Goal: Information Seeking & Learning: Learn about a topic

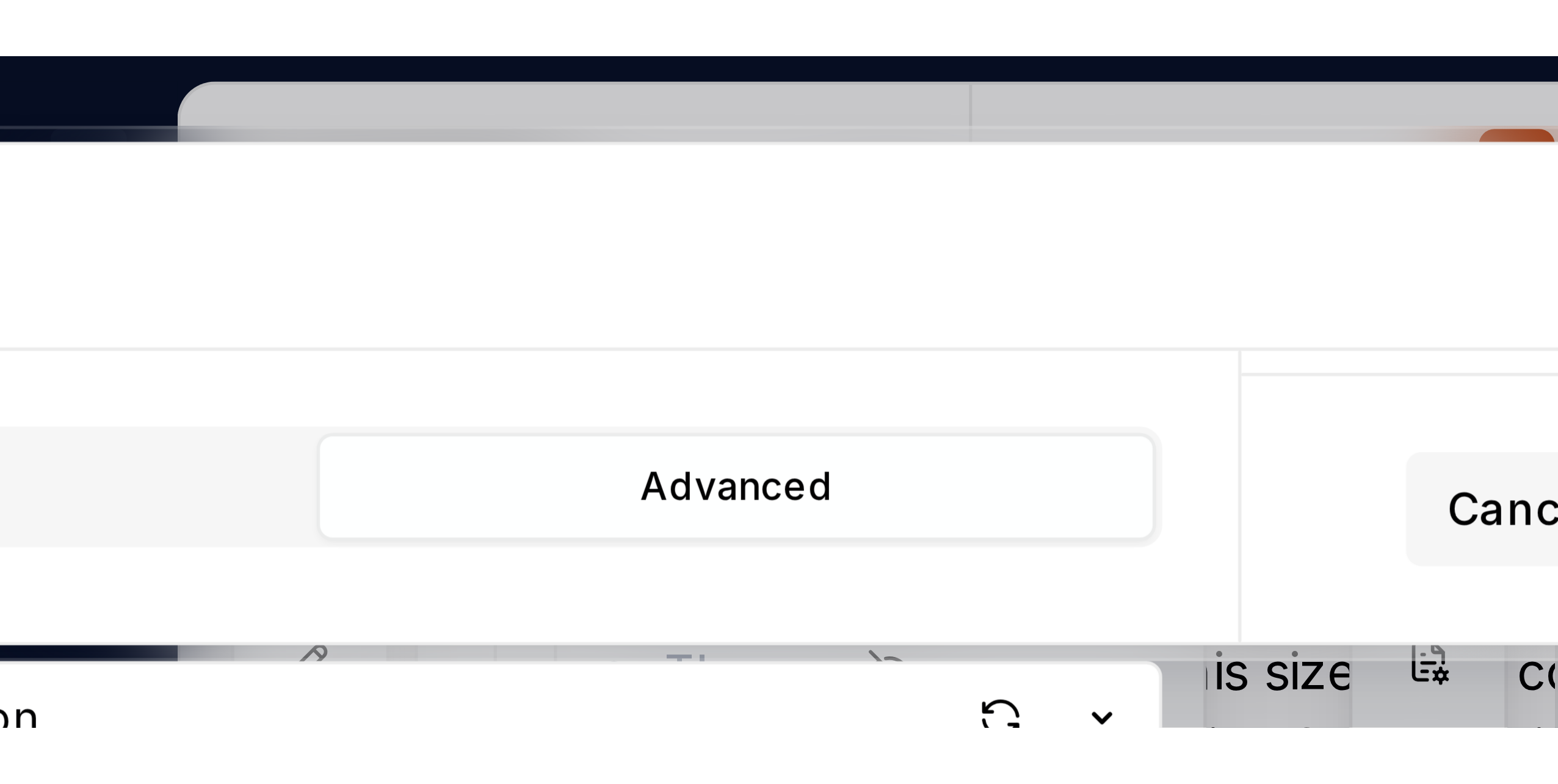
scroll to position [1127, 0]
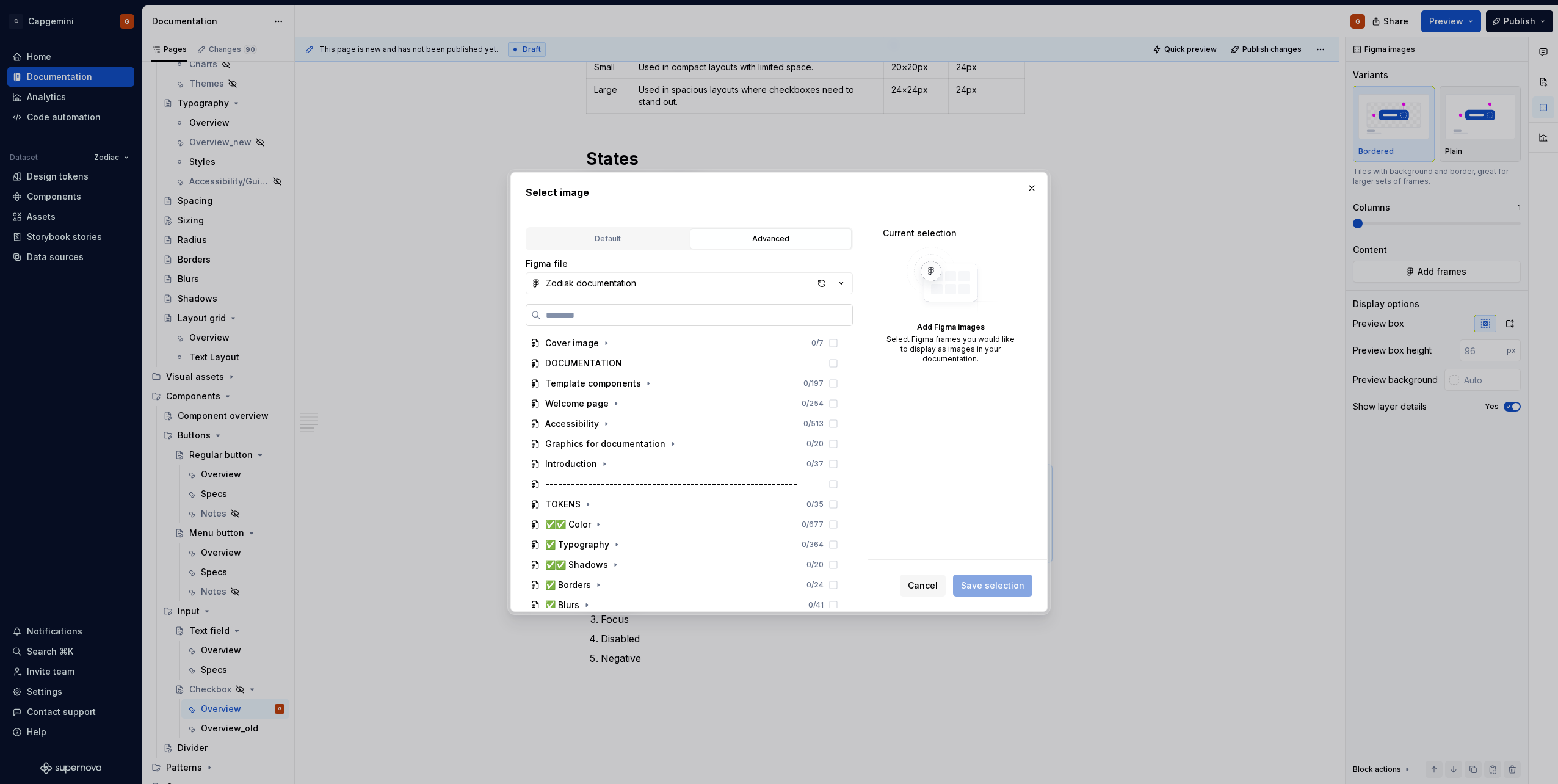
type textarea "*"
click at [692, 308] on label at bounding box center [689, 315] width 327 height 22
click at [692, 309] on input "search" at bounding box center [696, 315] width 311 height 12
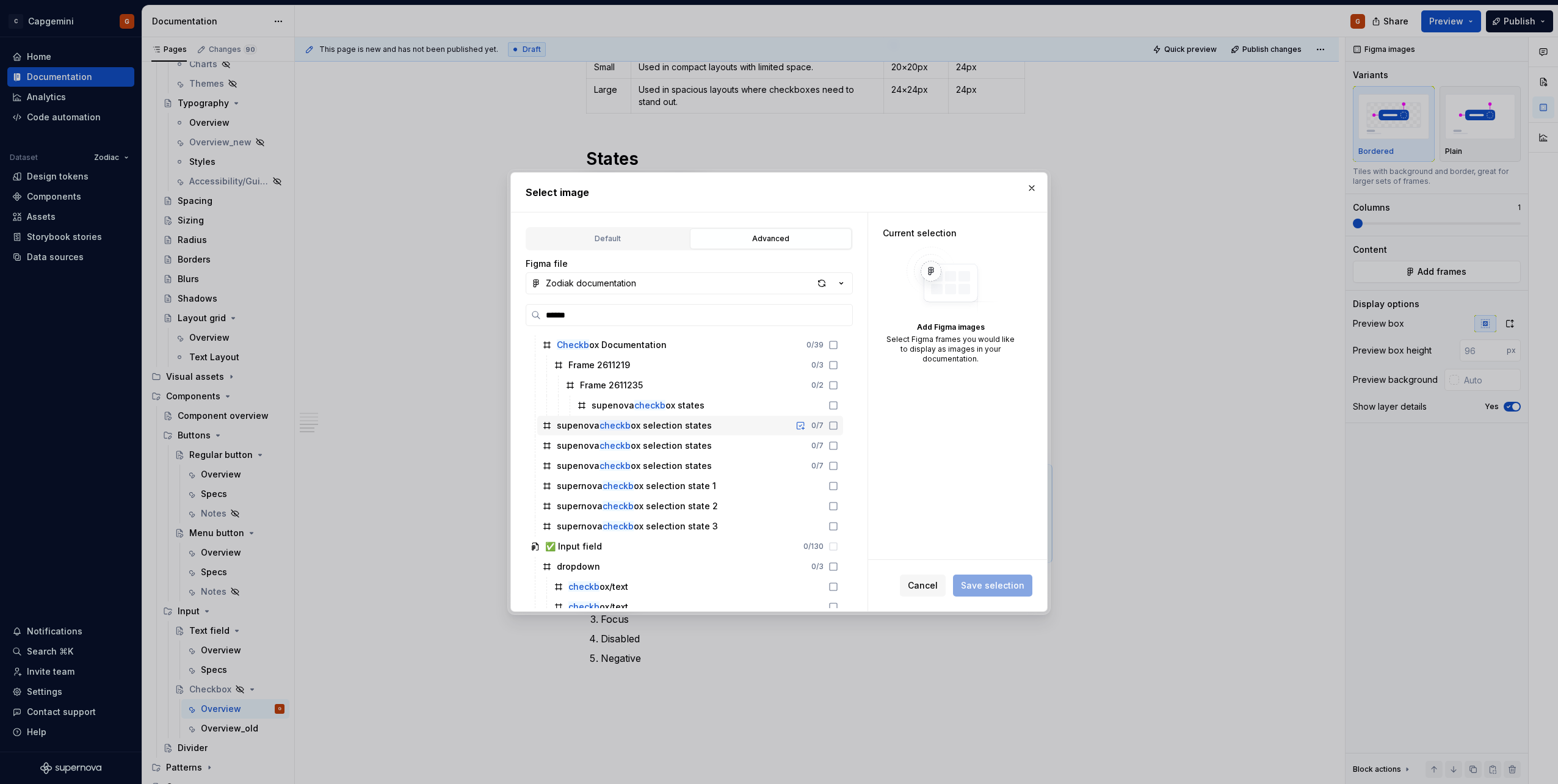
scroll to position [27, 0]
click at [580, 317] on input "******" at bounding box center [696, 315] width 311 height 12
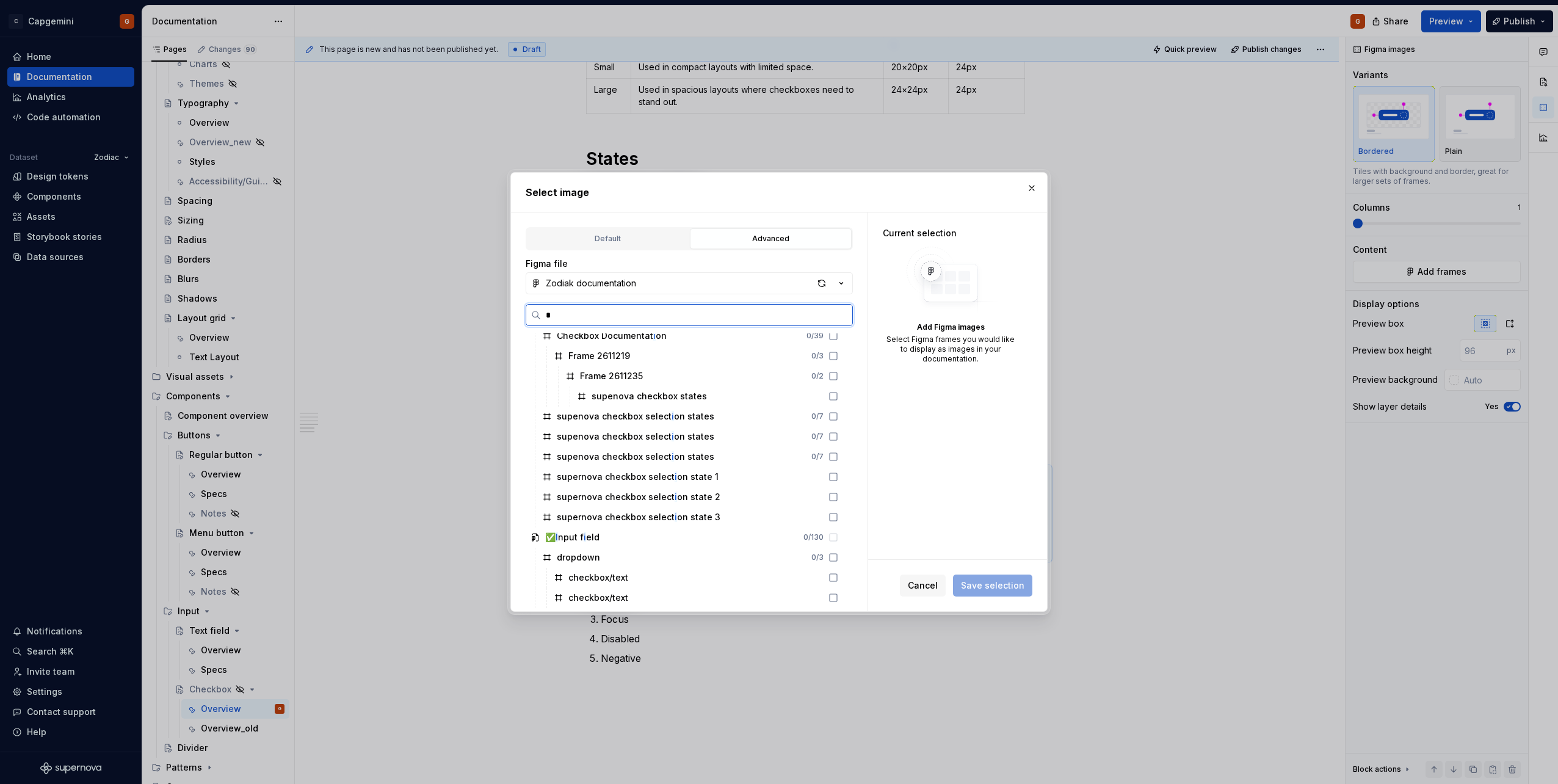
scroll to position [0, 0]
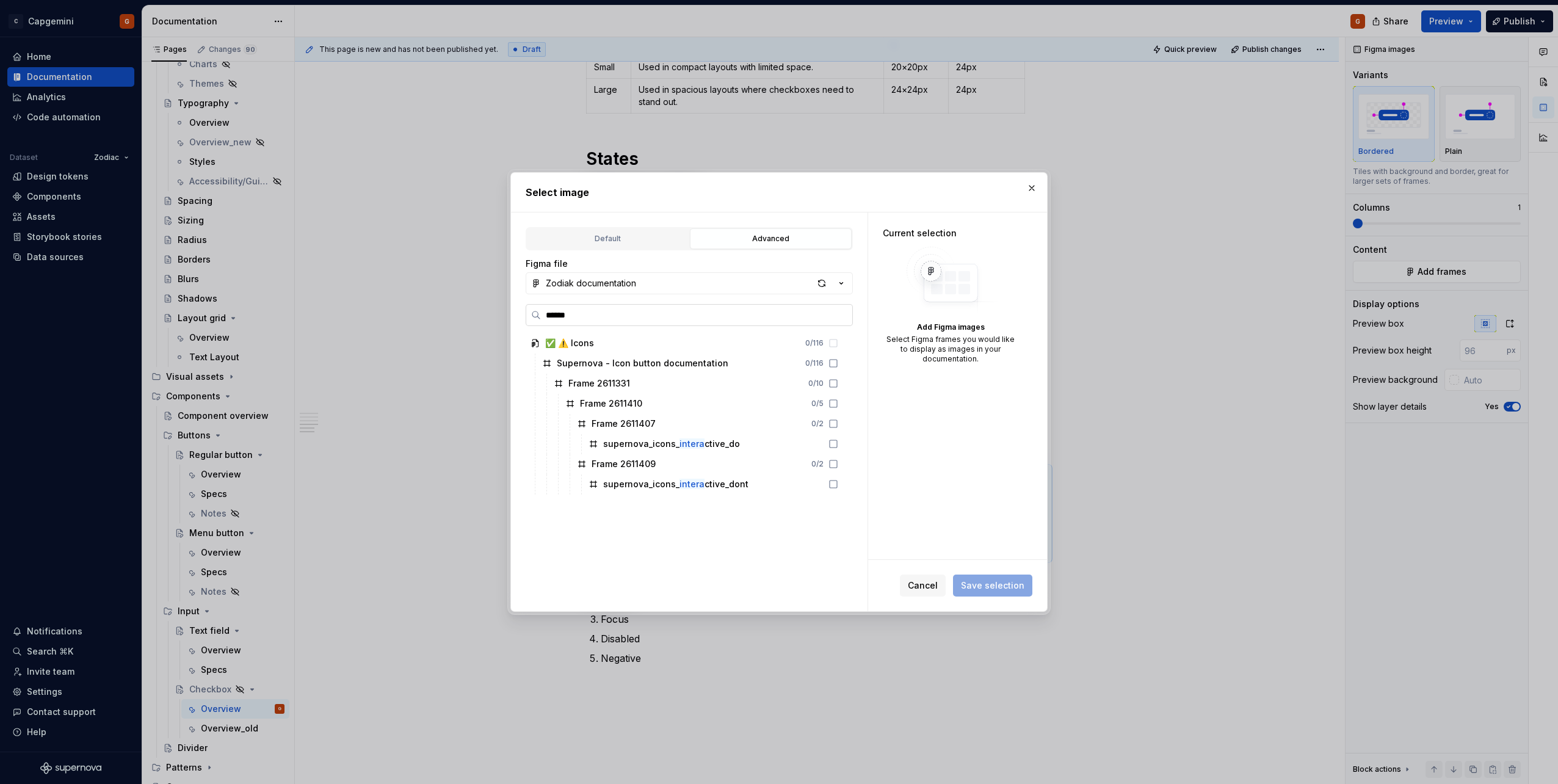
click at [582, 315] on input "******" at bounding box center [696, 315] width 311 height 12
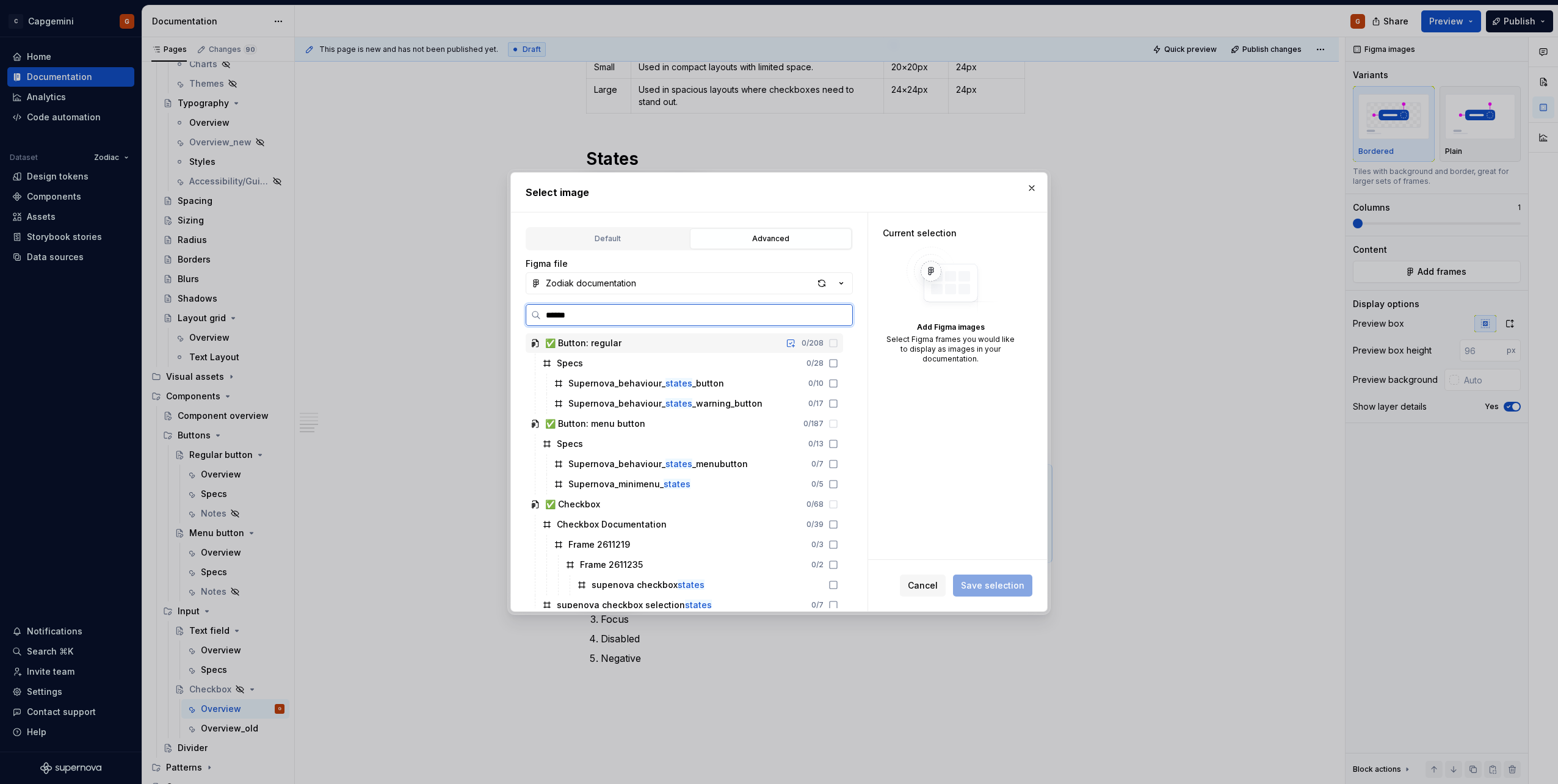
click at [595, 316] on input "******" at bounding box center [696, 315] width 311 height 12
type input "**********"
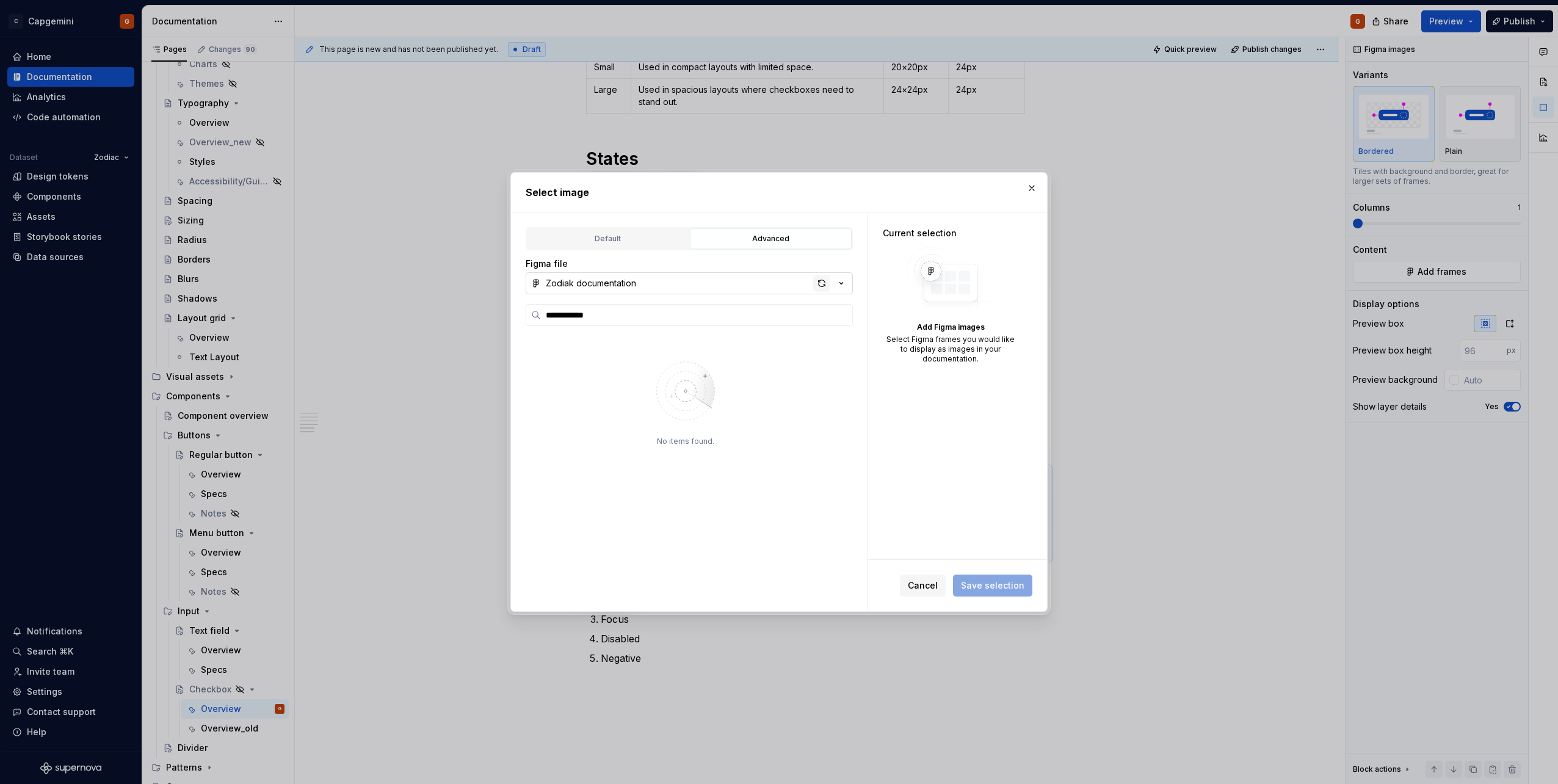
click at [776, 287] on div "button" at bounding box center [821, 284] width 17 height 17
click at [776, 363] on icon at bounding box center [833, 364] width 10 height 10
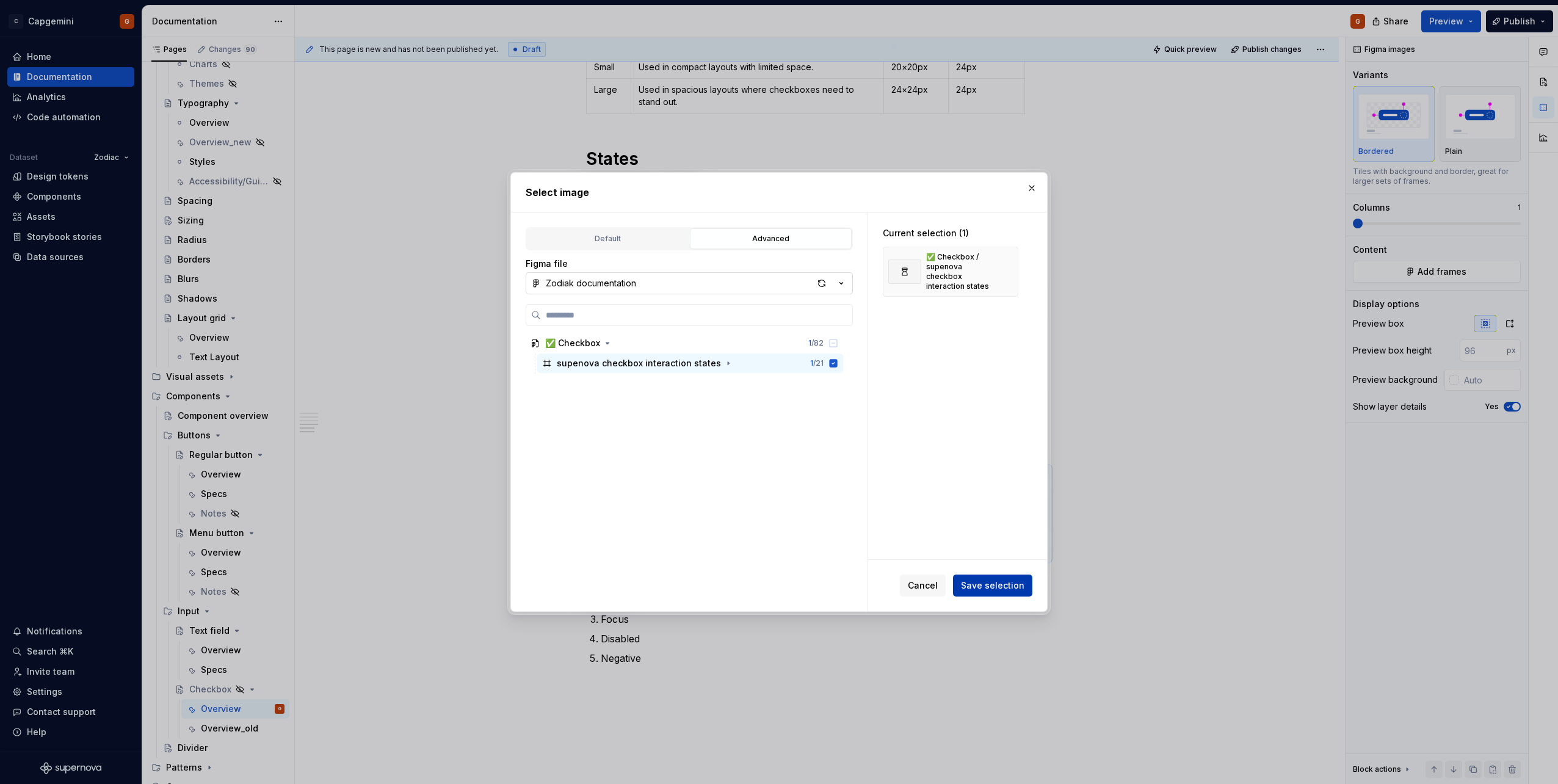
click at [776, 392] on span "Save selection" at bounding box center [992, 585] width 63 height 12
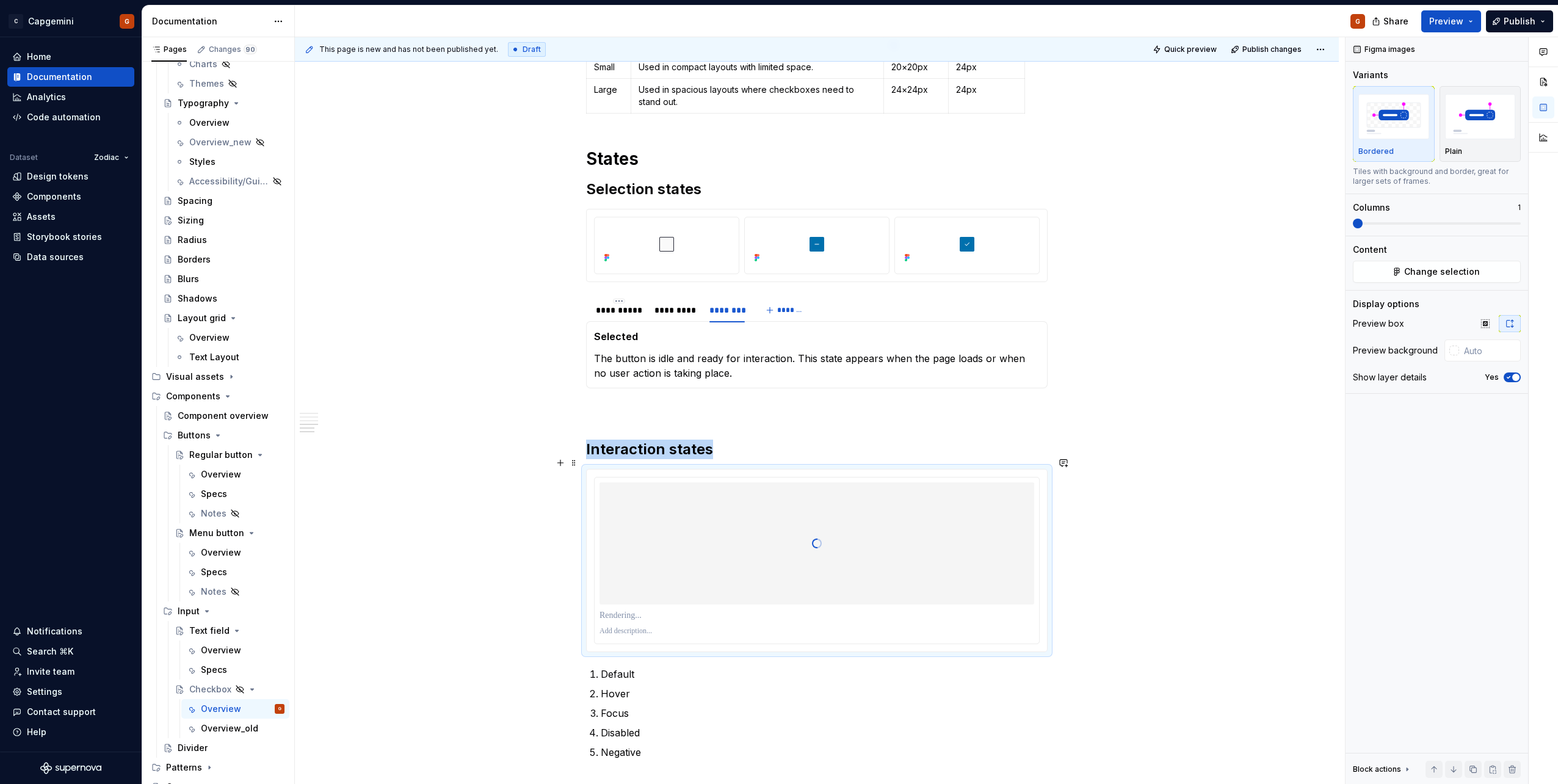
type textarea "*"
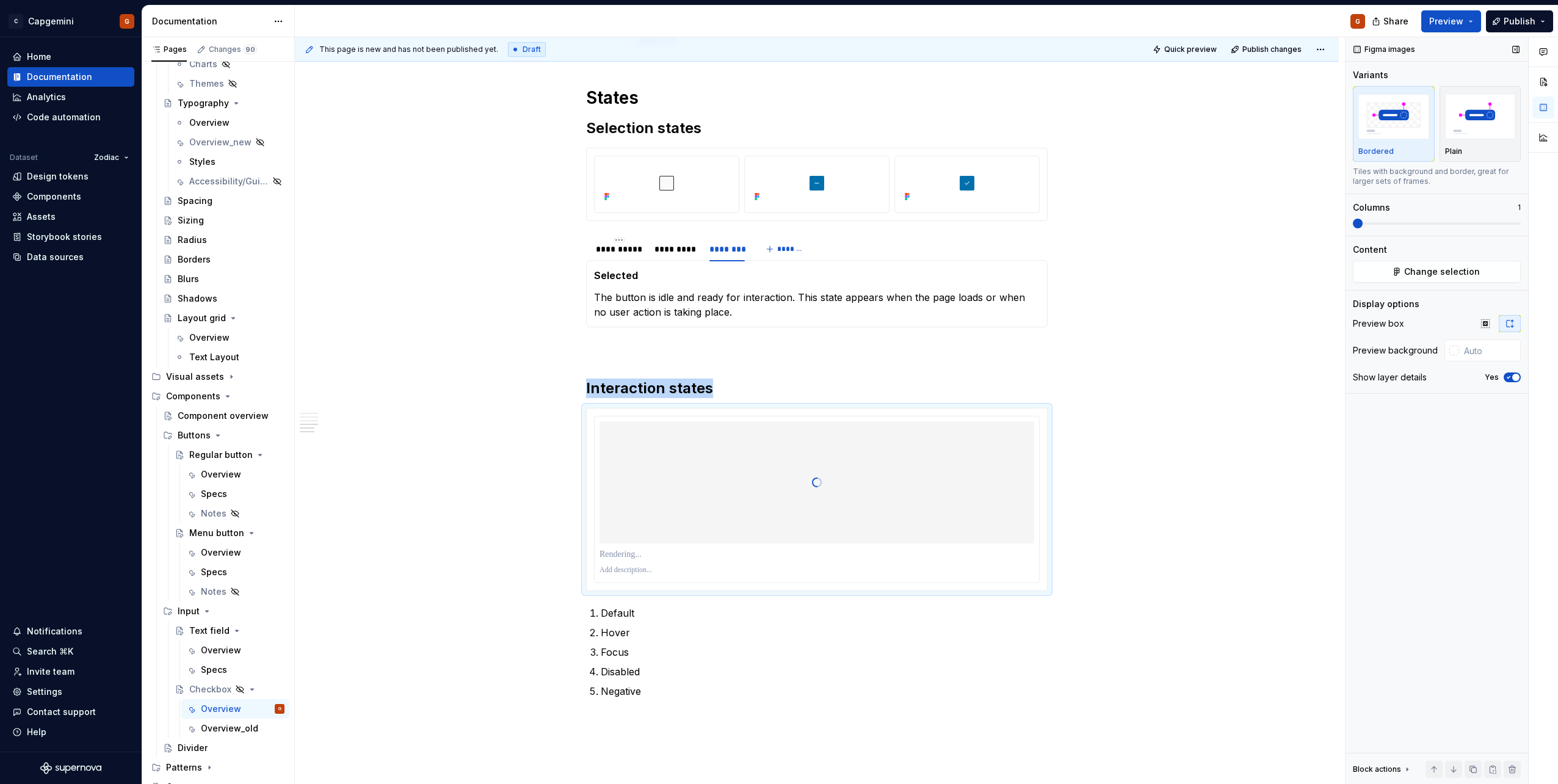
click at [776, 381] on button "Yes" at bounding box center [1512, 377] width 17 height 10
click at [776, 346] on input "text" at bounding box center [1490, 350] width 62 height 22
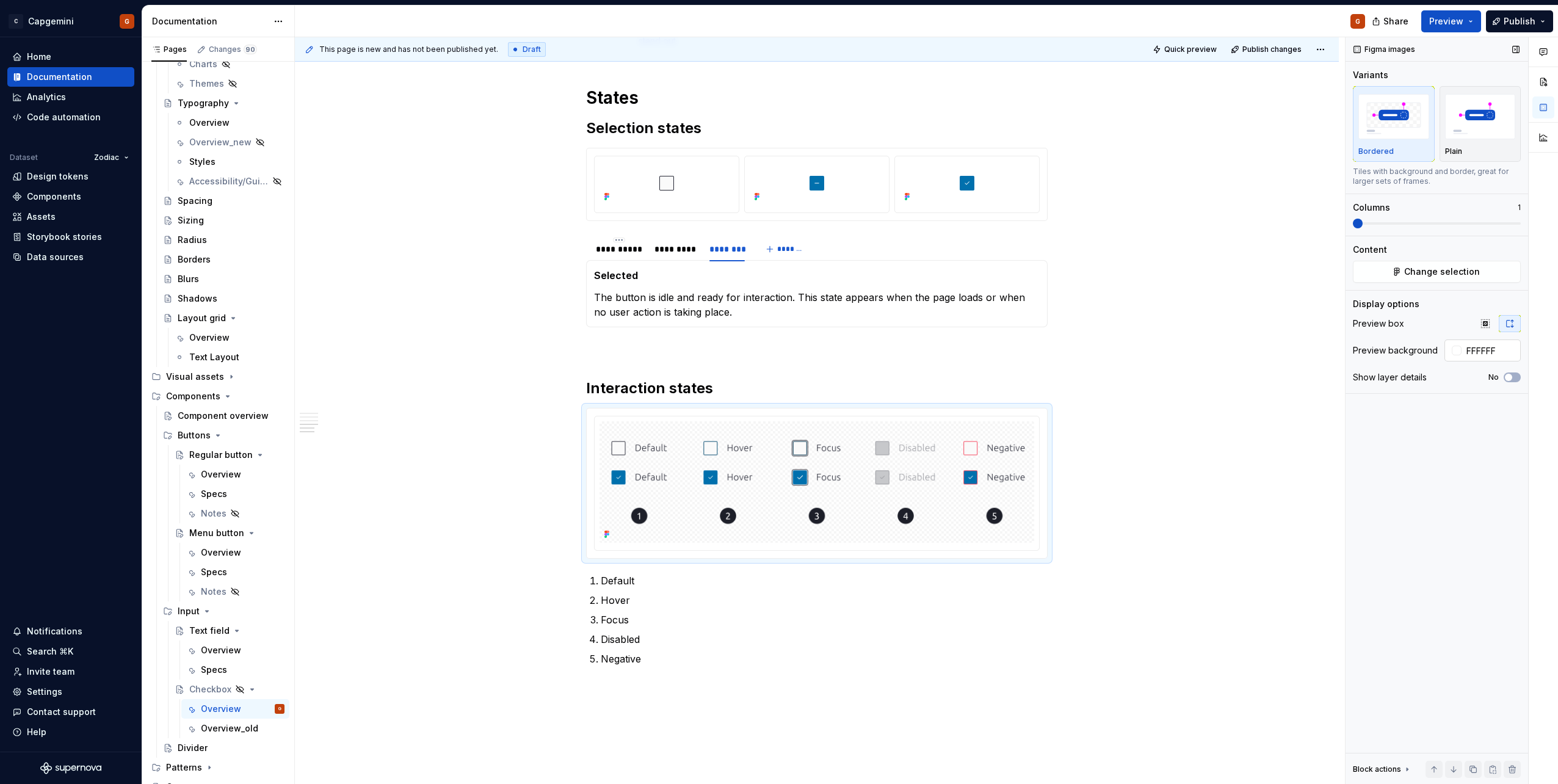
type input "#FFFFFF"
type button "on"
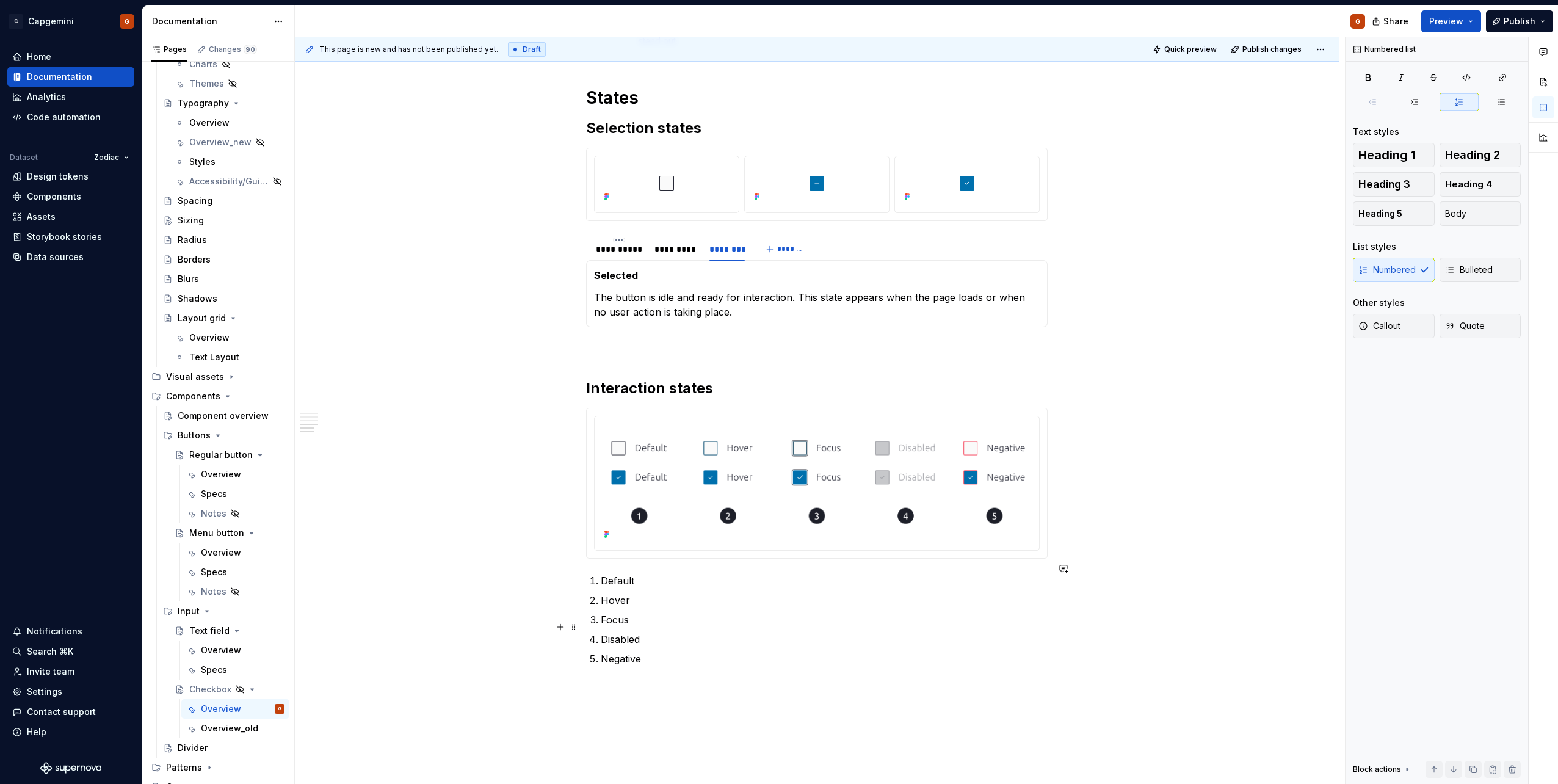
click at [776, 392] on ol "Default Hover Focus Disabled Negative" at bounding box center [824, 619] width 447 height 93
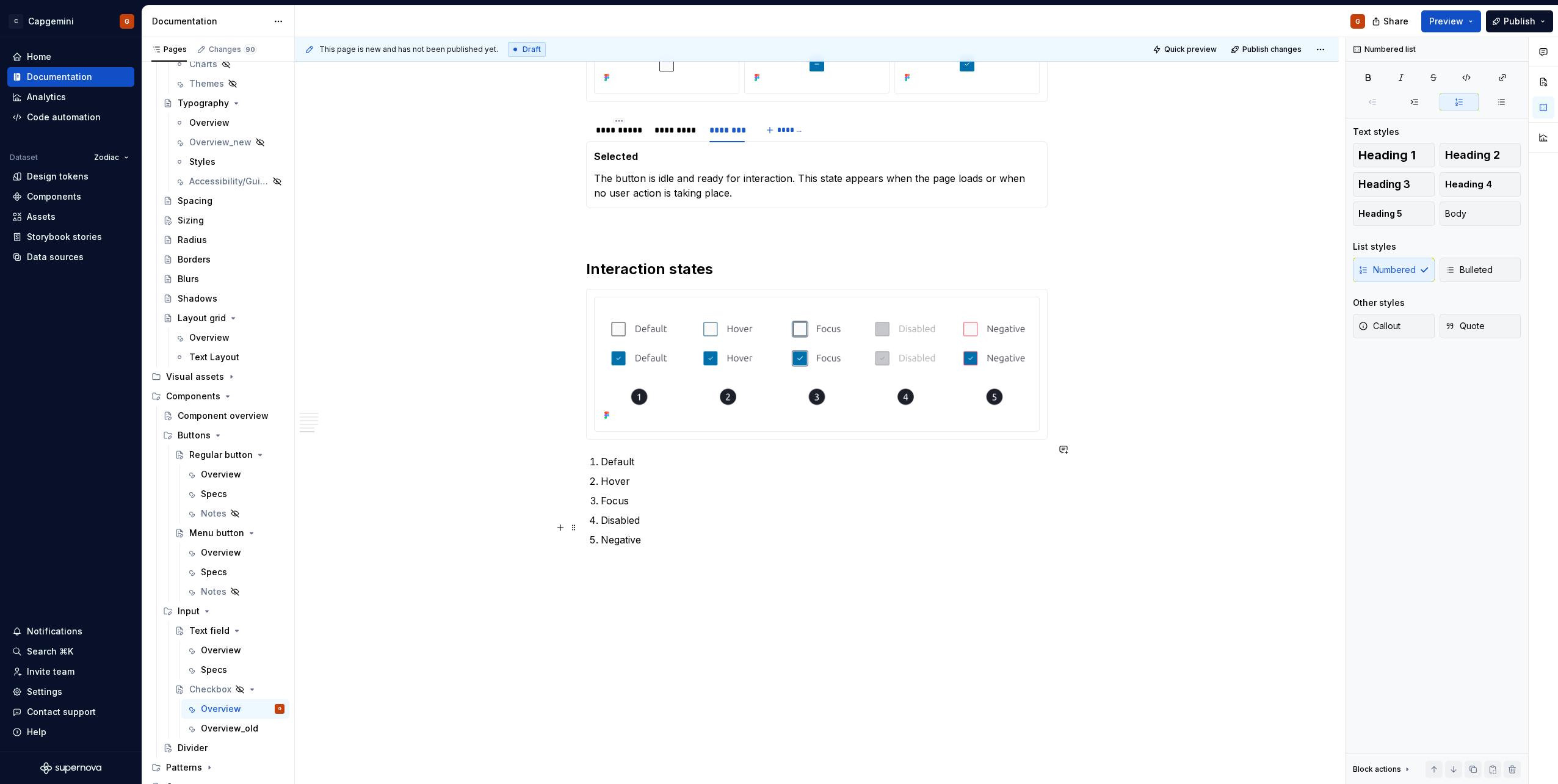
click at [659, 392] on p "Negative" at bounding box center [824, 539] width 447 height 14
click at [776, 22] on span "Preview" at bounding box center [1446, 21] width 34 height 12
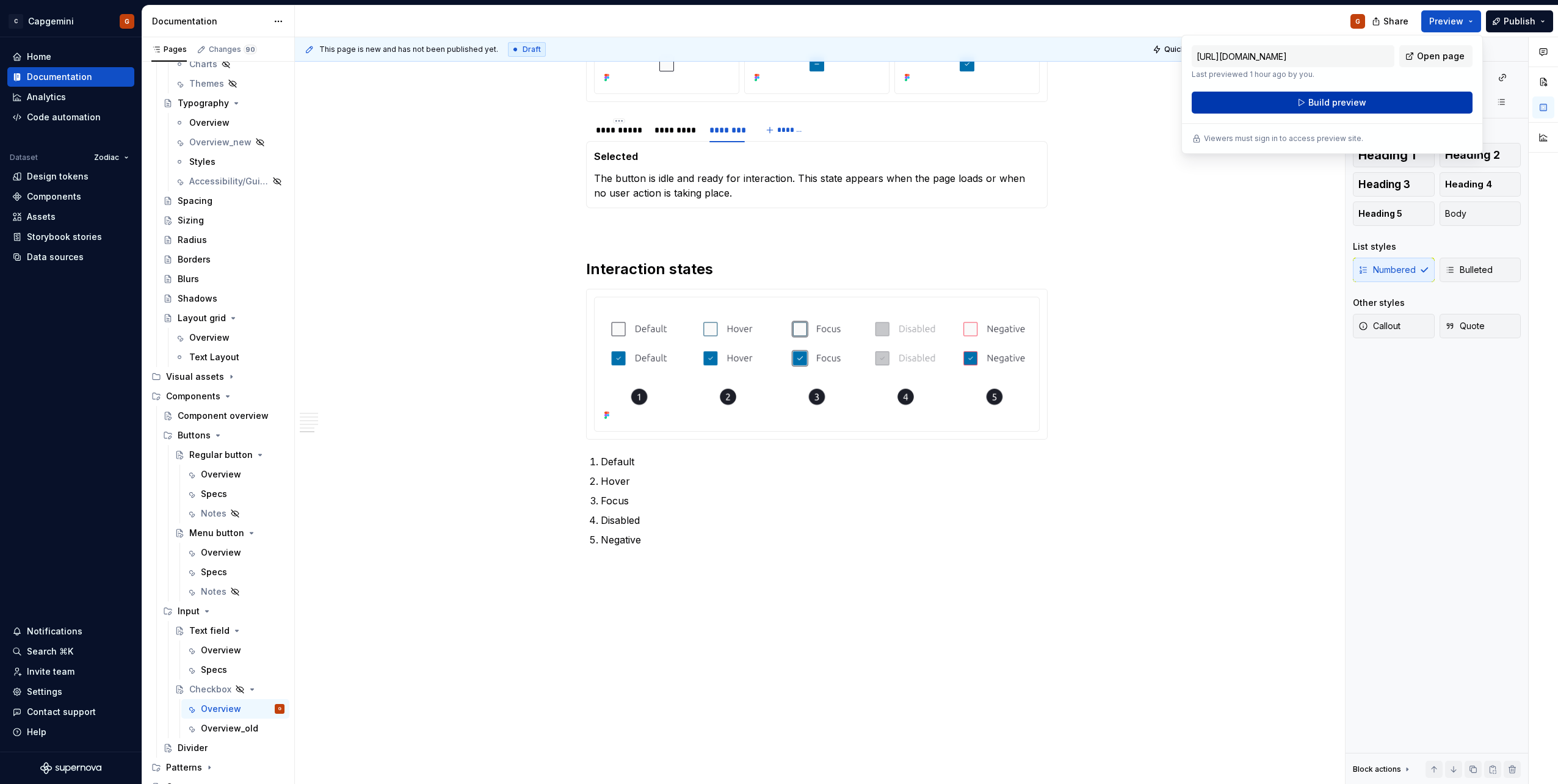
drag, startPoint x: 1458, startPoint y: 22, endPoint x: 1357, endPoint y: 102, distance: 128.8
click at [776, 102] on span "Build preview" at bounding box center [1337, 102] width 58 height 12
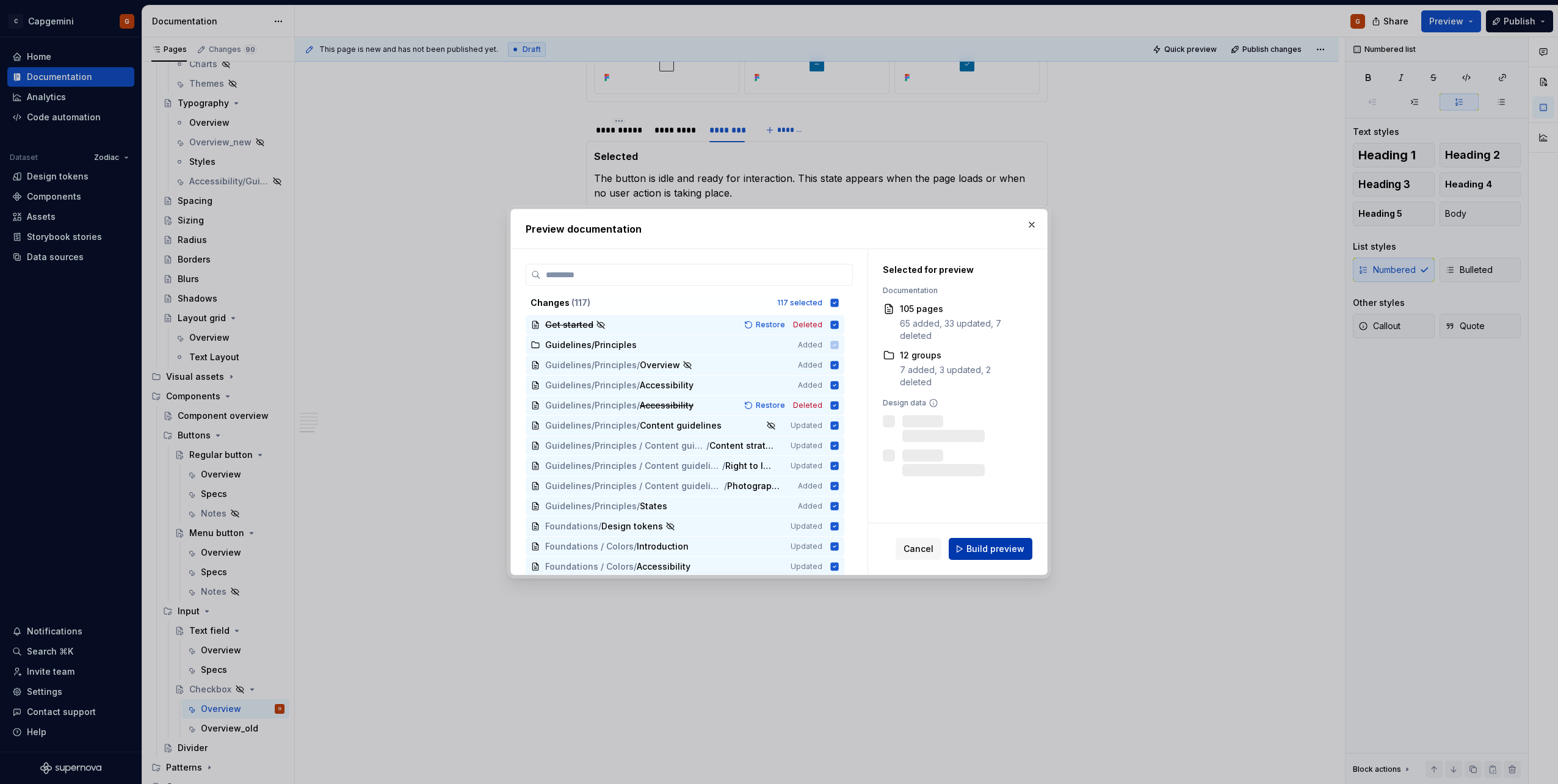
click at [776, 392] on span "Build preview" at bounding box center [995, 549] width 58 height 12
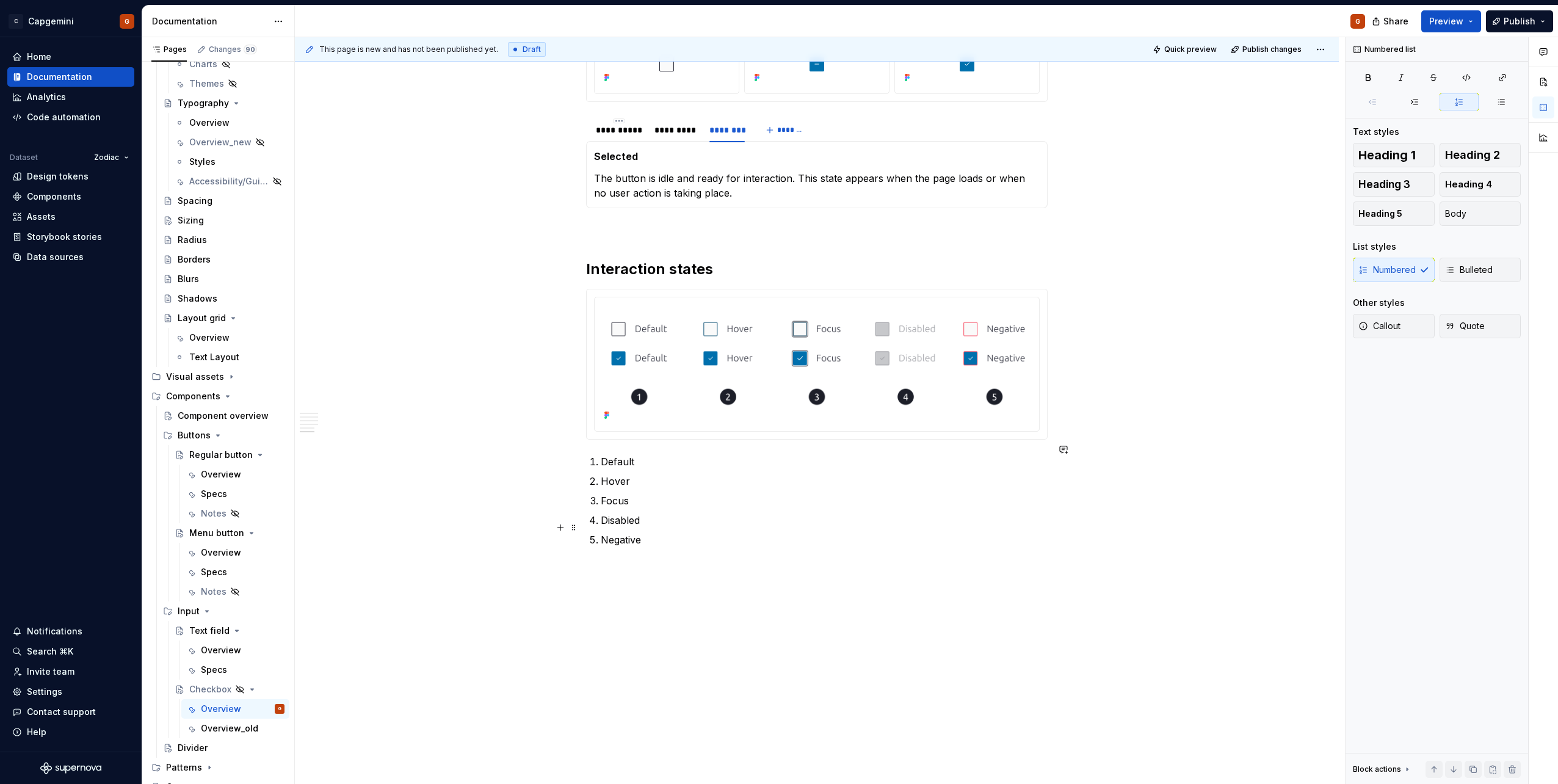
click at [659, 392] on p "Negative" at bounding box center [824, 539] width 447 height 14
click at [724, 392] on p "Focus" at bounding box center [824, 500] width 447 height 14
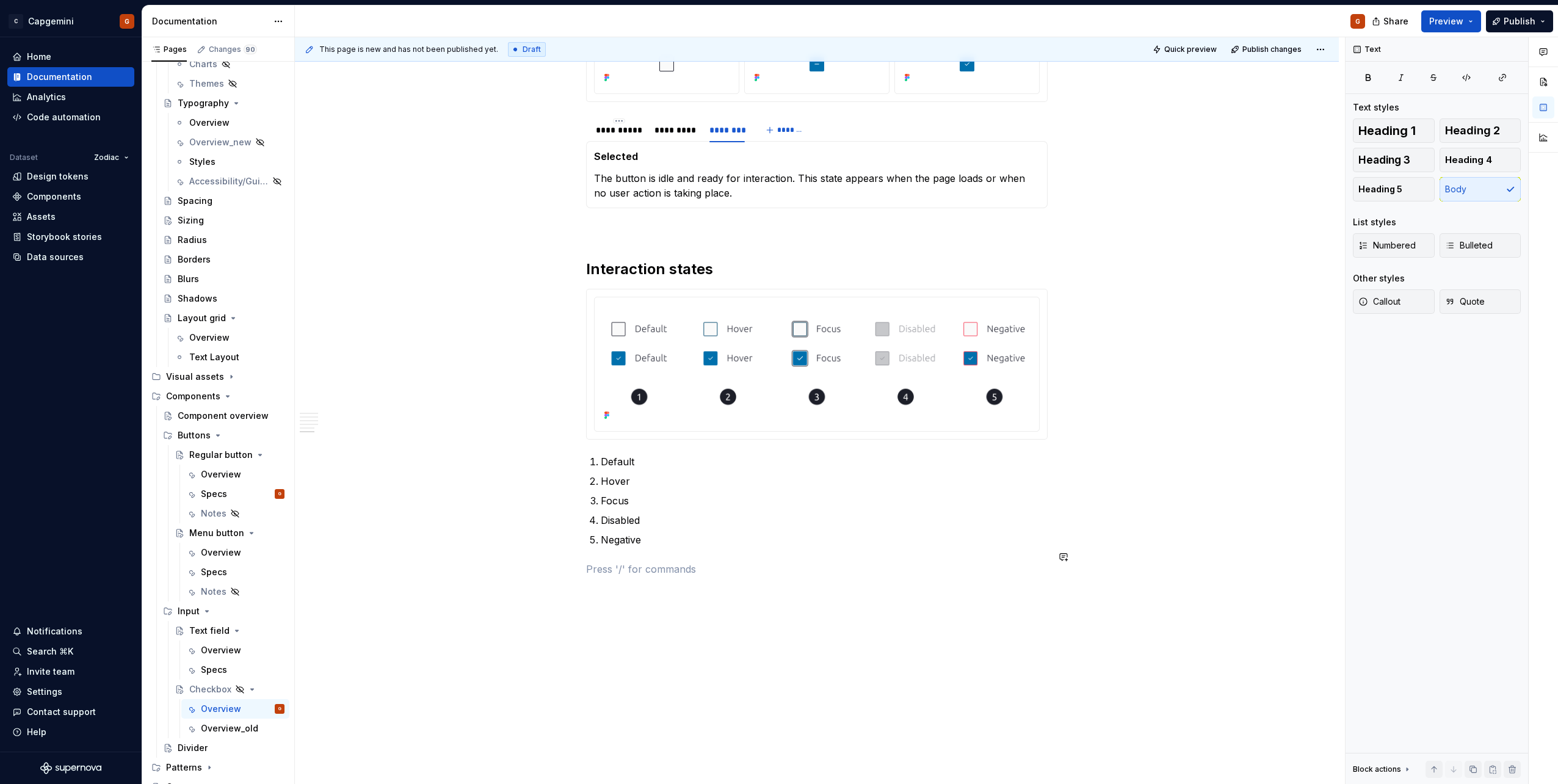
click at [606, 392] on p at bounding box center [816, 569] width 461 height 14
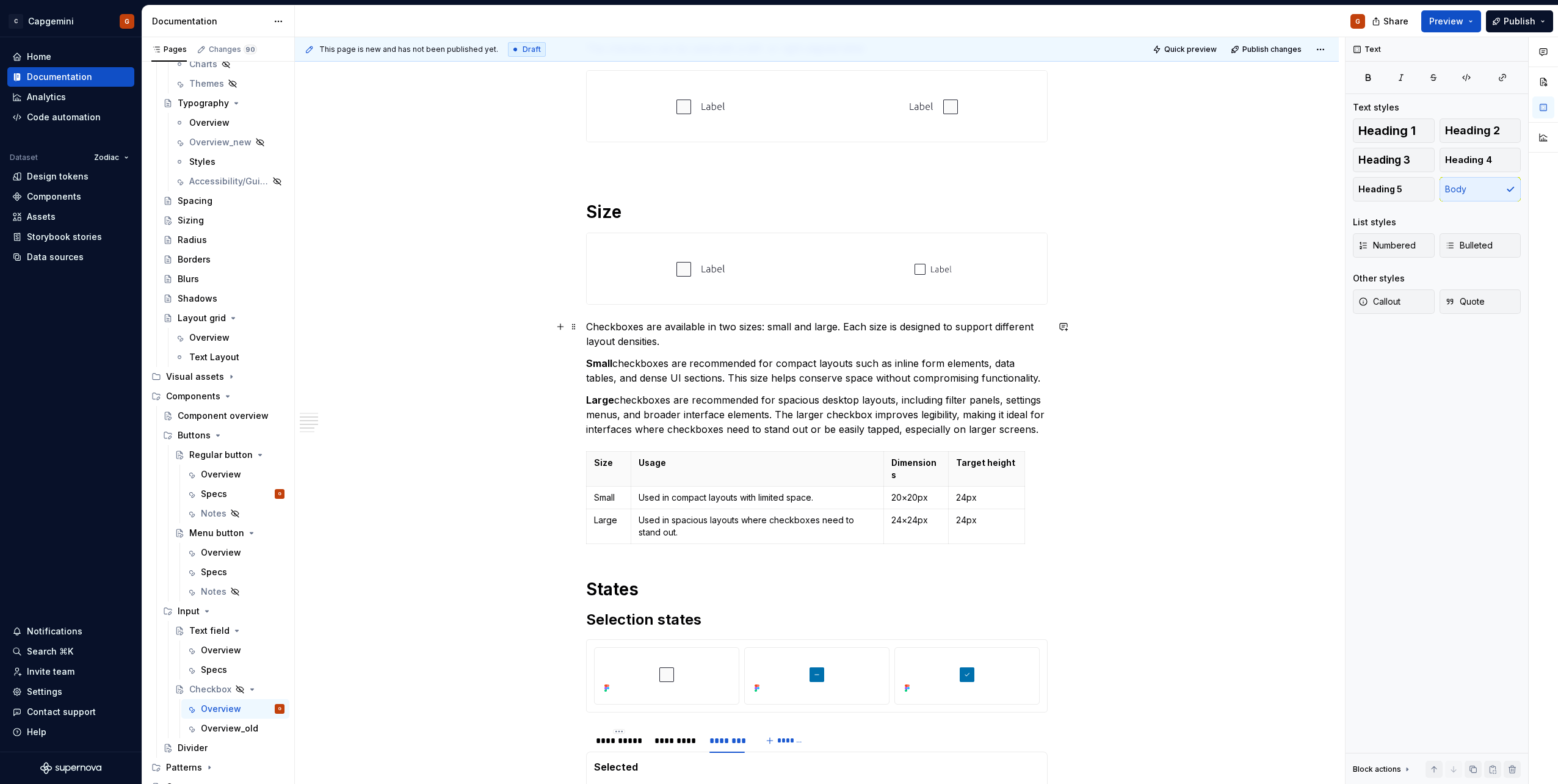
scroll to position [514, 0]
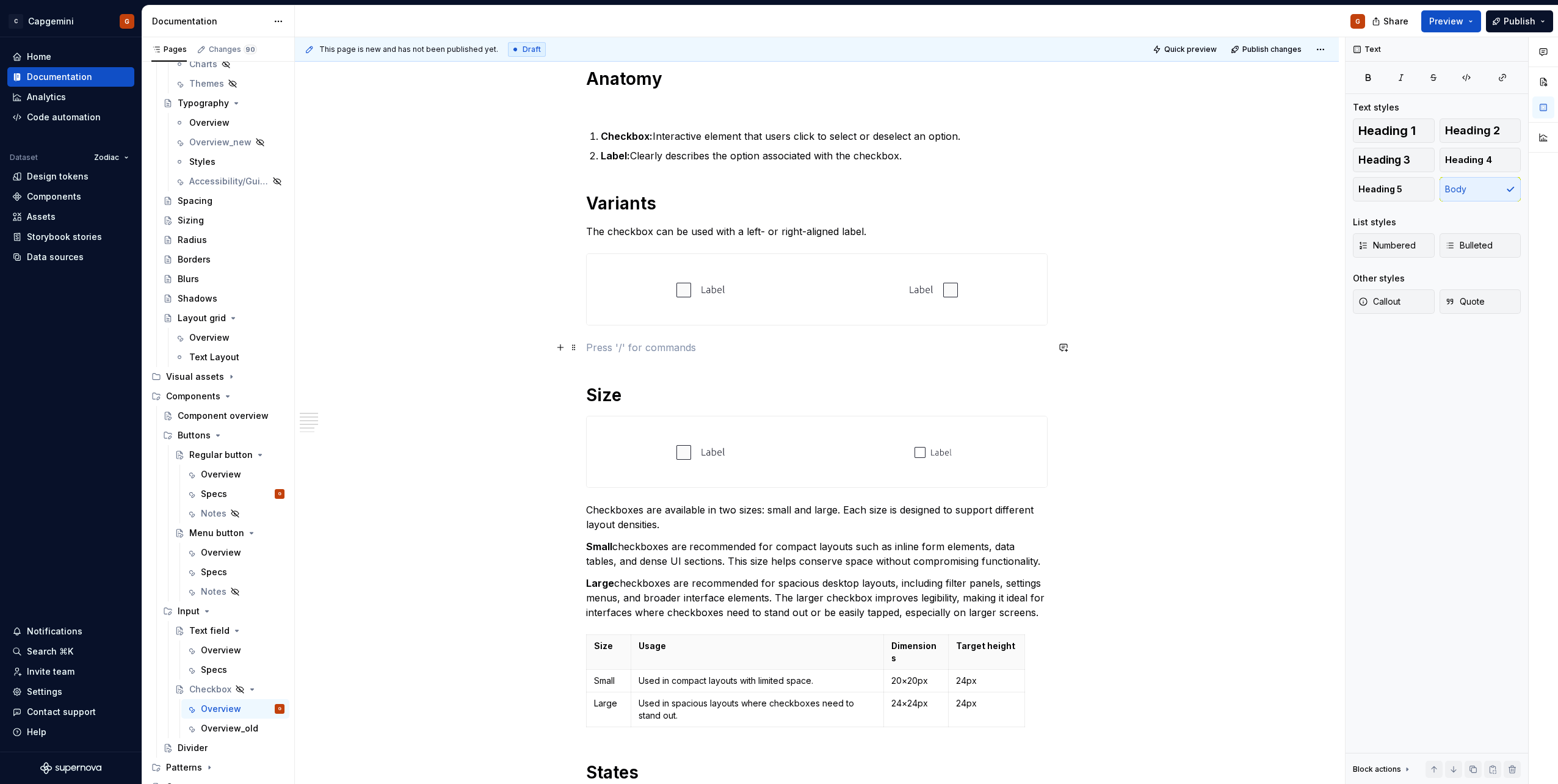
click at [776, 354] on p at bounding box center [816, 347] width 461 height 14
type textarea "*"
click at [654, 359] on div "**********" at bounding box center [816, 548] width 461 height 1642
click at [647, 347] on p at bounding box center [816, 347] width 461 height 14
click at [776, 135] on span "Heading 2" at bounding box center [1472, 130] width 55 height 12
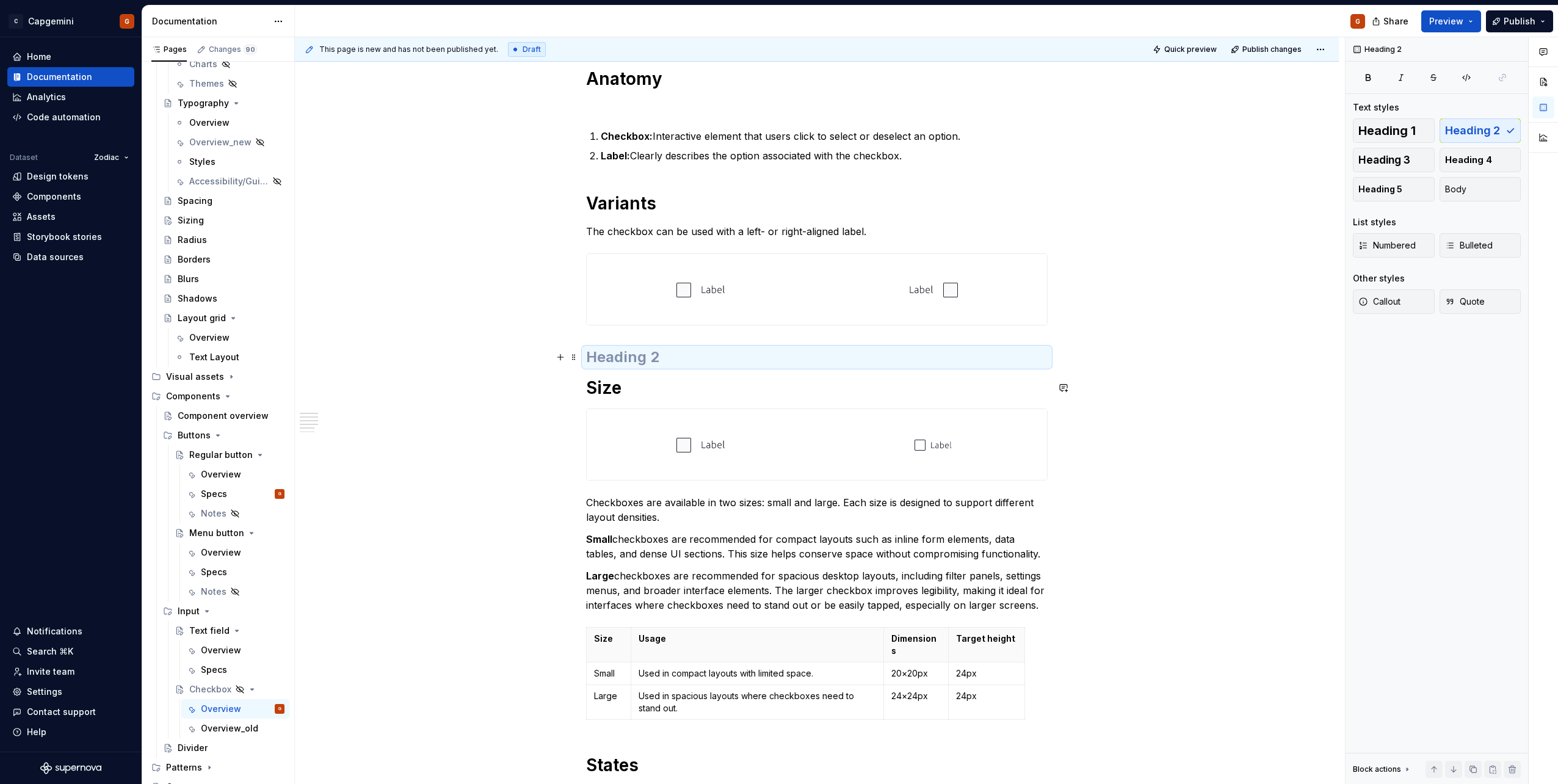
click at [688, 356] on h2 at bounding box center [816, 356] width 461 height 19
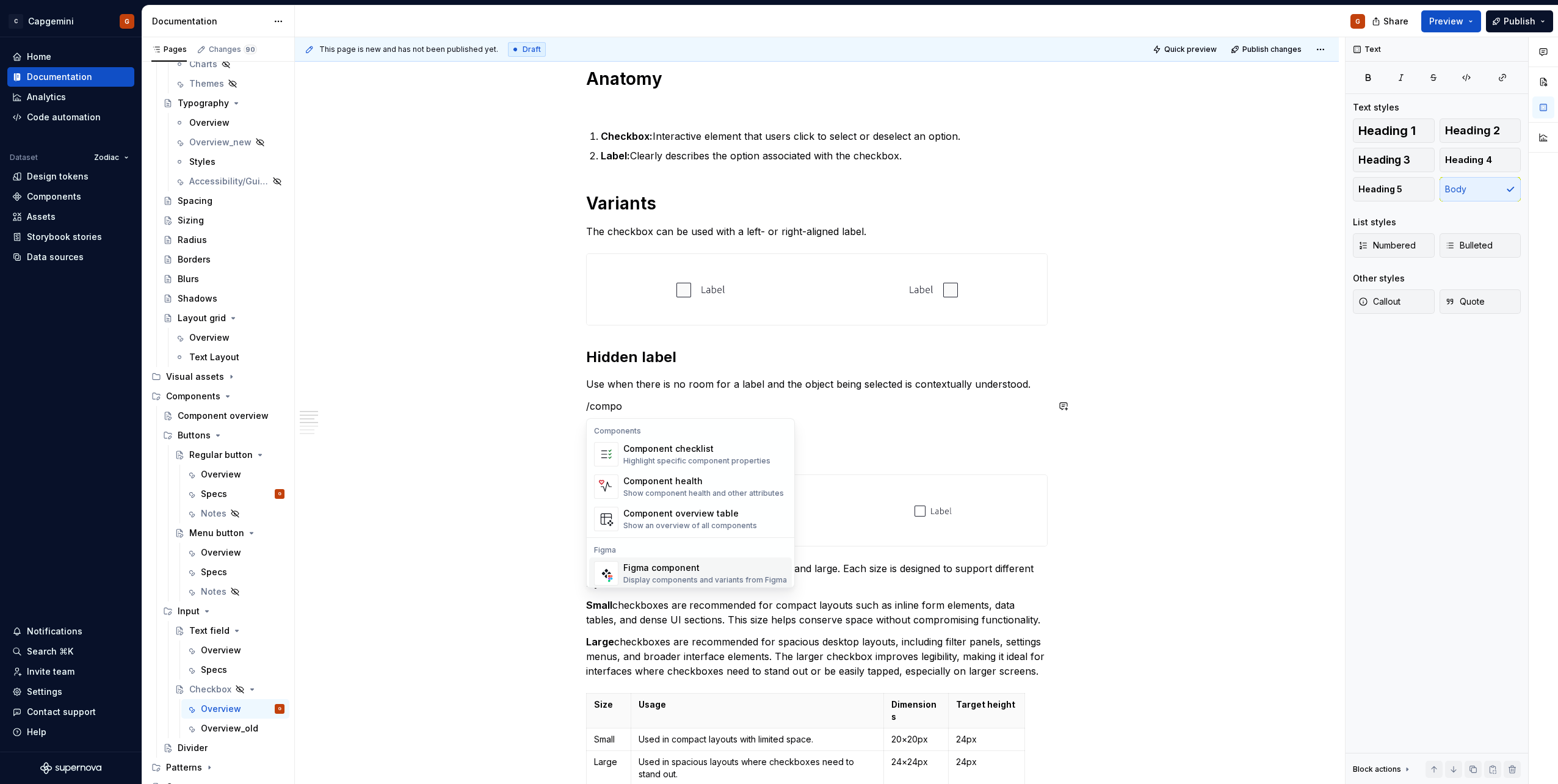
scroll to position [12, 0]
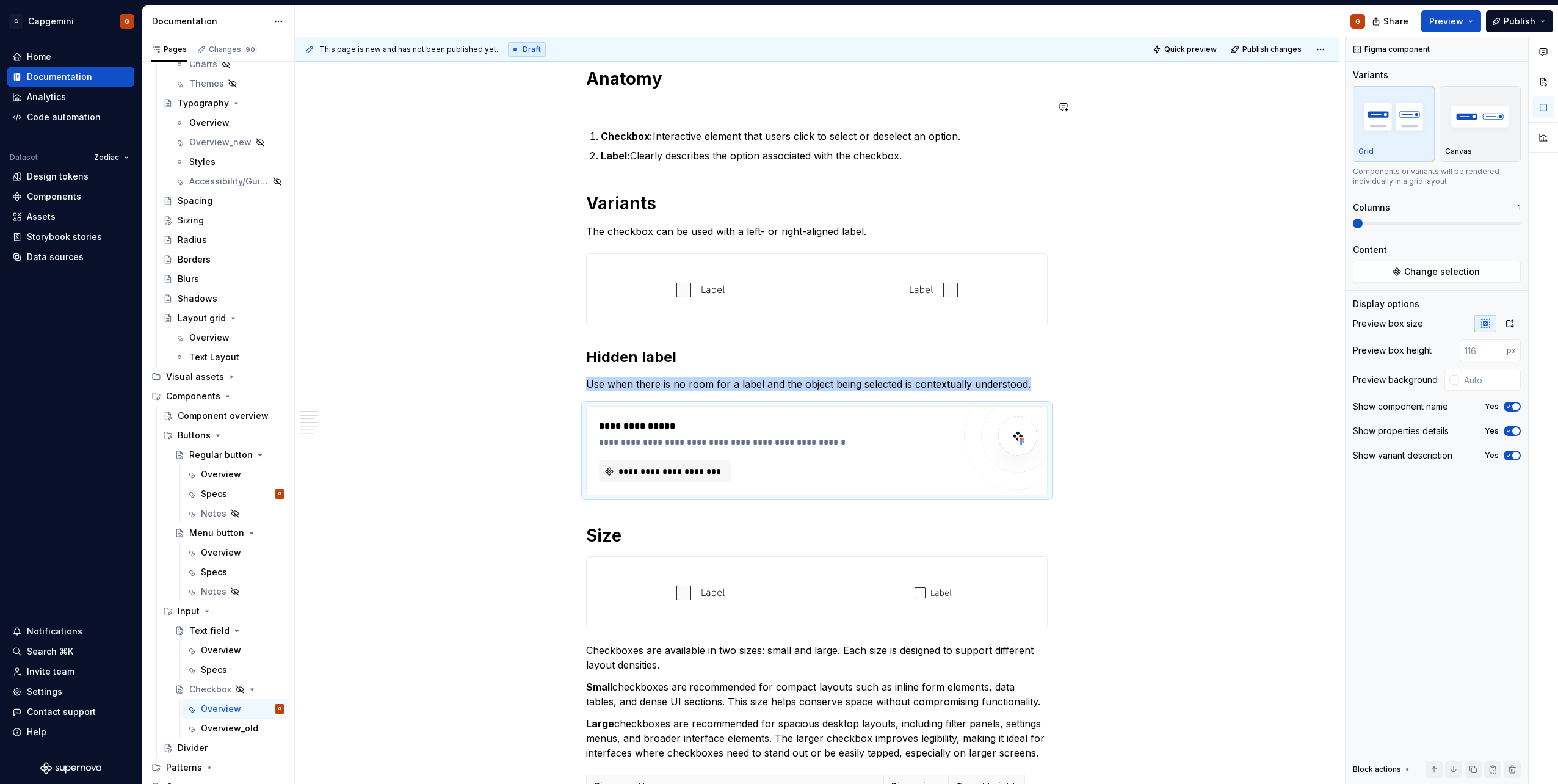
type textarea "*"
click at [672, 392] on span "**********" at bounding box center [670, 471] width 107 height 12
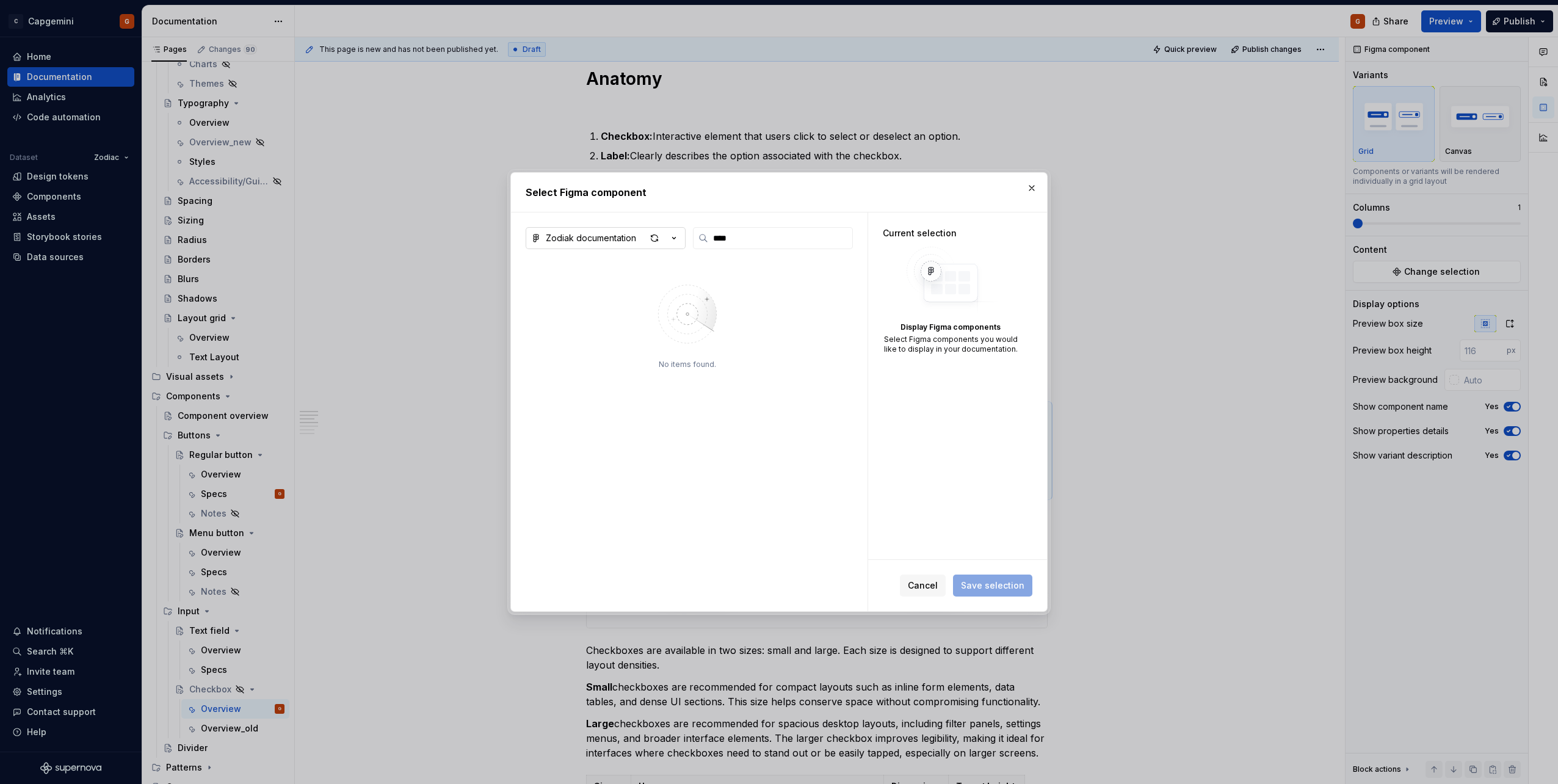
click at [675, 238] on icon "button" at bounding box center [674, 238] width 3 height 2
click at [620, 299] on div "Zodiak_designsystem" at bounding box center [606, 301] width 93 height 12
click at [776, 227] on label "****" at bounding box center [773, 238] width 160 height 22
click at [776, 232] on input "****" at bounding box center [780, 238] width 144 height 12
click at [776, 228] on label "****" at bounding box center [773, 238] width 160 height 22
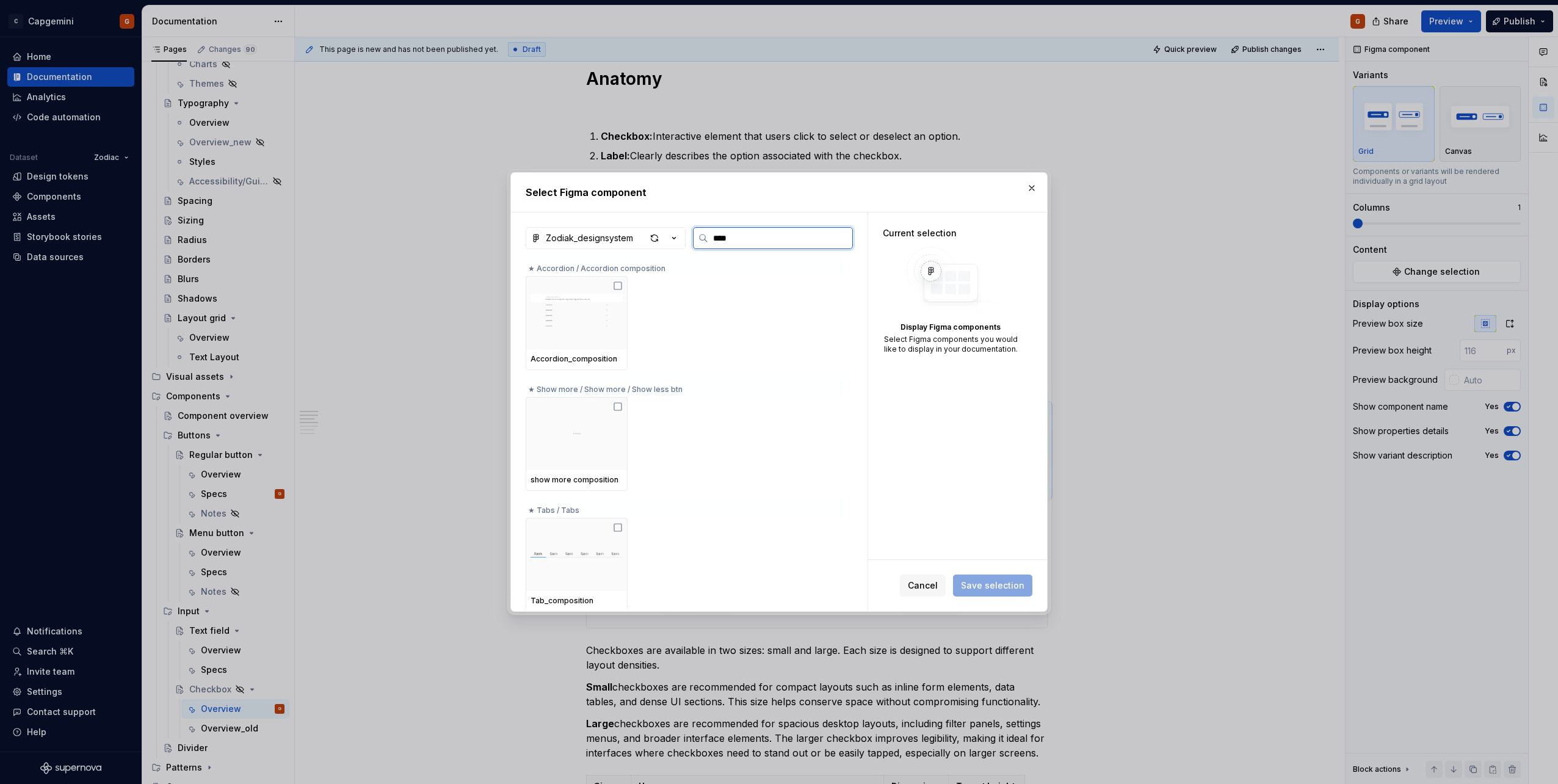
click at [776, 232] on input "****" at bounding box center [780, 238] width 144 height 12
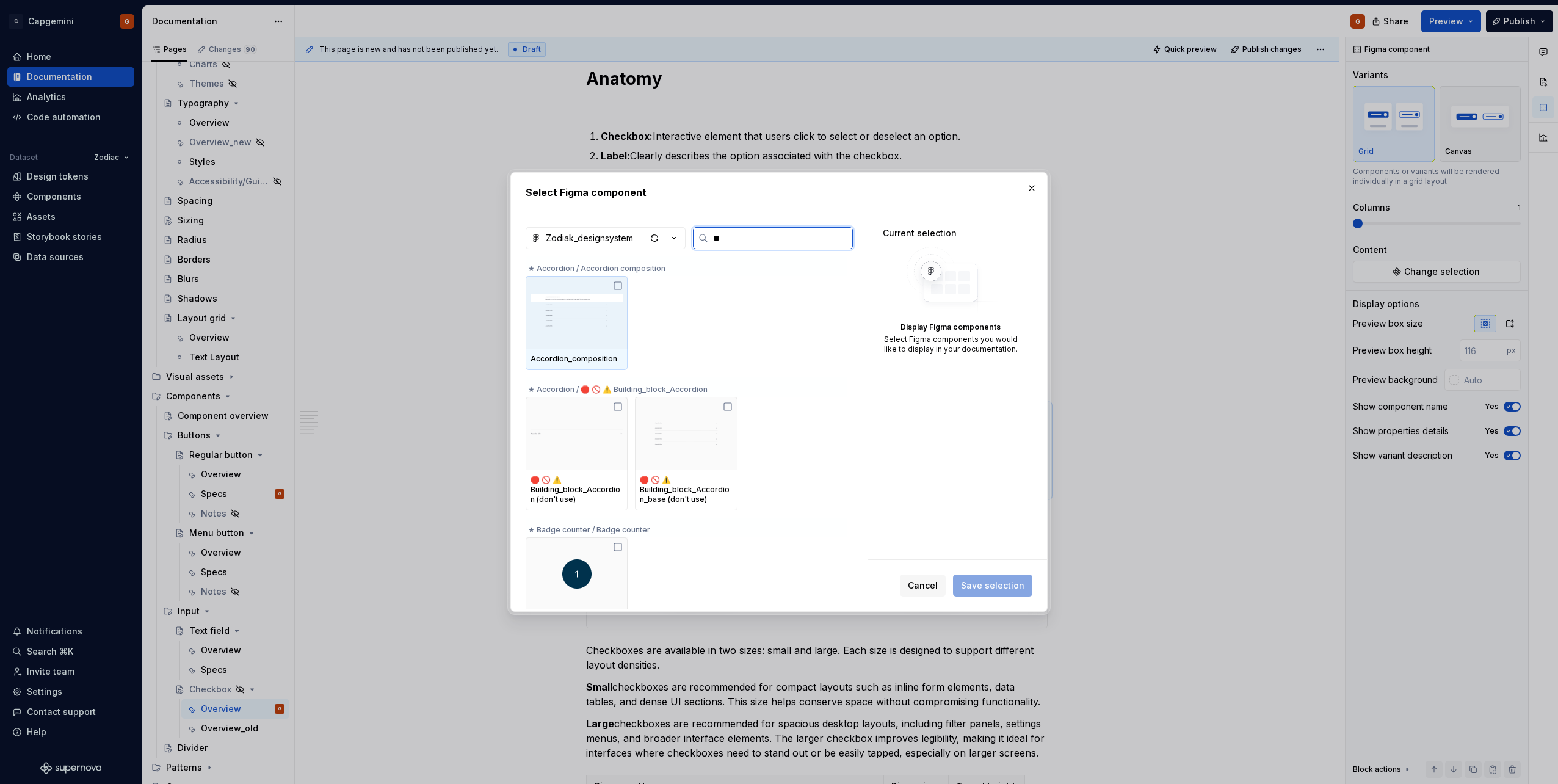
type input "***"
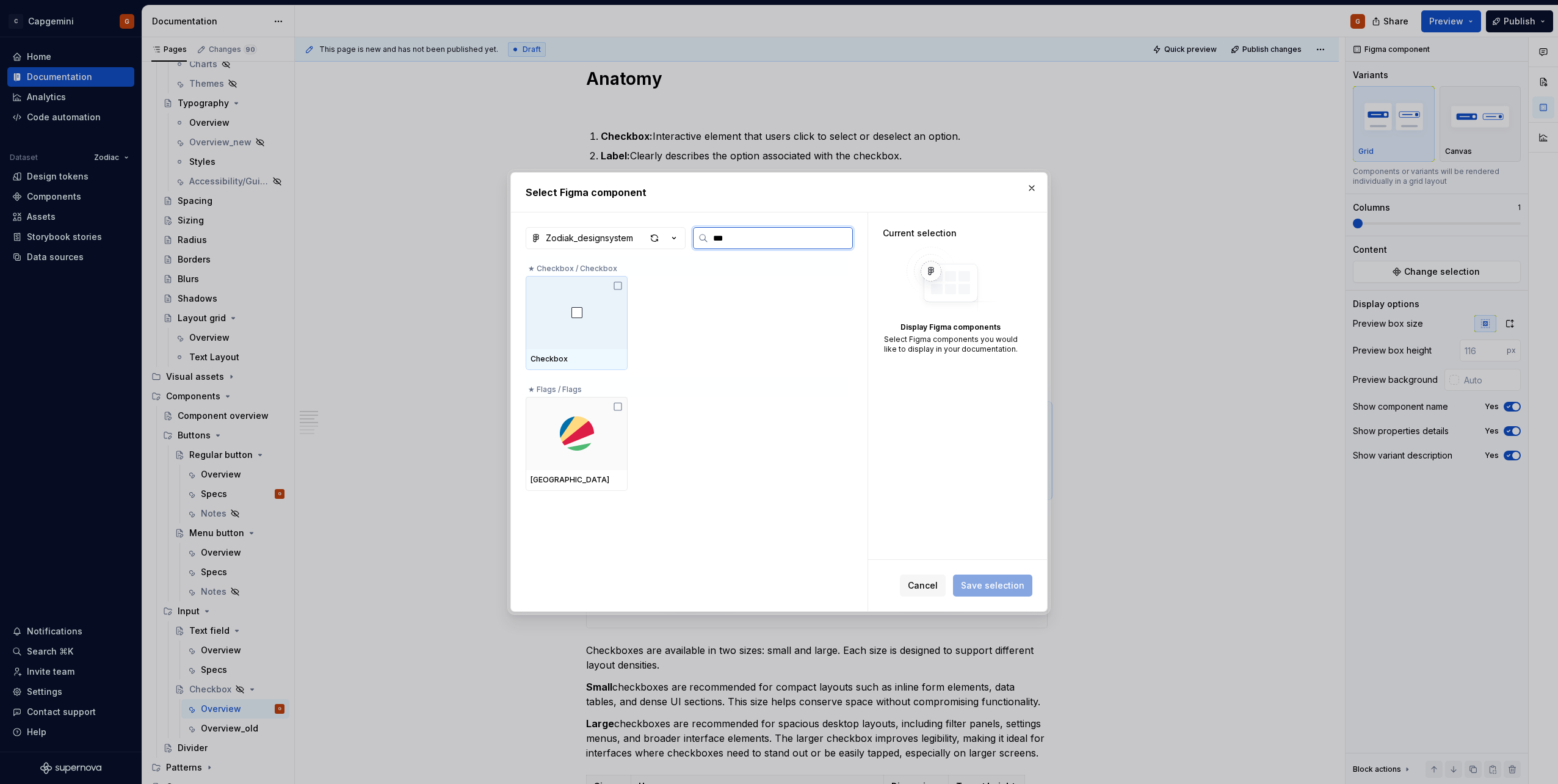
click at [571, 297] on div at bounding box center [577, 312] width 102 height 73
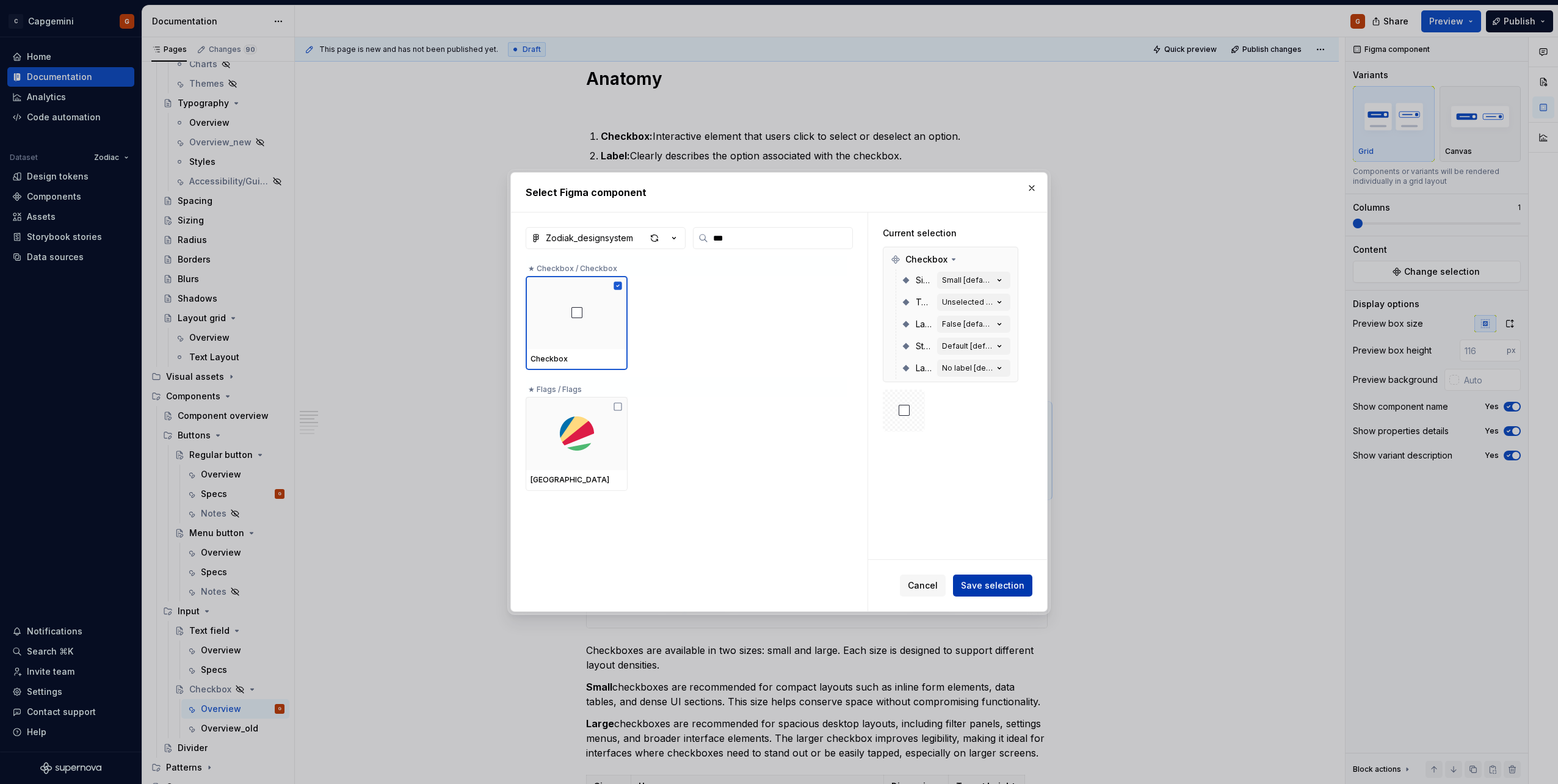
click at [776, 392] on span "Save selection" at bounding box center [992, 585] width 63 height 12
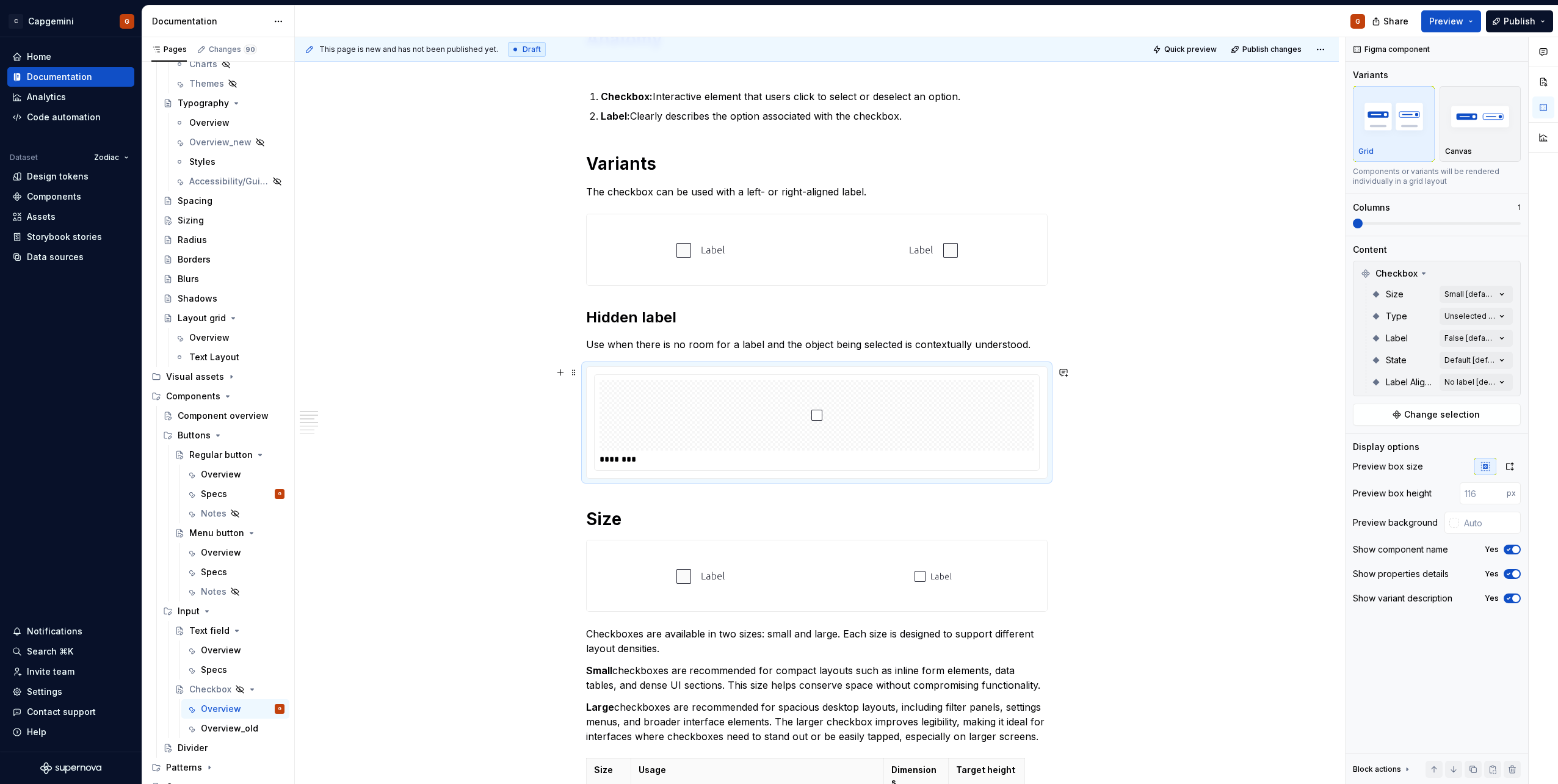
scroll to position [575, 0]
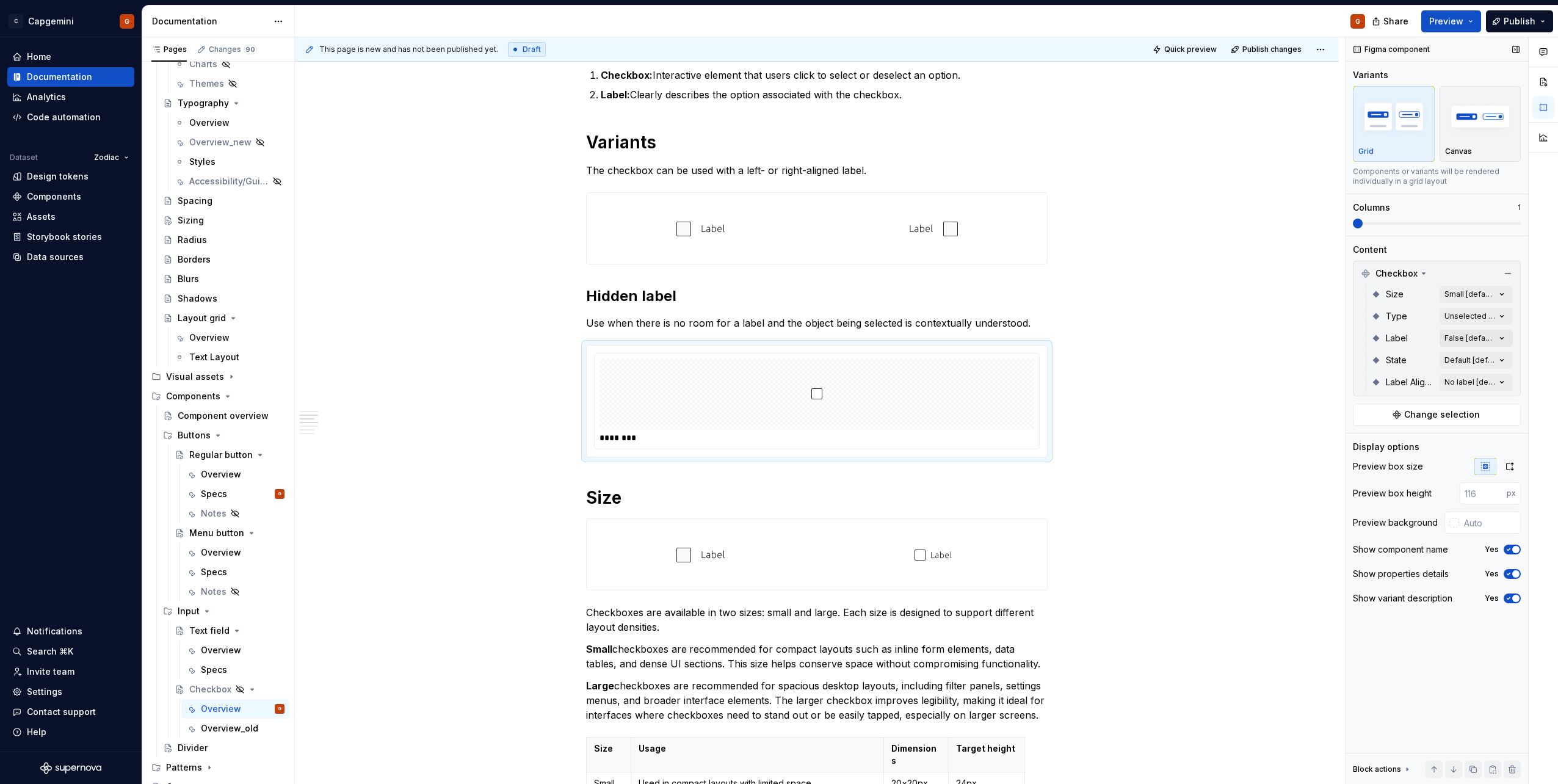
click at [776, 340] on div "Comments Open comments No comments yet Select ‘Comment’ from the block context …" at bounding box center [1451, 411] width 212 height 747
click at [776, 392] on span "False" at bounding box center [1382, 416] width 23 height 12
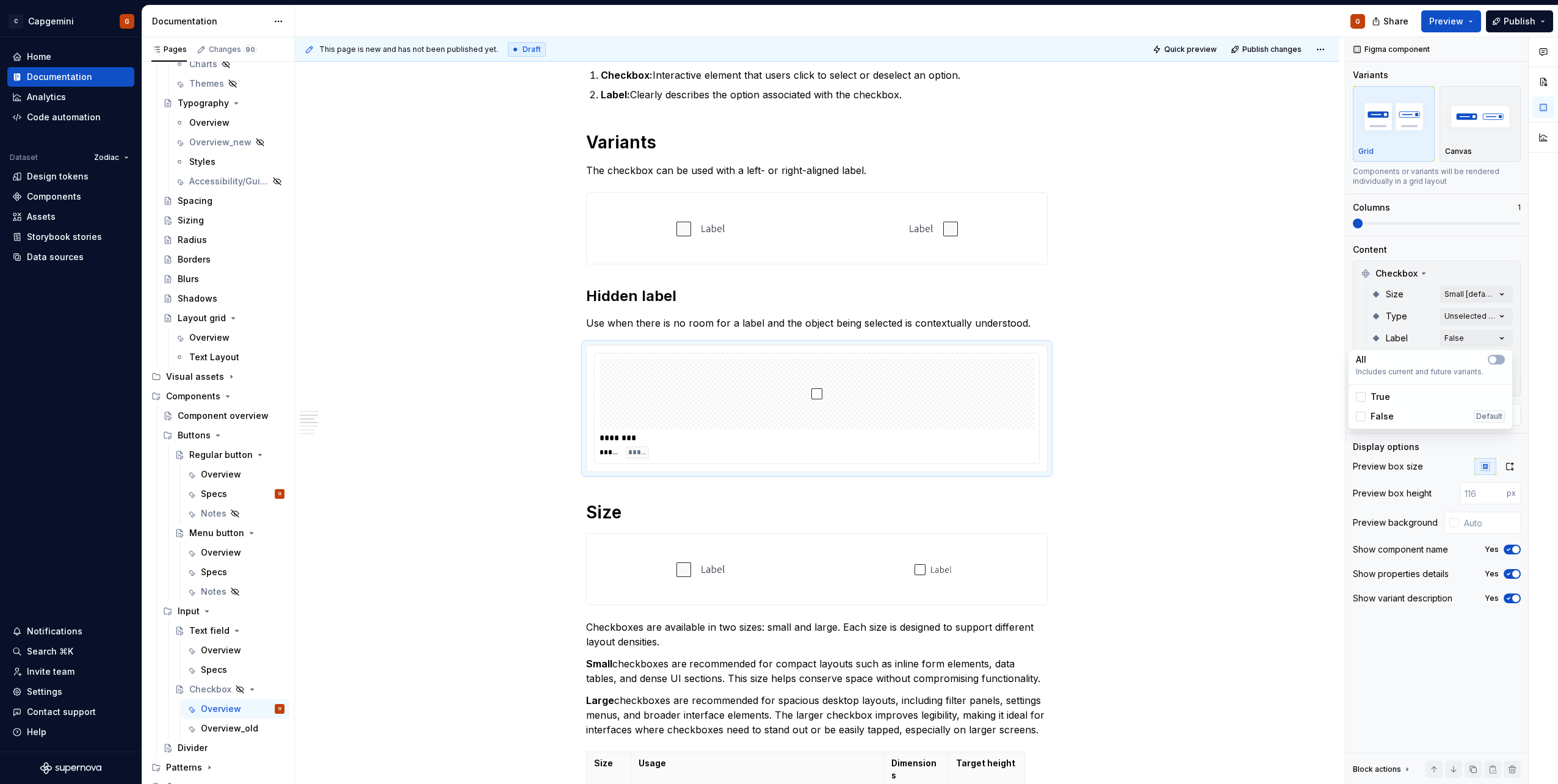
click at [776, 293] on div "Comments Open comments No comments yet Select ‘Comment’ from the block context …" at bounding box center [1451, 411] width 212 height 747
click at [776, 296] on div "Comments Open comments No comments yet Select ‘Comment’ from the block context …" at bounding box center [1451, 411] width 212 height 747
click at [776, 371] on div "Large" at bounding box center [1430, 372] width 149 height 12
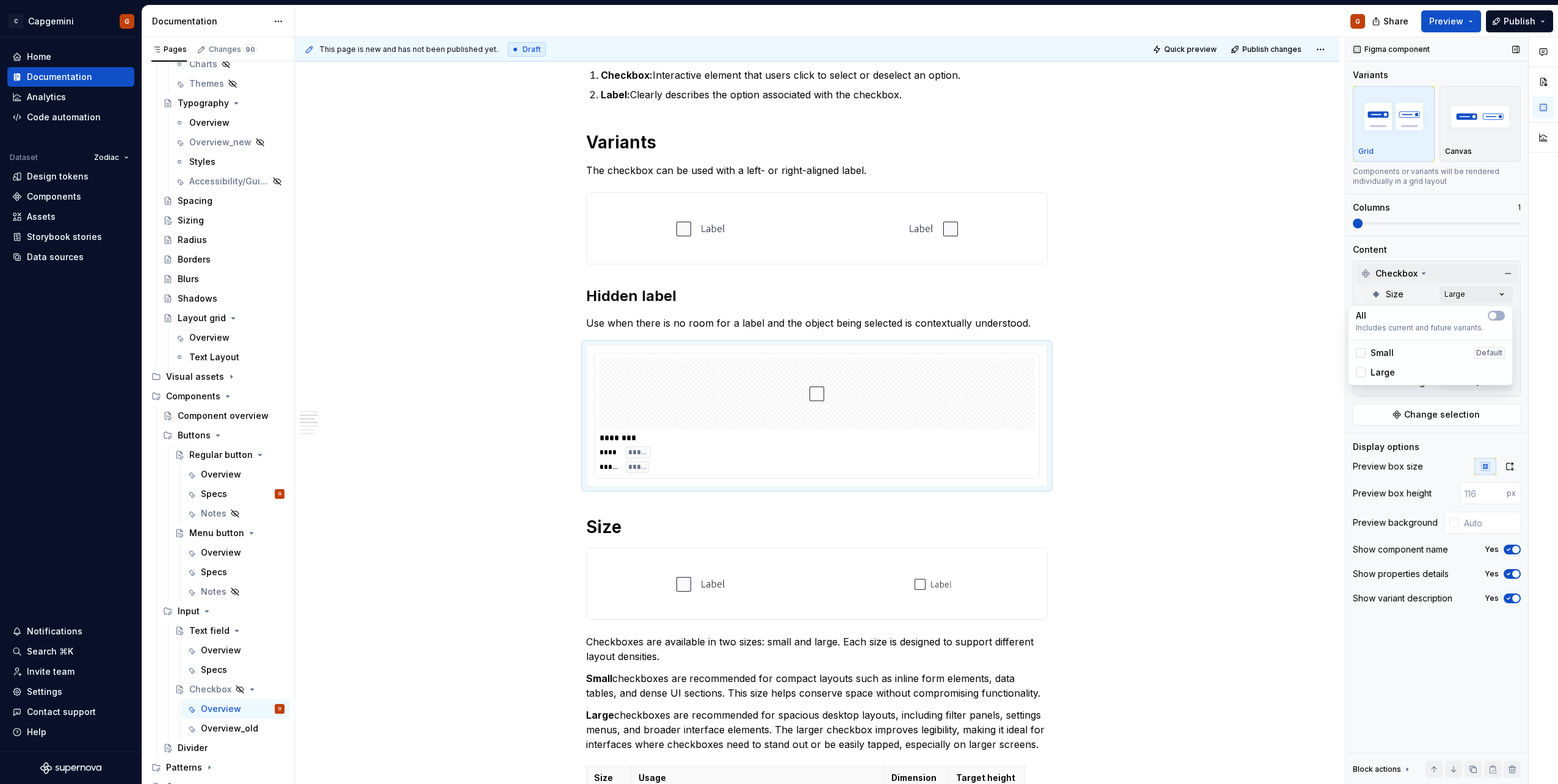
click at [776, 266] on div "Comments Open comments No comments yet Select ‘Comment’ from the block context …" at bounding box center [1451, 411] width 212 height 747
click at [776, 312] on div "Comments Open comments No comments yet Select ‘Comment’ from the block context …" at bounding box center [1451, 411] width 212 height 747
click at [776, 335] on button "button" at bounding box center [1496, 338] width 17 height 10
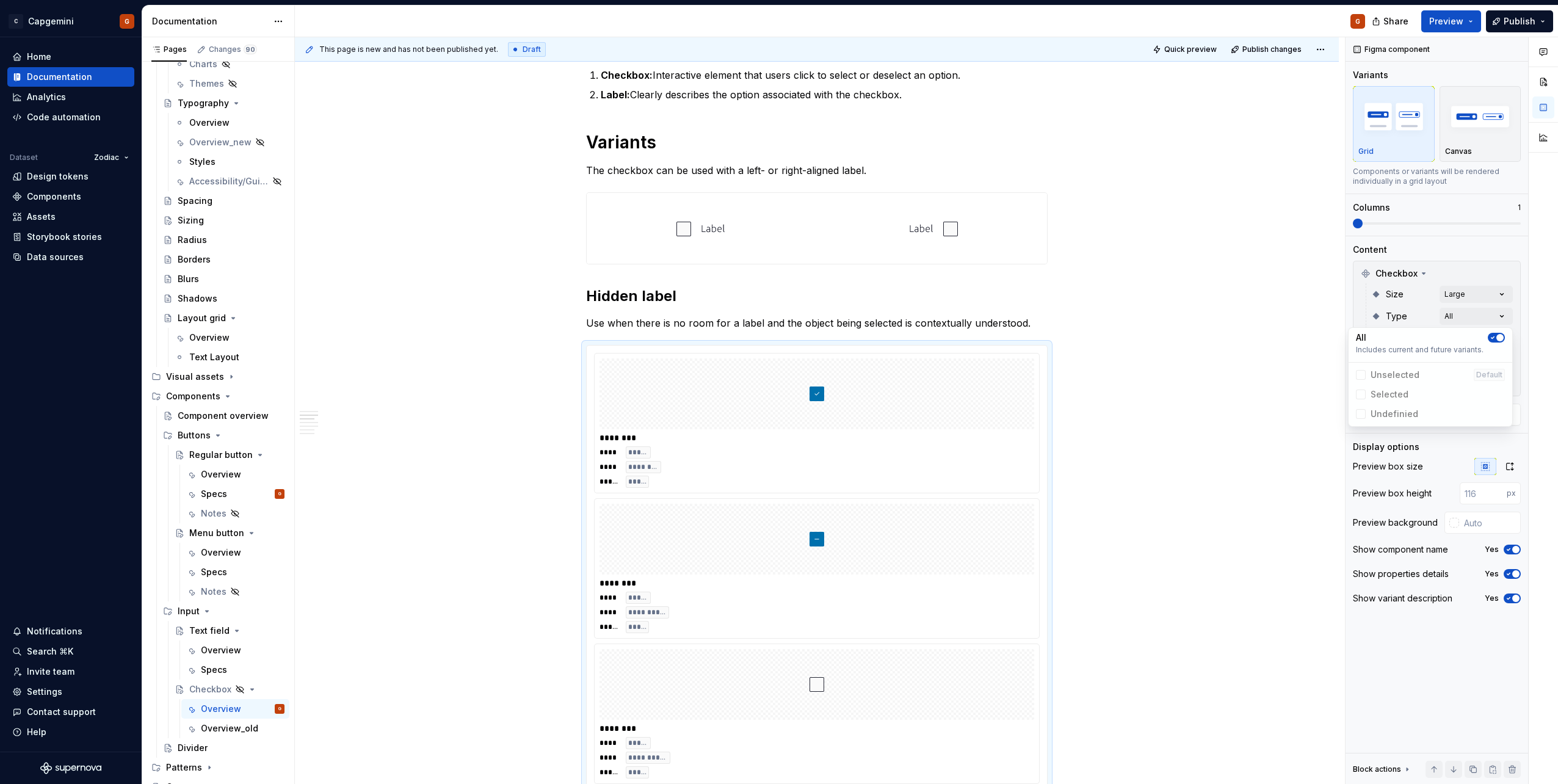
click at [776, 337] on icon "button" at bounding box center [1492, 338] width 3 height 2
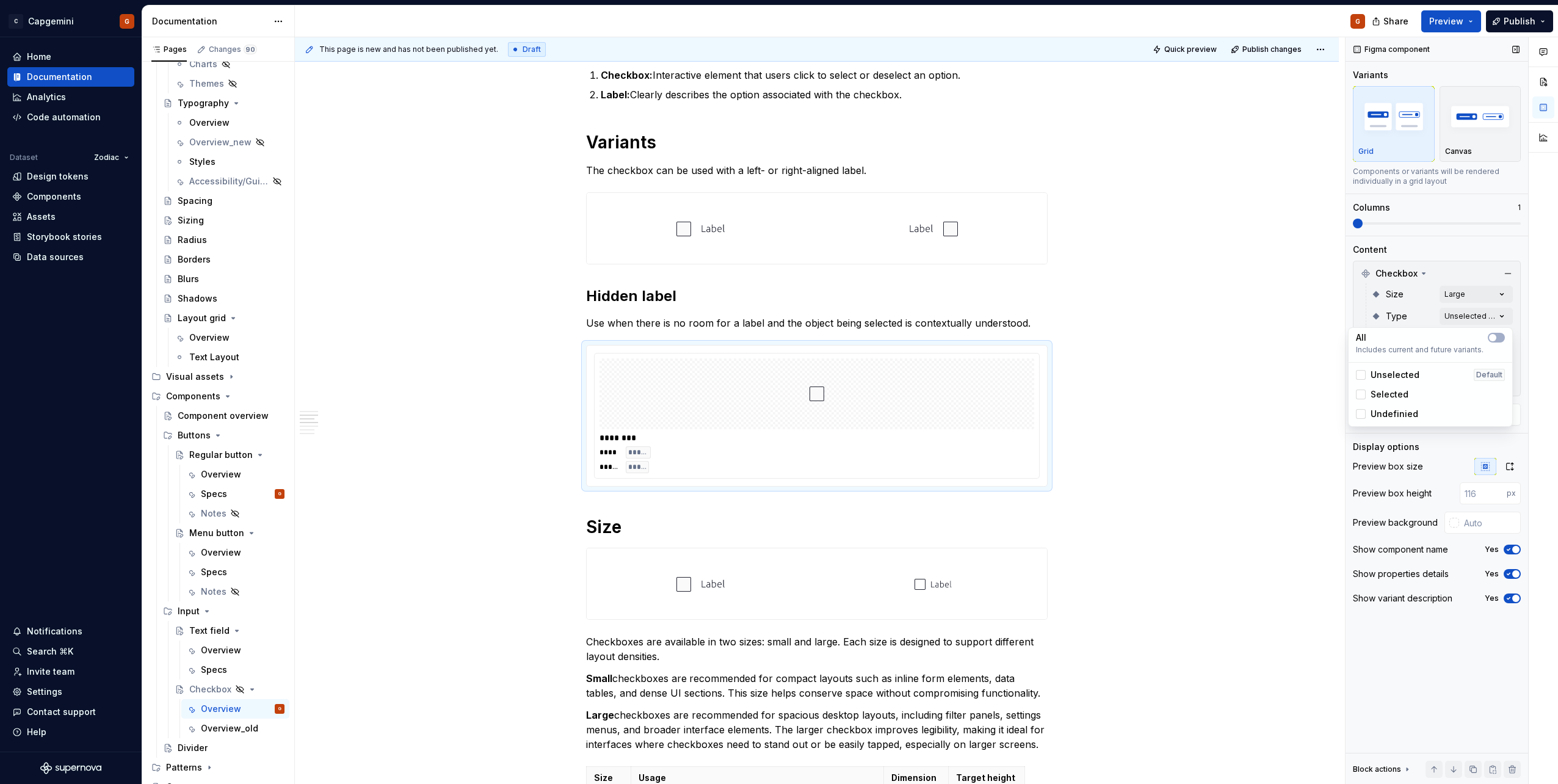
click at [776, 248] on div "Comments Open comments No comments yet Select ‘Comment’ from the block context …" at bounding box center [1451, 411] width 212 height 747
click at [776, 357] on div "Comments Open comments No comments yet Select ‘Comment’ from the block context …" at bounding box center [1451, 411] width 212 height 747
click at [776, 382] on button "button" at bounding box center [1496, 382] width 17 height 10
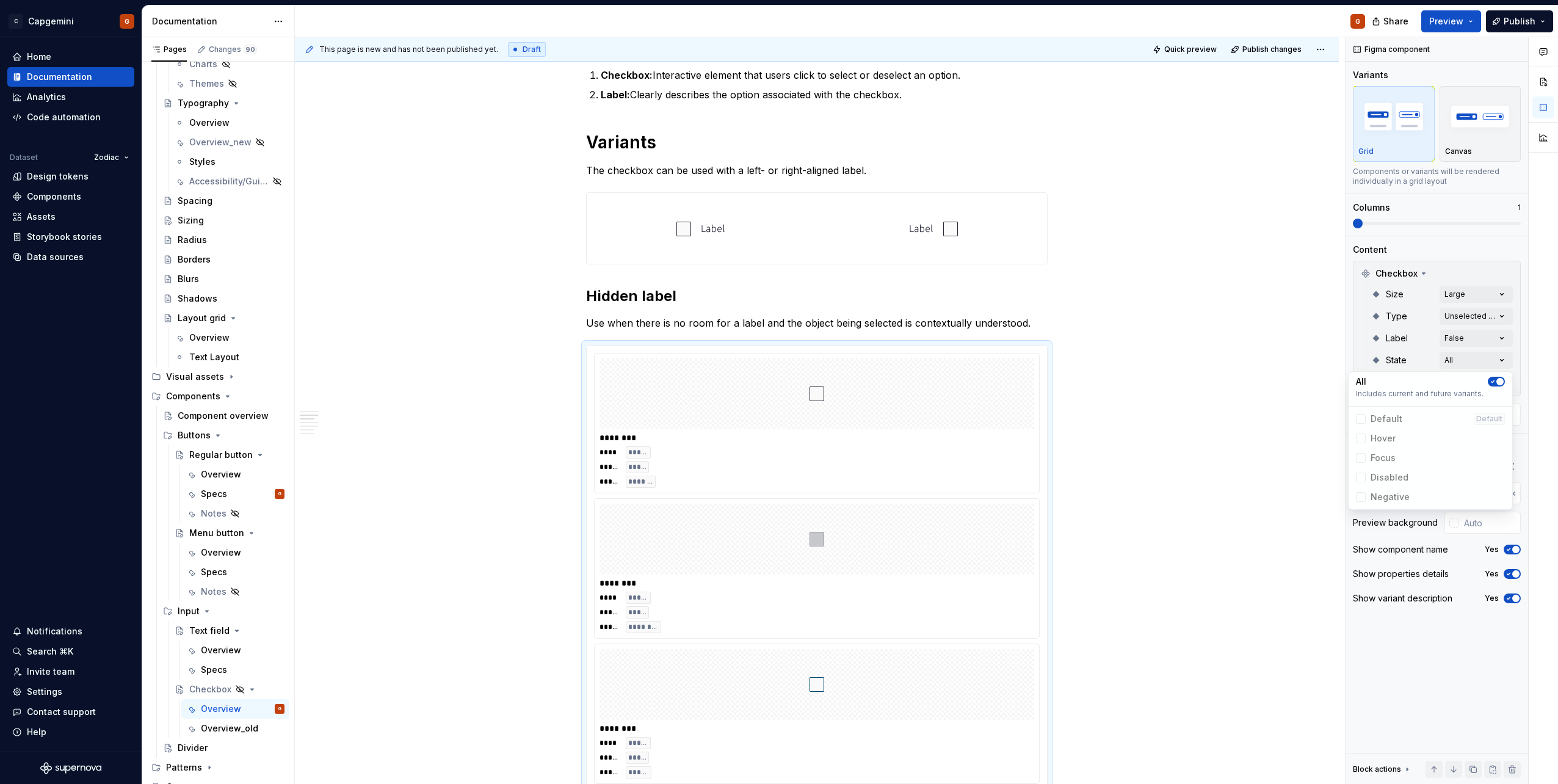
click at [776, 382] on span "button" at bounding box center [1500, 382] width 7 height 7
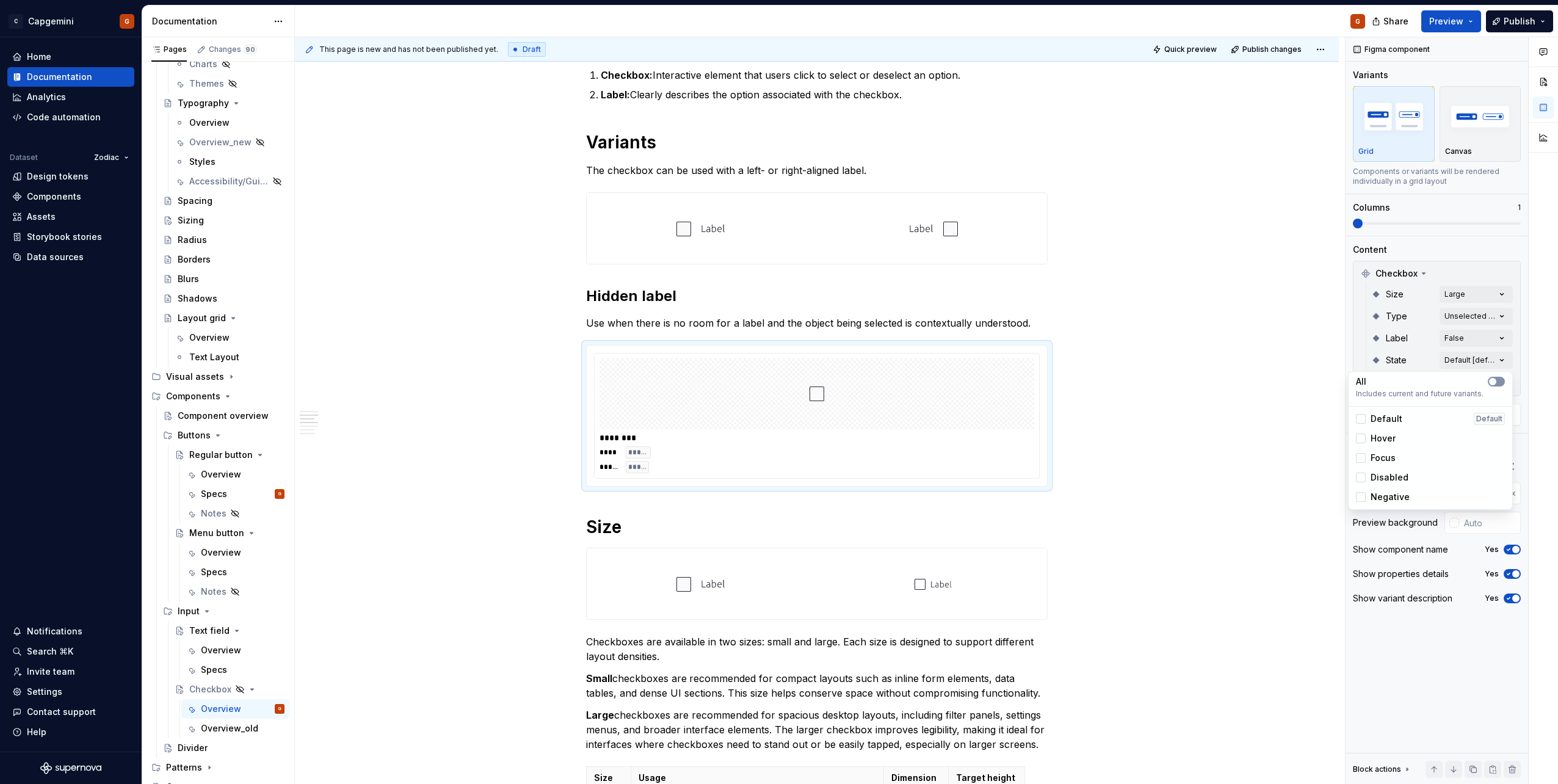
click at [776, 382] on button "button" at bounding box center [1496, 382] width 17 height 10
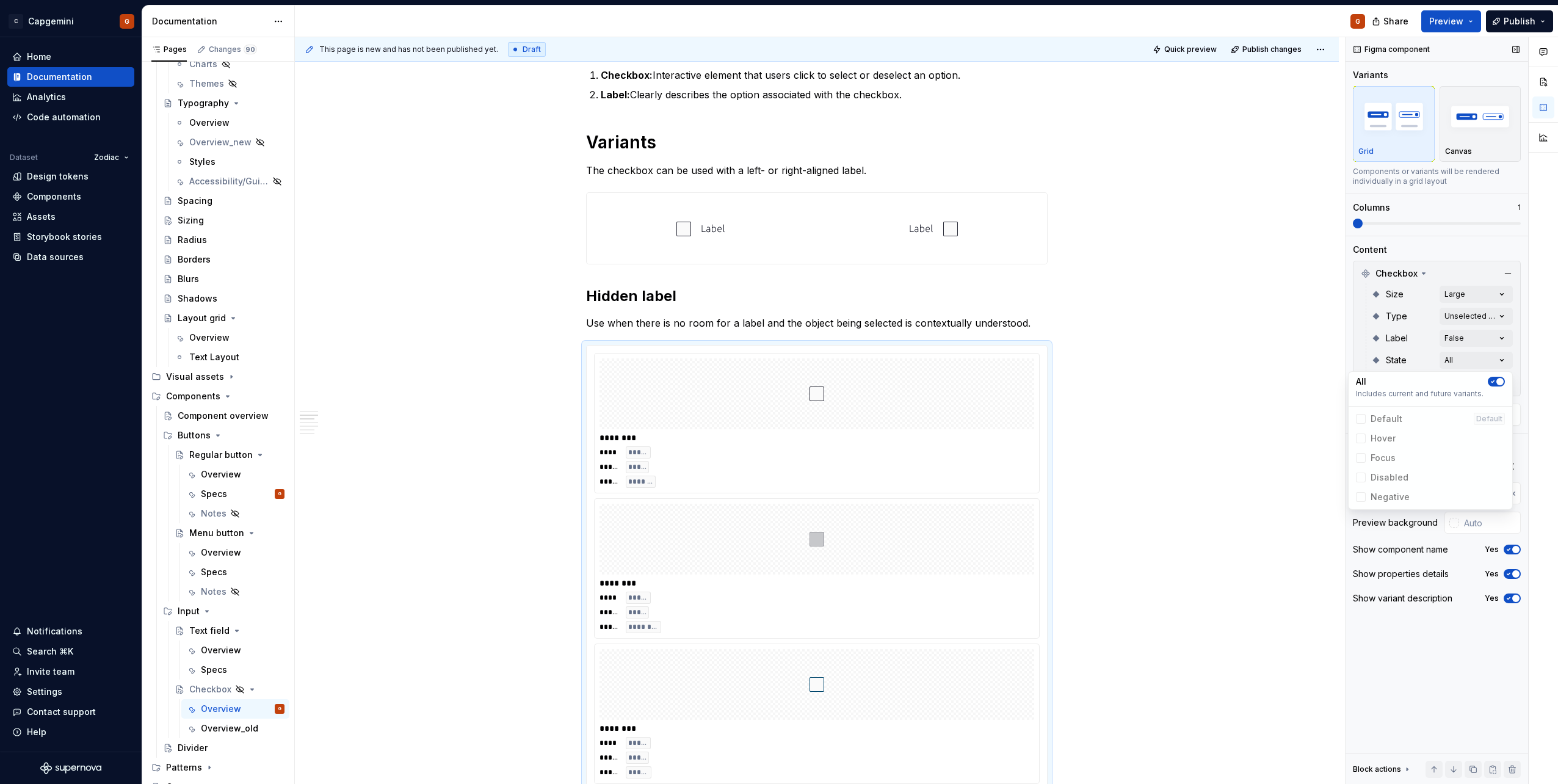
click at [776, 219] on div "Comments Open comments No comments yet Select ‘Comment’ from the block context …" at bounding box center [1451, 411] width 212 height 747
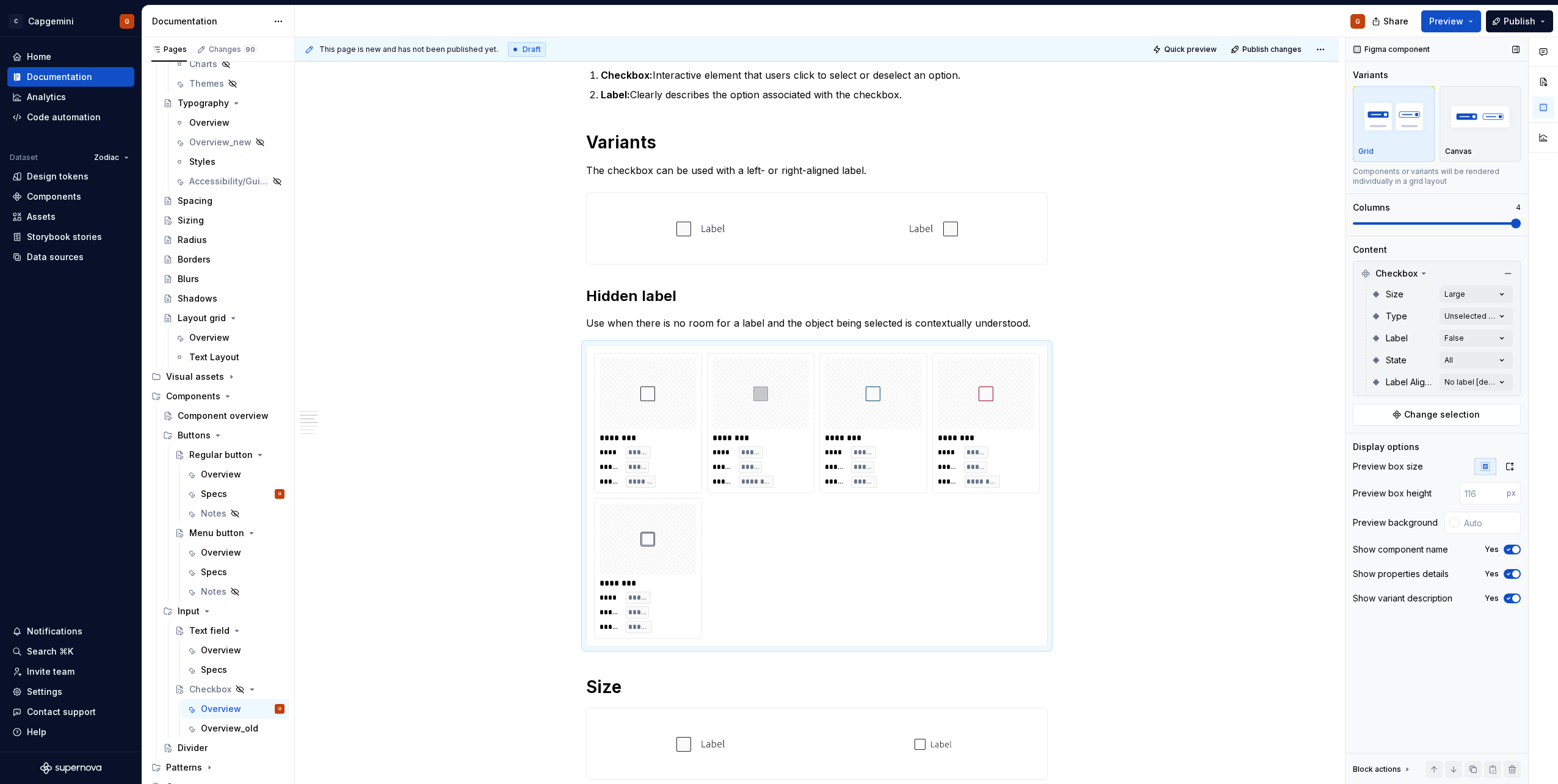
click at [776, 220] on span at bounding box center [1436, 224] width 168 height 10
click at [776, 320] on div "Comments Open comments No comments yet Select ‘Comment’ from the block context …" at bounding box center [1451, 411] width 212 height 747
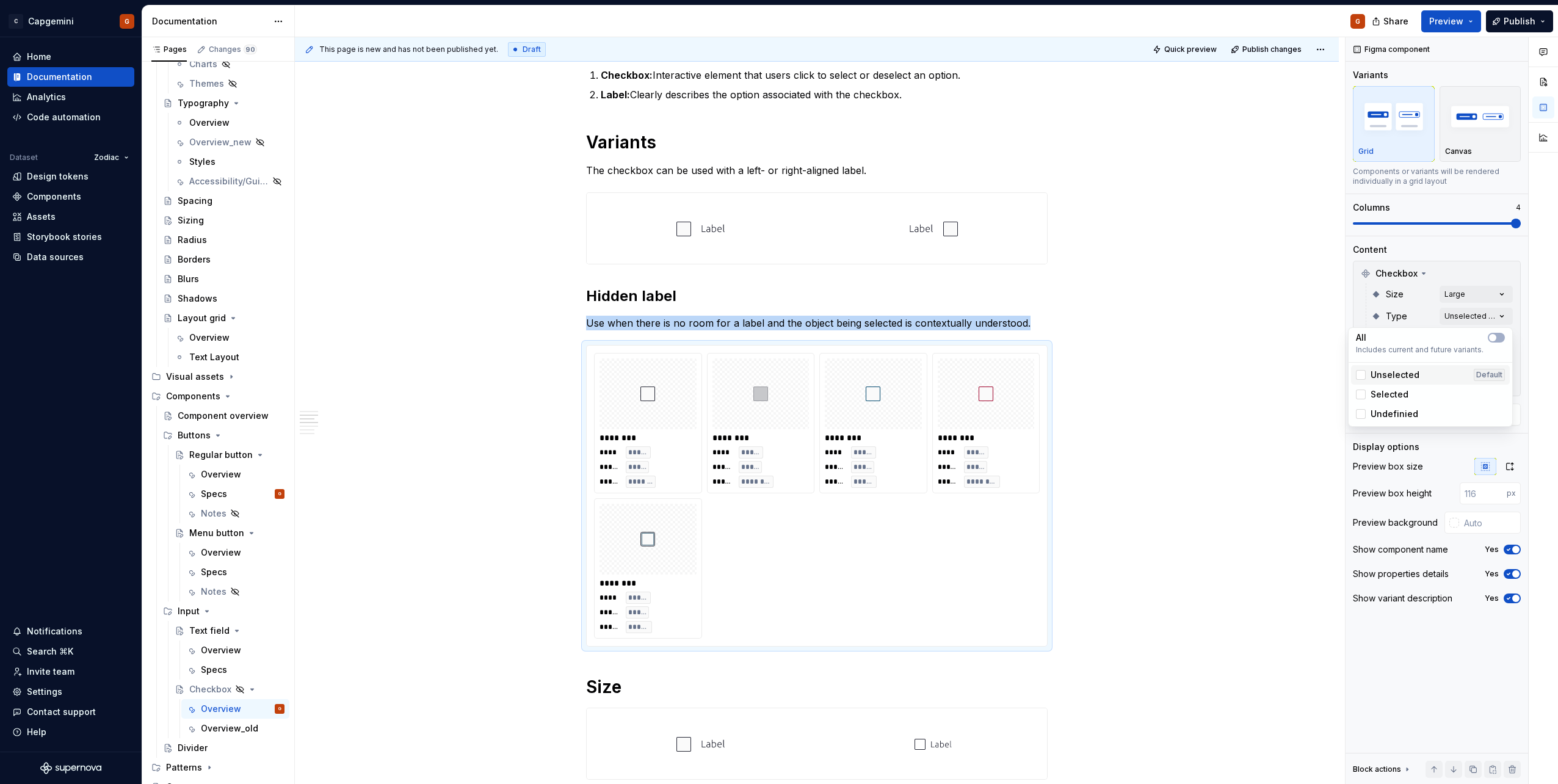
type textarea "*"
click at [776, 335] on span "button" at bounding box center [1492, 338] width 7 height 7
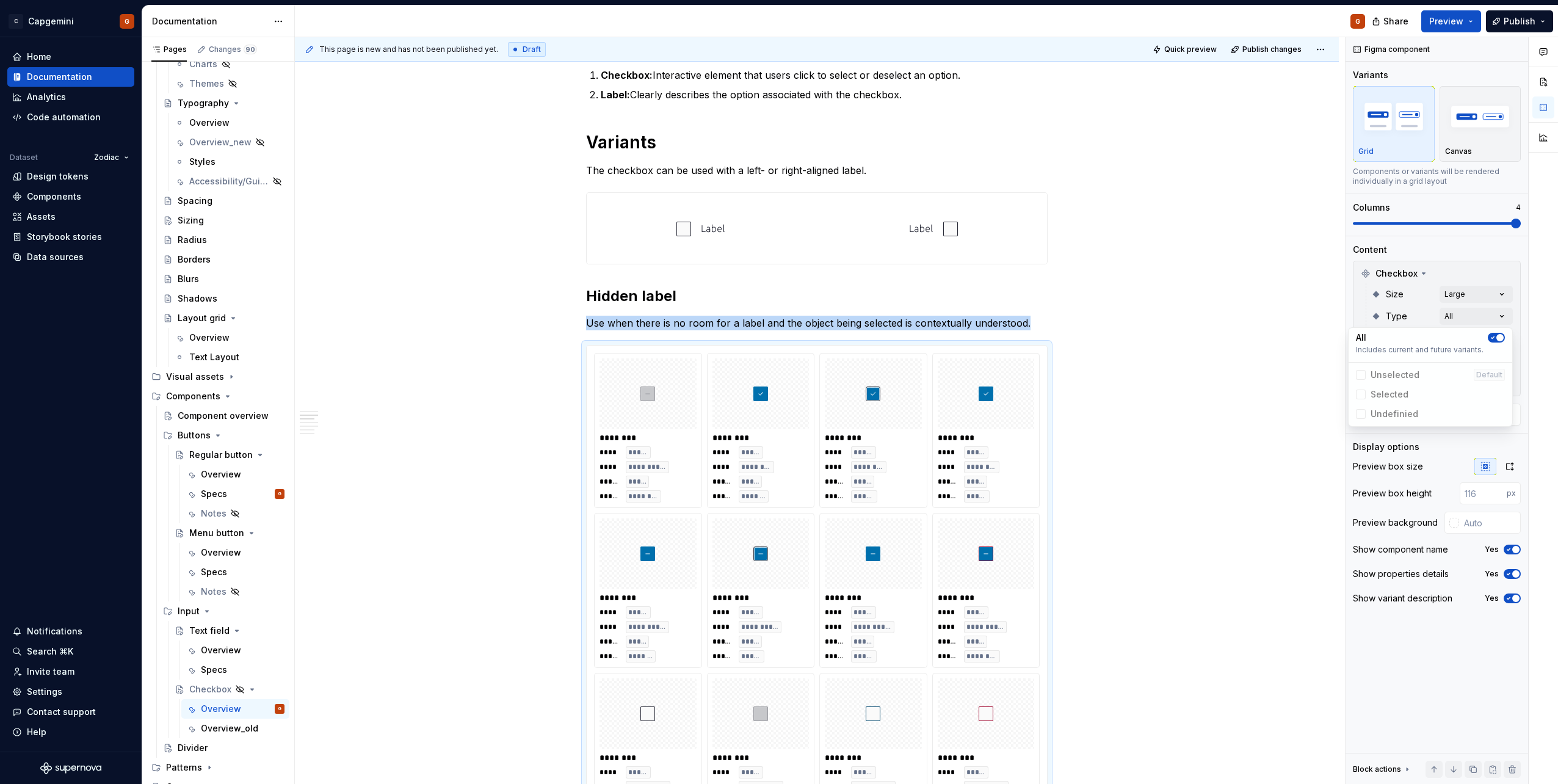
click at [776, 258] on div "Comments Open comments No comments yet Select ‘Comment’ from the block context …" at bounding box center [1451, 411] width 212 height 747
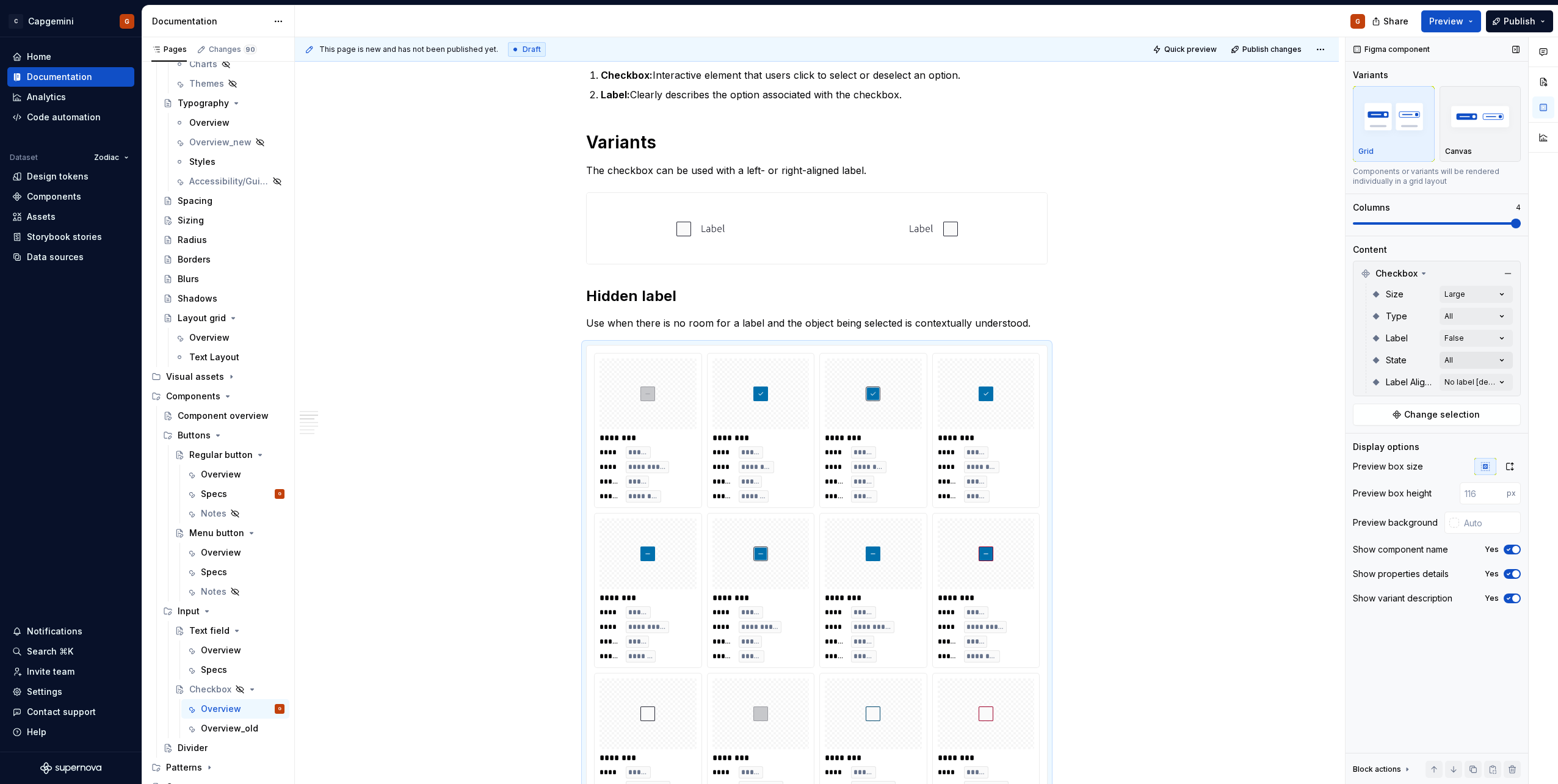
click at [776, 361] on div "Comments Open comments No comments yet Select ‘Comment’ from the block context …" at bounding box center [1451, 411] width 212 height 747
click at [776, 378] on icon "button" at bounding box center [1492, 382] width 10 height 7
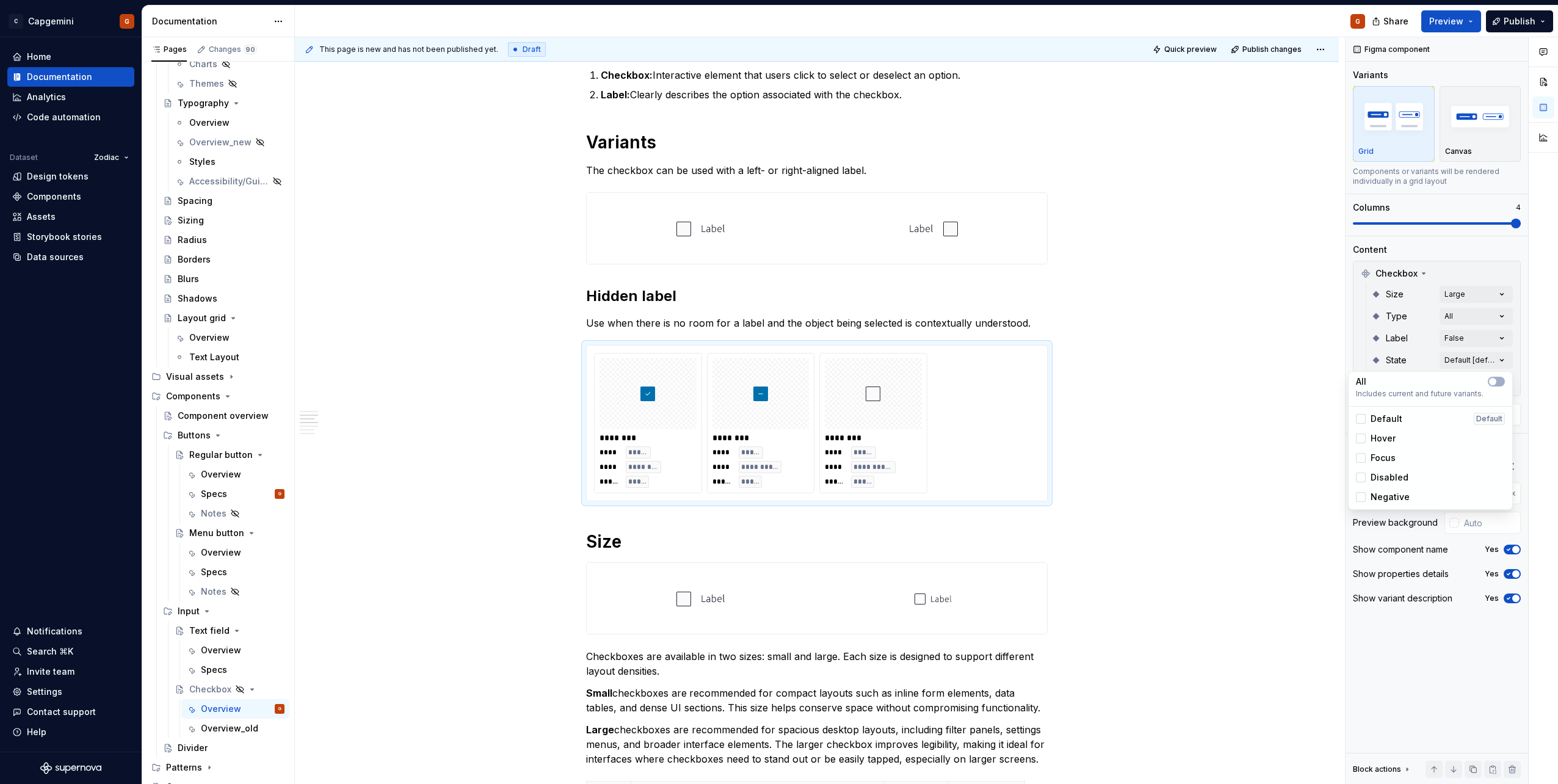
click at [776, 392] on span "Default" at bounding box center [1386, 418] width 32 height 12
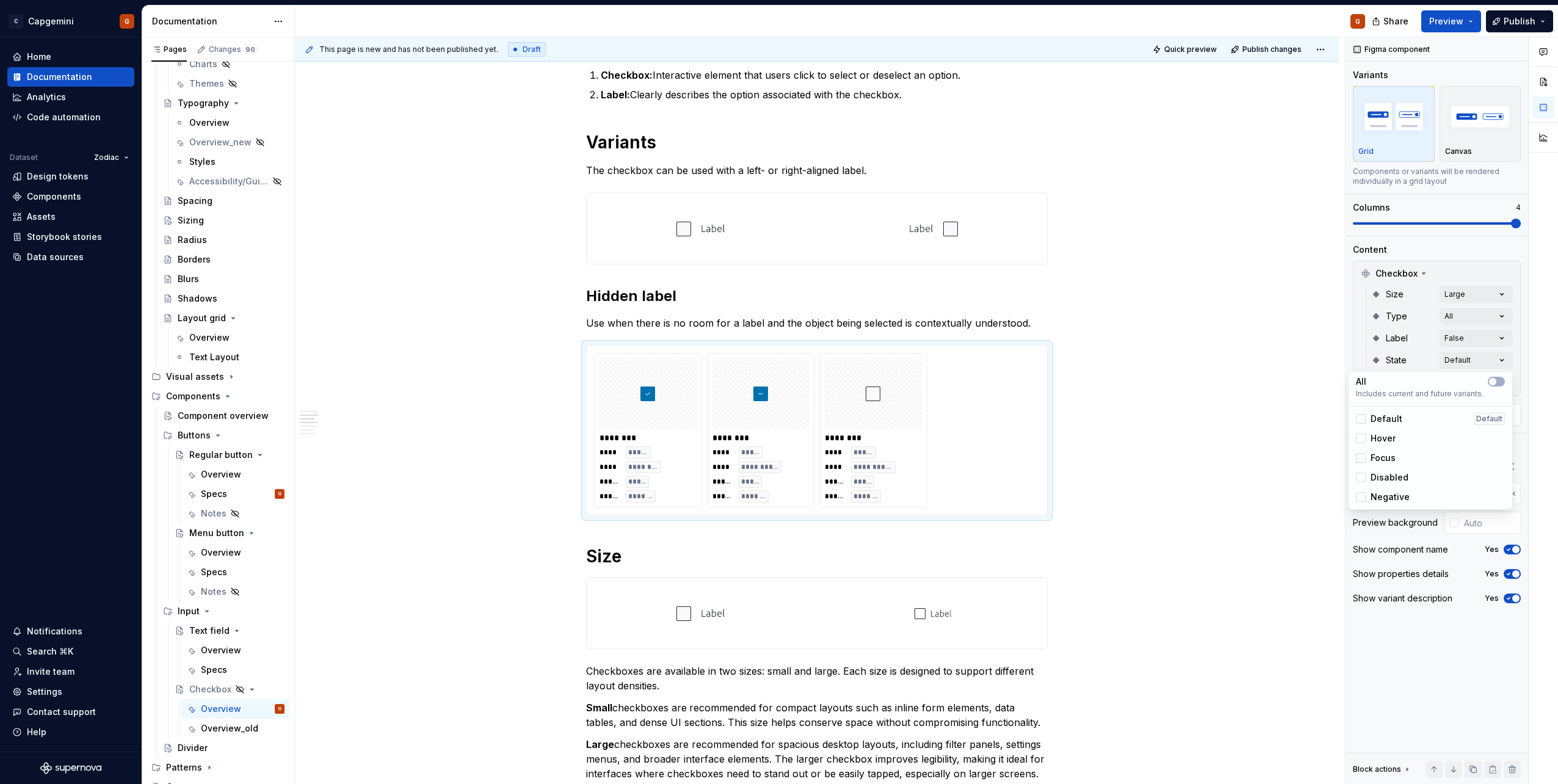
click at [776, 226] on div "Comments Open comments No comments yet Select ‘Comment’ from the block context …" at bounding box center [1451, 411] width 212 height 747
click at [776, 222] on span at bounding box center [1436, 223] width 168 height 2
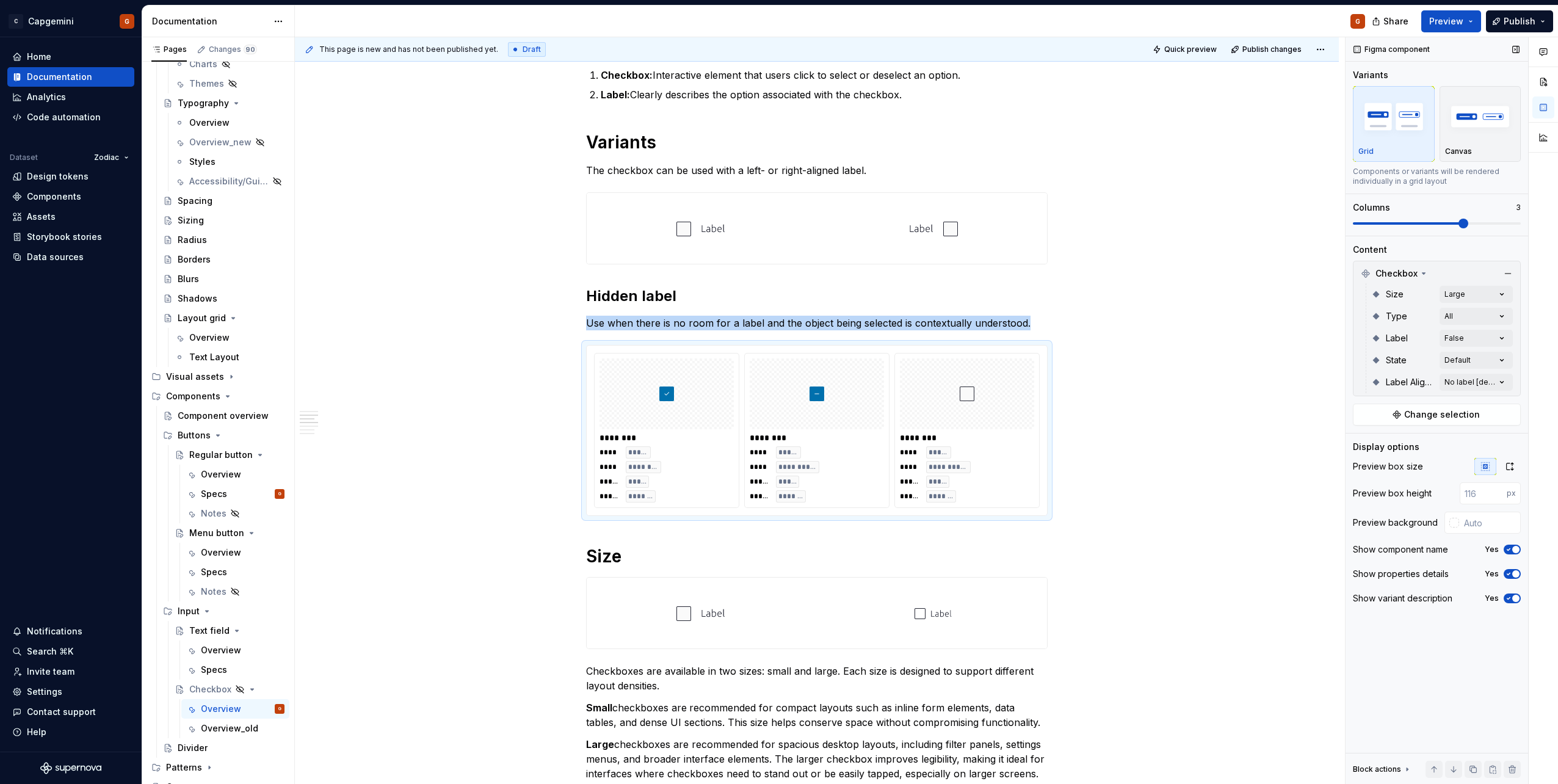
click at [776, 392] on span "button" at bounding box center [1516, 549] width 7 height 7
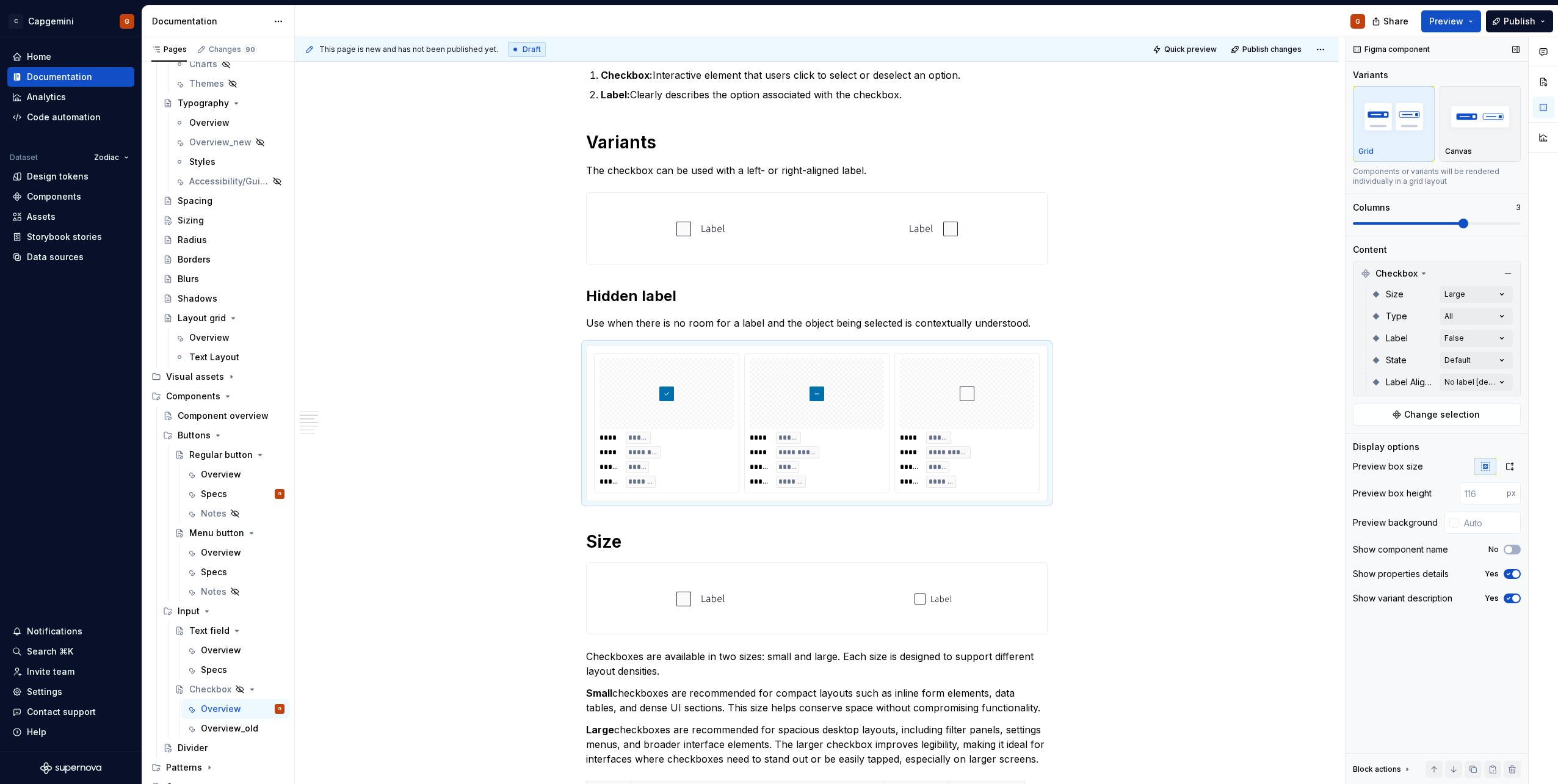
click at [776, 392] on div "Show properties details Yes" at bounding box center [1436, 574] width 168 height 17
click at [776, 392] on button "Yes" at bounding box center [1512, 598] width 17 height 10
click at [776, 392] on span "button" at bounding box center [1516, 574] width 7 height 7
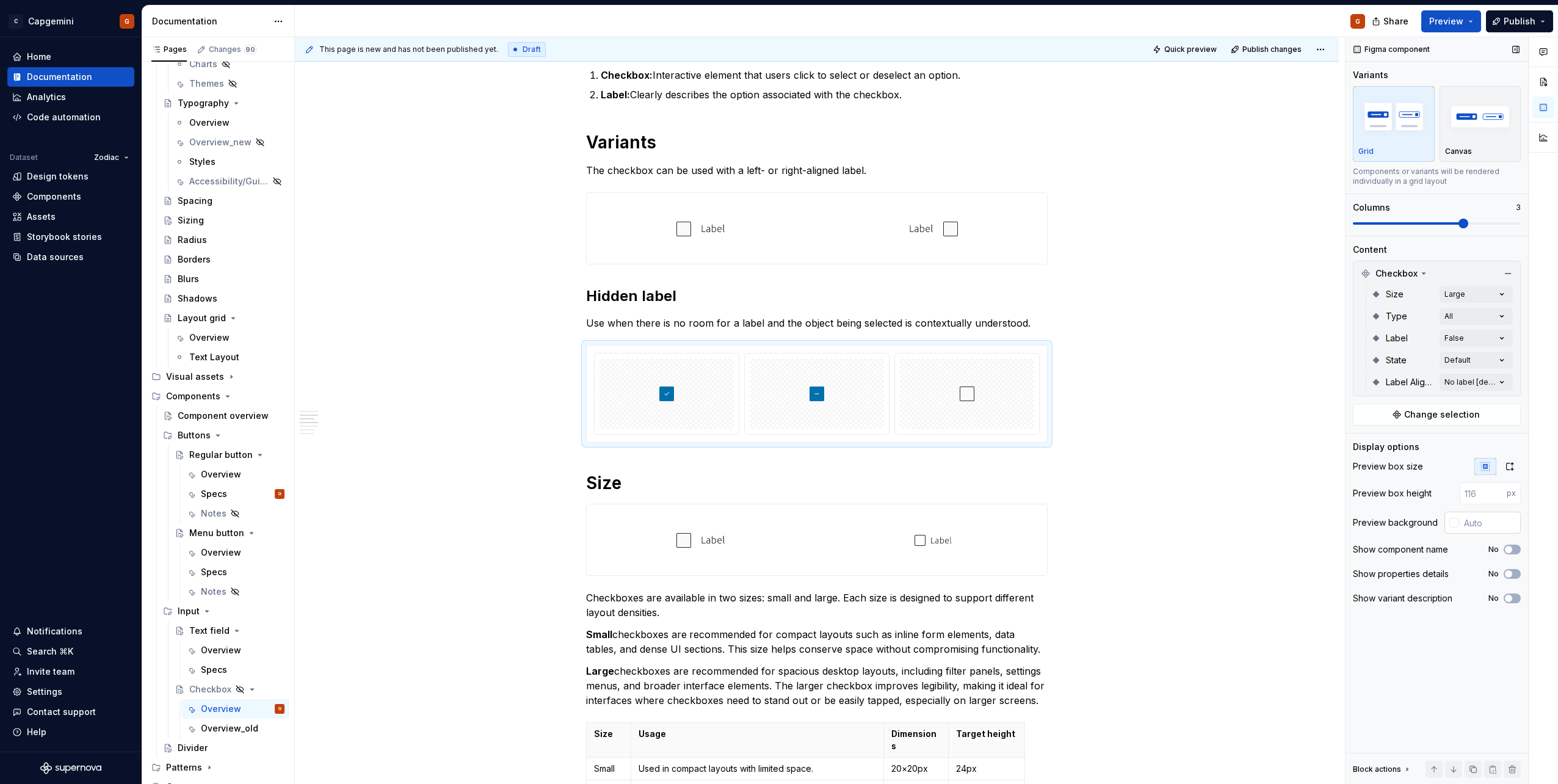
click at [776, 392] on input "text" at bounding box center [1490, 522] width 62 height 22
type input "#FFFFFF"
type button "on"
click at [776, 392] on button "No" at bounding box center [1512, 574] width 17 height 10
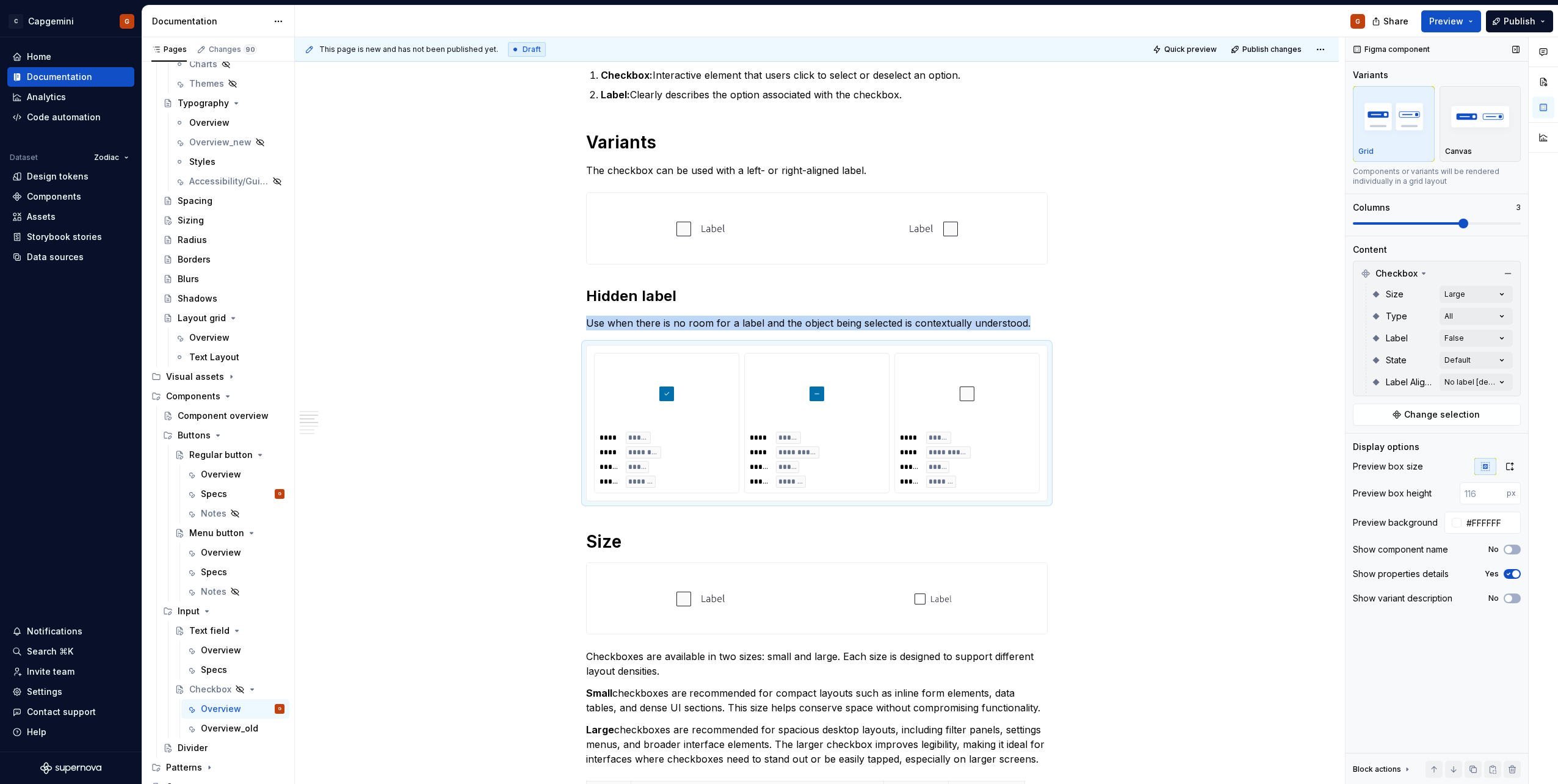
click at [776, 392] on span "button" at bounding box center [1516, 574] width 7 height 7
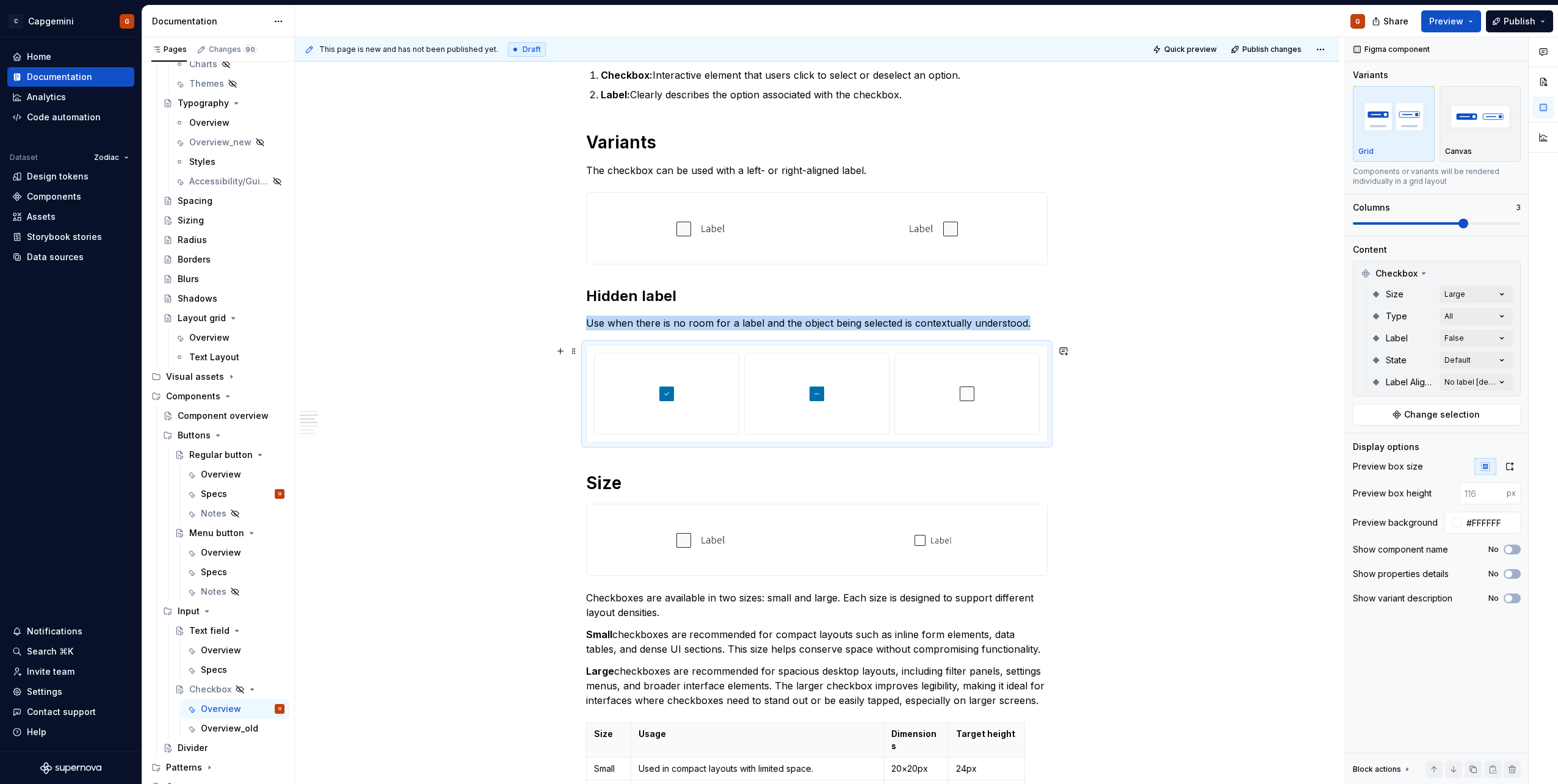
click at [776, 392] on div at bounding box center [967, 394] width 135 height 71
drag, startPoint x: 993, startPoint y: 387, endPoint x: 760, endPoint y: 390, distance: 233.0
click at [710, 390] on body "C Capgemini G Home Documentation Analytics Code automation Dataset Zodiac Desig…" at bounding box center [779, 392] width 1558 height 784
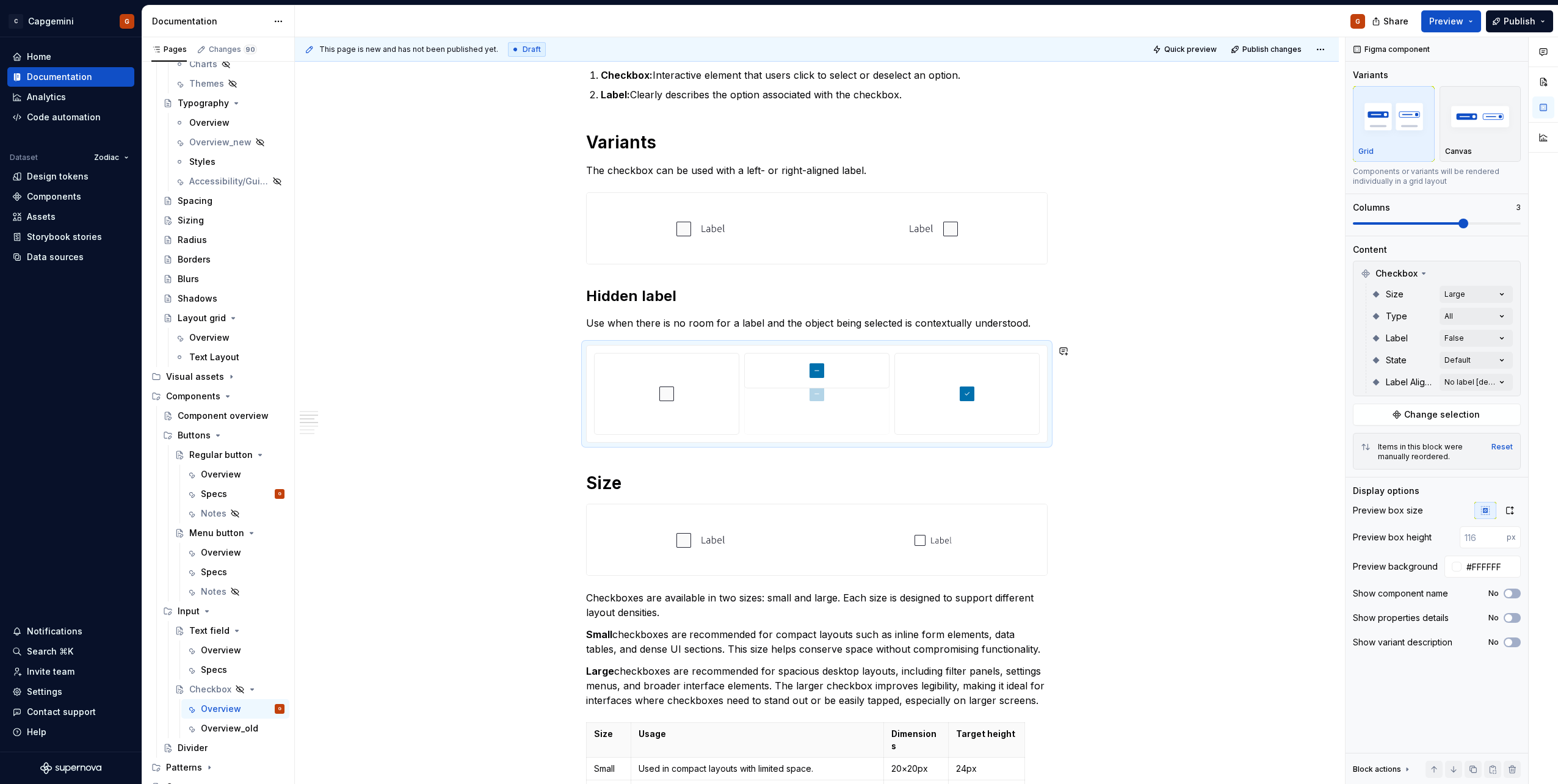
drag, startPoint x: 1017, startPoint y: 394, endPoint x: 868, endPoint y: 395, distance: 149.0
click at [776, 392] on body "C Capgemini G Home Documentation Analytics Code automation Dataset Zodiac Desig…" at bounding box center [779, 392] width 1558 height 784
click at [776, 243] on img at bounding box center [933, 228] width 49 height 61
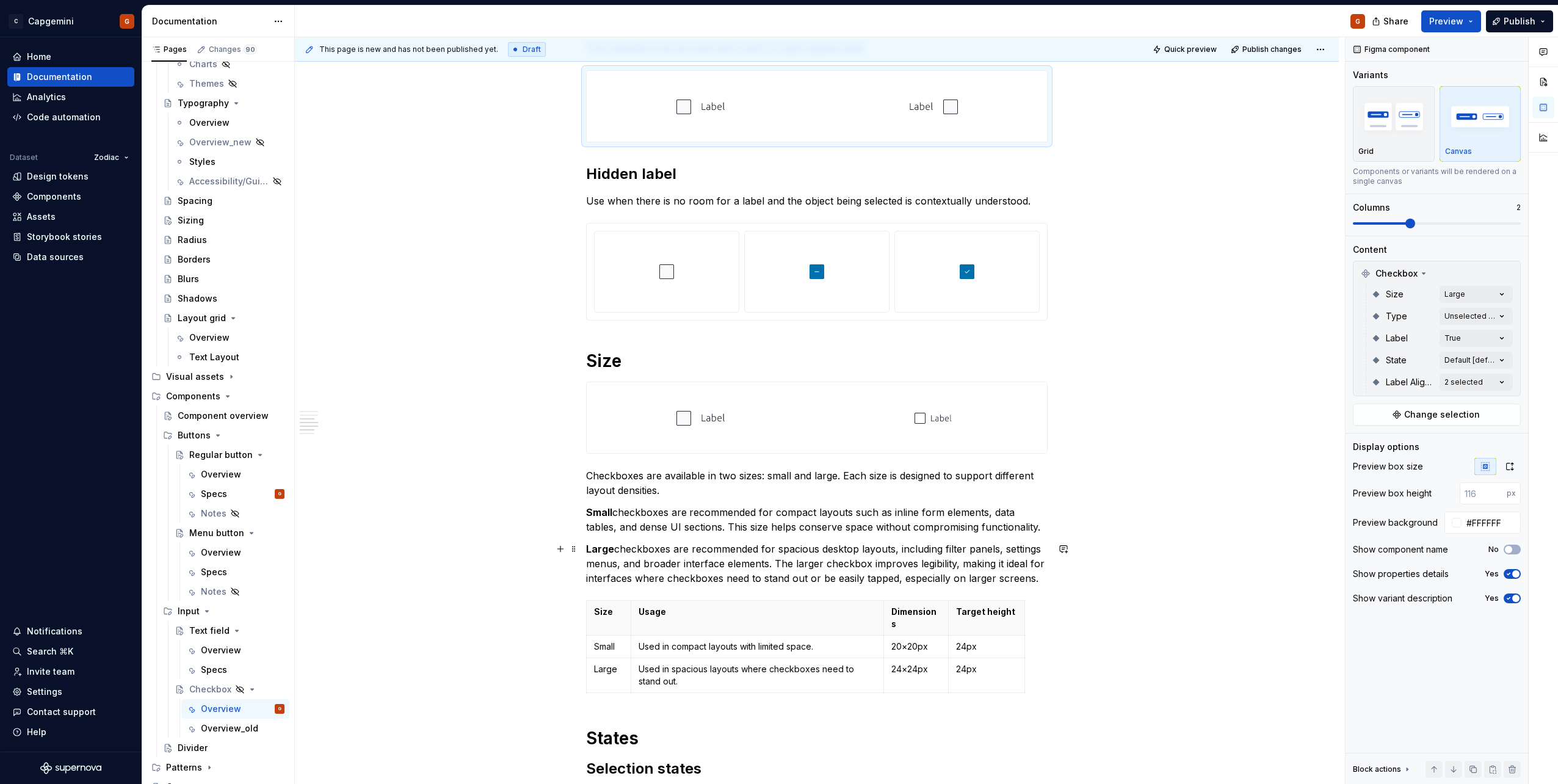
scroll to position [819, 0]
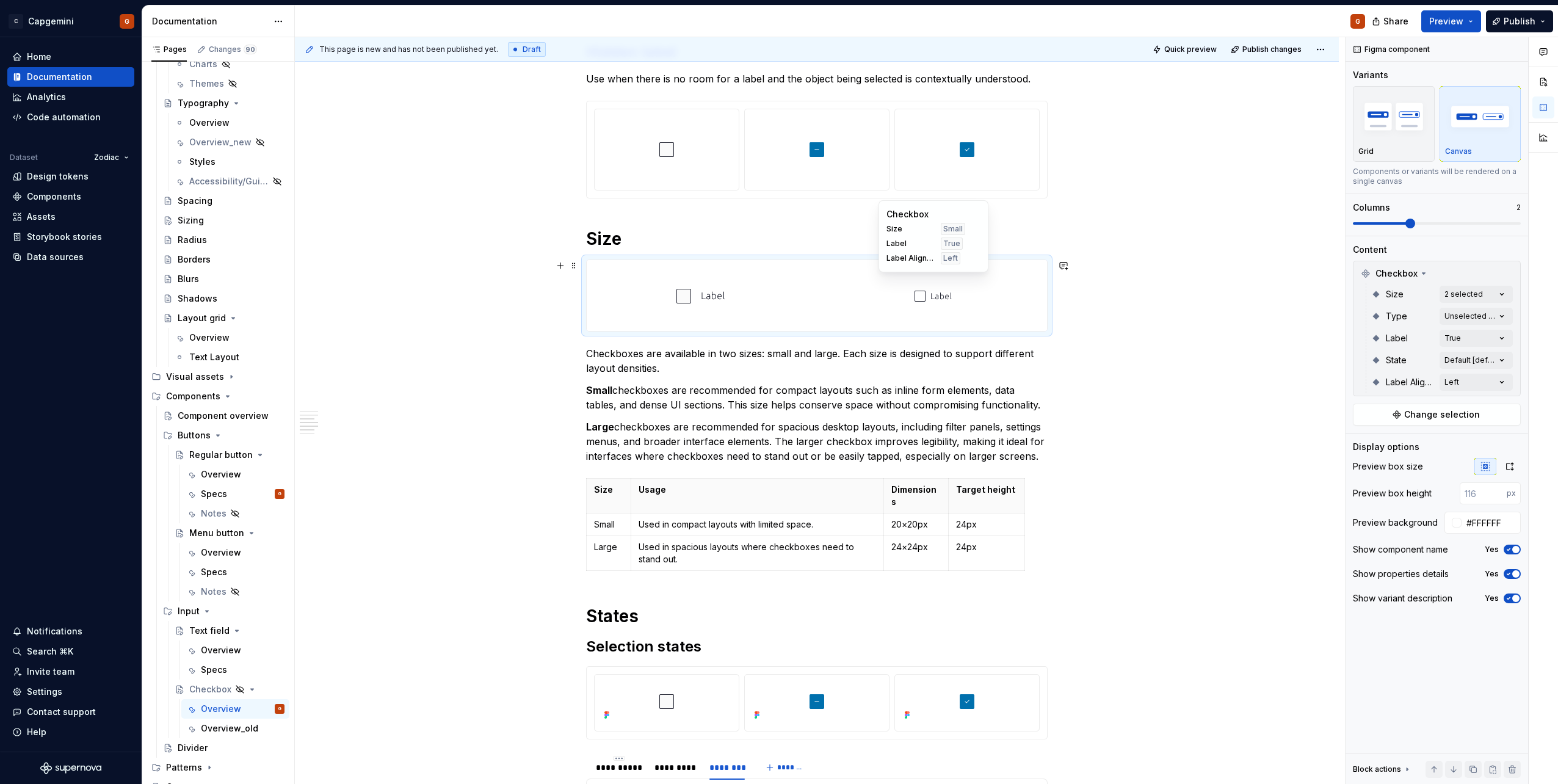
click at [776, 311] on div at bounding box center [933, 295] width 228 height 71
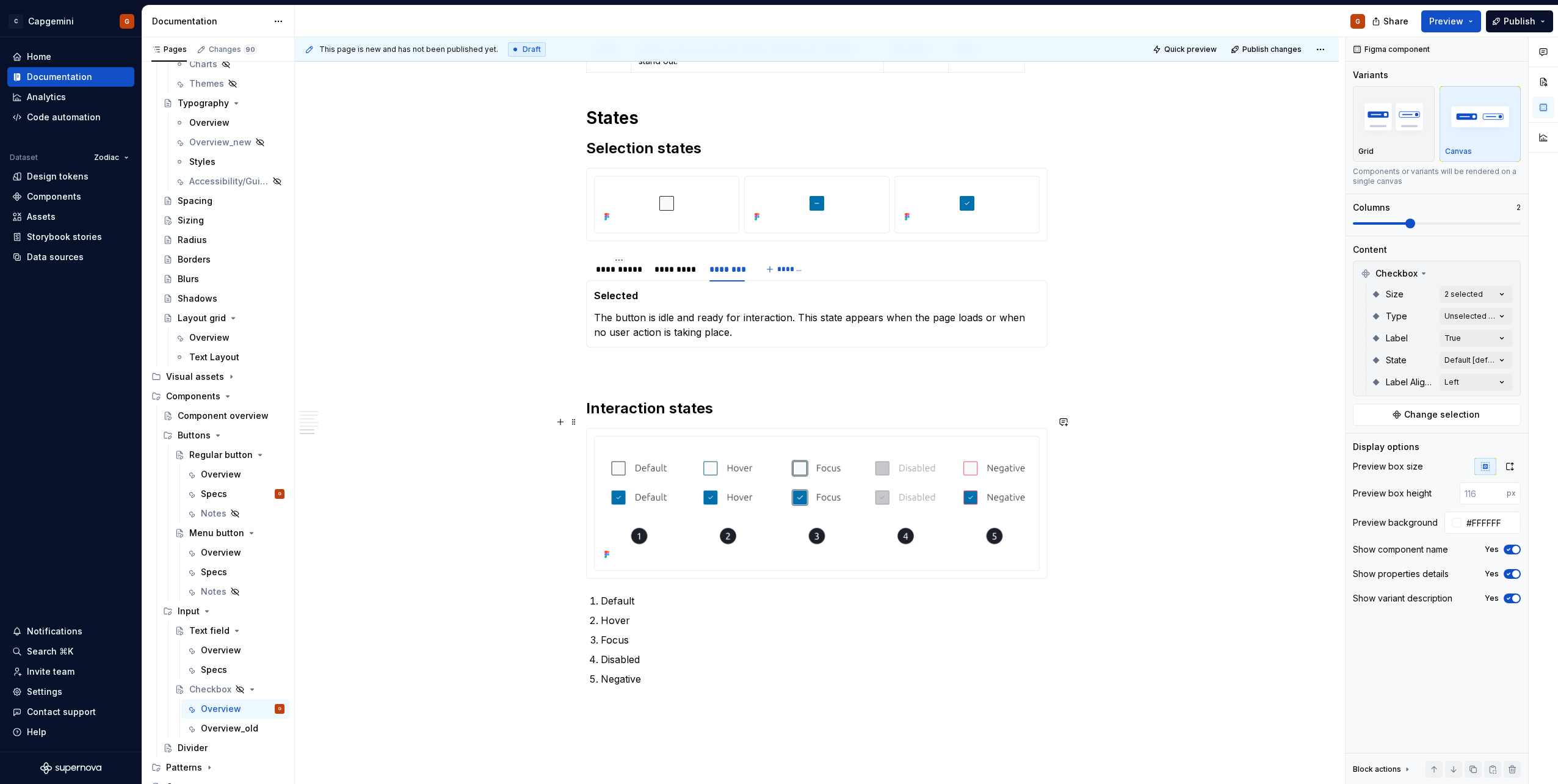
scroll to position [1430, 0]
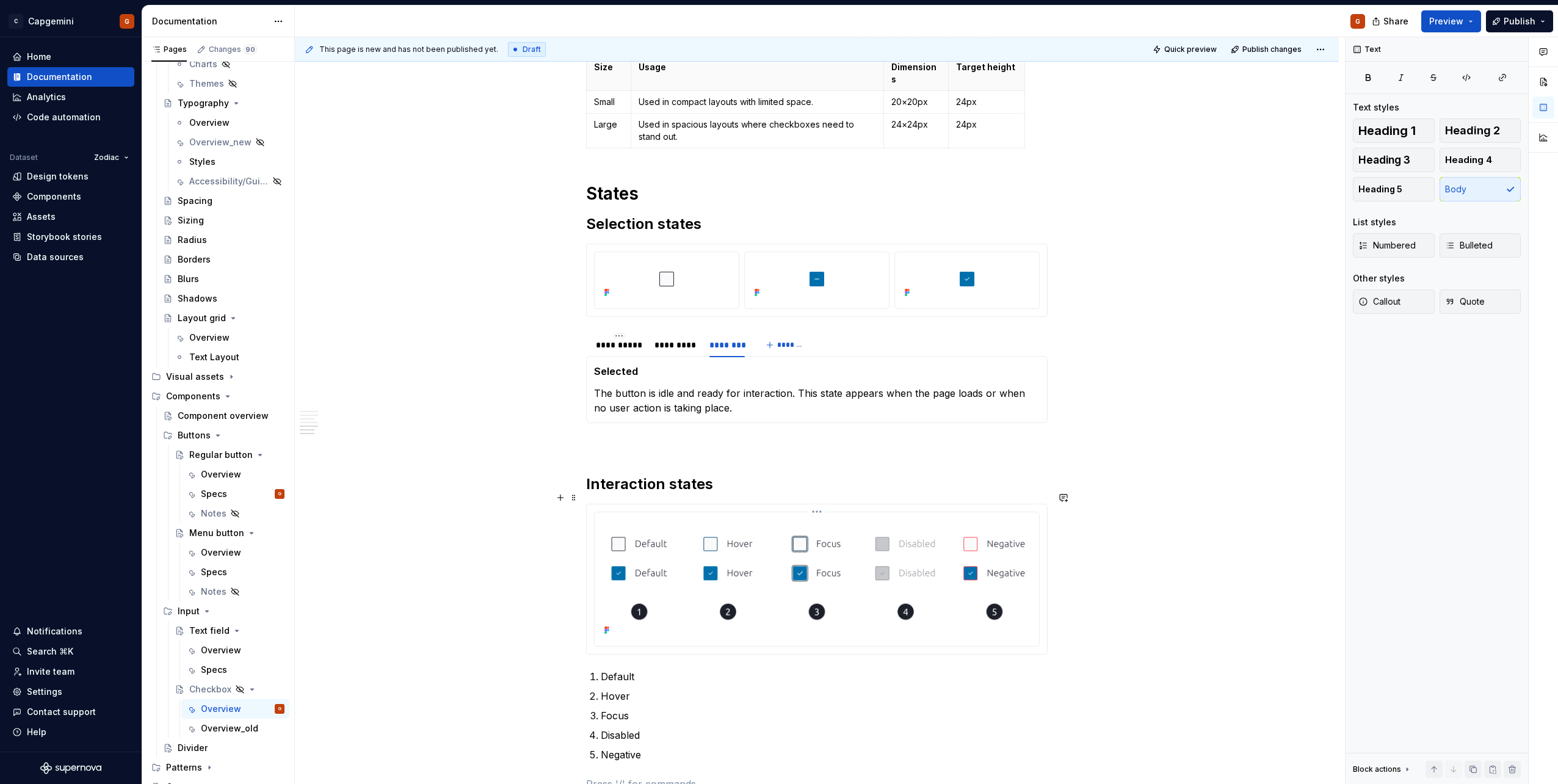
scroll to position [1181, 0]
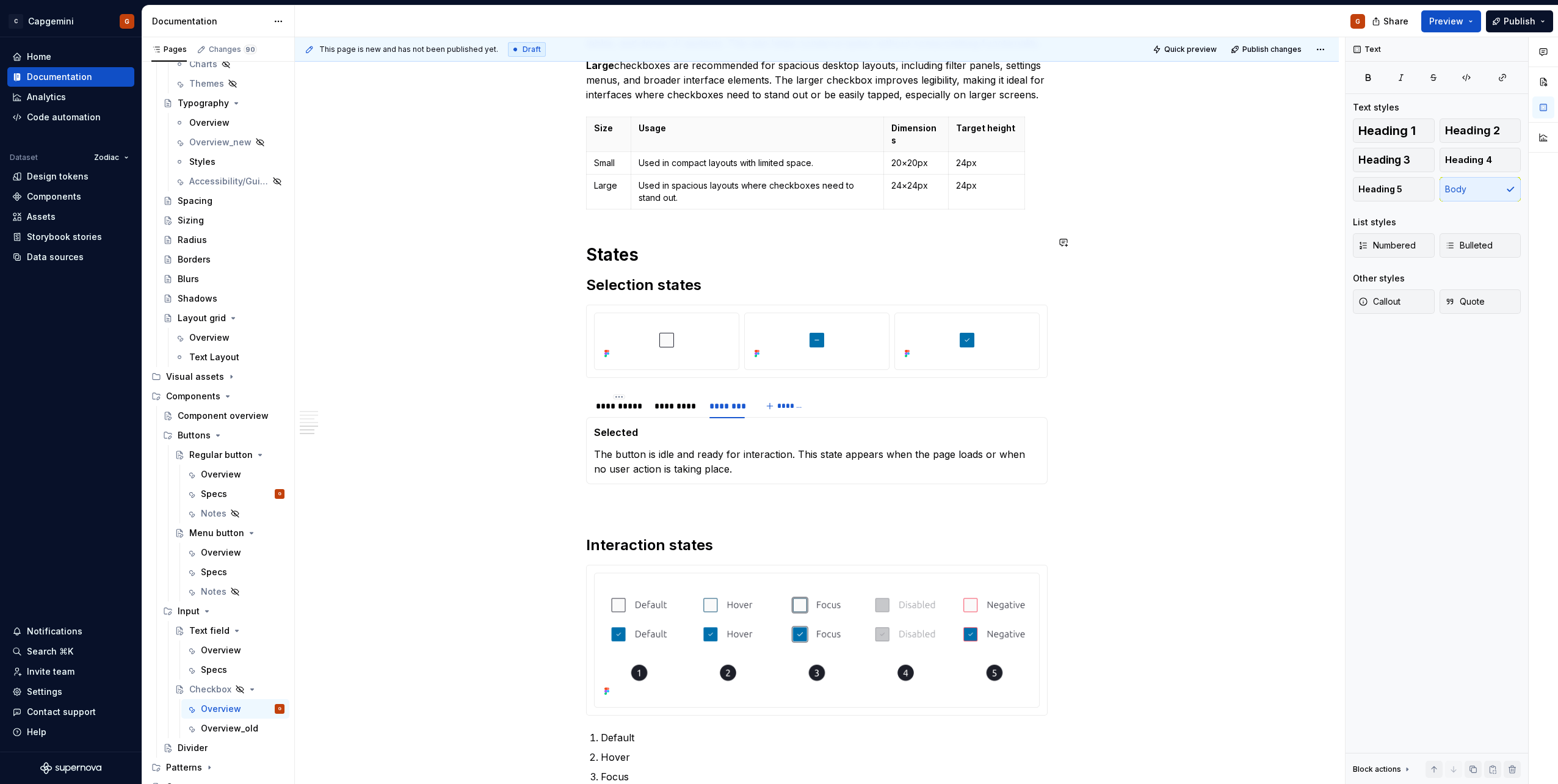
click at [587, 243] on h1 "States" at bounding box center [816, 254] width 461 height 22
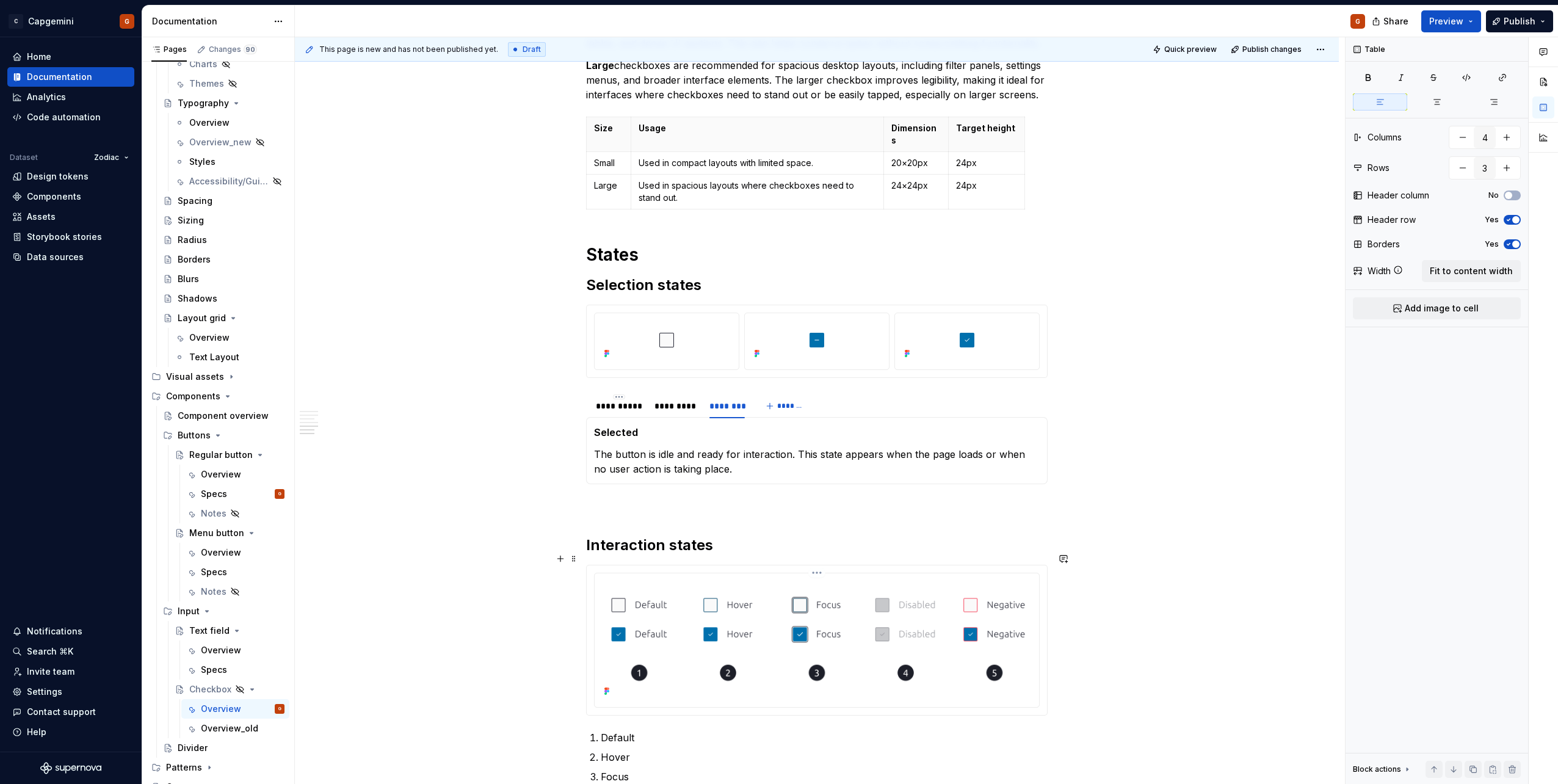
scroll to position [1486, 0]
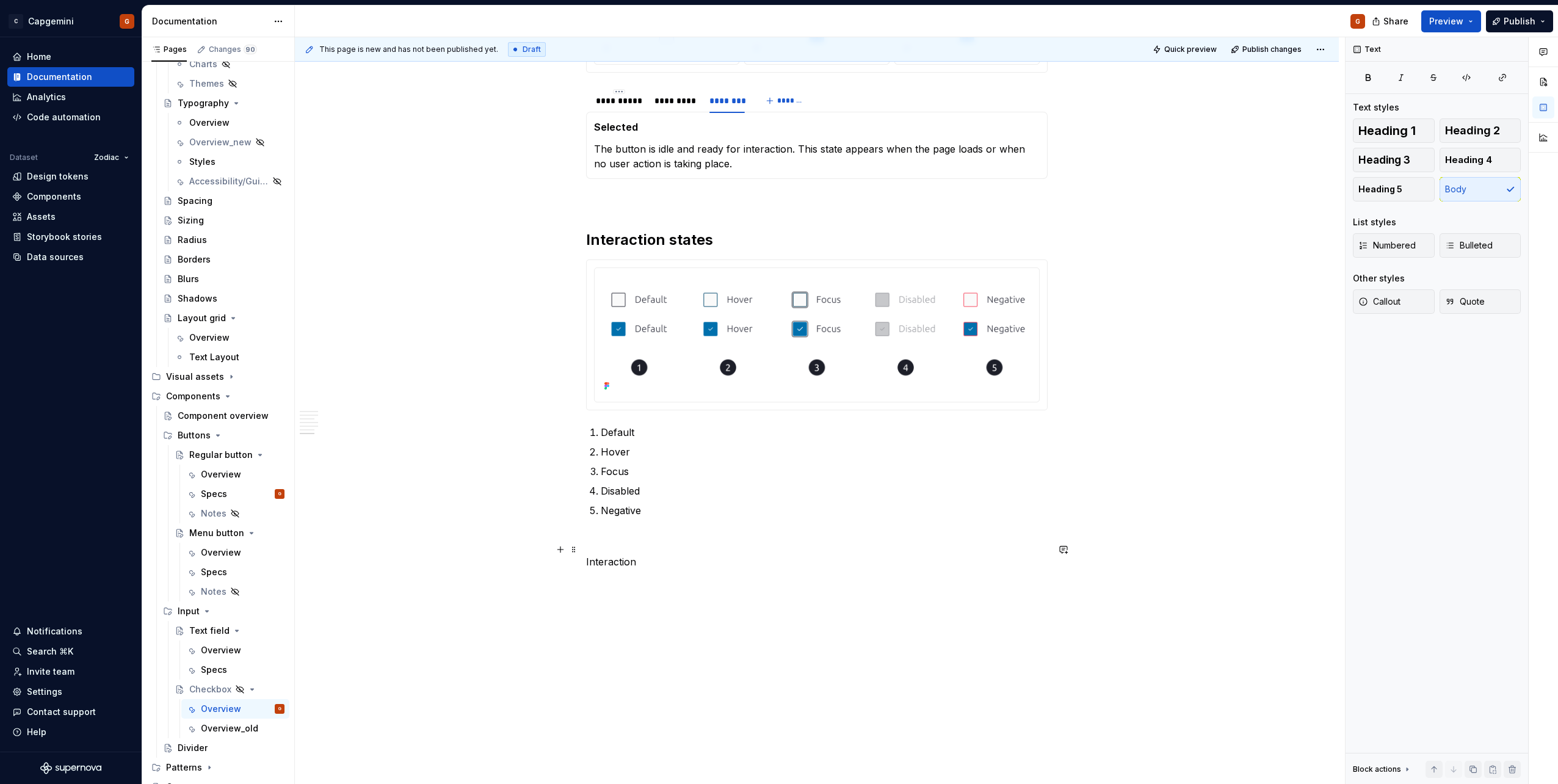
click at [611, 392] on p "Interaction" at bounding box center [816, 562] width 461 height 14
click at [776, 134] on span "Heading 1" at bounding box center [1387, 130] width 58 height 12
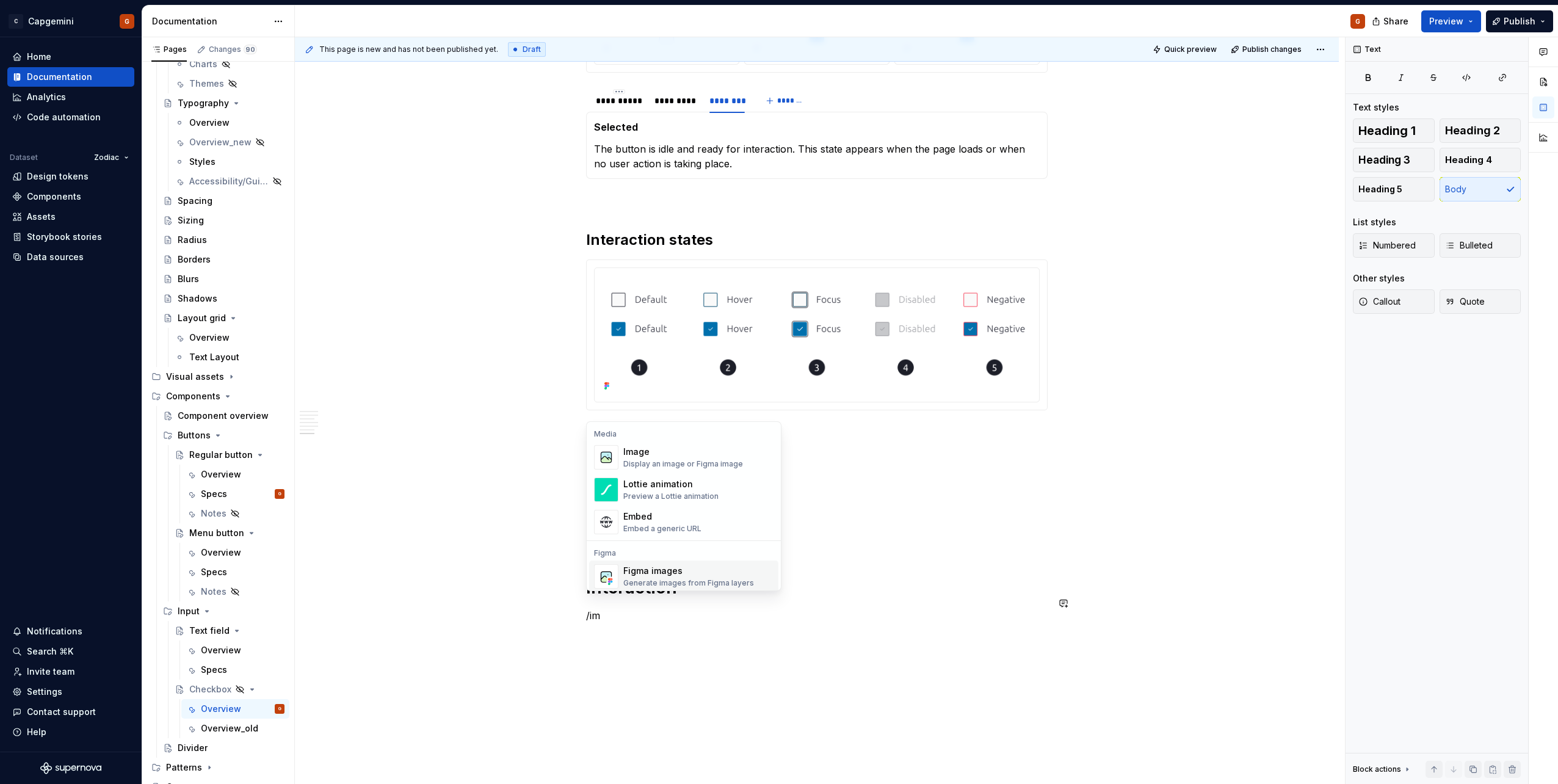
click at [734, 392] on div "Figma images" at bounding box center [688, 570] width 130 height 12
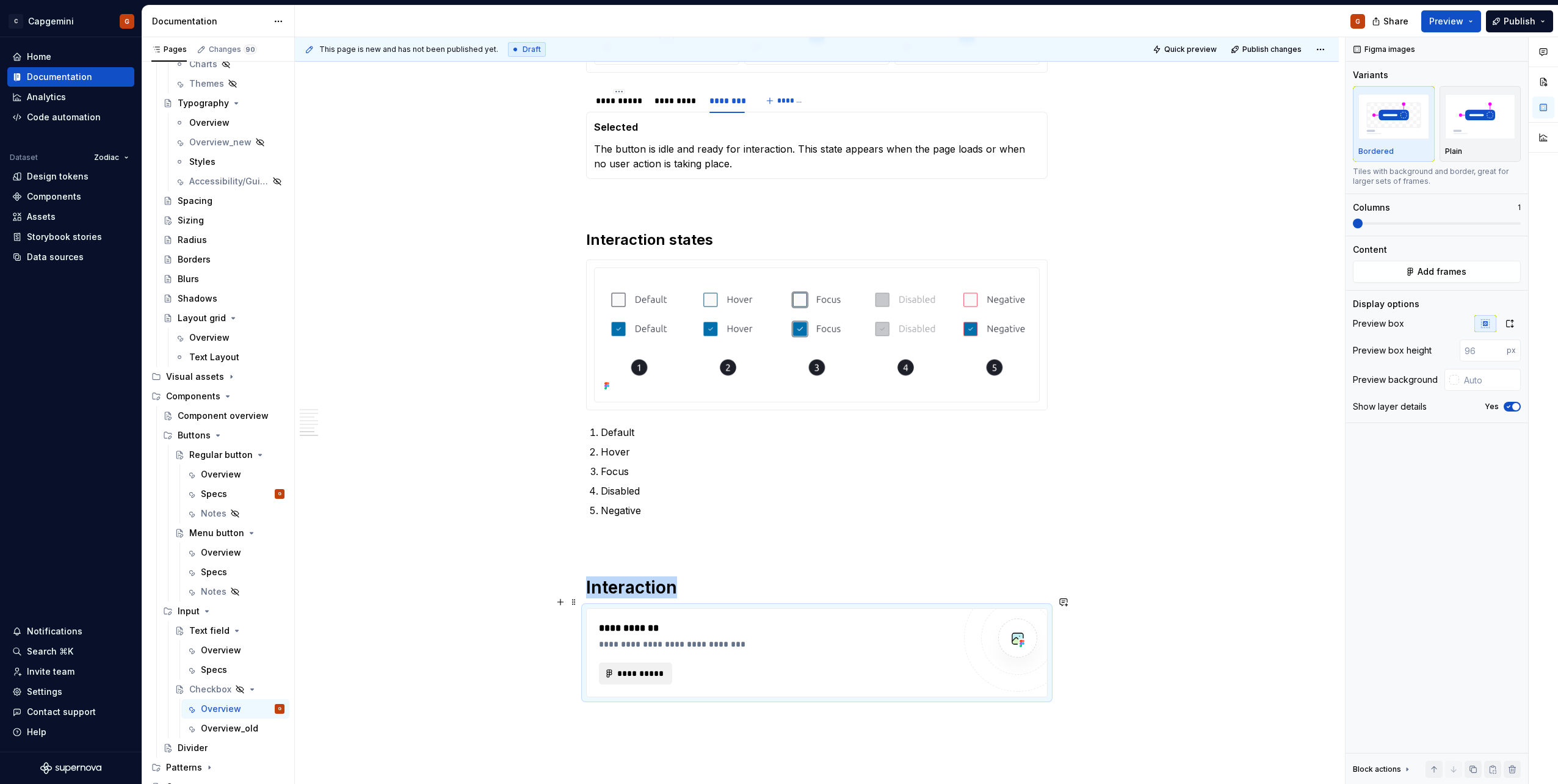
click at [647, 392] on span "**********" at bounding box center [640, 673] width 48 height 12
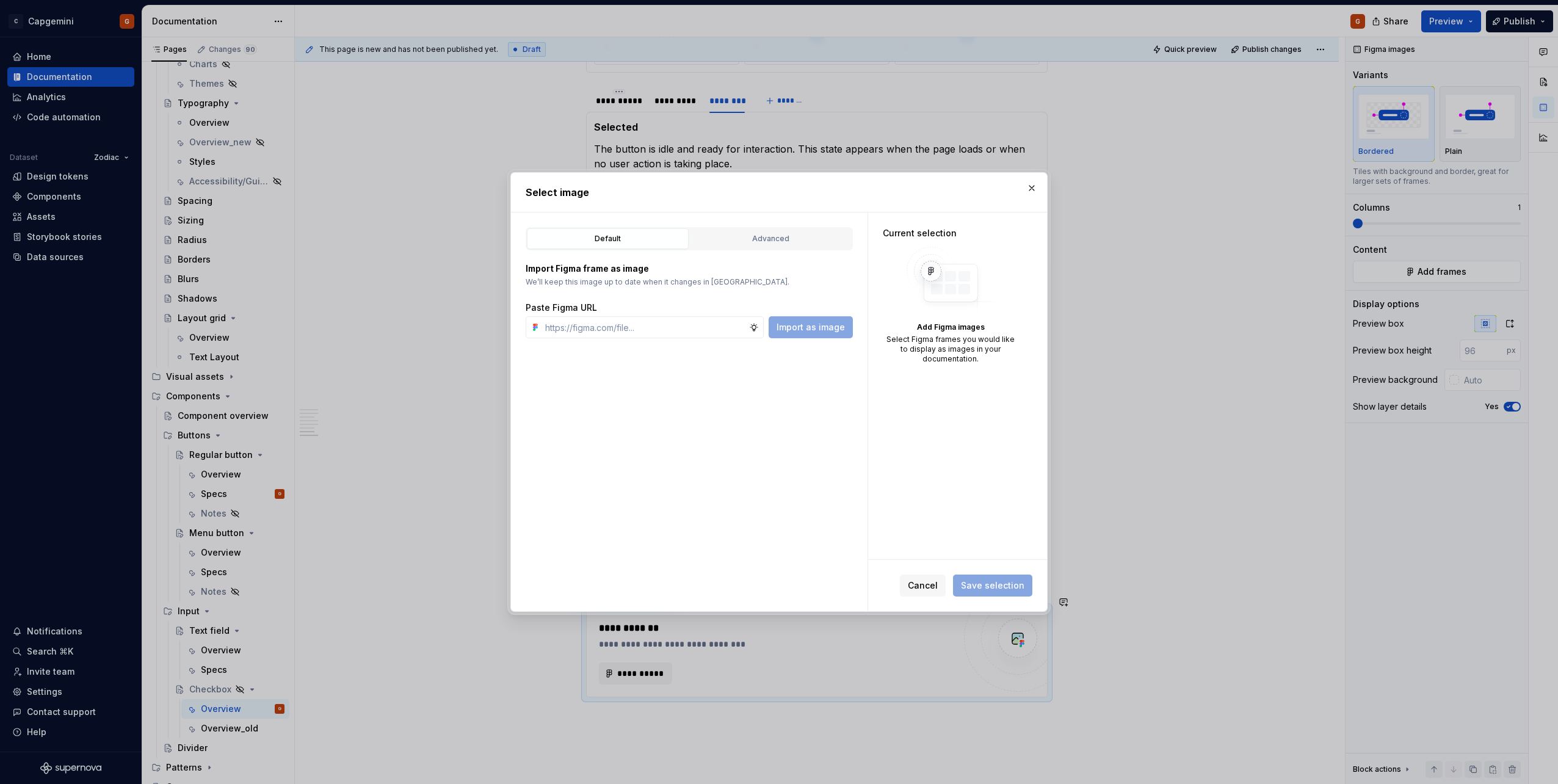
type textarea "*"
click at [776, 243] on div "Advanced" at bounding box center [770, 238] width 153 height 12
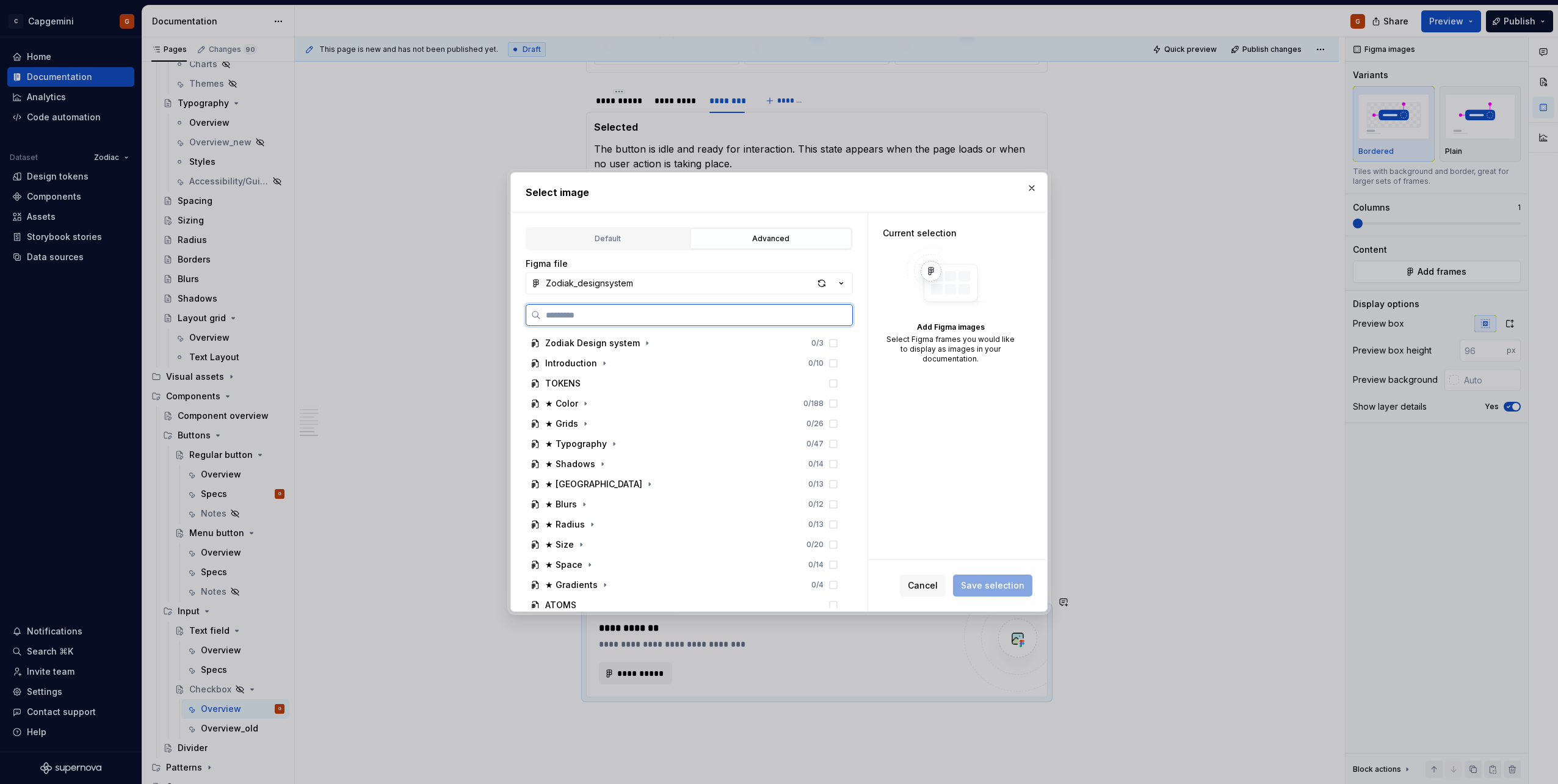
click at [600, 317] on input "search" at bounding box center [696, 315] width 311 height 12
type input "*"
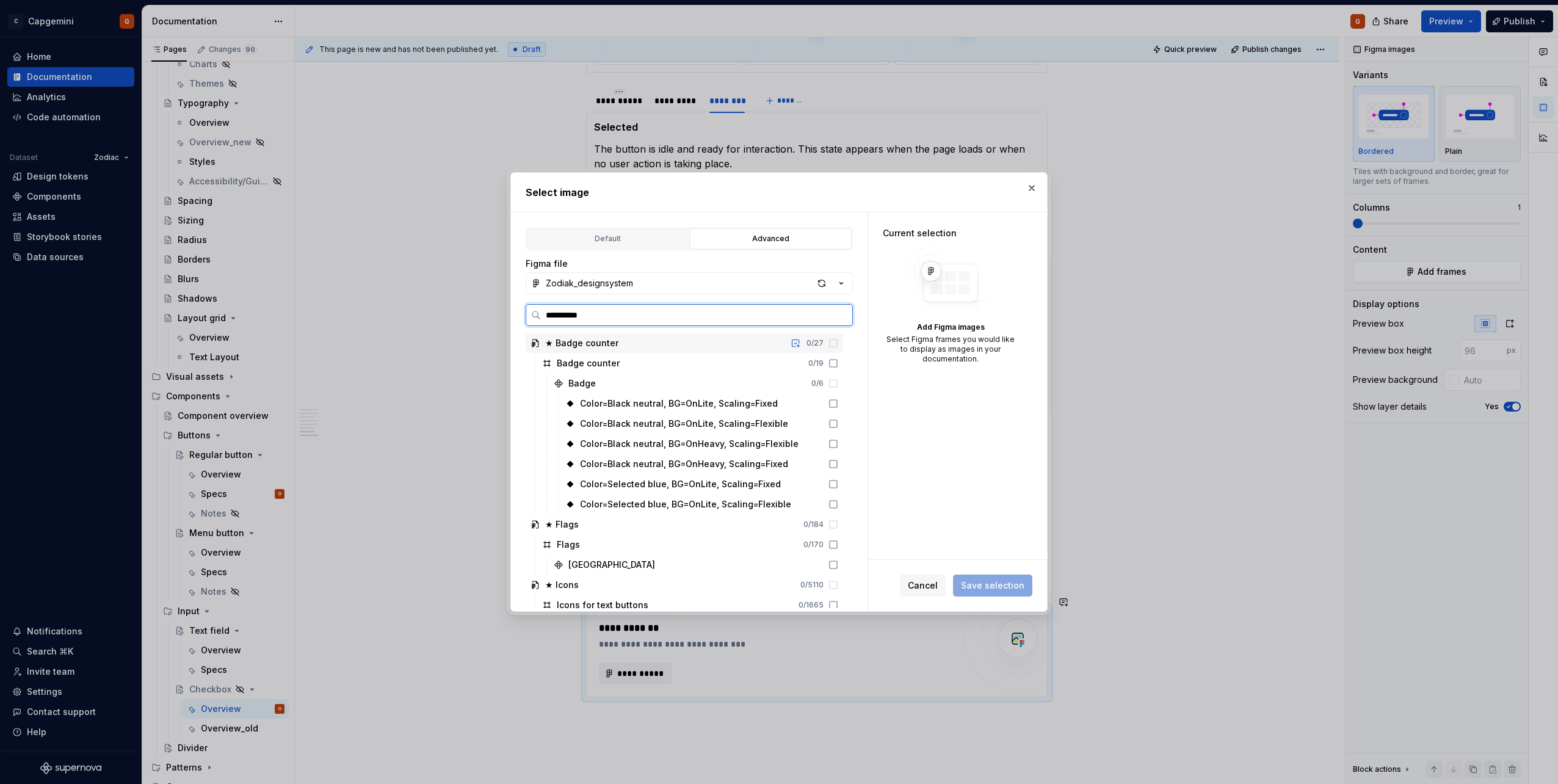
type input "**********"
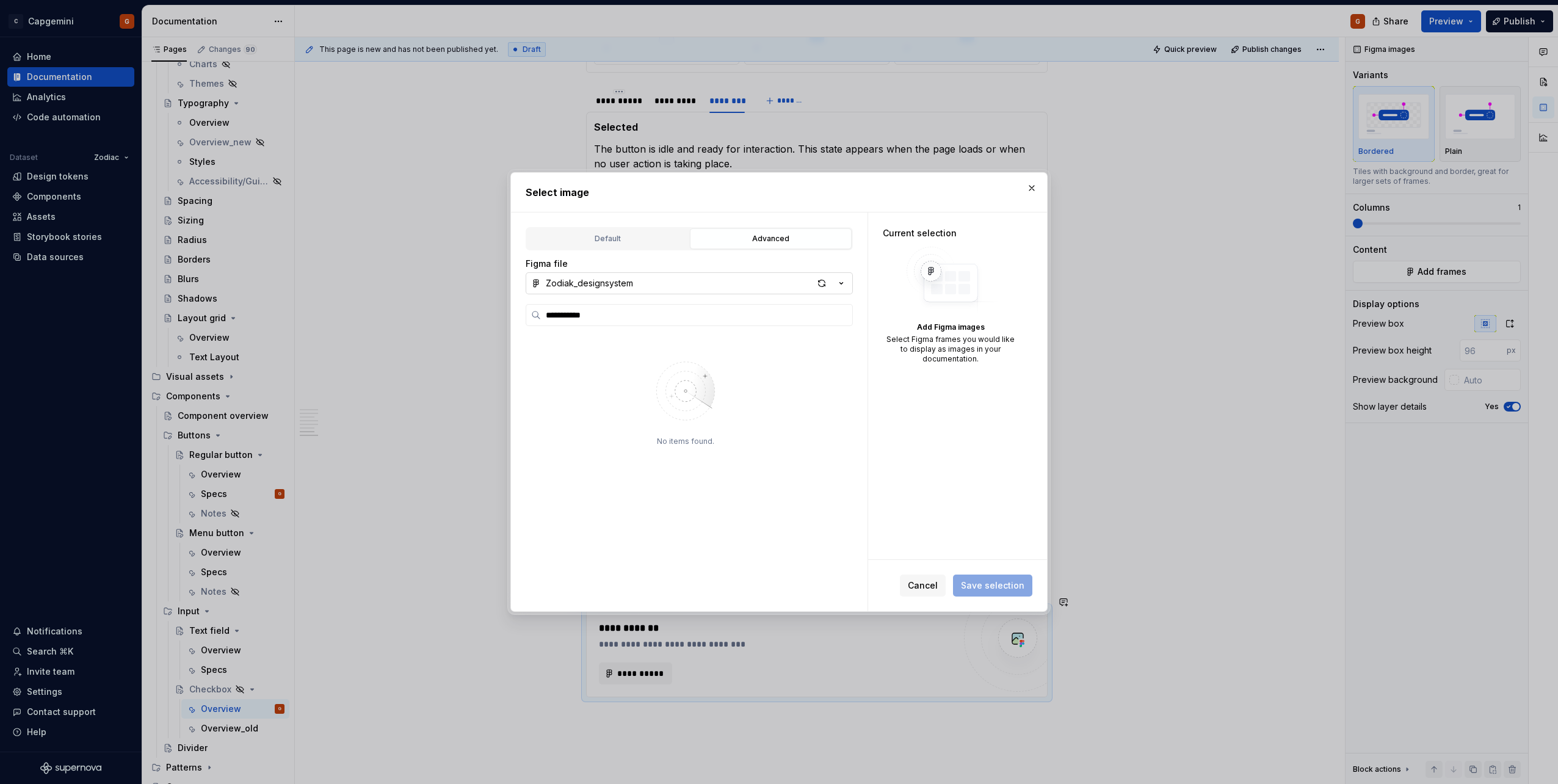
click at [776, 278] on icon "button" at bounding box center [841, 283] width 12 height 12
click at [652, 352] on div "Zodiak_designsystem" at bounding box center [702, 346] width 284 height 12
click at [776, 284] on icon "button" at bounding box center [841, 283] width 12 height 12
click at [684, 328] on div "Zodiak documentation" at bounding box center [702, 326] width 284 height 12
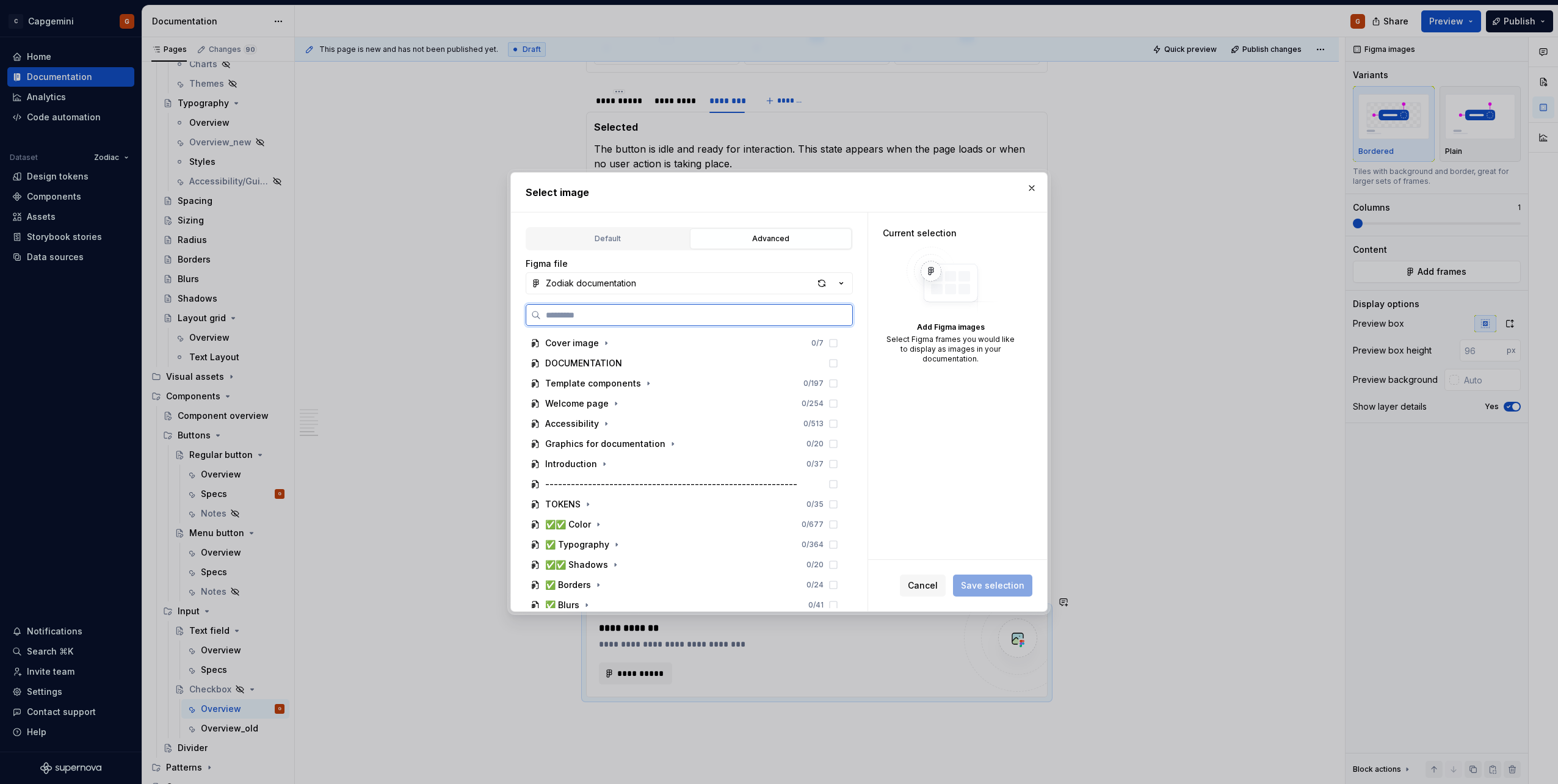
click at [626, 316] on input "search" at bounding box center [696, 315] width 311 height 12
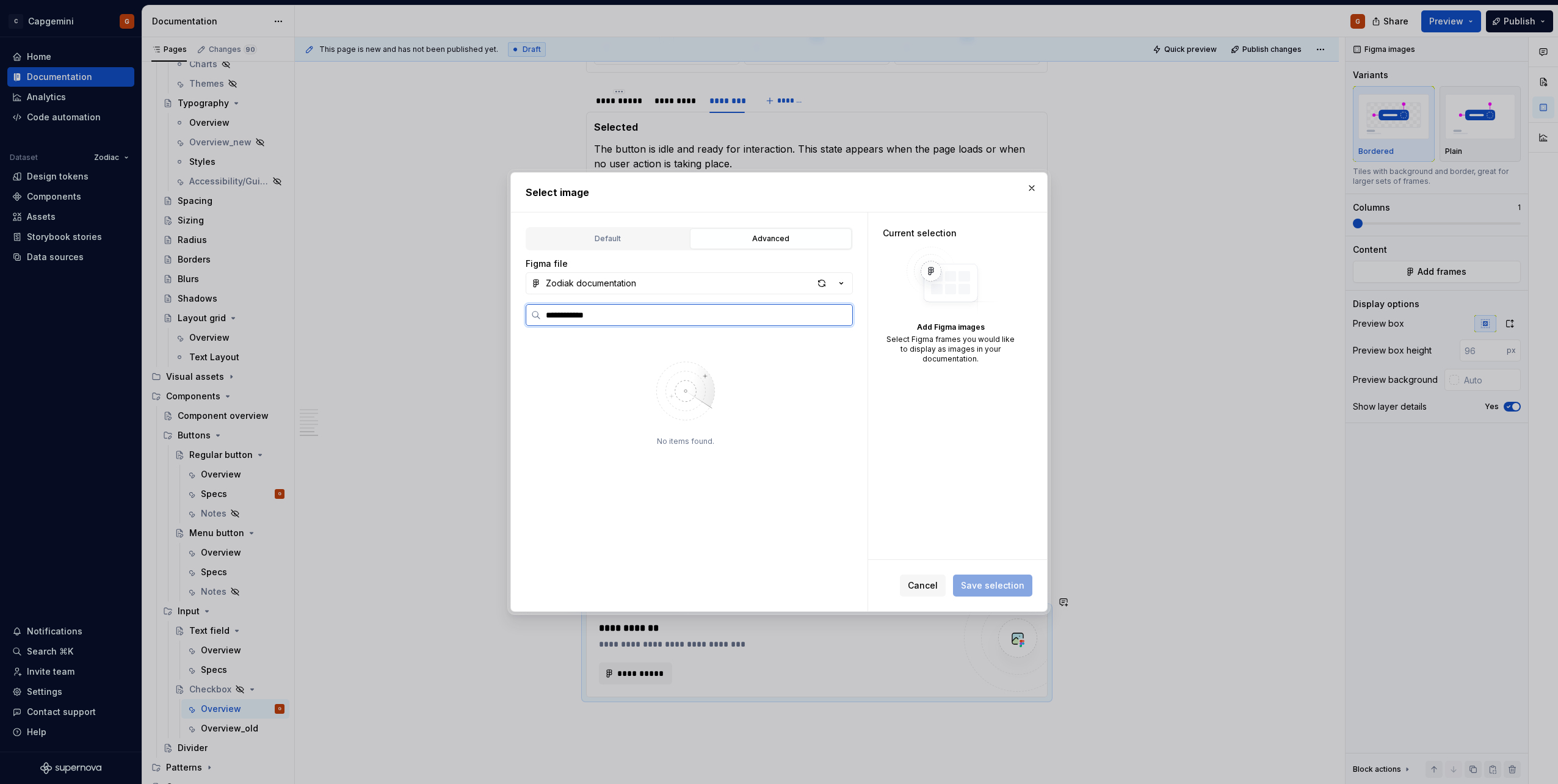
type input "**********"
drag, startPoint x: 602, startPoint y: 319, endPoint x: 522, endPoint y: 325, distance: 80.2
click at [522, 325] on div "**********" at bounding box center [689, 412] width 356 height 399
click at [776, 286] on div "button" at bounding box center [821, 284] width 17 height 17
type textarea "*"
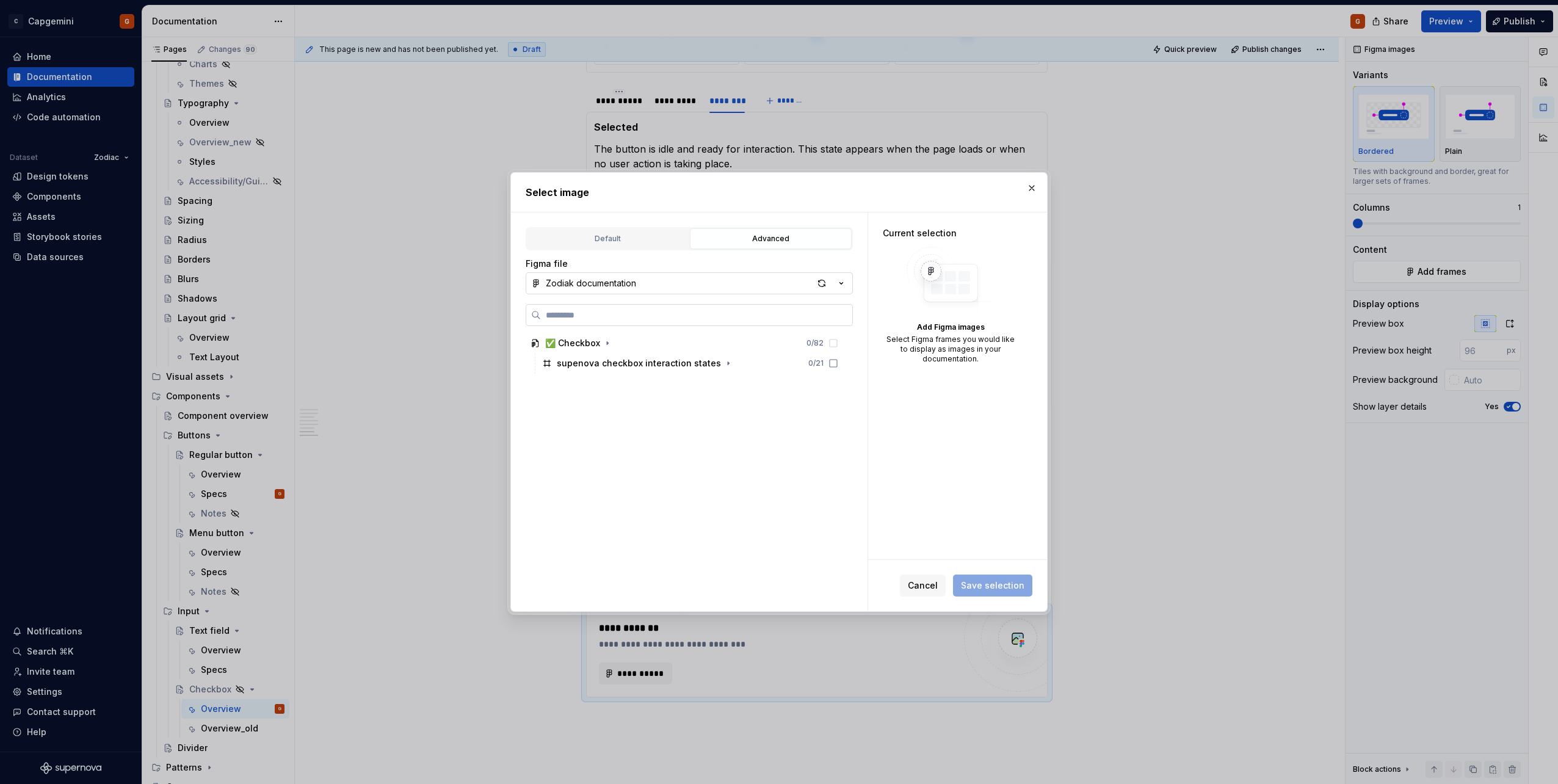
click at [678, 311] on input "search" at bounding box center [696, 315] width 311 height 12
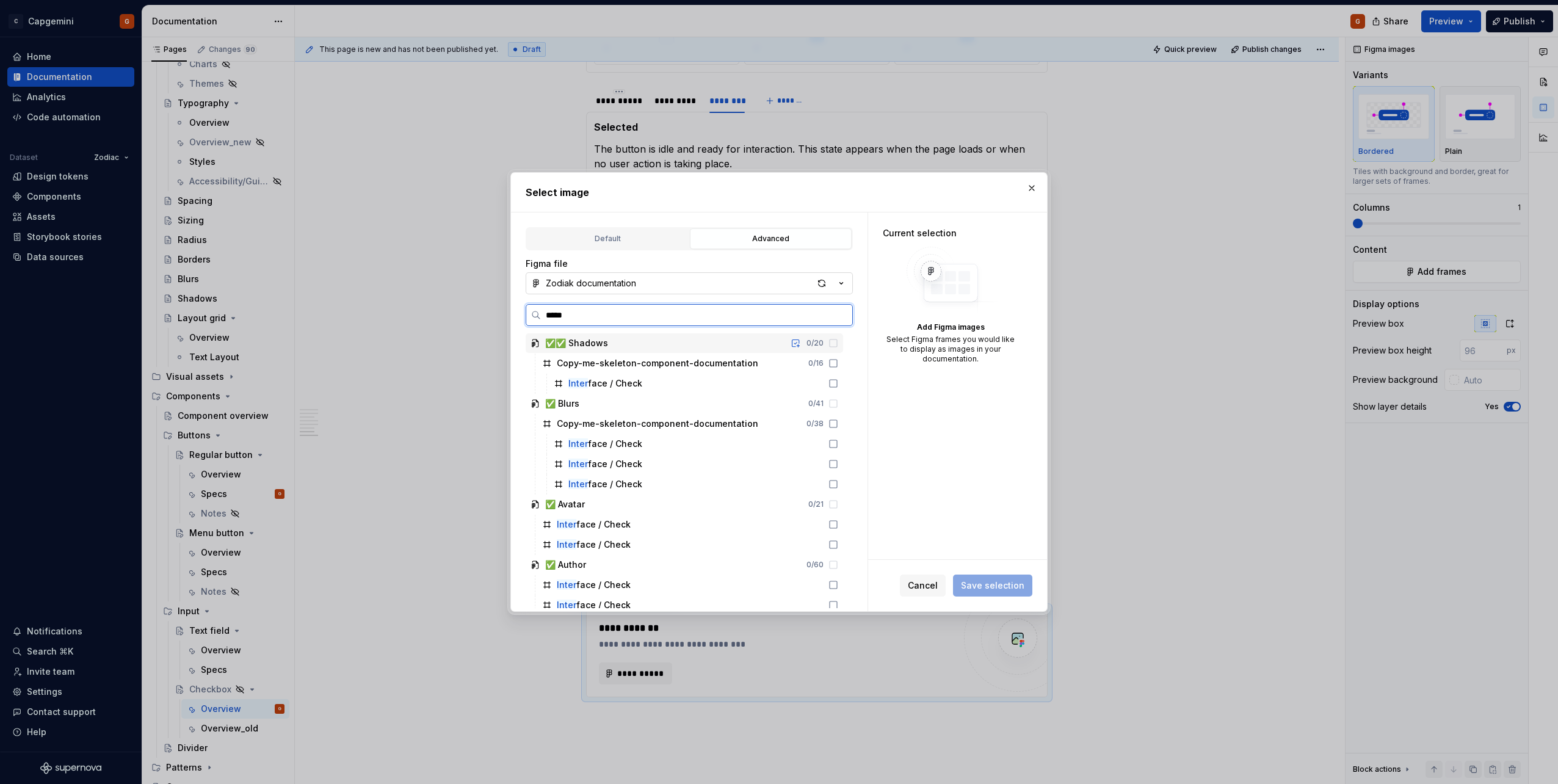
type input "******"
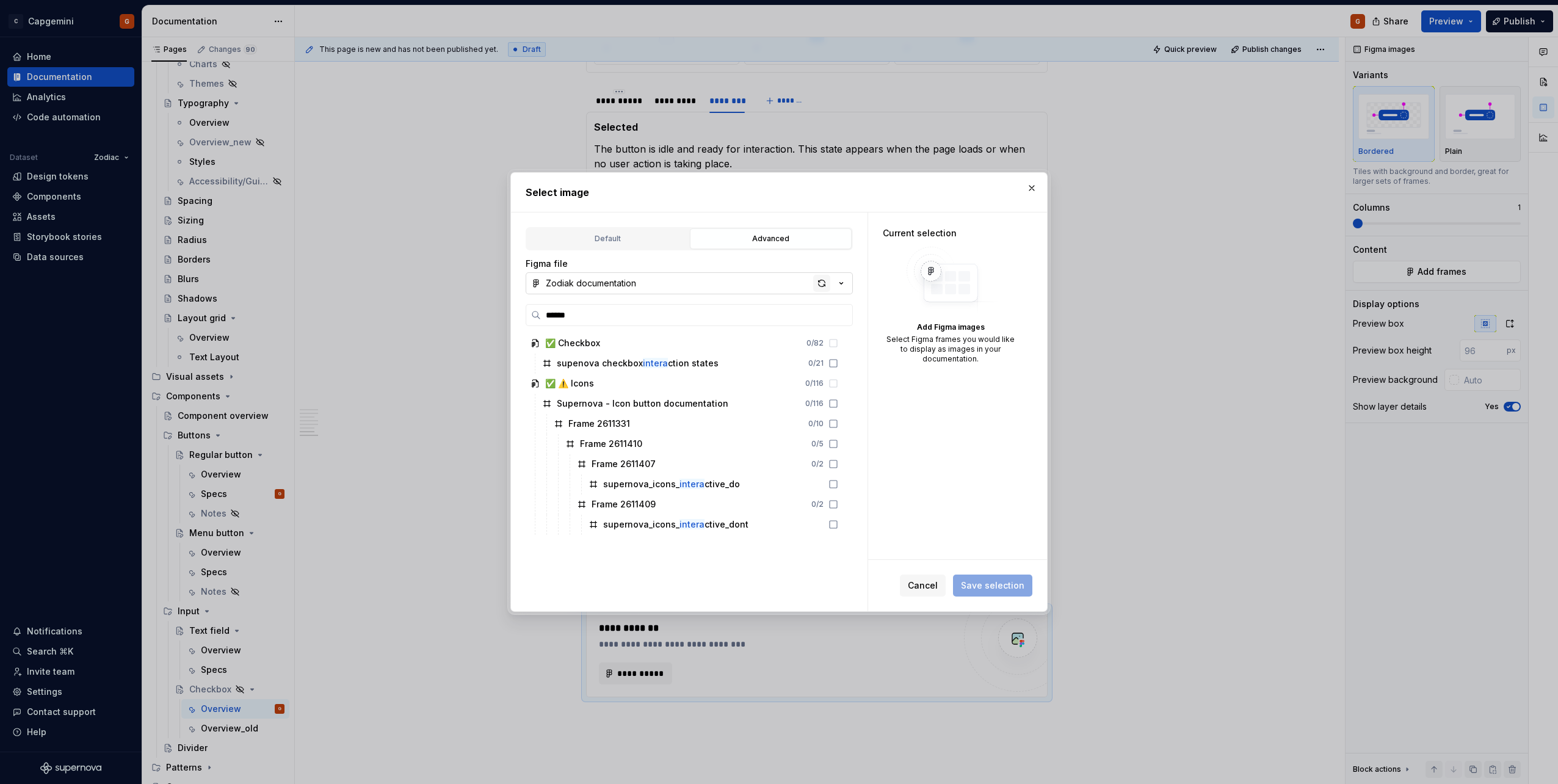
click at [776, 283] on div "button" at bounding box center [821, 284] width 17 height 17
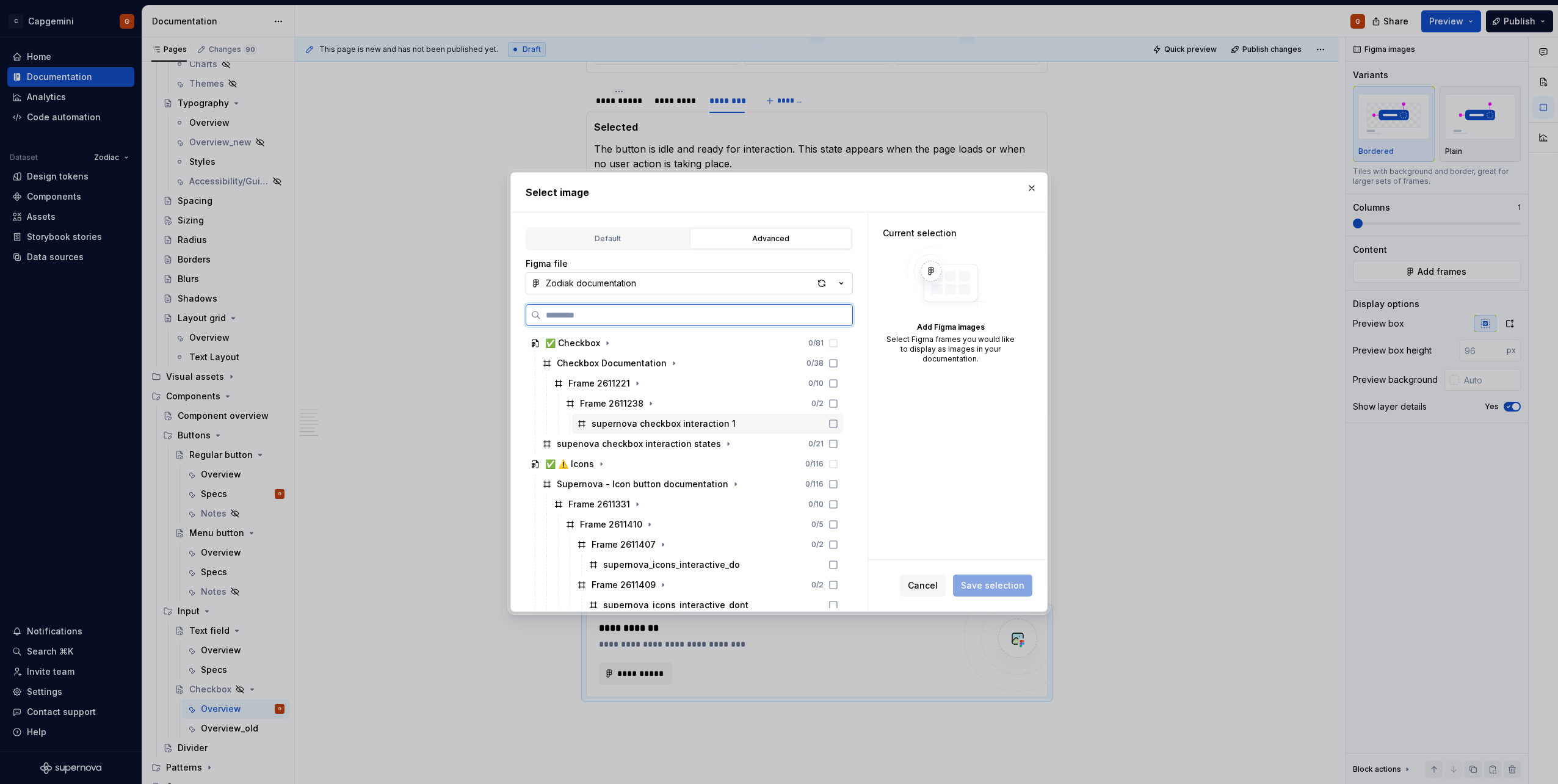
click at [693, 392] on div "supernova checkbox interaction 1" at bounding box center [664, 423] width 144 height 12
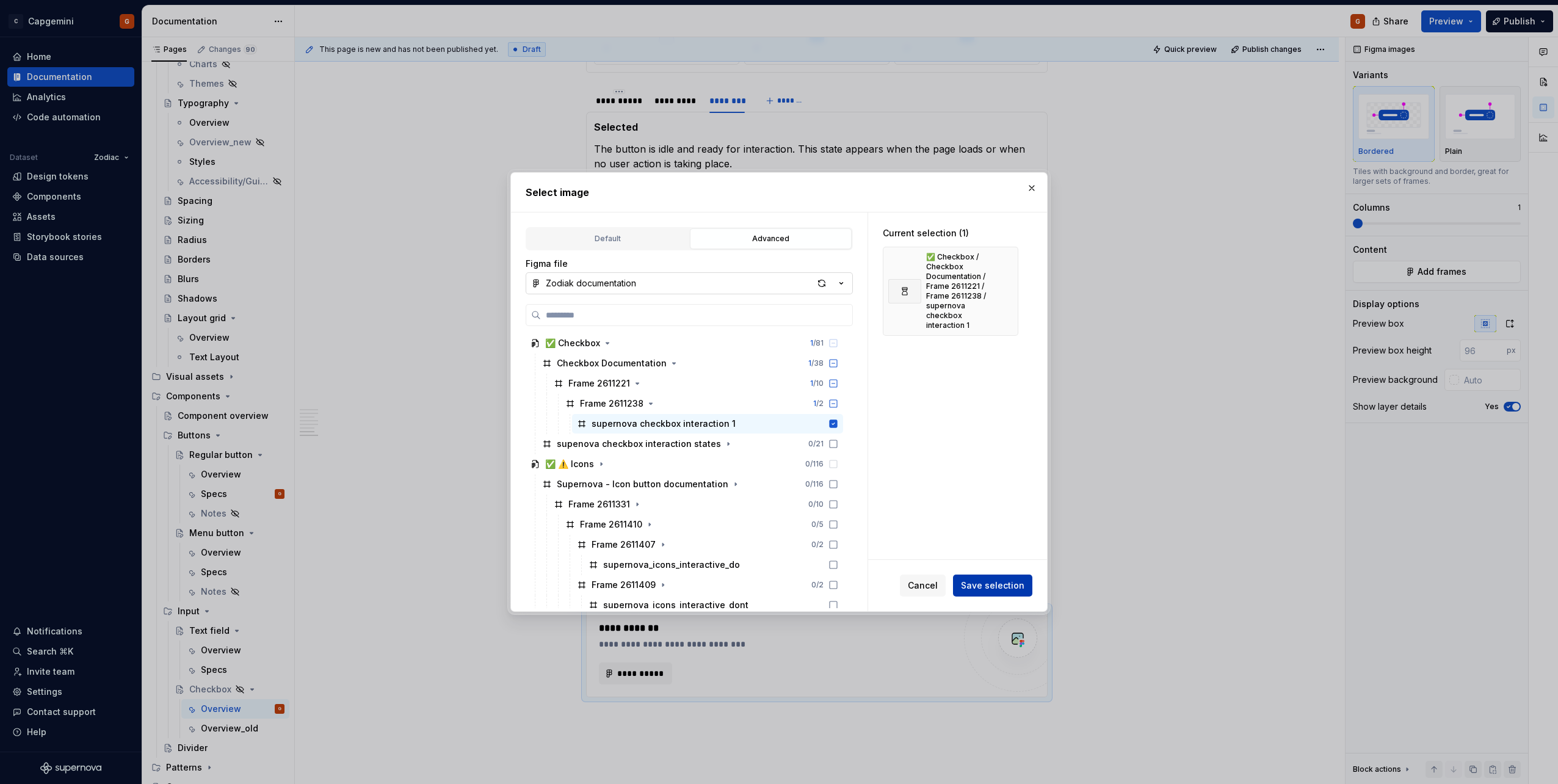
click at [776, 392] on span "Save selection" at bounding box center [992, 585] width 63 height 12
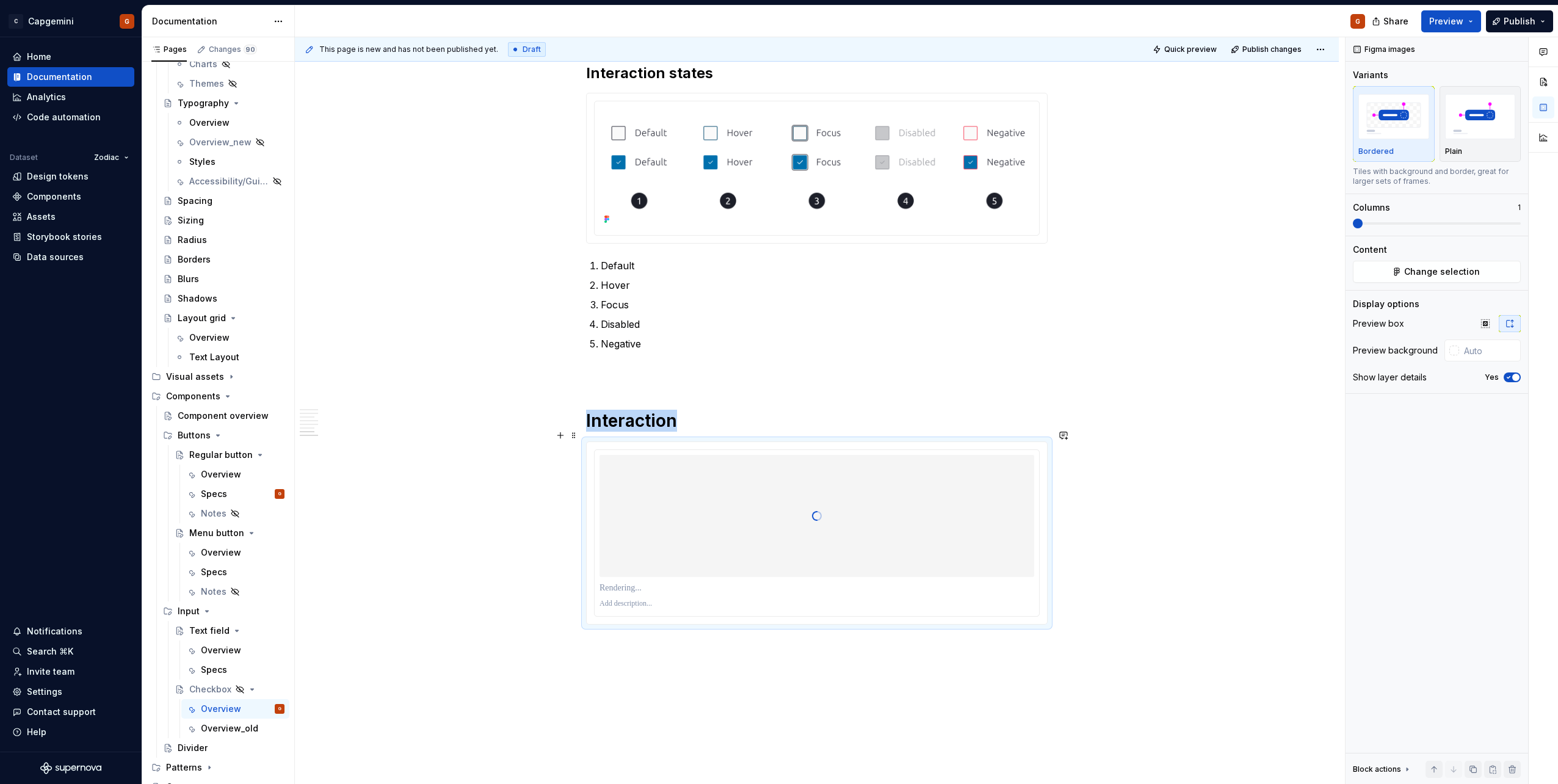
scroll to position [1669, 0]
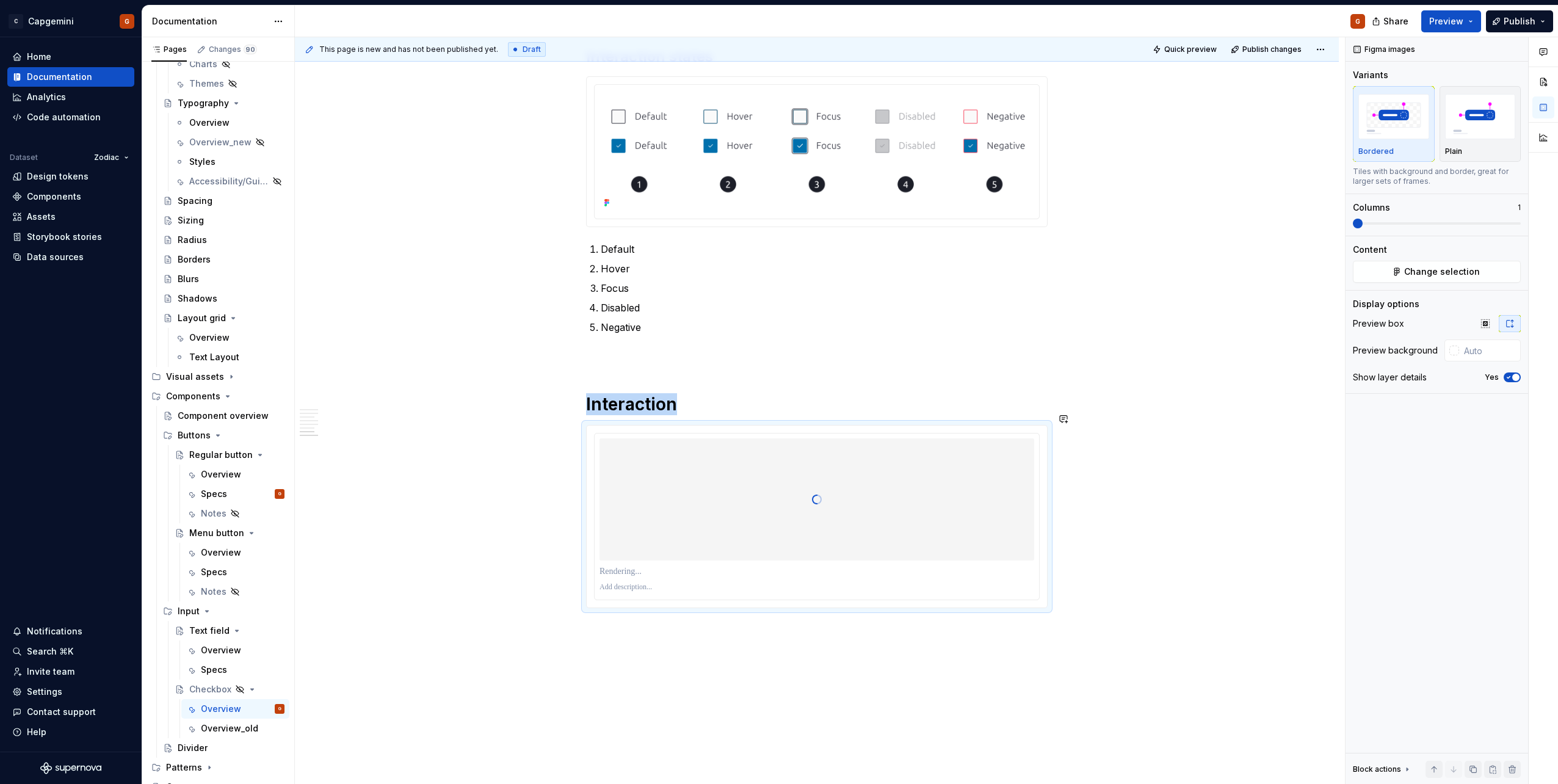
click at [716, 392] on h1 "Interaction" at bounding box center [816, 404] width 461 height 22
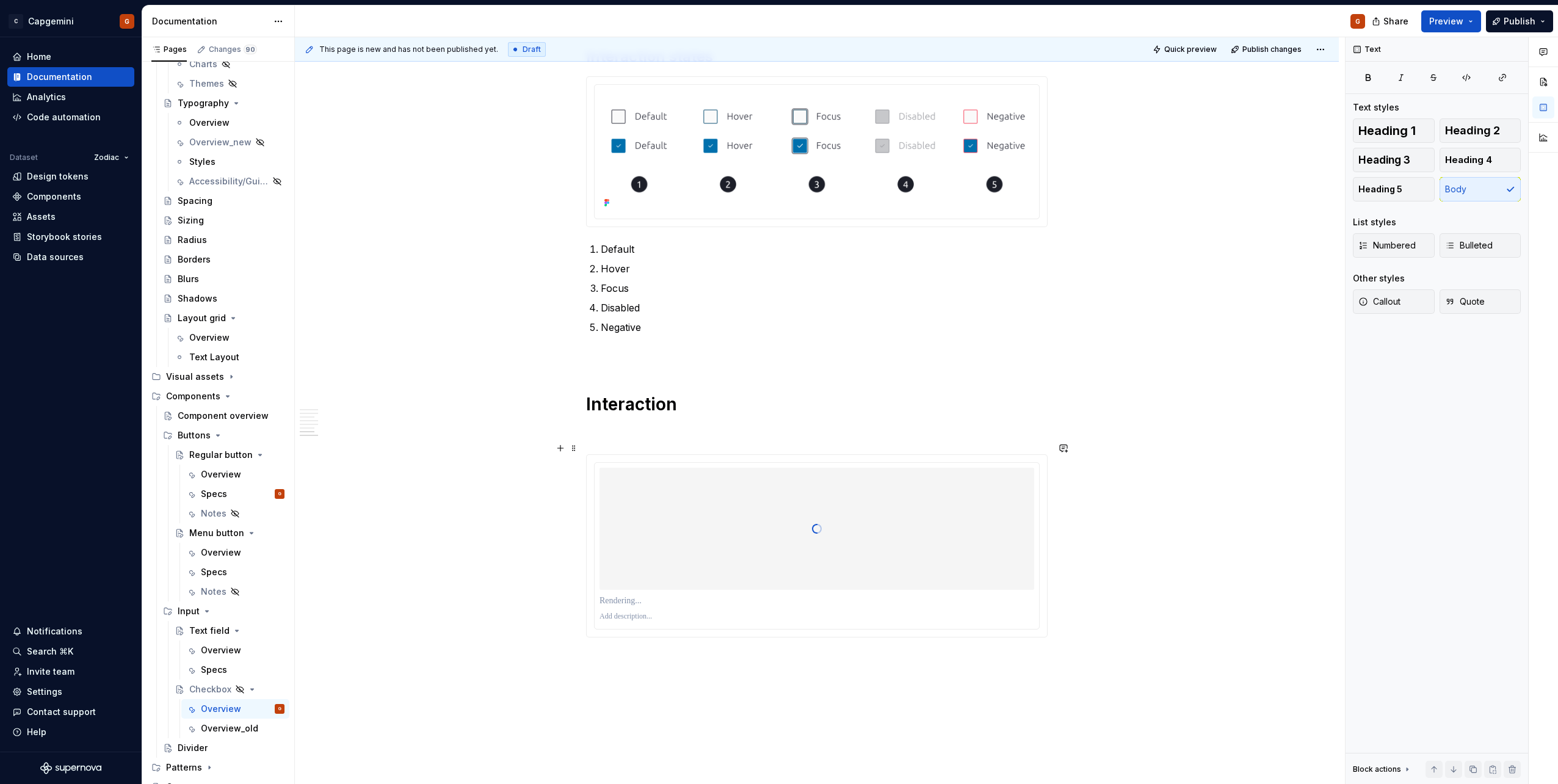
click at [641, 392] on p at bounding box center [816, 432] width 461 height 14
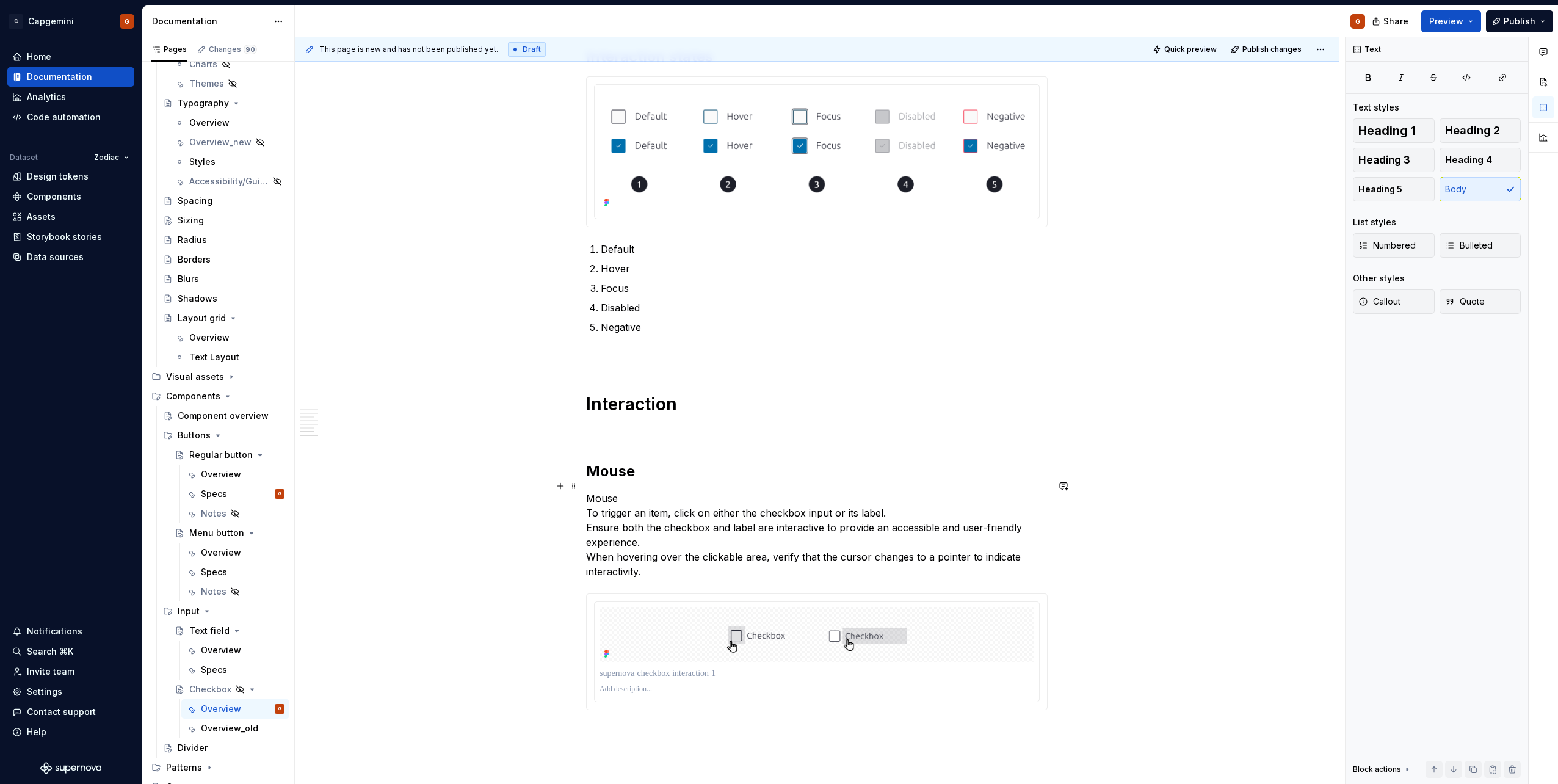
click at [606, 392] on p "Mouse To trigger an item, click on either the checkbox input or its label. Ensu…" at bounding box center [816, 535] width 461 height 88
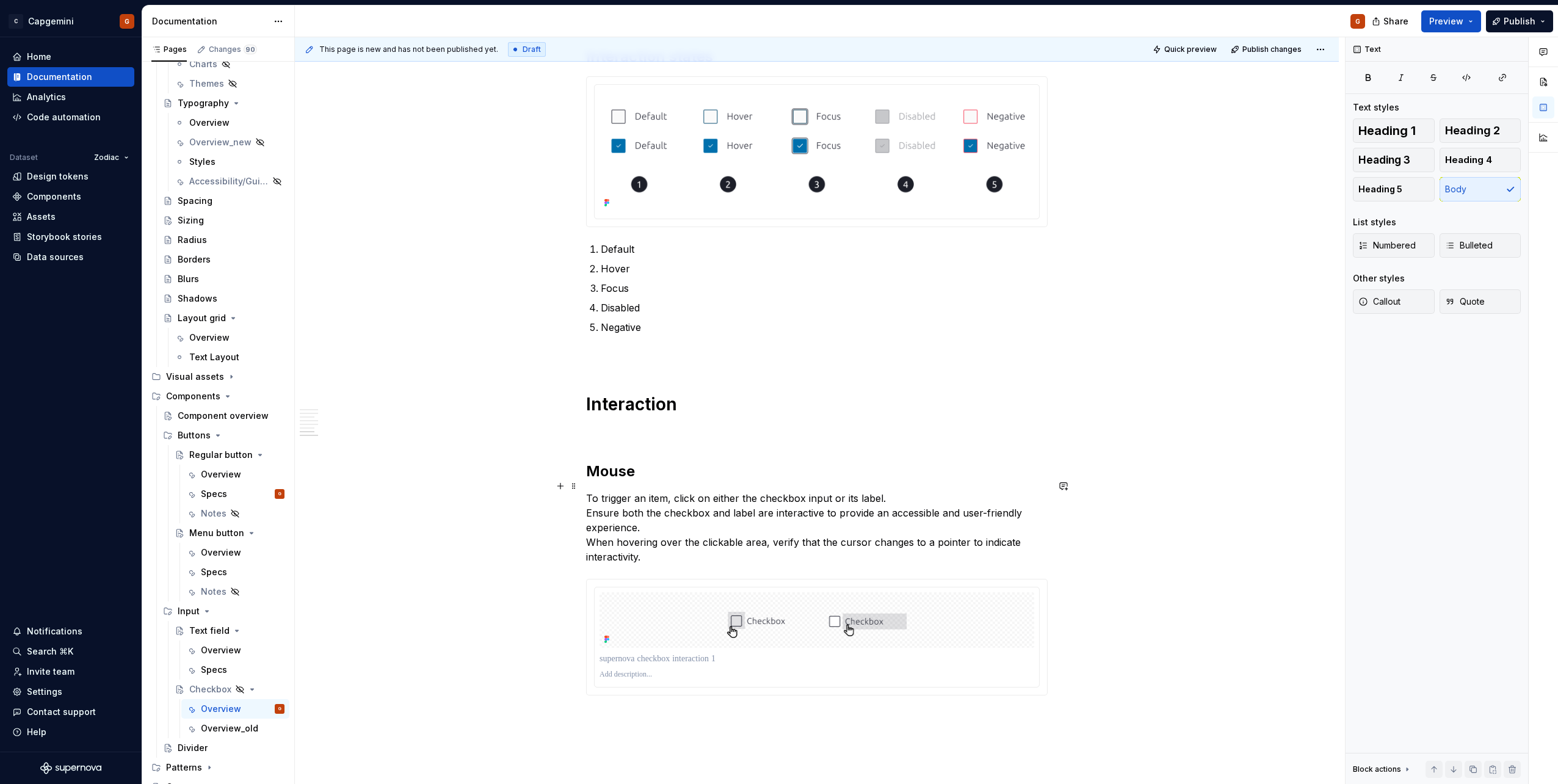
click at [776, 392] on p "To trigger an item, click on either the checkbox input or its label. Ensure bot…" at bounding box center [816, 528] width 461 height 73
click at [776, 392] on p "Ensure both the checkbox and label are interactive to provide an accessible and…" at bounding box center [816, 541] width 461 height 58
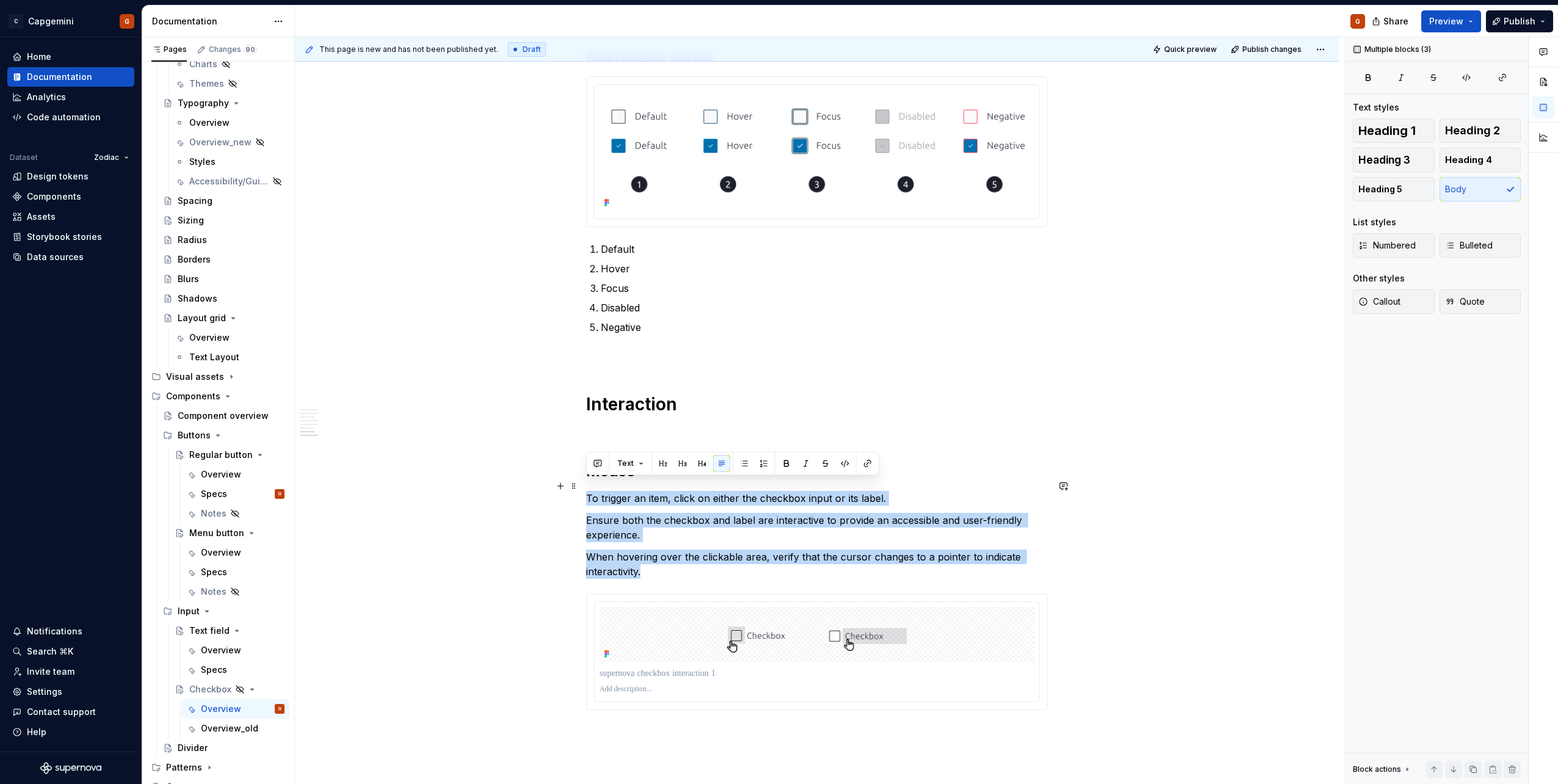
drag, startPoint x: 654, startPoint y: 554, endPoint x: 579, endPoint y: 487, distance: 100.6
click at [776, 244] on span "Bulleted" at bounding box center [1469, 245] width 48 height 12
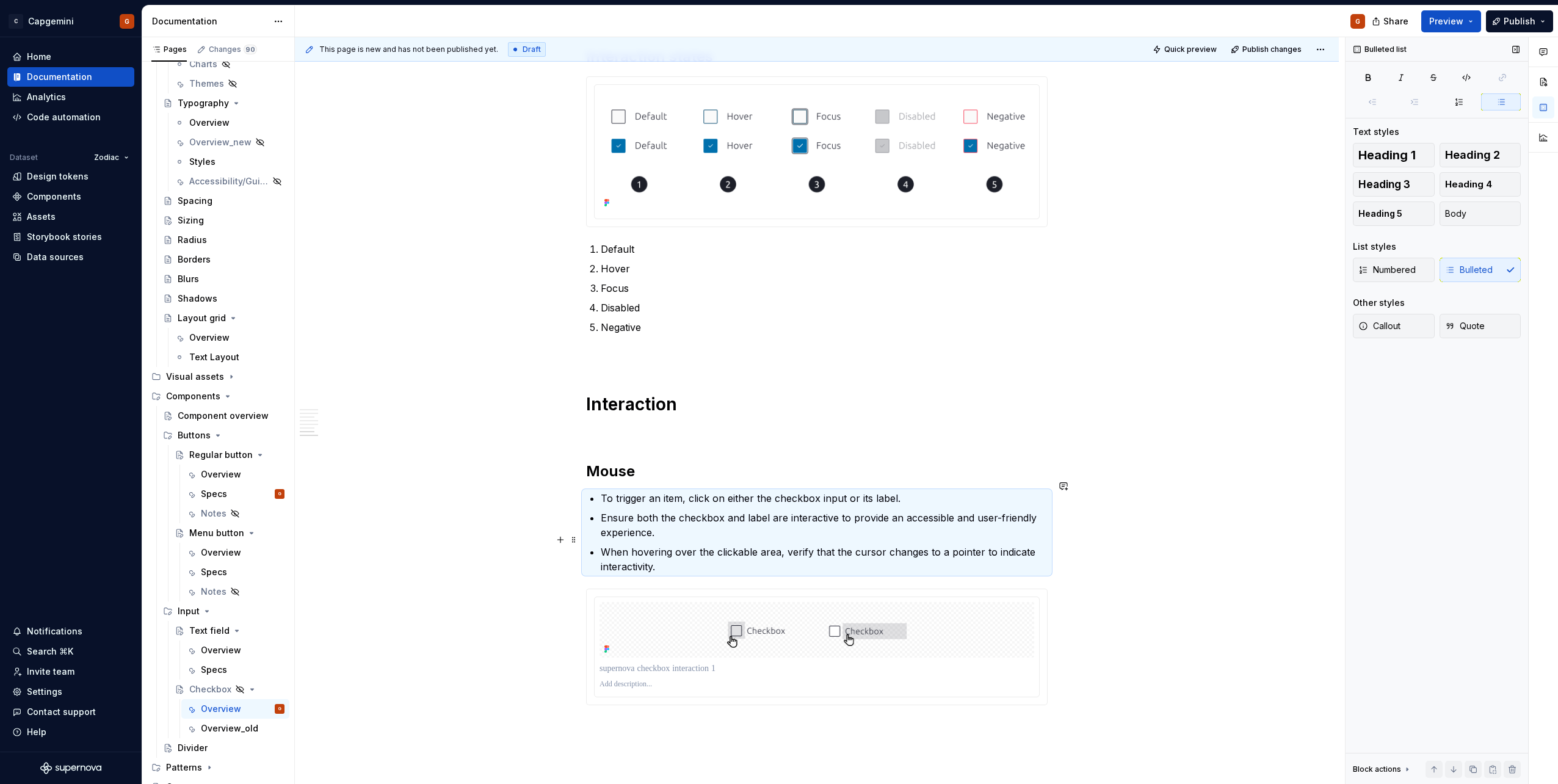
click at [776, 392] on p "When hovering over the clickable area, verify that the cursor changes to a poin…" at bounding box center [824, 559] width 447 height 30
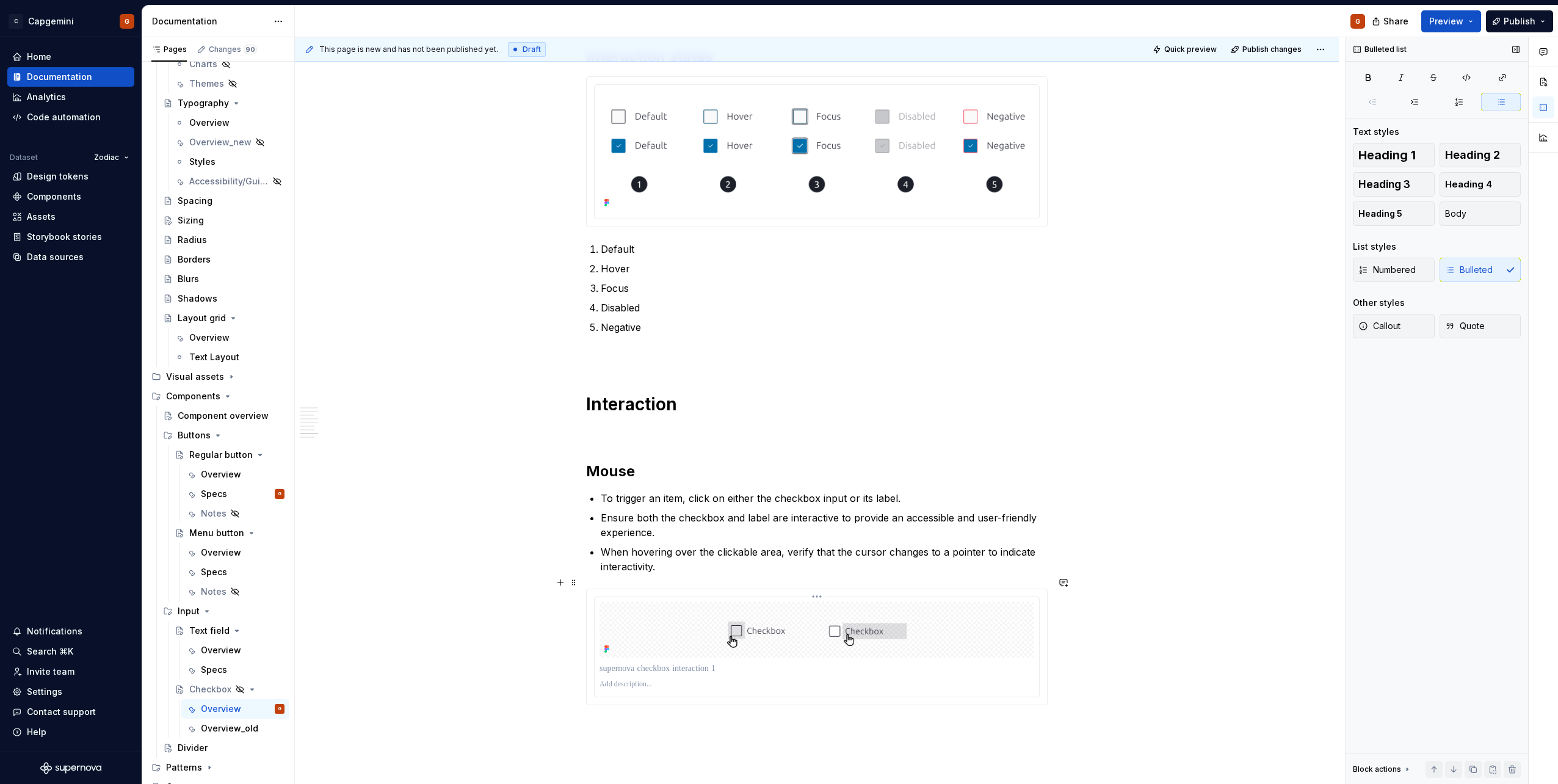
scroll to position [1790, 0]
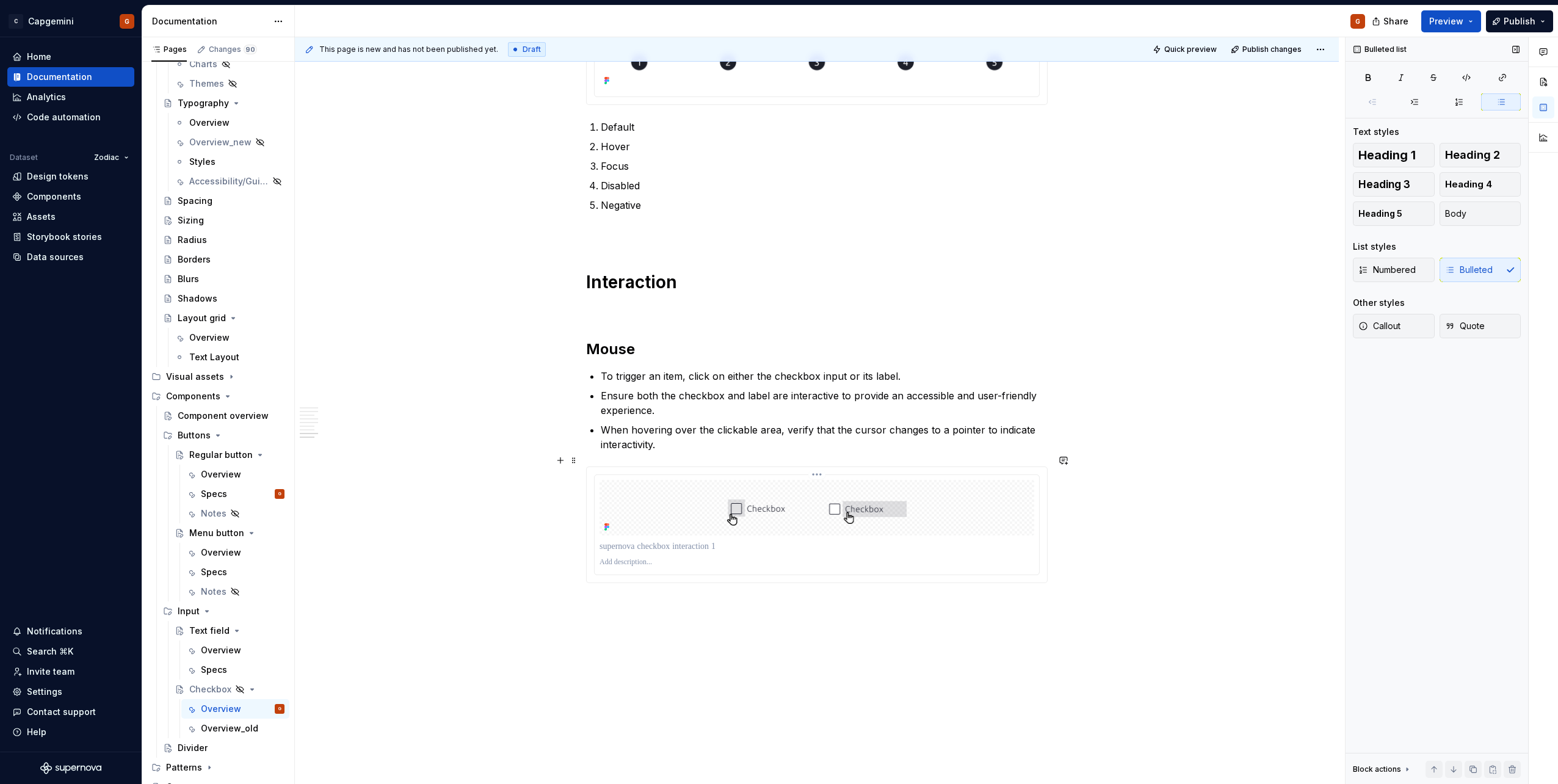
click at [776, 392] on img at bounding box center [817, 507] width 219 height 55
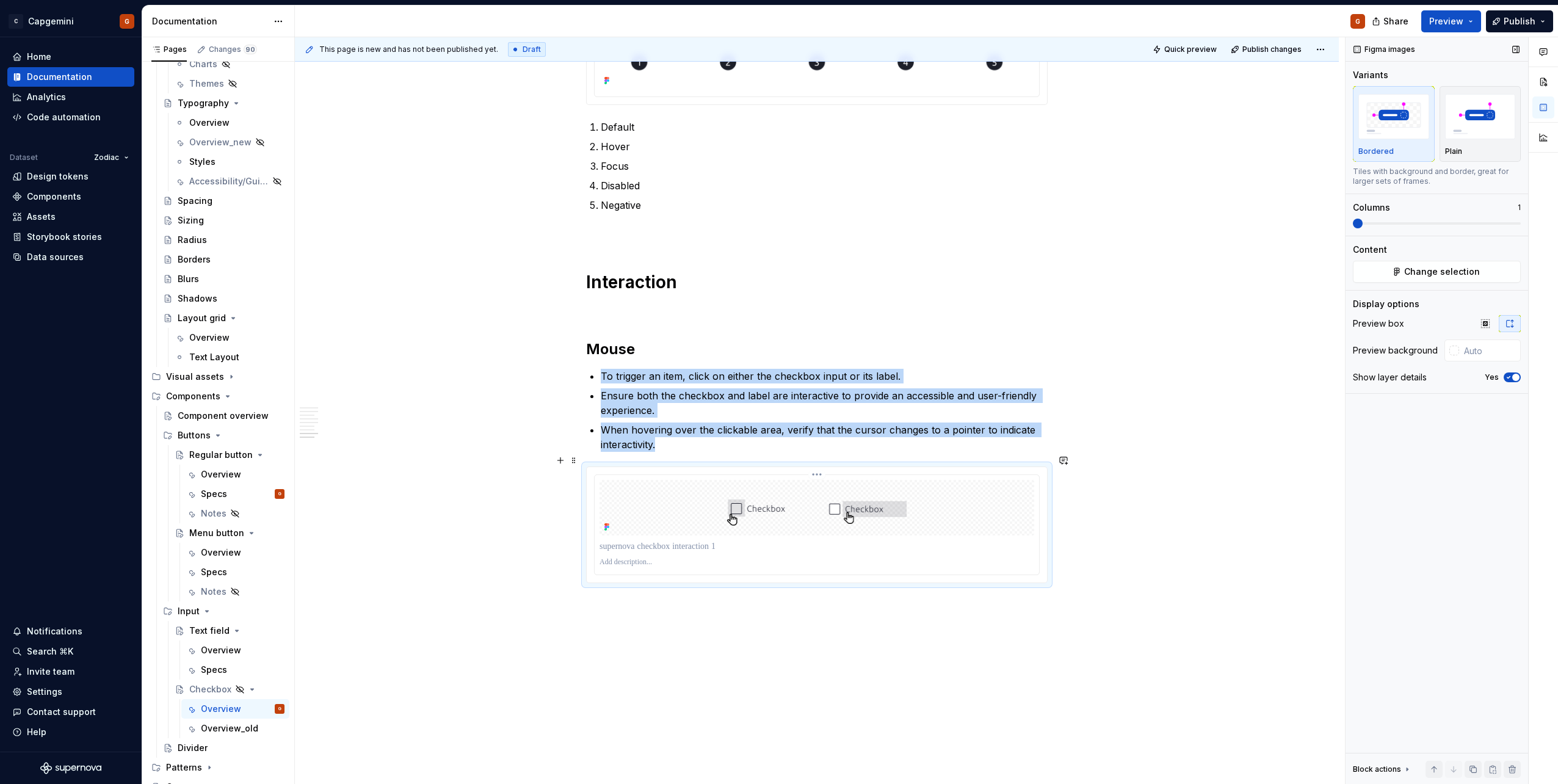
type textarea "*"
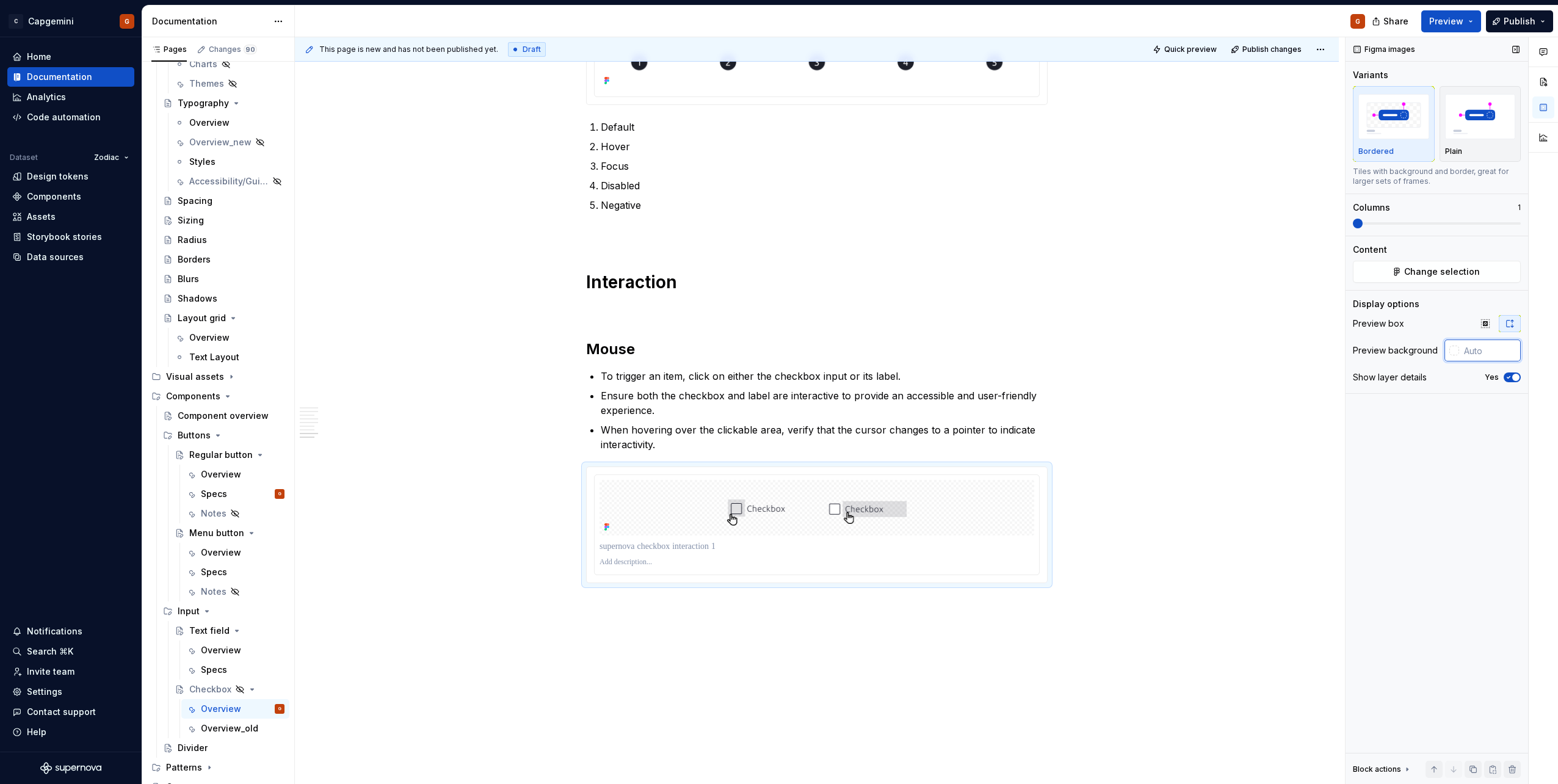
click at [776, 348] on input "text" at bounding box center [1490, 350] width 62 height 22
type input "#FFFFFF"
type button "on"
click at [776, 377] on icon "button" at bounding box center [1508, 377] width 10 height 7
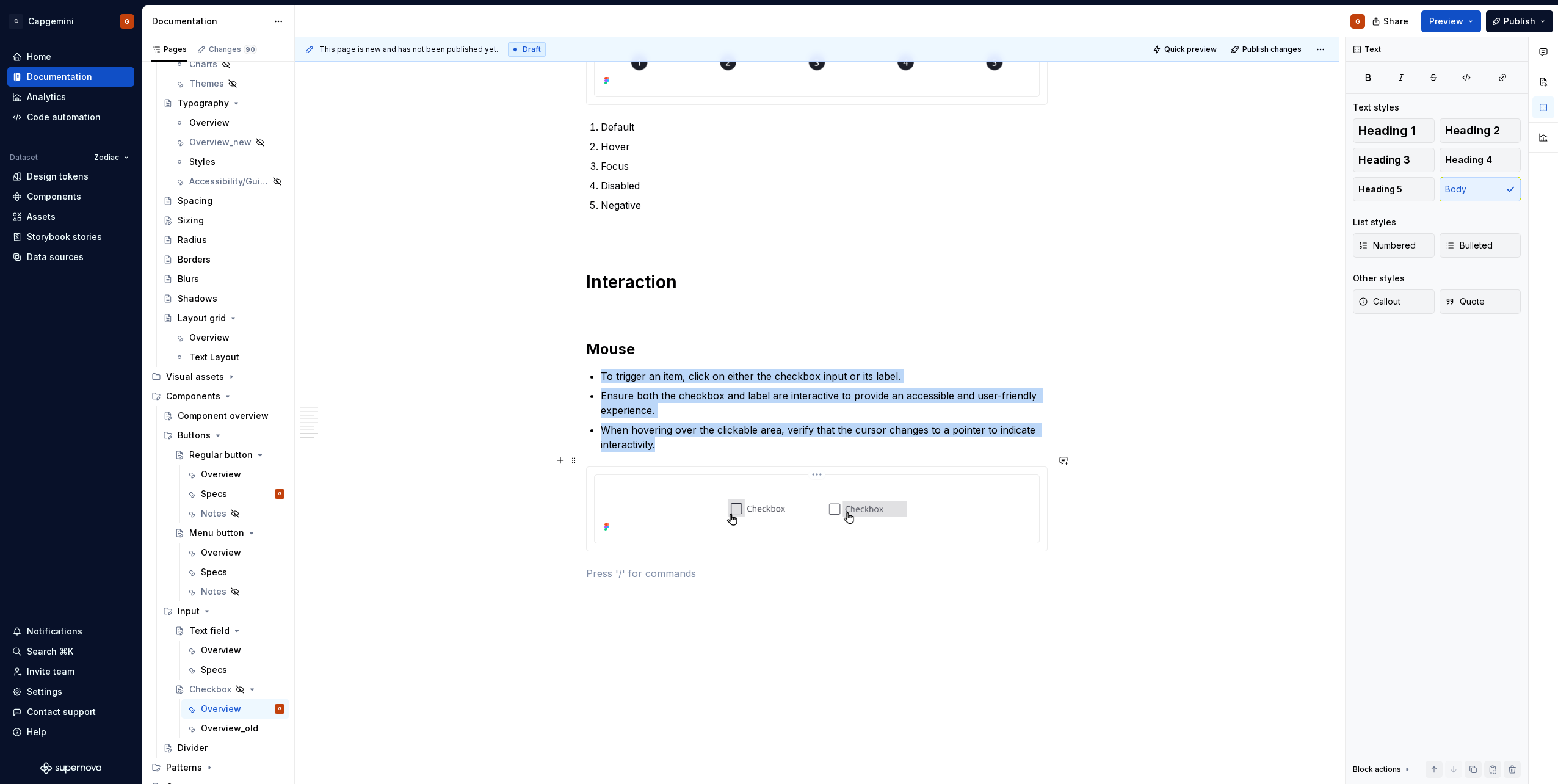
click at [776, 392] on div at bounding box center [817, 507] width 435 height 55
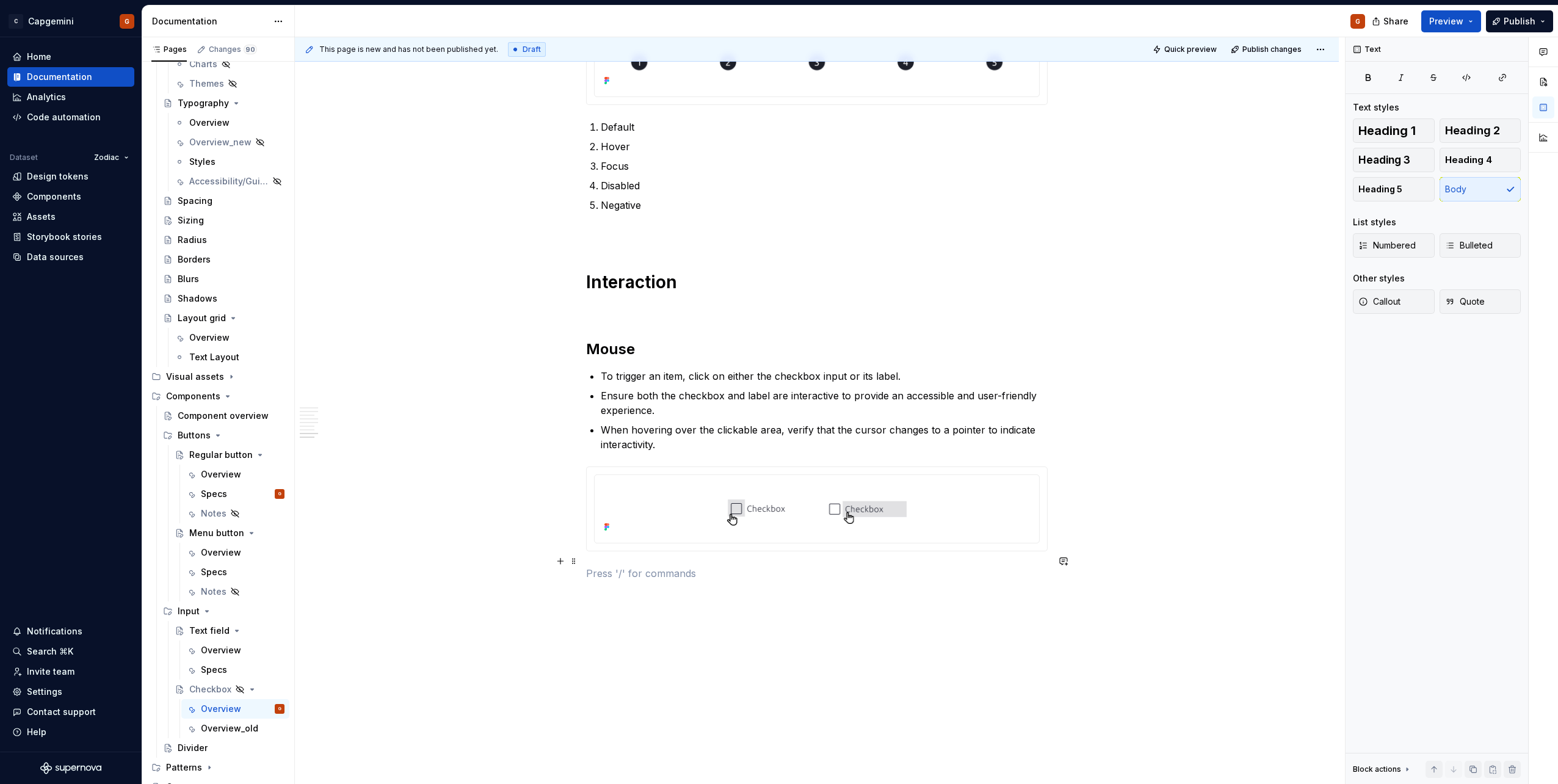
click at [776, 392] on p at bounding box center [816, 573] width 461 height 14
click at [673, 392] on p at bounding box center [816, 573] width 461 height 14
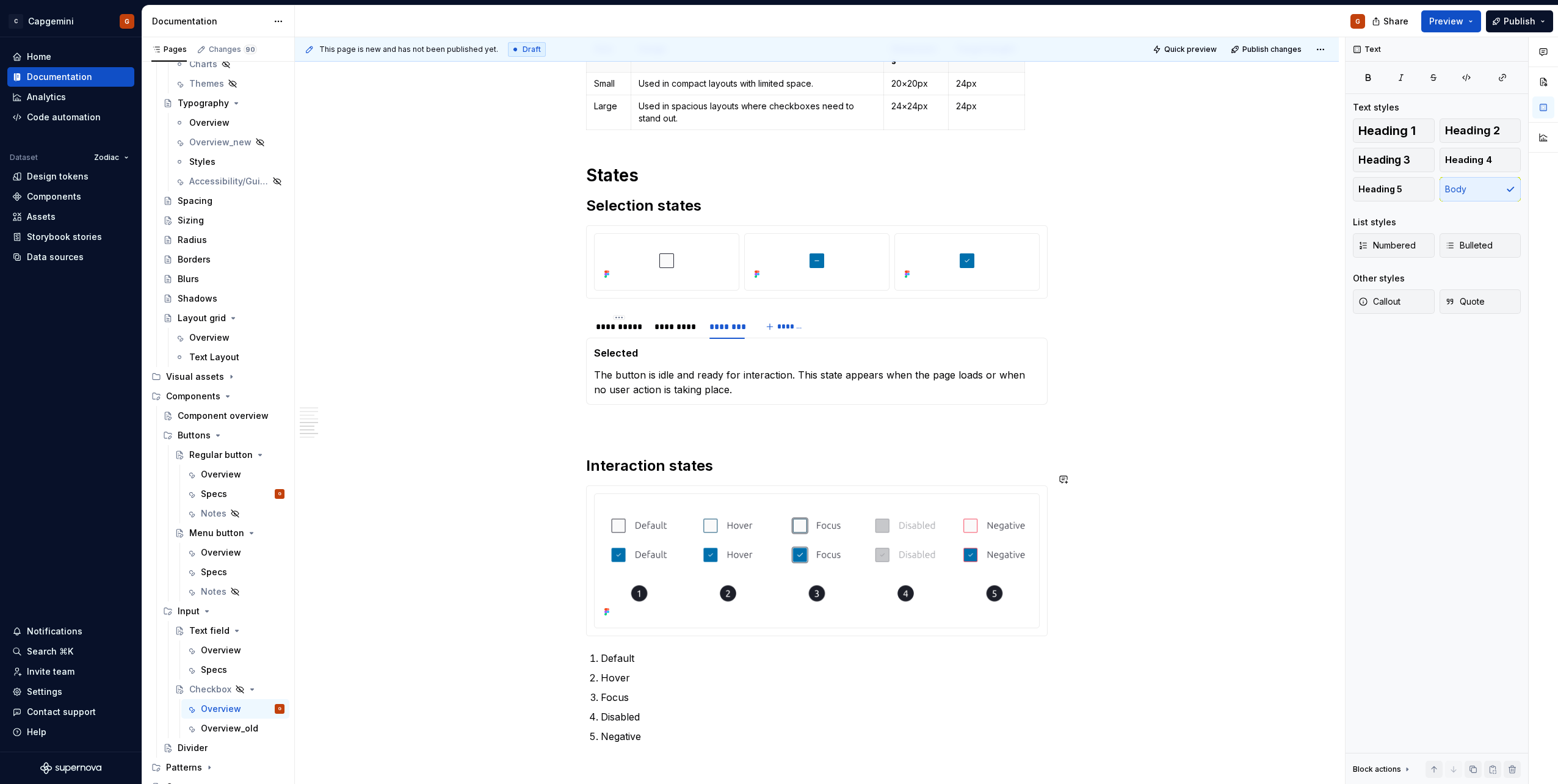
scroll to position [1181, 0]
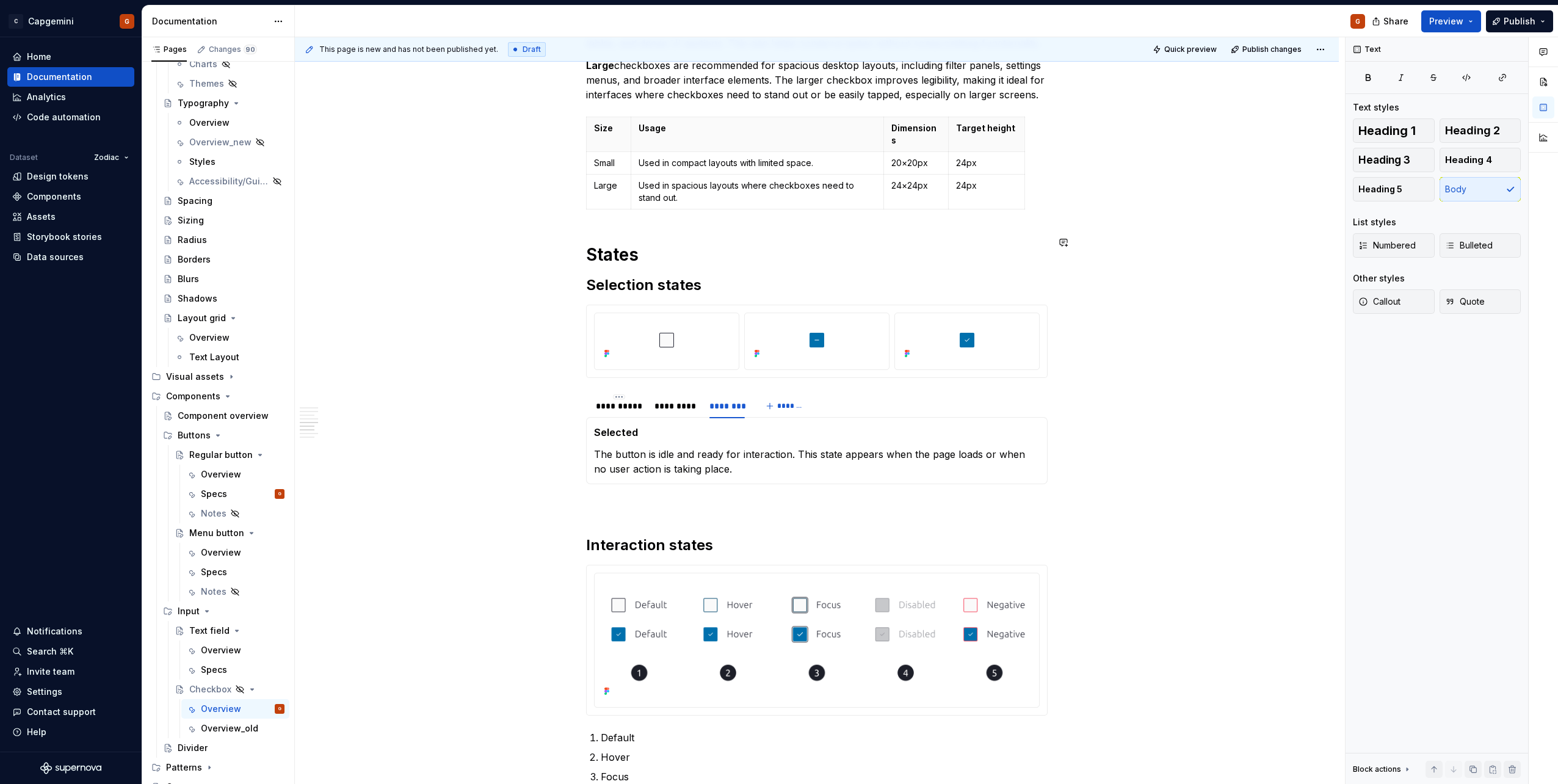
click at [639, 213] on div "**********" at bounding box center [816, 136] width 461 height 2152
click at [587, 247] on h1 "States" at bounding box center [816, 254] width 461 height 22
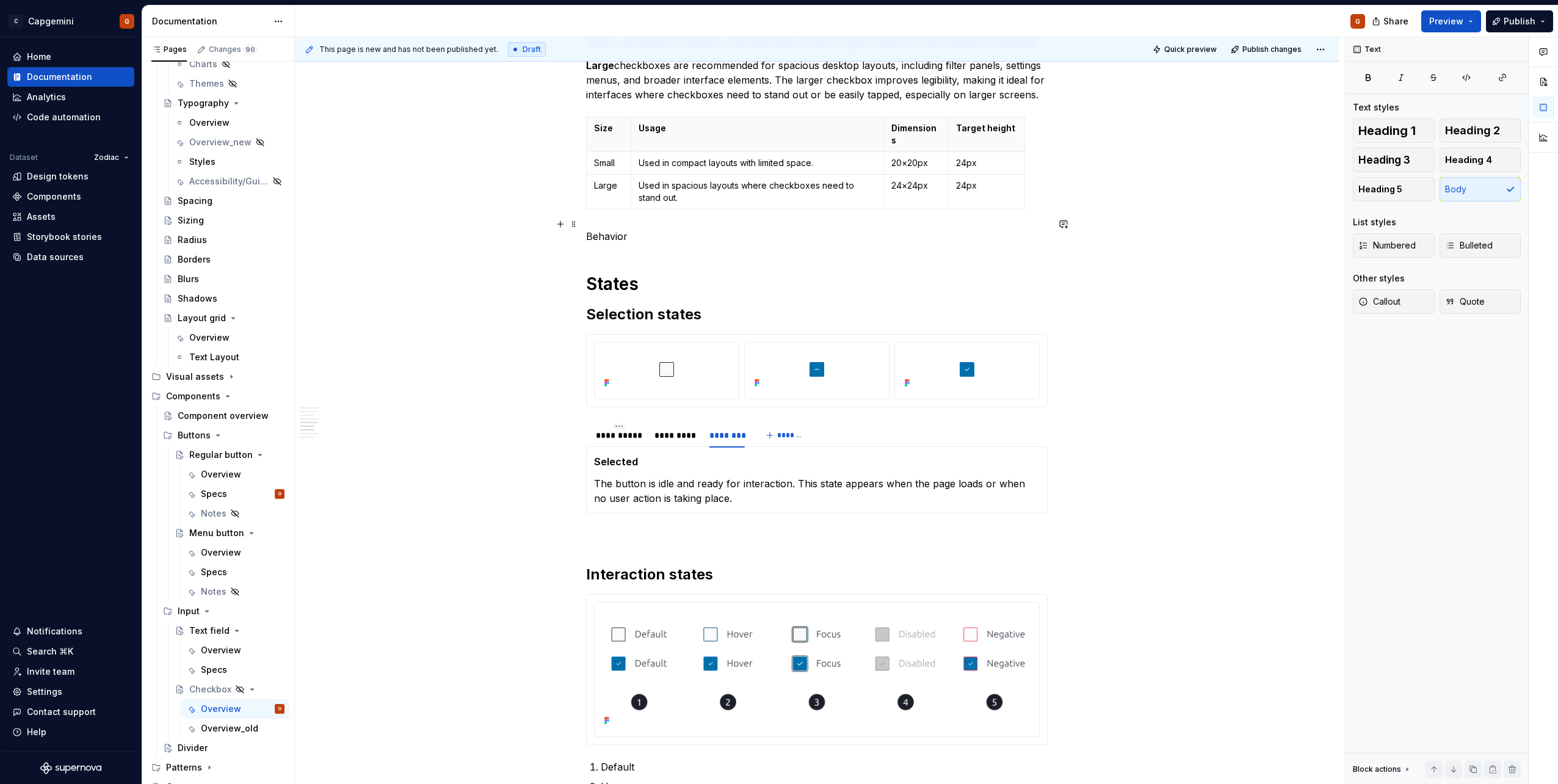
click at [609, 229] on p "Behavior" at bounding box center [816, 236] width 461 height 14
click at [776, 133] on span "Heading 1" at bounding box center [1387, 130] width 58 height 12
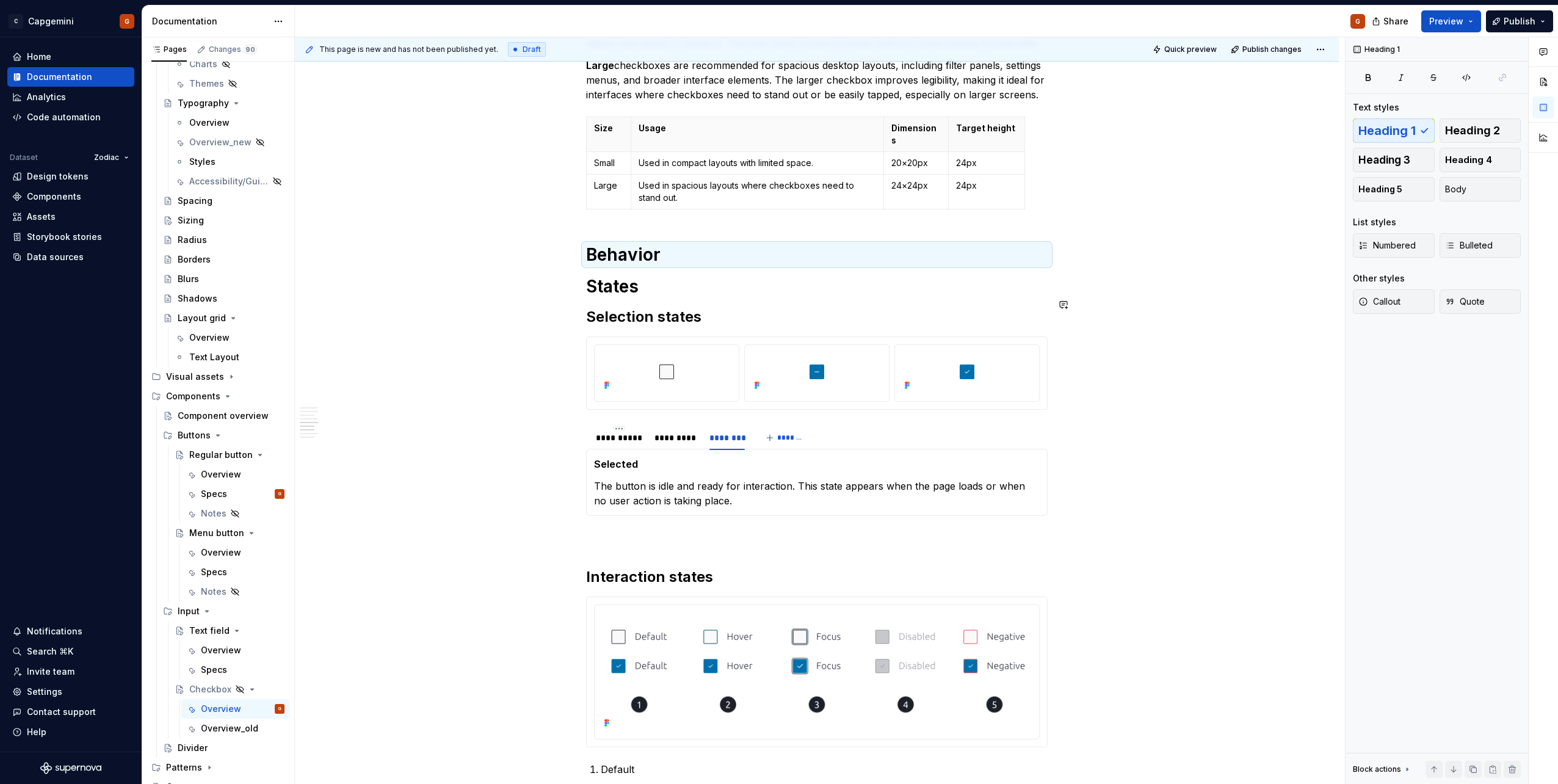
click at [638, 275] on h1 "States" at bounding box center [816, 286] width 461 height 22
click at [620, 281] on h1 "States" at bounding box center [816, 286] width 461 height 22
click at [622, 281] on h1 "States" at bounding box center [816, 286] width 461 height 22
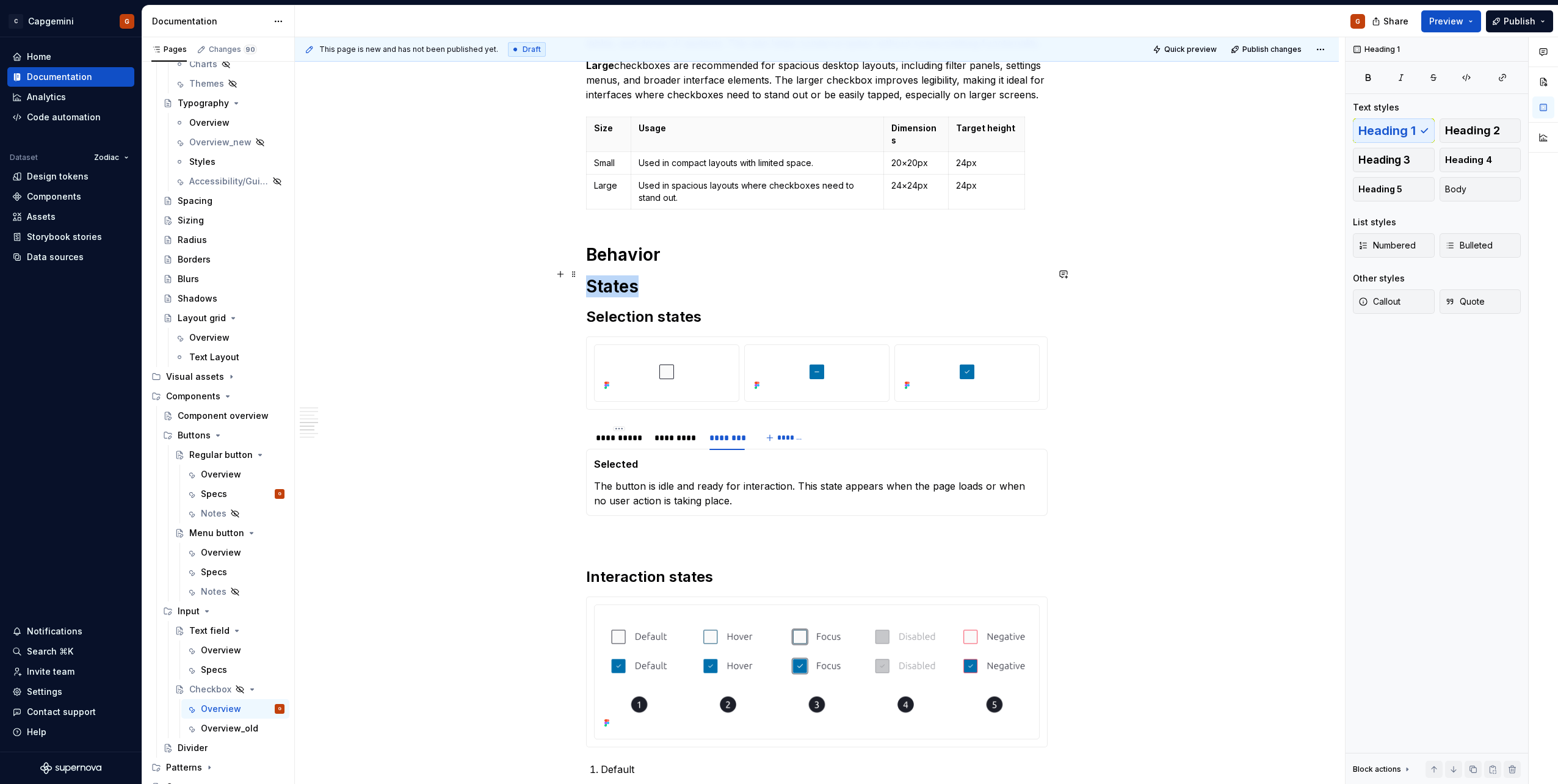
click at [622, 281] on h1 "States" at bounding box center [816, 286] width 461 height 22
click at [776, 126] on span "Heading 2" at bounding box center [1472, 130] width 55 height 12
click at [645, 305] on h2 "Selection states" at bounding box center [816, 314] width 461 height 19
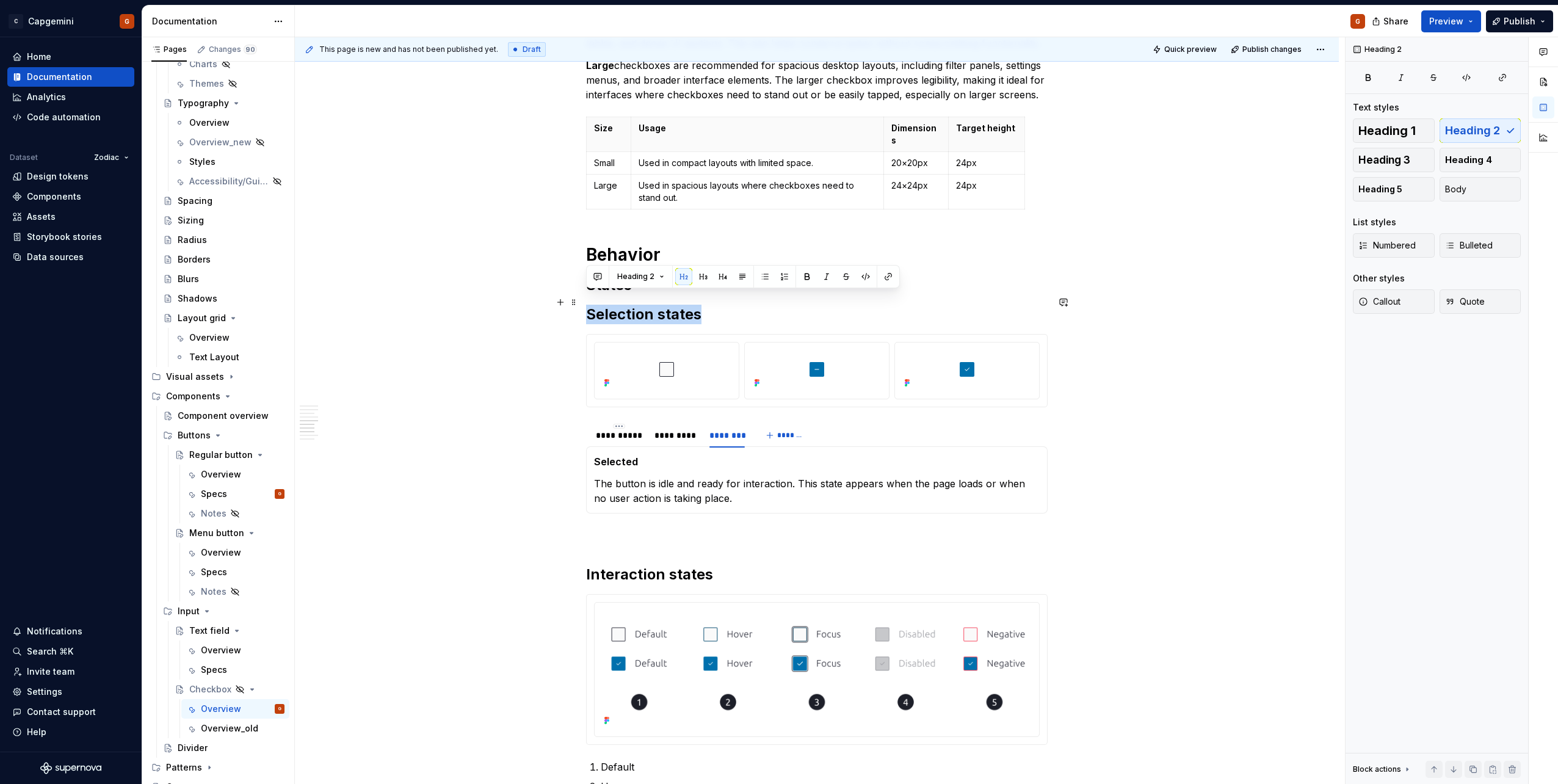
click at [645, 305] on h2 "Selection states" at bounding box center [816, 314] width 461 height 19
click at [776, 166] on button "Heading 3" at bounding box center [1394, 160] width 82 height 24
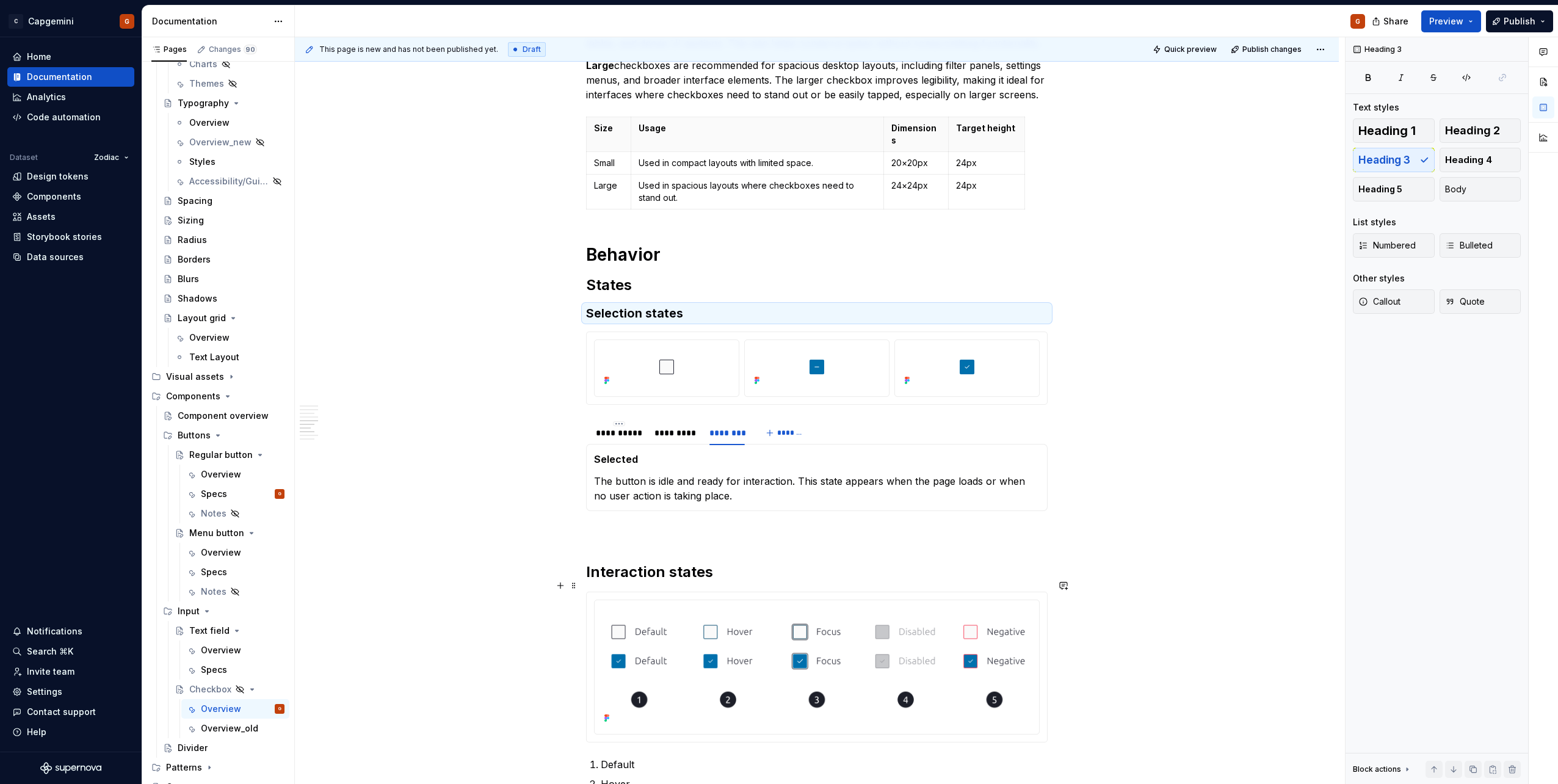
click at [614, 392] on h2 "Interaction states" at bounding box center [816, 572] width 461 height 19
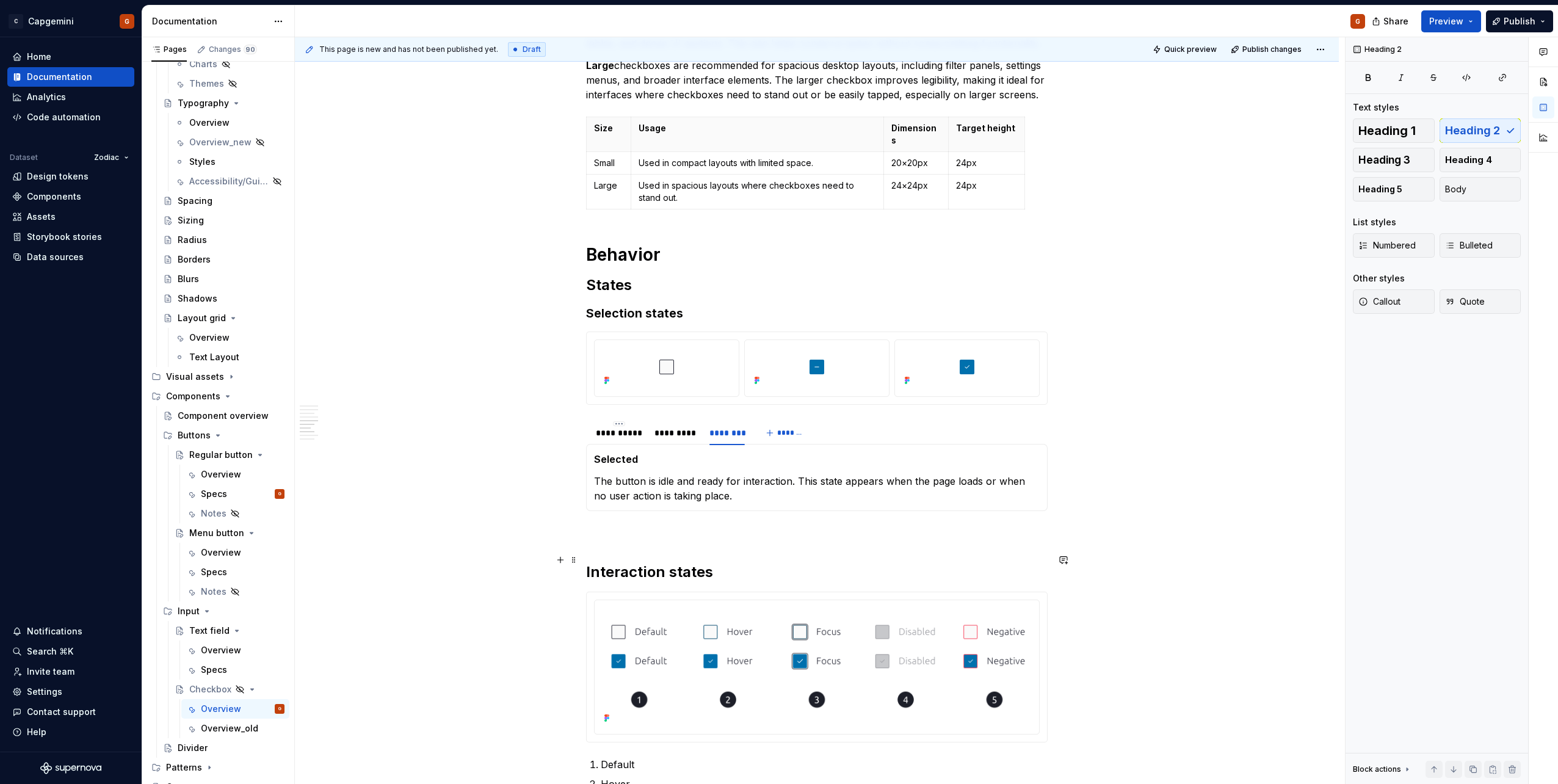
click at [614, 392] on h2 "Interaction states" at bounding box center [816, 572] width 461 height 19
click at [776, 164] on button "Heading 3" at bounding box center [1394, 160] width 82 height 24
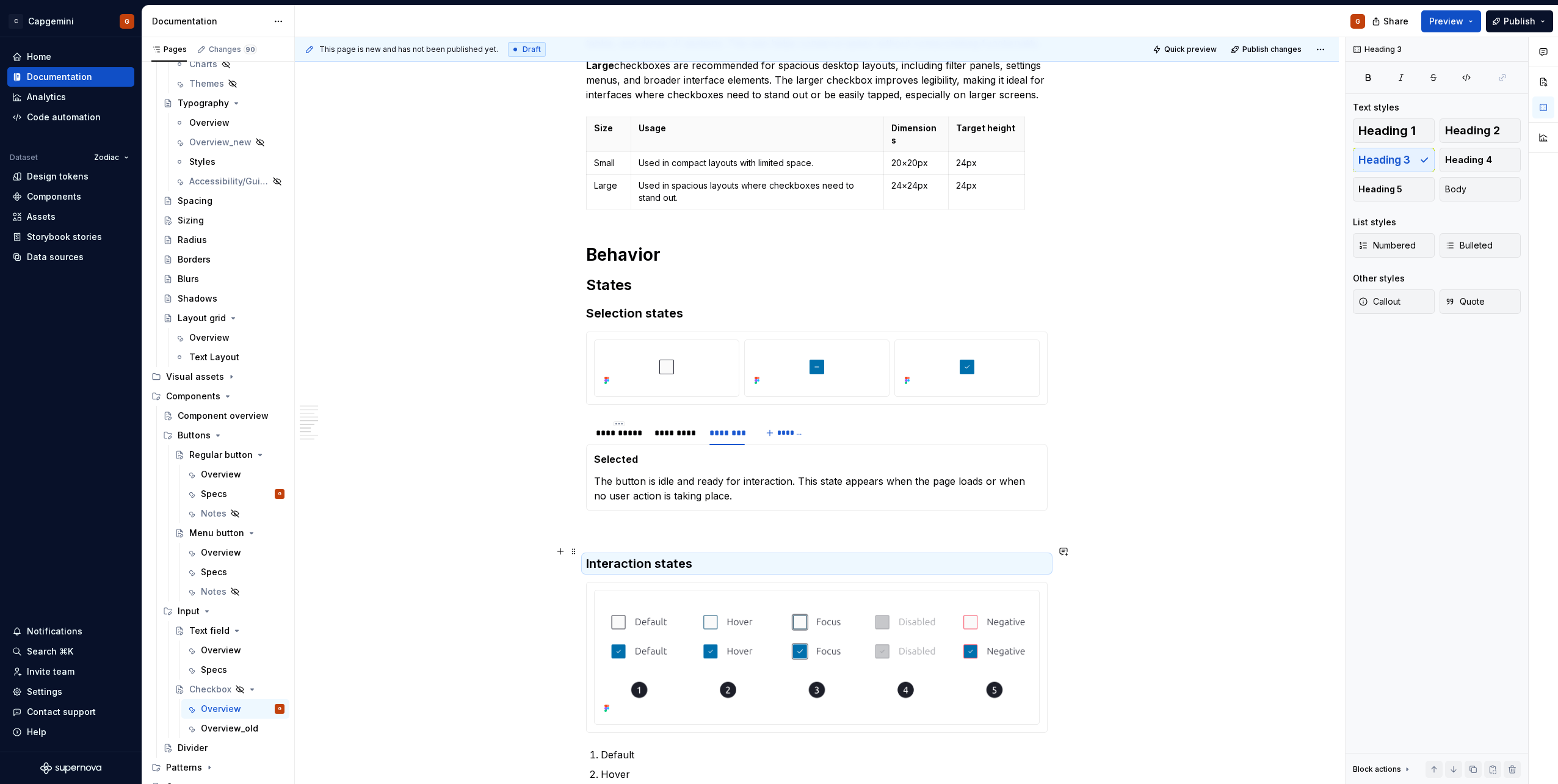
click at [659, 392] on h3 "Interaction states" at bounding box center [816, 564] width 461 height 17
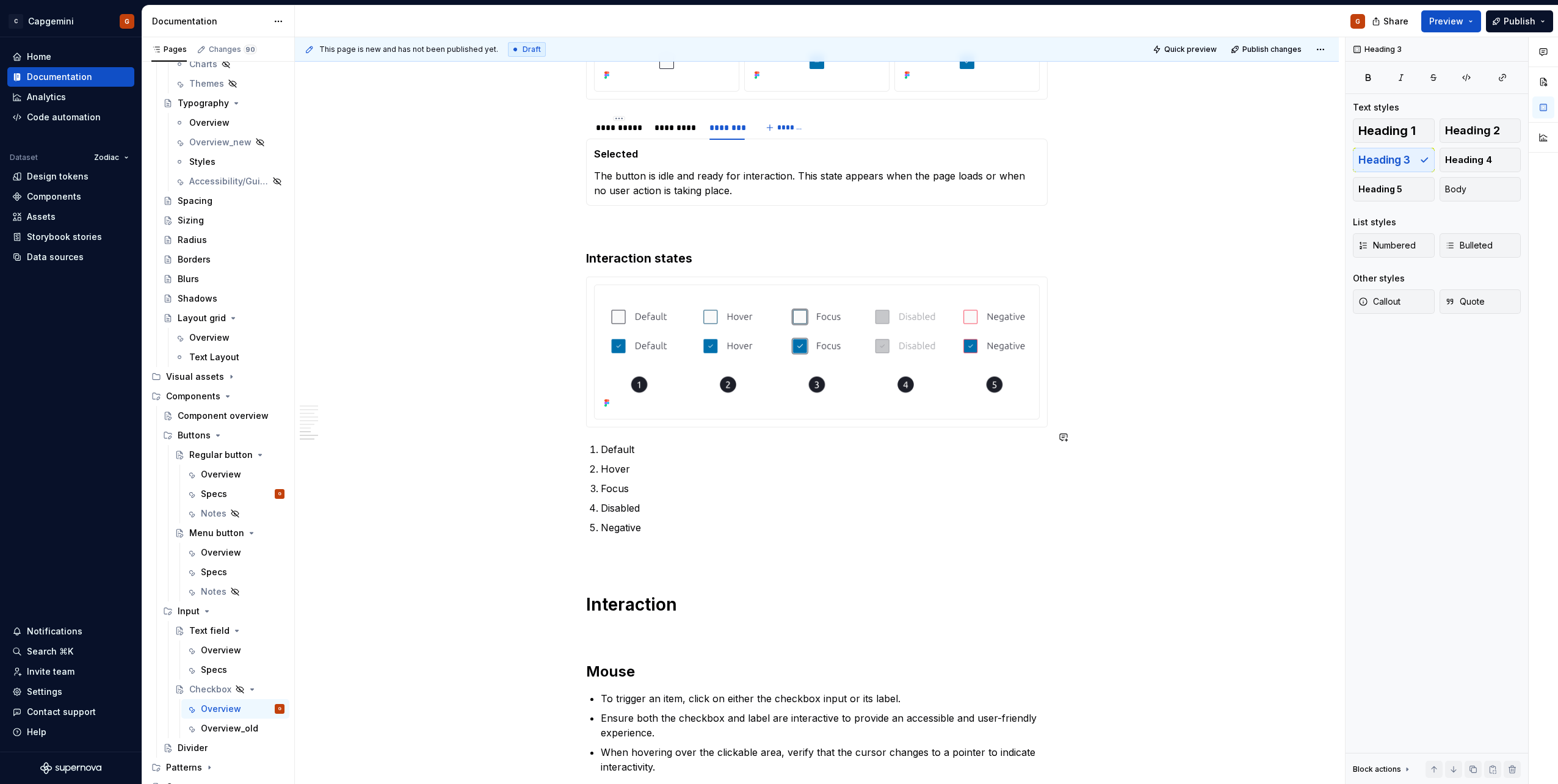
scroll to position [1669, 0]
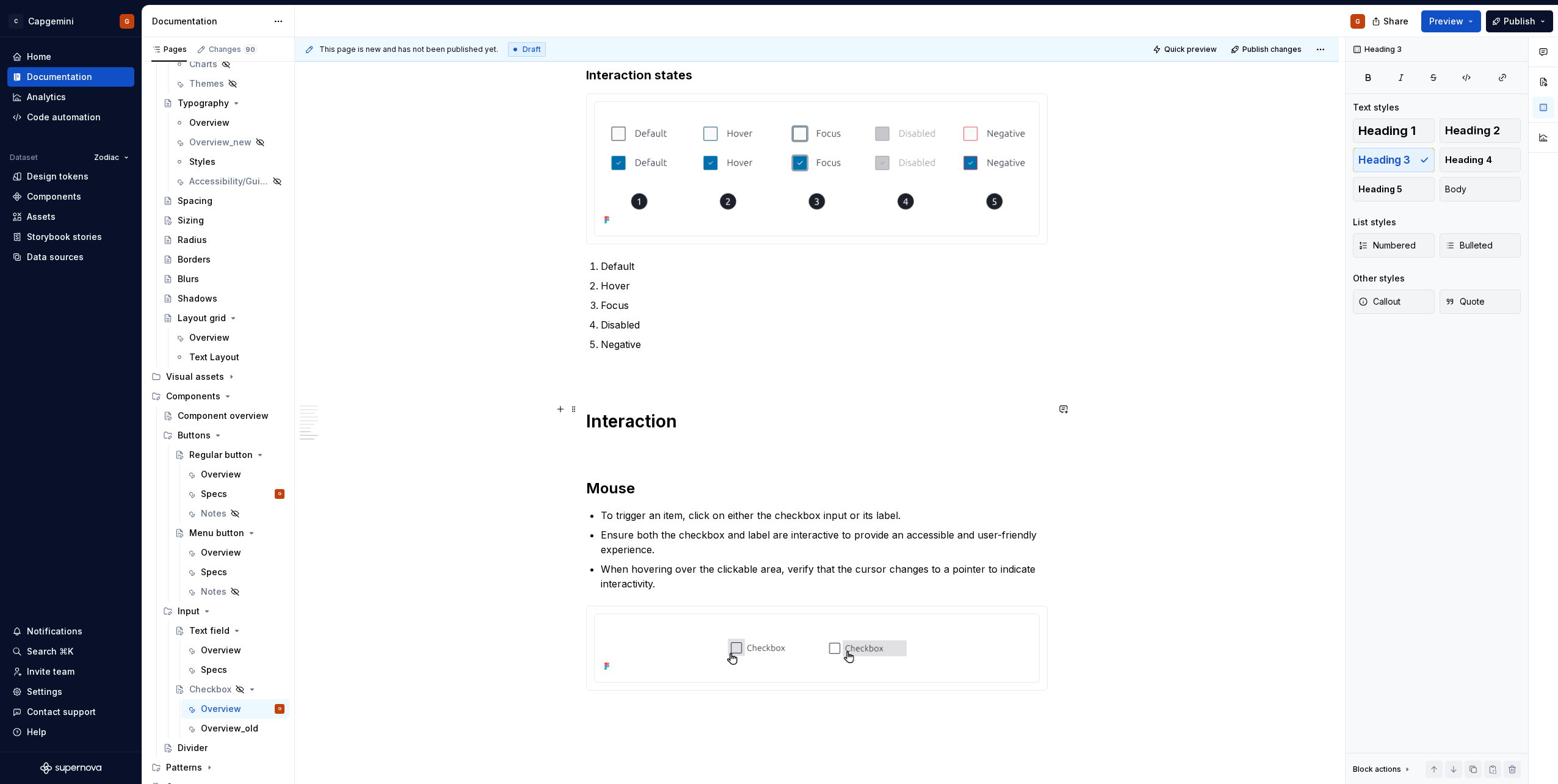
click at [650, 392] on h1 "Interaction" at bounding box center [816, 421] width 461 height 22
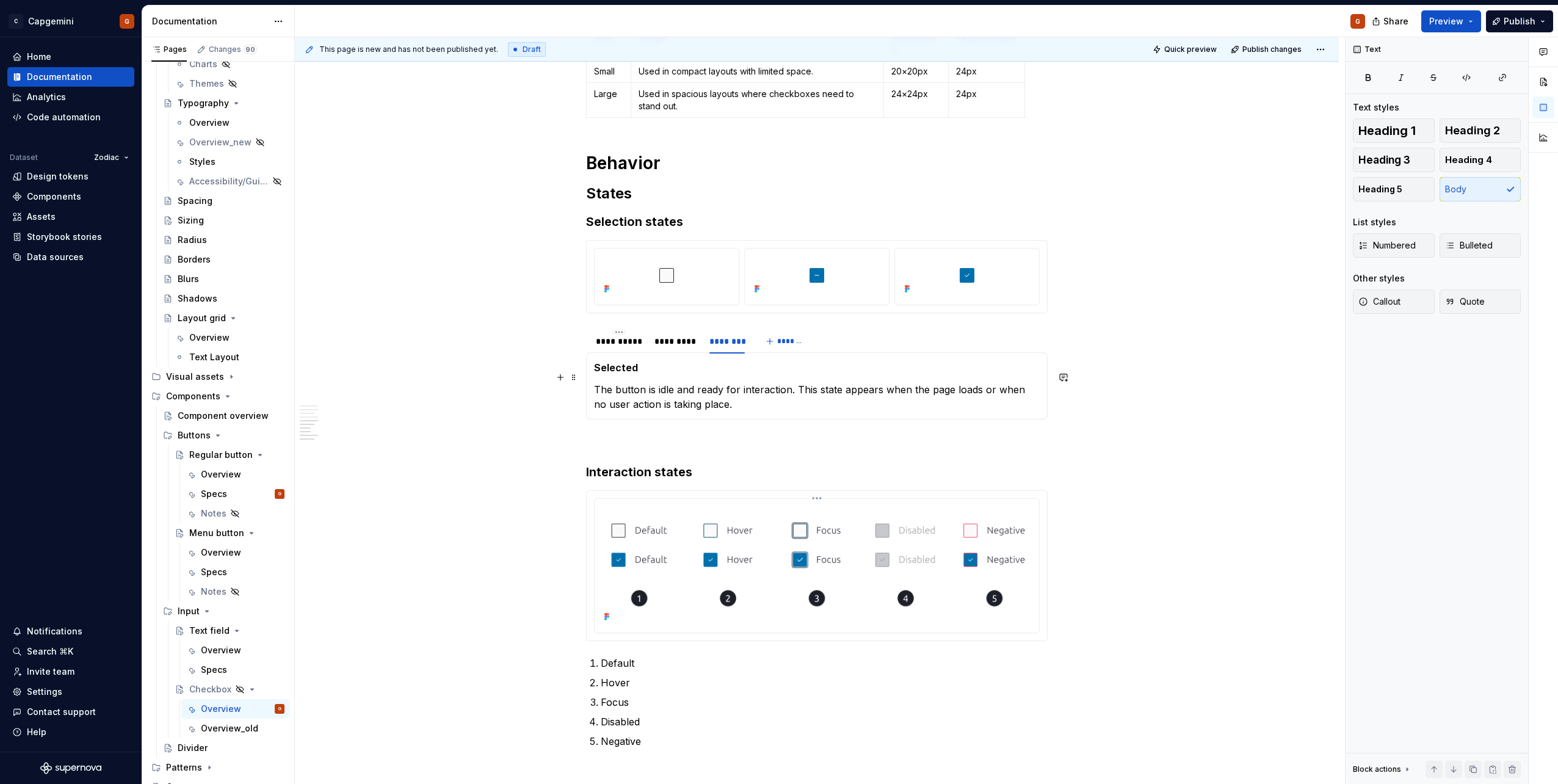
scroll to position [1364, 0]
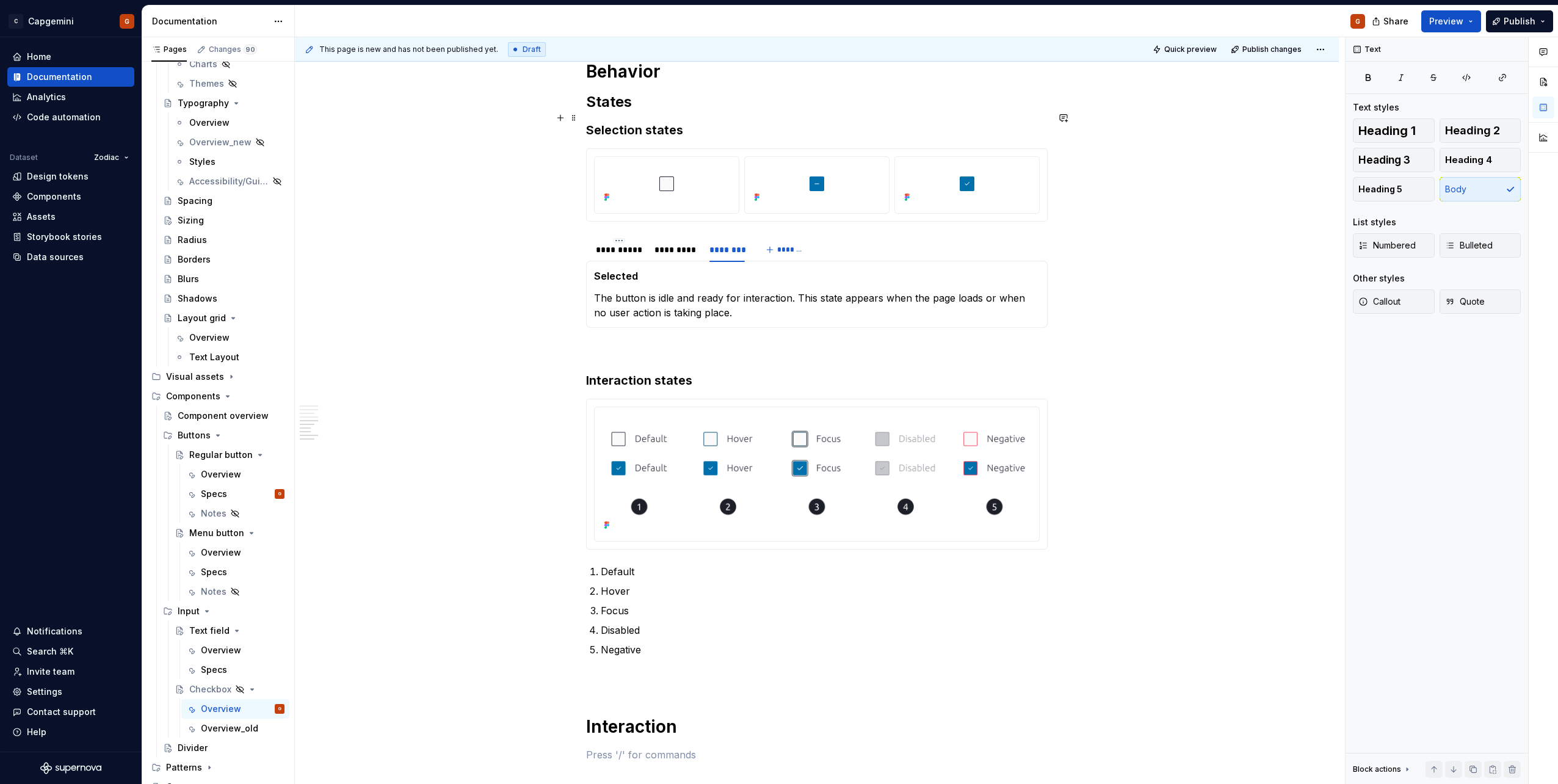
click at [675, 122] on h3 "Selection states" at bounding box center [816, 130] width 461 height 17
click at [776, 186] on button "Body" at bounding box center [1480, 189] width 82 height 24
click at [657, 374] on h3 "Interaction states" at bounding box center [816, 383] width 461 height 17
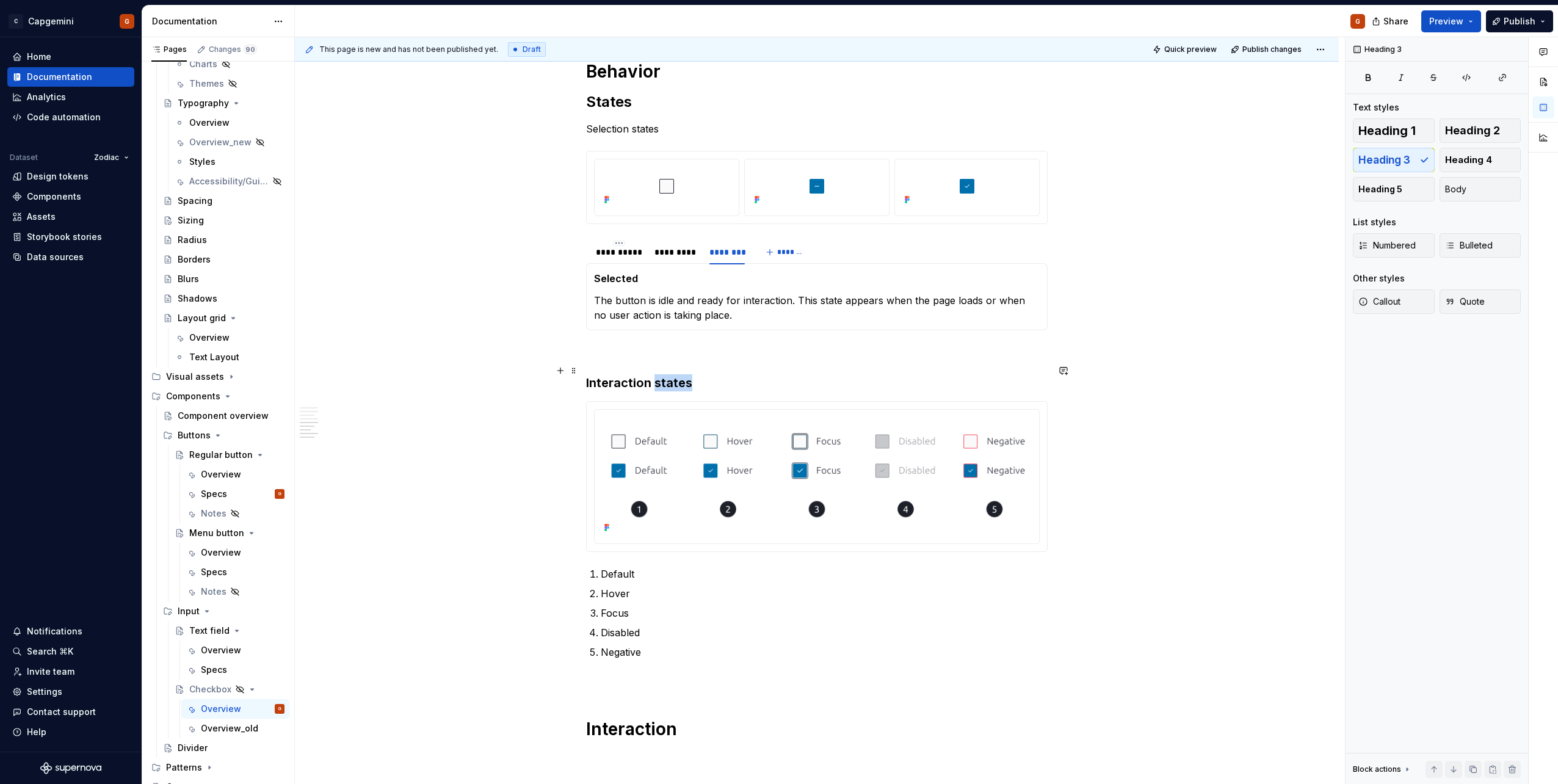
click at [657, 374] on h3 "Interaction states" at bounding box center [816, 383] width 461 height 17
click at [776, 186] on button "Body" at bounding box center [1480, 189] width 82 height 24
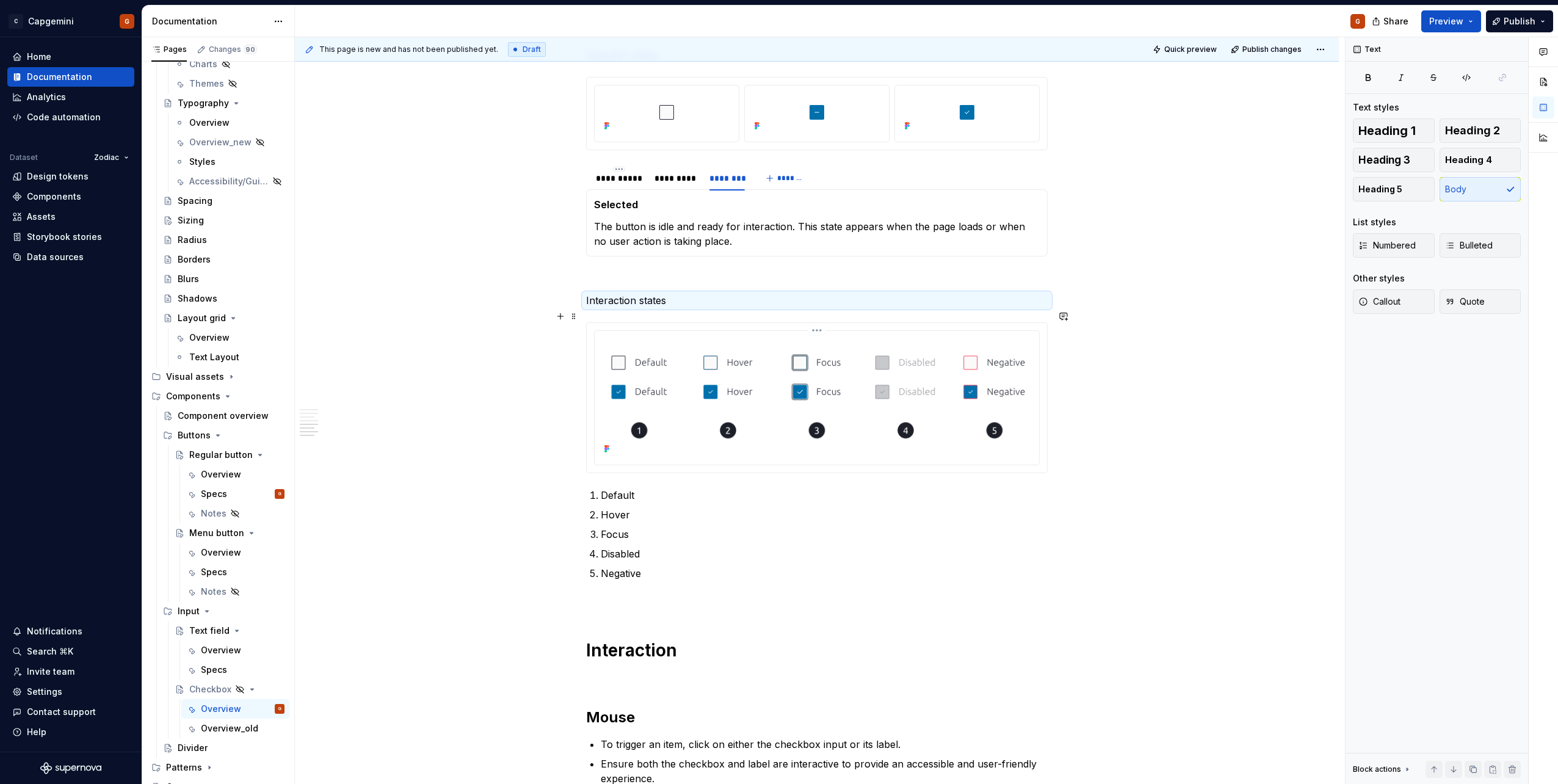
scroll to position [1546, 0]
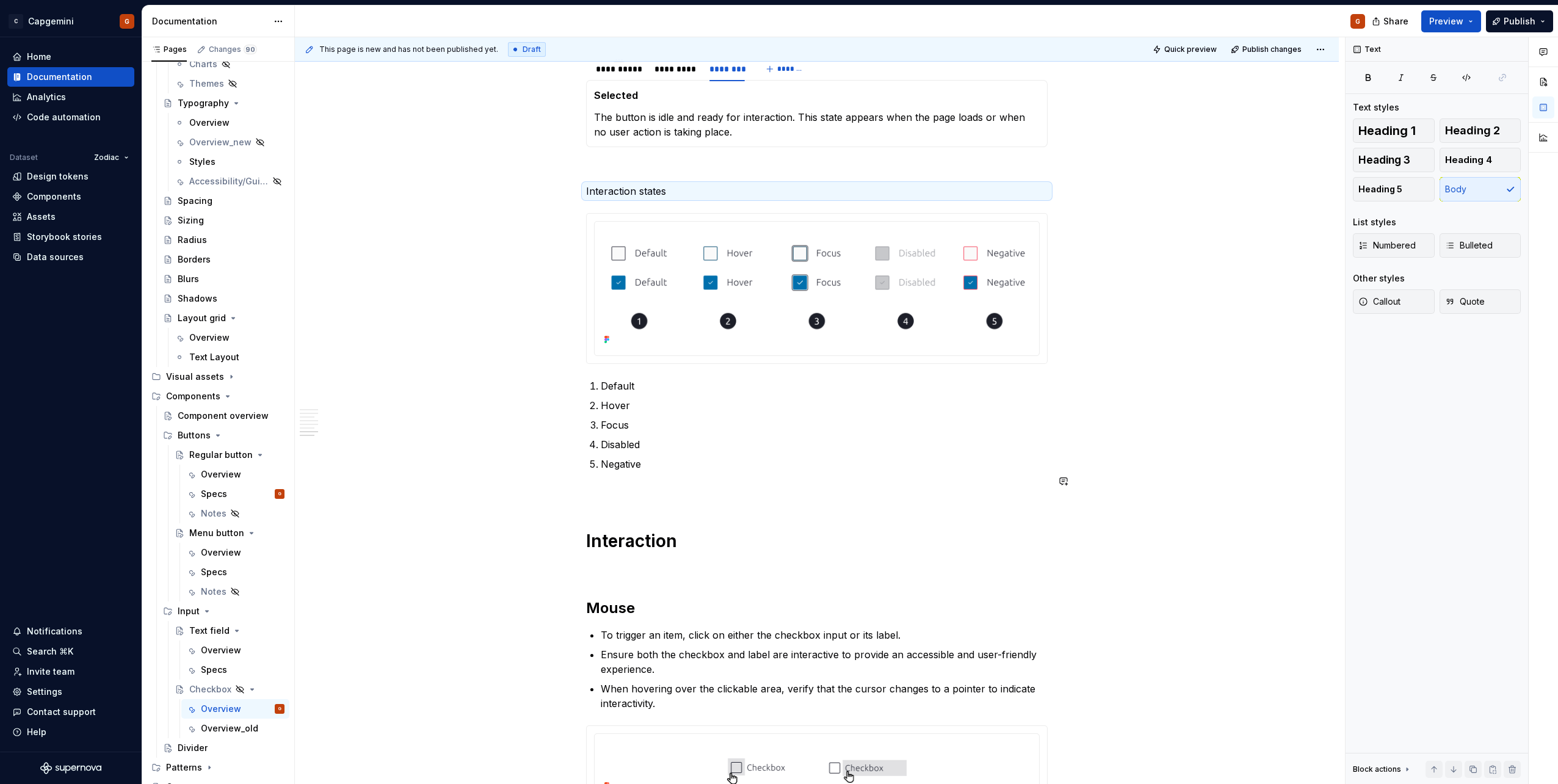
click at [644, 392] on h1 "Interaction" at bounding box center [816, 541] width 461 height 22
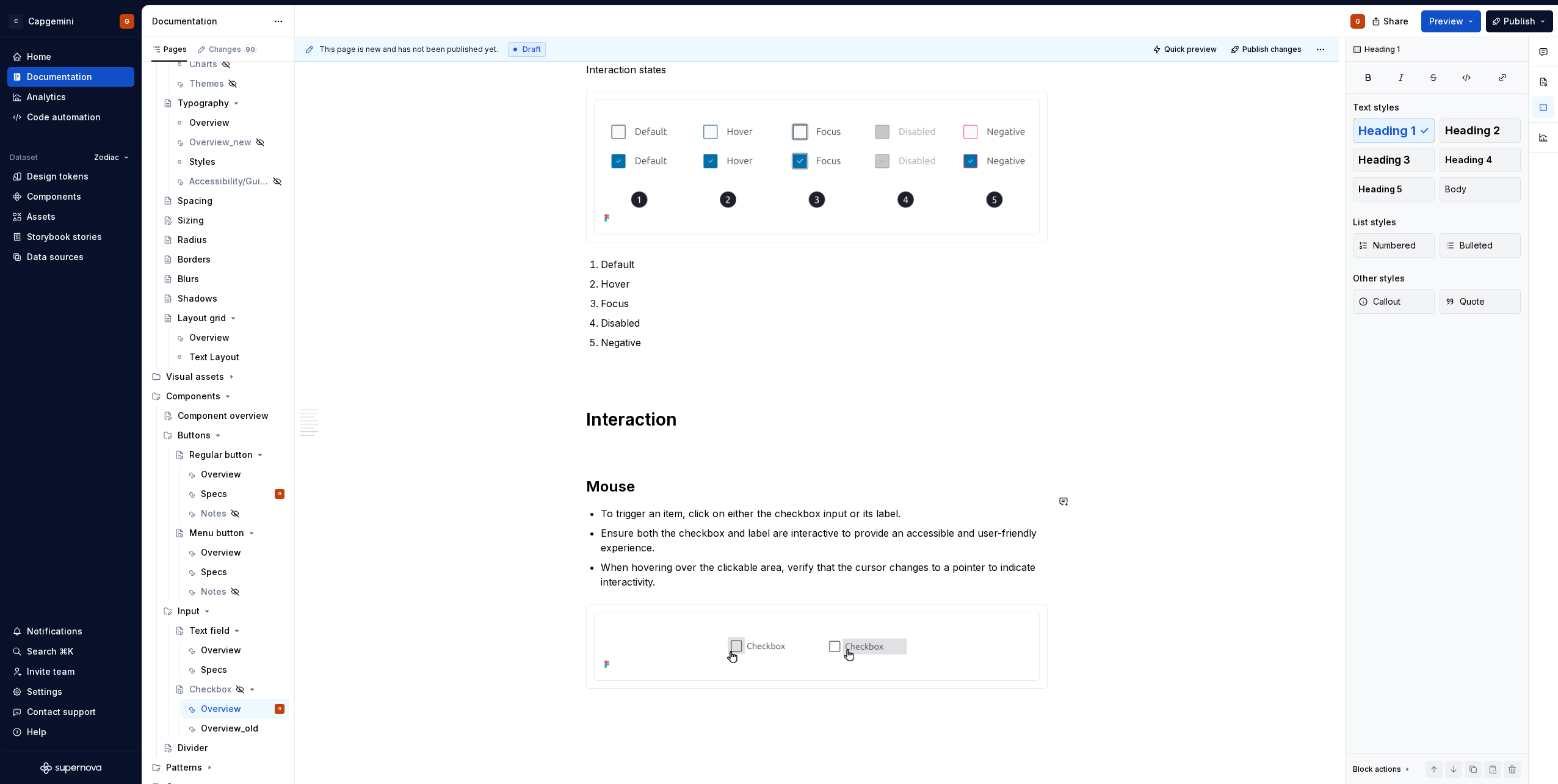
scroll to position [1669, 0]
click at [641, 392] on p at bounding box center [816, 446] width 461 height 14
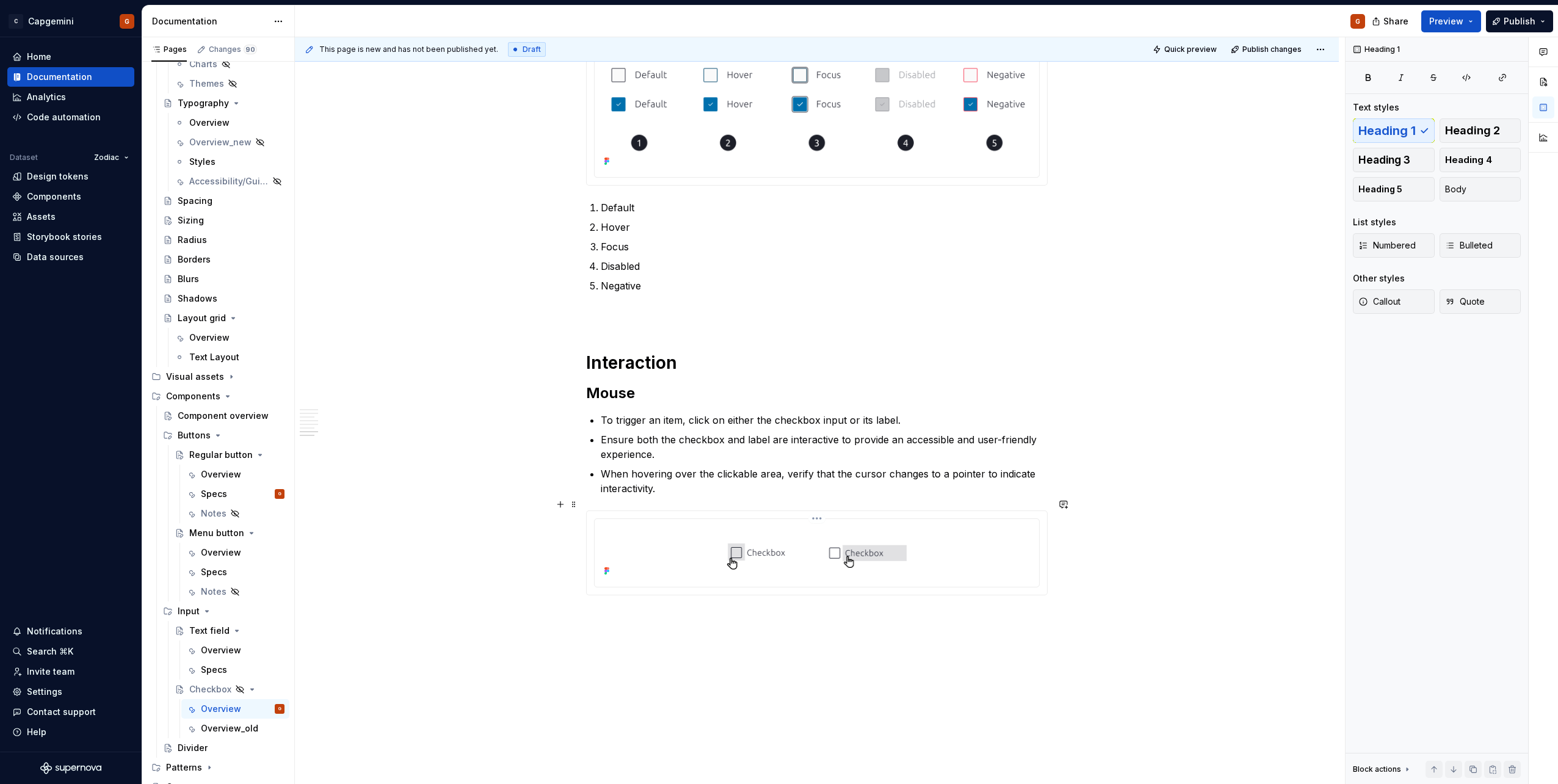
scroll to position [1824, 0]
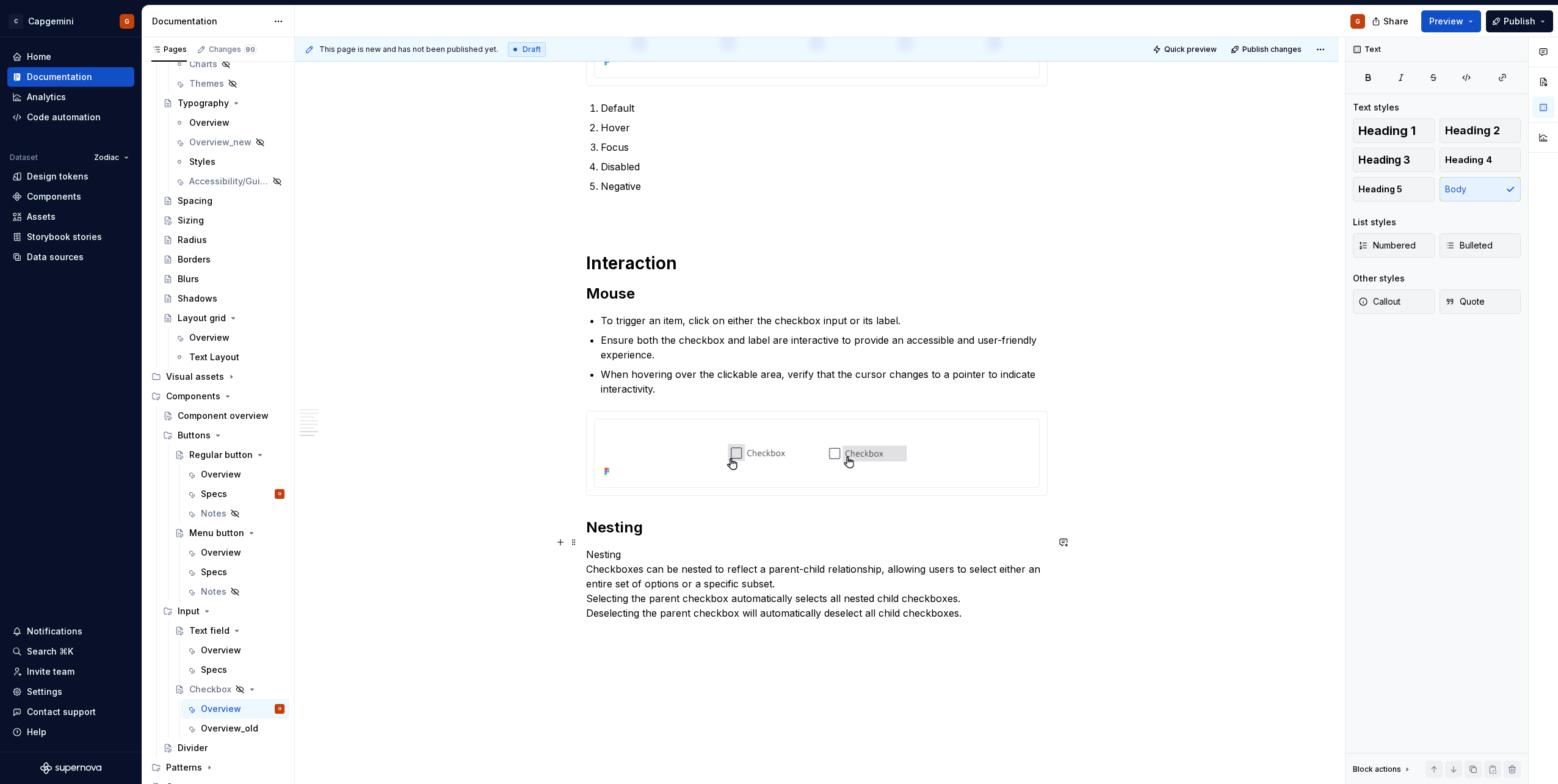
click at [608, 392] on p "Nesting Checkboxes can be nested to reflect a parent-child relationship, allowi…" at bounding box center [816, 584] width 461 height 73
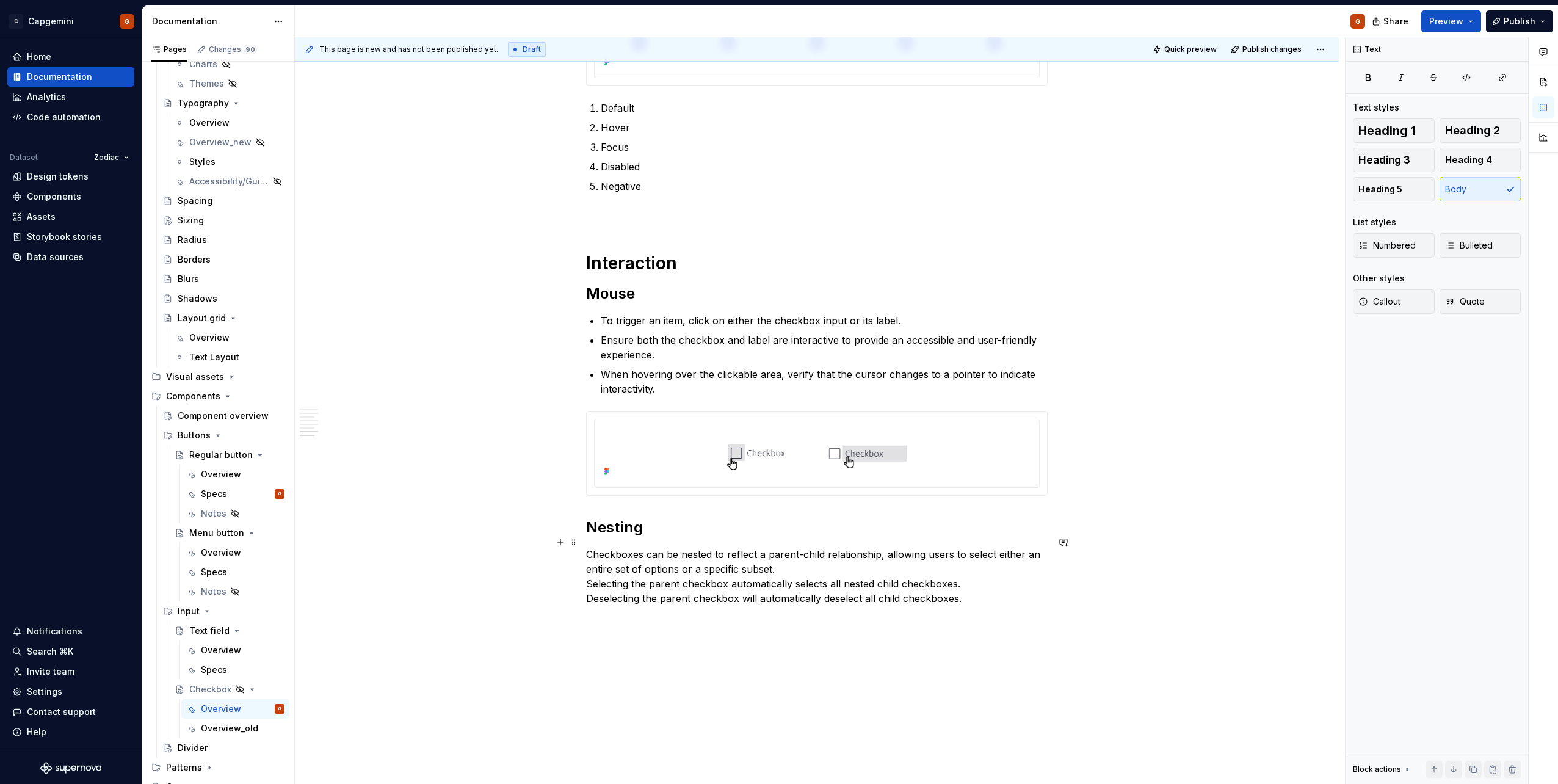
click at [776, 392] on p "Checkboxes can be nested to reflect a parent-child relationship, allowing users…" at bounding box center [816, 576] width 461 height 58
click at [776, 392] on p "Selecting the parent checkbox automatically selects all nested child checkboxes…" at bounding box center [816, 598] width 461 height 30
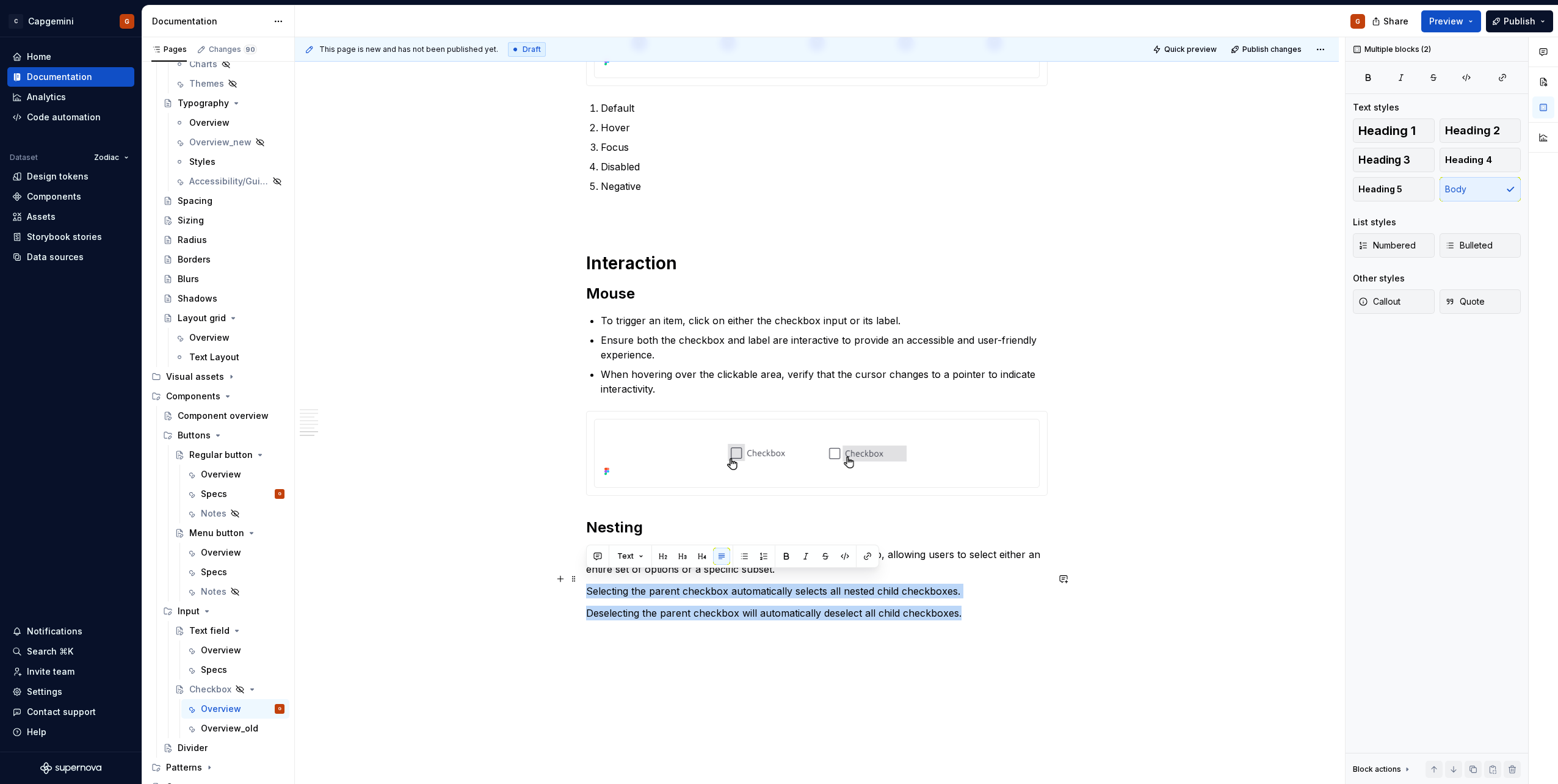
drag, startPoint x: 909, startPoint y: 598, endPoint x: 508, endPoint y: 581, distance: 401.4
click at [776, 252] on button "Bulleted" at bounding box center [1480, 245] width 82 height 24
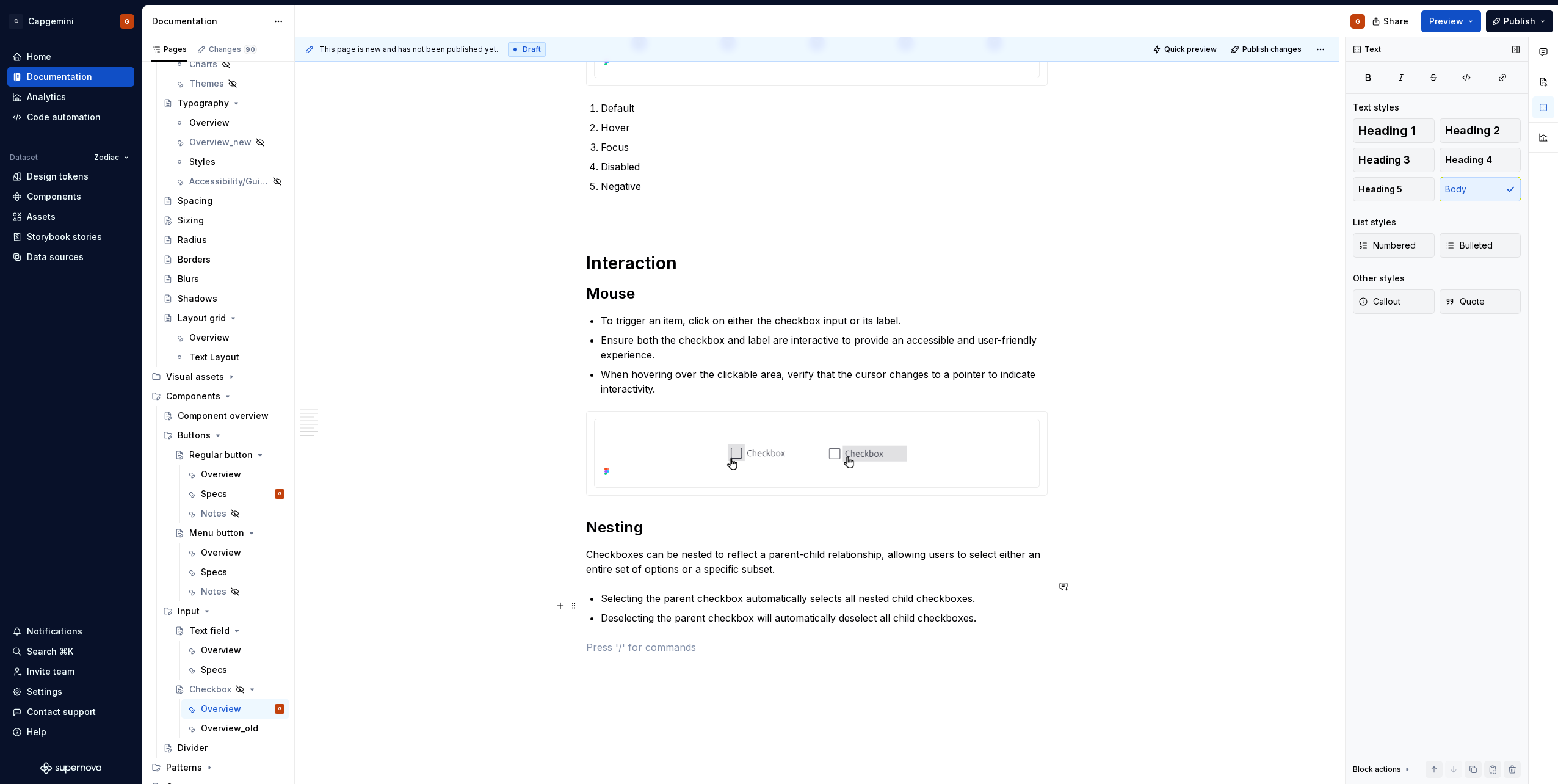
click at [776, 392] on p at bounding box center [816, 646] width 461 height 14
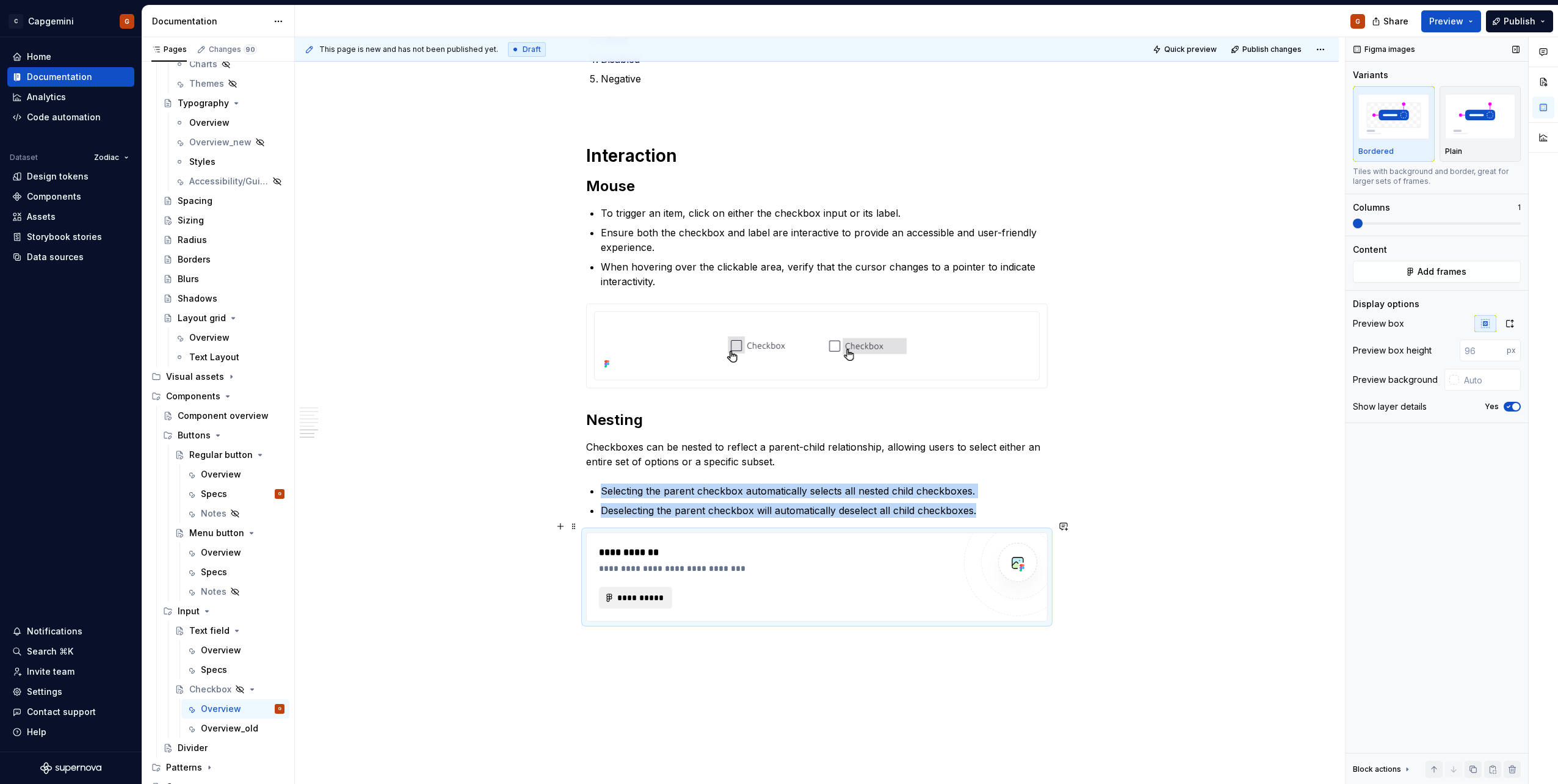
click at [662, 392] on span "**********" at bounding box center [640, 598] width 48 height 12
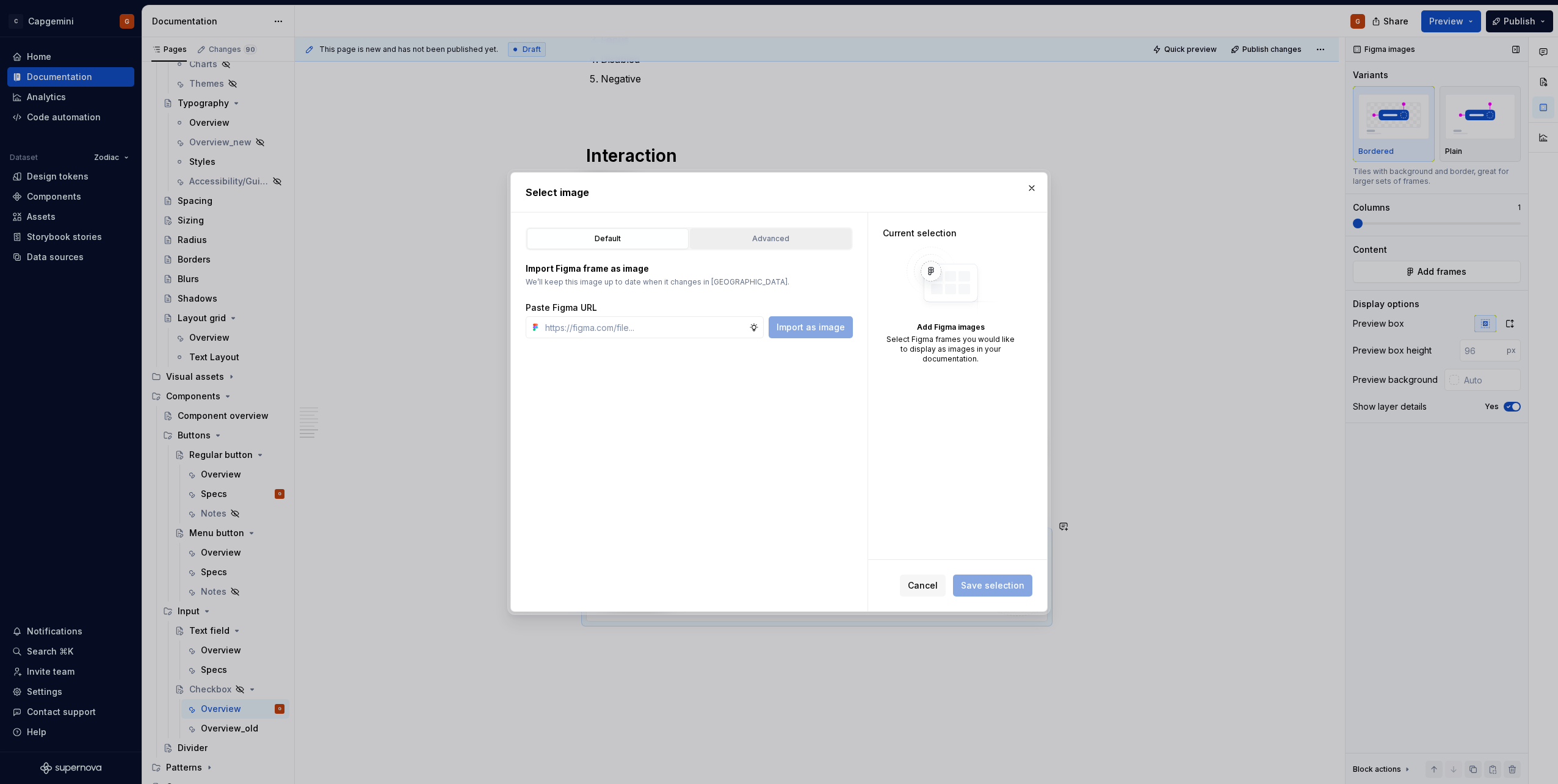
click at [768, 230] on button "Advanced" at bounding box center [770, 238] width 162 height 21
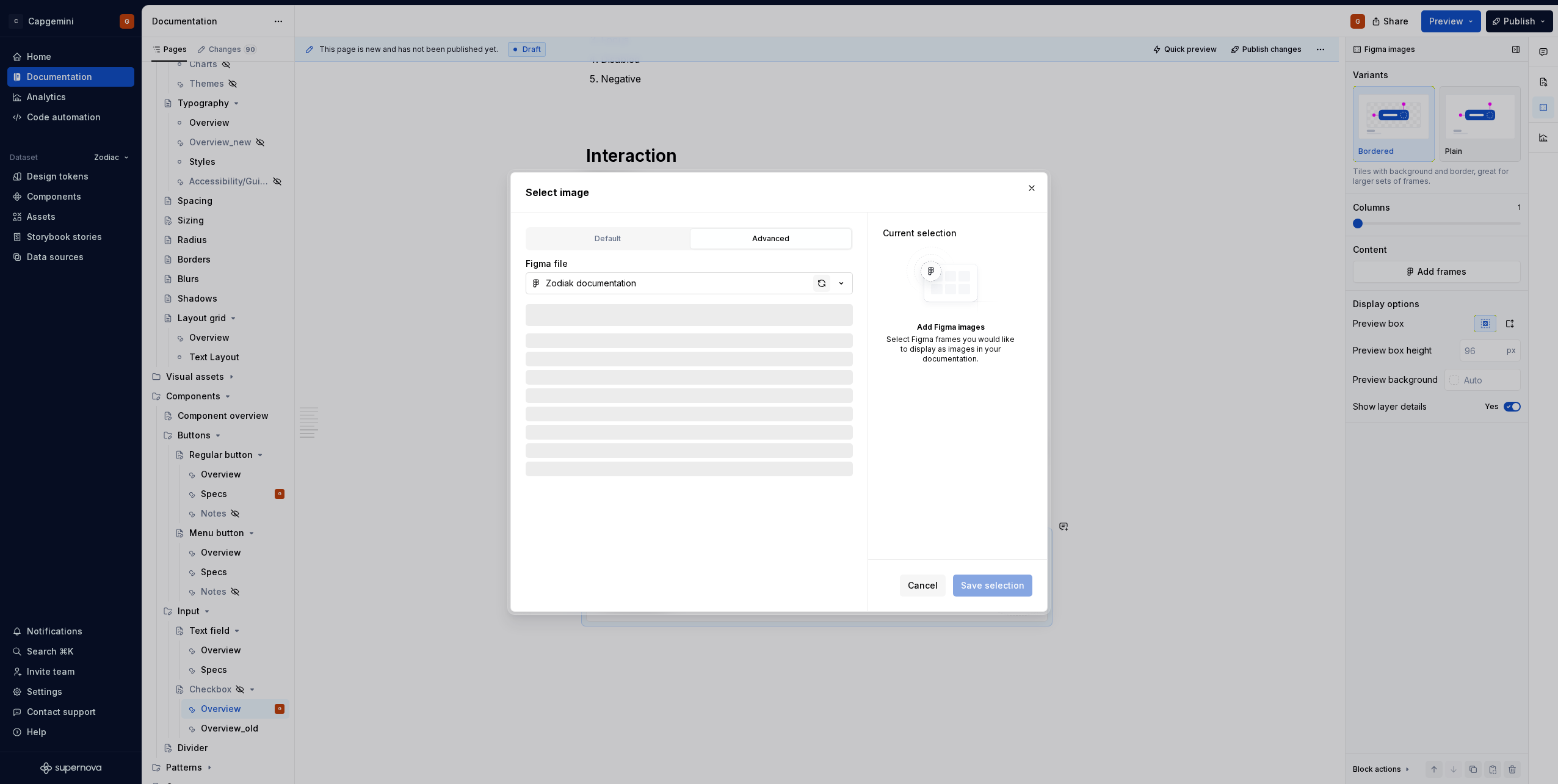
click at [776, 283] on div "button" at bounding box center [821, 284] width 17 height 17
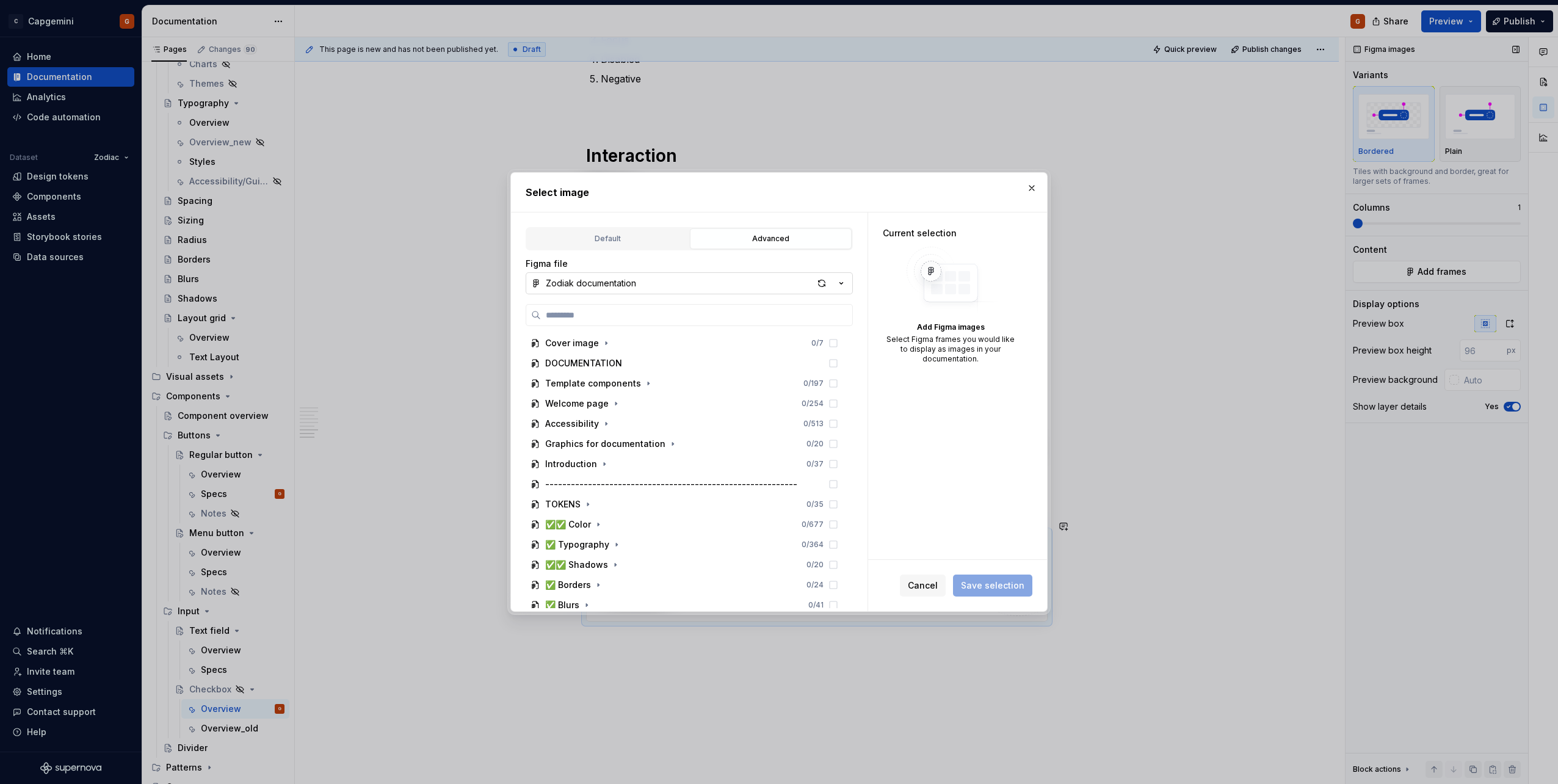
type textarea "*"
click at [636, 325] on label at bounding box center [689, 315] width 327 height 22
click at [636, 321] on input "search" at bounding box center [696, 315] width 311 height 12
type input "*******"
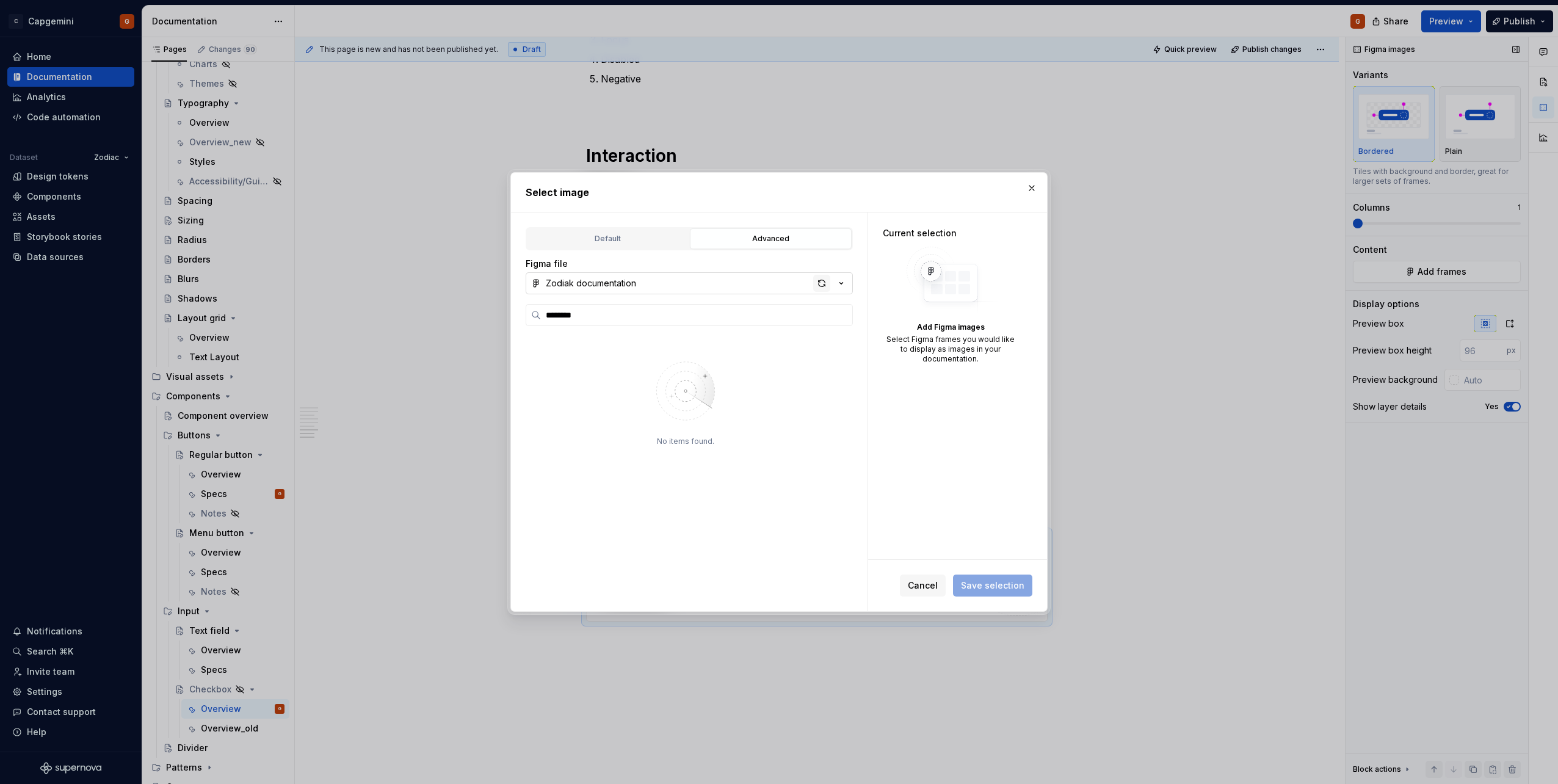
click at [776, 283] on div "button" at bounding box center [821, 284] width 17 height 17
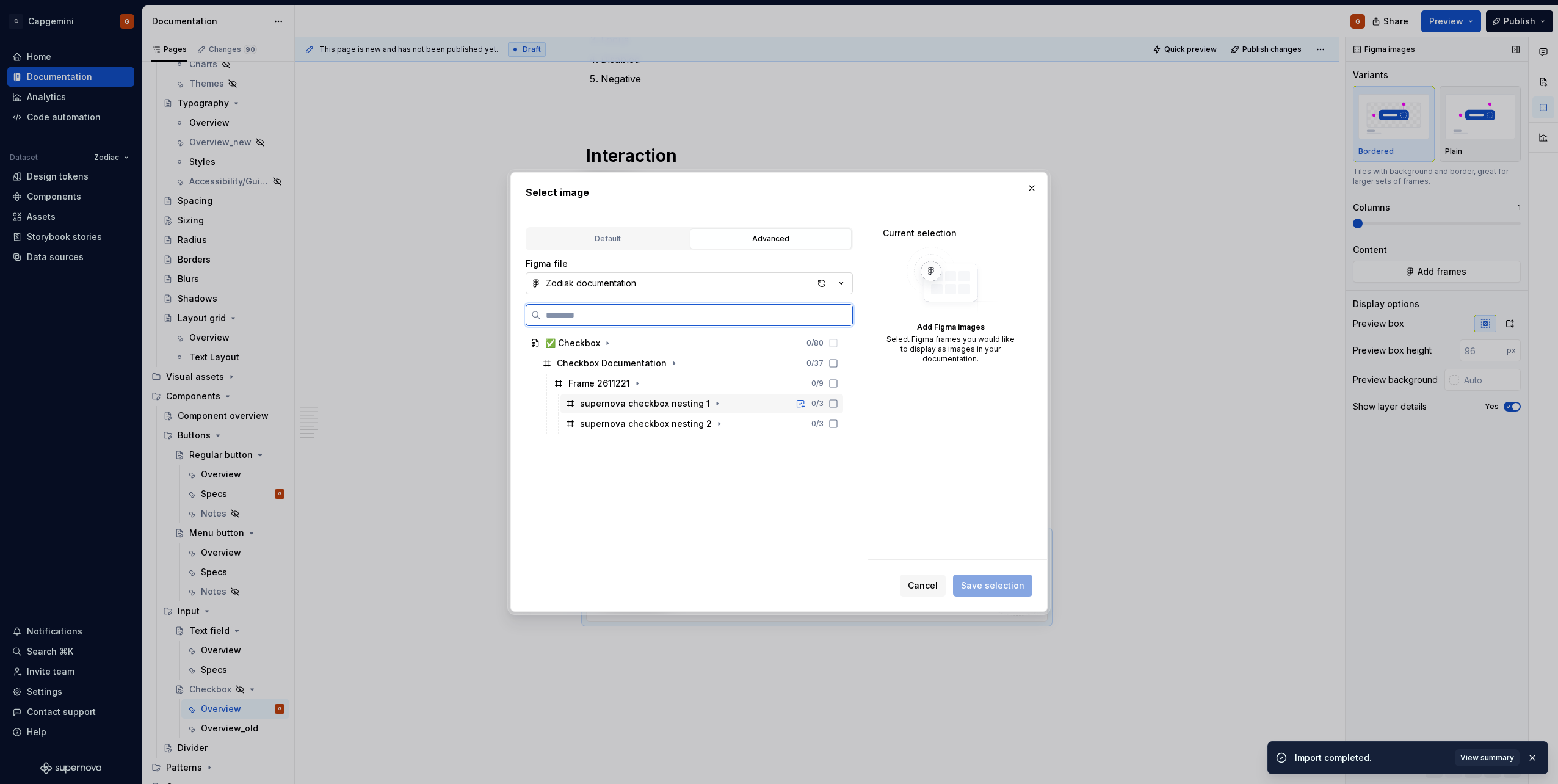
click at [776, 392] on icon at bounding box center [833, 404] width 10 height 10
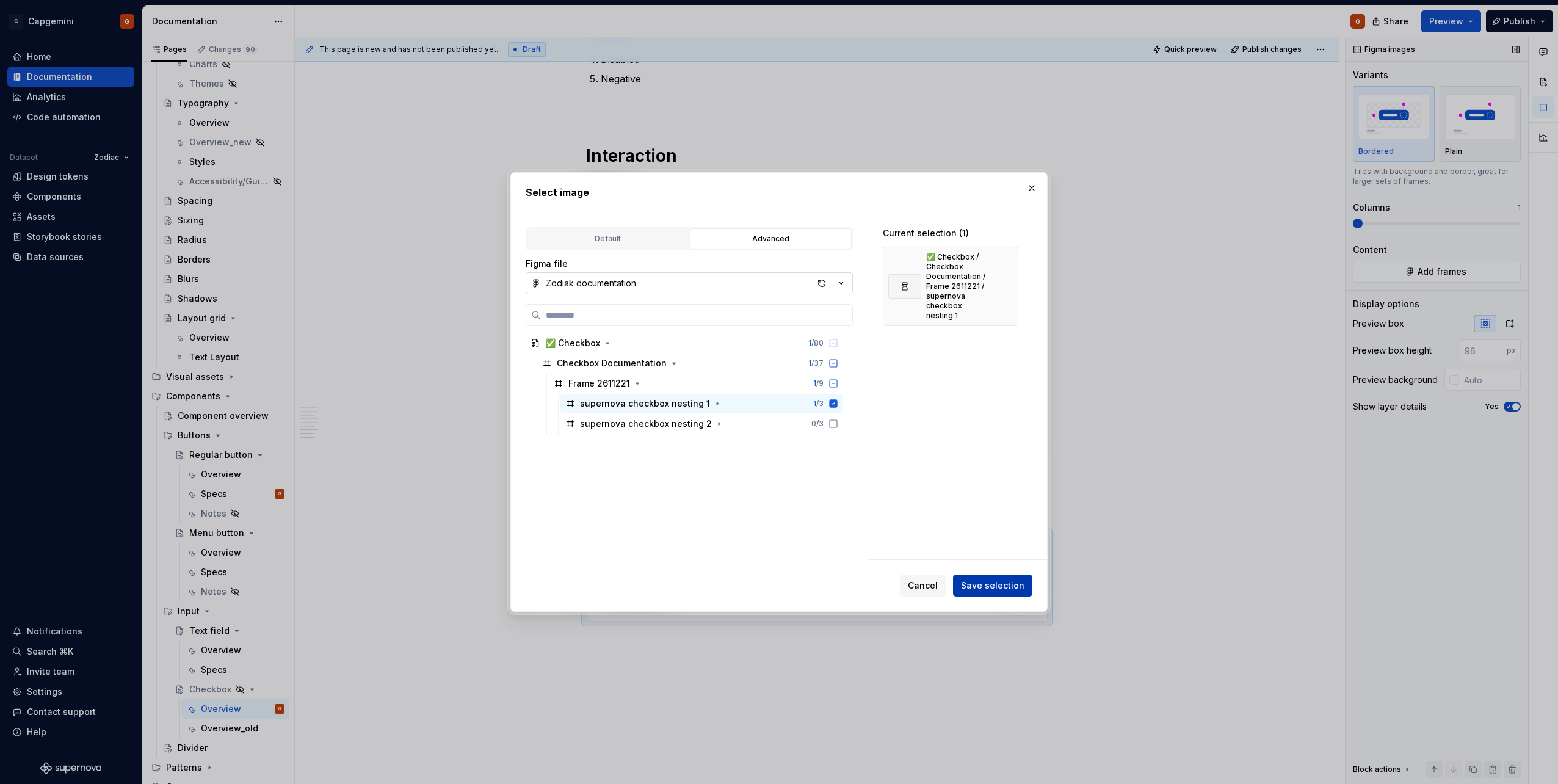
click at [776, 392] on button "Save selection" at bounding box center [992, 585] width 79 height 22
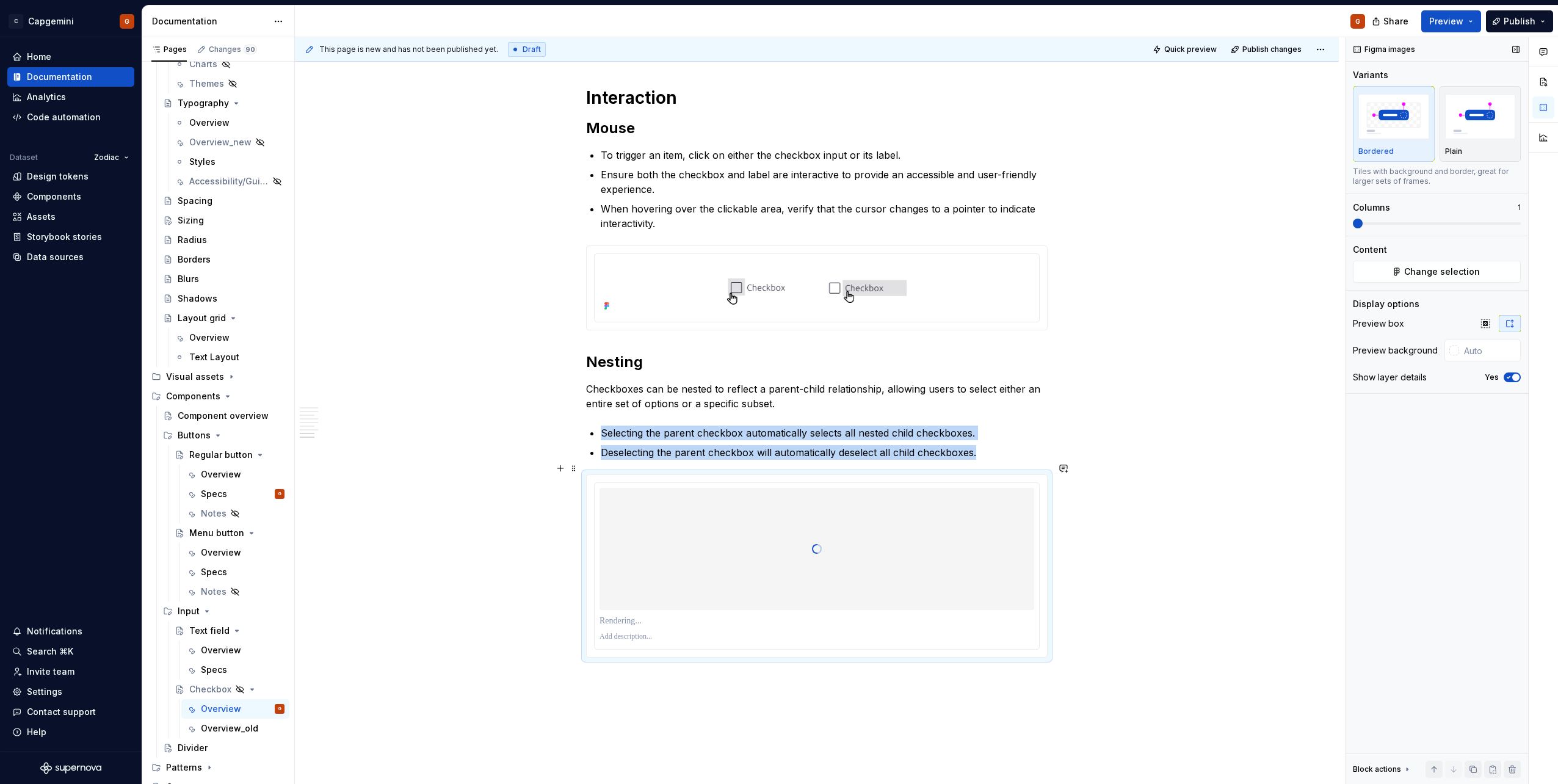
scroll to position [2100, 0]
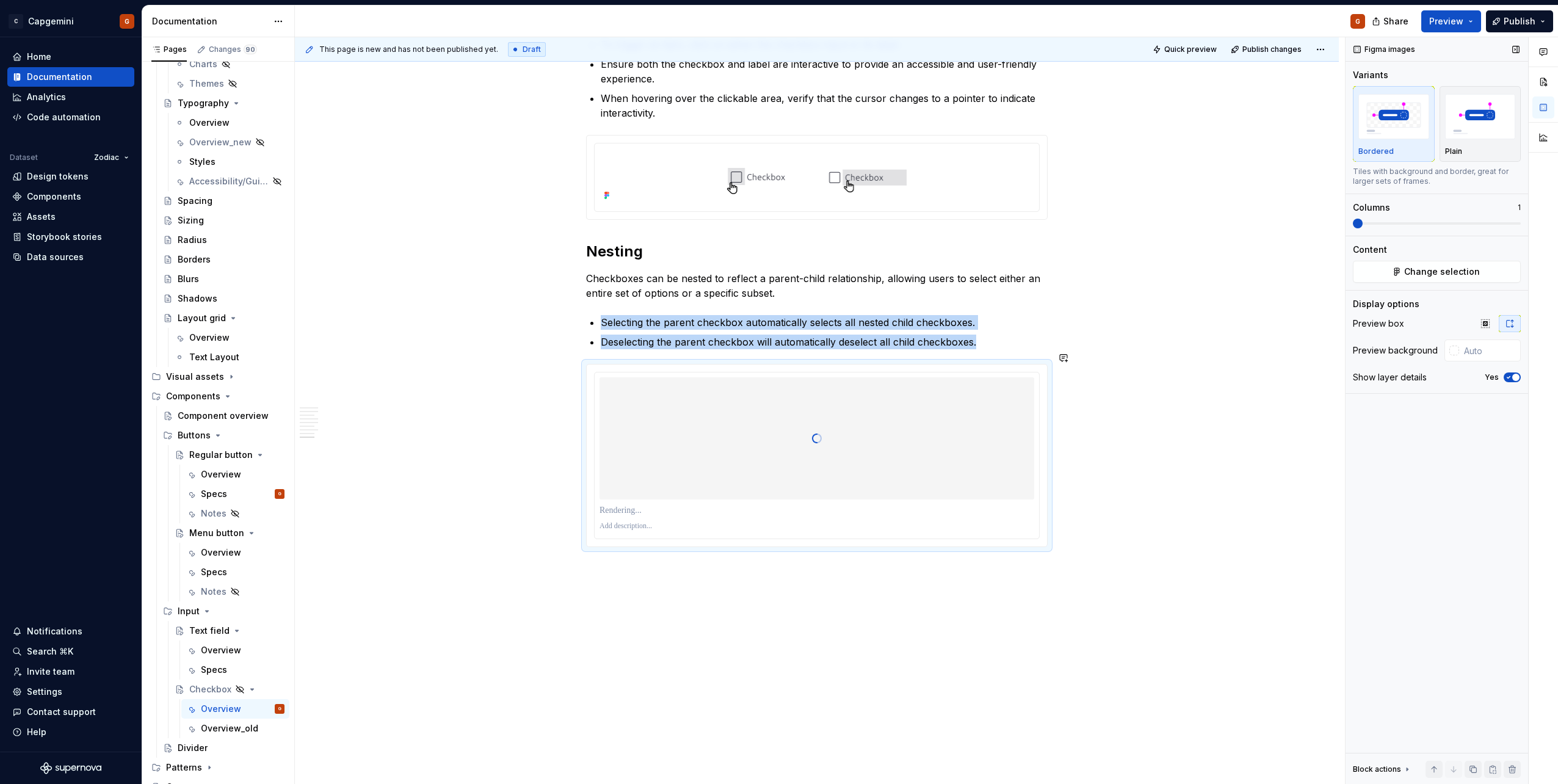
click at [776, 375] on icon "button" at bounding box center [1508, 377] width 10 height 7
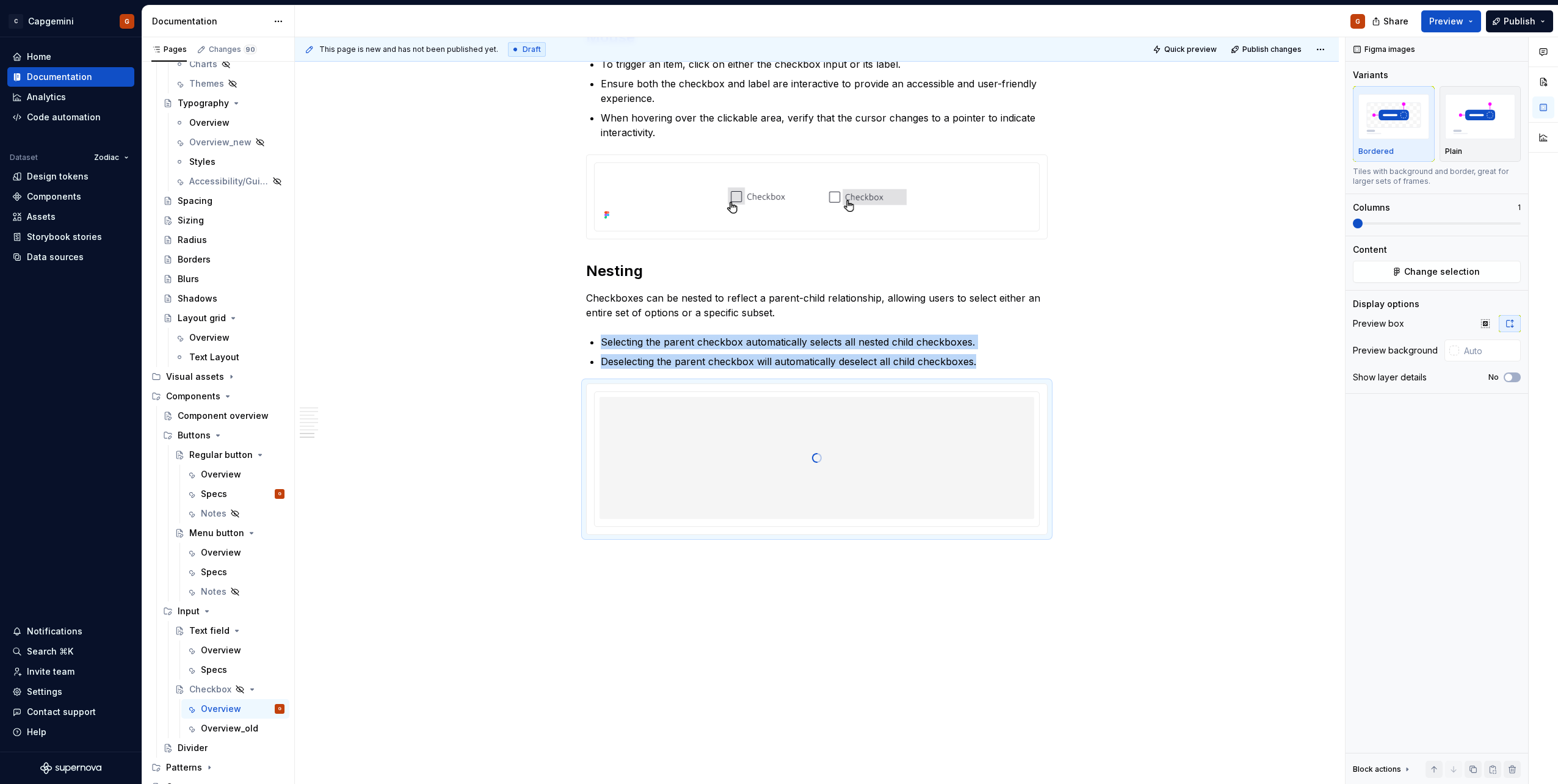
scroll to position [2068, 0]
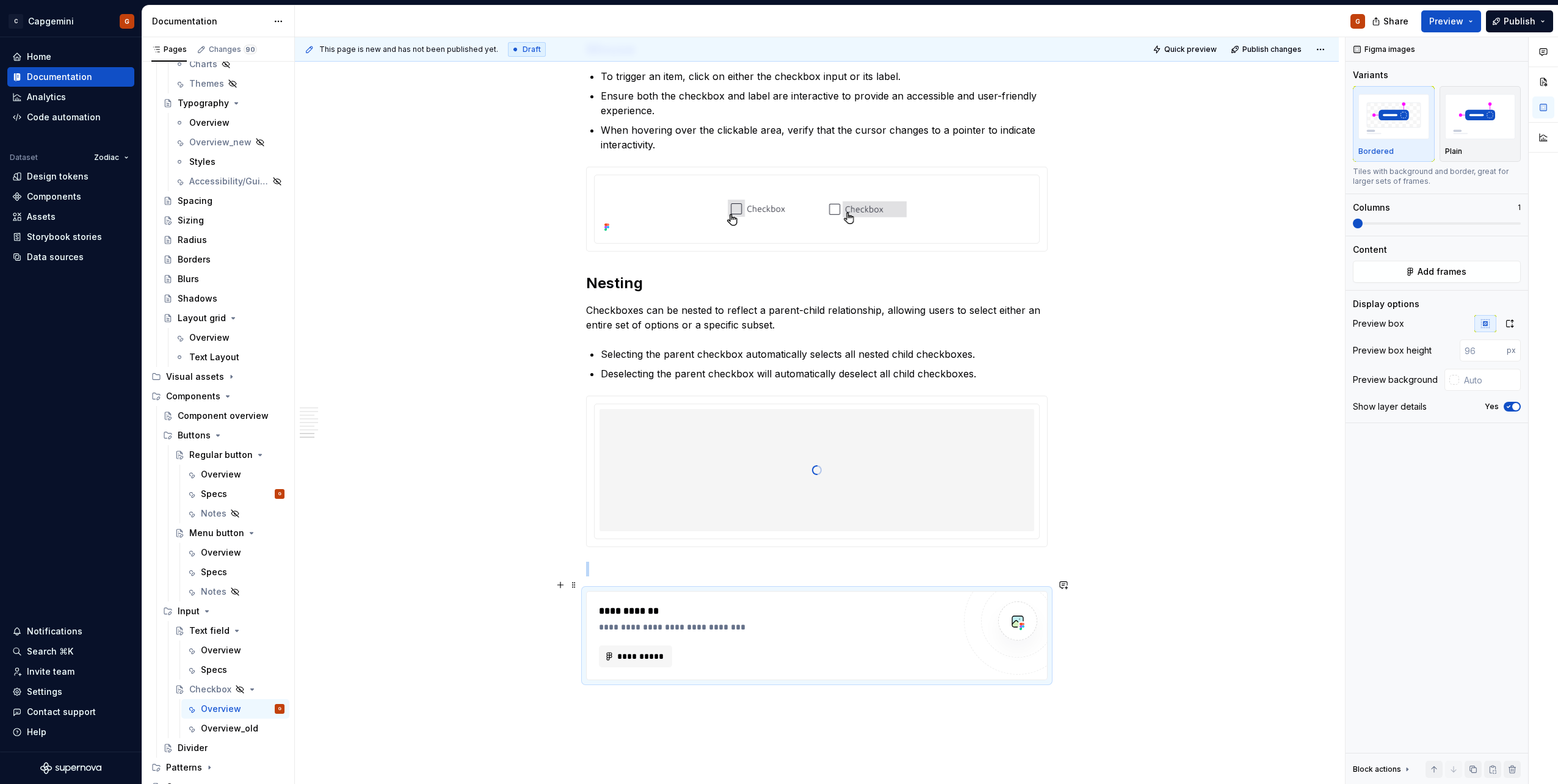
type textarea "*"
click at [652, 392] on div "**********" at bounding box center [816, 636] width 460 height 88
click at [649, 392] on span "**********" at bounding box center [640, 656] width 48 height 12
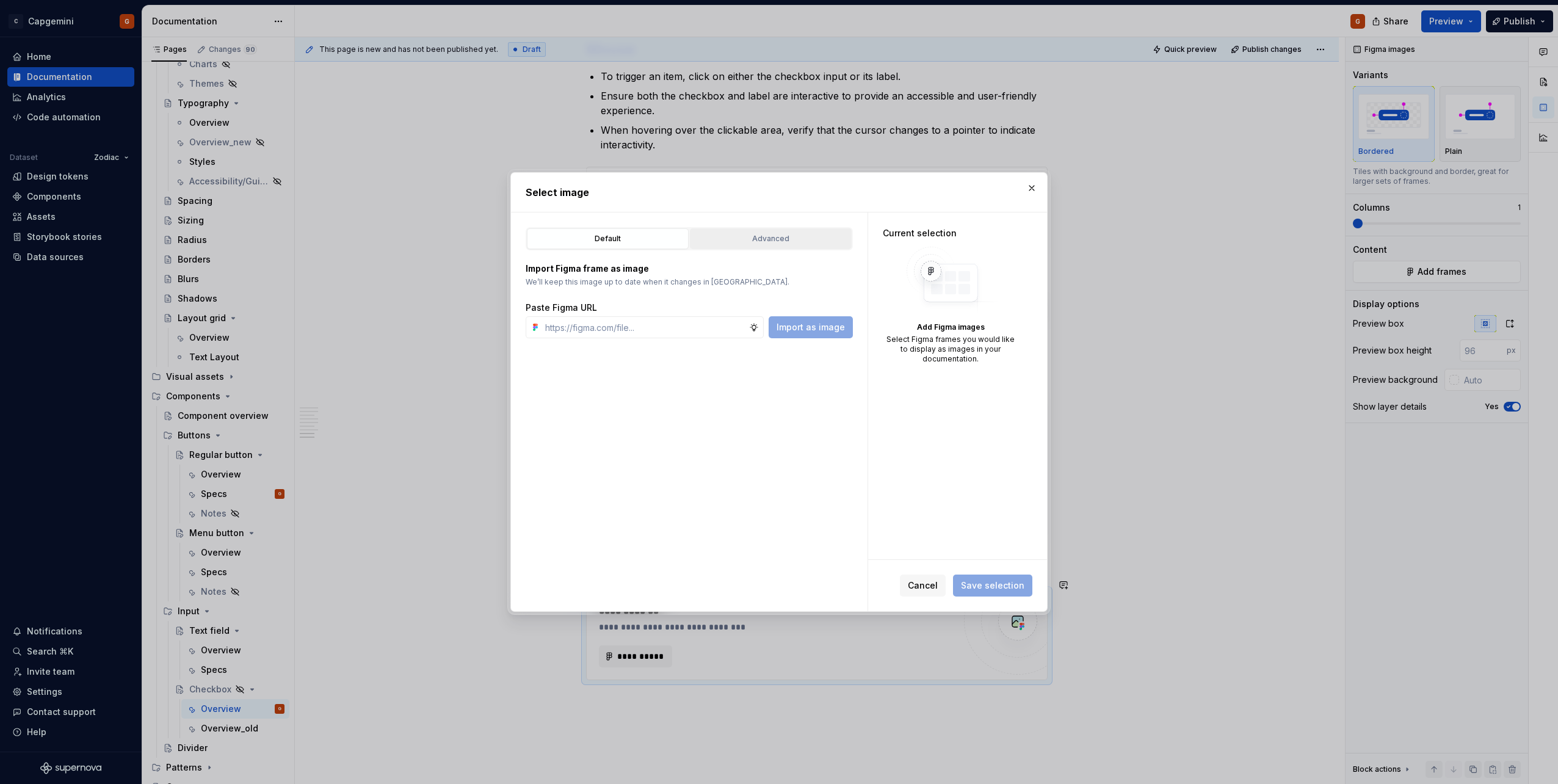
click at [748, 235] on div "Advanced" at bounding box center [770, 238] width 153 height 12
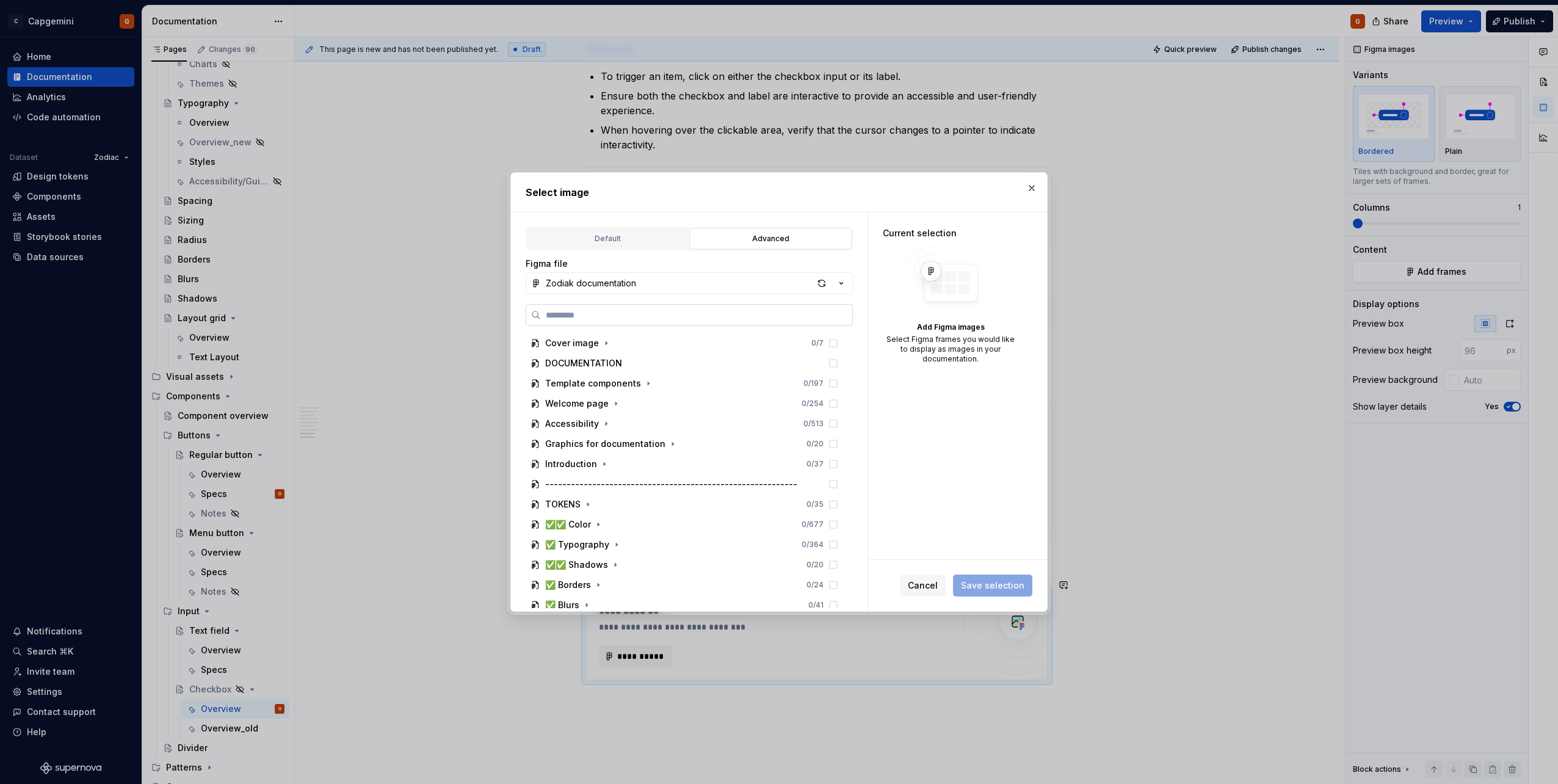
click at [665, 308] on label at bounding box center [689, 315] width 327 height 22
click at [665, 309] on input "search" at bounding box center [696, 315] width 311 height 12
type input "*******"
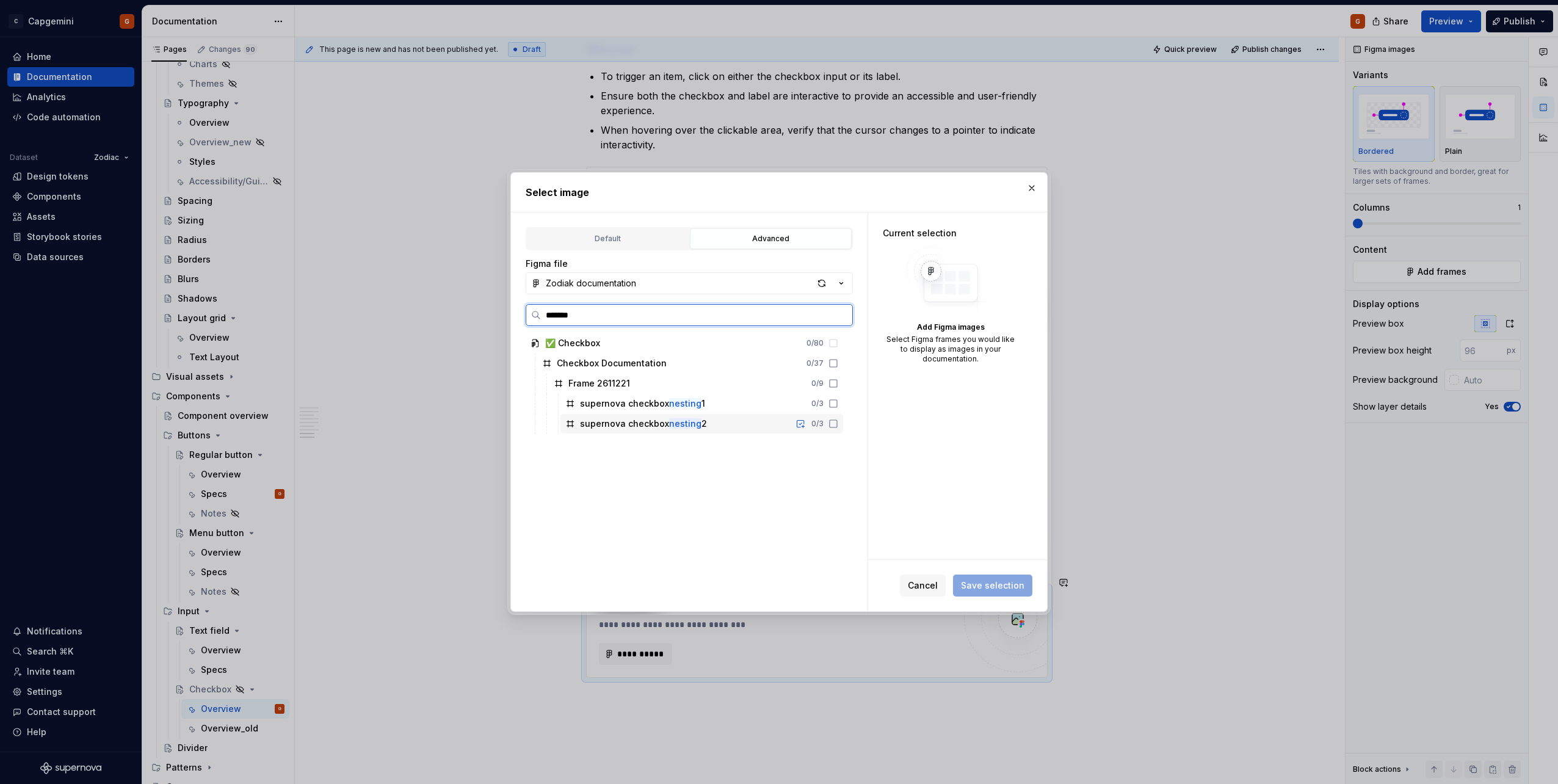
click at [684, 392] on div "supernova checkbox nesting 2 0 / 3" at bounding box center [701, 423] width 283 height 19
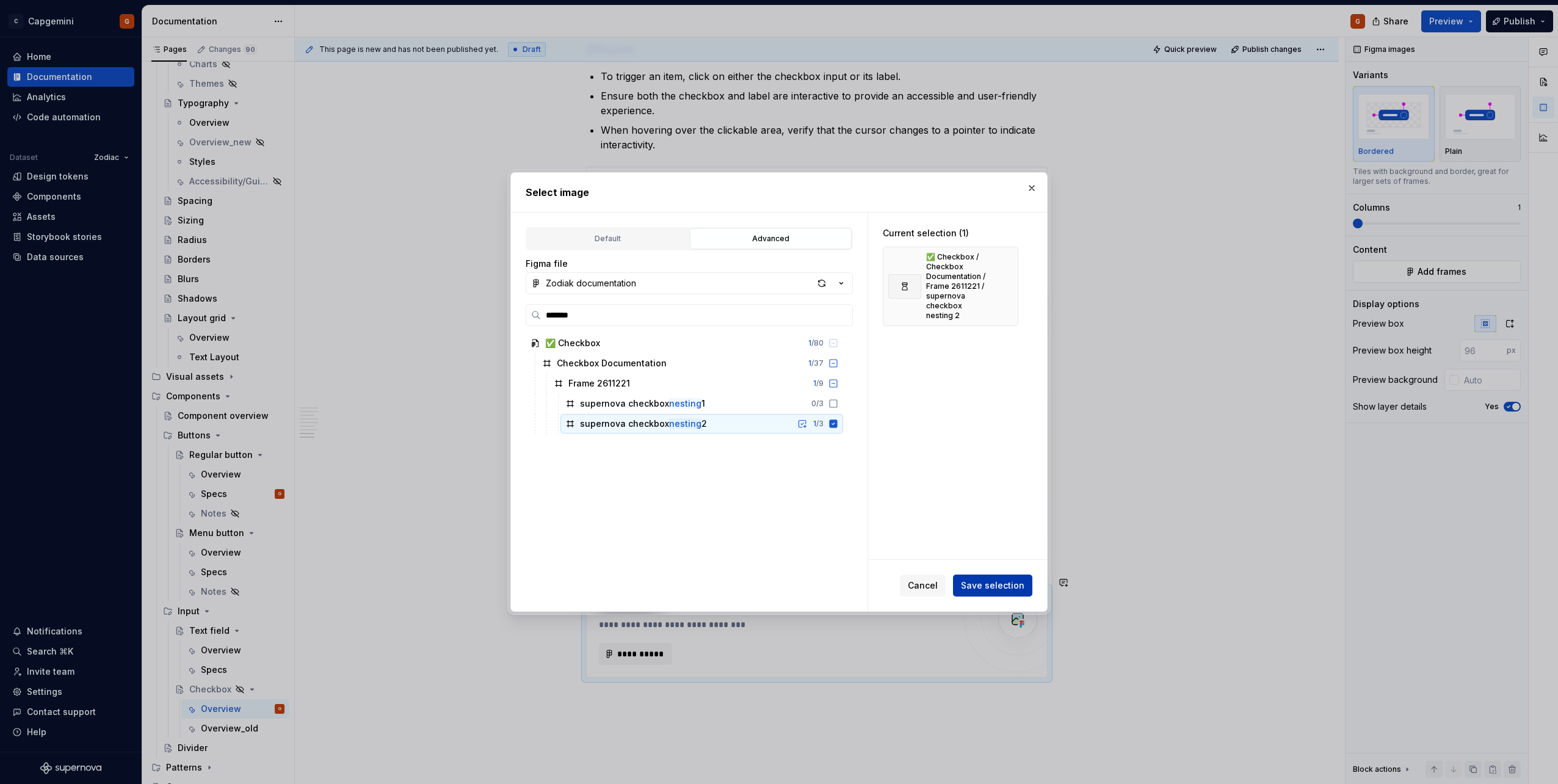
click at [776, 392] on span "Save selection" at bounding box center [992, 585] width 63 height 12
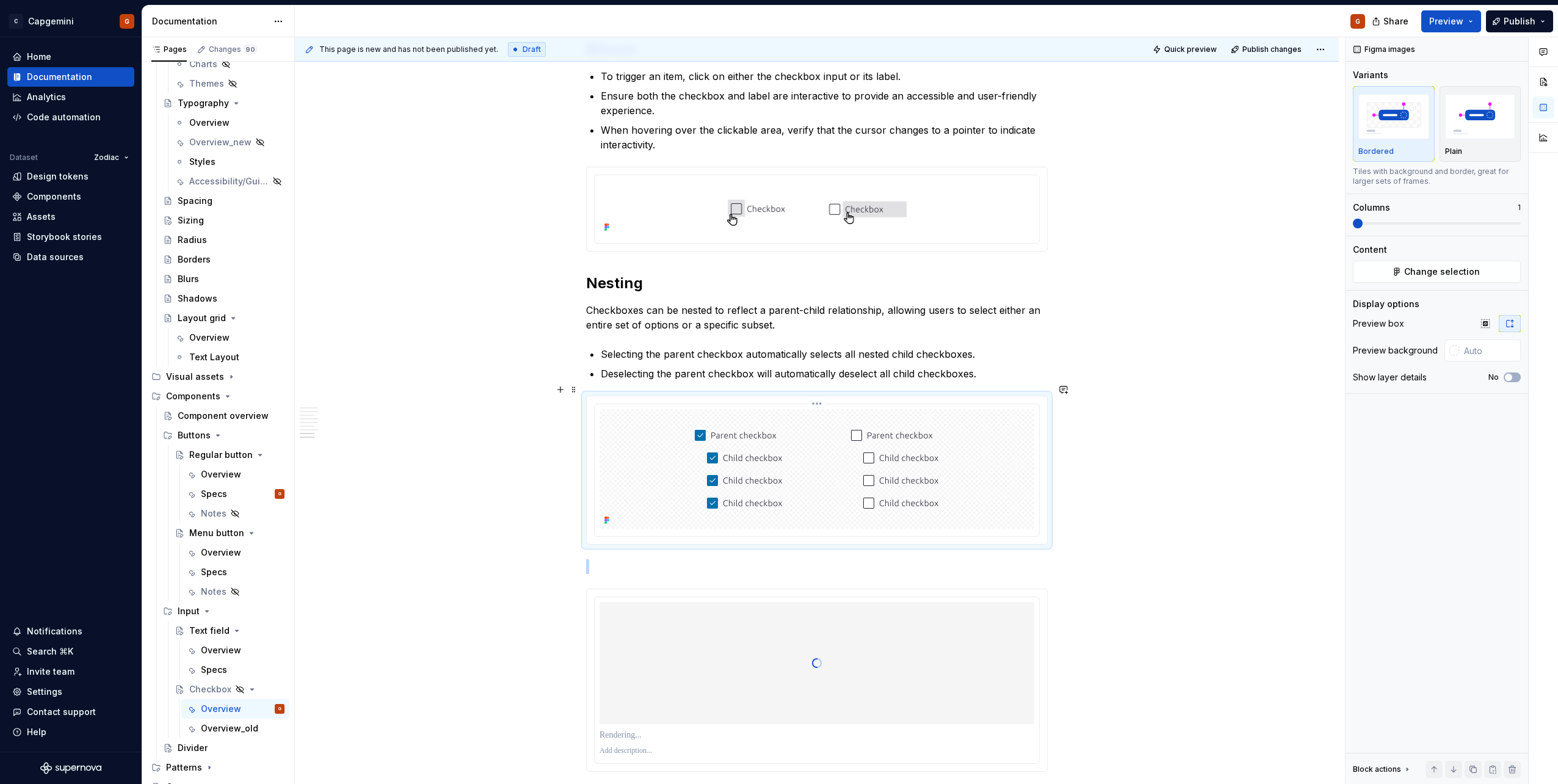
click at [776, 392] on div at bounding box center [817, 469] width 435 height 120
click at [776, 348] on input "text" at bounding box center [1490, 350] width 62 height 22
click at [776, 351] on input "text" at bounding box center [1490, 350] width 62 height 22
click at [776, 351] on input "text" at bounding box center [1490, 350] width 62 height 22
type input "#FFFFFF"
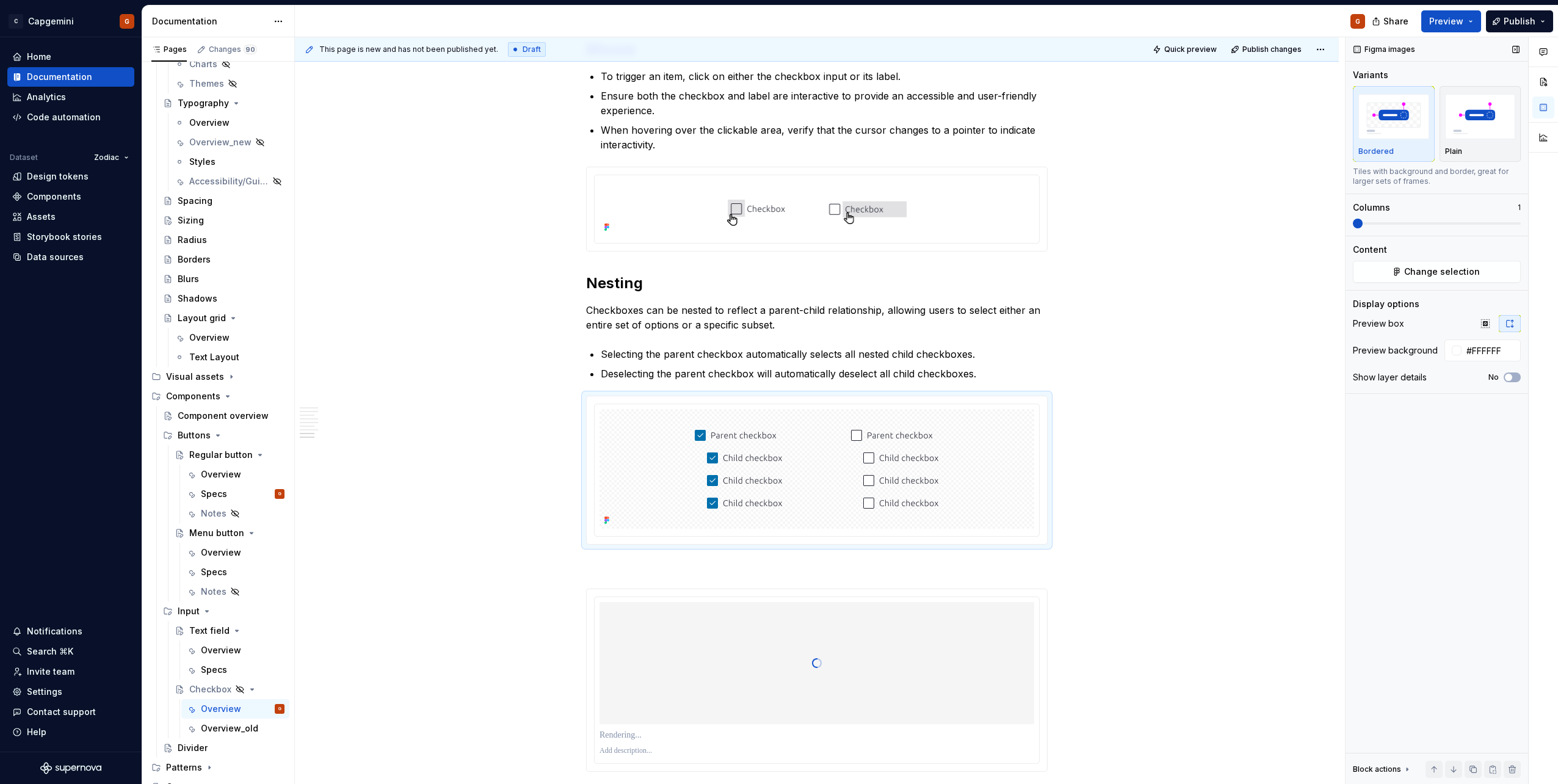
type button "on"
click at [776, 210] on div at bounding box center [817, 207] width 435 height 55
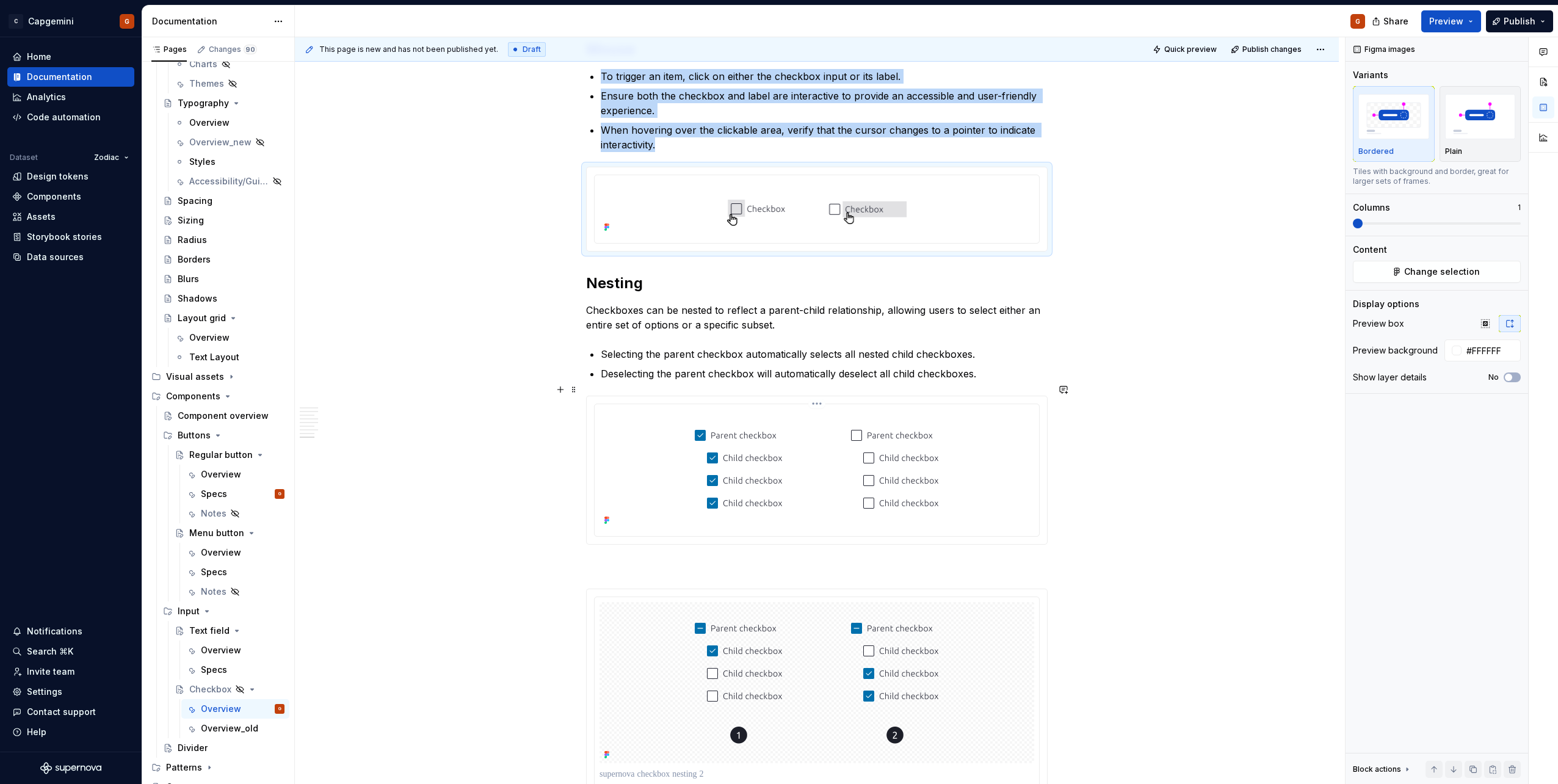
scroll to position [2251, 0]
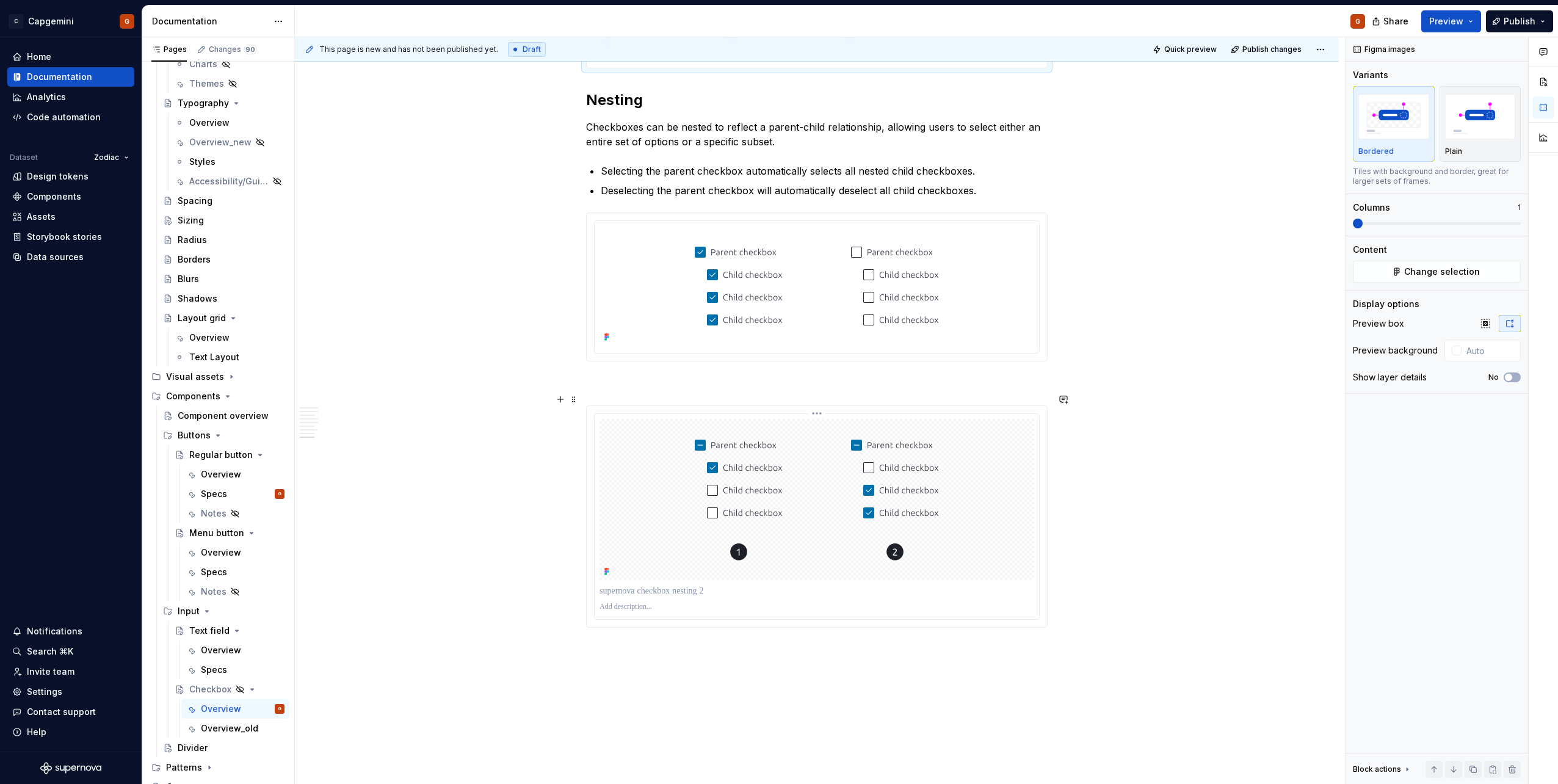
click at [776, 392] on img at bounding box center [816, 500] width 293 height 161
click at [776, 355] on input "text" at bounding box center [1490, 350] width 62 height 22
type input "#FFFFFF"
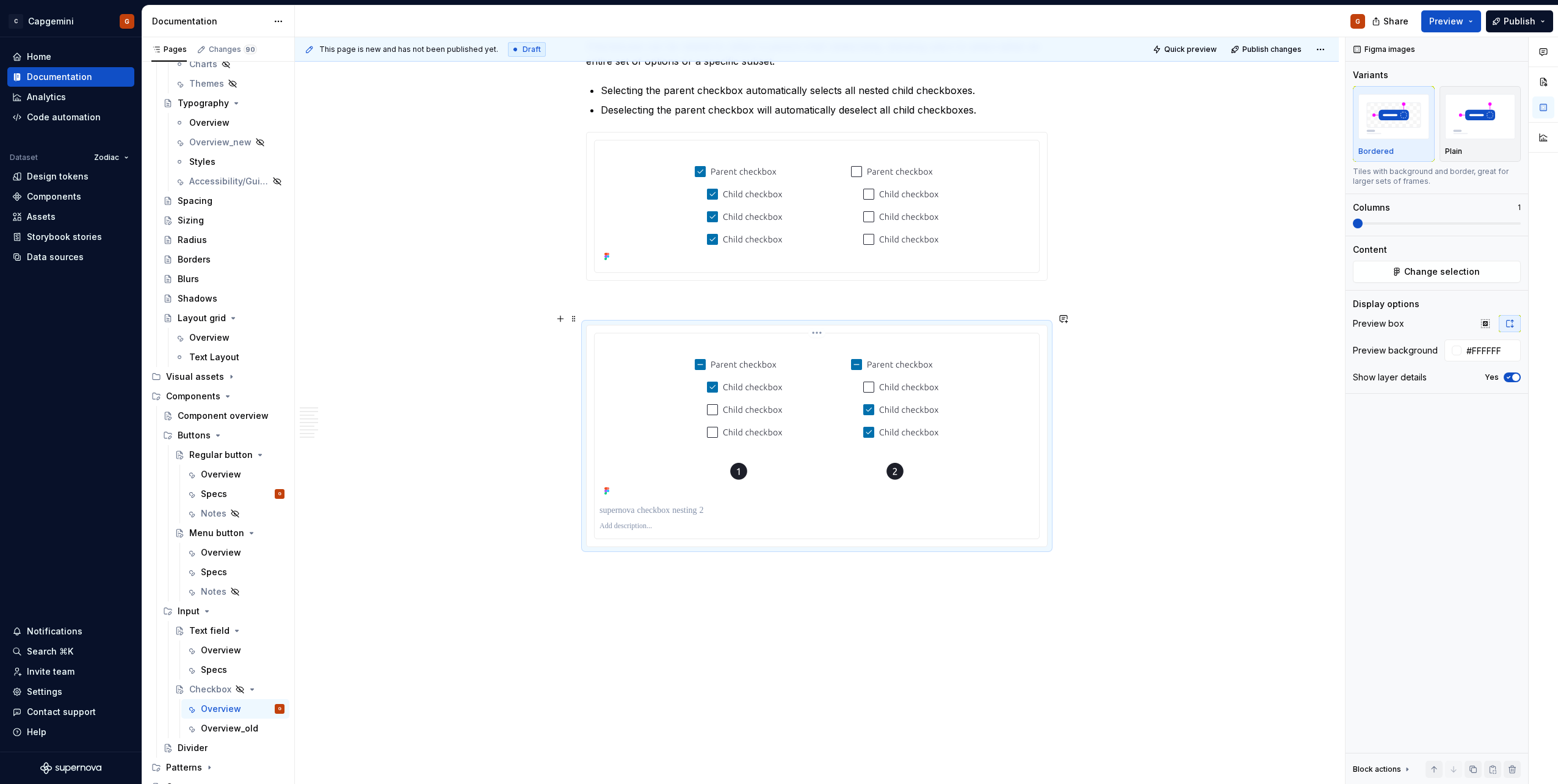
click at [657, 392] on p at bounding box center [817, 510] width 435 height 12
click at [776, 375] on icon "button" at bounding box center [1508, 377] width 10 height 7
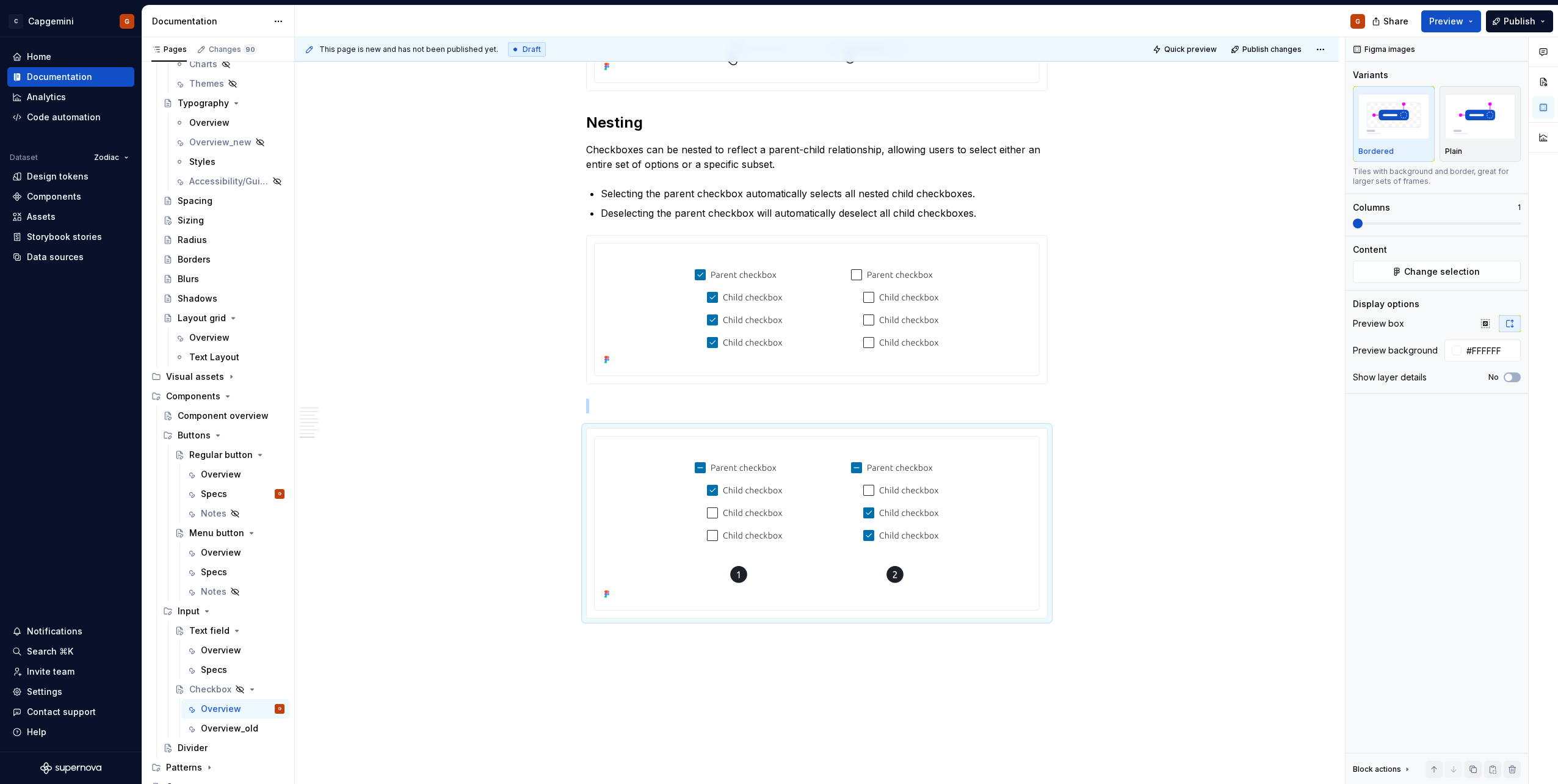
scroll to position [2178, 0]
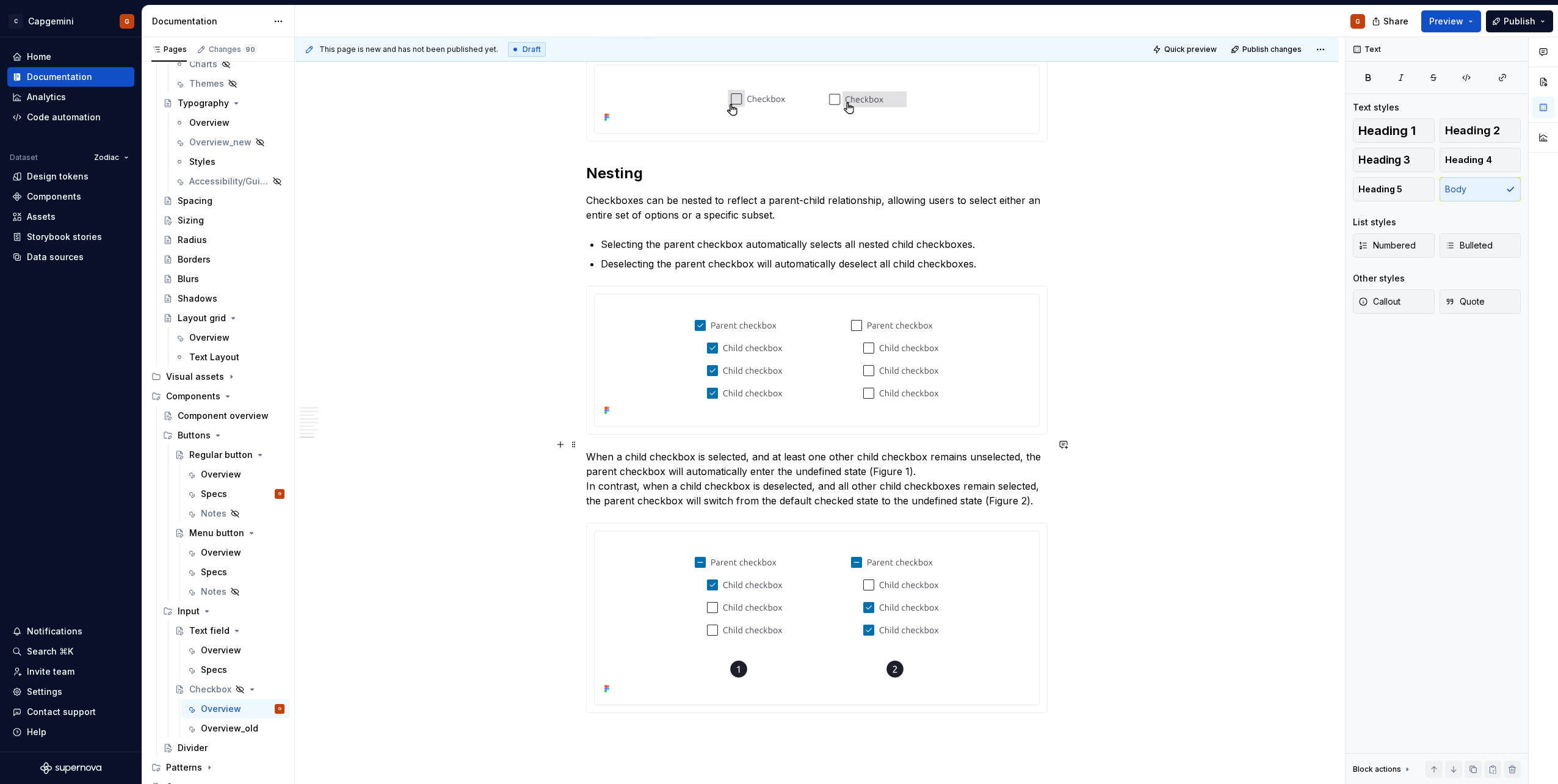
click at [776, 392] on p "When a child checkbox is selected, and at least one other child checkbox remain…" at bounding box center [816, 478] width 461 height 58
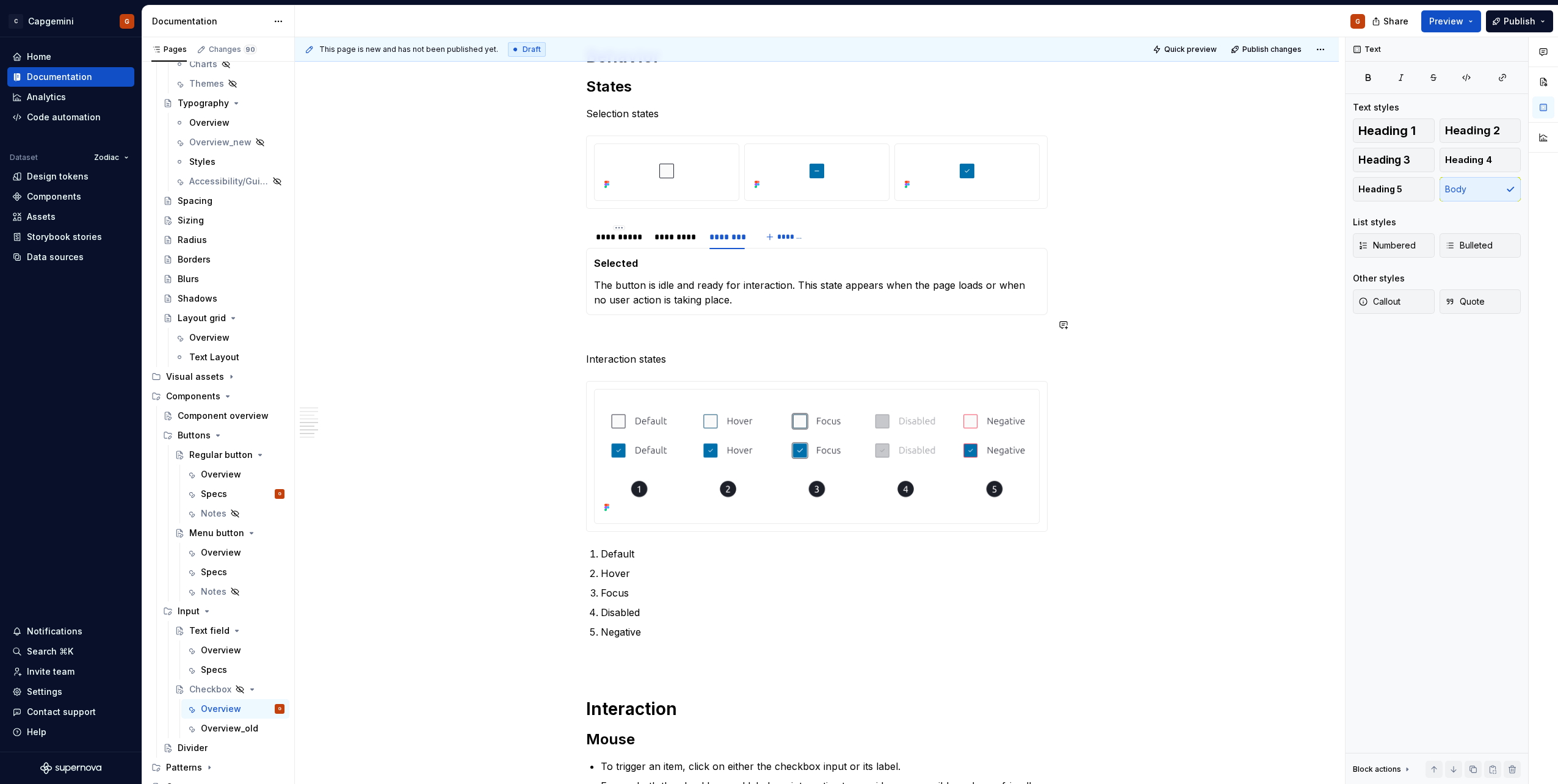
scroll to position [1324, 0]
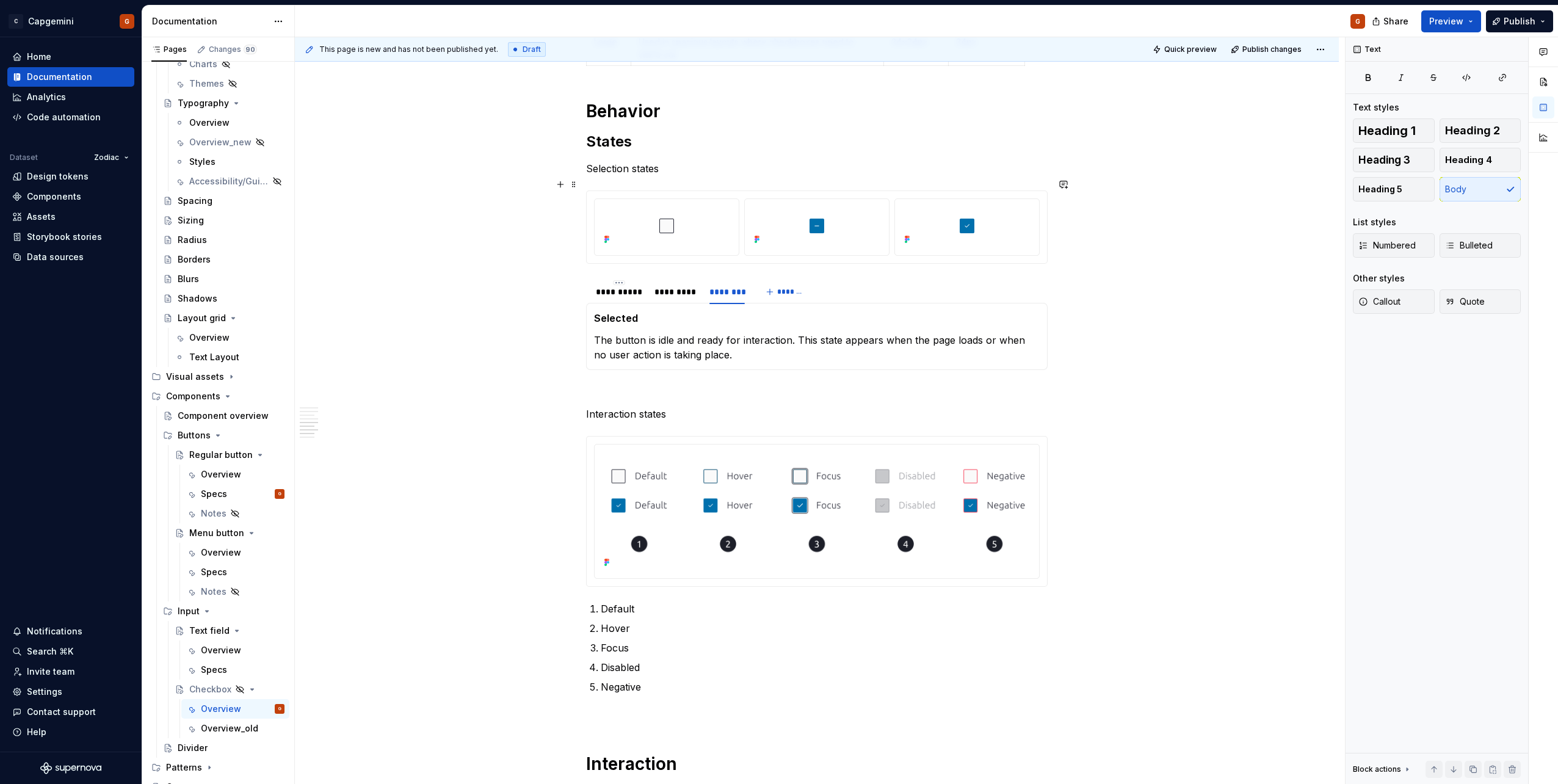
click at [776, 247] on div at bounding box center [816, 227] width 460 height 72
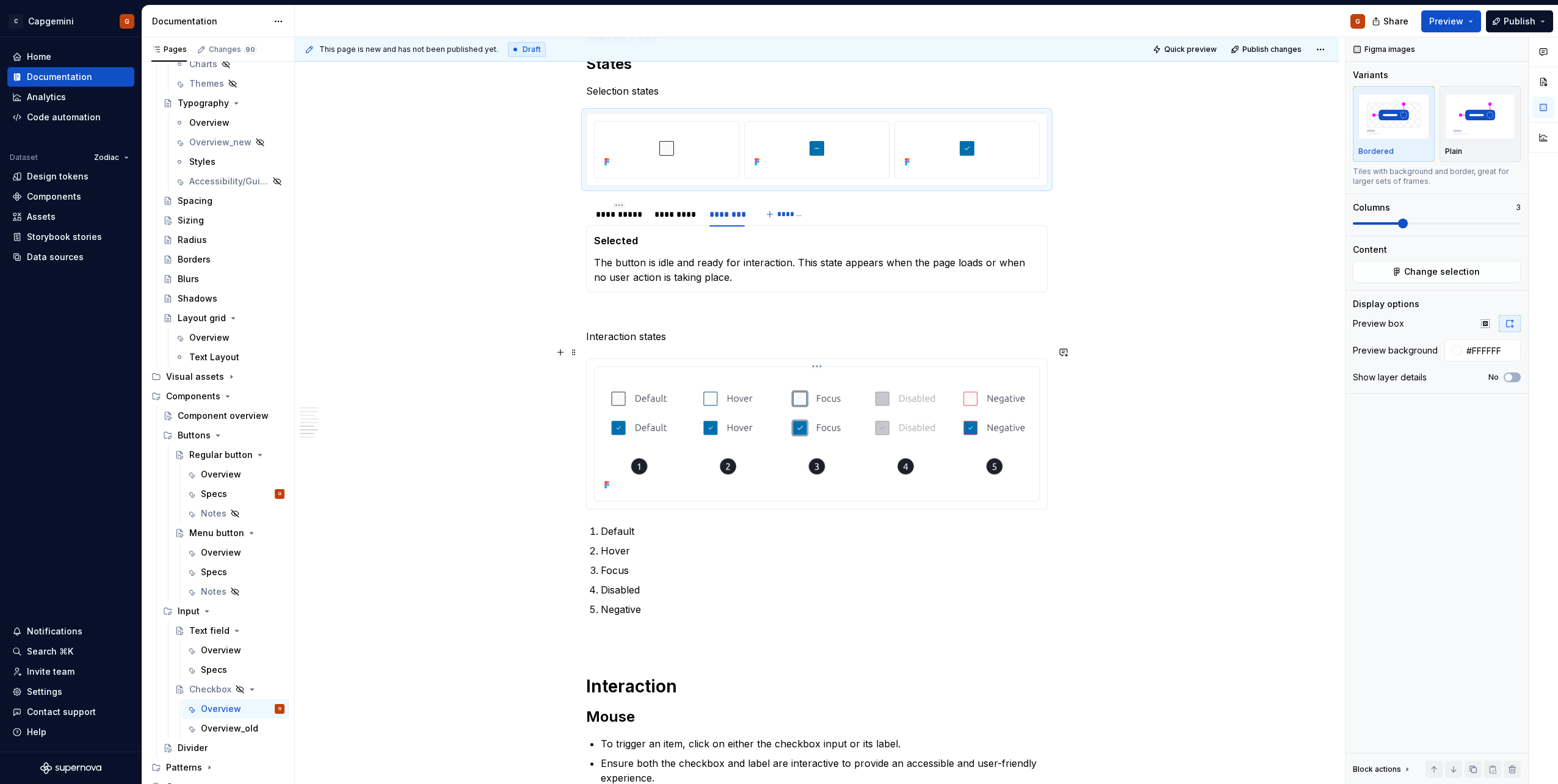
scroll to position [1404, 0]
click at [776, 392] on p "Ensure both the checkbox and label are interactive to provide an accessible and…" at bounding box center [824, 767] width 447 height 30
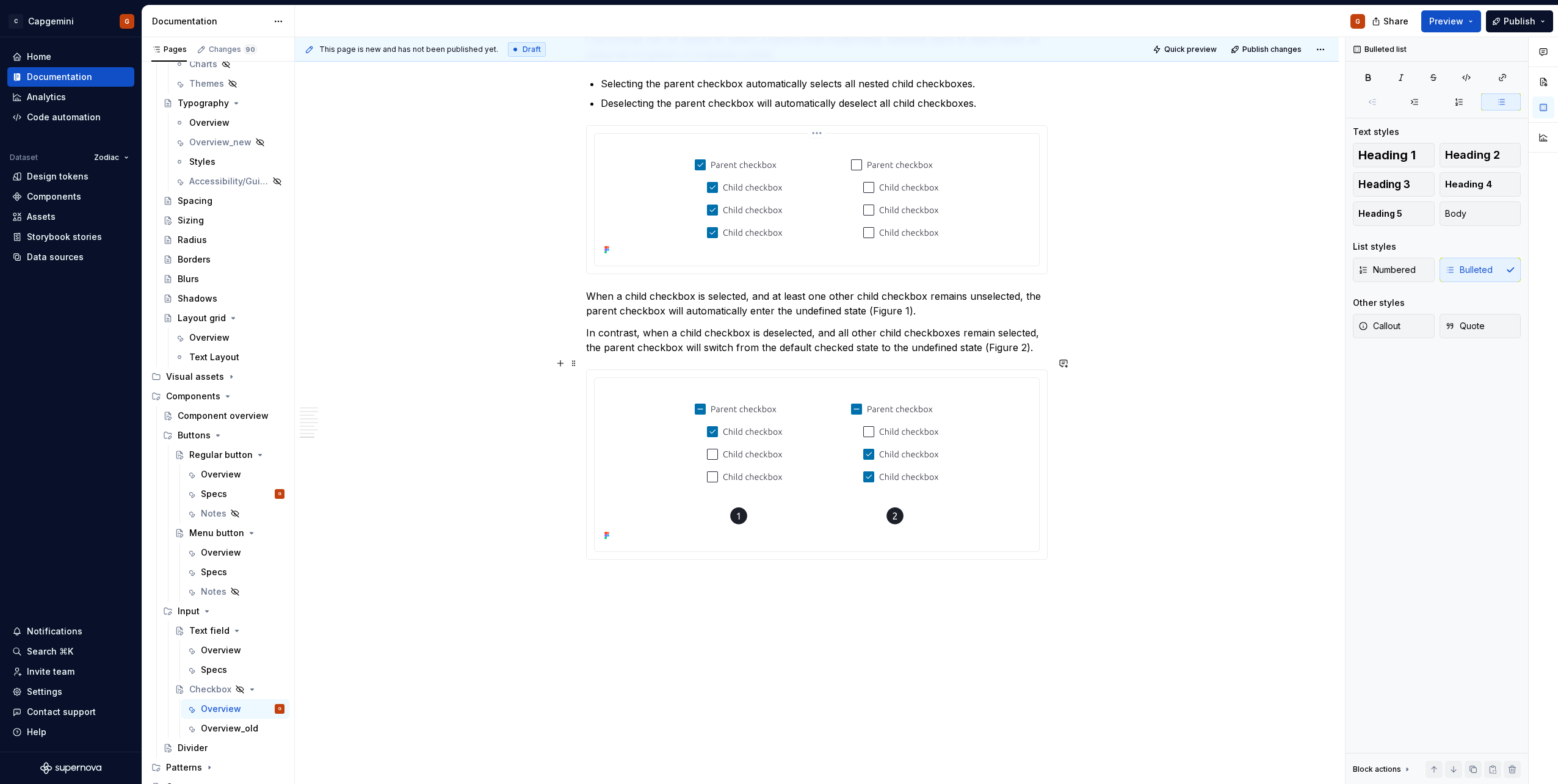
scroll to position [2291, 0]
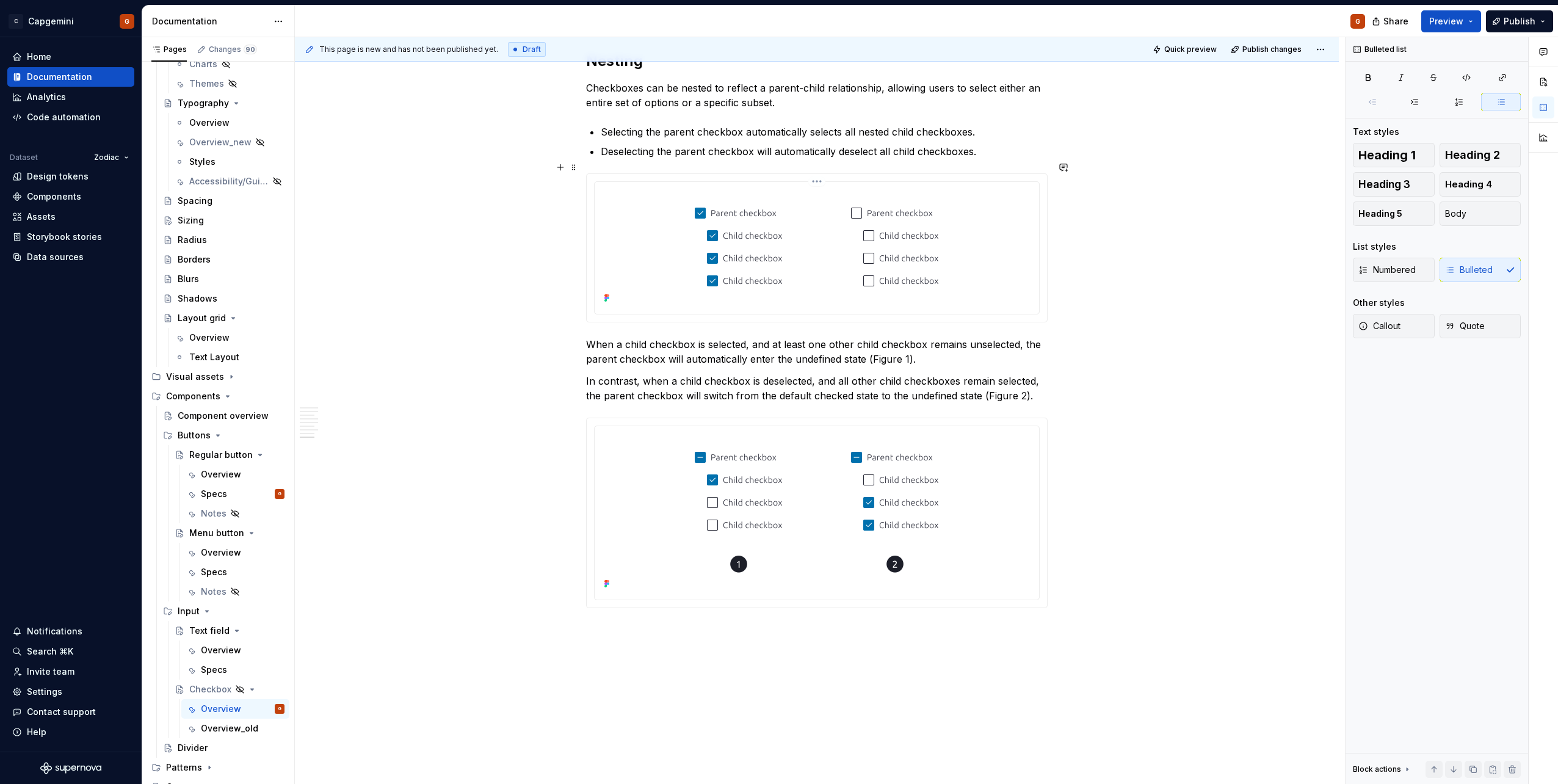
click at [776, 247] on img at bounding box center [816, 246] width 293 height 120
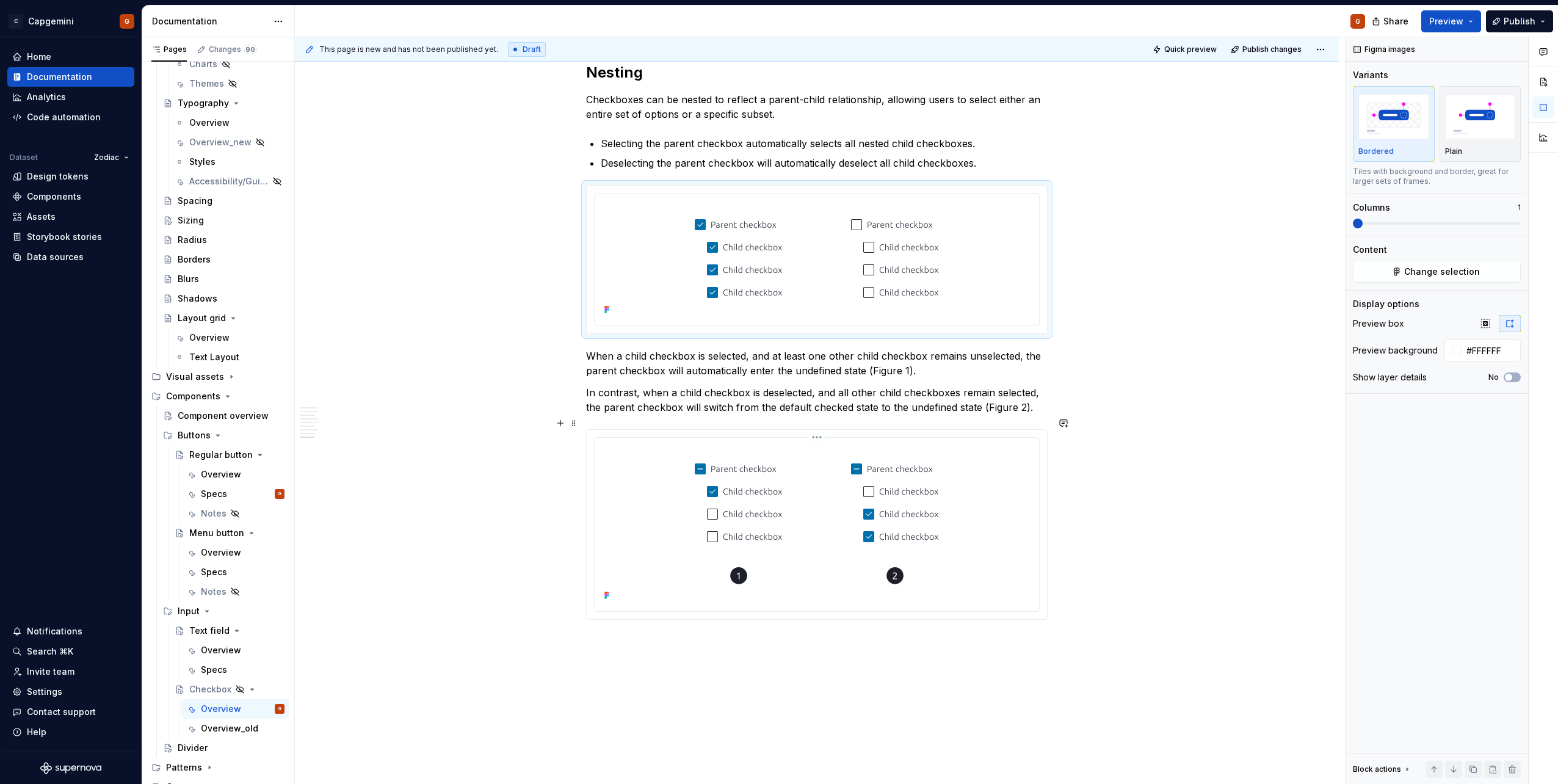
scroll to position [2230, 0]
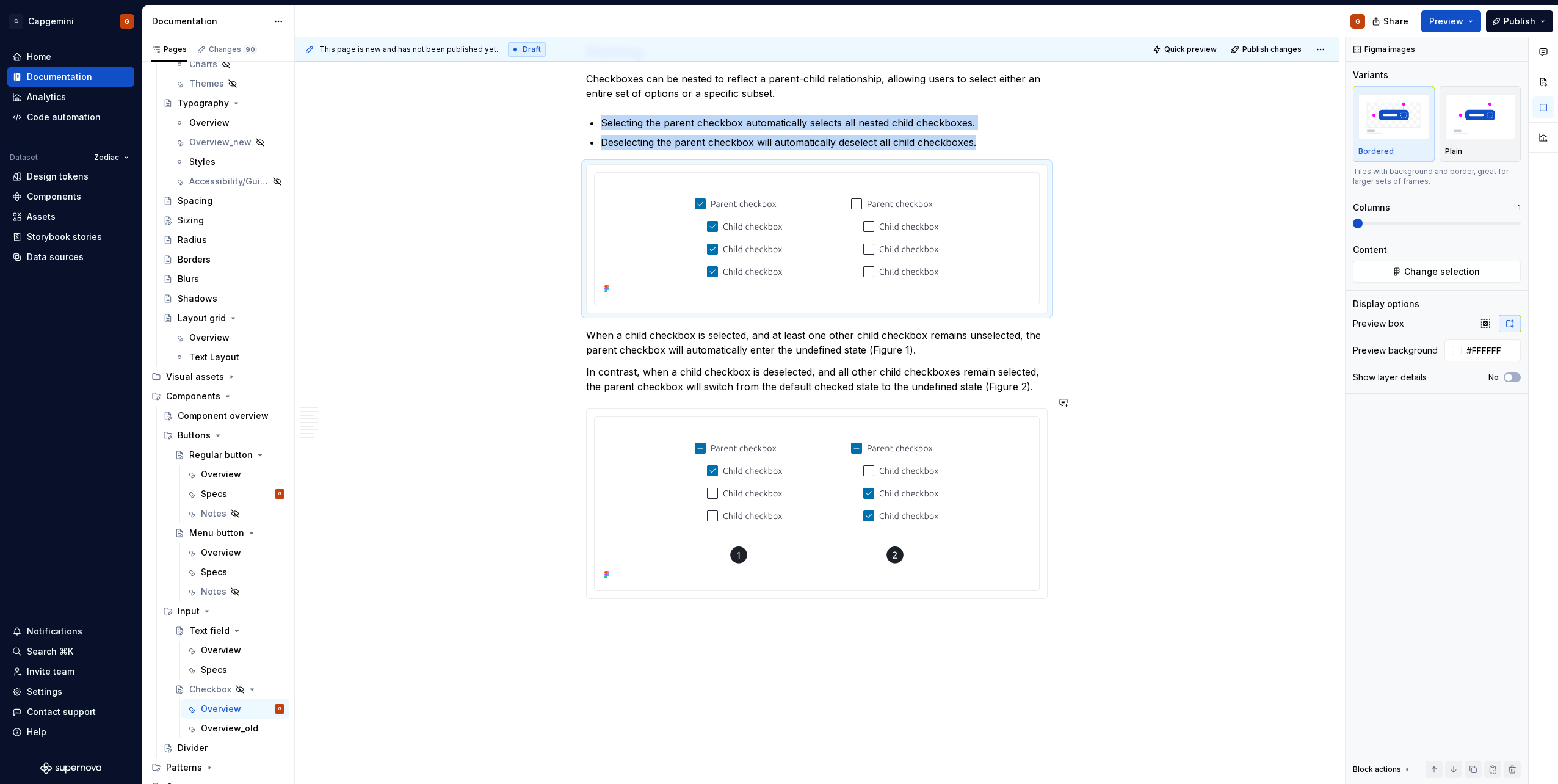
scroll to position [2352, 0]
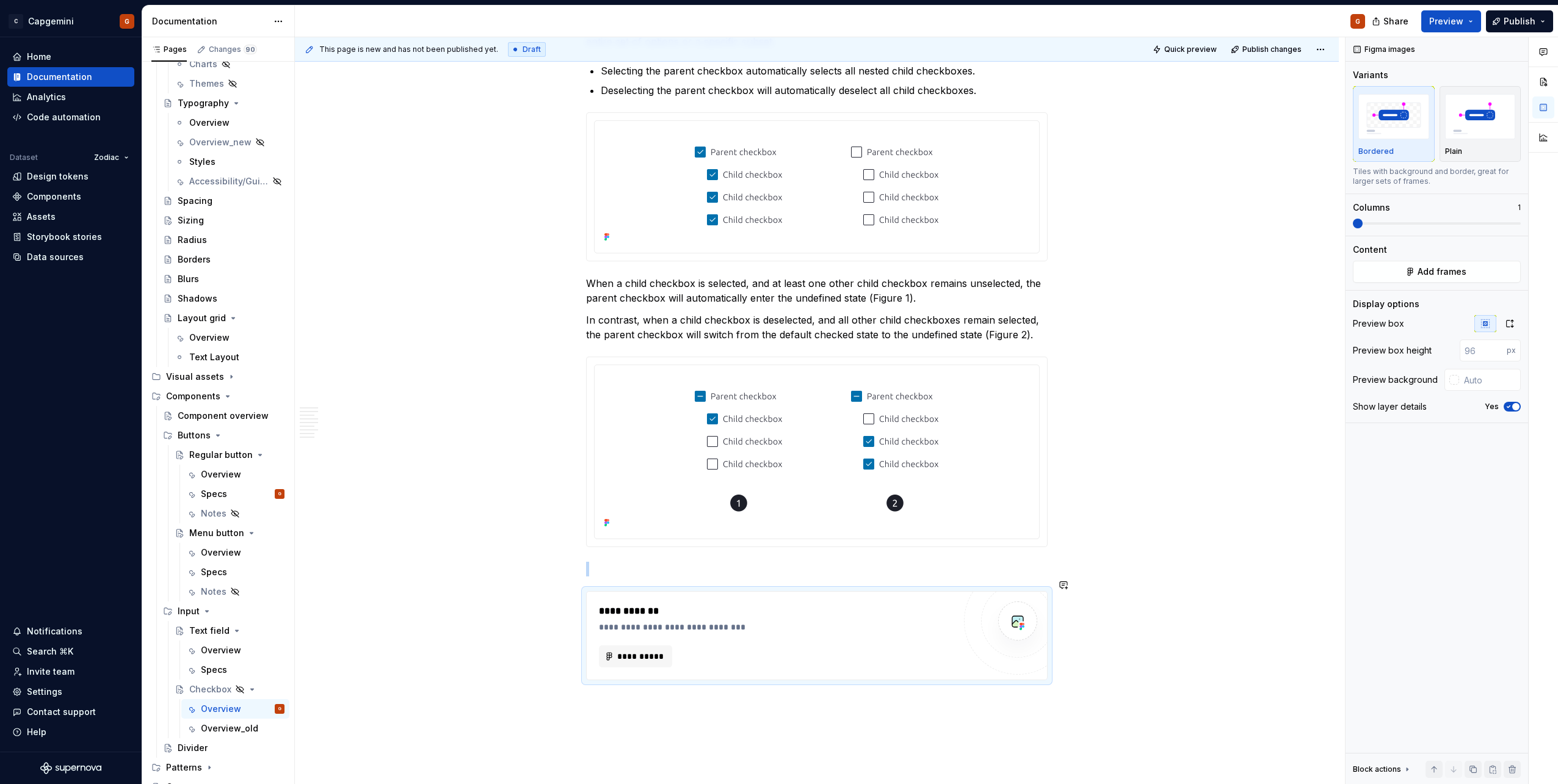
scroll to position [2474, 0]
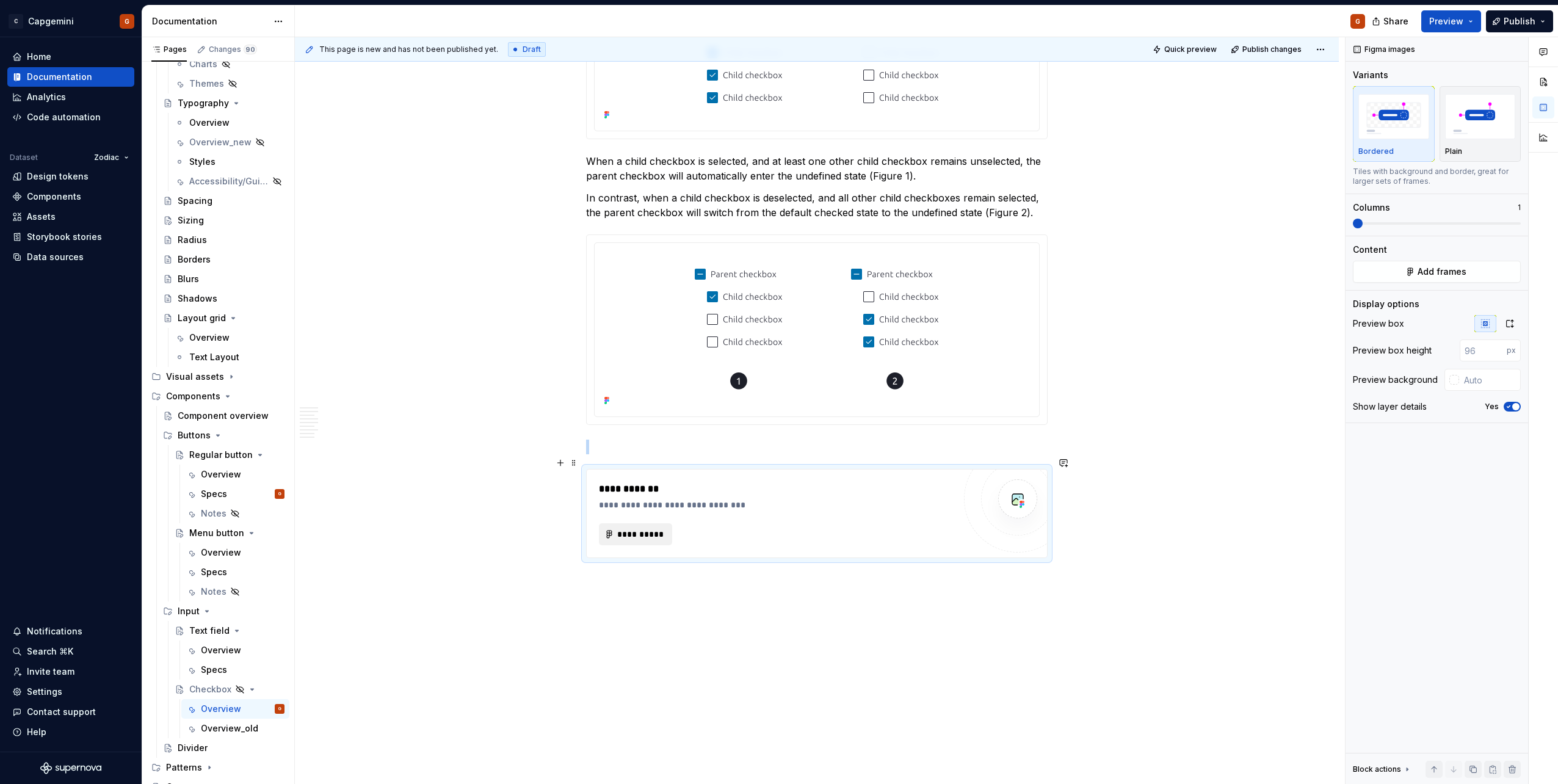
click at [637, 392] on span "**********" at bounding box center [640, 533] width 48 height 12
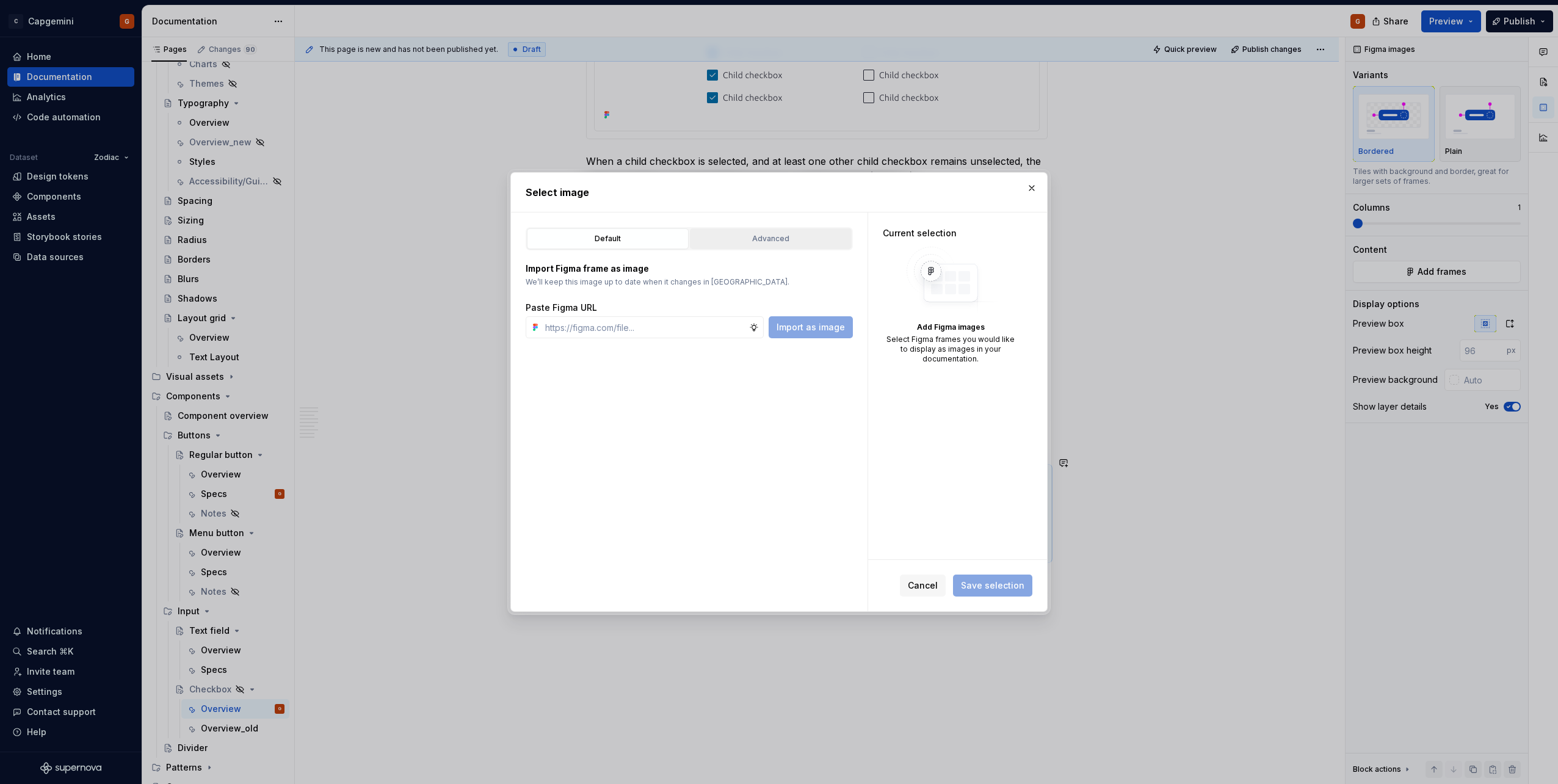
click at [776, 248] on button "Advanced" at bounding box center [770, 238] width 162 height 21
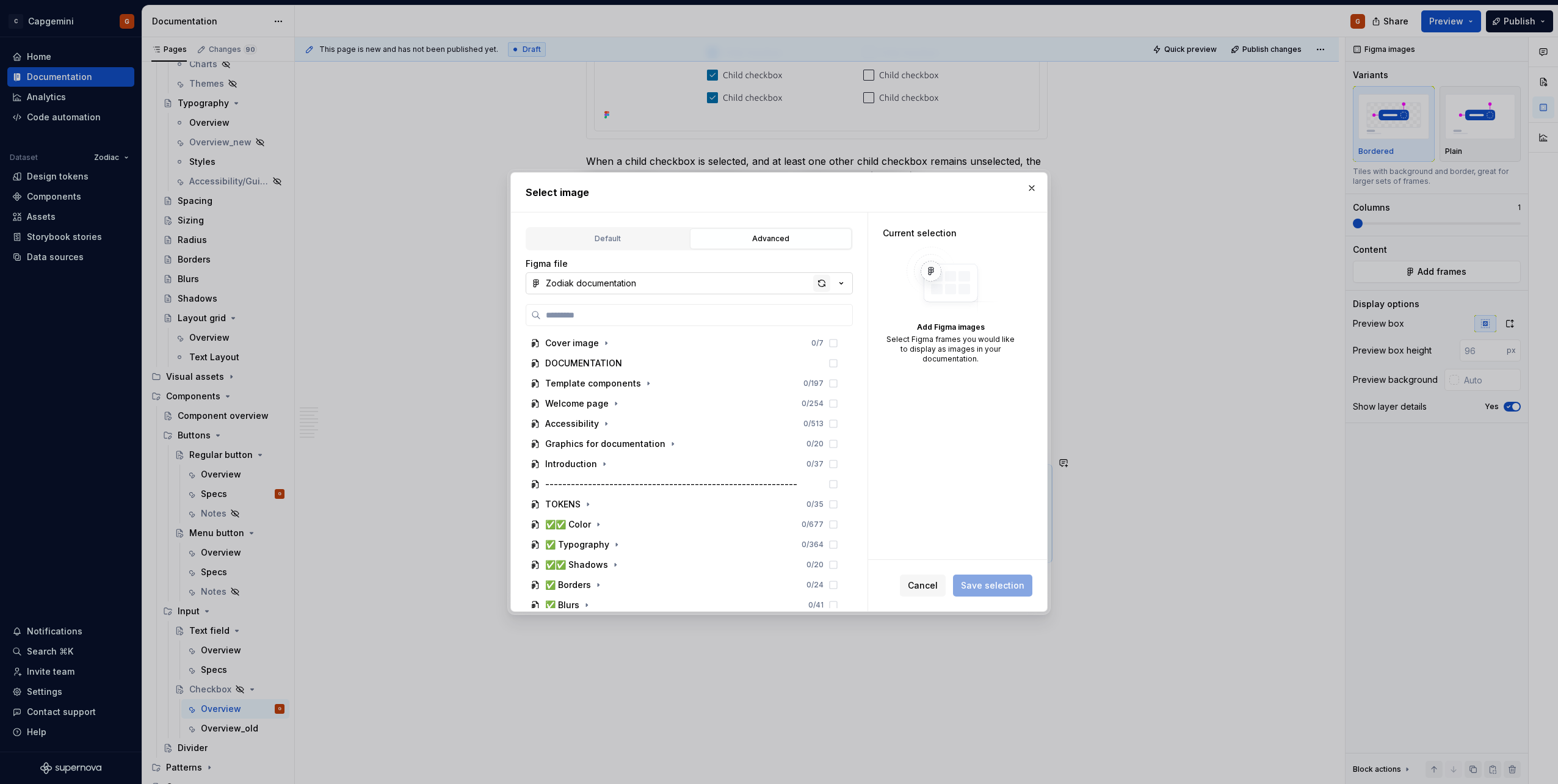
click at [776, 283] on div "button" at bounding box center [821, 284] width 17 height 17
type textarea "*"
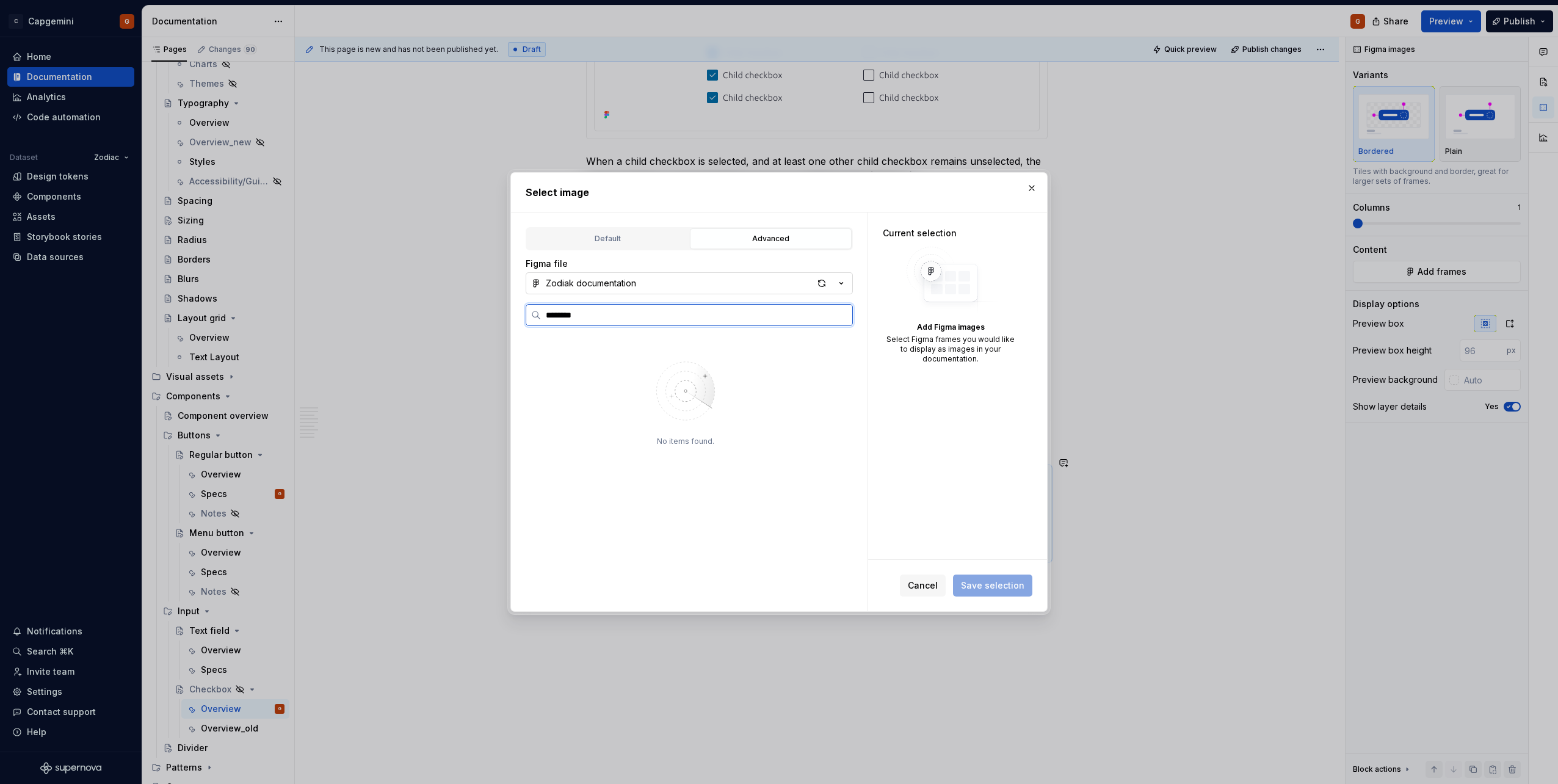
type input "*********"
click at [776, 283] on div "button" at bounding box center [821, 284] width 17 height 17
type textarea "*"
click at [655, 307] on label at bounding box center [689, 315] width 327 height 22
click at [655, 309] on input "search" at bounding box center [696, 315] width 311 height 12
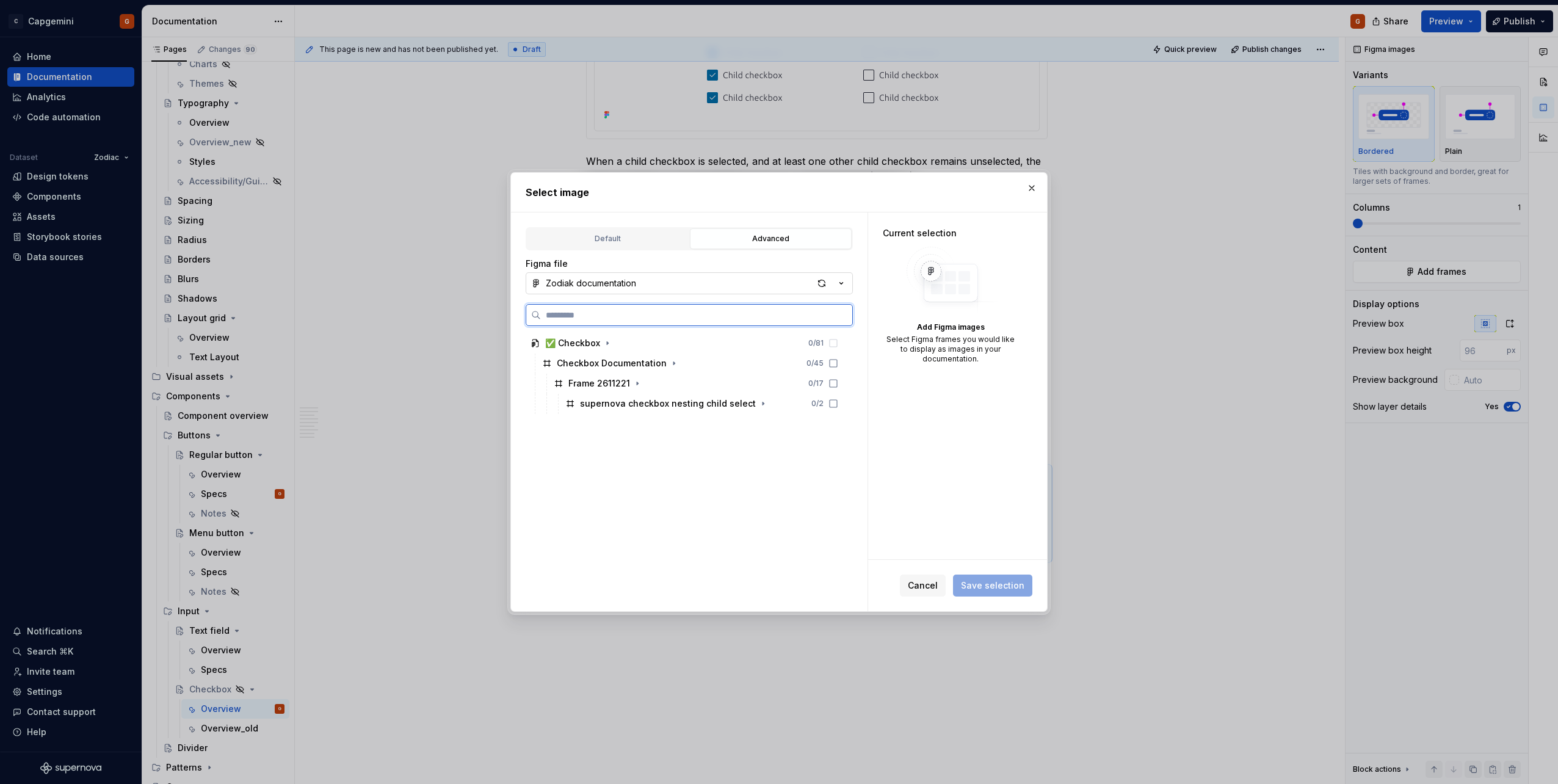
click at [670, 319] on input "search" at bounding box center [696, 315] width 311 height 12
type input "****"
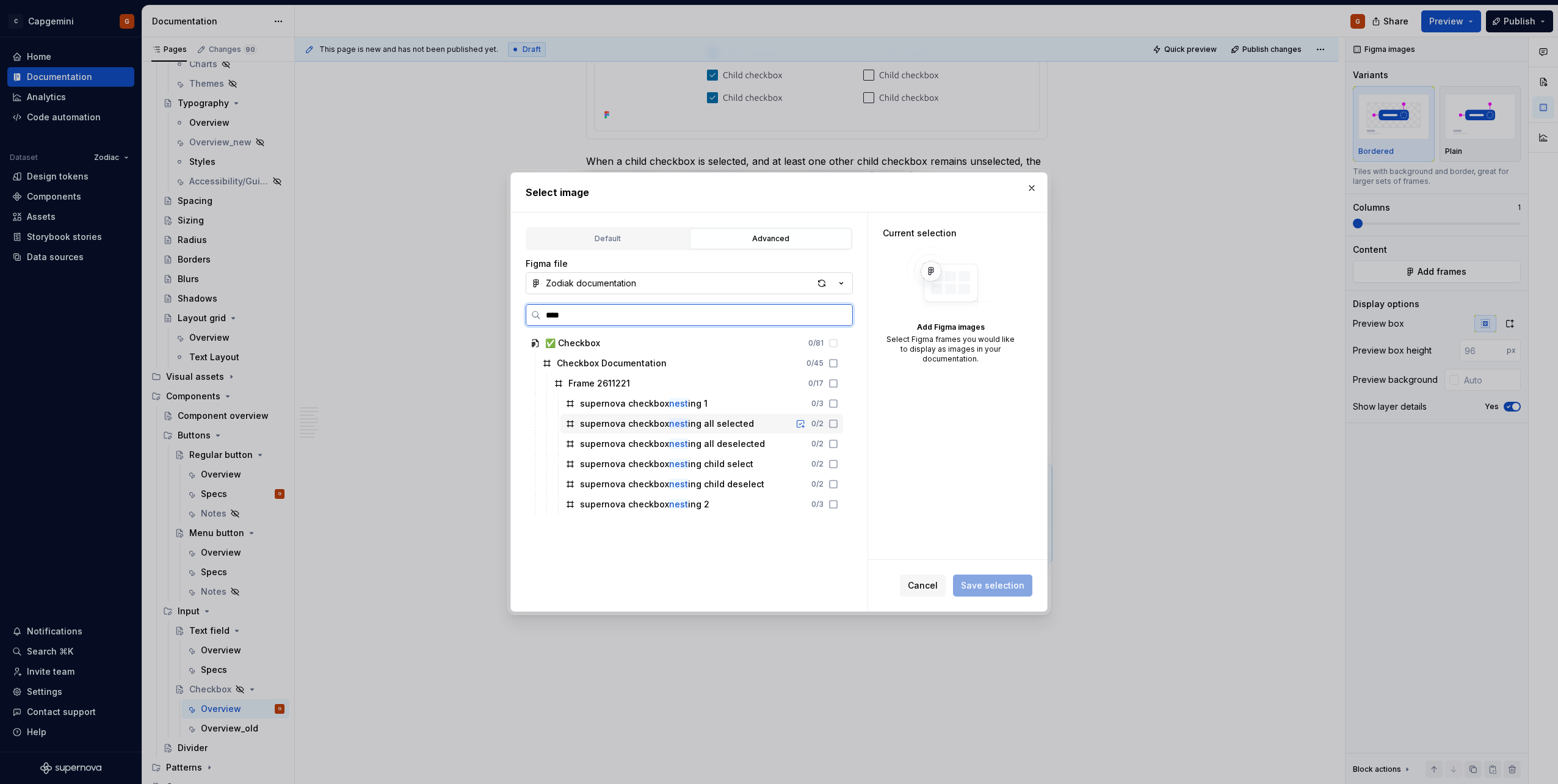
click at [776, 392] on icon at bounding box center [833, 424] width 10 height 10
click at [776, 392] on icon at bounding box center [833, 444] width 10 height 10
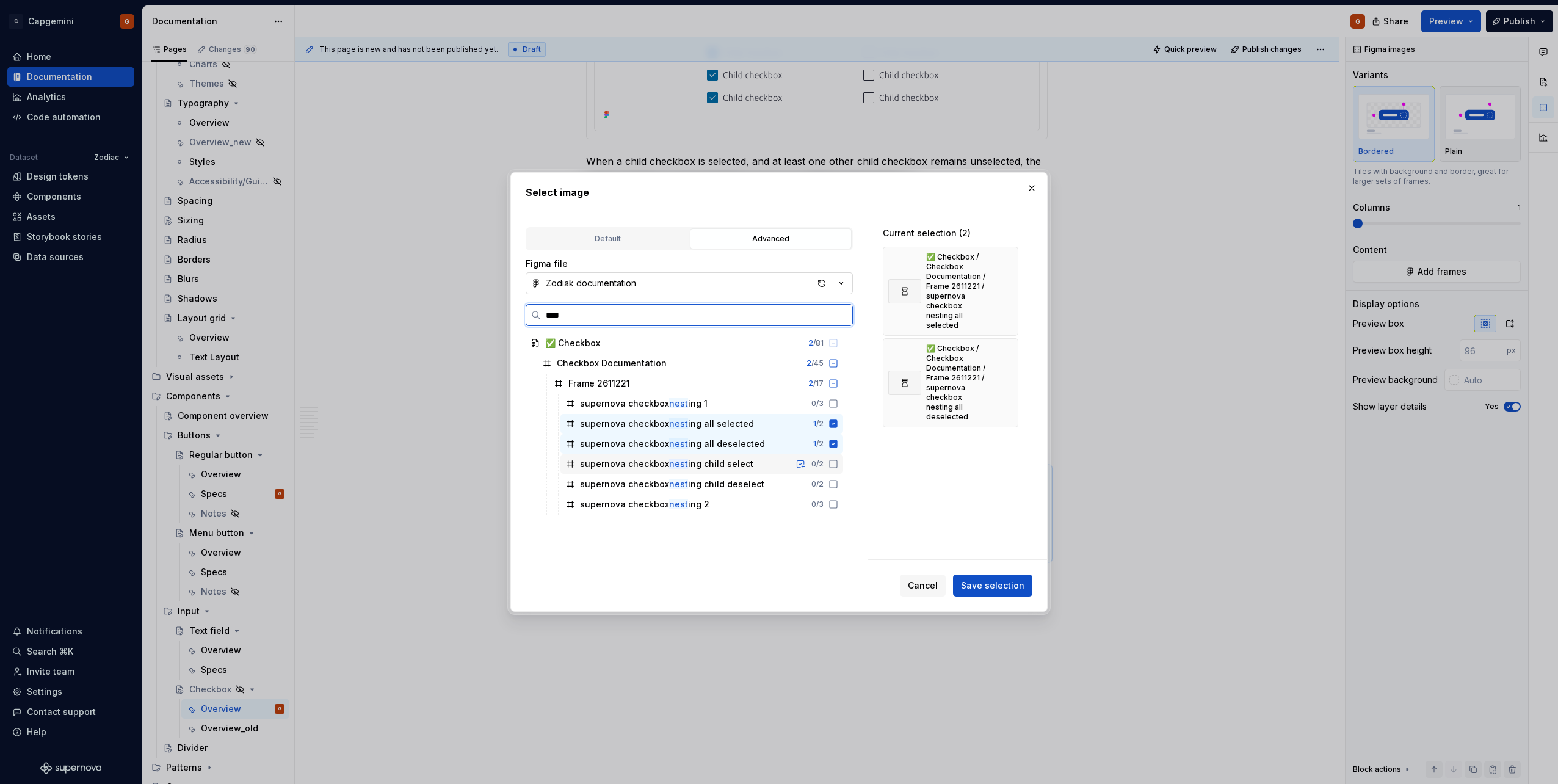
click at [776, 392] on icon at bounding box center [833, 464] width 10 height 10
click at [776, 392] on icon at bounding box center [833, 485] width 10 height 10
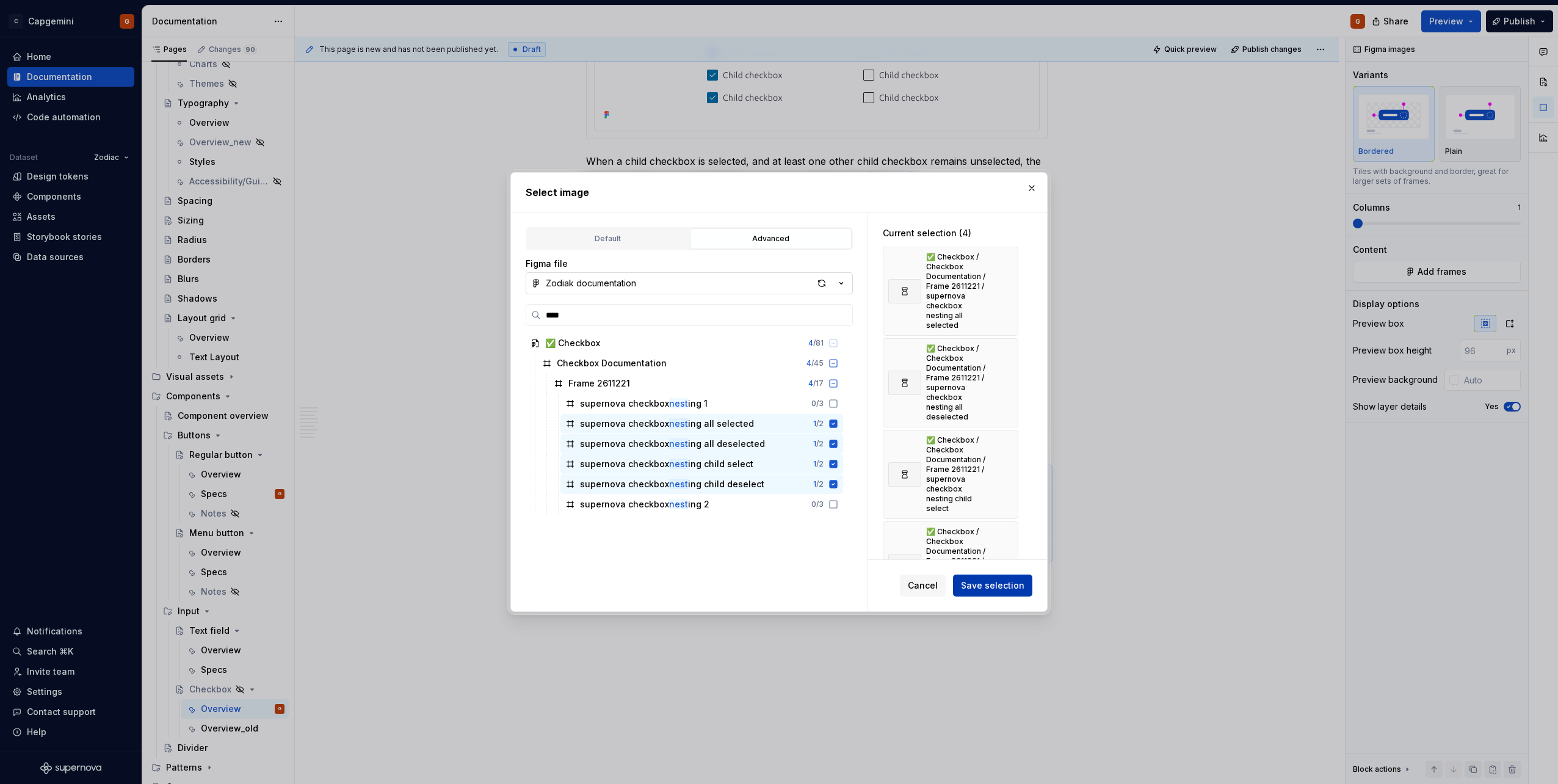
click at [776, 392] on span "Save selection" at bounding box center [992, 585] width 63 height 12
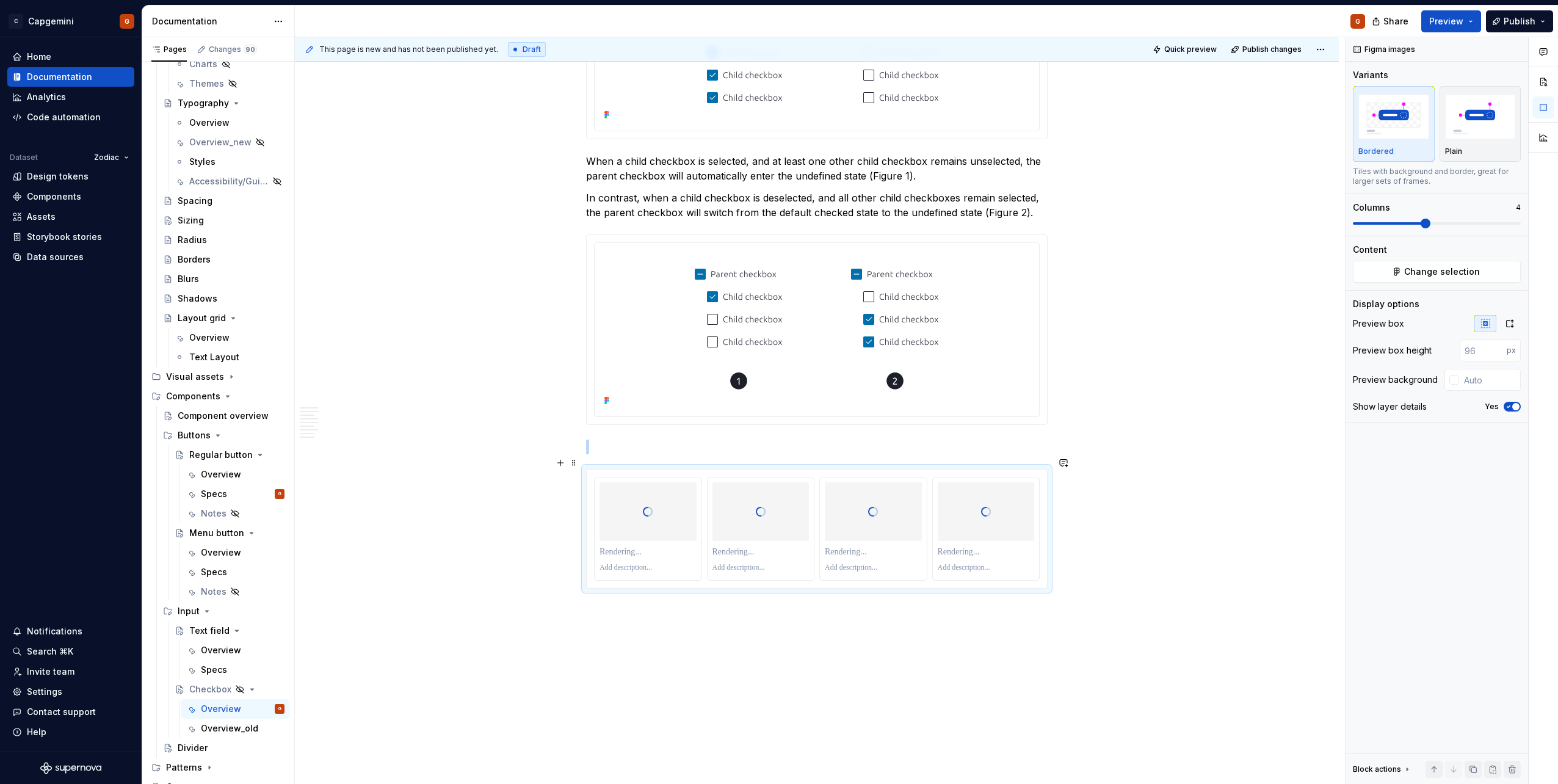
scroll to position [2515, 0]
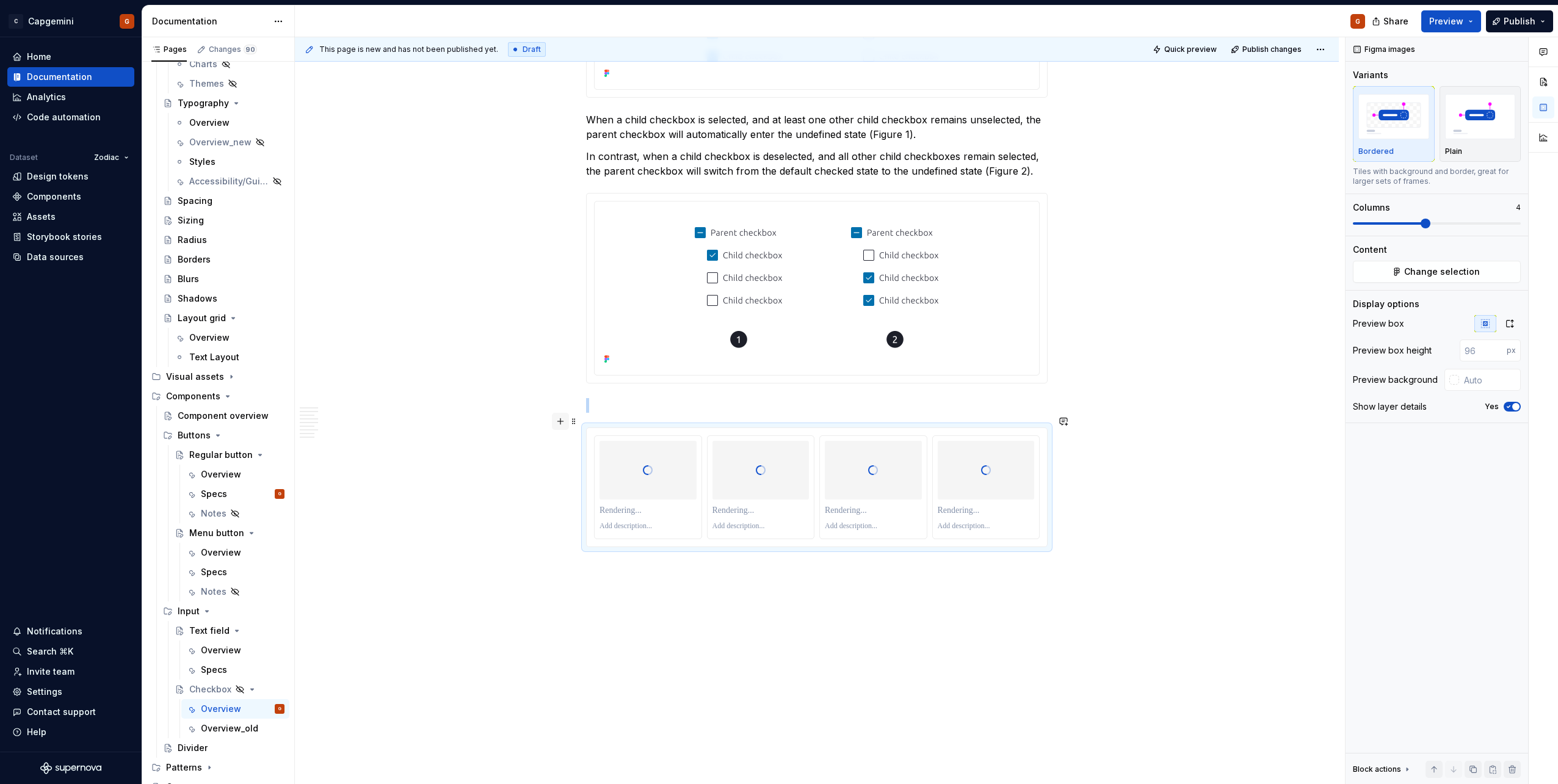
click at [553, 392] on button "button" at bounding box center [560, 421] width 17 height 17
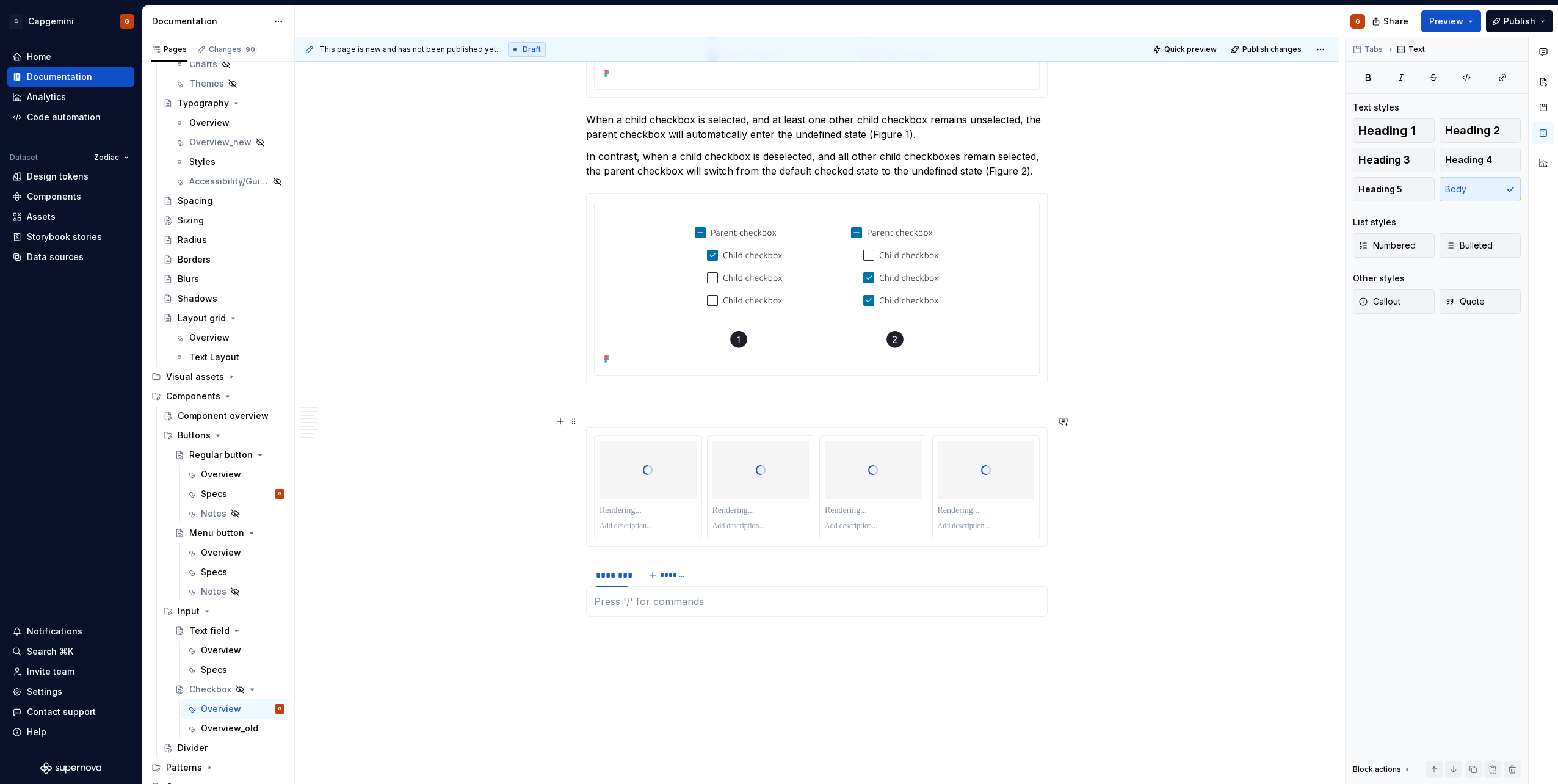
type textarea "*"
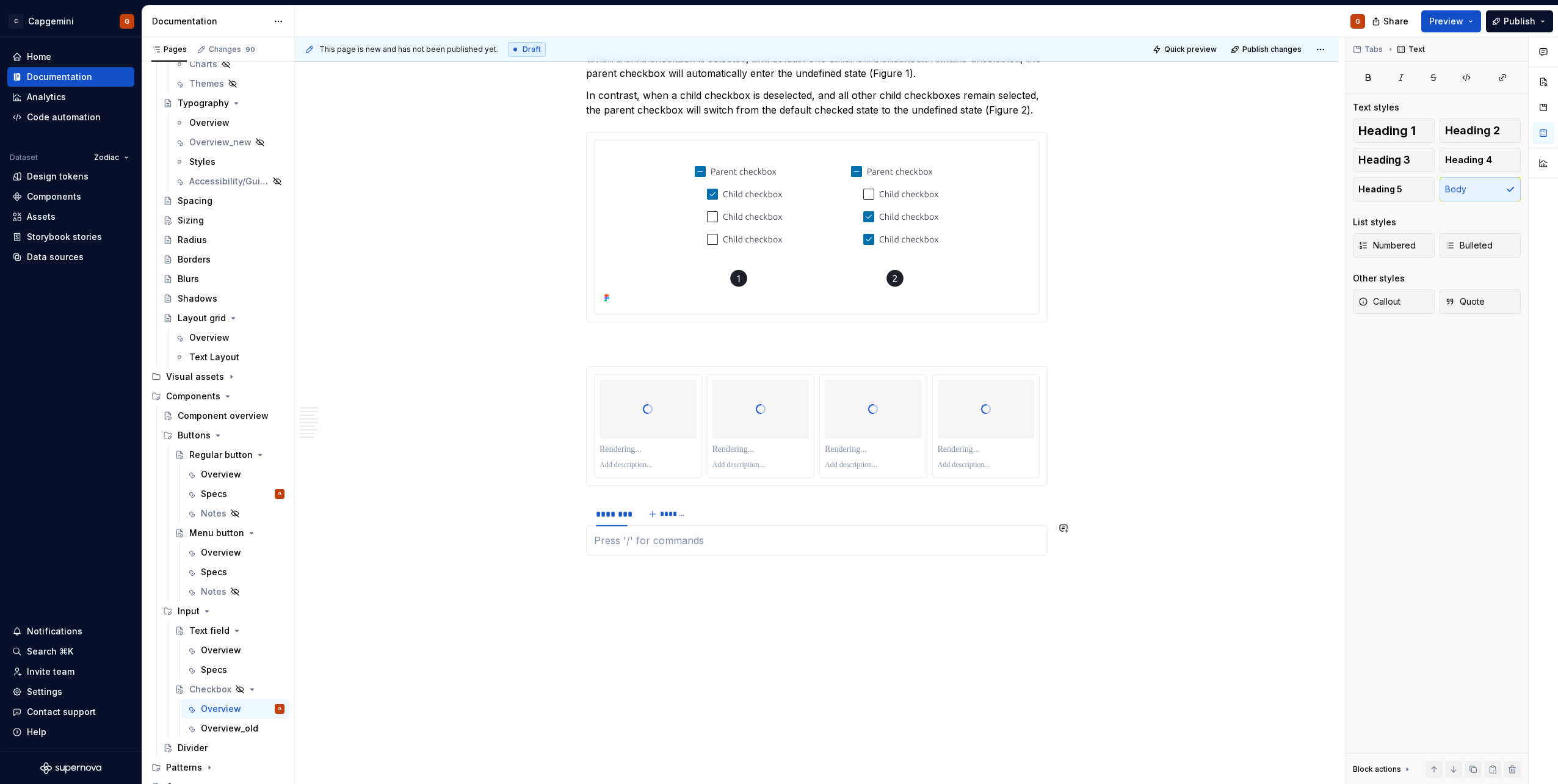
scroll to position [2595, 0]
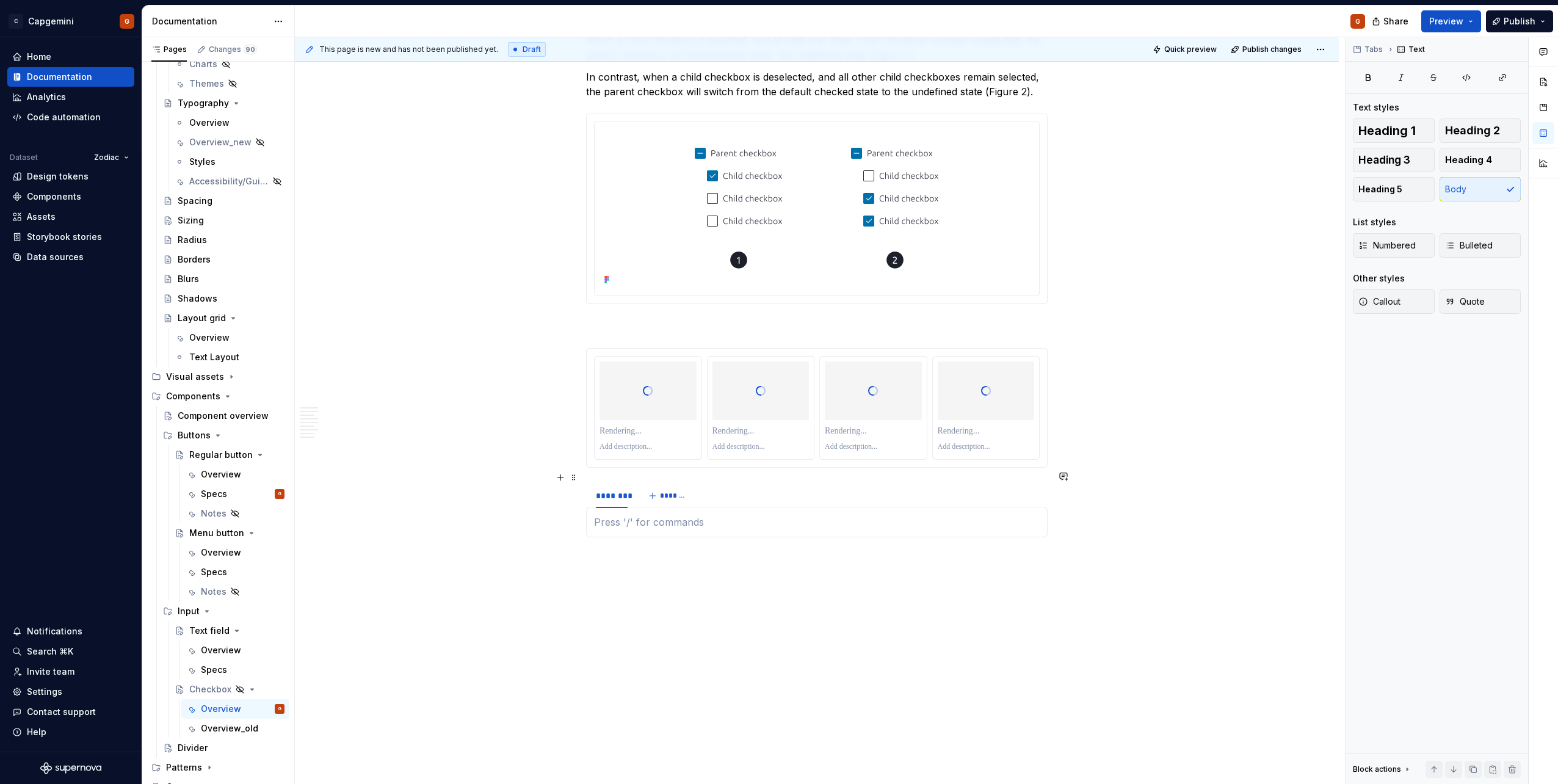
click at [767, 392] on div "******** *******" at bounding box center [816, 495] width 461 height 24
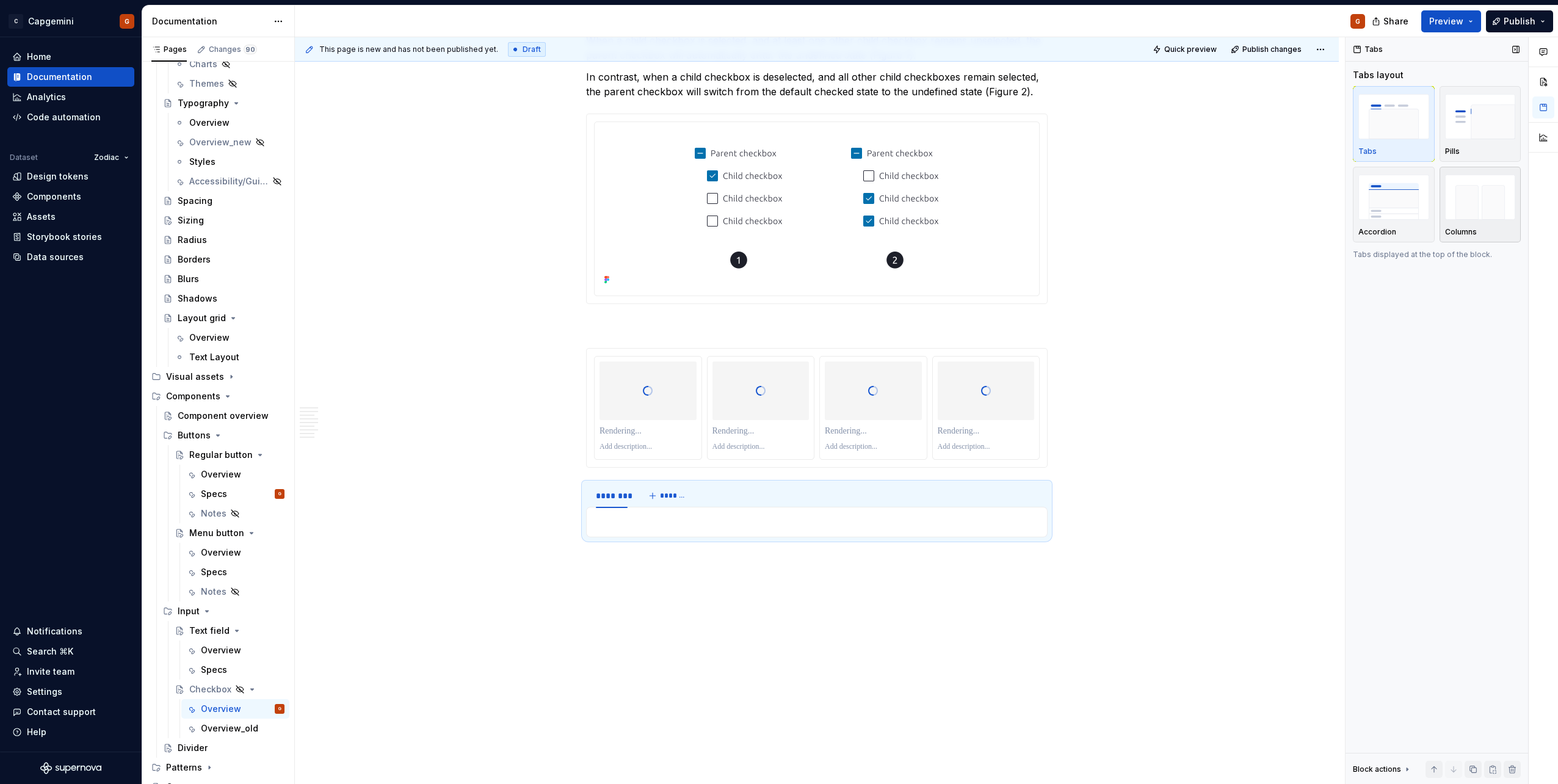
click at [776, 226] on div "Columns" at bounding box center [1480, 204] width 71 height 65
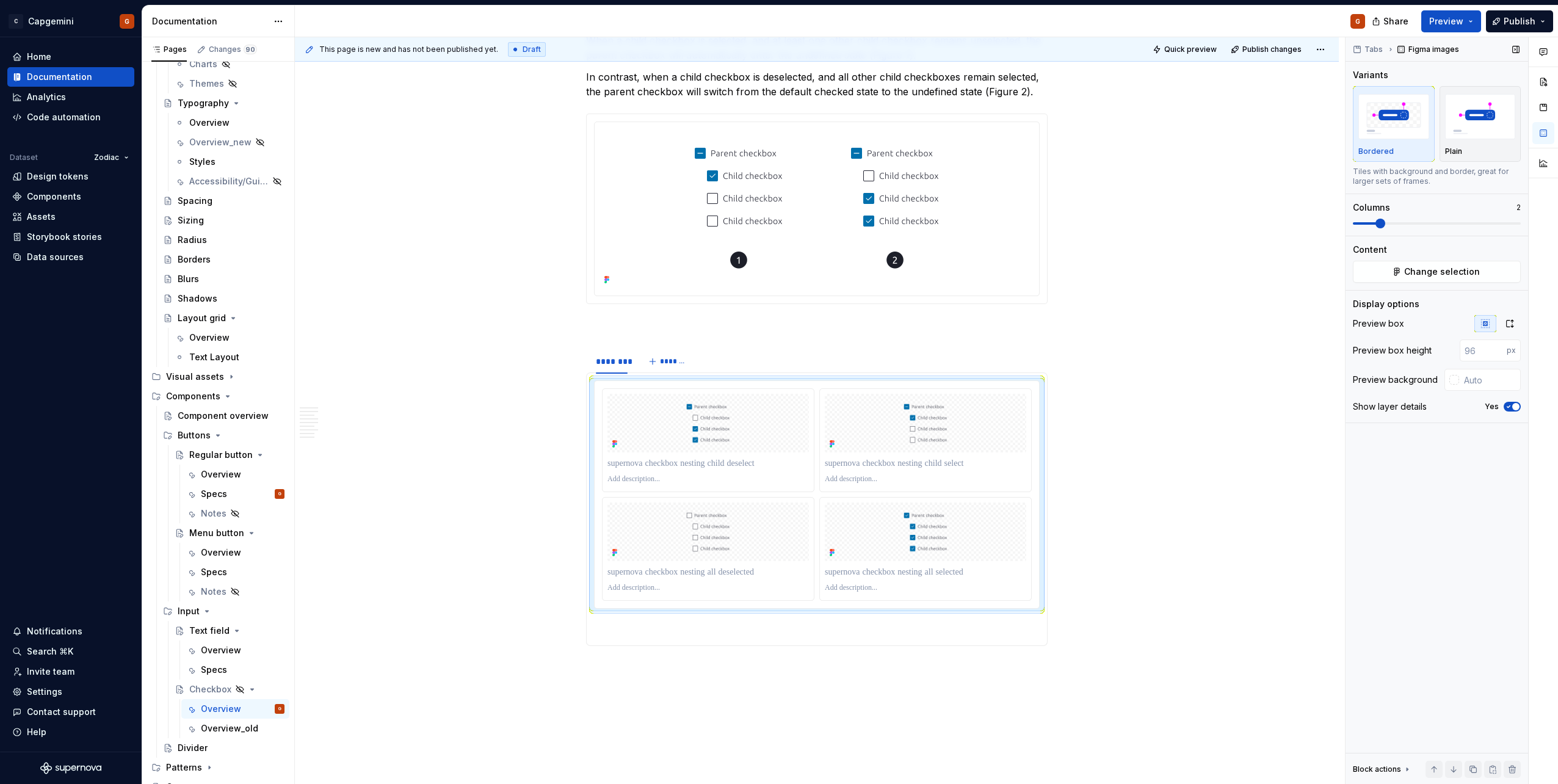
scroll to position [2624, 0]
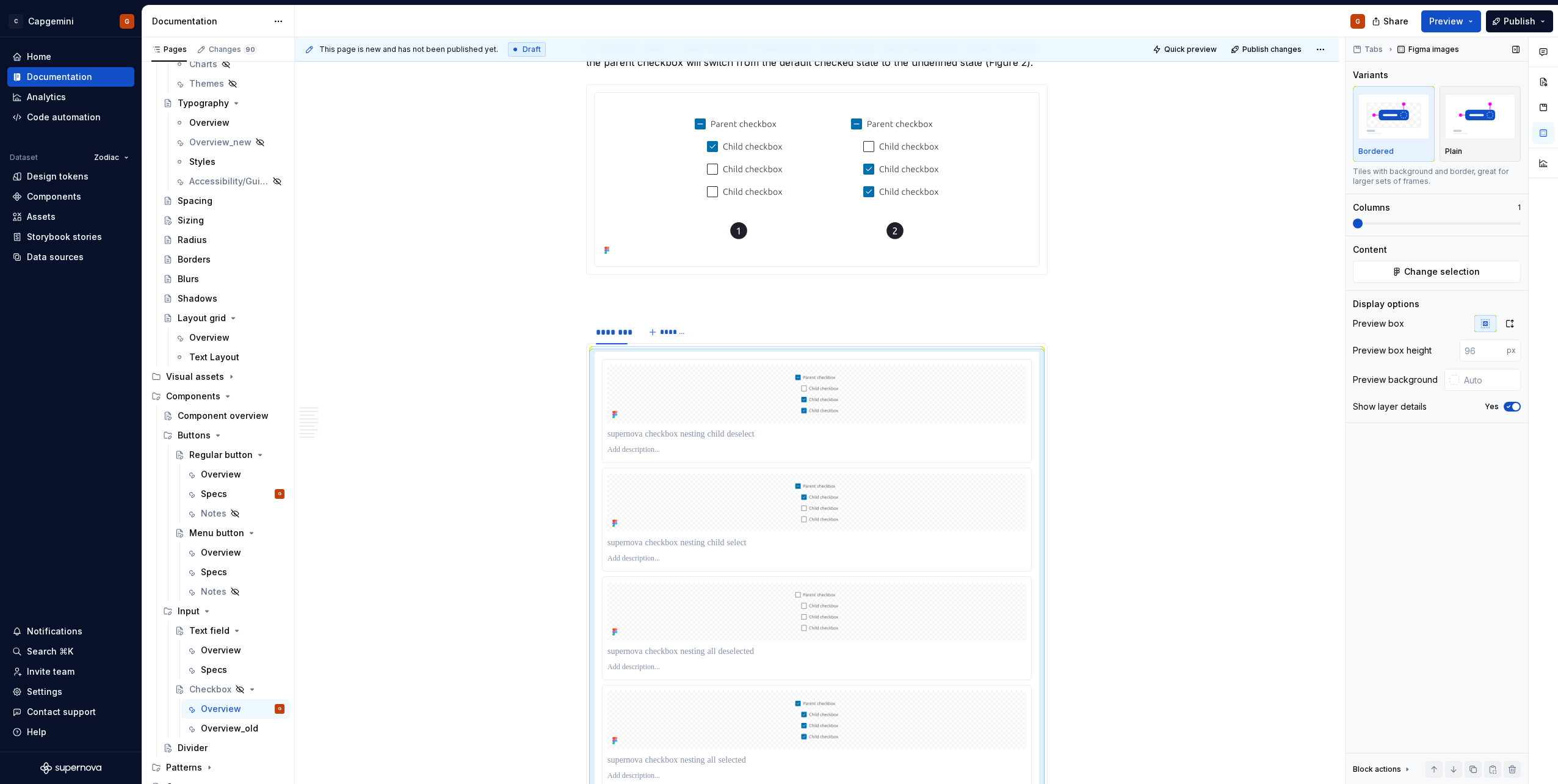
click at [776, 222] on span at bounding box center [1436, 224] width 168 height 10
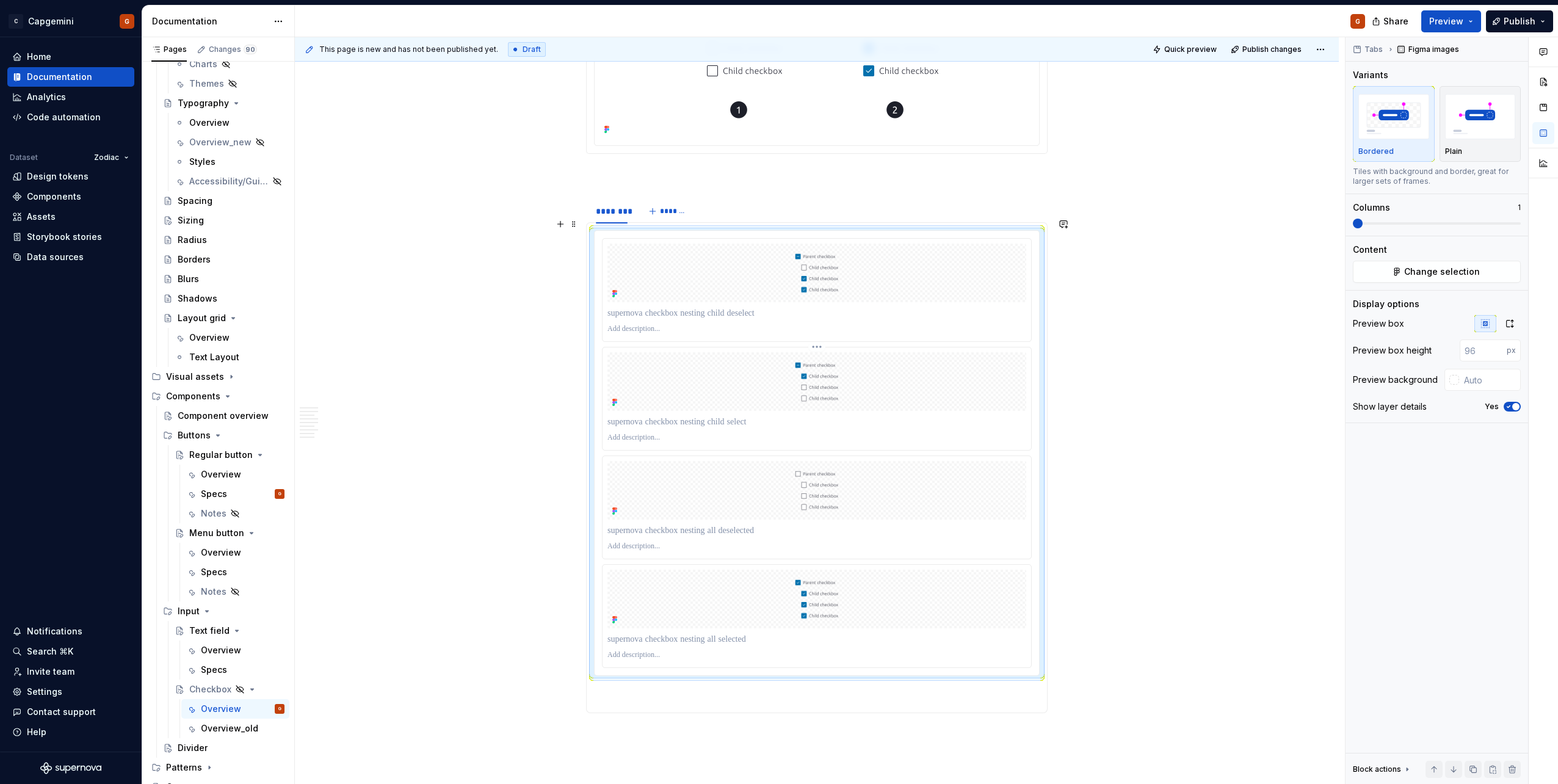
scroll to position [2746, 0]
click at [776, 326] on button "button" at bounding box center [1509, 323] width 22 height 17
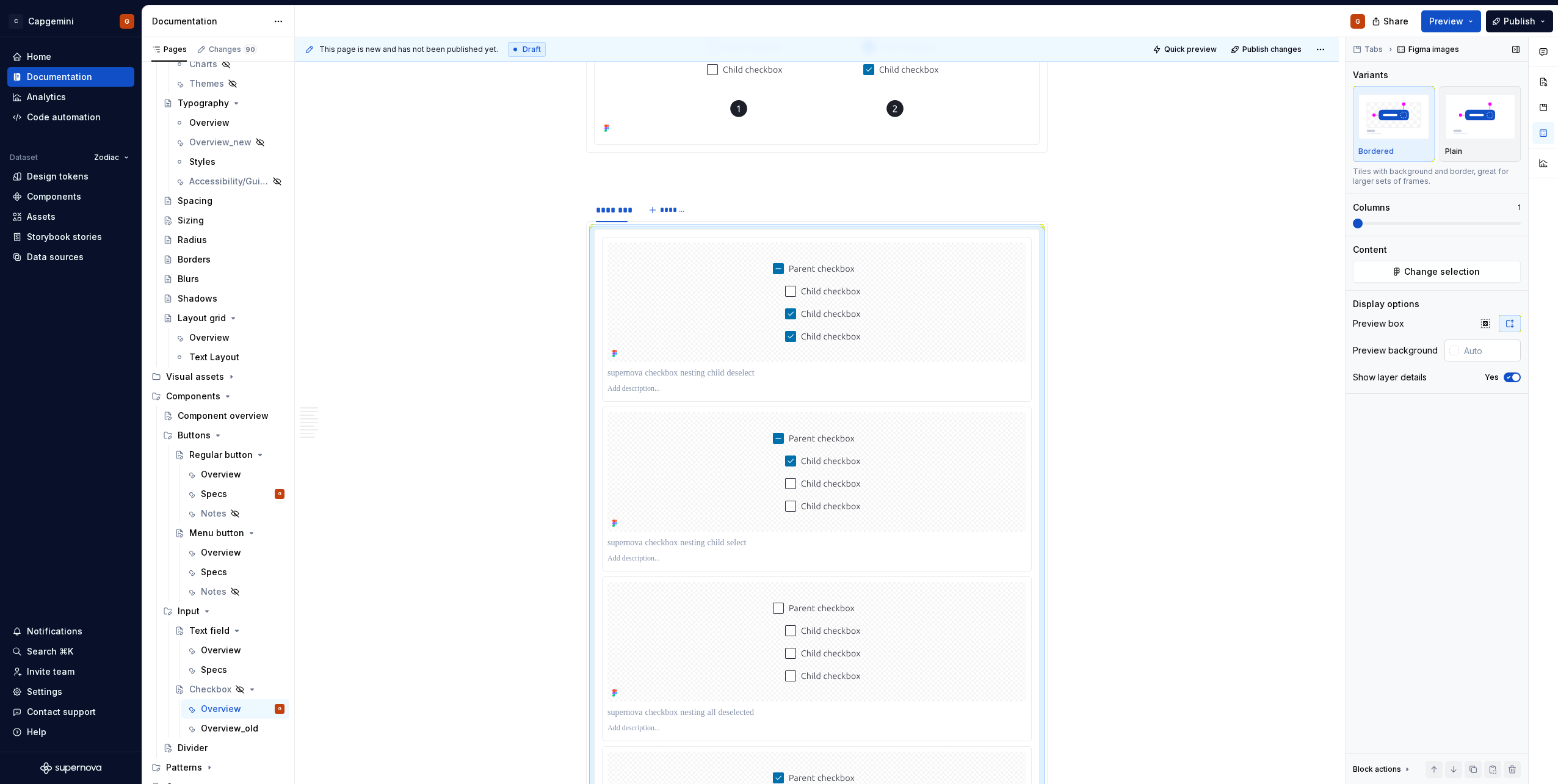
click at [776, 353] on input "text" at bounding box center [1490, 350] width 62 height 22
type input "#FFFFFF"
type button "on"
click at [776, 377] on icon "button" at bounding box center [1508, 377] width 10 height 7
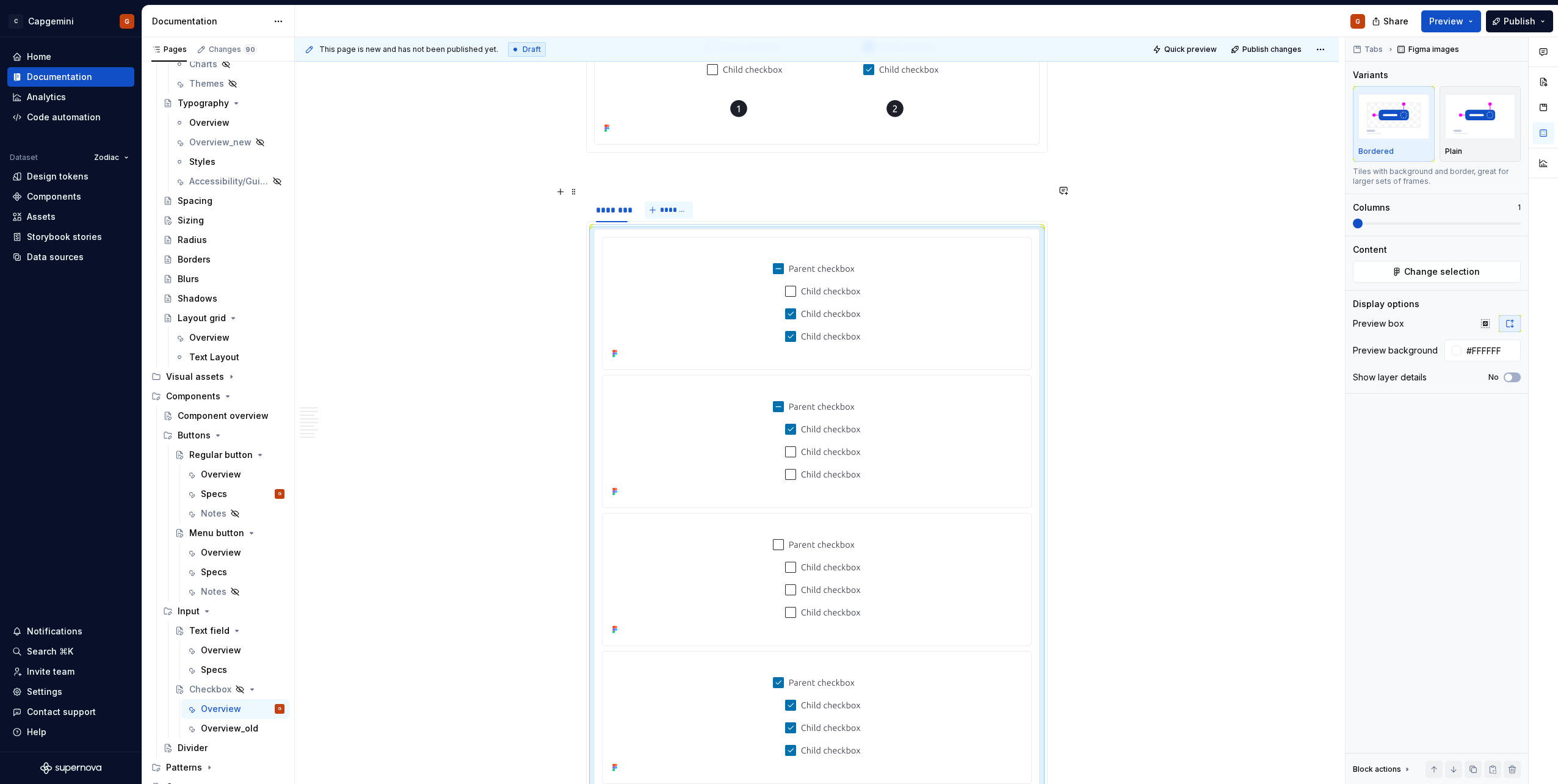
click at [671, 204] on button "*******" at bounding box center [668, 210] width 48 height 17
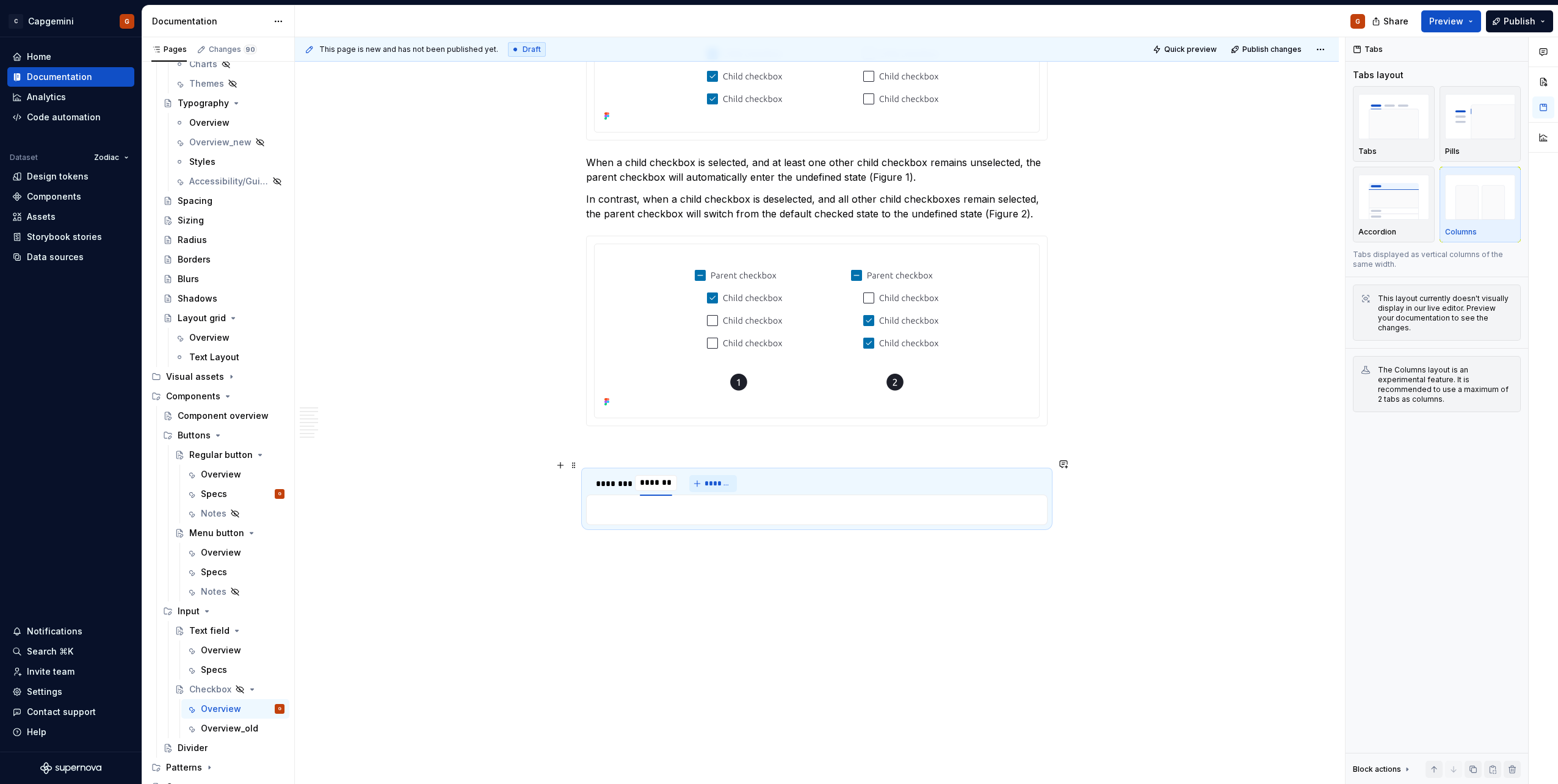
scroll to position [2460, 0]
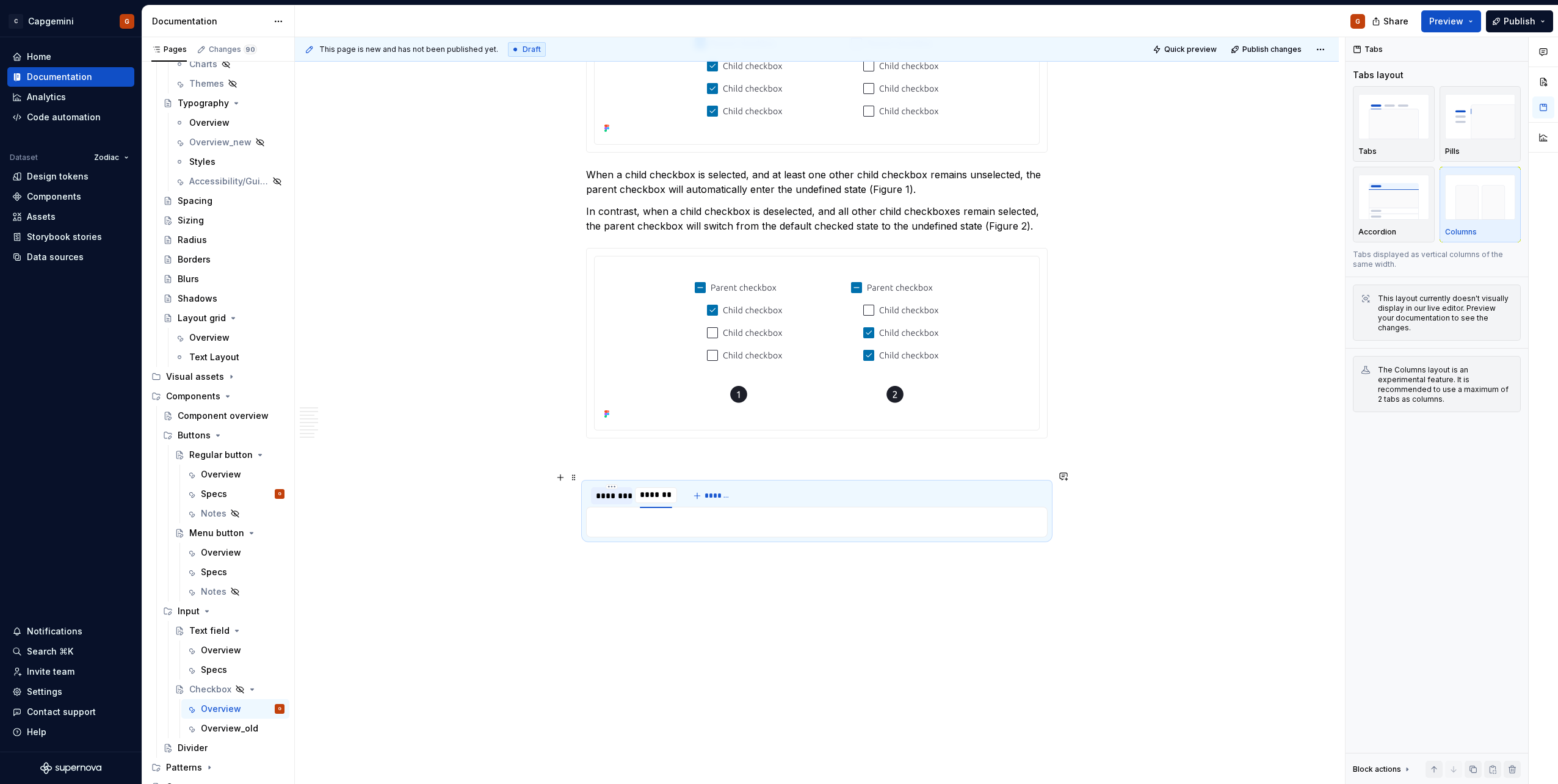
click at [599, 392] on div "********" at bounding box center [611, 495] width 32 height 12
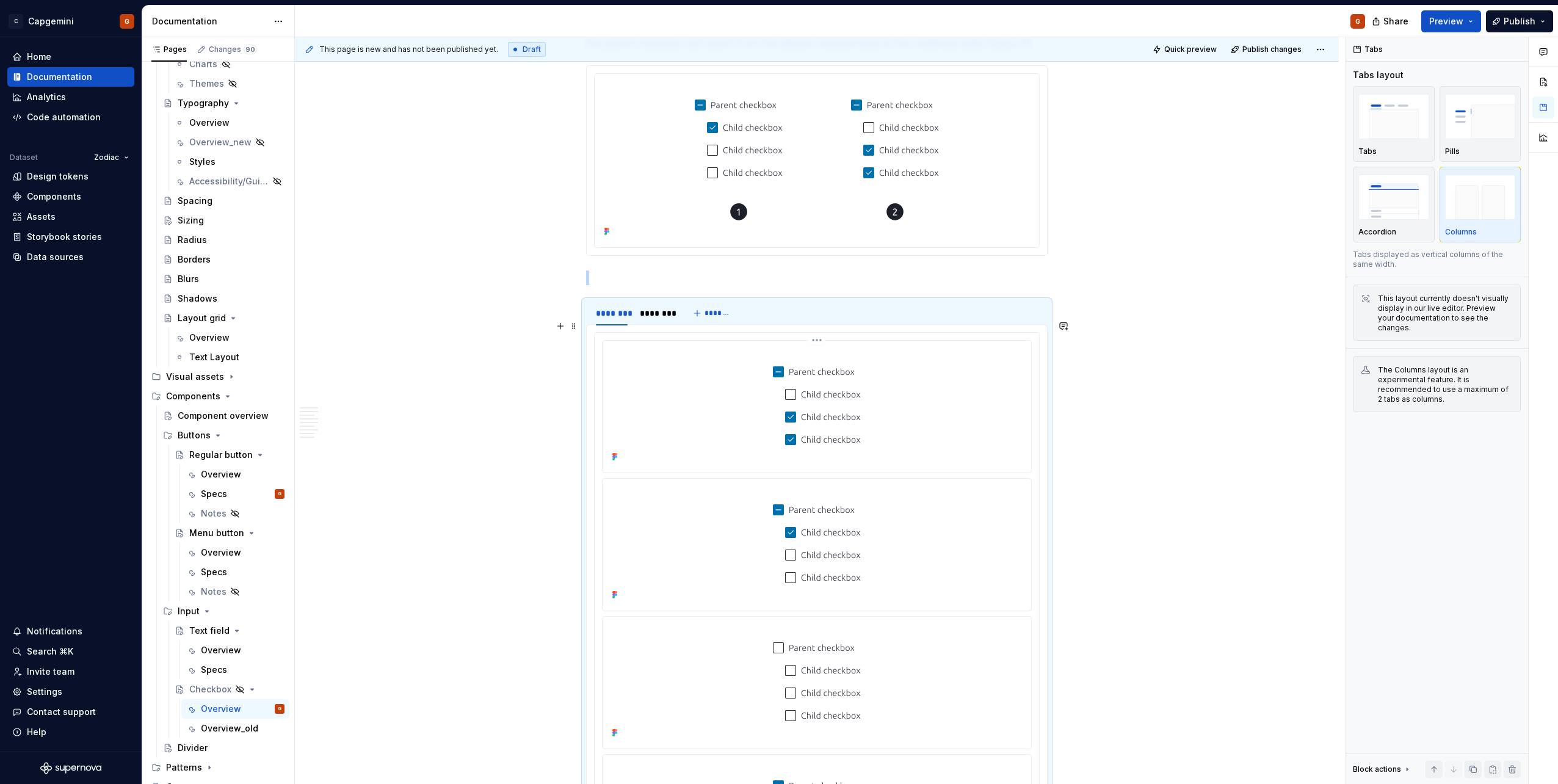
scroll to position [2644, 0]
click at [776, 300] on div "******** ******** *******" at bounding box center [816, 312] width 461 height 24
click at [685, 331] on div at bounding box center [816, 613] width 446 height 563
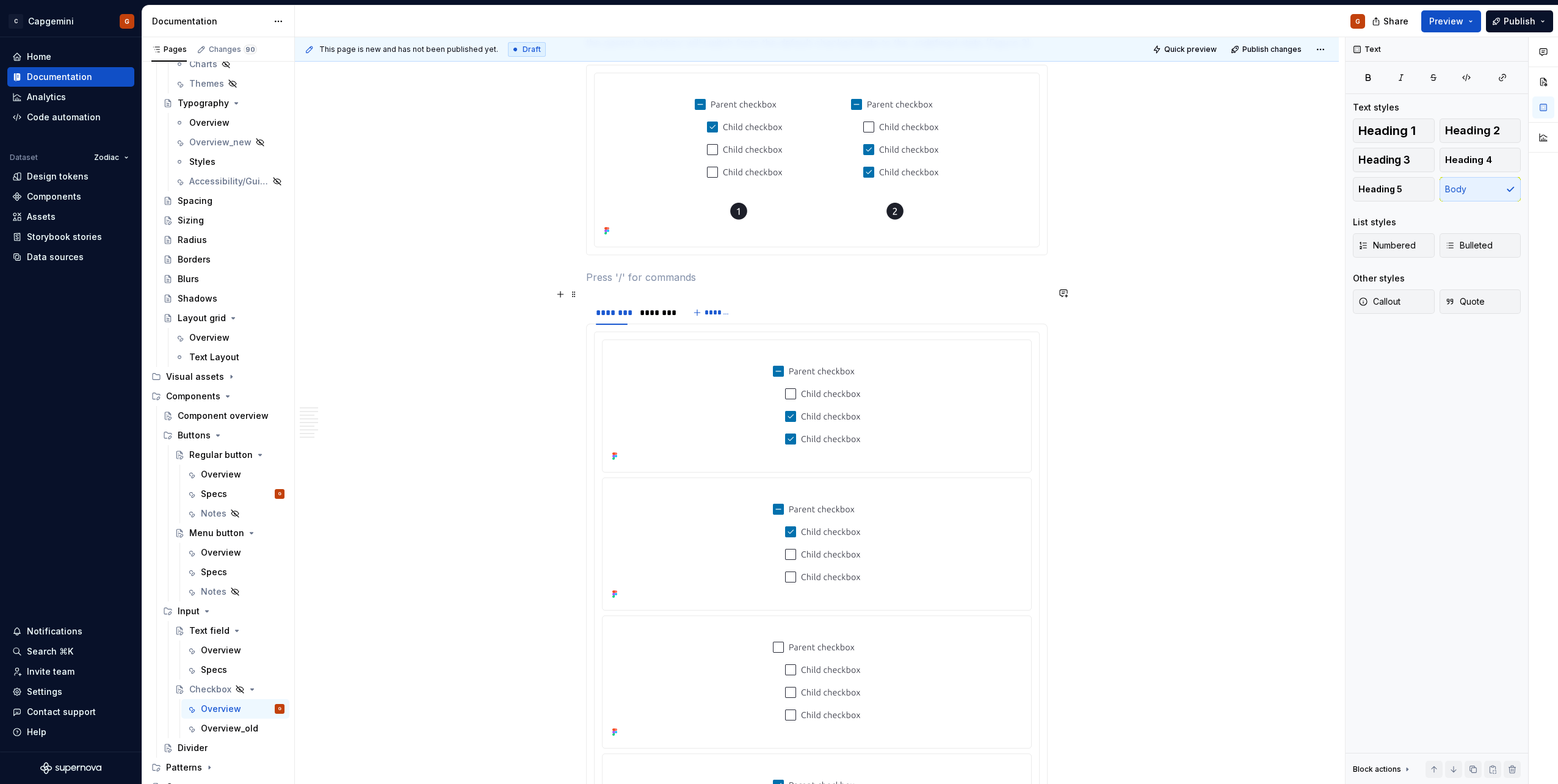
click at [586, 303] on section "******** ******** *******" at bounding box center [816, 615] width 461 height 632
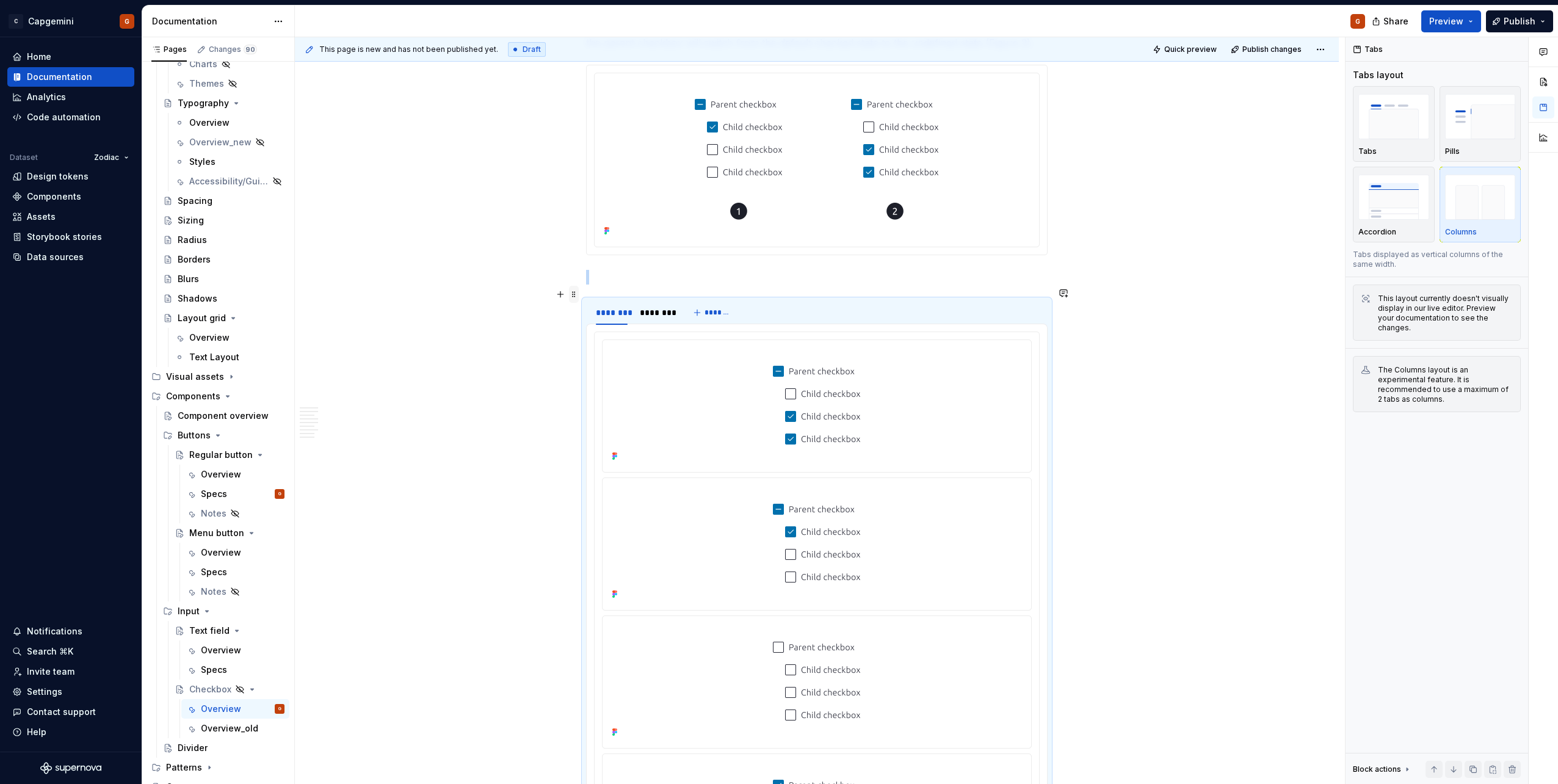
click at [575, 299] on span at bounding box center [574, 294] width 10 height 17
click at [618, 316] on div "Duplicate" at bounding box center [631, 312] width 79 height 12
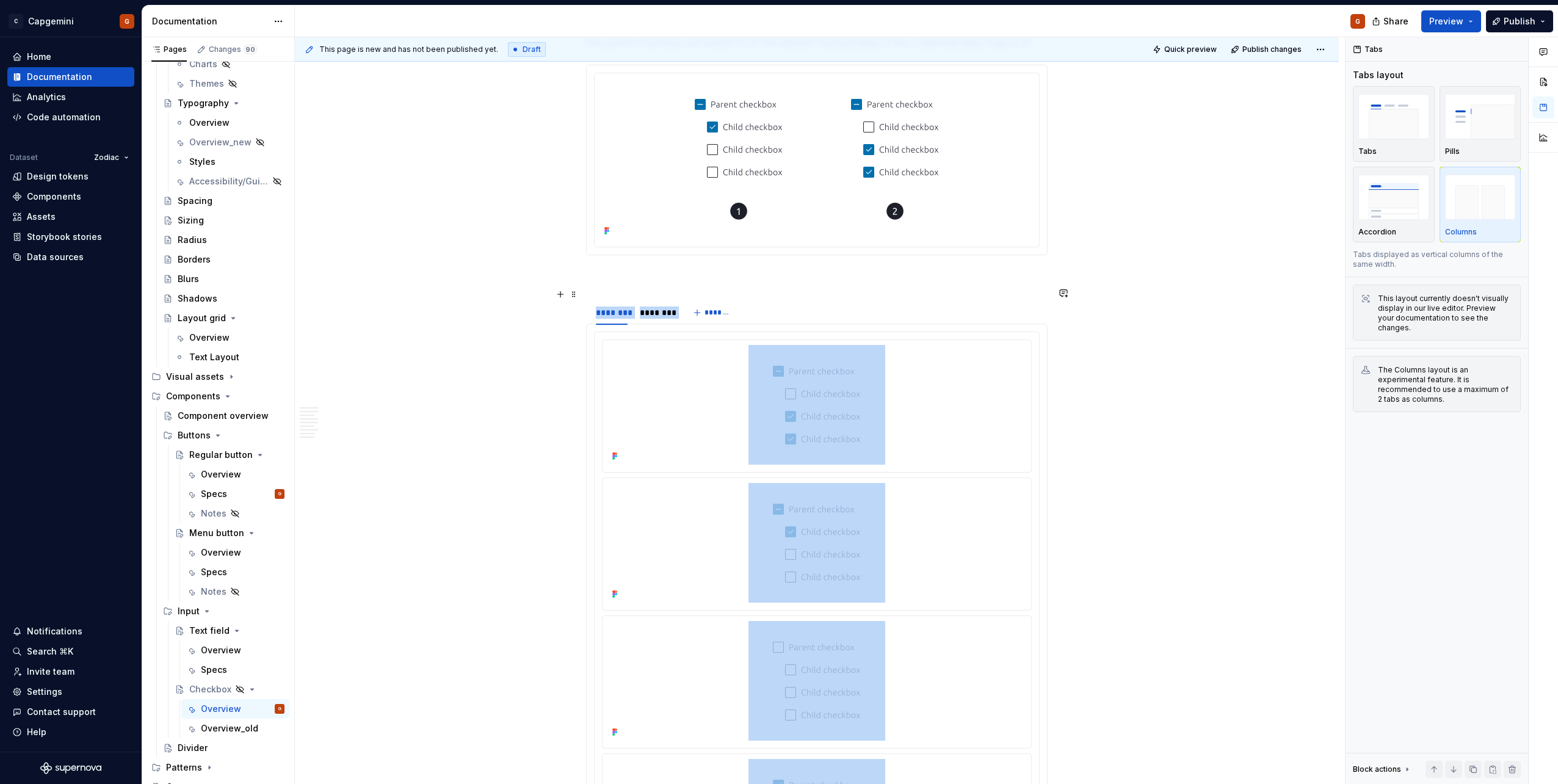
scroll to position [3425, 0]
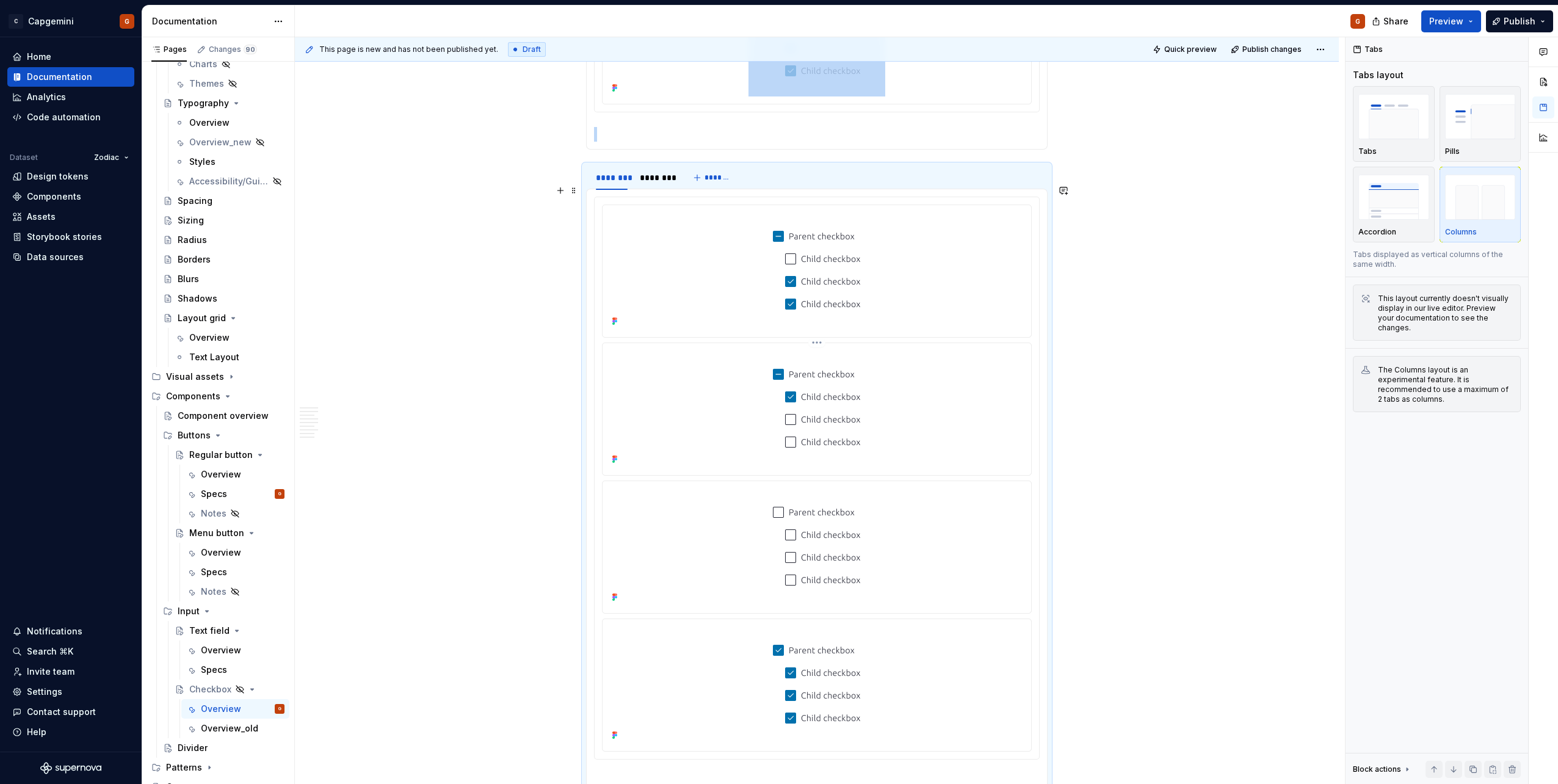
click at [776, 384] on img at bounding box center [816, 407] width 137 height 120
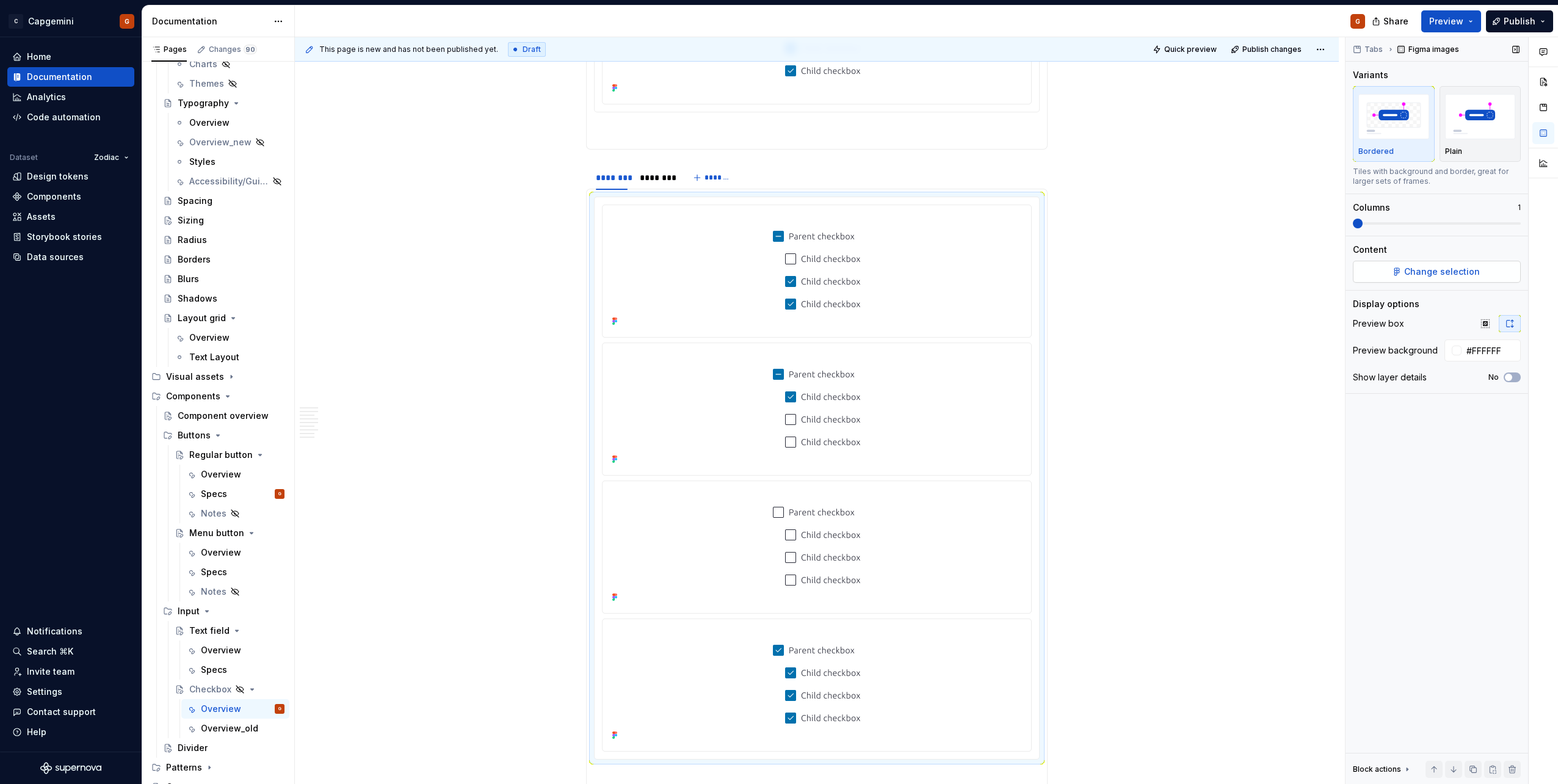
click at [776, 272] on span "Change selection" at bounding box center [1441, 271] width 76 height 12
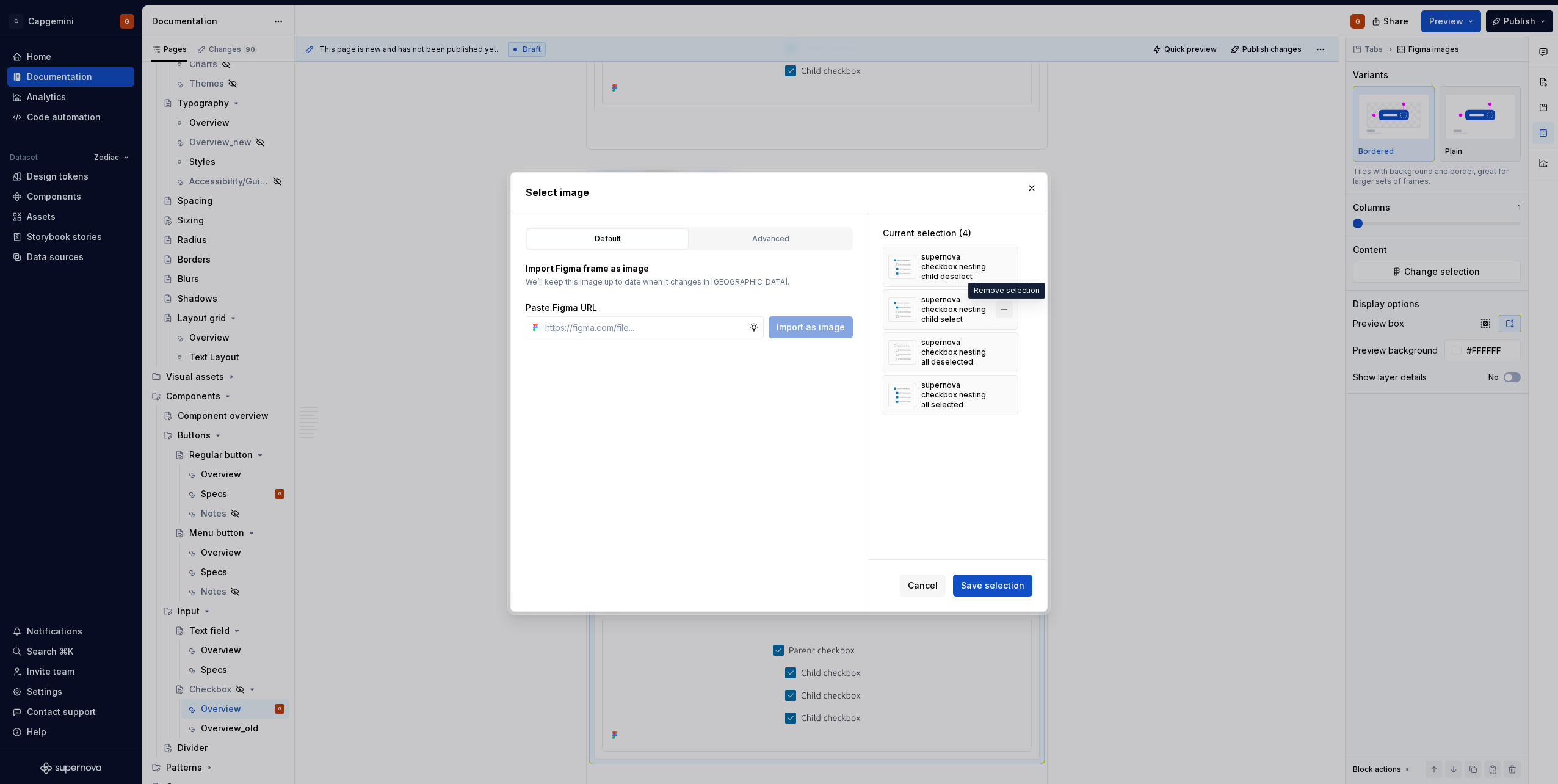
click at [776, 312] on button "button" at bounding box center [1004, 310] width 17 height 17
click at [776, 392] on span "Save selection" at bounding box center [992, 585] width 63 height 12
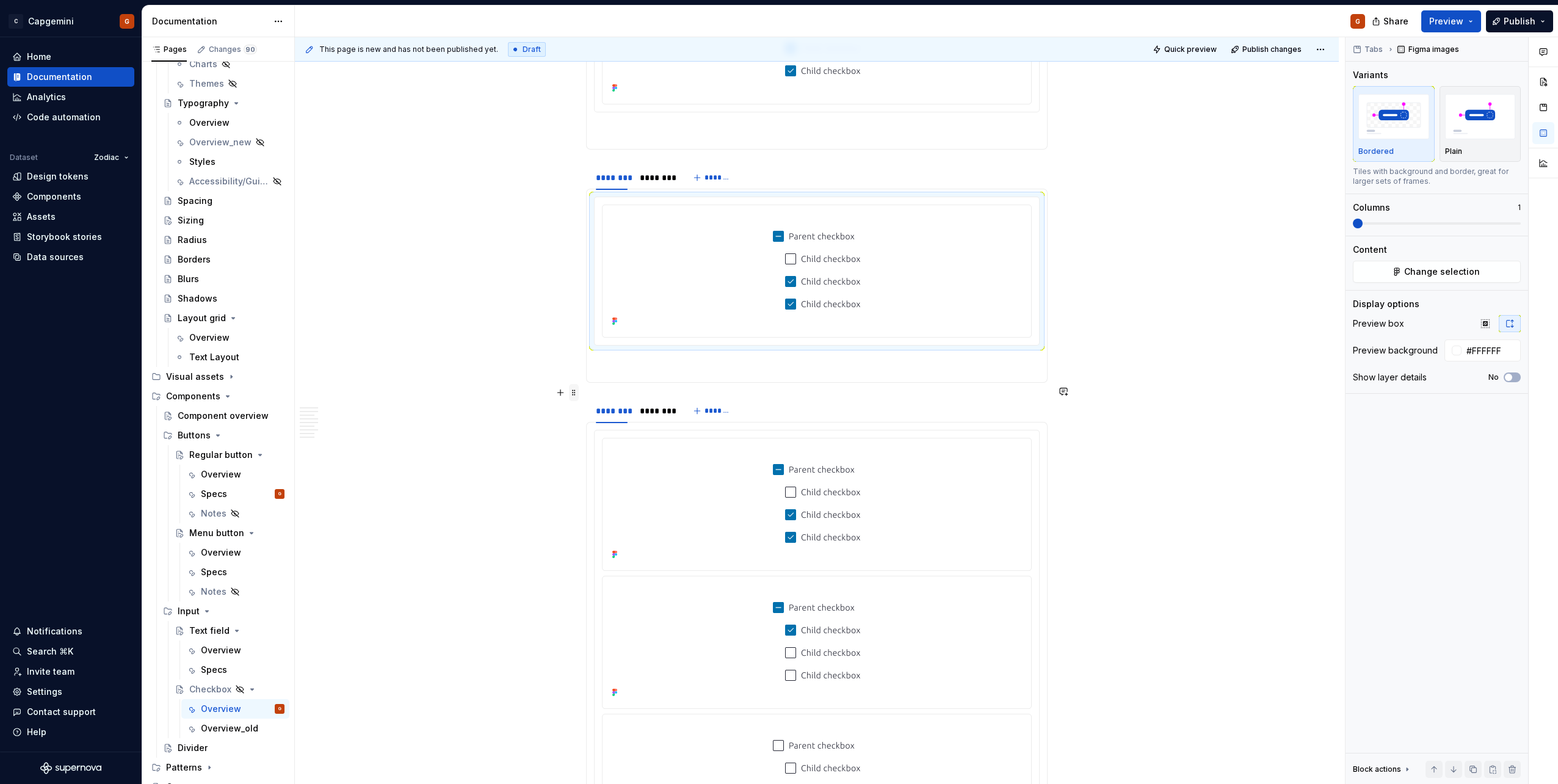
click at [575, 392] on span at bounding box center [574, 392] width 10 height 17
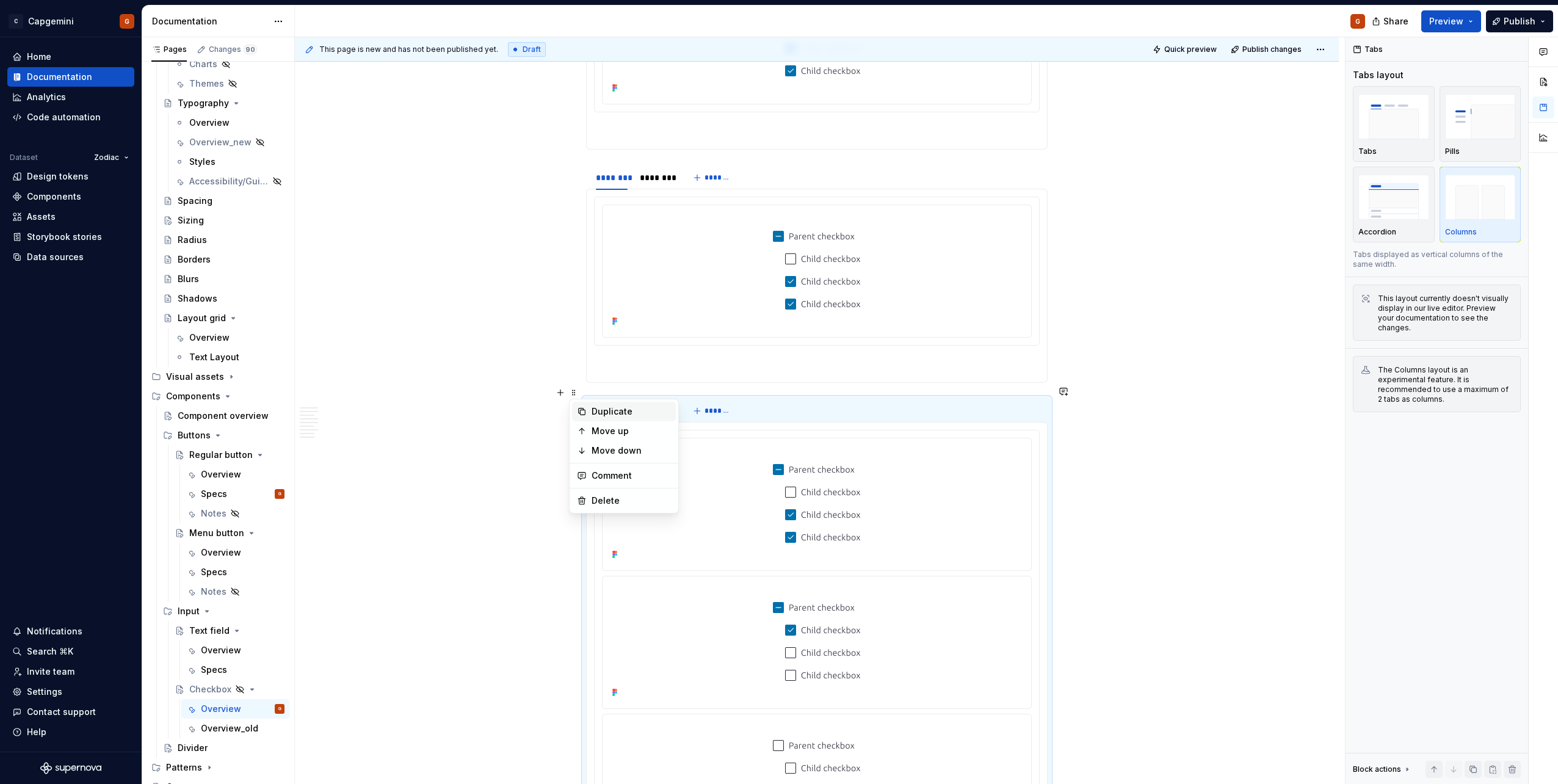
click at [606, 392] on div "Duplicate" at bounding box center [631, 411] width 79 height 12
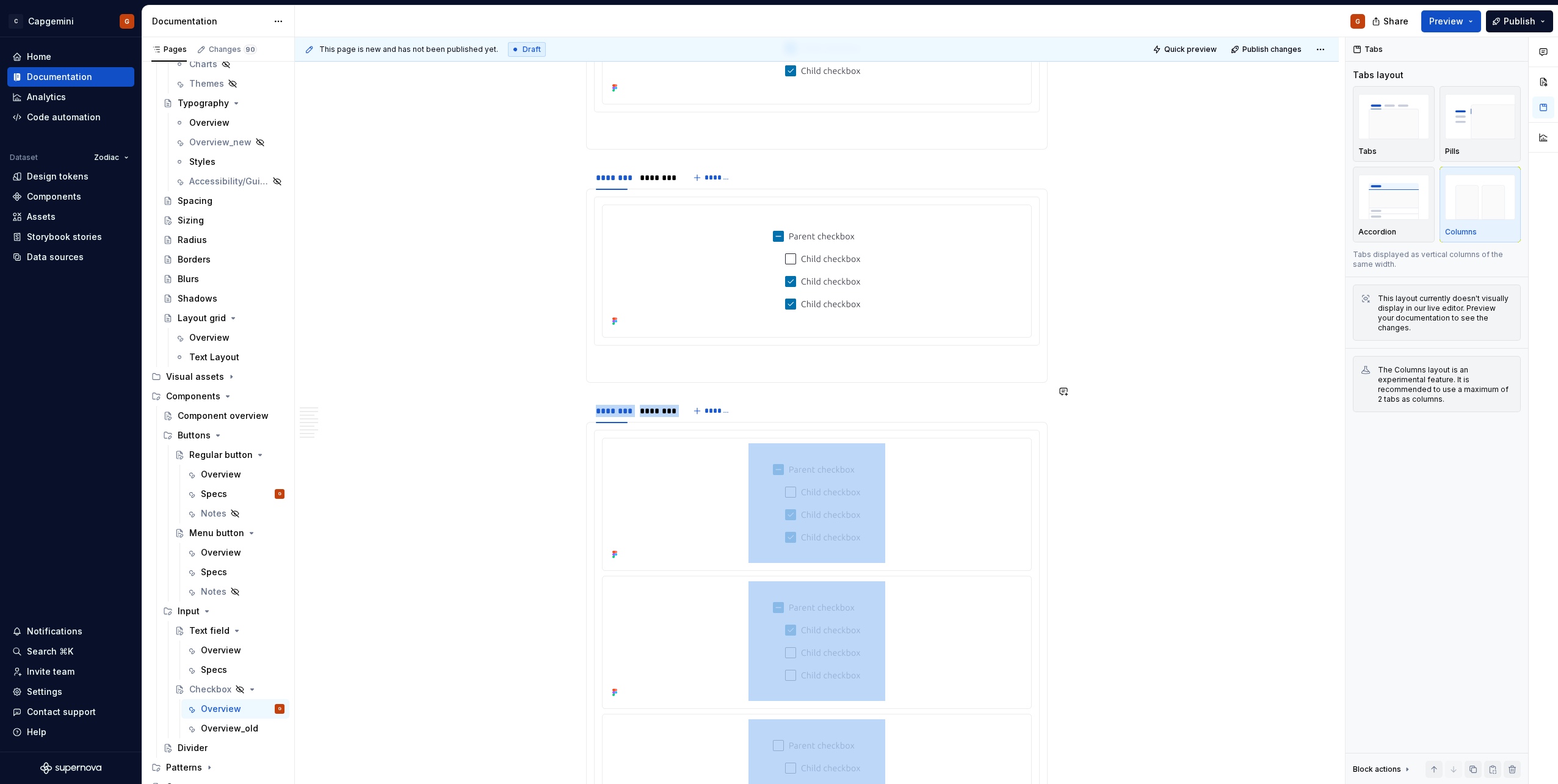
scroll to position [4305, 0]
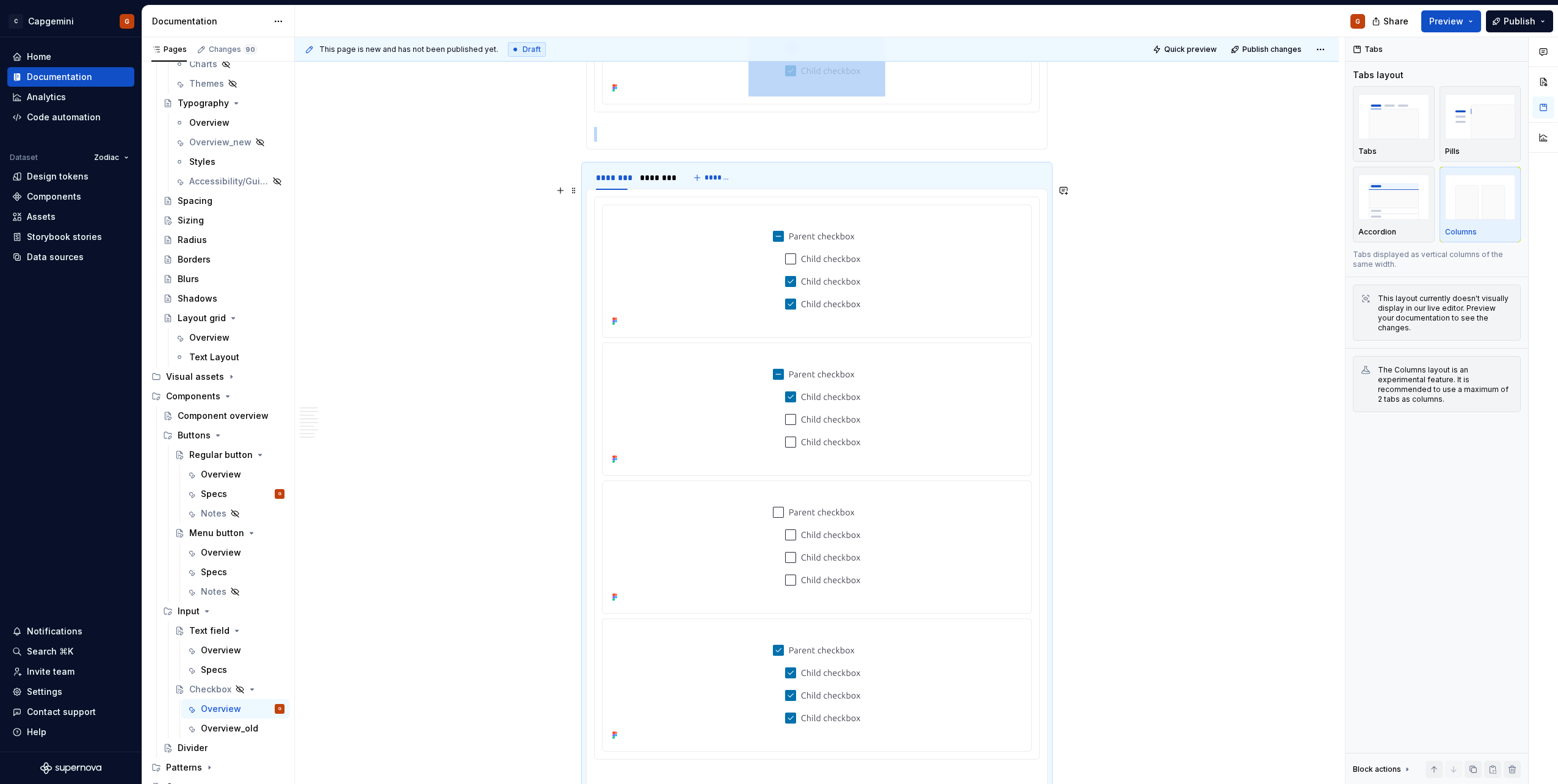
click at [574, 194] on span at bounding box center [574, 191] width 10 height 17
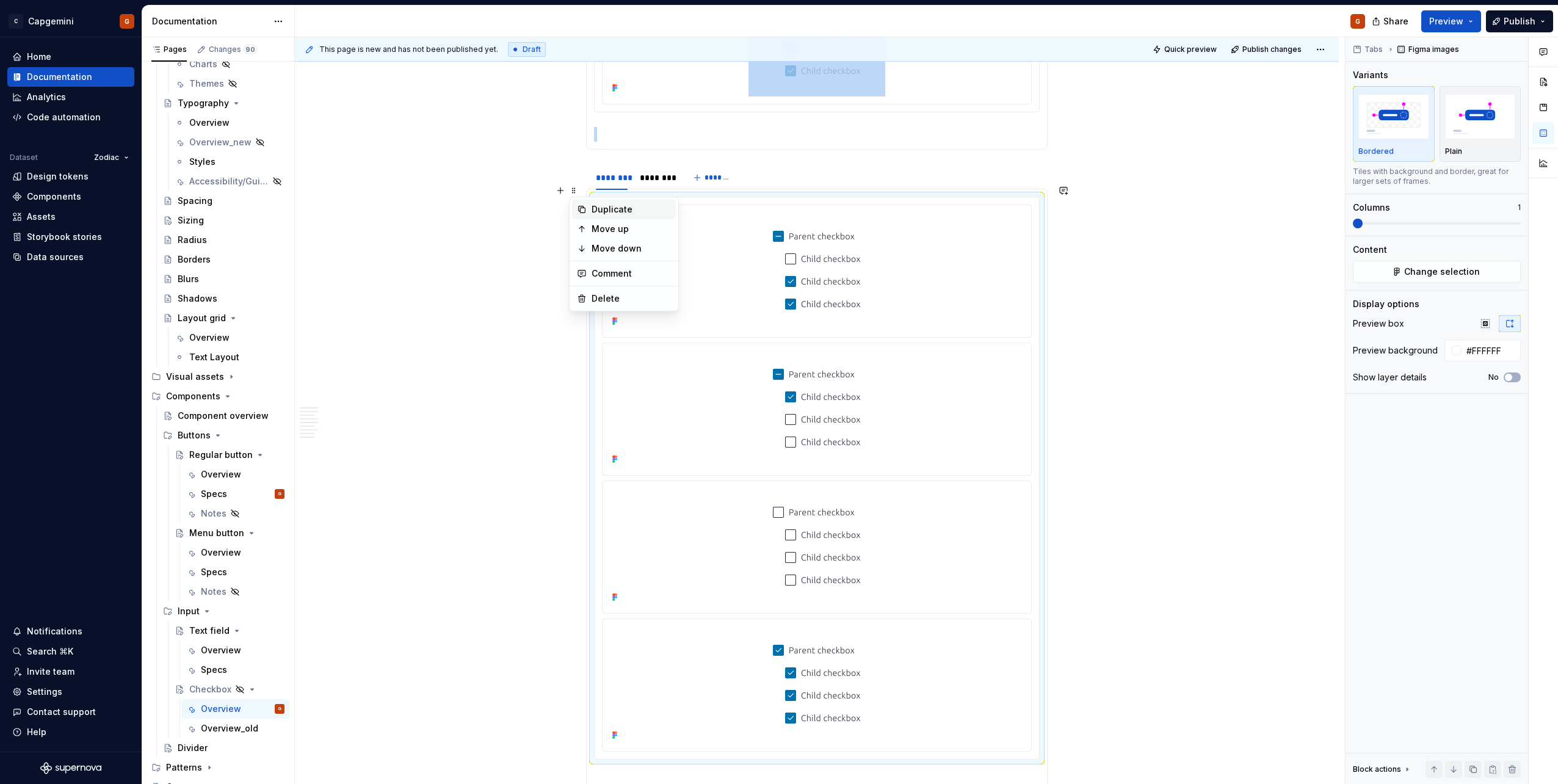
click at [595, 205] on div "Duplicate" at bounding box center [631, 209] width 79 height 12
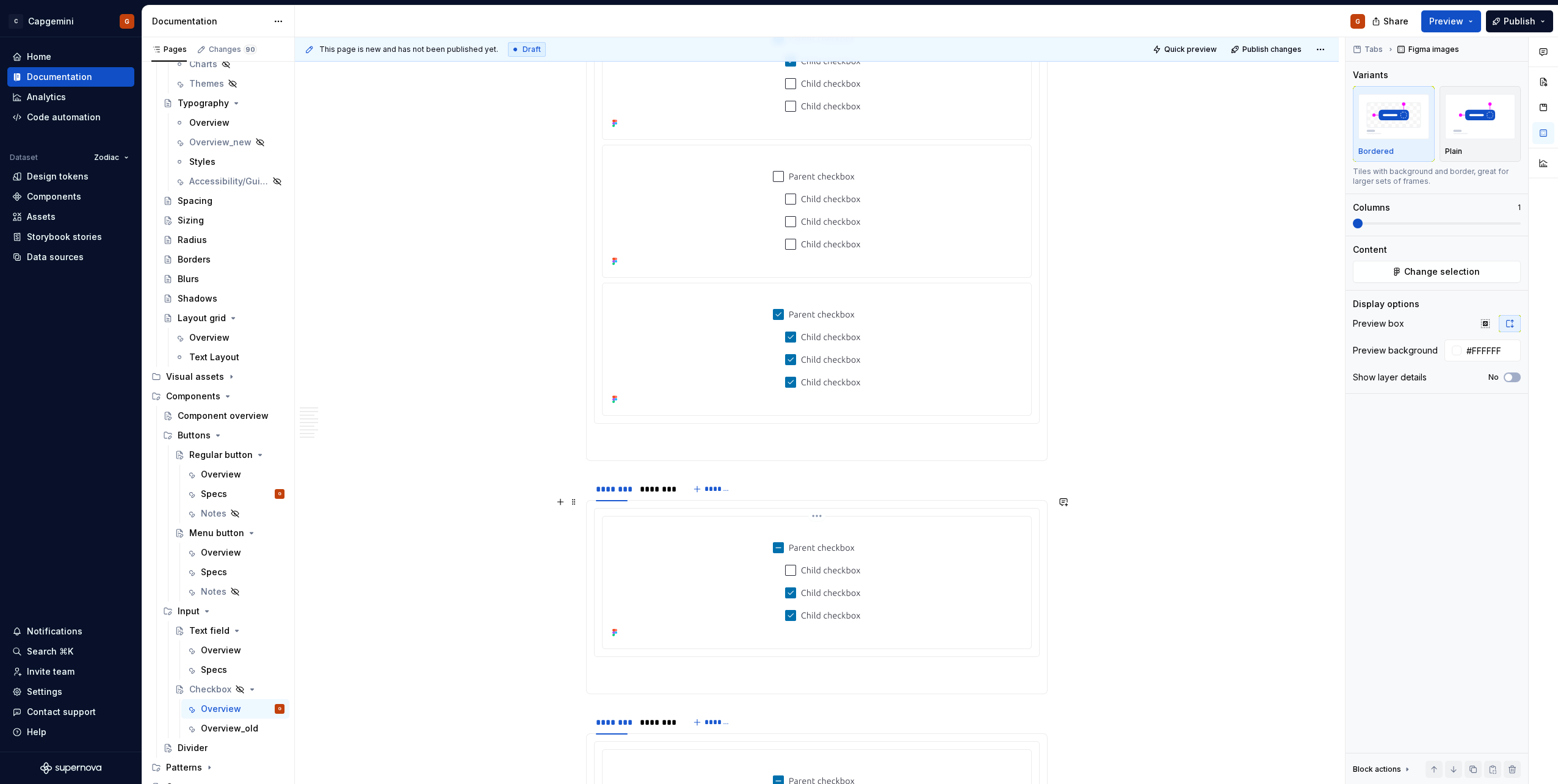
scroll to position [3198, 0]
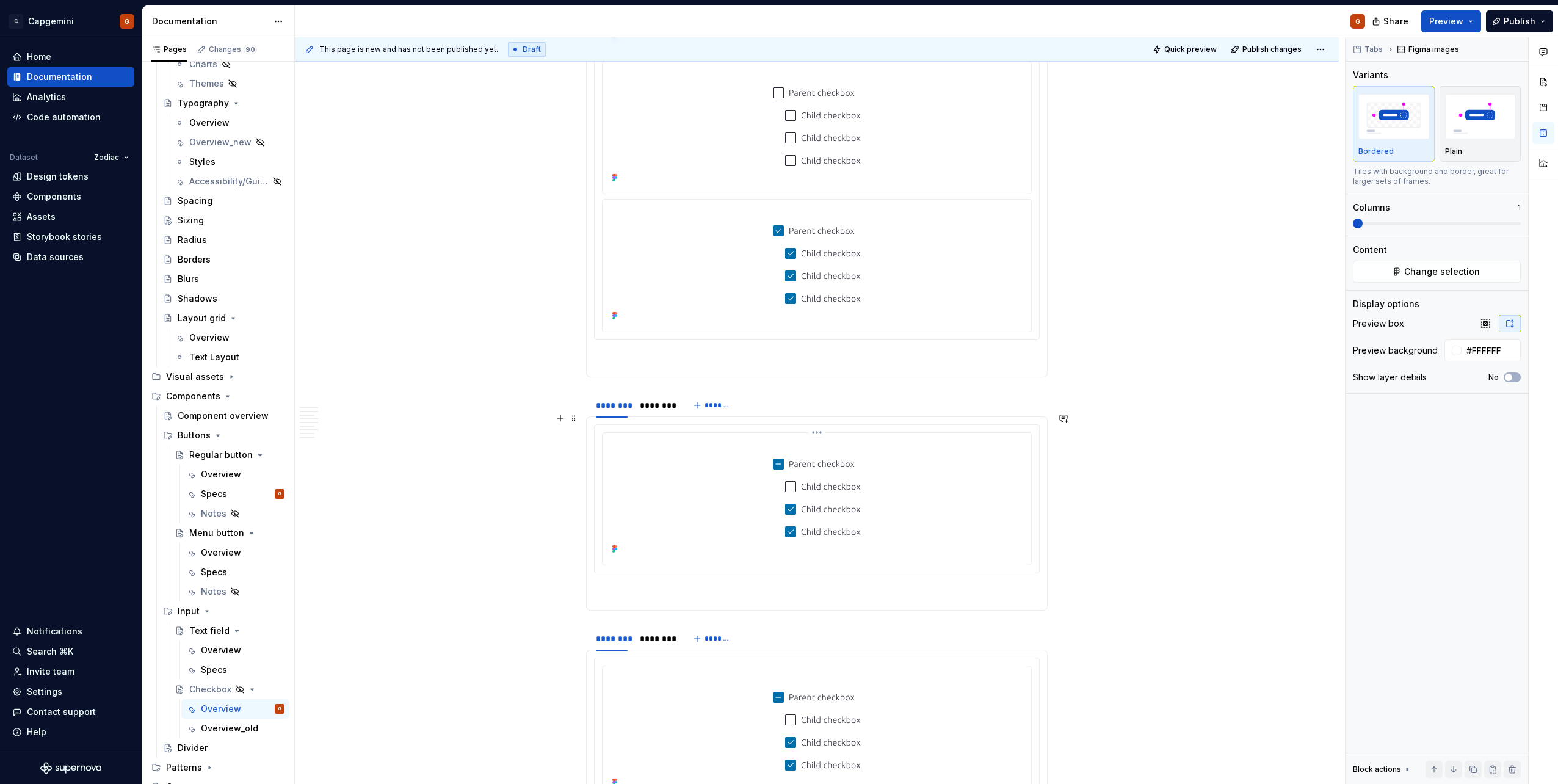
click at [776, 392] on img at bounding box center [816, 497] width 137 height 120
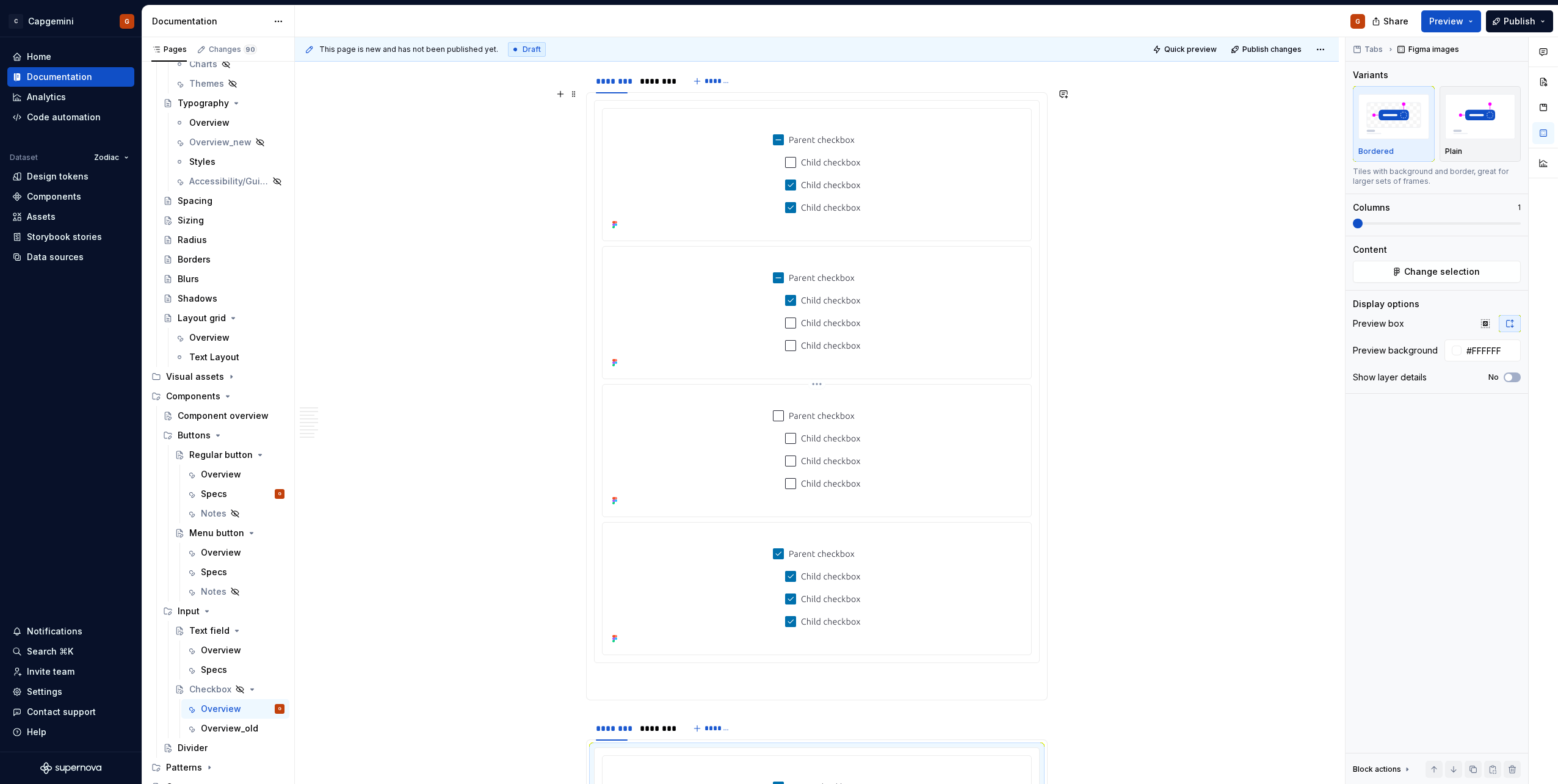
scroll to position [2770, 0]
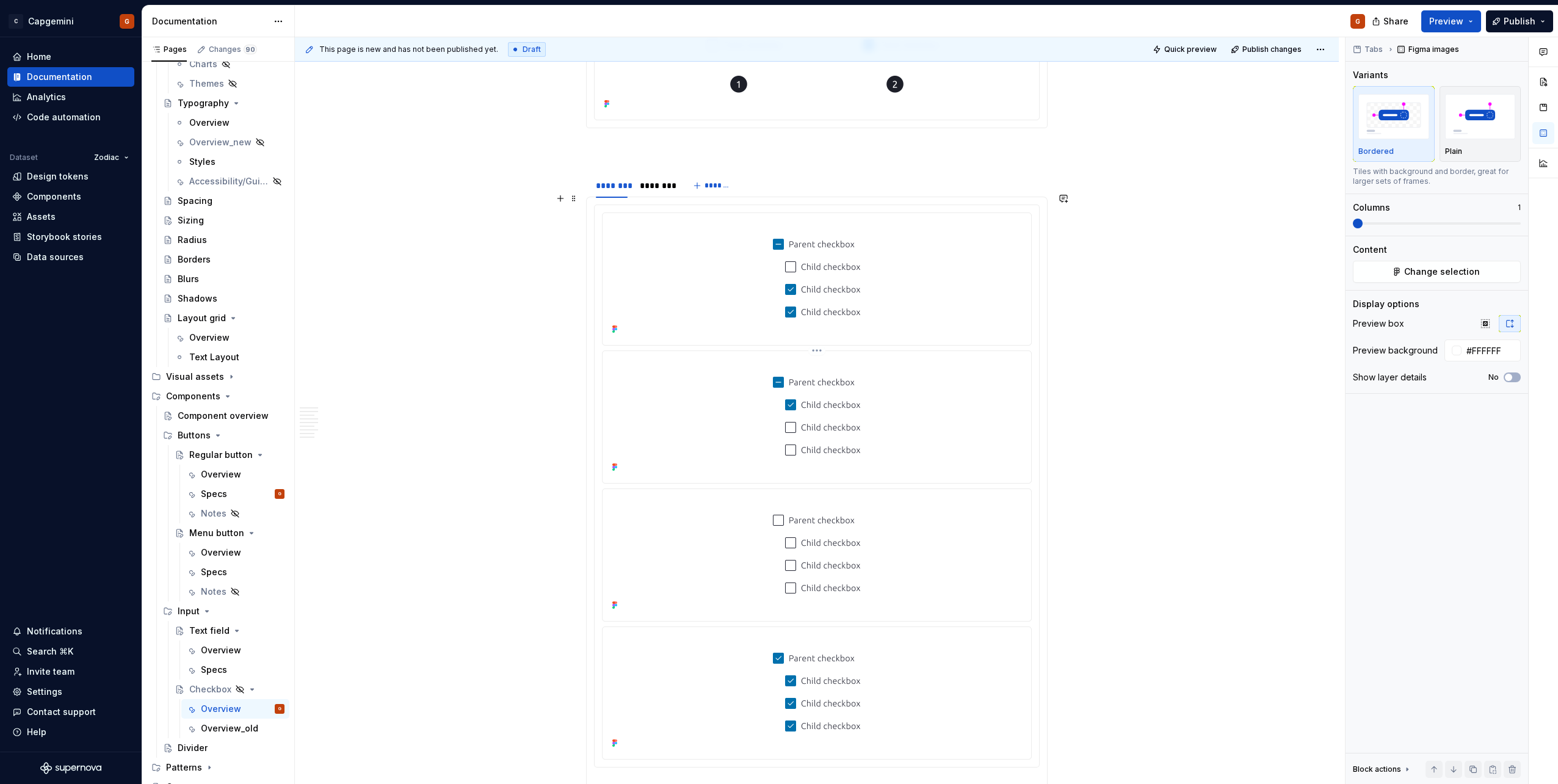
click at [706, 356] on div at bounding box center [817, 415] width 419 height 120
click at [650, 243] on div at bounding box center [817, 278] width 419 height 120
click at [578, 199] on span at bounding box center [574, 199] width 10 height 17
click at [665, 179] on div "********" at bounding box center [655, 185] width 32 height 12
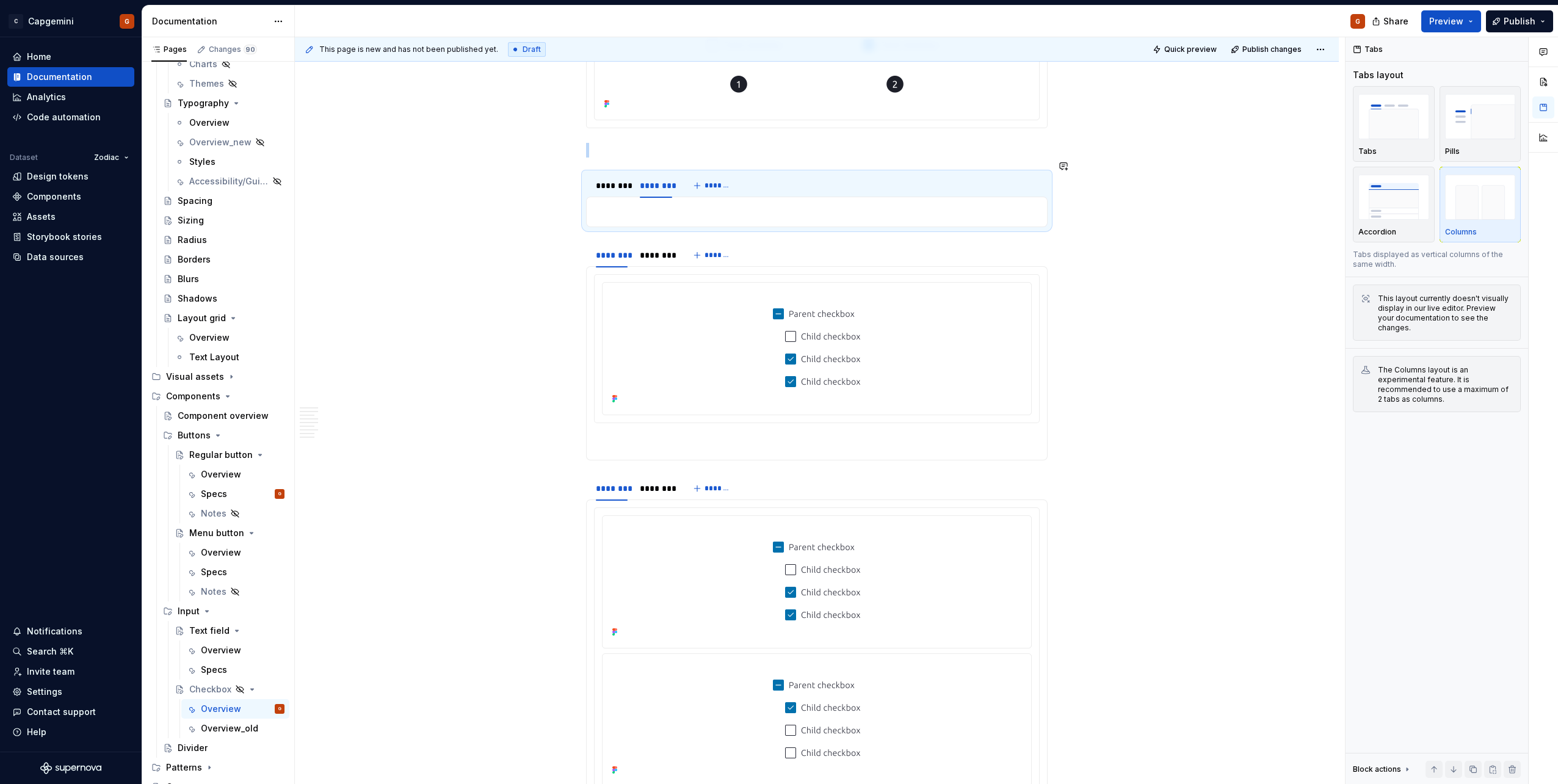
click at [690, 207] on div at bounding box center [816, 212] width 461 height 30
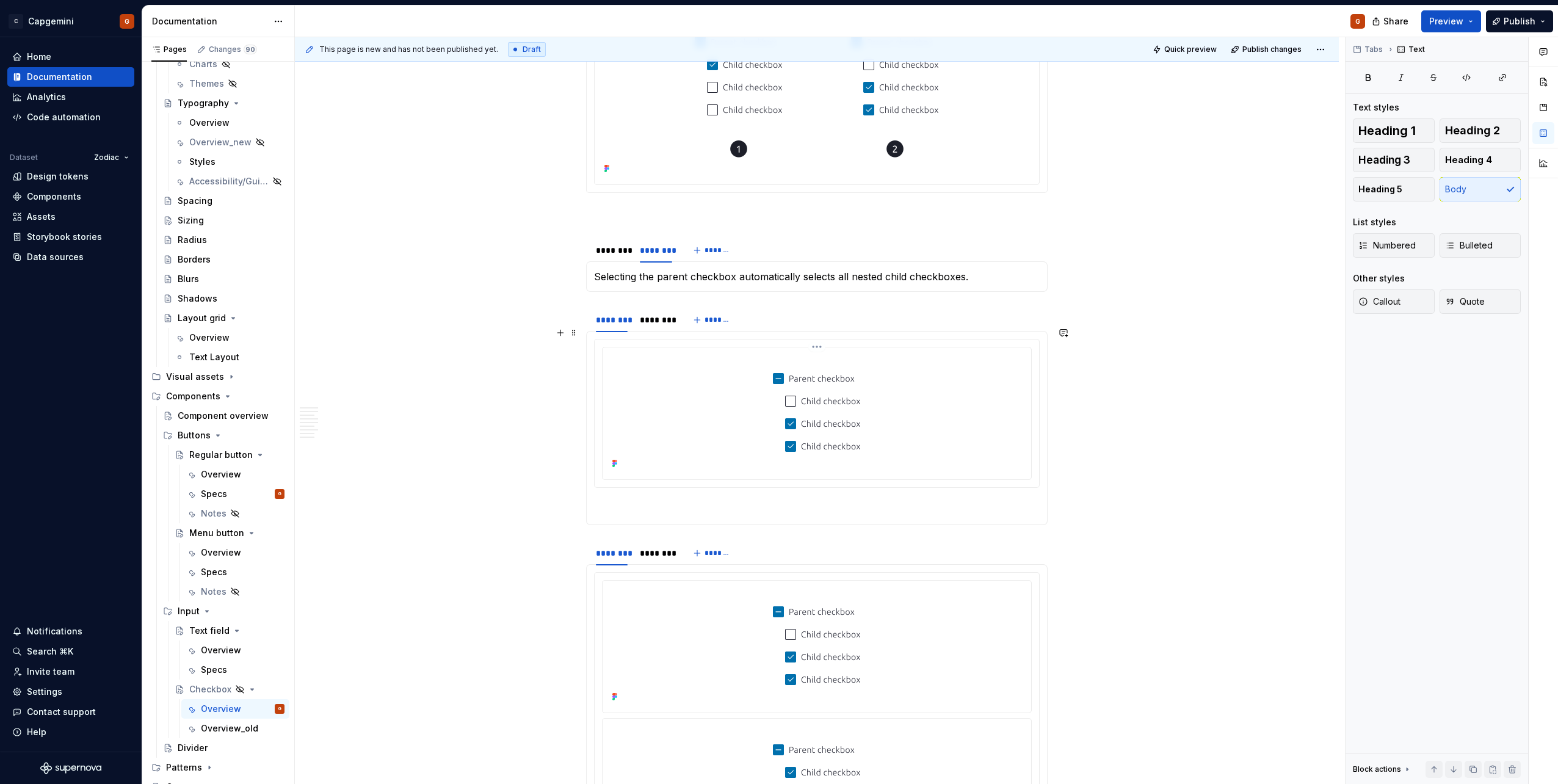
scroll to position [2709, 0]
click at [656, 311] on div "********" at bounding box center [656, 316] width 42 height 17
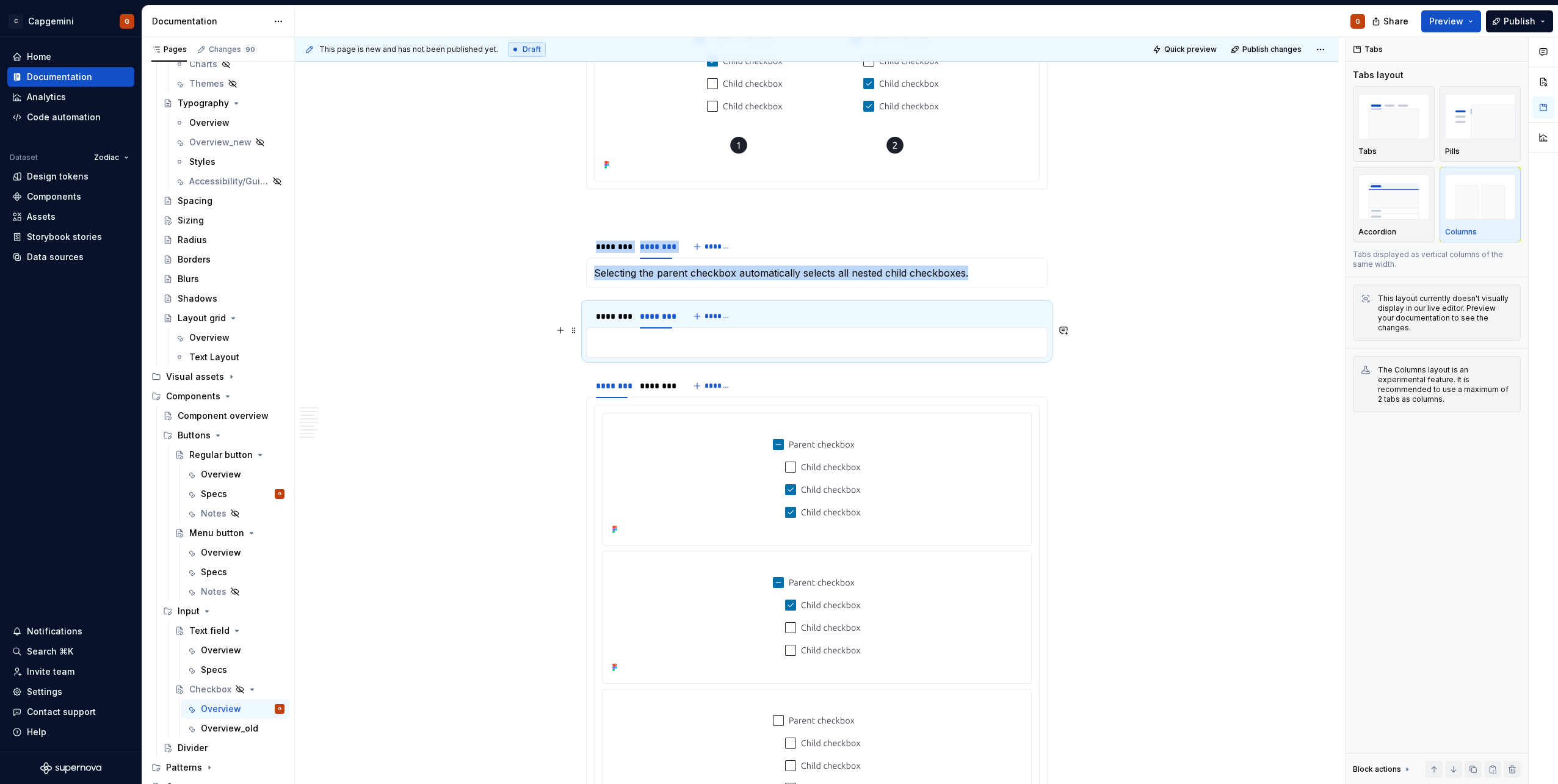
click at [686, 335] on p at bounding box center [816, 342] width 446 height 14
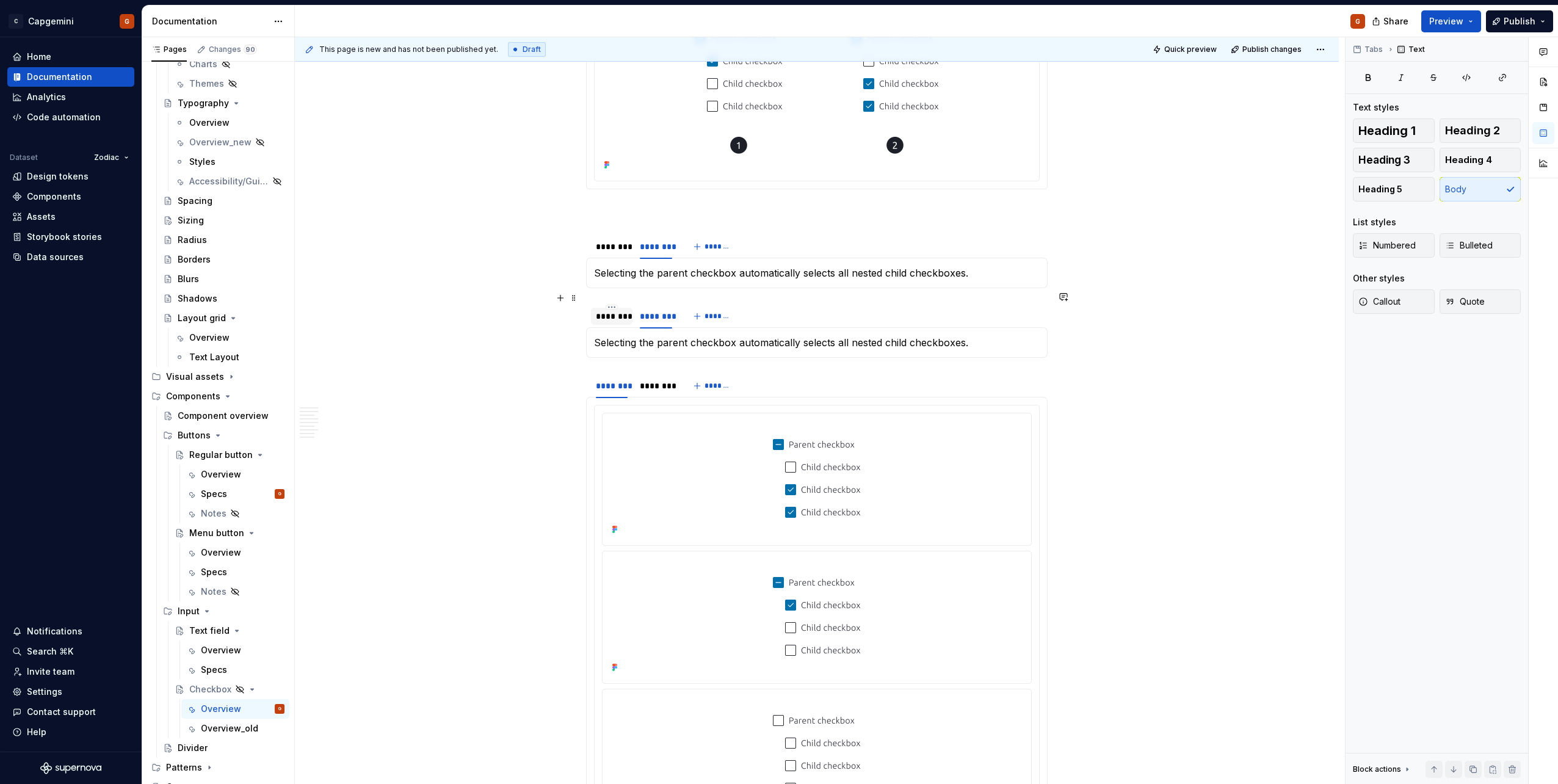
click at [612, 310] on div "********" at bounding box center [611, 316] width 32 height 12
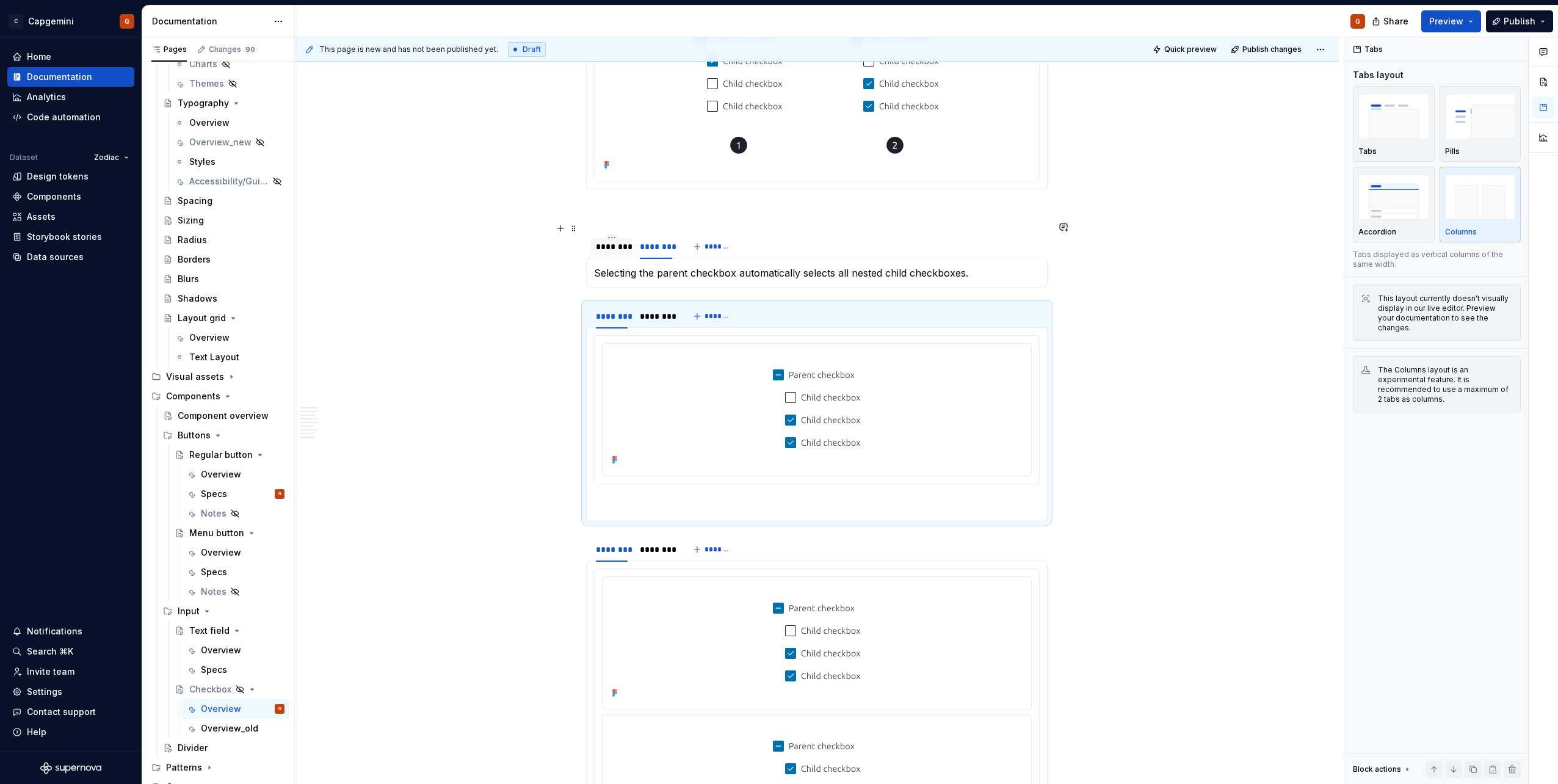
click at [611, 240] on div "********" at bounding box center [611, 246] width 32 height 12
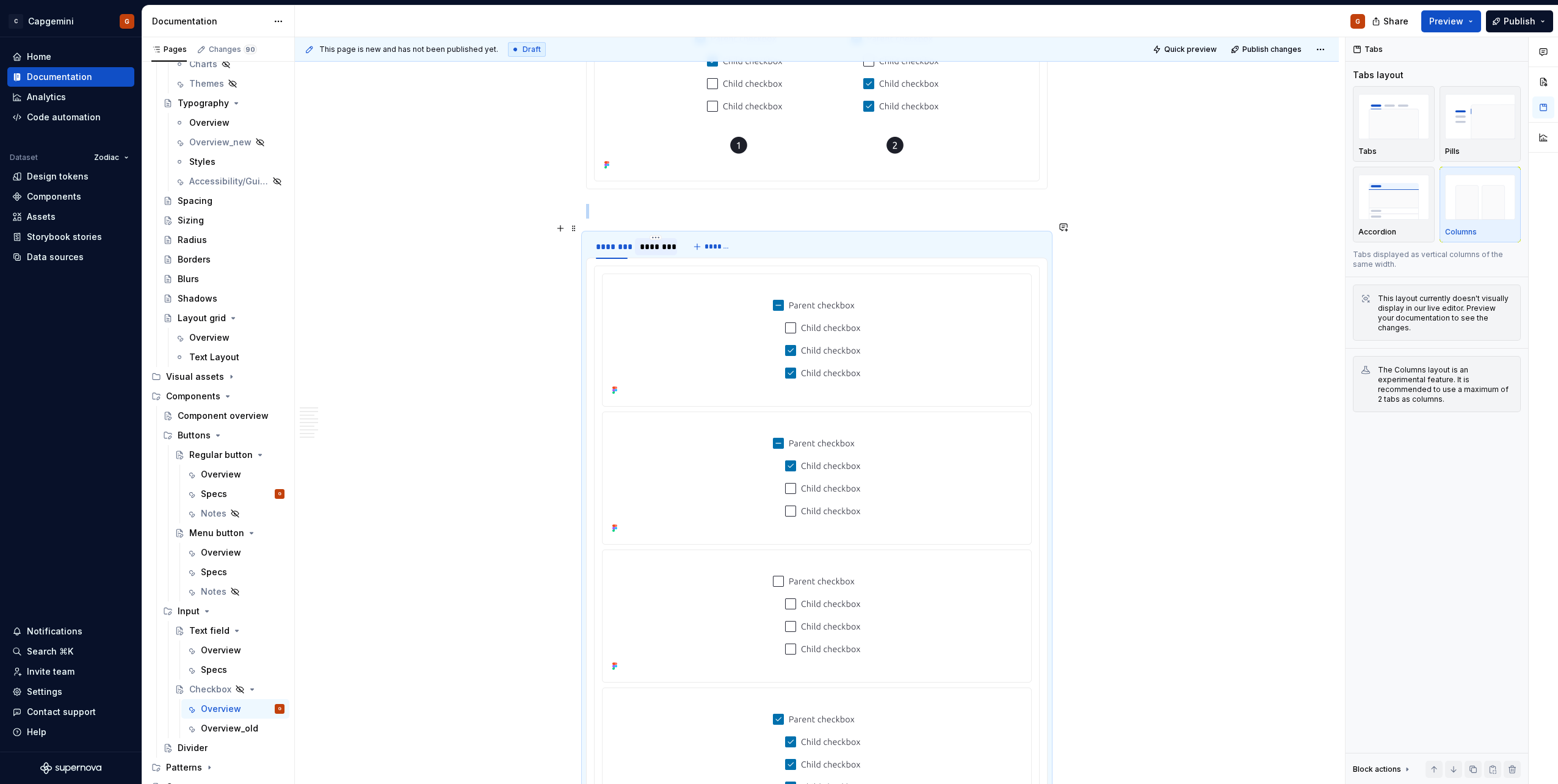
click at [657, 242] on div "********" at bounding box center [656, 247] width 42 height 17
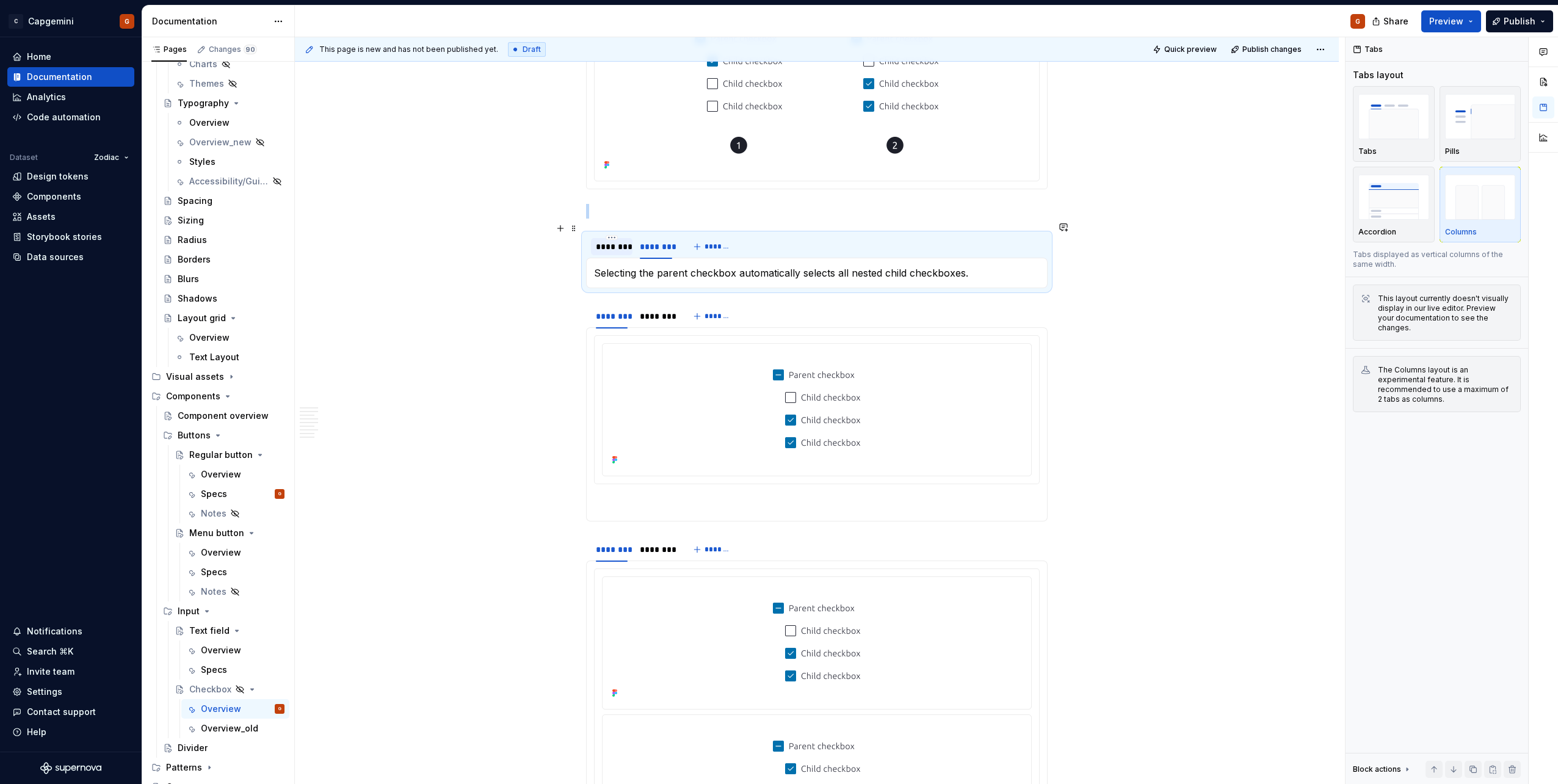
click at [619, 240] on div "********" at bounding box center [611, 246] width 32 height 12
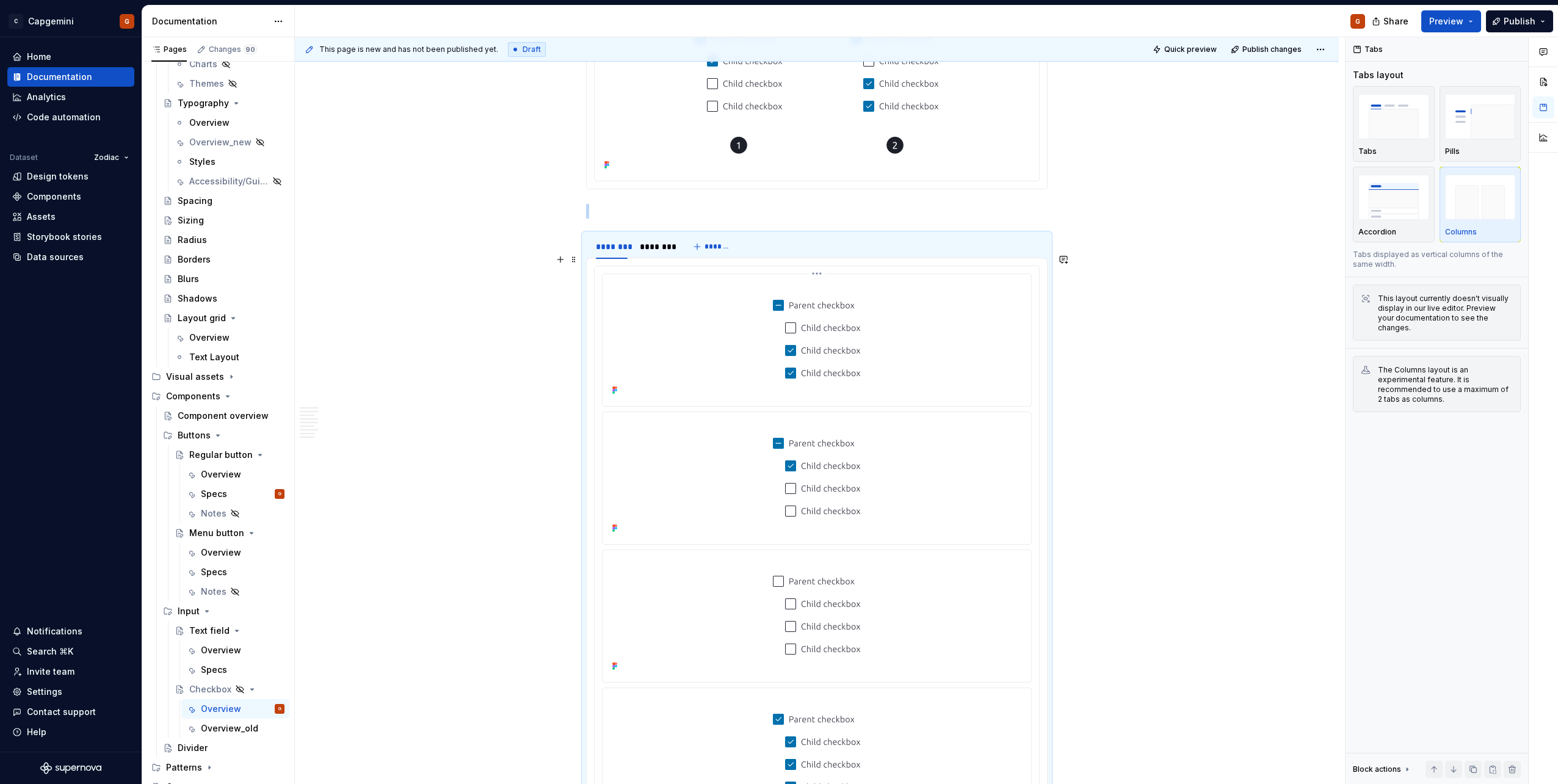
click at [776, 279] on img at bounding box center [816, 338] width 137 height 120
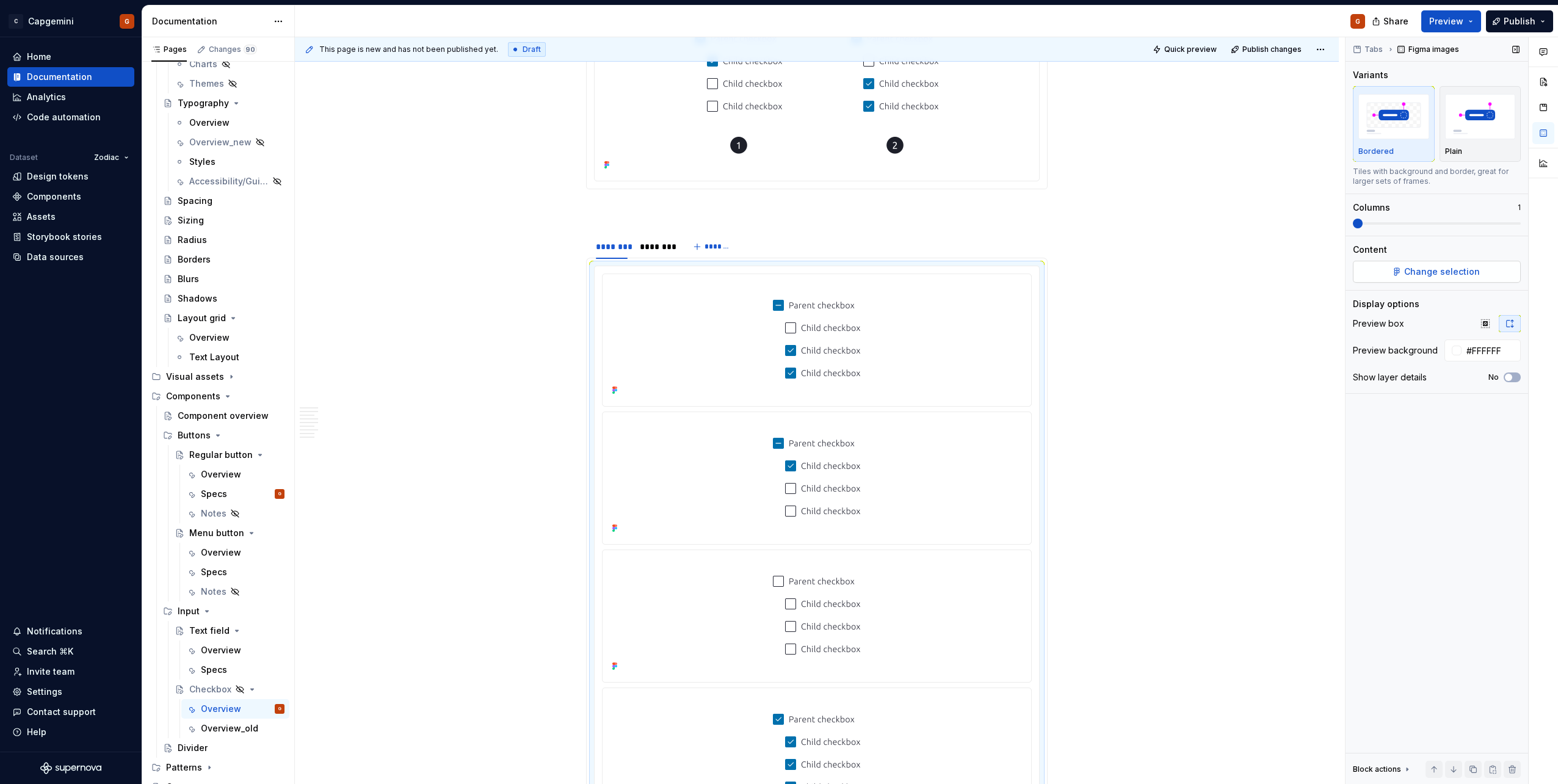
click at [776, 279] on button "Change selection" at bounding box center [1436, 271] width 168 height 22
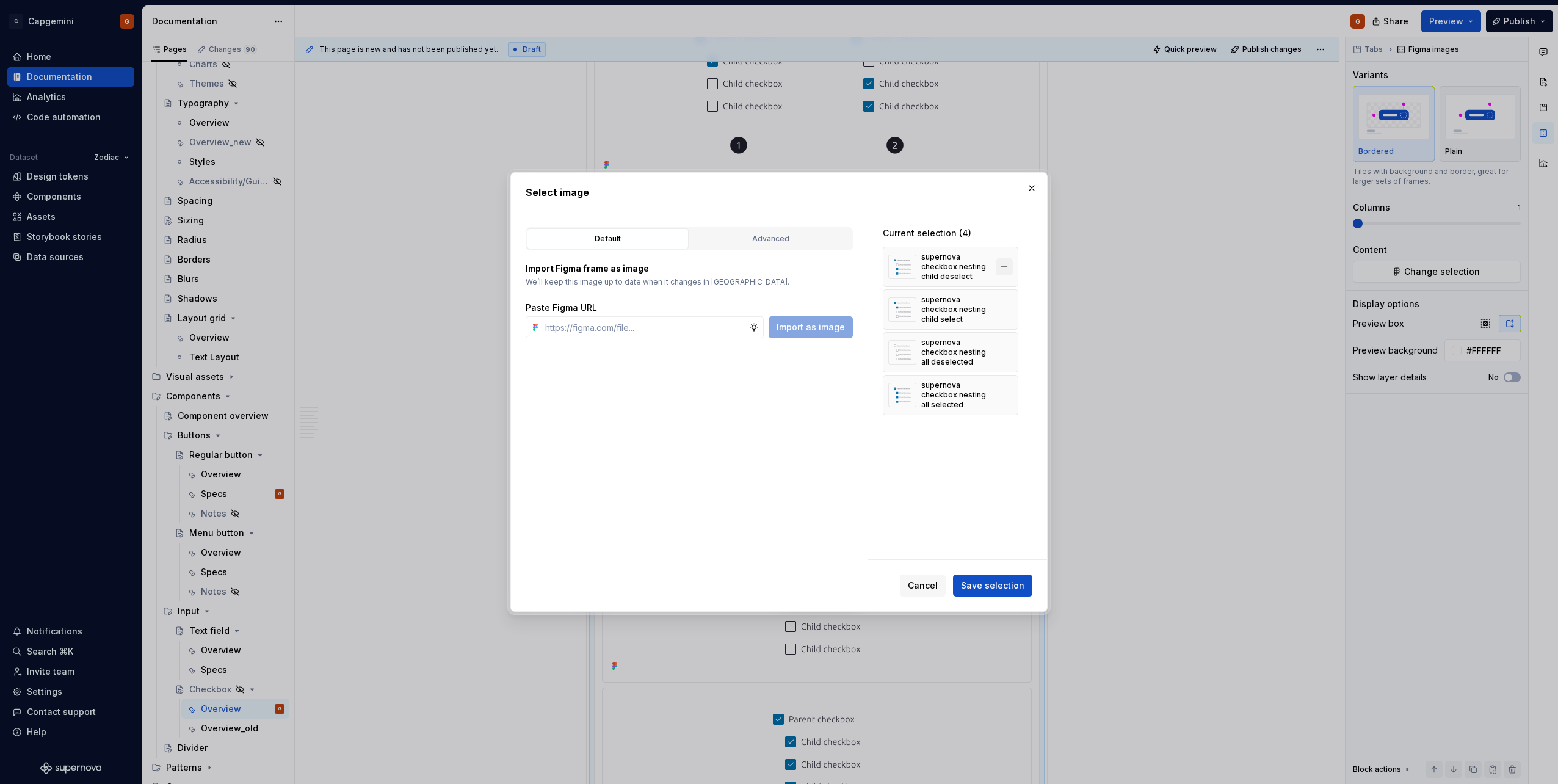
click at [776, 268] on button "button" at bounding box center [1004, 267] width 17 height 17
click at [776, 306] on button "button" at bounding box center [1004, 310] width 17 height 17
click at [776, 312] on button "button" at bounding box center [1004, 310] width 17 height 17
click at [776, 392] on button "Save selection" at bounding box center [992, 585] width 79 height 22
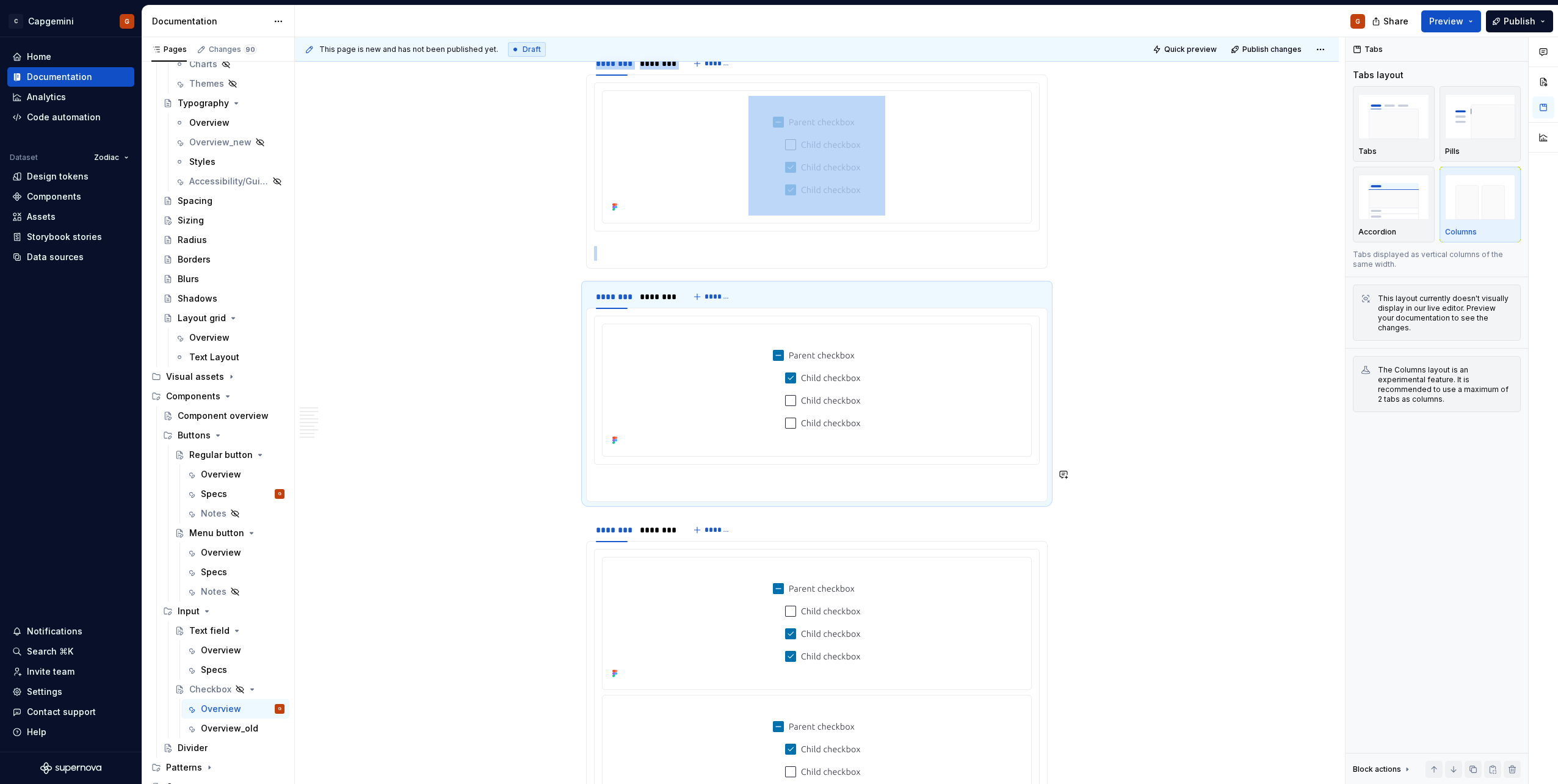
scroll to position [3076, 0]
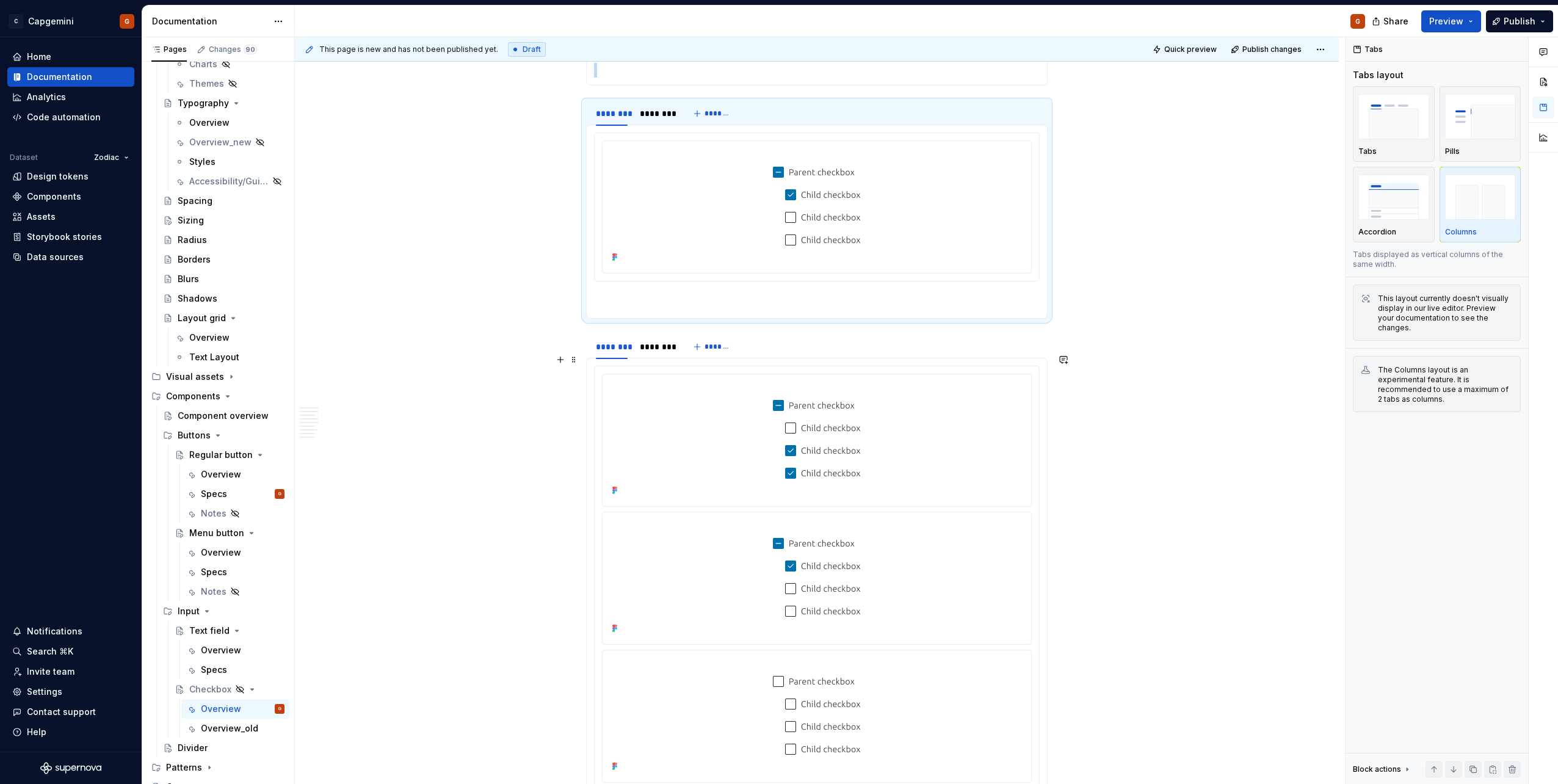
click at [776, 392] on img at bounding box center [816, 438] width 137 height 120
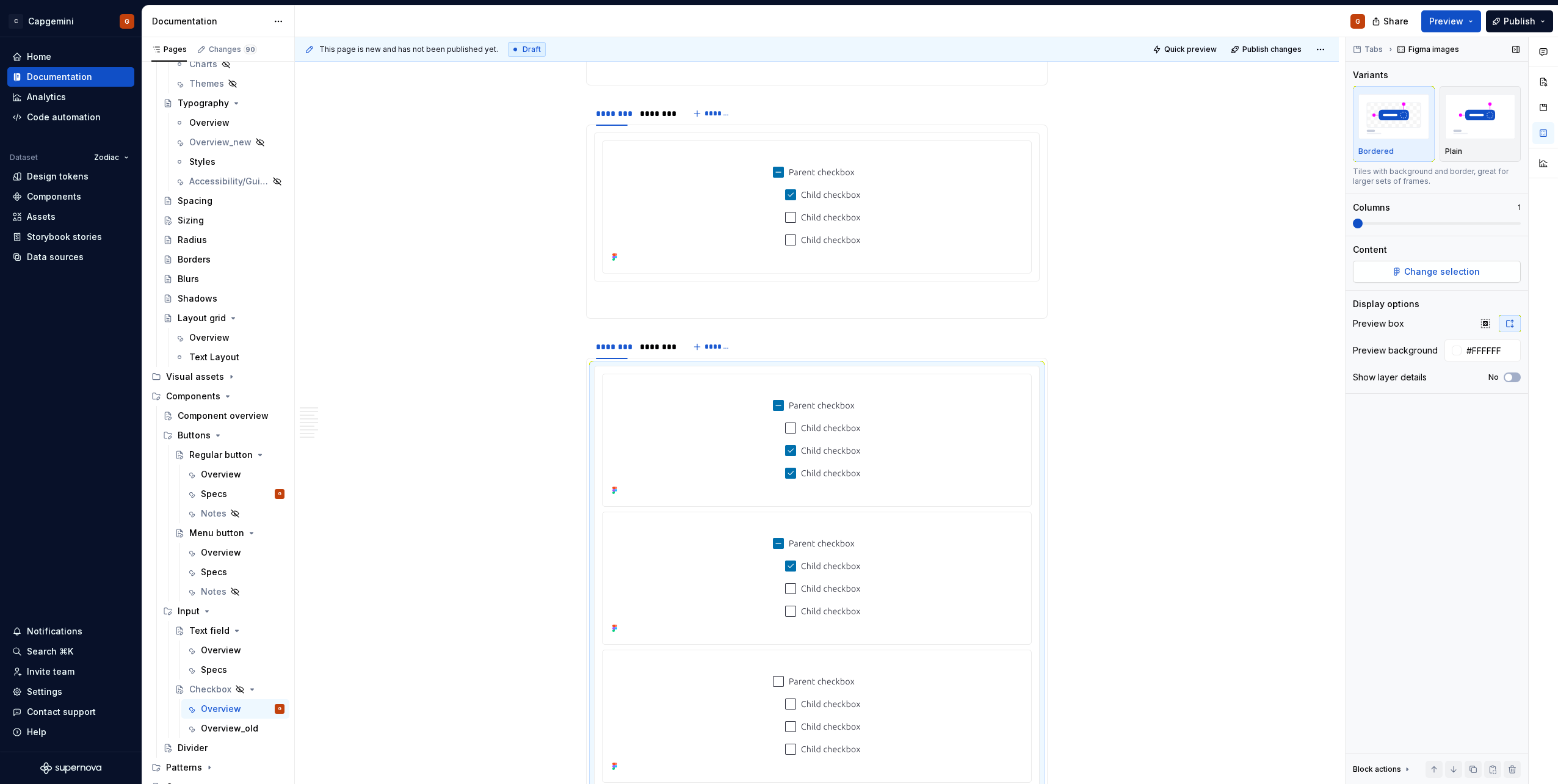
click at [776, 275] on span "Change selection" at bounding box center [1441, 271] width 76 height 12
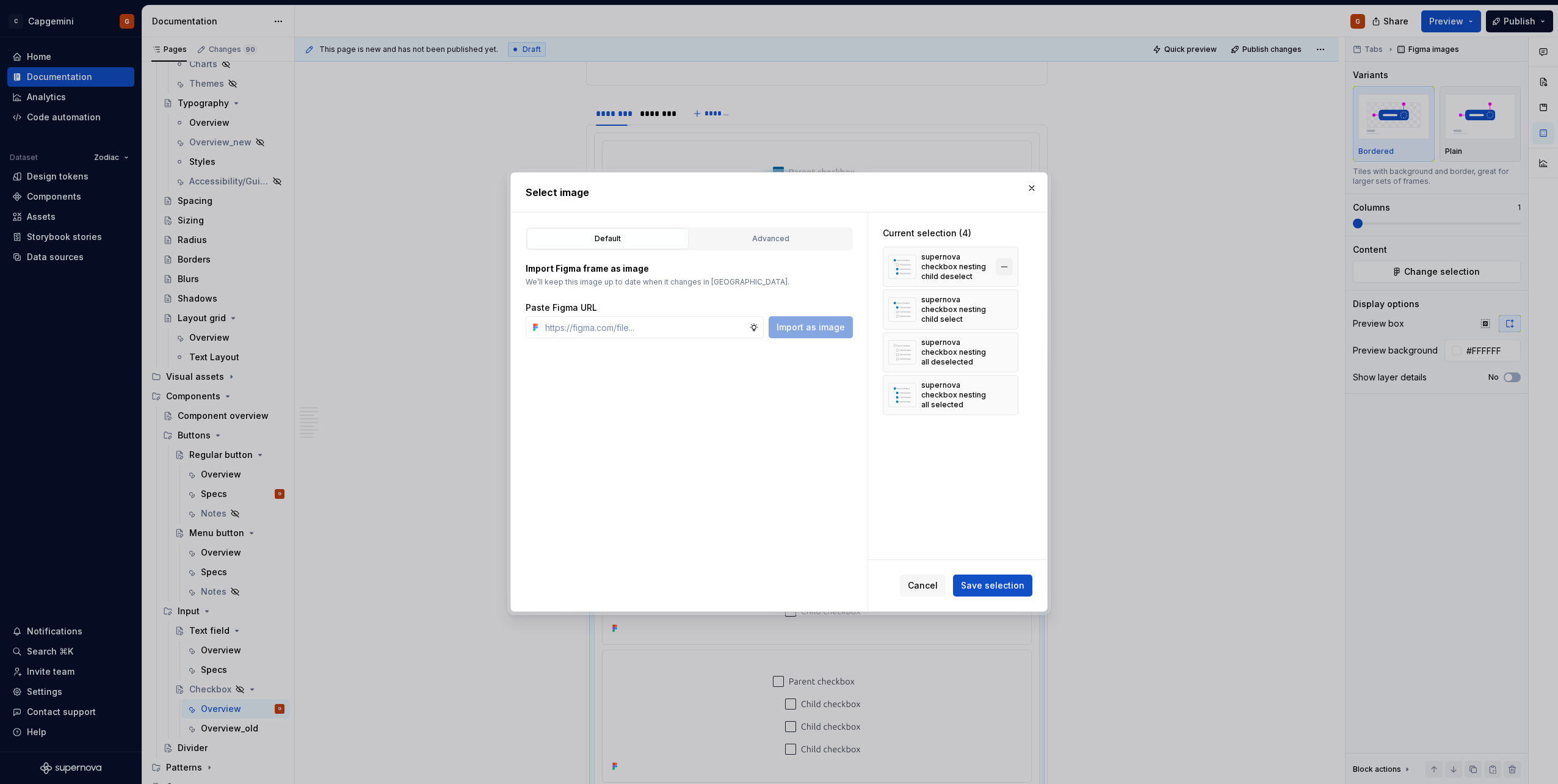
click at [776, 266] on button "button" at bounding box center [1004, 267] width 17 height 17
click at [776, 392] on span "Save selection" at bounding box center [992, 585] width 63 height 12
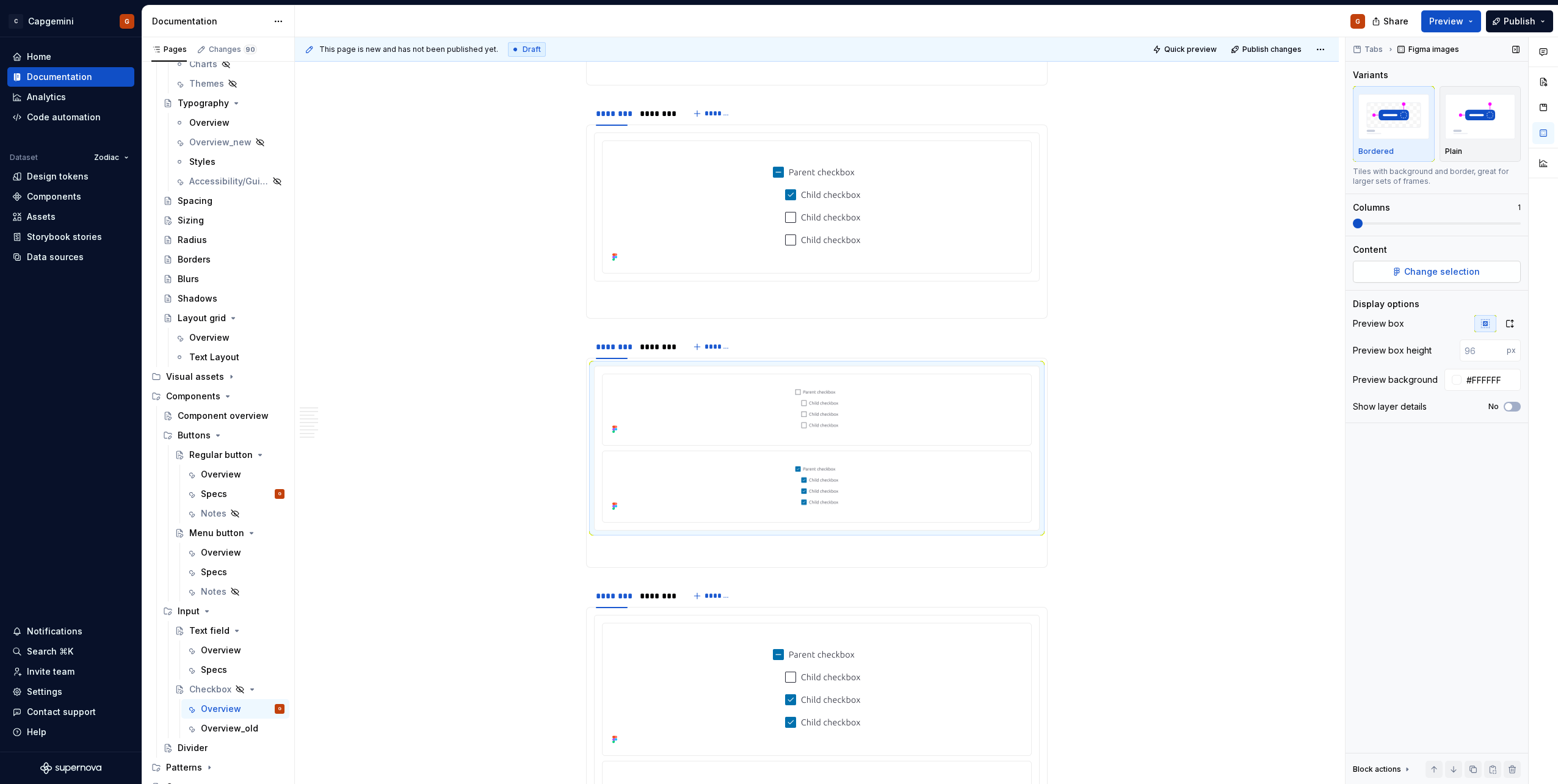
click at [776, 272] on span "Change selection" at bounding box center [1441, 271] width 76 height 12
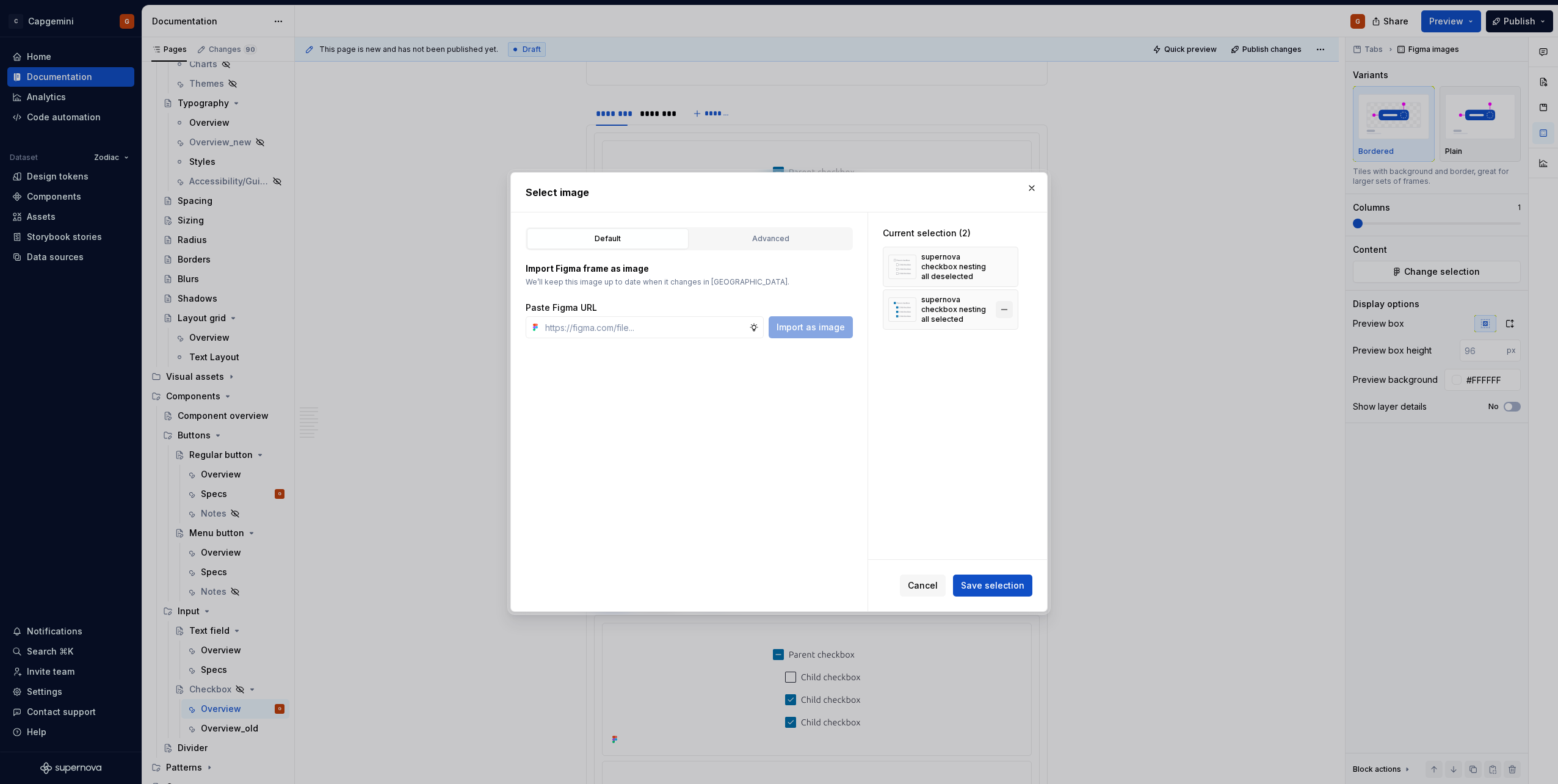
click at [776, 310] on button "button" at bounding box center [1004, 310] width 17 height 17
click at [776, 392] on span "Save selection" at bounding box center [992, 585] width 63 height 12
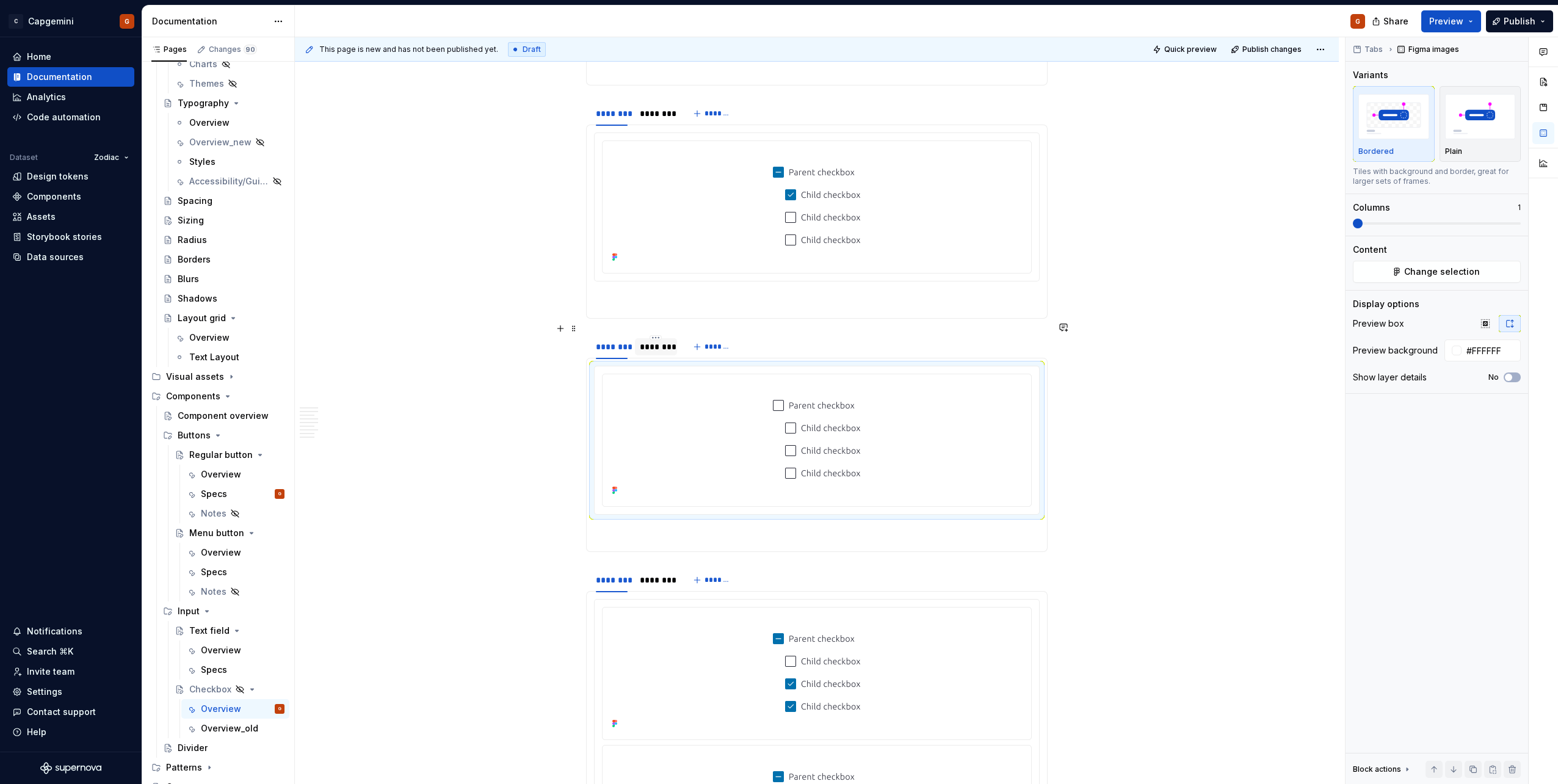
click at [654, 341] on div "********" at bounding box center [655, 346] width 32 height 12
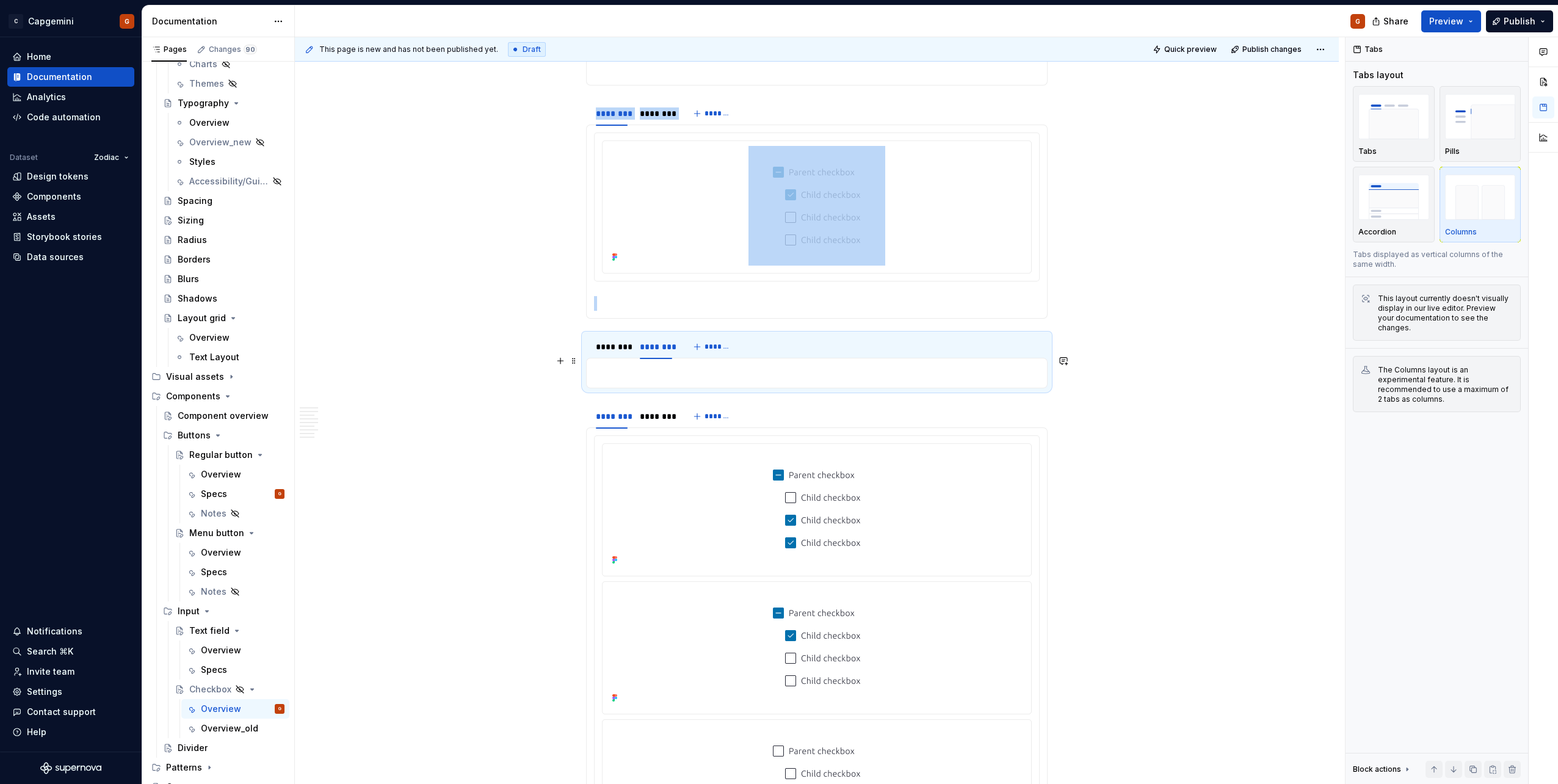
click at [740, 366] on p at bounding box center [816, 373] width 446 height 14
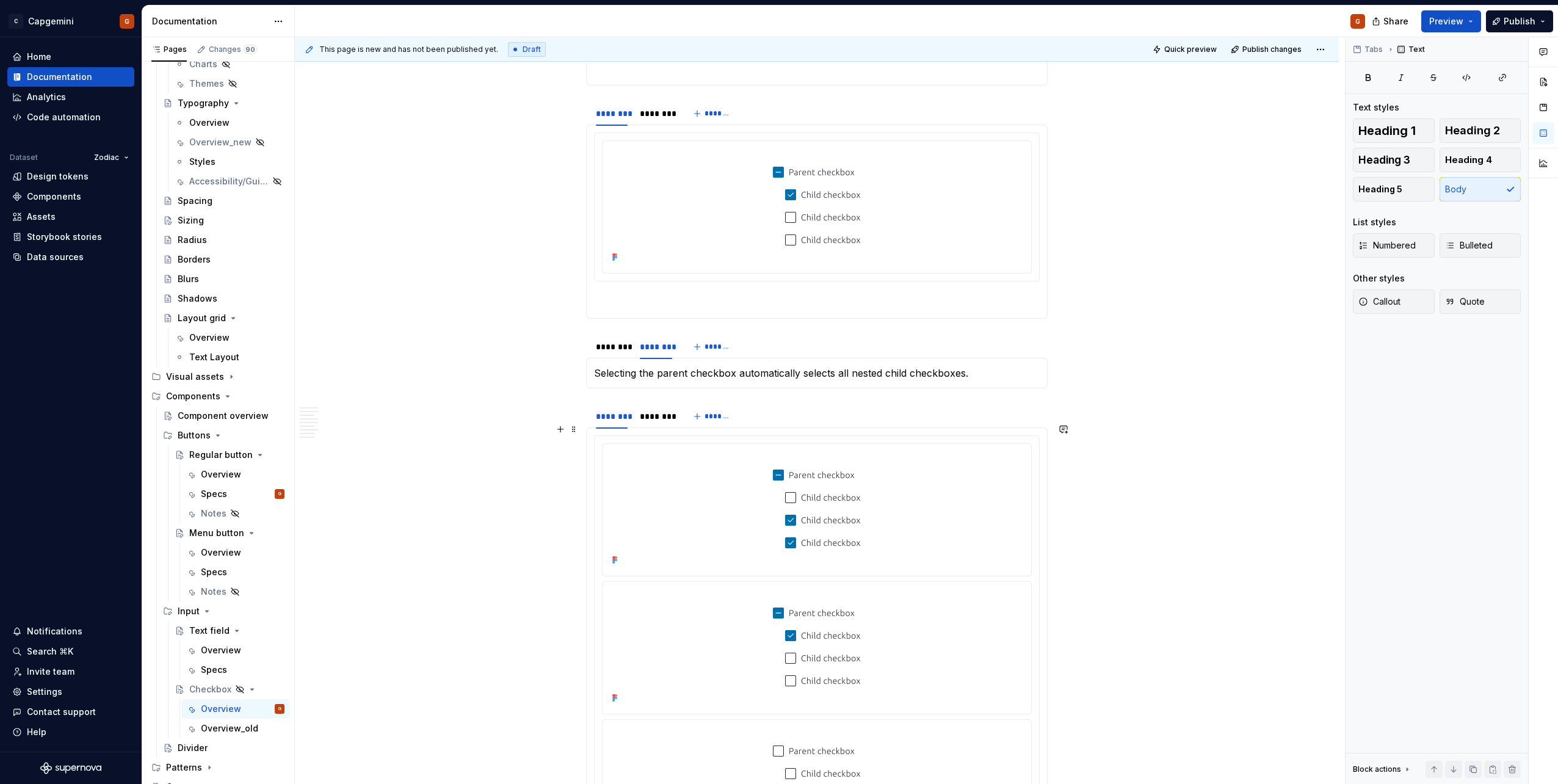
click at [747, 392] on div at bounding box center [817, 508] width 419 height 120
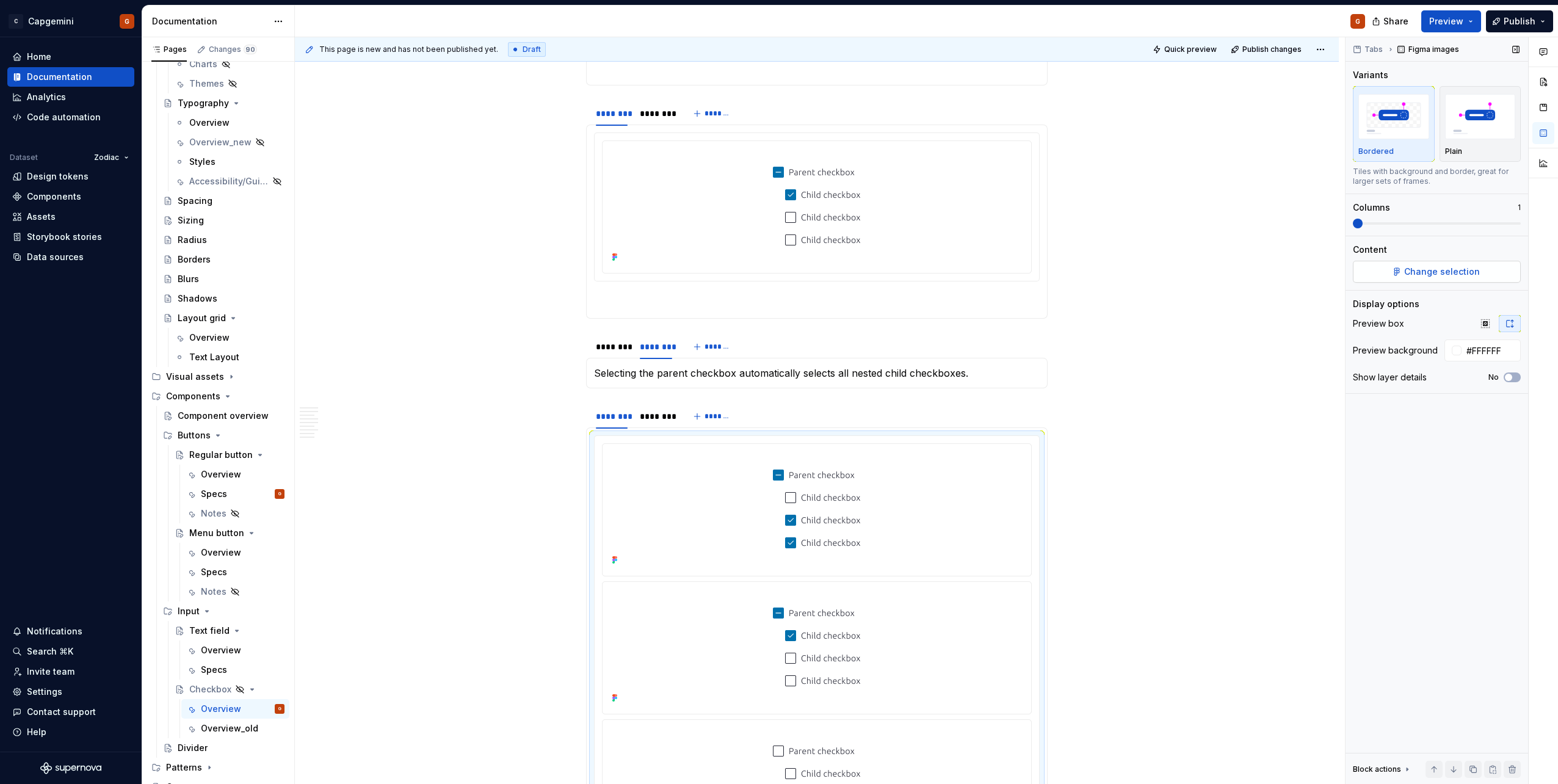
click at [776, 277] on button "Change selection" at bounding box center [1436, 271] width 168 height 22
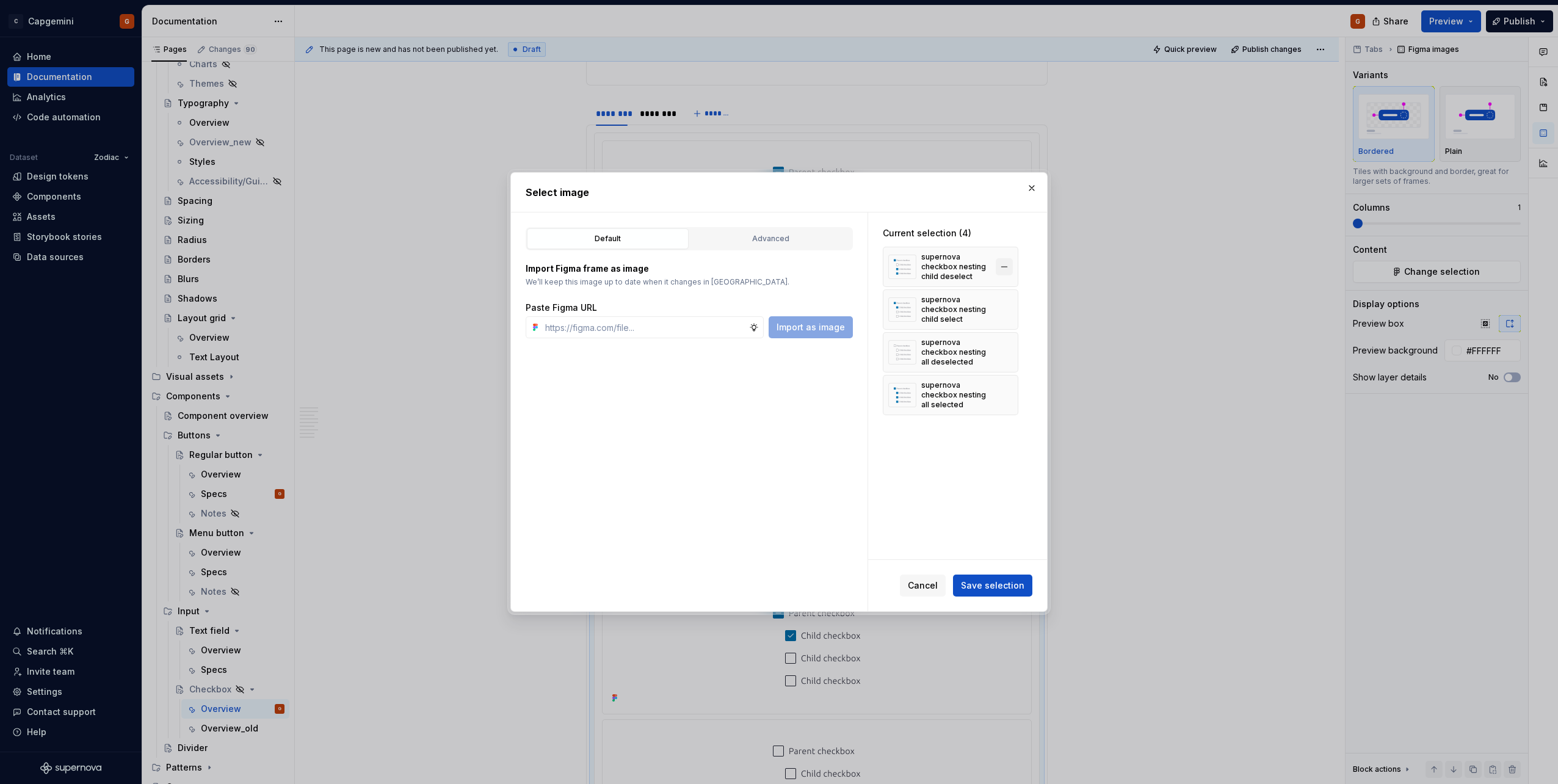
click at [776, 267] on button "button" at bounding box center [1004, 267] width 17 height 17
click at [776, 392] on span "Save selection" at bounding box center [992, 585] width 63 height 12
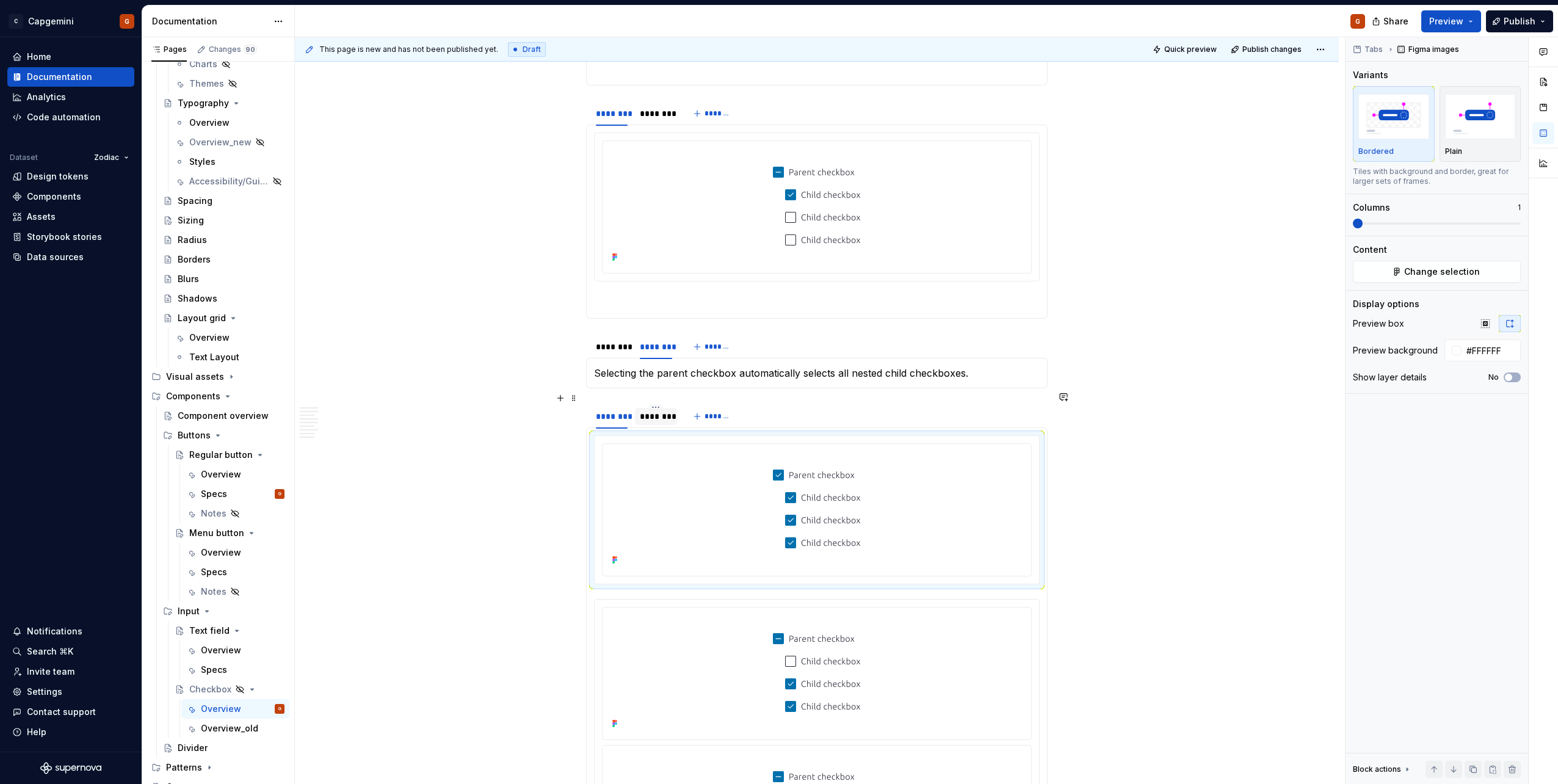
click at [669, 392] on div "********" at bounding box center [656, 416] width 42 height 17
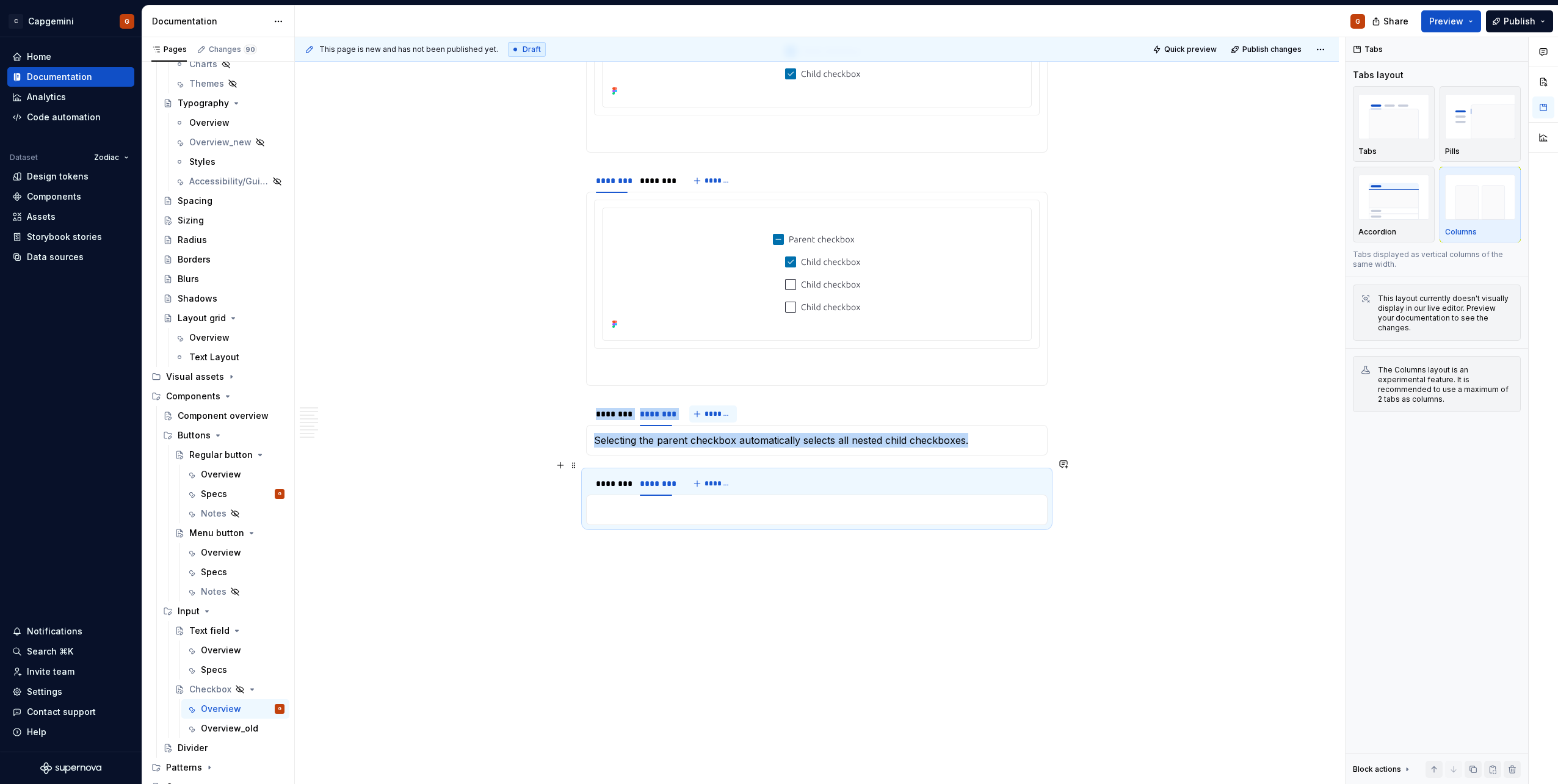
scroll to position [2996, 0]
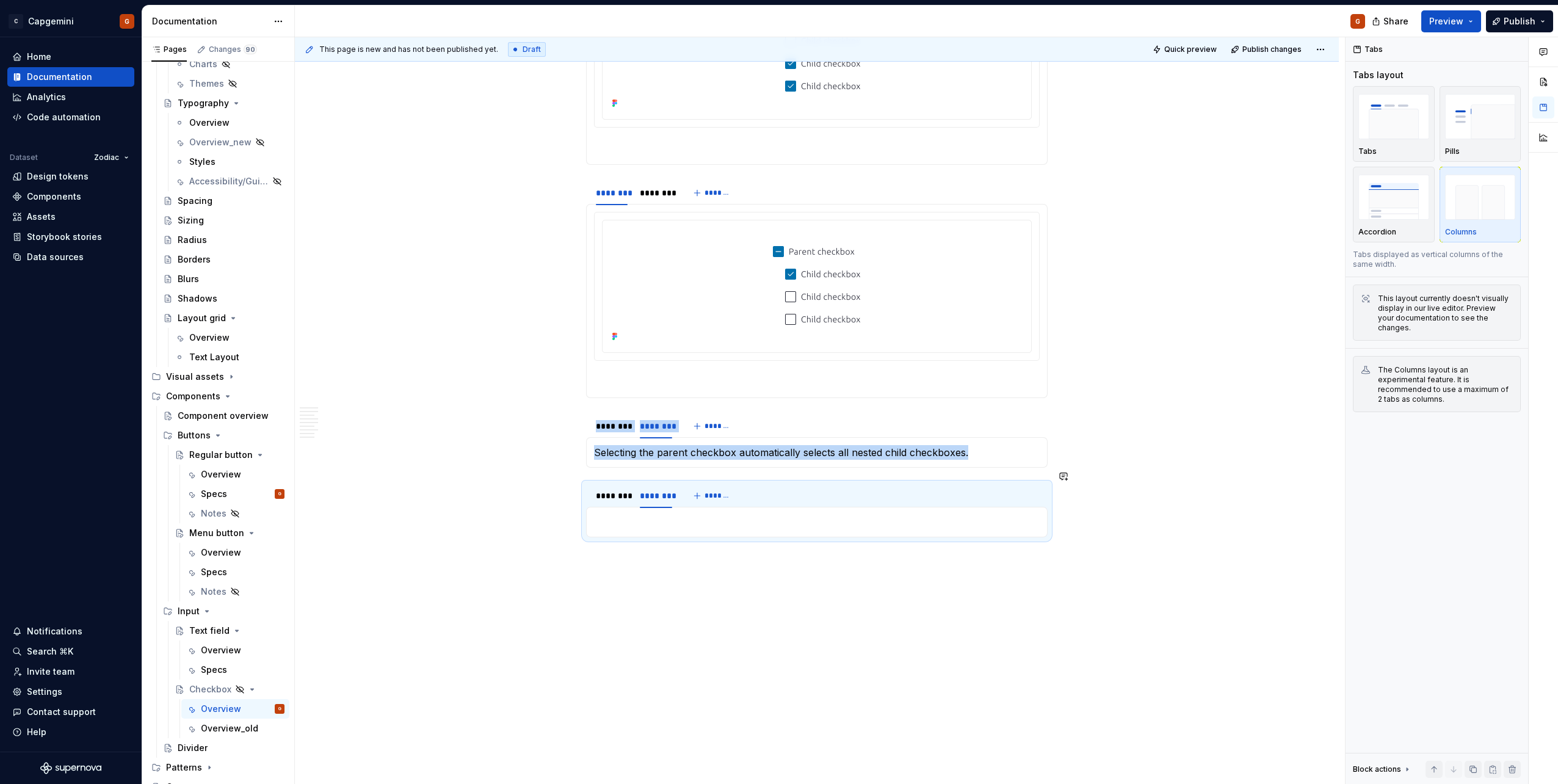
click at [673, 392] on div at bounding box center [816, 522] width 461 height 30
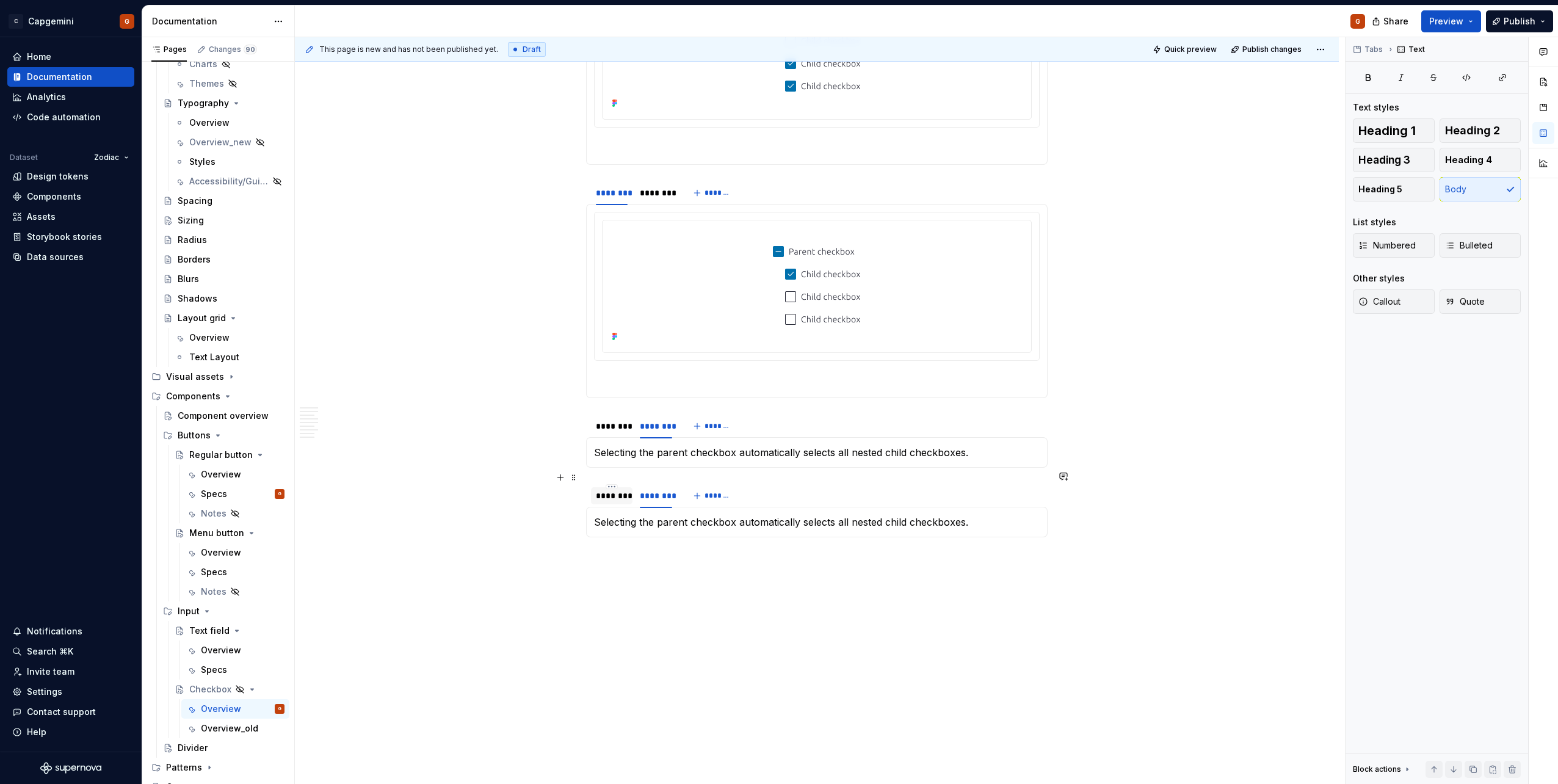
click at [601, 392] on div "********" at bounding box center [611, 495] width 32 height 12
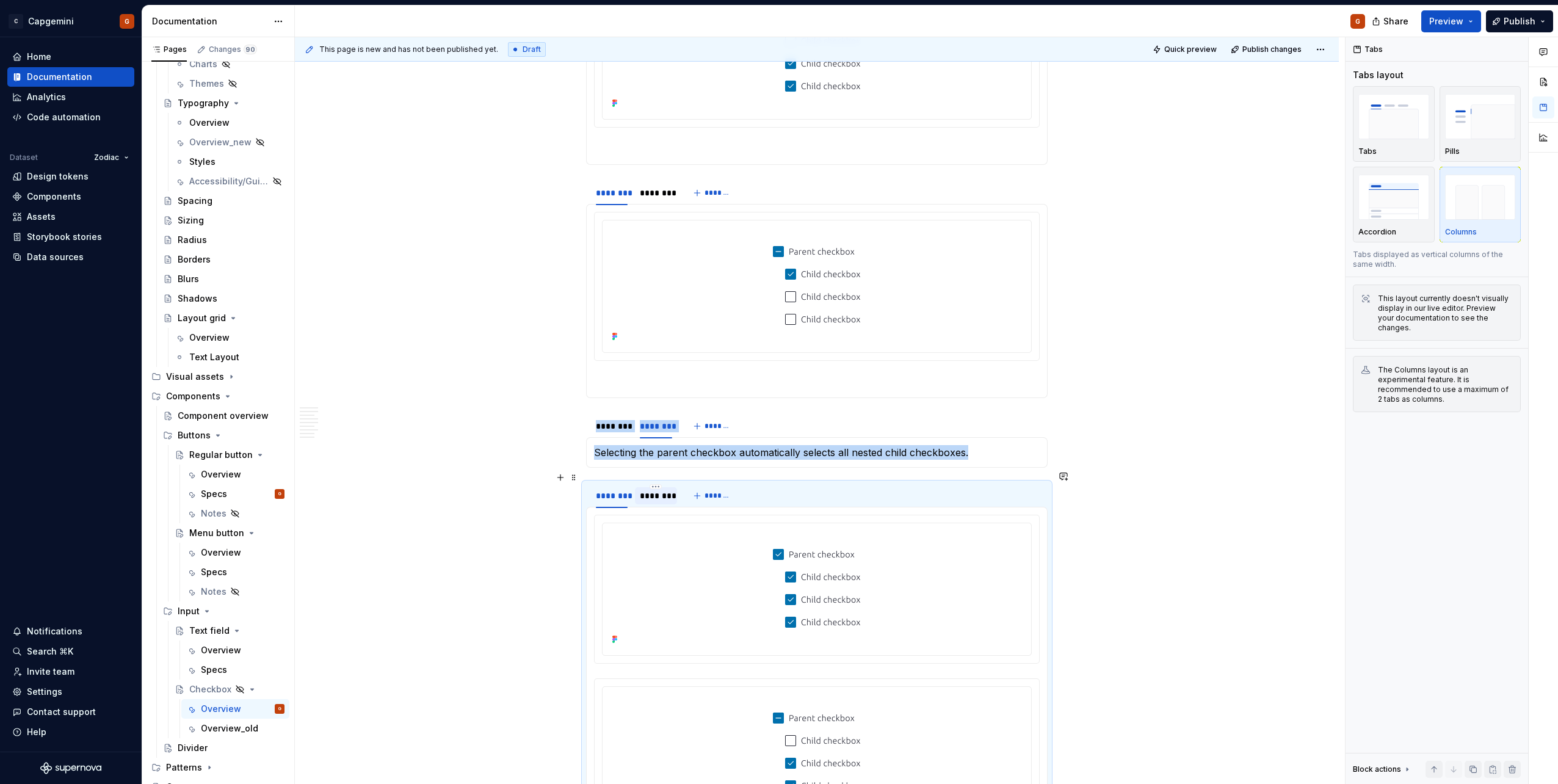
scroll to position [3240, 0]
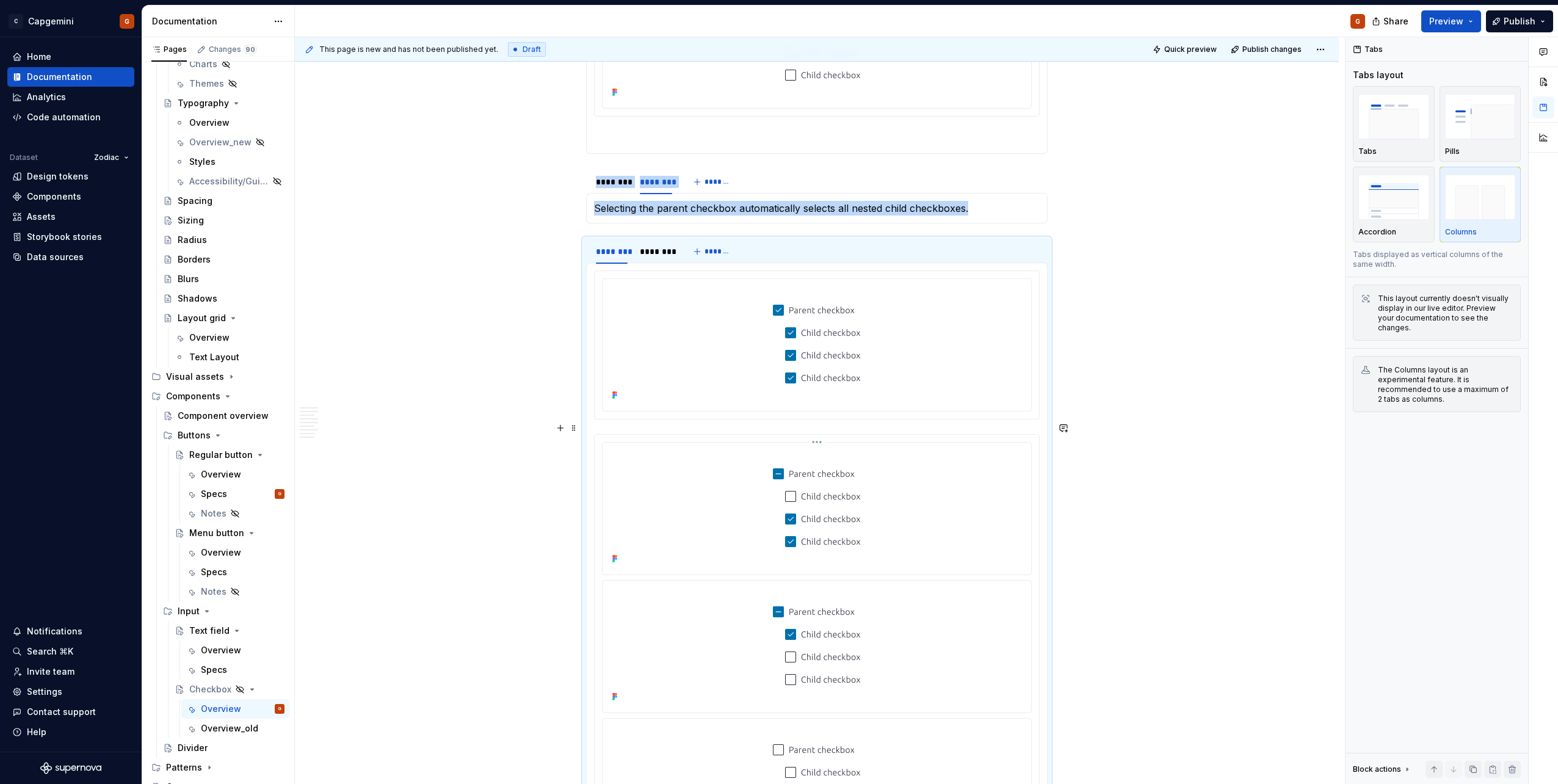
click at [776, 392] on img at bounding box center [816, 507] width 137 height 120
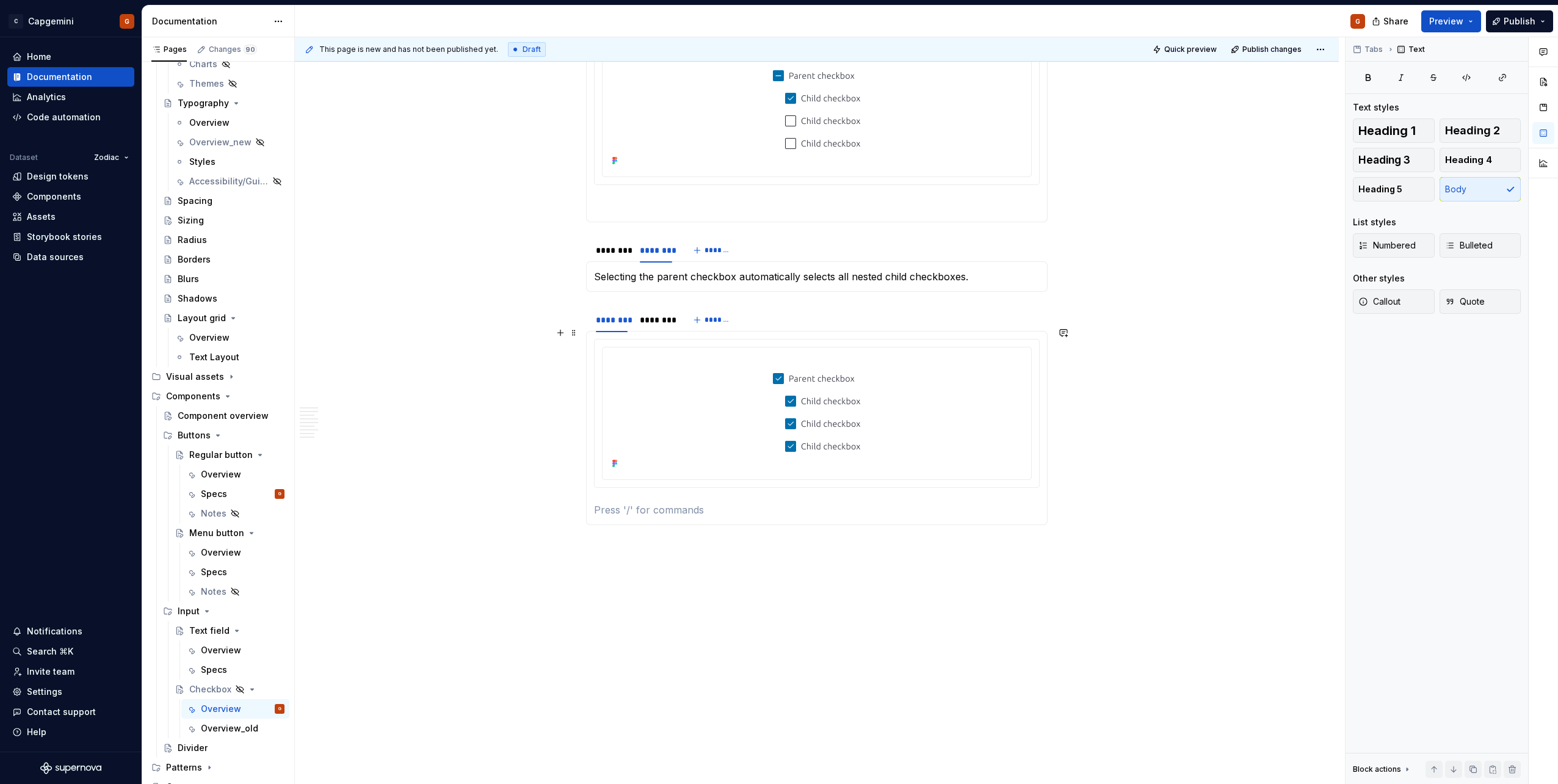
scroll to position [3160, 0]
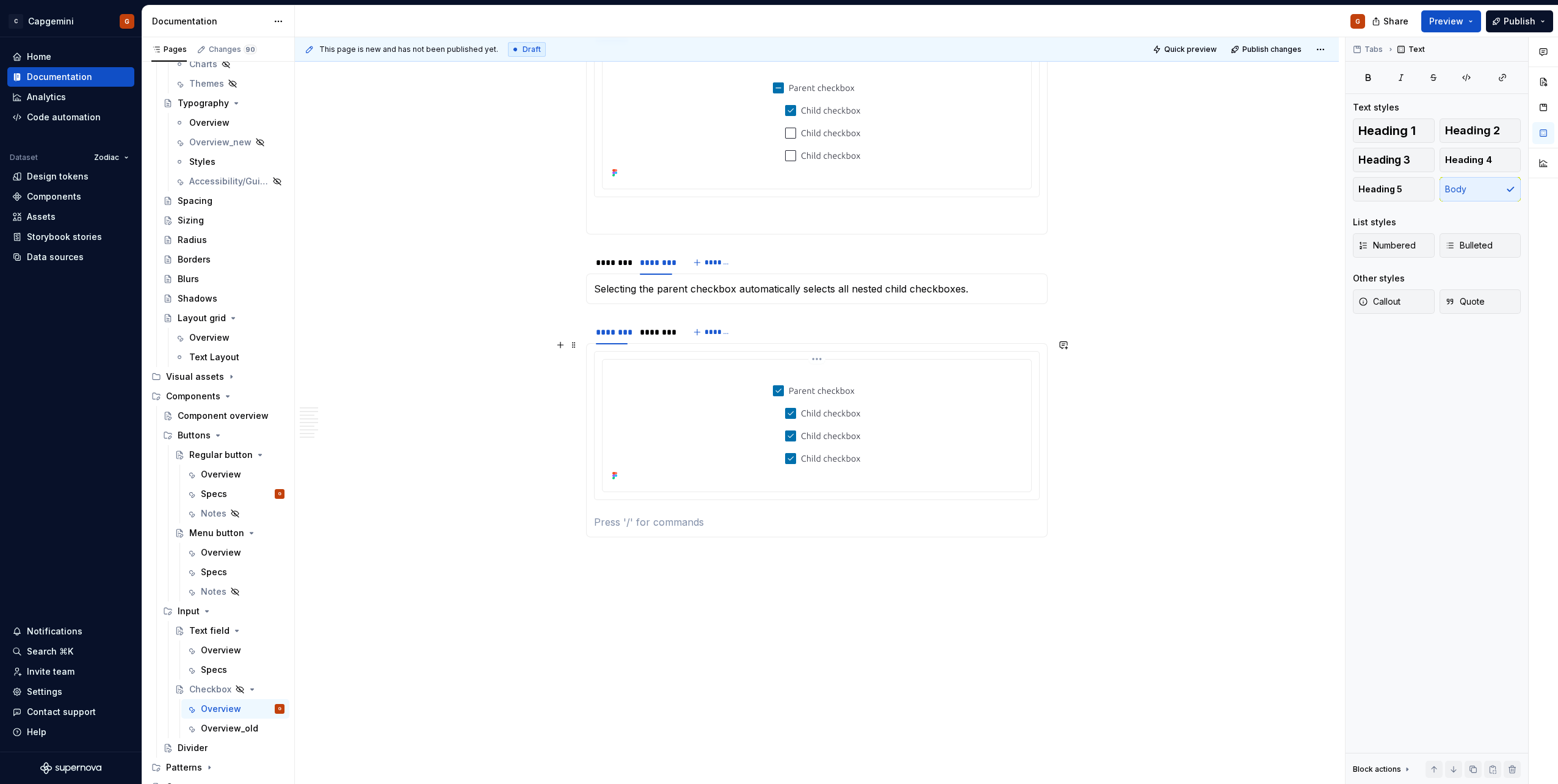
click at [776, 392] on img at bounding box center [816, 424] width 137 height 120
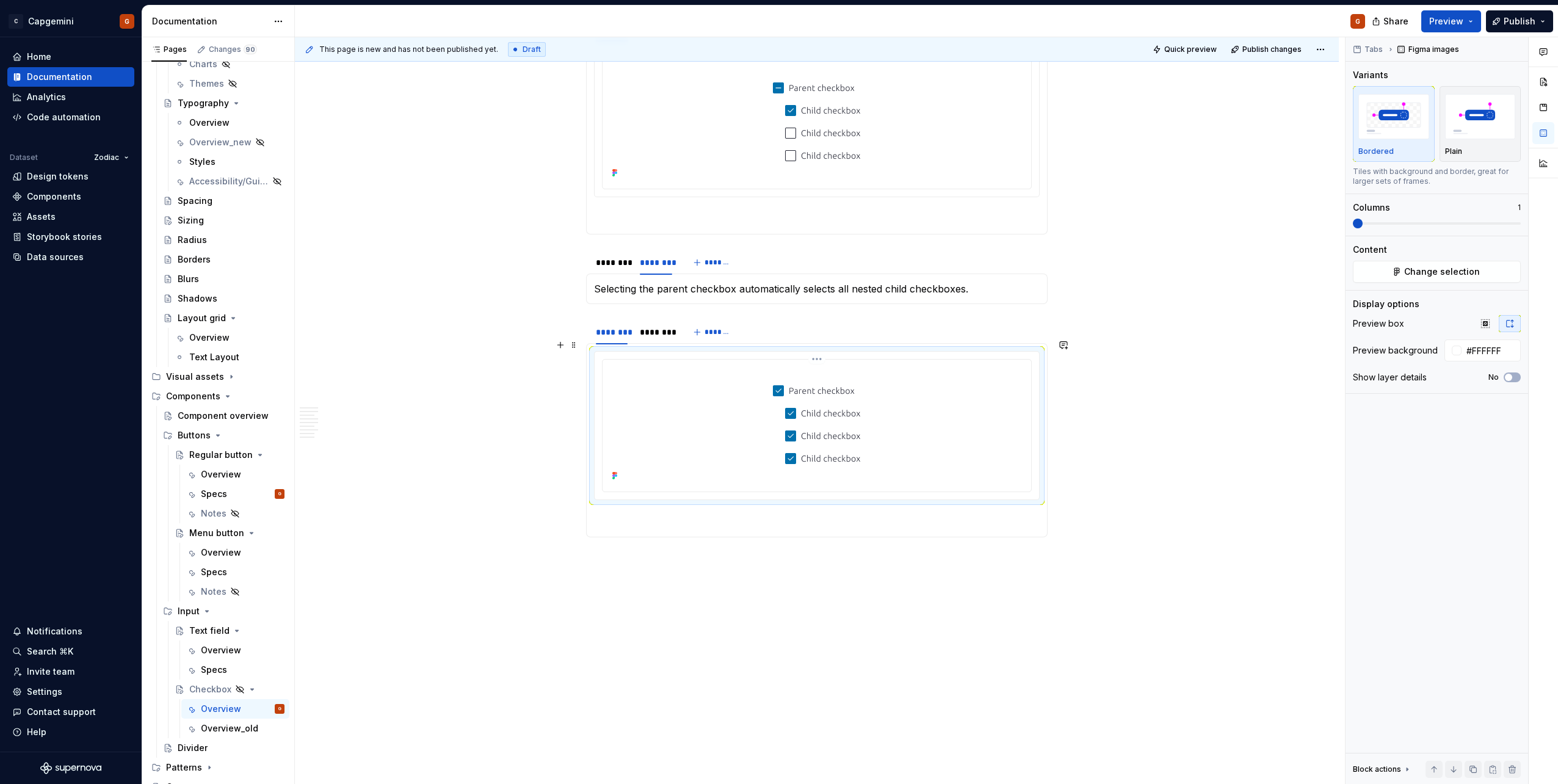
scroll to position [2977, 0]
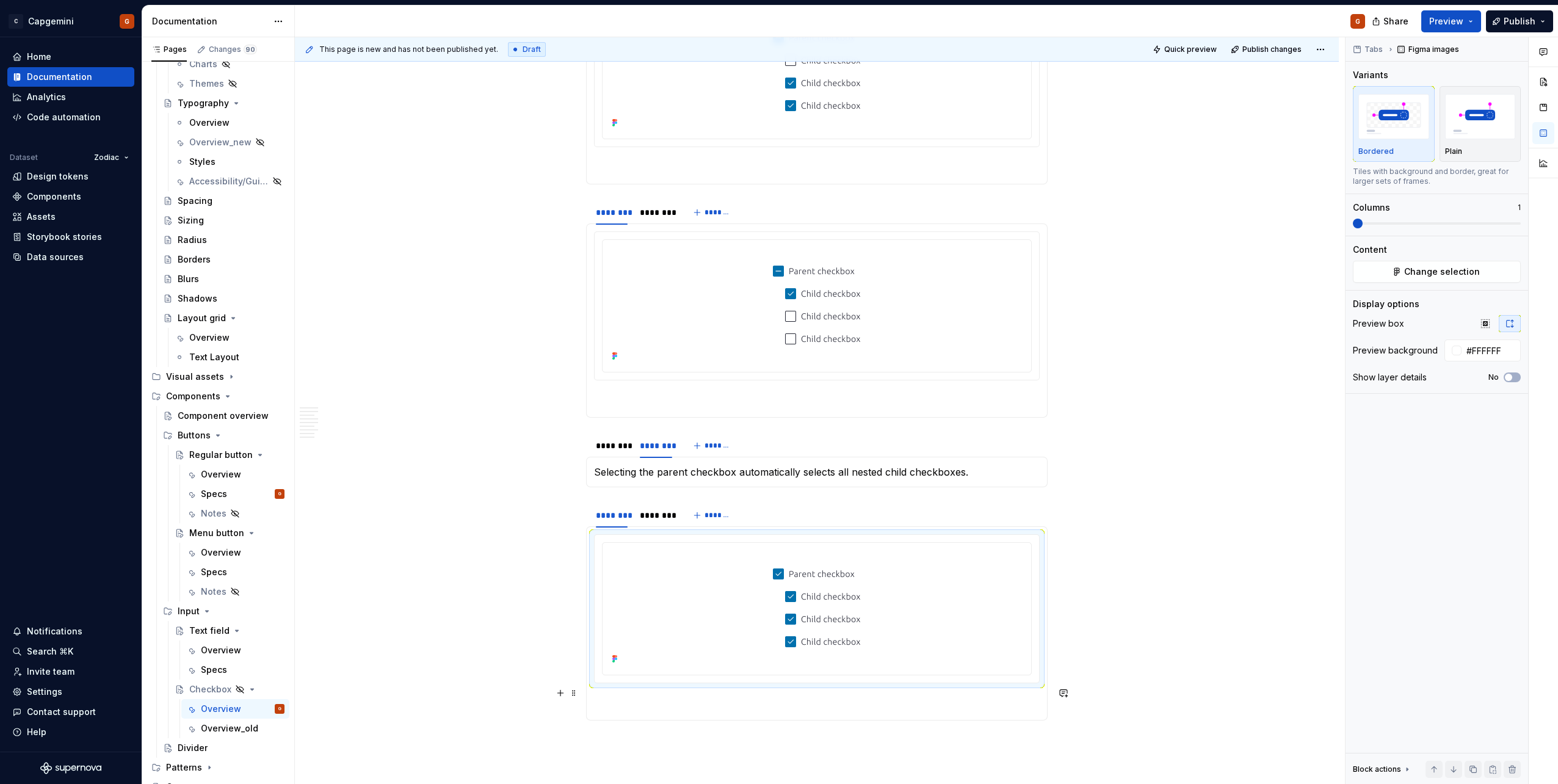
click at [660, 392] on p at bounding box center [816, 705] width 446 height 14
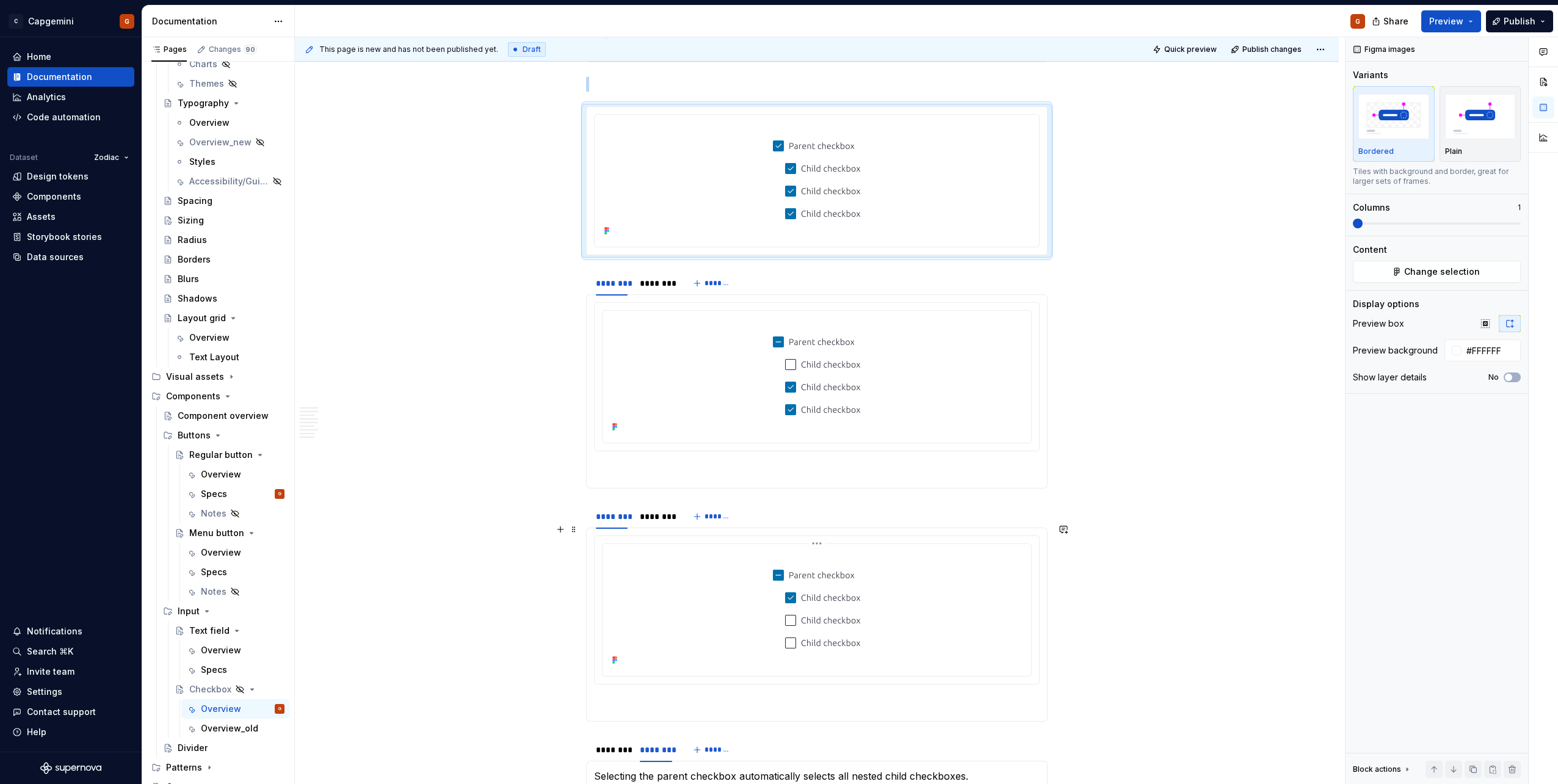
scroll to position [3019, 0]
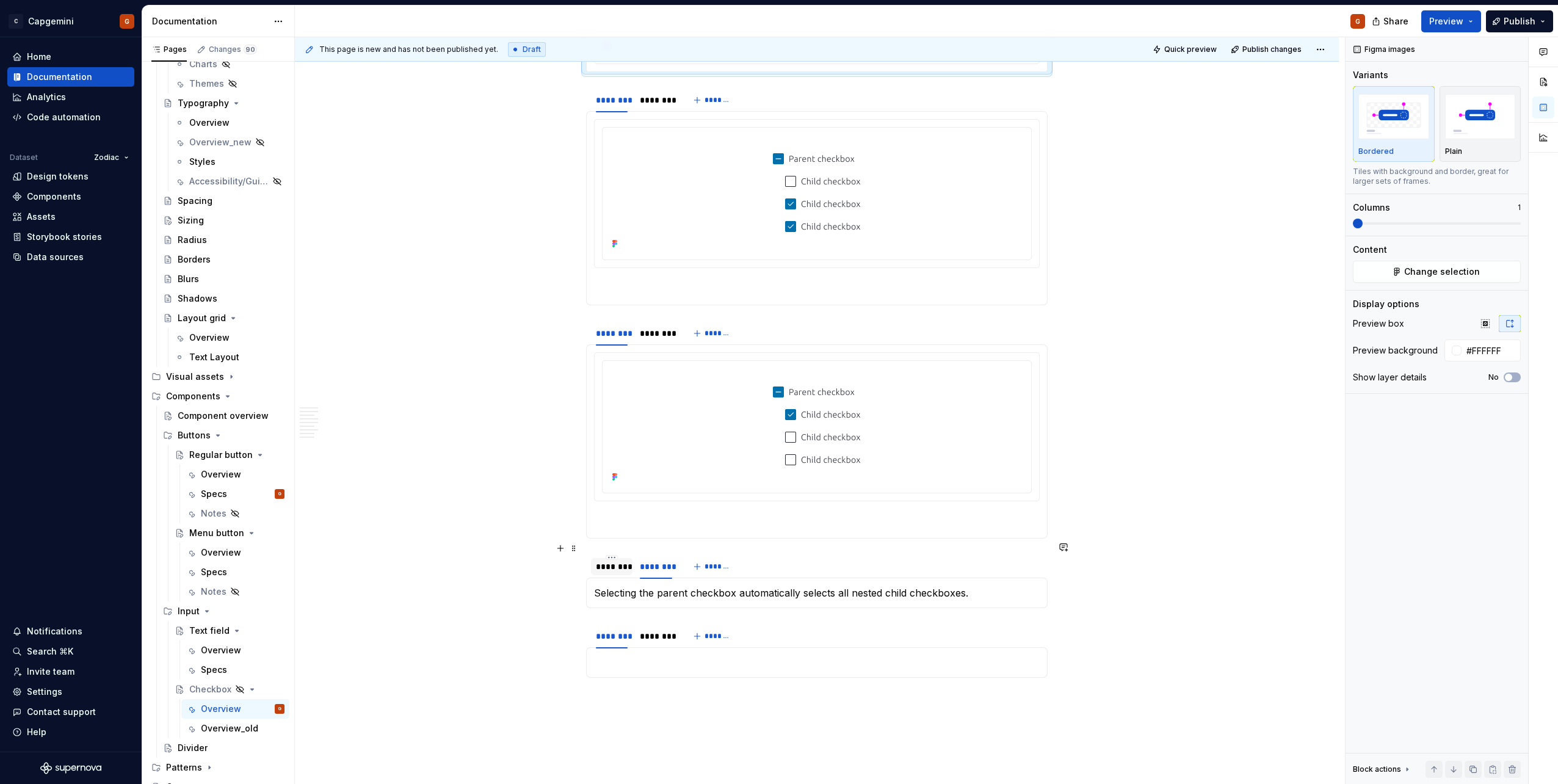
click at [611, 392] on div "********" at bounding box center [611, 566] width 32 height 12
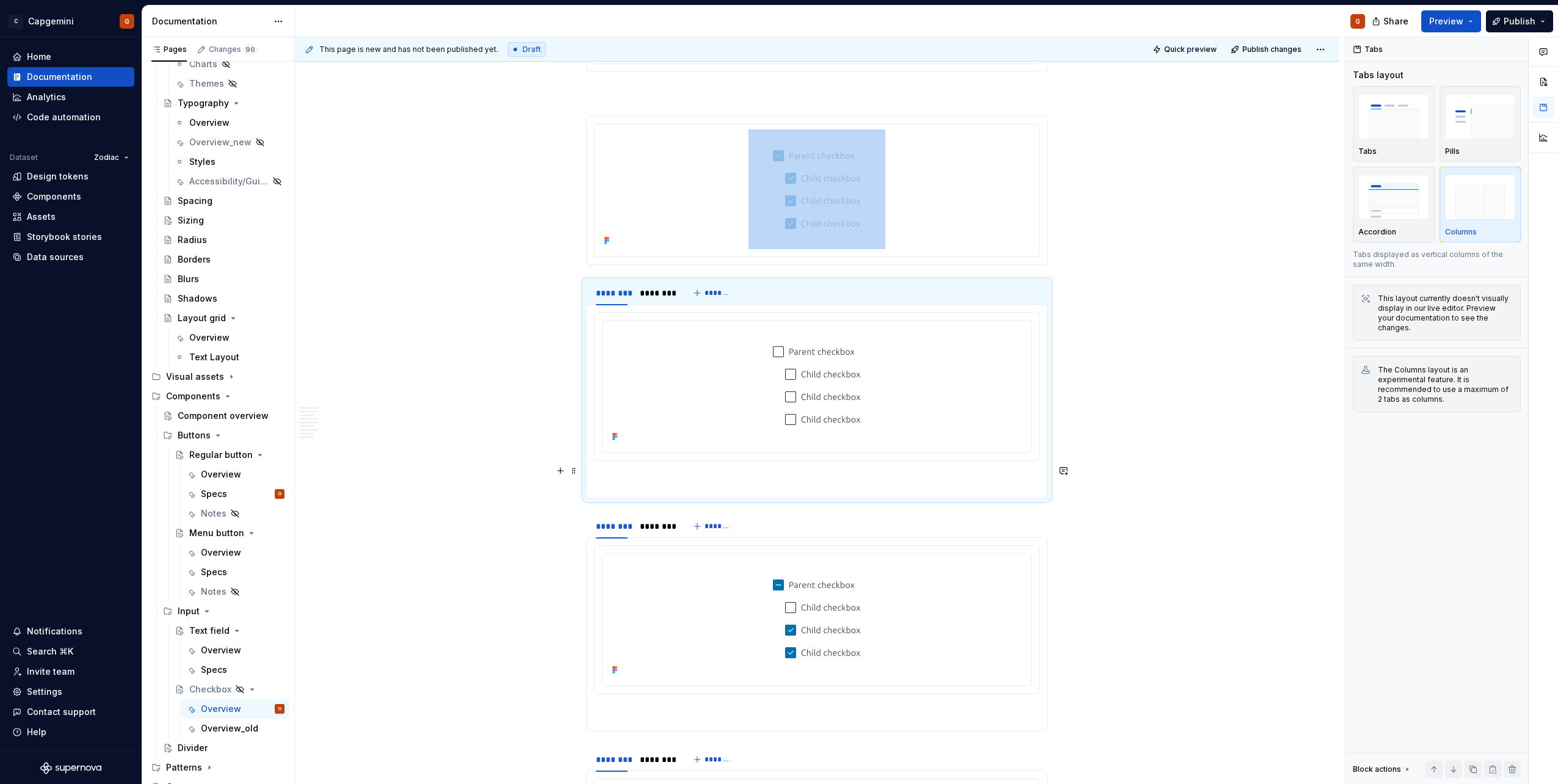
scroll to position [2721, 0]
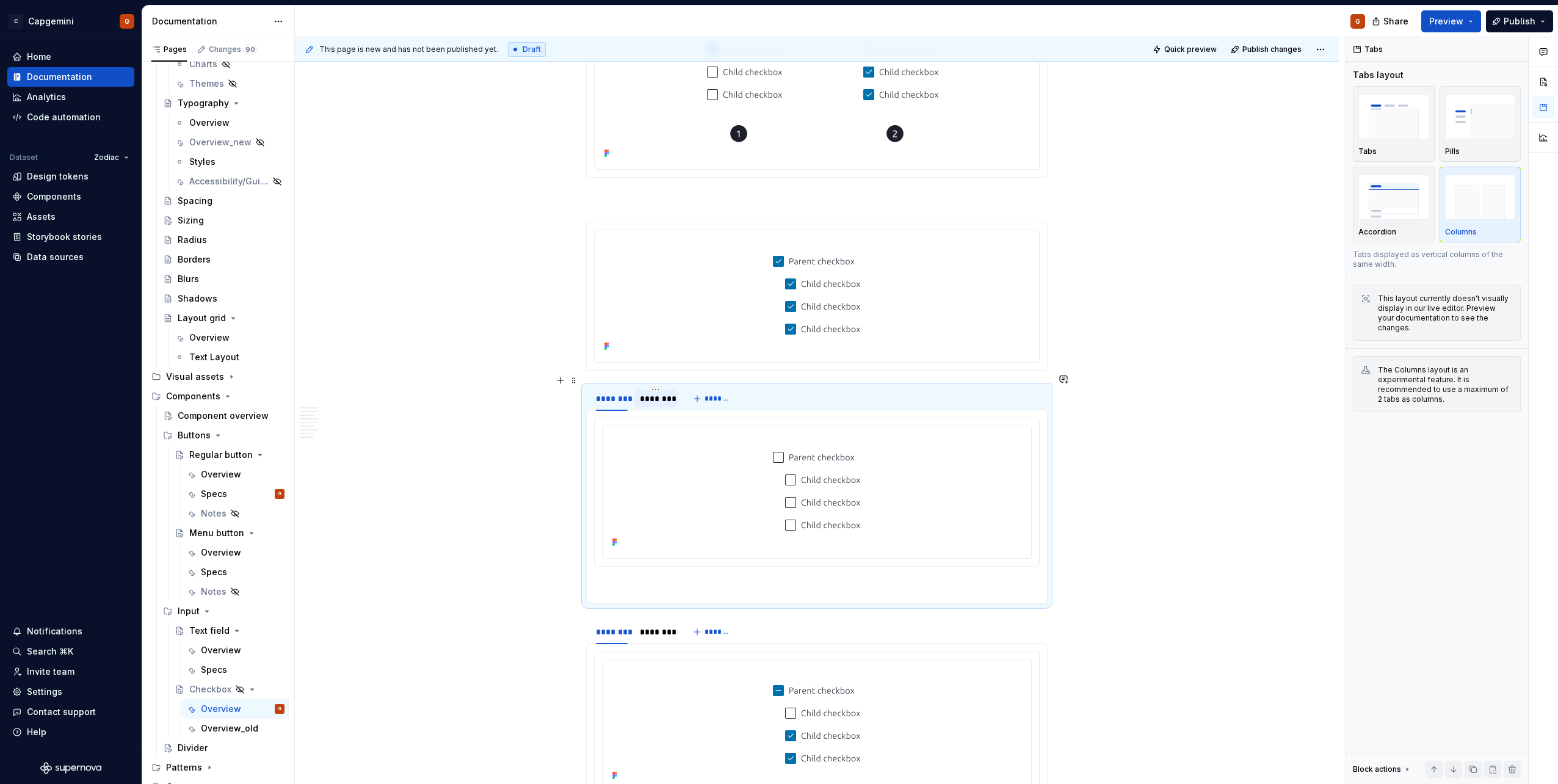
click at [658, 392] on div "********" at bounding box center [655, 398] width 32 height 12
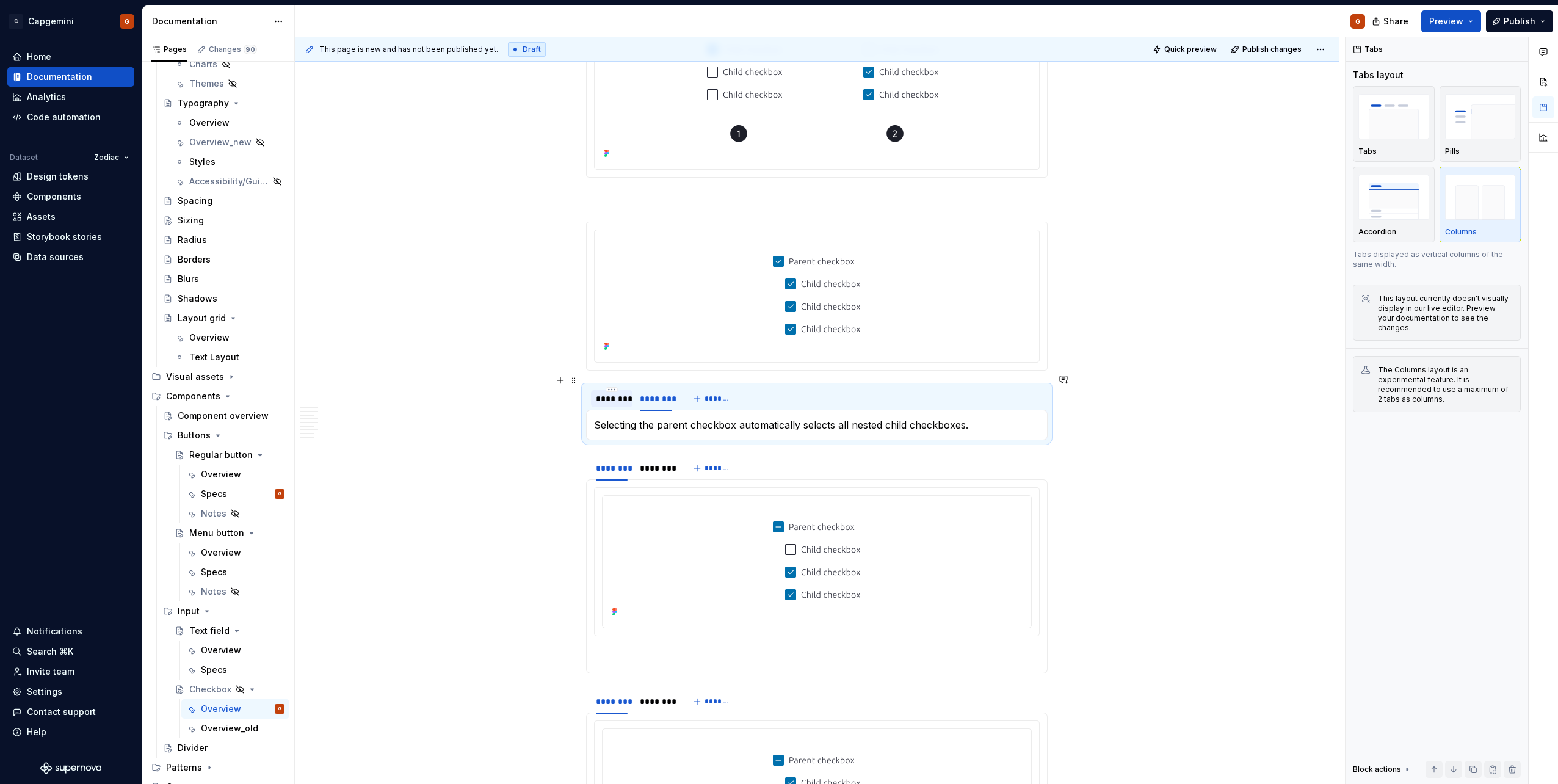
click at [622, 392] on div "********" at bounding box center [611, 398] width 32 height 12
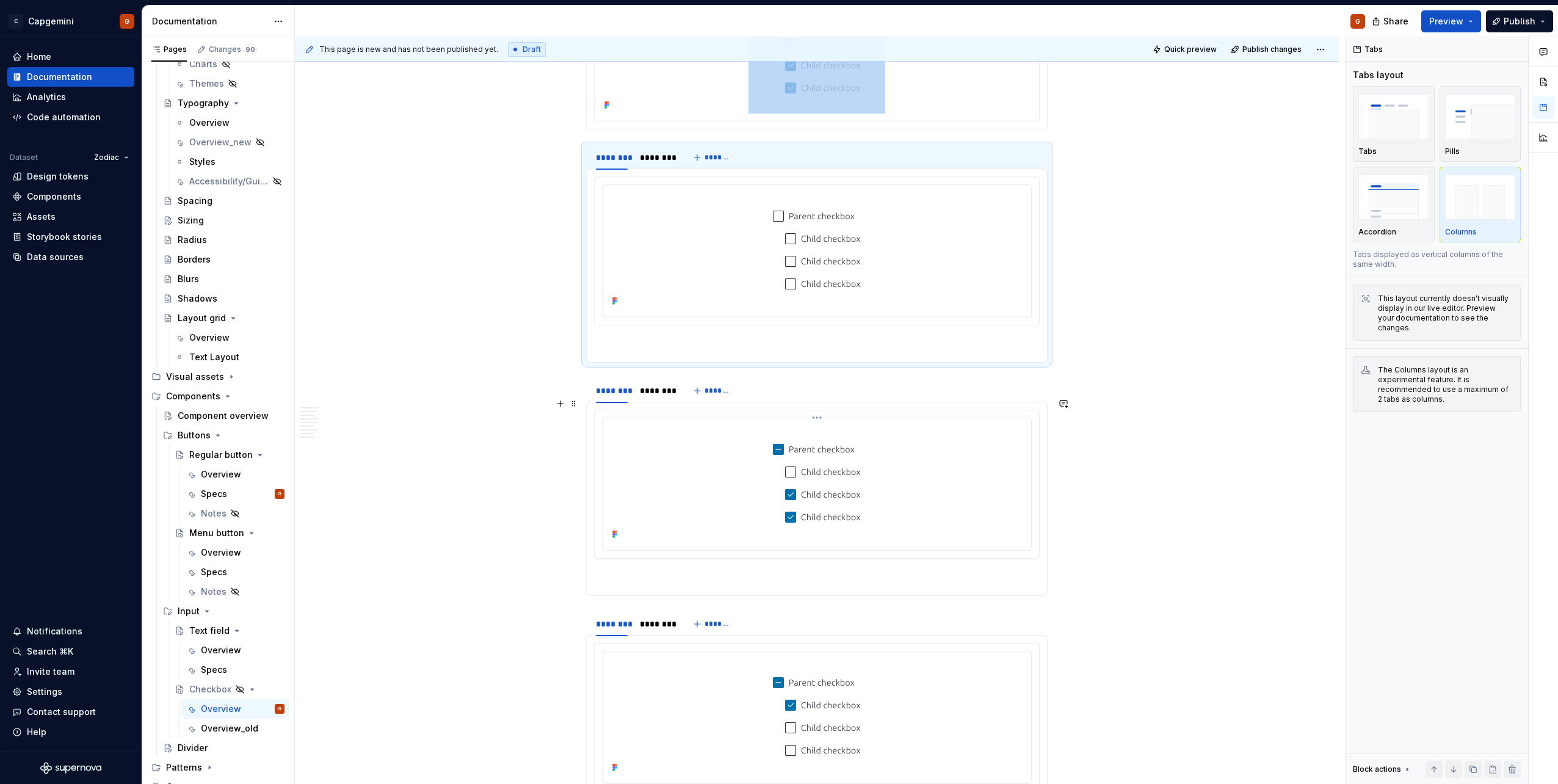
scroll to position [3026, 0]
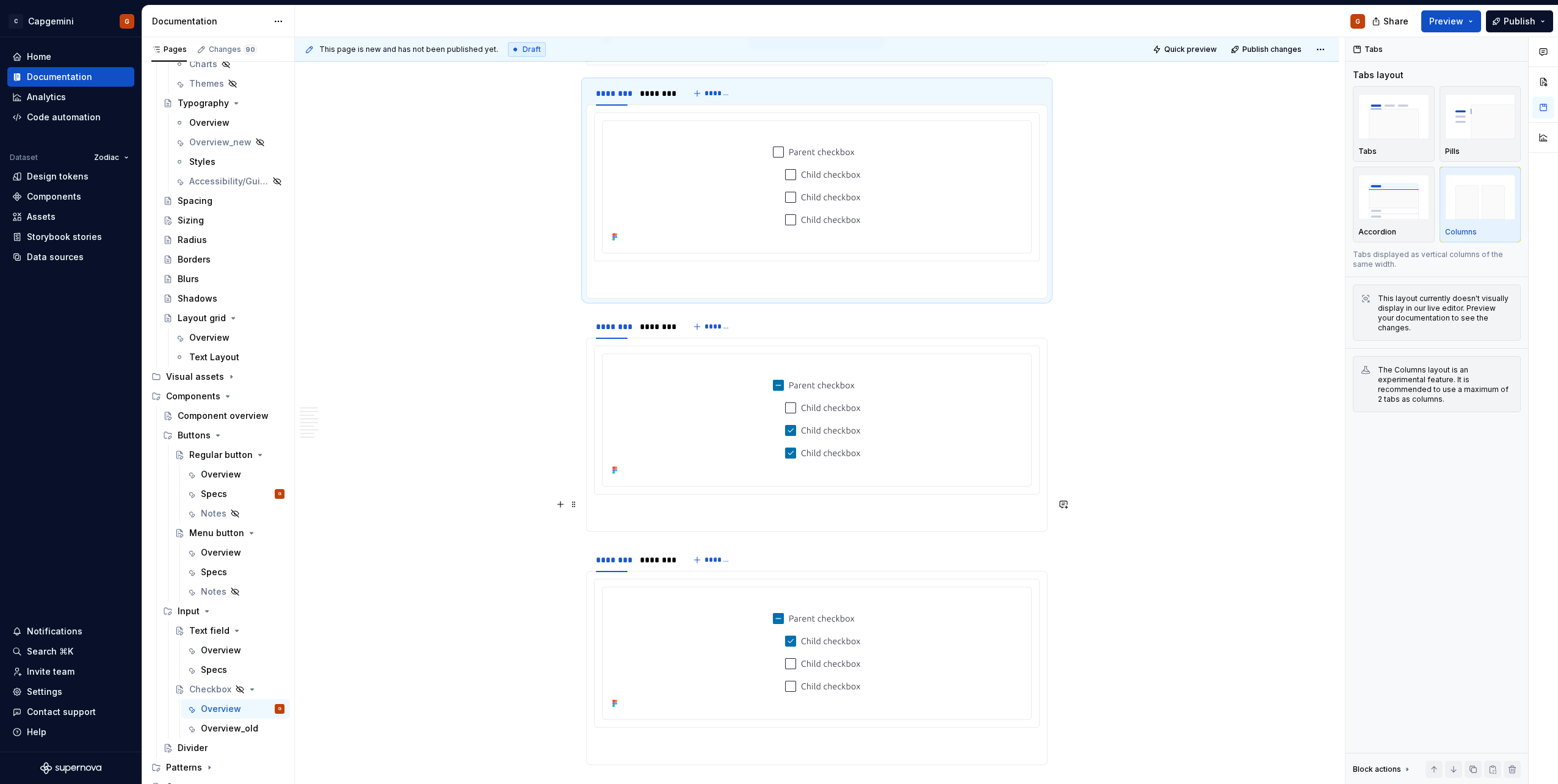
click at [741, 392] on section-item-column at bounding box center [816, 435] width 446 height 179
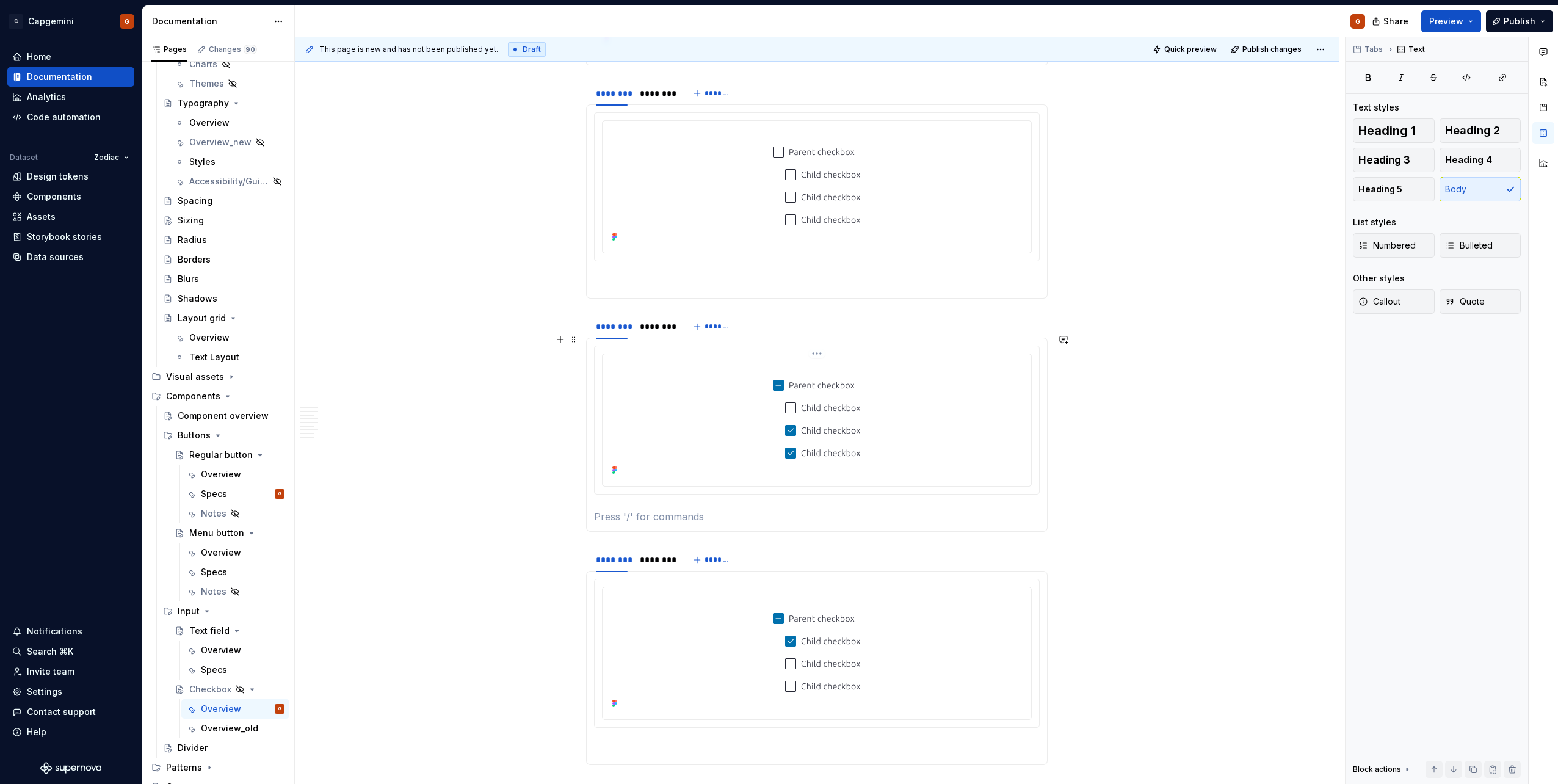
click at [698, 392] on div at bounding box center [817, 418] width 419 height 120
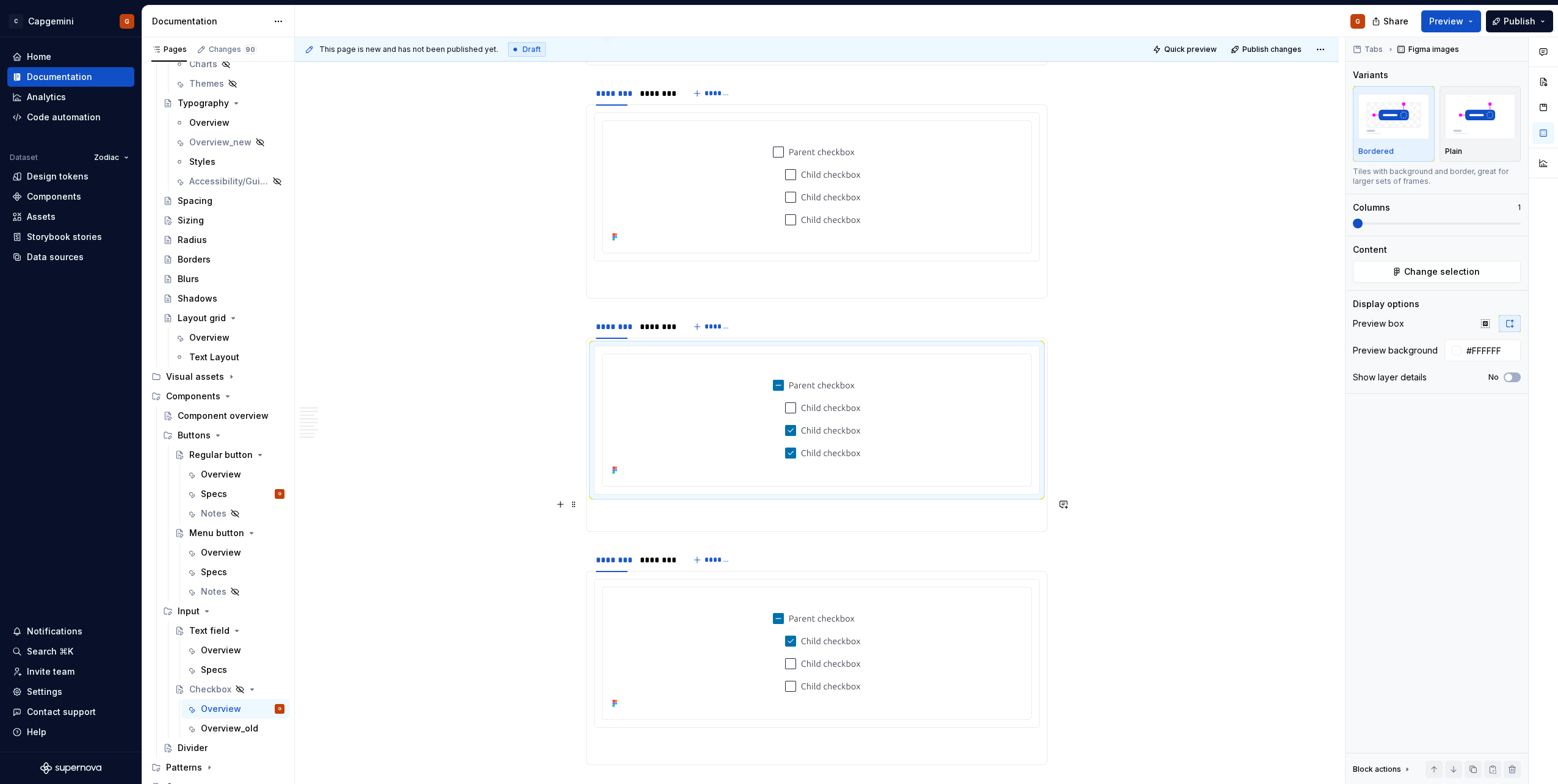
scroll to position [3209, 0]
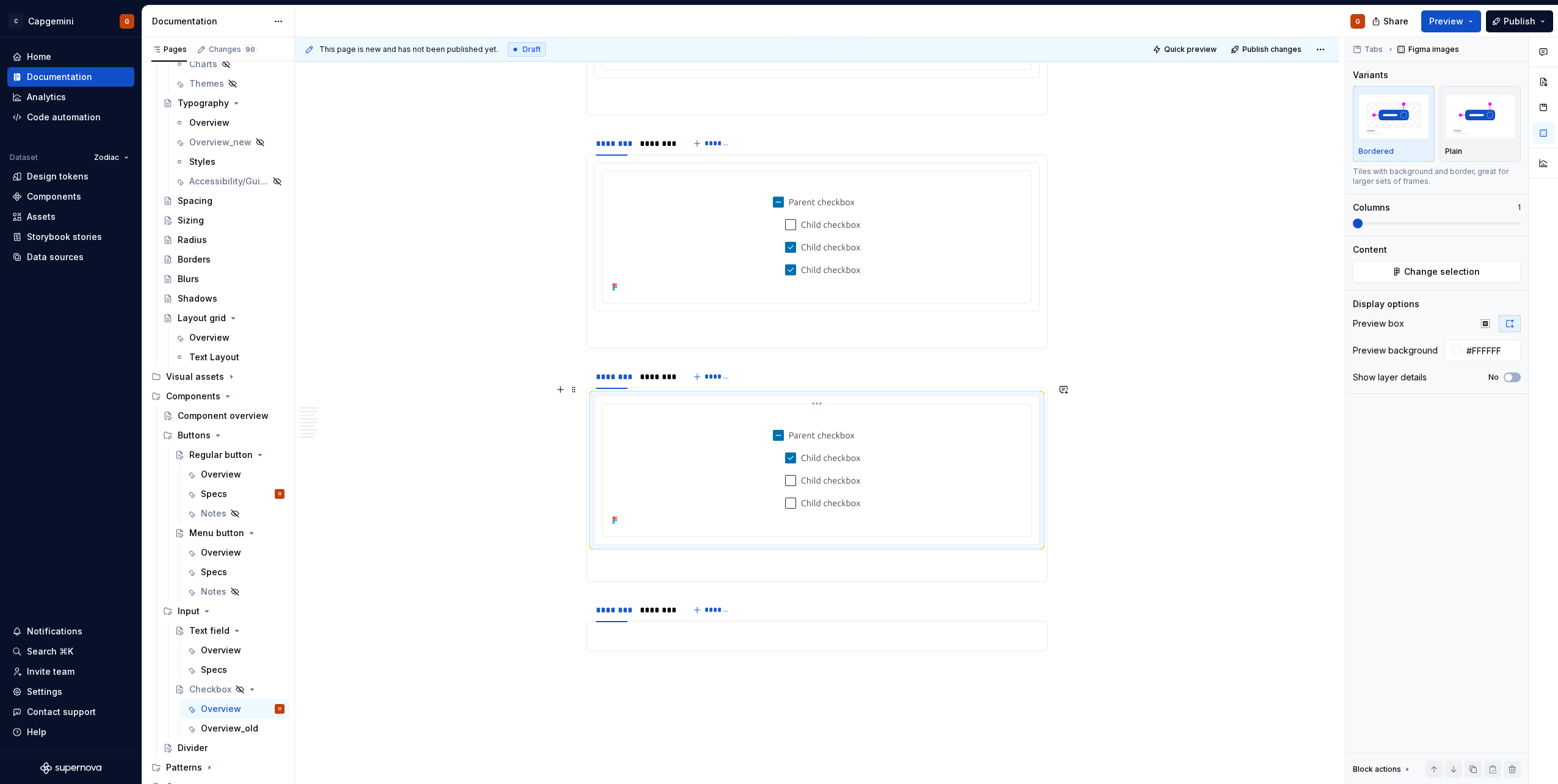
click at [758, 392] on img at bounding box center [816, 469] width 137 height 120
click at [758, 392] on div "******** ******** *******" at bounding box center [816, 610] width 461 height 24
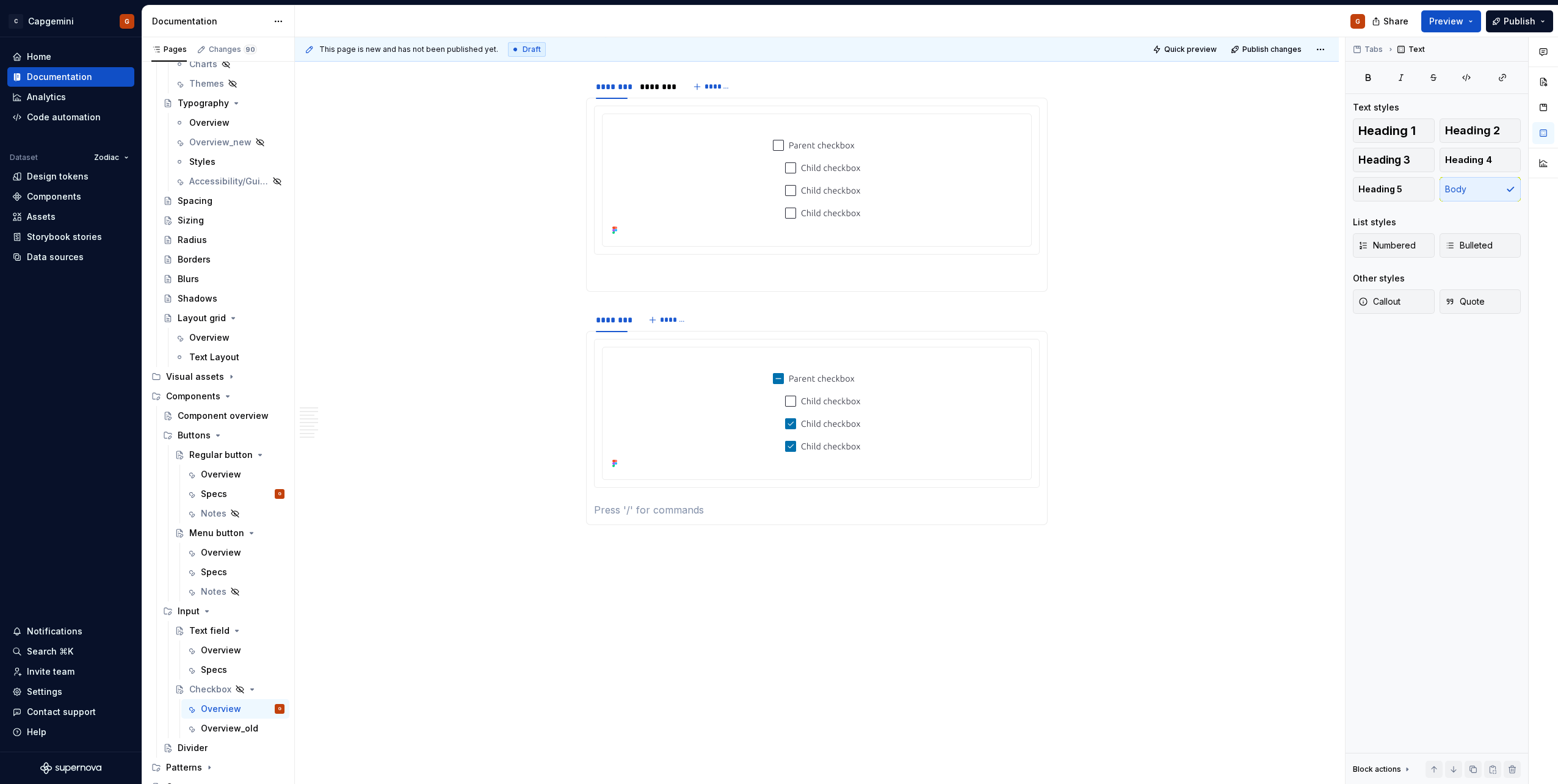
scroll to position [3021, 0]
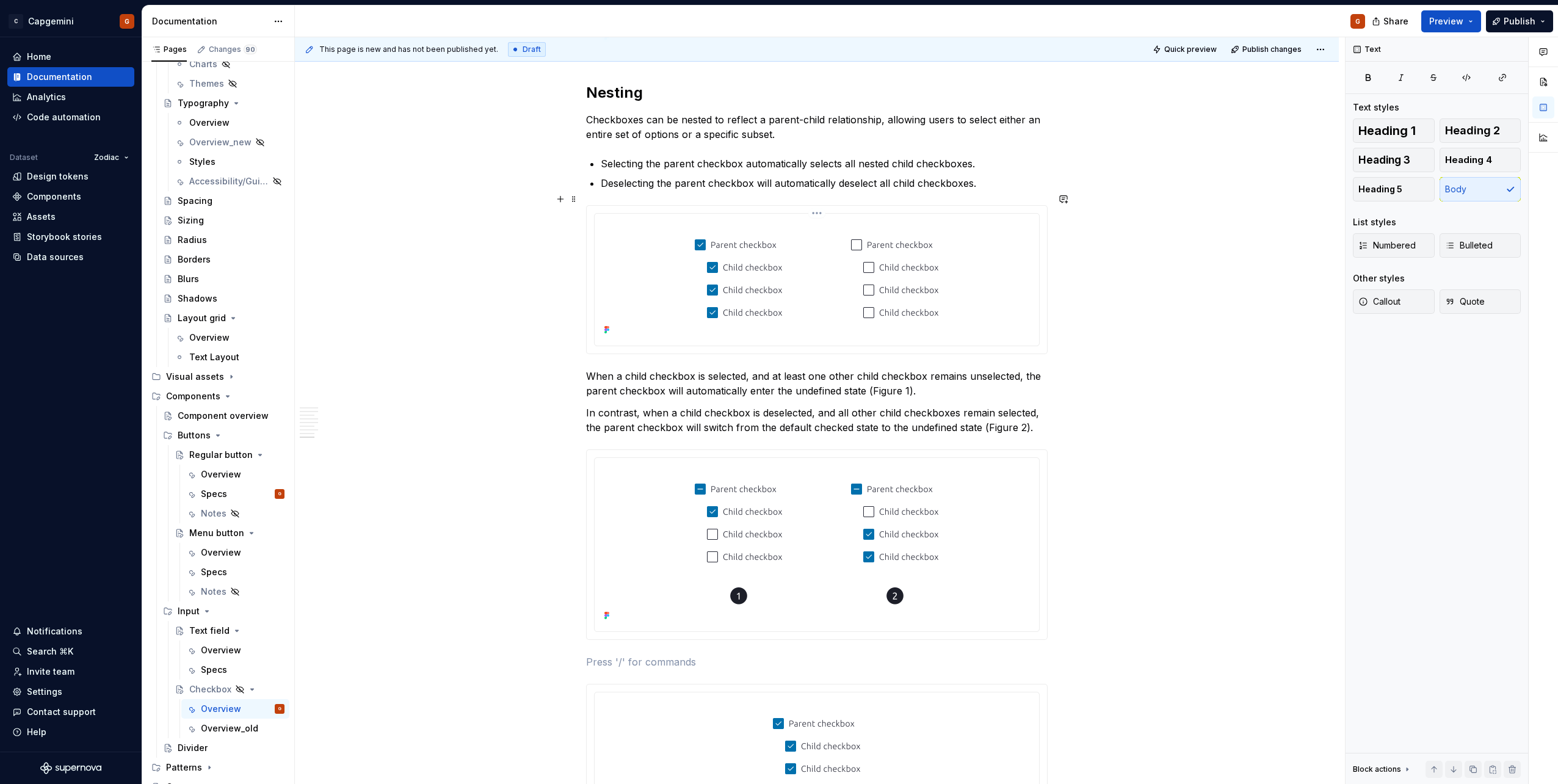
scroll to position [2166, 0]
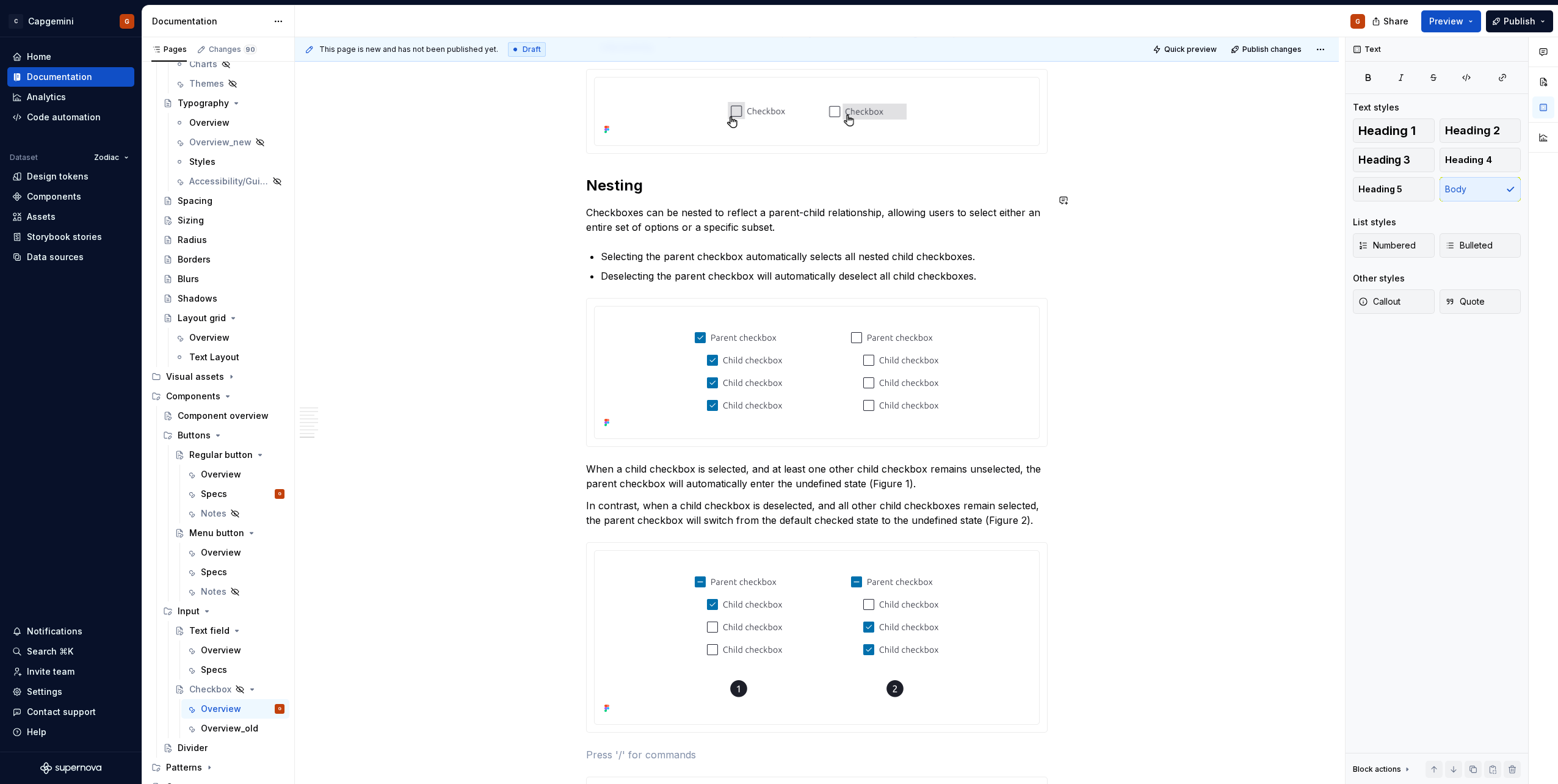
click at [631, 176] on h2 "Nesting" at bounding box center [816, 185] width 461 height 19
copy h2 "Nesting"
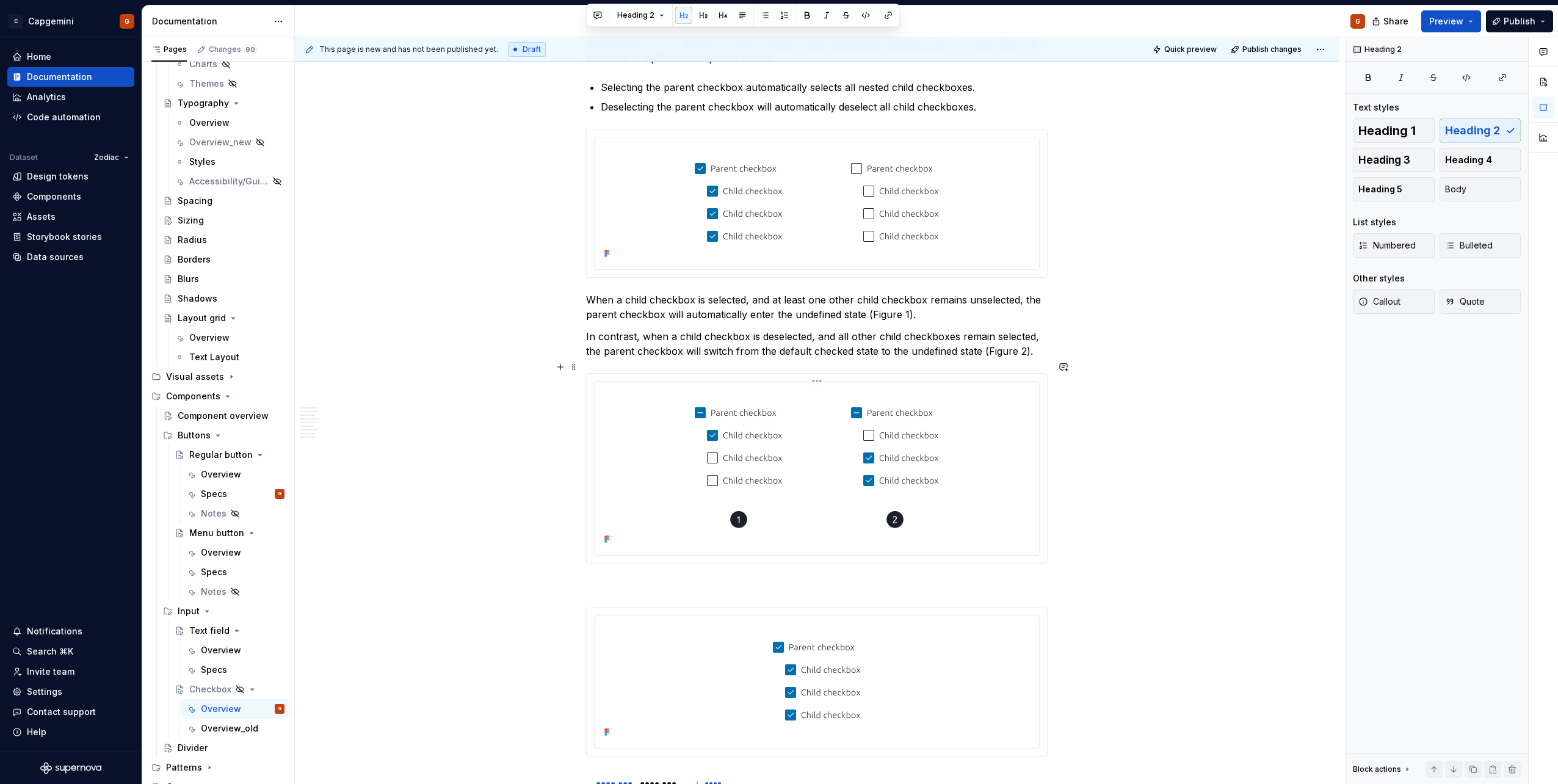
scroll to position [2349, 0]
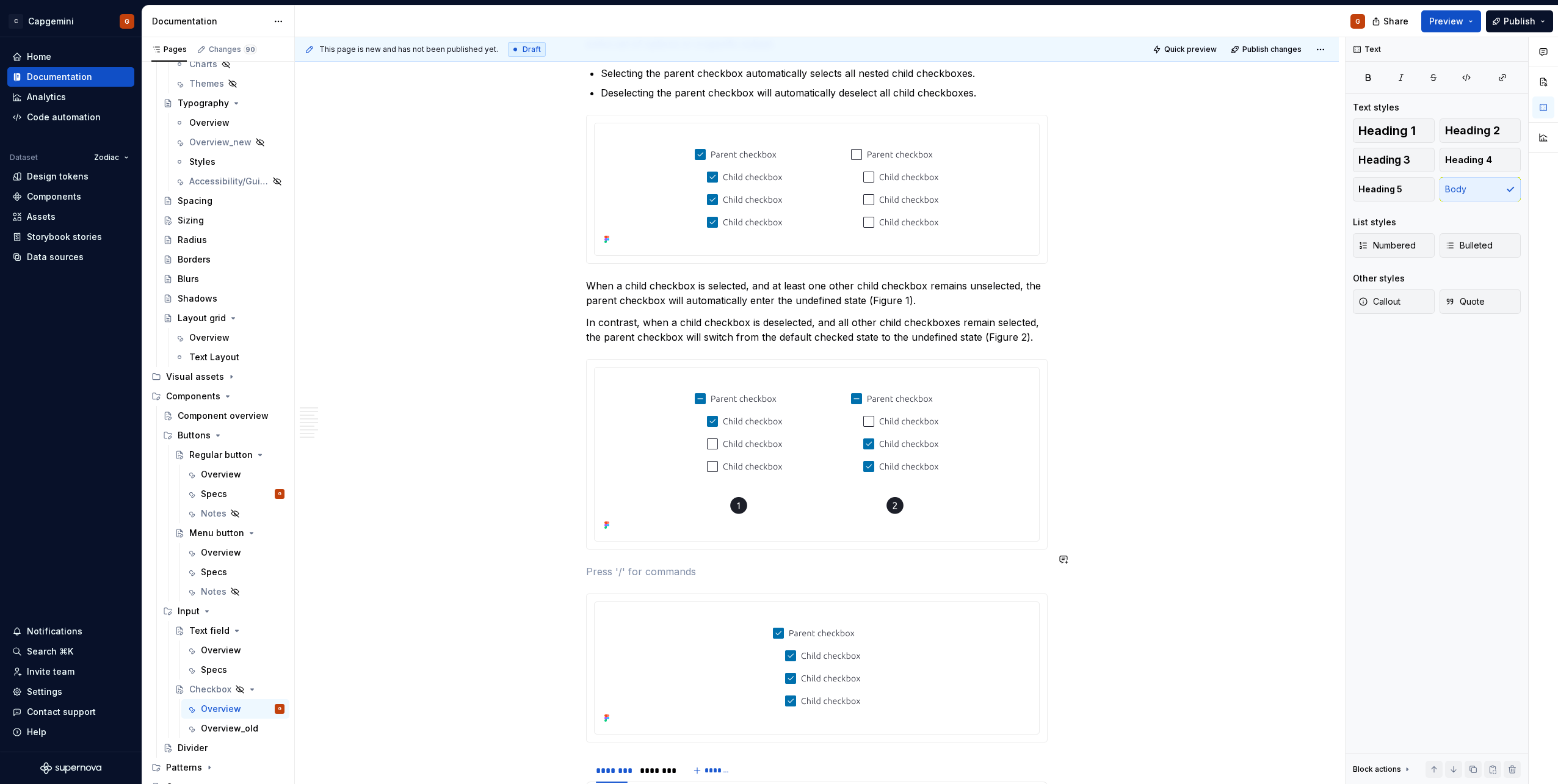
click at [776, 128] on span "Heading 2" at bounding box center [1472, 130] width 55 height 12
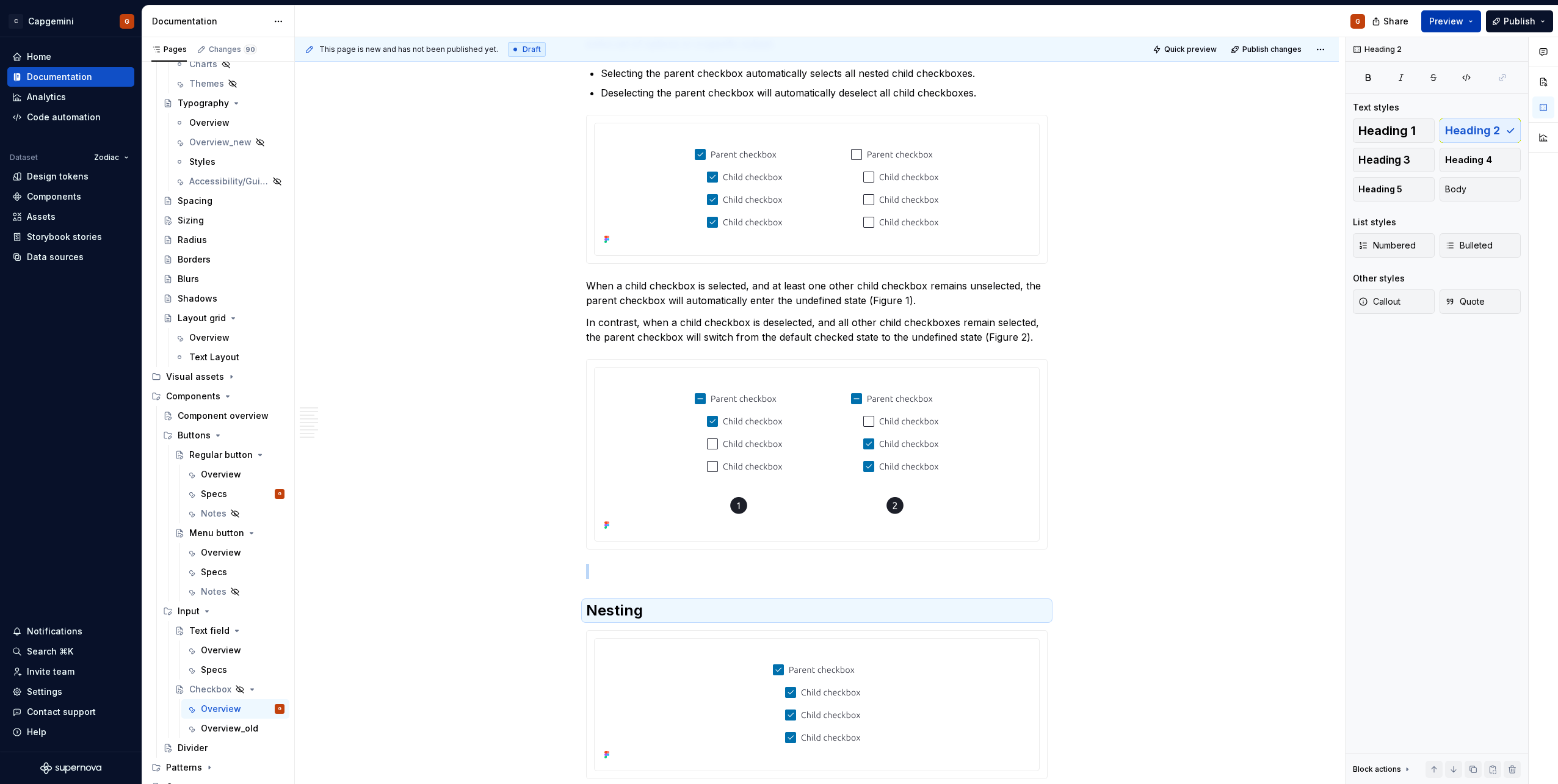
click at [776, 22] on button "Preview" at bounding box center [1451, 21] width 60 height 22
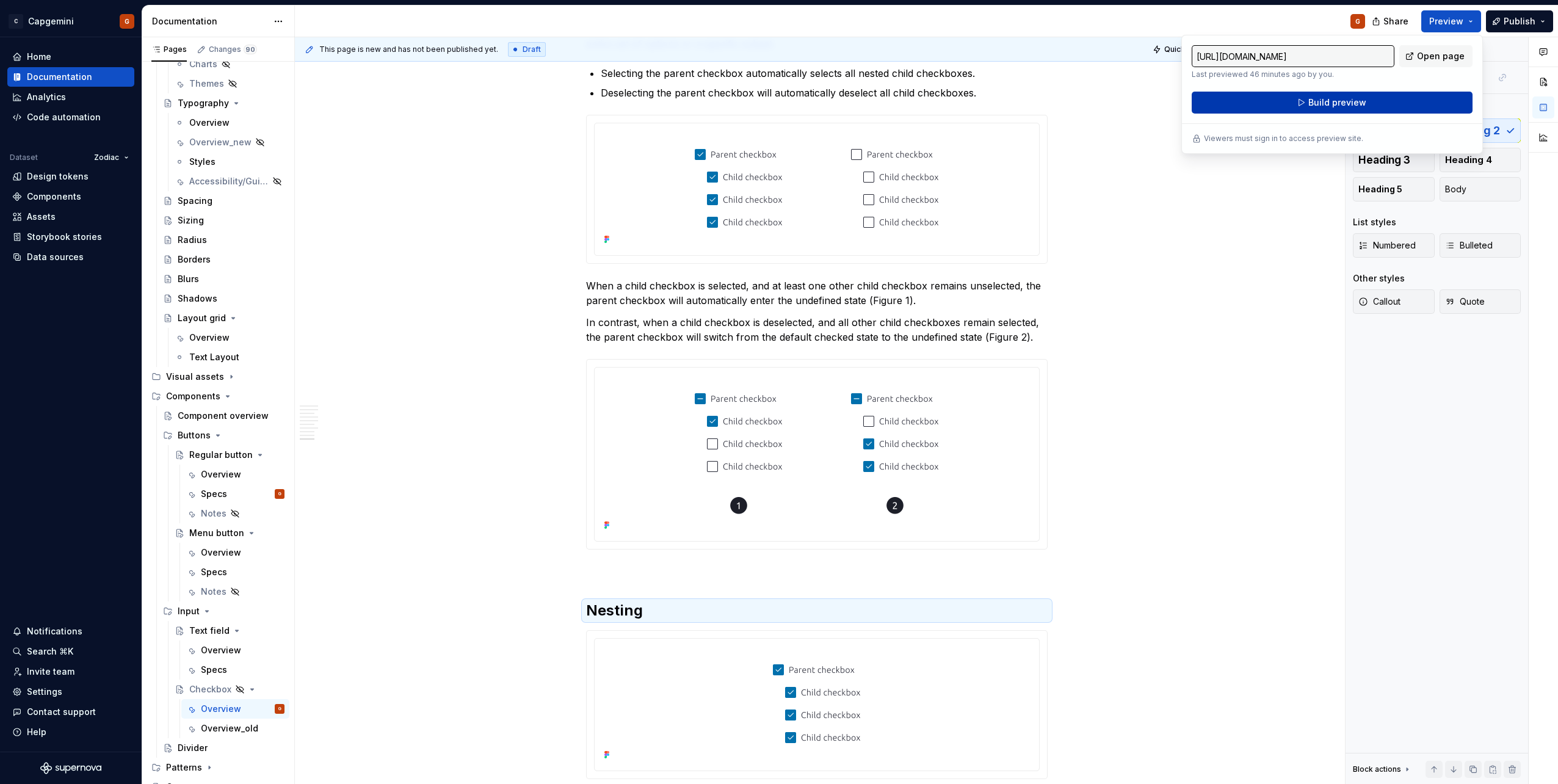
drag, startPoint x: 1469, startPoint y: 23, endPoint x: 1387, endPoint y: 106, distance: 116.7
click at [776, 106] on button "Build preview" at bounding box center [1332, 102] width 281 height 22
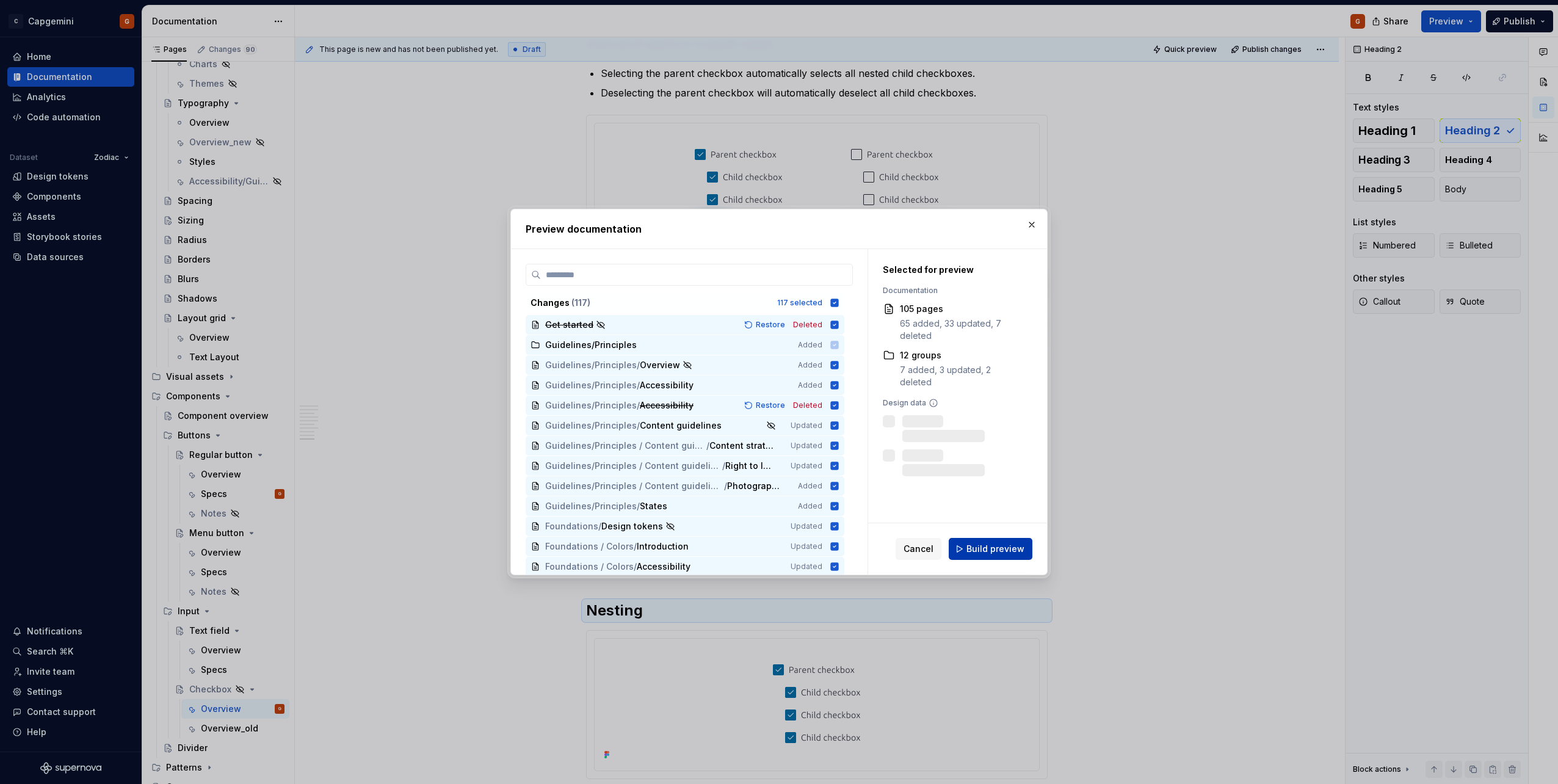
click at [776, 392] on button "Build preview" at bounding box center [990, 549] width 84 height 22
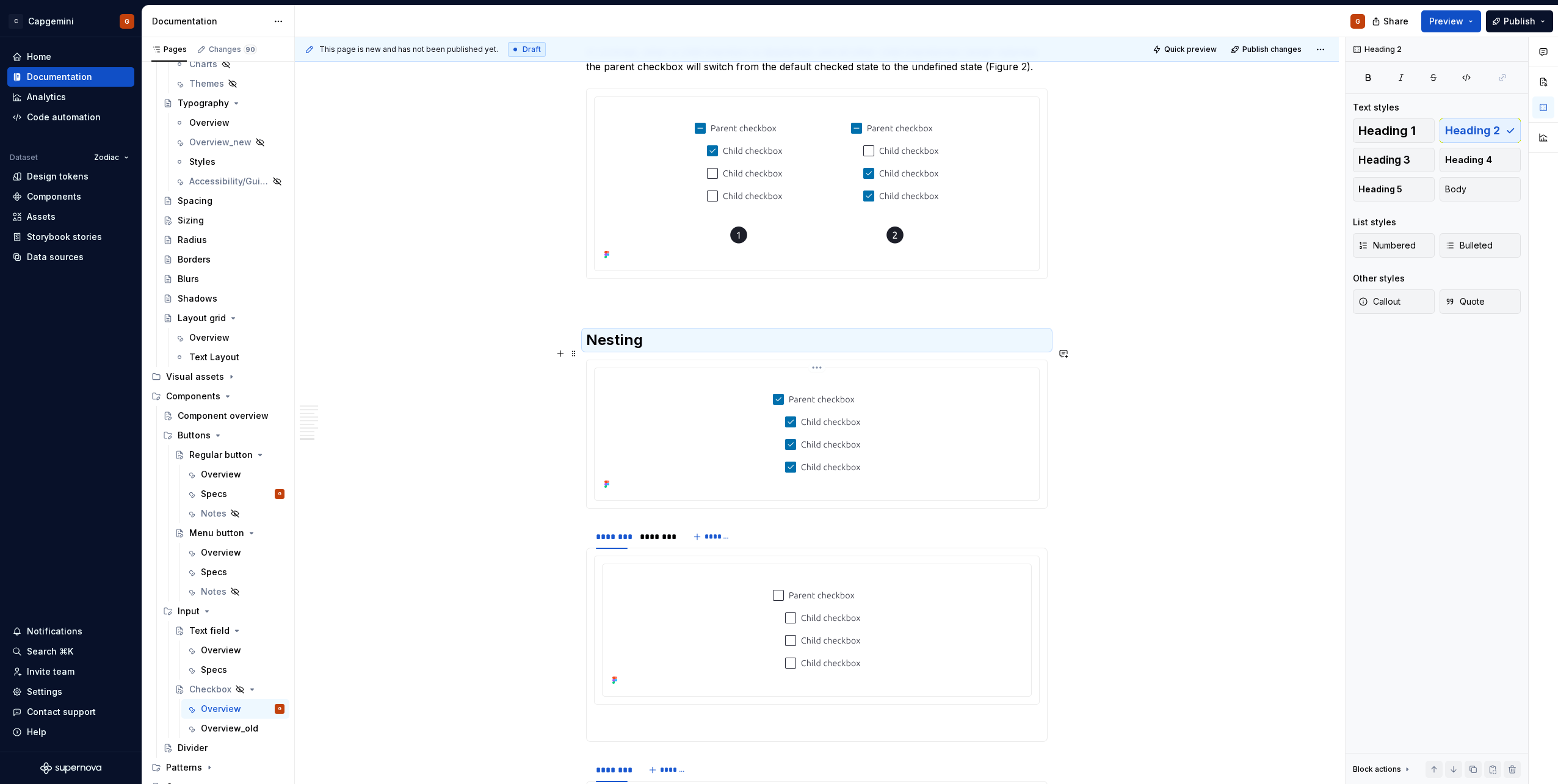
scroll to position [2716, 0]
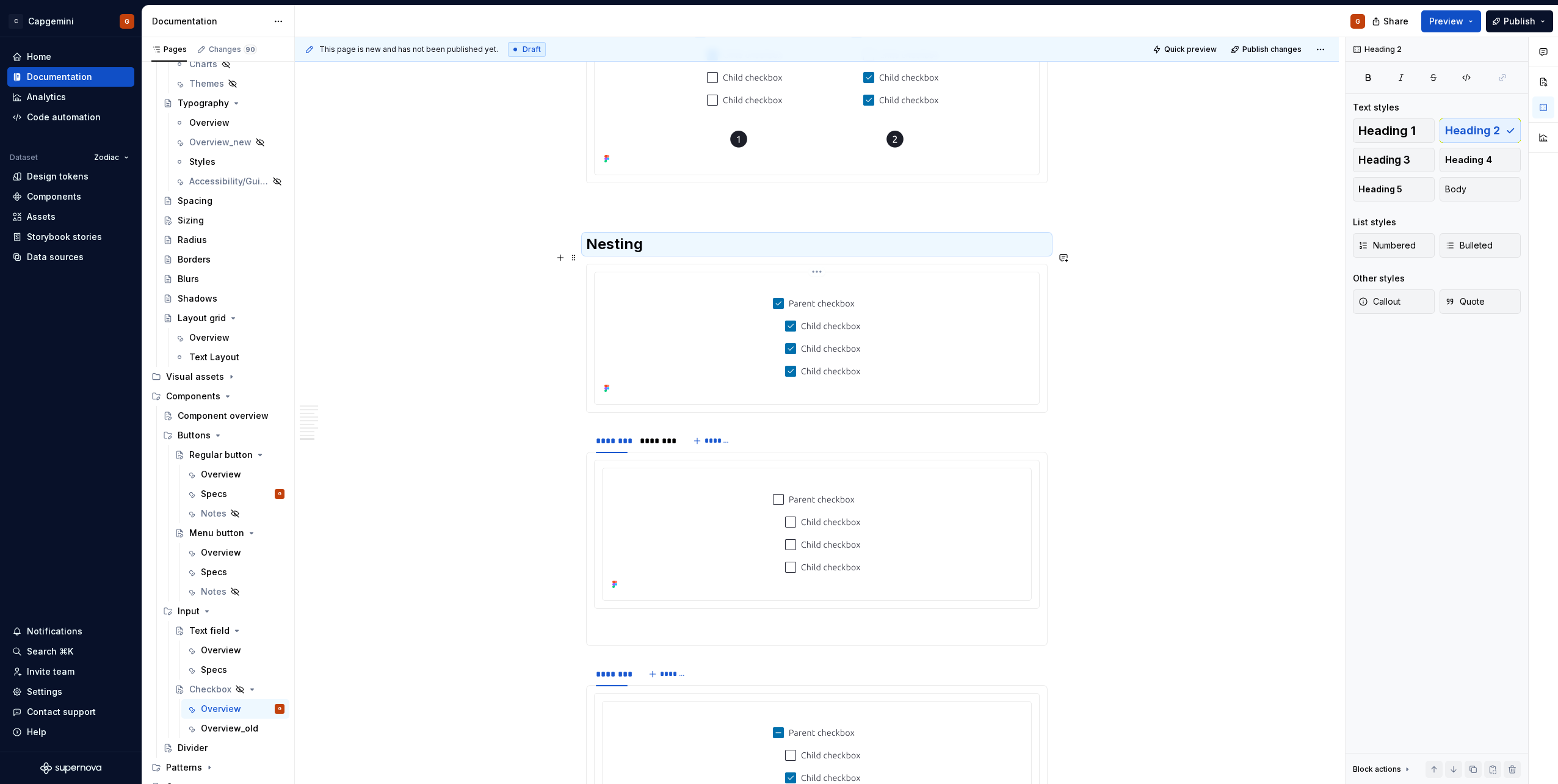
click at [675, 355] on div at bounding box center [817, 337] width 435 height 120
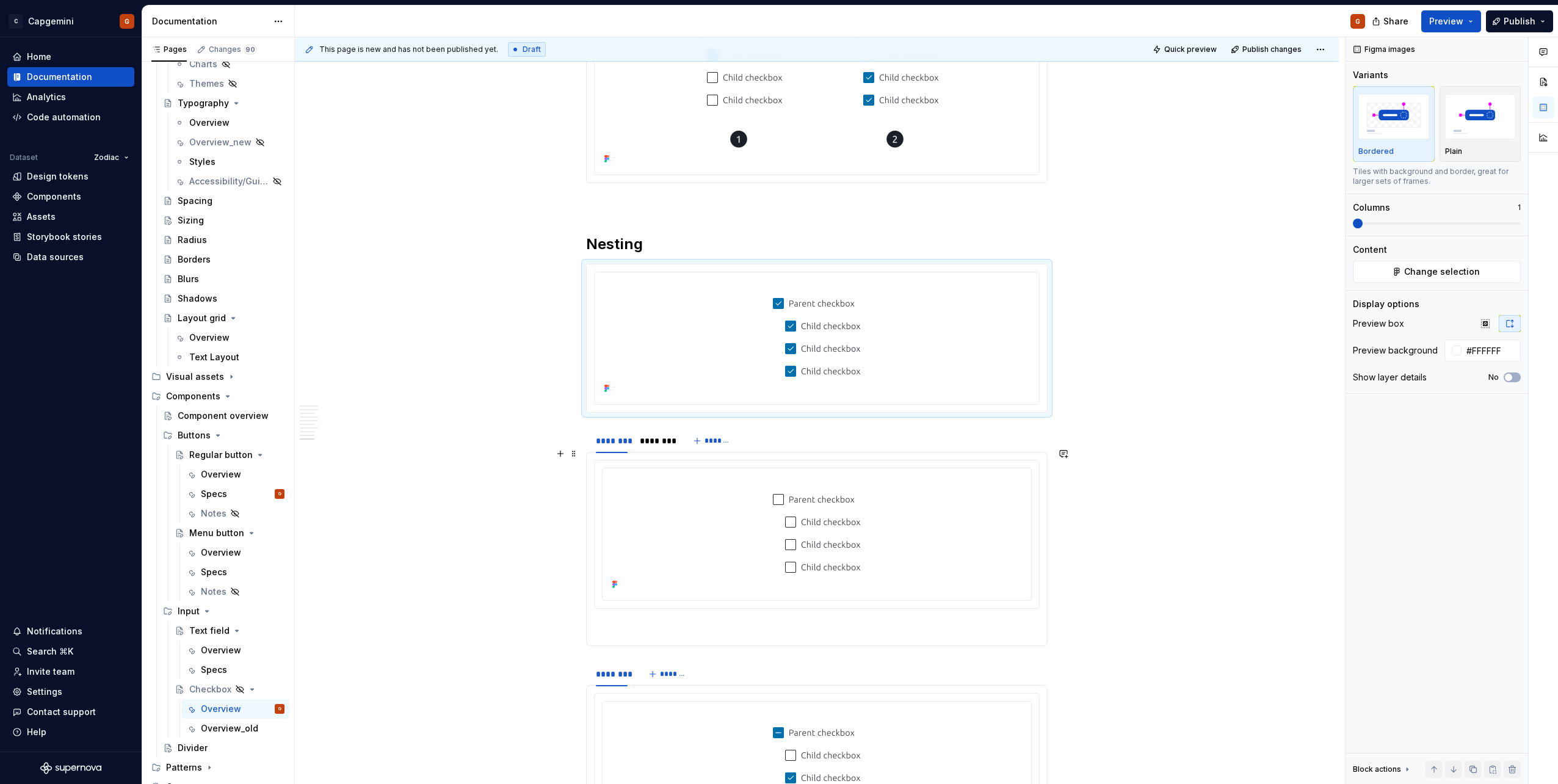
click at [759, 392] on div "******** ******** *******" at bounding box center [816, 441] width 461 height 24
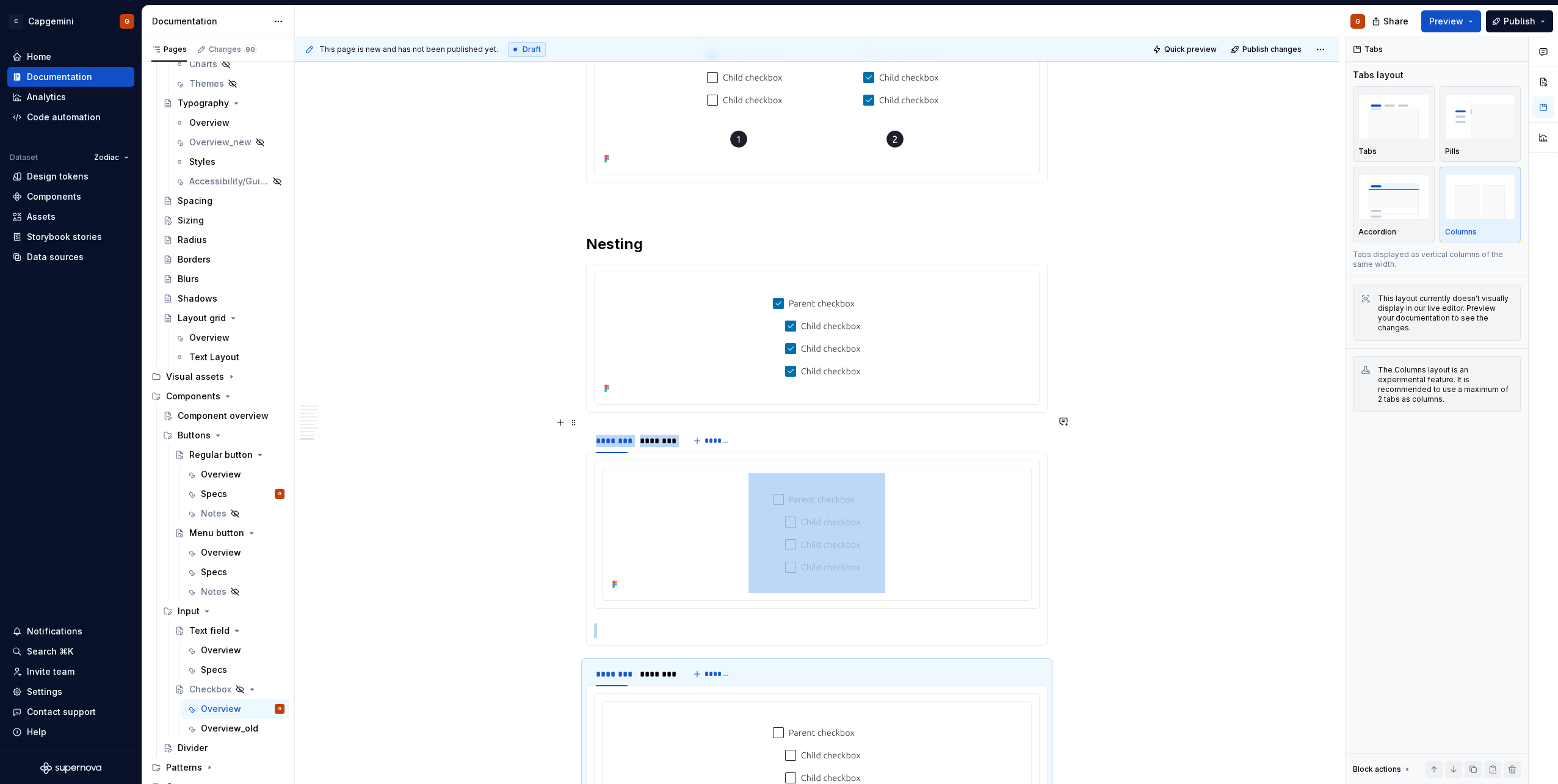
click at [767, 345] on img at bounding box center [816, 337] width 137 height 120
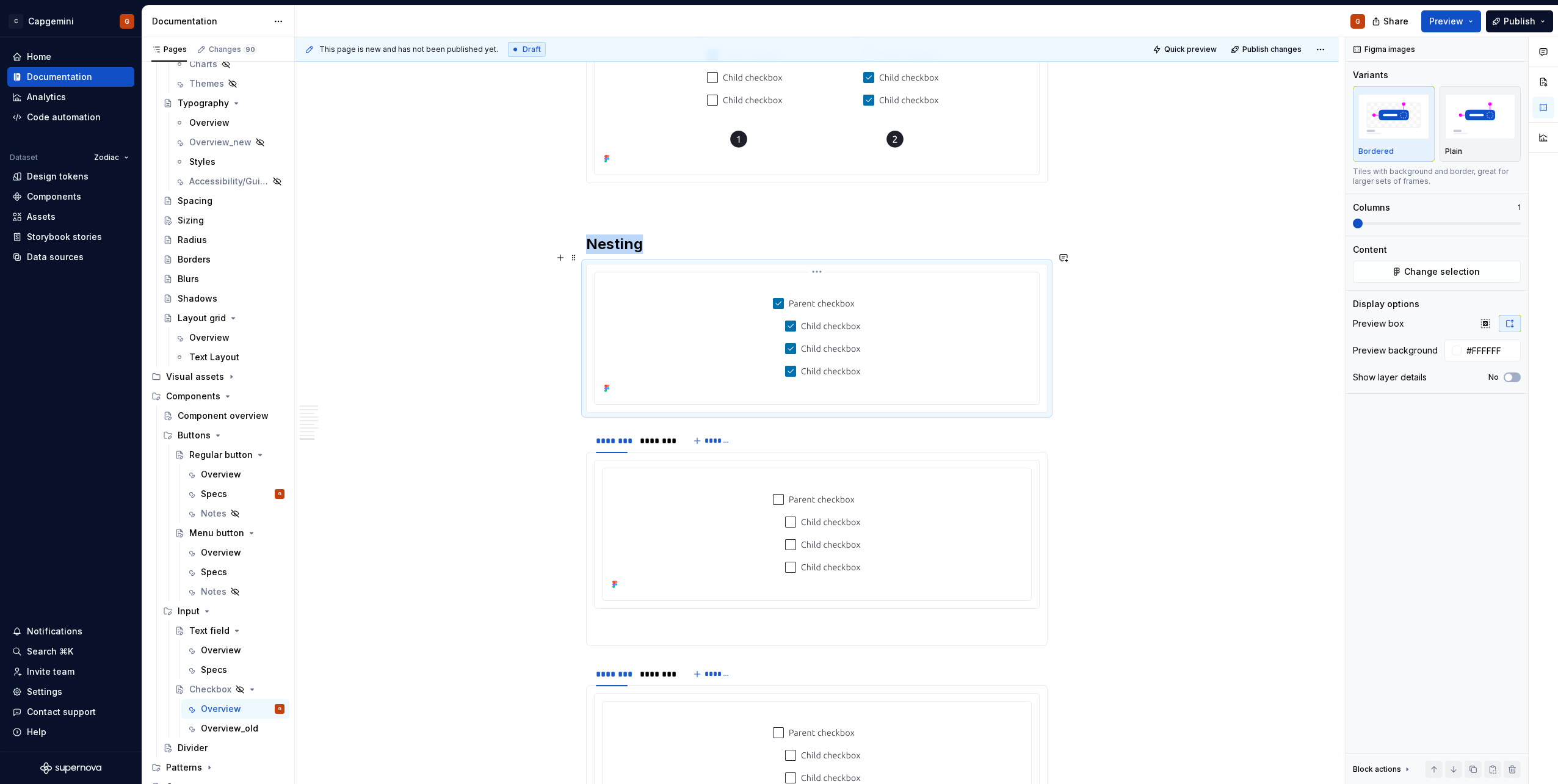
click at [776, 326] on img at bounding box center [816, 337] width 137 height 120
click at [776, 258] on html "C Capgemini G Home Documentation Analytics Code automation Dataset Zodiac Desig…" at bounding box center [779, 392] width 1558 height 784
click at [776, 315] on html "C Capgemini G Home Documentation Analytics Code automation Dataset Zodiac Desig…" at bounding box center [779, 392] width 1558 height 784
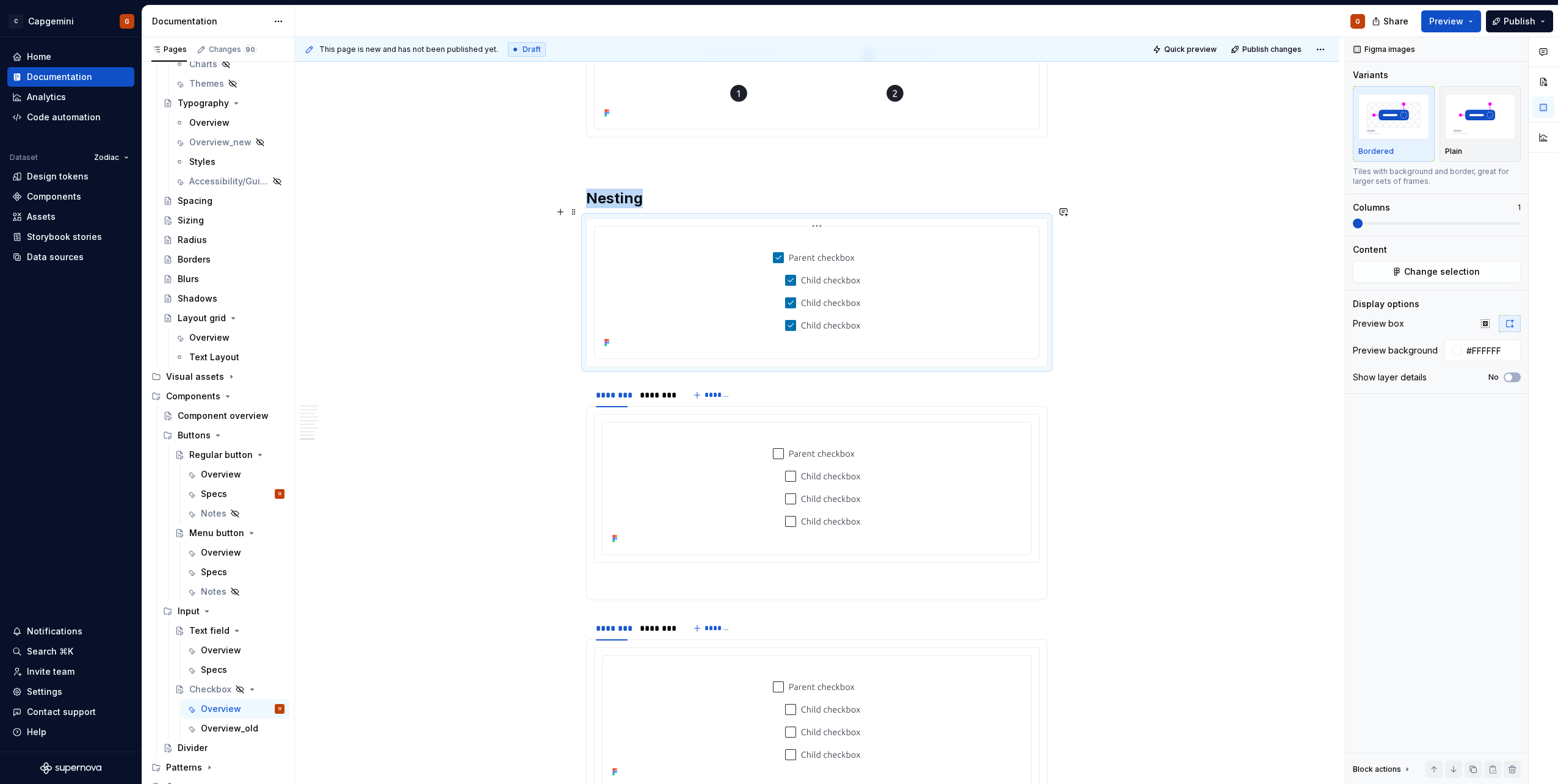
scroll to position [2898, 0]
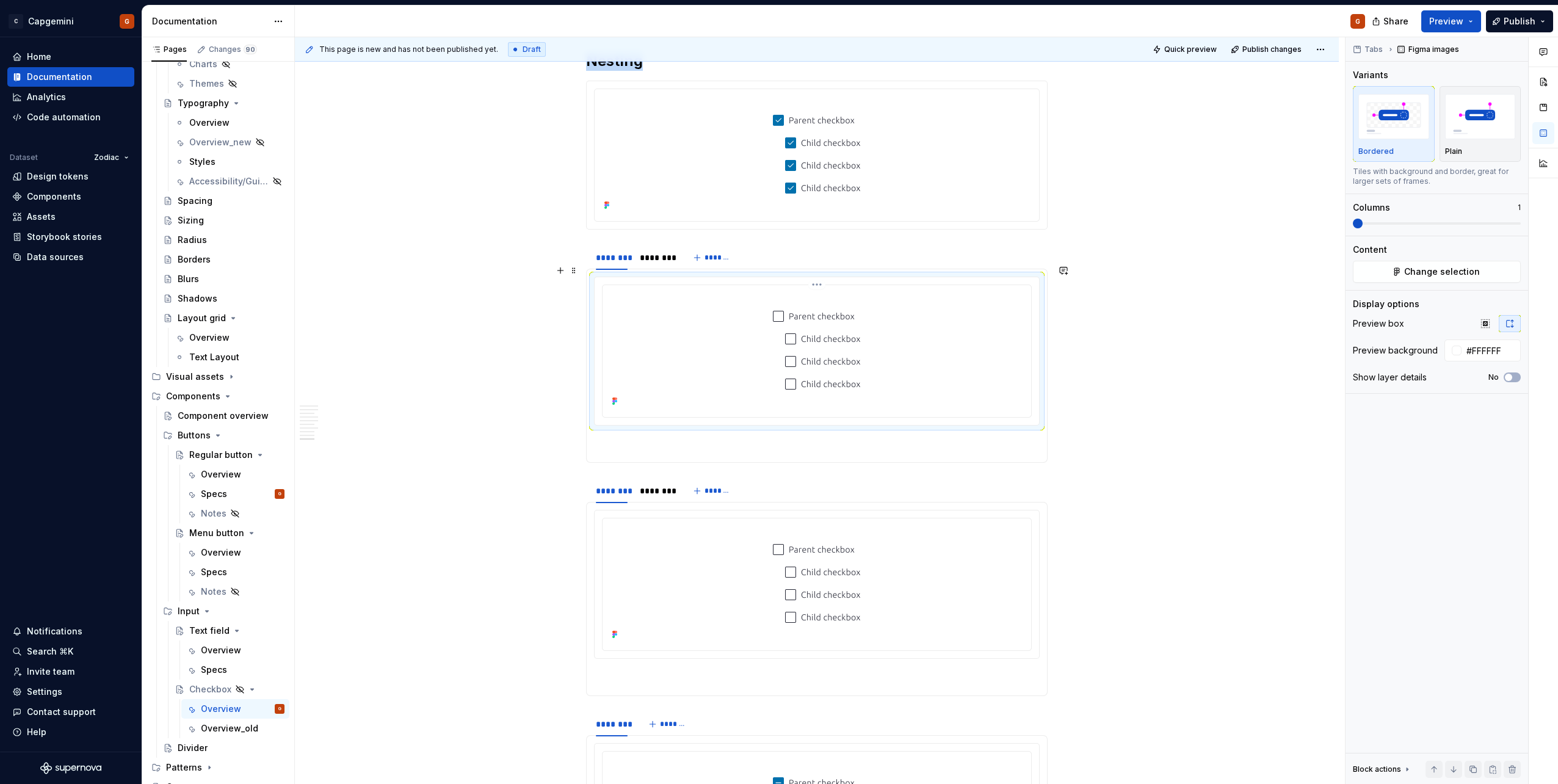
click at [723, 348] on div at bounding box center [817, 350] width 419 height 120
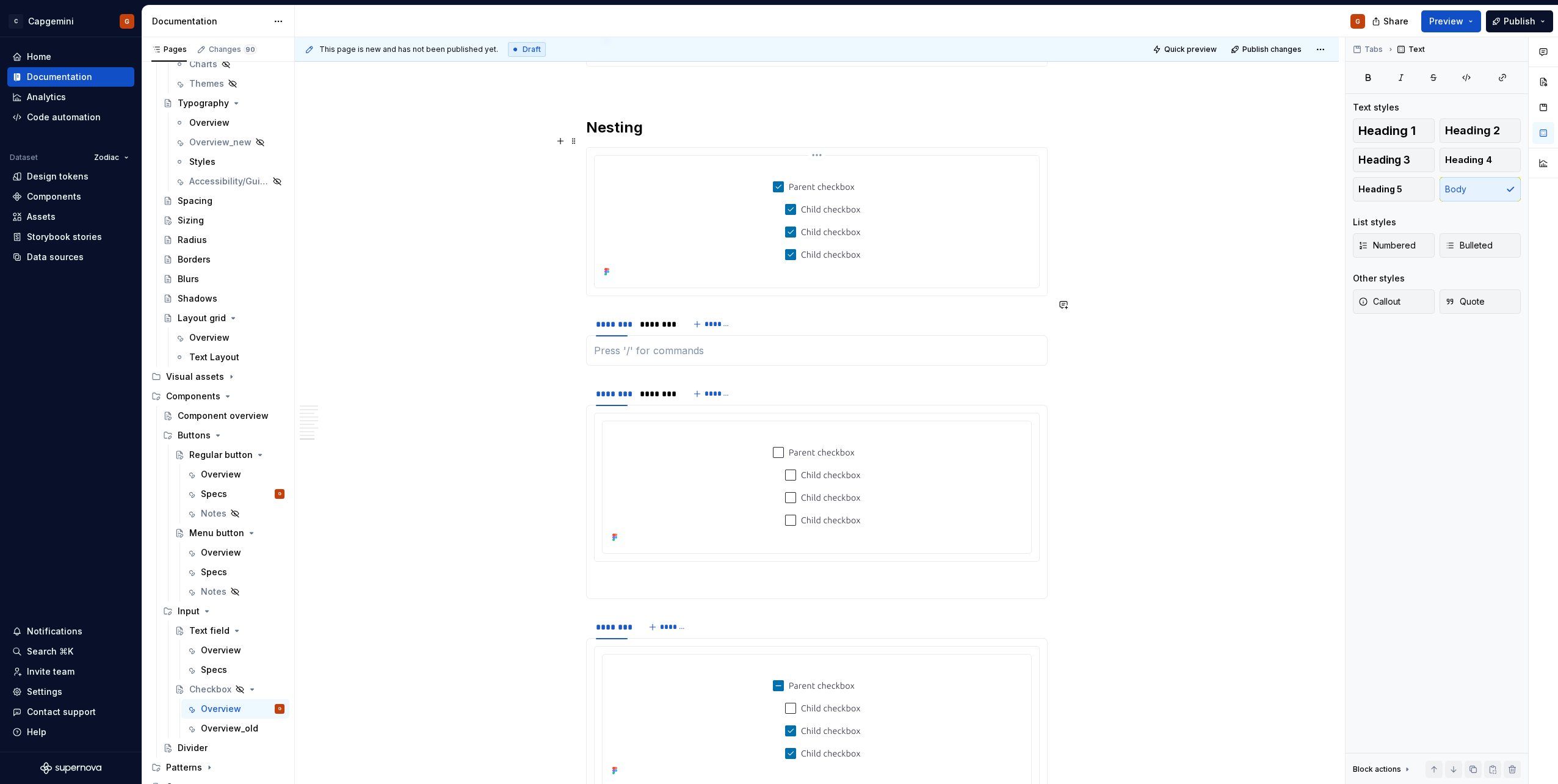
scroll to position [2777, 0]
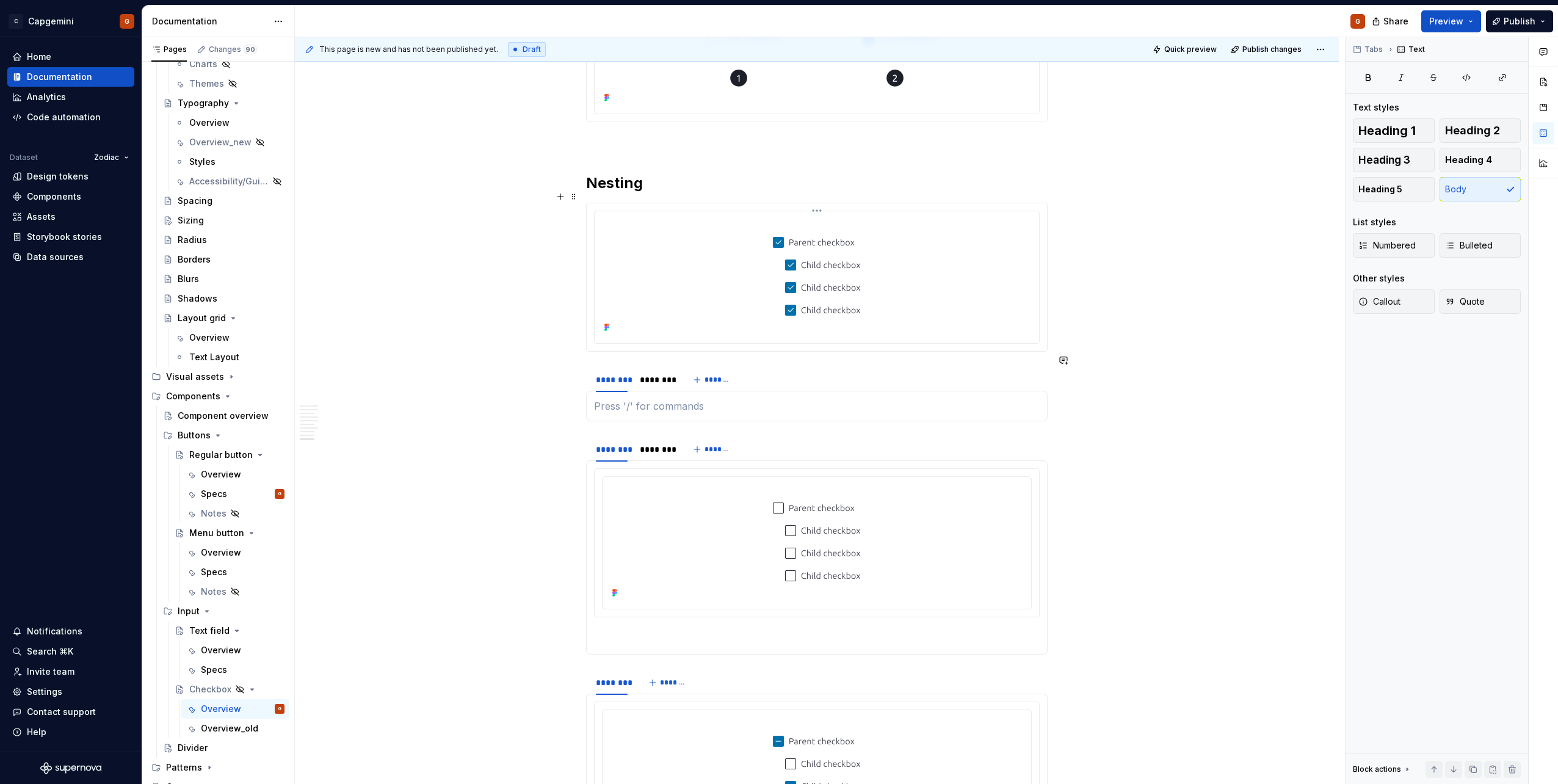
click at [718, 254] on div at bounding box center [817, 276] width 435 height 120
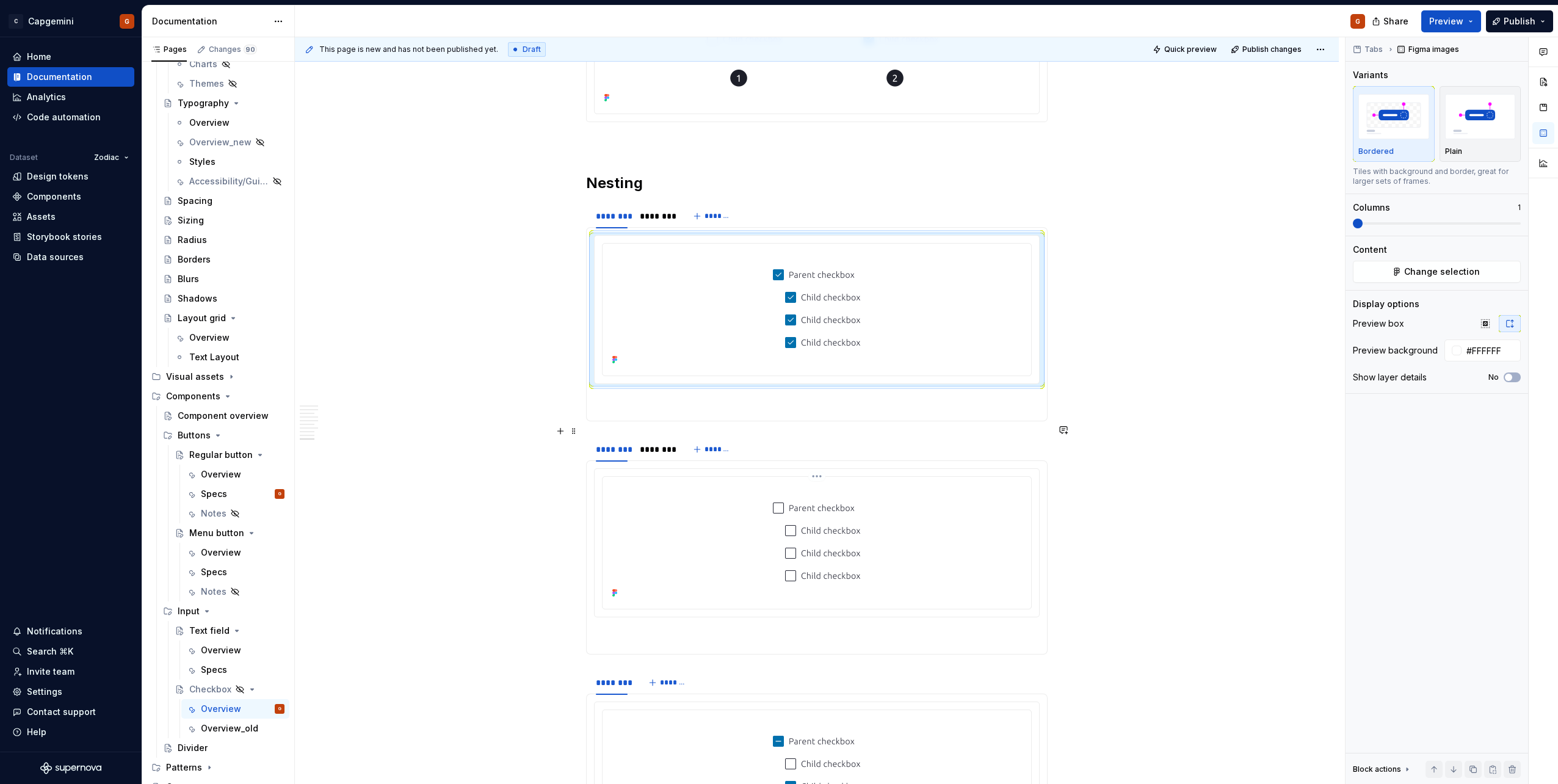
scroll to position [3021, 0]
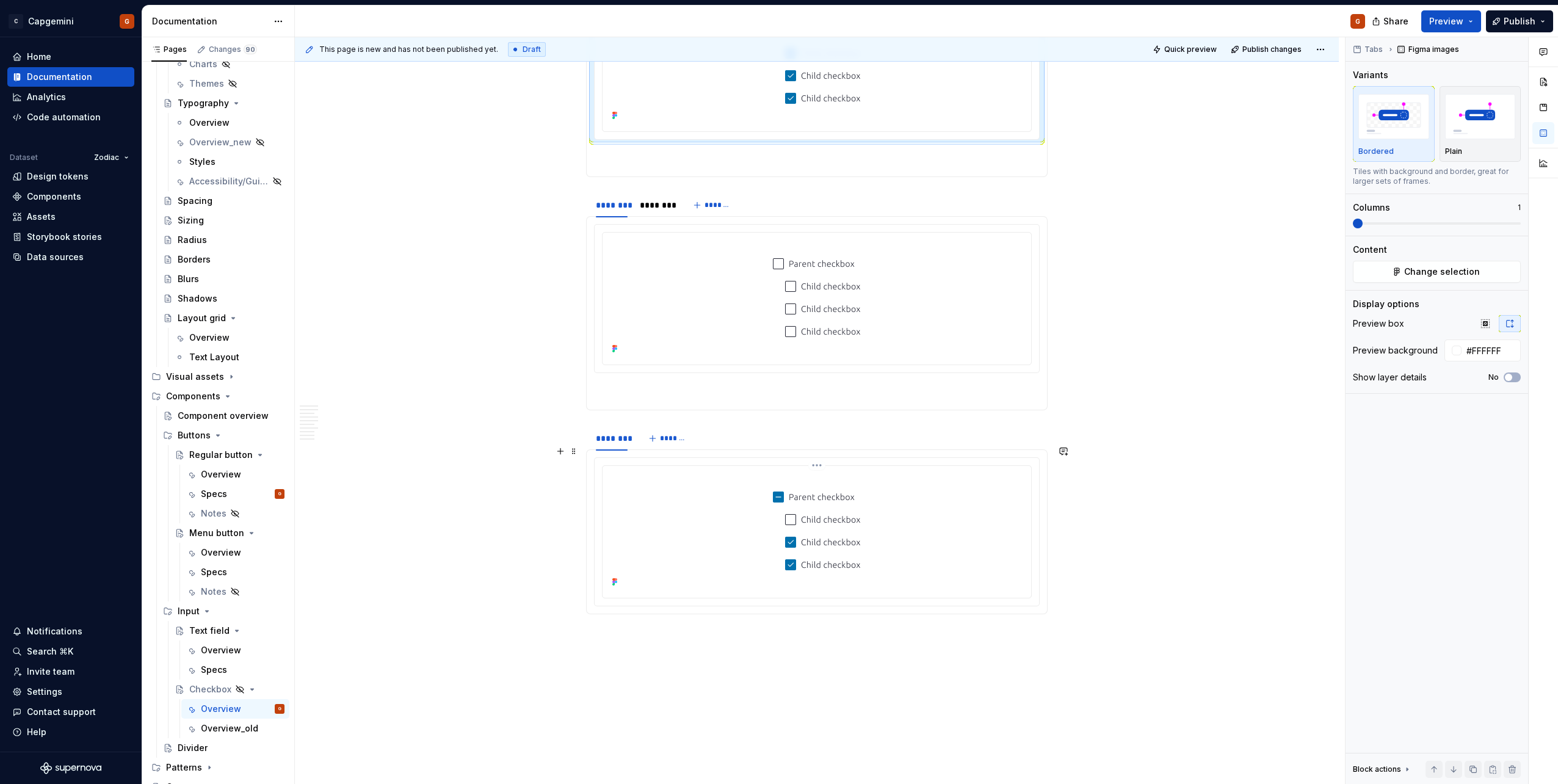
click at [726, 392] on div at bounding box center [817, 531] width 419 height 120
click at [719, 392] on div "******** *******" at bounding box center [816, 438] width 461 height 24
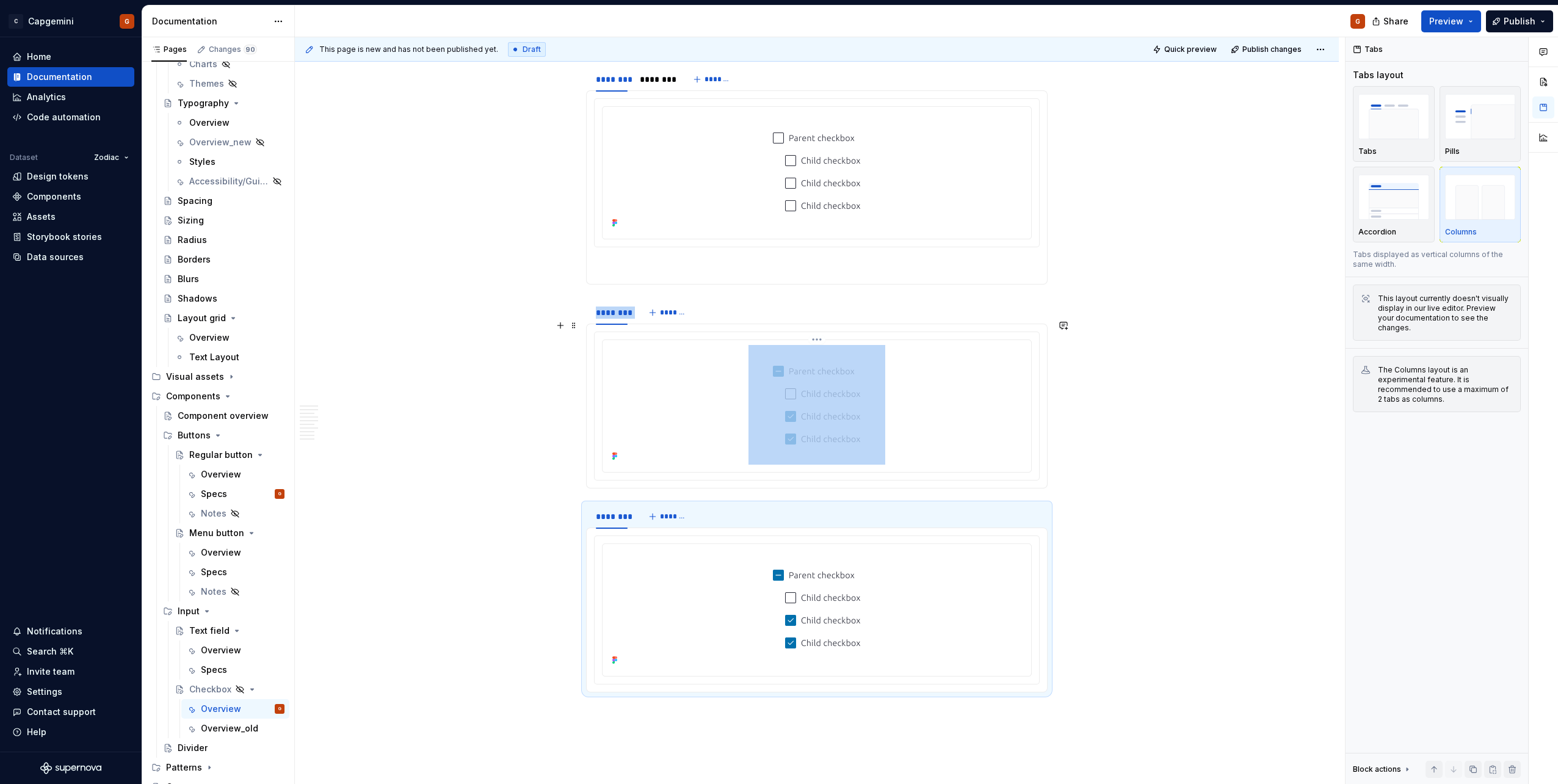
scroll to position [3204, 0]
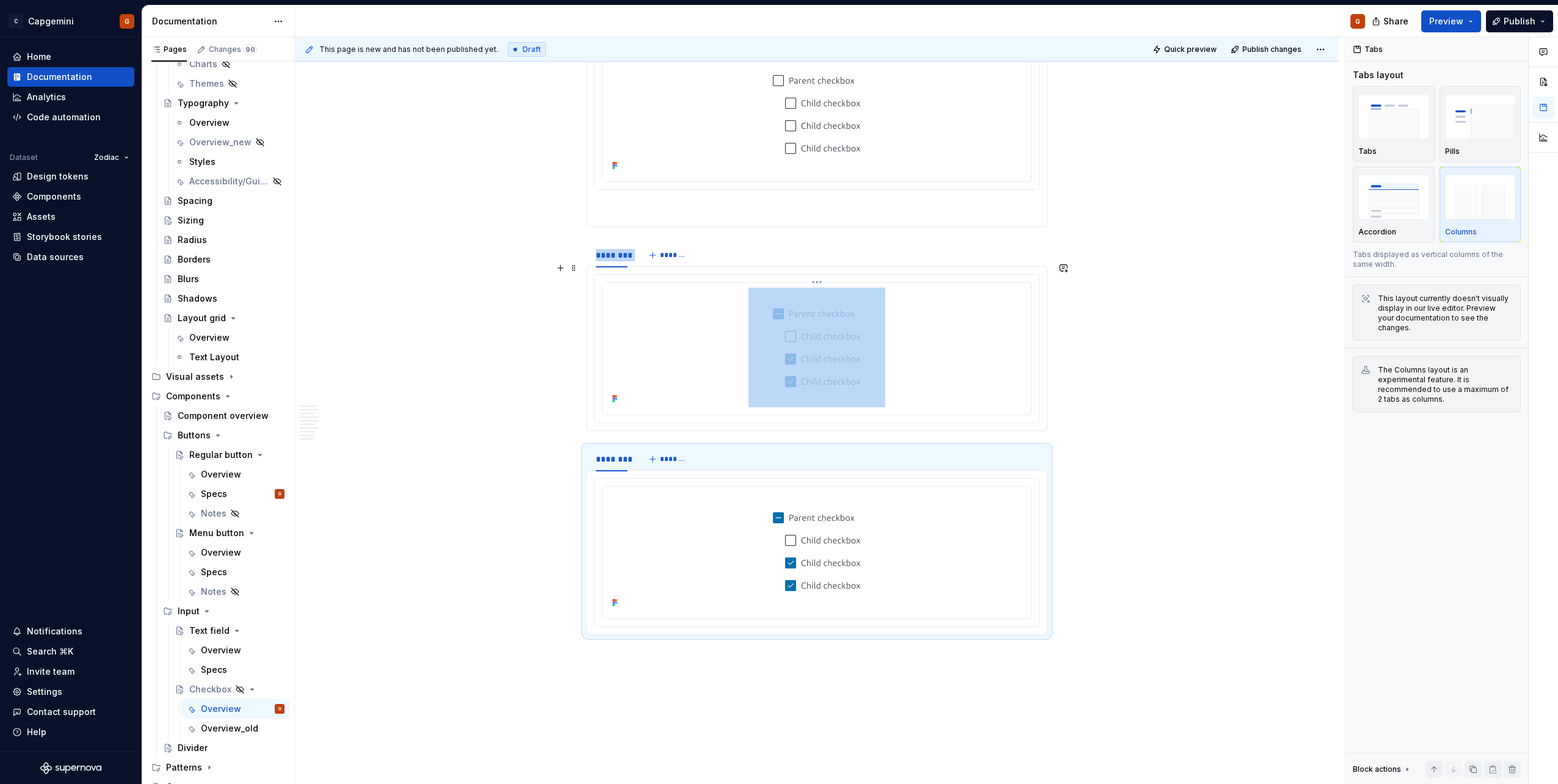
click at [776, 358] on img at bounding box center [816, 347] width 137 height 120
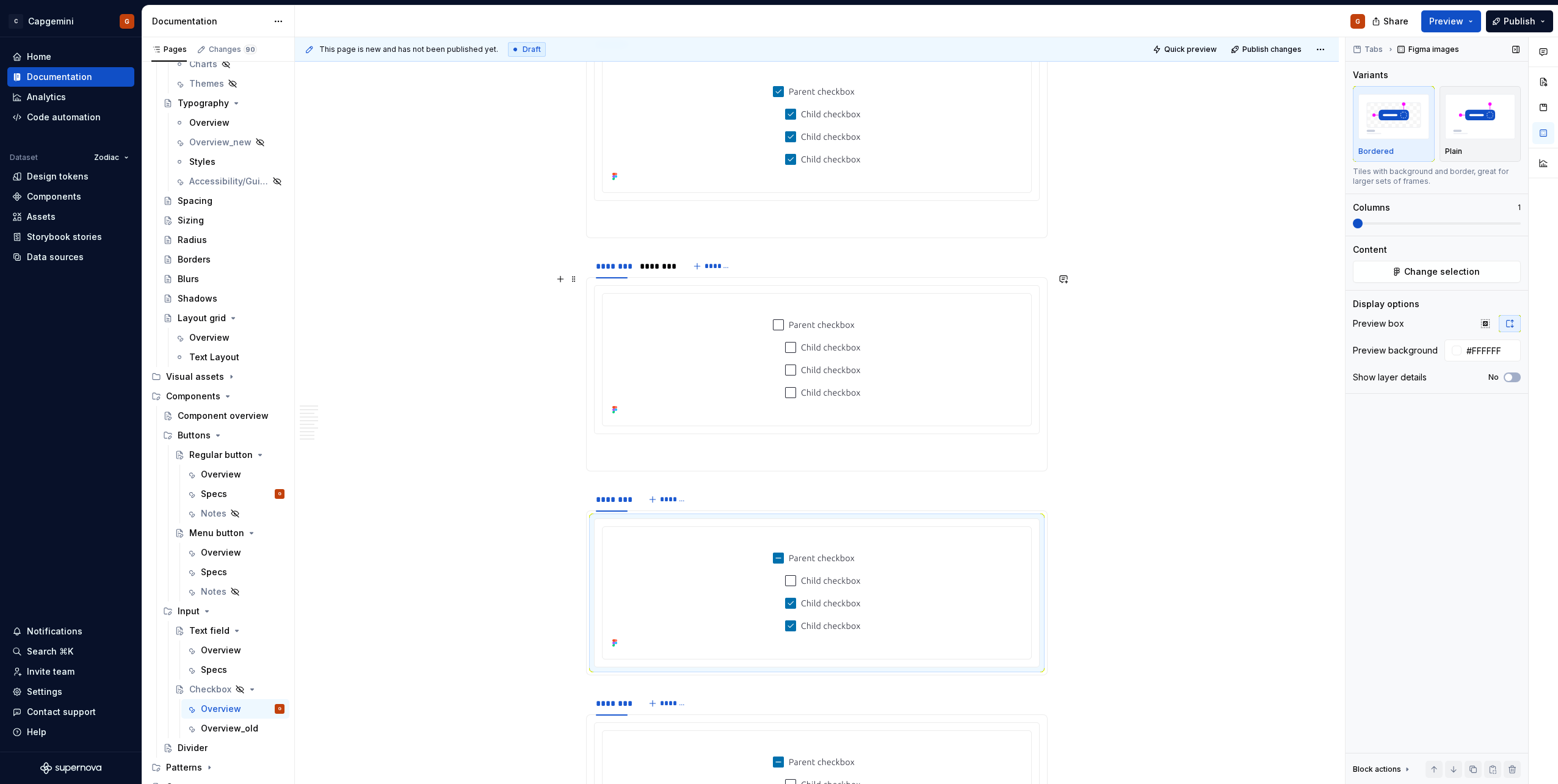
scroll to position [3142, 0]
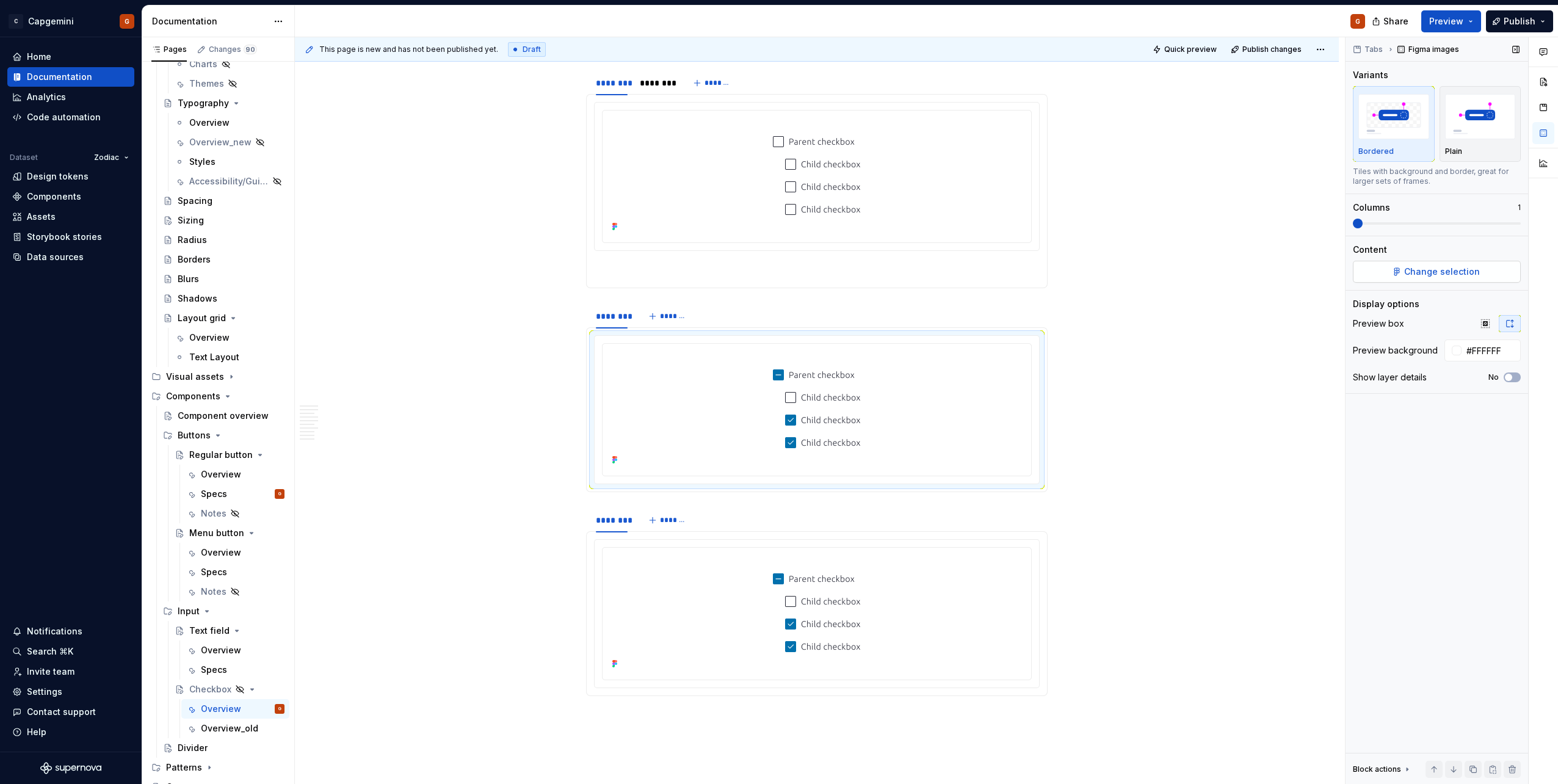
click at [776, 273] on span "Change selection" at bounding box center [1441, 271] width 76 height 12
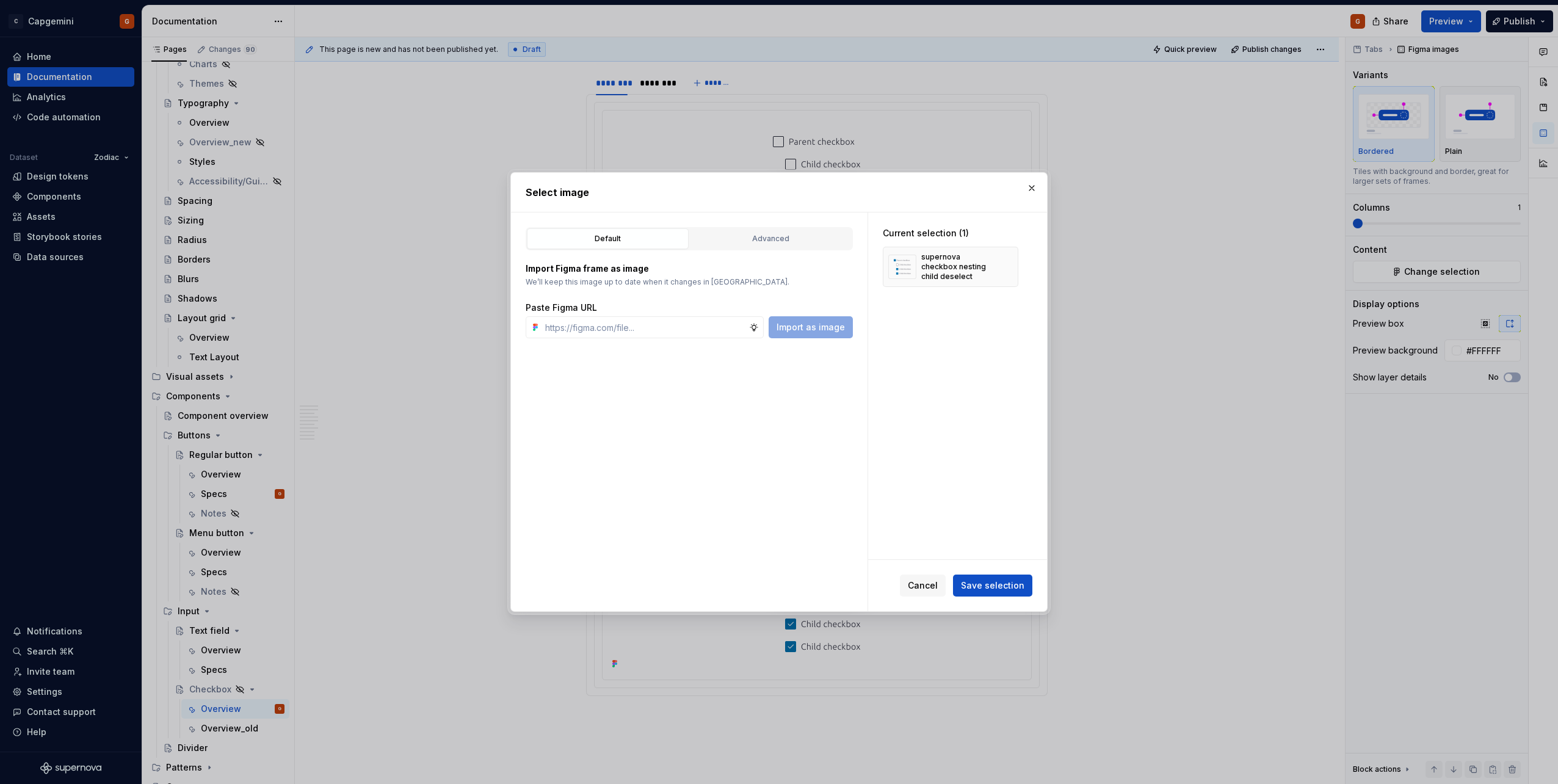
type textarea "*"
click at [767, 240] on div "Advanced" at bounding box center [770, 238] width 153 height 12
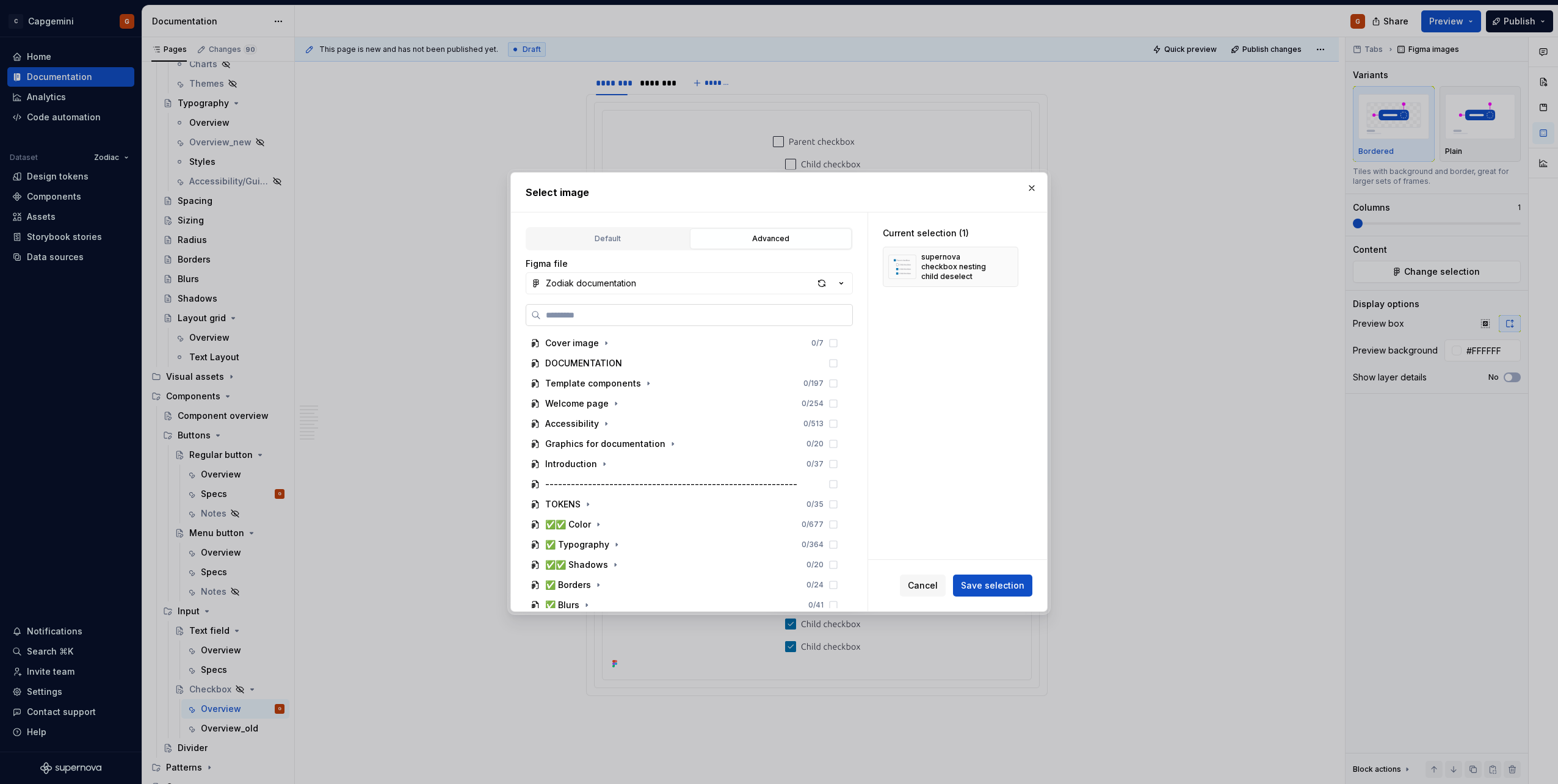
click at [681, 305] on label at bounding box center [689, 315] width 327 height 22
click at [681, 309] on input "search" at bounding box center [696, 315] width 311 height 12
type input "*****"
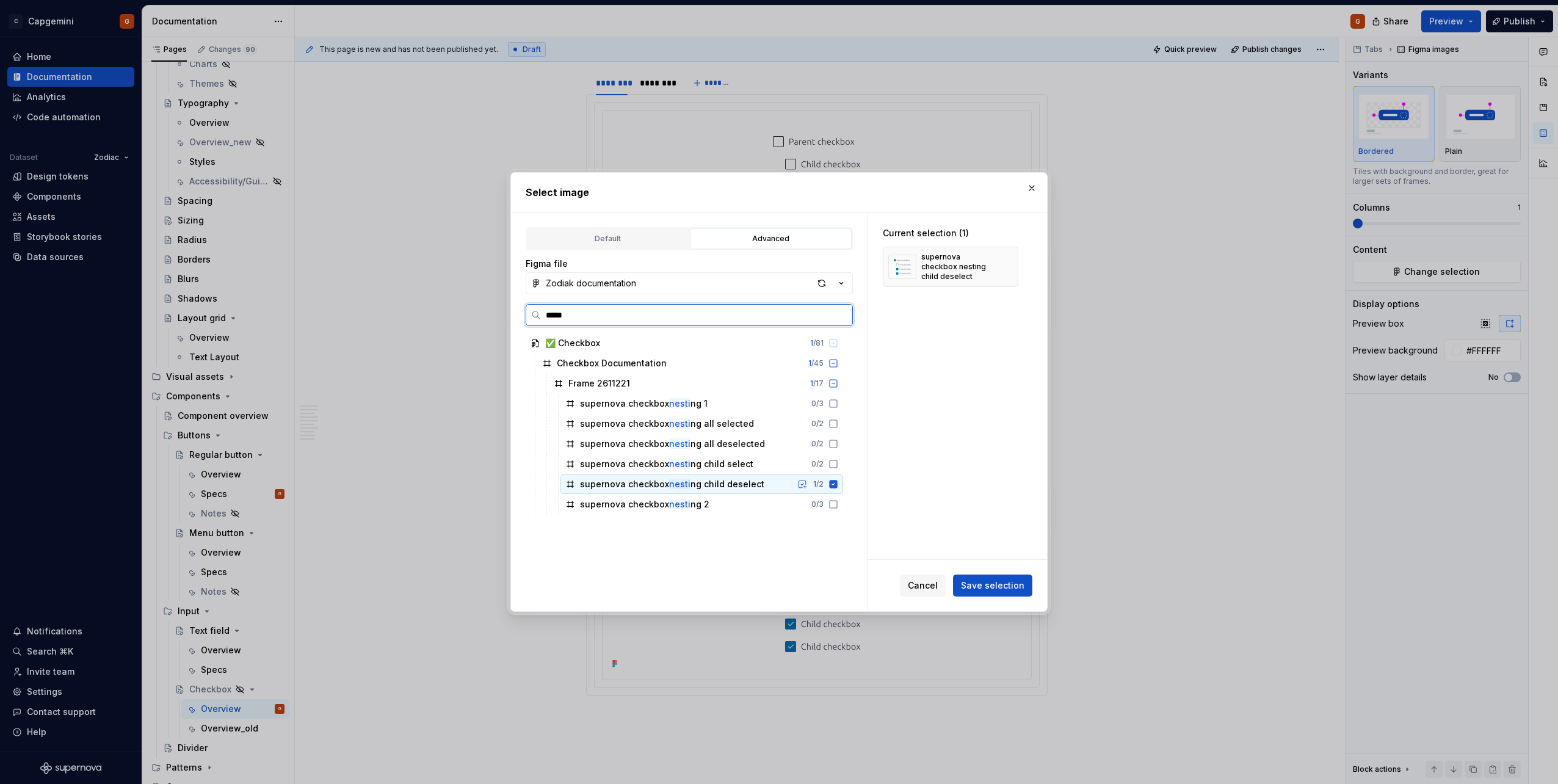
click at [776, 392] on icon at bounding box center [833, 485] width 10 height 10
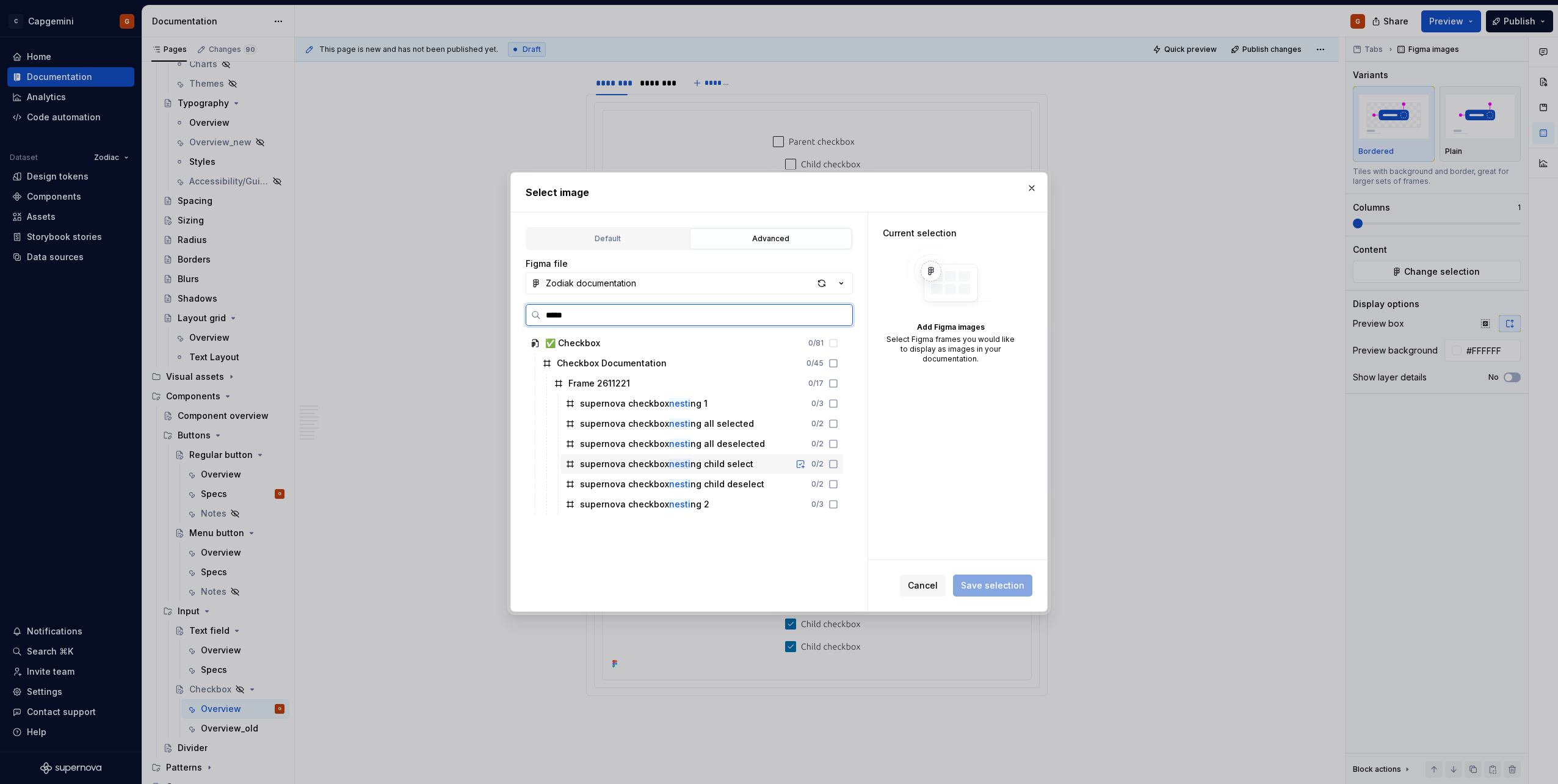
click at [776, 392] on icon at bounding box center [833, 464] width 10 height 10
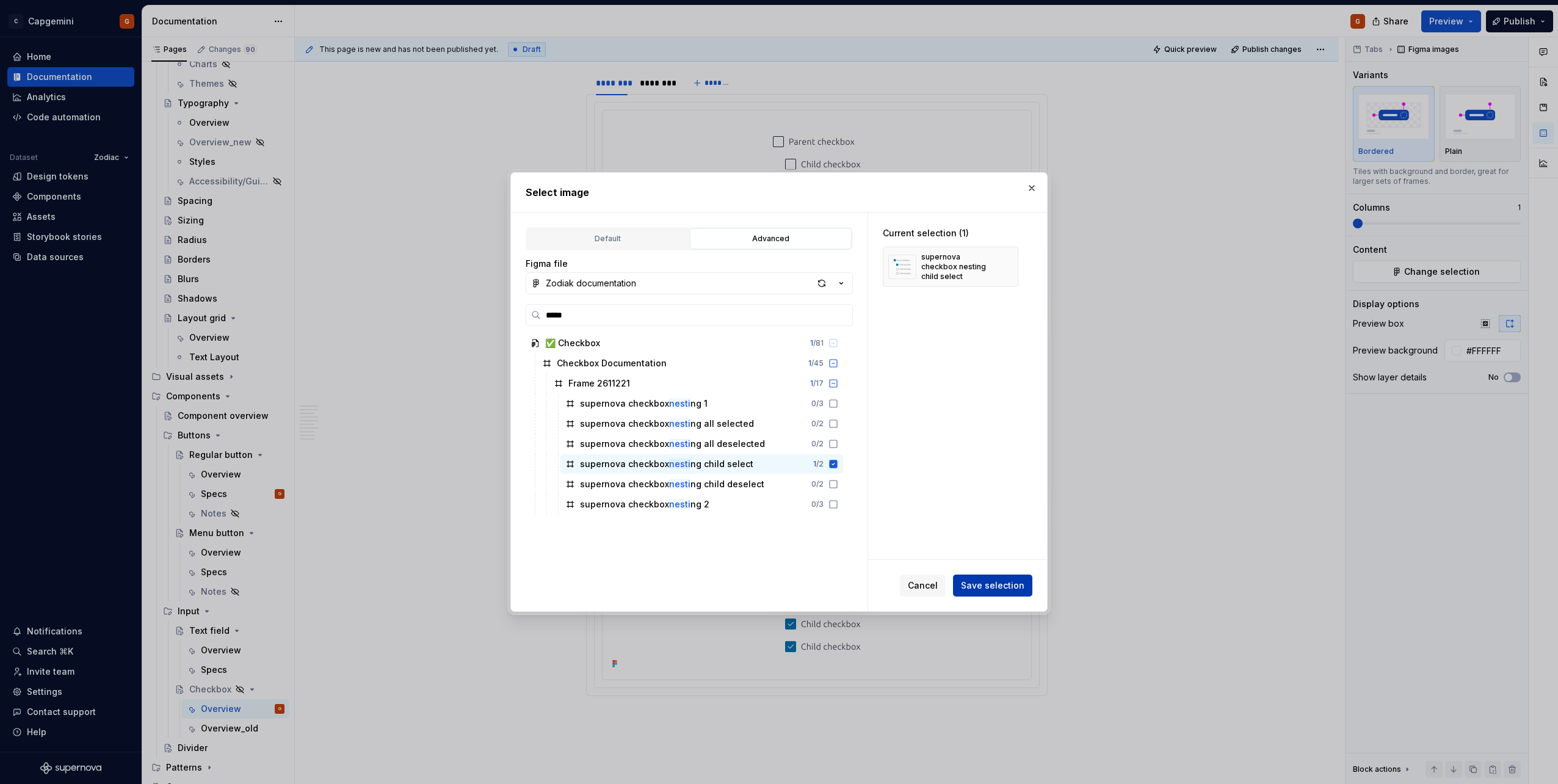
click at [776, 392] on button "Save selection" at bounding box center [992, 585] width 79 height 22
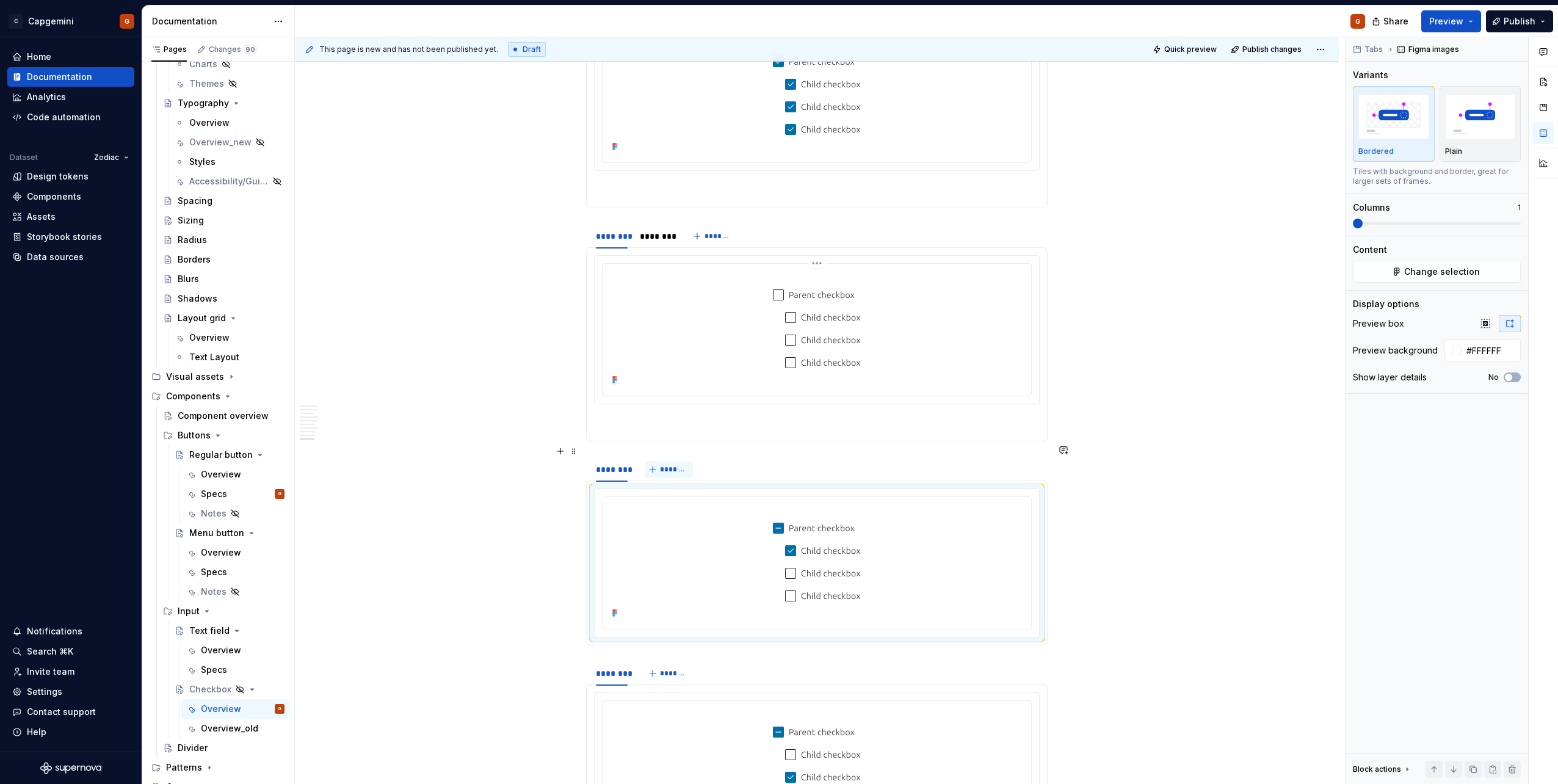
scroll to position [2898, 0]
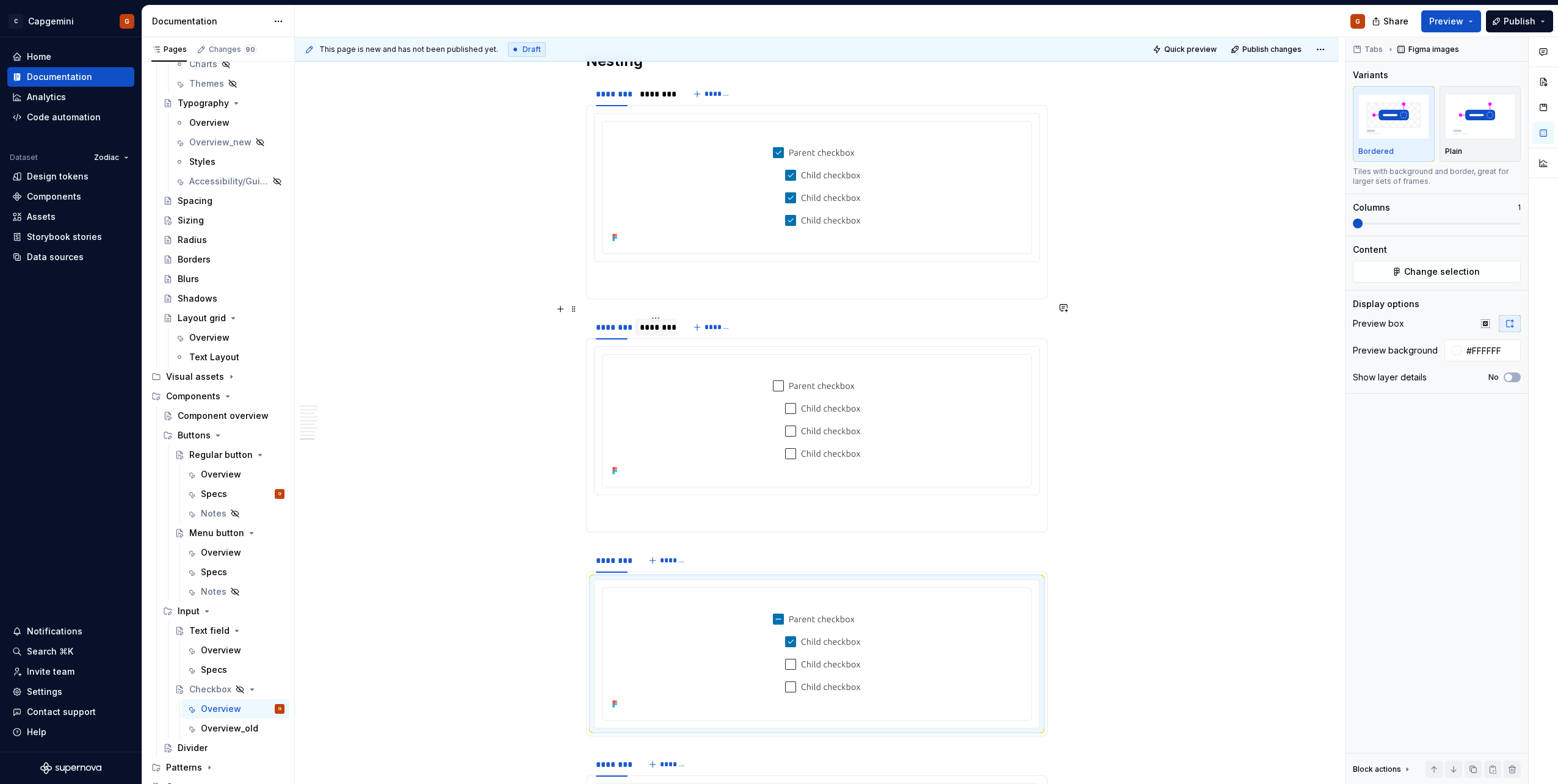
click at [652, 321] on div "********" at bounding box center [655, 327] width 32 height 12
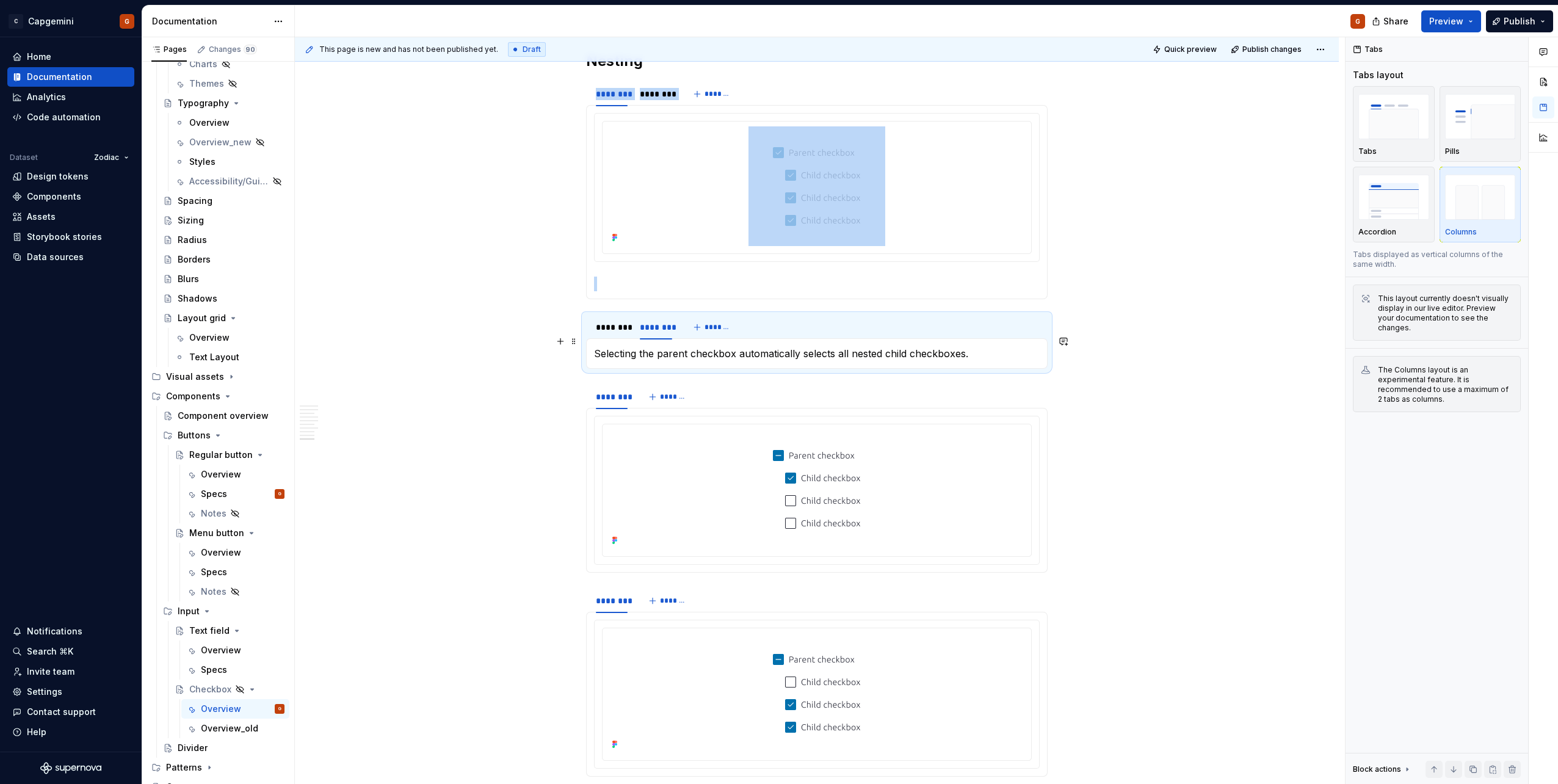
click at [667, 346] on p "Selecting the parent checkbox automatically selects all nested child checkboxes." at bounding box center [816, 353] width 446 height 14
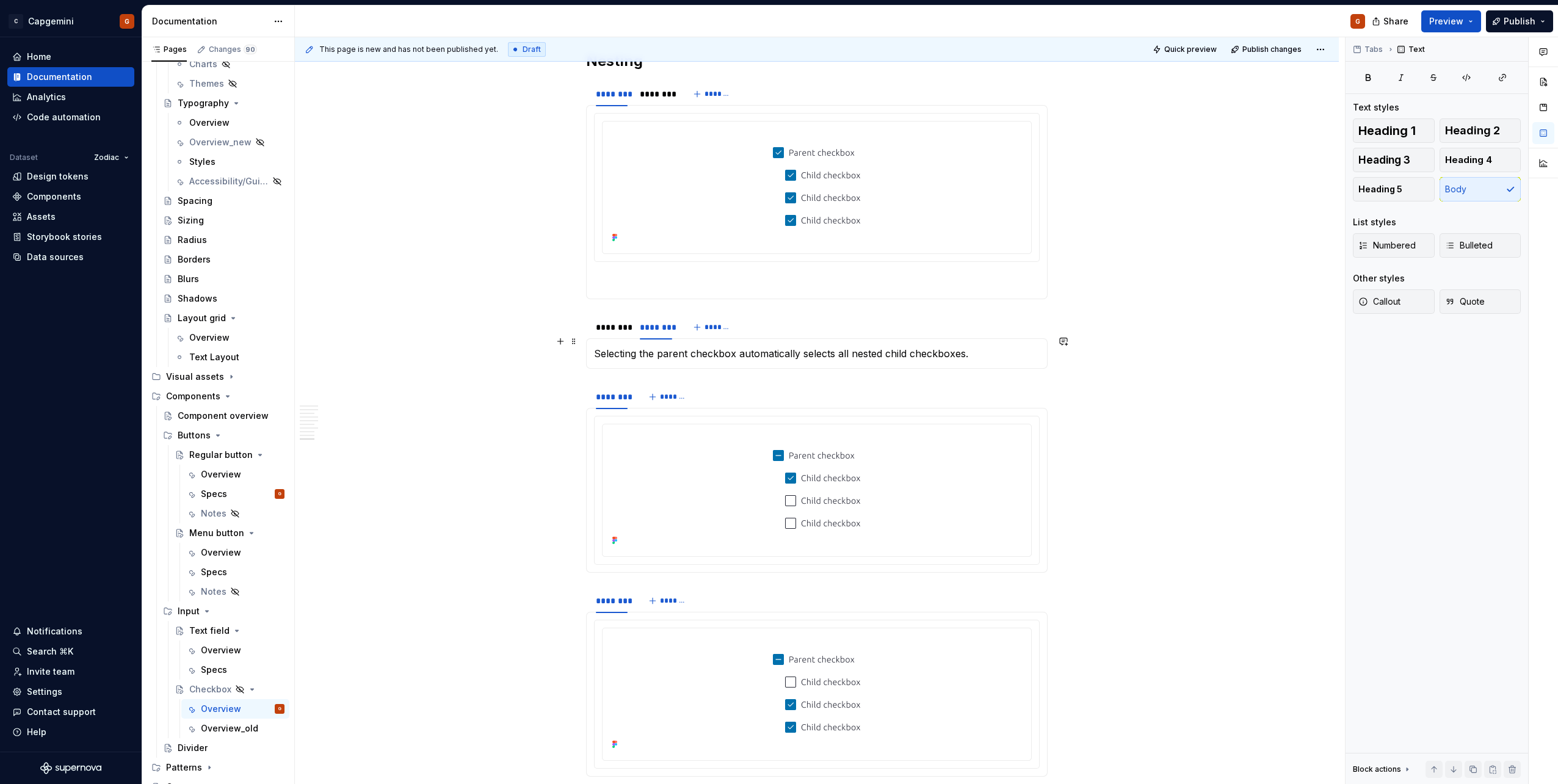
click at [667, 346] on p "Selecting the parent checkbox automatically selects all nested child checkboxes." at bounding box center [816, 353] width 446 height 14
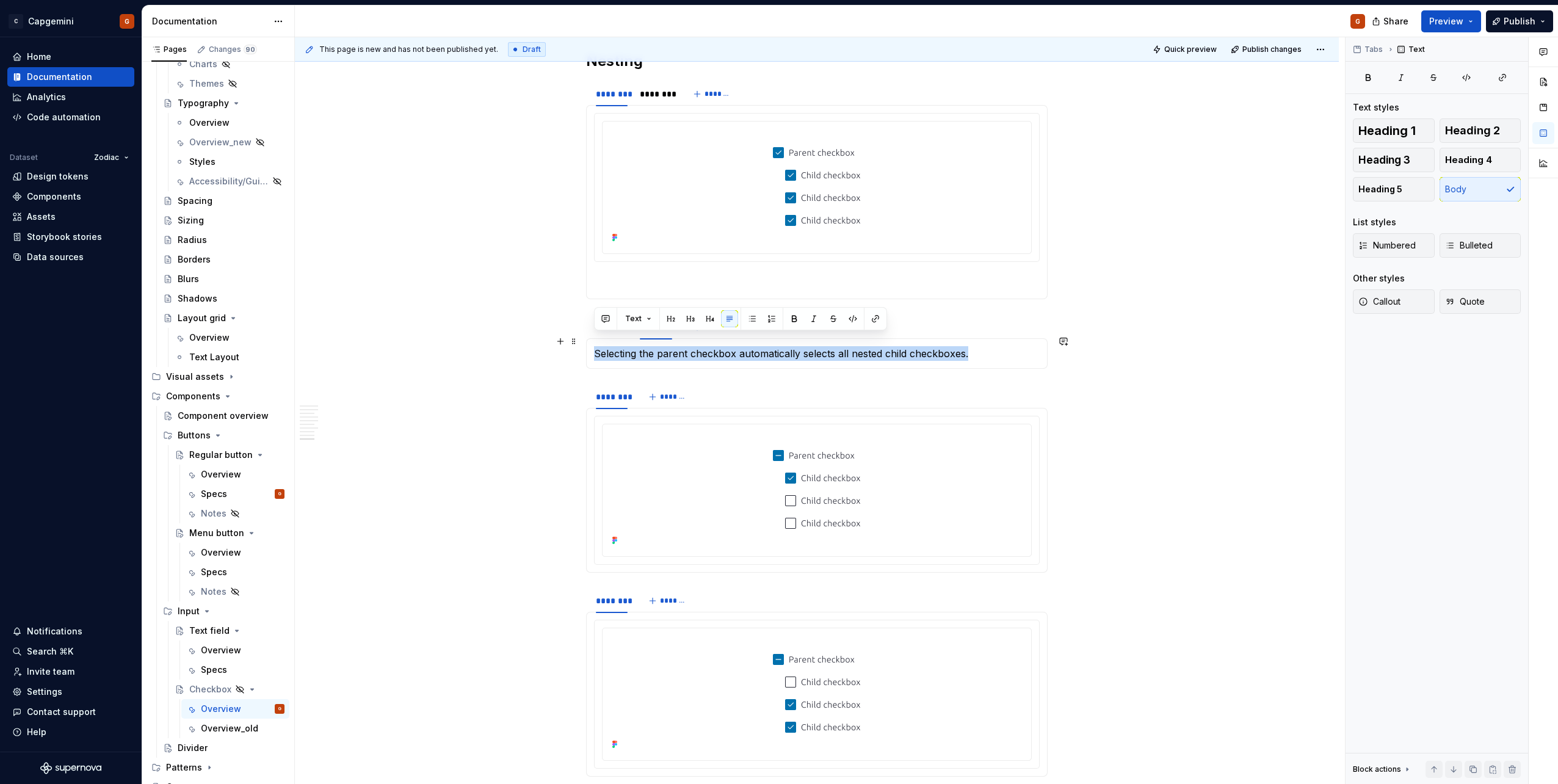
copy p "Selecting the parent checkbox automatically selects all nested child checkboxes."
click at [677, 392] on span "*******" at bounding box center [673, 600] width 27 height 10
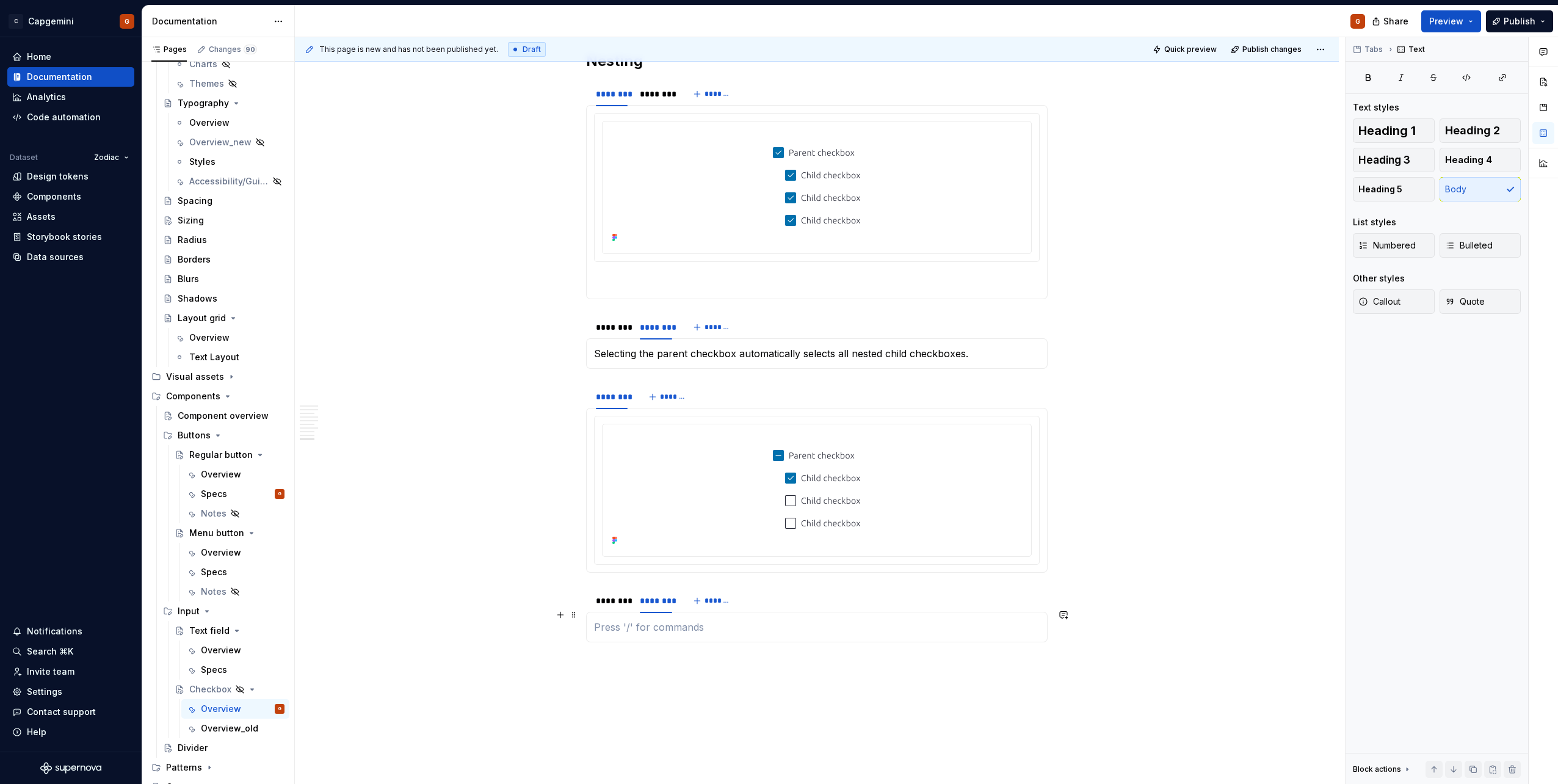
click at [662, 392] on p at bounding box center [816, 626] width 446 height 14
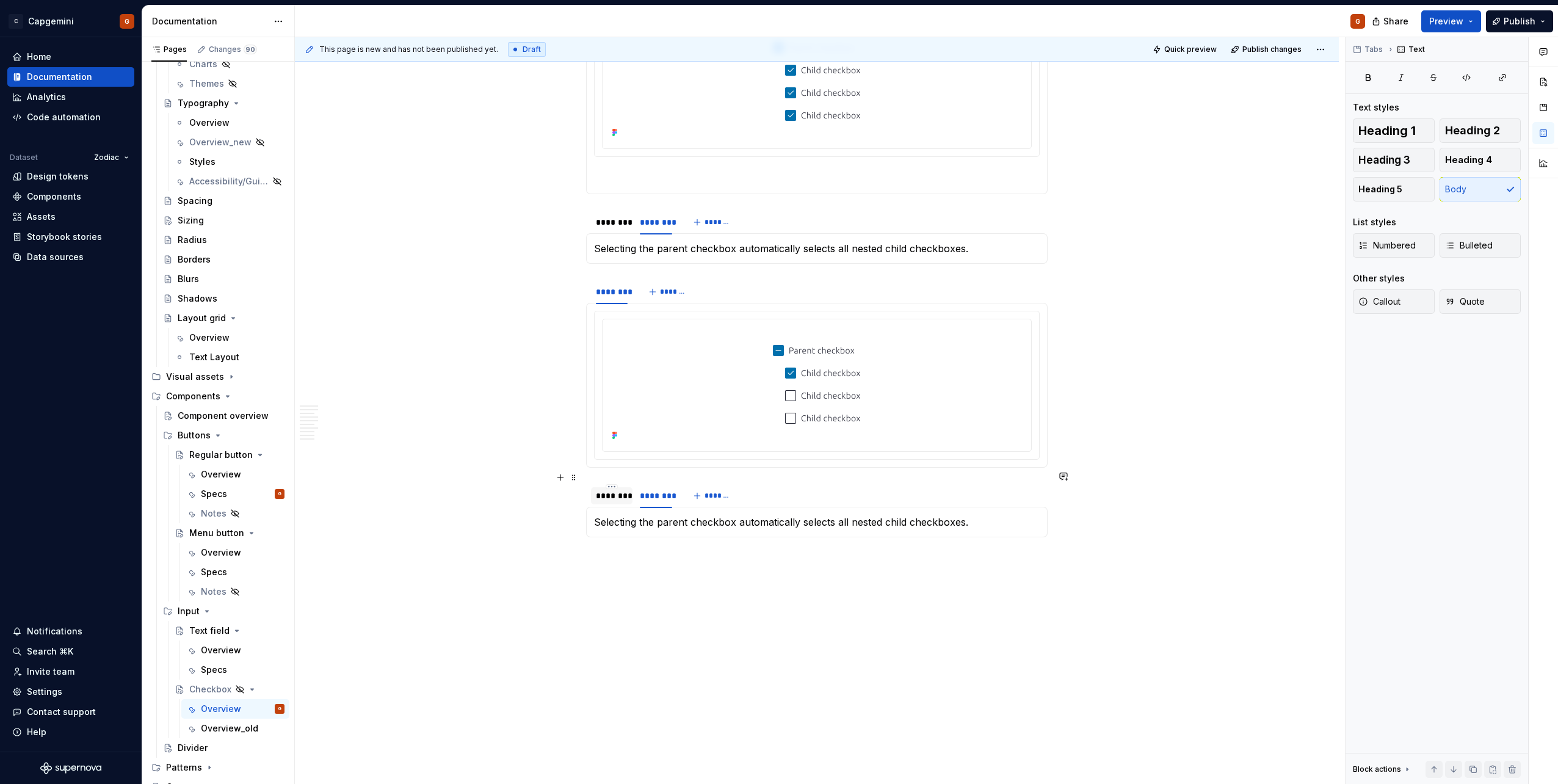
click at [619, 392] on div "********" at bounding box center [611, 495] width 32 height 12
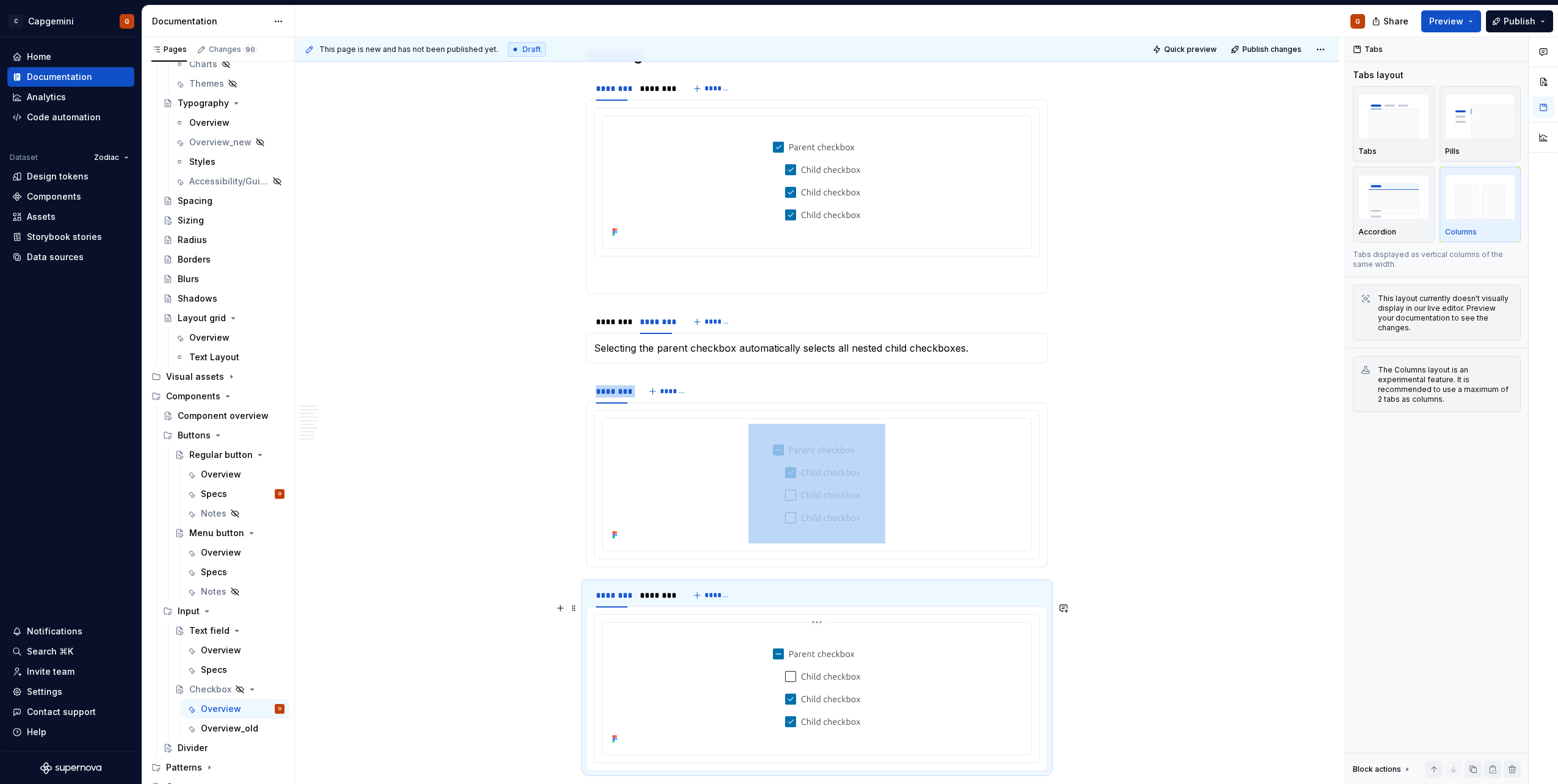
scroll to position [2893, 0]
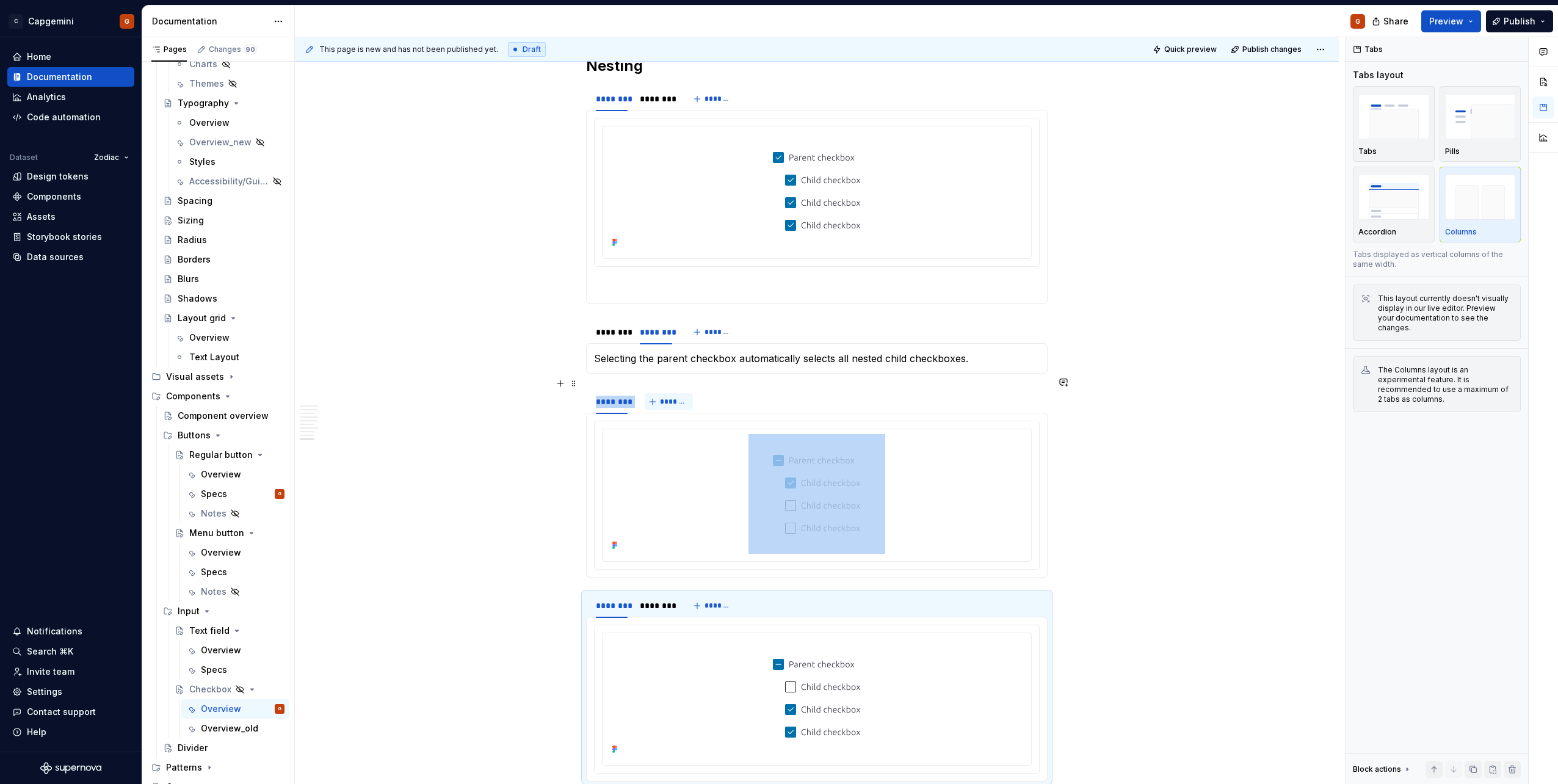
click at [659, 392] on button "*******" at bounding box center [668, 402] width 48 height 17
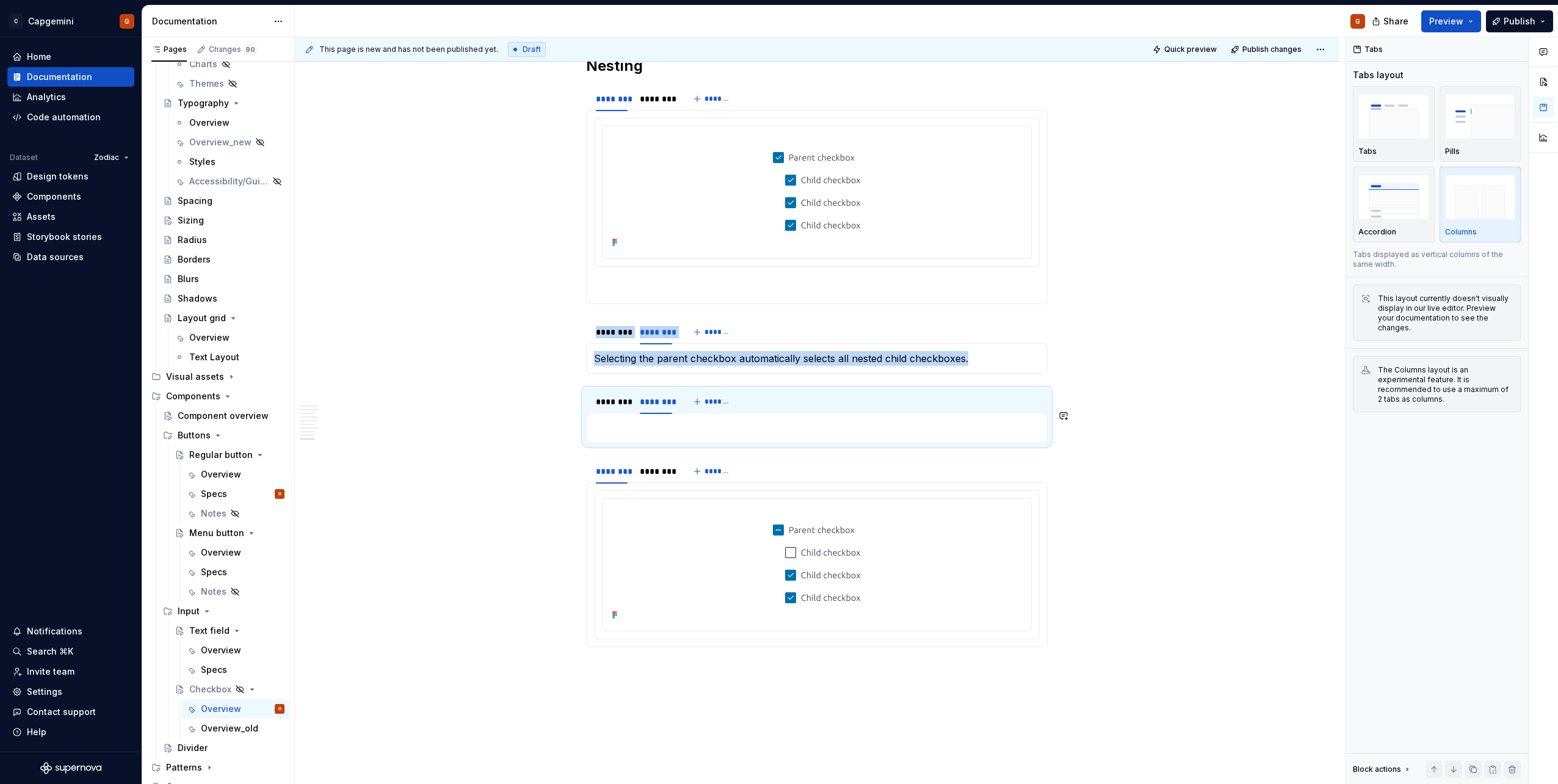
click at [667, 392] on p at bounding box center [816, 428] width 446 height 14
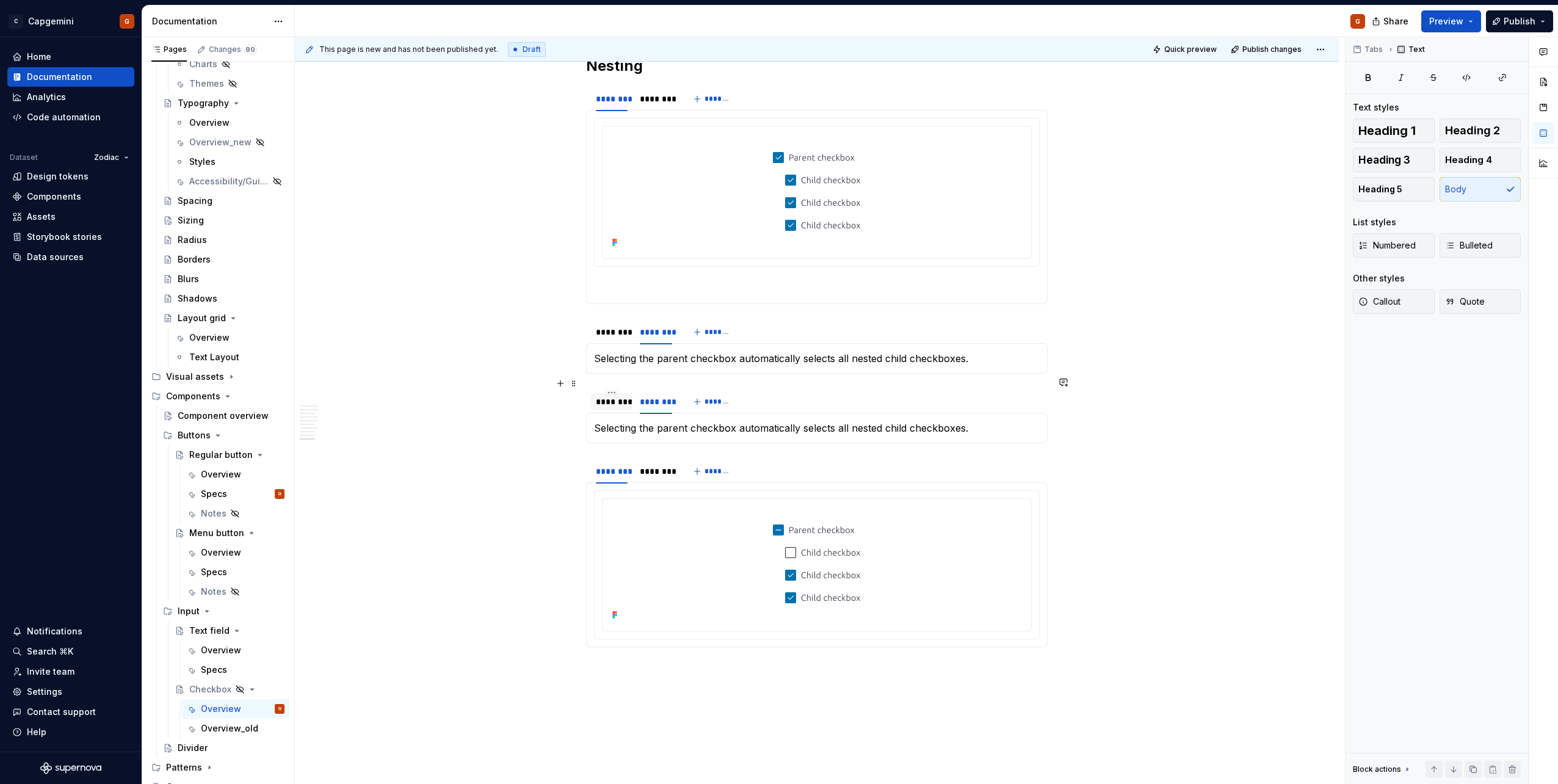
click at [613, 392] on div "********" at bounding box center [611, 401] width 32 height 12
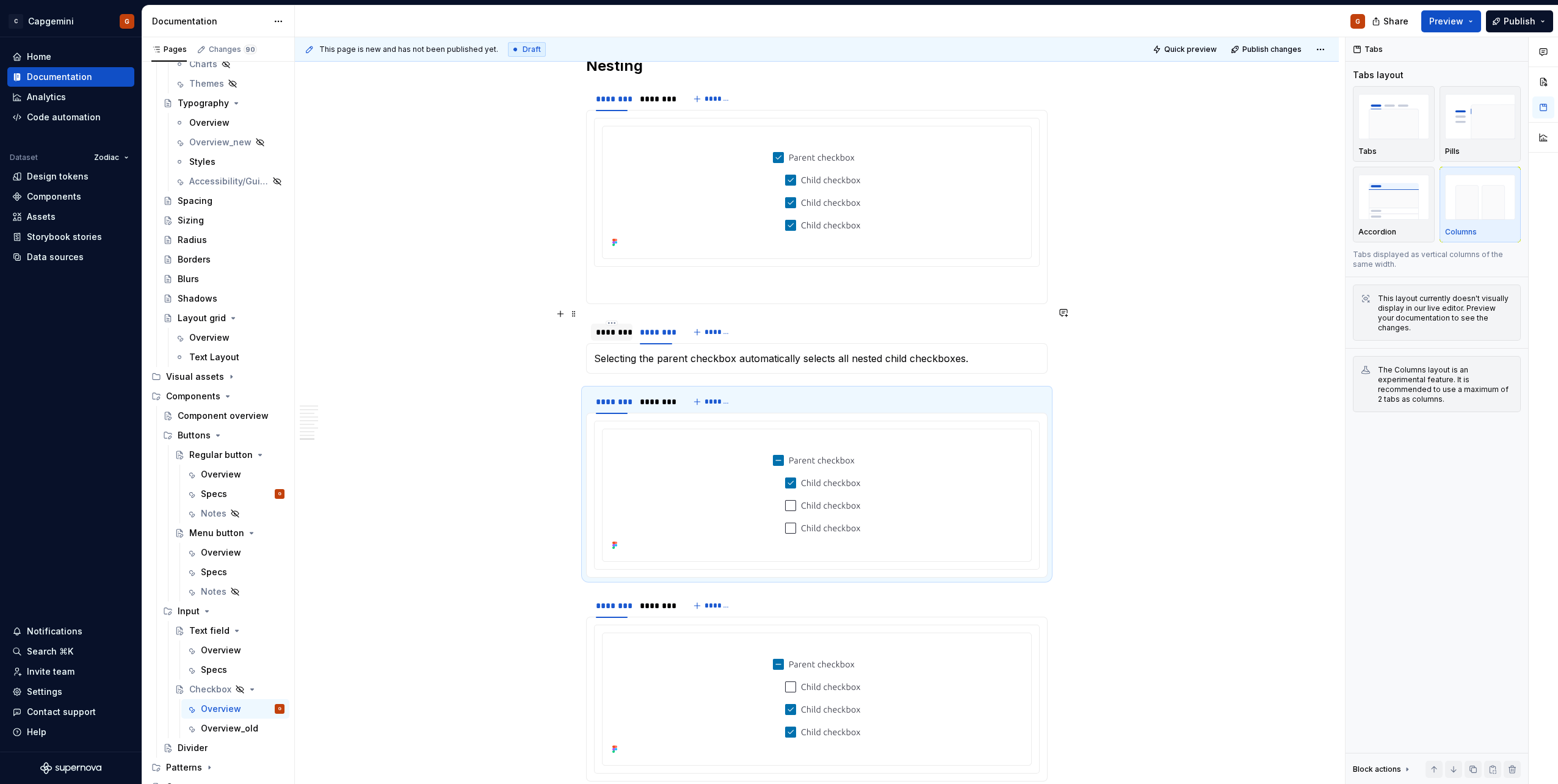
click at [625, 326] on div "********" at bounding box center [611, 332] width 32 height 12
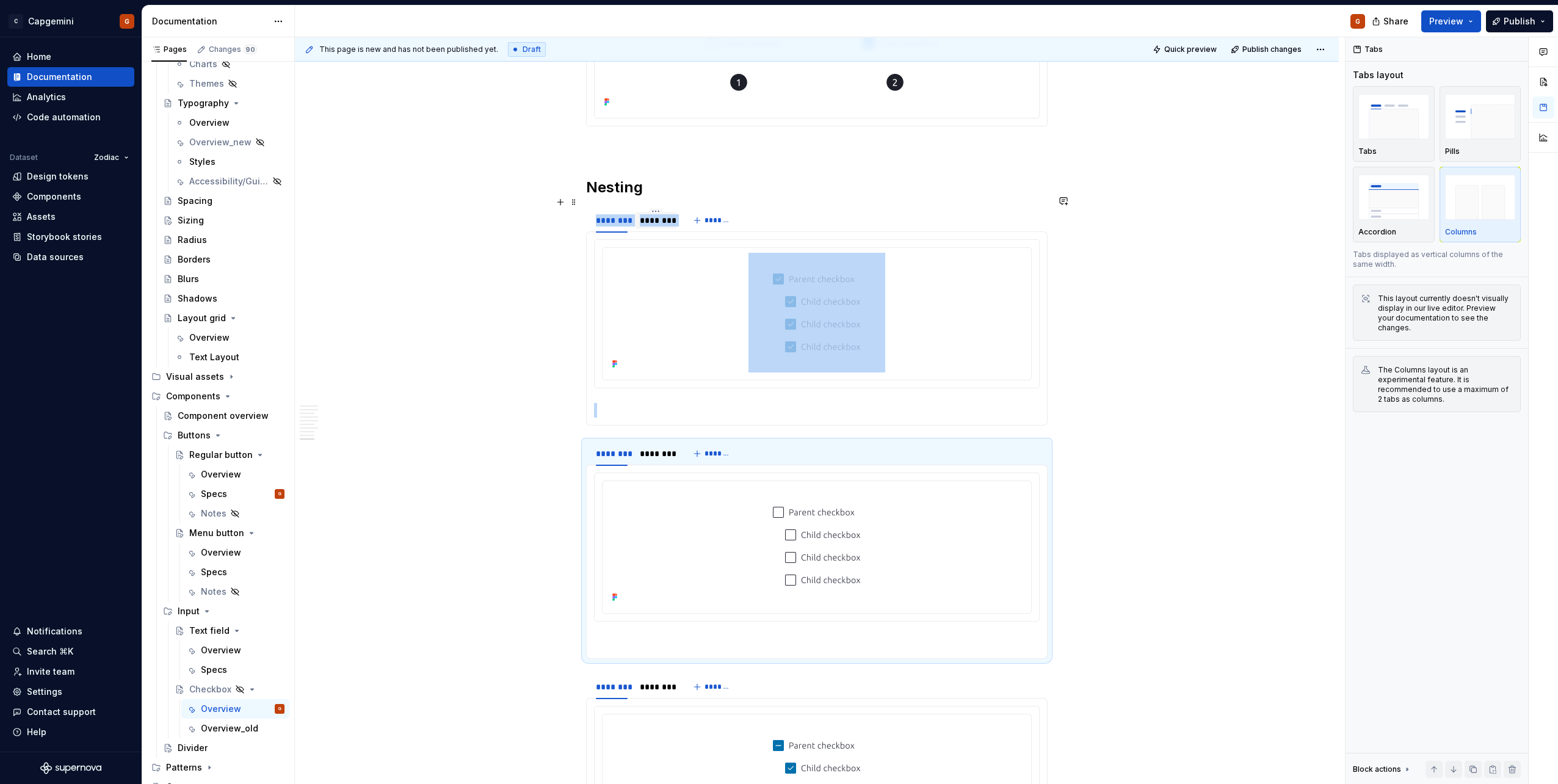
scroll to position [2772, 0]
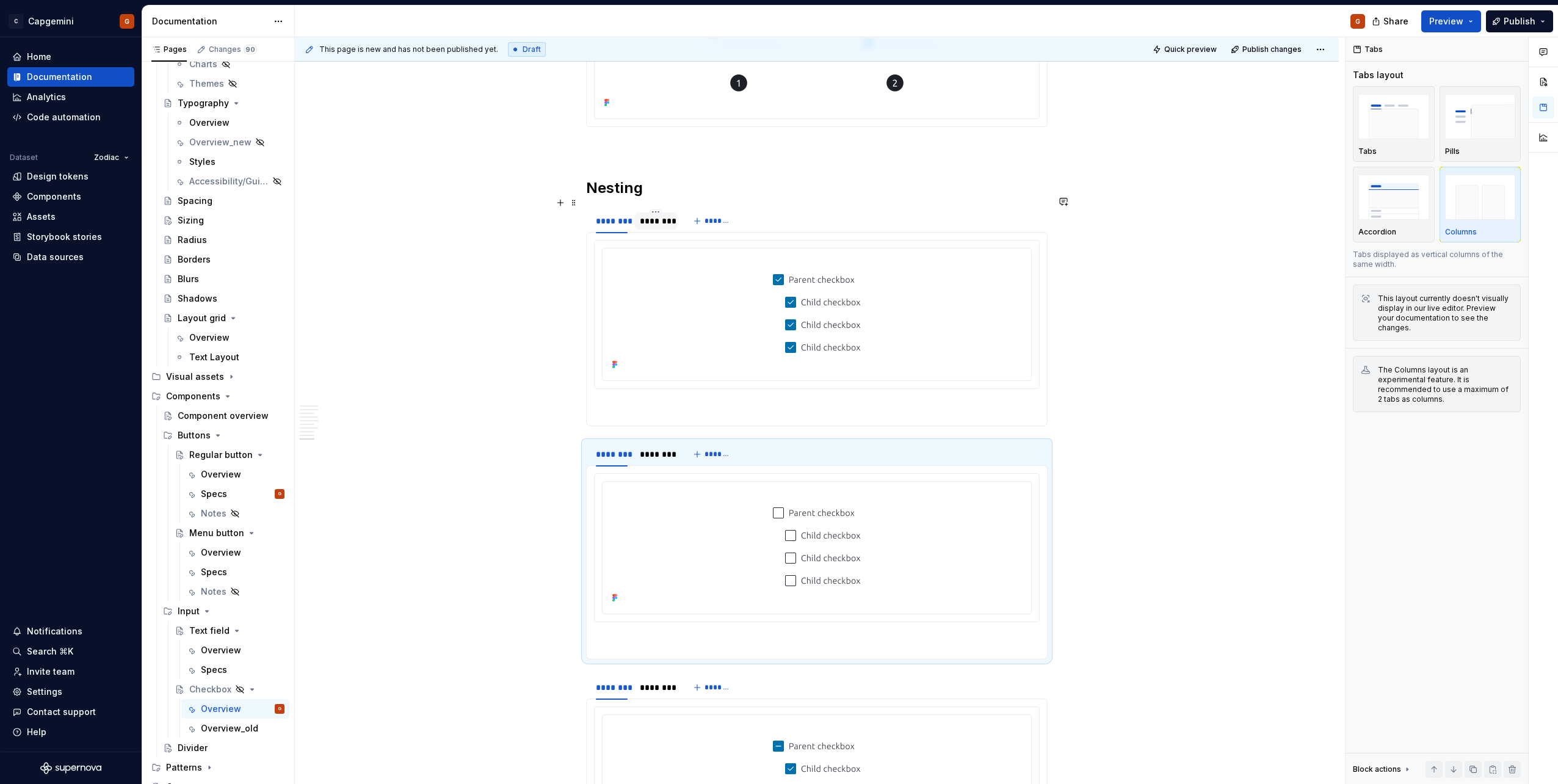
click at [656, 215] on div "********" at bounding box center [655, 220] width 32 height 12
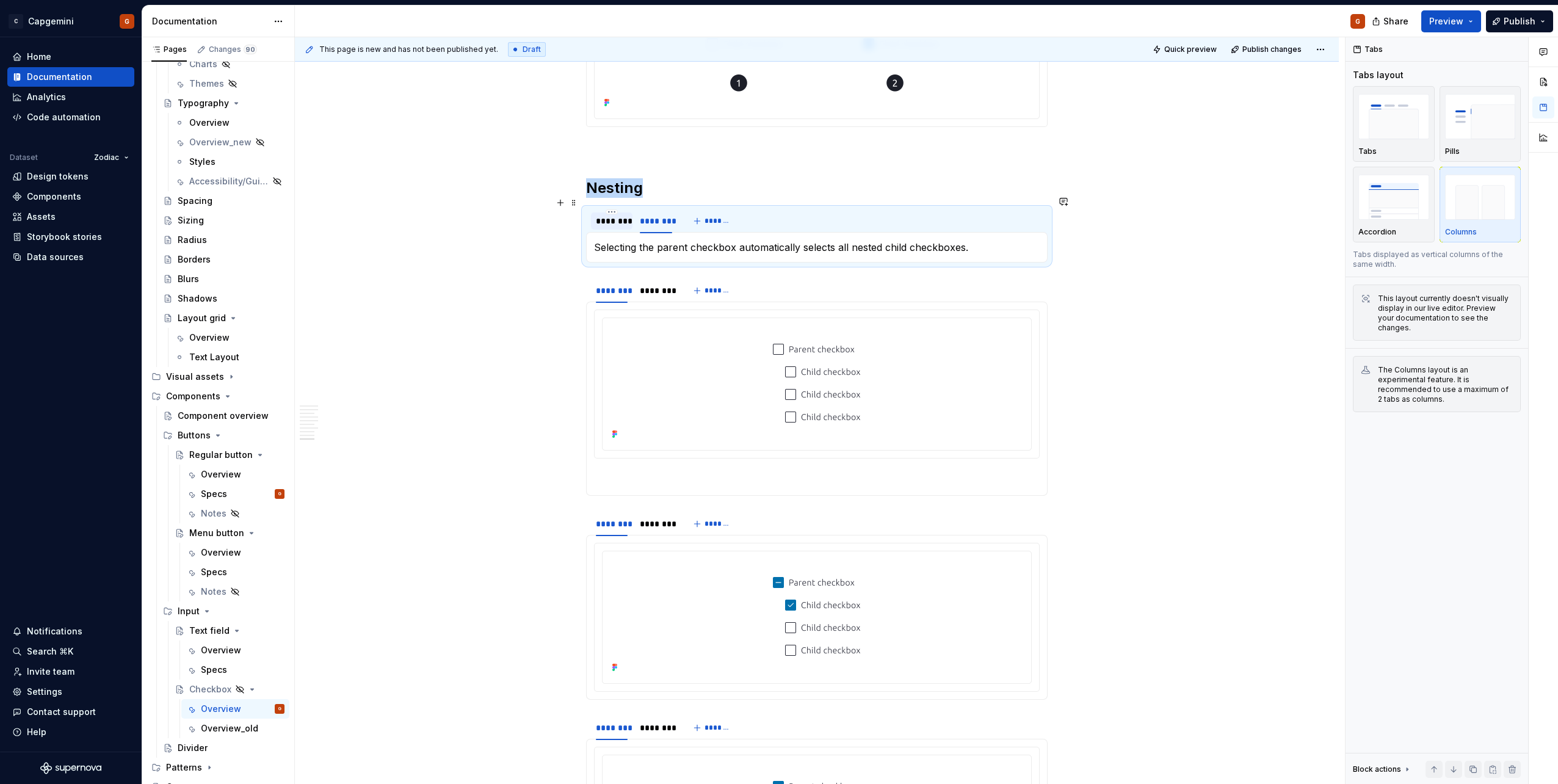
click at [610, 215] on div "********" at bounding box center [611, 220] width 32 height 12
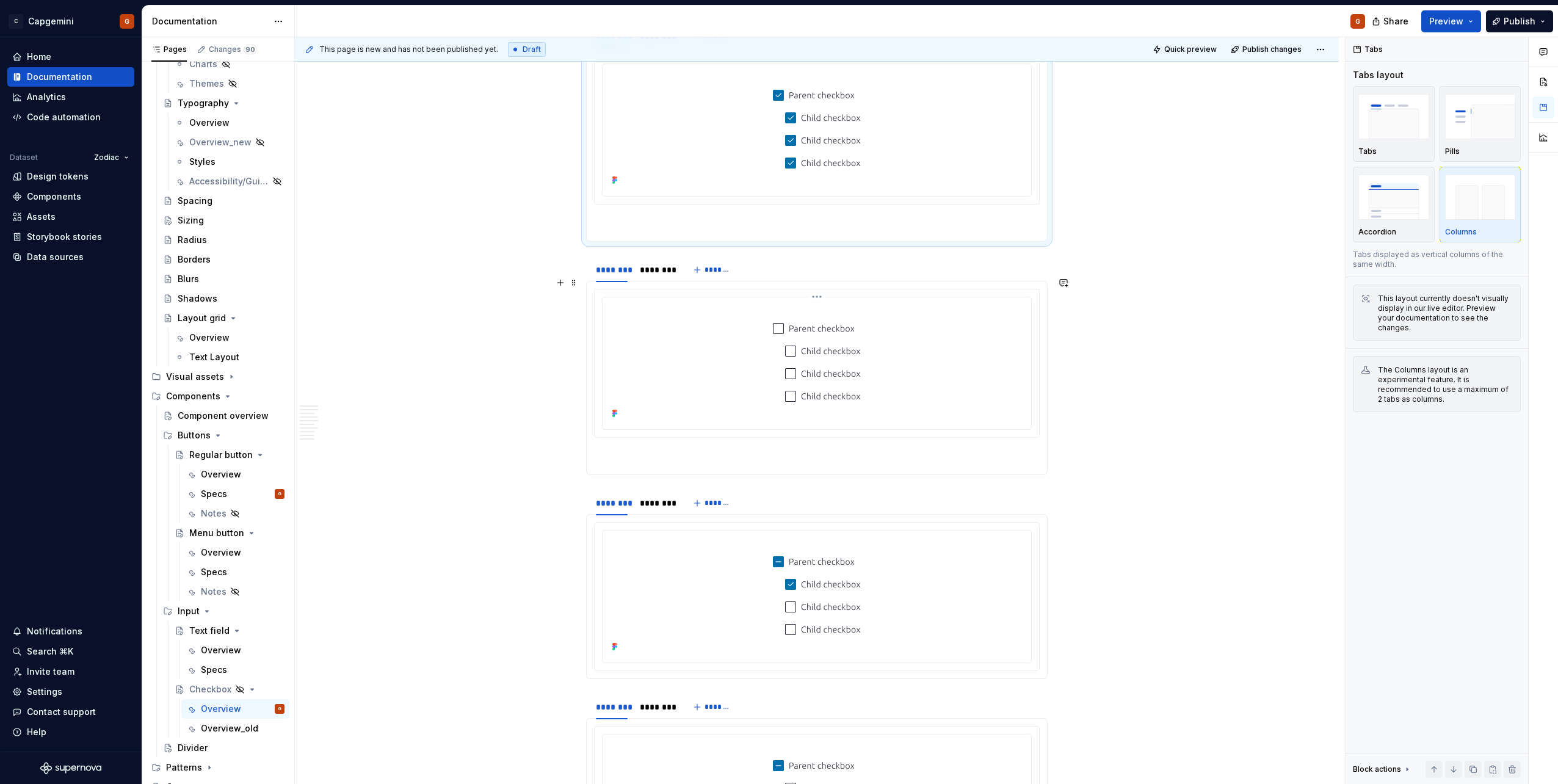
scroll to position [2955, 0]
click at [776, 181] on div at bounding box center [816, 131] width 428 height 132
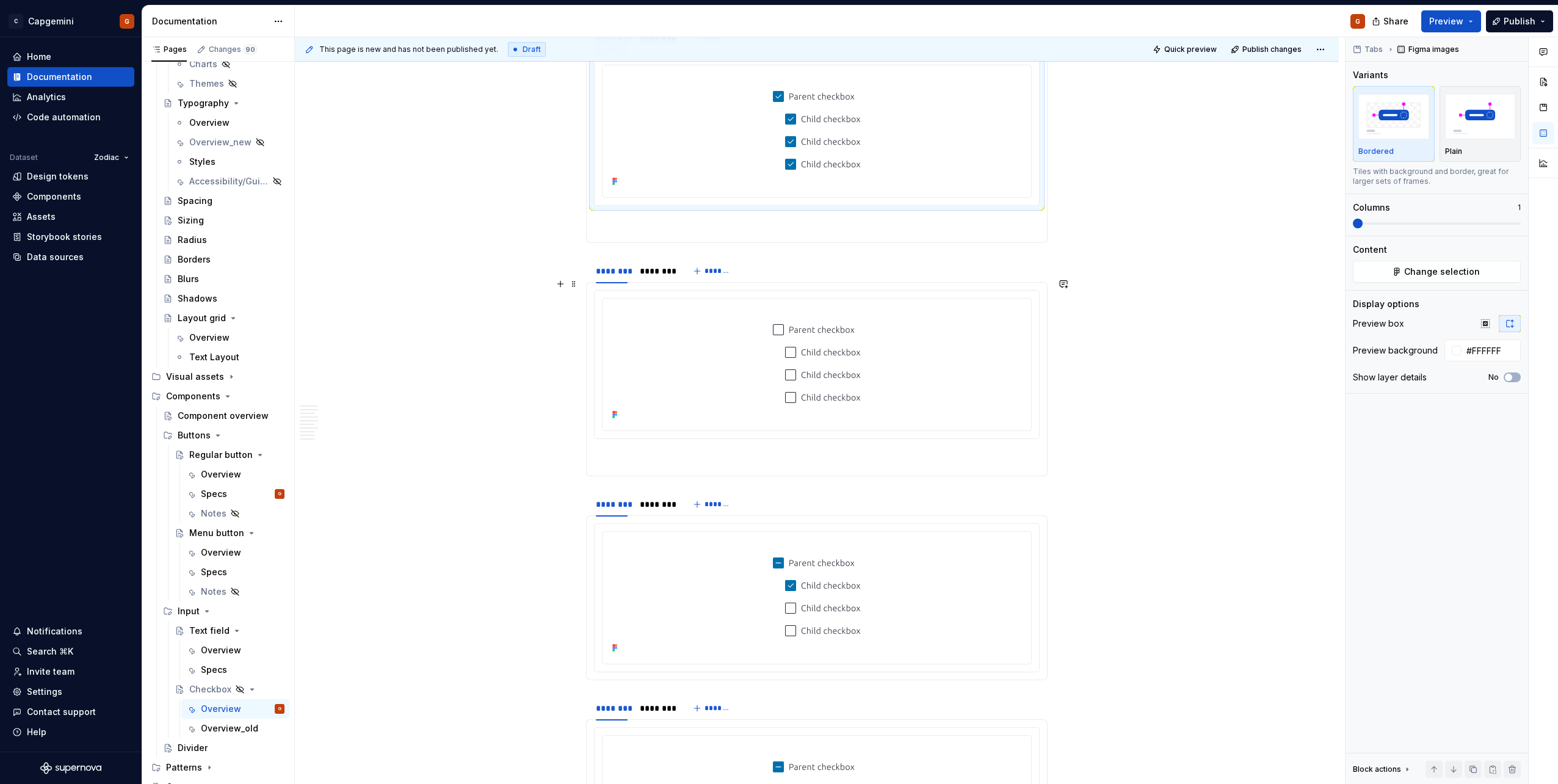
click at [776, 351] on div at bounding box center [817, 363] width 419 height 120
click at [776, 286] on html "C Capgemini G Home Documentation Analytics Code automation Dataset Zodiac Desig…" at bounding box center [779, 392] width 1558 height 784
click at [776, 348] on div "Update Figma image" at bounding box center [882, 350] width 102 height 12
click at [776, 392] on img at bounding box center [816, 596] width 137 height 120
click at [776, 392] on html "C Capgemini G Home Documentation Analytics Code automation Dataset Zodiac Desig…" at bounding box center [779, 392] width 1558 height 784
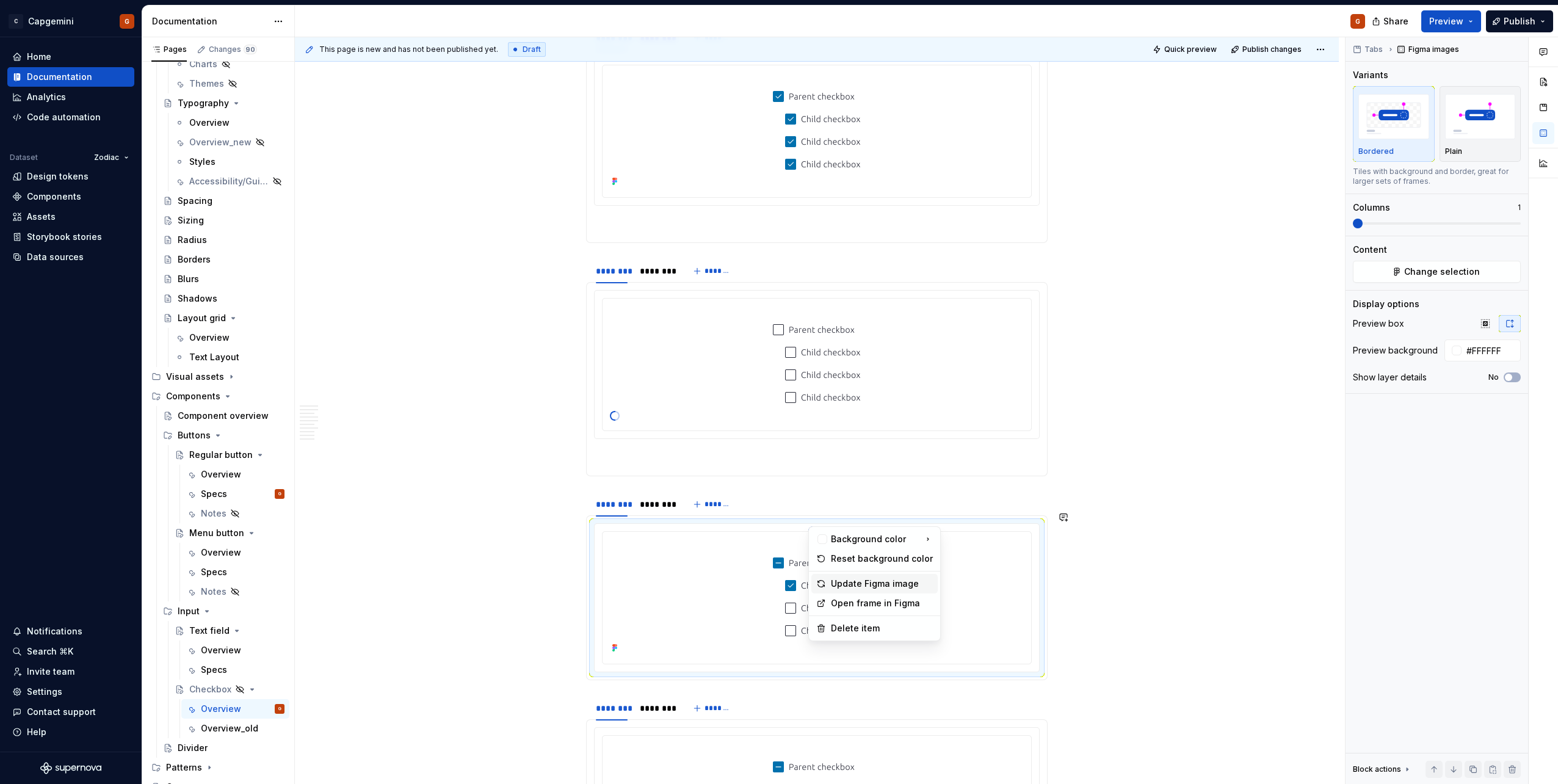
click at [776, 392] on div "Update Figma image" at bounding box center [882, 583] width 102 height 12
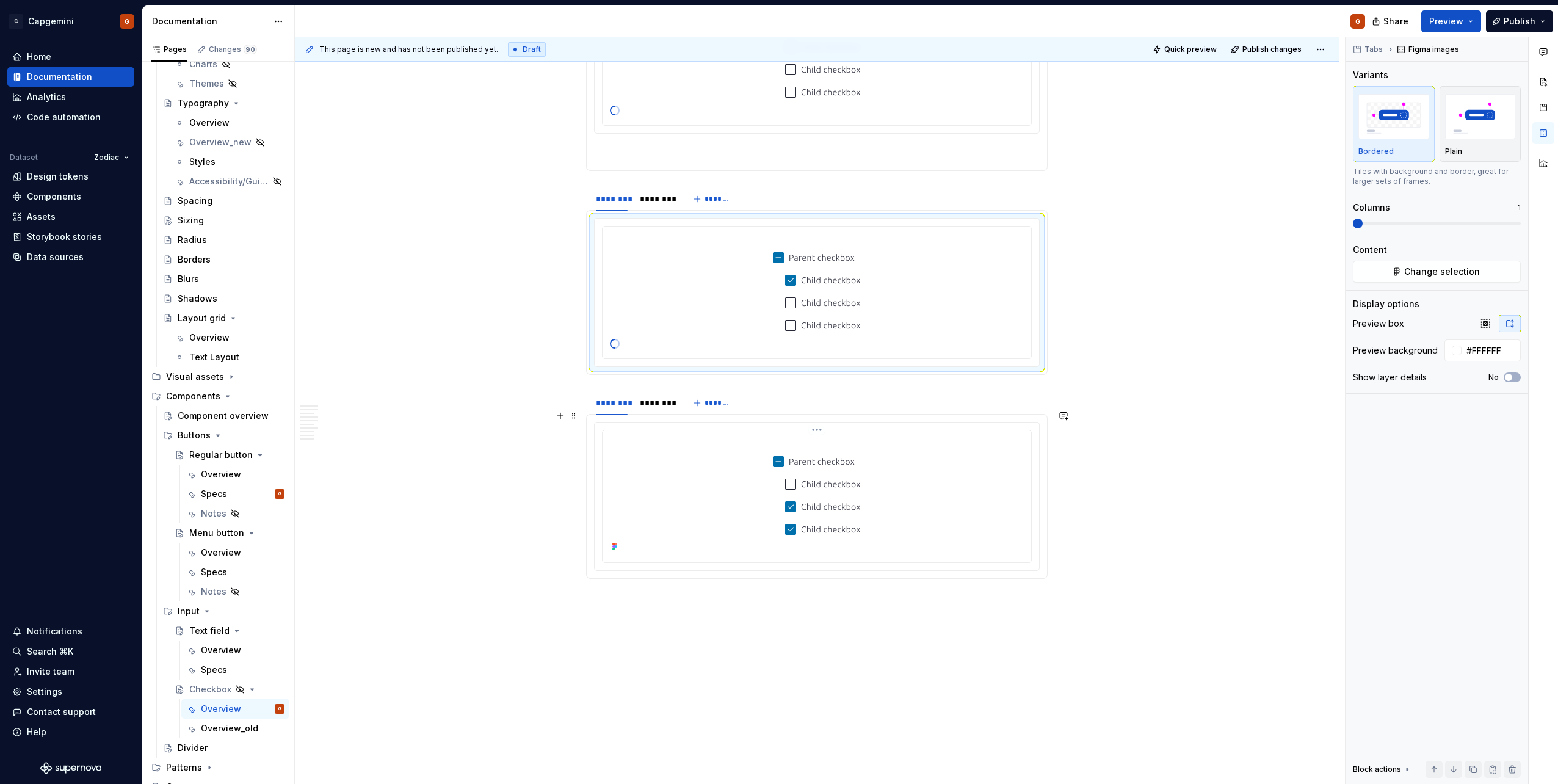
click at [776, 392] on img at bounding box center [816, 495] width 137 height 120
click at [776, 392] on html "C Capgemini G Home Documentation Analytics Code automation Dataset Zodiac Desig…" at bounding box center [779, 392] width 1558 height 784
click at [776, 392] on div "Update Figma image" at bounding box center [882, 482] width 102 height 12
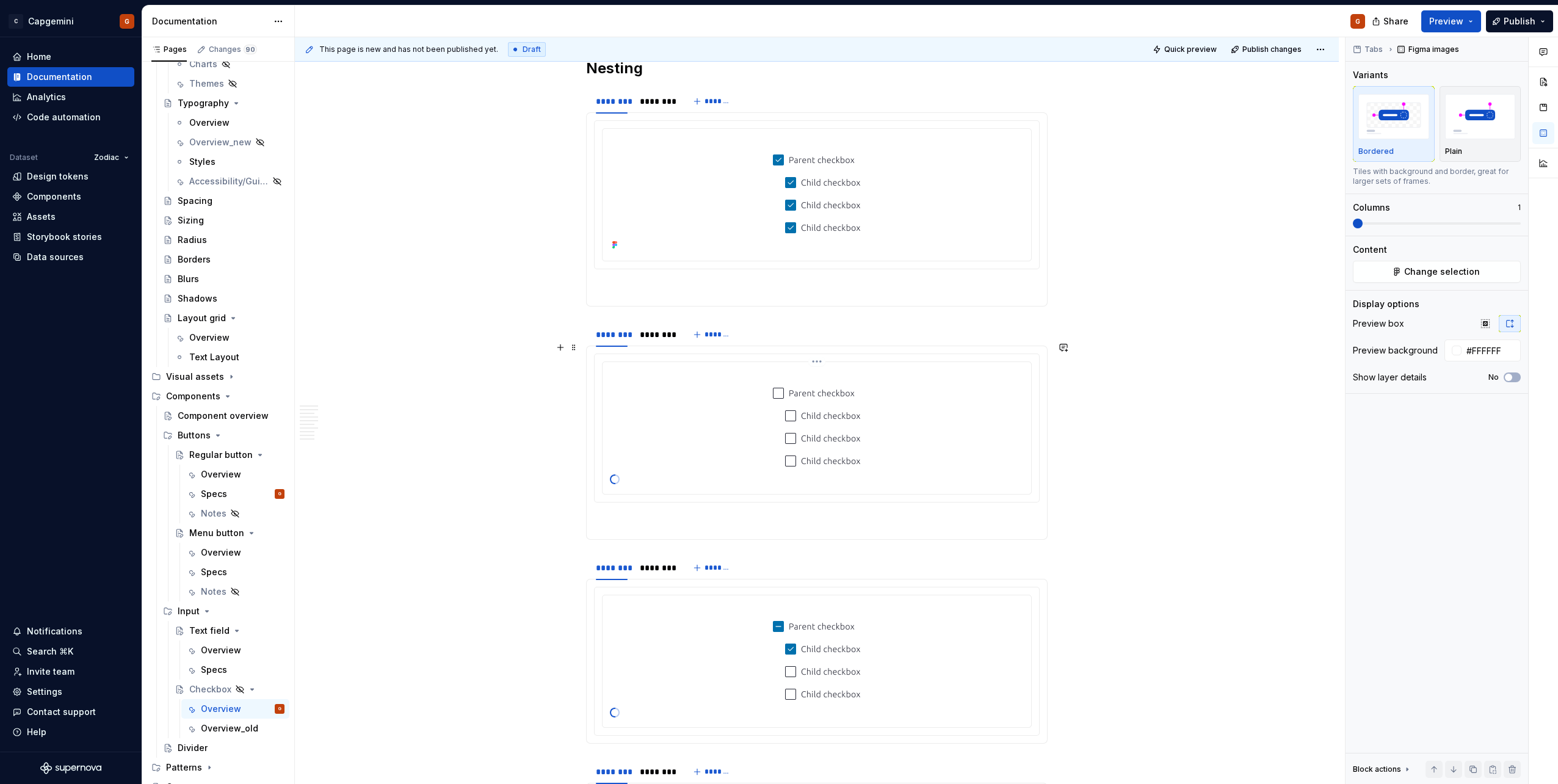
scroll to position [2711, 0]
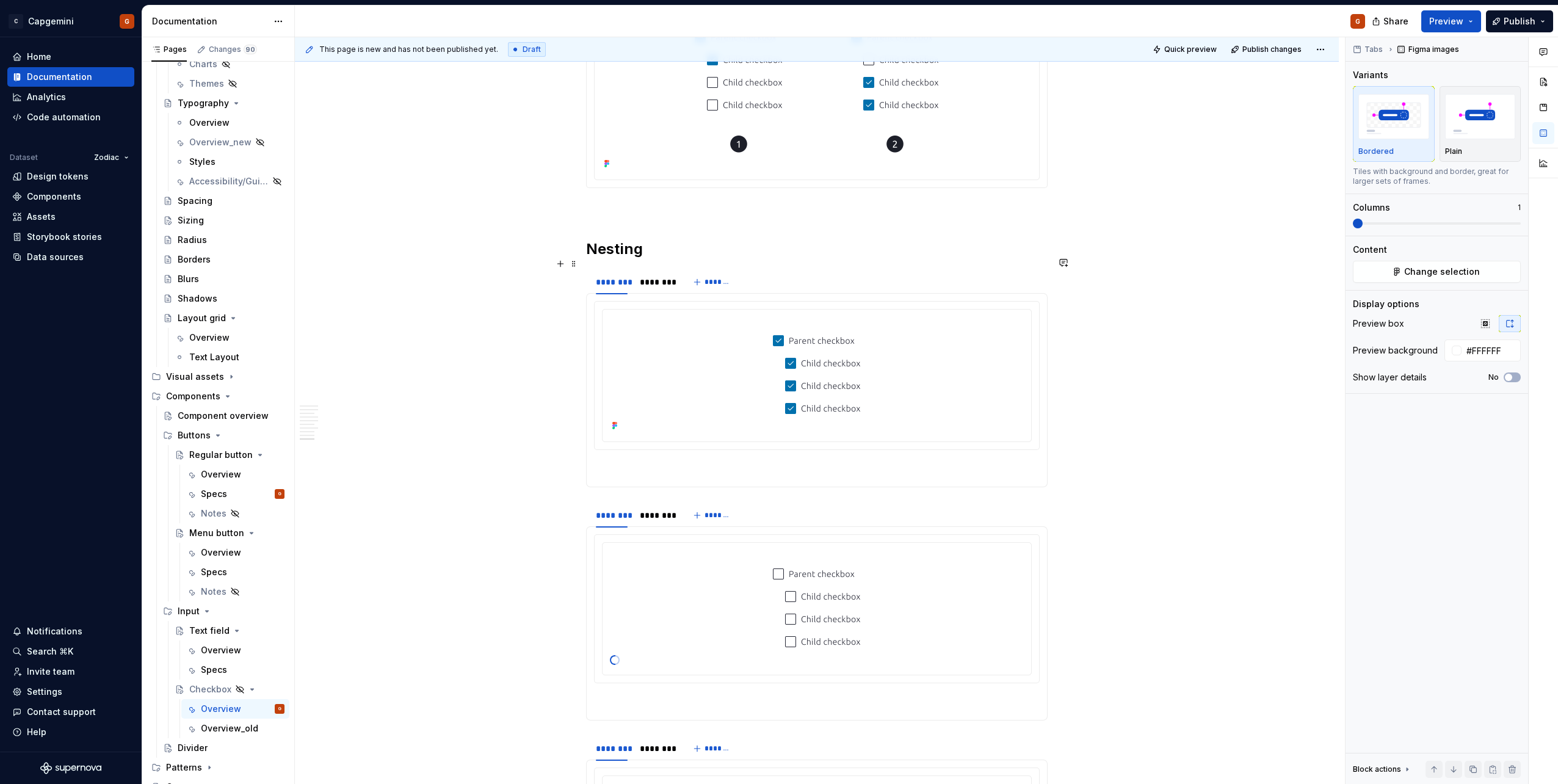
click at [776, 321] on img at bounding box center [816, 374] width 137 height 120
click at [776, 294] on html "C Capgemini G Home Documentation Analytics Code automation Dataset Zodiac Desig…" at bounding box center [779, 392] width 1558 height 784
click at [776, 356] on div "Update Figma image" at bounding box center [882, 361] width 102 height 12
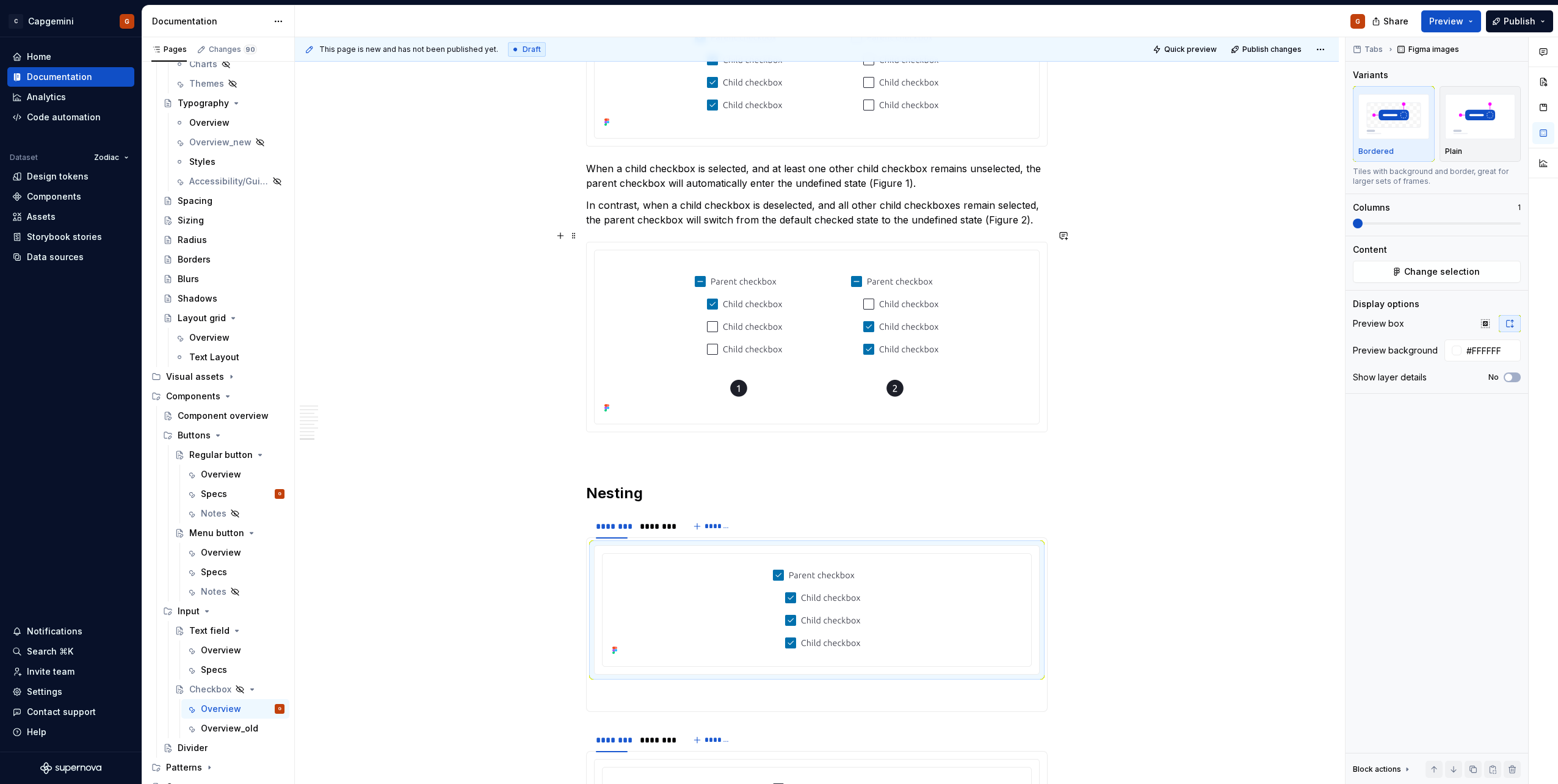
scroll to position [2649, 0]
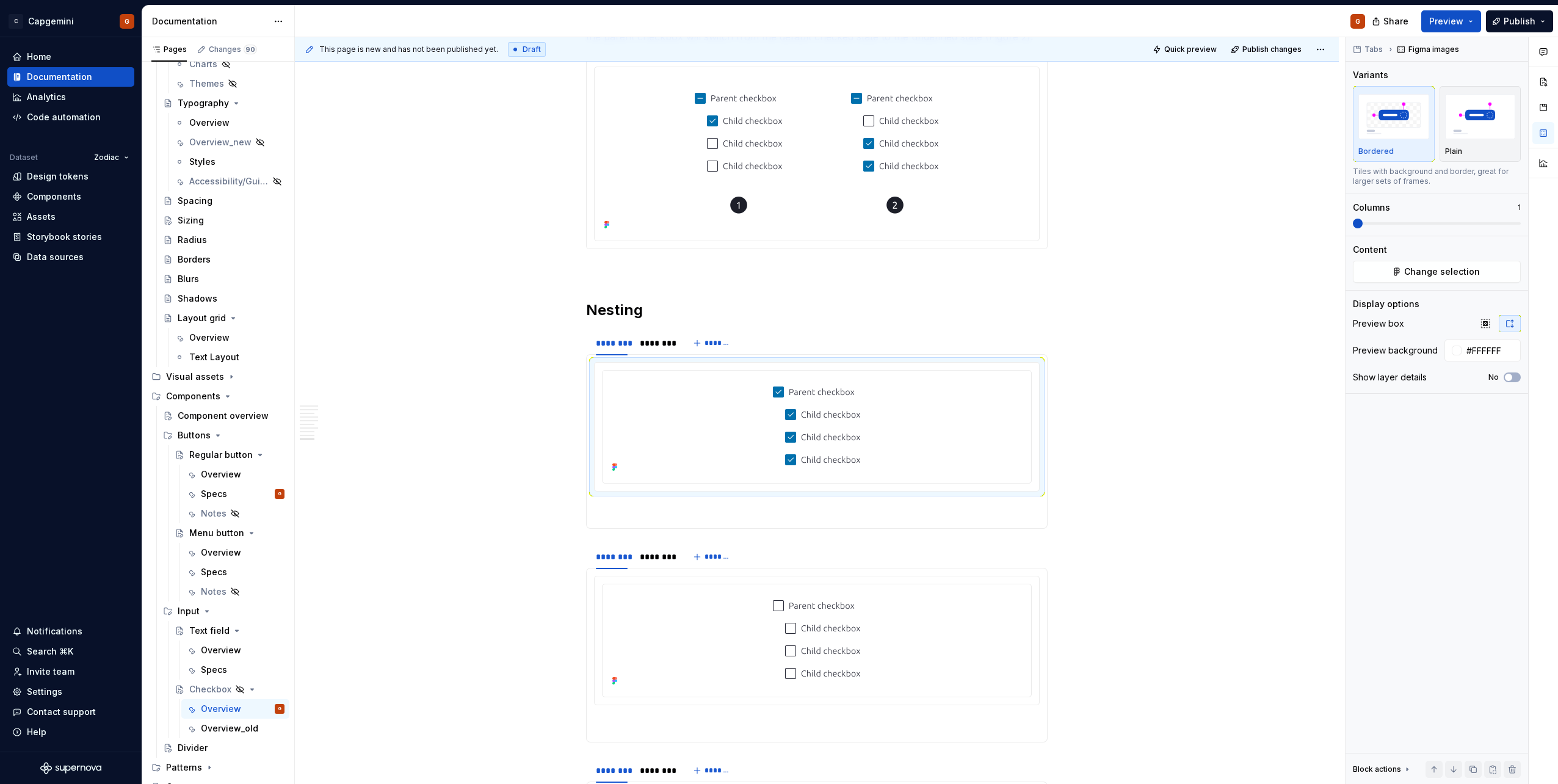
click at [776, 32] on div "Share Preview Publish" at bounding box center [1466, 21] width 183 height 31
click at [776, 22] on button "Preview" at bounding box center [1451, 21] width 60 height 22
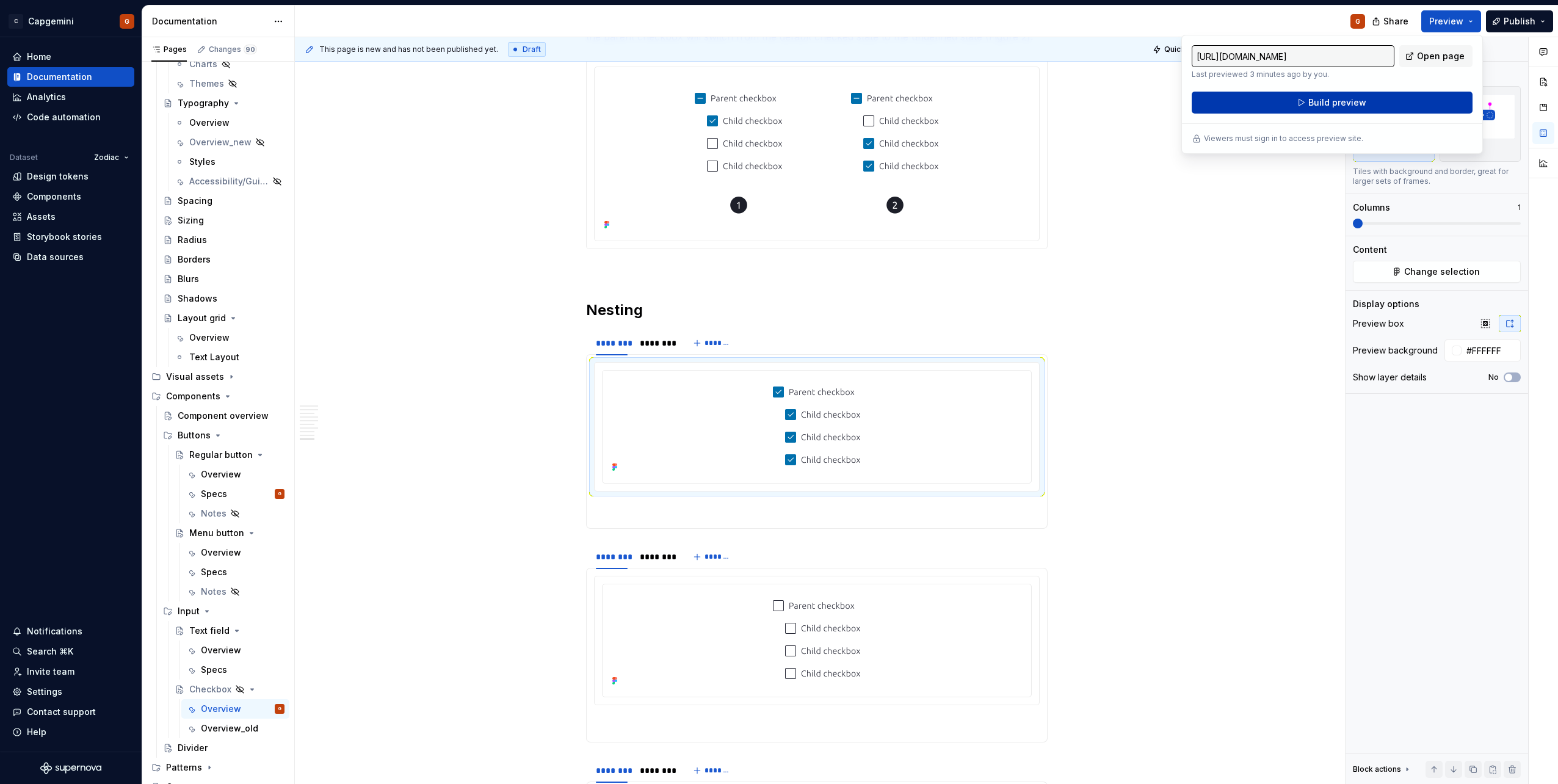
click at [776, 102] on span "Build preview" at bounding box center [1337, 102] width 58 height 12
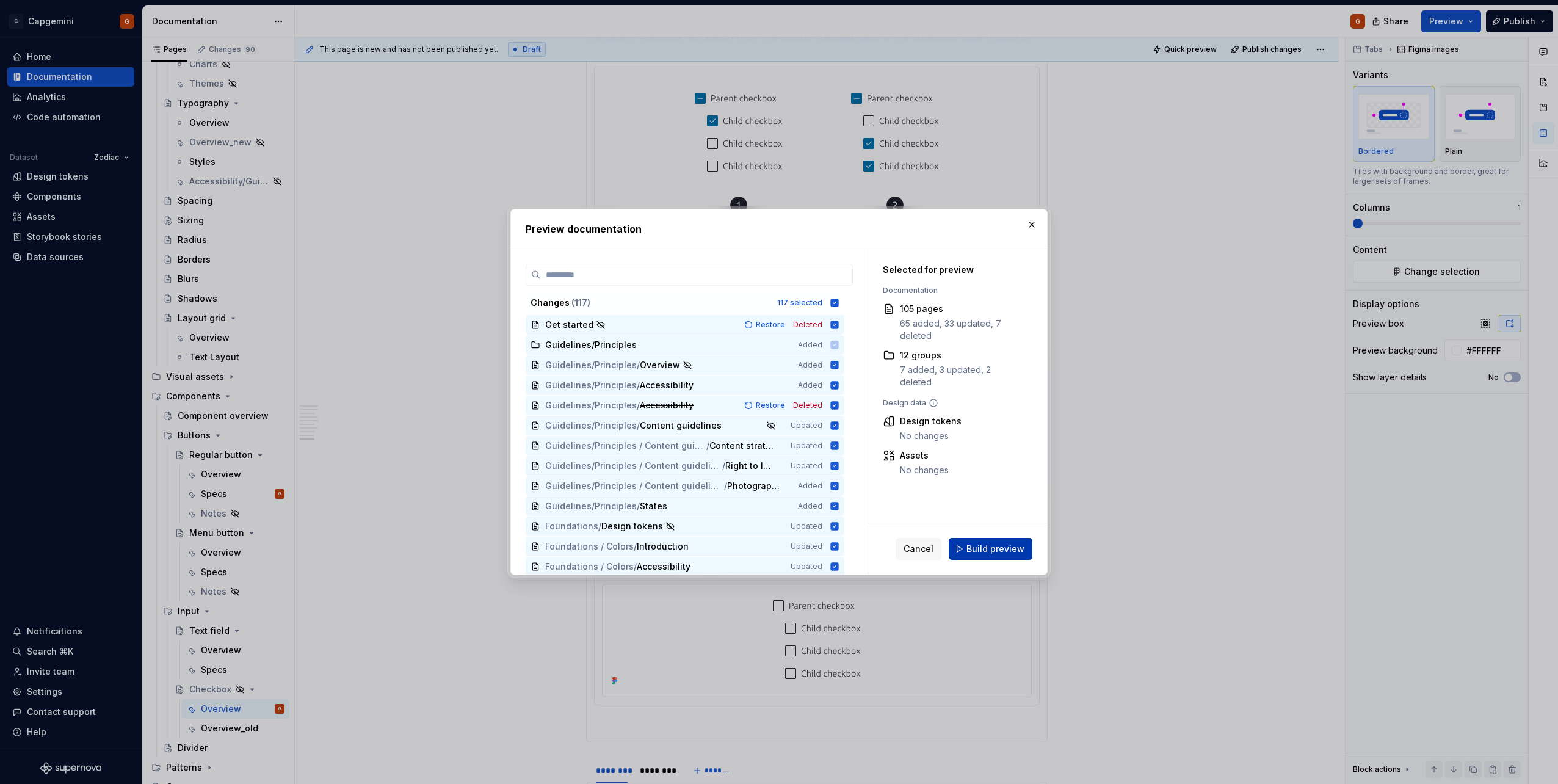
click at [776, 392] on span "Build preview" at bounding box center [995, 549] width 58 height 12
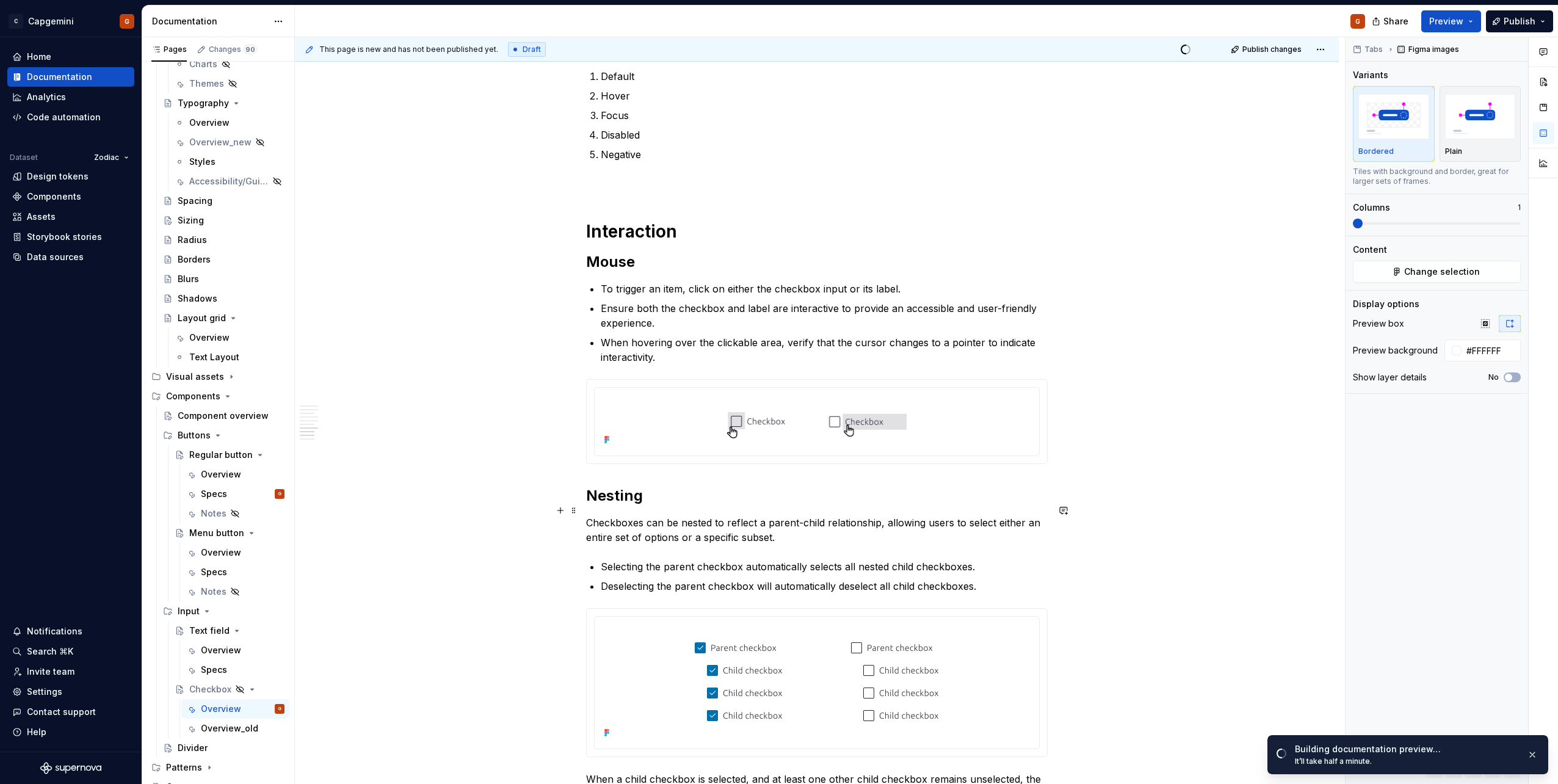
scroll to position [1795, 0]
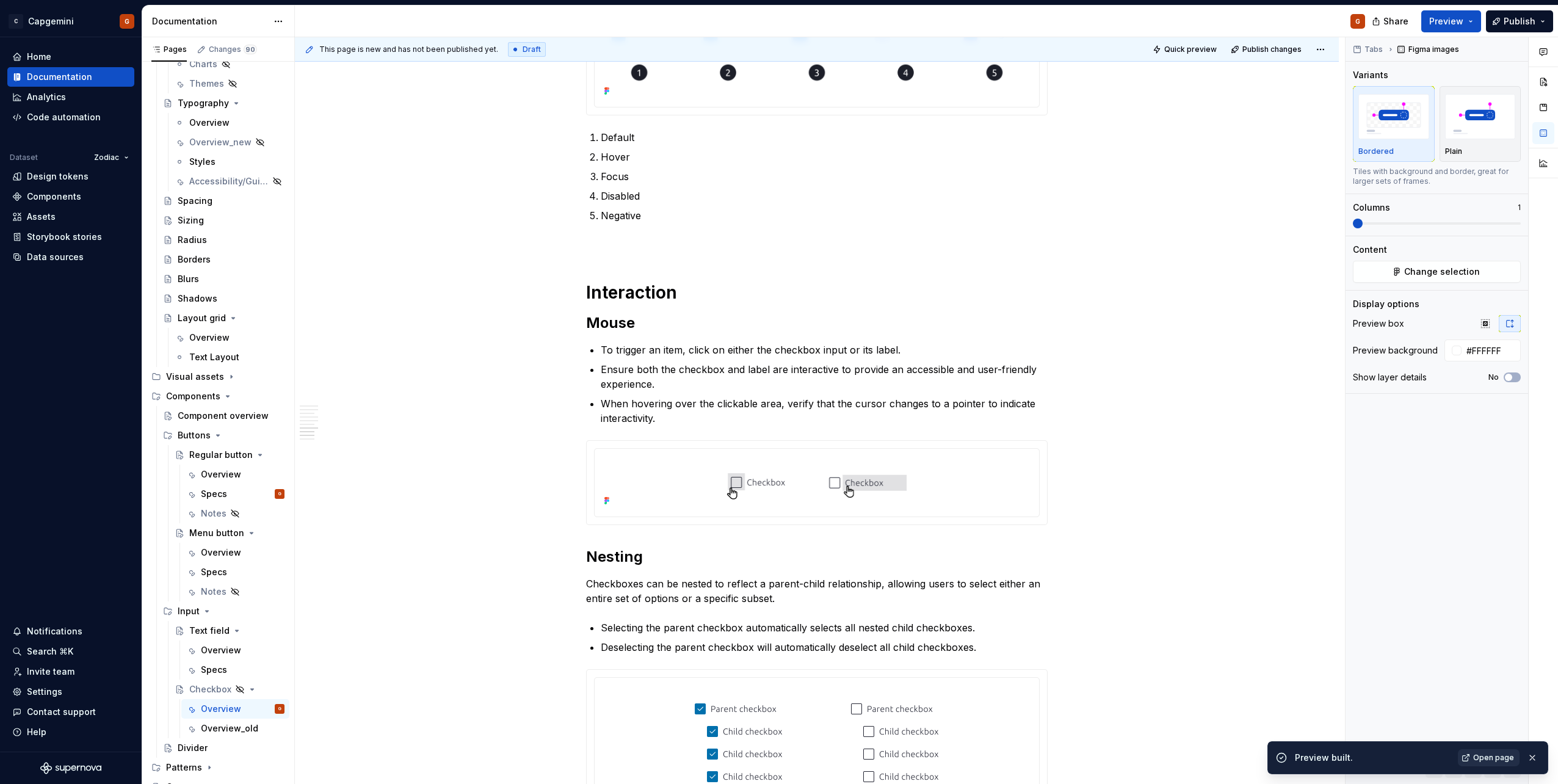
click at [776, 392] on span "Open page" at bounding box center [1493, 757] width 41 height 10
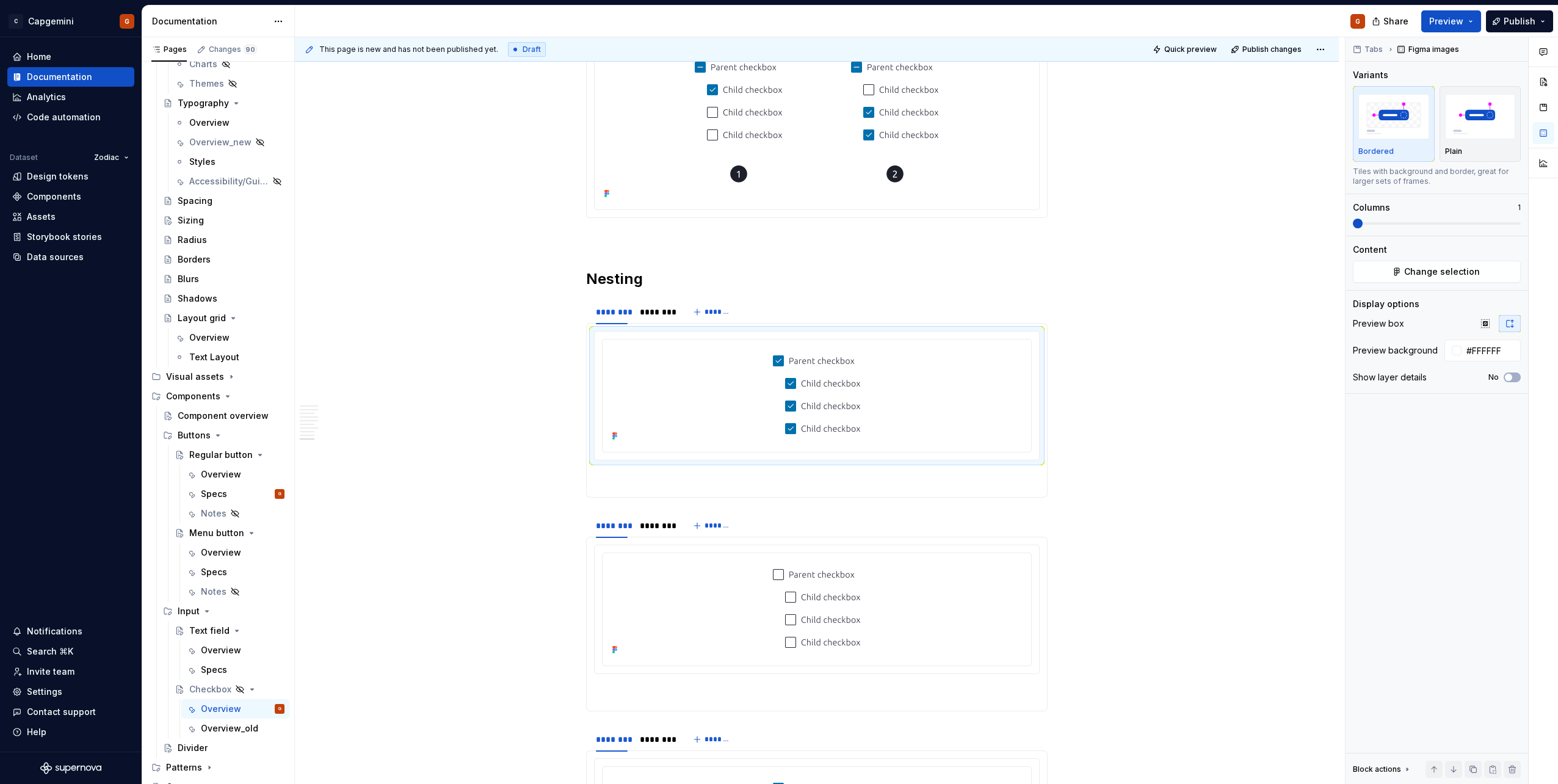
scroll to position [2772, 0]
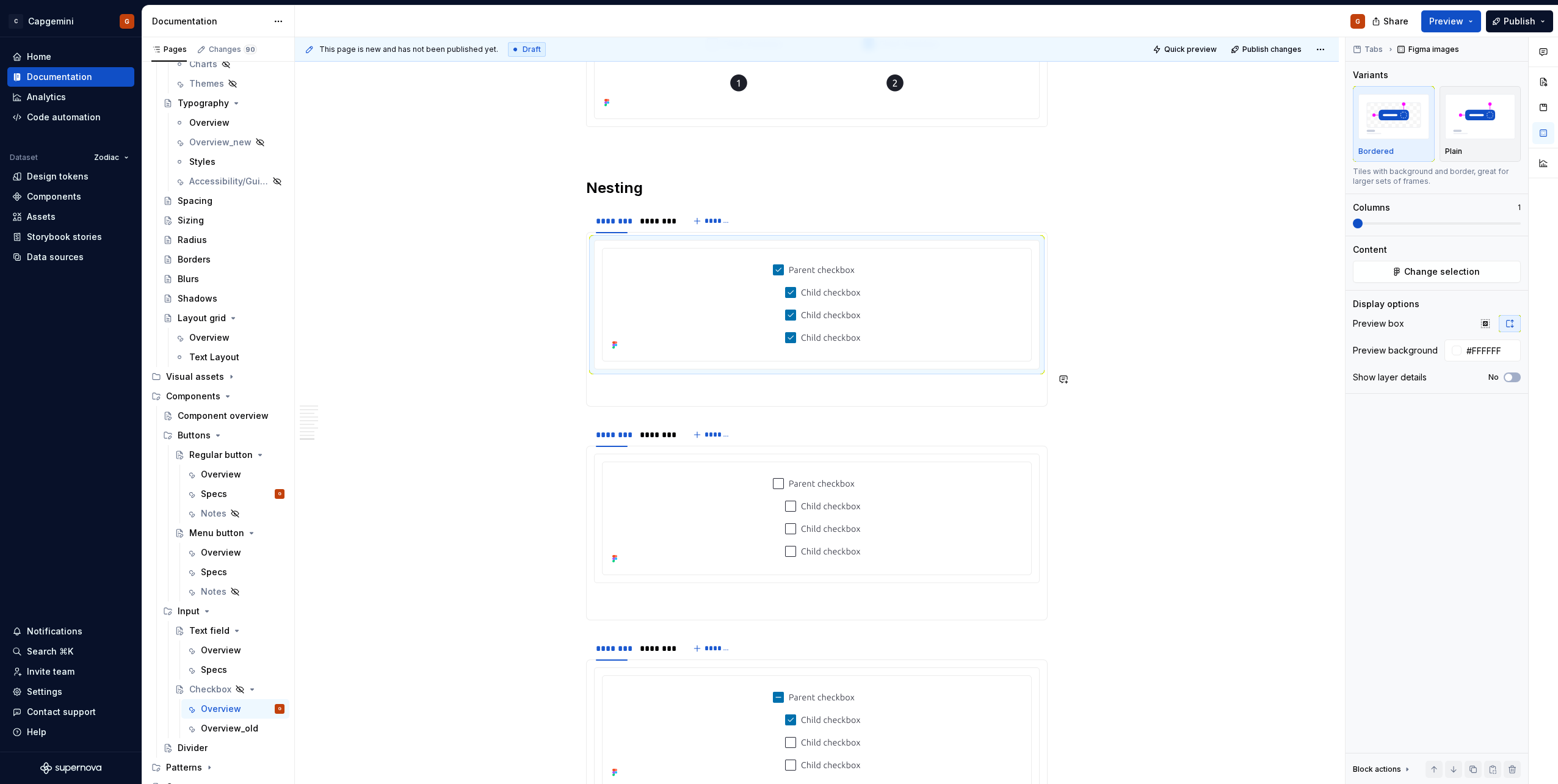
click at [706, 390] on div "Selecting the parent checkbox automatically selects all nested child checkboxes." at bounding box center [816, 319] width 461 height 174
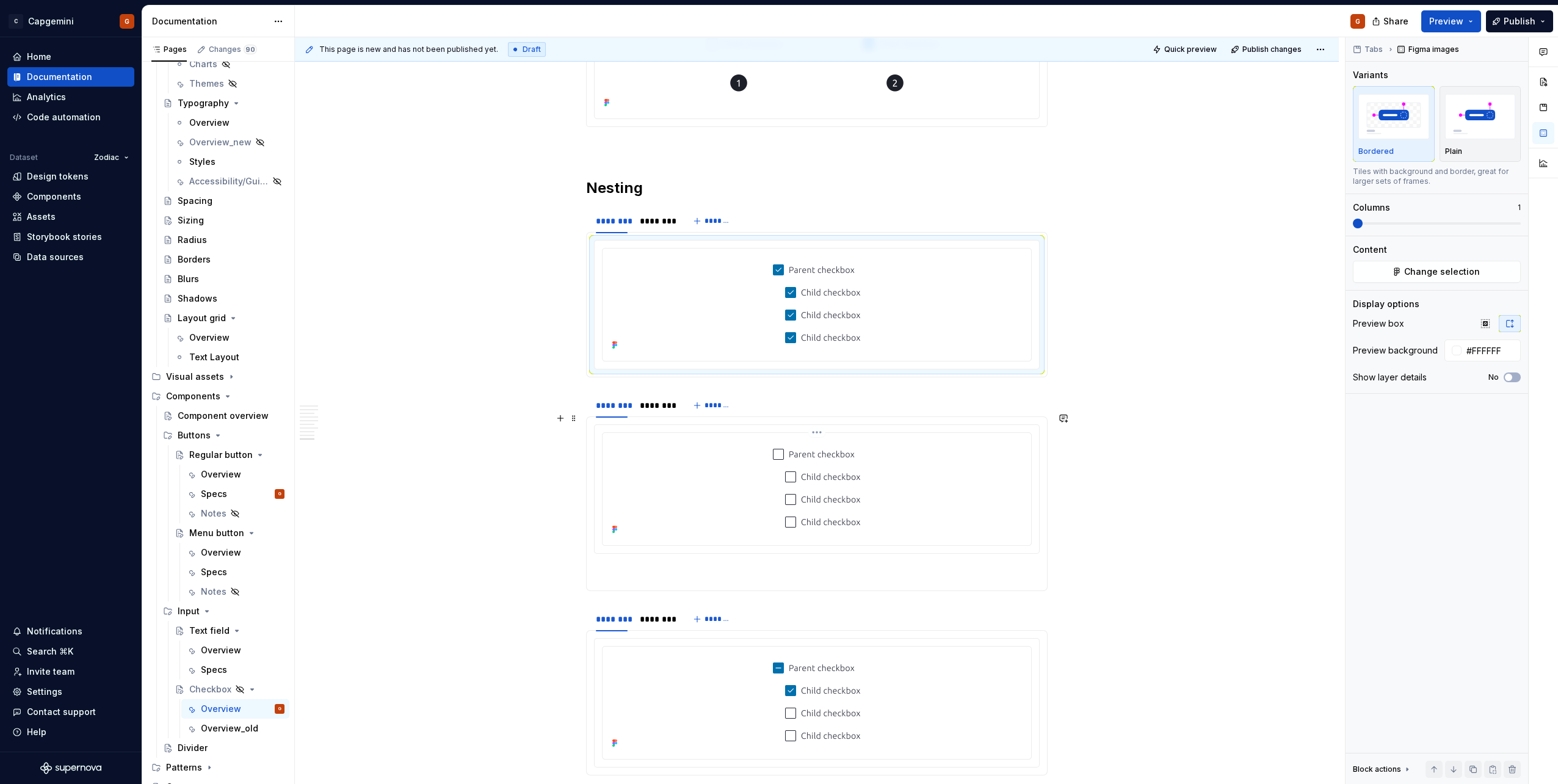
click at [652, 392] on section-item-column at bounding box center [816, 503] width 446 height 158
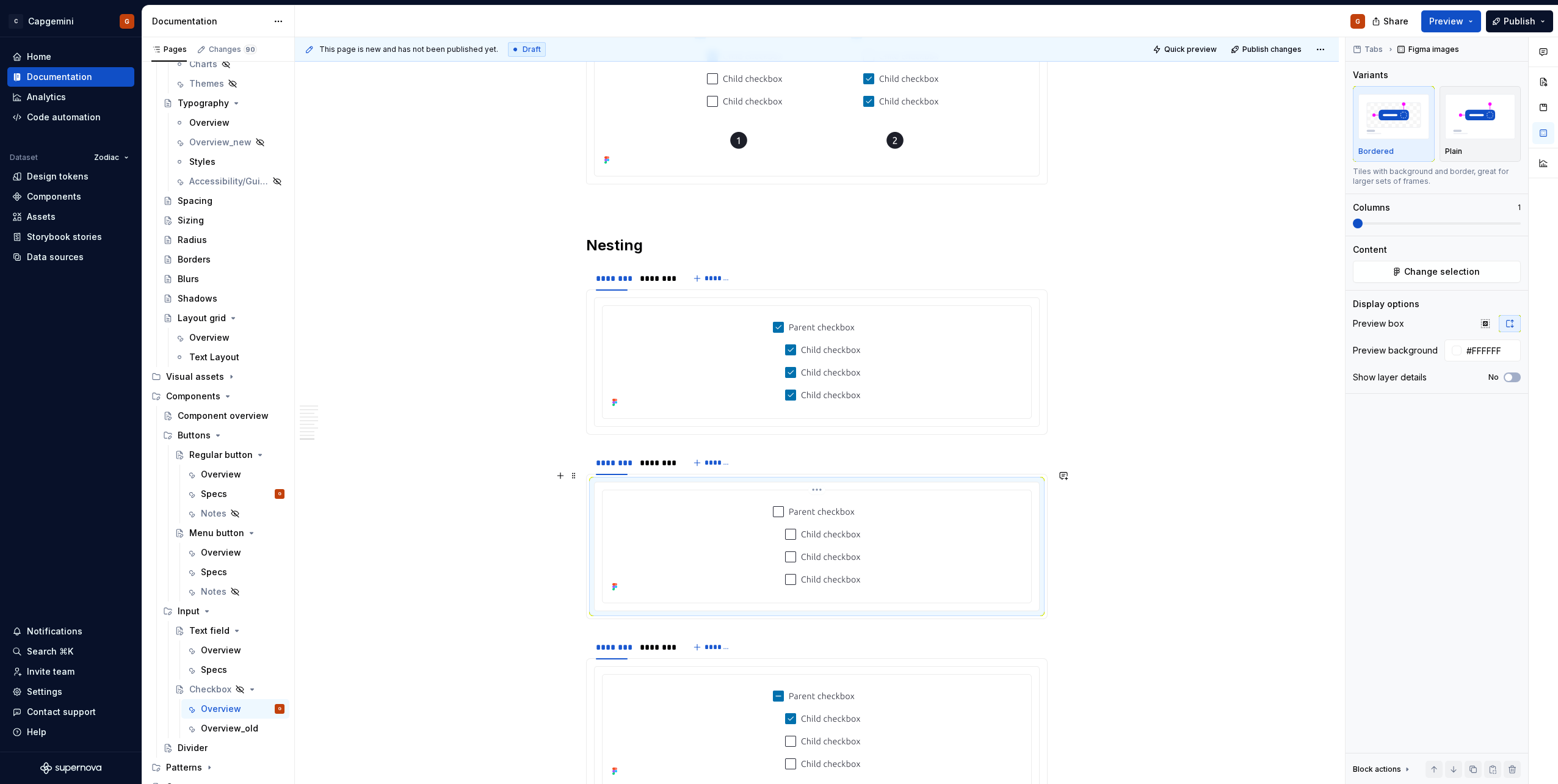
scroll to position [2711, 0]
click at [611, 261] on html "C Capgemini G Home Documentation Analytics Code automation Dataset Zodiac Desig…" at bounding box center [779, 392] width 1558 height 784
click at [616, 275] on icon at bounding box center [618, 279] width 10 height 10
click at [776, 270] on div "******** ******** ******** *******" at bounding box center [816, 282] width 461 height 24
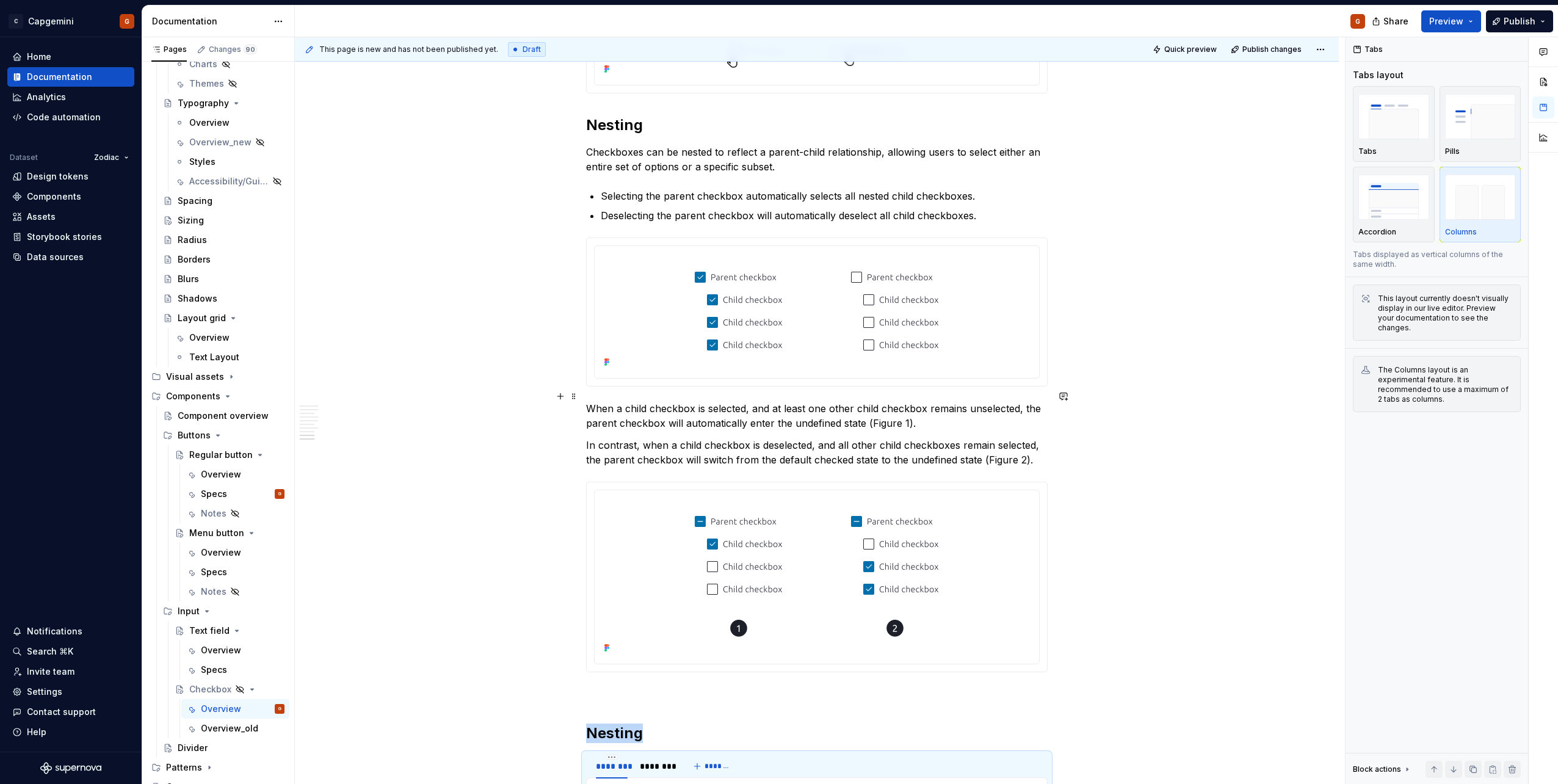
scroll to position [2222, 0]
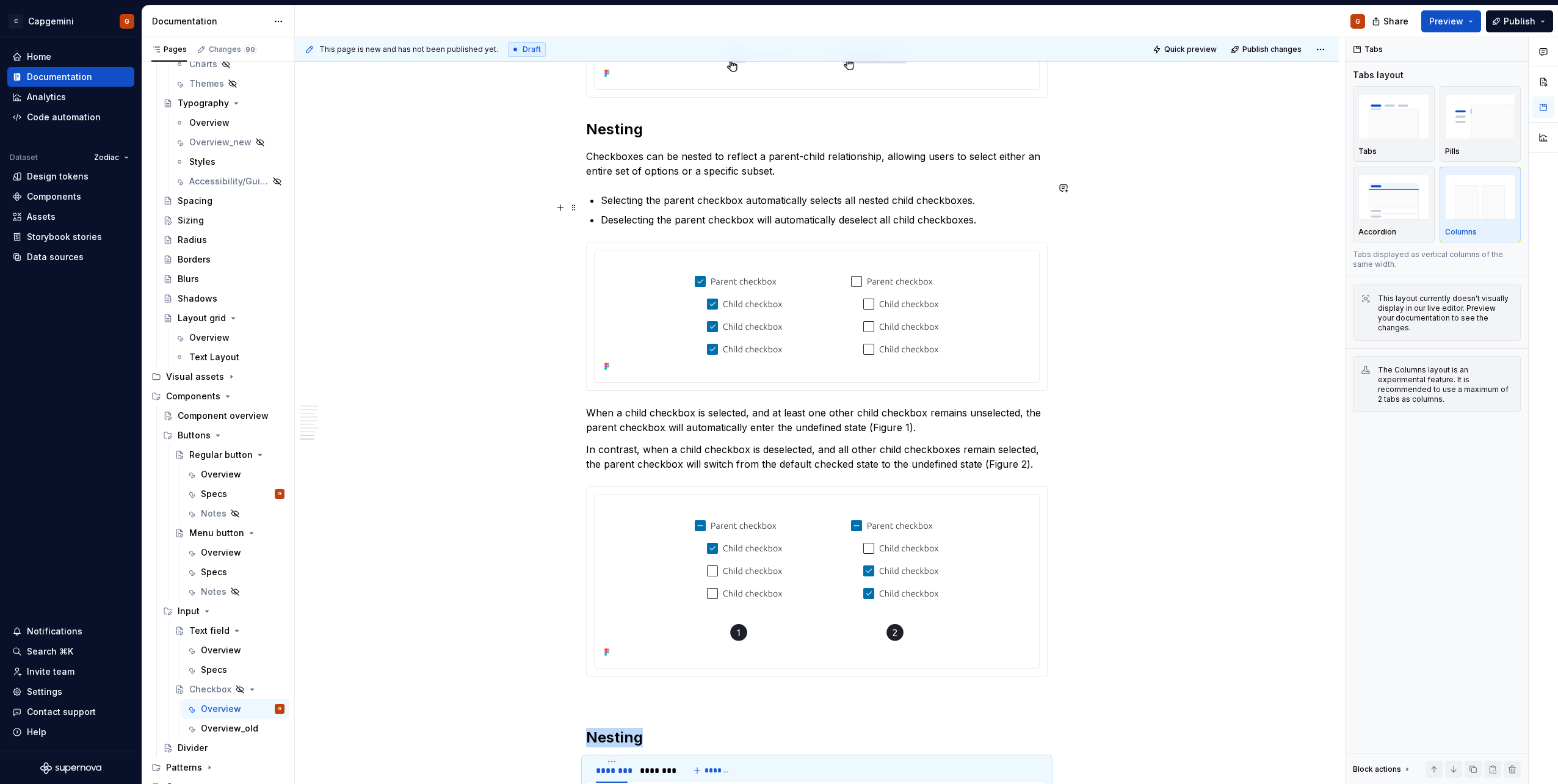
click at [724, 212] on p "Deselecting the parent checkbox will automatically deselect all child checkboxe…" at bounding box center [824, 220] width 447 height 14
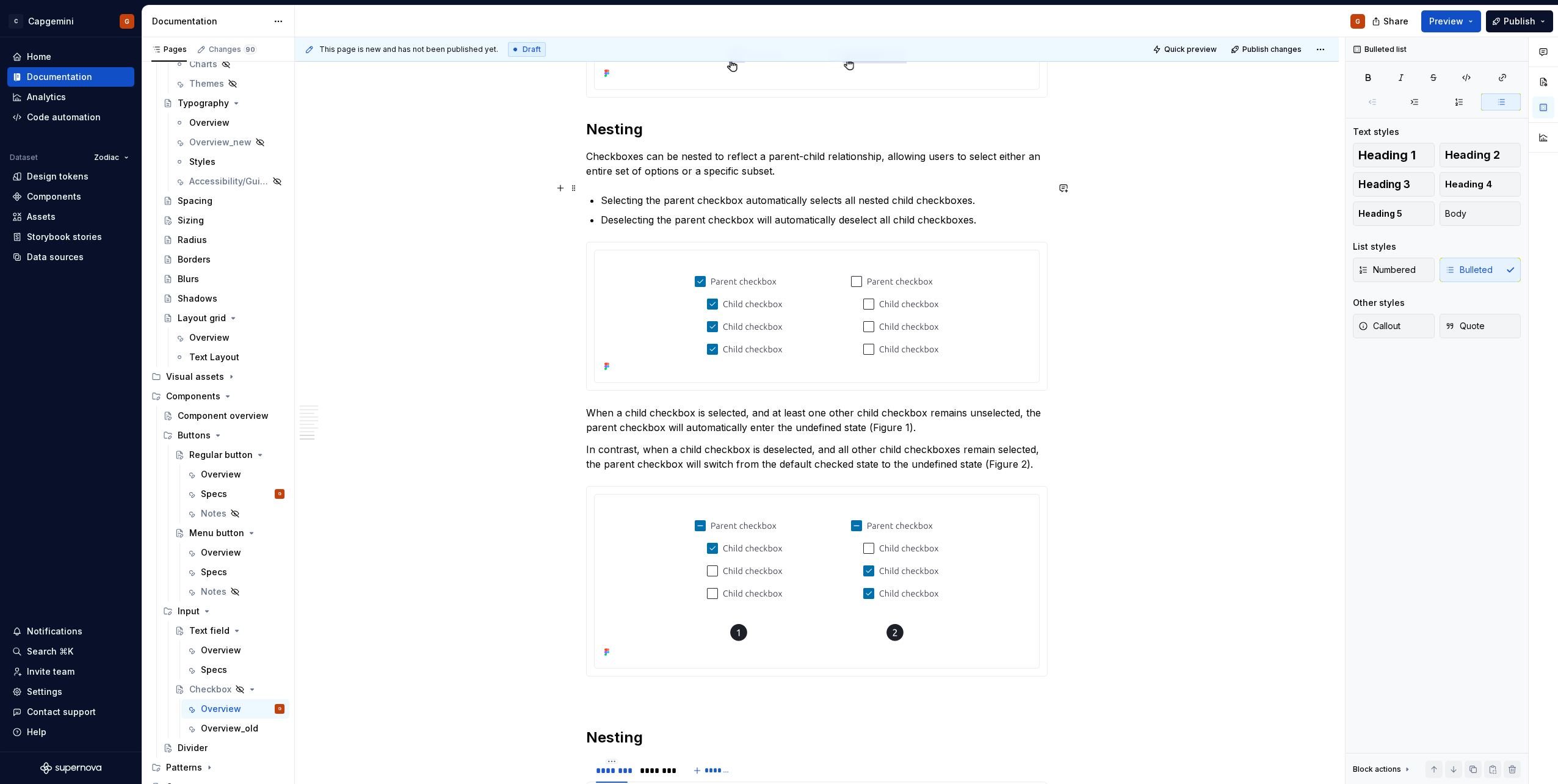
click at [729, 193] on p "Selecting the parent checkbox automatically selects all nested child checkboxes." at bounding box center [824, 200] width 447 height 14
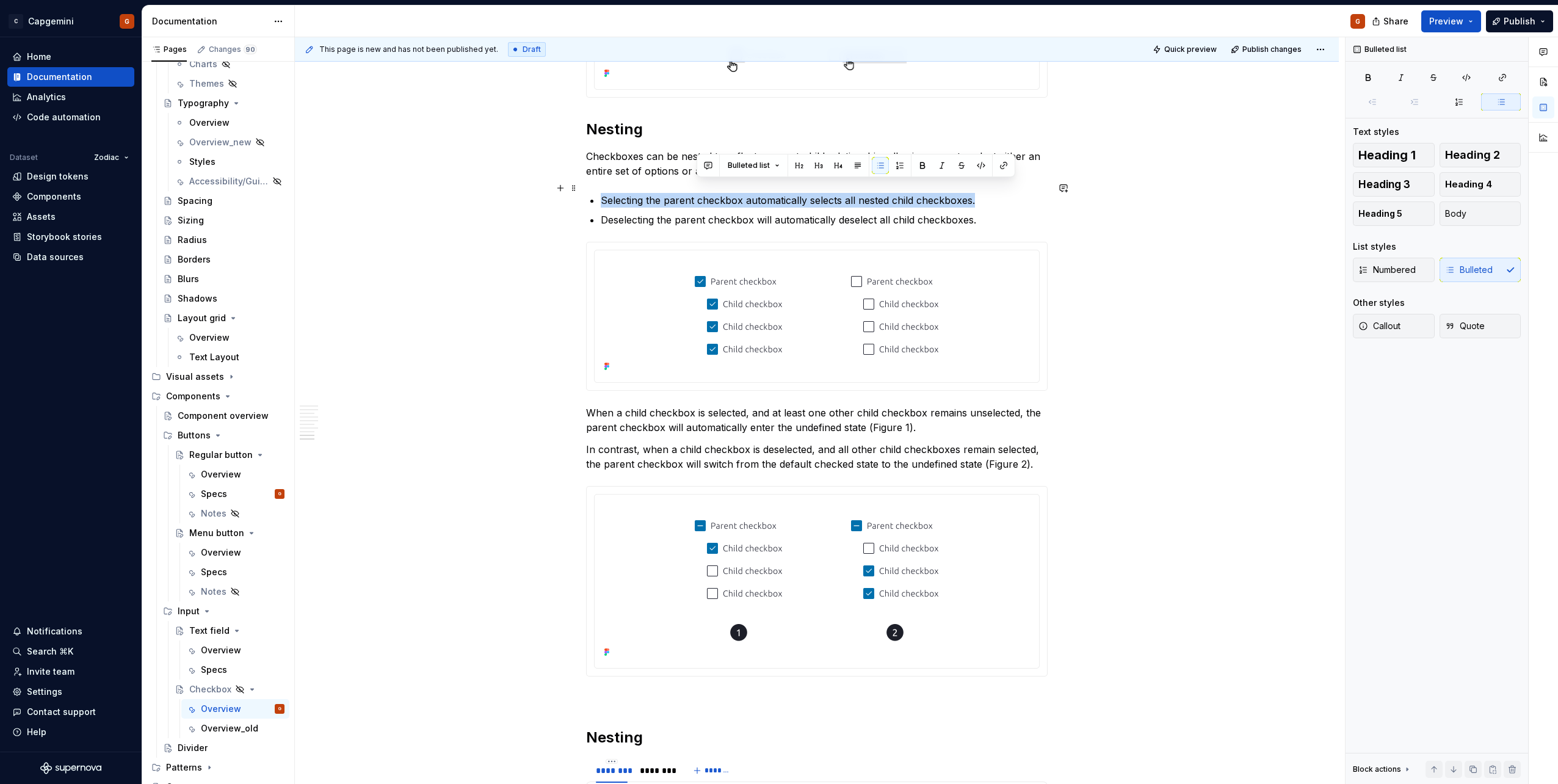
click at [729, 193] on p "Selecting the parent checkbox automatically selects all nested child checkboxes." at bounding box center [824, 200] width 447 height 14
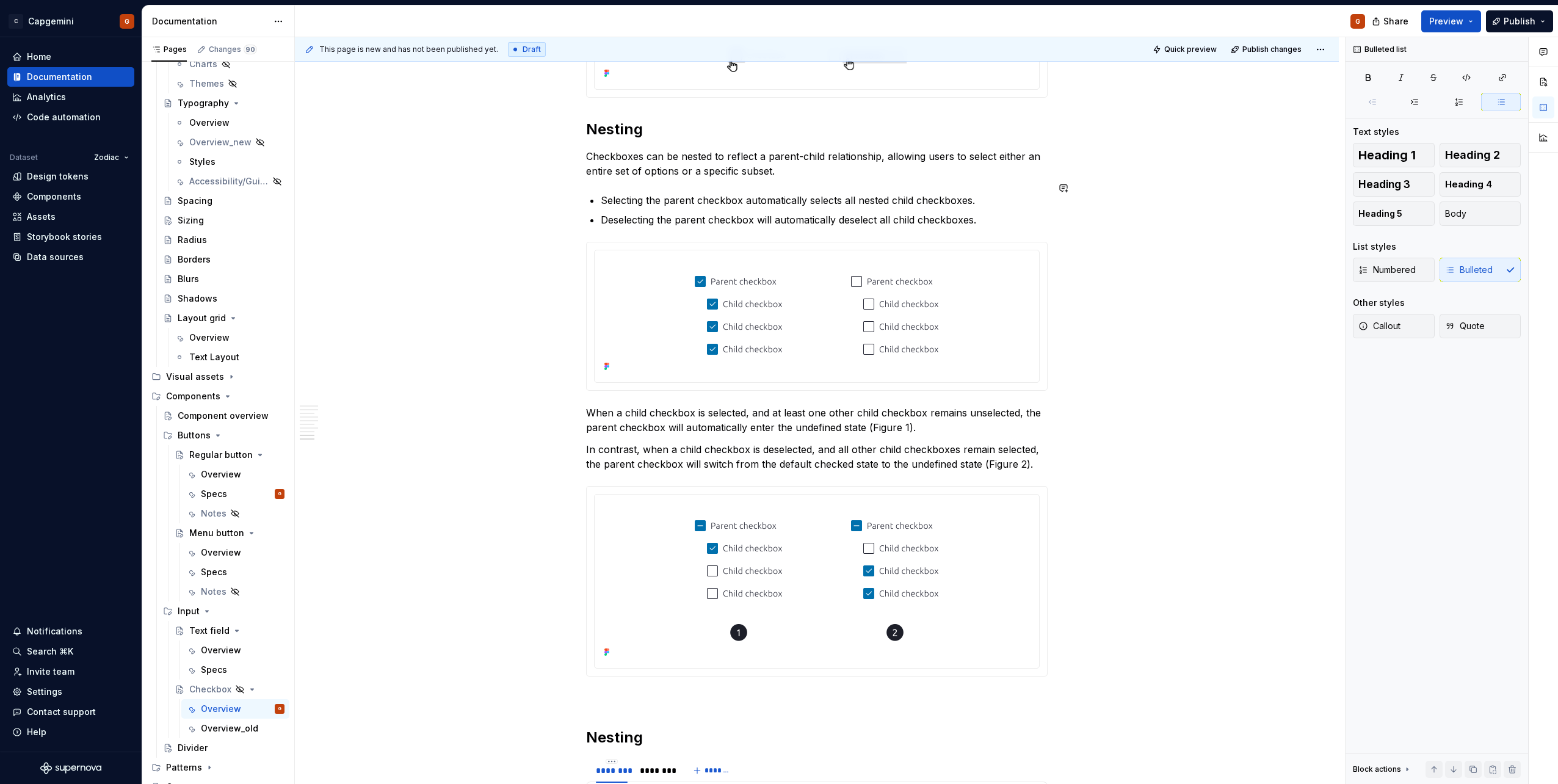
copy p "Deselecting the parent checkbox will automatically deselect all child checkboxe…"
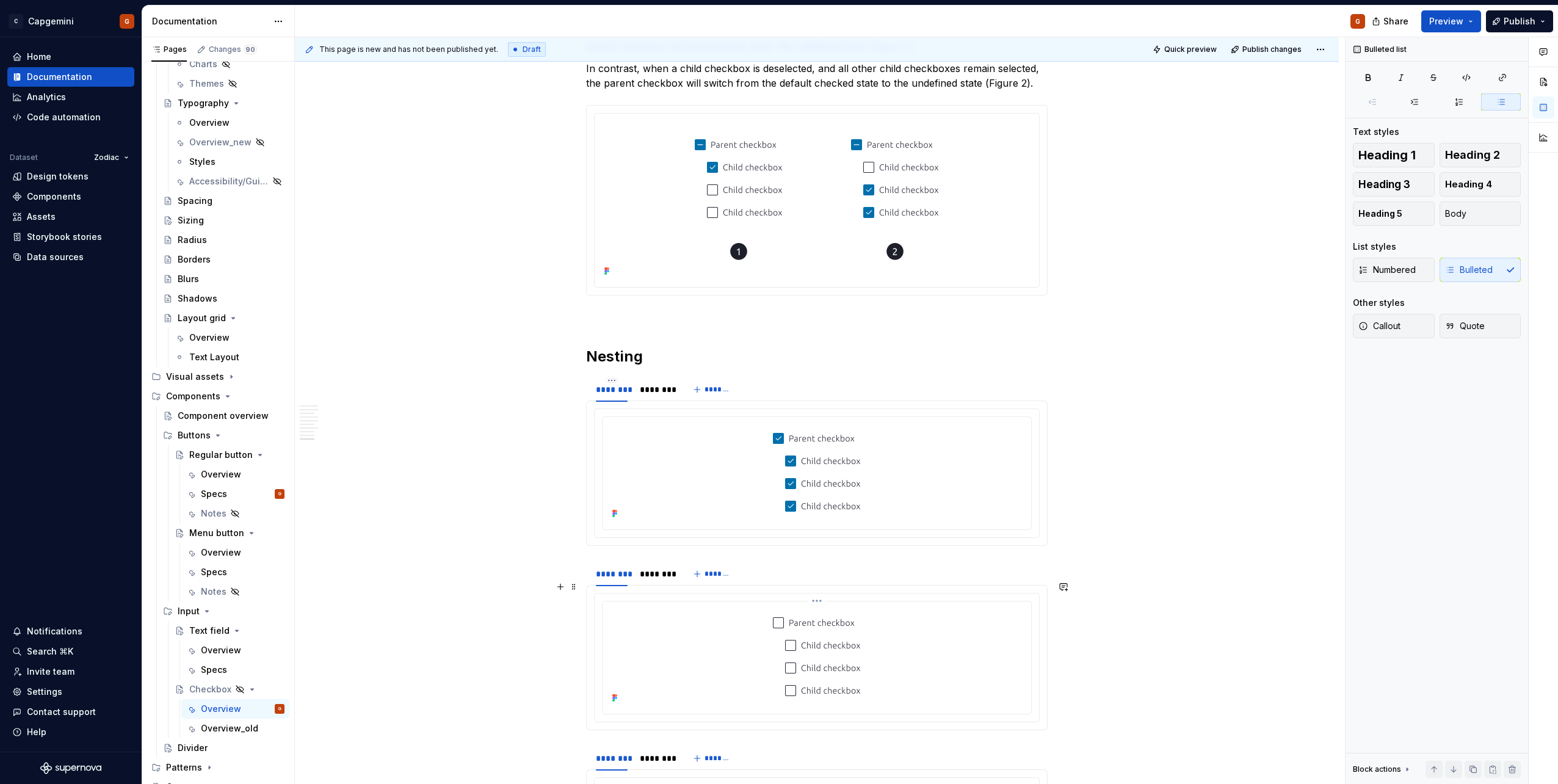
scroll to position [2833, 0]
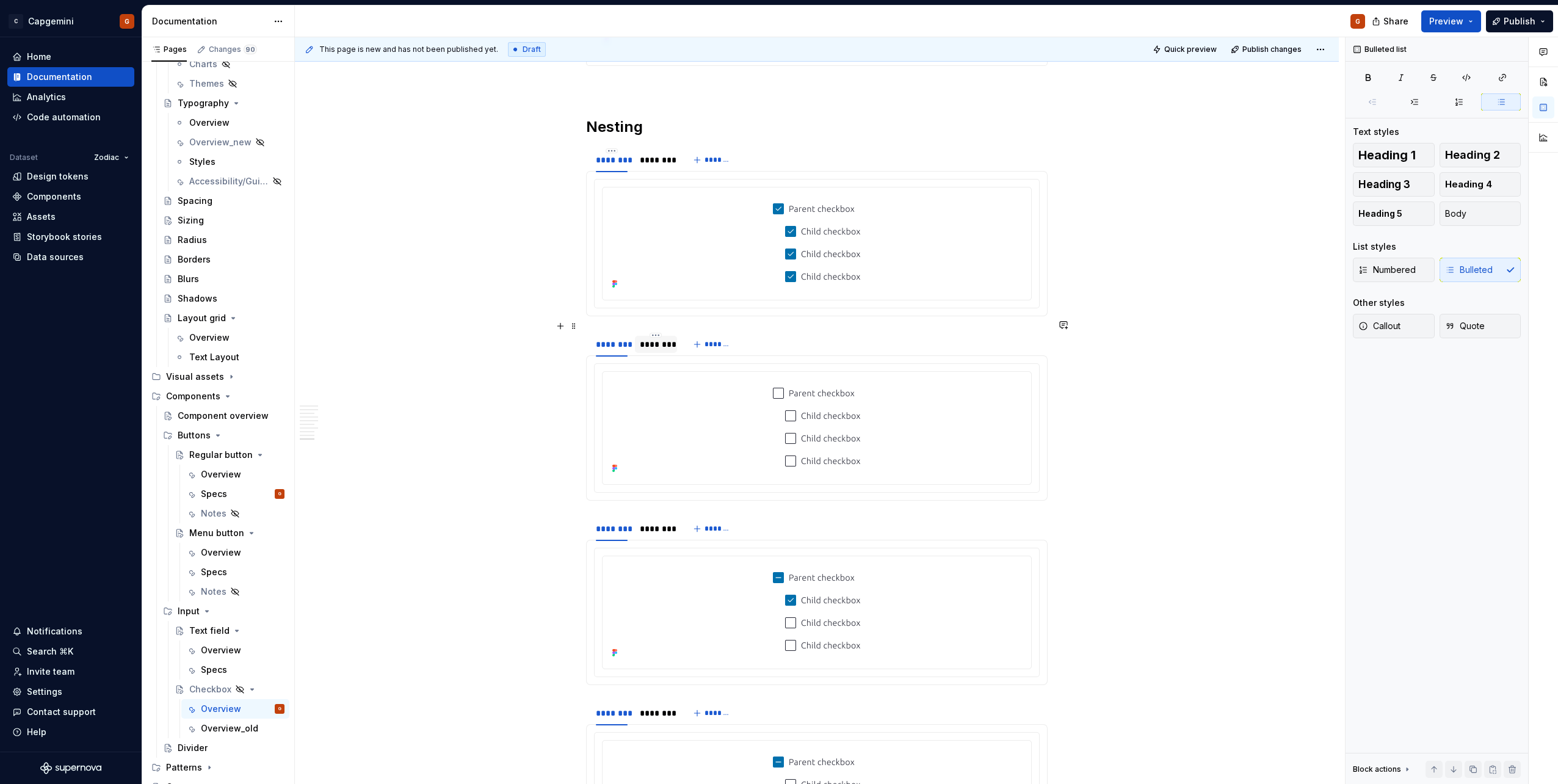
click at [654, 338] on div "********" at bounding box center [655, 344] width 32 height 12
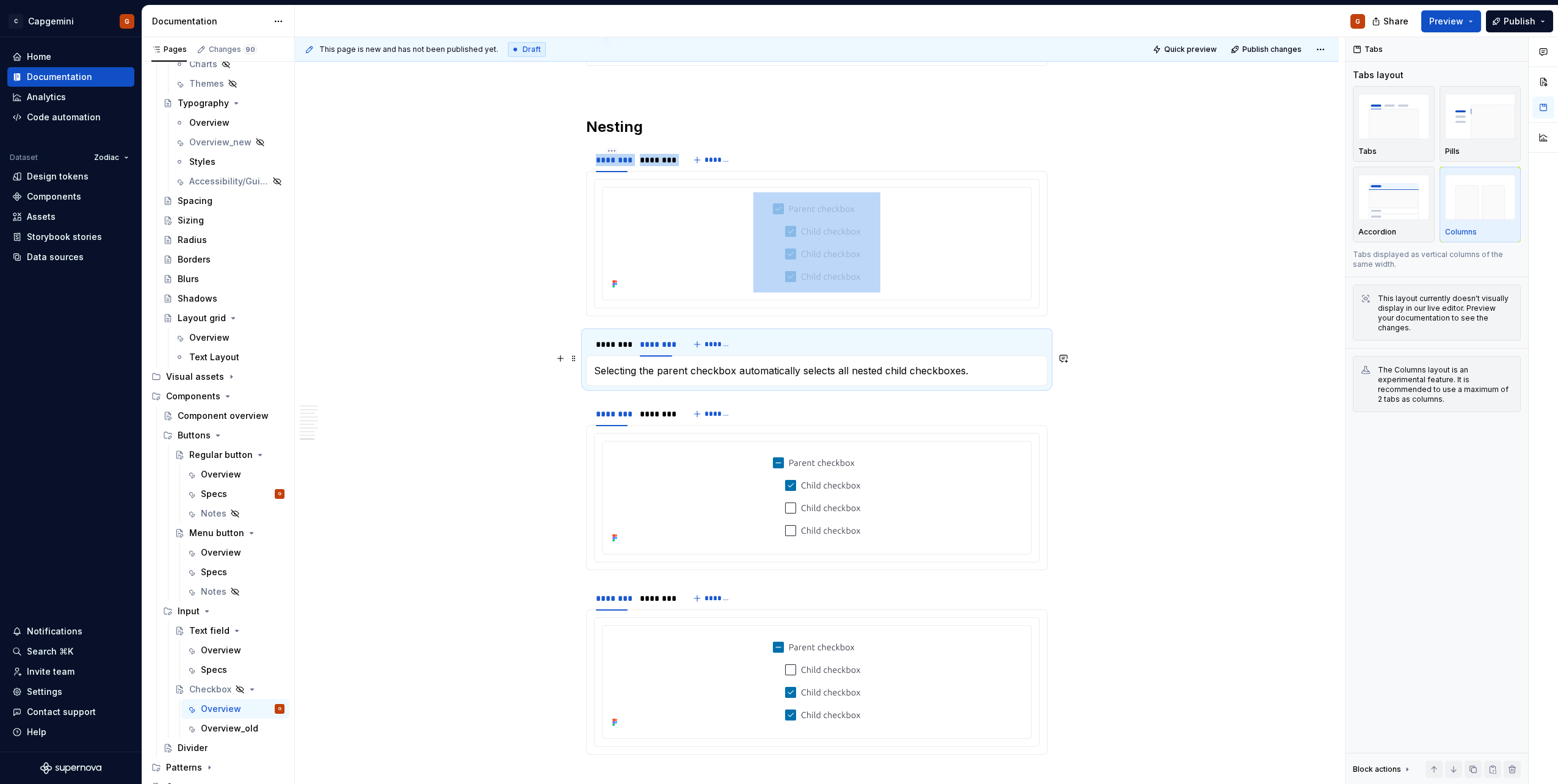
click at [676, 364] on p "Selecting the parent checkbox automatically selects all nested child checkboxes." at bounding box center [816, 370] width 446 height 14
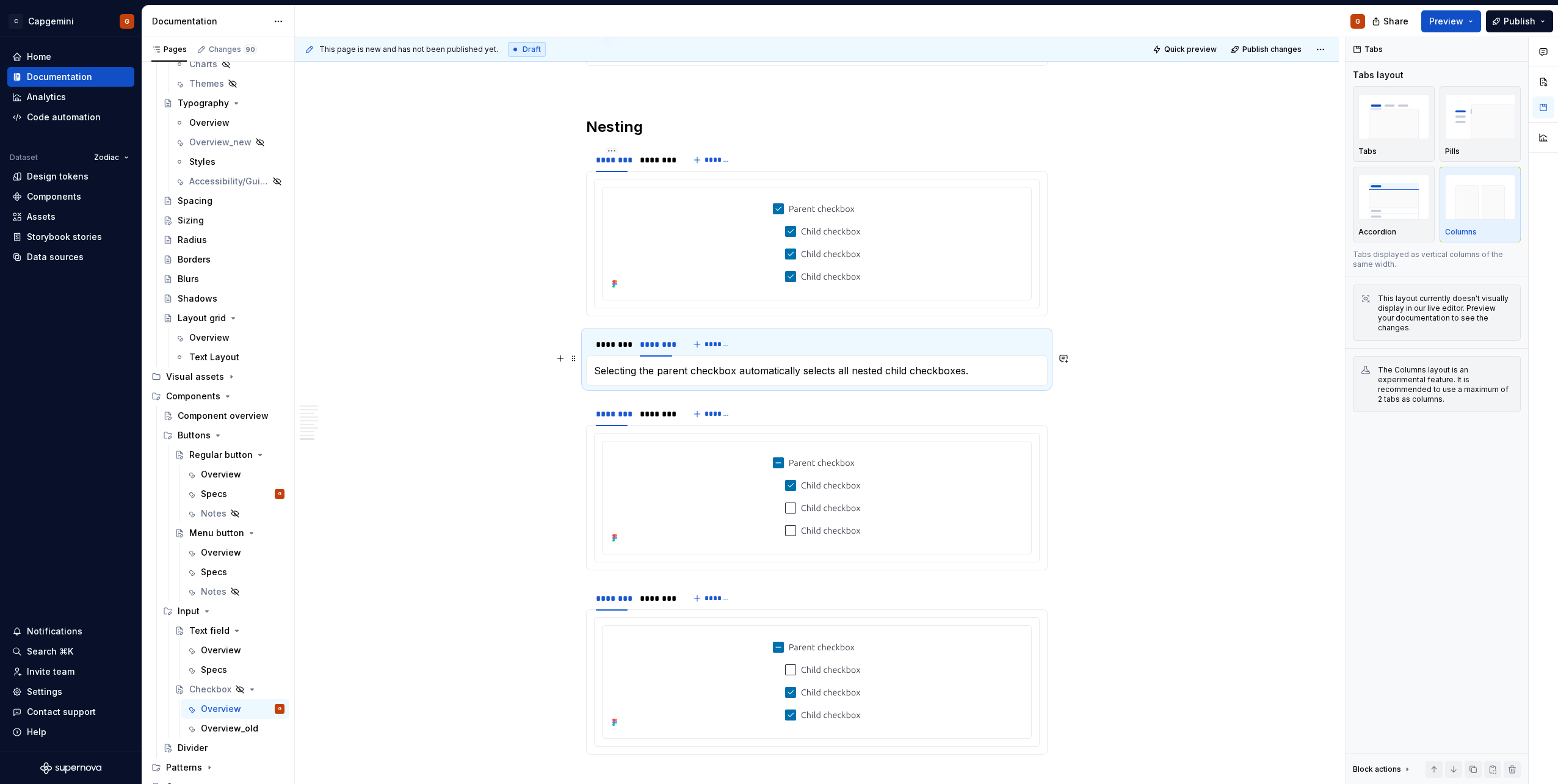
click at [676, 364] on p "Selecting the parent checkbox automatically selects all nested child checkboxes." at bounding box center [816, 370] width 446 height 14
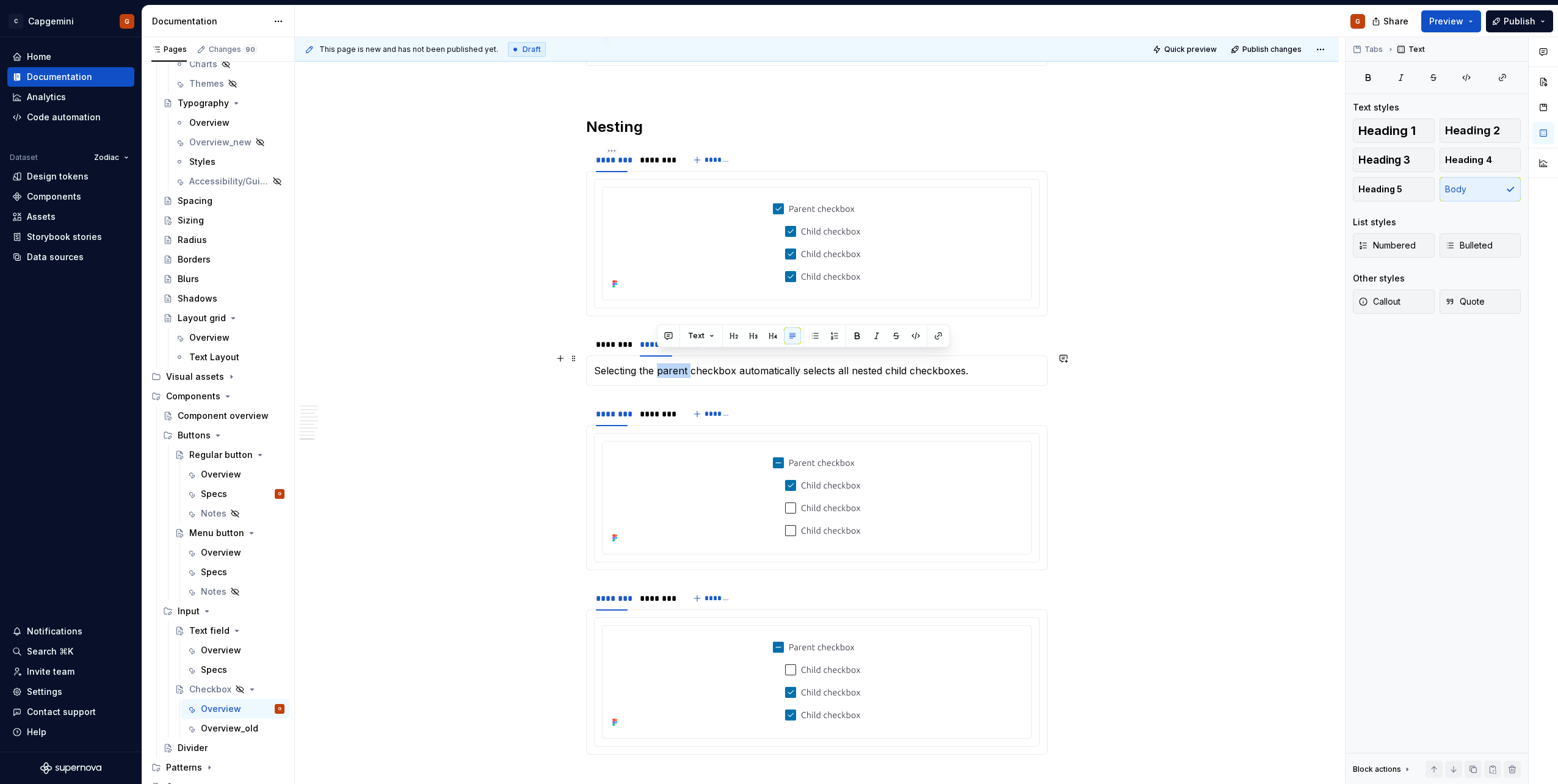
click at [676, 364] on p "Selecting the parent checkbox automatically selects all nested child checkboxes." at bounding box center [816, 370] width 446 height 14
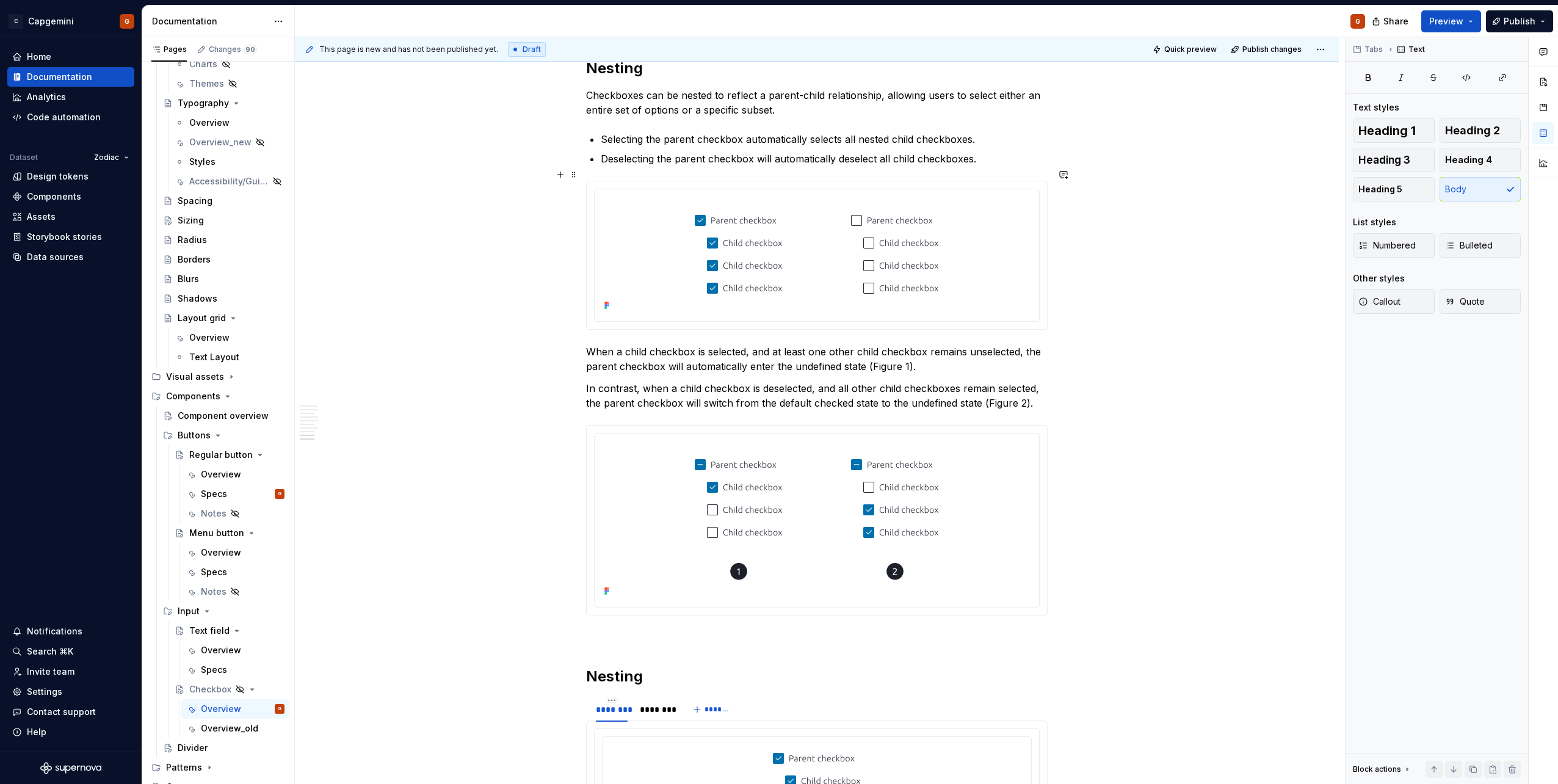
scroll to position [2161, 0]
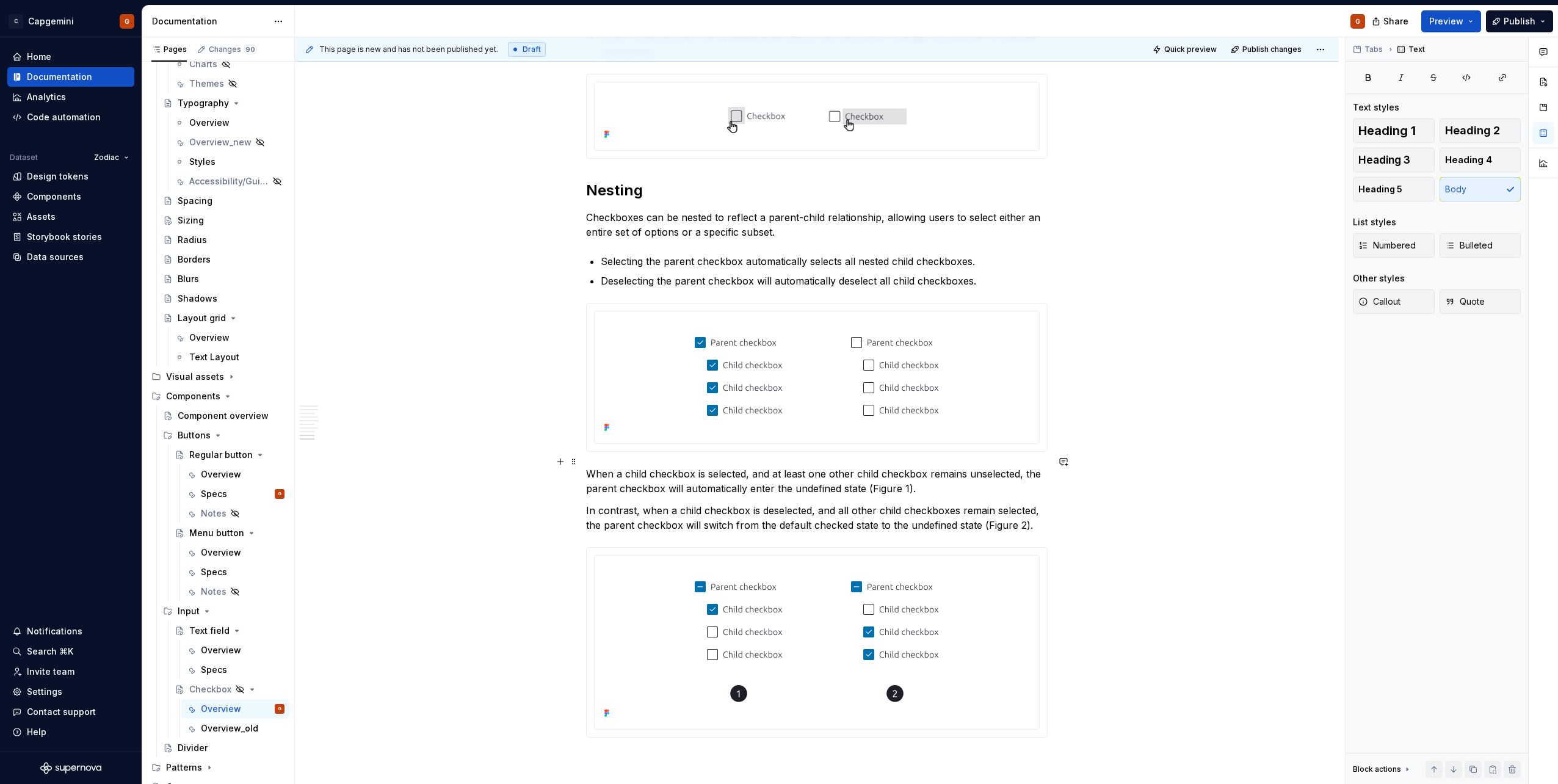
click at [669, 392] on p "When a child checkbox is selected, and at least one other child checkbox remain…" at bounding box center [816, 481] width 461 height 30
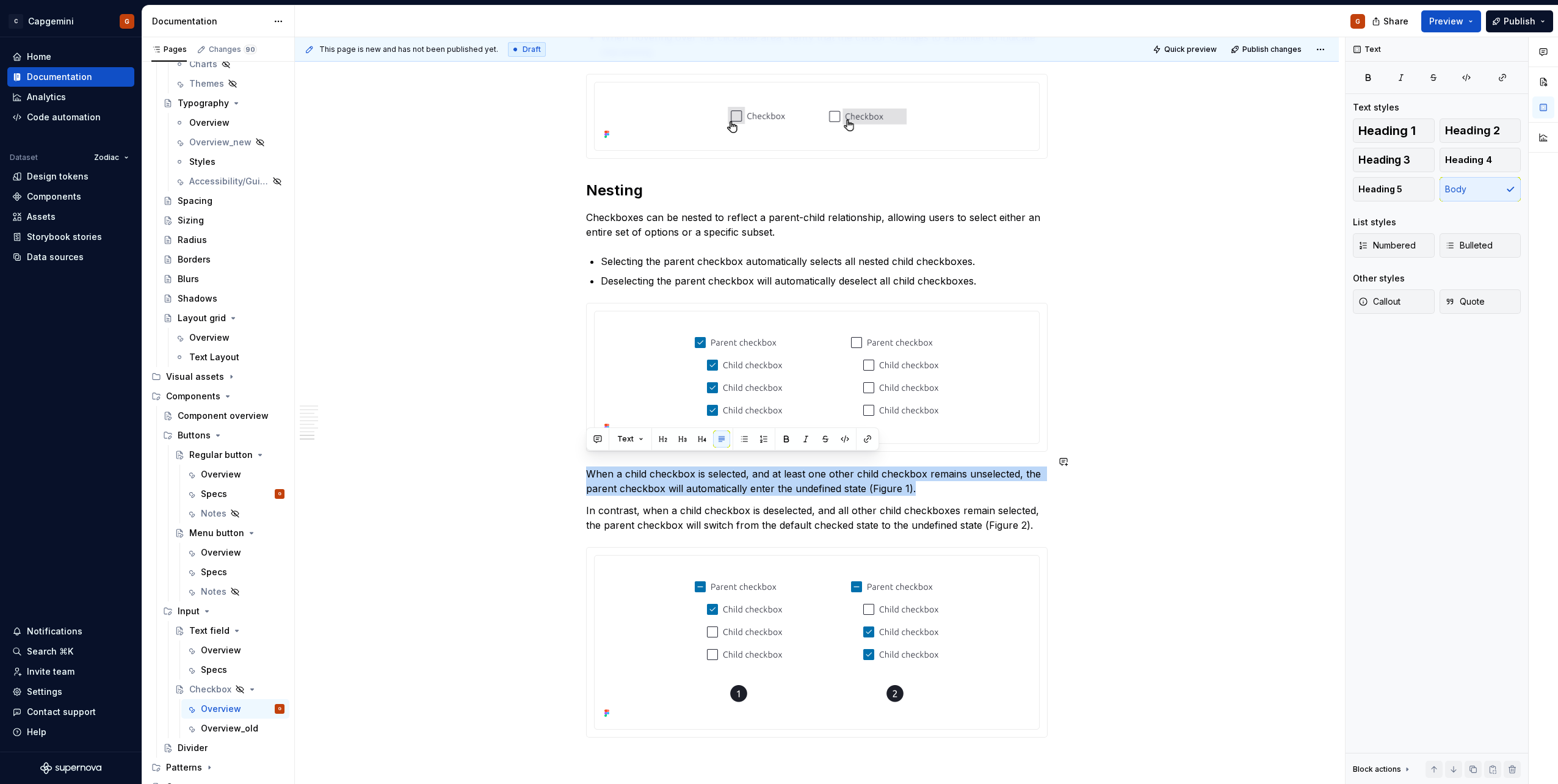
copy p "When a child checkbox is selected, and at least one other child checkbox remain…"
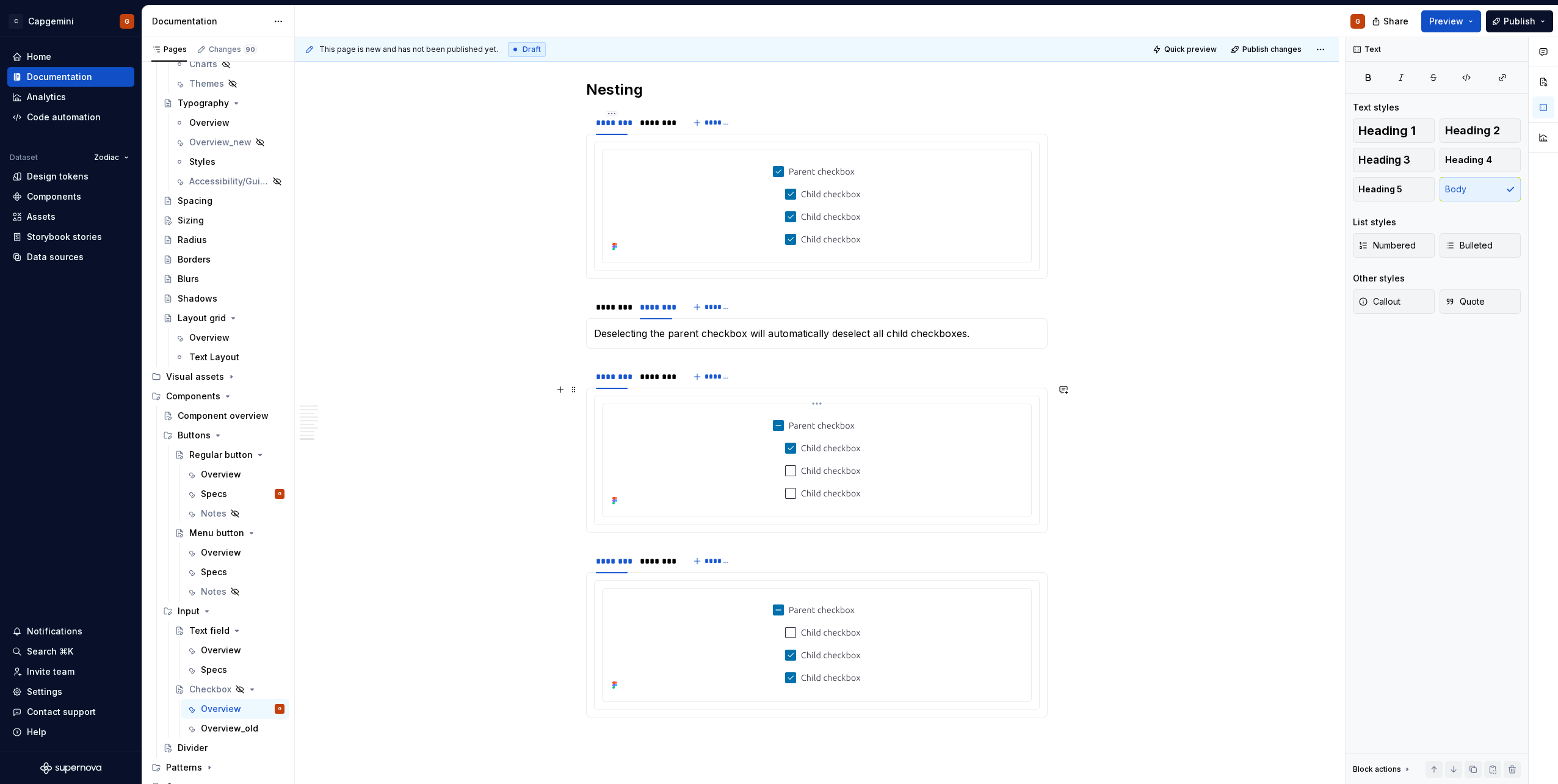
scroll to position [2867, 0]
click at [661, 374] on div "********" at bounding box center [655, 379] width 32 height 12
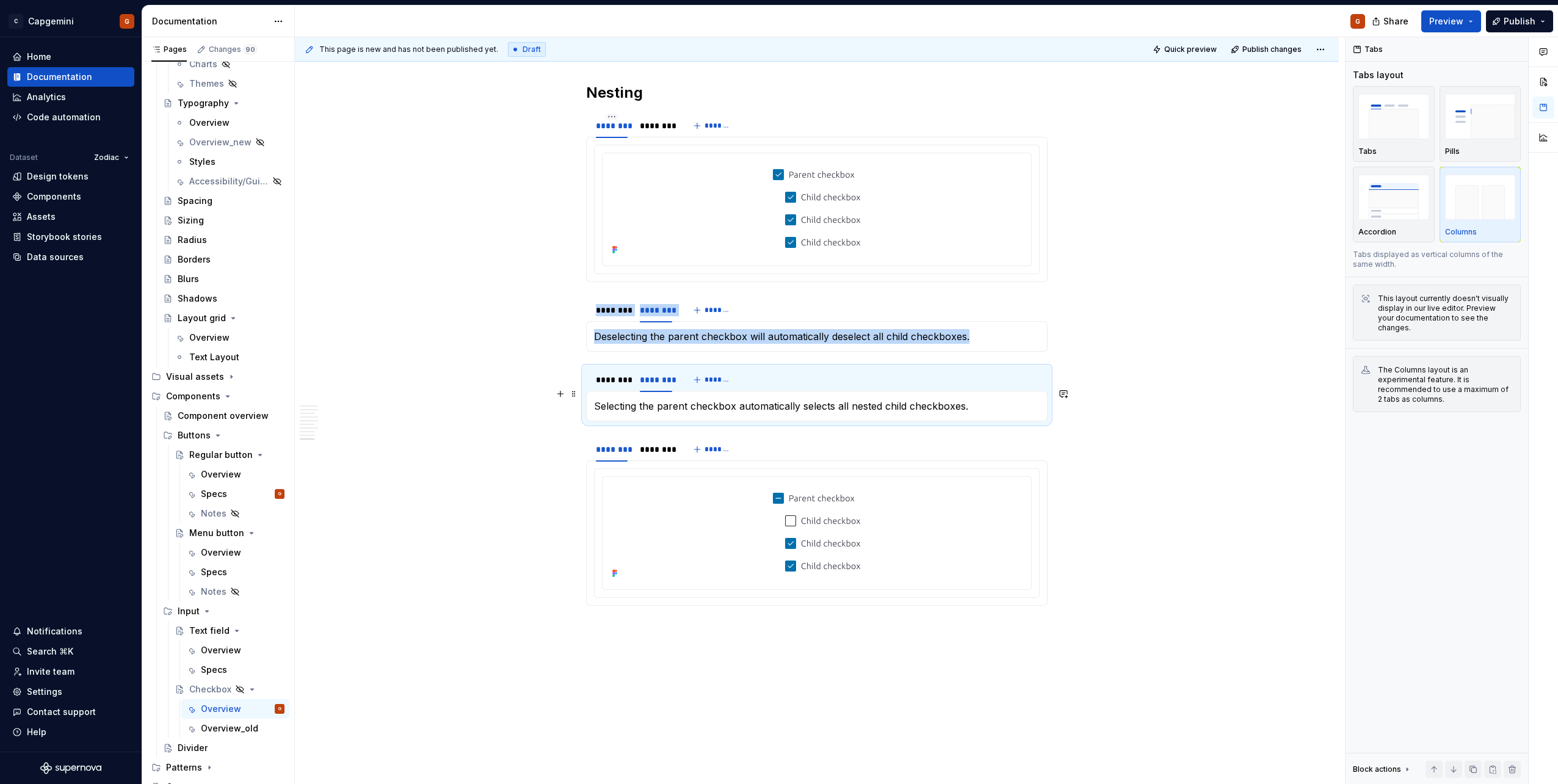
click at [679, 392] on p "Selecting the parent checkbox automatically selects all nested child checkboxes." at bounding box center [816, 406] width 446 height 14
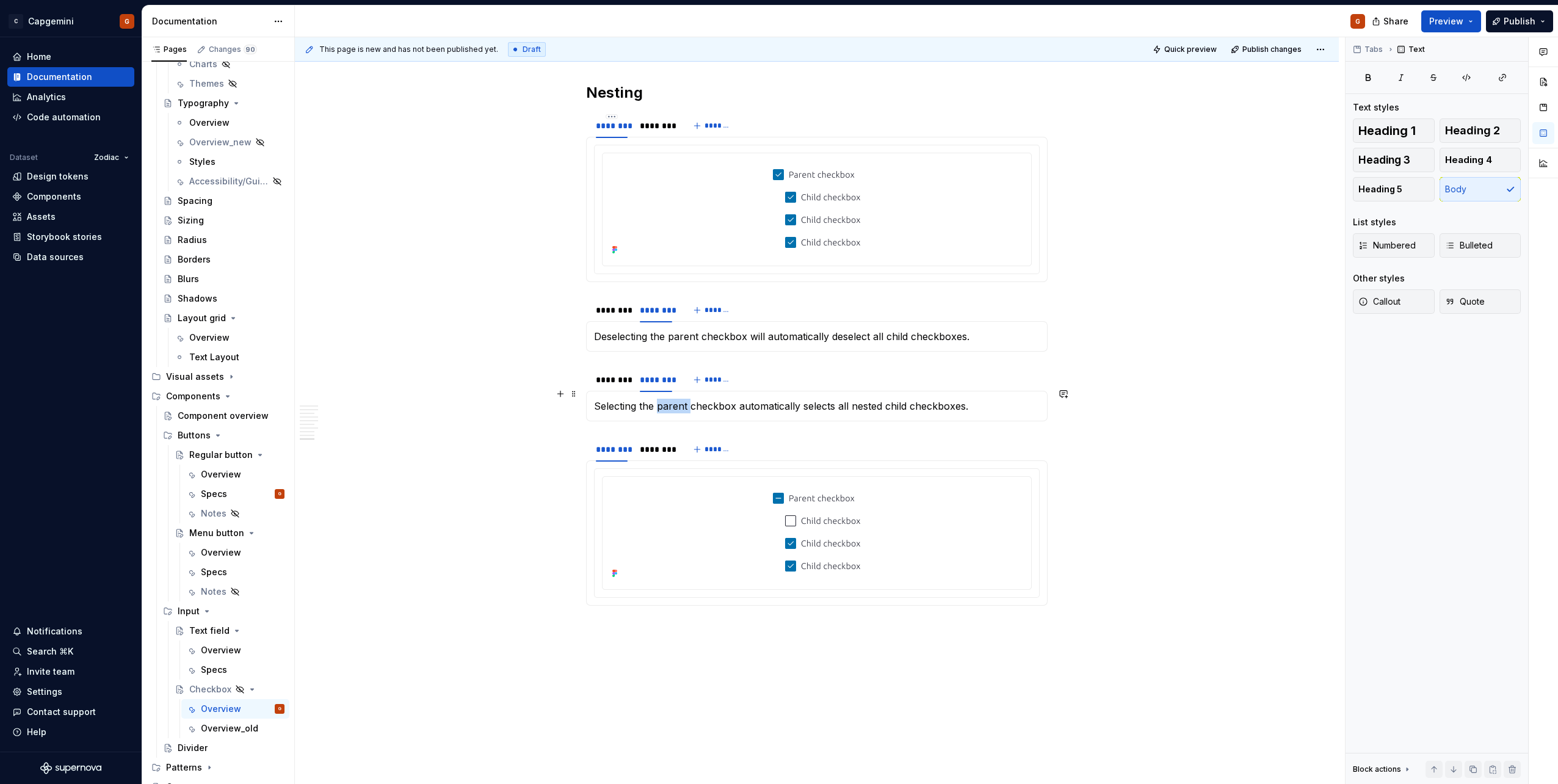
click at [679, 392] on p "Selecting the parent checkbox automatically selects all nested child checkboxes." at bounding box center [816, 406] width 446 height 14
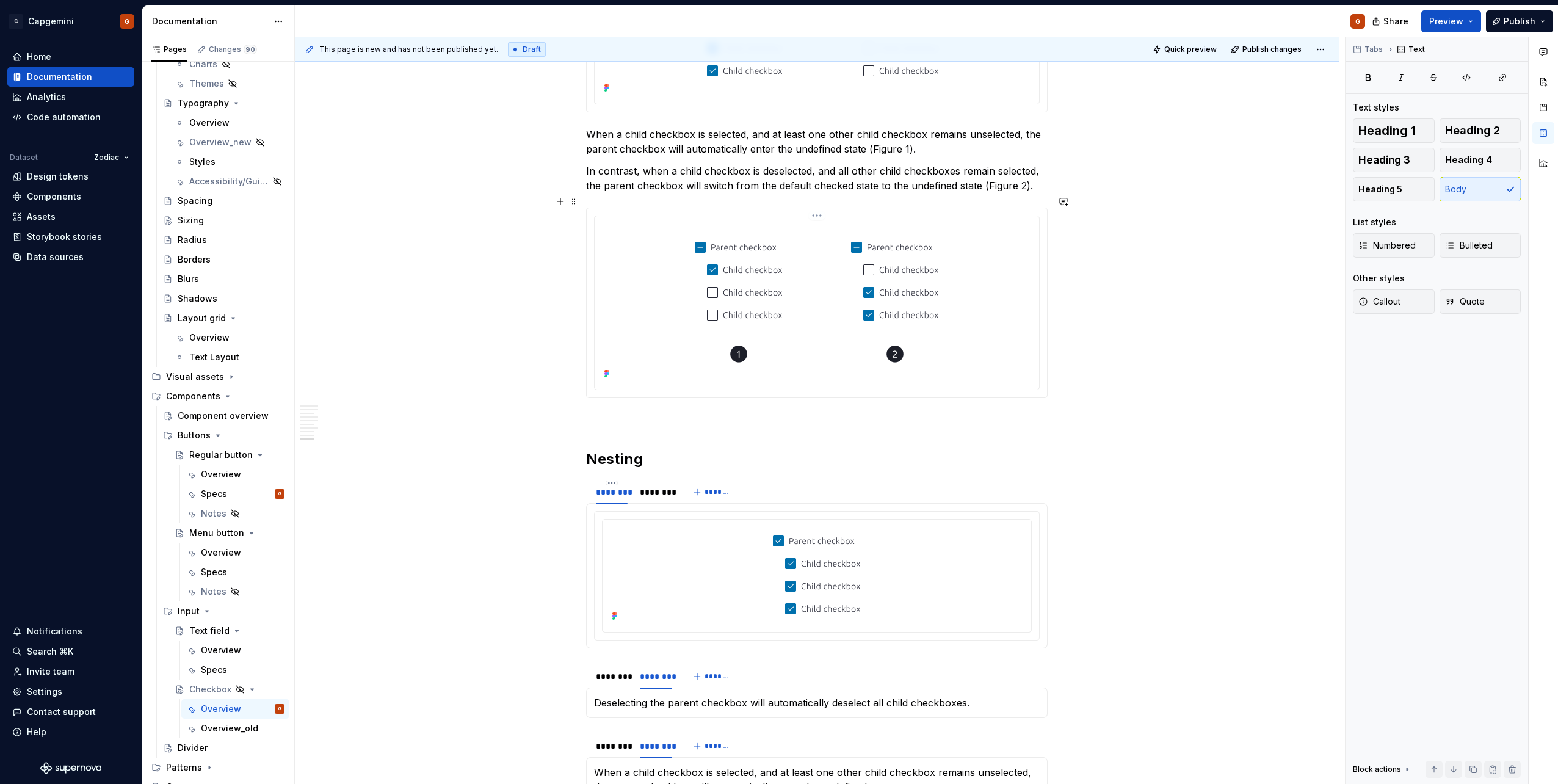
scroll to position [2195, 0]
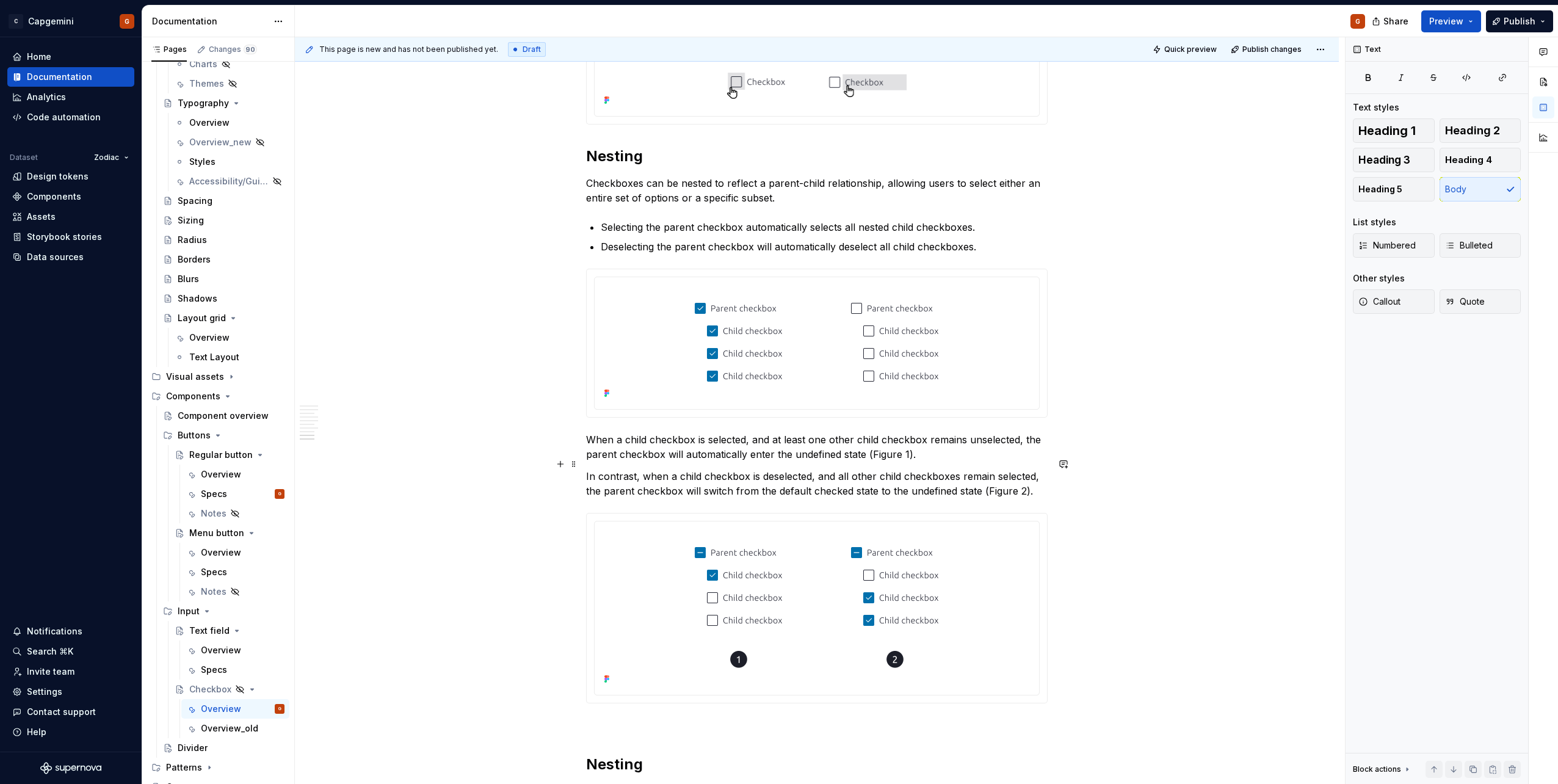
click at [737, 392] on p "In contrast, when a child checkbox is deselected, and all other child checkboxe…" at bounding box center [816, 483] width 461 height 30
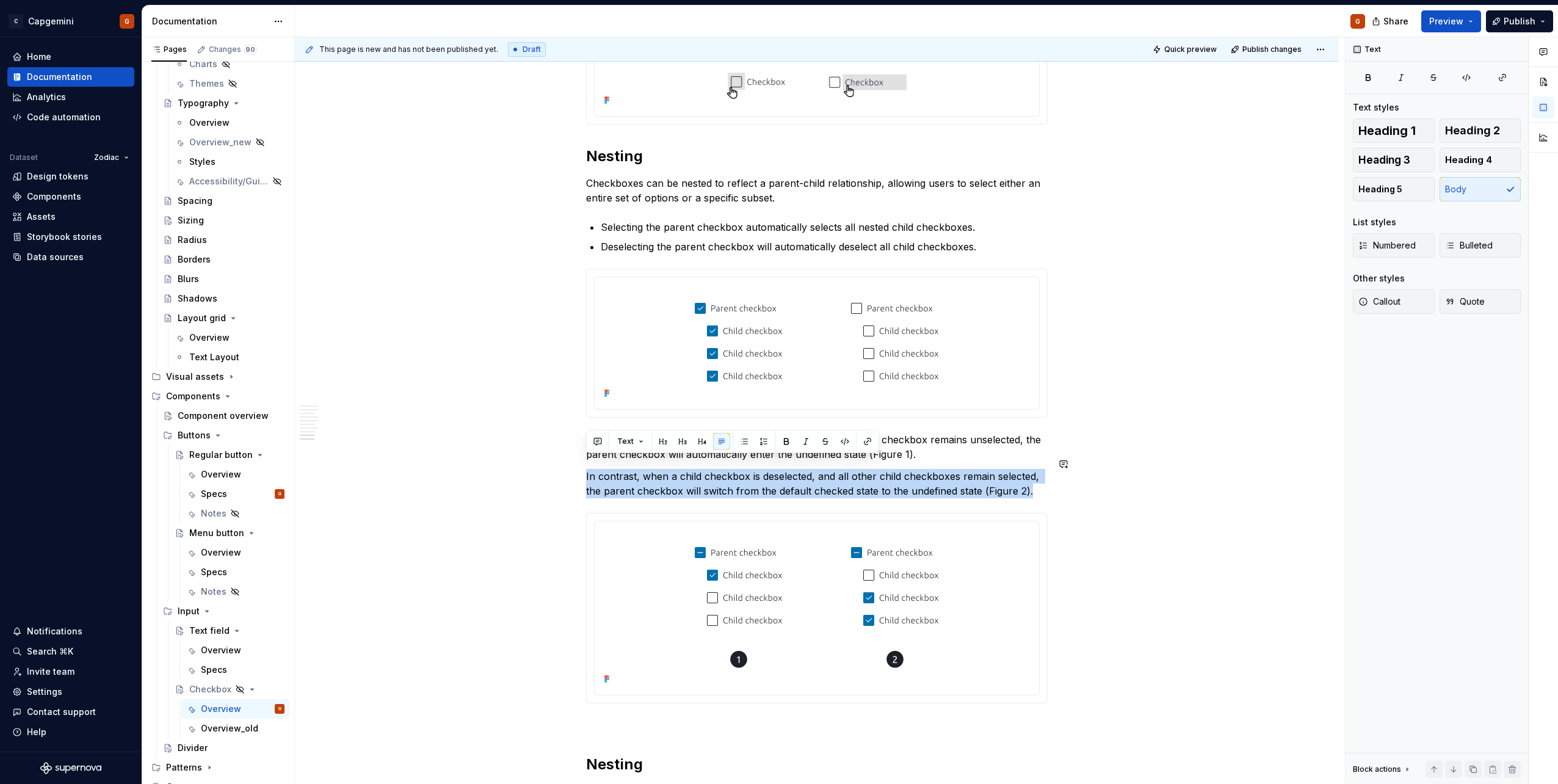
copy p "In contrast, when a child checkbox is deselected, and all other child checkboxe…"
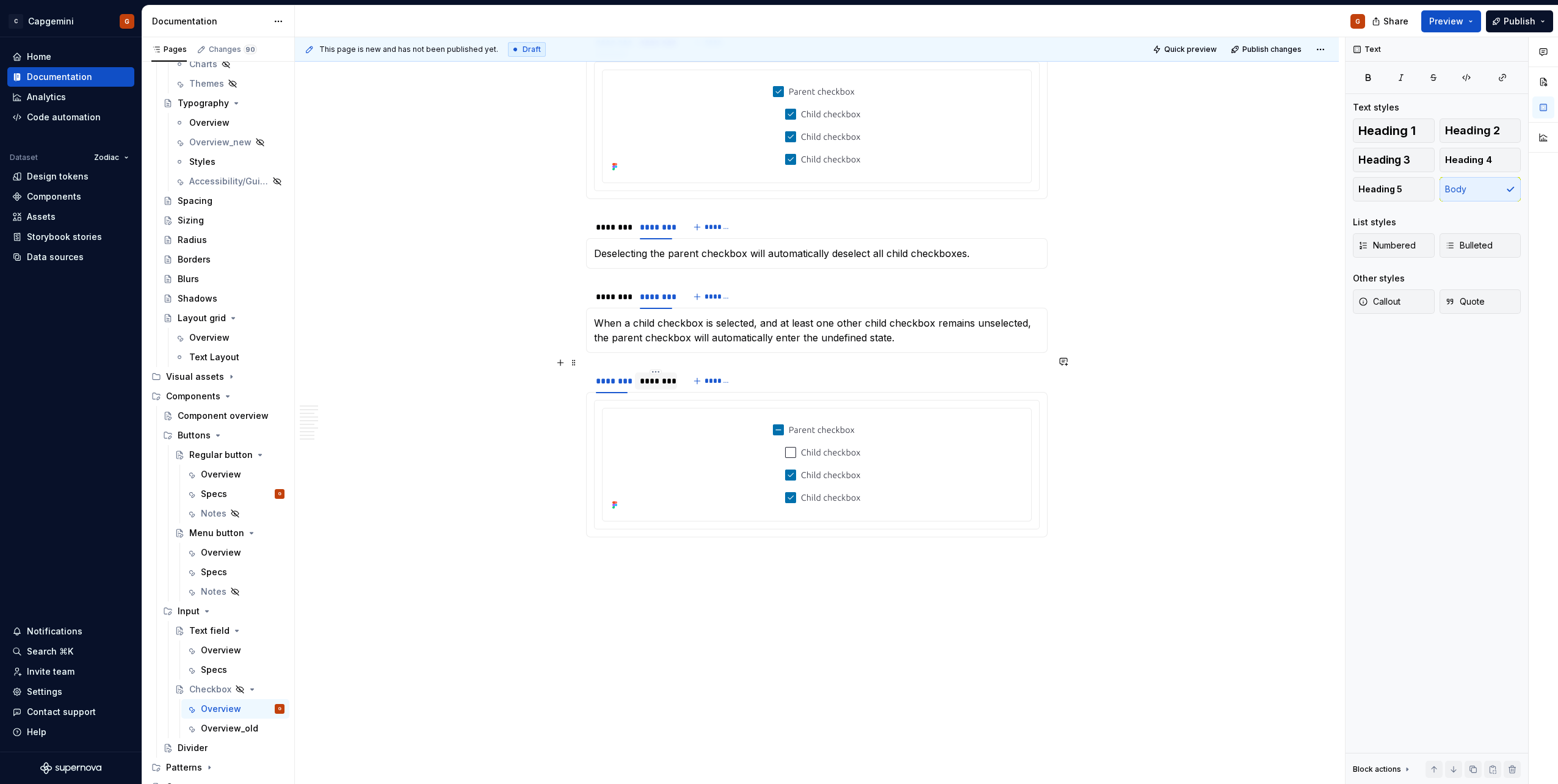
click at [659, 375] on div "********" at bounding box center [655, 381] width 32 height 12
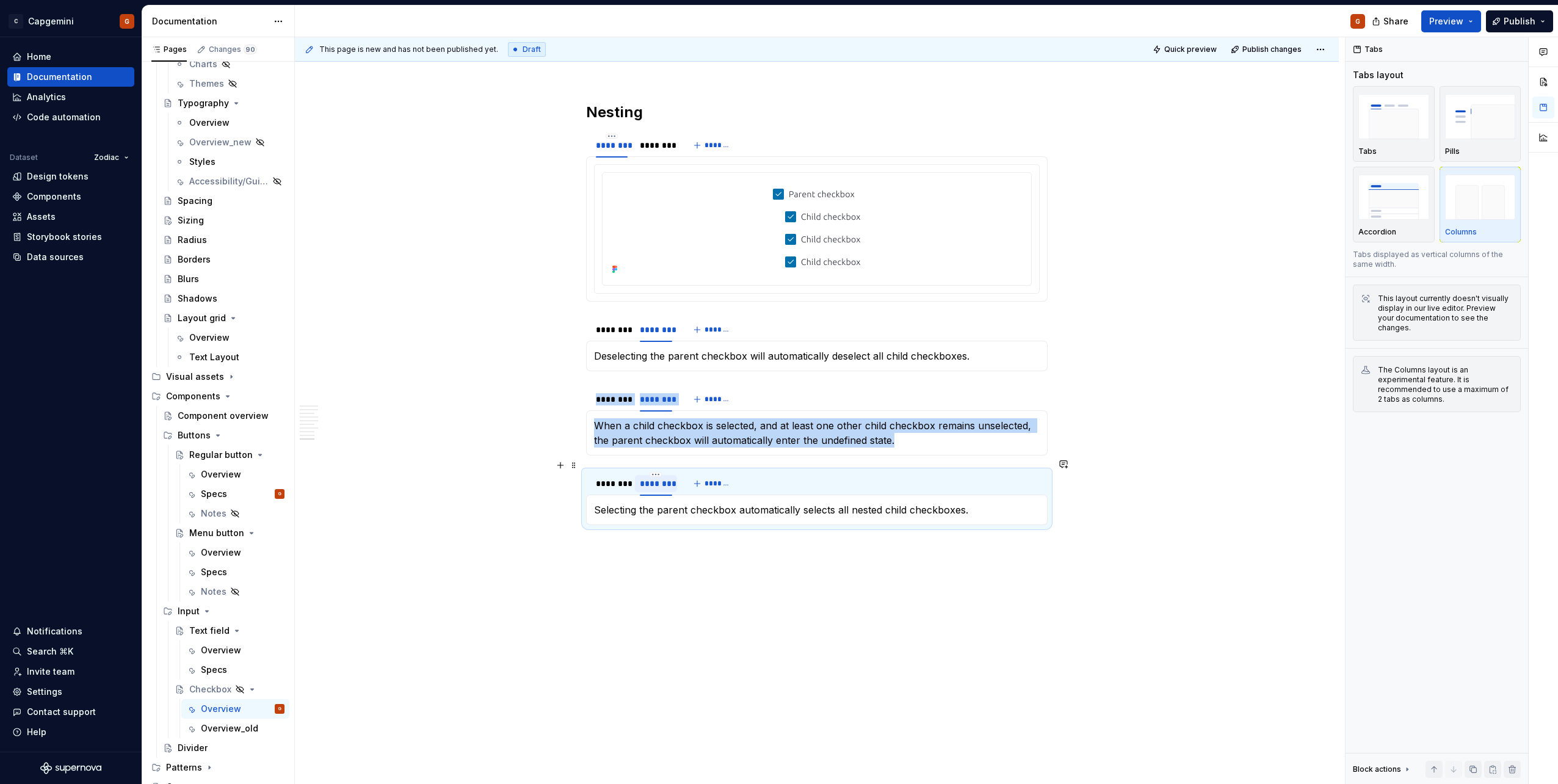
scroll to position [2835, 0]
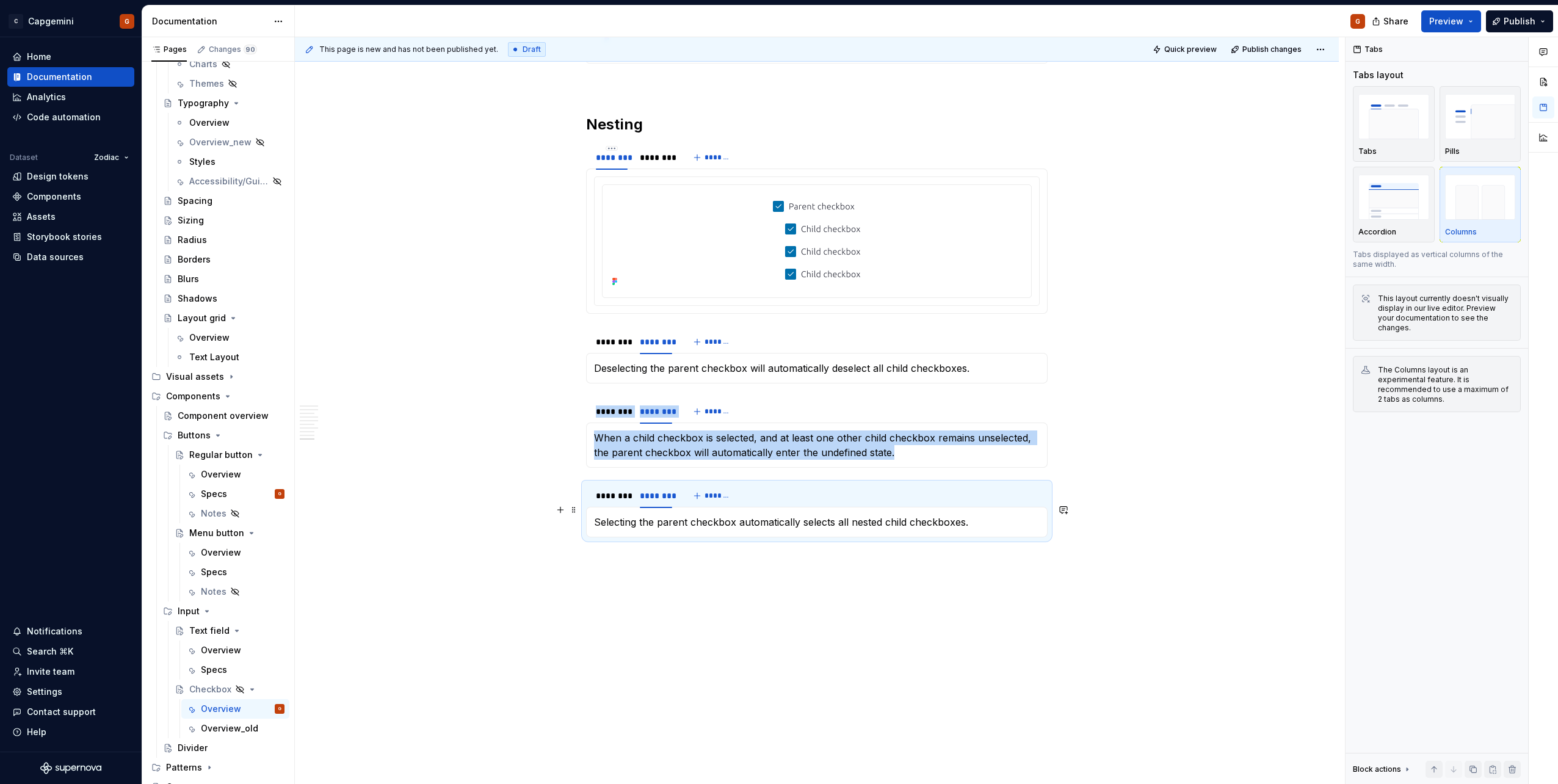
click at [683, 392] on p "Selecting the parent checkbox automatically selects all nested child checkboxes." at bounding box center [816, 522] width 446 height 14
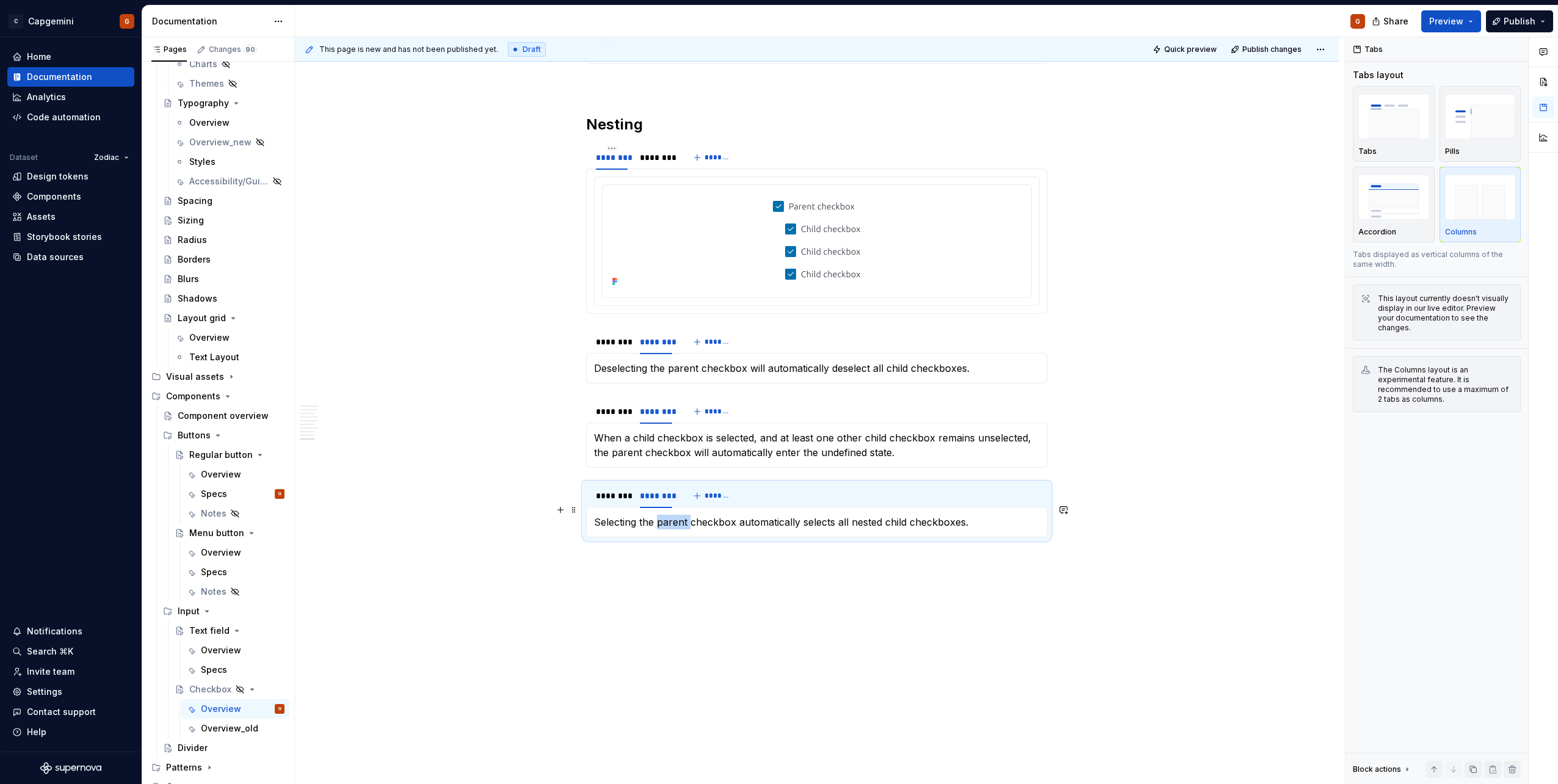
click at [683, 392] on p "Selecting the parent checkbox automatically selects all nested child checkboxes." at bounding box center [816, 522] width 446 height 14
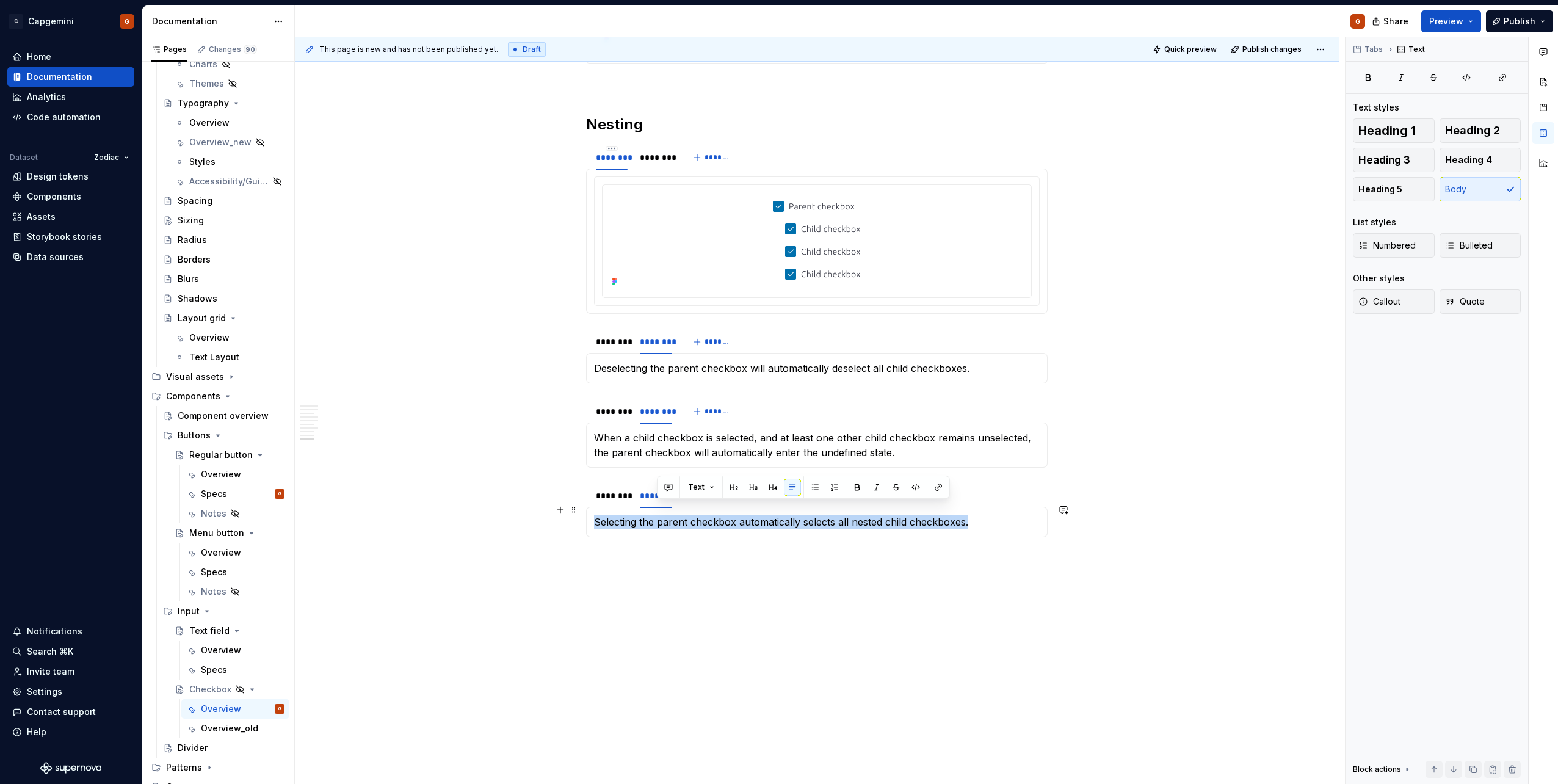
click at [683, 392] on p "Selecting the parent checkbox automatically selects all nested child checkboxes." at bounding box center [816, 522] width 446 height 14
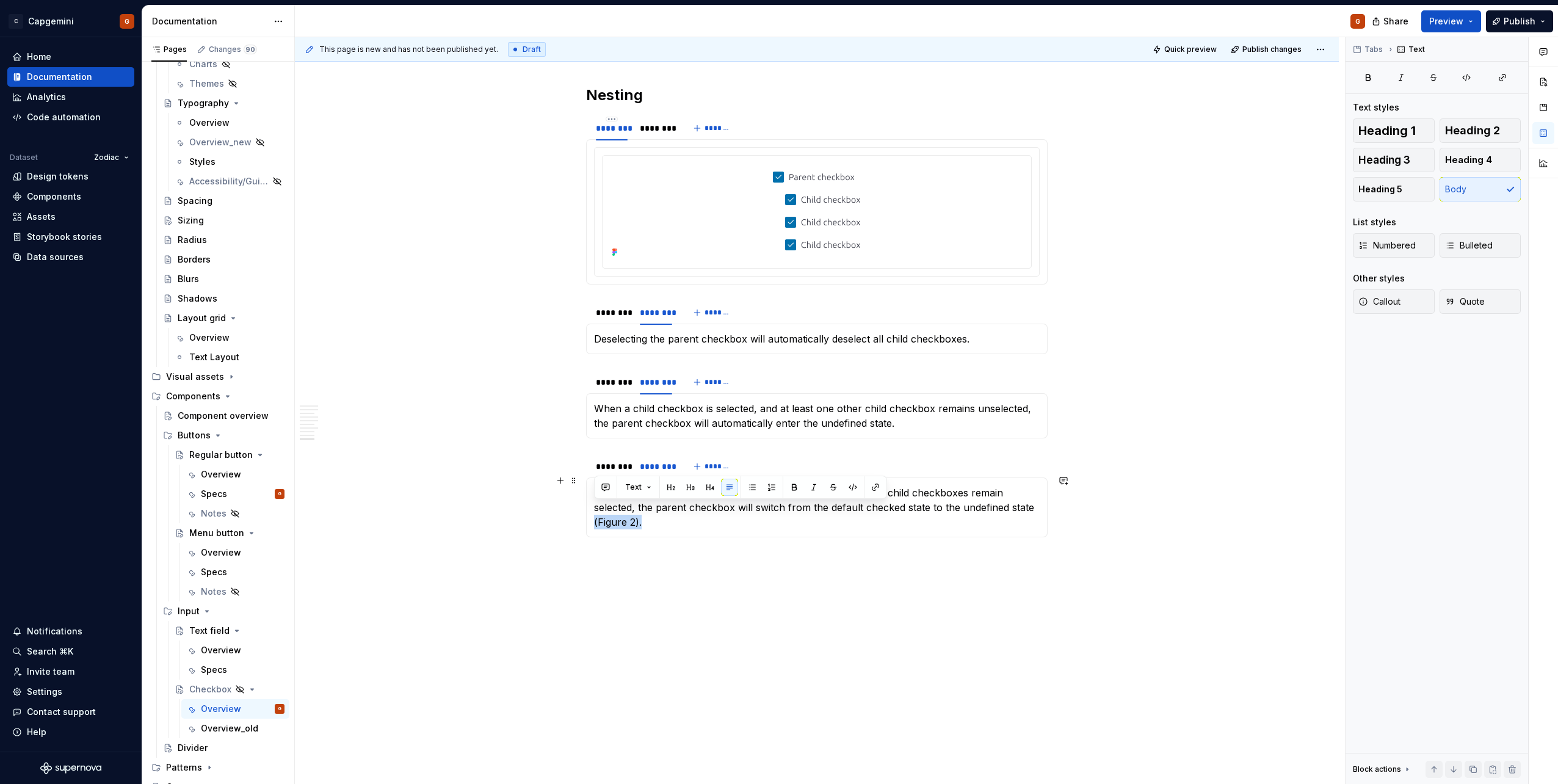
drag, startPoint x: 670, startPoint y: 511, endPoint x: 595, endPoint y: 503, distance: 75.4
click at [595, 392] on p "In contrast, when a child checkbox is deselected, and all other child checkboxe…" at bounding box center [816, 507] width 446 height 44
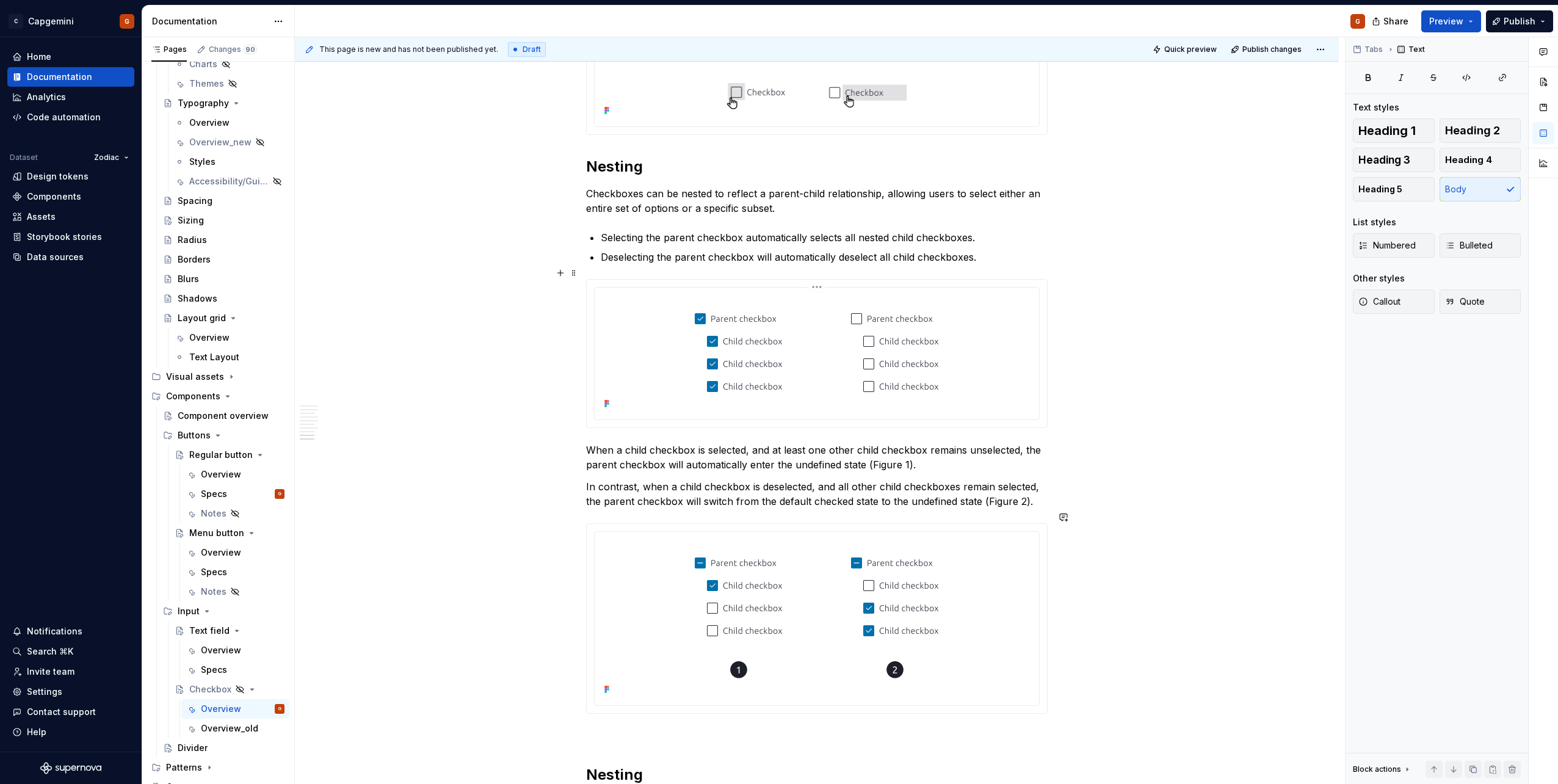
scroll to position [2178, 0]
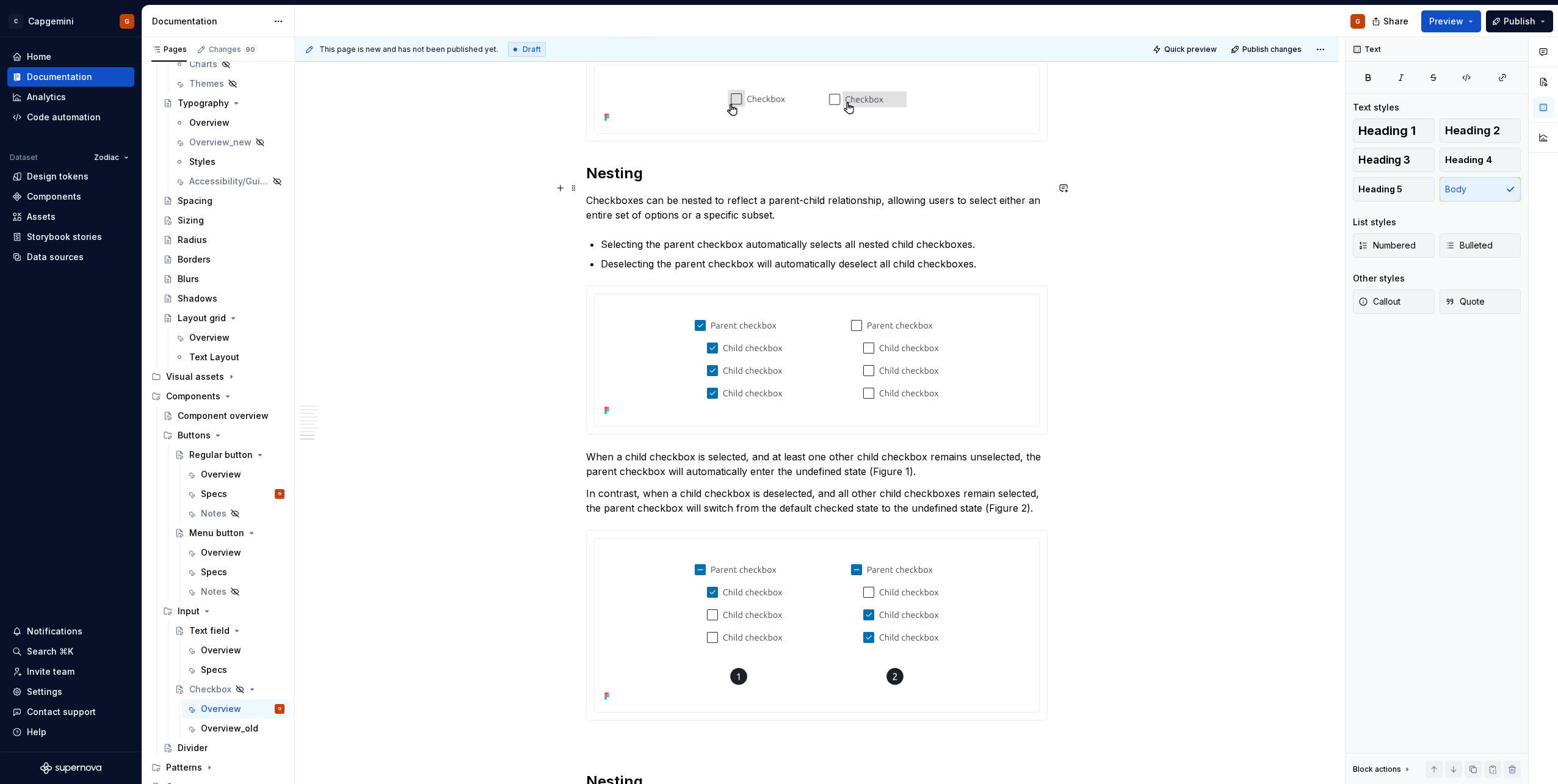
click at [776, 208] on p "Checkboxes can be nested to reflect a parent-child relationship, allowing users…" at bounding box center [816, 207] width 461 height 30
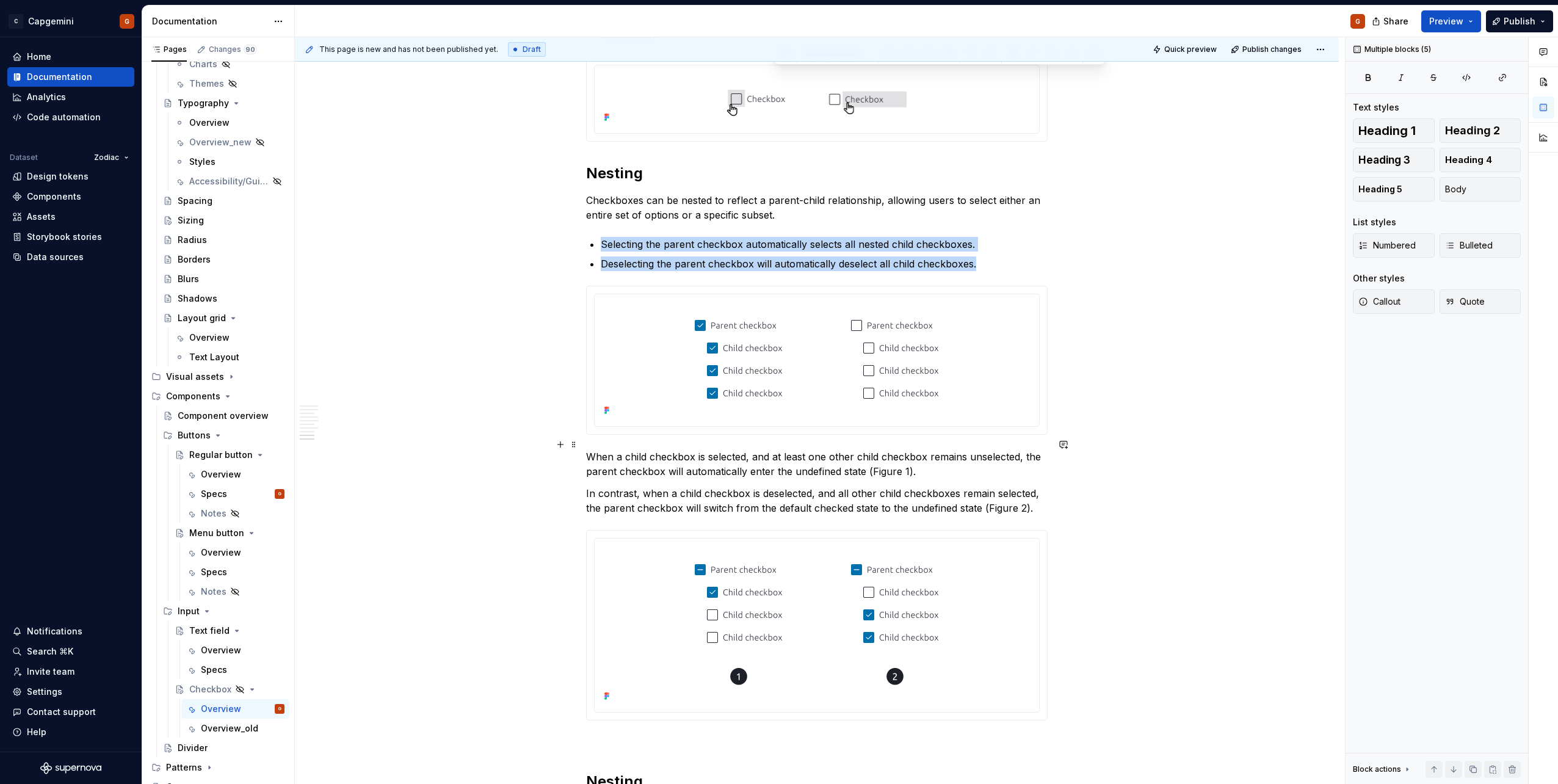
scroll to position [2361, 0]
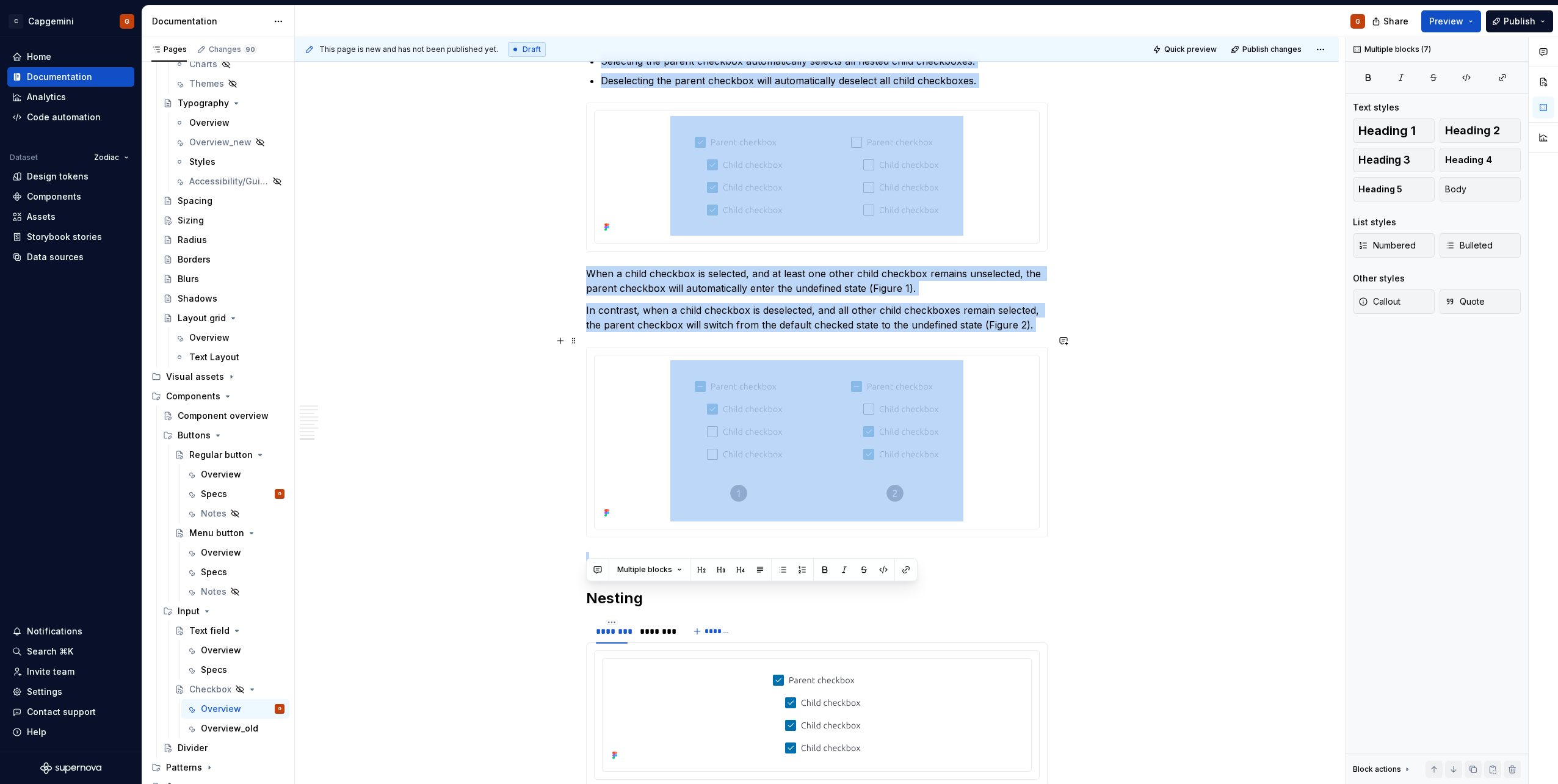
drag, startPoint x: 816, startPoint y: 208, endPoint x: 1058, endPoint y: 511, distance: 387.8
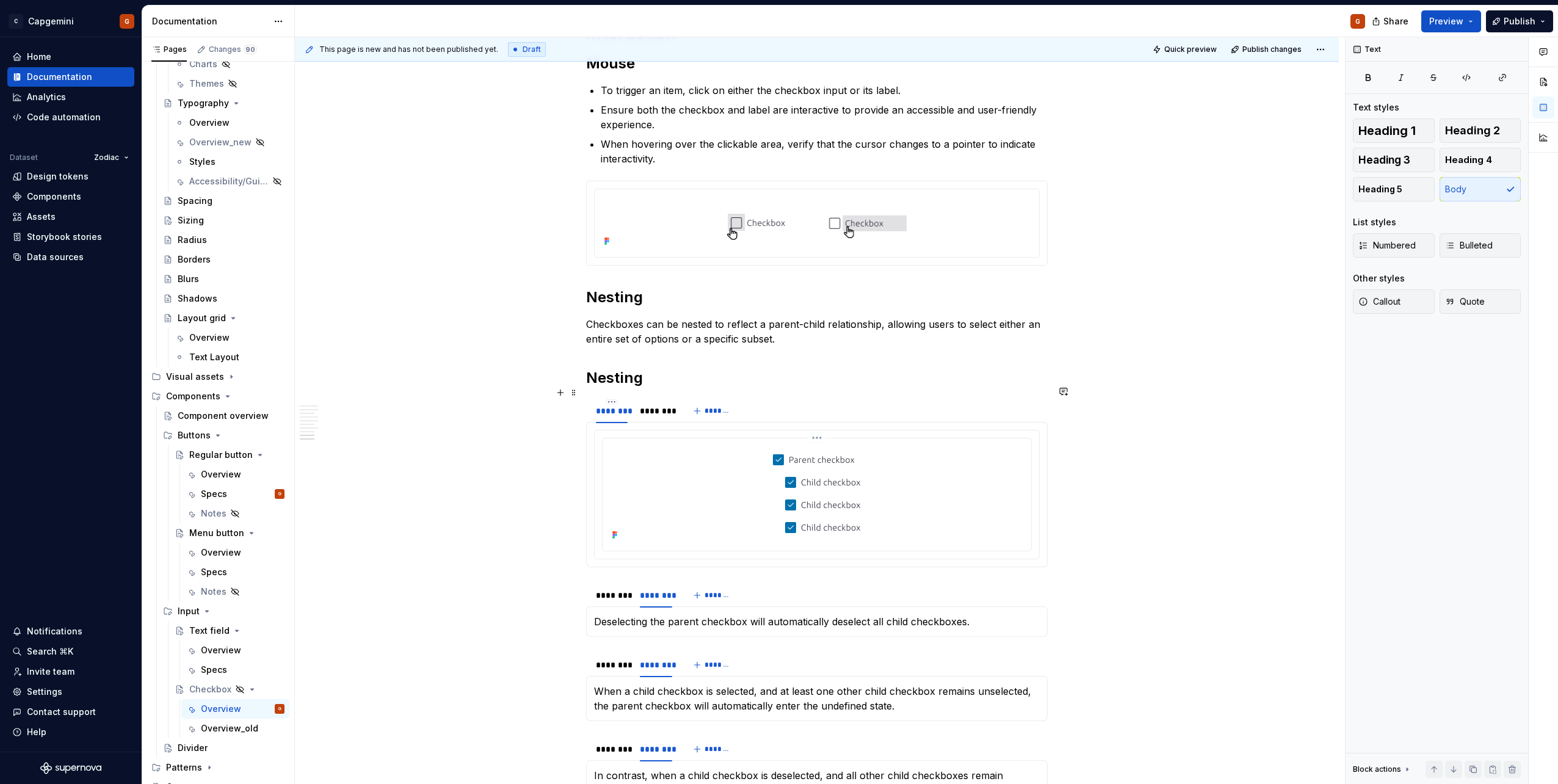
scroll to position [2139, 0]
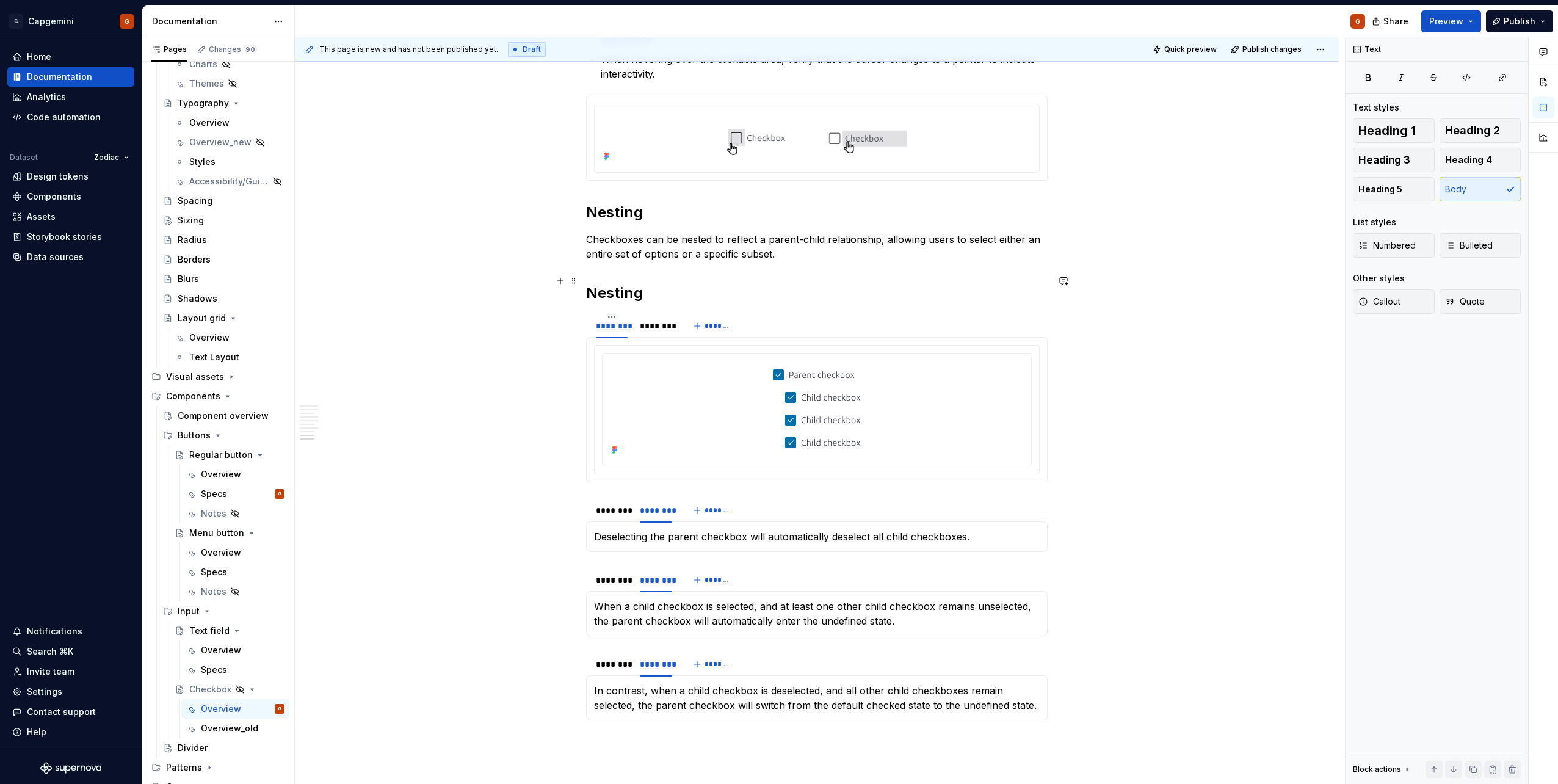
click at [622, 283] on h2 "Nesting" at bounding box center [816, 292] width 461 height 19
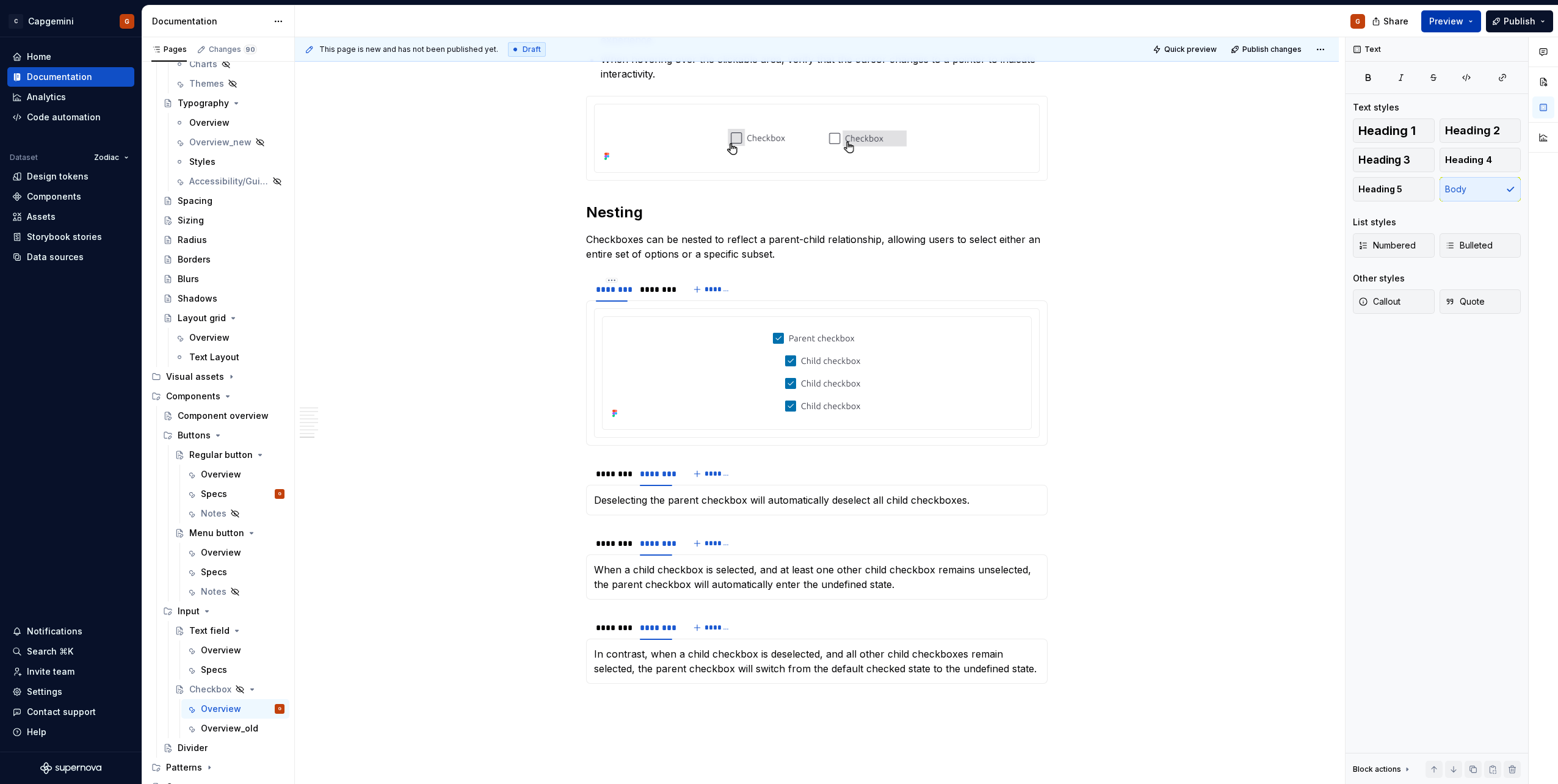
click at [776, 19] on span "Preview" at bounding box center [1446, 21] width 34 height 12
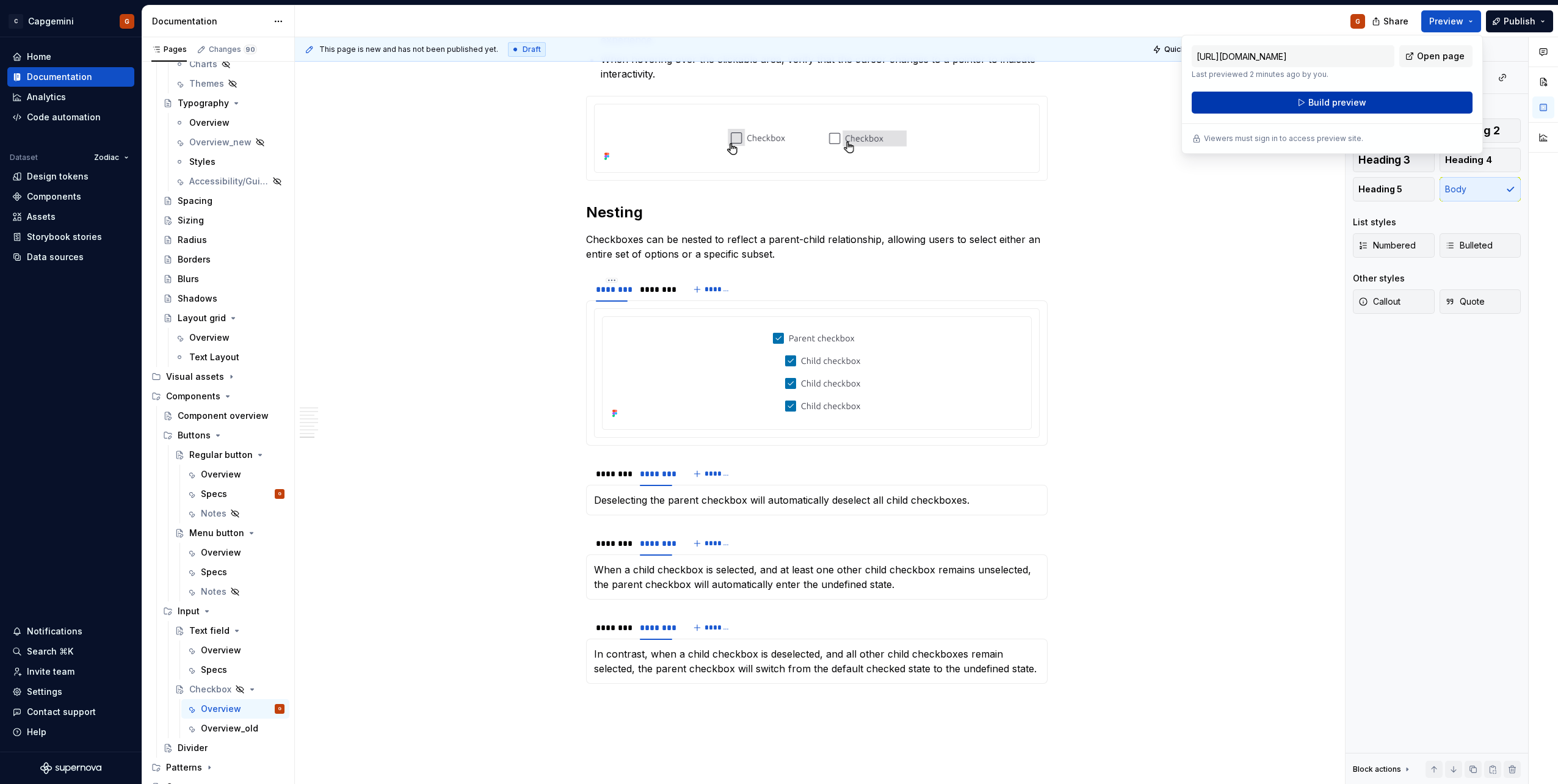
click at [776, 107] on button "Build preview" at bounding box center [1332, 102] width 281 height 22
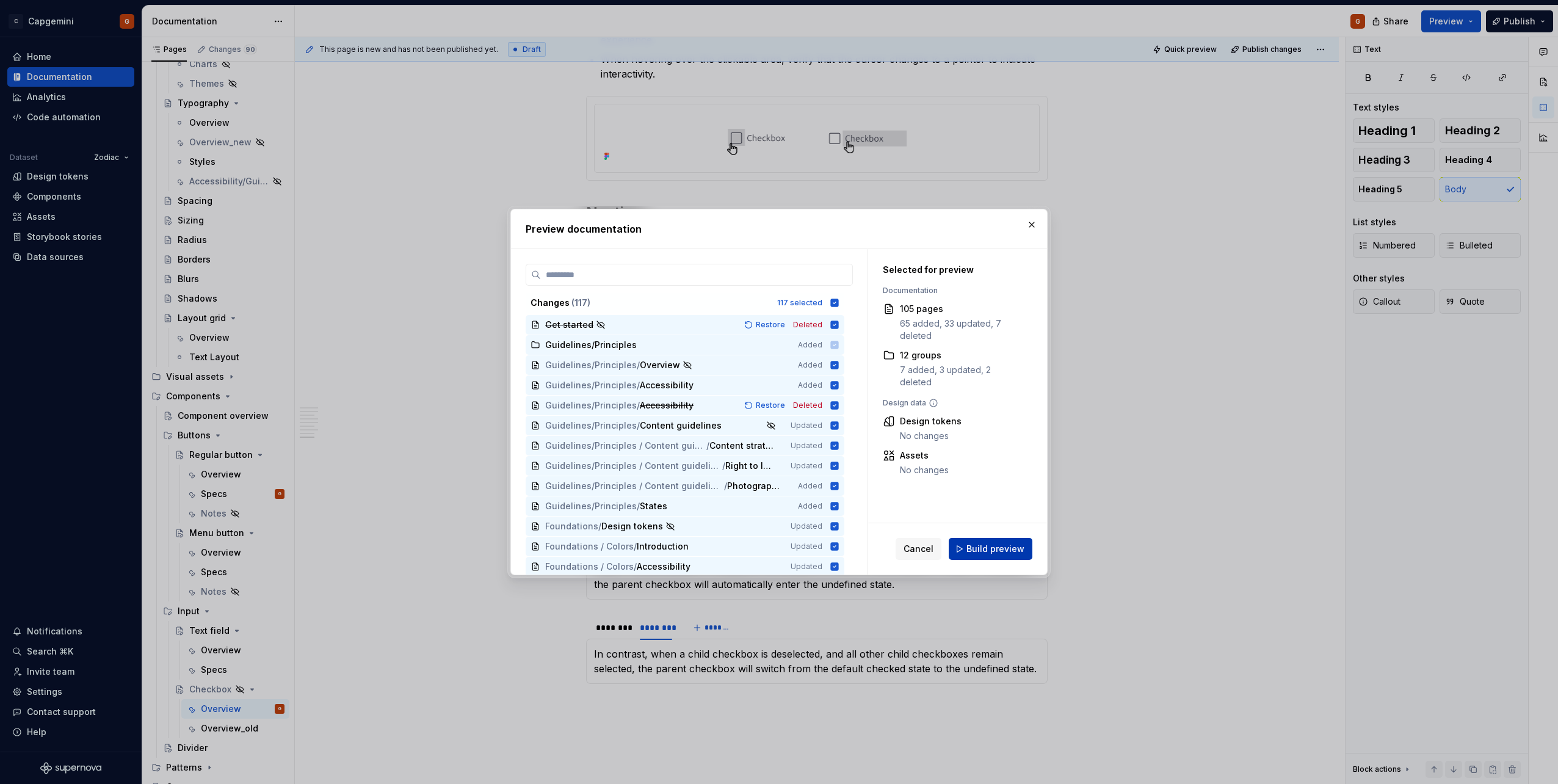
click at [776, 392] on button "Build preview" at bounding box center [990, 549] width 84 height 22
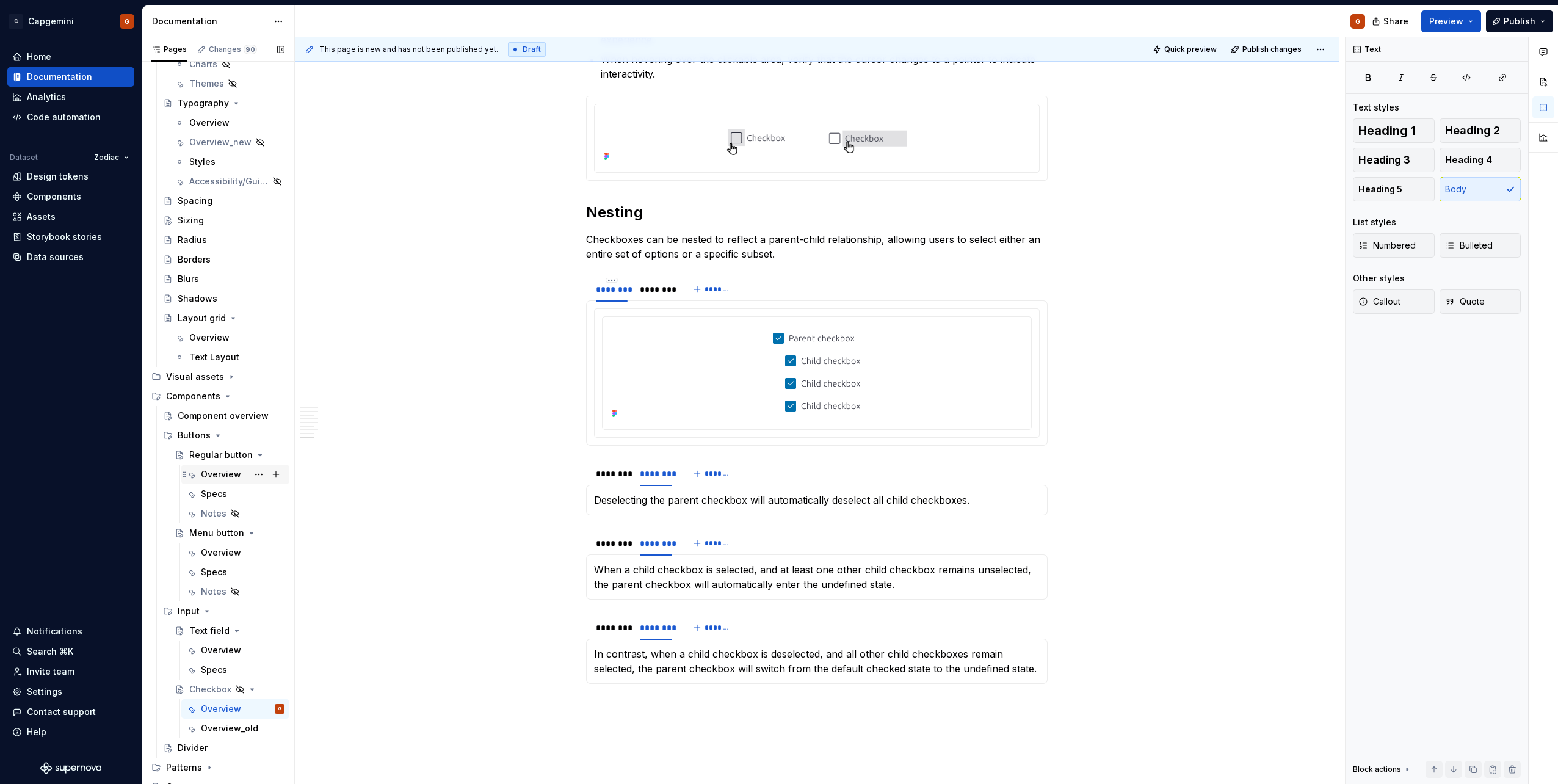
click at [207, 392] on div "Overview" at bounding box center [221, 474] width 40 height 12
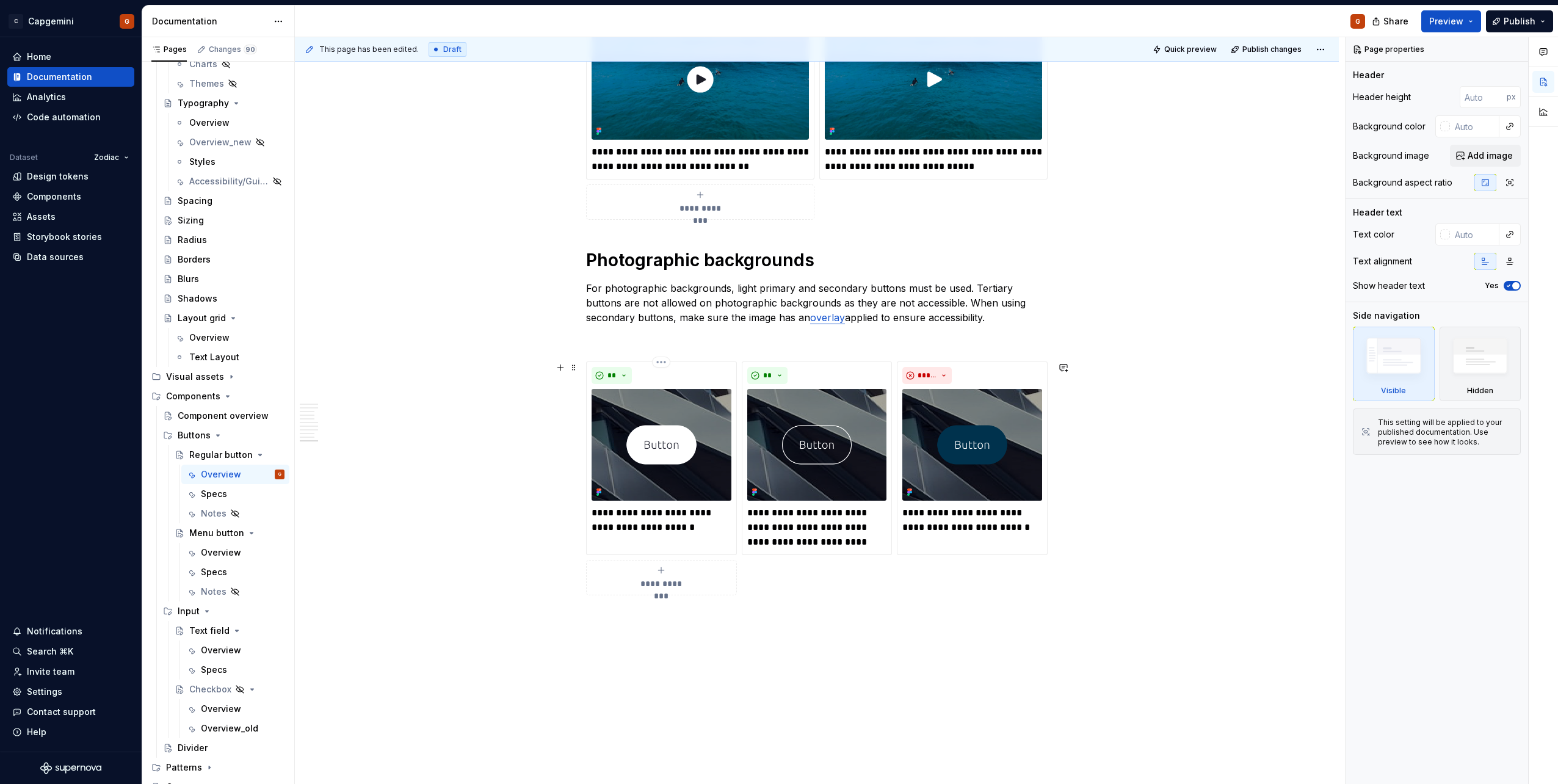
scroll to position [3311, 0]
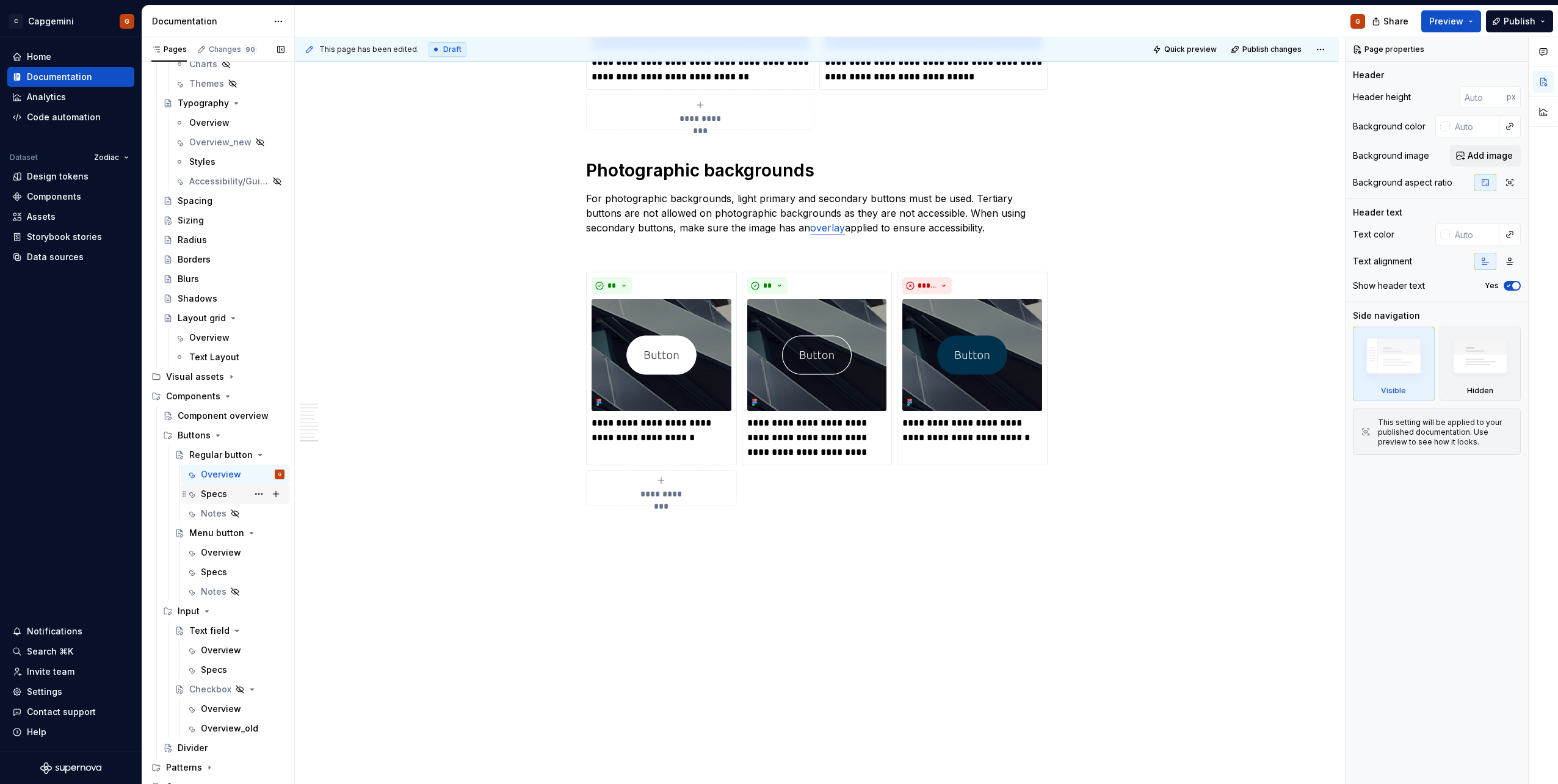
click at [218, 392] on div "Specs" at bounding box center [214, 493] width 26 height 12
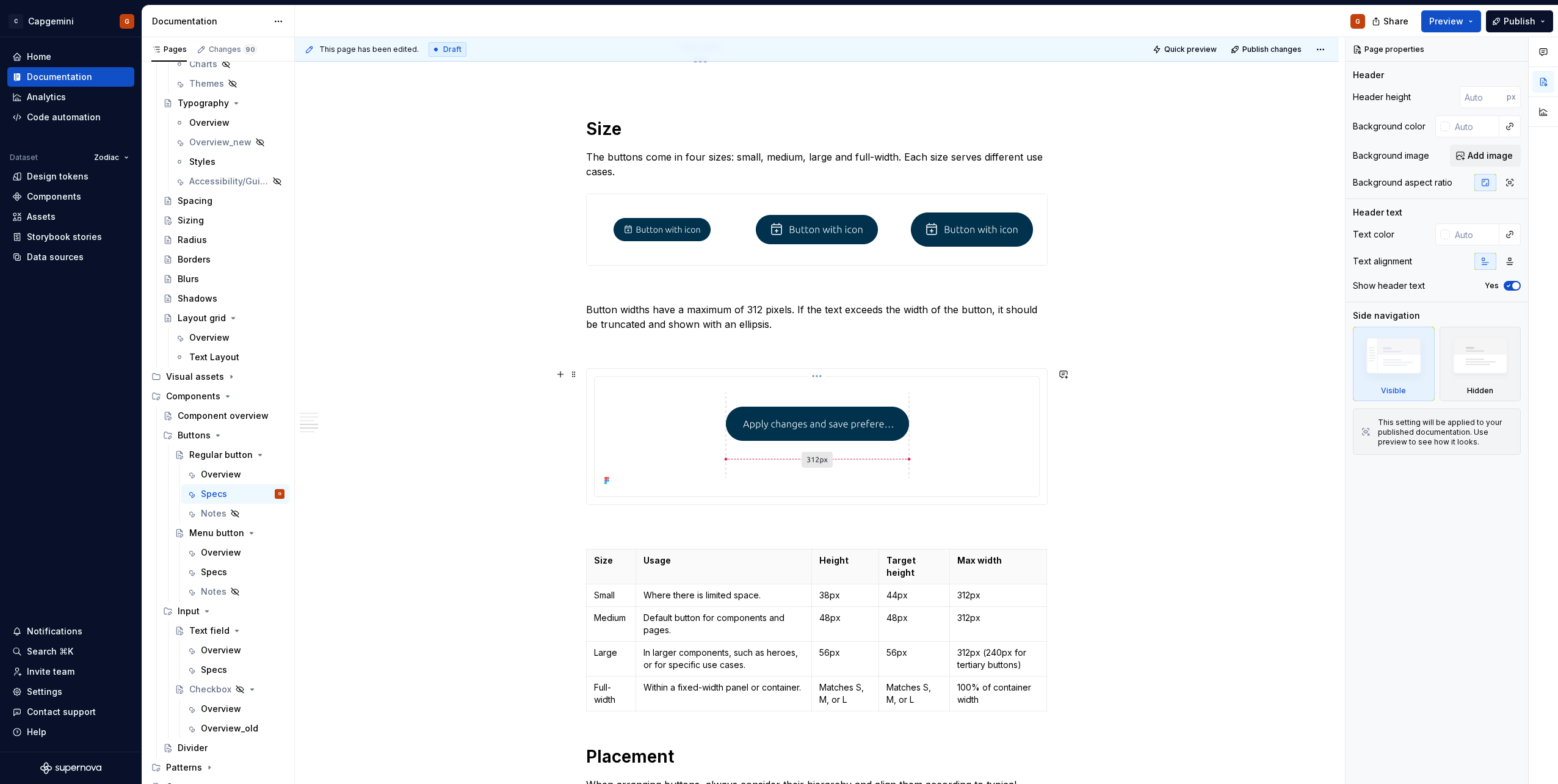
scroll to position [1709, 0]
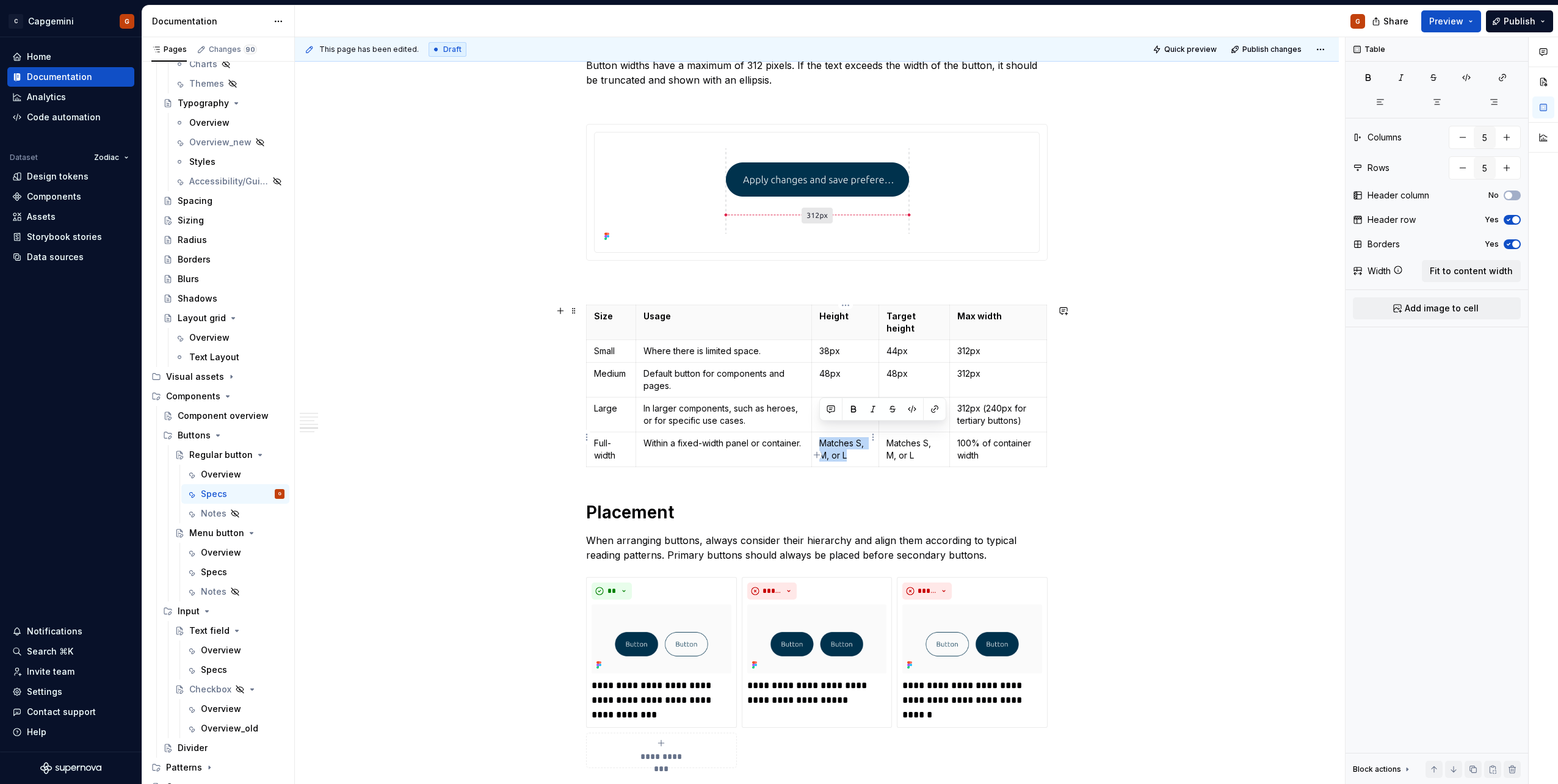
drag, startPoint x: 853, startPoint y: 441, endPoint x: 823, endPoint y: 434, distance: 30.8
click at [776, 392] on p "Matches S, M, or L" at bounding box center [845, 449] width 52 height 24
click at [564, 312] on button "button" at bounding box center [560, 311] width 17 height 17
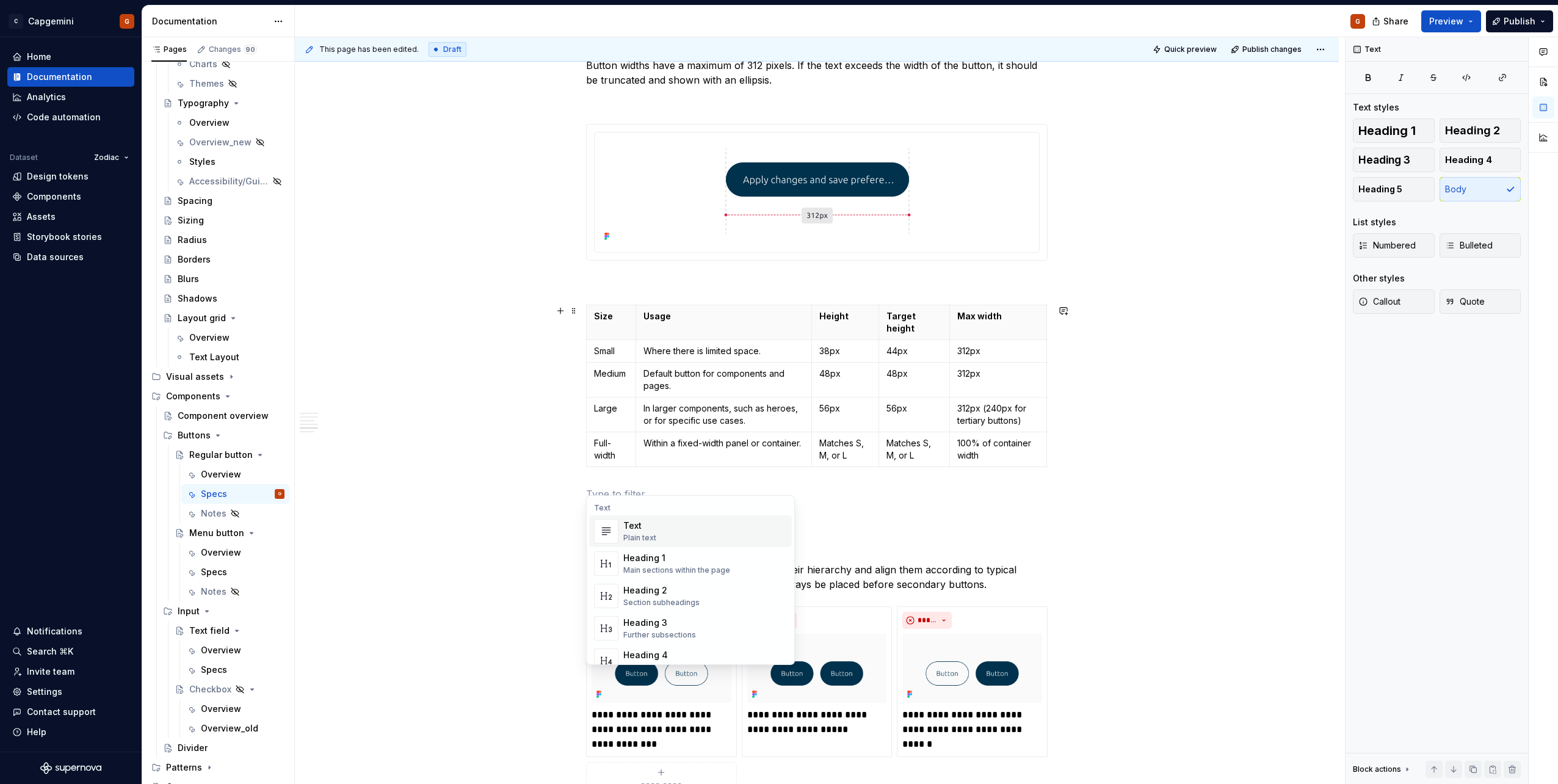
type textarea "*"
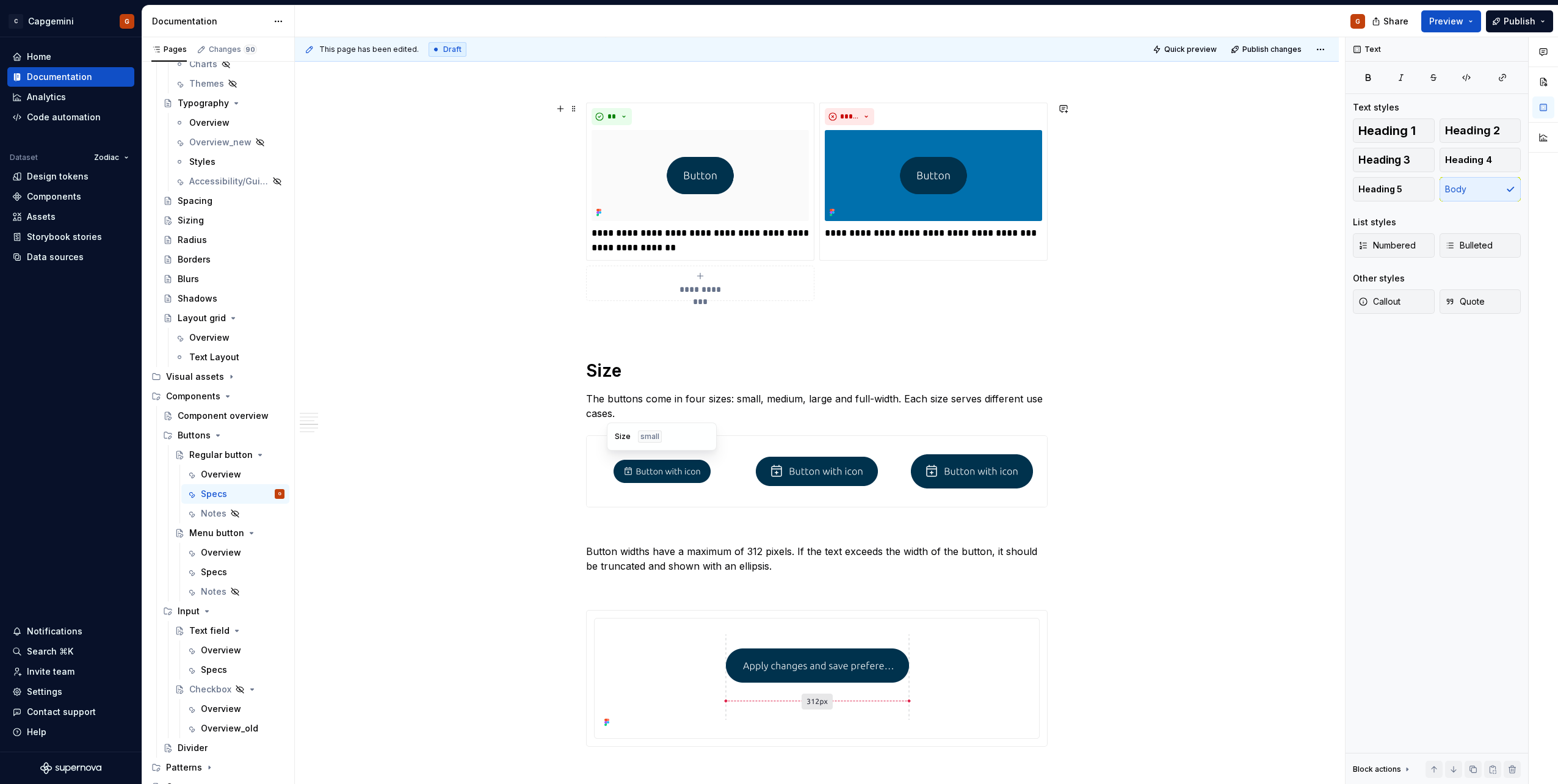
scroll to position [1221, 0]
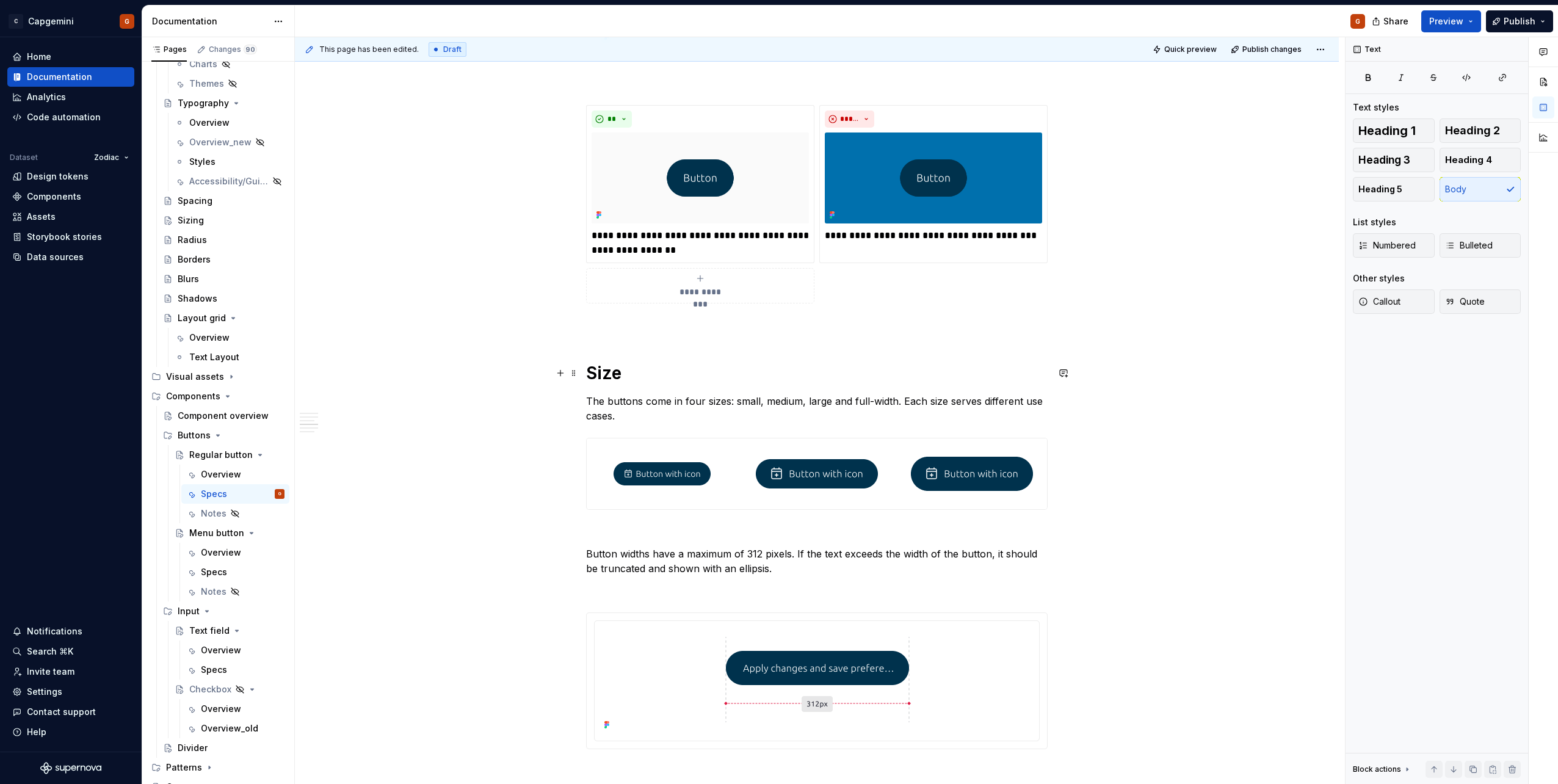
click at [616, 373] on h1 "Size" at bounding box center [816, 373] width 461 height 22
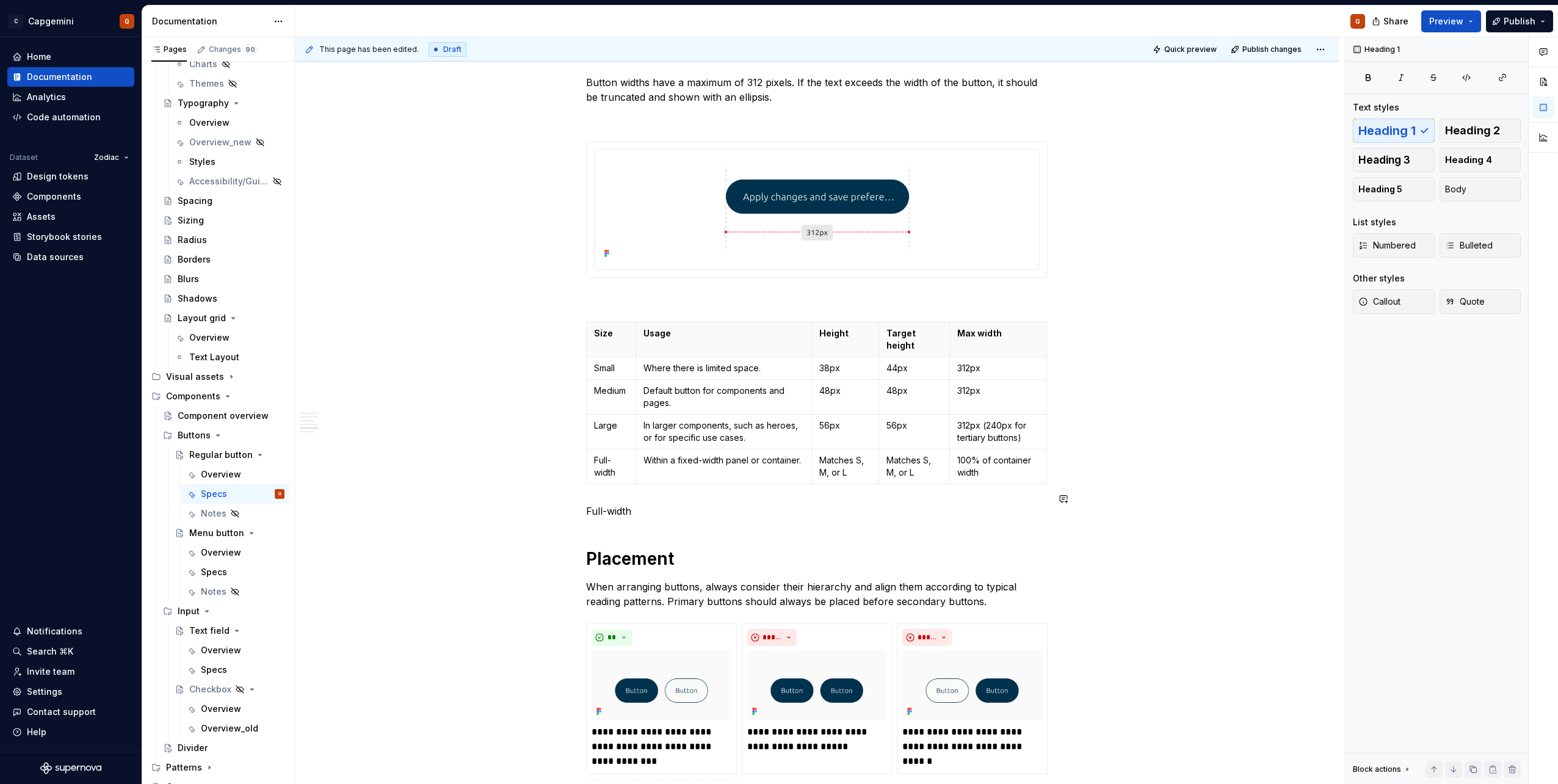
scroll to position [1744, 0]
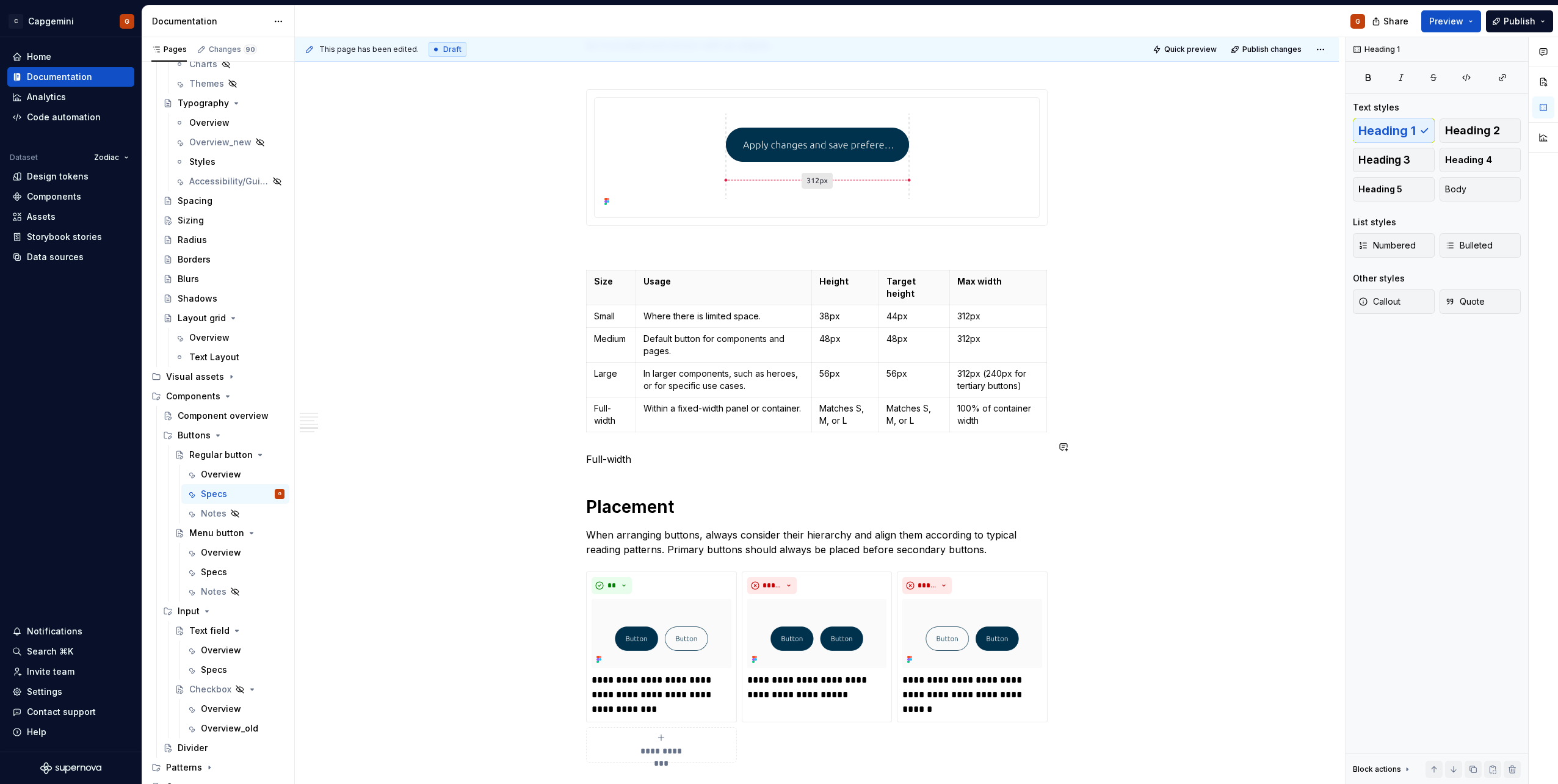
click at [611, 392] on p "Full-width" at bounding box center [816, 459] width 461 height 14
click at [626, 392] on p "Full-width" at bounding box center [816, 459] width 461 height 14
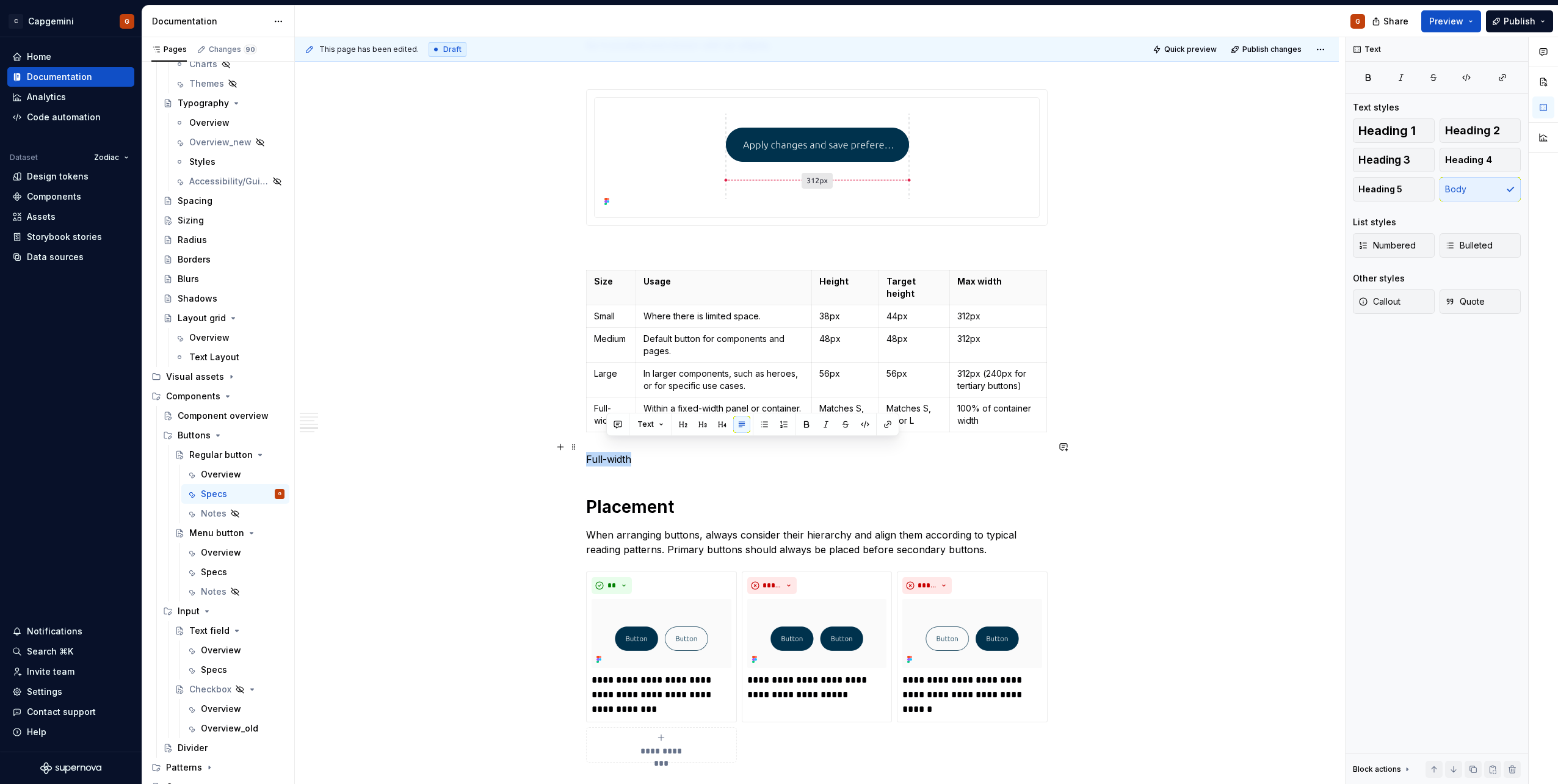
click at [626, 392] on p "Full-width" at bounding box center [816, 459] width 461 height 14
click at [776, 132] on button "Heading 2" at bounding box center [1480, 130] width 82 height 24
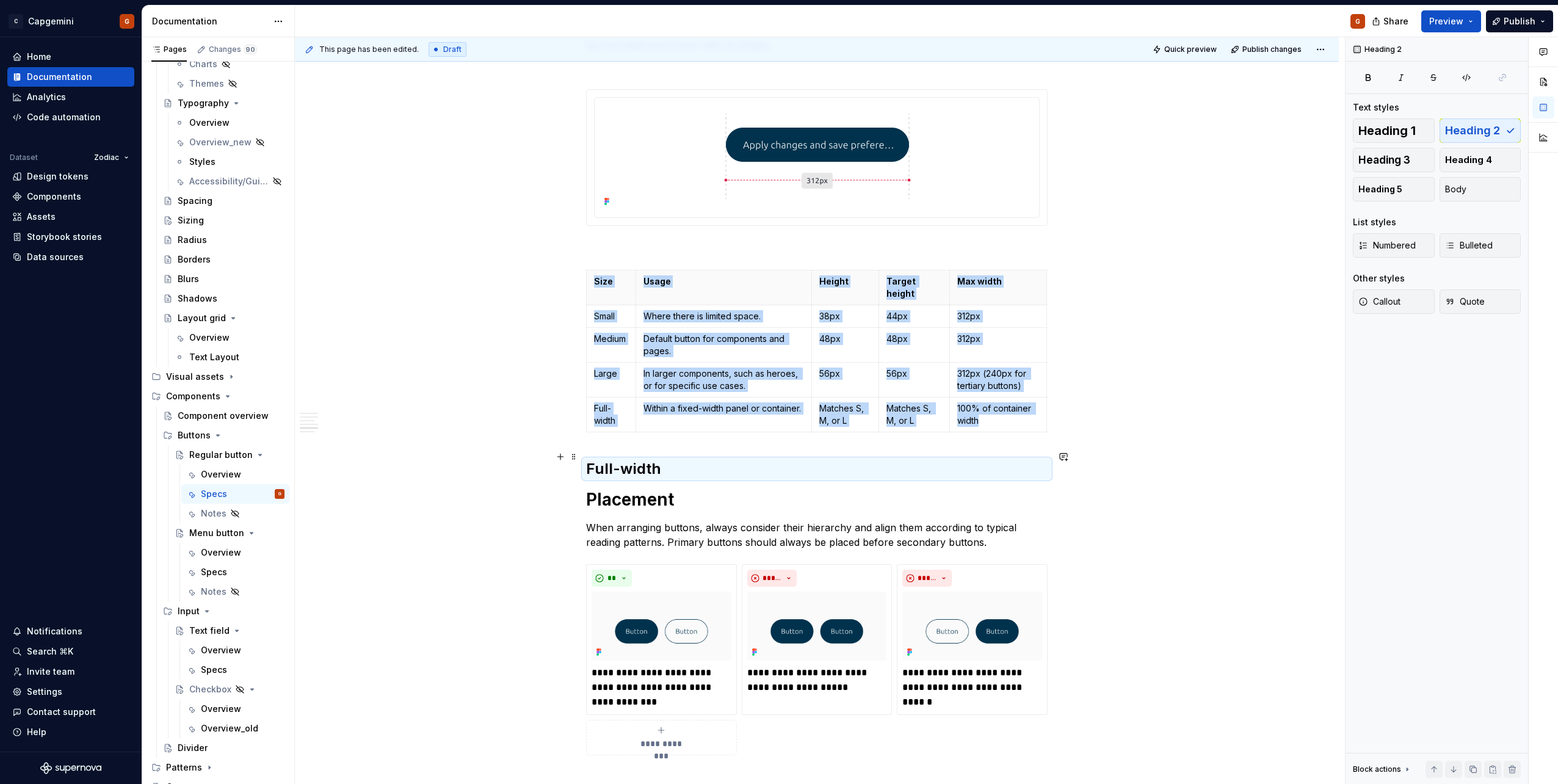
click at [706, 392] on h2 "Full-width" at bounding box center [816, 469] width 461 height 19
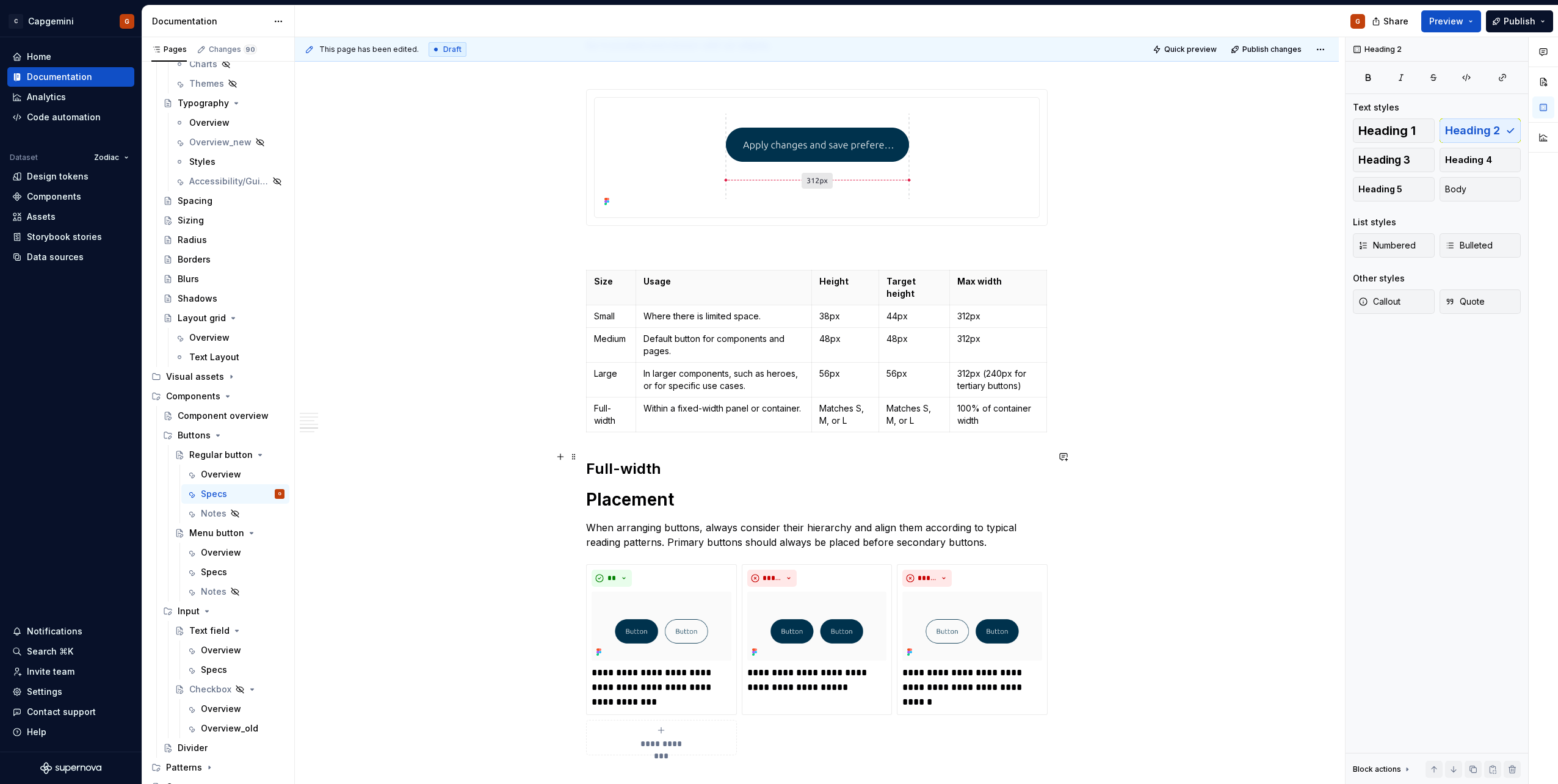
click at [706, 392] on h2 "Full-width" at bounding box center [816, 469] width 461 height 19
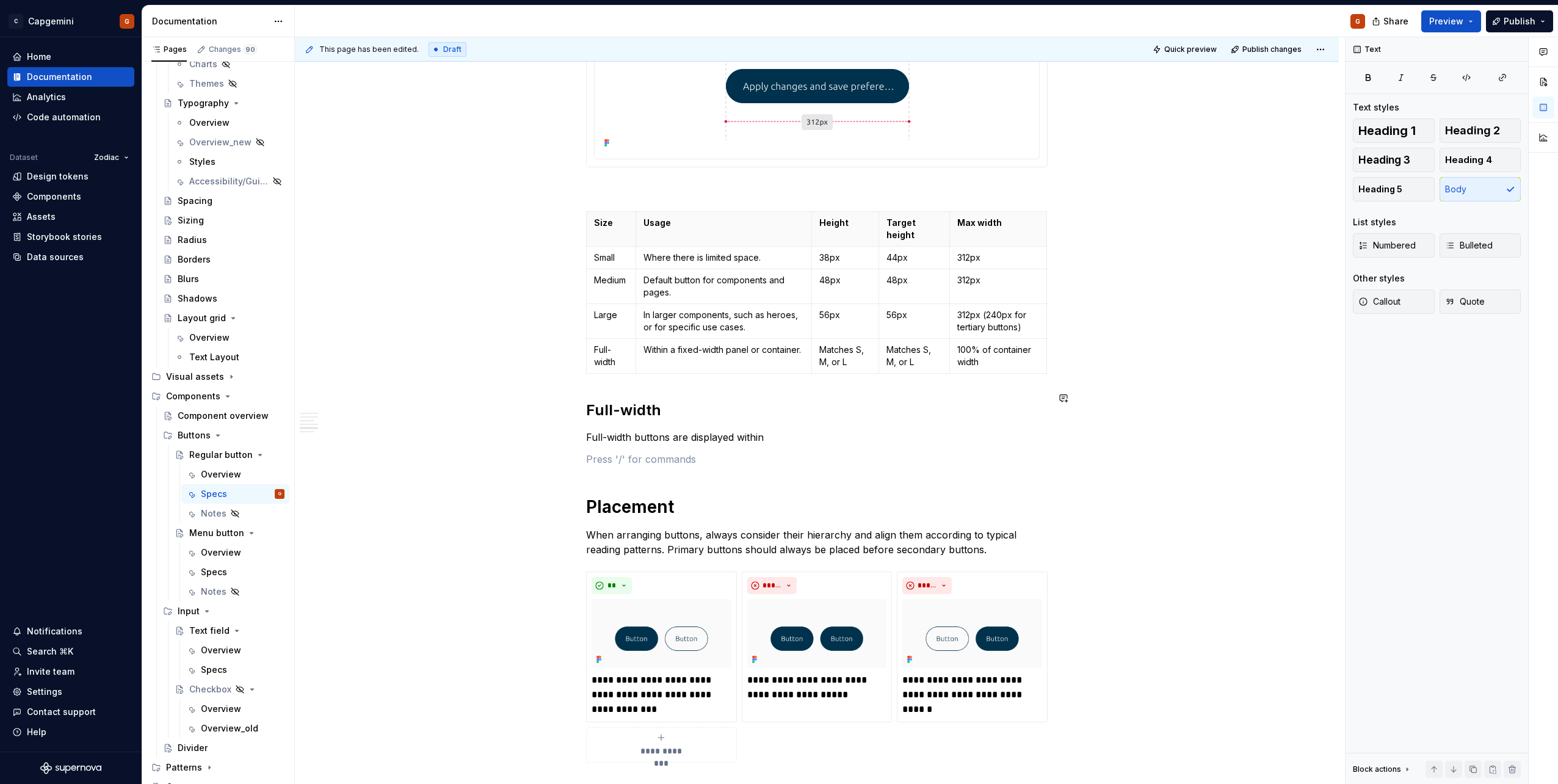
scroll to position [1866, 0]
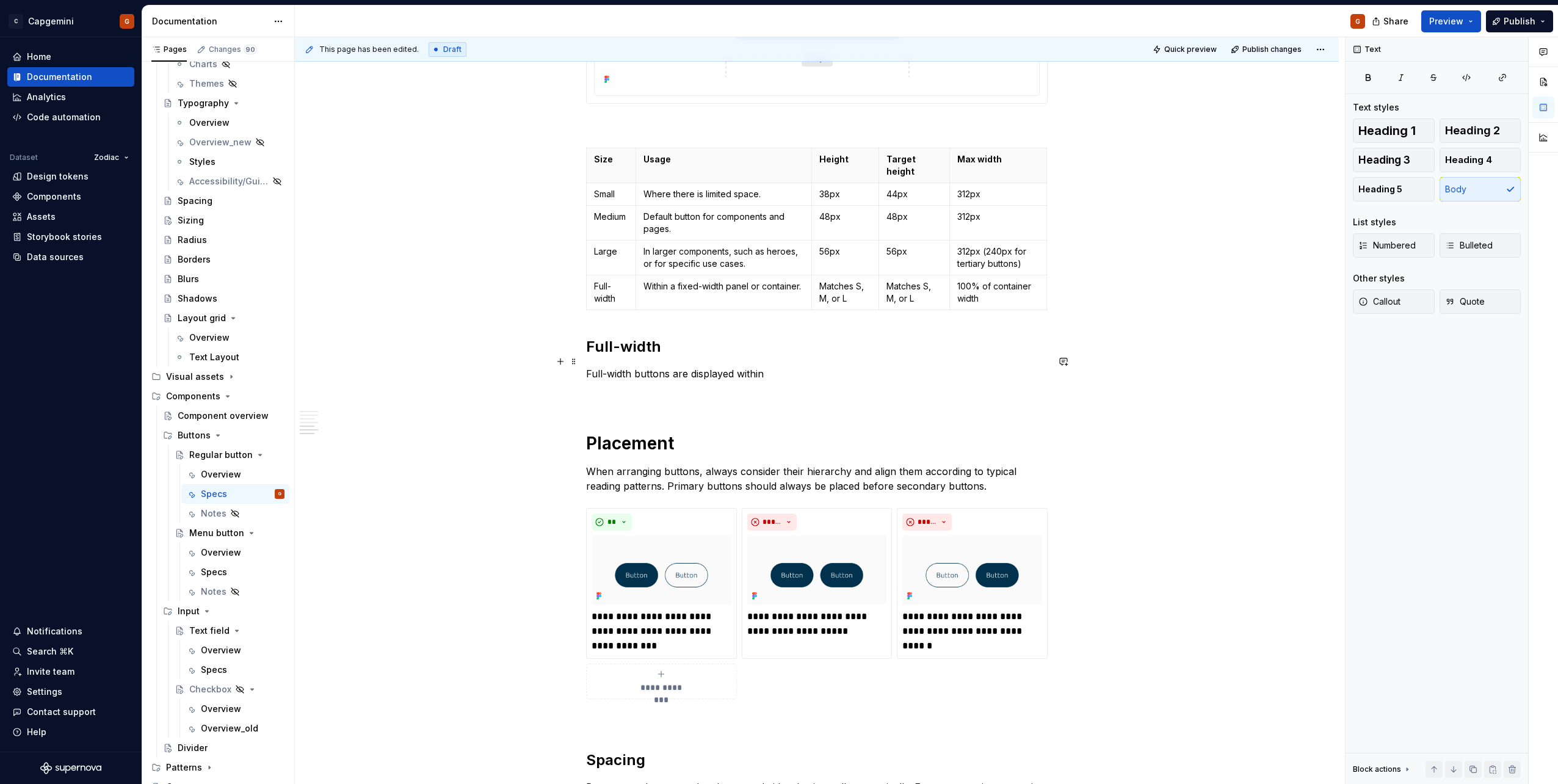
click at [776, 366] on p "Full-width buttons are displayed within" at bounding box center [816, 374] width 461 height 14
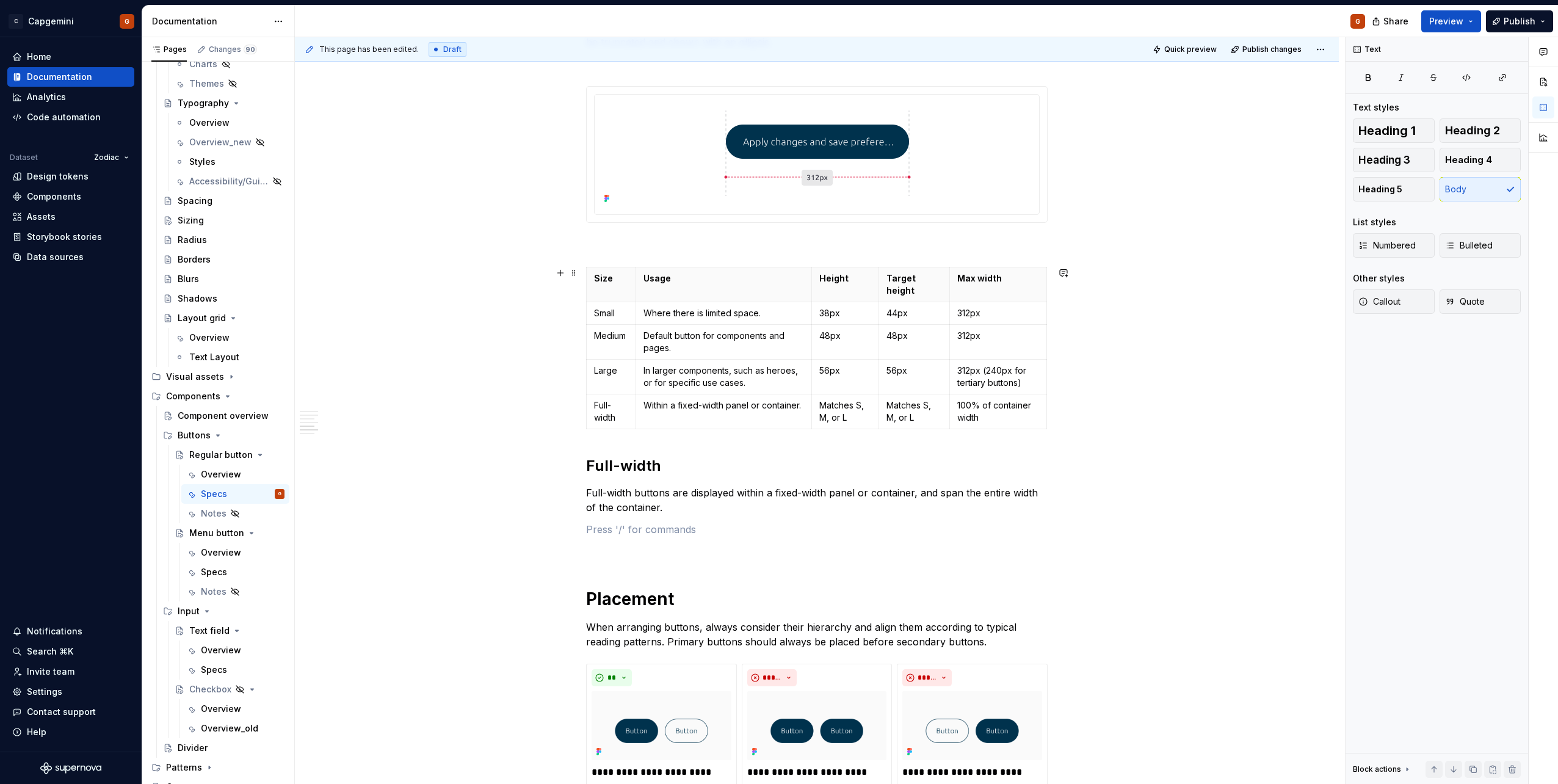
scroll to position [1777, 0]
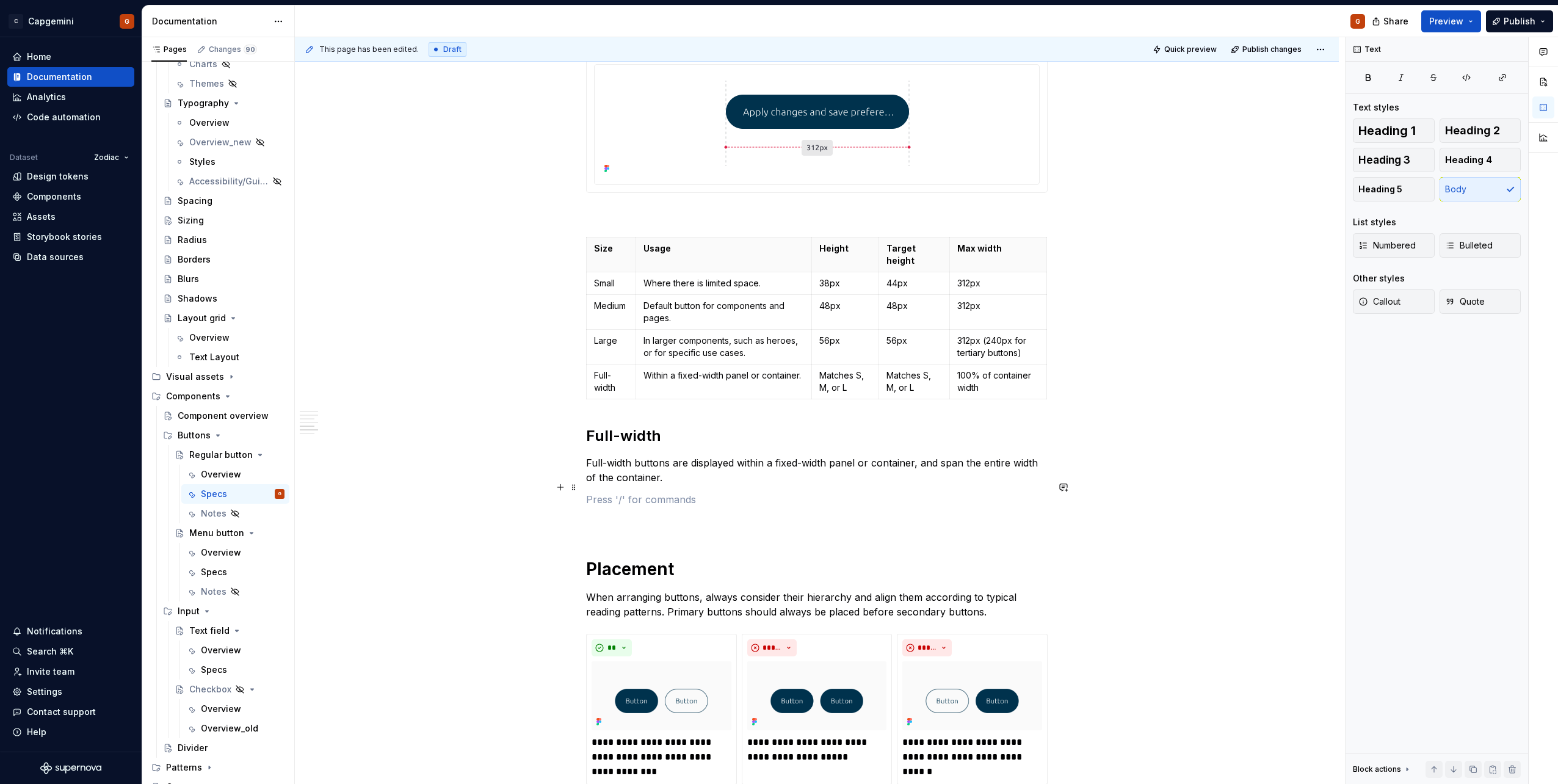
click at [655, 392] on p at bounding box center [816, 499] width 461 height 14
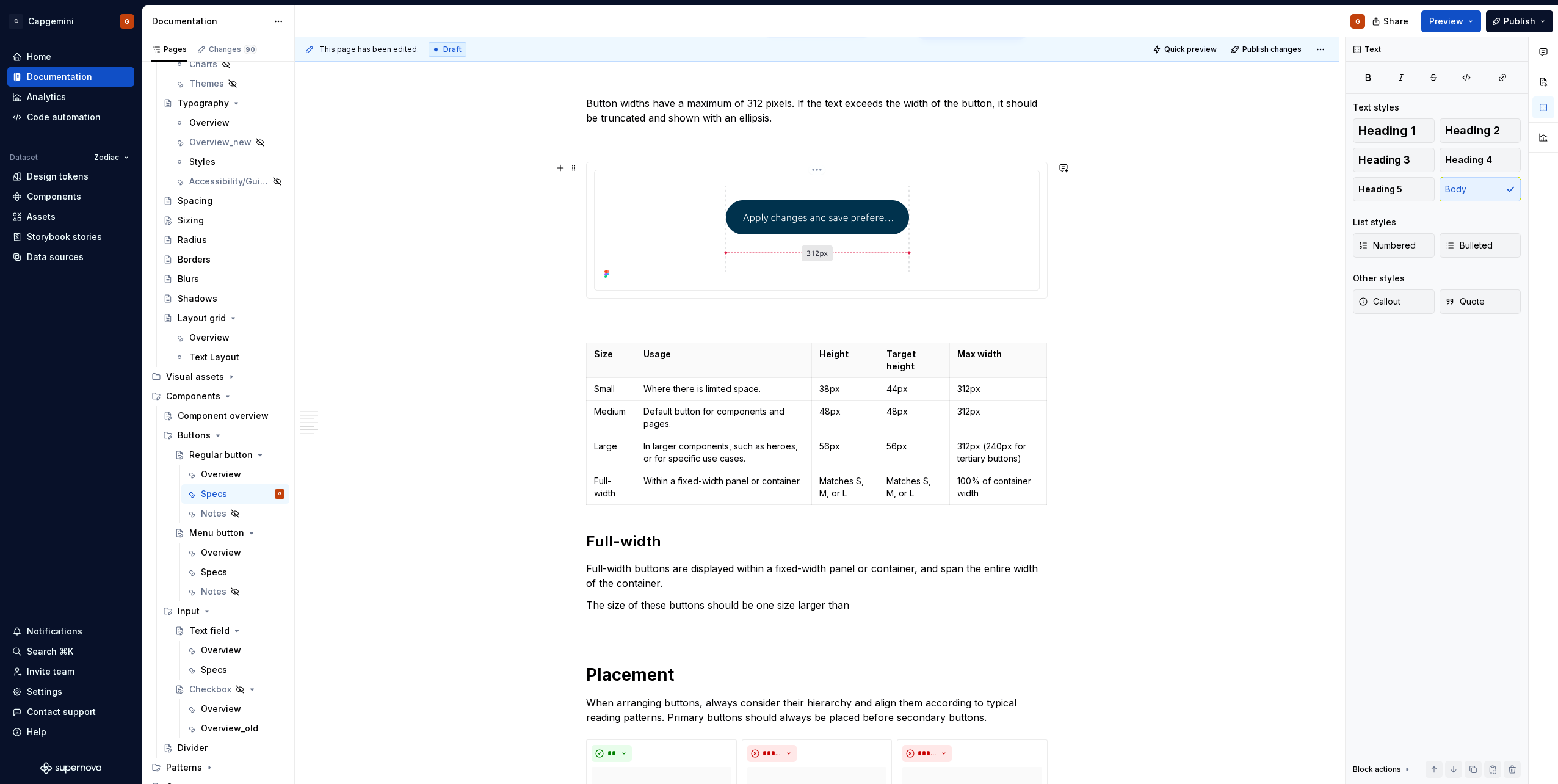
scroll to position [1716, 0]
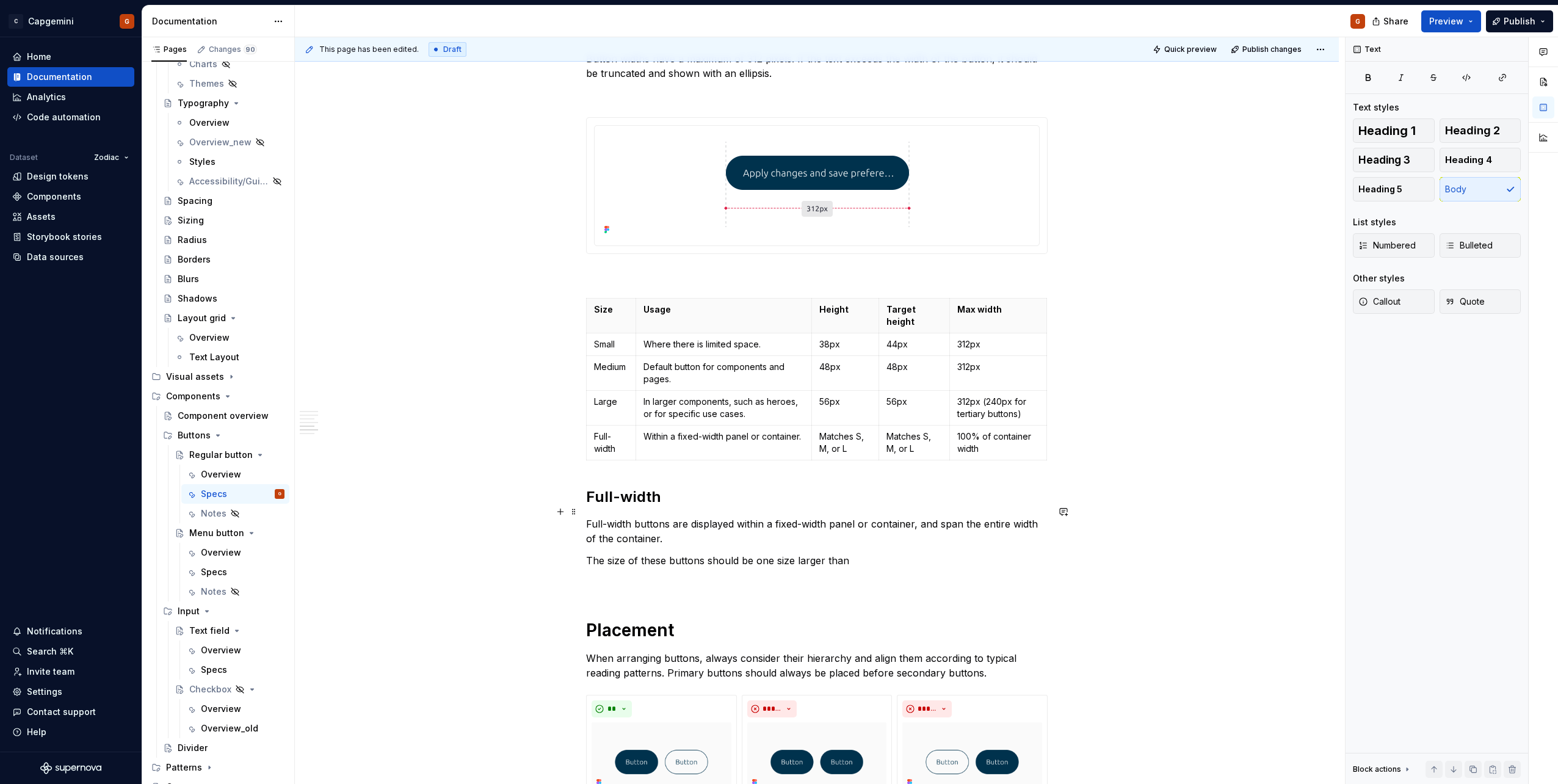
click at [688, 392] on p "Full-width buttons are displayed within a fixed-width panel or container, and s…" at bounding box center [816, 531] width 461 height 30
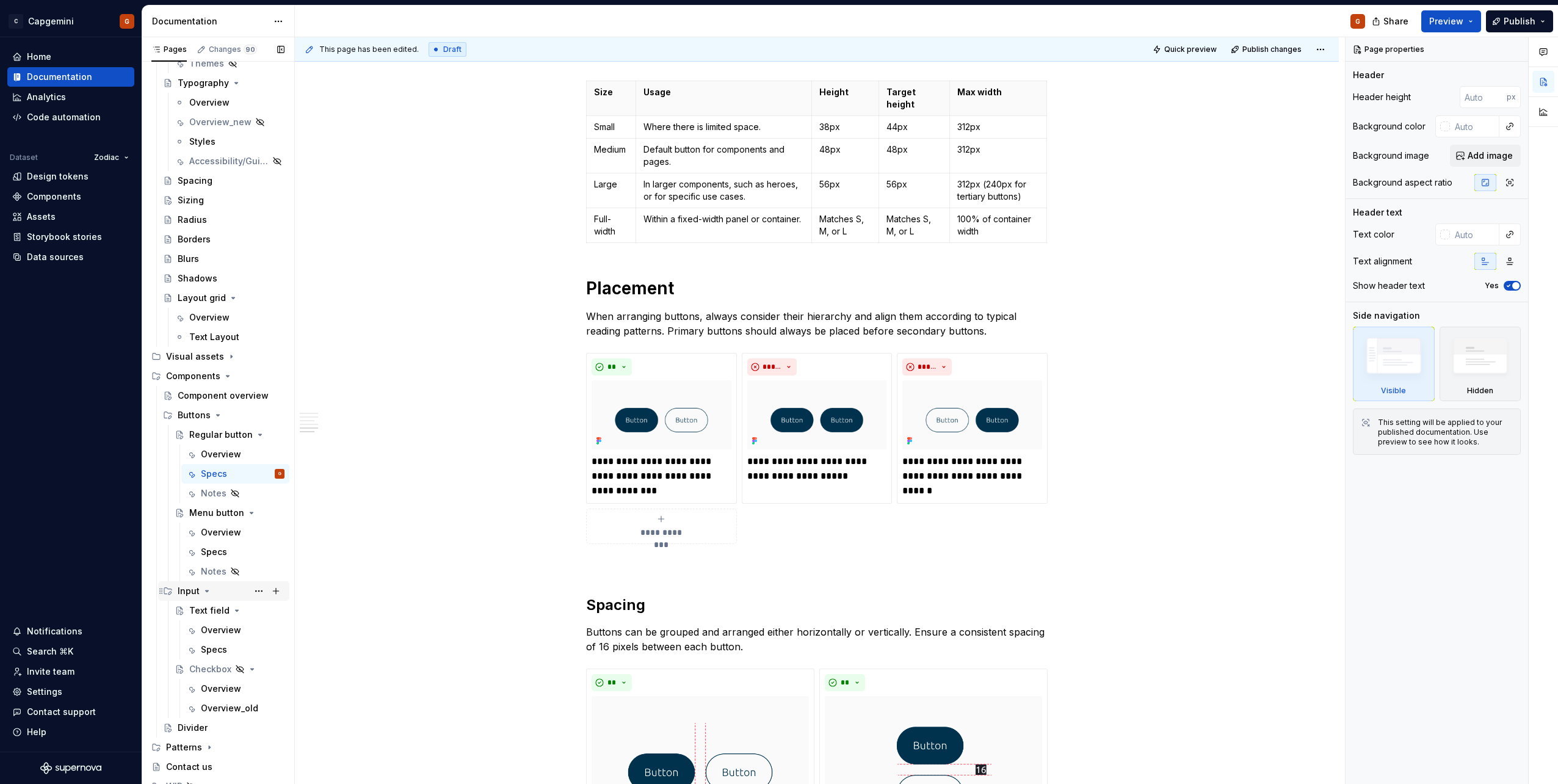
scroll to position [395, 0]
click at [208, 392] on div "Overview" at bounding box center [221, 679] width 40 height 12
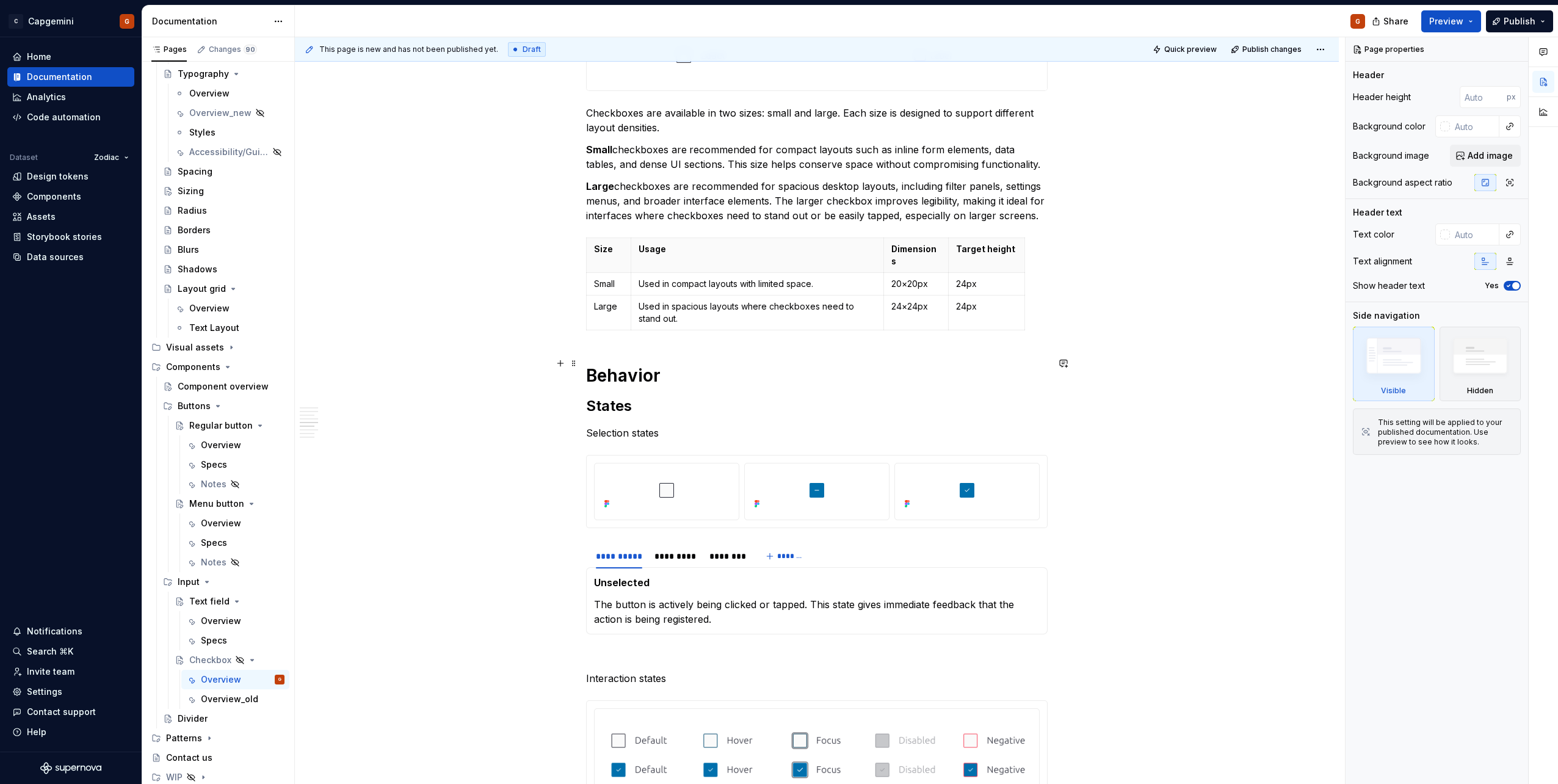
scroll to position [1160, 0]
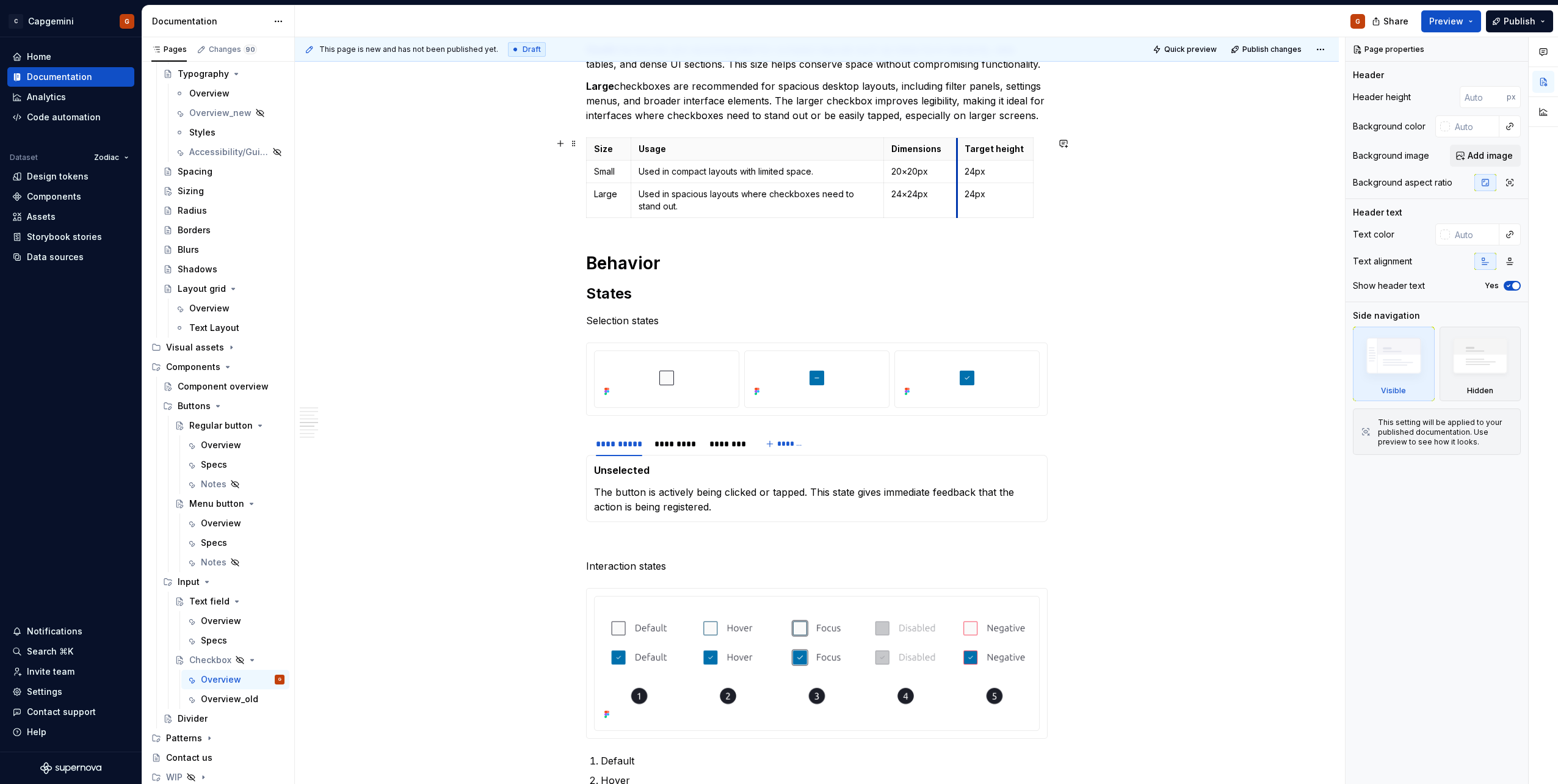
drag, startPoint x: 946, startPoint y: 150, endPoint x: 955, endPoint y: 147, distance: 9.5
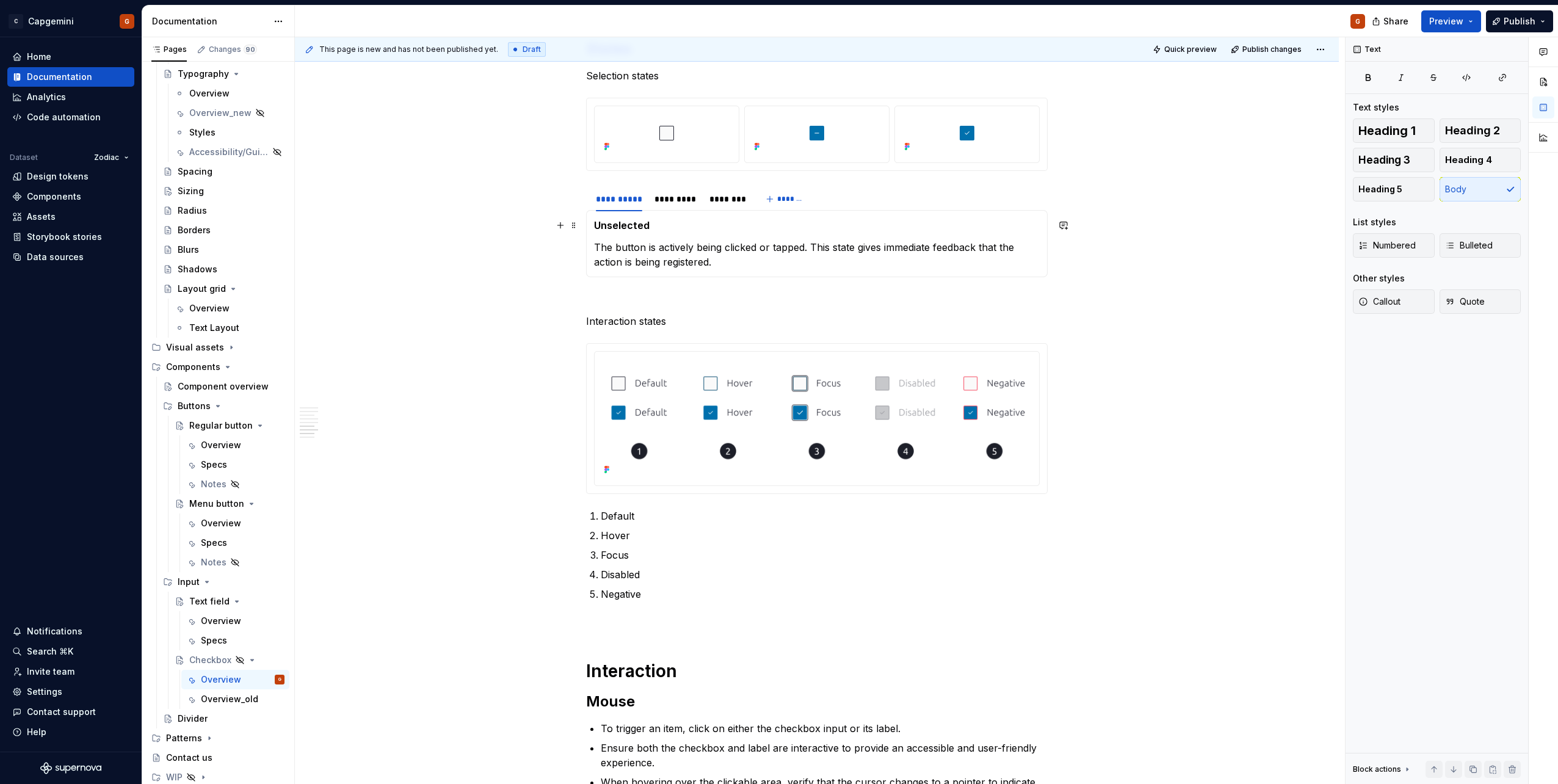
scroll to position [1404, 0]
type textarea "*"
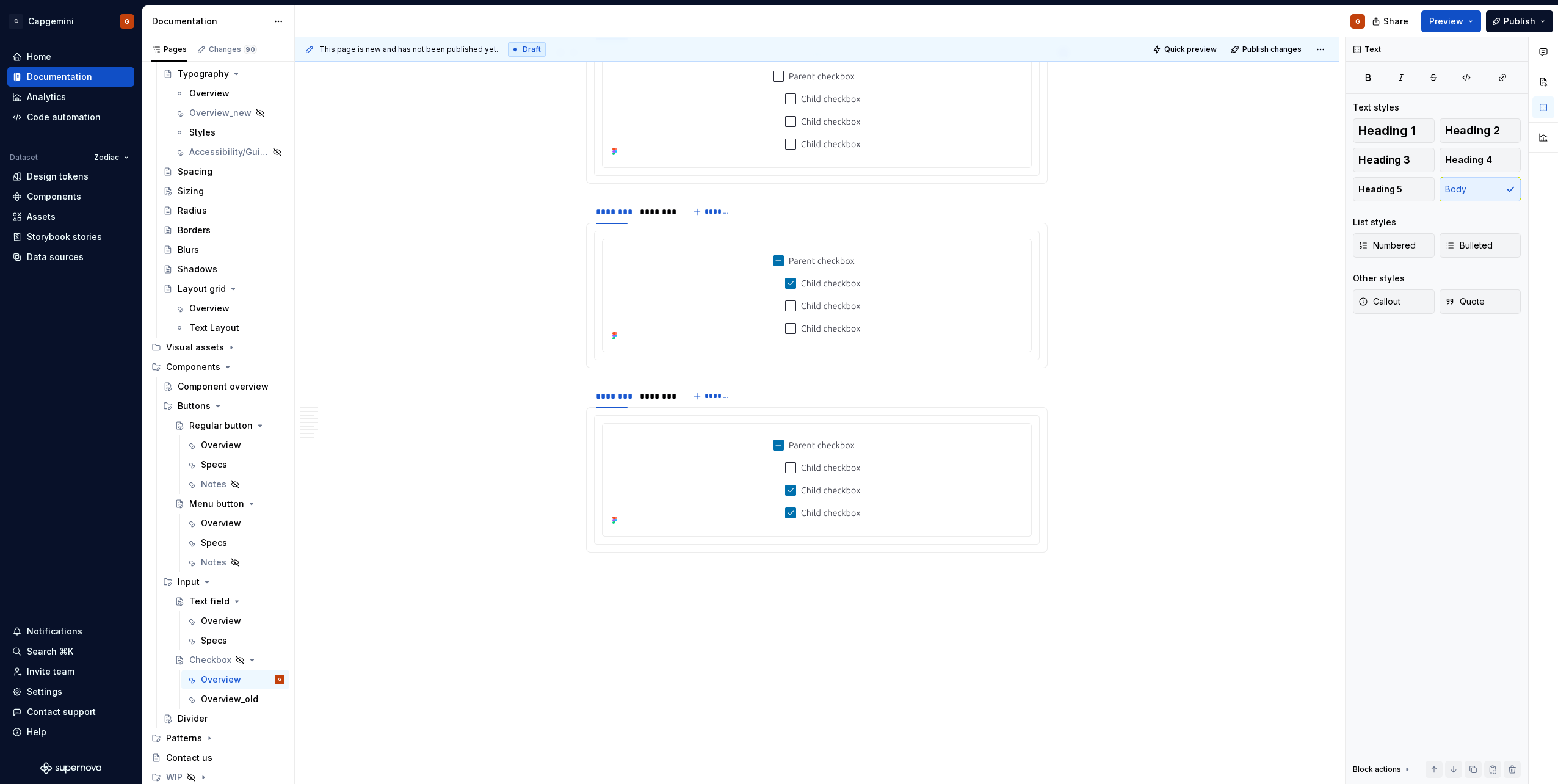
scroll to position [2600, 0]
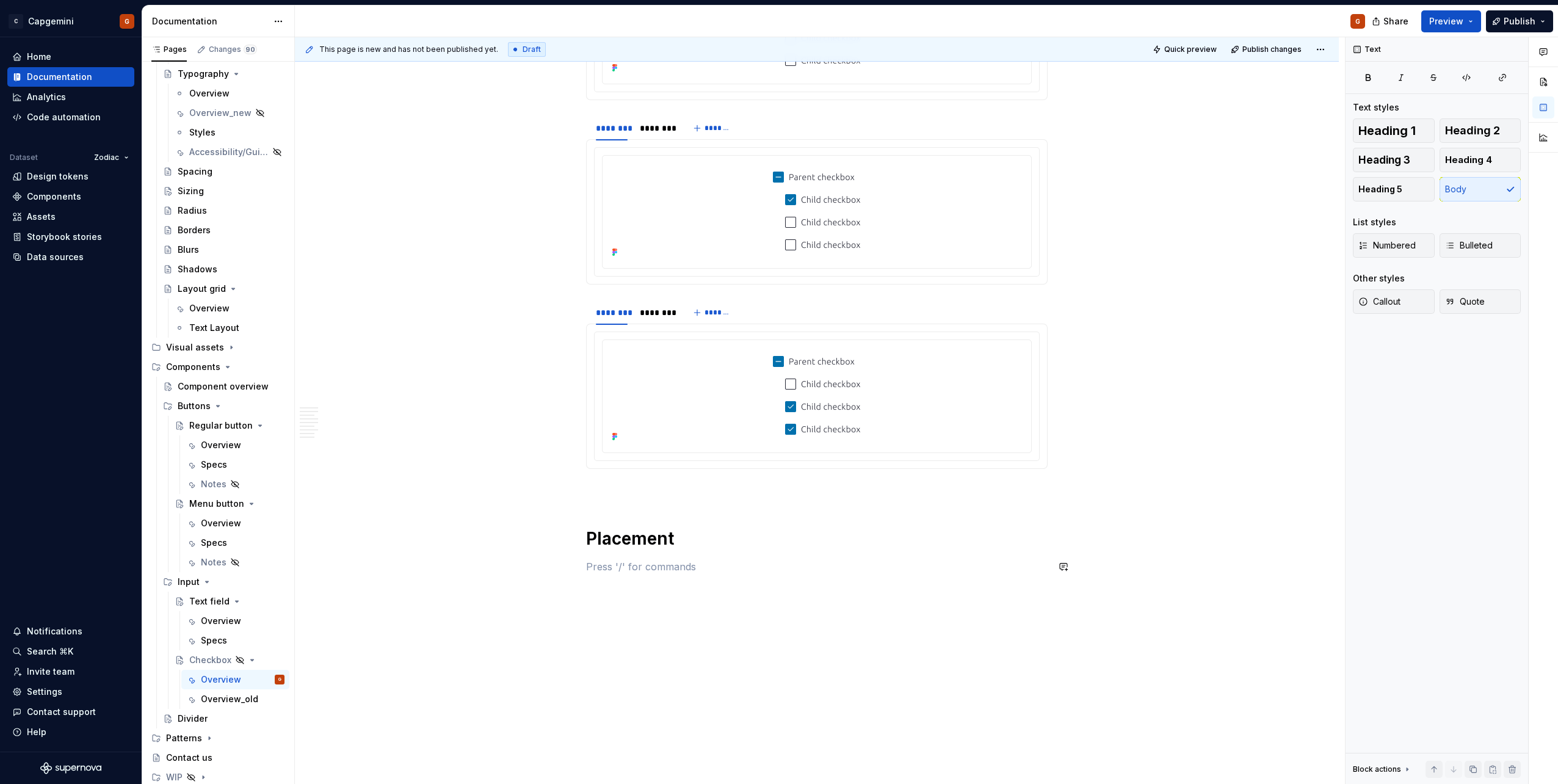
scroll to position [2696, 0]
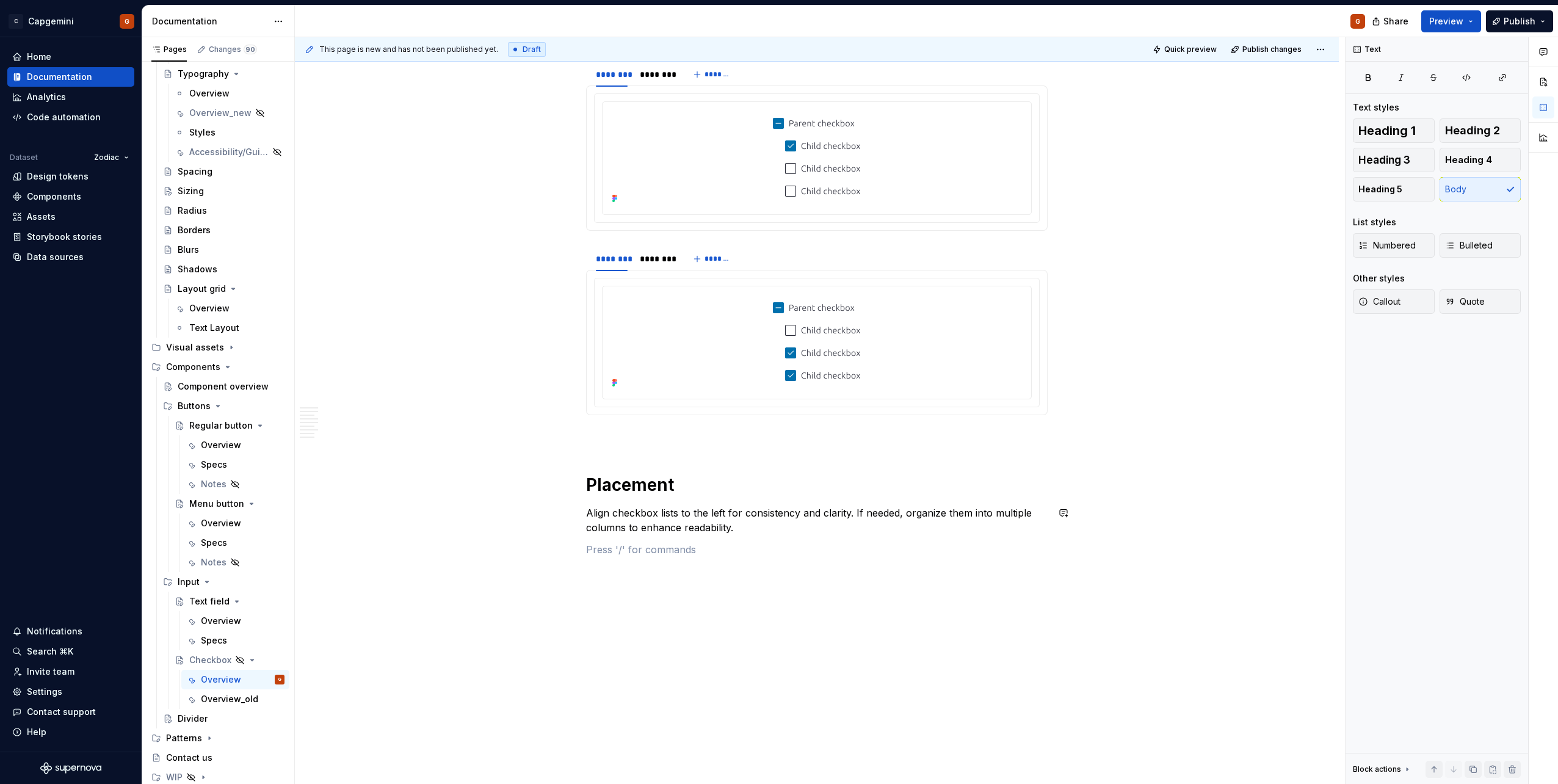
scroll to position [2733, 0]
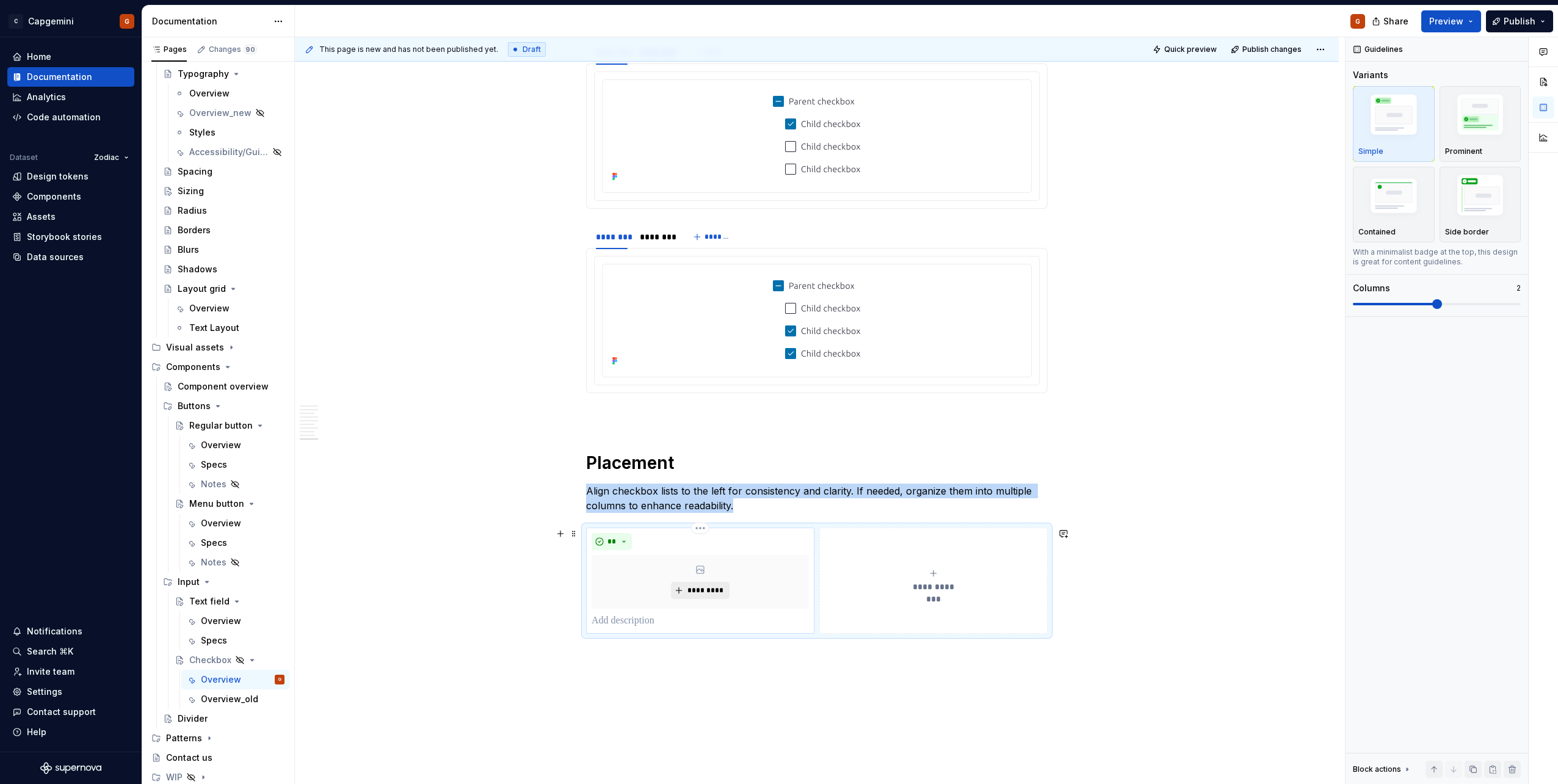
click at [721, 392] on button "*********" at bounding box center [700, 590] width 58 height 17
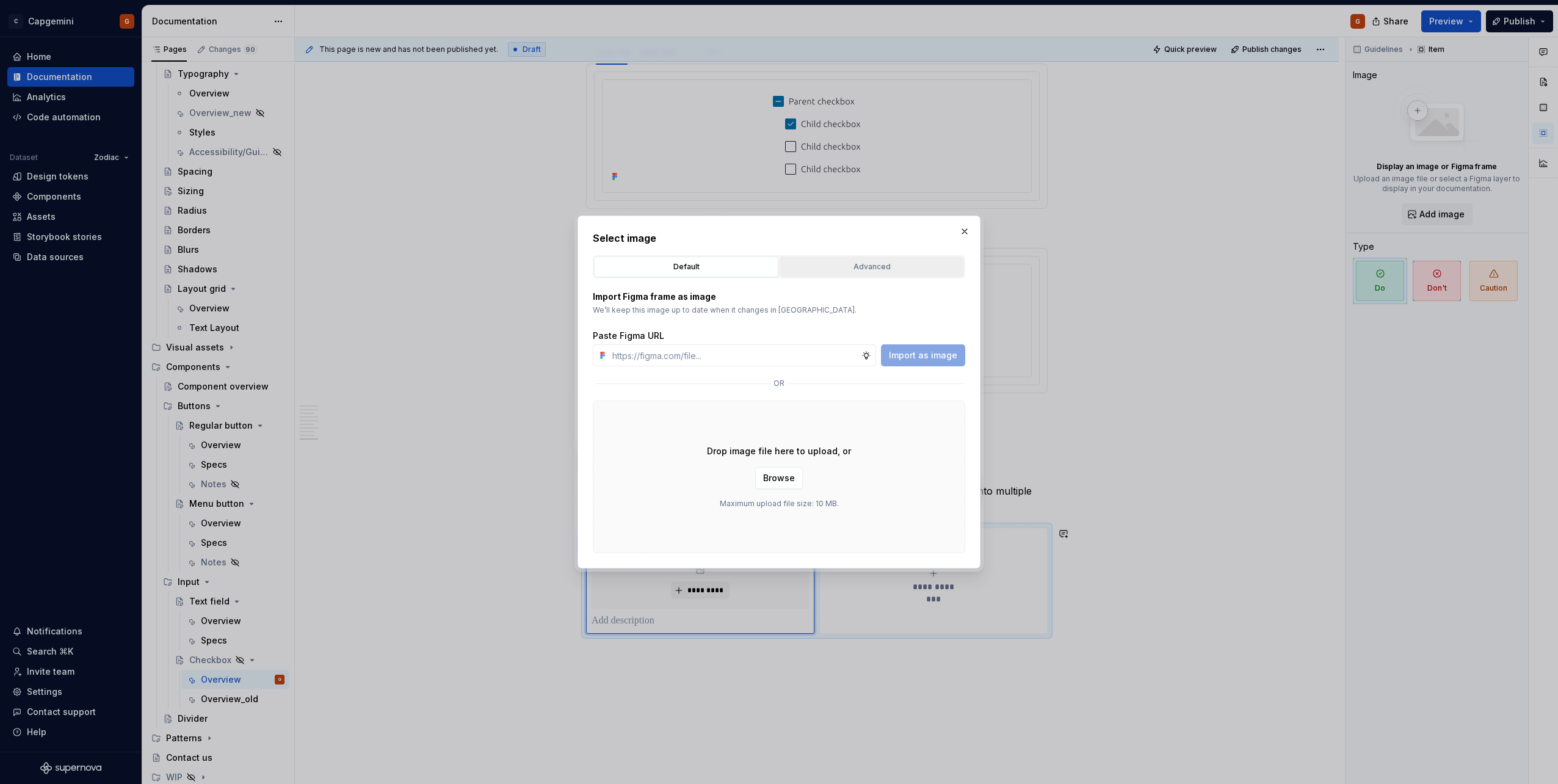
click at [776, 272] on div "Advanced" at bounding box center [872, 266] width 176 height 12
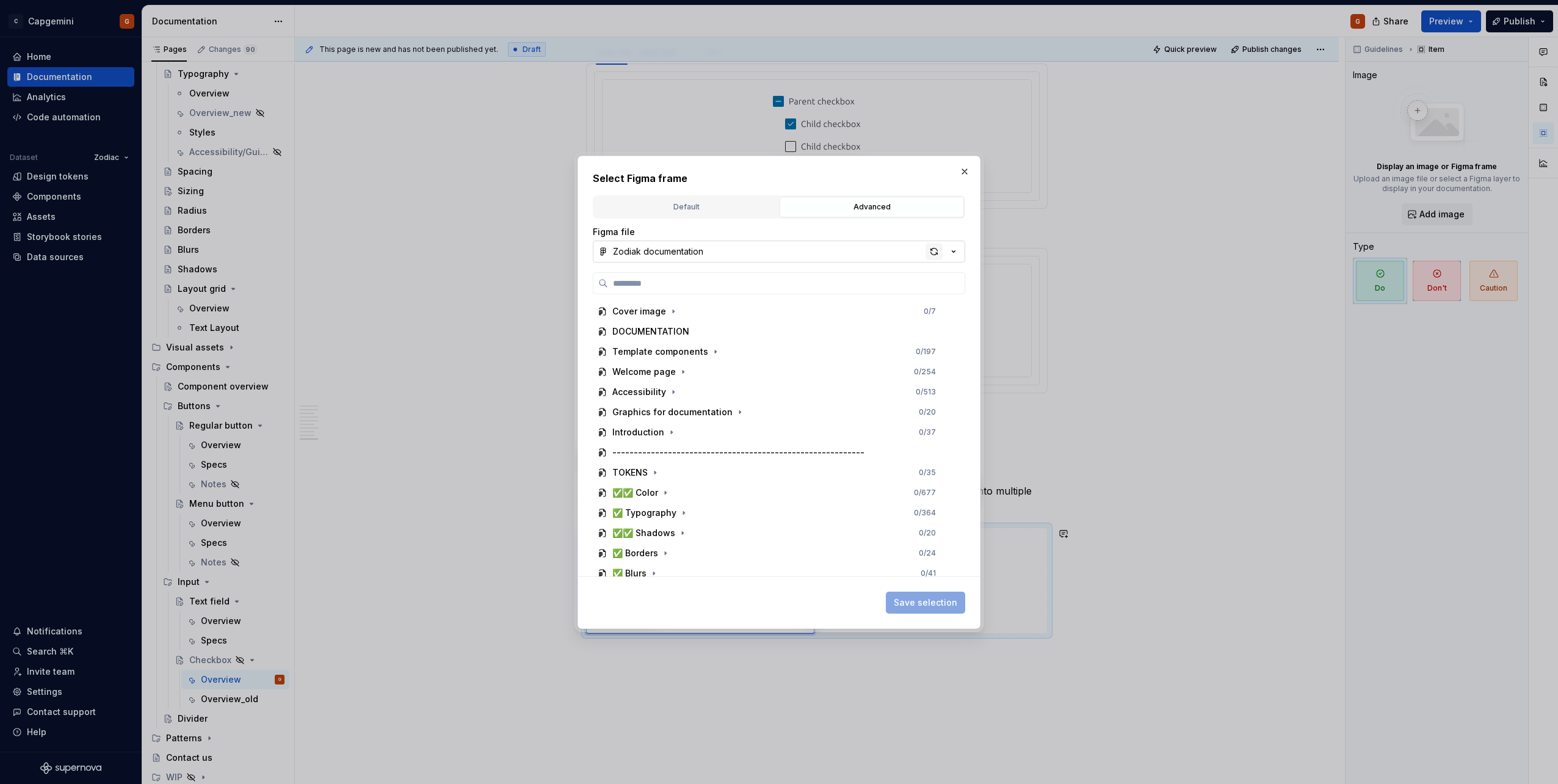
click at [776, 258] on div "button" at bounding box center [934, 251] width 17 height 17
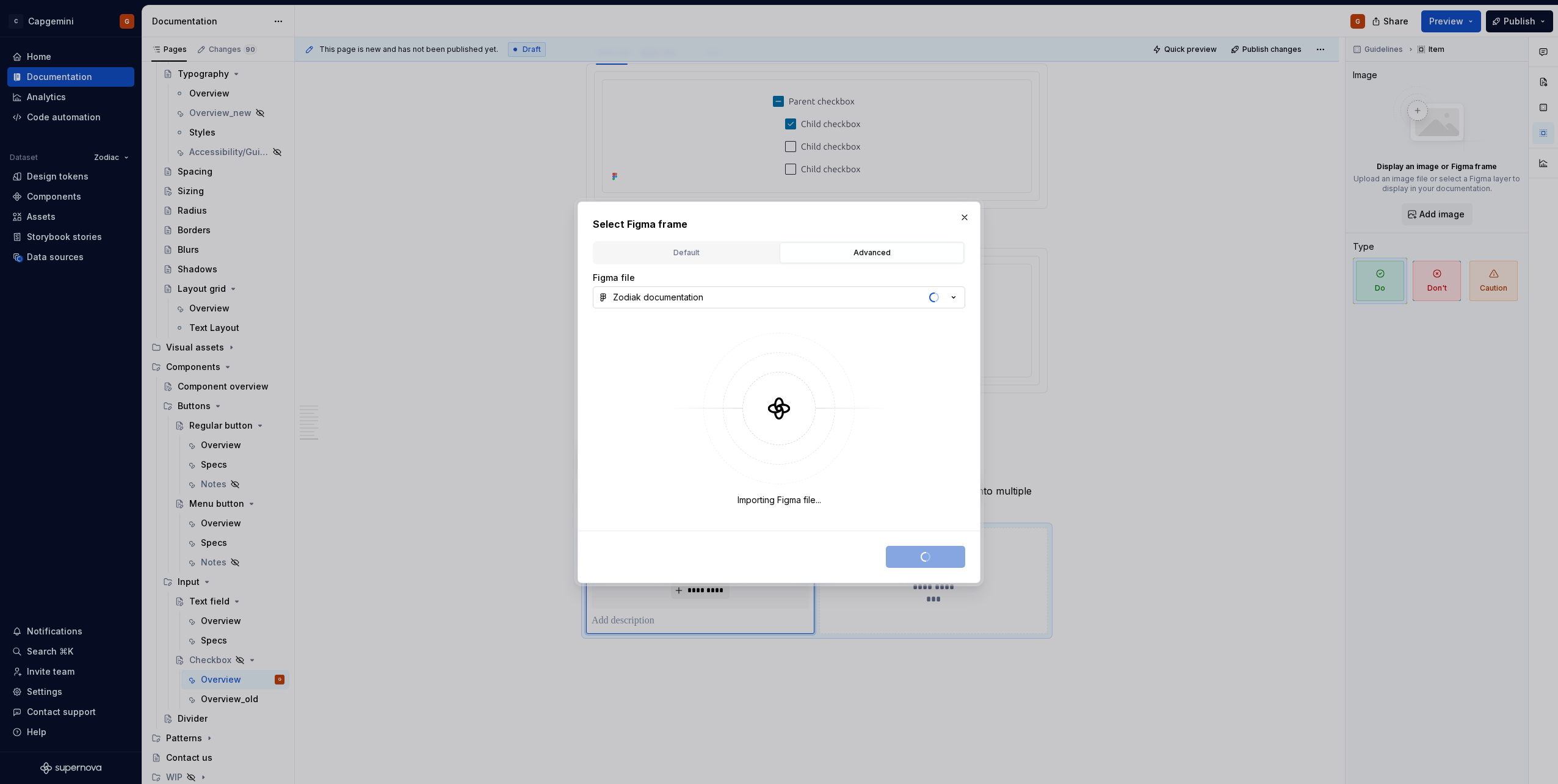
type textarea "*"
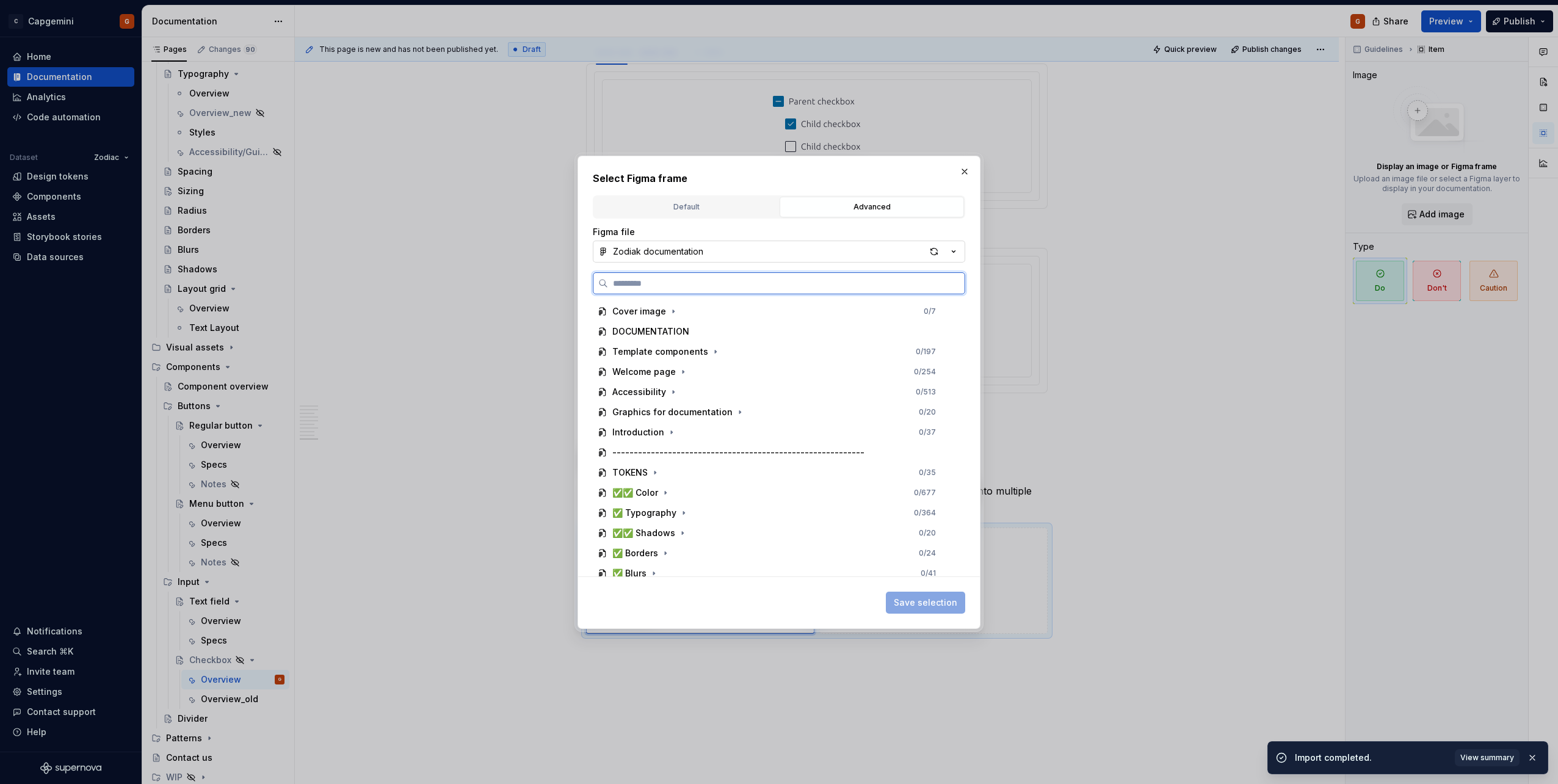
click at [735, 282] on input "search" at bounding box center [785, 283] width 356 height 12
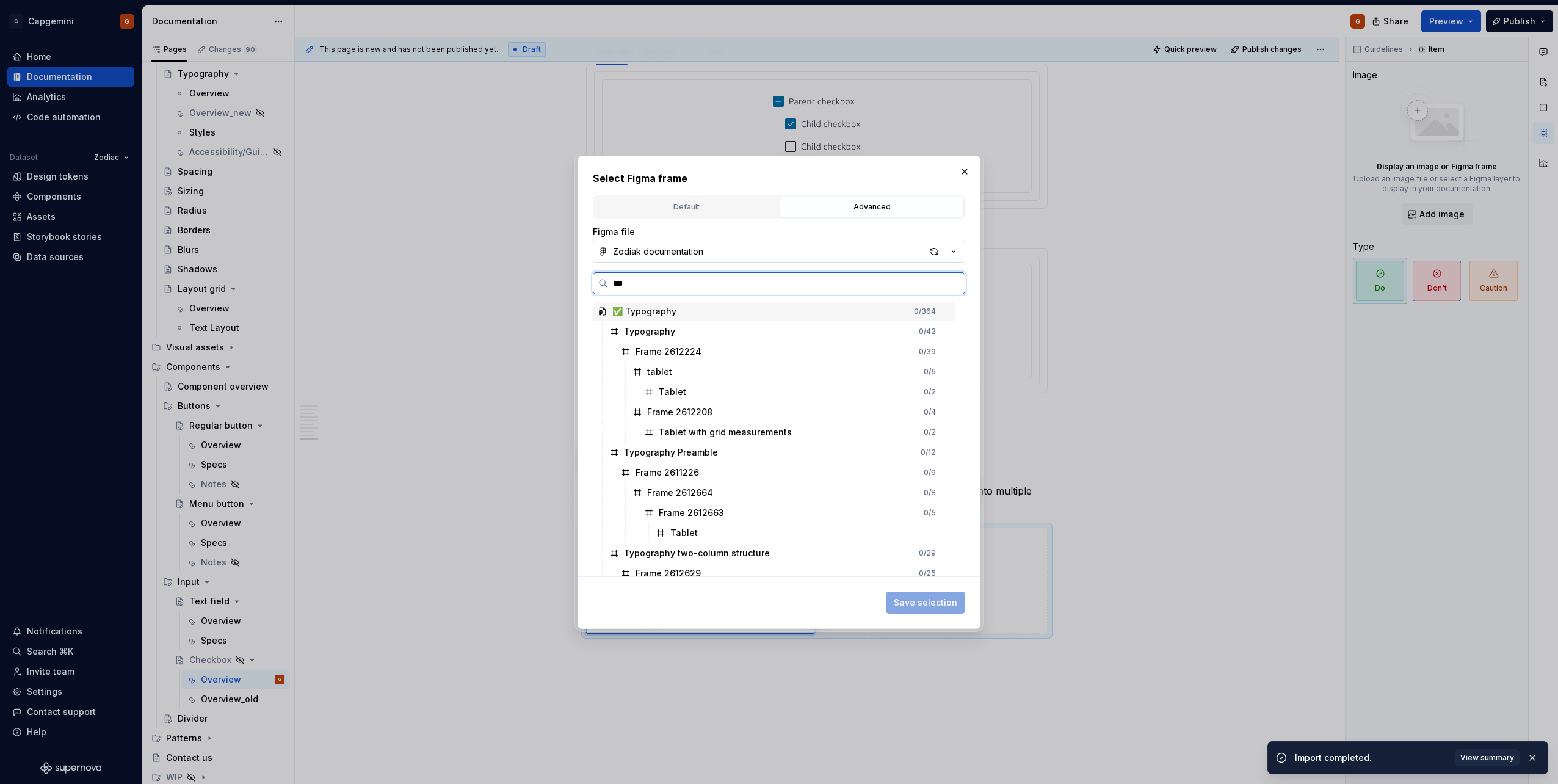
type input "****"
type textarea "*"
type input "****"
type textarea "*"
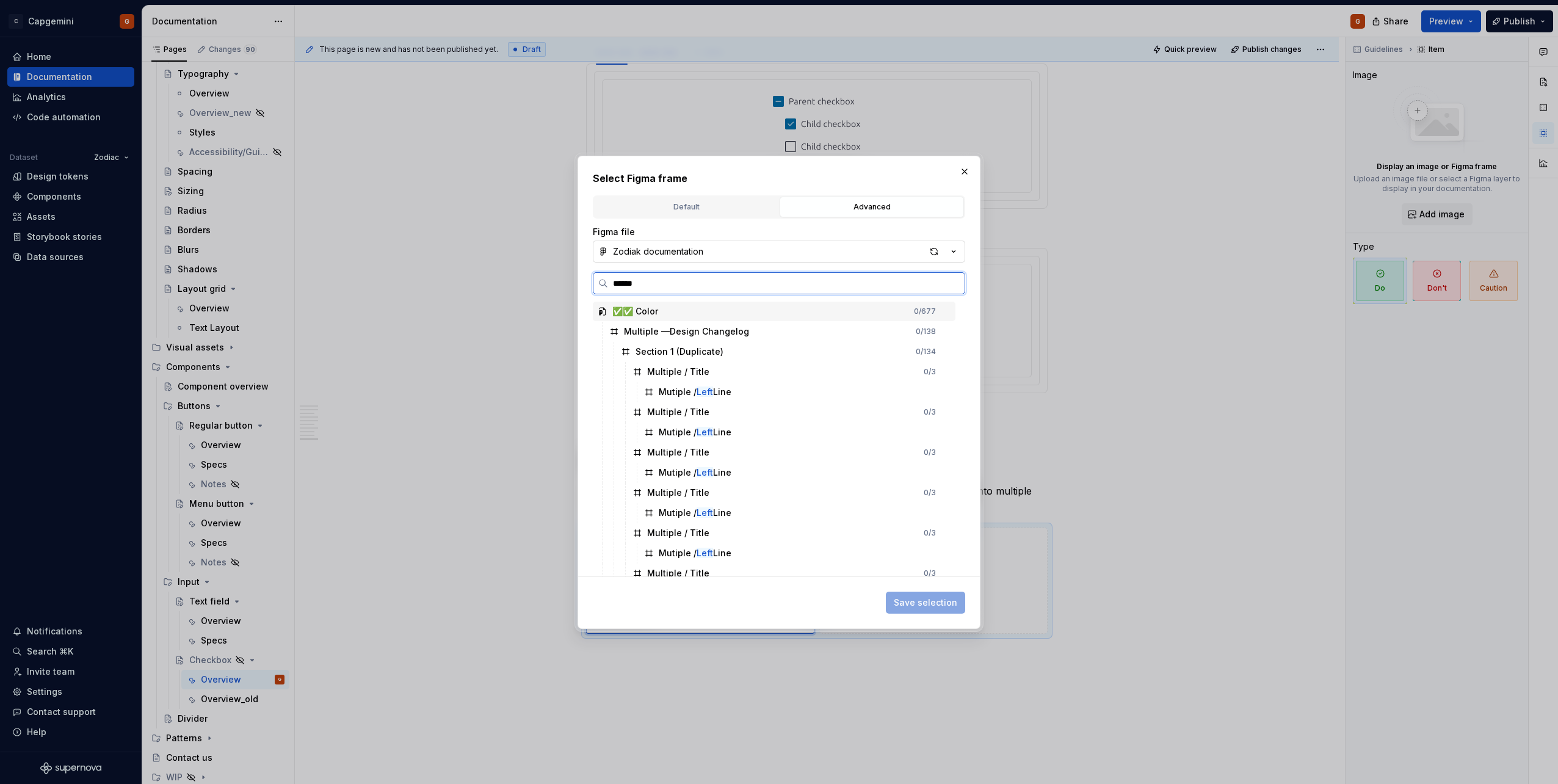
type input "*******"
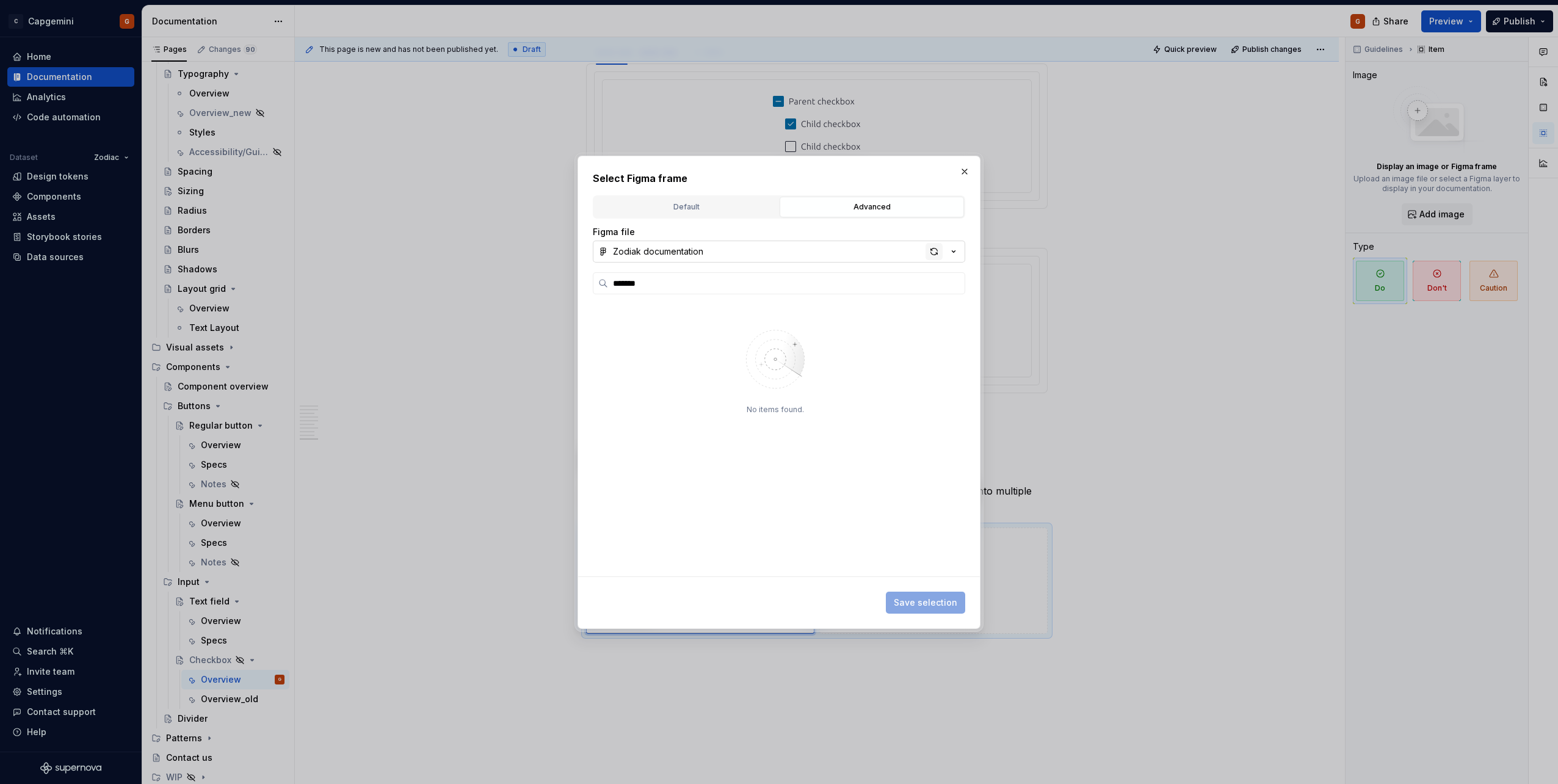
click at [776, 253] on div "button" at bounding box center [934, 251] width 17 height 17
type textarea "*"
type input "********"
click at [776, 255] on div "button" at bounding box center [934, 251] width 17 height 17
type textarea "*"
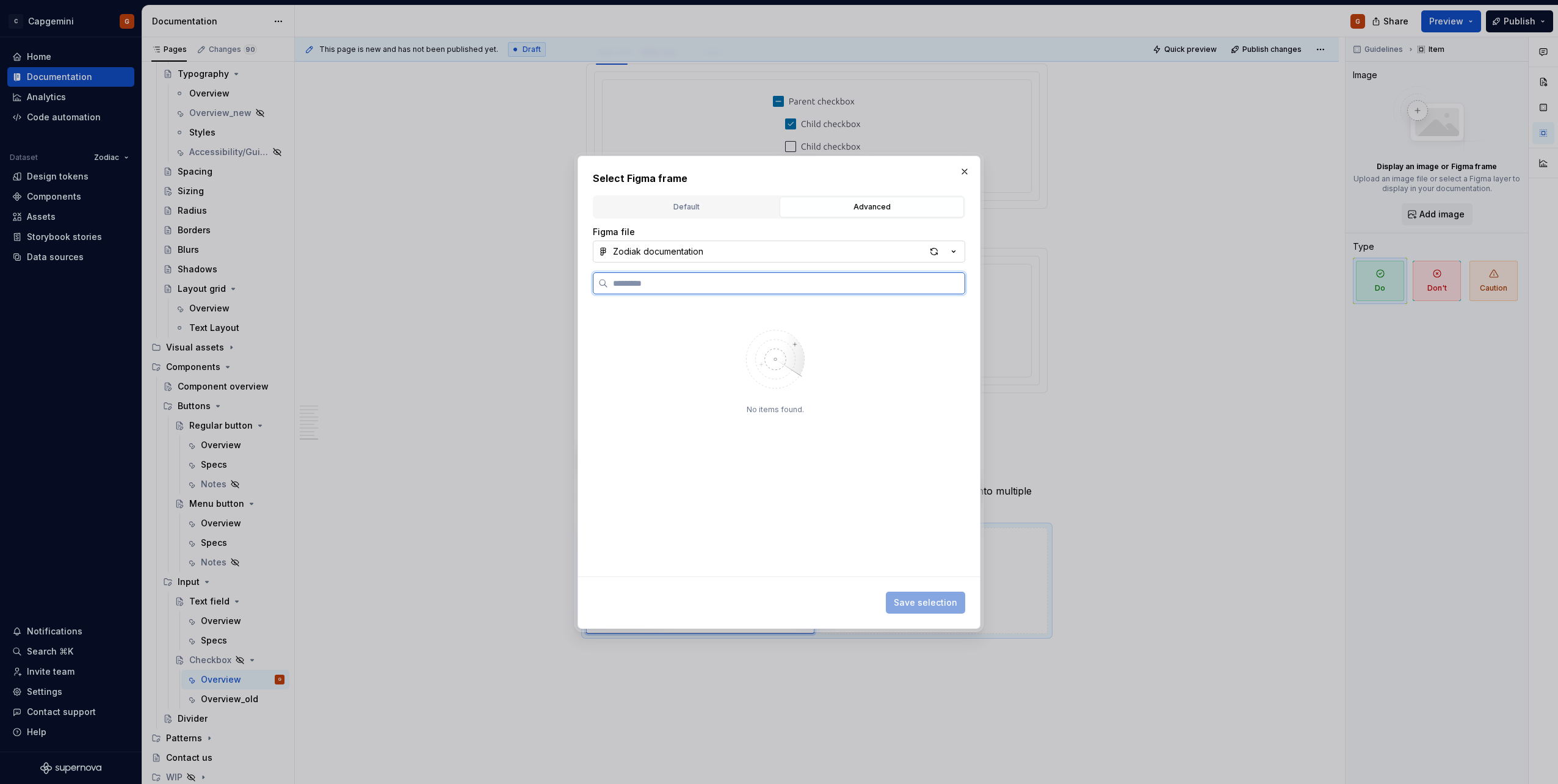
click at [776, 280] on input "search" at bounding box center [785, 283] width 356 height 12
click at [776, 279] on input "*****" at bounding box center [785, 283] width 356 height 12
type input "*****"
click at [776, 253] on div "button" at bounding box center [934, 251] width 17 height 17
click at [676, 278] on input "search" at bounding box center [785, 283] width 356 height 12
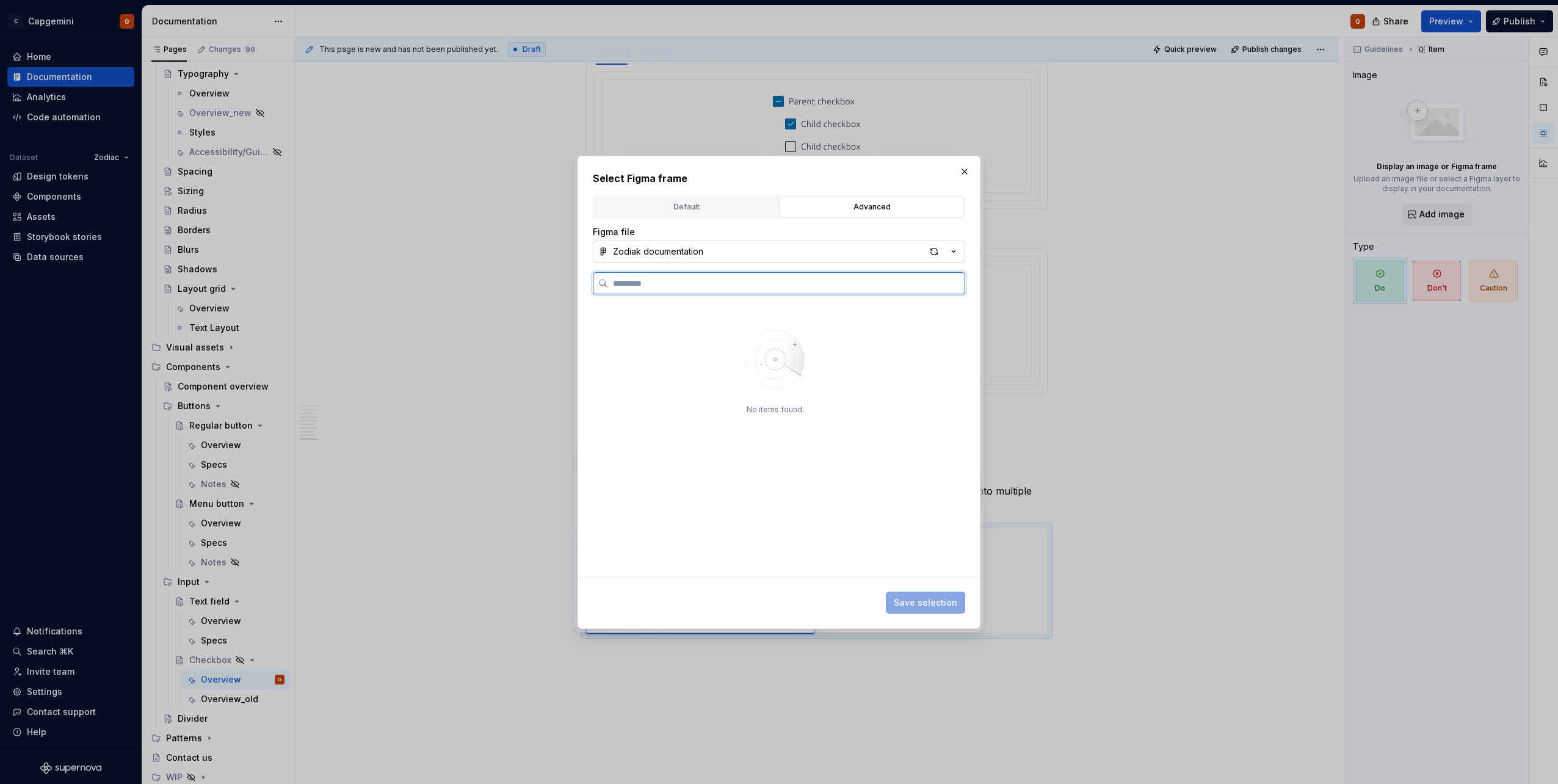
type textarea "*"
type input "********"
click at [776, 251] on div "button" at bounding box center [934, 251] width 17 height 17
type textarea "*"
click at [696, 288] on input "search" at bounding box center [785, 283] width 356 height 12
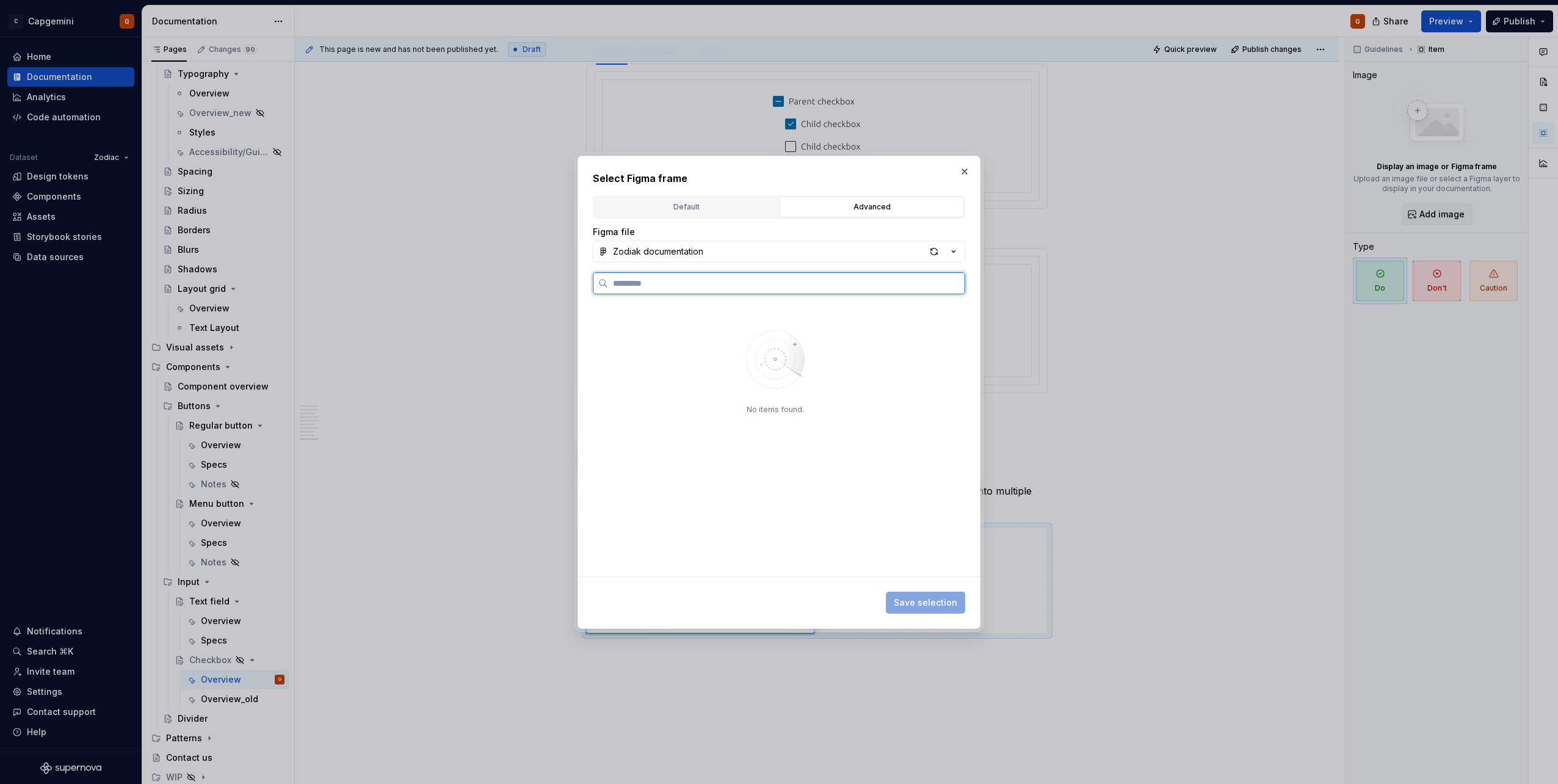
click at [679, 279] on input "search" at bounding box center [785, 283] width 356 height 12
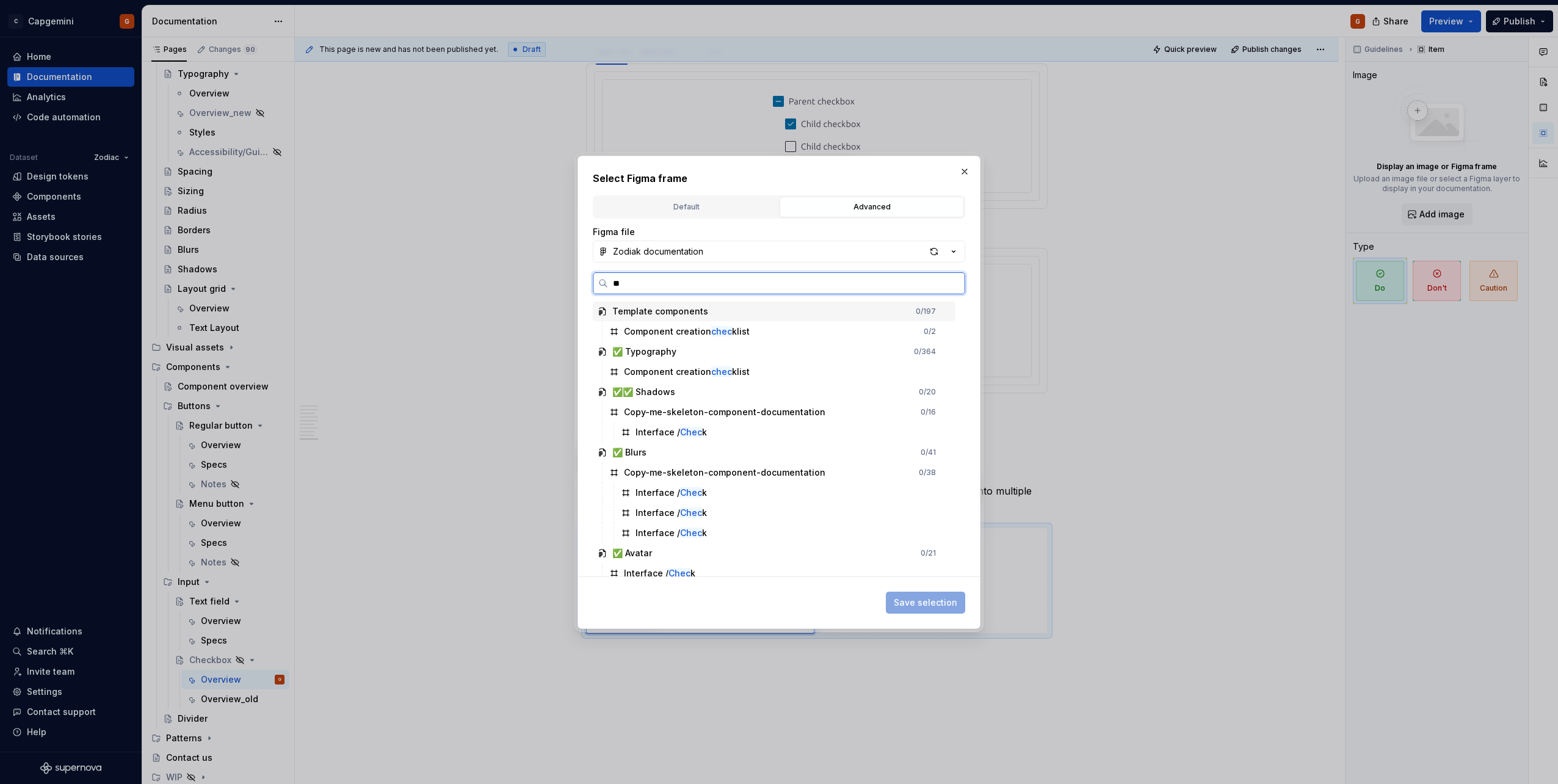
type input "*"
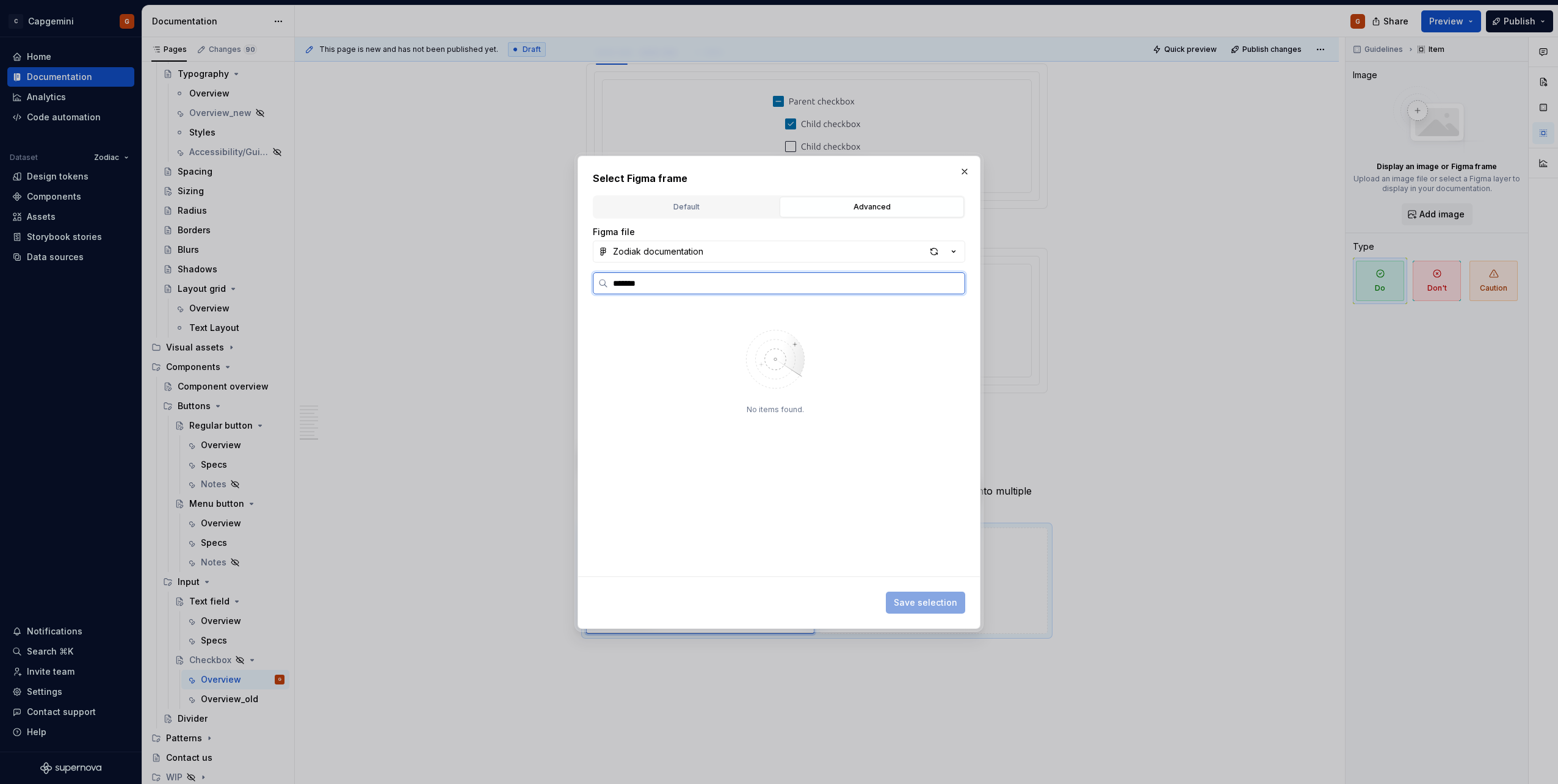
click at [643, 287] on input "*******" at bounding box center [785, 283] width 356 height 12
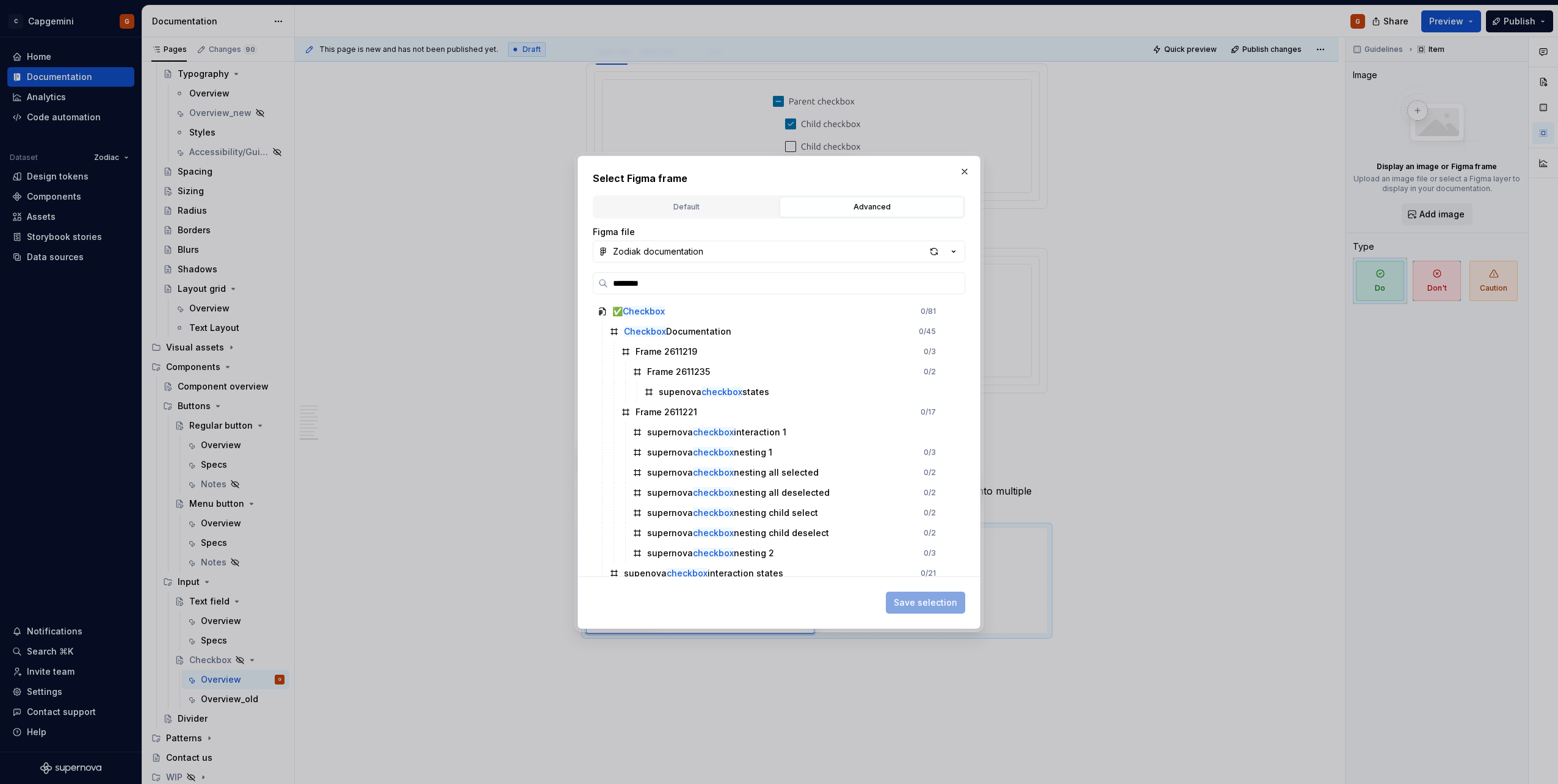
type input "********"
click at [776, 253] on div "button" at bounding box center [934, 251] width 17 height 17
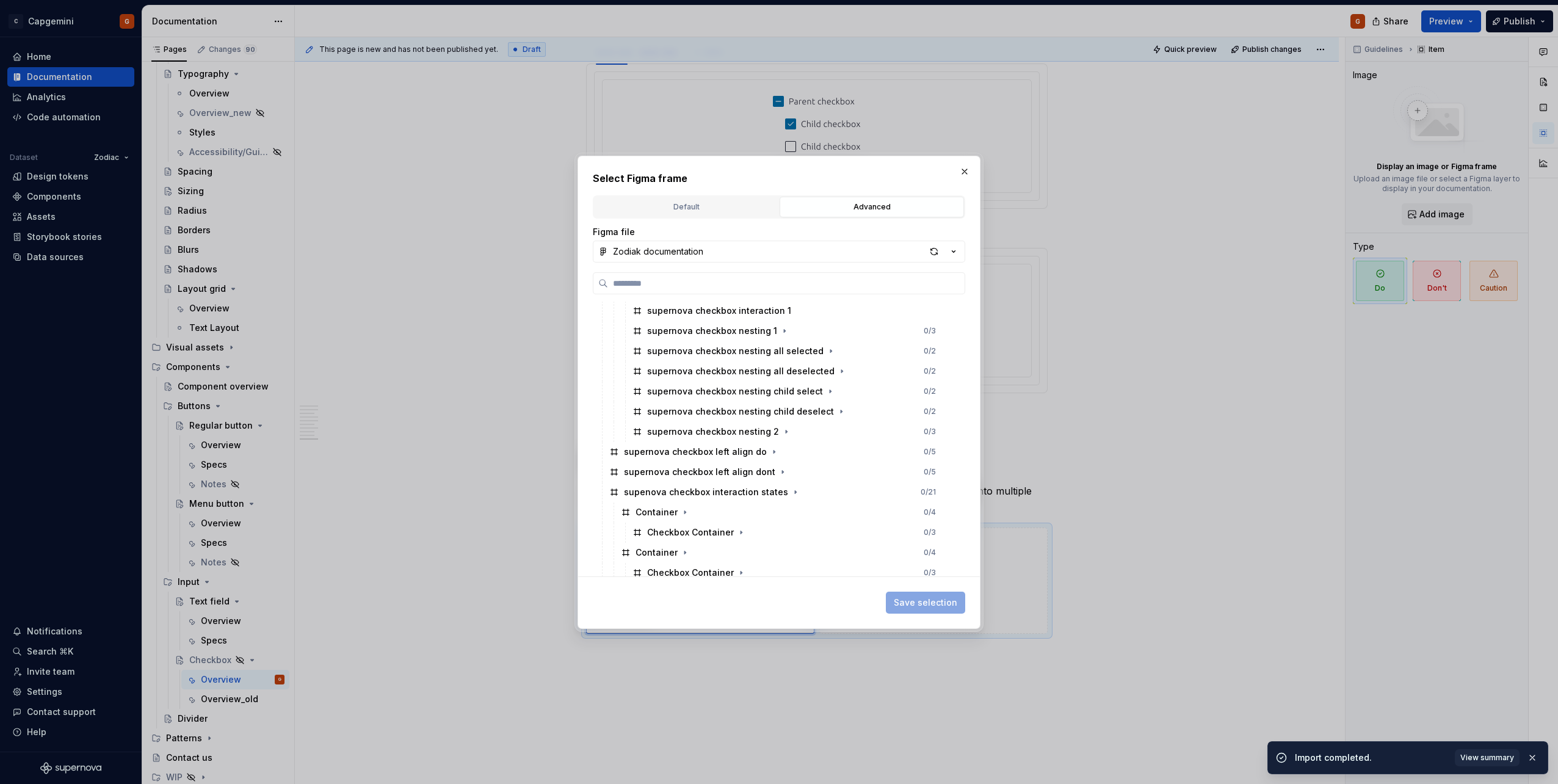
scroll to position [122, 0]
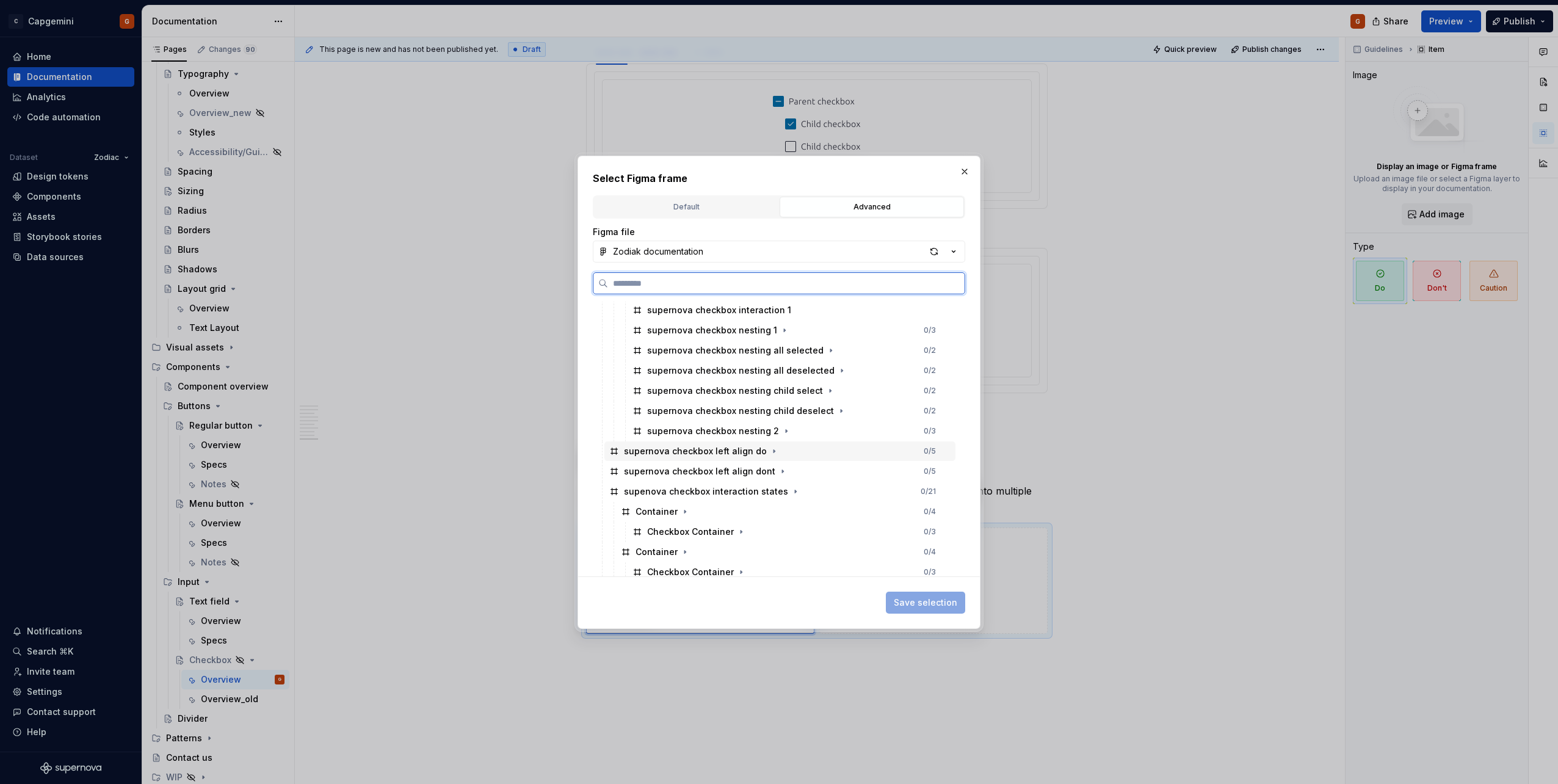
click at [776, 392] on div "supernova checkbox left align do 0 / 5" at bounding box center [779, 451] width 351 height 19
click at [776, 392] on div "supernova checkbox left align dont 0 / 5" at bounding box center [779, 471] width 351 height 19
click at [776, 392] on div "supernova checkbox left align do 0 / 5" at bounding box center [779, 451] width 351 height 19
click at [776, 392] on span "Save selection" at bounding box center [925, 602] width 63 height 12
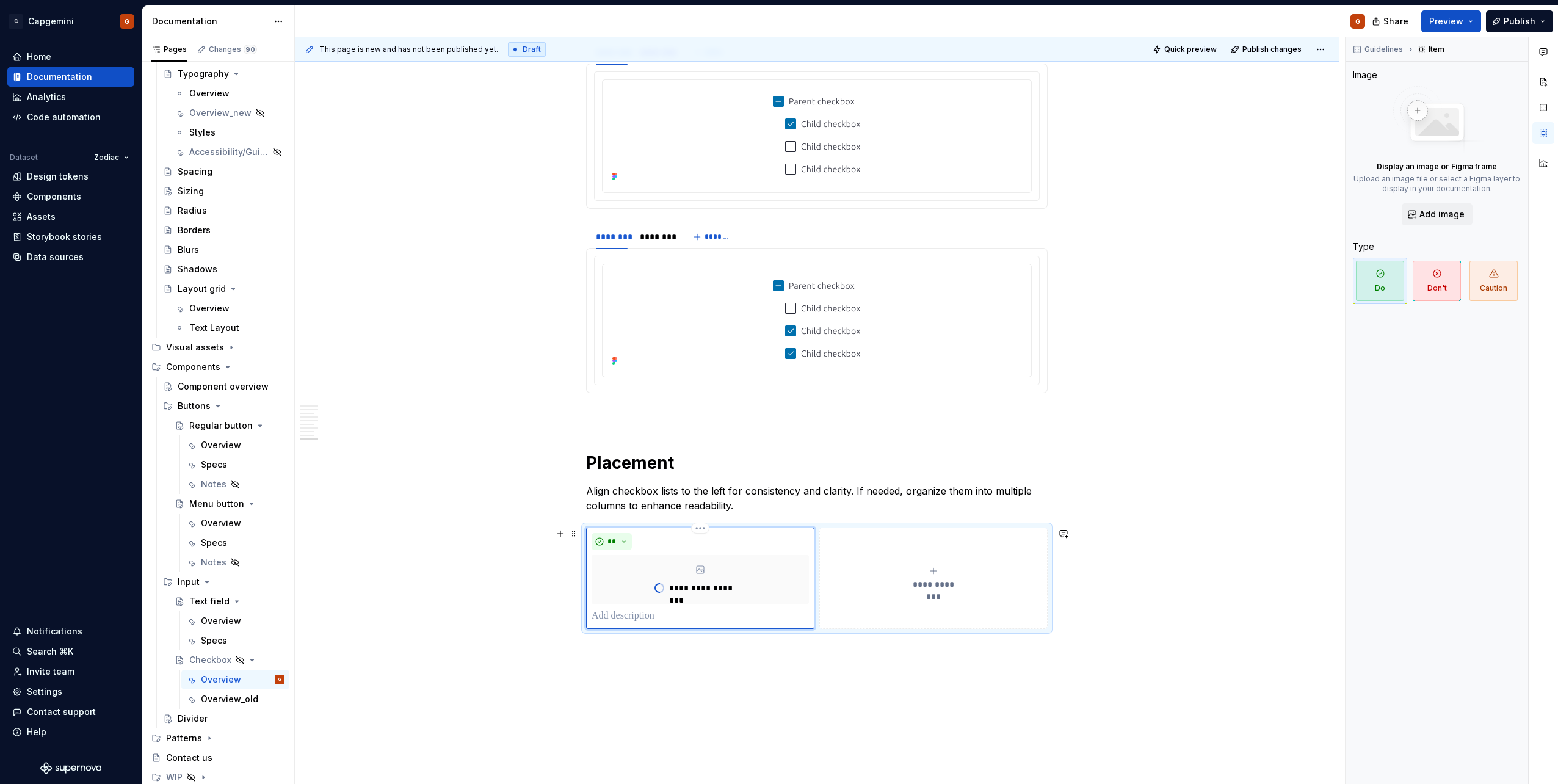
click at [776, 392] on span "**********" at bounding box center [933, 584] width 56 height 12
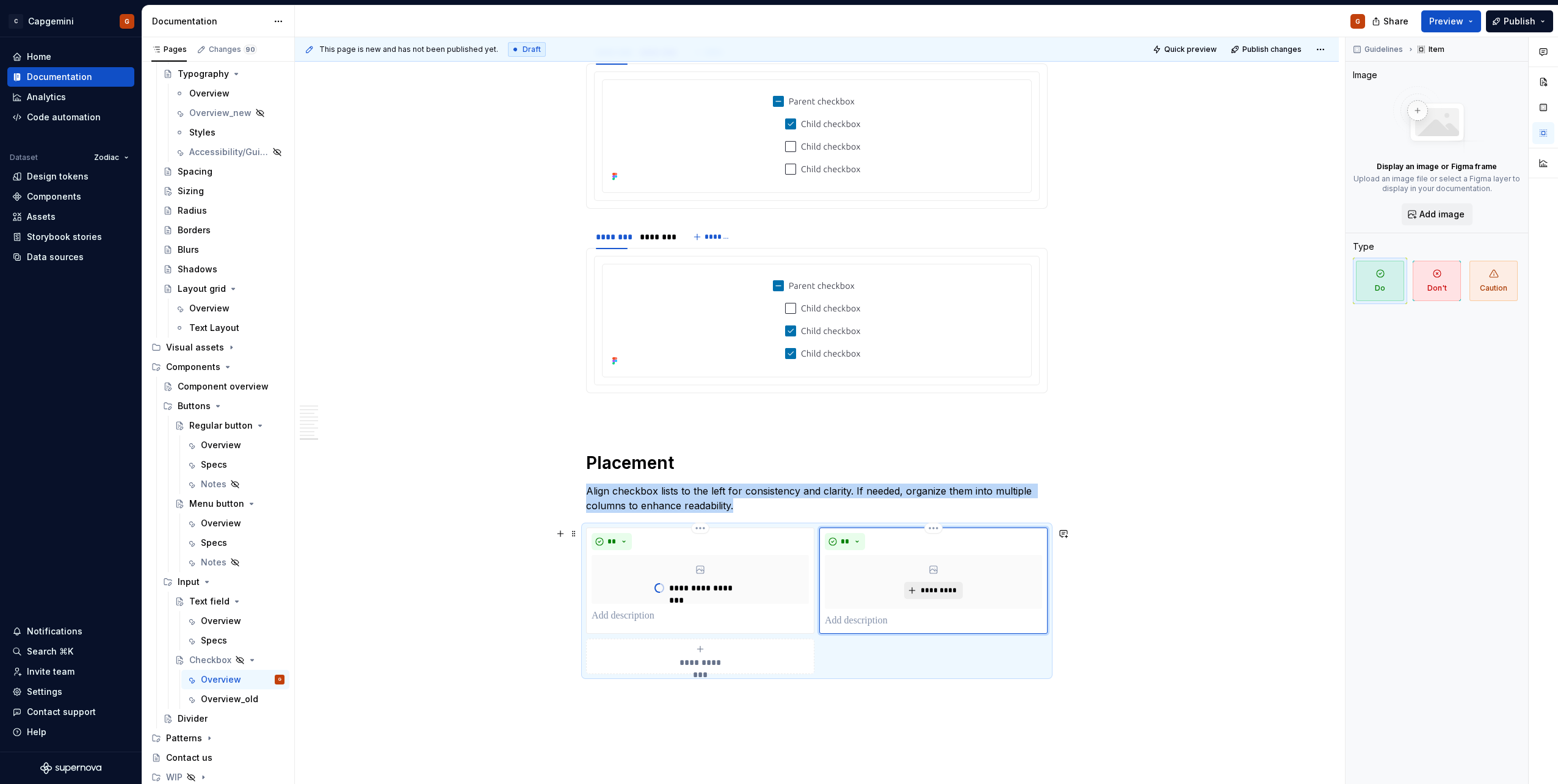
click at [776, 392] on span "*********" at bounding box center [938, 590] width 37 height 10
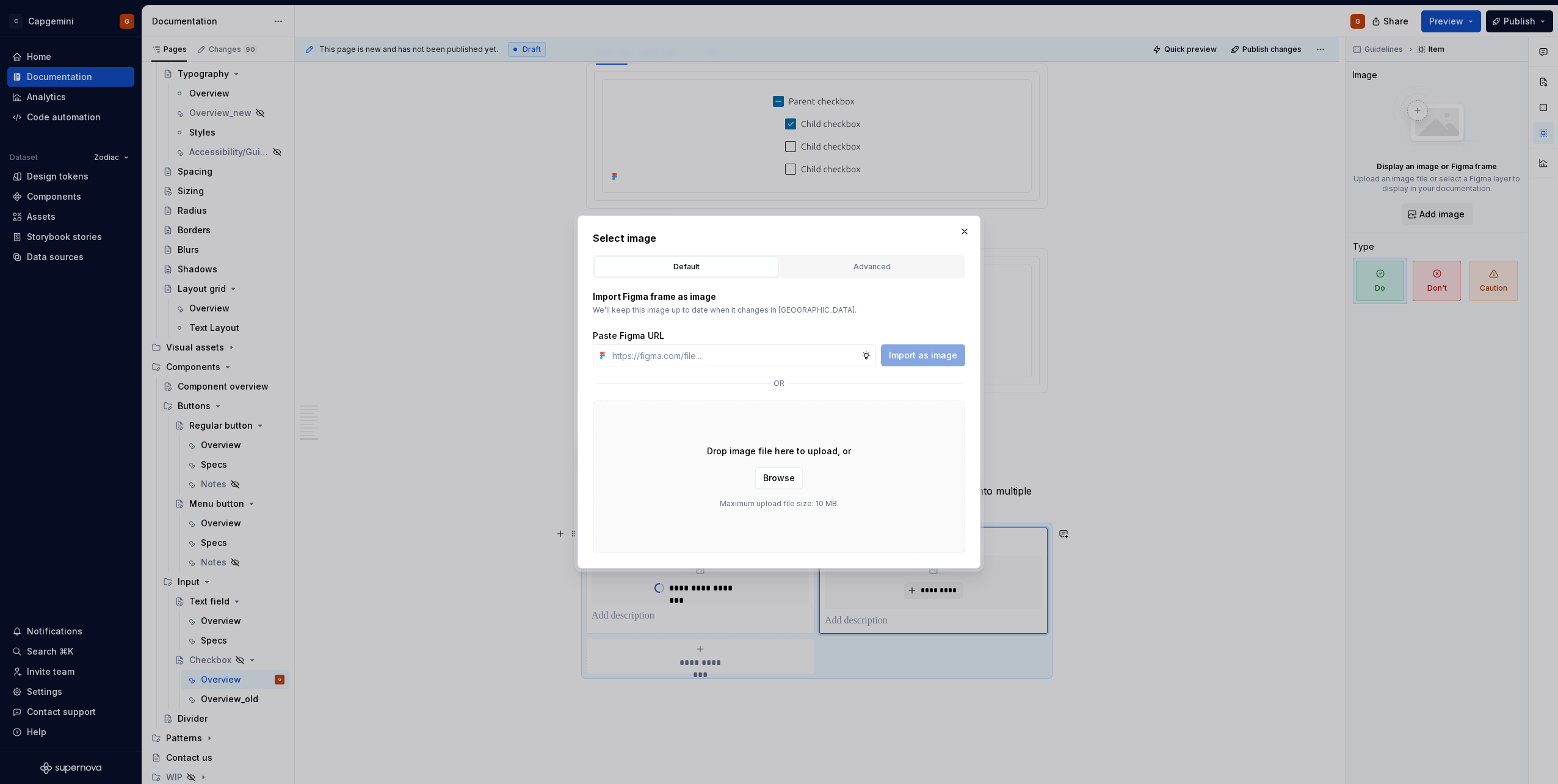
type textarea "*"
click at [776, 269] on div "Advanced" at bounding box center [872, 266] width 176 height 12
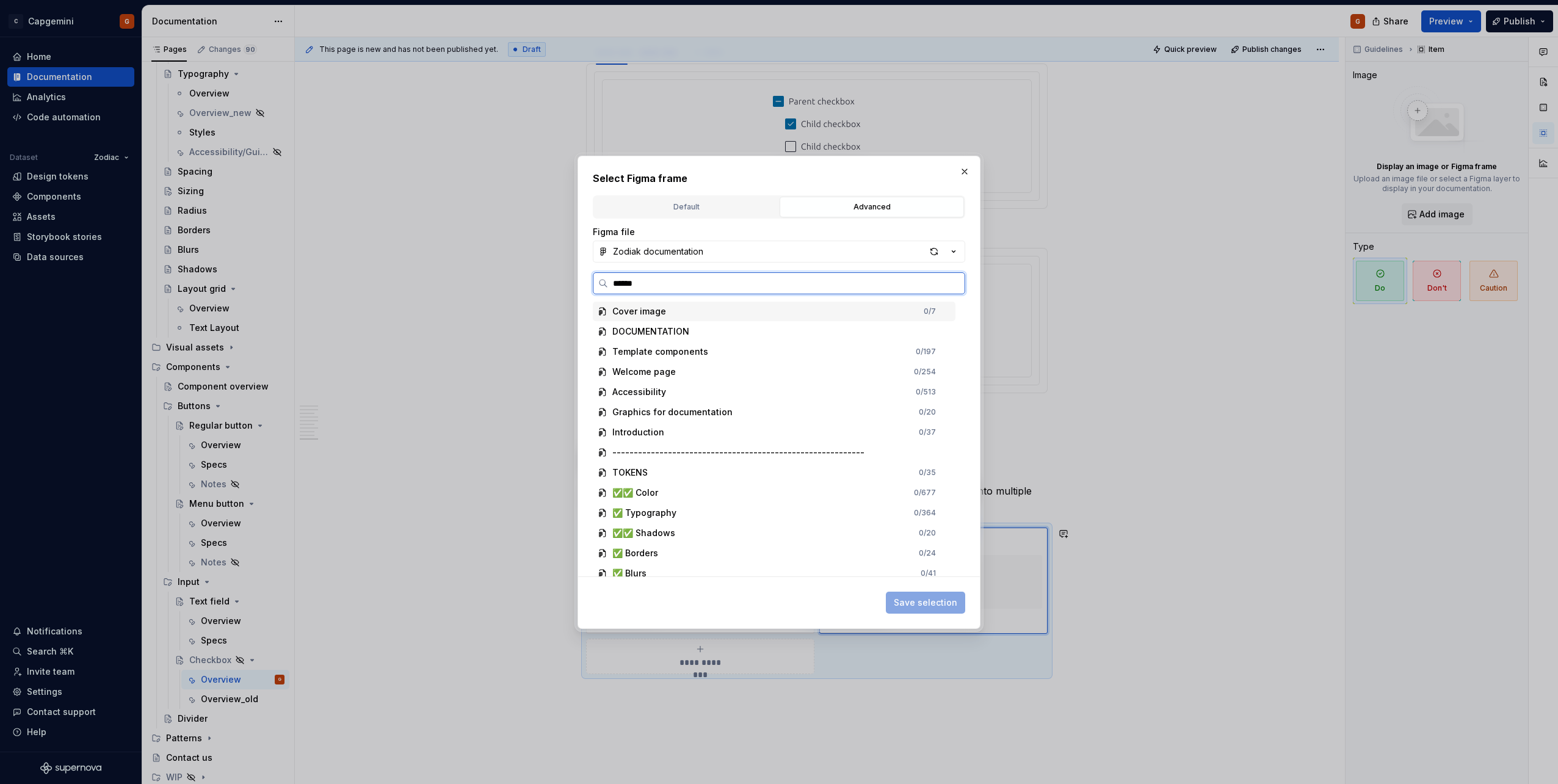
type input "*******"
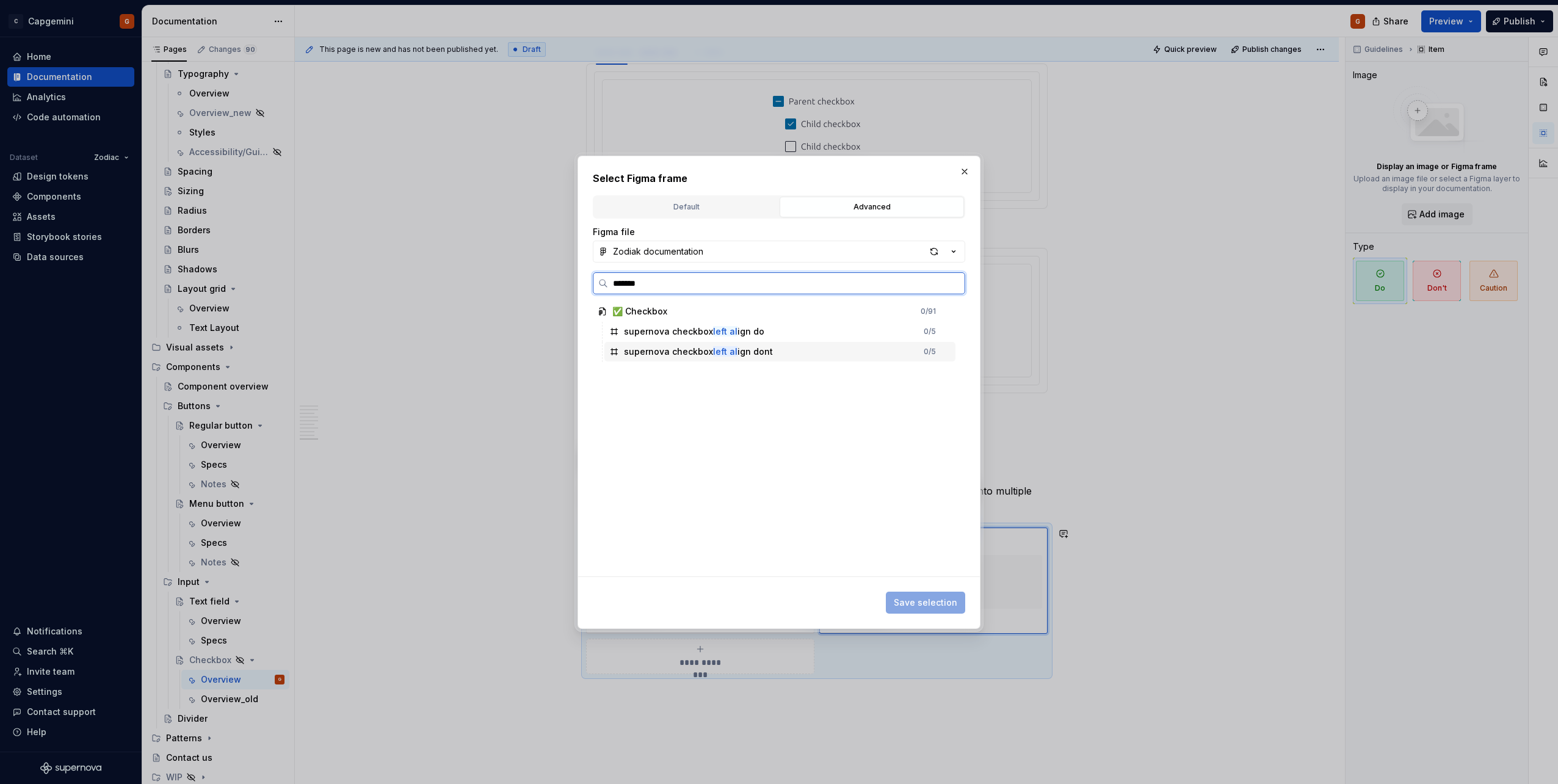
click at [761, 350] on div "supernova checkbox left al ign dont" at bounding box center [698, 351] width 149 height 12
click at [776, 392] on span "Save selection" at bounding box center [925, 602] width 63 height 12
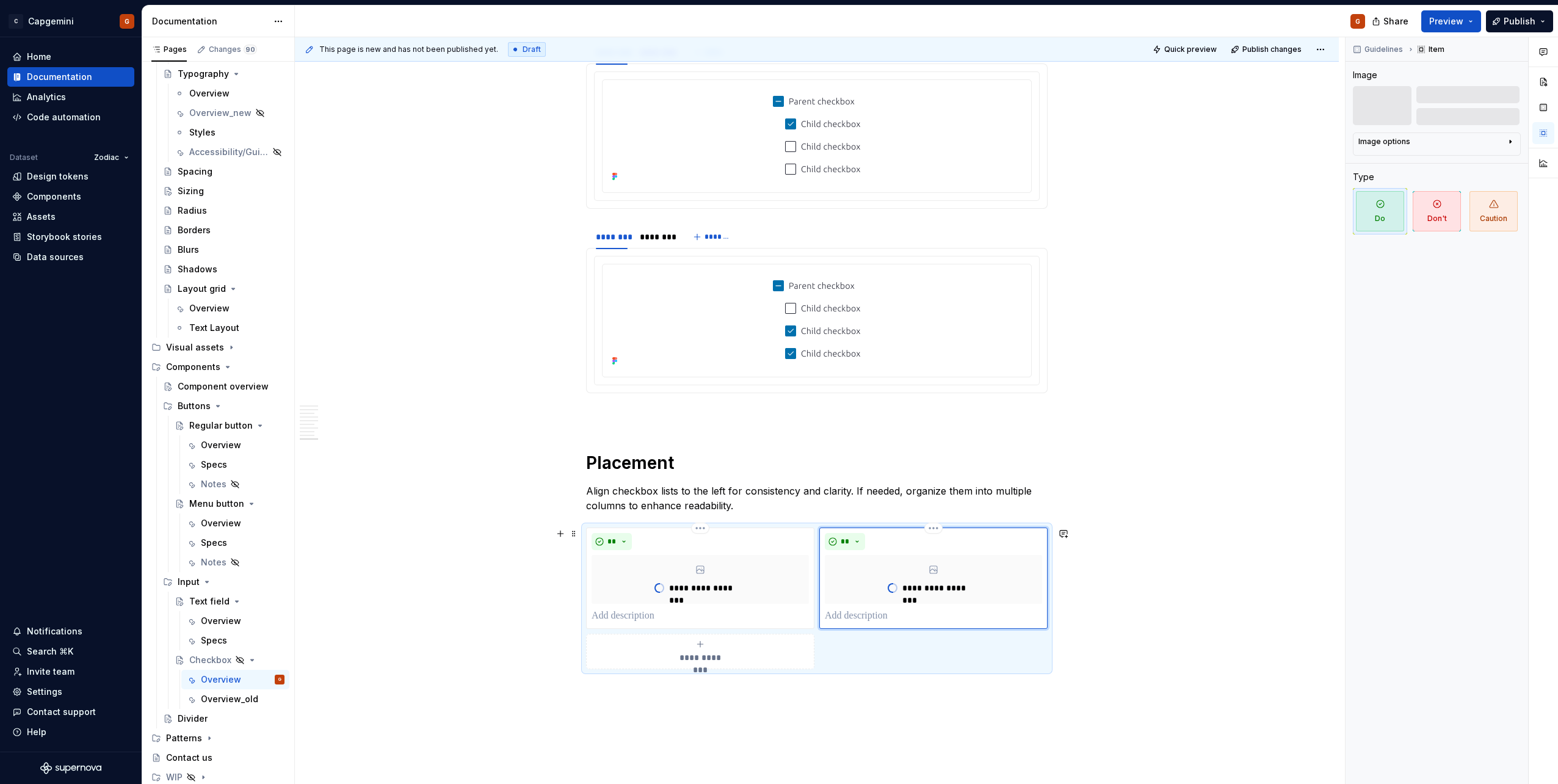
click at [776, 392] on p at bounding box center [933, 616] width 217 height 14
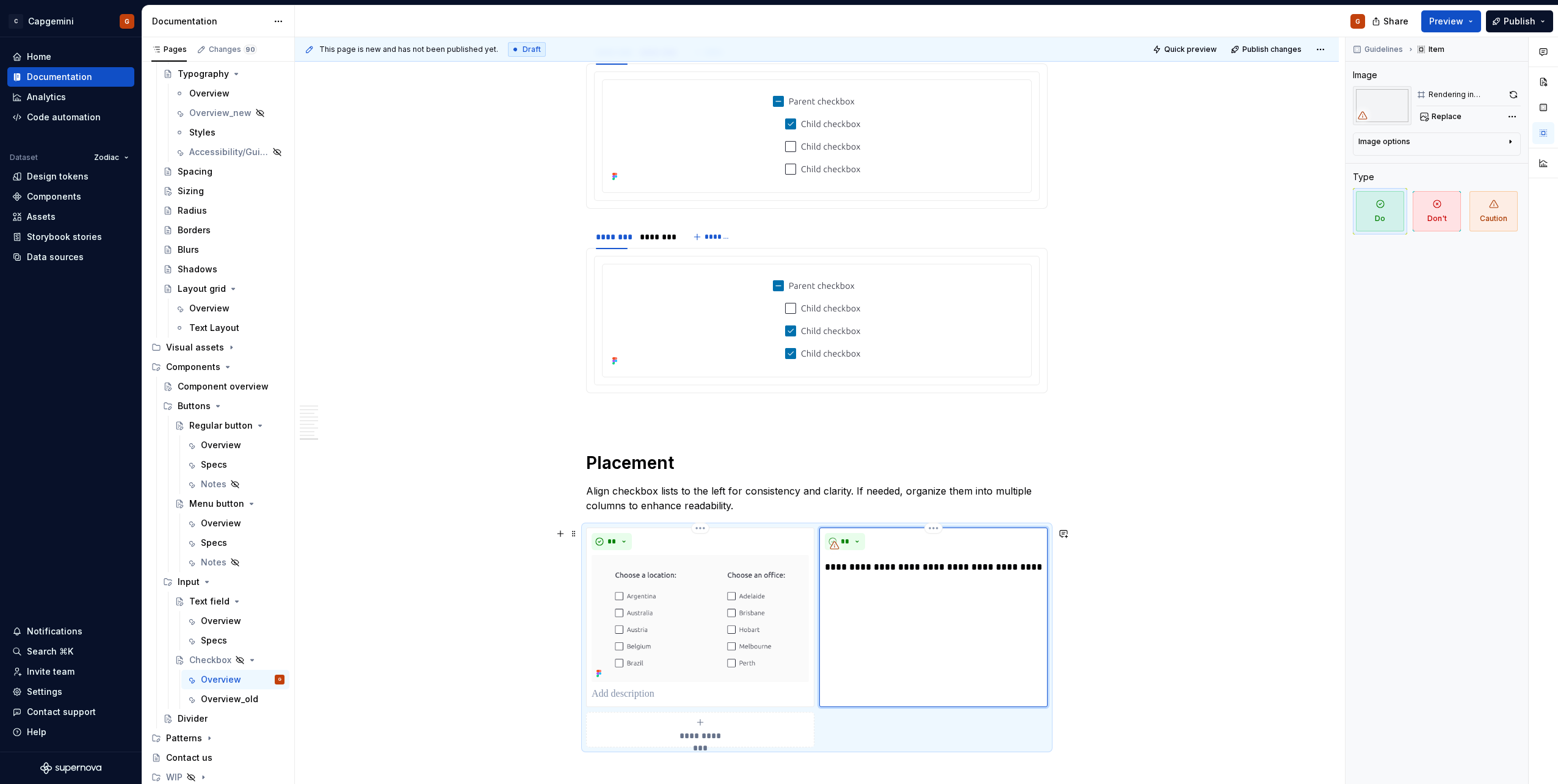
scroll to position [2684, 0]
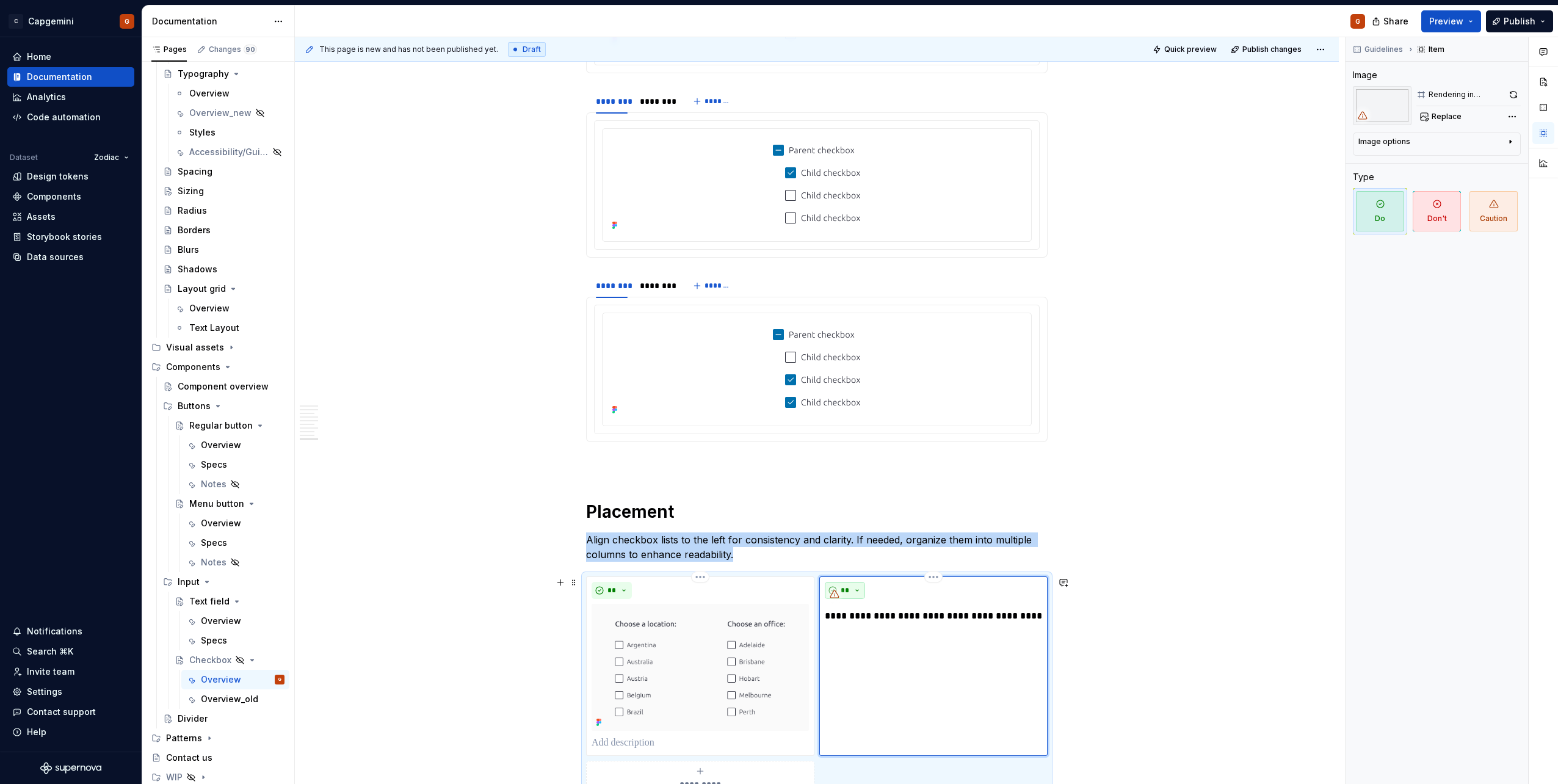
click at [776, 392] on button "**" at bounding box center [845, 590] width 40 height 17
click at [776, 392] on div "Don't" at bounding box center [873, 634] width 22 height 12
click at [776, 392] on div "*****" at bounding box center [933, 590] width 217 height 17
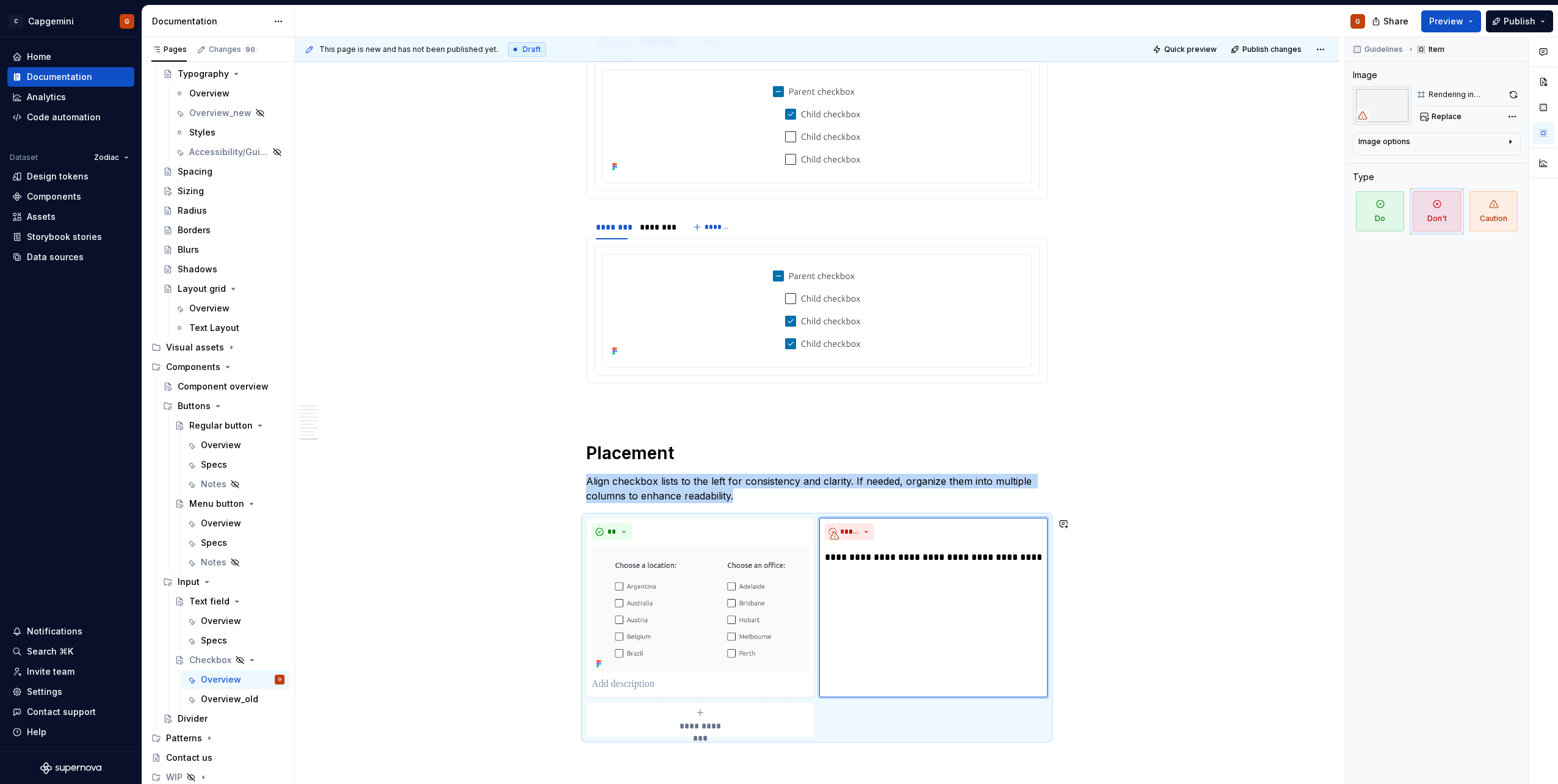
scroll to position [2806, 0]
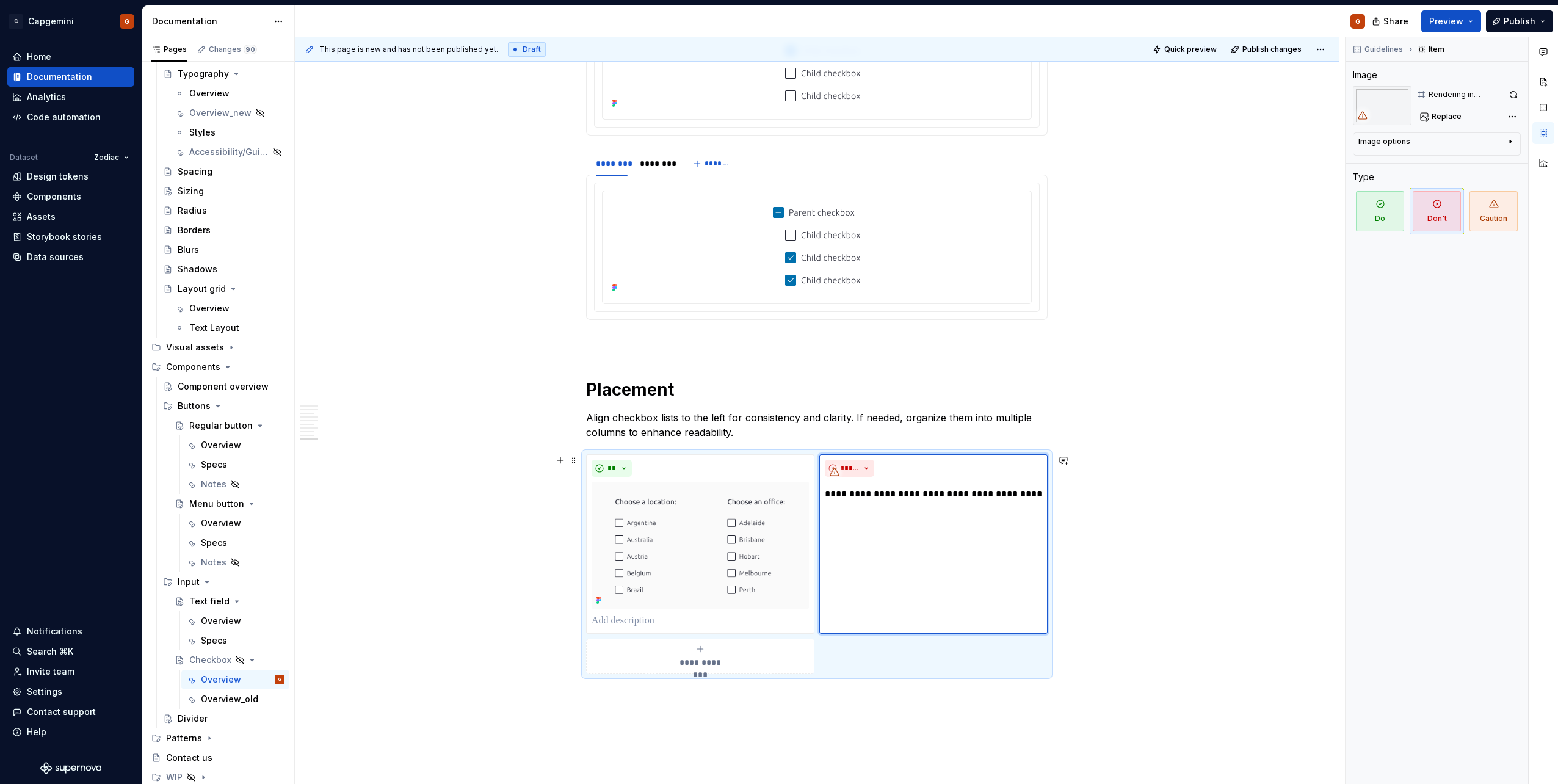
click at [776, 392] on div "**********" at bounding box center [816, 564] width 461 height 220
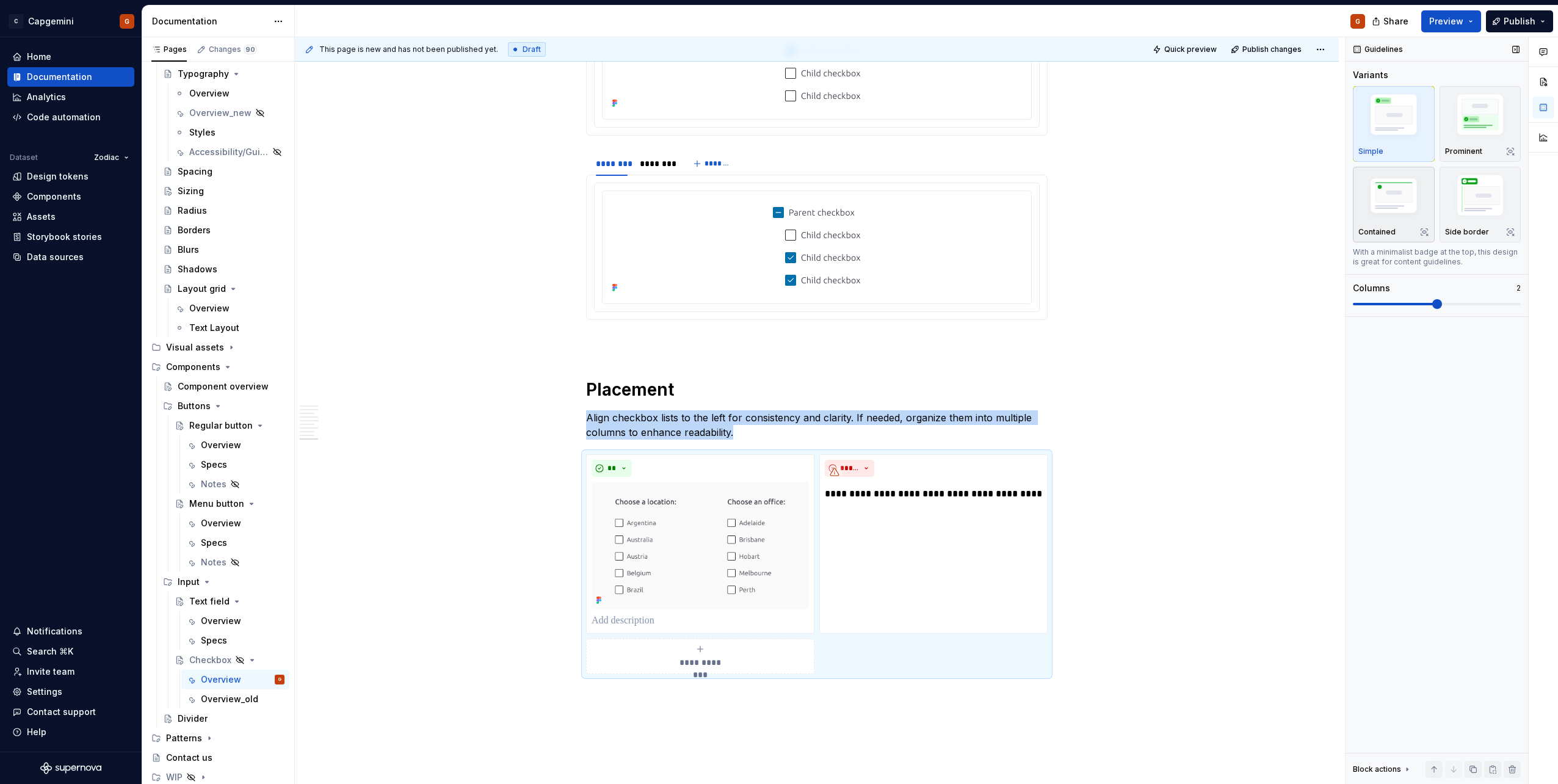
click at [776, 218] on img "button" at bounding box center [1393, 197] width 71 height 48
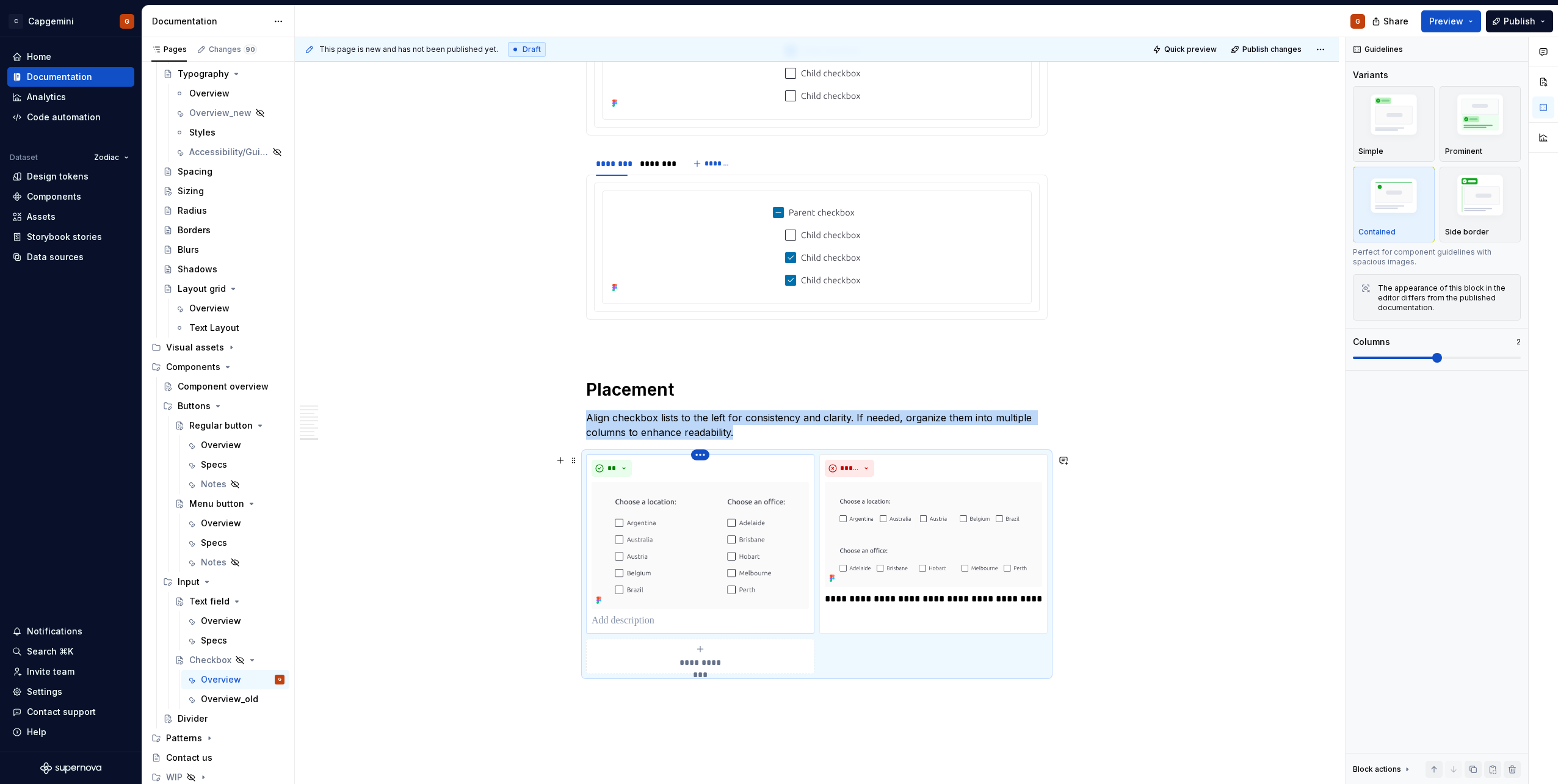
click at [706, 392] on html "C Capgemini G Home Documentation Analytics Code automation Dataset Zodiac Desig…" at bounding box center [779, 392] width 1558 height 784
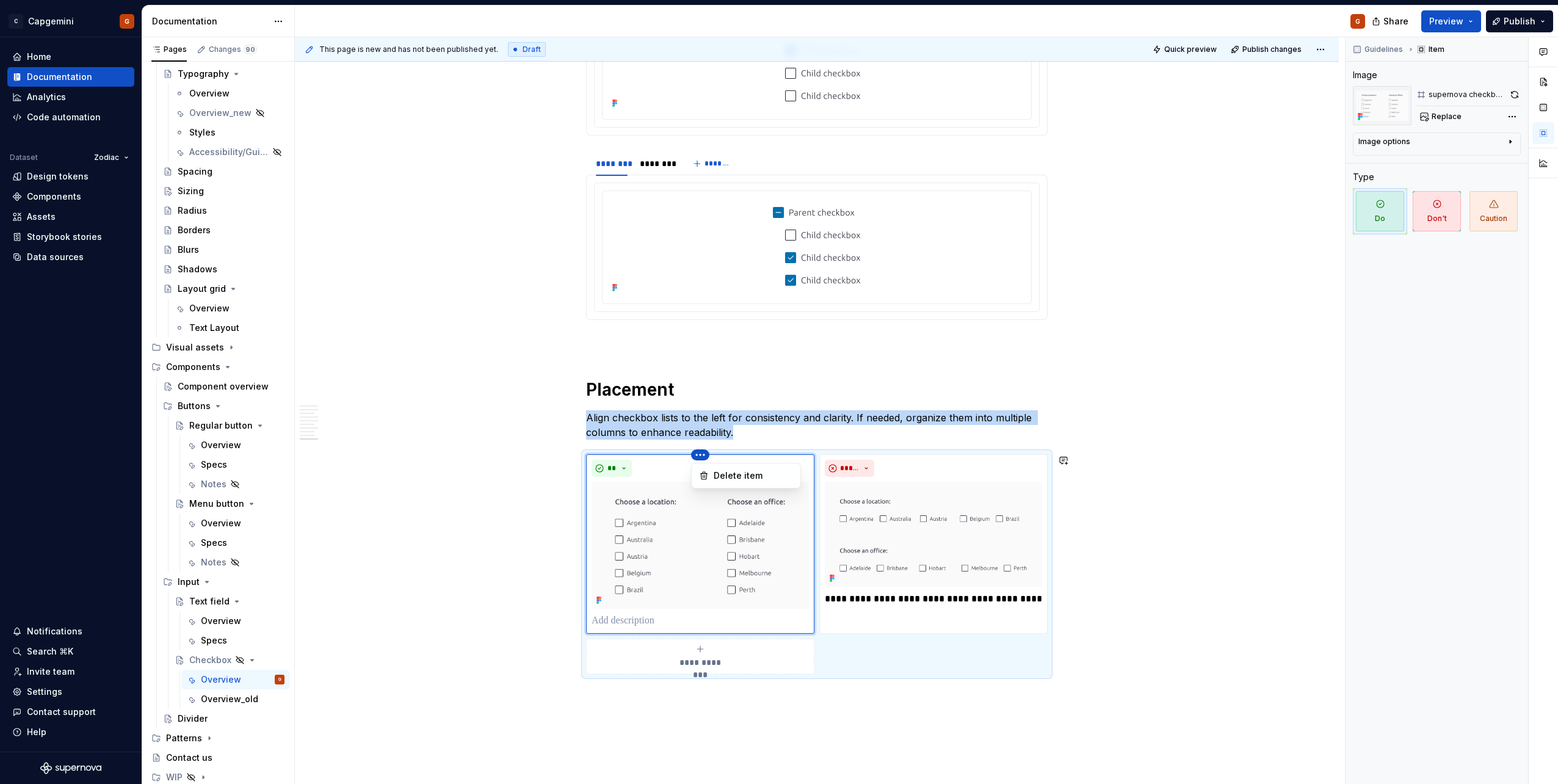
click at [739, 392] on html "C Capgemini G Home Documentation Analytics Code automation Dataset Zodiac Desig…" at bounding box center [779, 392] width 1558 height 784
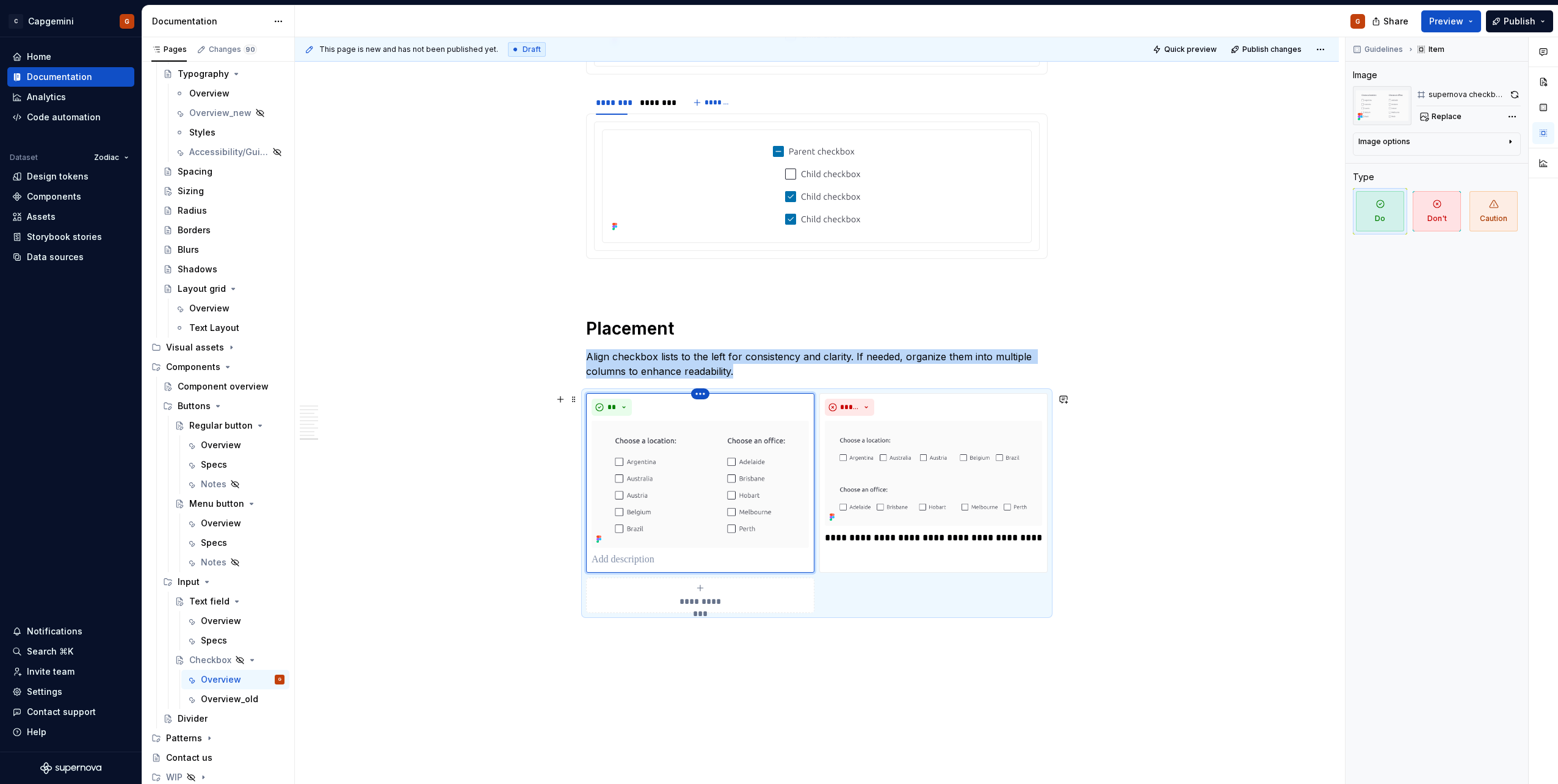
click at [697, 392] on html "C Capgemini G Home Documentation Analytics Code automation Dataset Zodiac Desig…" at bounding box center [779, 392] width 1558 height 784
click at [776, 99] on div "Comments Open comments No comments yet Select ‘Comment’ from the block context …" at bounding box center [1451, 411] width 212 height 747
click at [776, 95] on button "button" at bounding box center [1515, 95] width 12 height 17
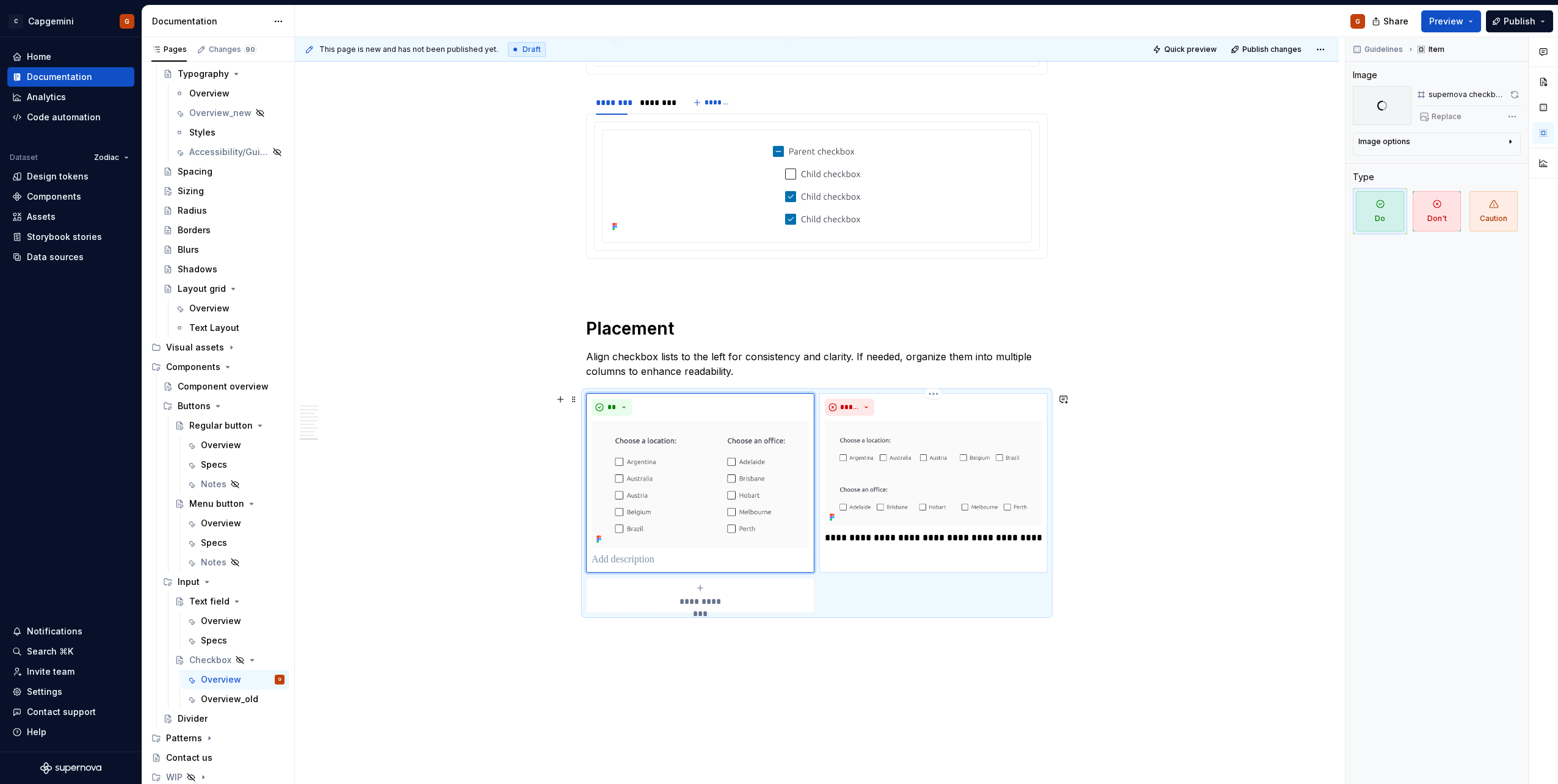
click at [776, 392] on img at bounding box center [933, 473] width 217 height 105
click at [776, 96] on div "Guidelines Item Image supernova checkbox left align dont Replace Image options …" at bounding box center [1436, 411] width 182 height 747
click at [776, 96] on button "button" at bounding box center [1515, 95] width 11 height 17
click at [776, 392] on div "**********" at bounding box center [816, 503] width 461 height 220
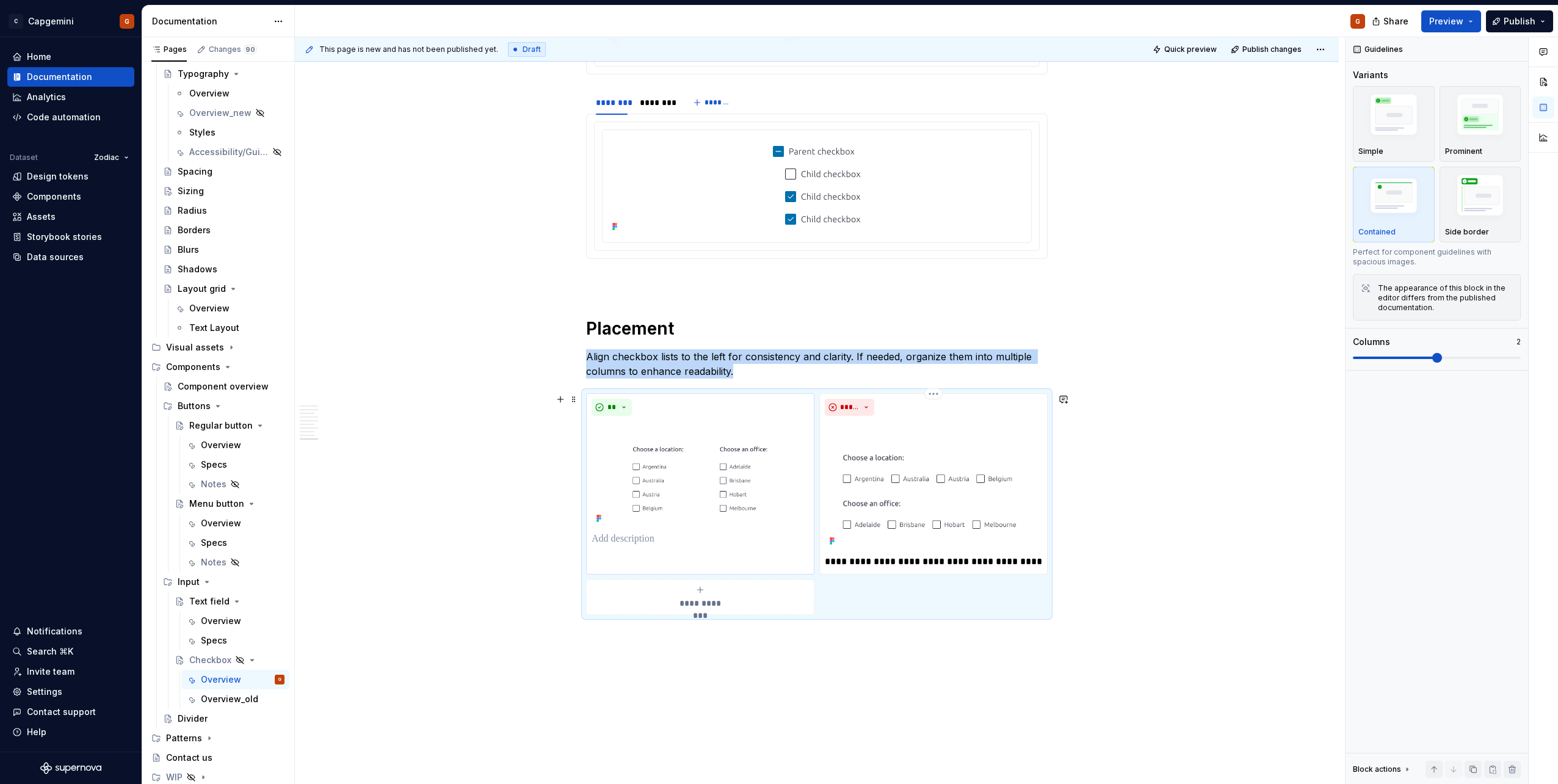
click at [773, 392] on img at bounding box center [701, 474] width 217 height 107
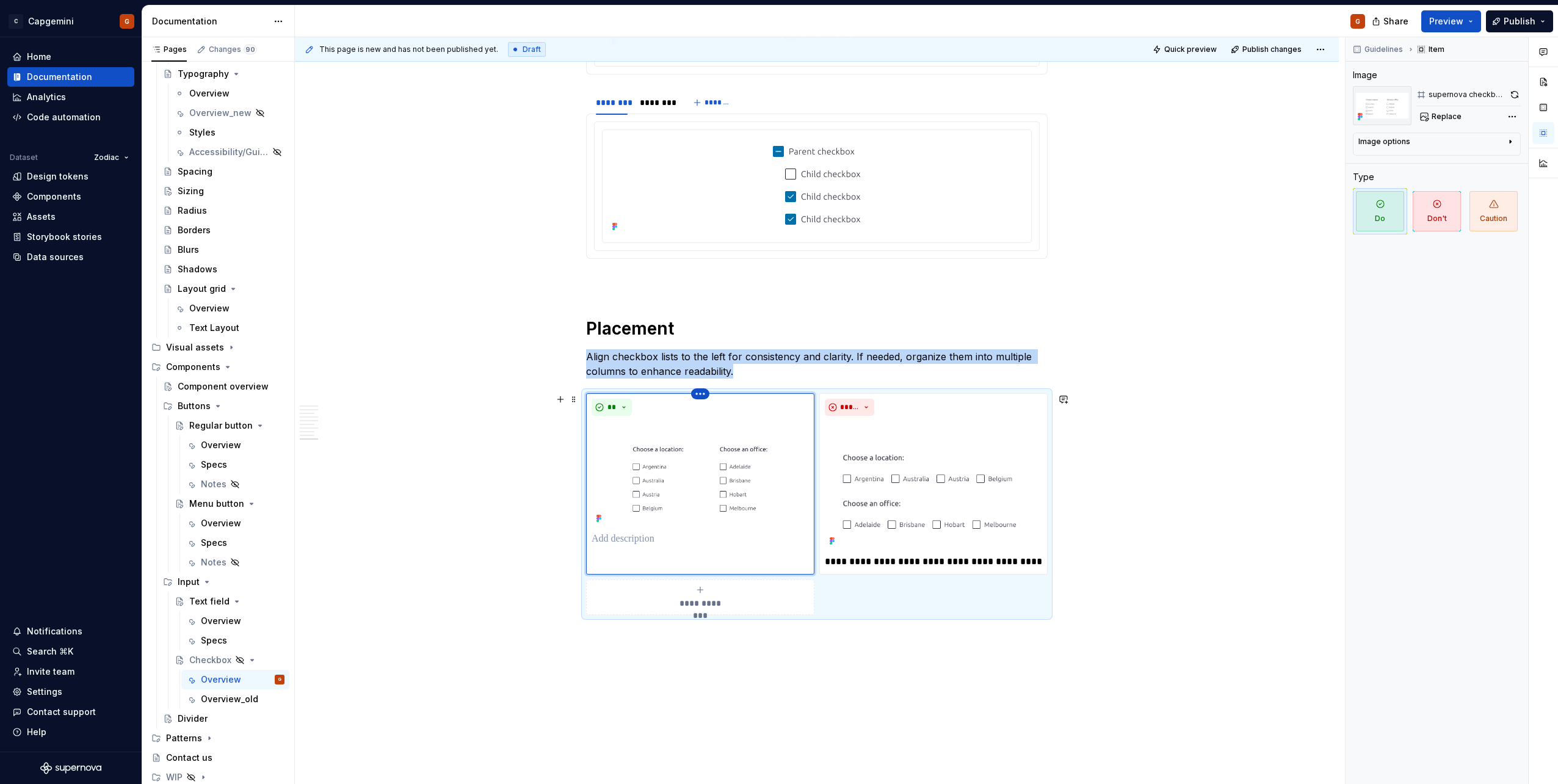
click at [697, 392] on html "C Capgemini G Home Documentation Analytics Code automation Dataset Zodiac Desig…" at bounding box center [779, 392] width 1558 height 784
click at [776, 91] on div "Comments Open comments No comments yet Select ‘Comment’ from the block context …" at bounding box center [1451, 411] width 212 height 747
click at [776, 392] on img at bounding box center [933, 485] width 217 height 129
click at [776, 22] on button "Preview" at bounding box center [1451, 21] width 60 height 22
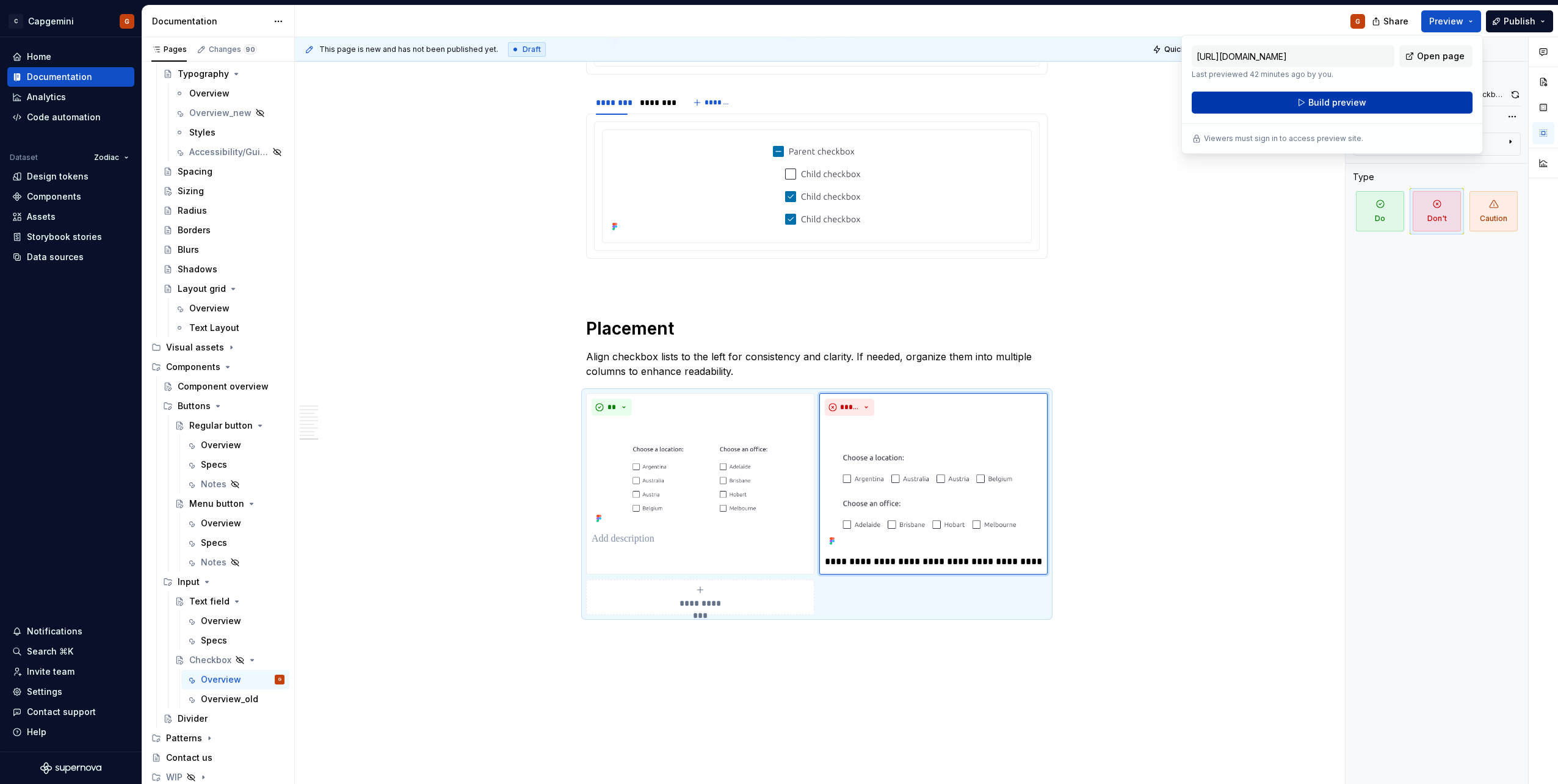
drag, startPoint x: 1471, startPoint y: 22, endPoint x: 1423, endPoint y: 99, distance: 90.7
click at [776, 99] on button "Build preview" at bounding box center [1332, 102] width 281 height 22
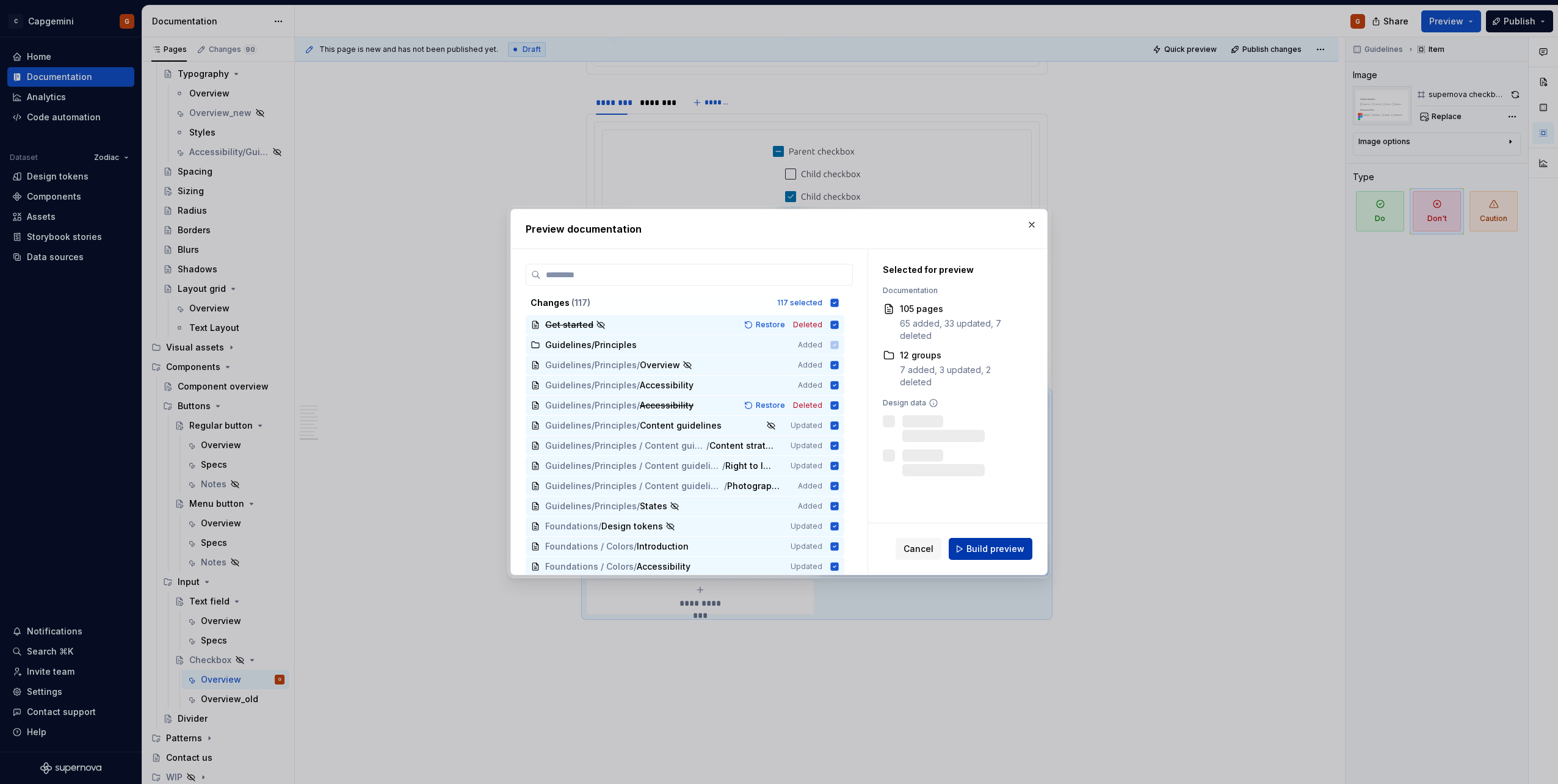
click at [776, 392] on span "Build preview" at bounding box center [995, 549] width 58 height 12
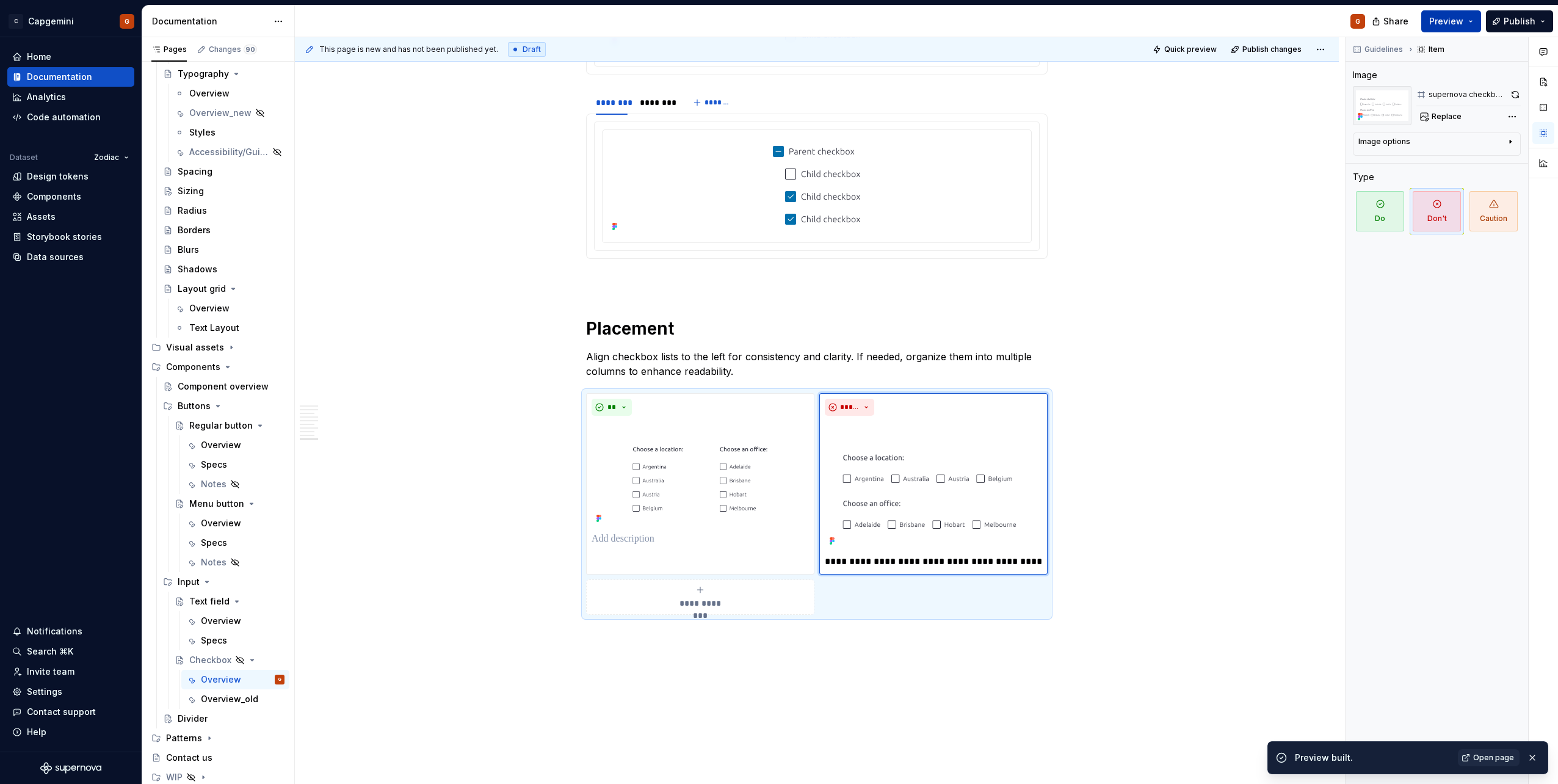
click at [776, 24] on button "Preview" at bounding box center [1451, 21] width 60 height 22
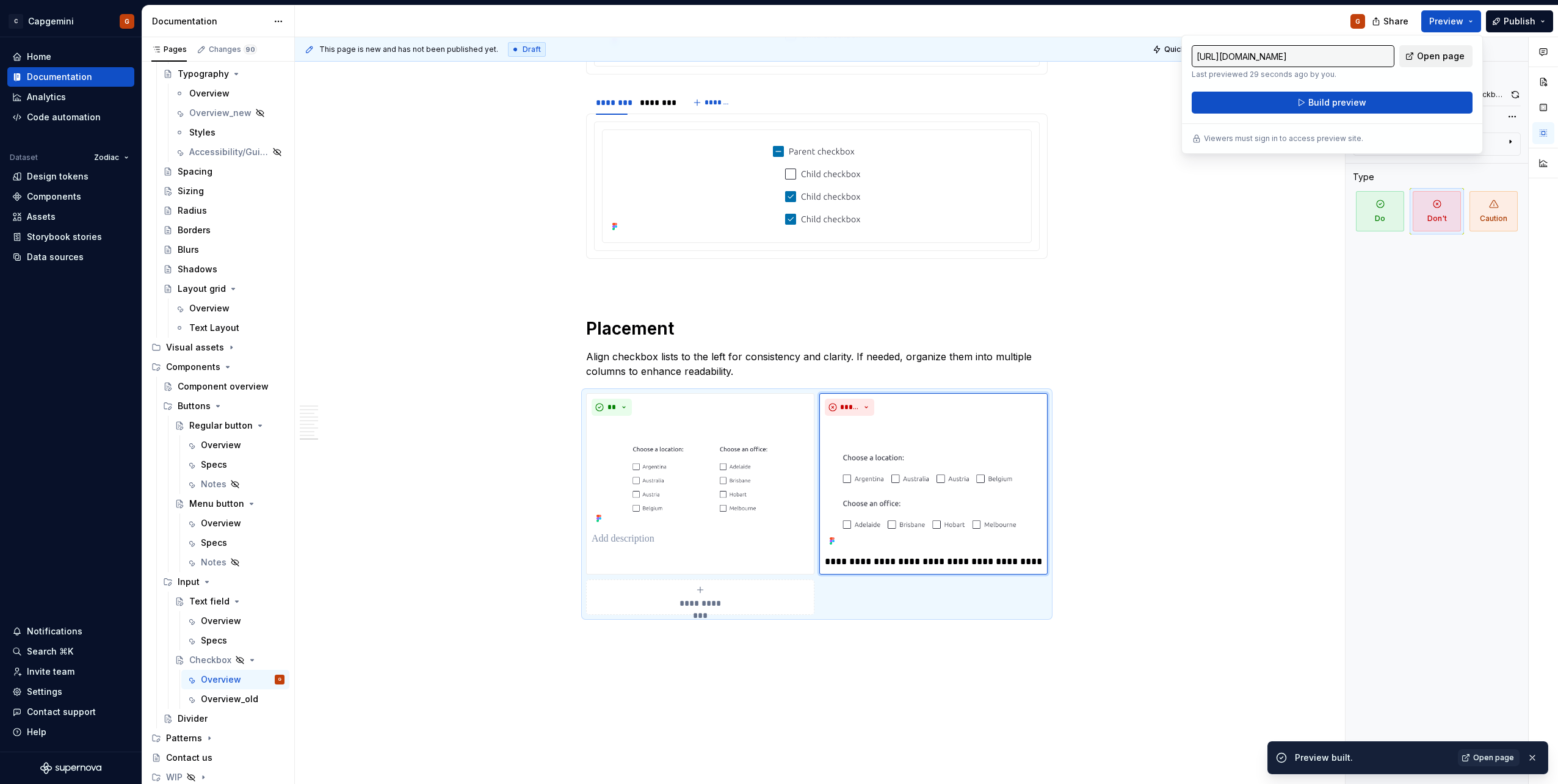
drag, startPoint x: 1476, startPoint y: 24, endPoint x: 1434, endPoint y: 59, distance: 54.7
click at [776, 59] on span "Open page" at bounding box center [1441, 56] width 48 height 12
click at [776, 355] on div "Guidelines Item Image supernova checkbox left align dont Replace Image options …" at bounding box center [1436, 411] width 182 height 747
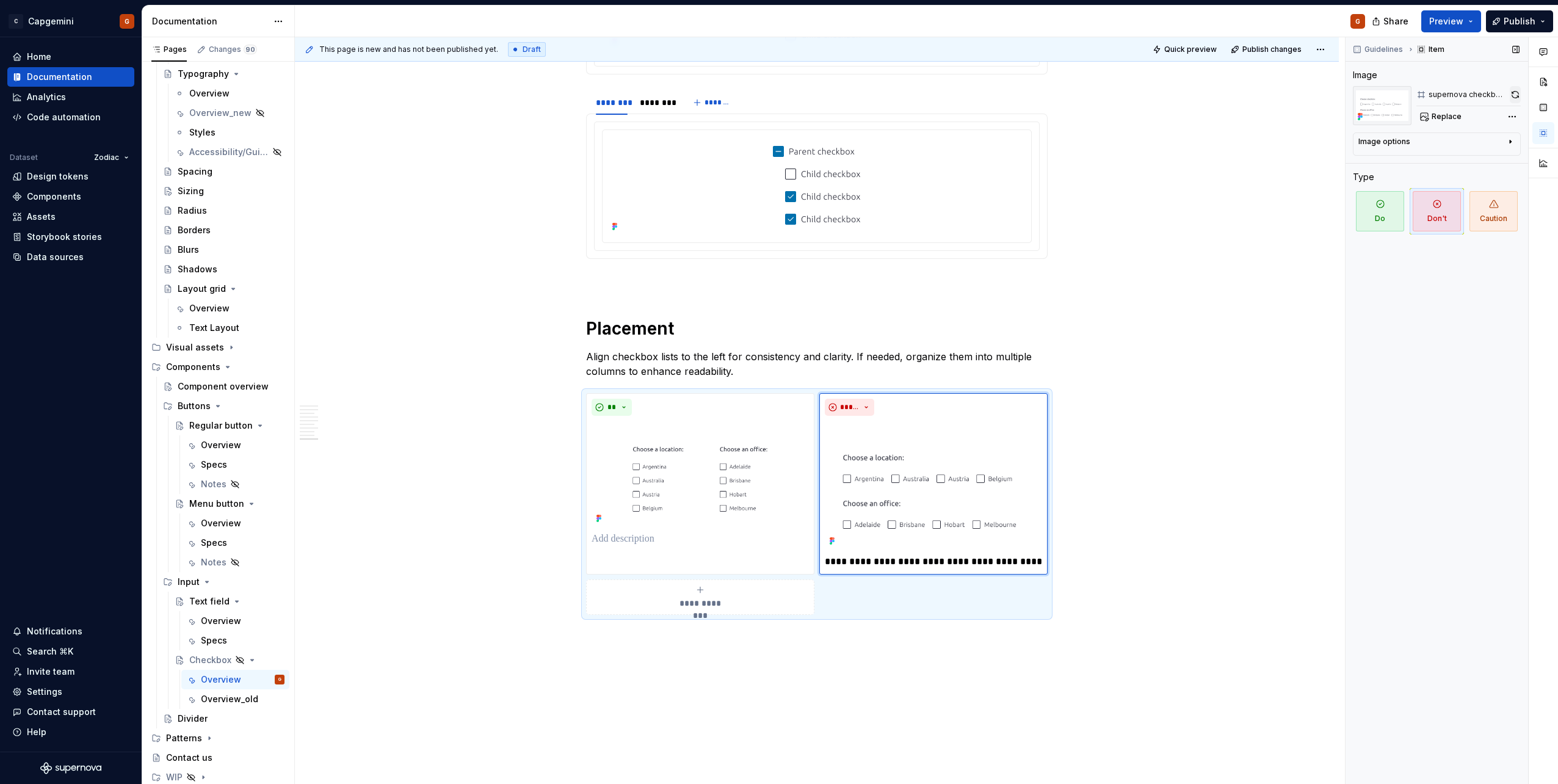
click at [776, 89] on button "button" at bounding box center [1515, 95] width 11 height 17
drag, startPoint x: 832, startPoint y: 596, endPoint x: 844, endPoint y: 585, distance: 16.3
click at [776, 392] on div "**********" at bounding box center [816, 504] width 461 height 222
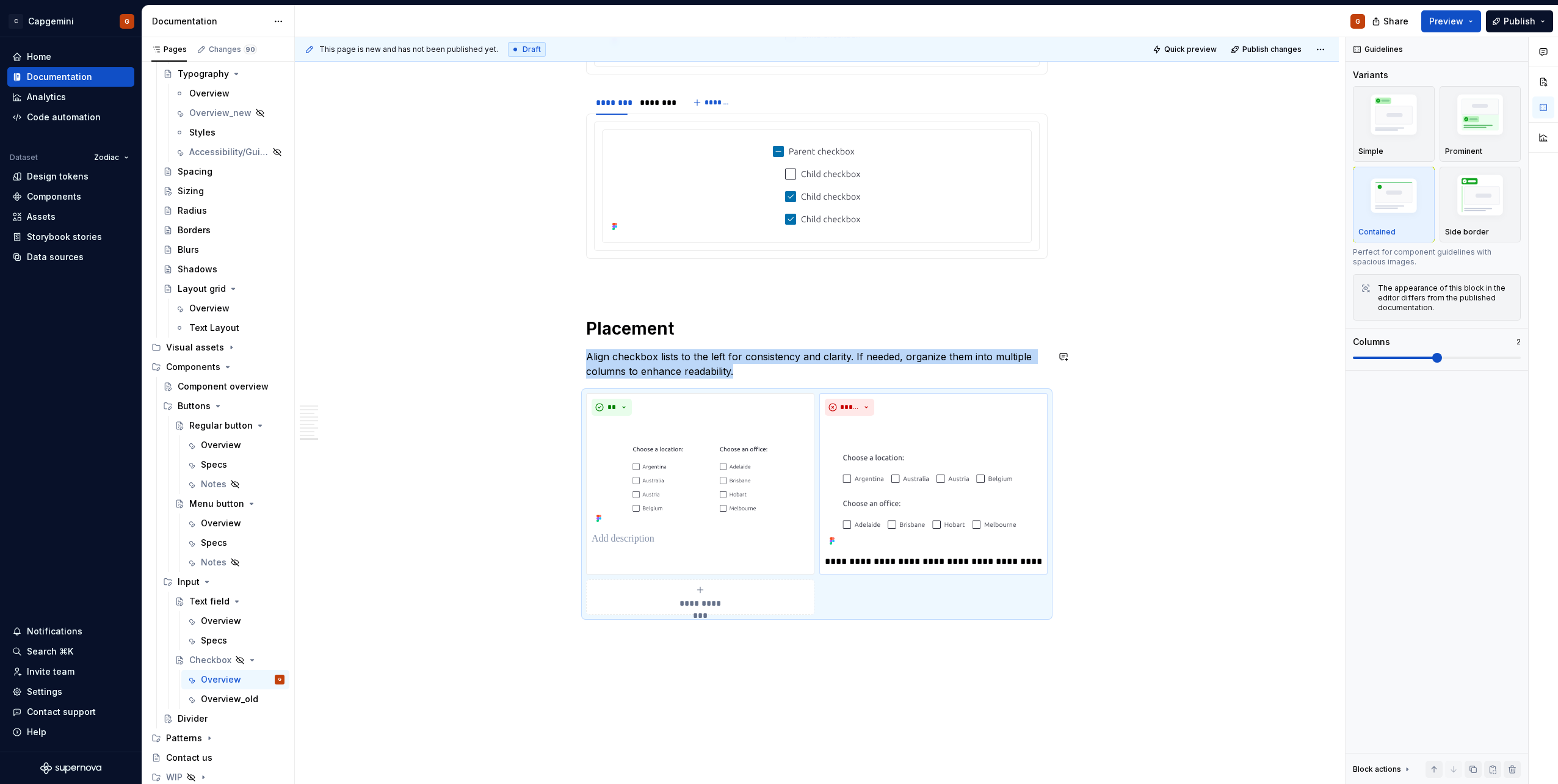
click at [767, 392] on img at bounding box center [701, 474] width 217 height 107
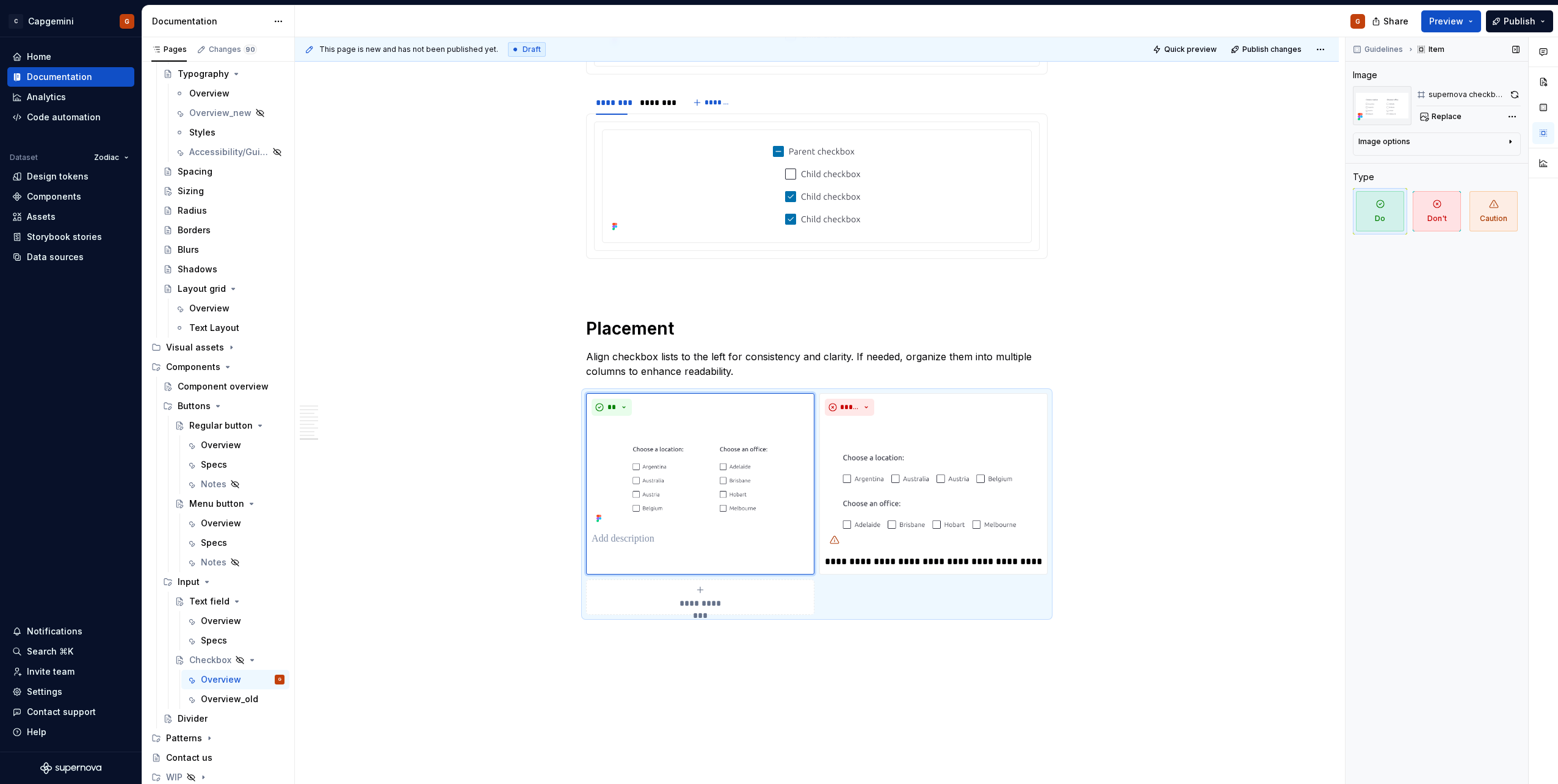
click at [776, 96] on div "Guidelines Item Image supernova checkbox left align do Replace Image options Al…" at bounding box center [1436, 411] width 182 height 747
click at [776, 94] on button "button" at bounding box center [1515, 95] width 12 height 17
click at [776, 23] on button "Preview" at bounding box center [1451, 21] width 60 height 22
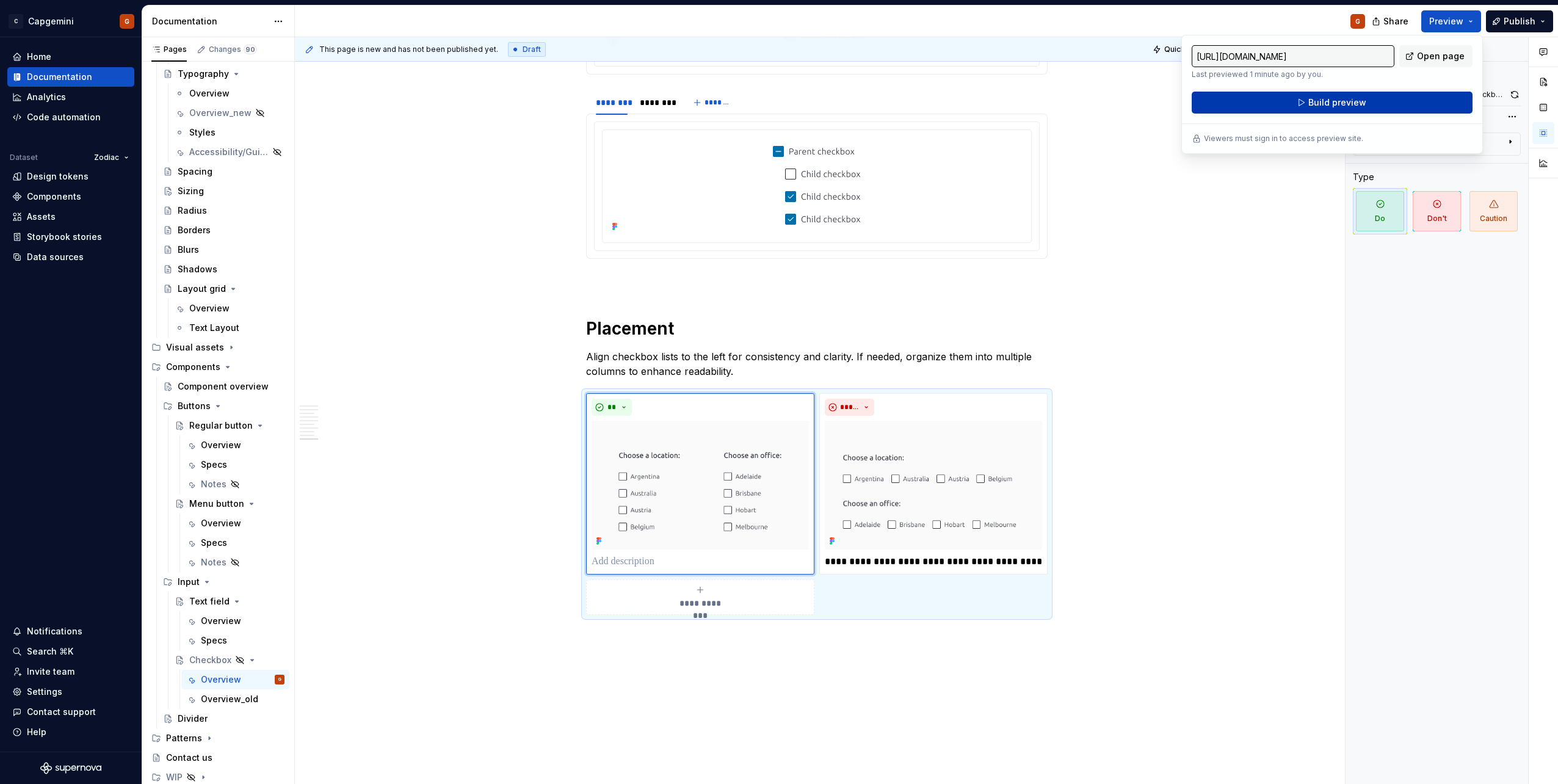
drag, startPoint x: 1472, startPoint y: 23, endPoint x: 1426, endPoint y: 102, distance: 91.4
click at [776, 102] on button "Build preview" at bounding box center [1332, 102] width 281 height 22
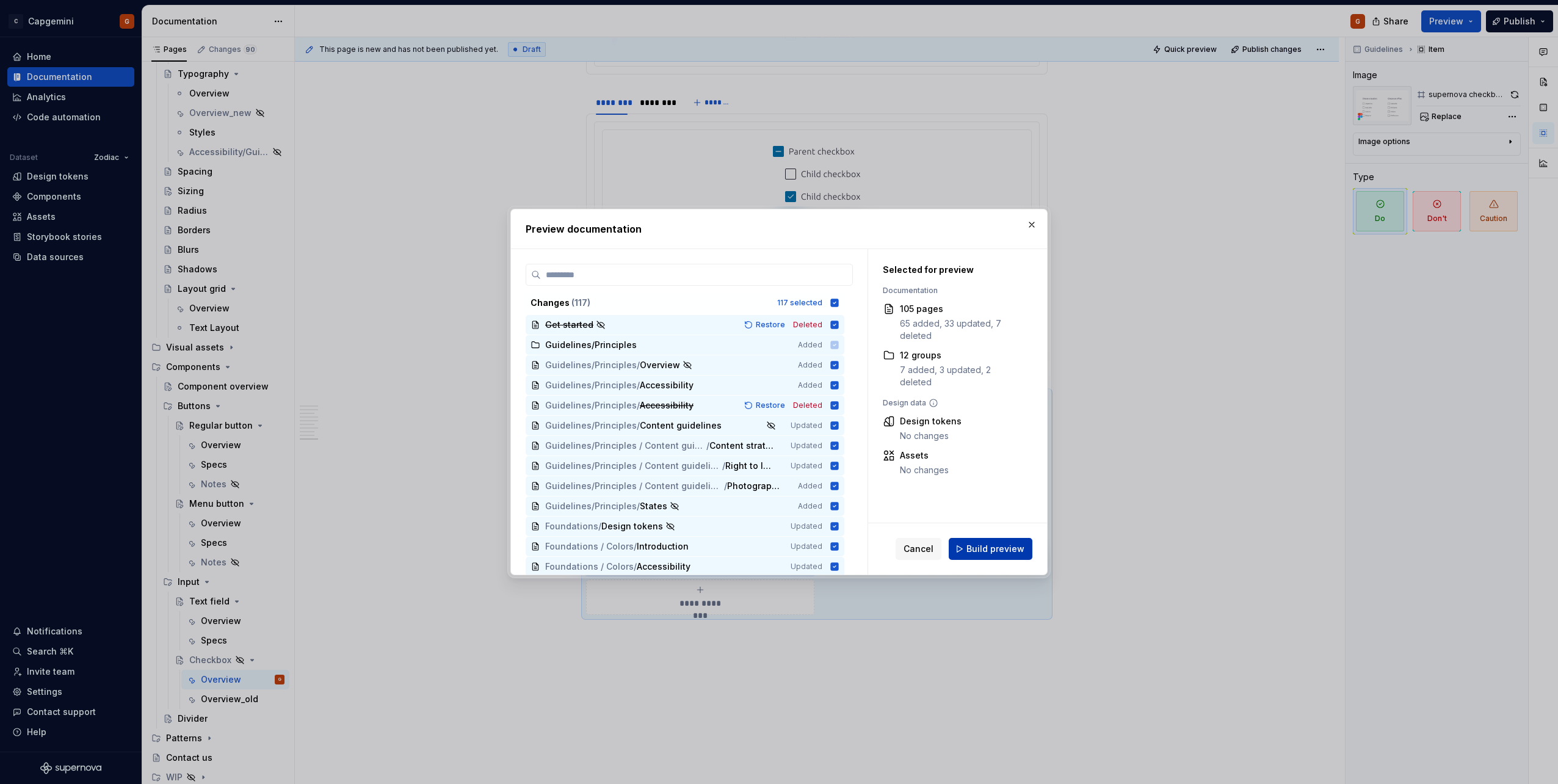
click at [776, 392] on button "Build preview" at bounding box center [990, 549] width 84 height 22
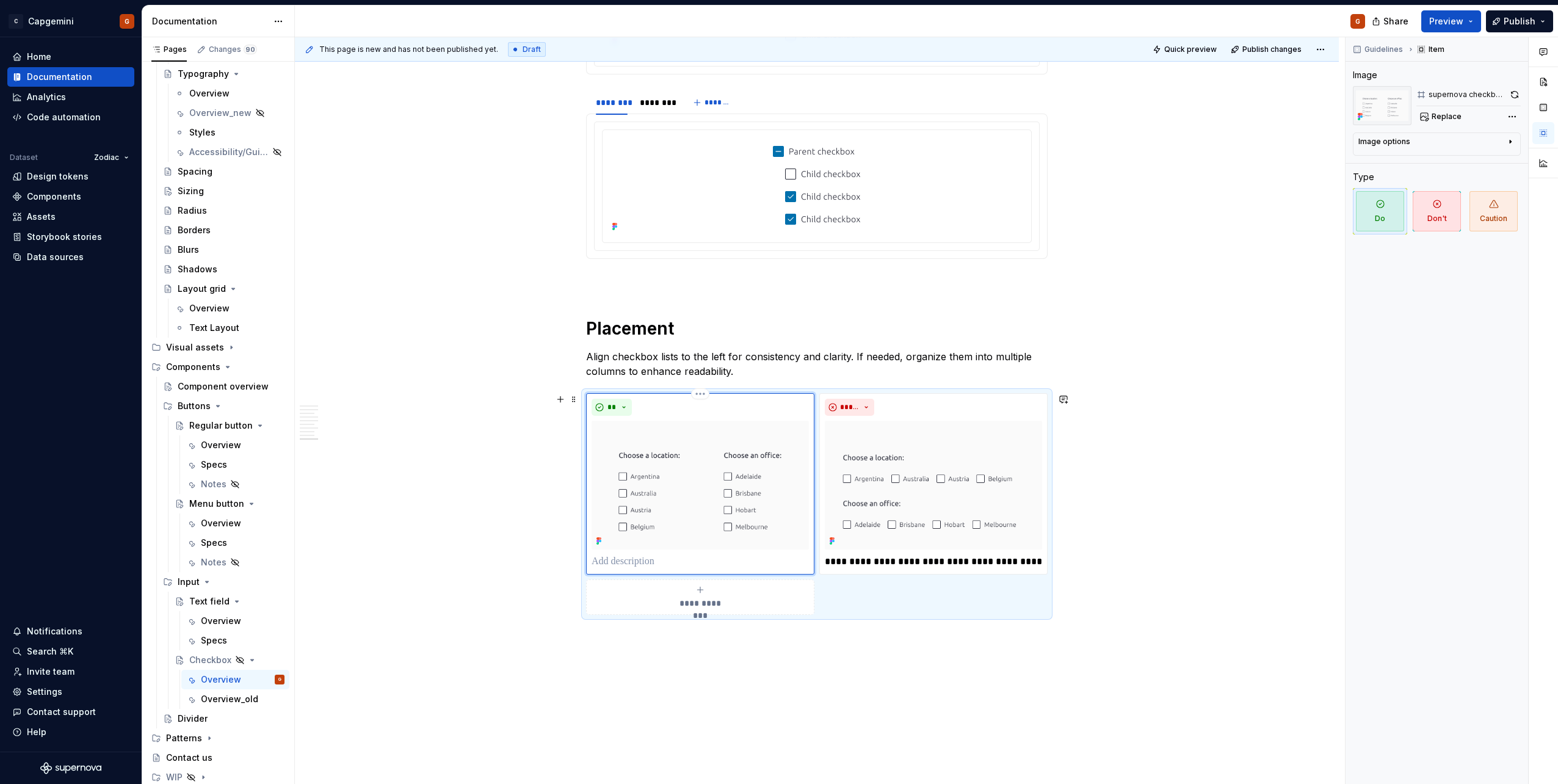
click at [653, 392] on p at bounding box center [701, 562] width 217 height 14
type textarea "*"
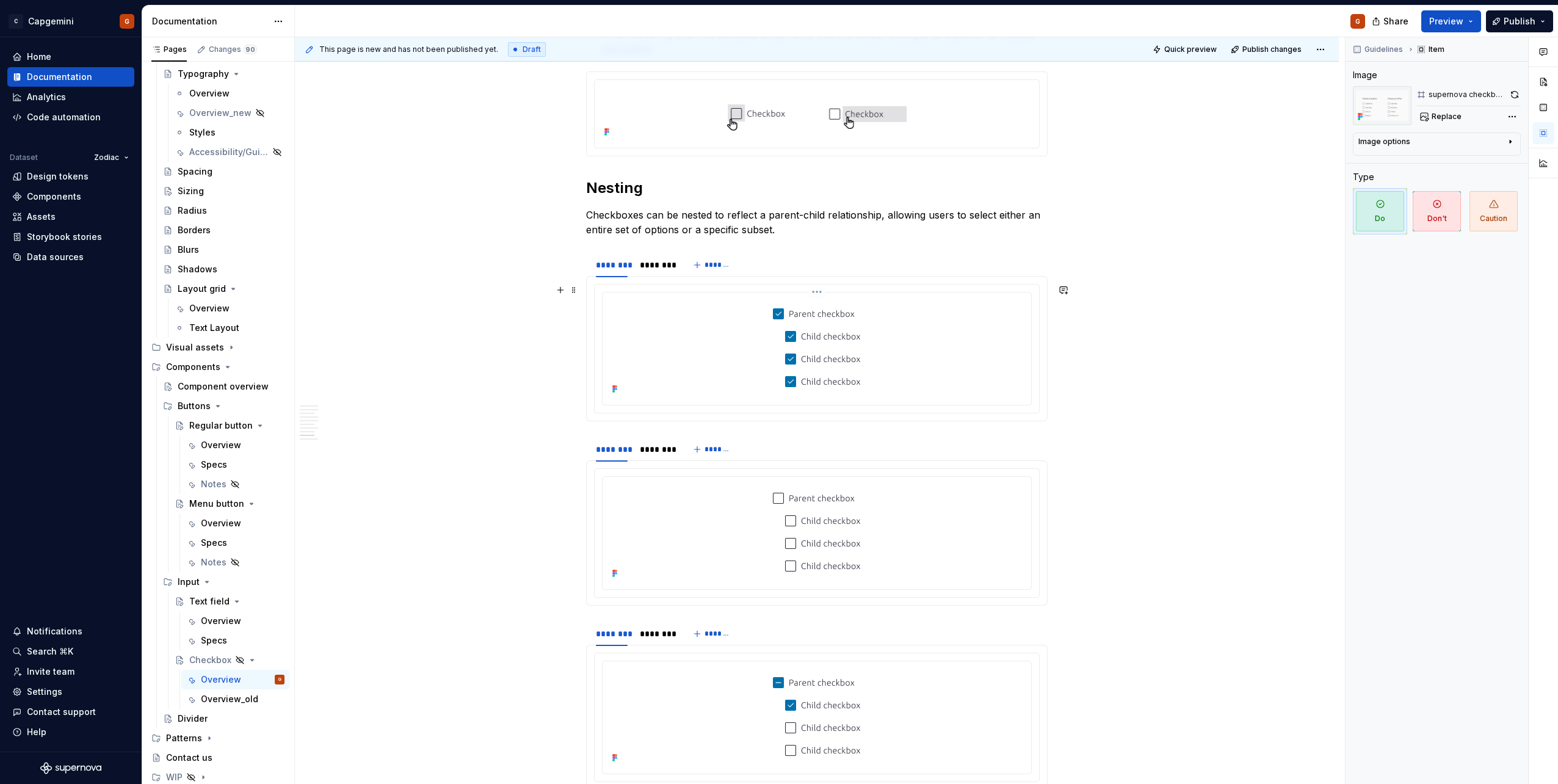
scroll to position [2073, 0]
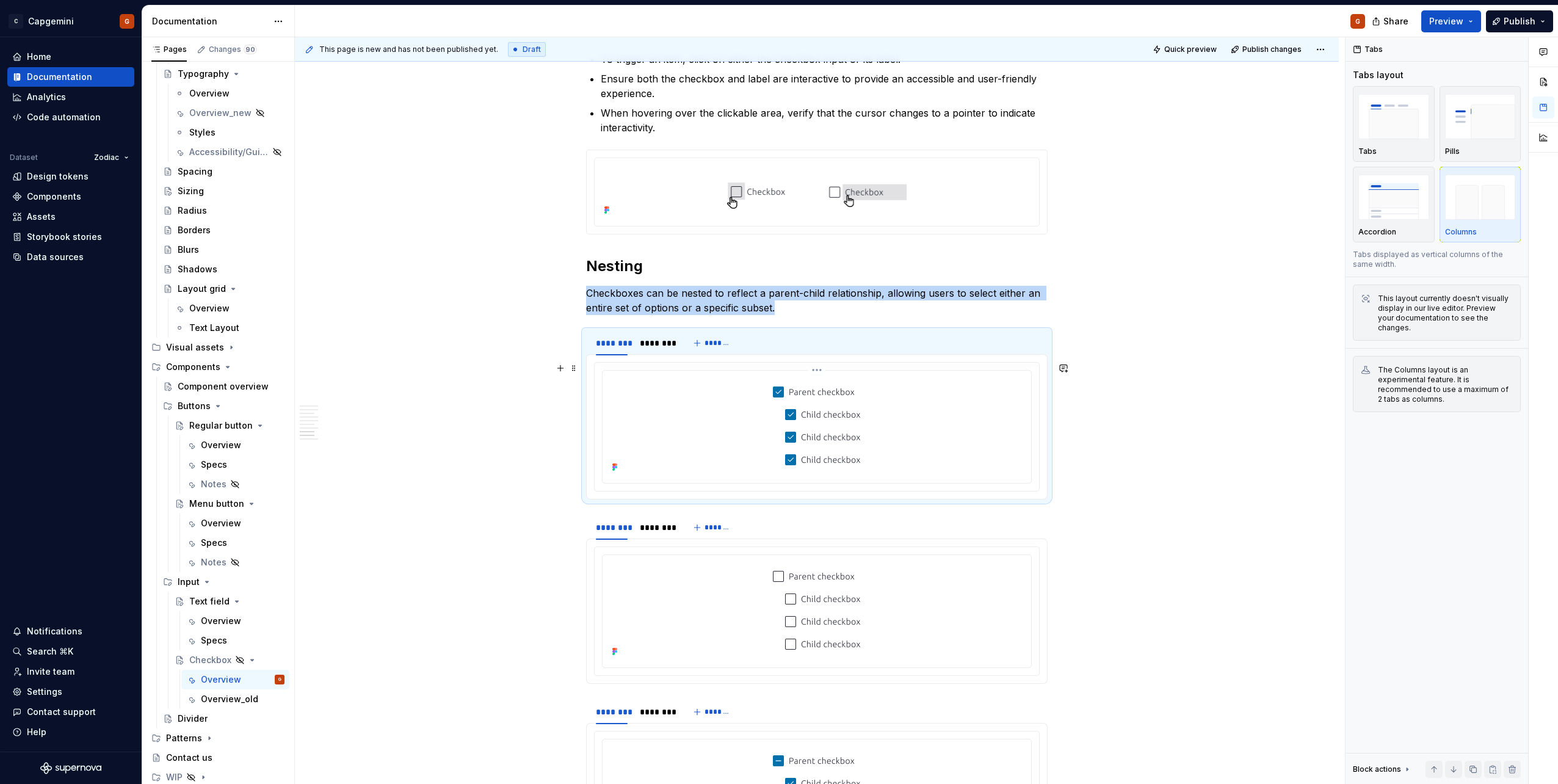
click at [703, 392] on div at bounding box center [817, 425] width 419 height 100
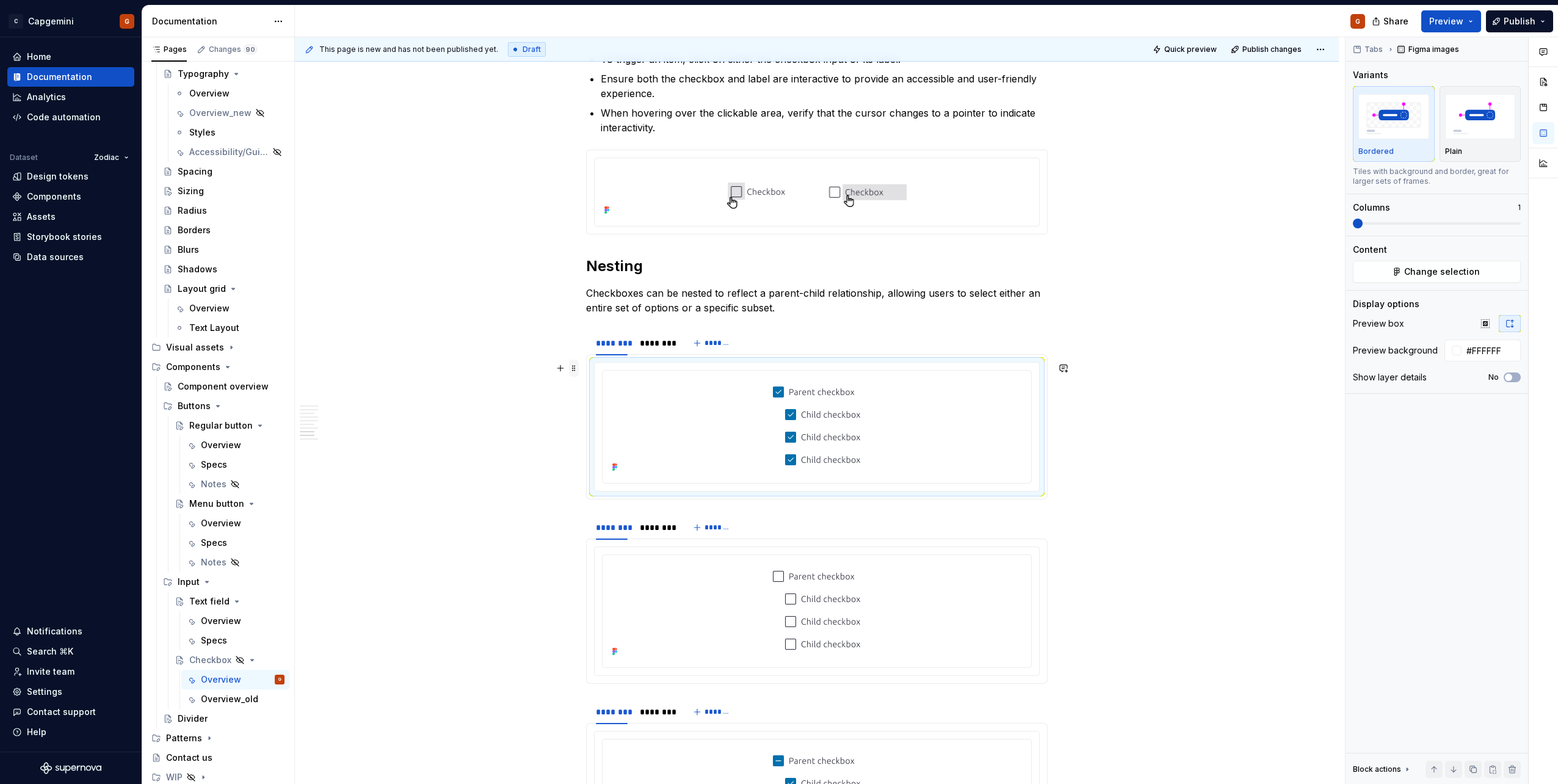
click at [572, 369] on span at bounding box center [574, 368] width 10 height 17
click at [611, 386] on div "Duplicate" at bounding box center [631, 387] width 79 height 12
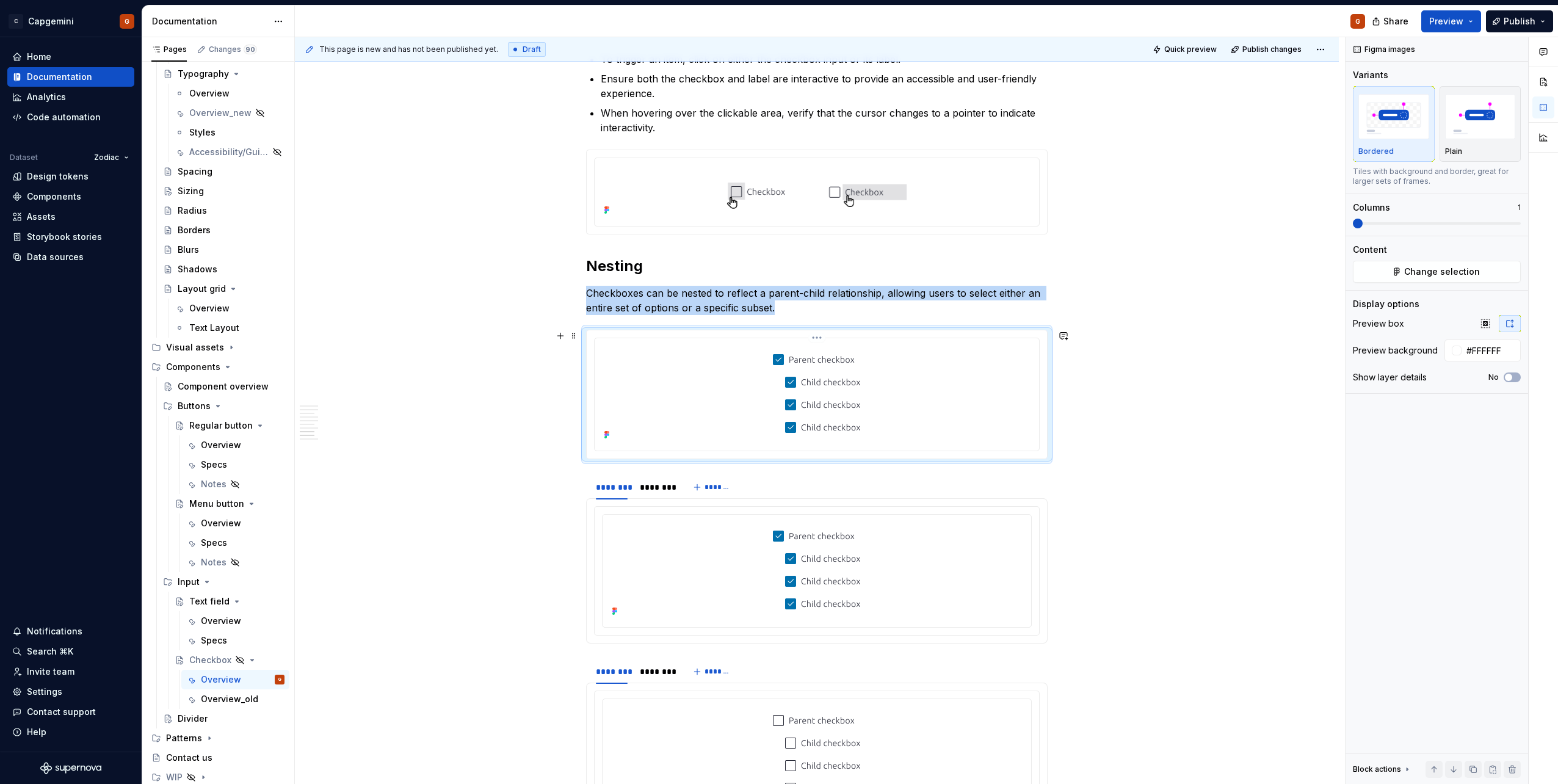
scroll to position [2195, 0]
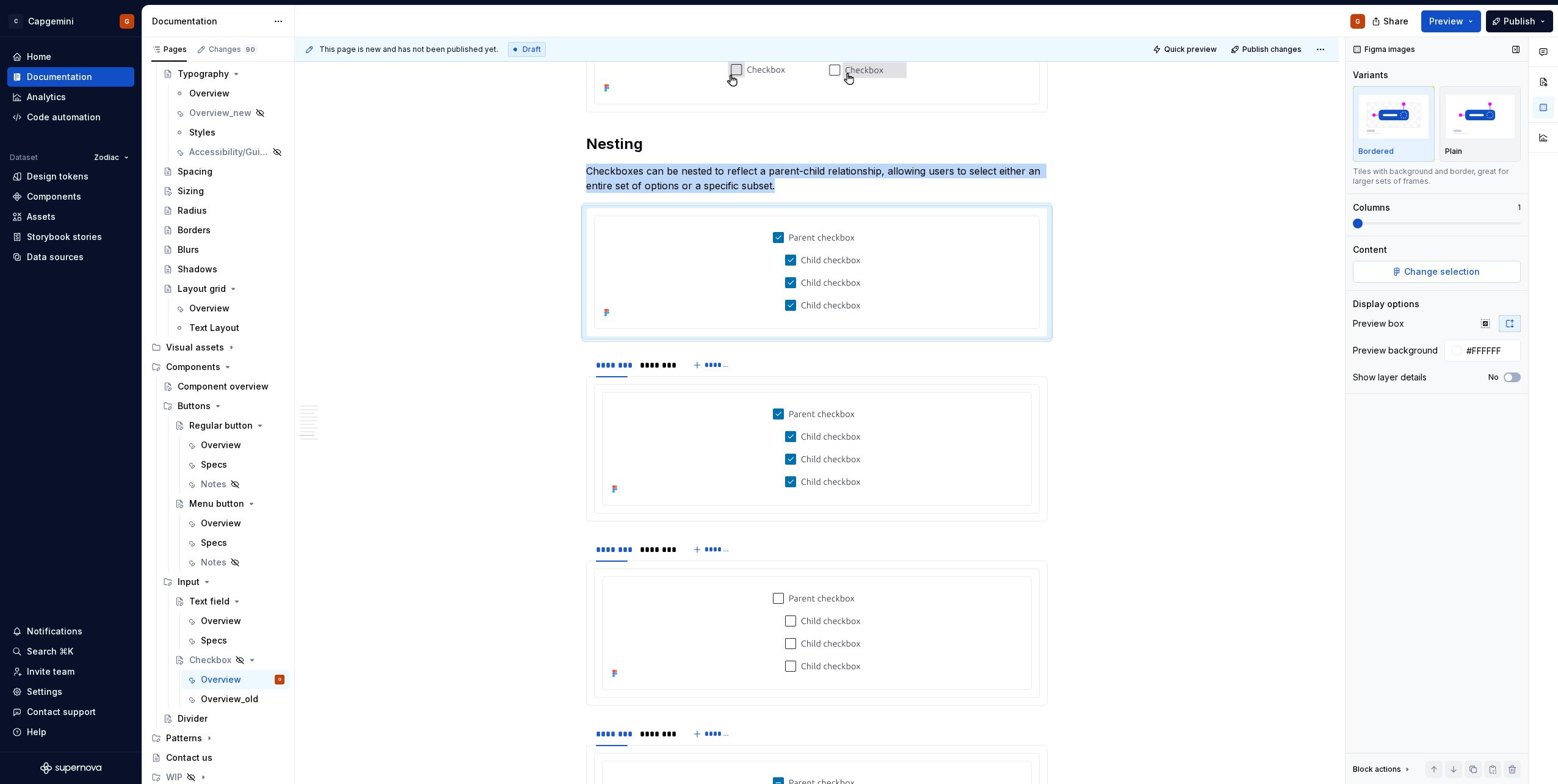
click at [776, 275] on span "Change selection" at bounding box center [1441, 271] width 76 height 12
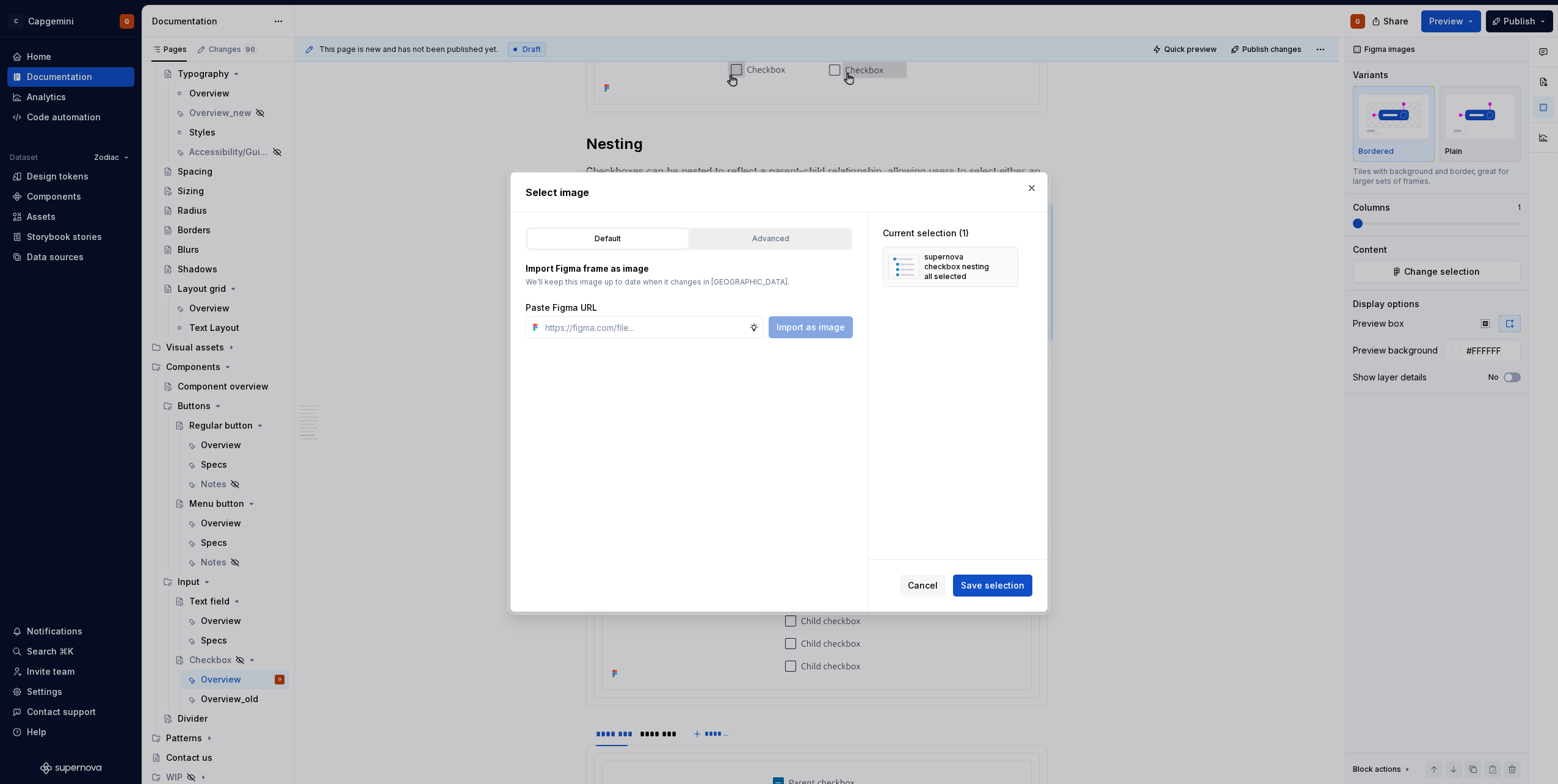
type textarea "*"
click at [768, 243] on div "Advanced" at bounding box center [770, 238] width 153 height 12
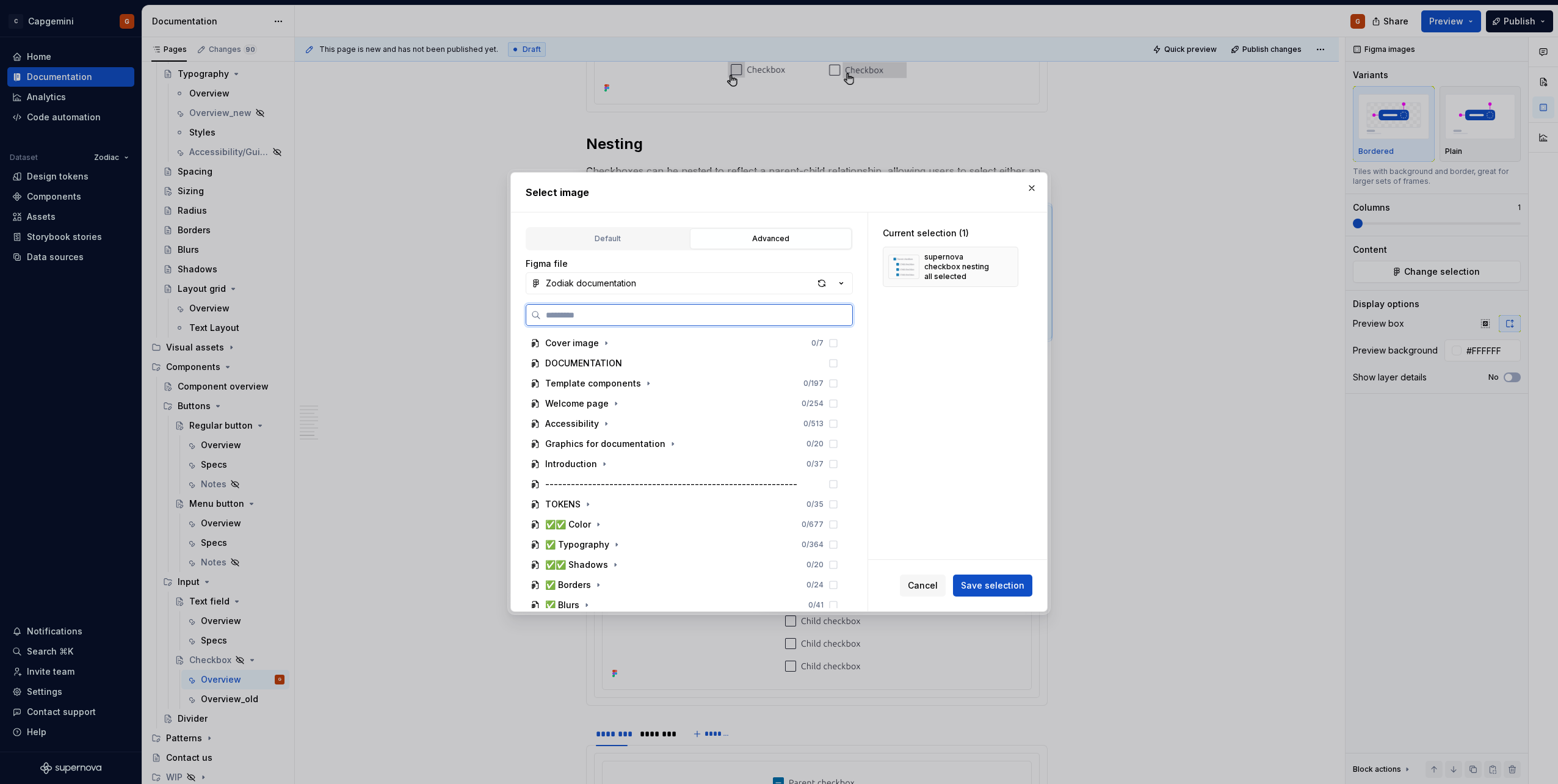
click at [647, 309] on input "search" at bounding box center [696, 315] width 311 height 12
type input "*******"
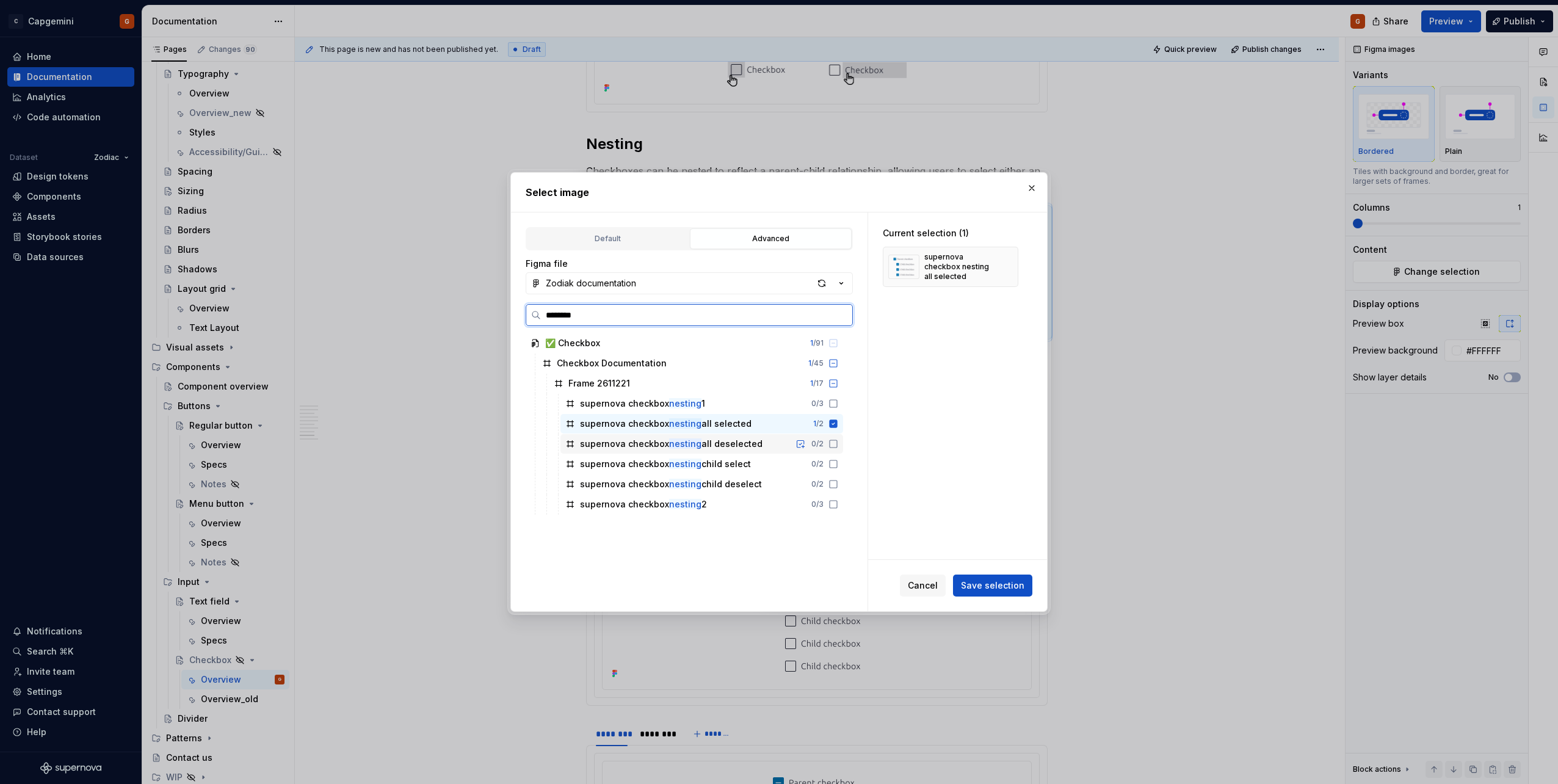
click at [749, 392] on div "supernova checkbox nesting all deselected" at bounding box center [670, 443] width 182 height 12
click at [776, 392] on span "Save selection" at bounding box center [992, 585] width 63 height 12
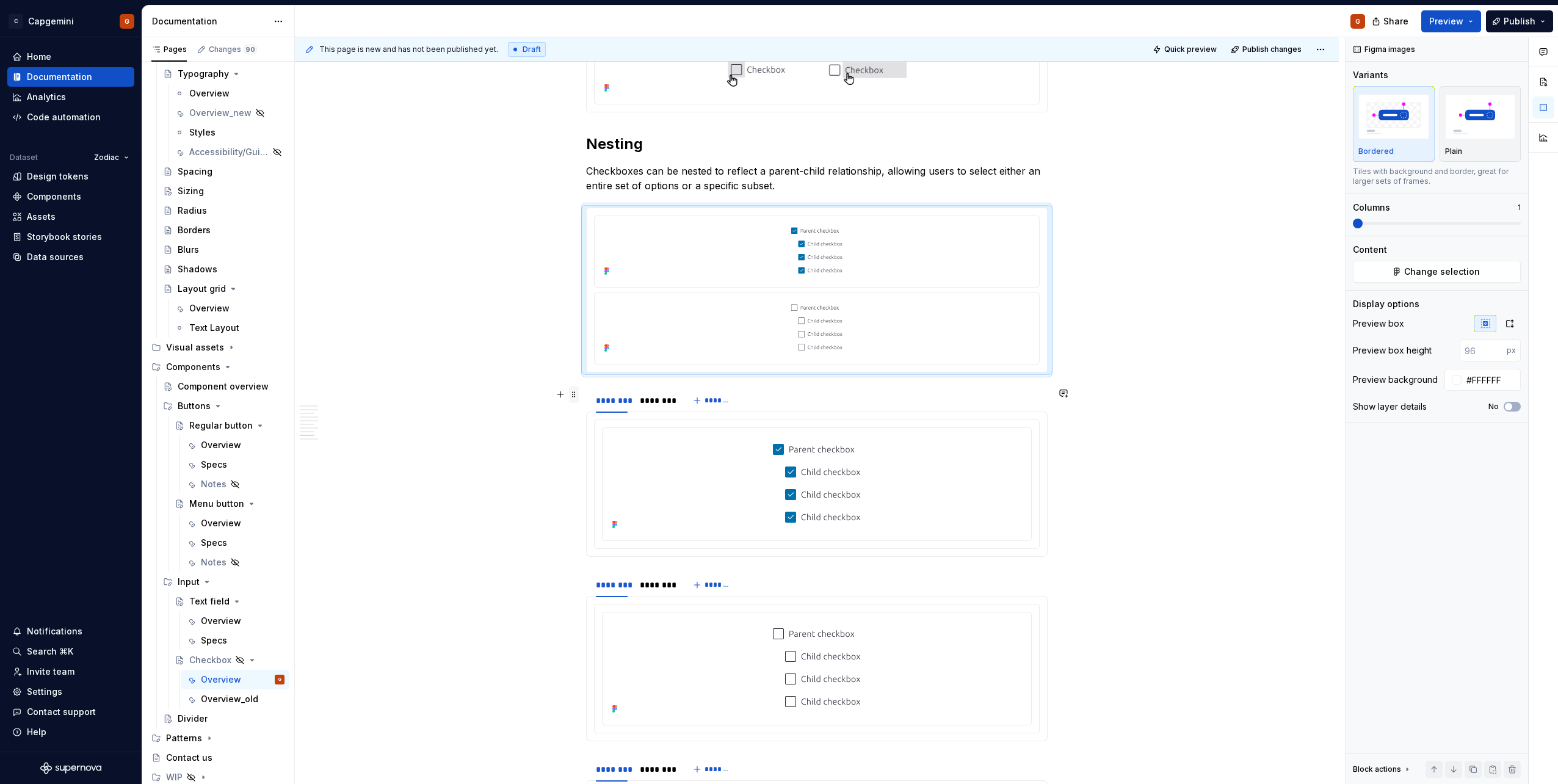
click at [575, 392] on span at bounding box center [574, 395] width 10 height 17
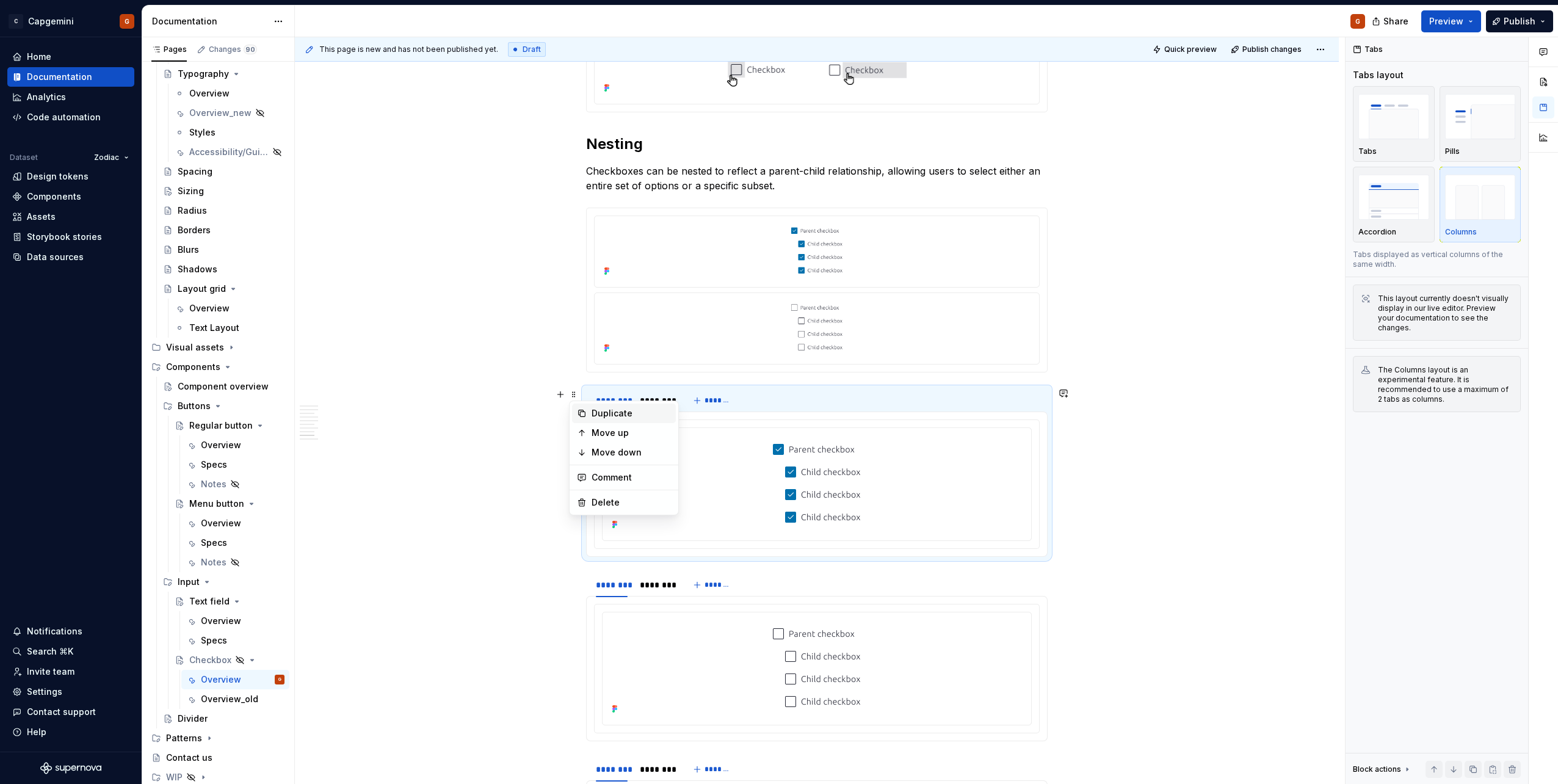
click at [600, 392] on div "Duplicate" at bounding box center [631, 413] width 79 height 12
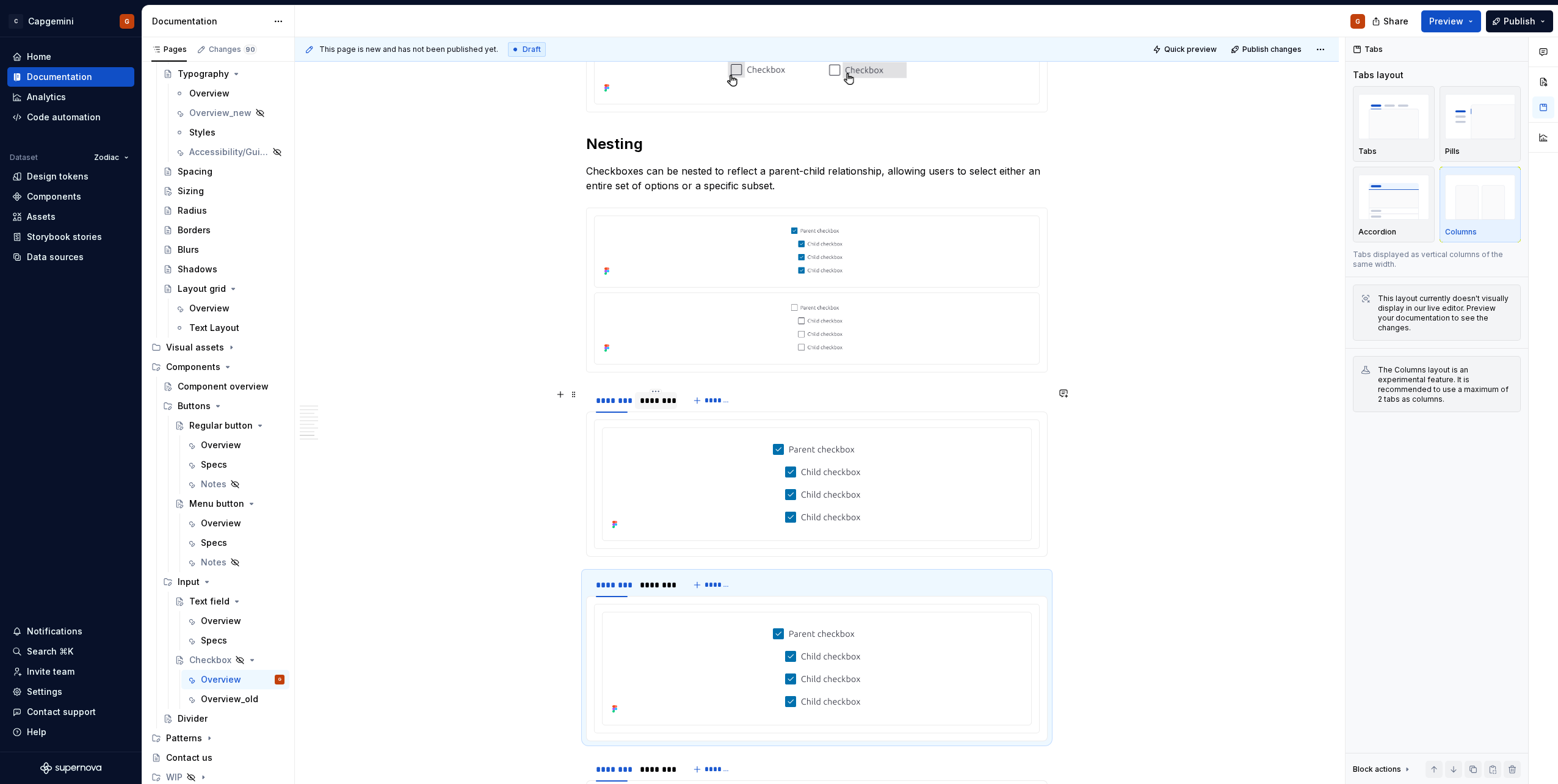
click at [661, 392] on div "********" at bounding box center [655, 400] width 32 height 12
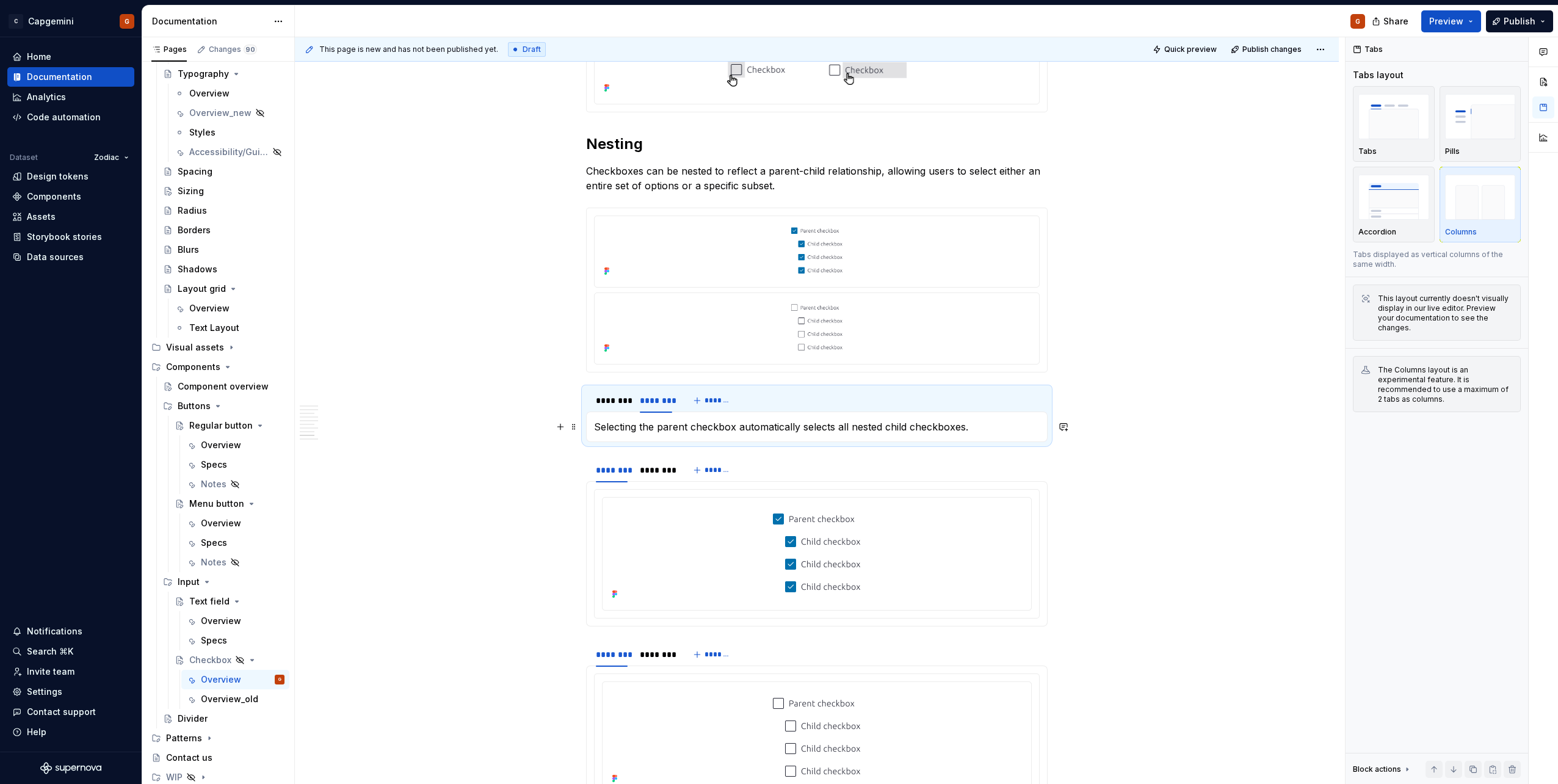
click at [662, 392] on p "Selecting the parent checkbox automatically selects all nested child checkboxes." at bounding box center [816, 426] width 446 height 14
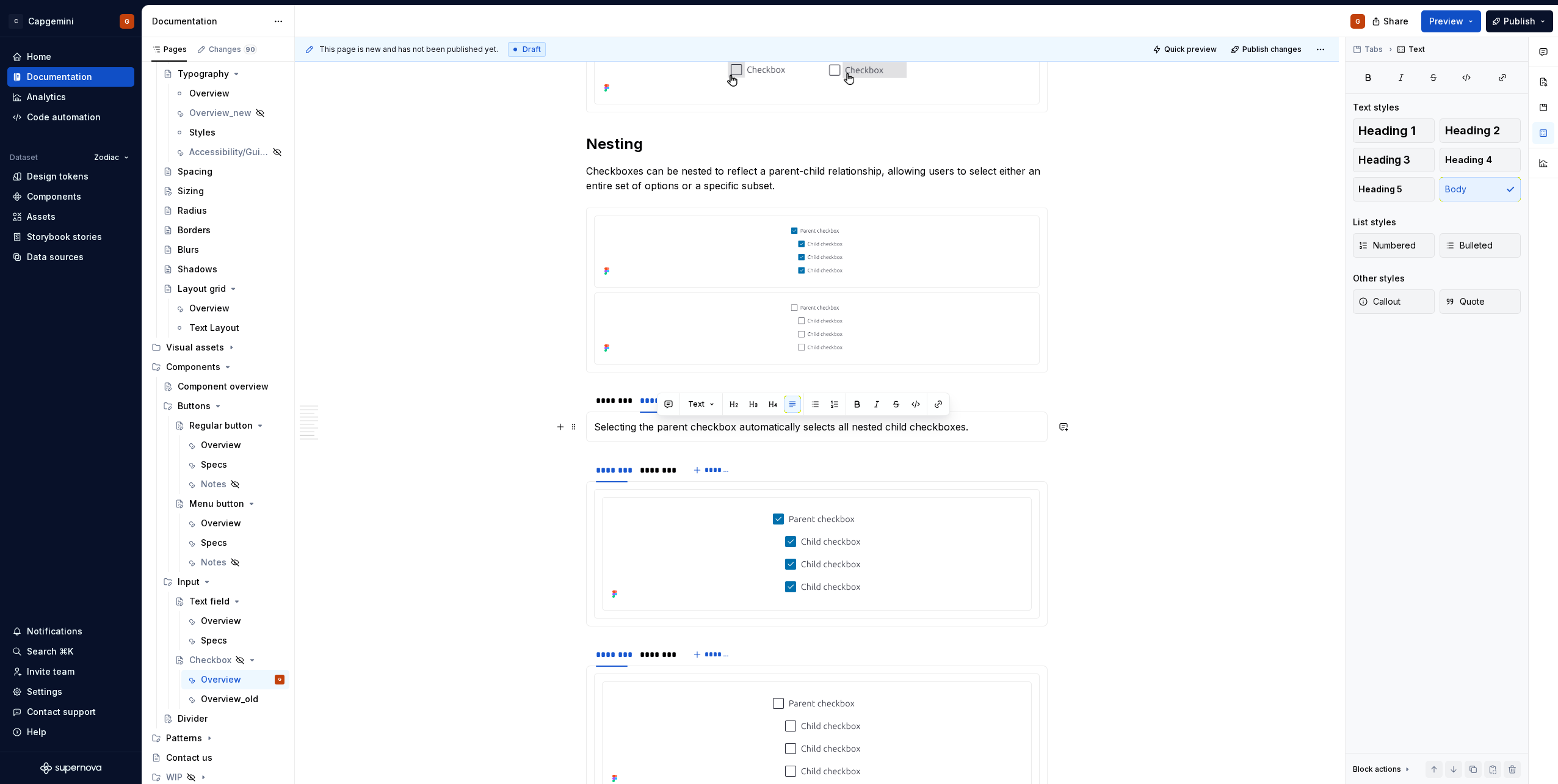
click at [662, 392] on p "Selecting the parent checkbox automatically selects all nested child checkboxes." at bounding box center [816, 426] width 446 height 14
copy p "Selecting the parent checkbox automatically selects all nested child checkboxes."
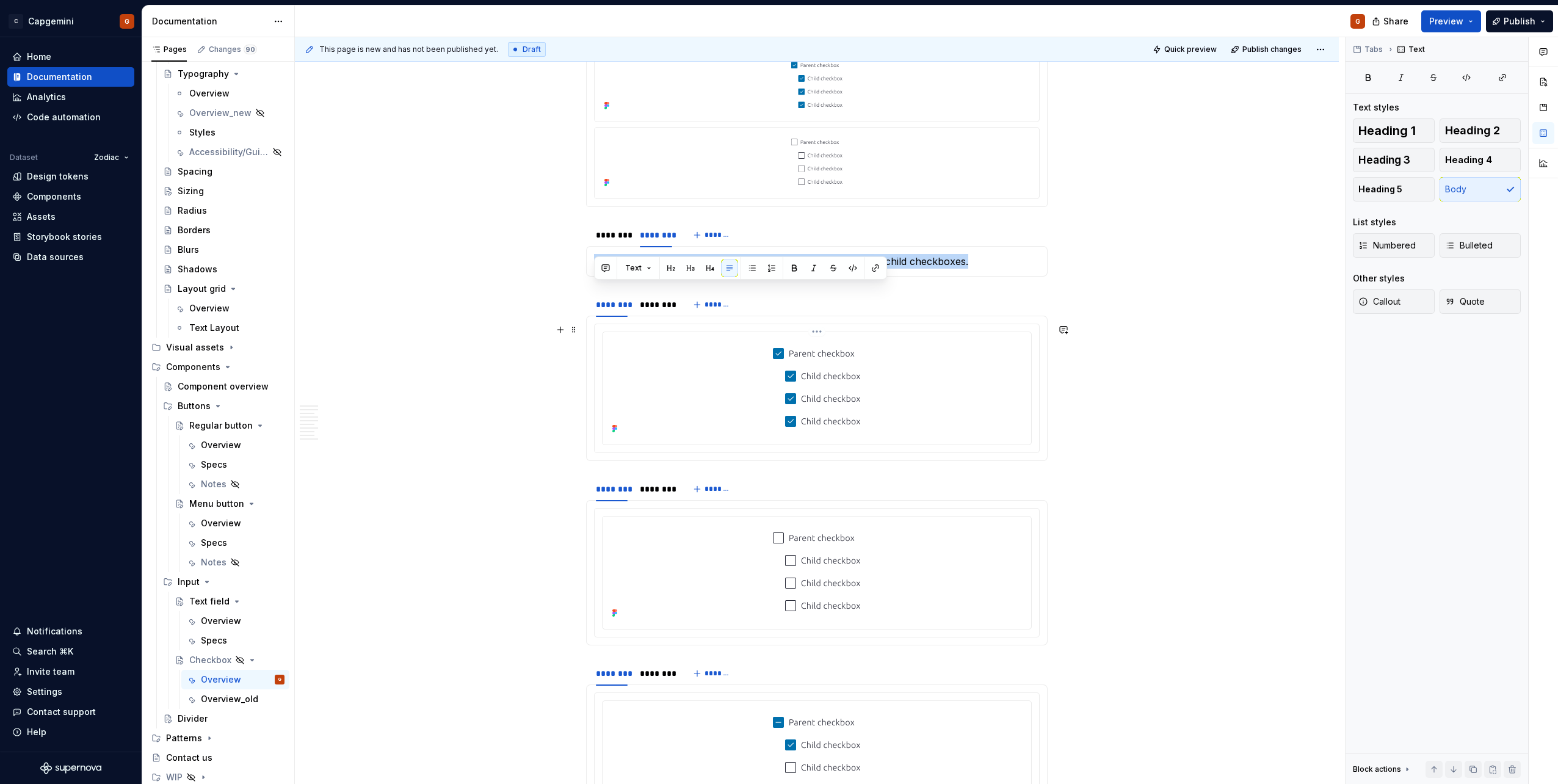
scroll to position [2379, 0]
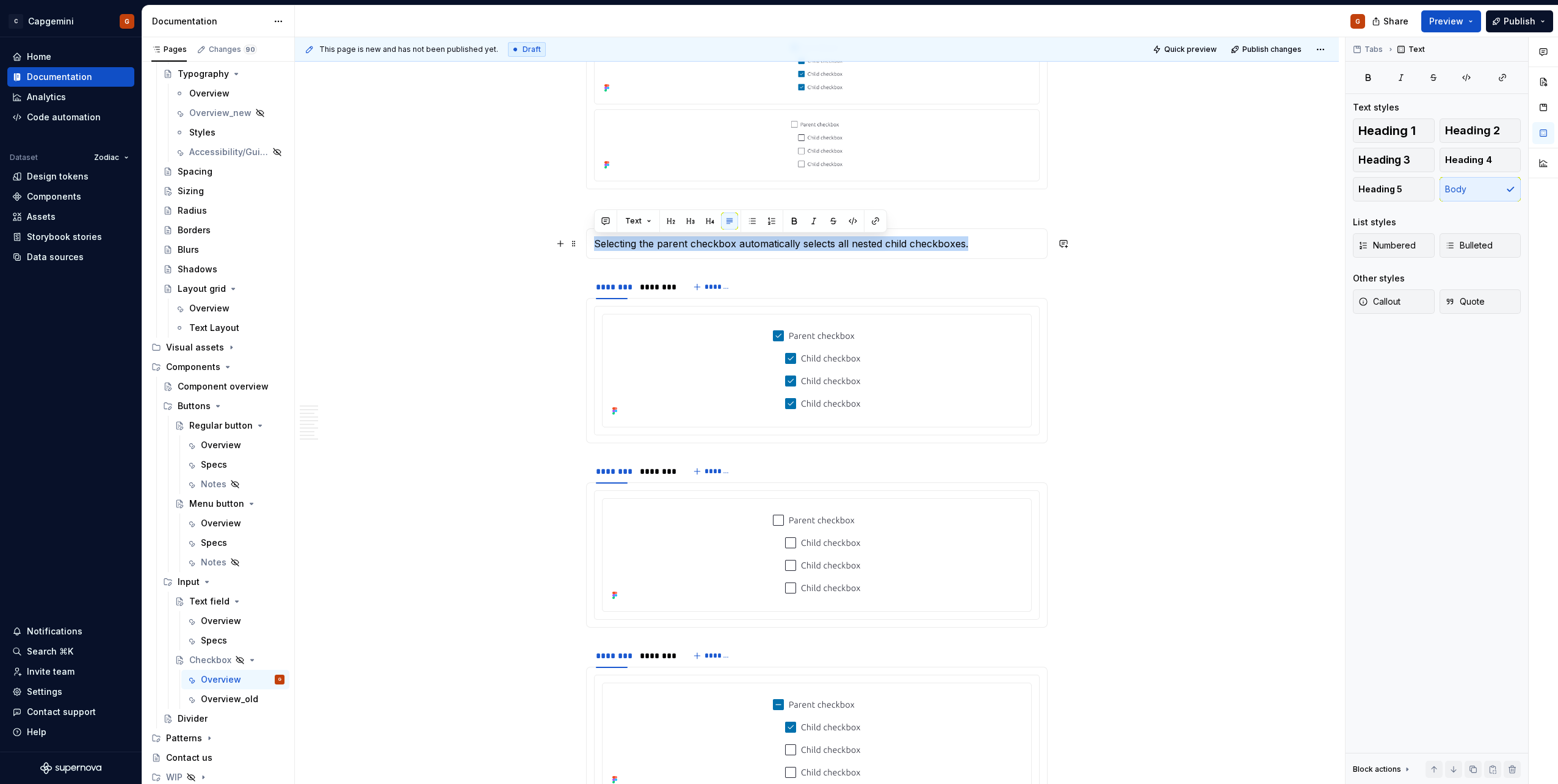
click at [635, 243] on p "Selecting the parent checkbox automatically selects all nested child checkboxes." at bounding box center [816, 243] width 446 height 14
click at [607, 220] on div "********" at bounding box center [611, 217] width 32 height 12
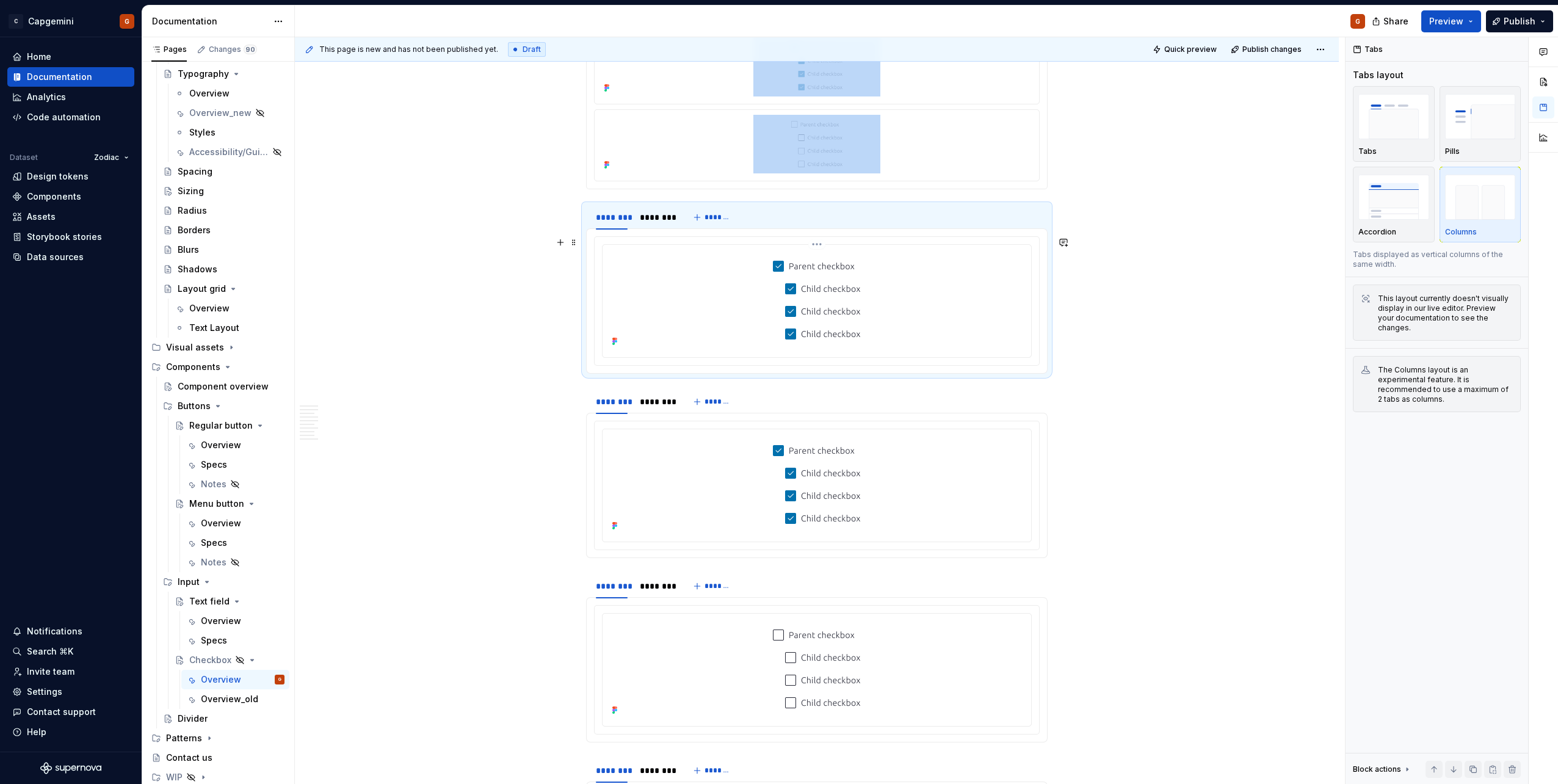
click at [652, 248] on div at bounding box center [816, 301] width 428 height 112
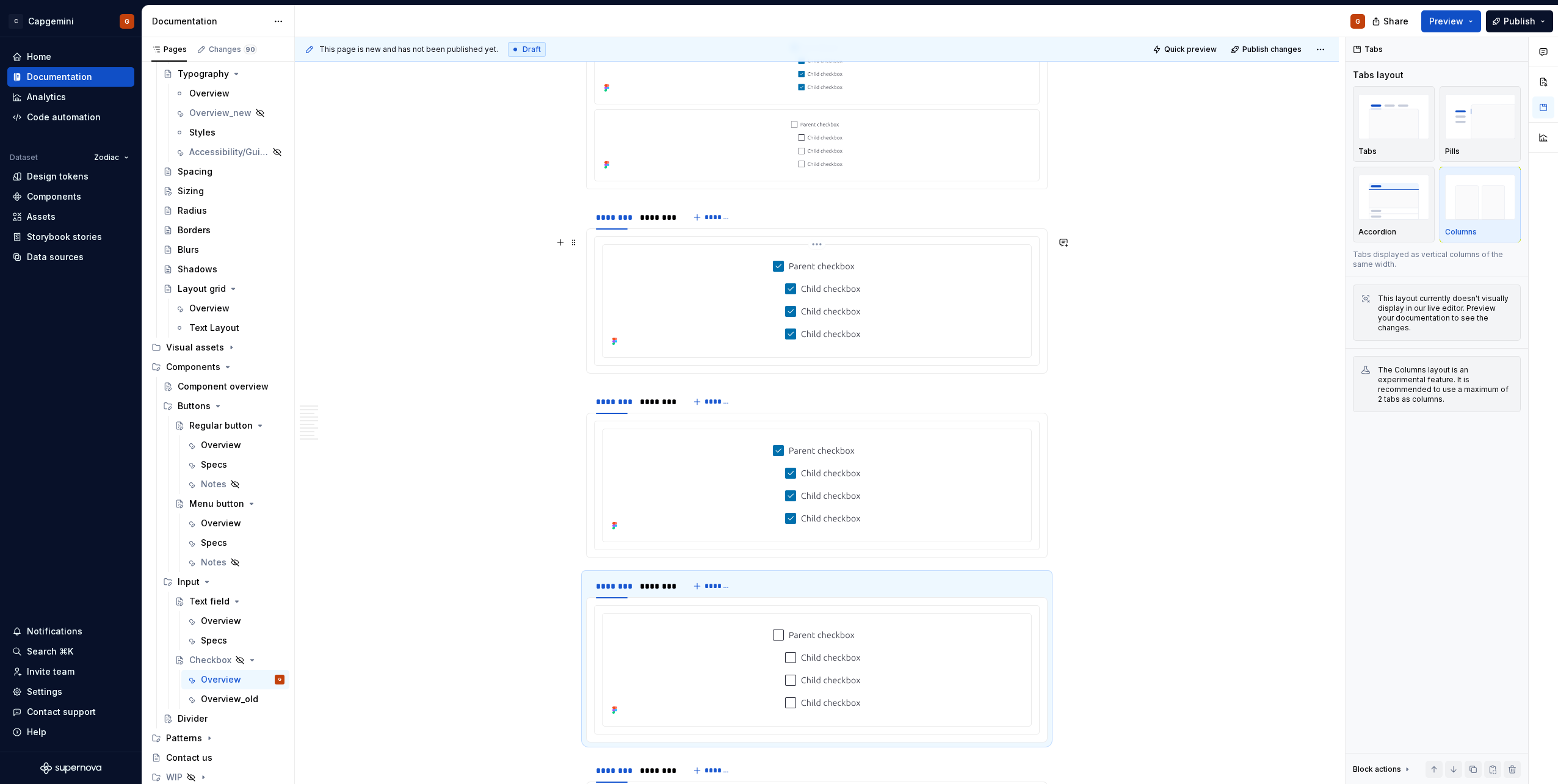
click at [644, 245] on div at bounding box center [816, 301] width 428 height 112
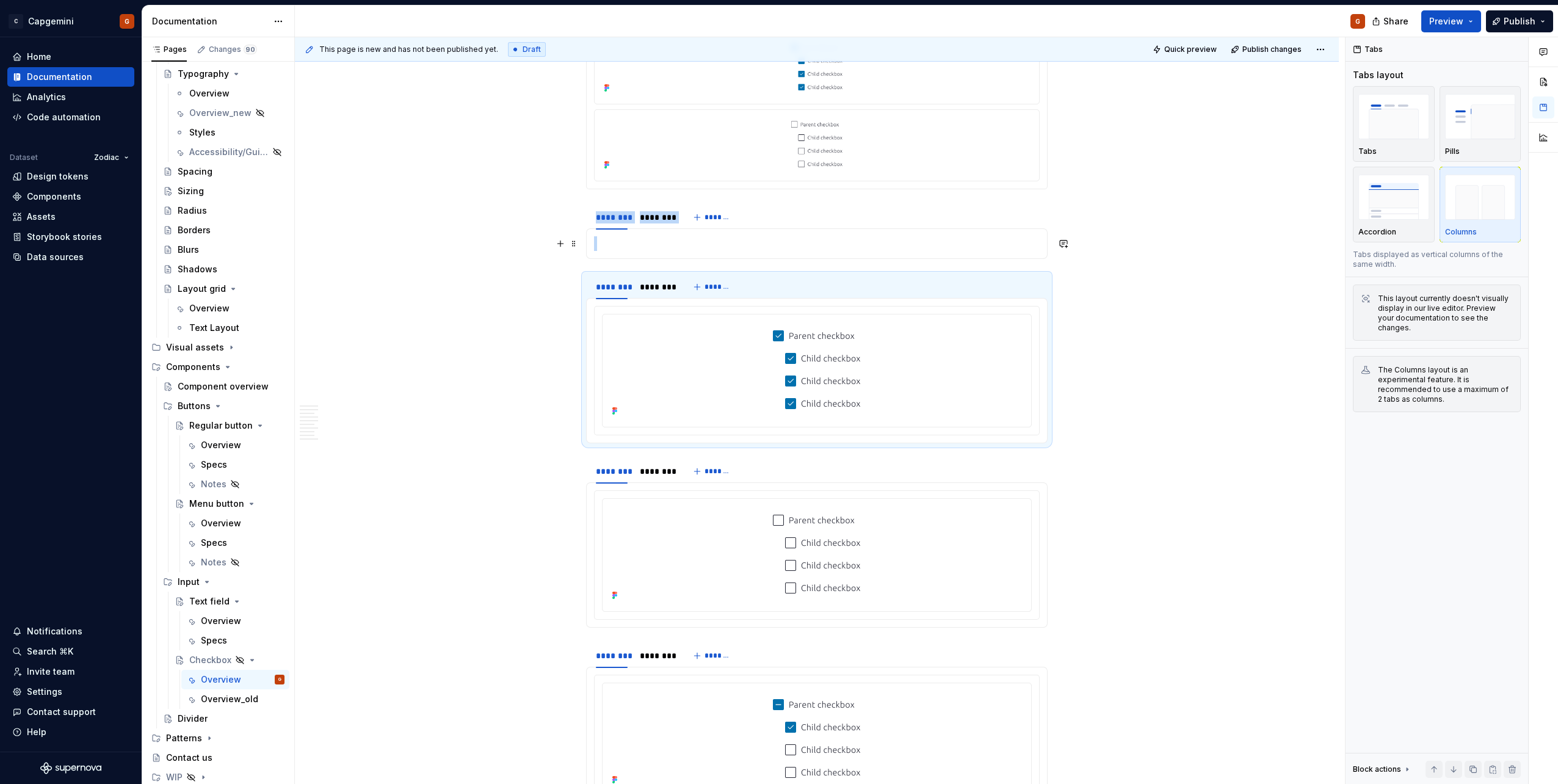
click at [624, 240] on p at bounding box center [816, 243] width 446 height 14
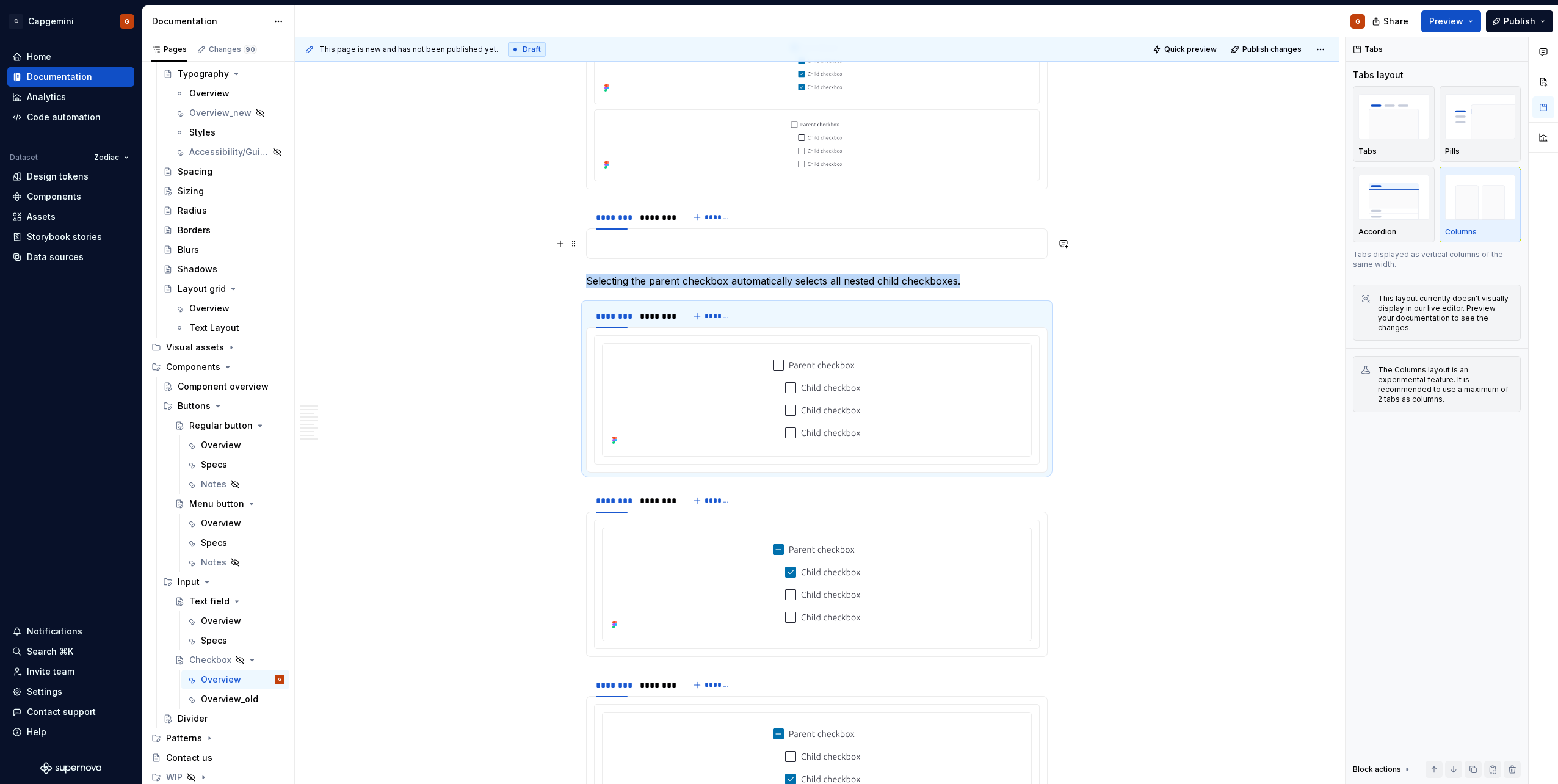
click at [639, 241] on p at bounding box center [816, 243] width 446 height 14
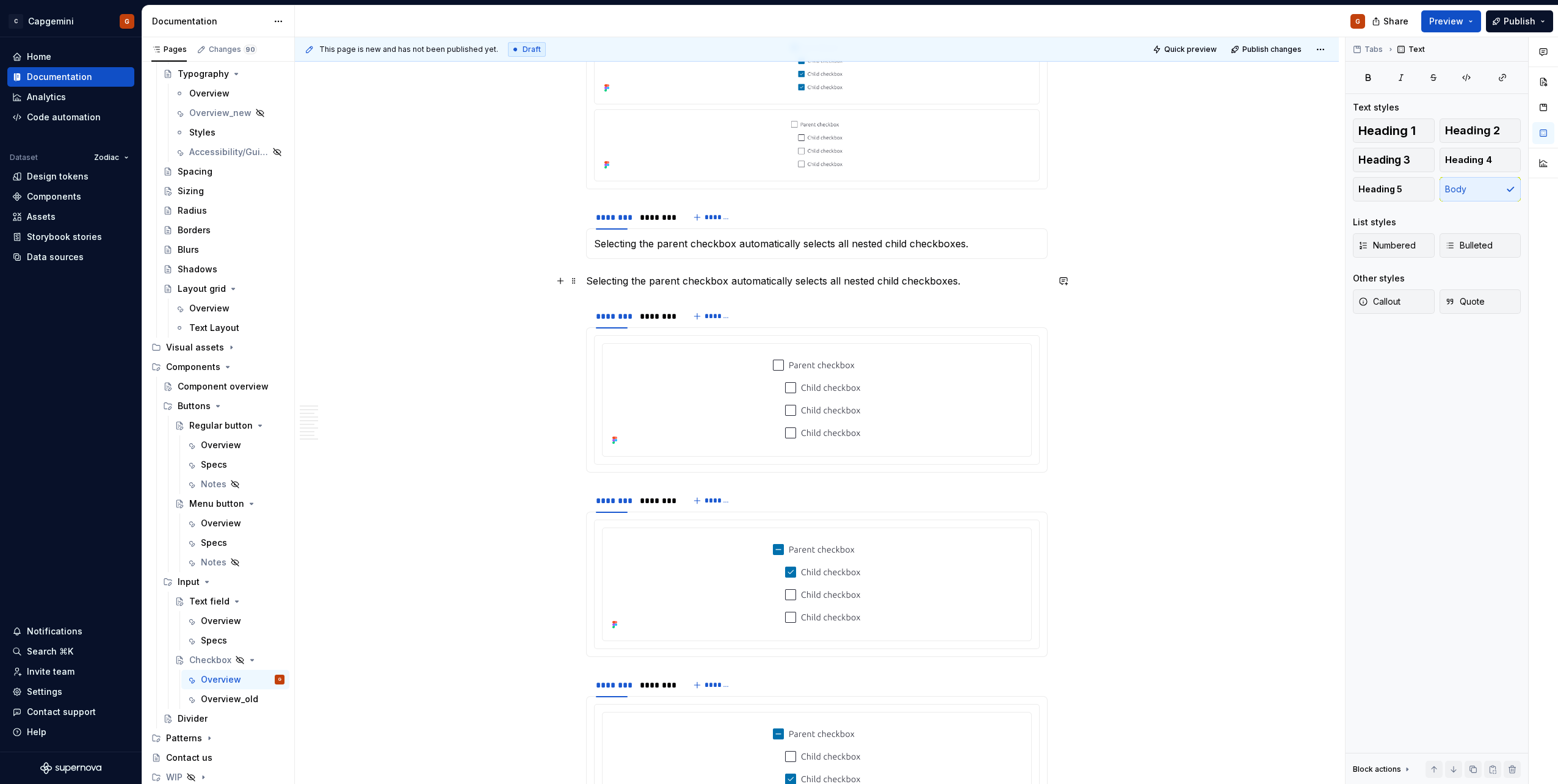
click at [642, 287] on p "Selecting the parent checkbox automatically selects all nested child checkboxes." at bounding box center [816, 281] width 461 height 14
click at [644, 279] on p "Selecting the parent checkbox automatically selects all nested child checkboxes." at bounding box center [816, 281] width 461 height 14
click at [662, 315] on div "********" at bounding box center [655, 316] width 32 height 12
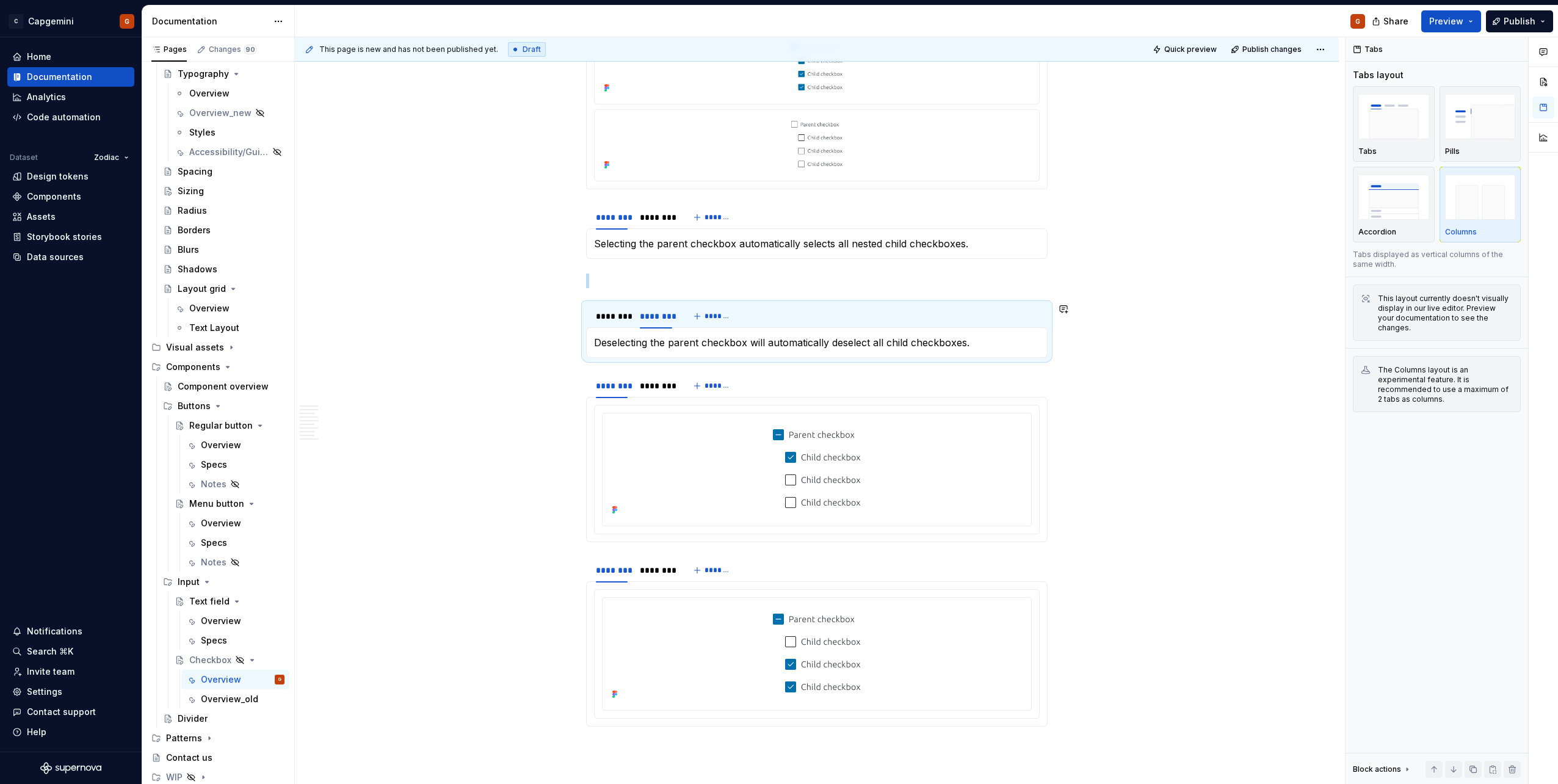
click at [672, 341] on p "Deselecting the parent checkbox will automatically deselect all child checkboxe…" at bounding box center [816, 342] width 446 height 14
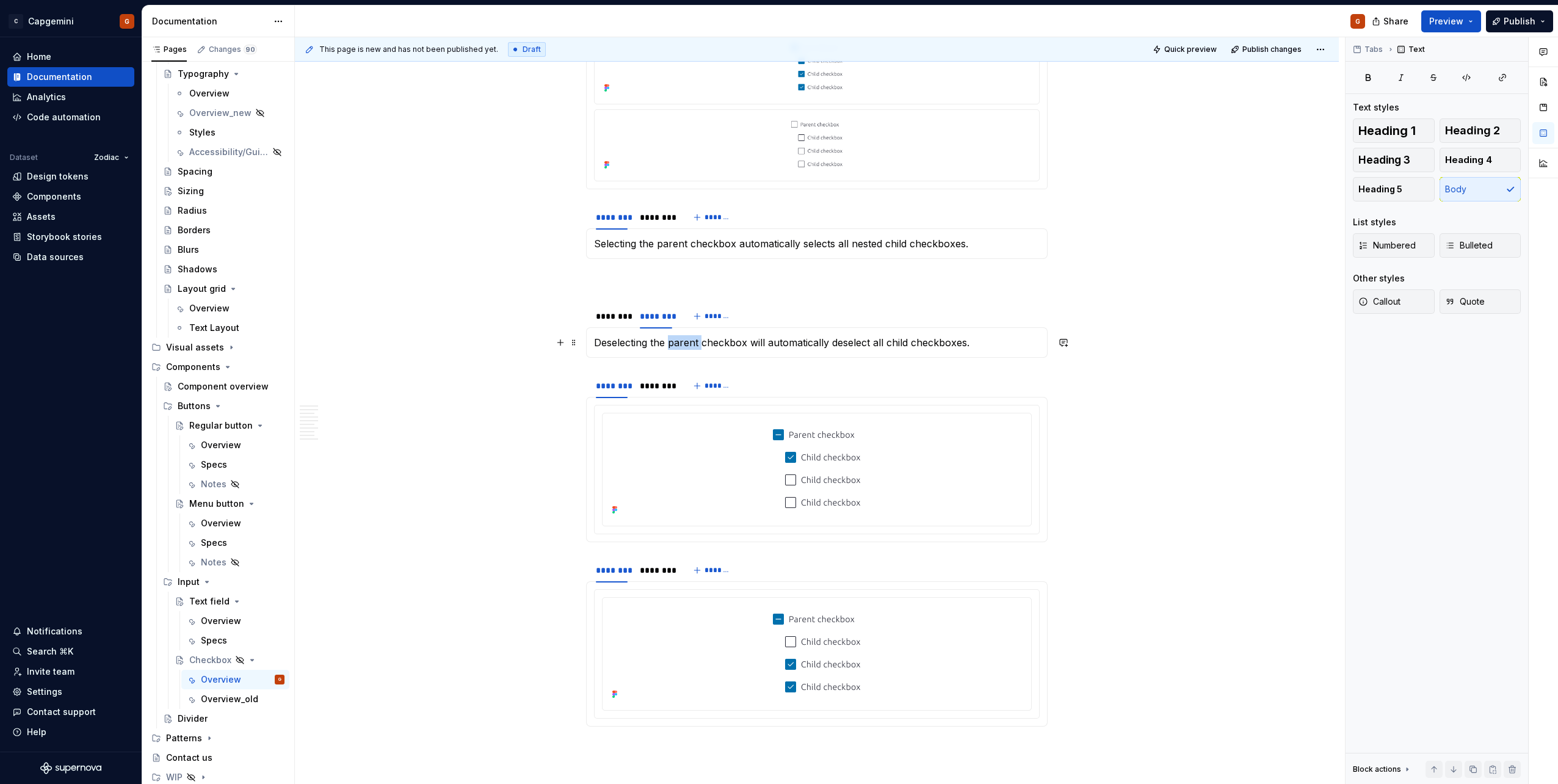
click at [672, 341] on p "Deselecting the parent checkbox will automatically deselect all child checkboxe…" at bounding box center [816, 342] width 446 height 14
copy p "Deselecting the parent checkbox will automatically deselect all child checkboxe…"
click at [660, 220] on div "********" at bounding box center [655, 217] width 32 height 12
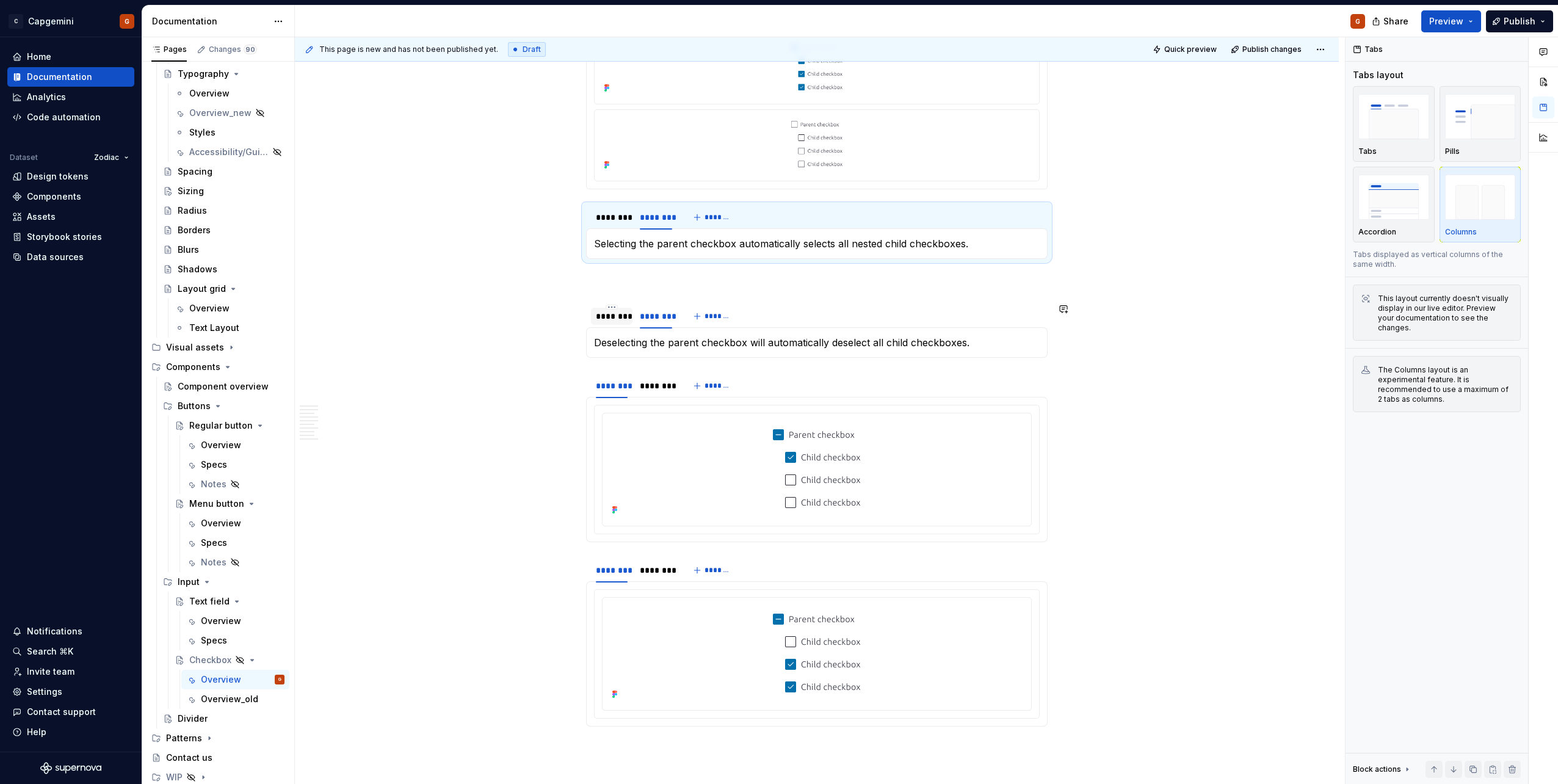
click at [615, 323] on div "********" at bounding box center [612, 316] width 42 height 17
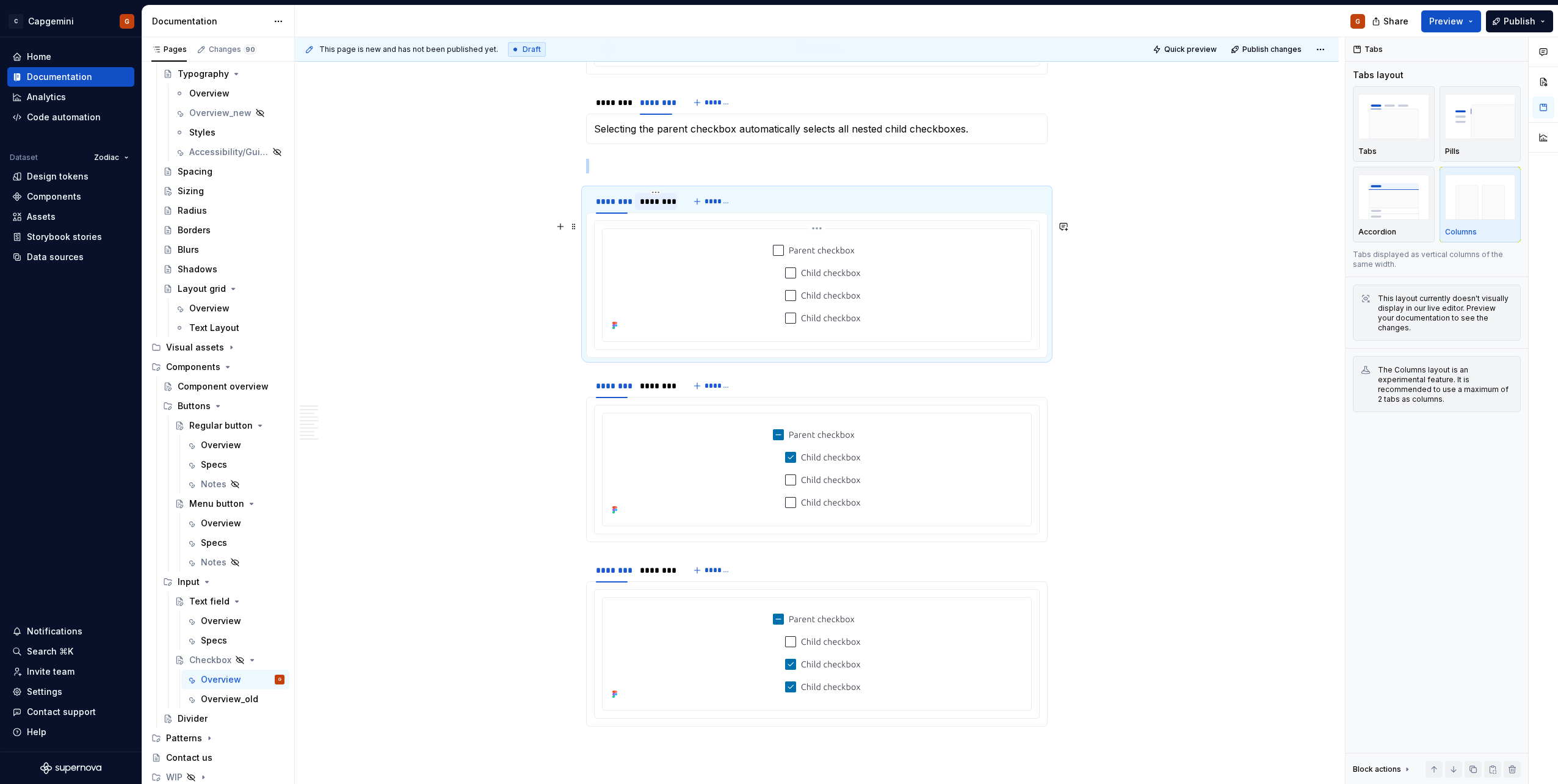
scroll to position [2440, 0]
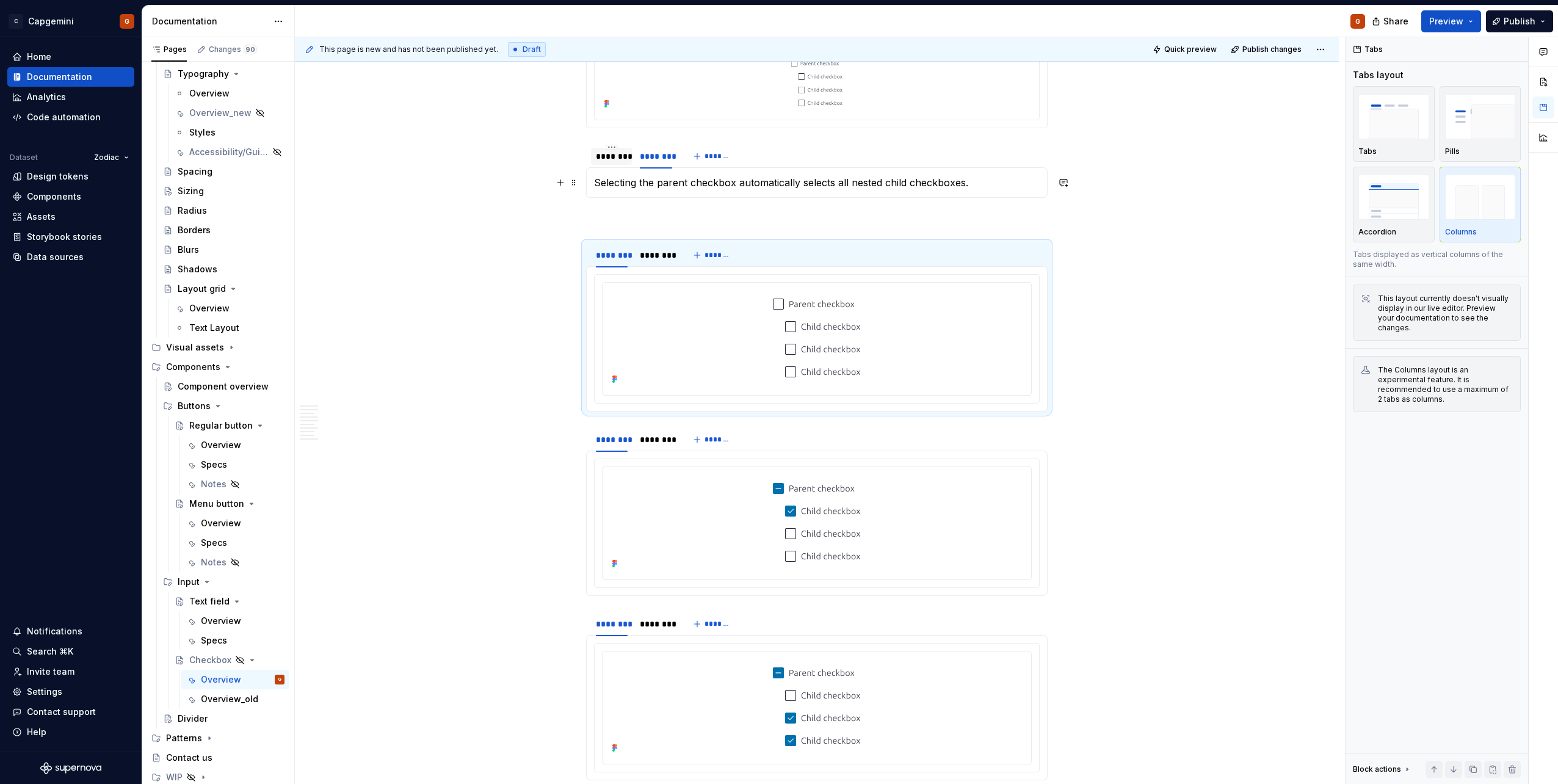
click at [608, 163] on div "********" at bounding box center [612, 156] width 42 height 17
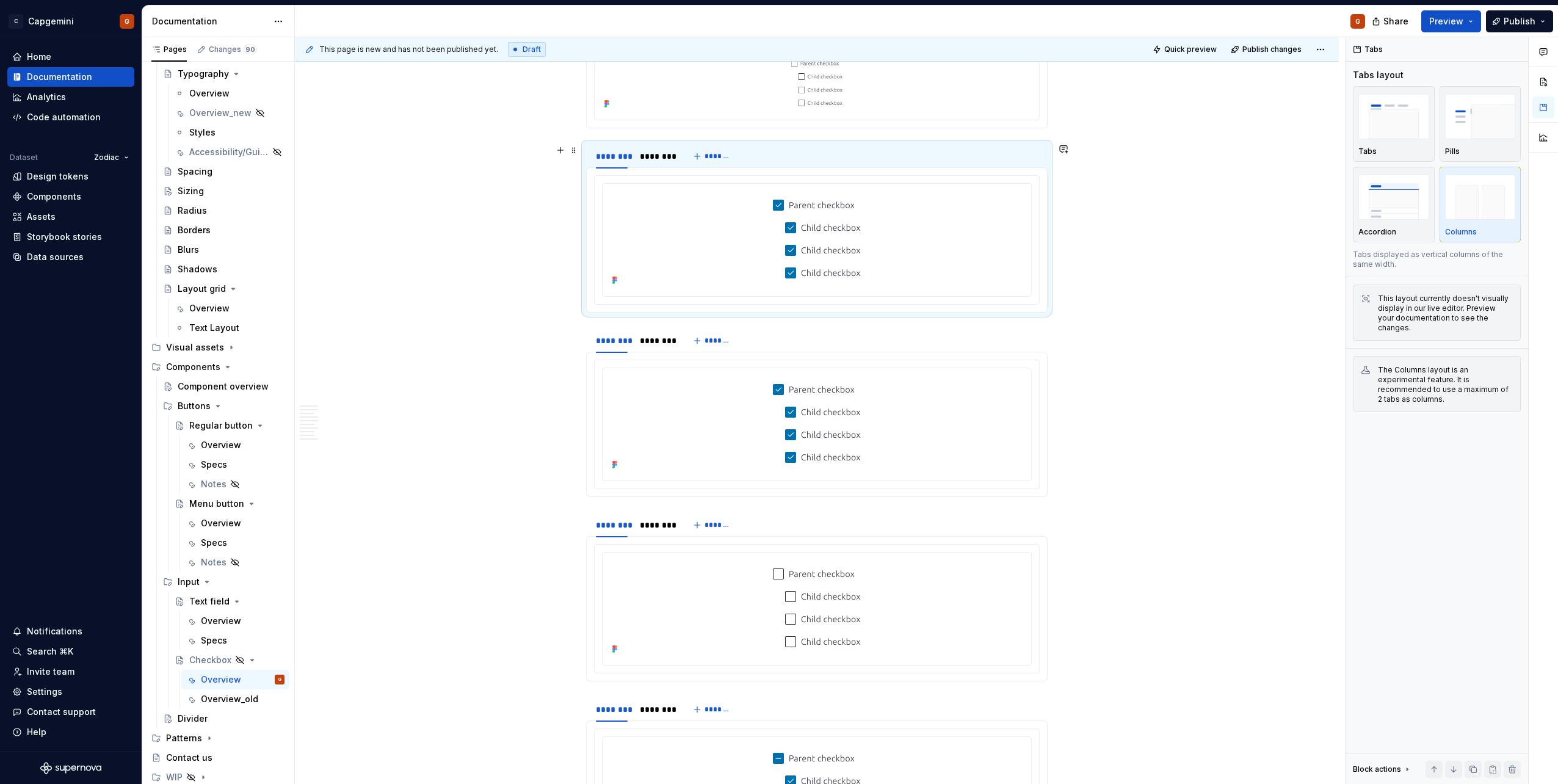
click at [659, 167] on div "******** ********" at bounding box center [634, 159] width 96 height 30
click at [659, 202] on div at bounding box center [817, 238] width 419 height 100
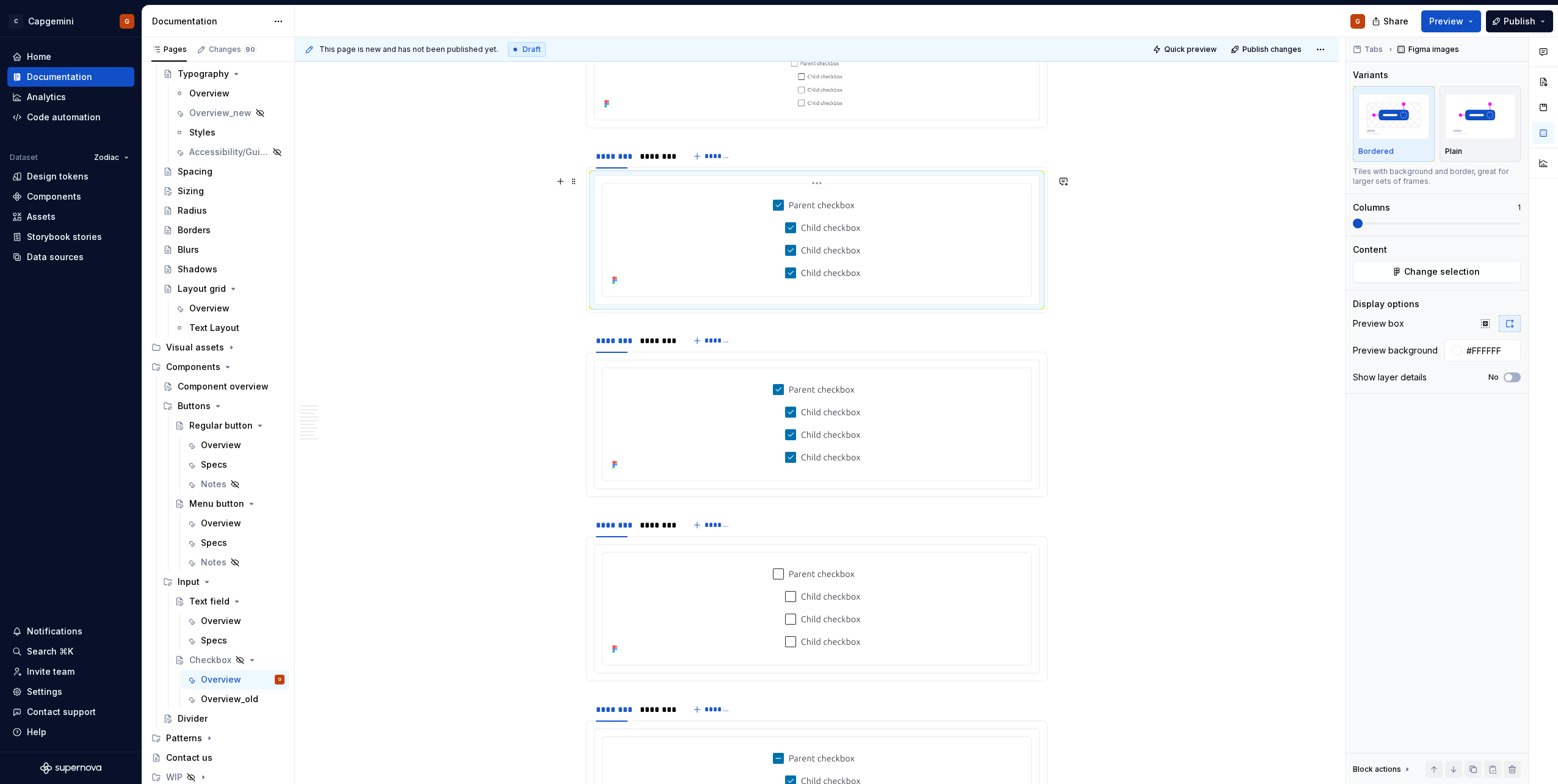
click at [659, 201] on div at bounding box center [817, 238] width 419 height 100
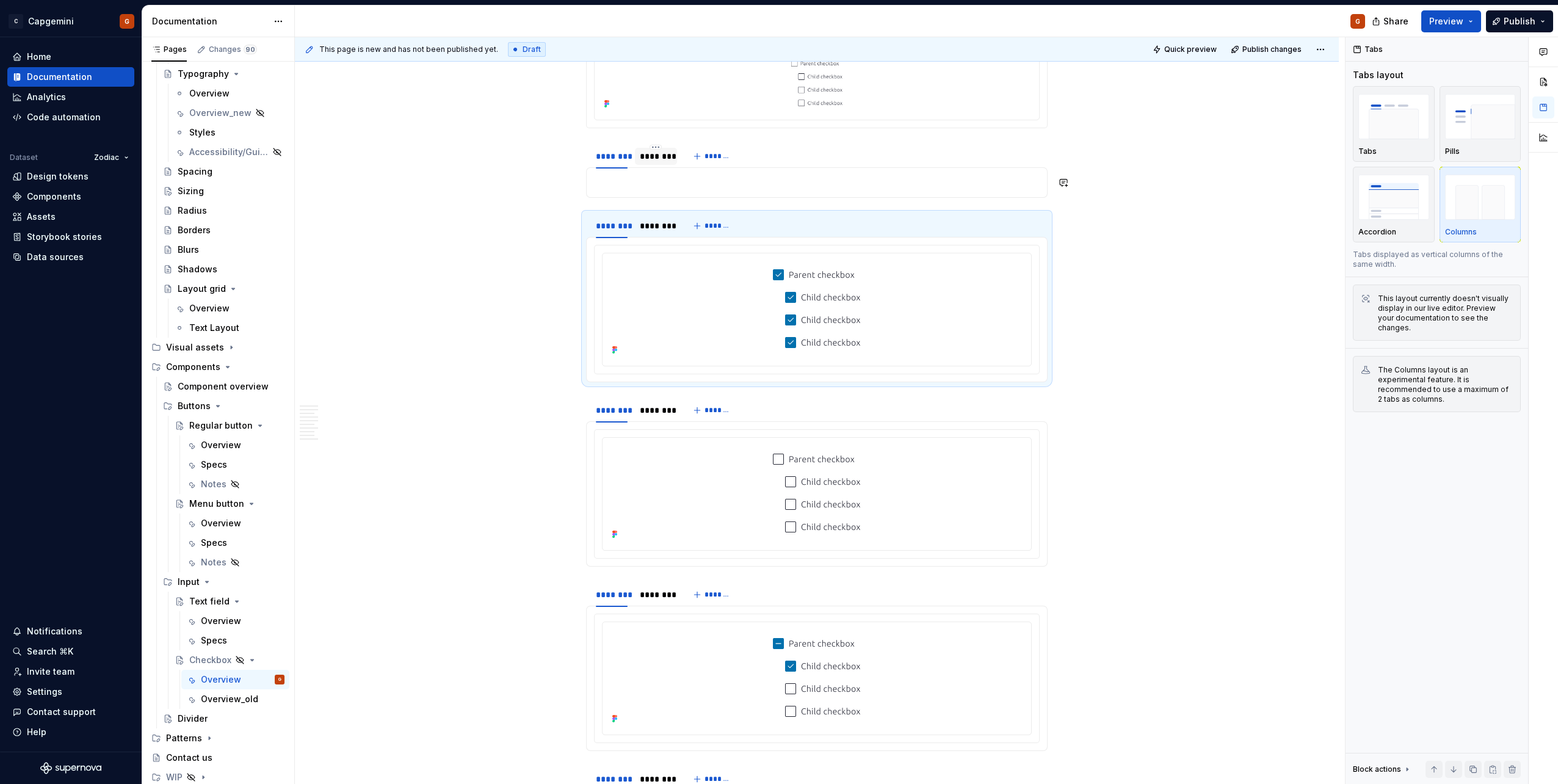
click at [669, 158] on div "********" at bounding box center [655, 156] width 32 height 12
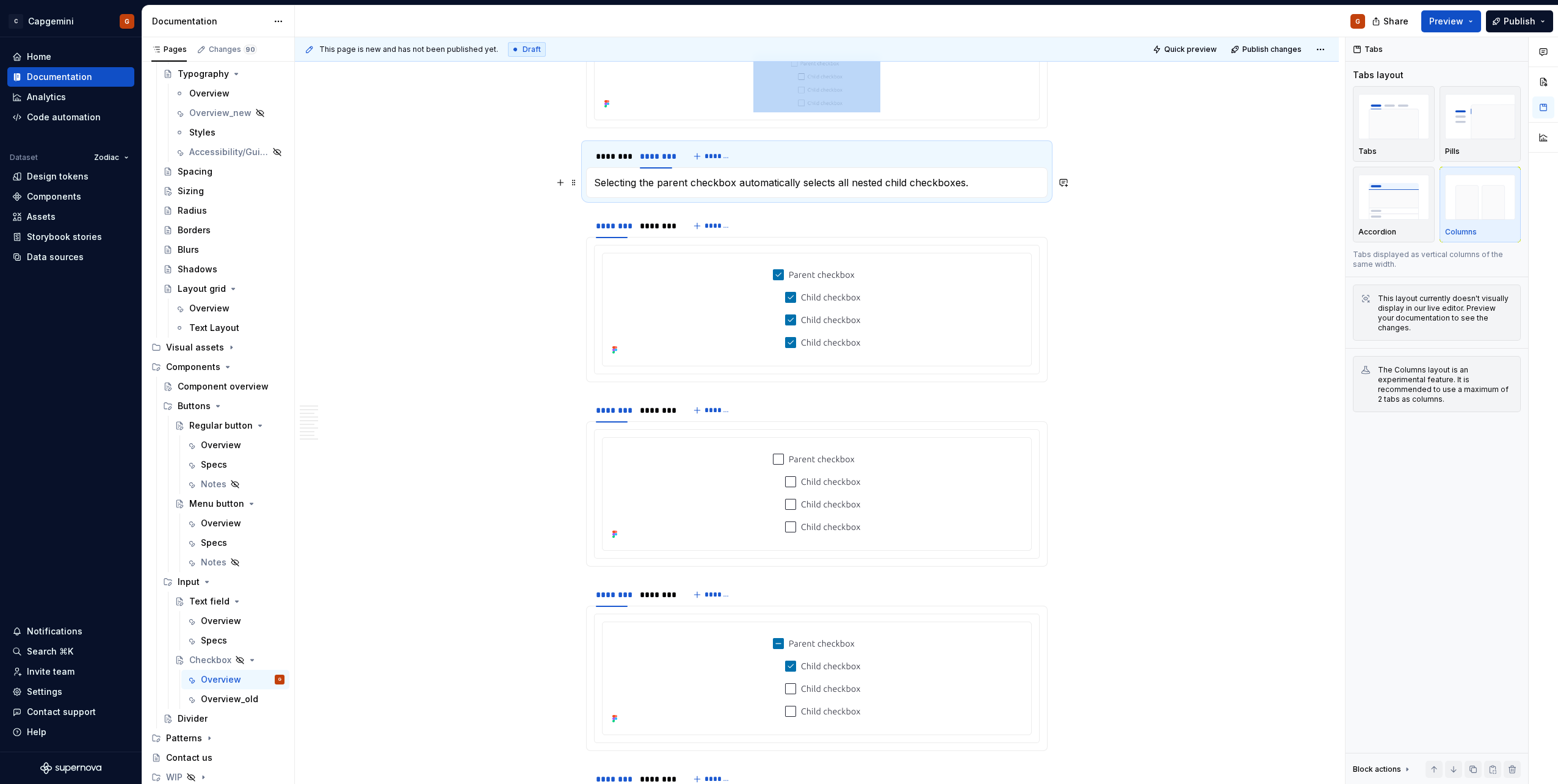
click at [675, 184] on p "Selecting the parent checkbox automatically selects all nested child checkboxes." at bounding box center [816, 182] width 446 height 14
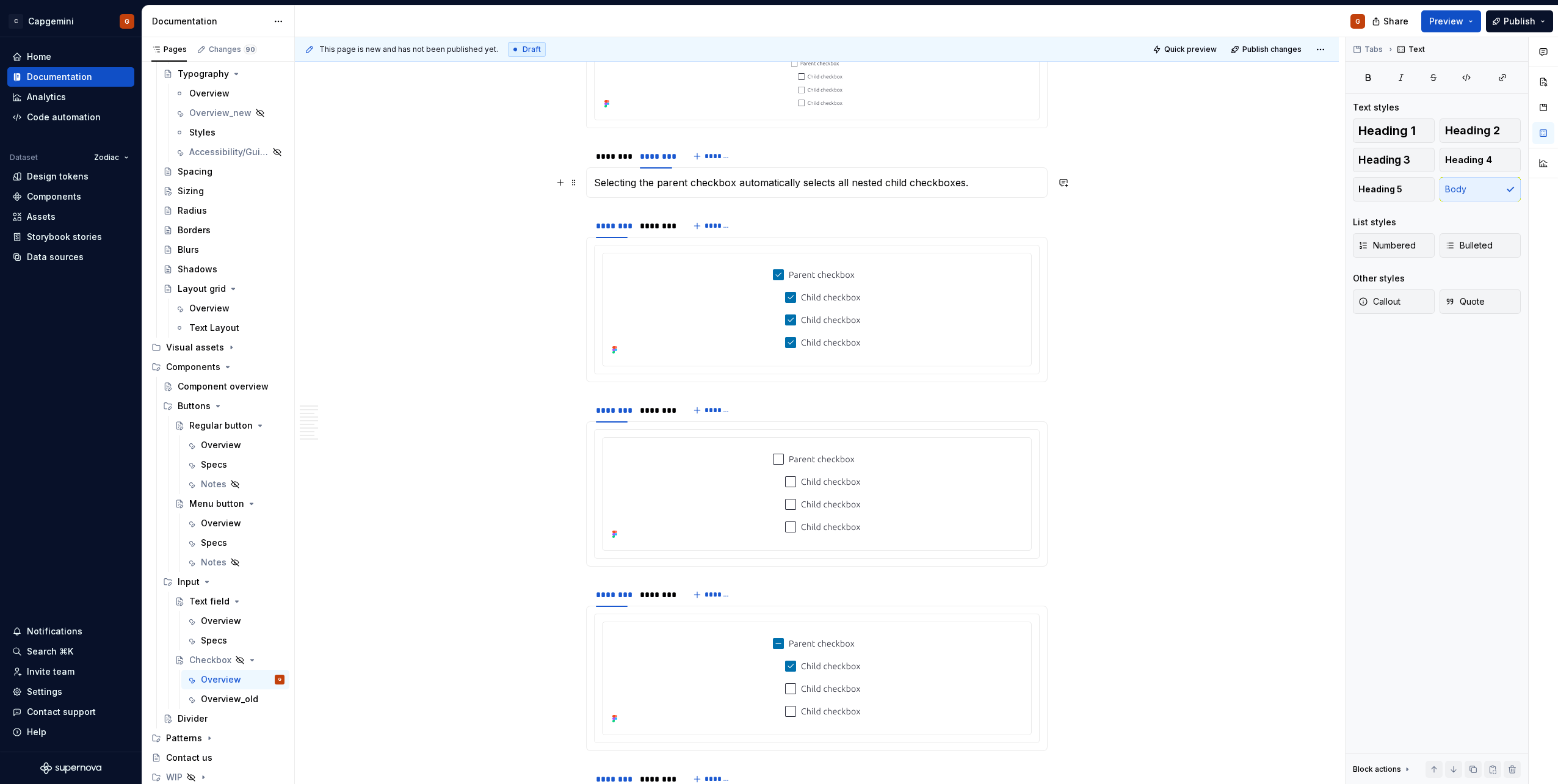
click at [680, 184] on p "Selecting the parent checkbox automatically selects all nested child checkboxes." at bounding box center [816, 182] width 446 height 14
click at [652, 230] on div "********" at bounding box center [655, 225] width 32 height 12
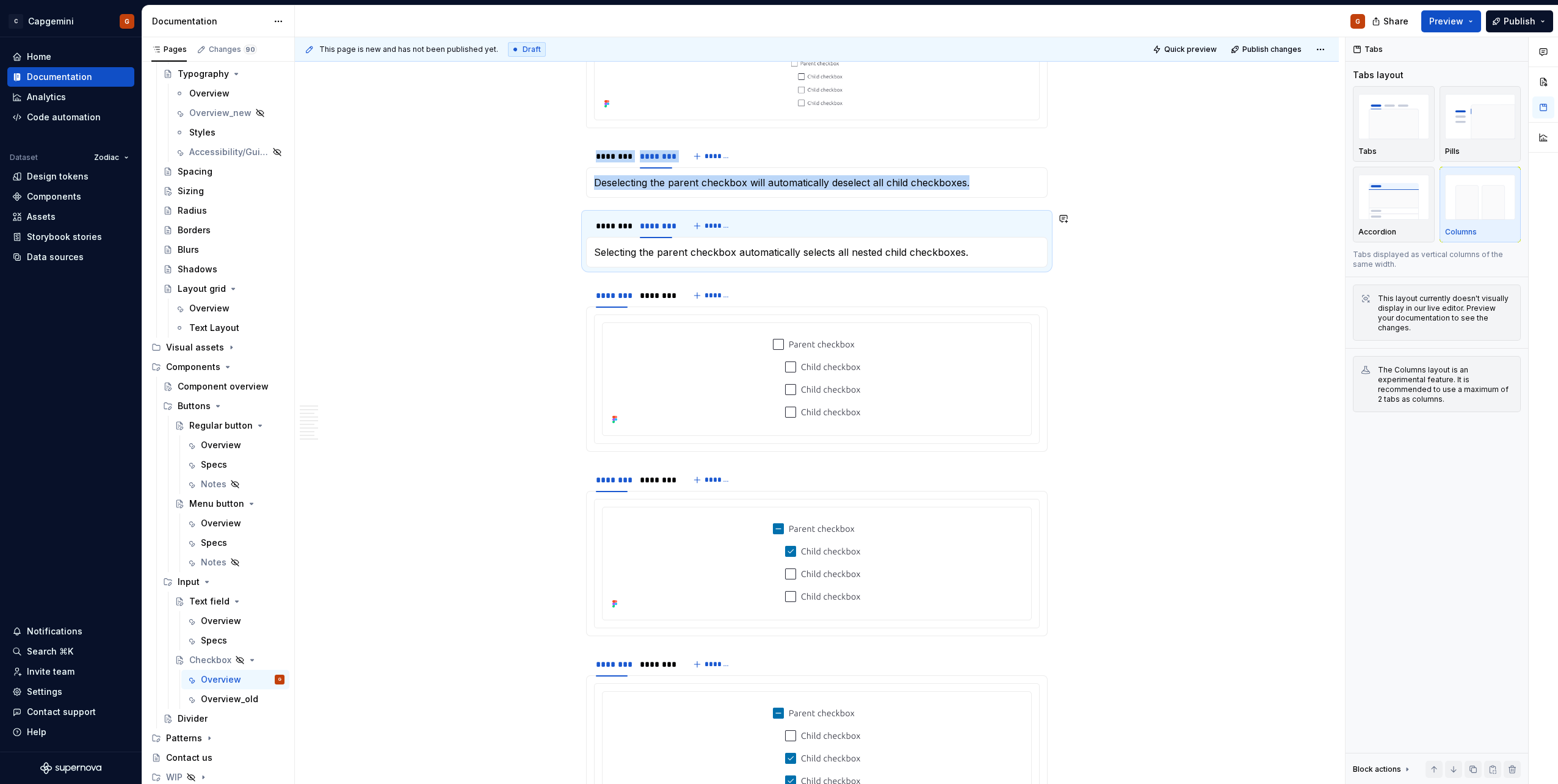
click at [652, 255] on p "Selecting the parent checkbox automatically selects all nested child checkboxes." at bounding box center [816, 252] width 446 height 14
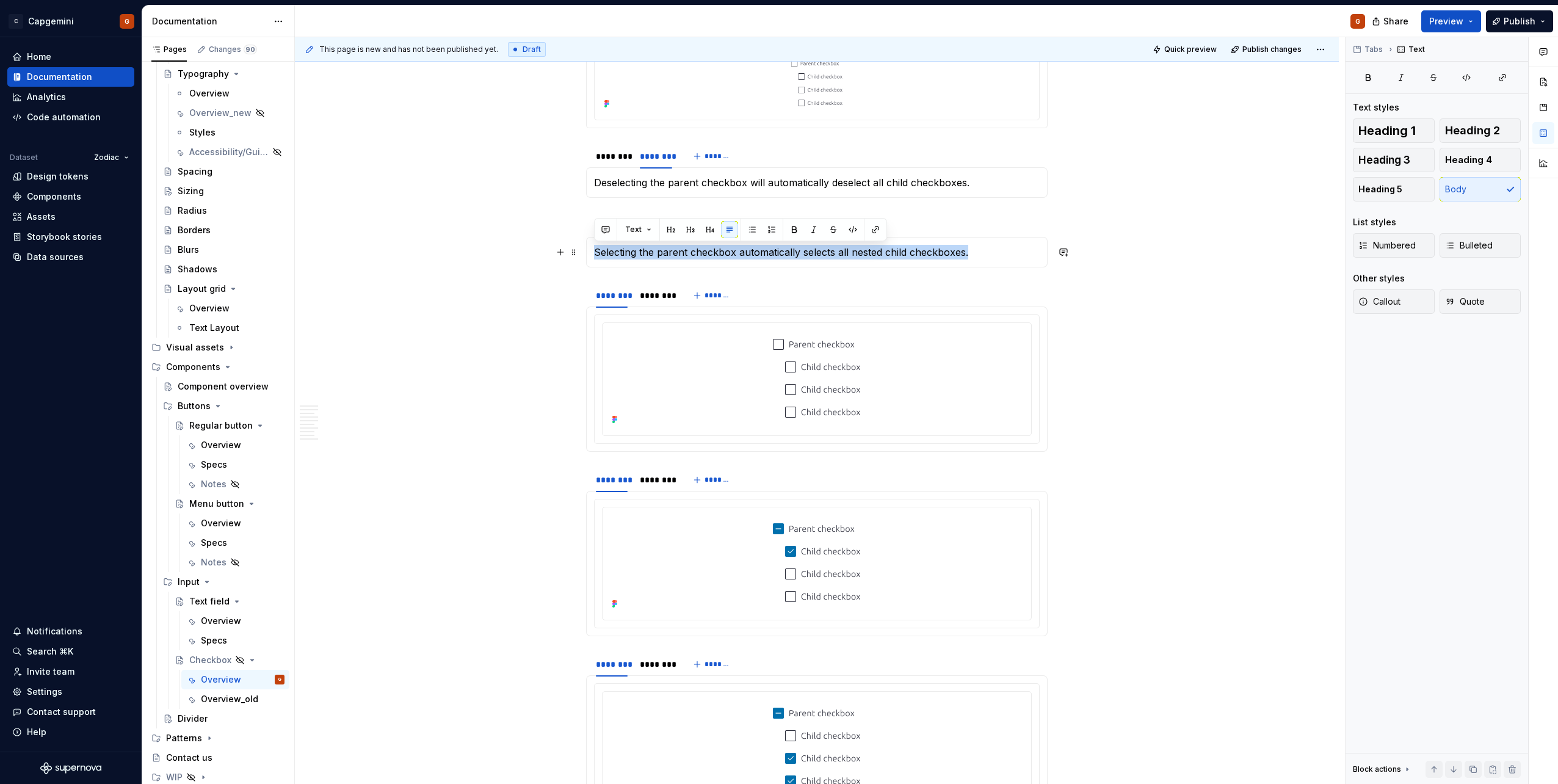
copy p "Selecting the parent checkbox automatically selects all nested child checkboxes."
click at [616, 154] on div "********" at bounding box center [611, 156] width 32 height 12
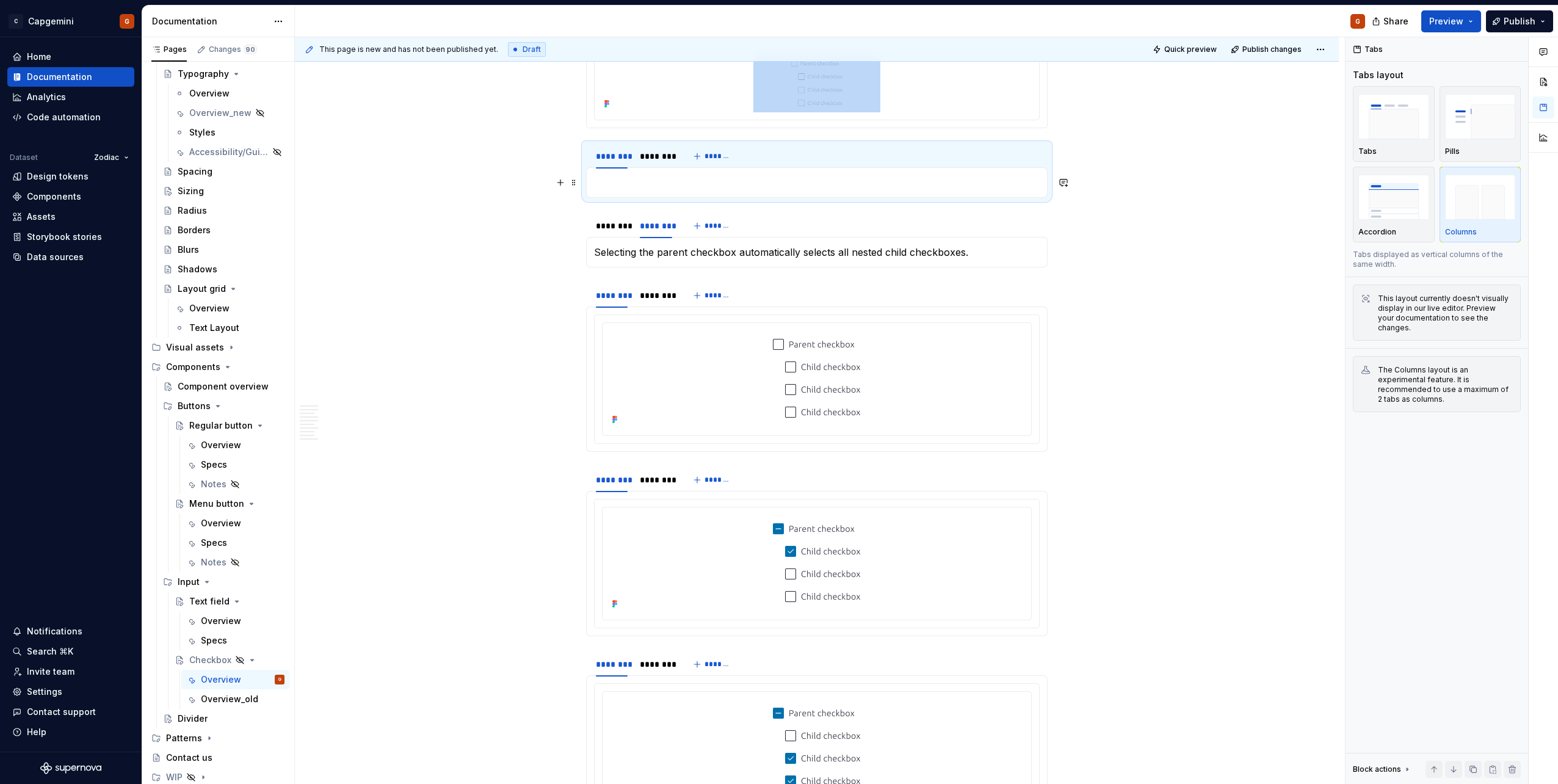
click at [625, 189] on p at bounding box center [816, 182] width 446 height 14
click at [625, 185] on p at bounding box center [816, 182] width 446 height 14
click at [625, 181] on p at bounding box center [816, 182] width 446 height 14
click at [680, 180] on p at bounding box center [816, 182] width 446 height 14
click at [728, 184] on p at bounding box center [816, 182] width 446 height 14
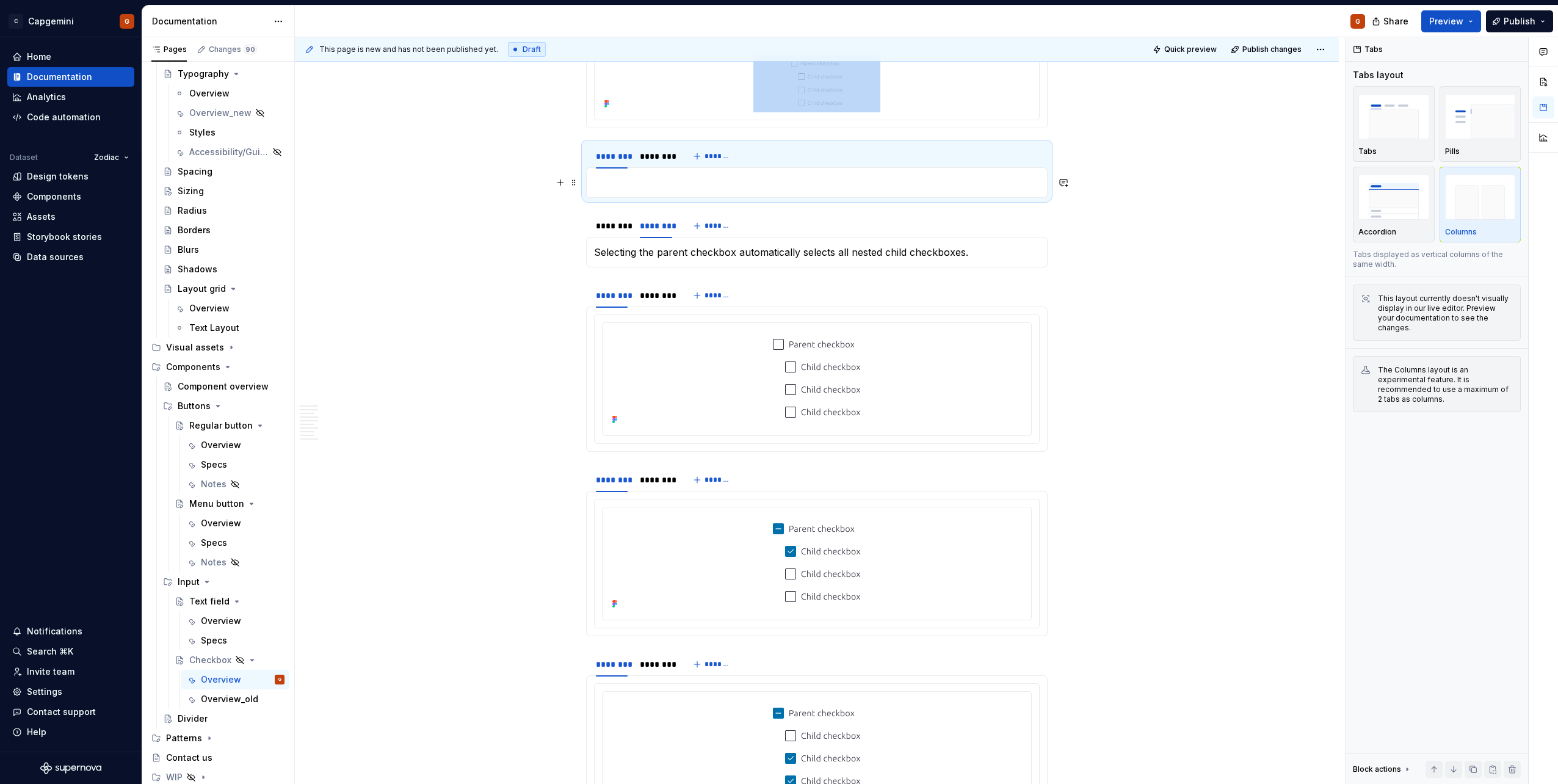
click at [667, 179] on p at bounding box center [816, 182] width 446 height 14
click at [639, 222] on div "********" at bounding box center [655, 225] width 32 height 12
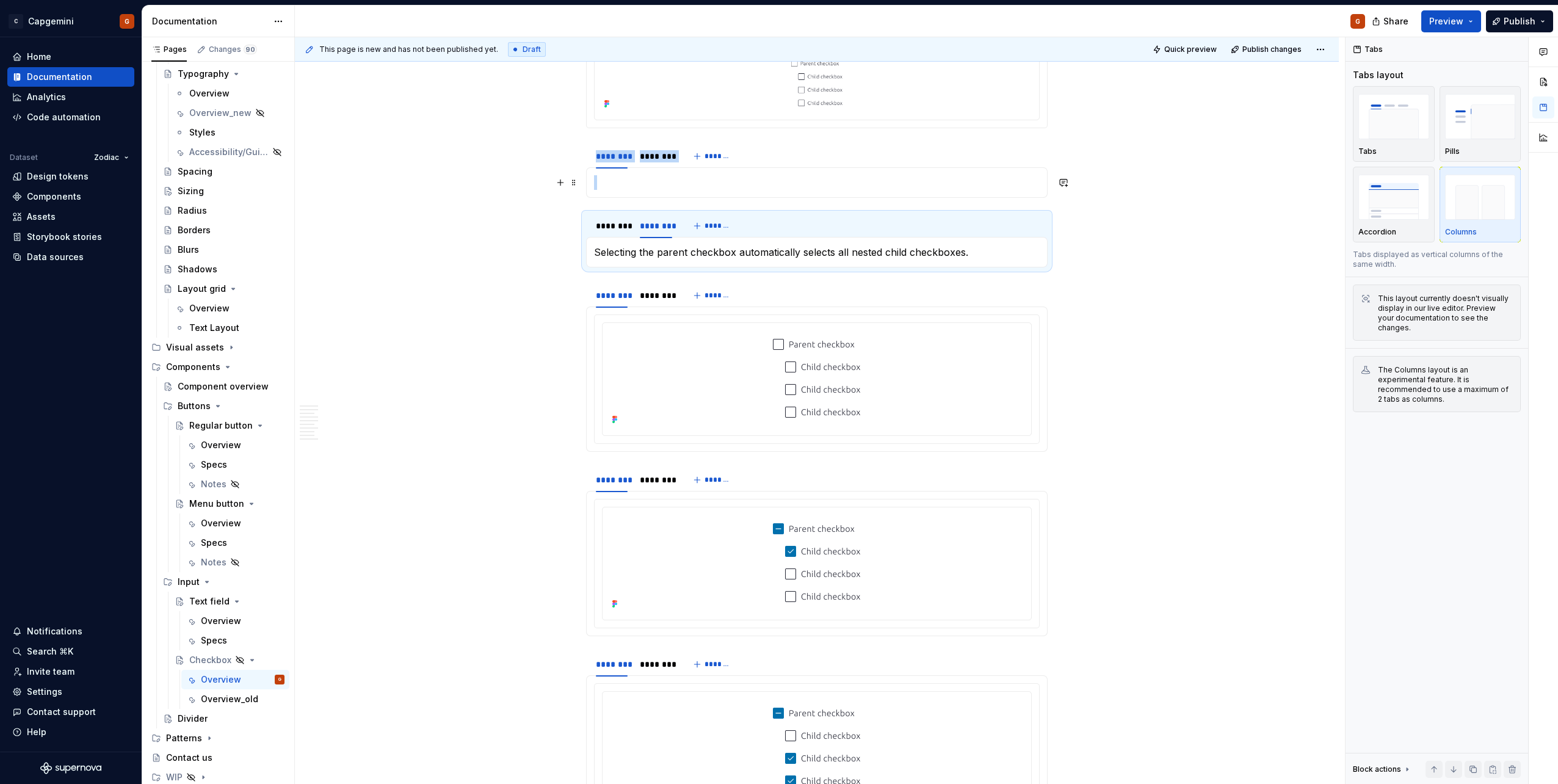
click at [621, 180] on p at bounding box center [816, 182] width 446 height 14
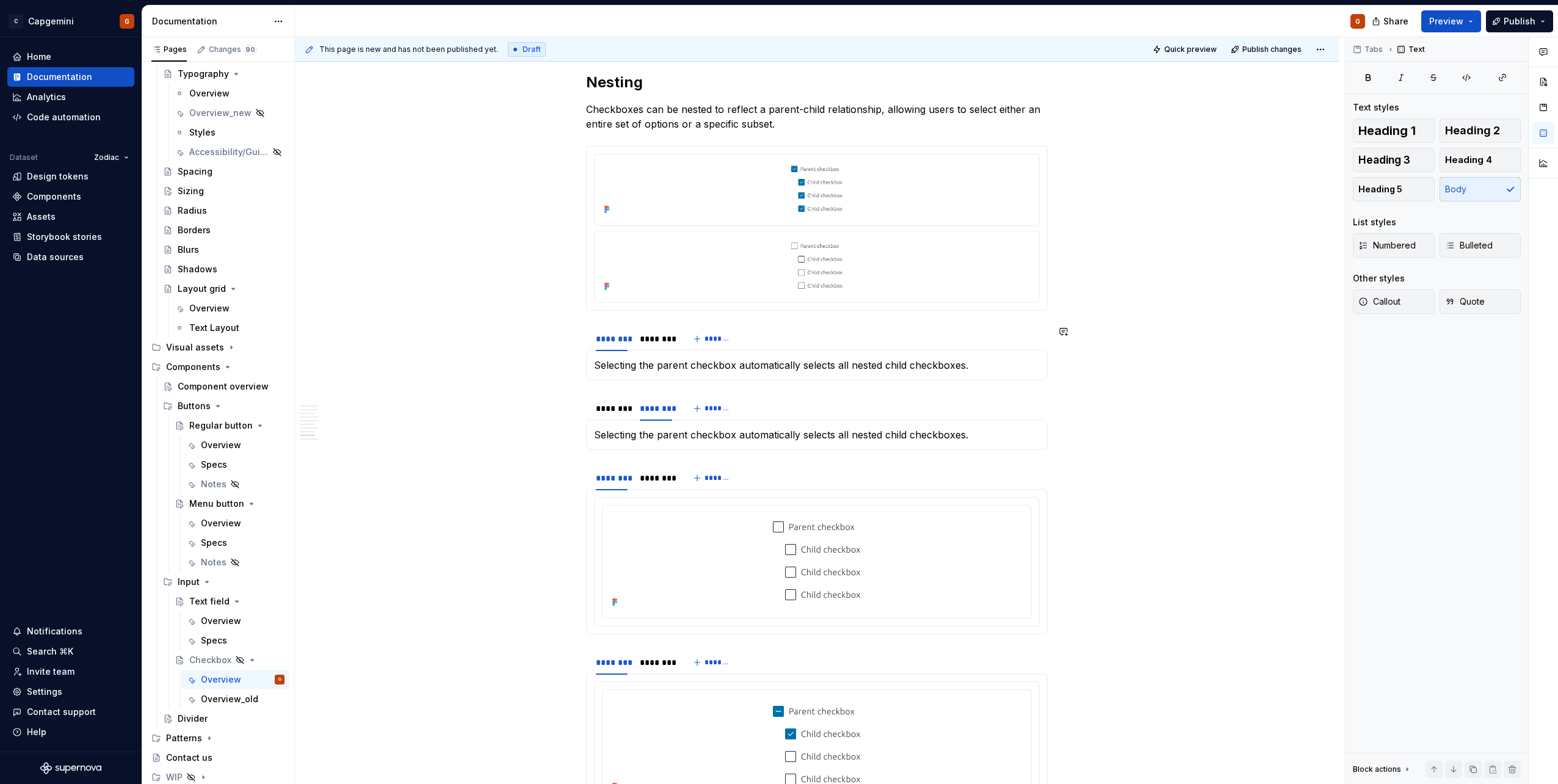
scroll to position [2256, 0]
click at [616, 392] on div "********" at bounding box center [611, 409] width 32 height 12
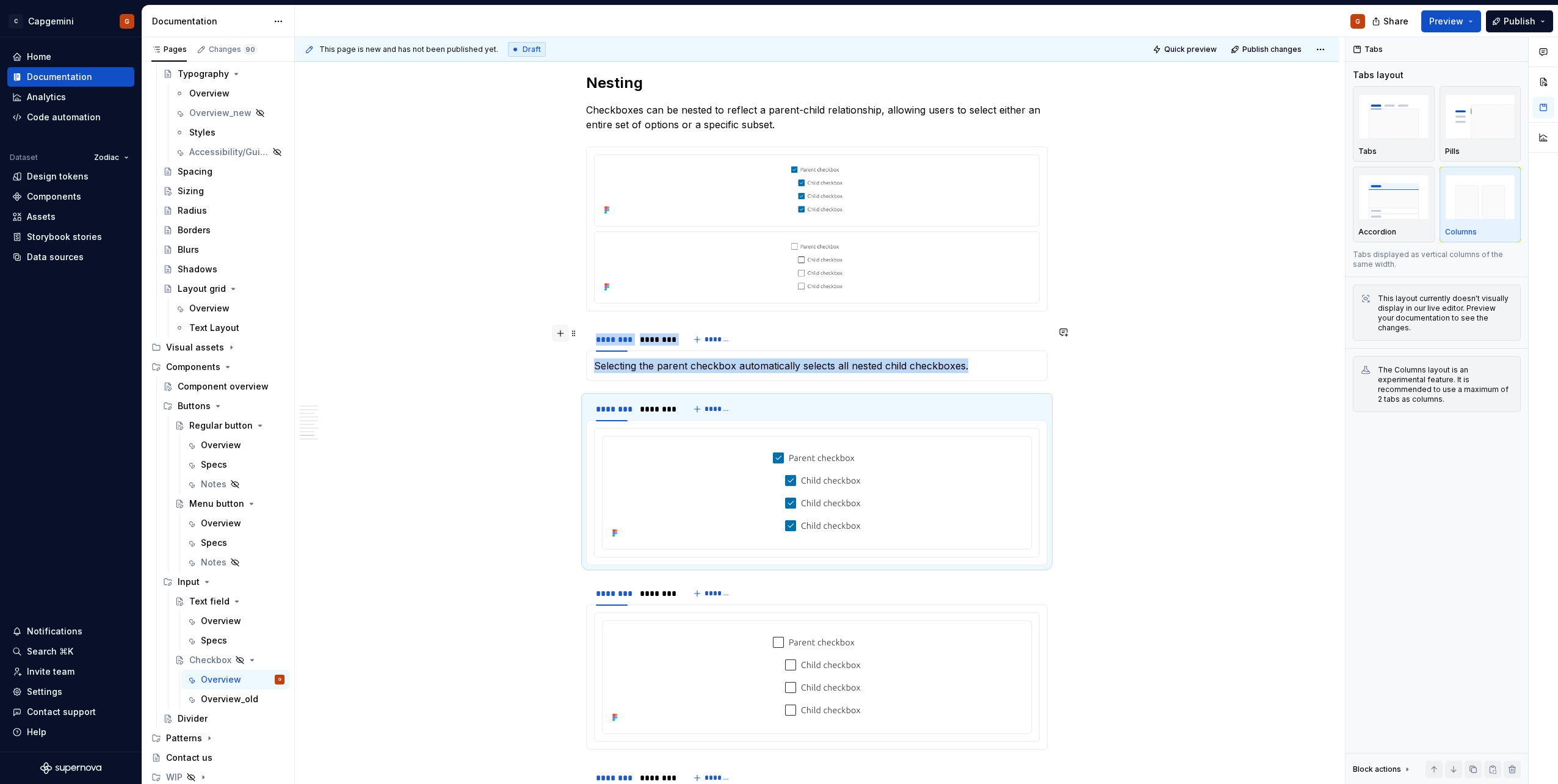
click at [559, 335] on button "button" at bounding box center [560, 333] width 17 height 17
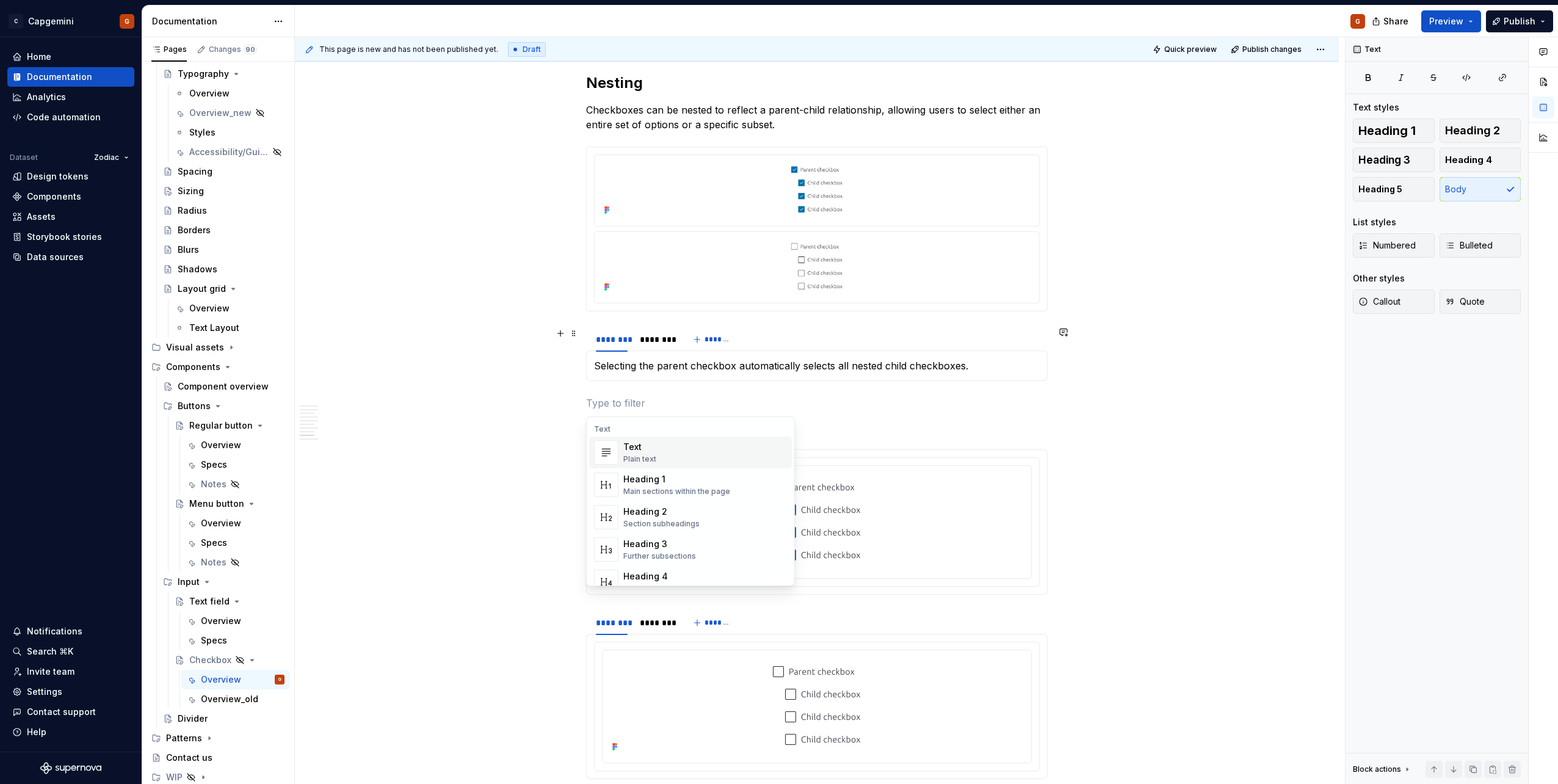
click at [608, 392] on p at bounding box center [816, 402] width 461 height 14
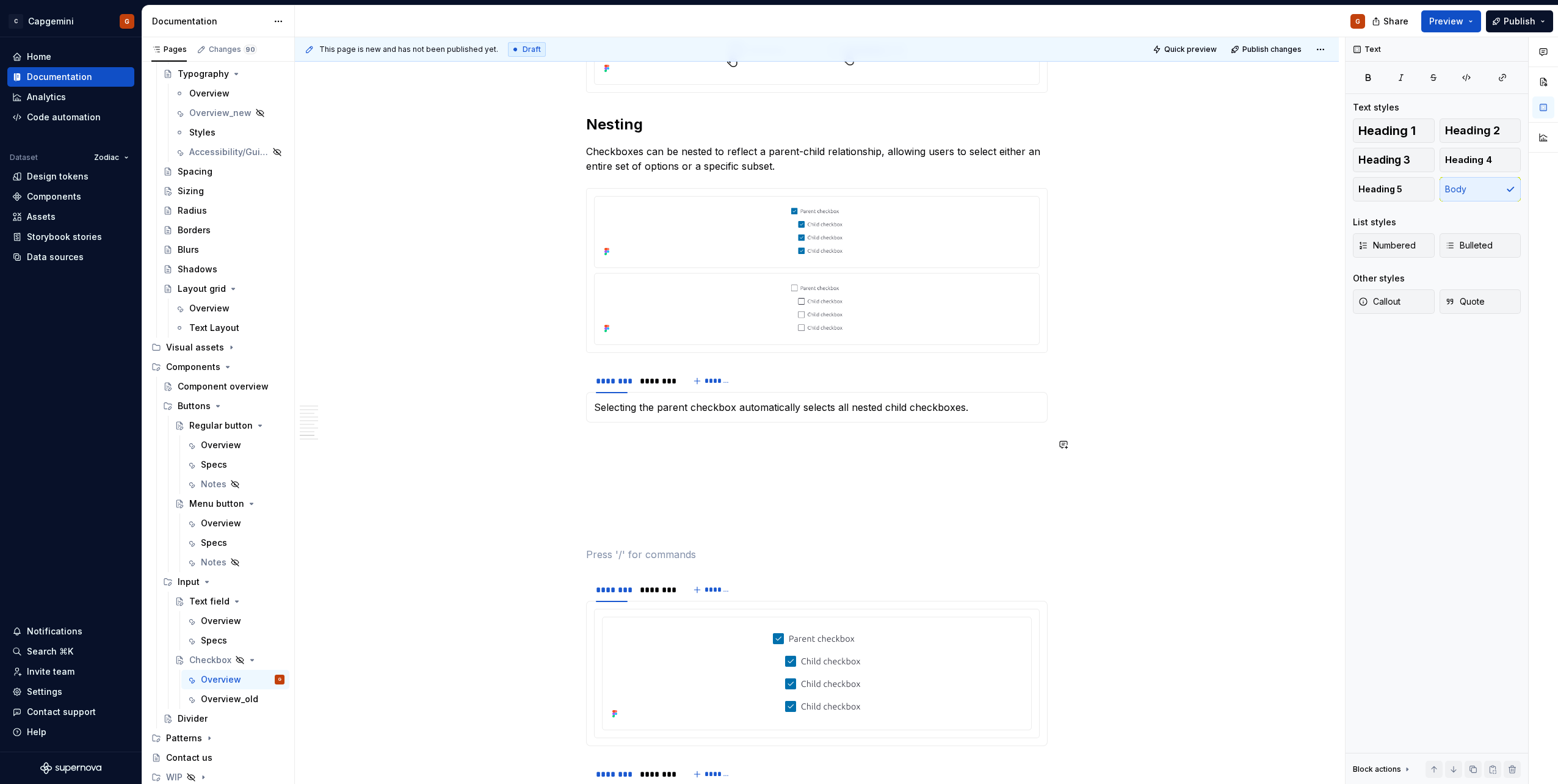
scroll to position [2195, 0]
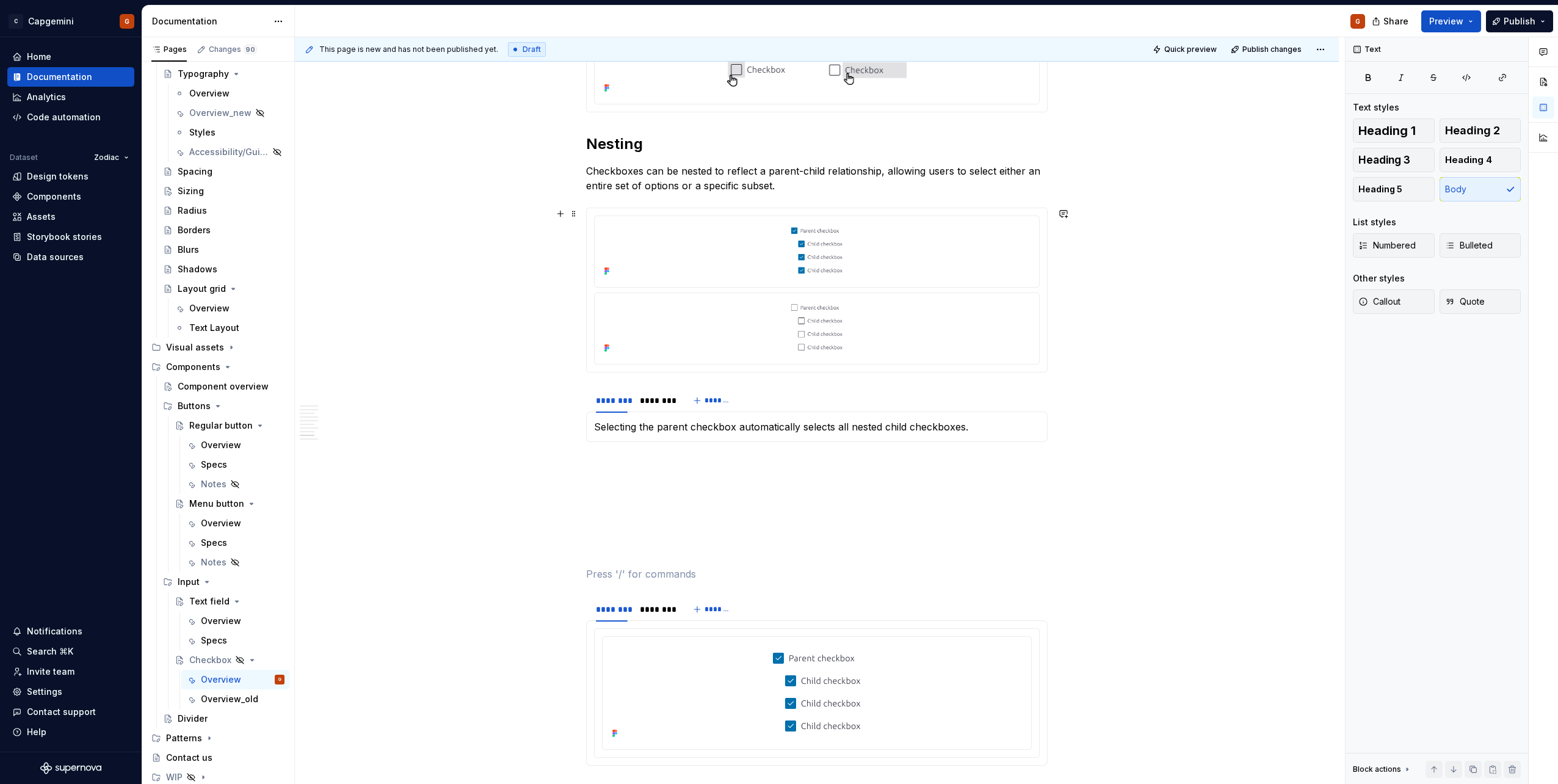
click at [776, 371] on div at bounding box center [816, 289] width 460 height 163
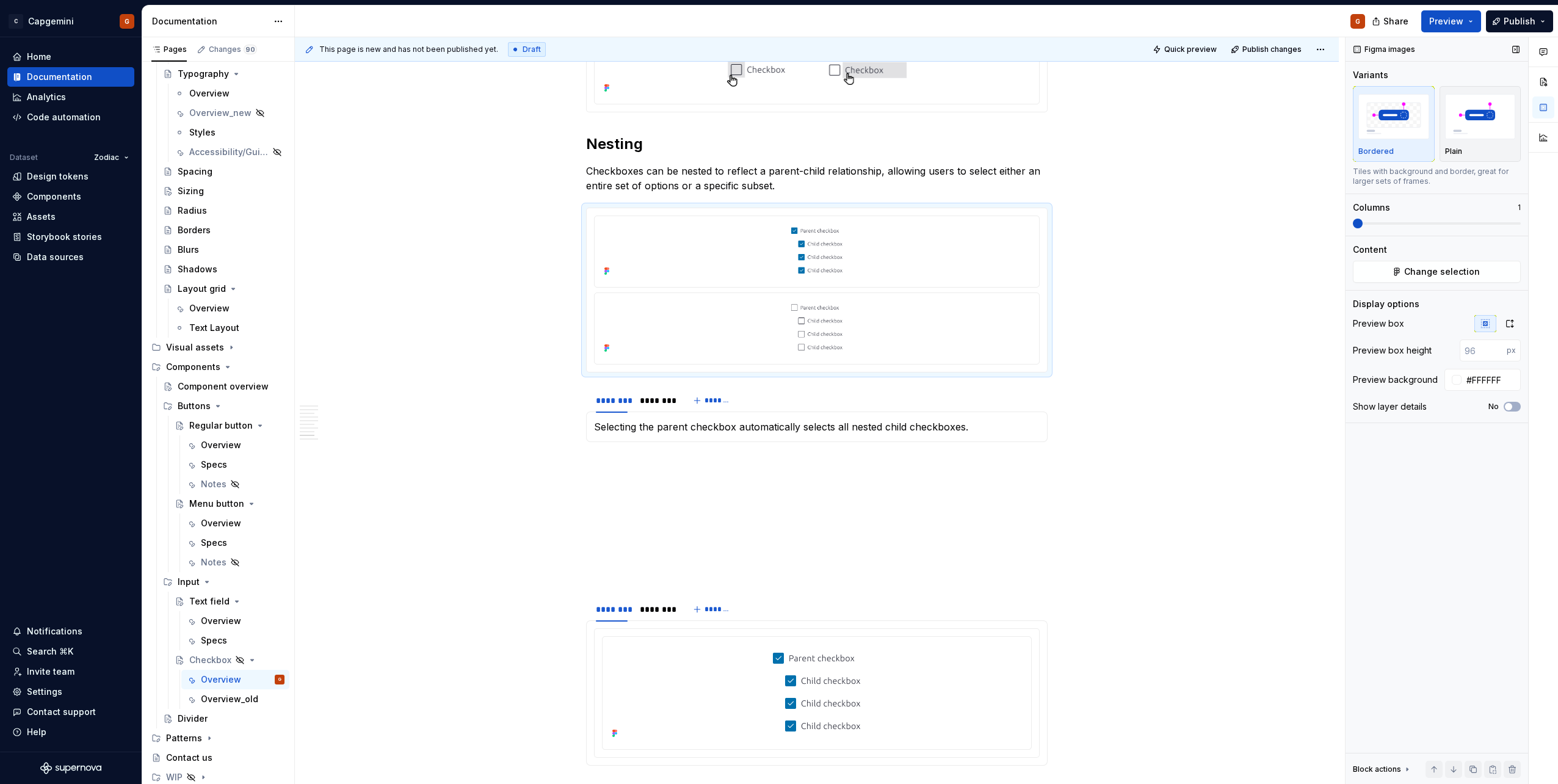
click at [776, 227] on span at bounding box center [1436, 224] width 168 height 10
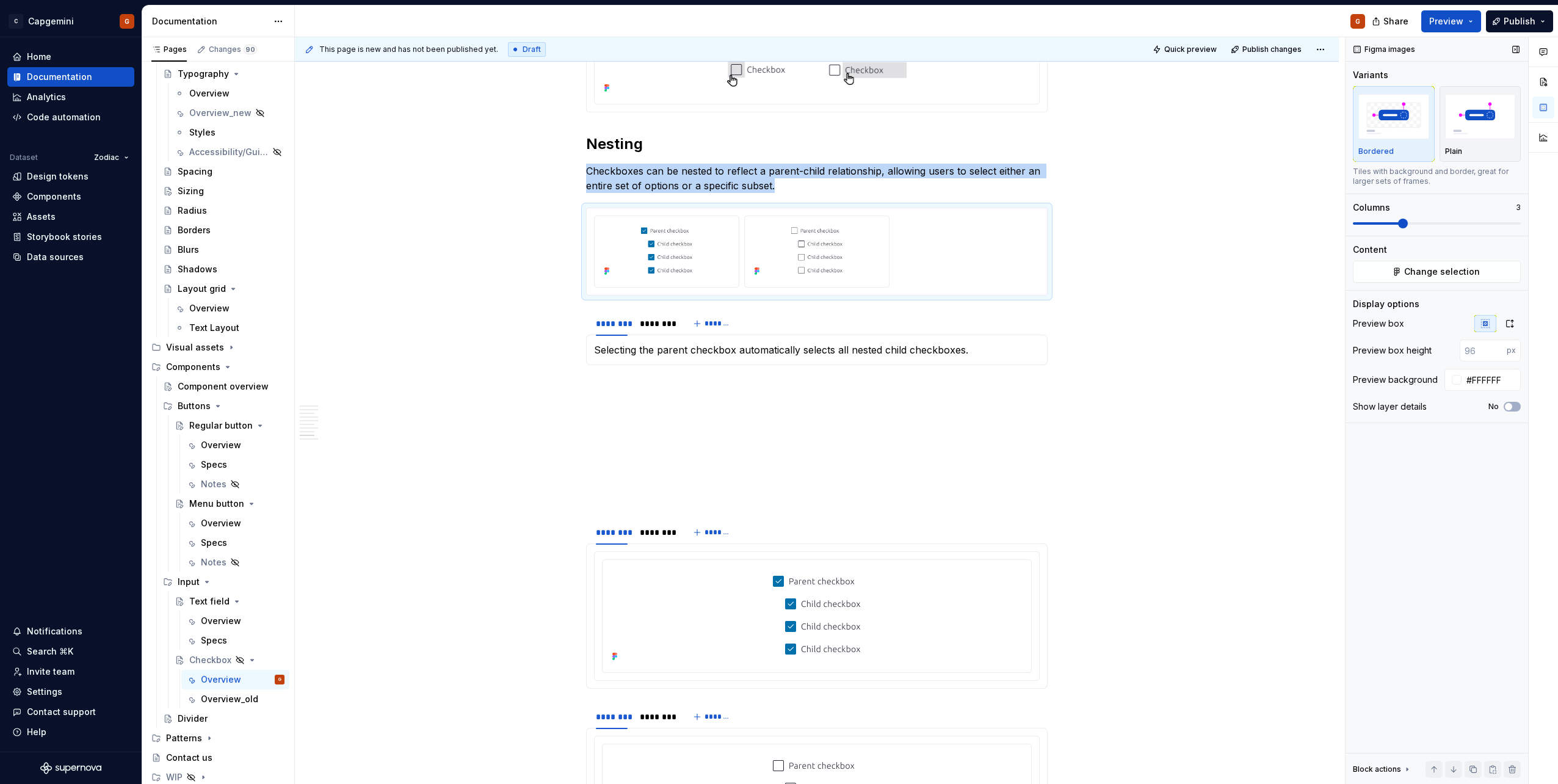
click at [776, 222] on span at bounding box center [1377, 223] width 48 height 2
click at [776, 328] on icon "button" at bounding box center [1510, 324] width 10 height 10
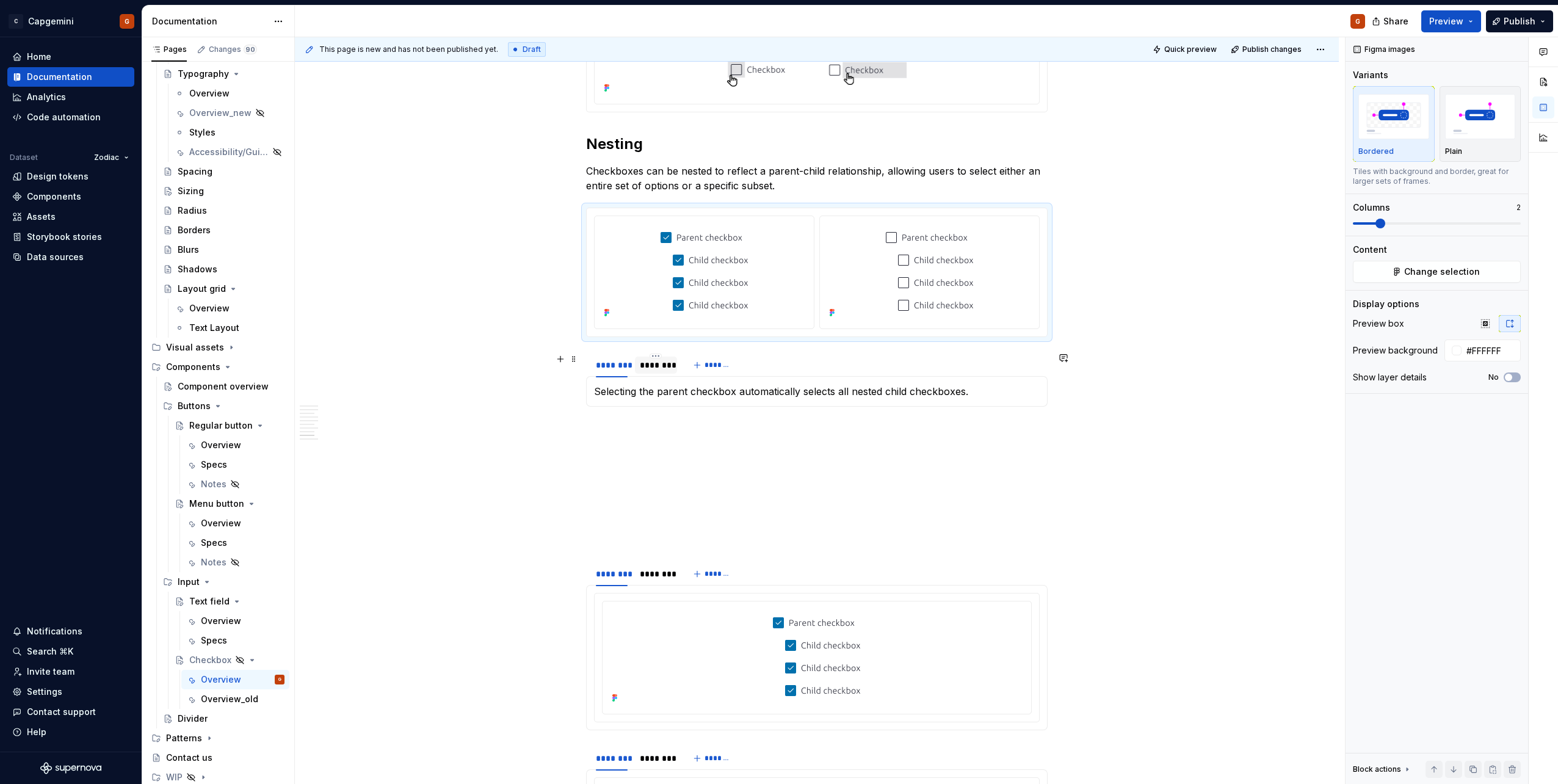
click at [651, 364] on div "********" at bounding box center [655, 364] width 32 height 12
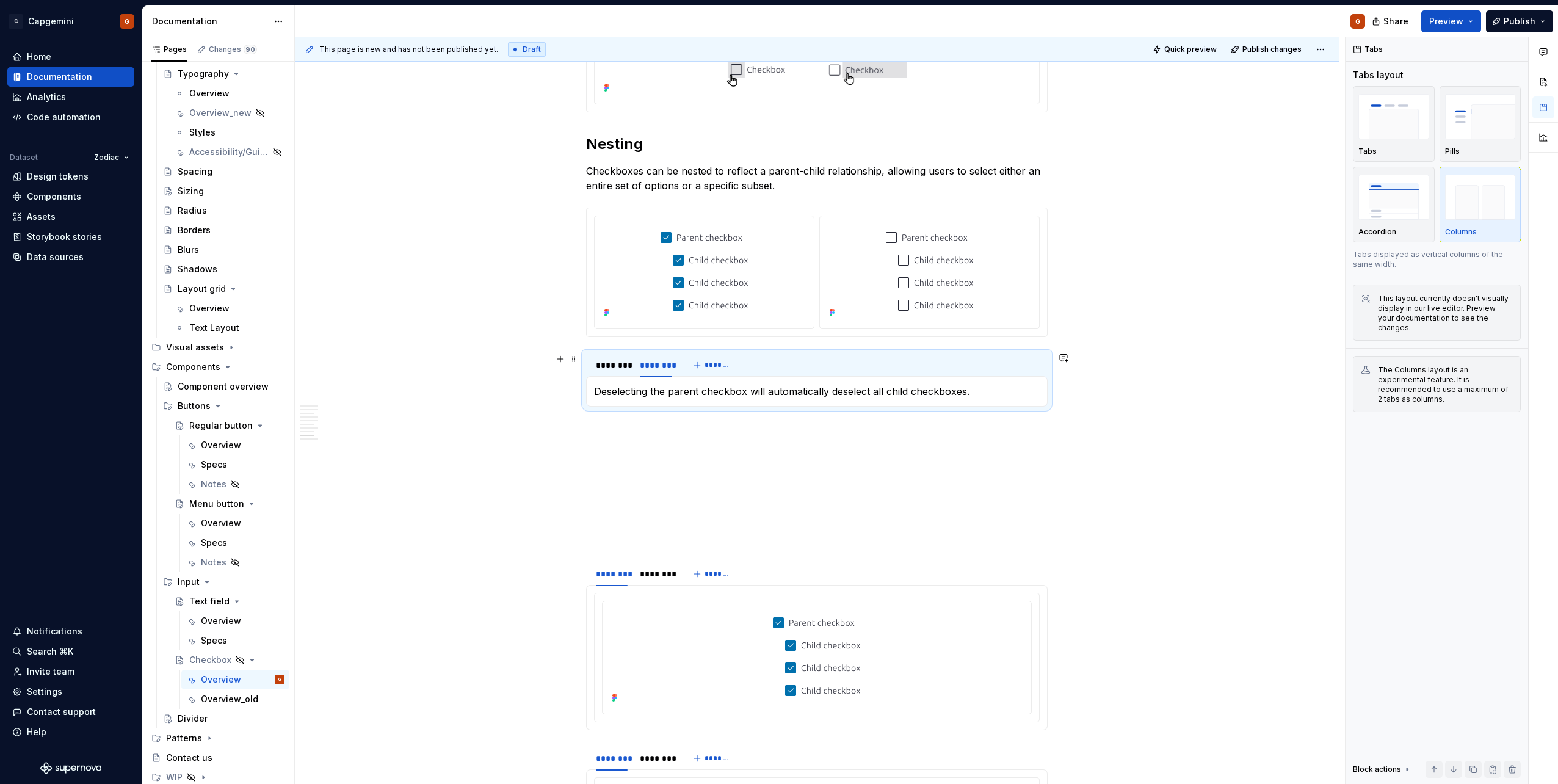
click at [776, 366] on div "******** ******** *******" at bounding box center [816, 365] width 461 height 24
click at [776, 392] on p at bounding box center [816, 450] width 461 height 14
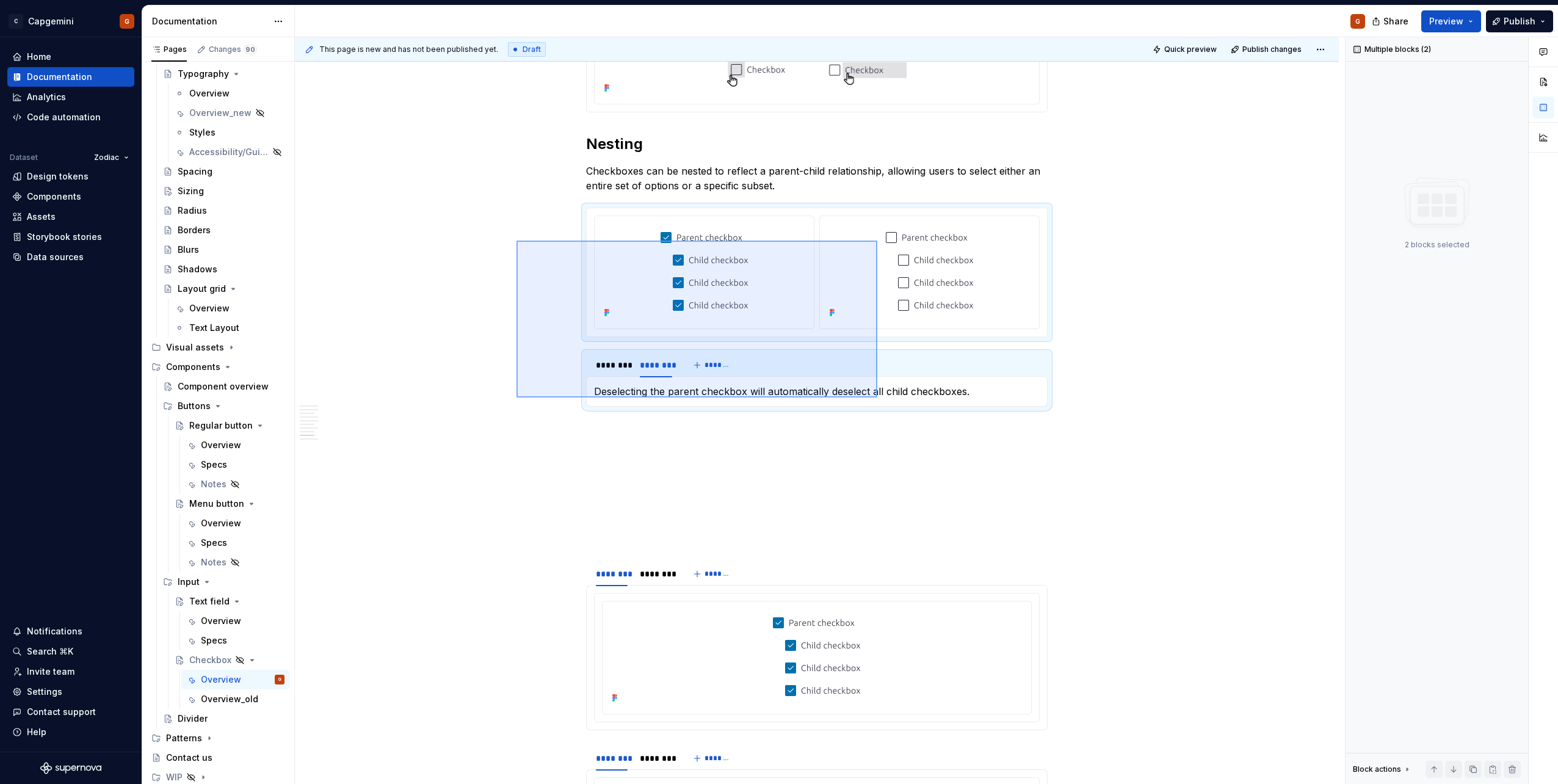
drag, startPoint x: 820, startPoint y: 356, endPoint x: 877, endPoint y: 397, distance: 70.2
click at [776, 392] on div "**********" at bounding box center [819, 411] width 1050 height 747
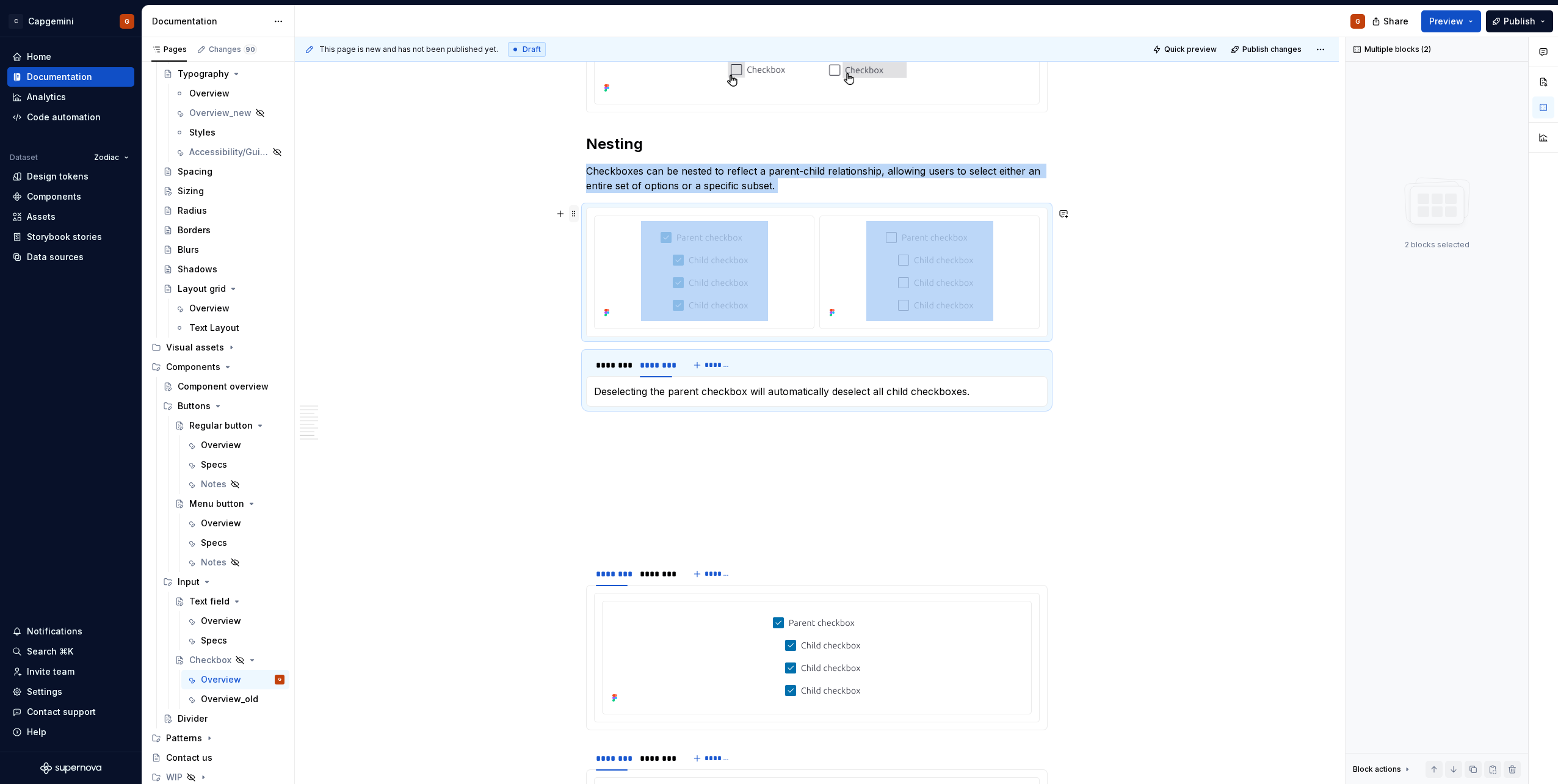
click at [572, 217] on span at bounding box center [574, 214] width 10 height 17
click at [590, 233] on div "Duplicate" at bounding box center [623, 232] width 104 height 19
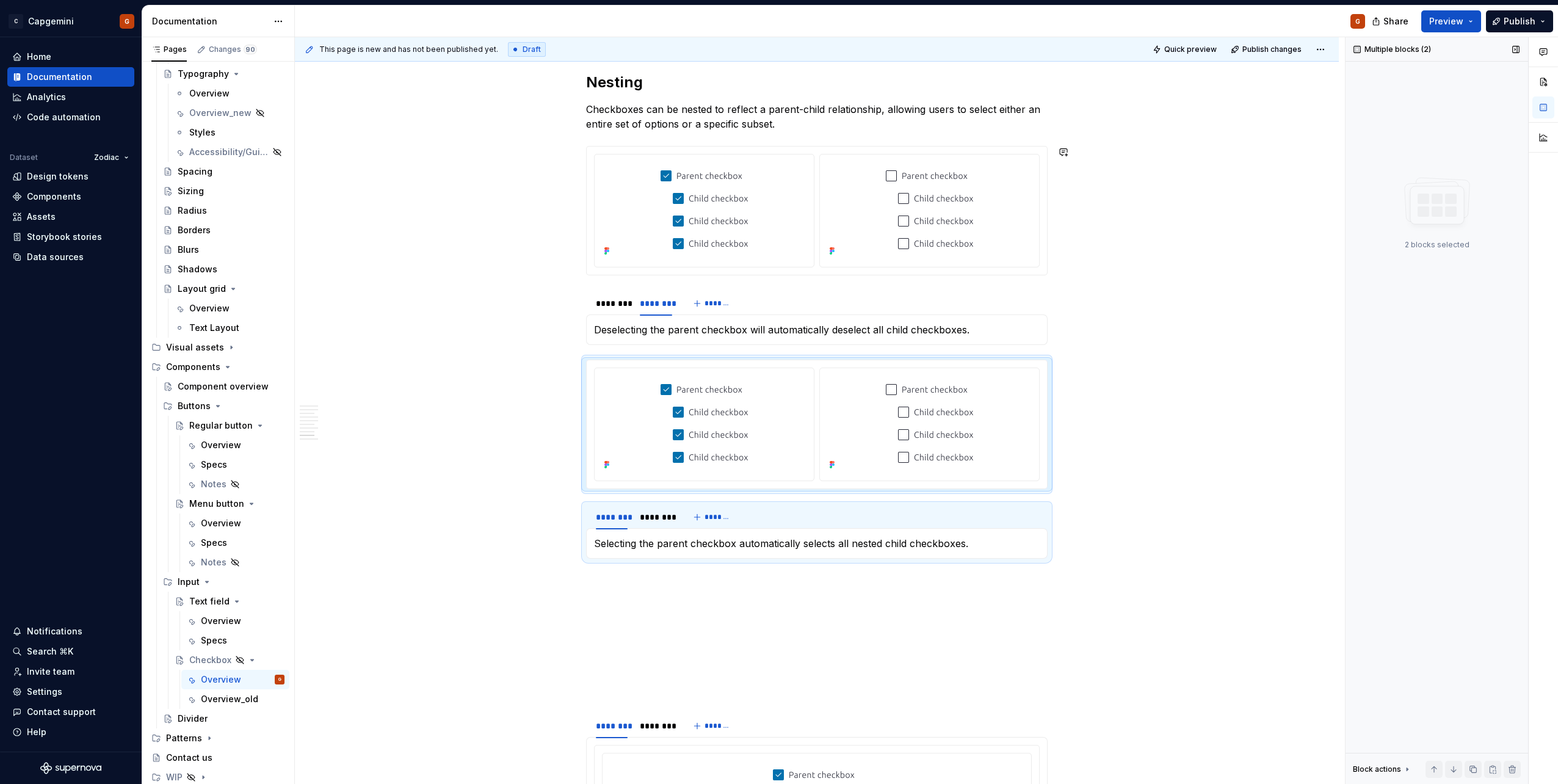
scroll to position [2256, 0]
click at [776, 25] on button "Preview" at bounding box center [1451, 21] width 60 height 22
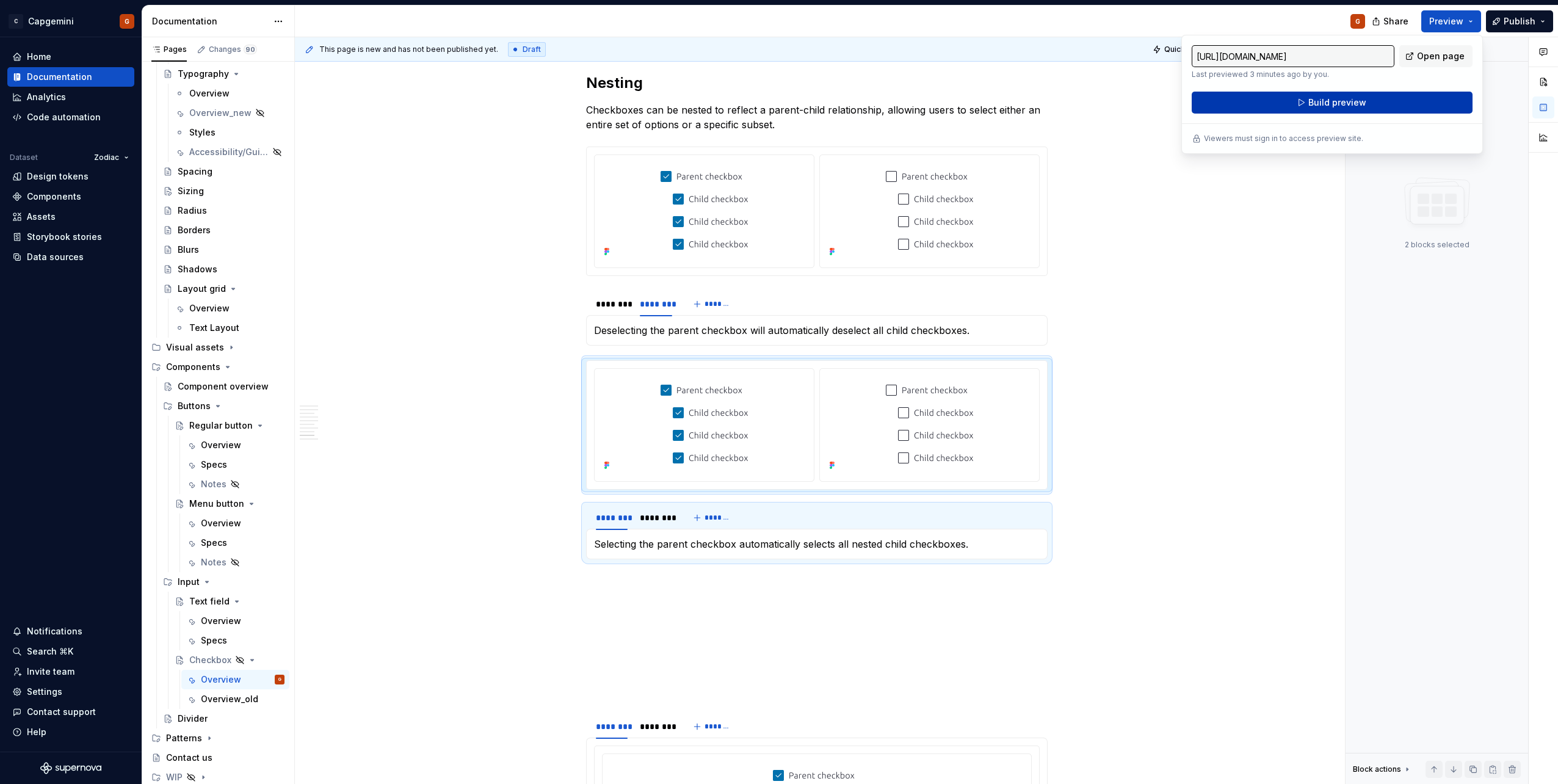
drag, startPoint x: 1469, startPoint y: 25, endPoint x: 1392, endPoint y: 102, distance: 108.9
click at [776, 102] on button "Build preview" at bounding box center [1332, 102] width 281 height 22
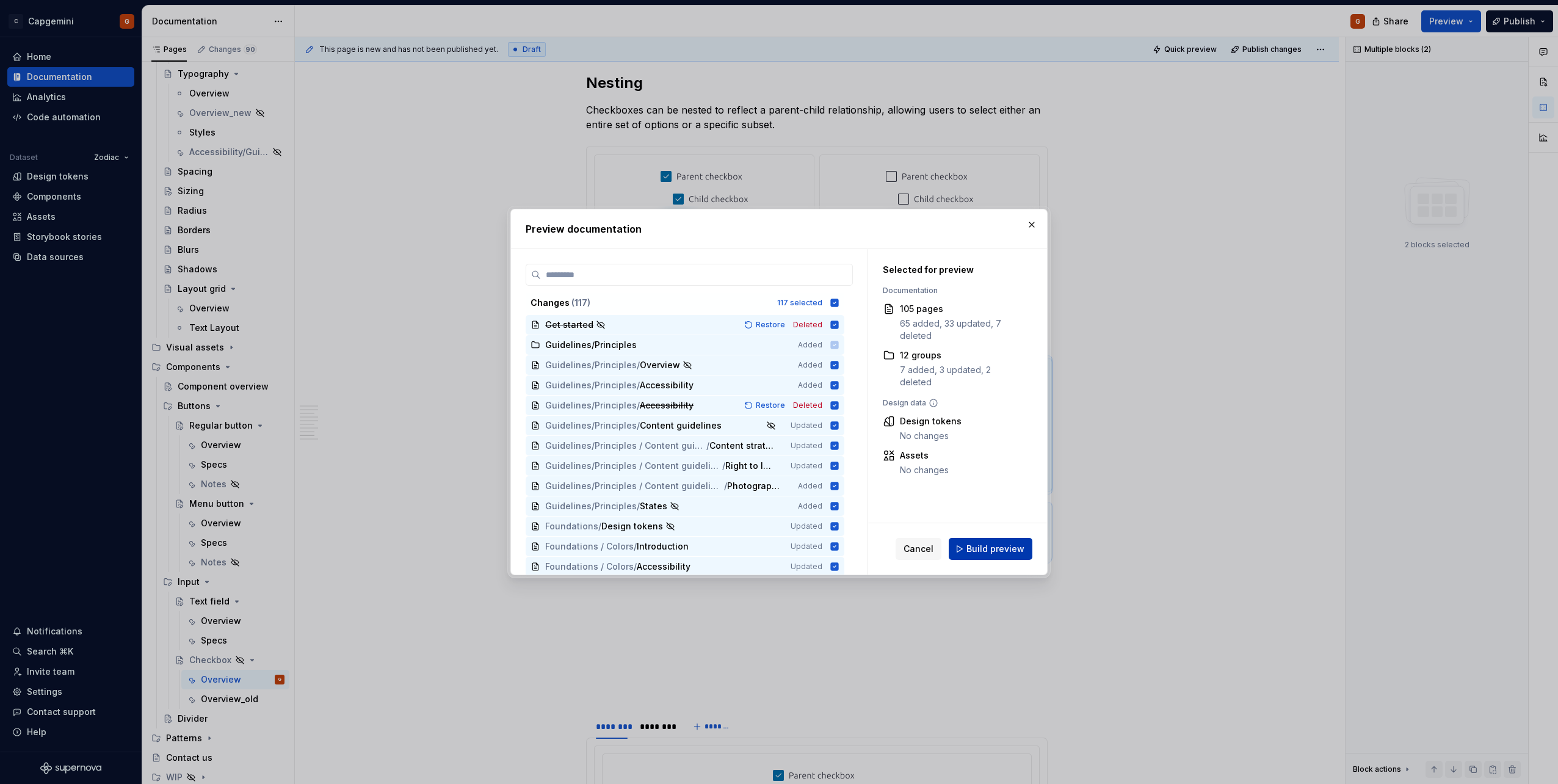
click at [776, 392] on button "Build preview" at bounding box center [990, 549] width 84 height 22
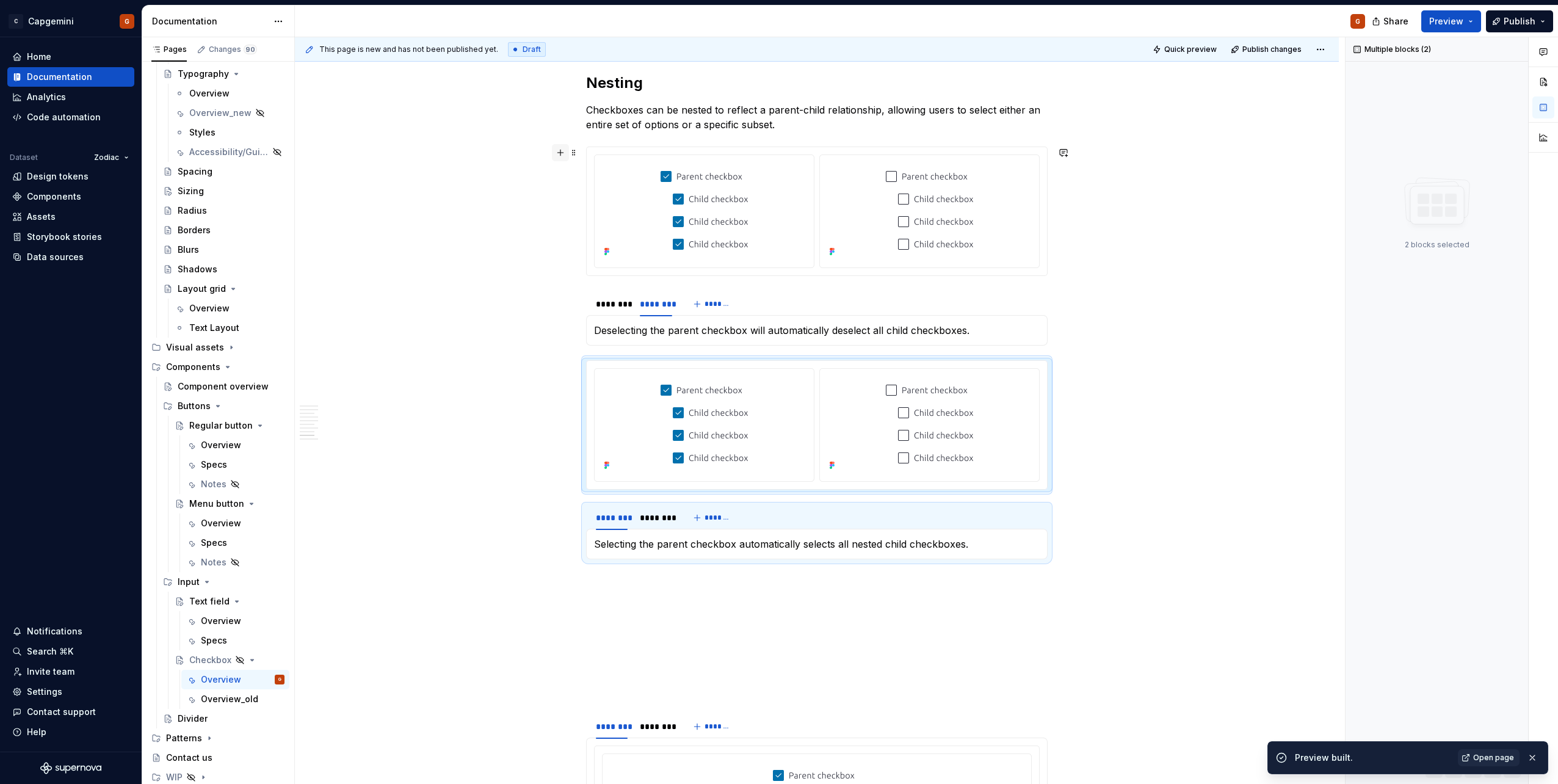
click at [566, 154] on button "button" at bounding box center [560, 153] width 17 height 17
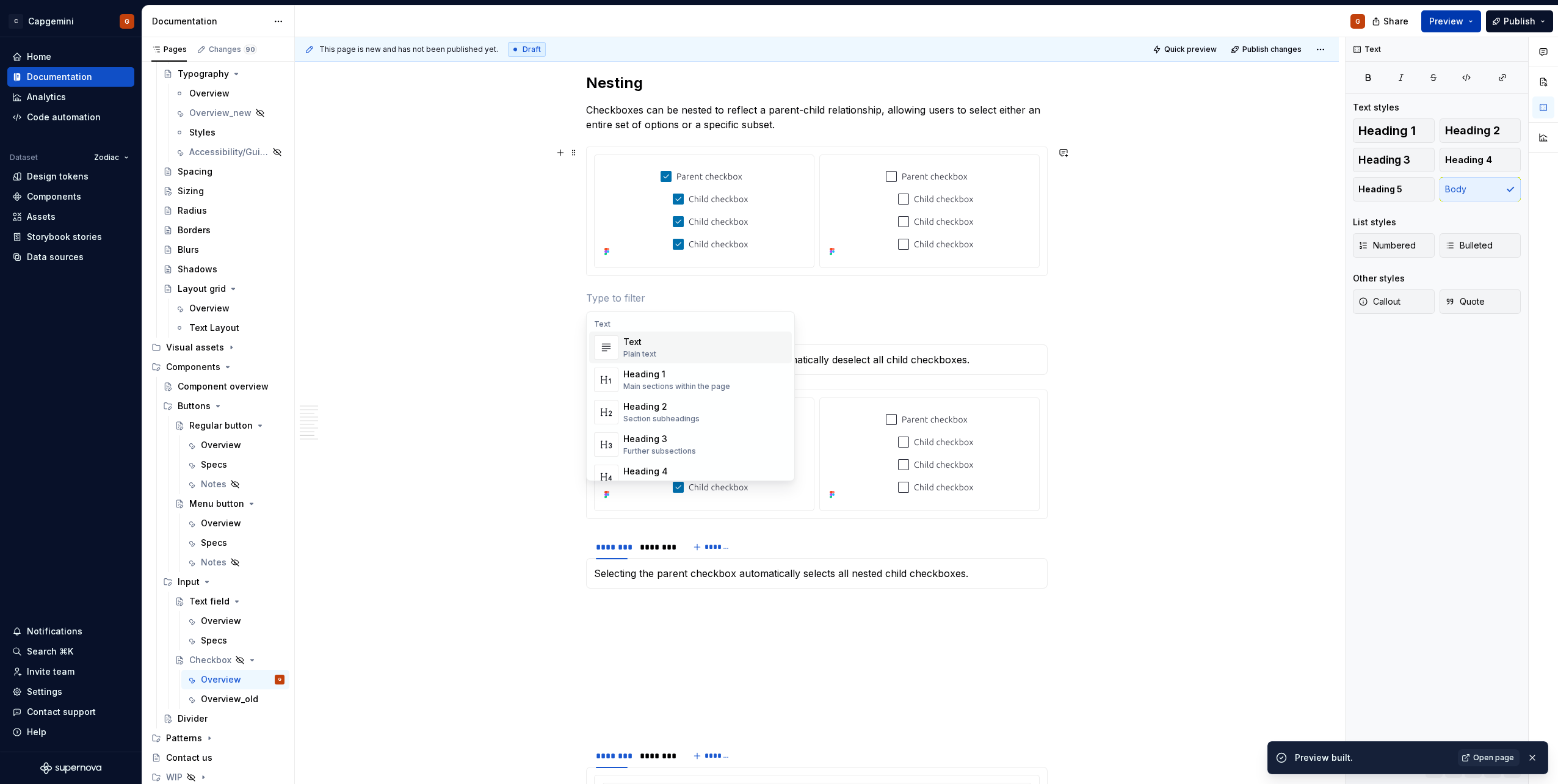
click at [776, 22] on span "Preview" at bounding box center [1446, 21] width 34 height 12
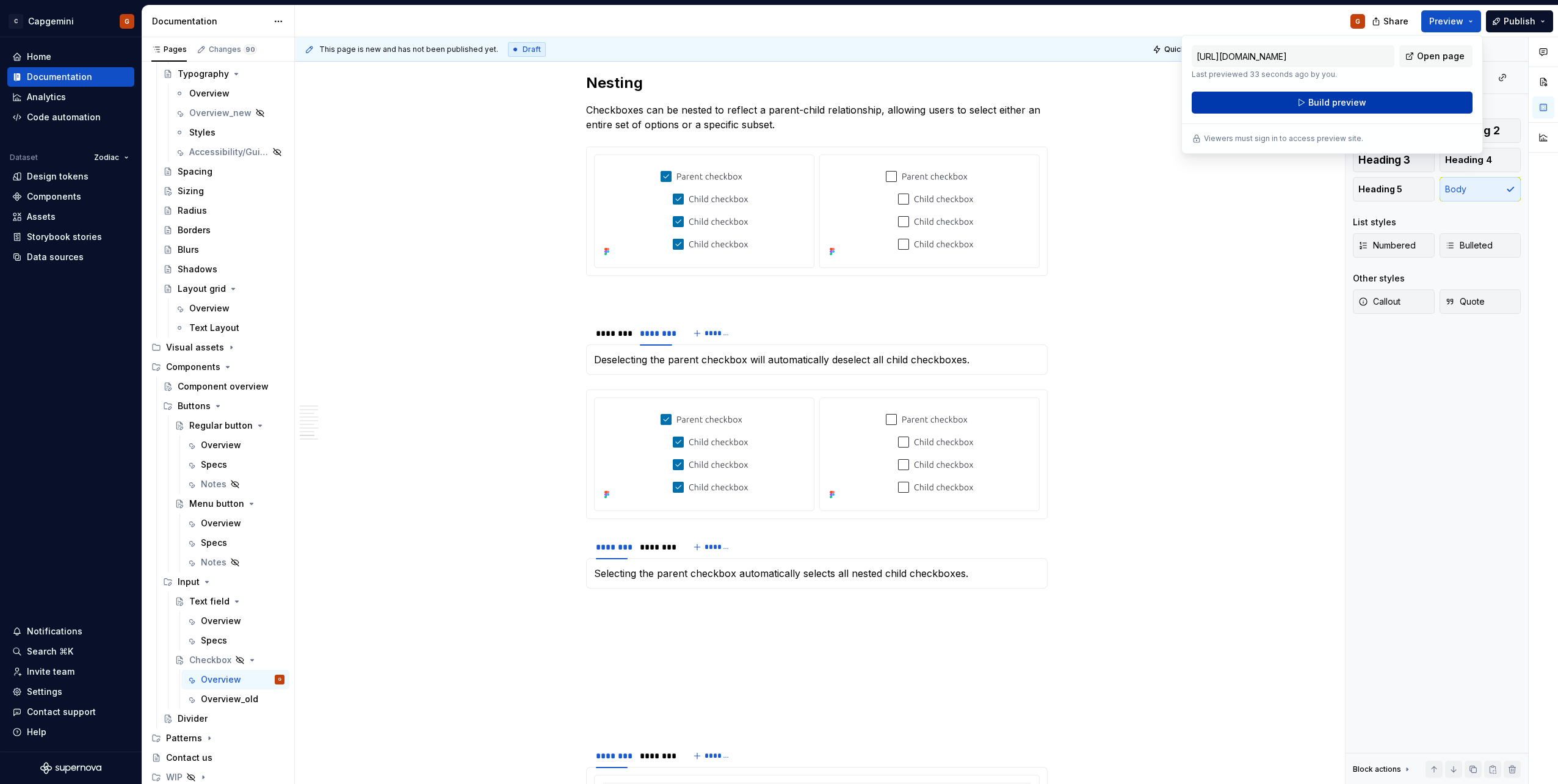
drag, startPoint x: 1438, startPoint y: 22, endPoint x: 1411, endPoint y: 104, distance: 86.3
click at [776, 104] on button "Build preview" at bounding box center [1332, 102] width 281 height 22
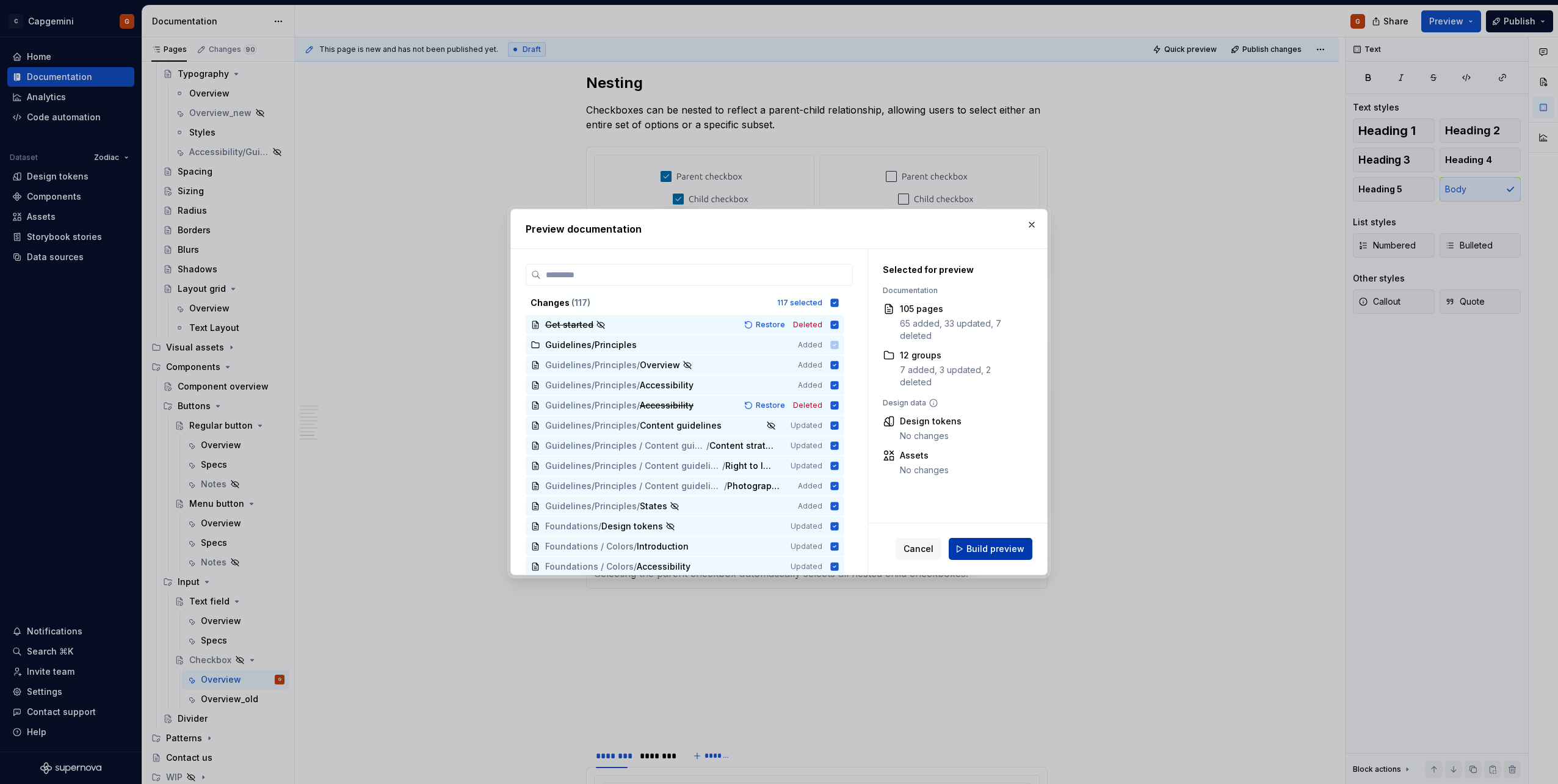
click at [776, 392] on span "Build preview" at bounding box center [995, 549] width 58 height 12
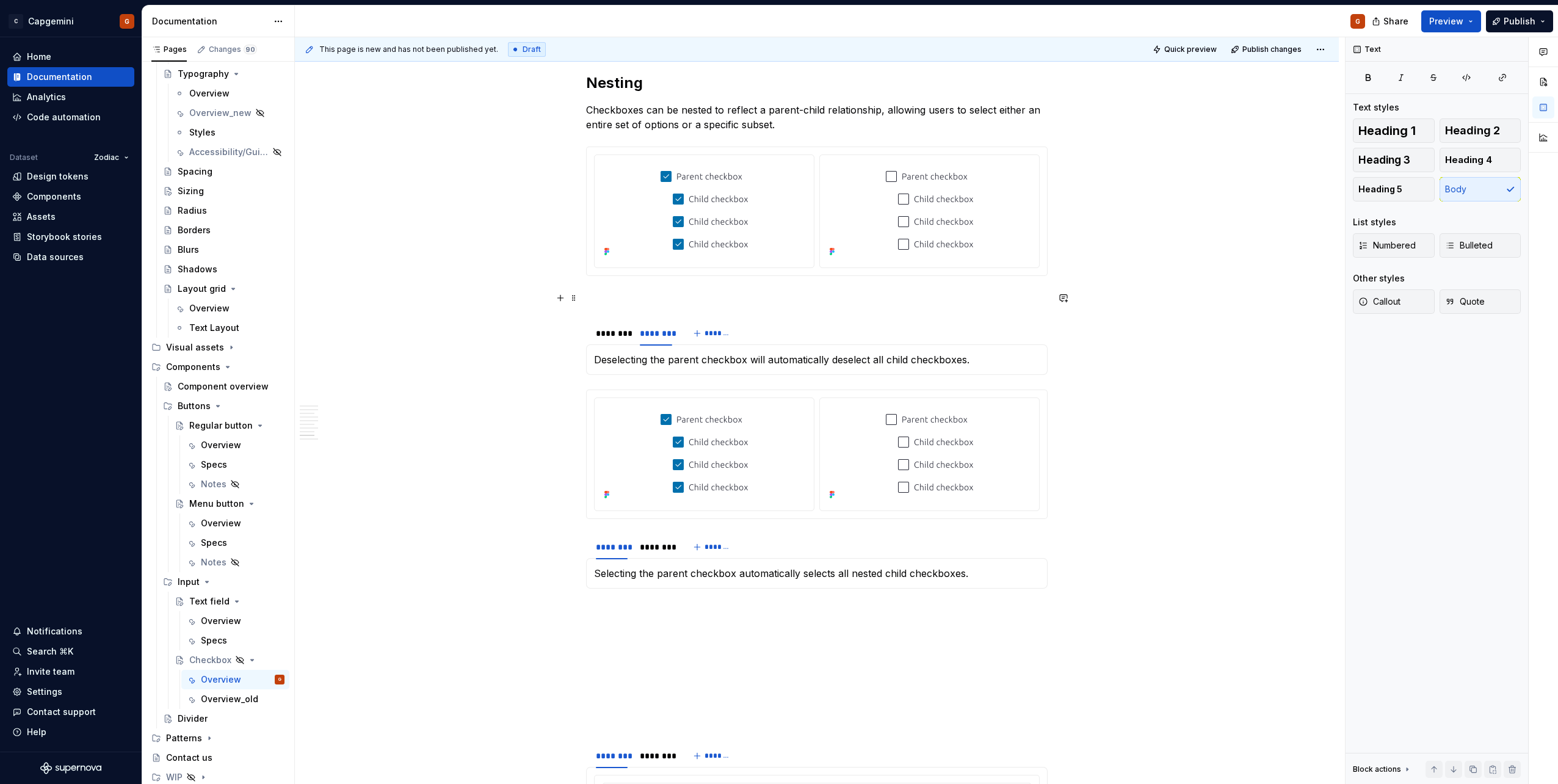
click at [632, 300] on p at bounding box center [816, 298] width 461 height 14
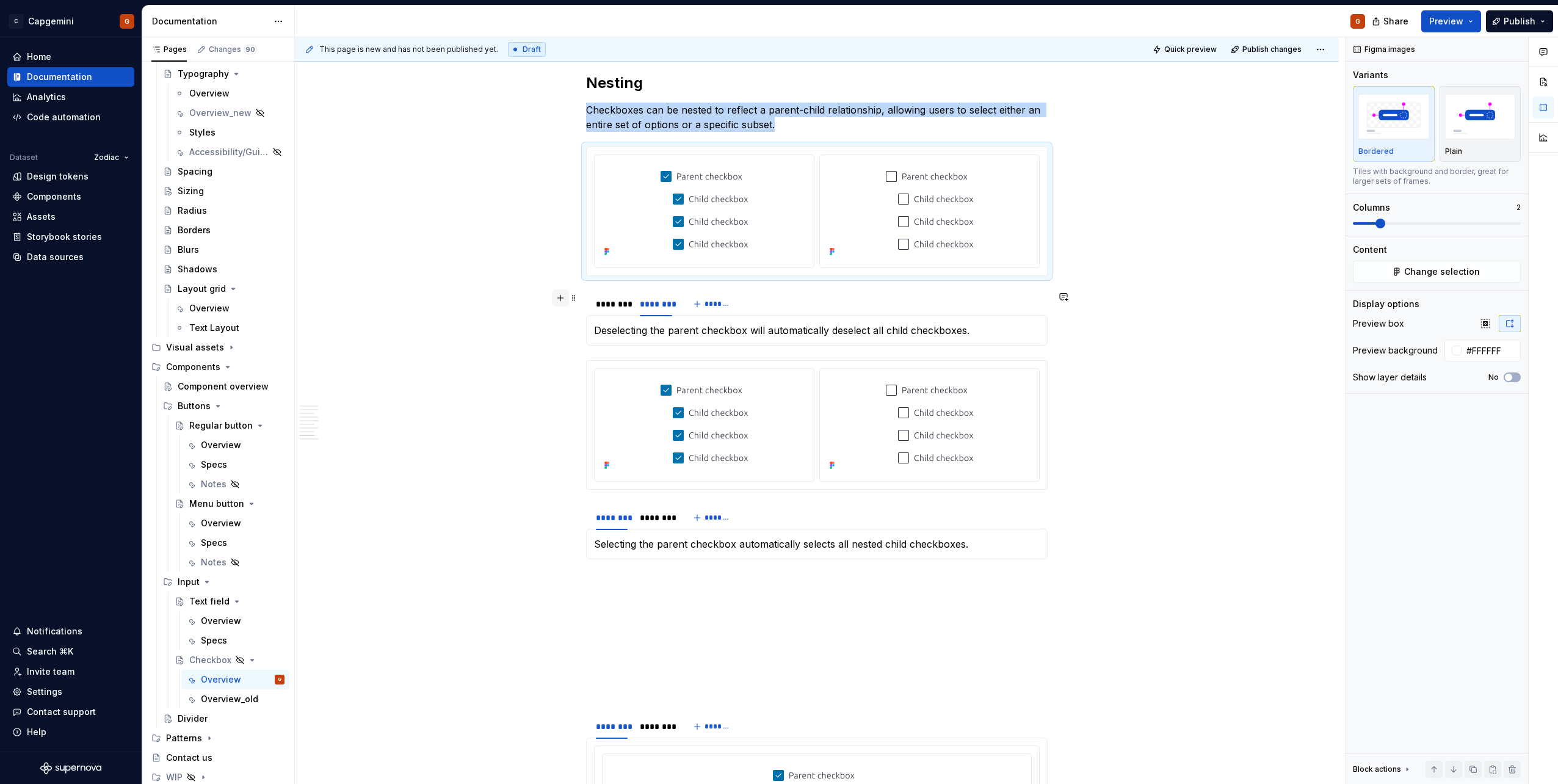
click at [554, 299] on button "button" at bounding box center [560, 298] width 17 height 17
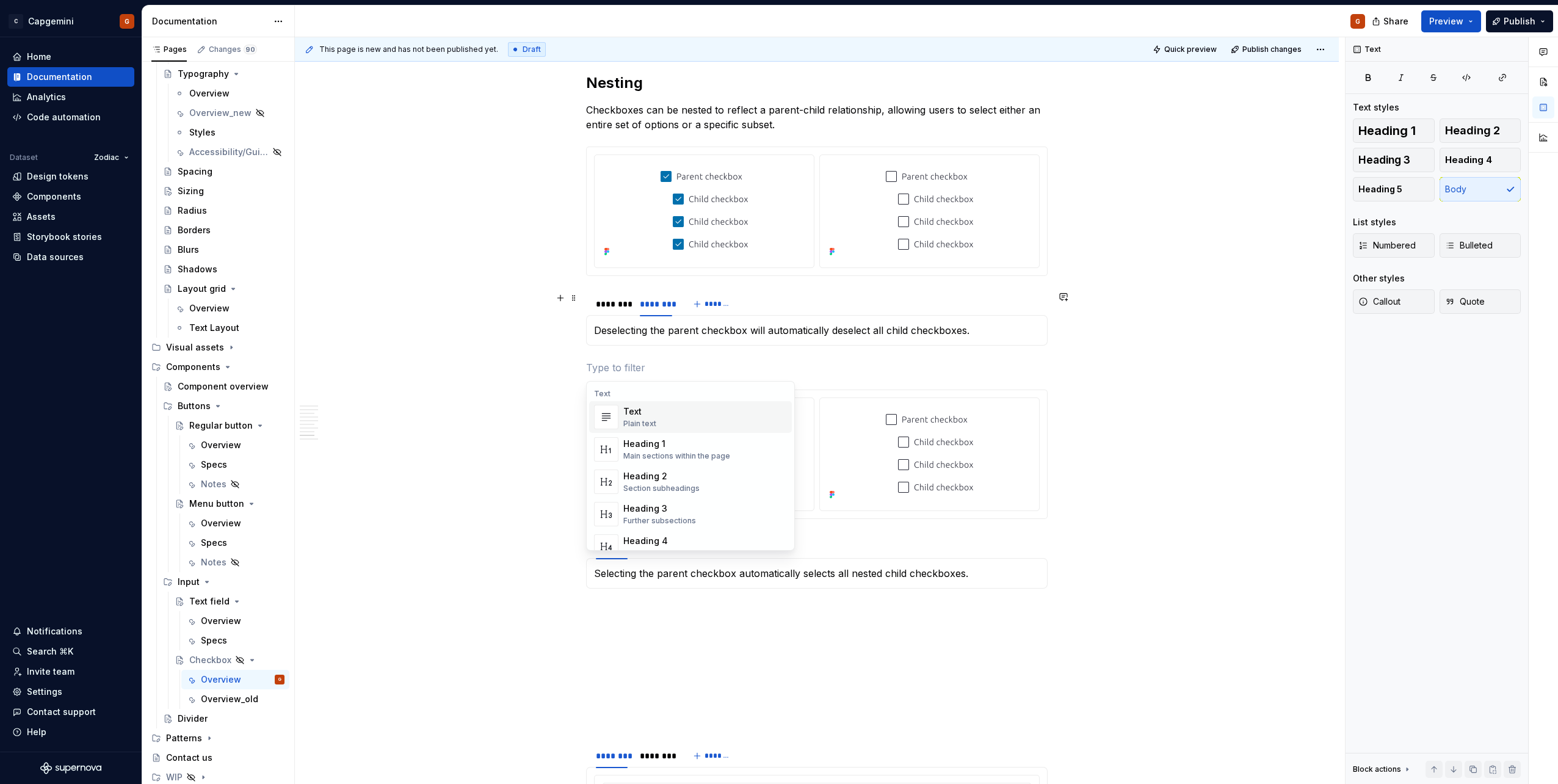
click at [676, 371] on p at bounding box center [816, 367] width 461 height 14
click at [776, 22] on span "Preview" at bounding box center [1446, 21] width 34 height 12
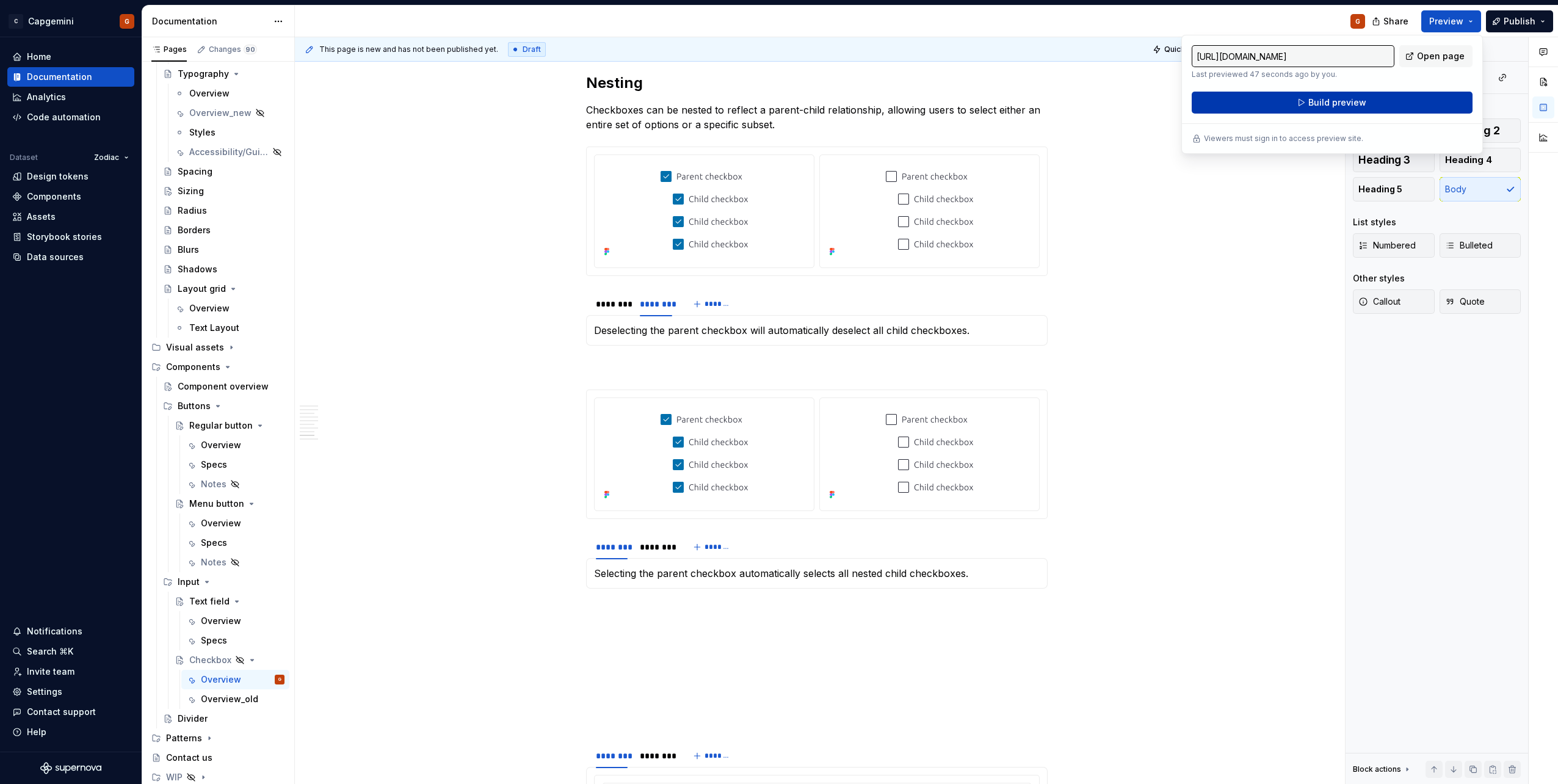
drag, startPoint x: 1458, startPoint y: 22, endPoint x: 1413, endPoint y: 92, distance: 83.2
click at [776, 92] on button "Build preview" at bounding box center [1332, 102] width 281 height 22
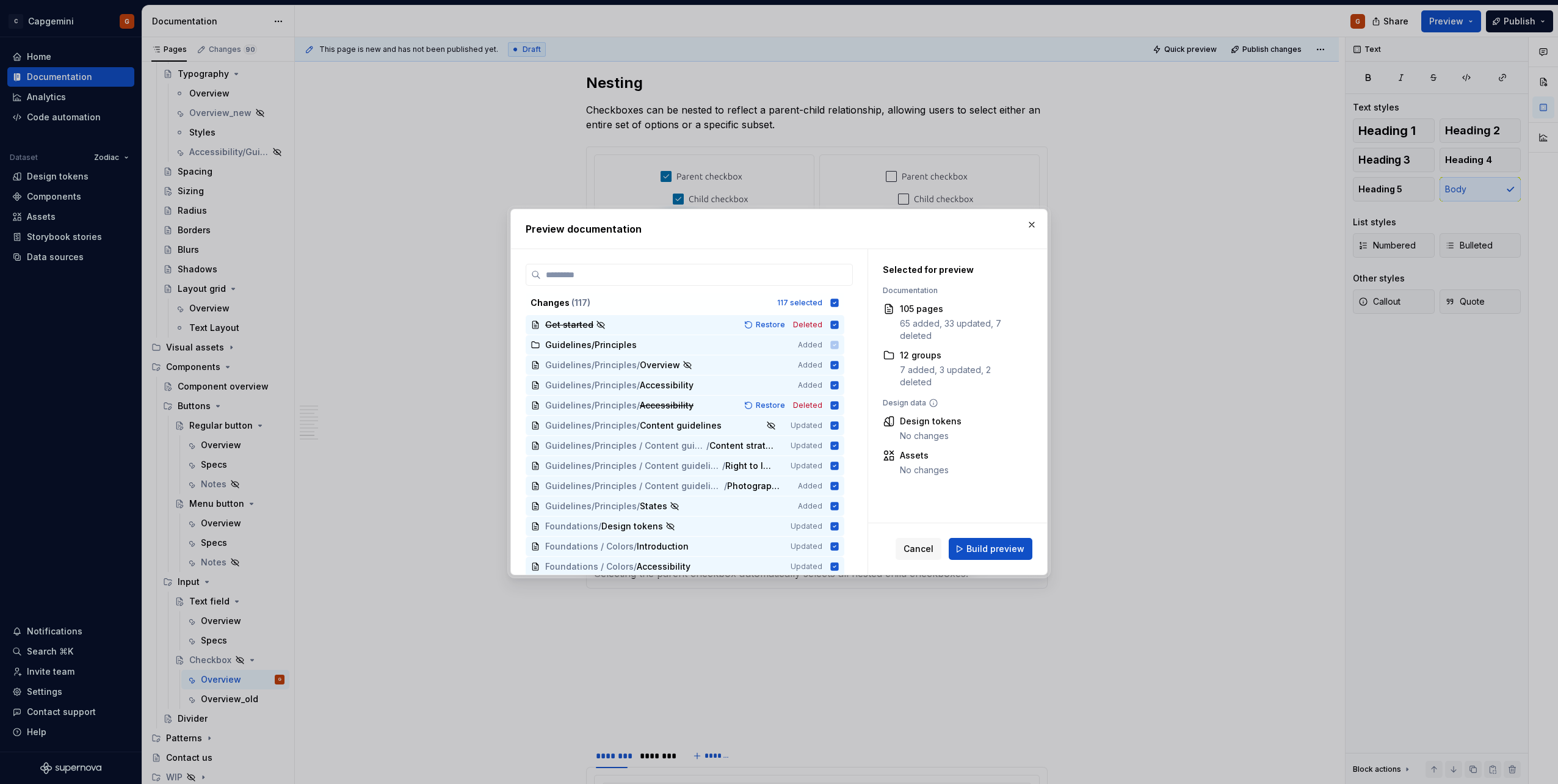
type textarea "*"
click at [776, 301] on icon at bounding box center [834, 302] width 8 height 8
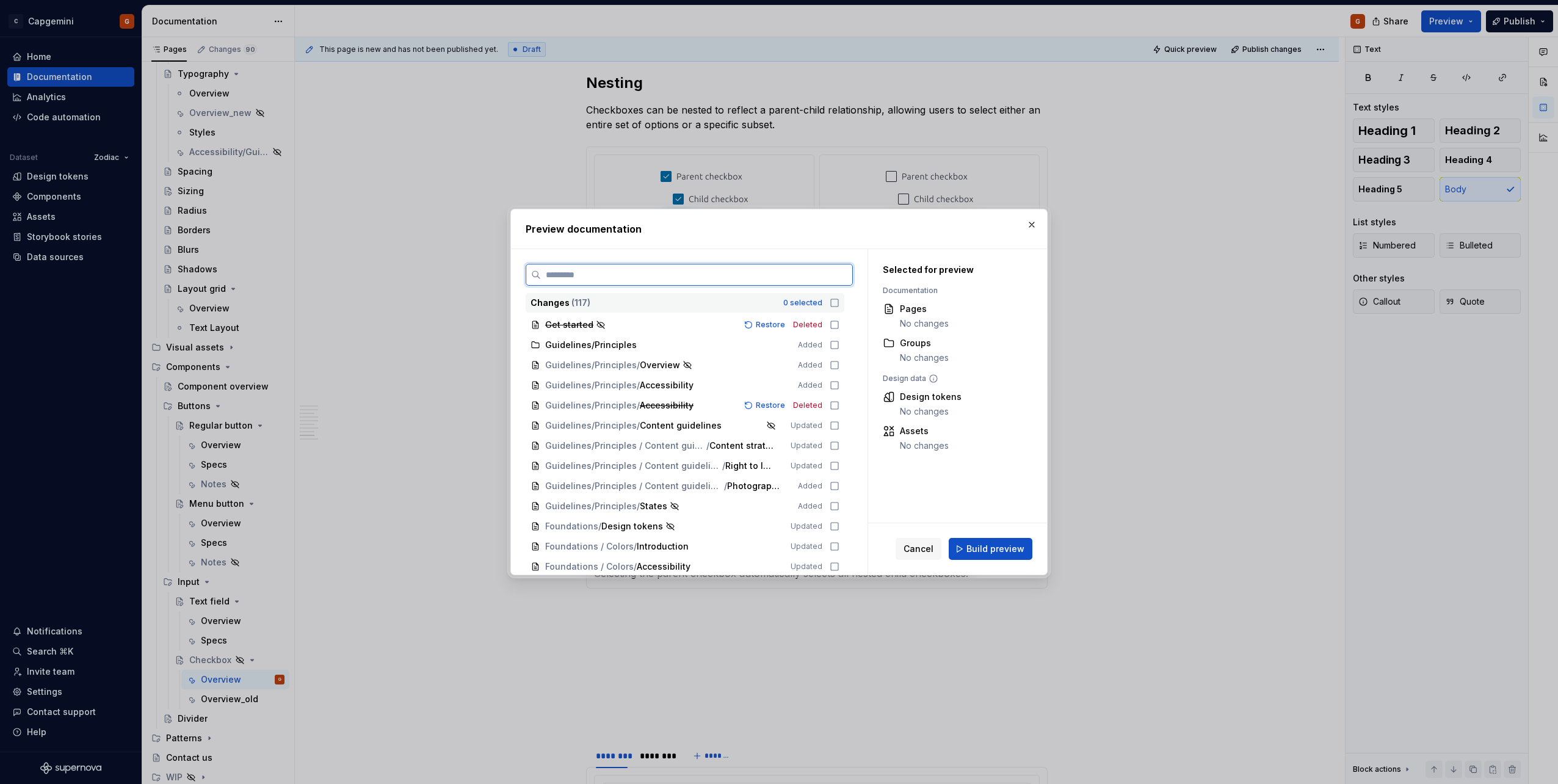
click at [776, 279] on input "search" at bounding box center [696, 274] width 311 height 12
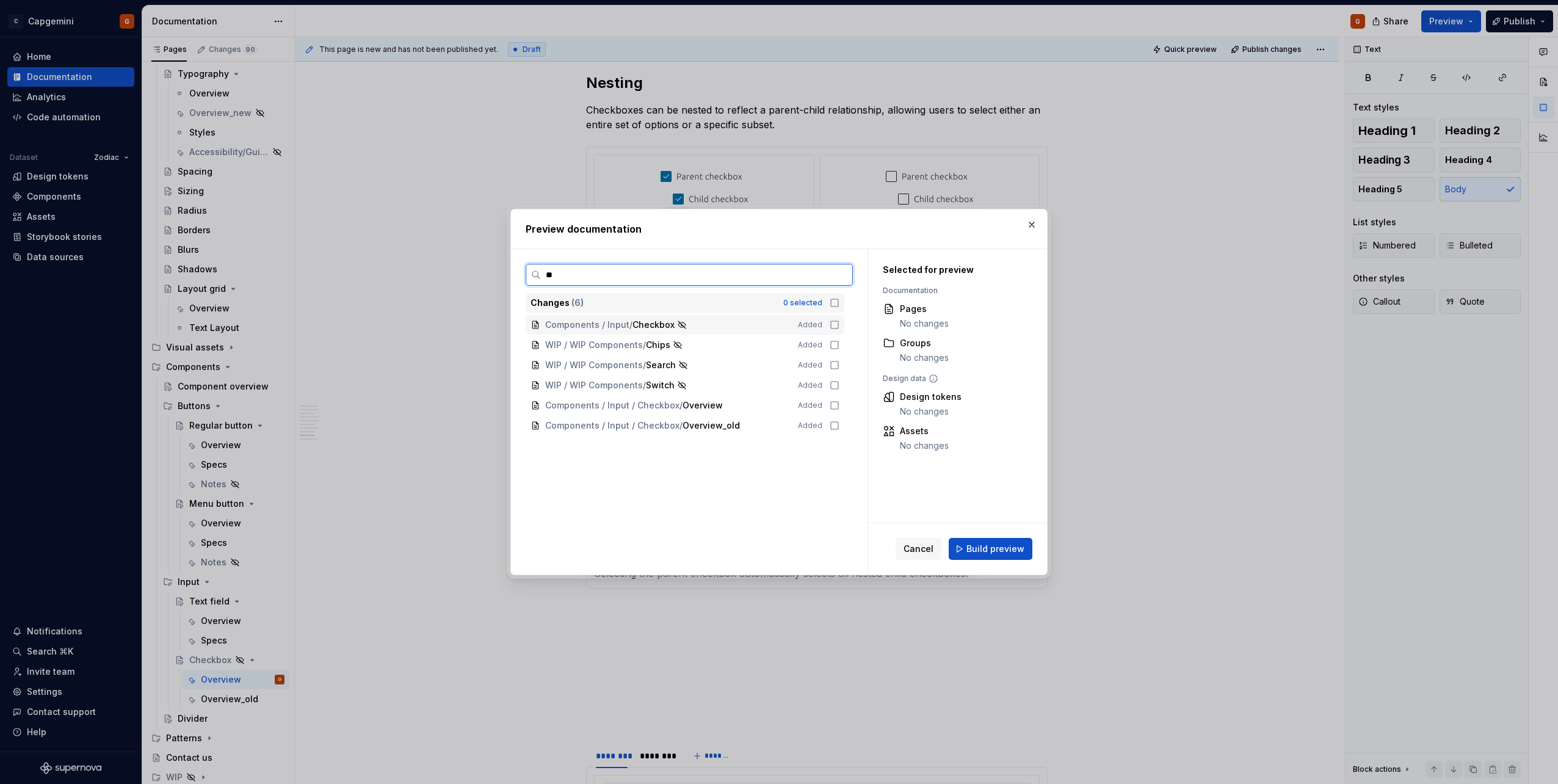
type input "***"
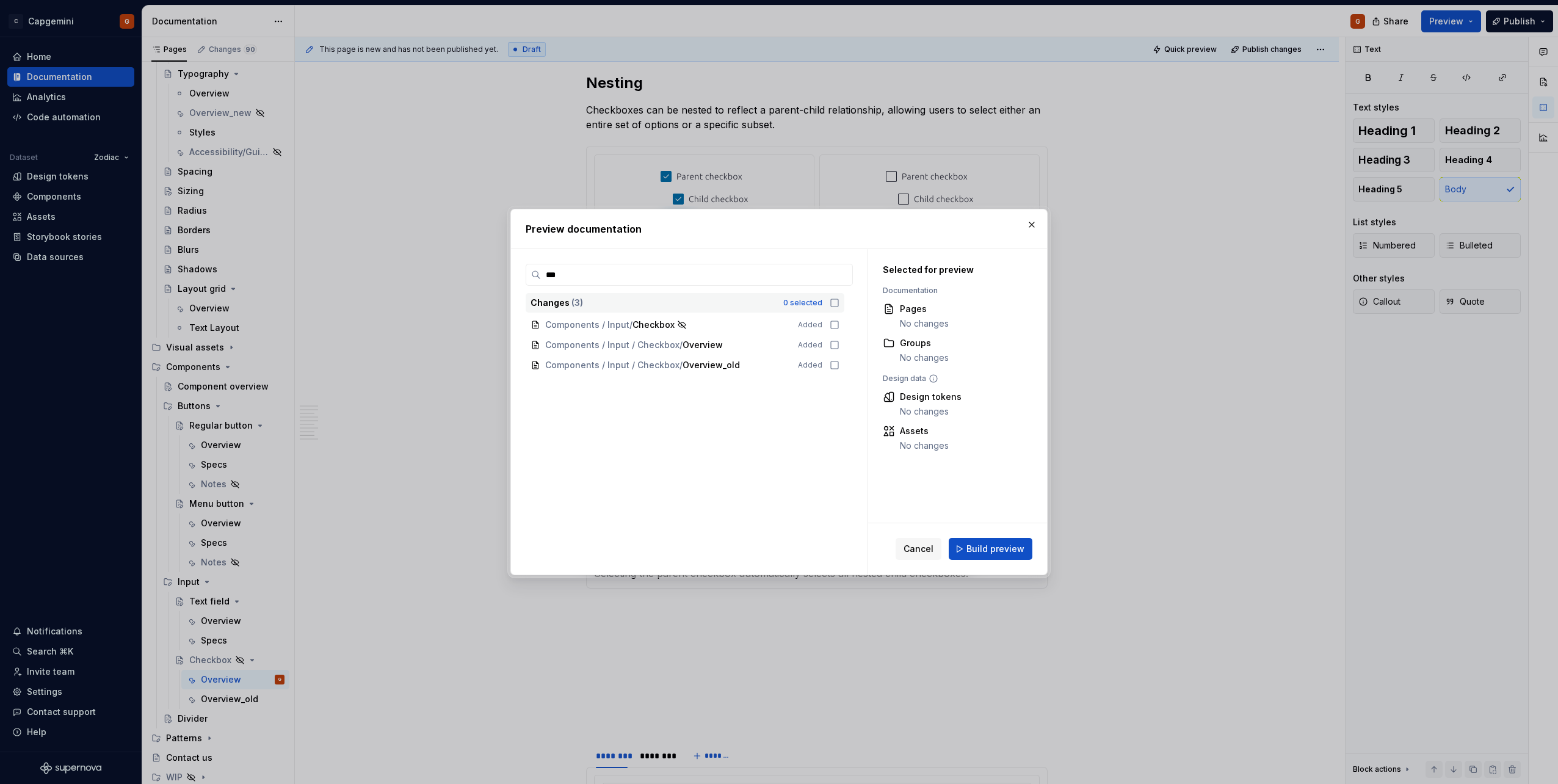
click at [776, 309] on div "Changes ( 3 ) 0 selected" at bounding box center [685, 302] width 319 height 19
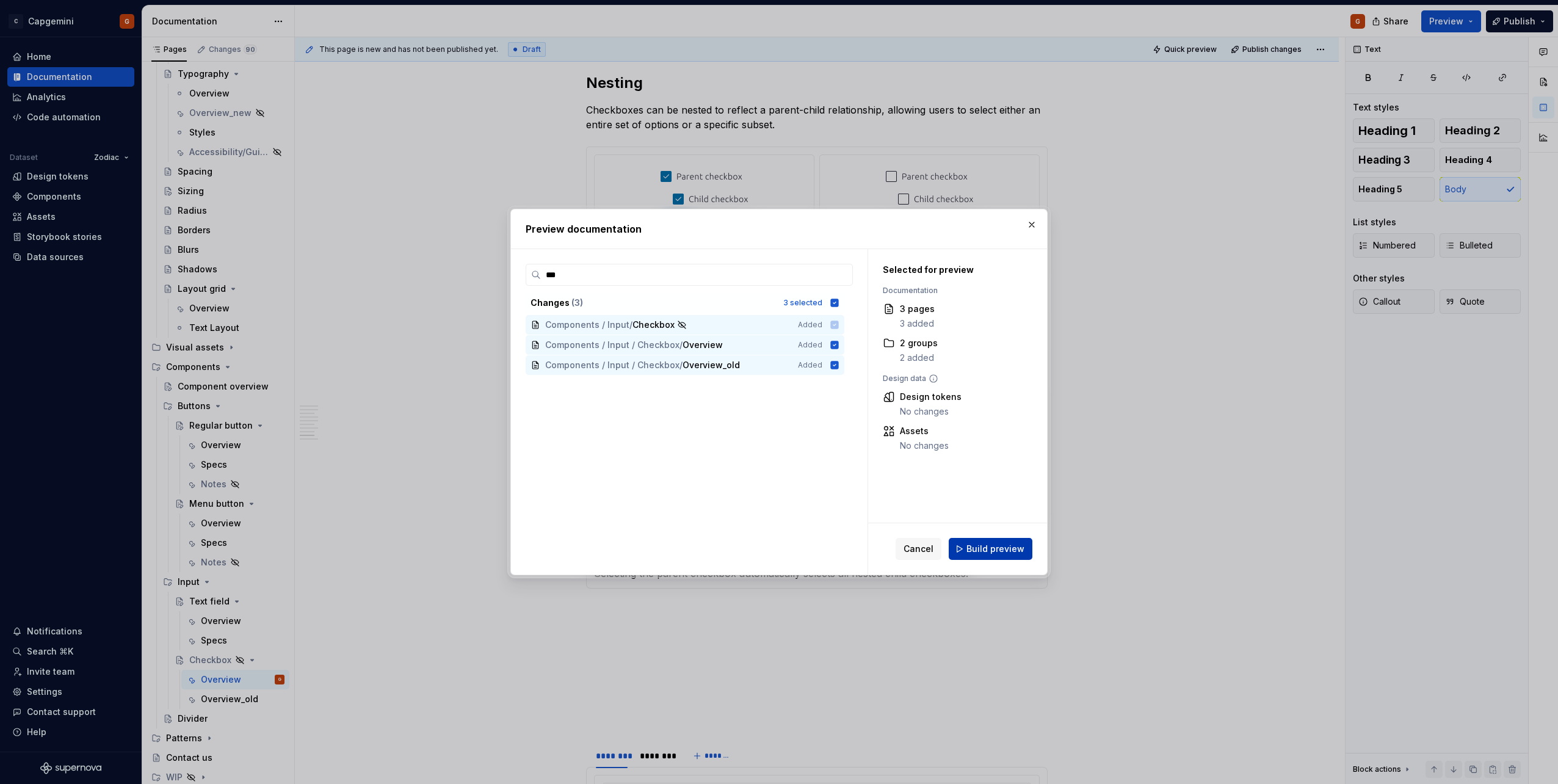
click at [776, 392] on span "Build preview" at bounding box center [995, 549] width 58 height 12
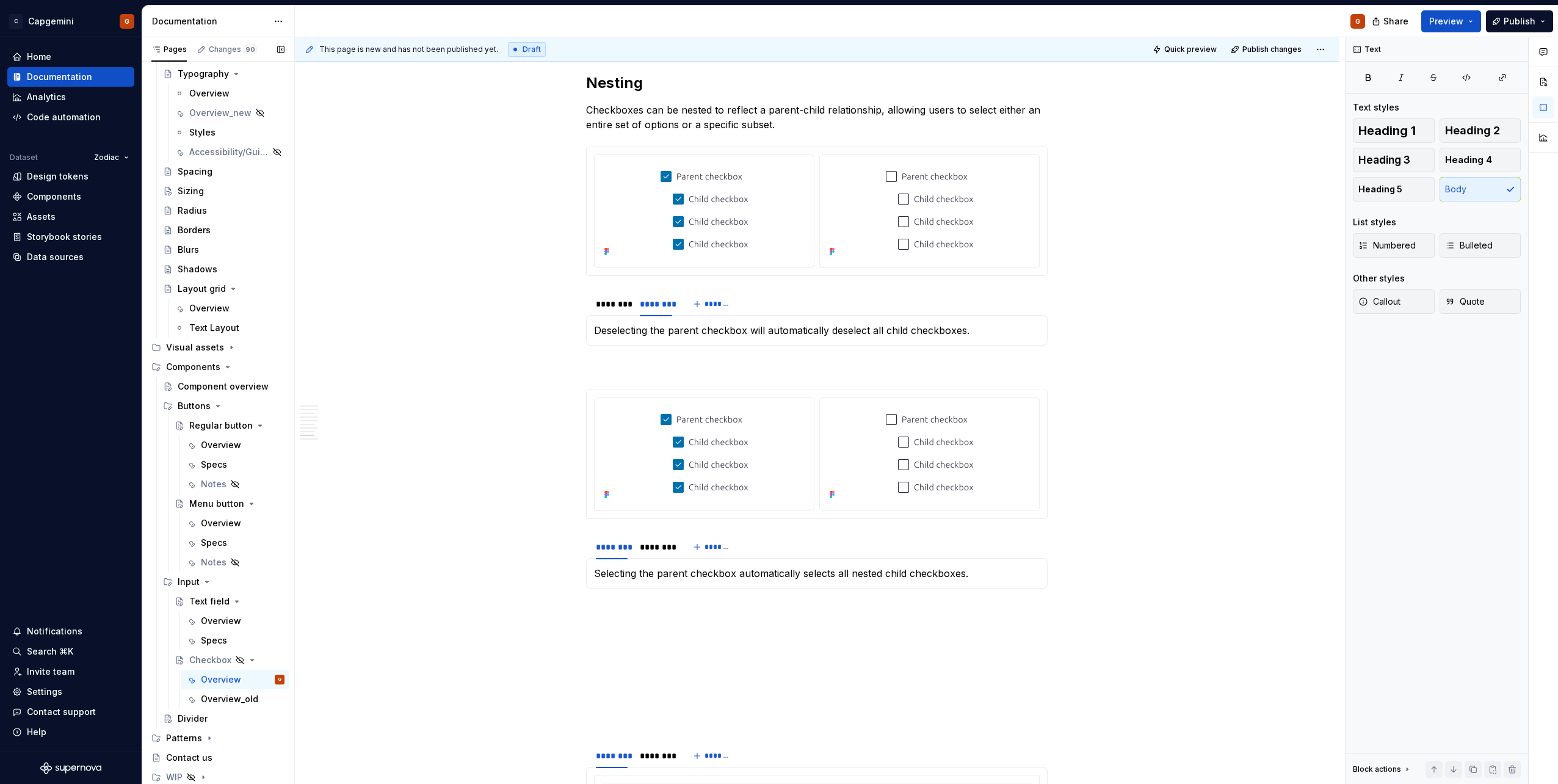
type textarea "*"
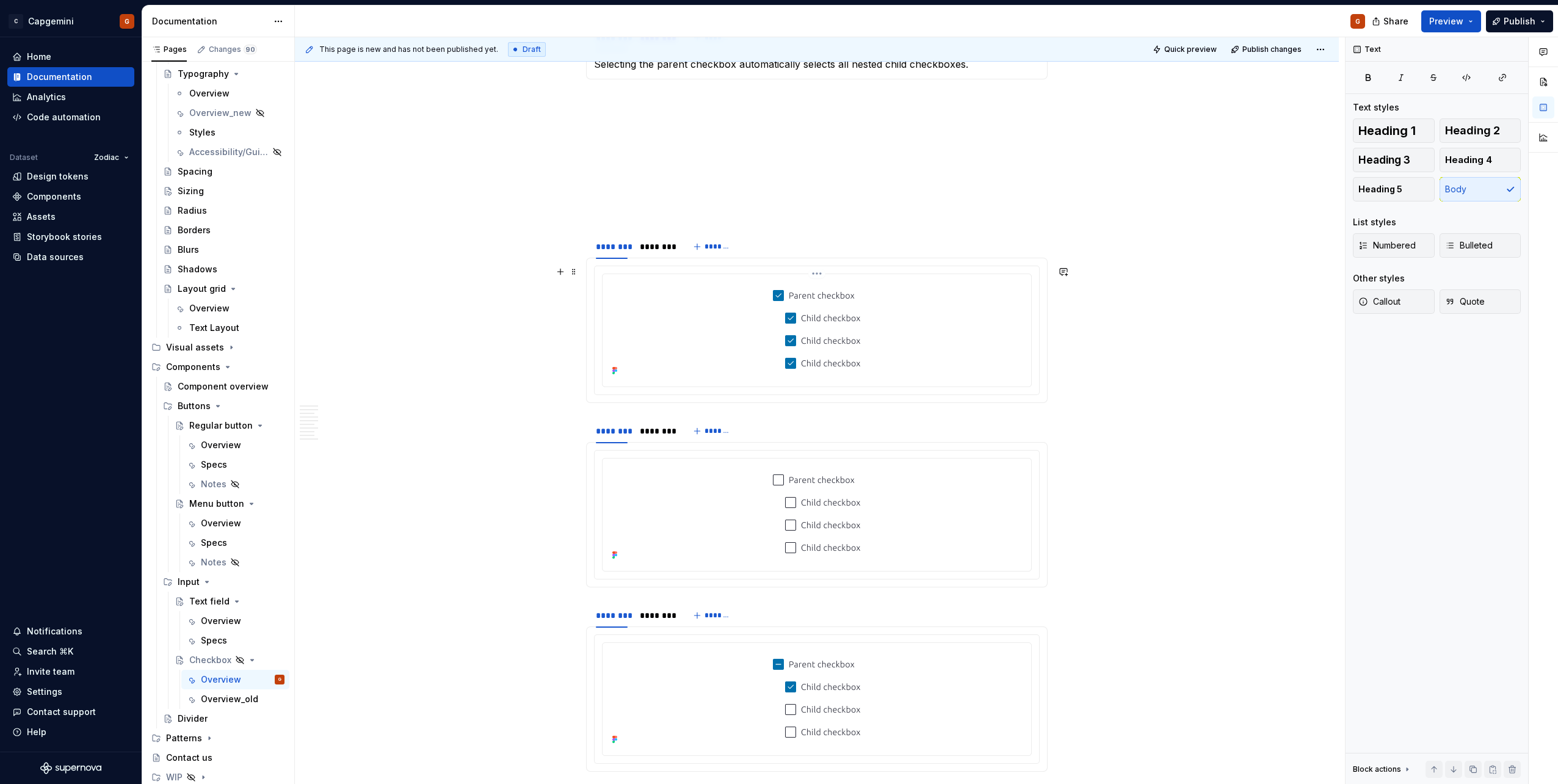
scroll to position [2806, 0]
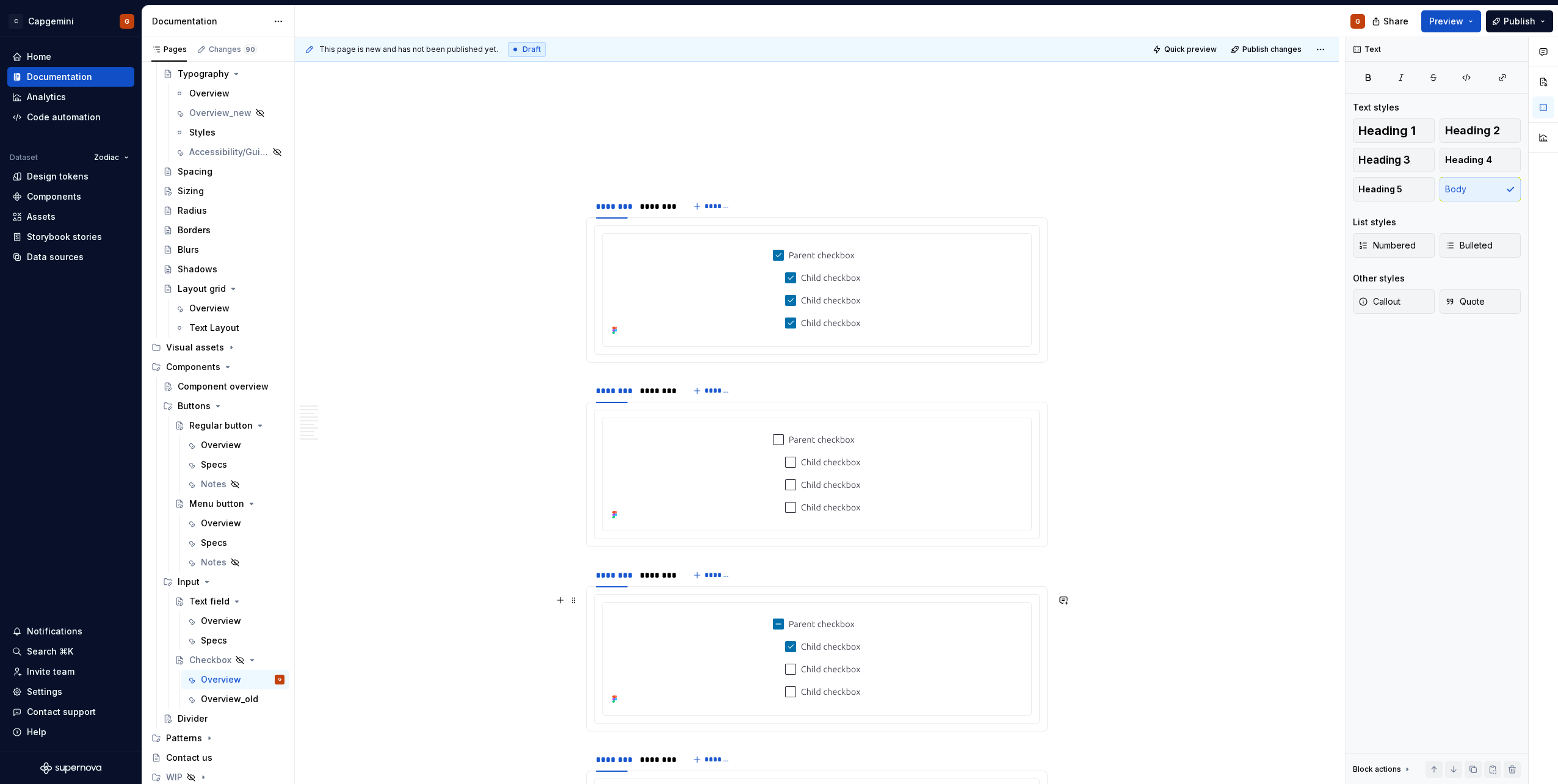
click at [654, 392] on div at bounding box center [816, 659] width 446 height 130
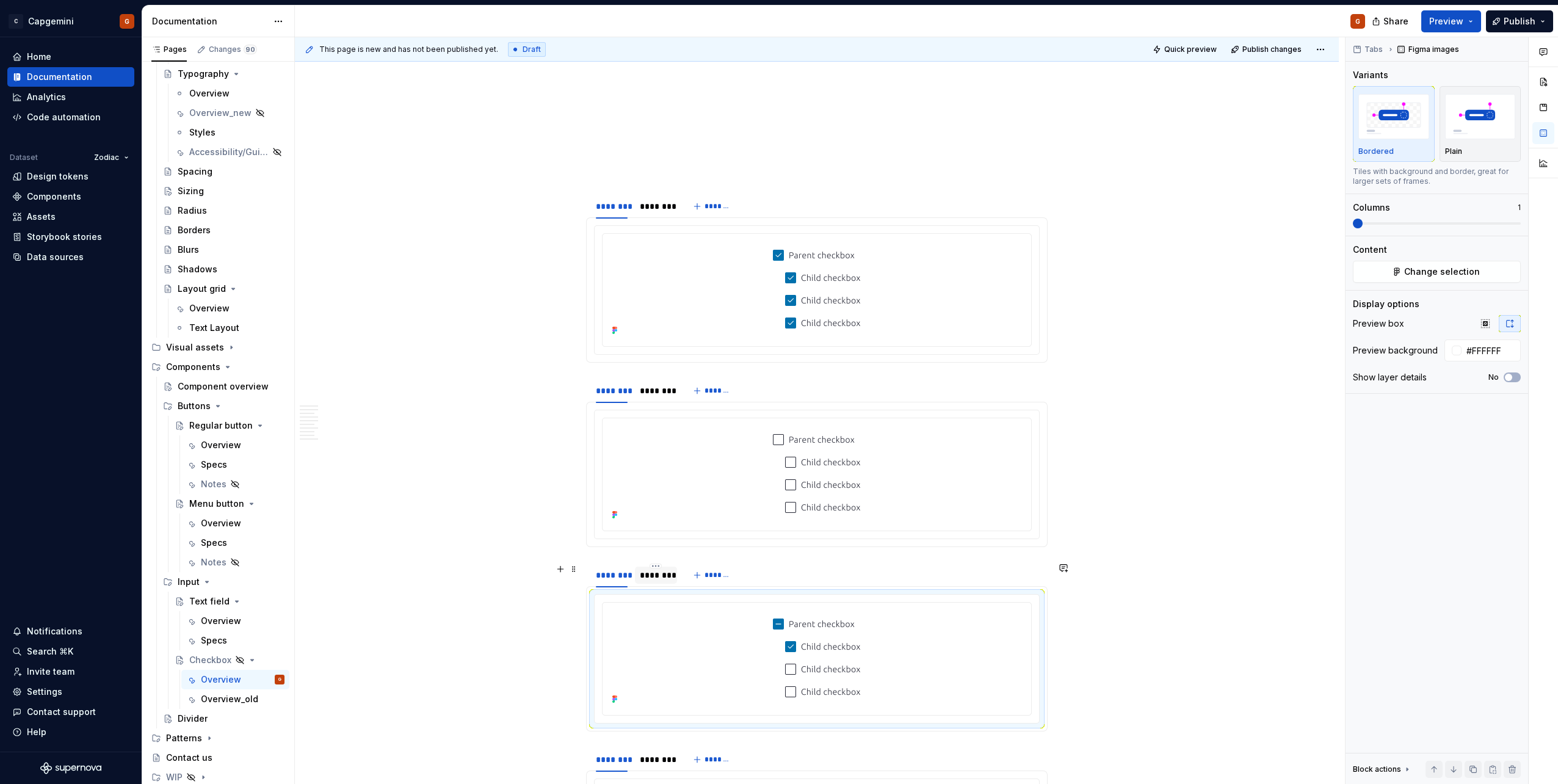
click at [654, 392] on div "********" at bounding box center [656, 575] width 42 height 17
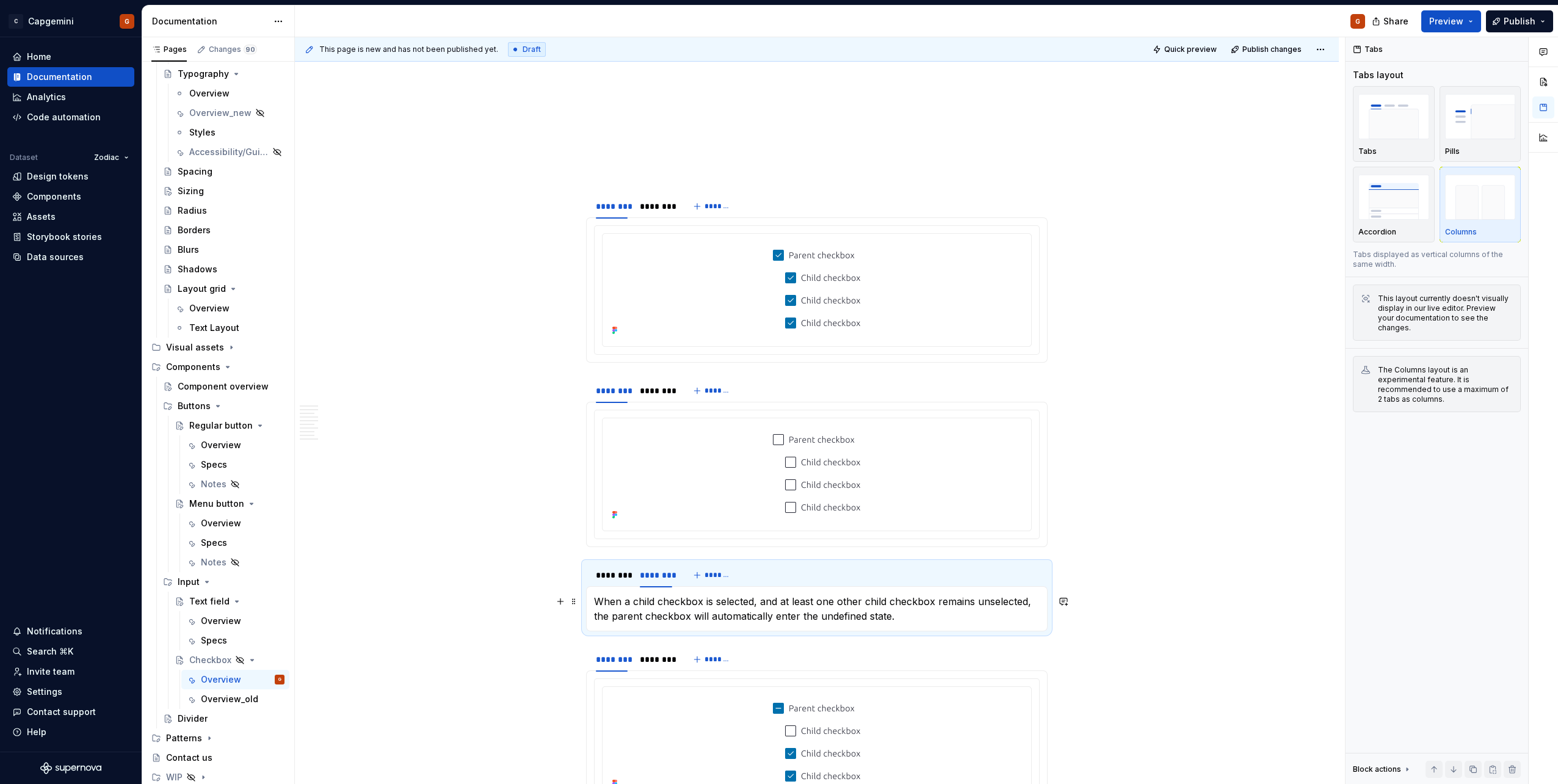
click at [667, 392] on p "When a child checkbox is selected, and at least one other child checkbox remain…" at bounding box center [816, 608] width 446 height 30
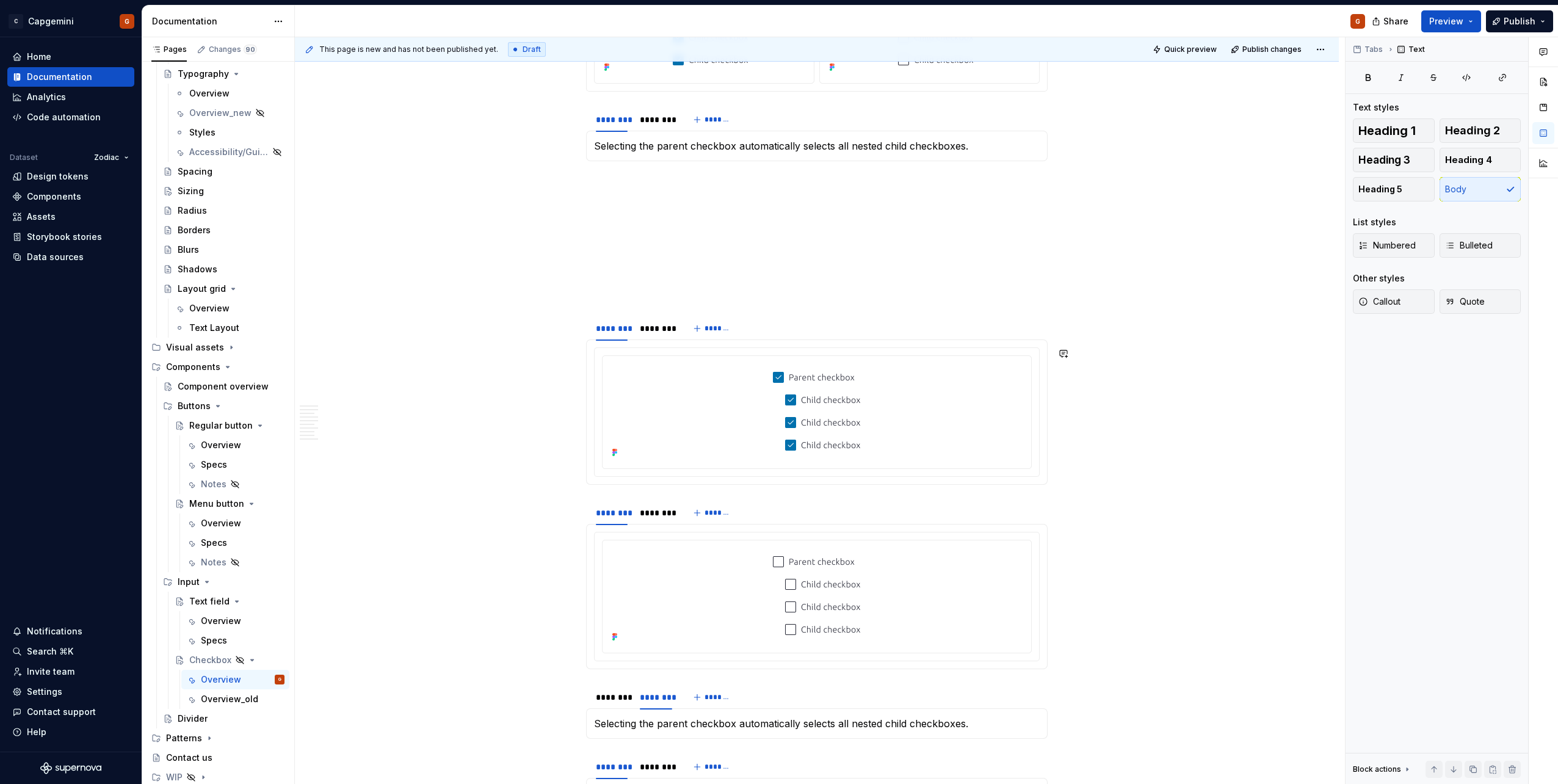
scroll to position [2867, 0]
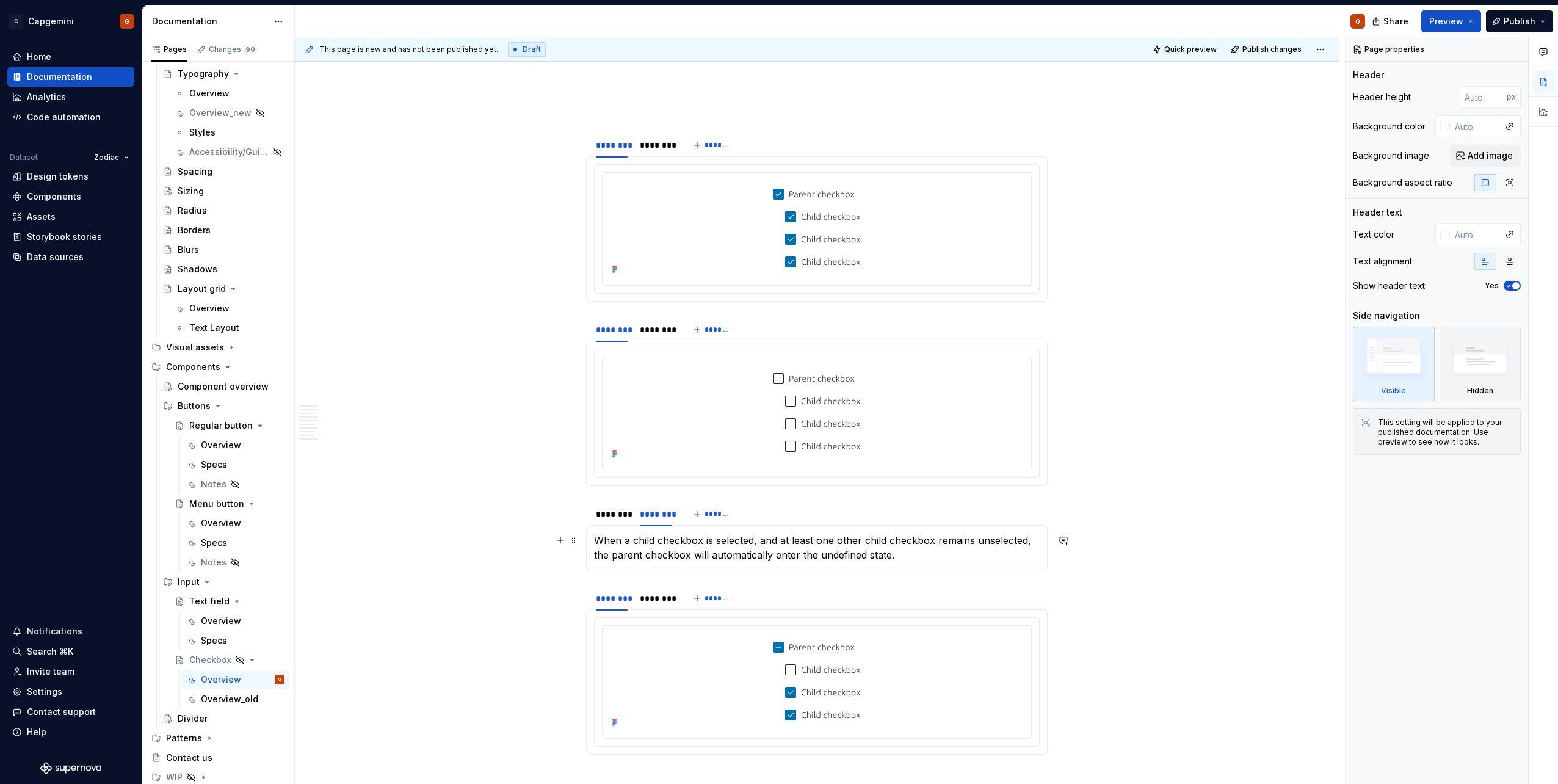
click at [677, 392] on p "When a child checkbox is selected, and at least one other child checkbox remain…" at bounding box center [816, 547] width 446 height 30
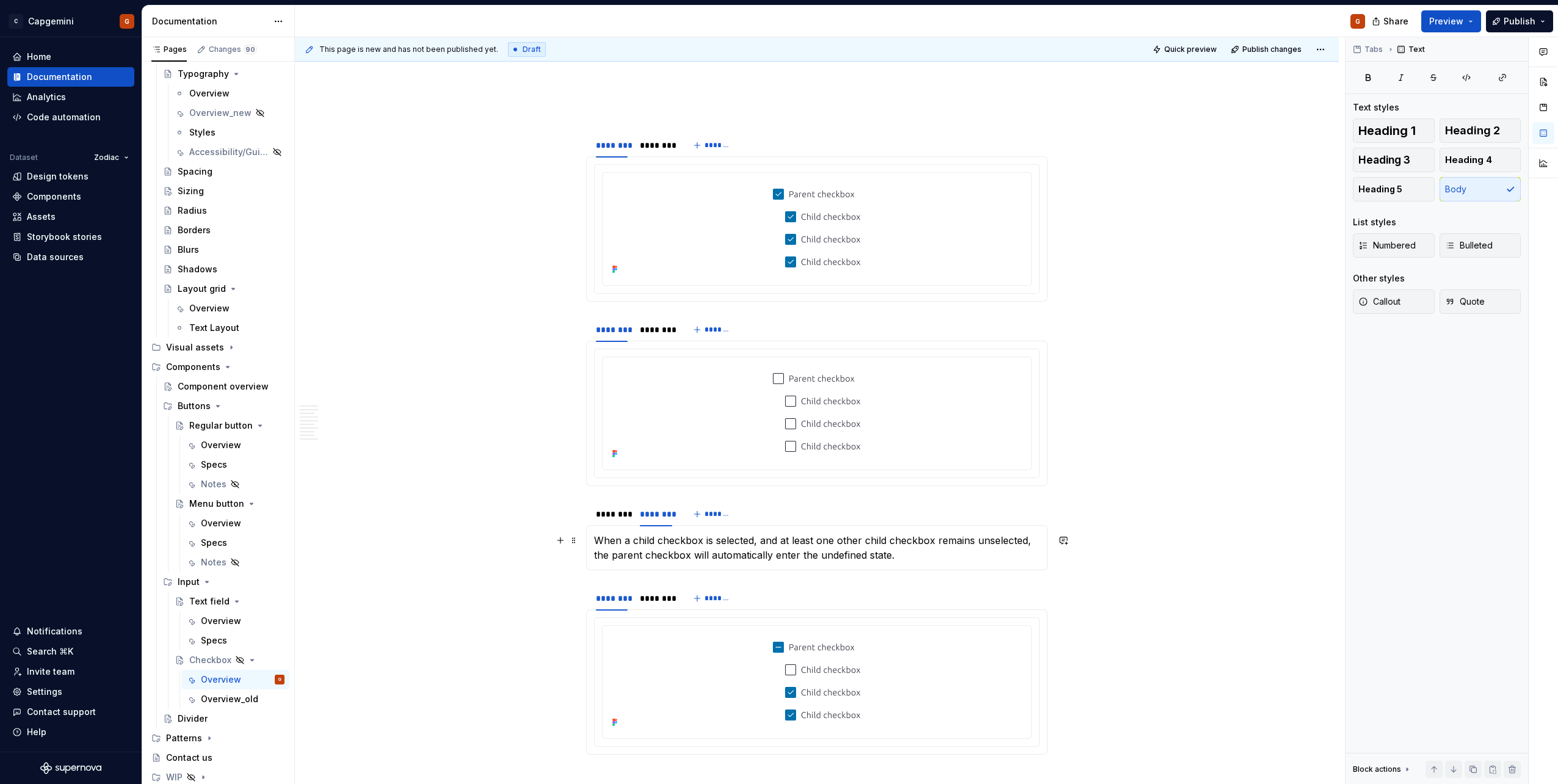
click at [677, 392] on p "When a child checkbox is selected, and at least one other child checkbox remain…" at bounding box center [816, 547] width 446 height 30
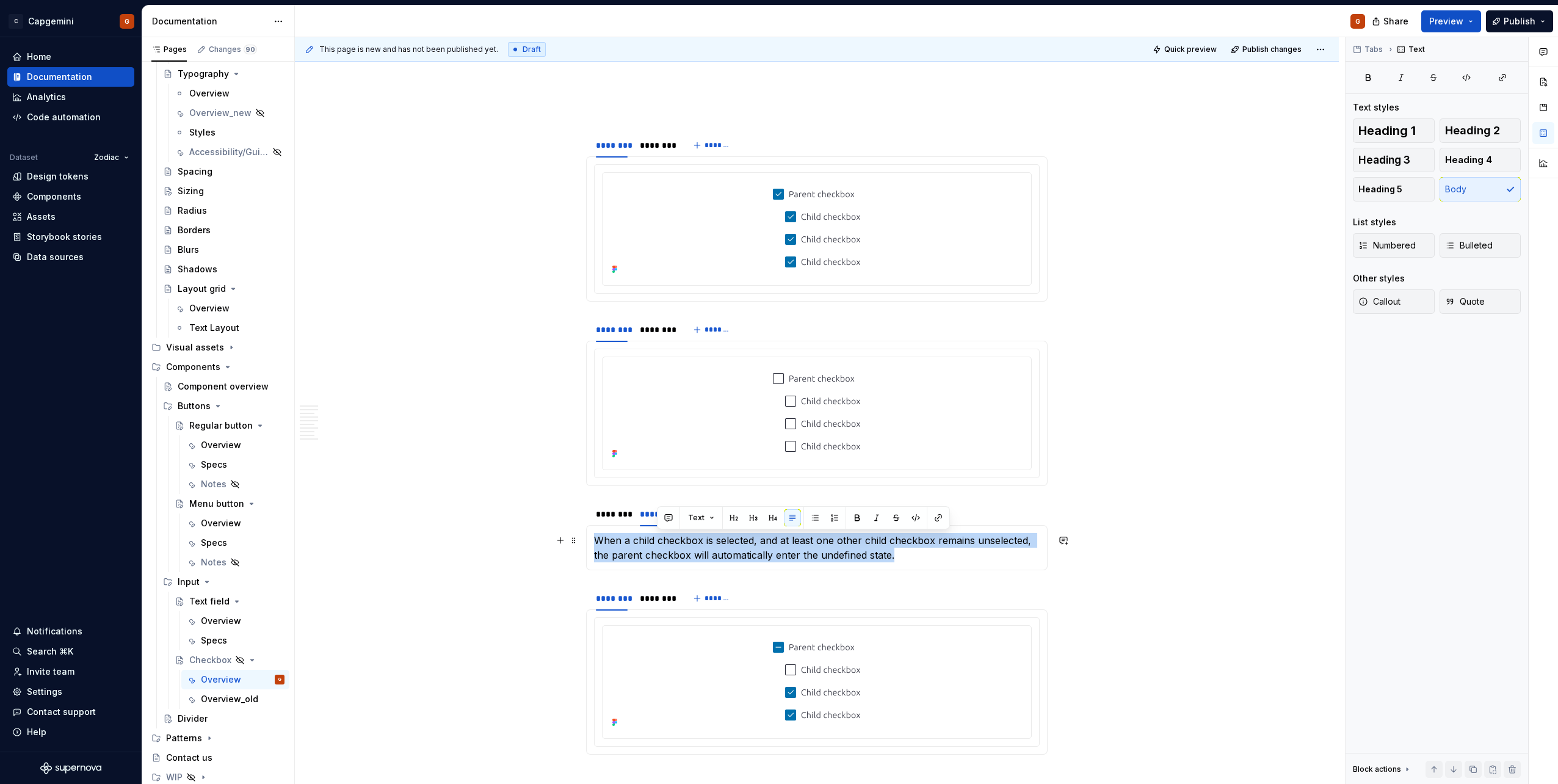
click at [677, 392] on p "When a child checkbox is selected, and at least one other child checkbox remain…" at bounding box center [816, 547] width 446 height 30
copy p "When a child checkbox is selected, and at least one other child checkbox remain…"
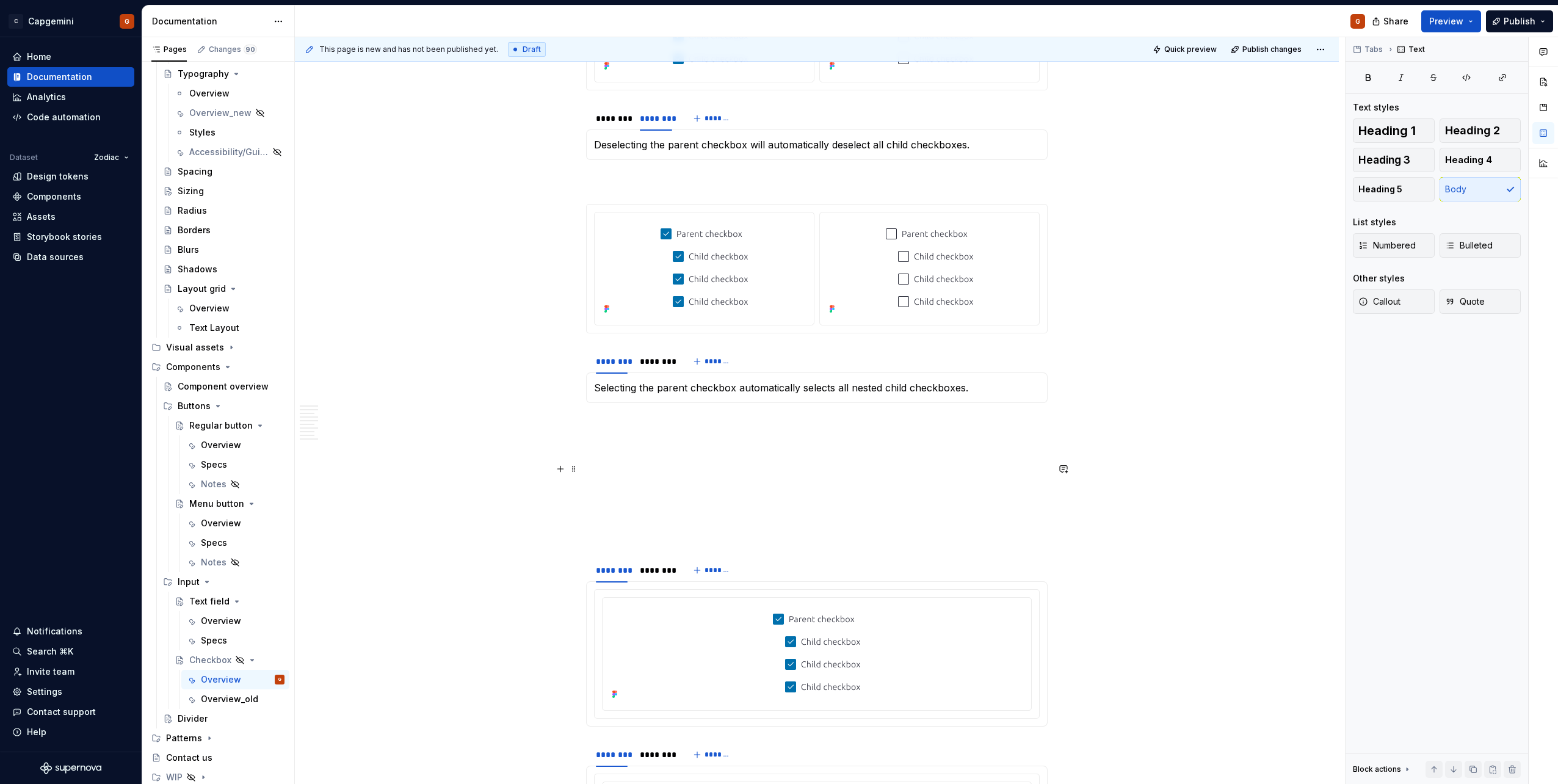
scroll to position [2379, 0]
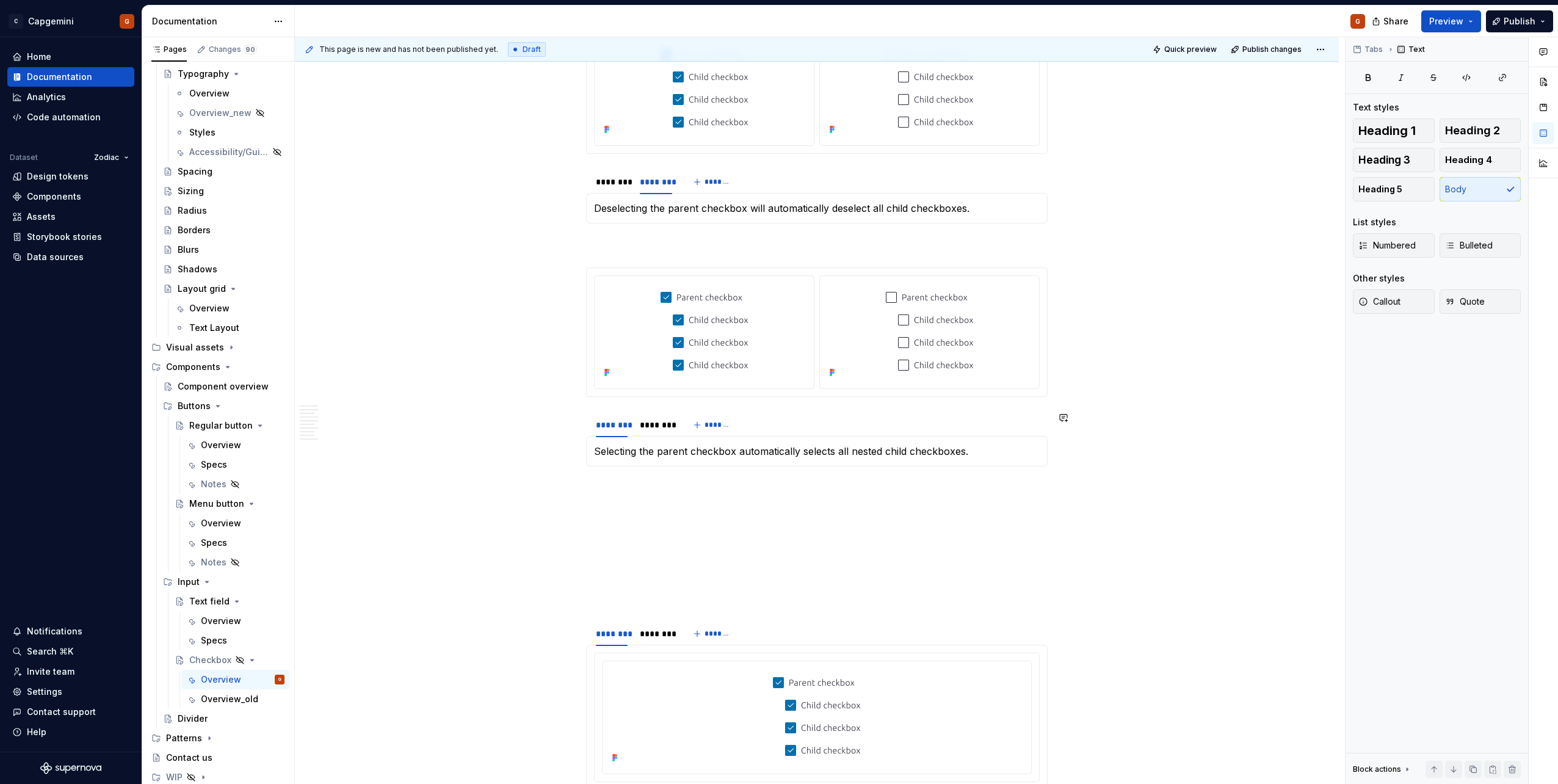
click at [671, 392] on div "Selecting the parent checkbox automatically selects all nested child checkboxes…" at bounding box center [816, 451] width 461 height 30
click at [671, 392] on p "Selecting the parent checkbox automatically selects all nested child checkboxes." at bounding box center [816, 451] width 446 height 14
click at [672, 392] on p "Selecting the parent checkbox automatically selects all nested child checkboxes." at bounding box center [816, 451] width 446 height 14
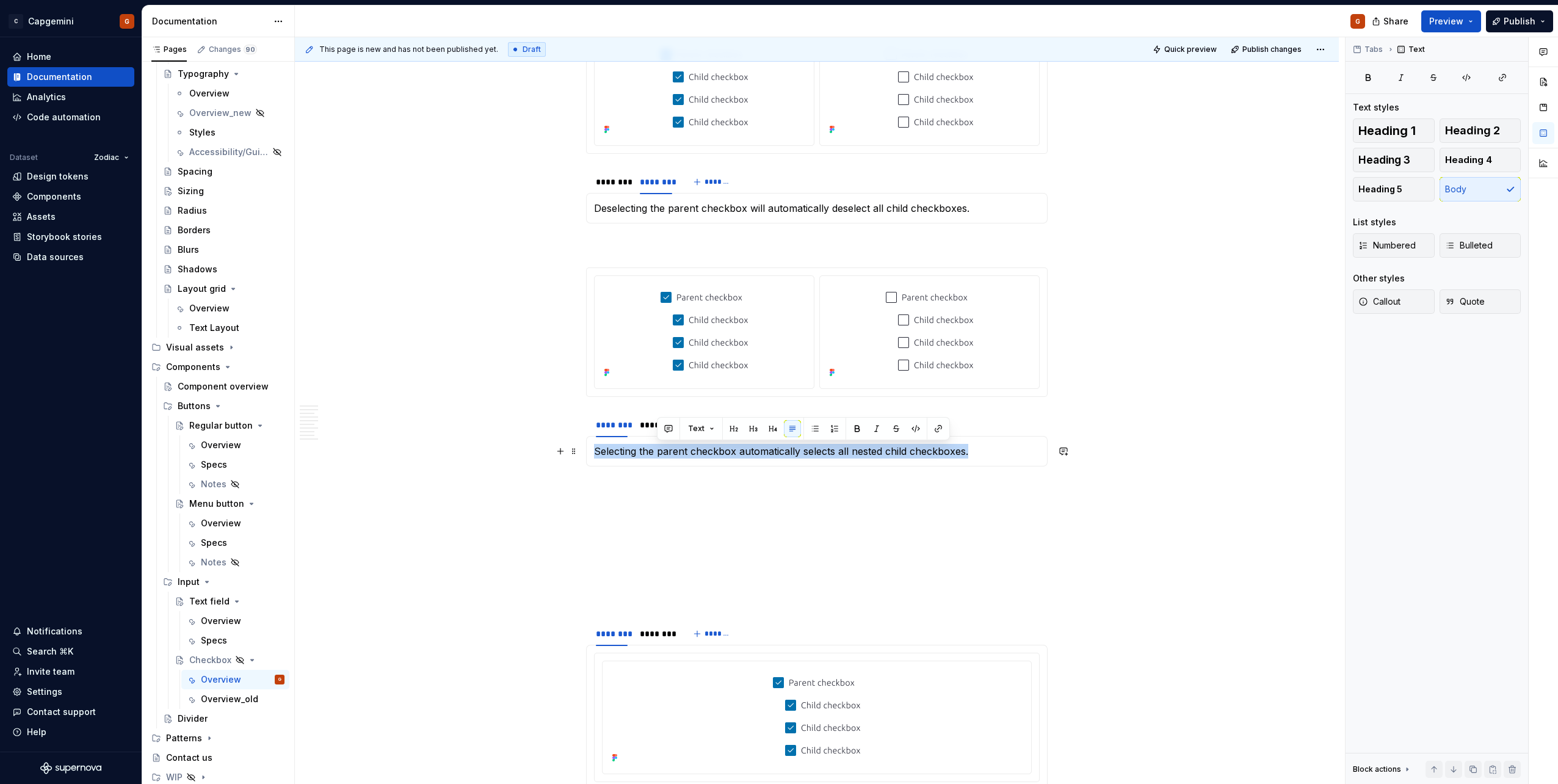
click at [672, 392] on p "Selecting the parent checkbox automatically selects all nested child checkboxes." at bounding box center [816, 451] width 446 height 14
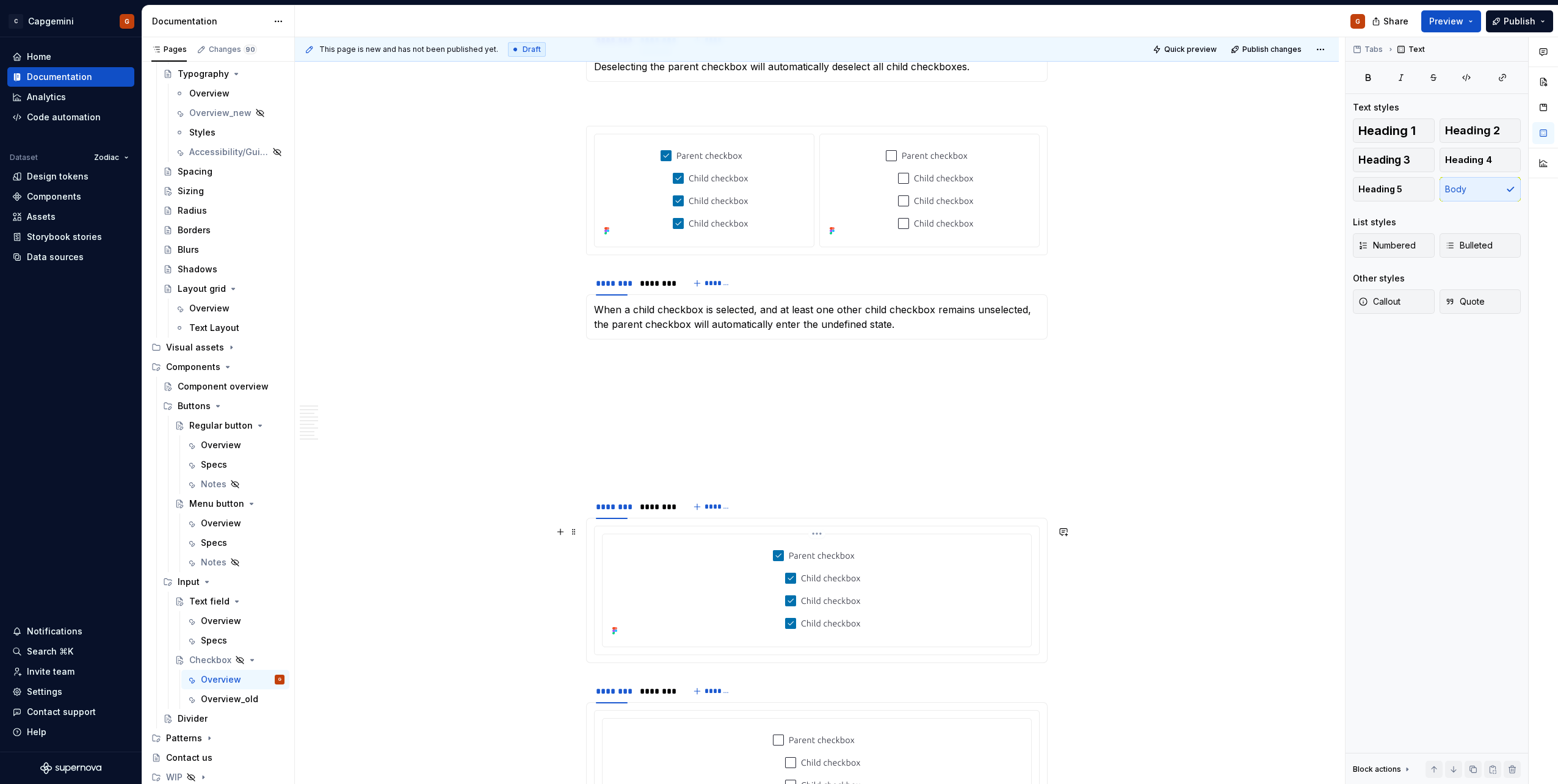
scroll to position [2500, 0]
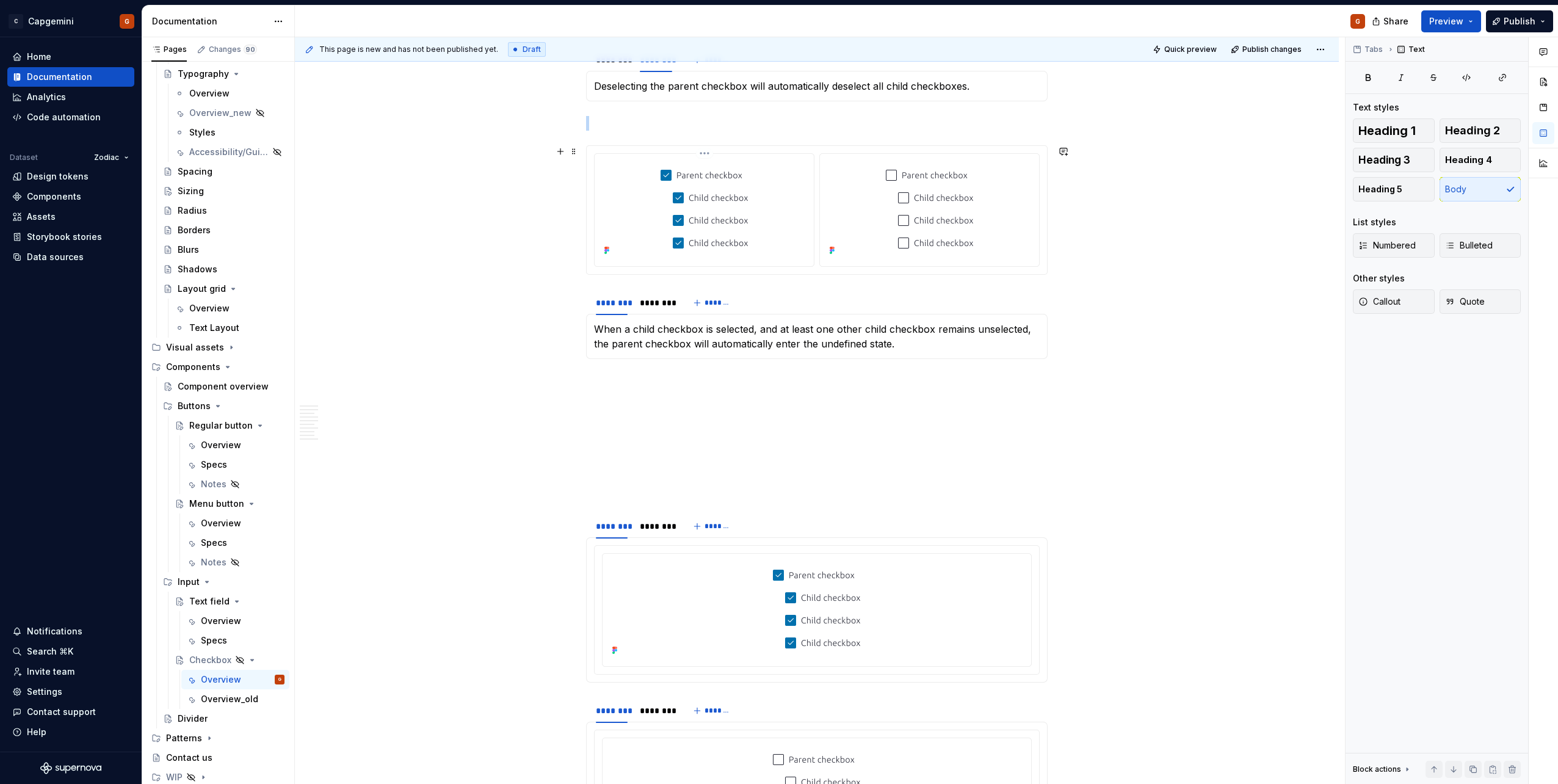
click at [776, 234] on div at bounding box center [704, 208] width 210 height 100
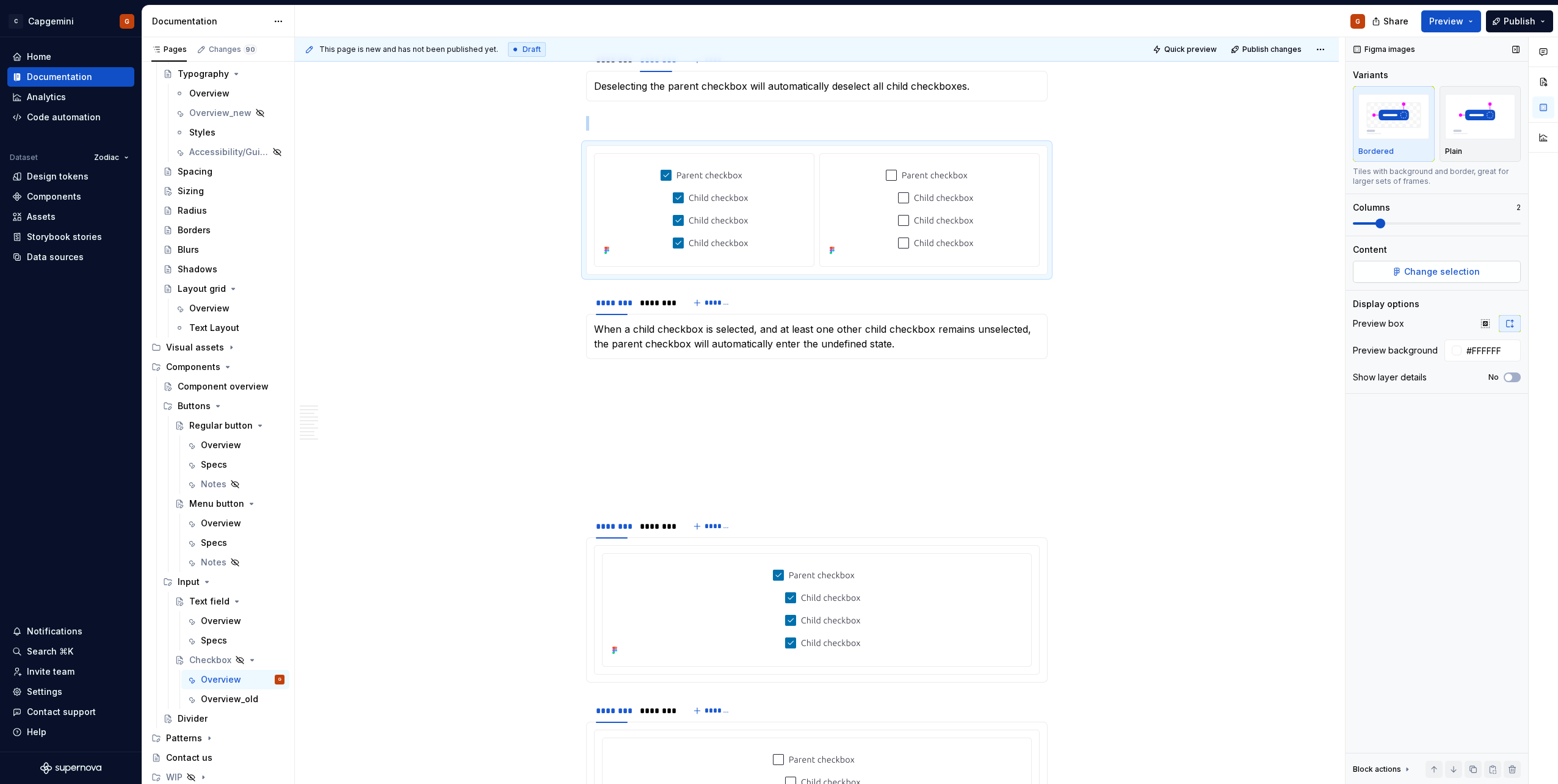
click at [776, 270] on span "Change selection" at bounding box center [1441, 271] width 76 height 12
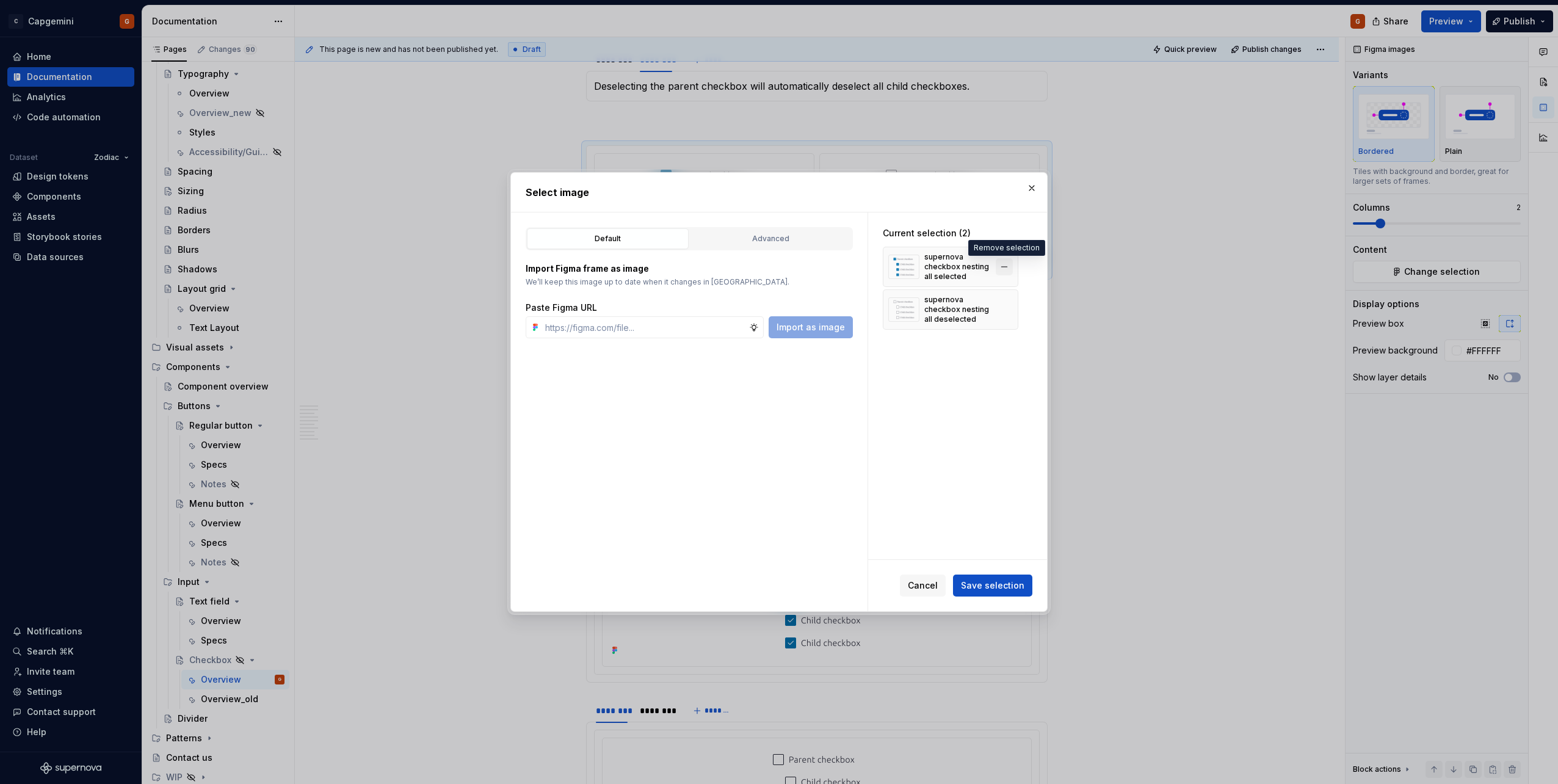
click at [776, 266] on button "button" at bounding box center [1004, 267] width 17 height 17
click at [776, 293] on div "Current selection (1) supernova checkbox nesting all deselected" at bounding box center [950, 257] width 165 height 89
click at [776, 273] on button "button" at bounding box center [1004, 267] width 17 height 17
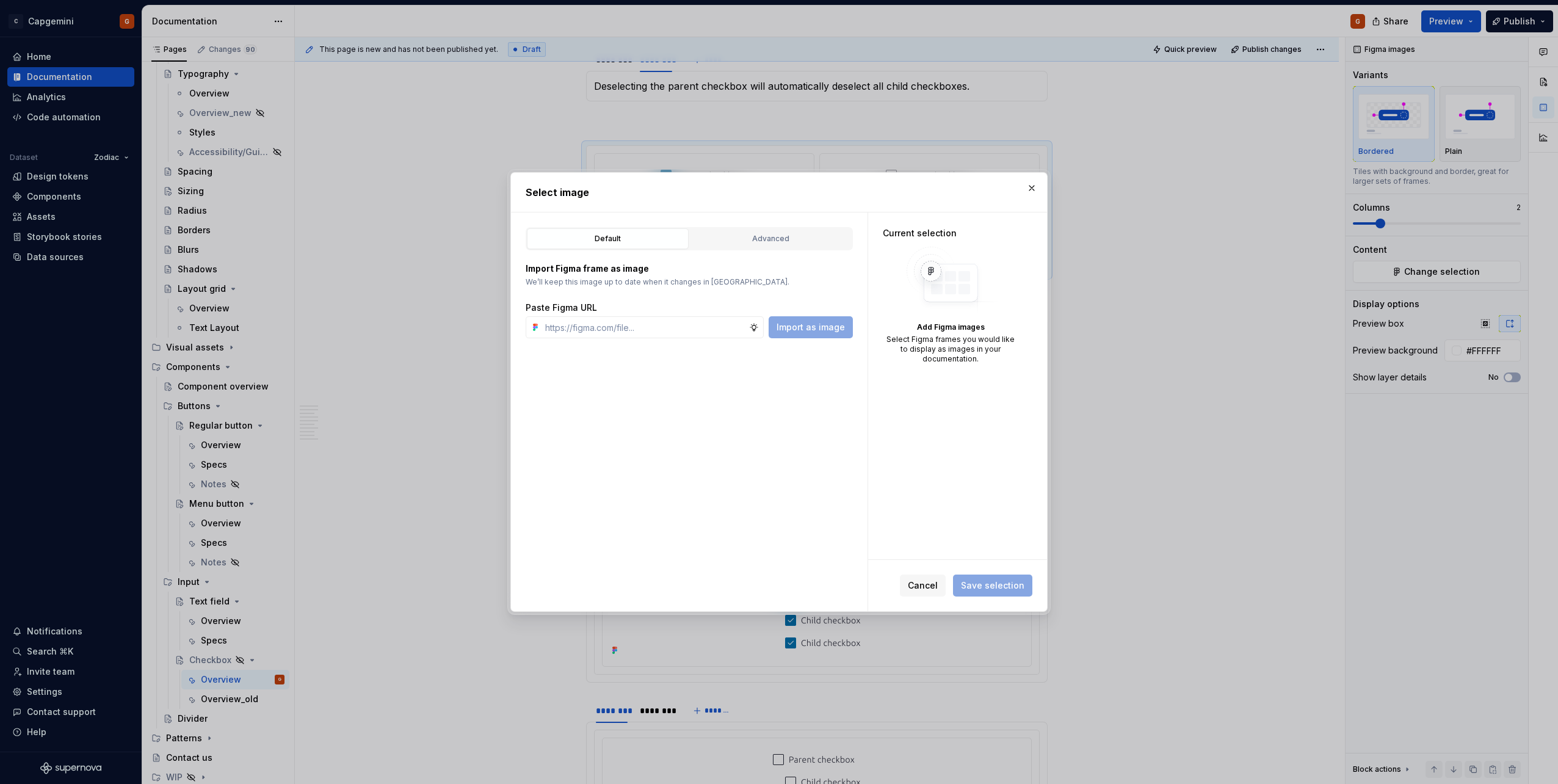
drag, startPoint x: 781, startPoint y: 243, endPoint x: 748, endPoint y: 260, distance: 37.1
click at [776, 242] on div "Advanced" at bounding box center [770, 238] width 153 height 12
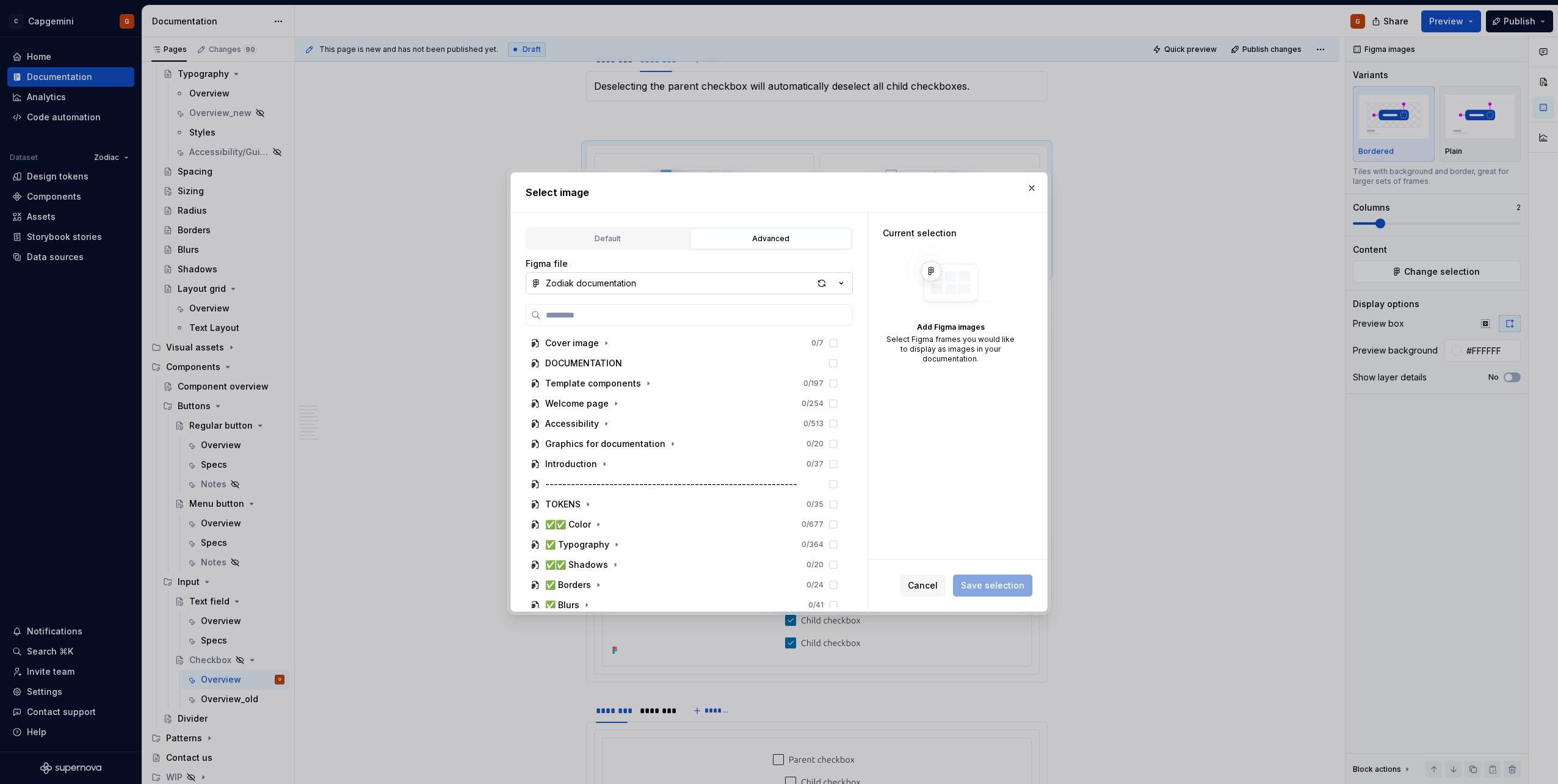
click at [685, 283] on button "Zodiak documentation" at bounding box center [689, 283] width 327 height 22
click at [662, 276] on div "Select image Default Advanced Import Figma frame as image We’ll keep this image…" at bounding box center [779, 392] width 1558 height 784
click at [644, 311] on input "search" at bounding box center [696, 315] width 311 height 12
type input "***"
type textarea "*"
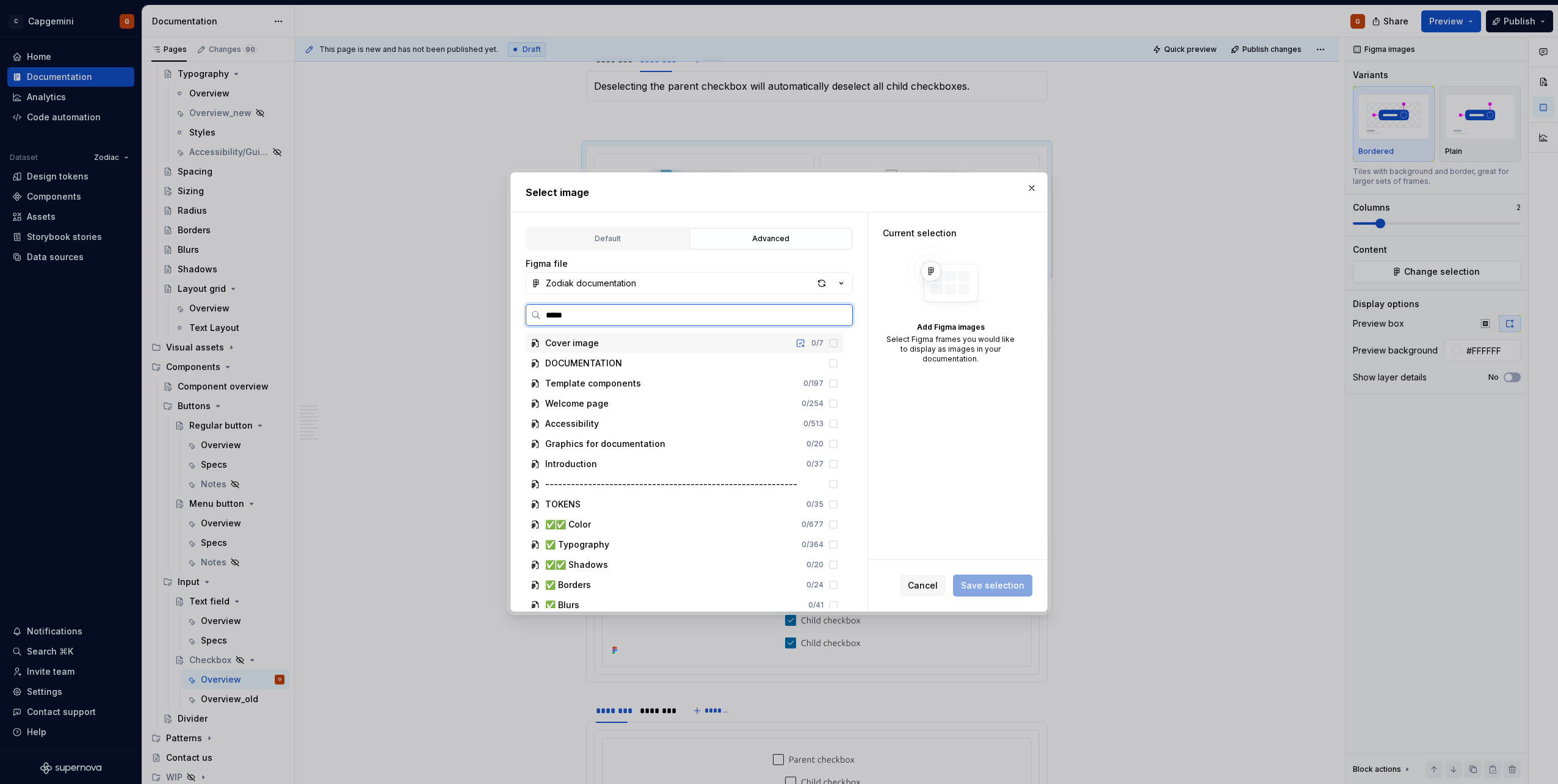
type input "******"
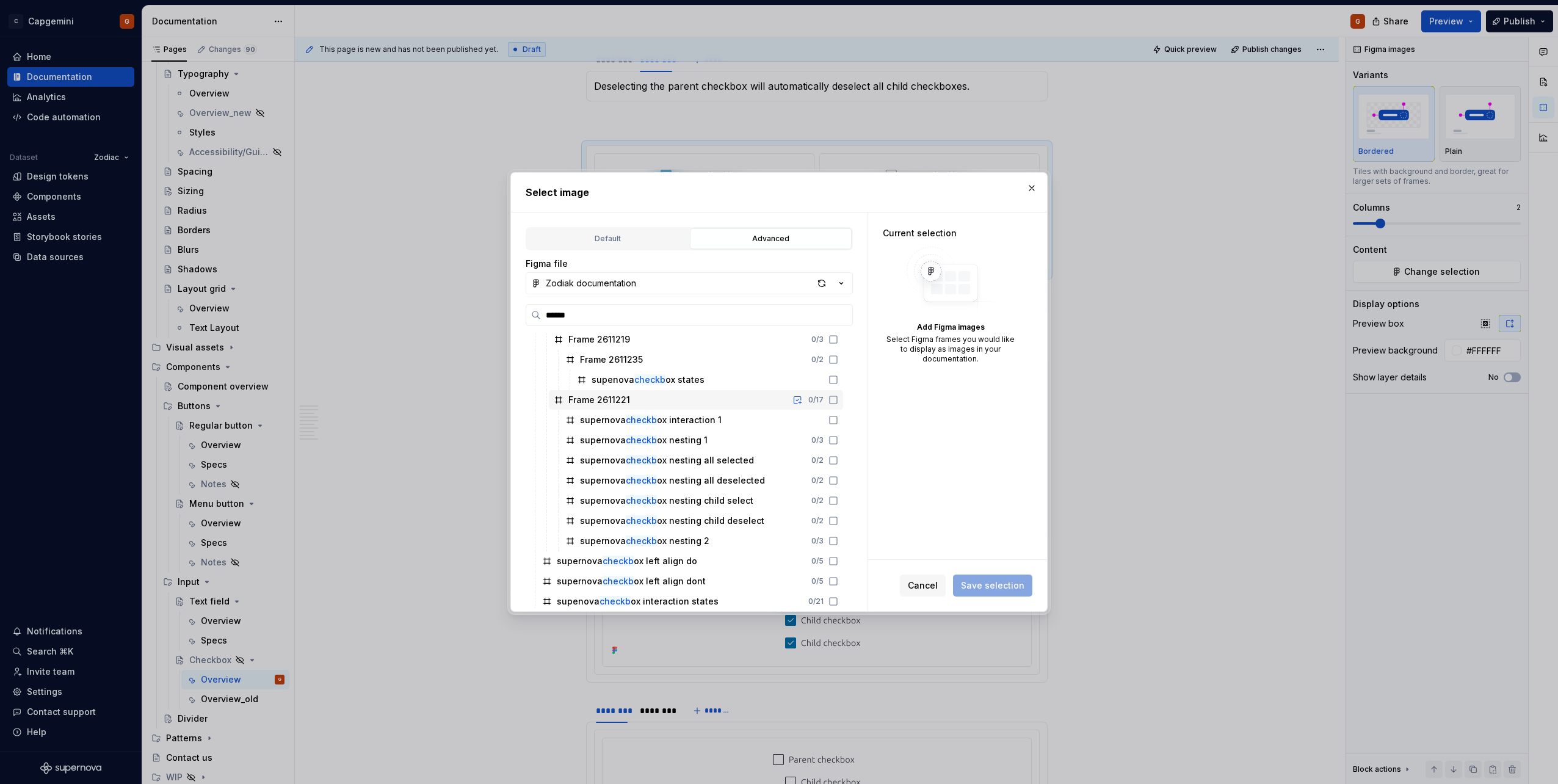
scroll to position [61, 0]
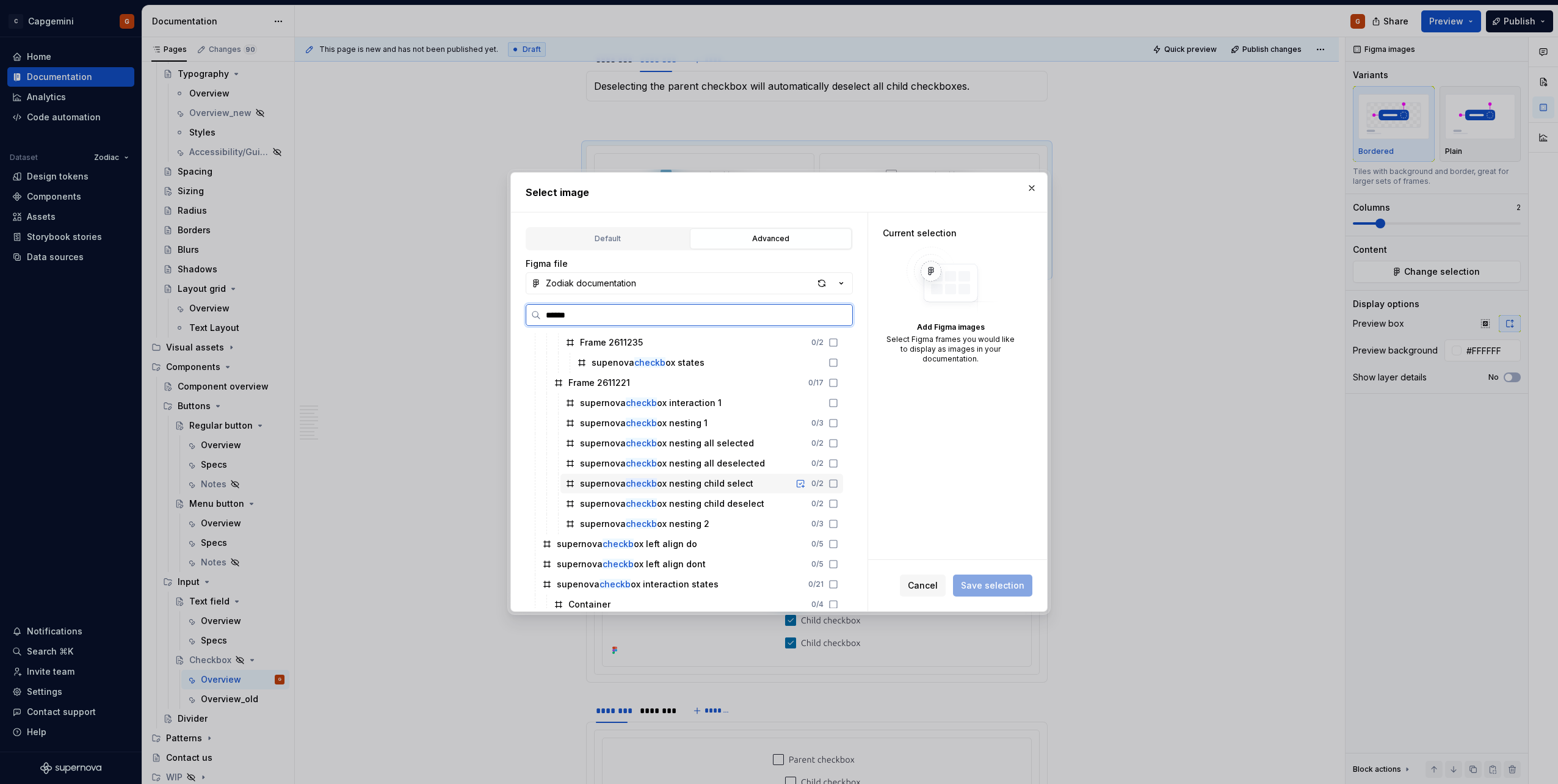
click at [754, 392] on div "supernova checkb ox nesting child select 0 / 2" at bounding box center [701, 483] width 283 height 19
click at [761, 392] on div "supernova checkb ox nesting child deselect 0 / 2" at bounding box center [701, 503] width 283 height 19
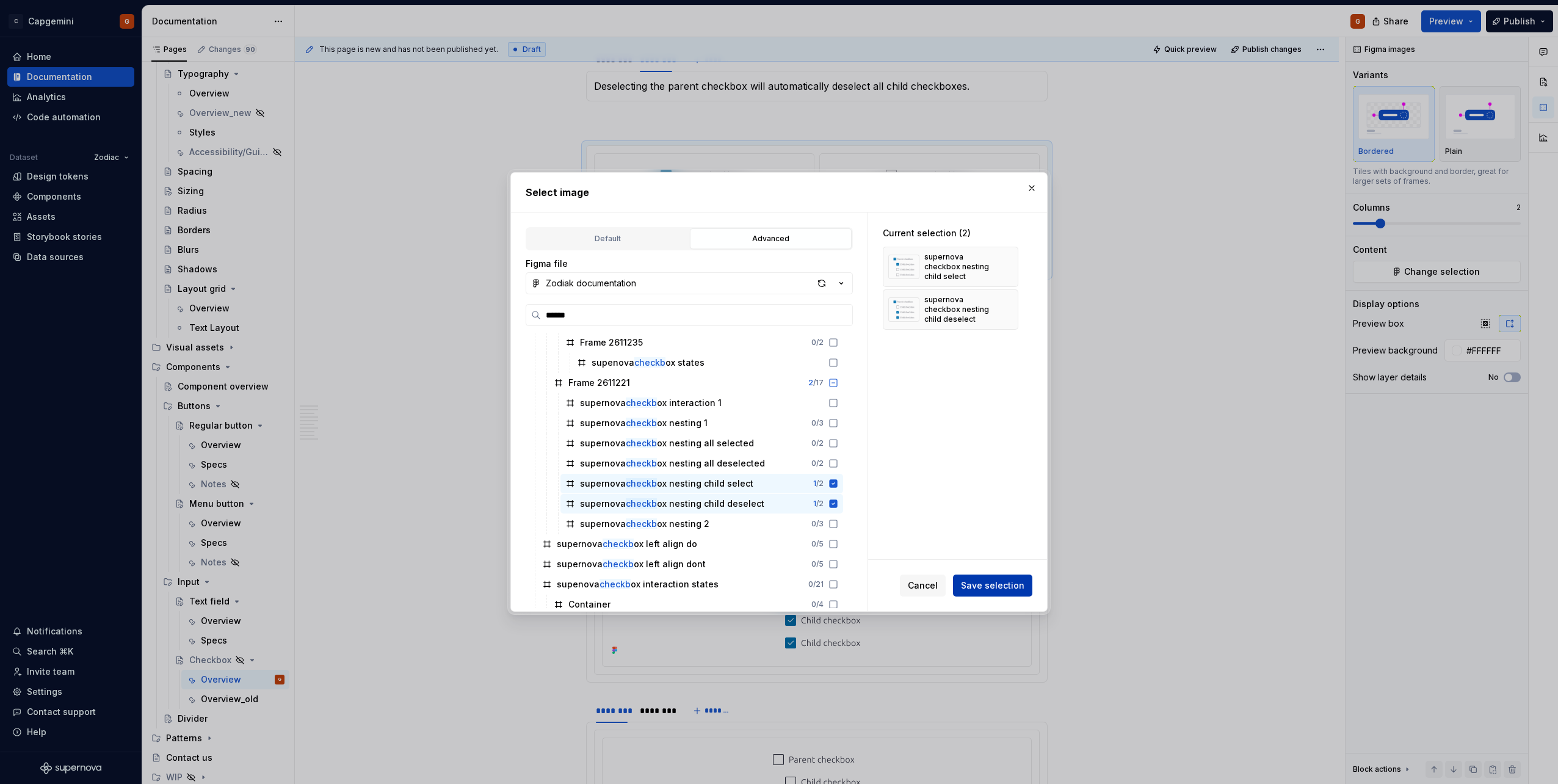
click at [776, 392] on span "Save selection" at bounding box center [992, 585] width 63 height 12
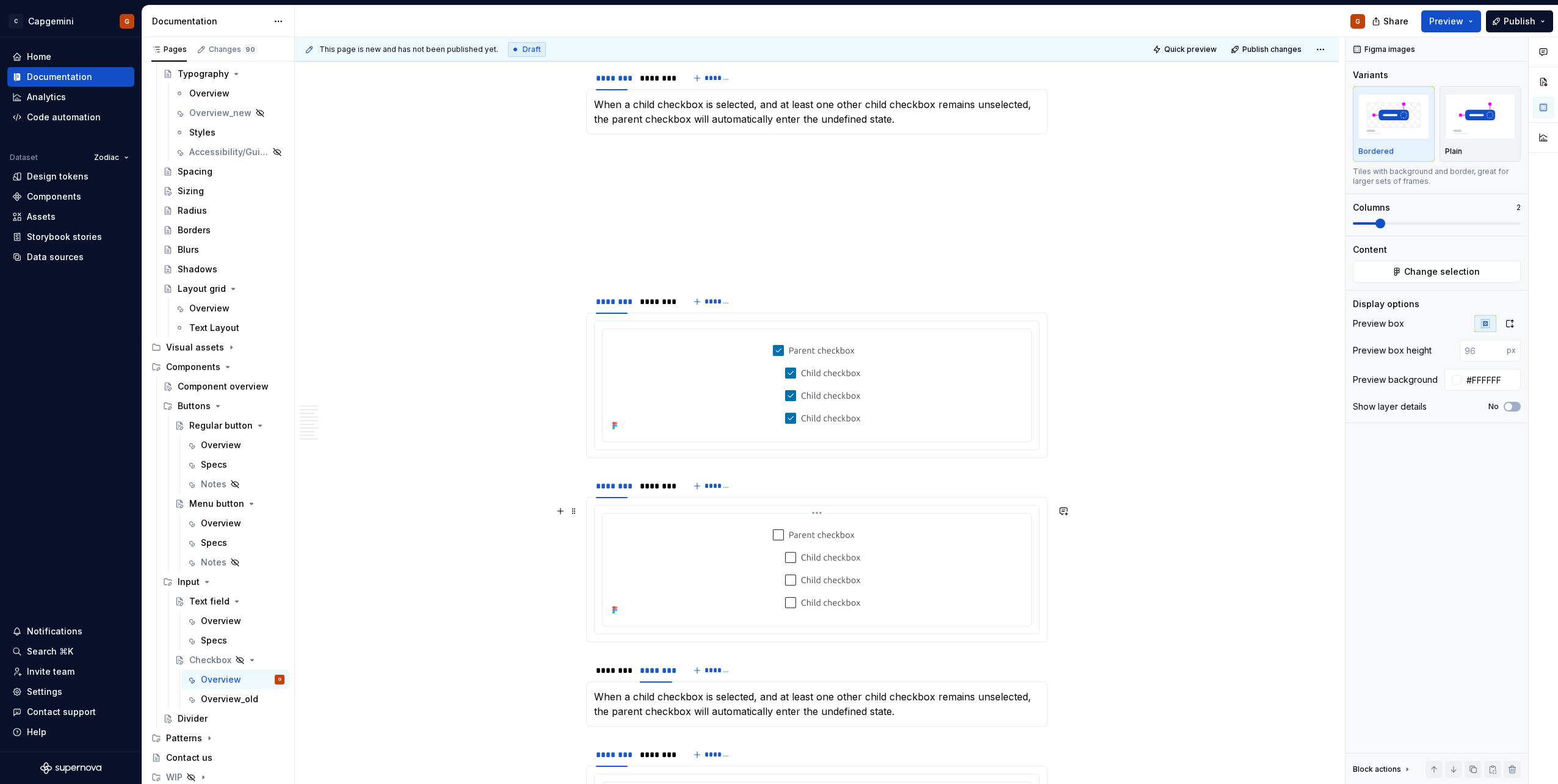
scroll to position [2440, 0]
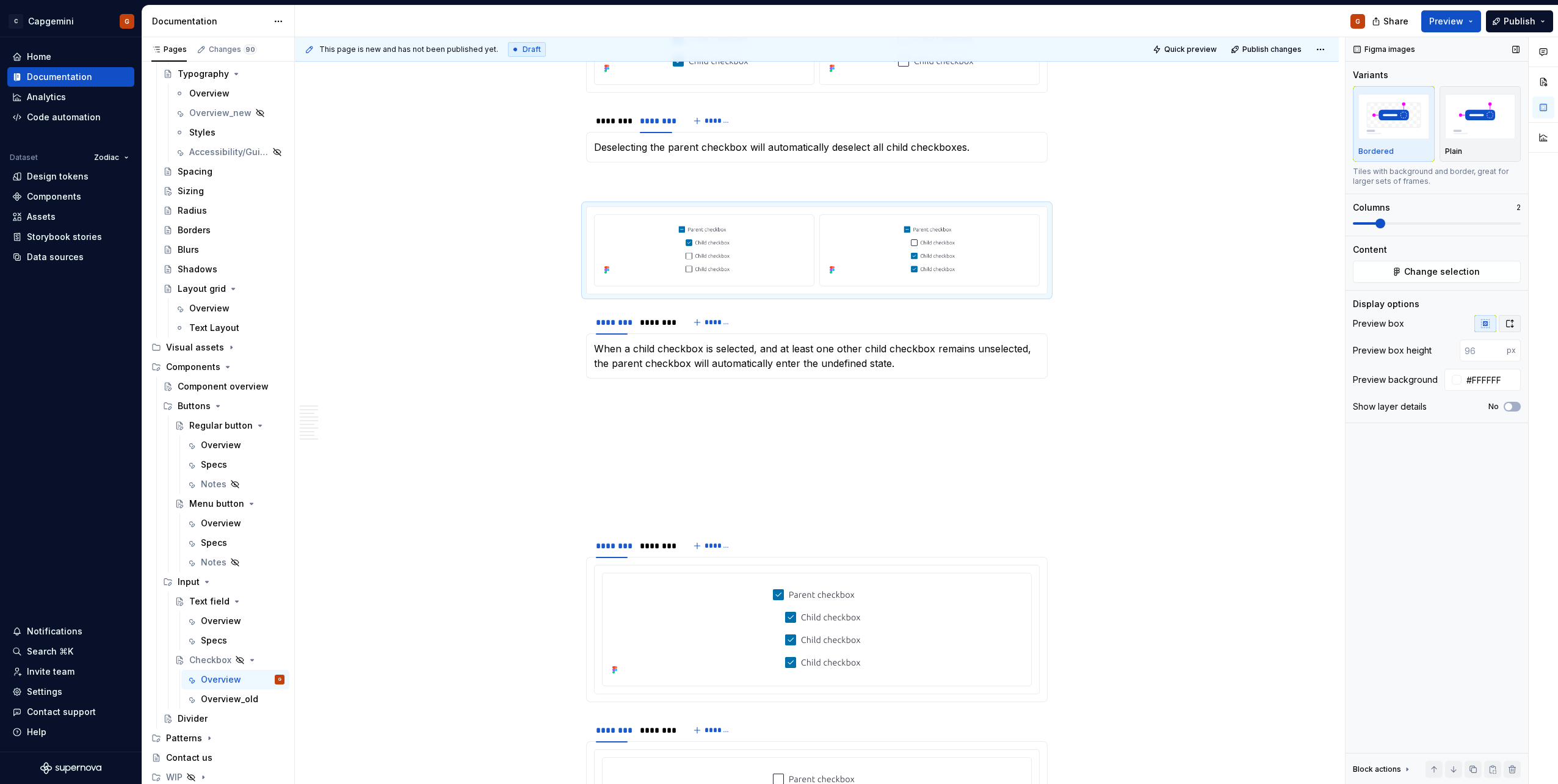
click at [776, 327] on icon "button" at bounding box center [1509, 323] width 6 height 7
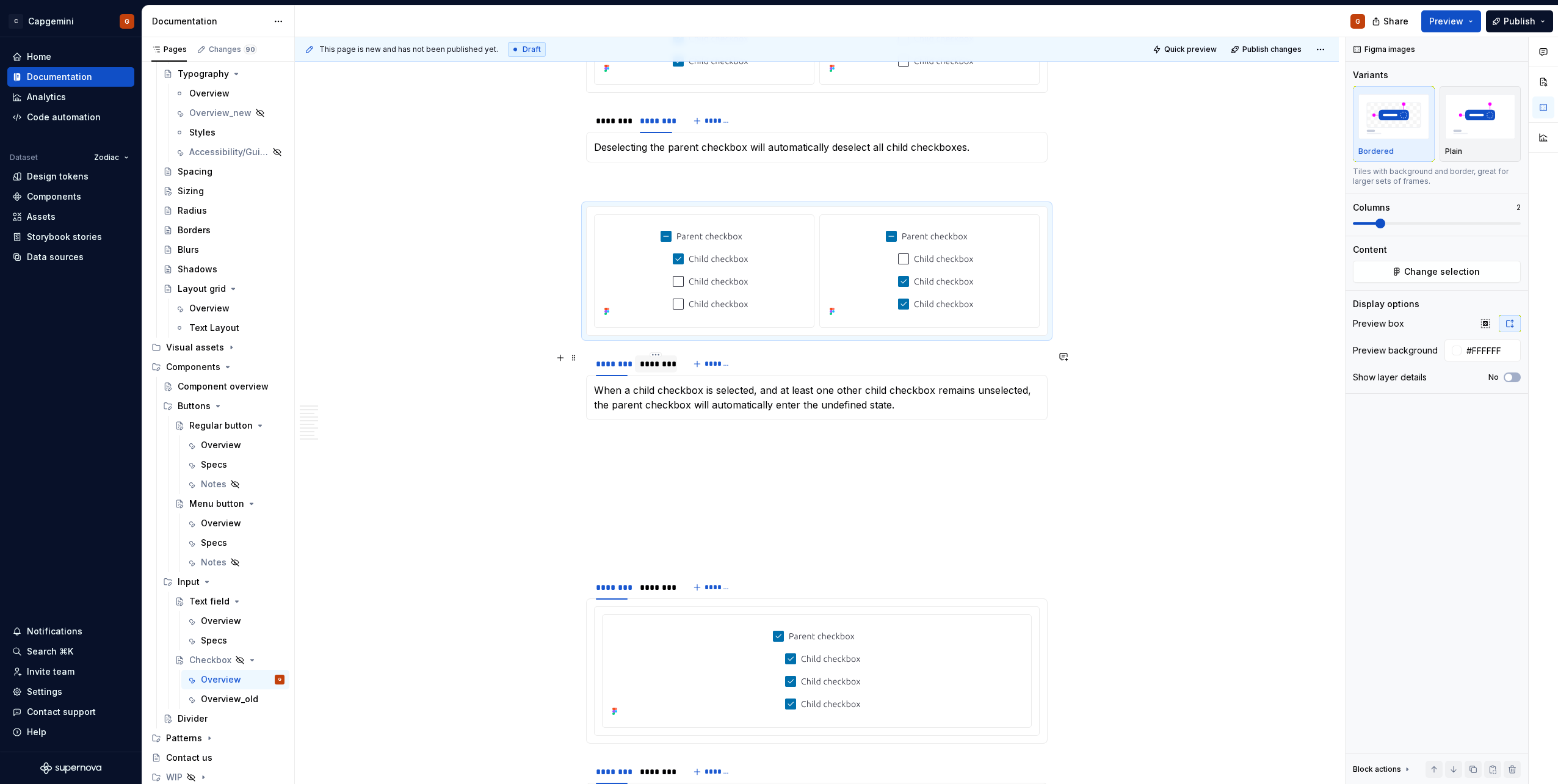
click at [665, 363] on div "********" at bounding box center [655, 364] width 32 height 12
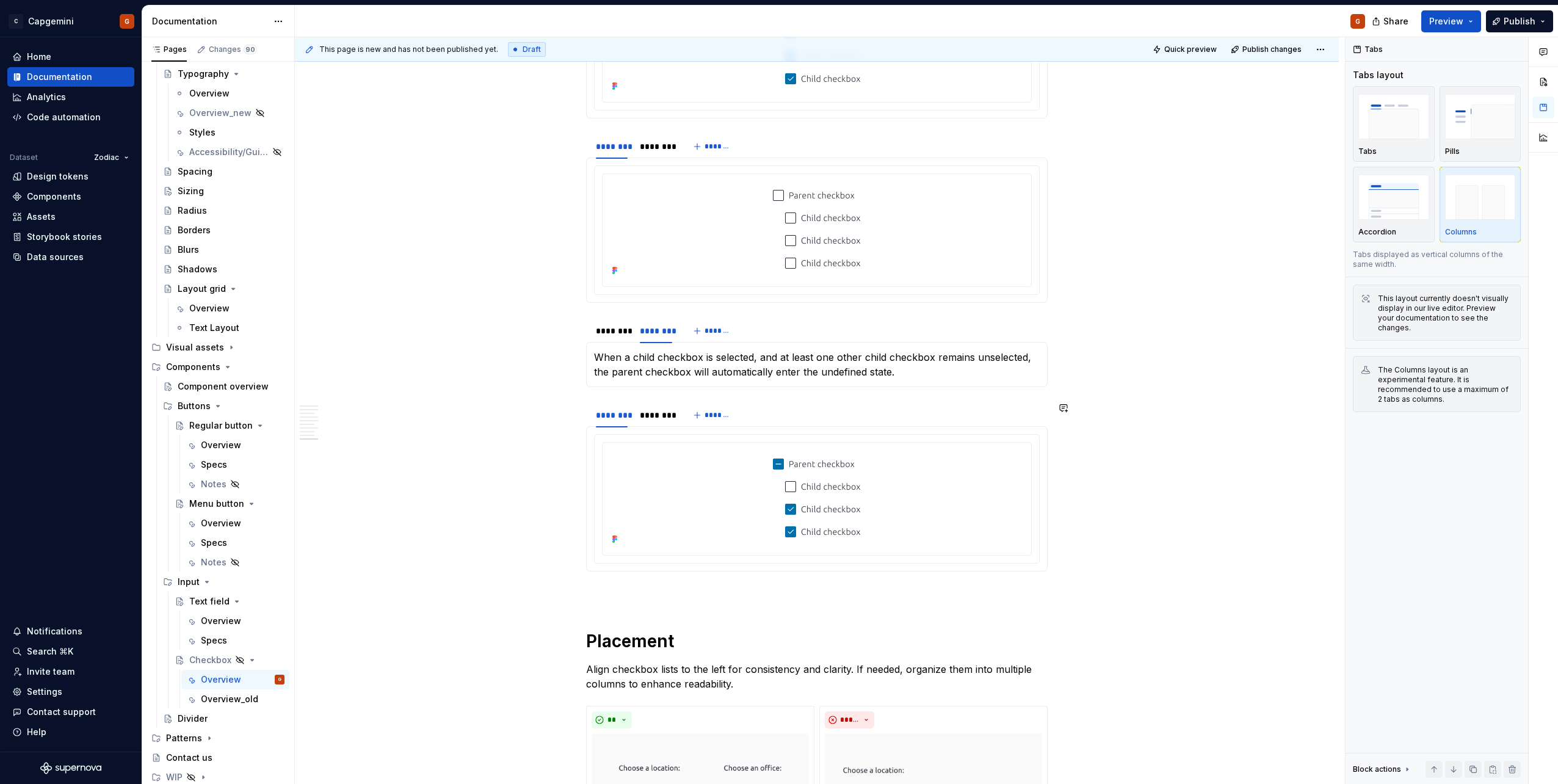
scroll to position [3172, 0]
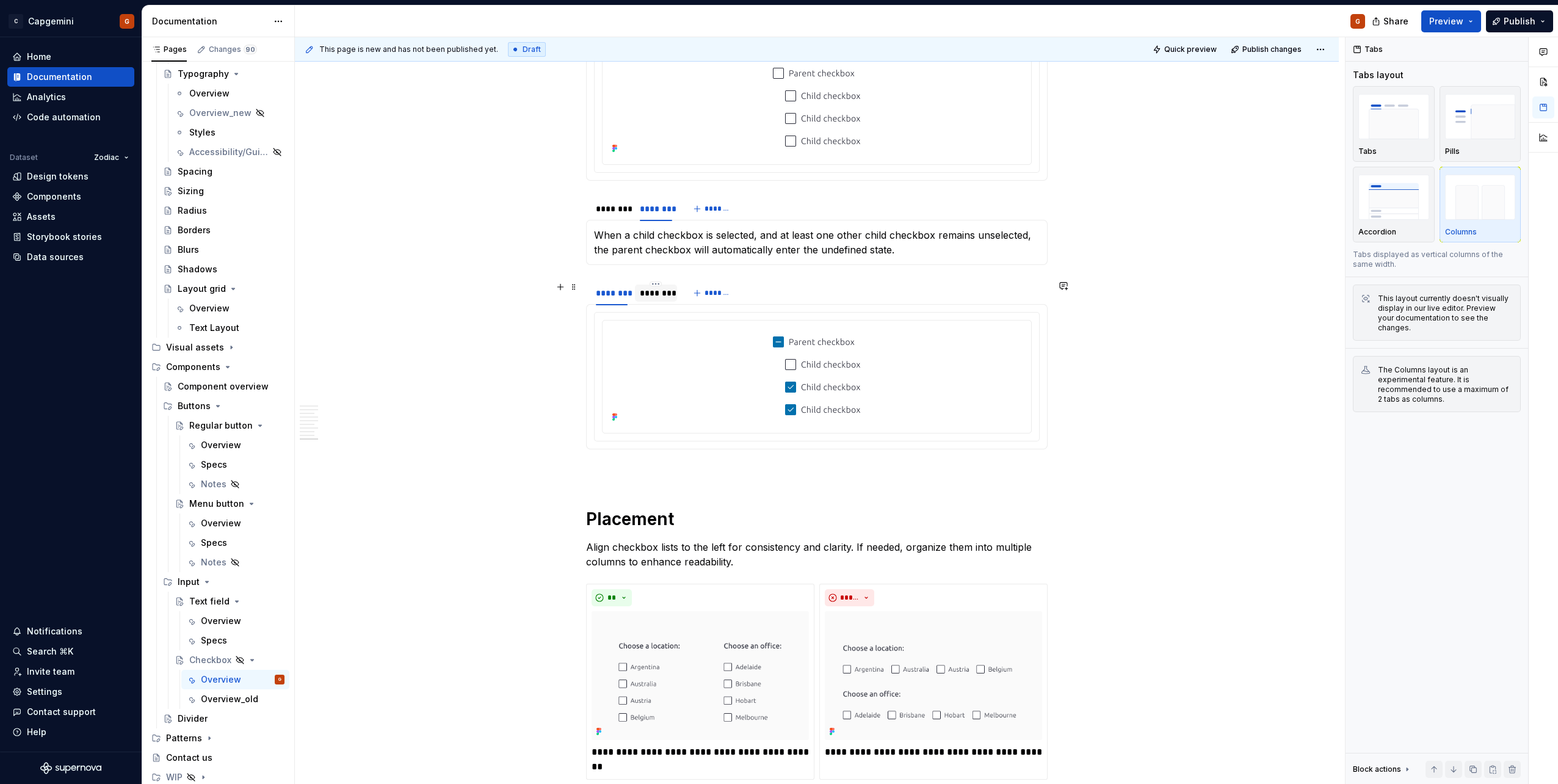
click at [657, 287] on div "********" at bounding box center [655, 292] width 32 height 12
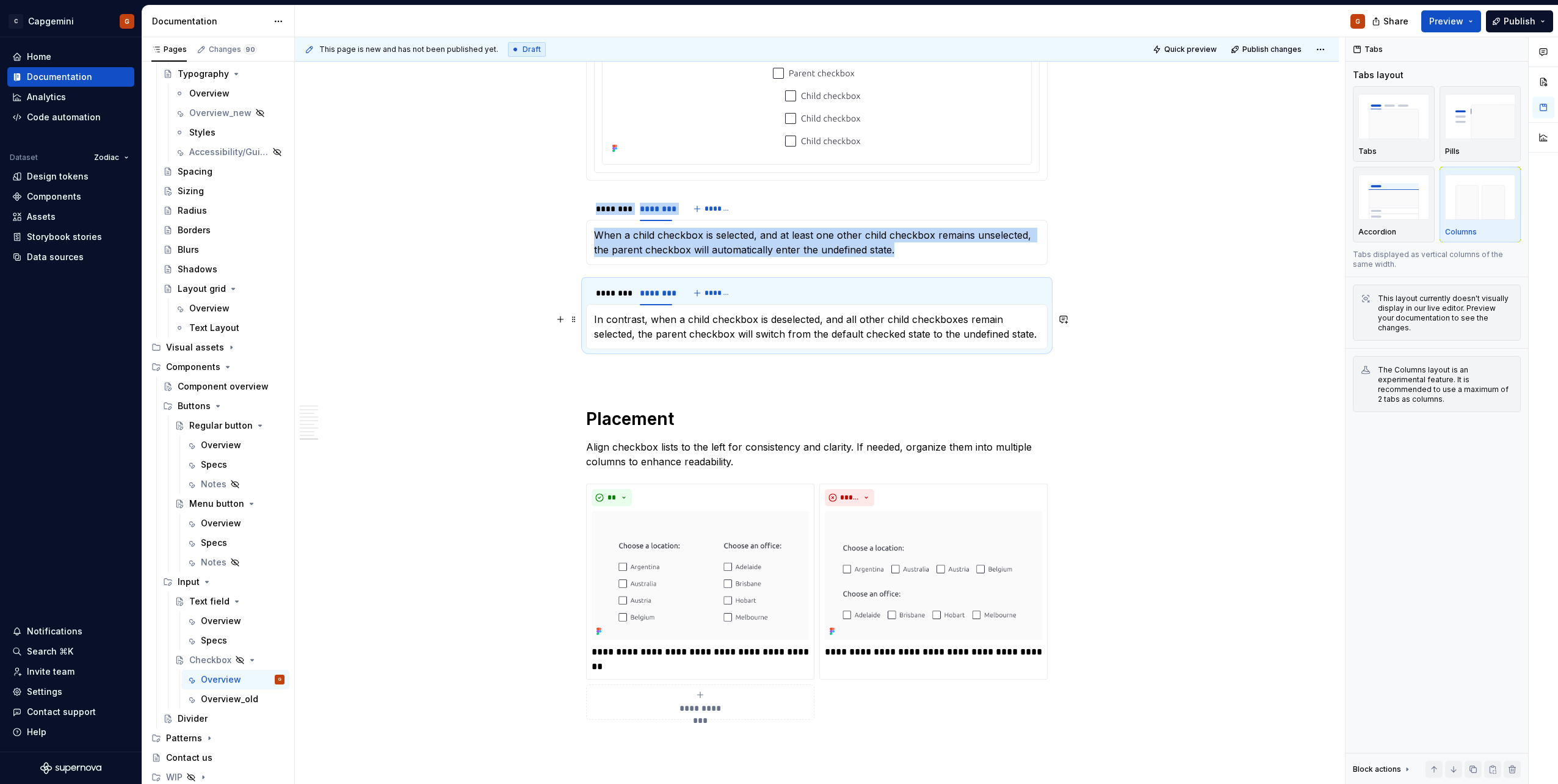
click at [686, 327] on p "In contrast, when a child checkbox is deselected, and all other child checkboxe…" at bounding box center [816, 326] width 446 height 30
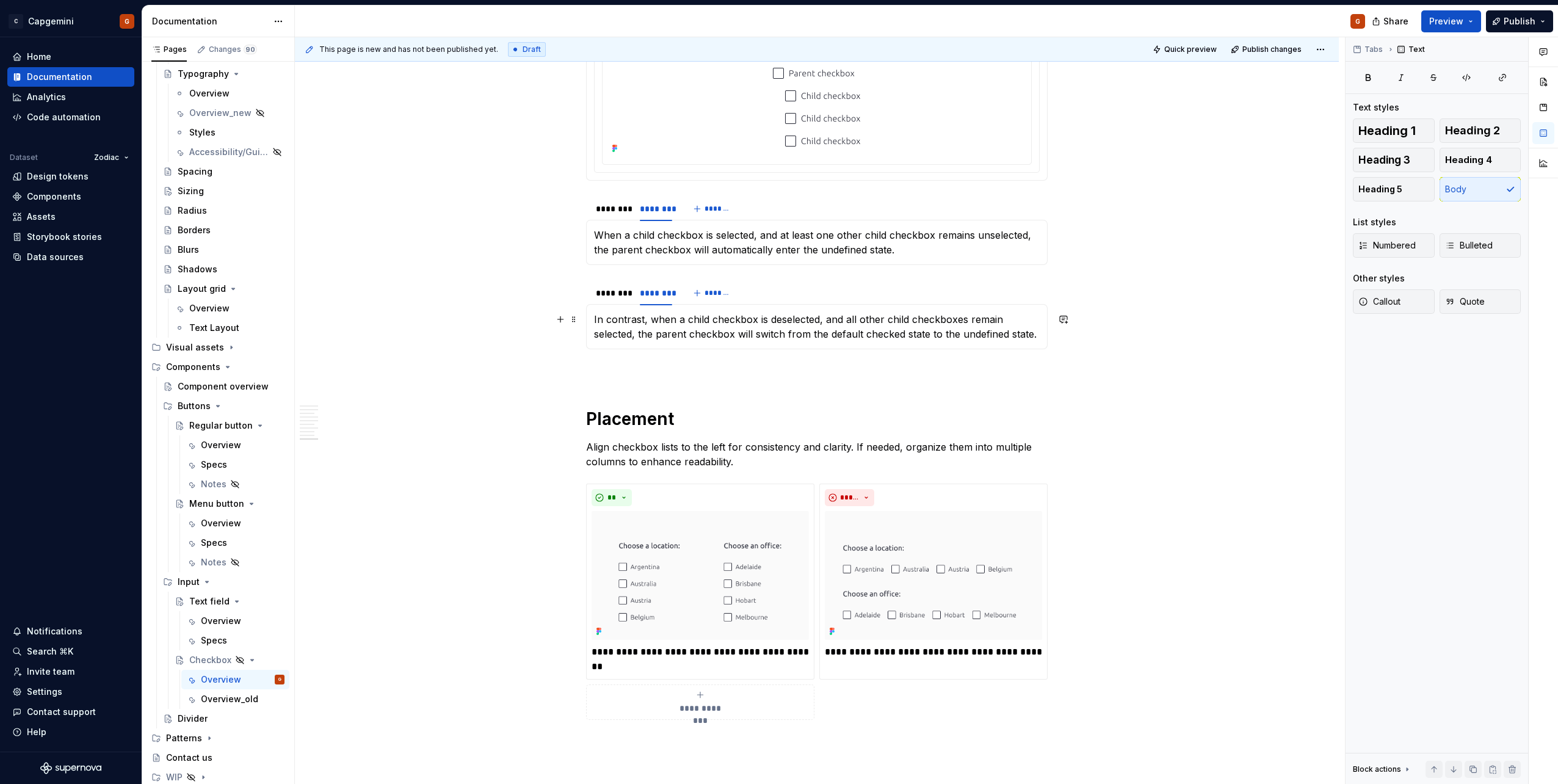
click at [686, 327] on p "In contrast, when a child checkbox is deselected, and all other child checkboxe…" at bounding box center [816, 326] width 446 height 30
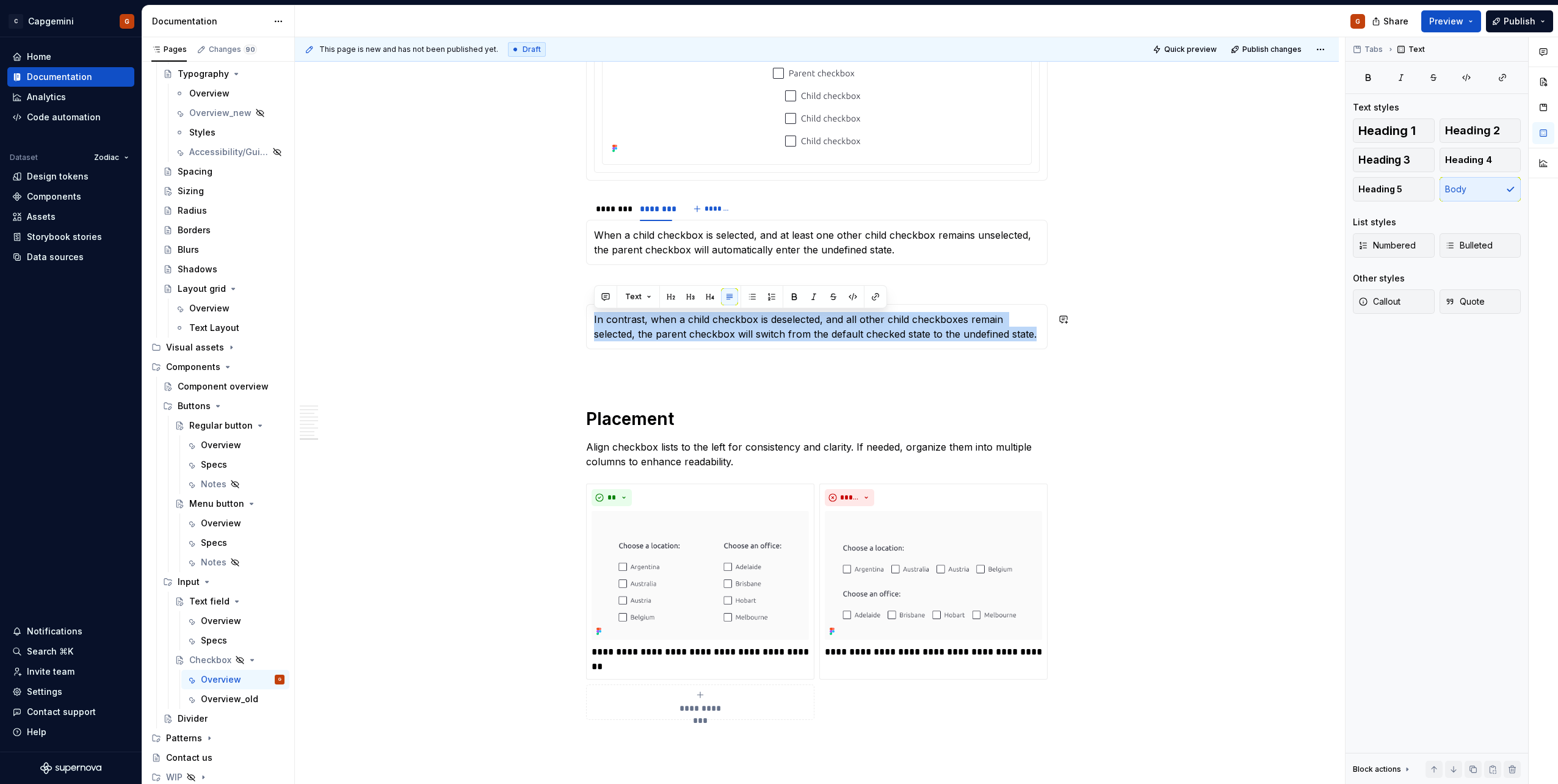
copy p "In contrast, when a child checkbox is deselected, and all other child checkboxe…"
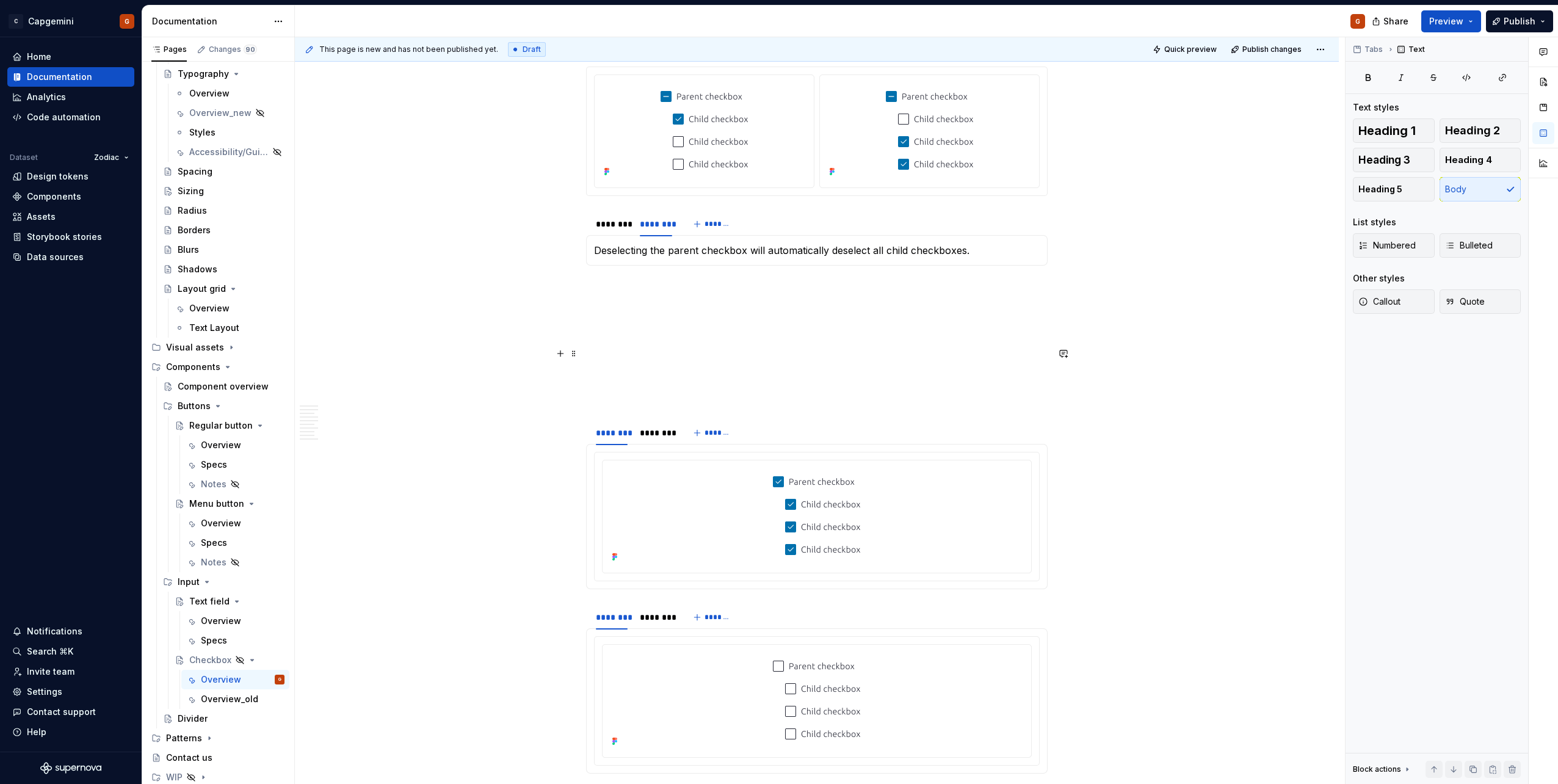
scroll to position [2561, 0]
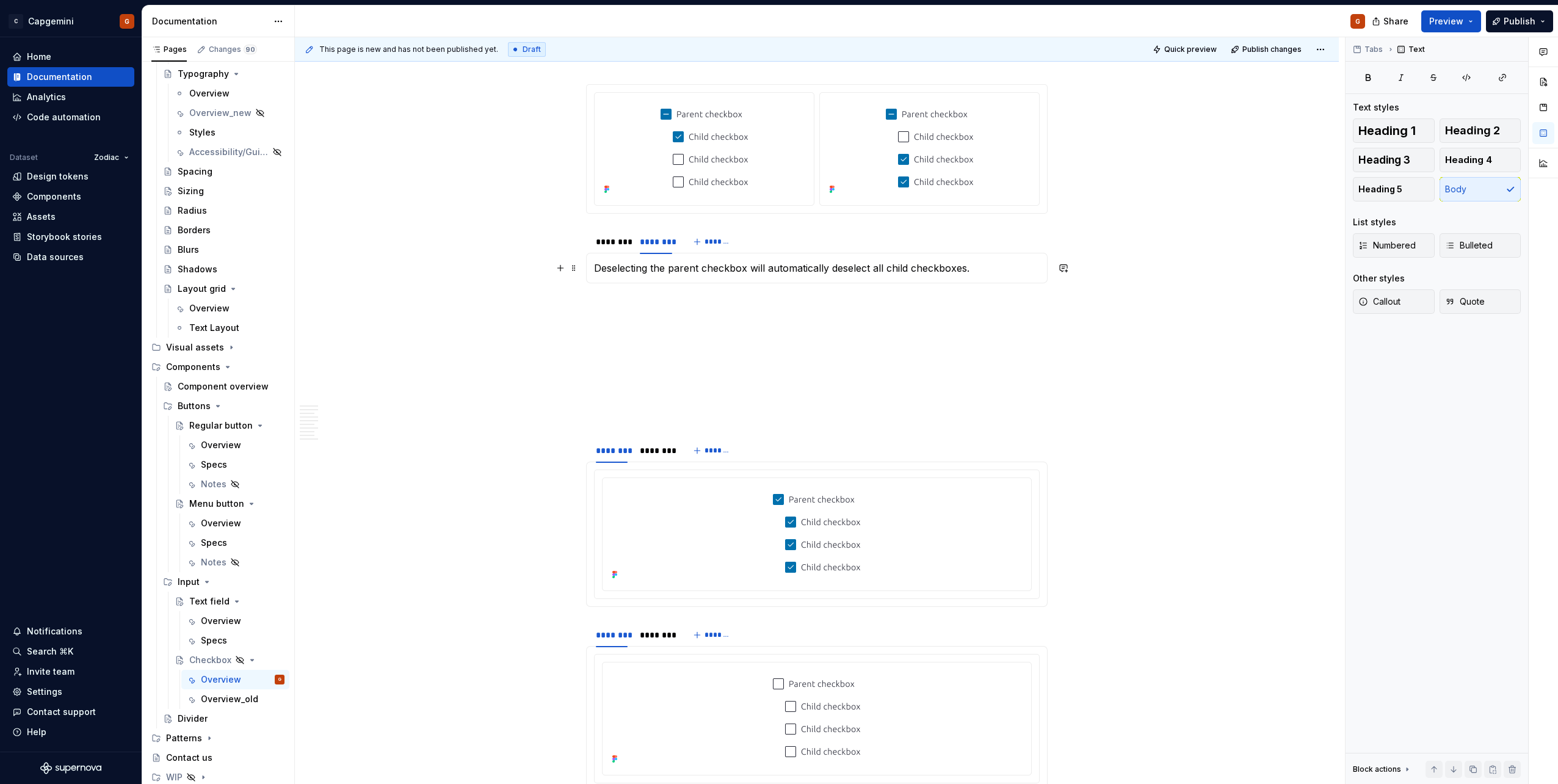
click at [688, 268] on p "Deselecting the parent checkbox will automatically deselect all child checkboxe…" at bounding box center [816, 268] width 446 height 14
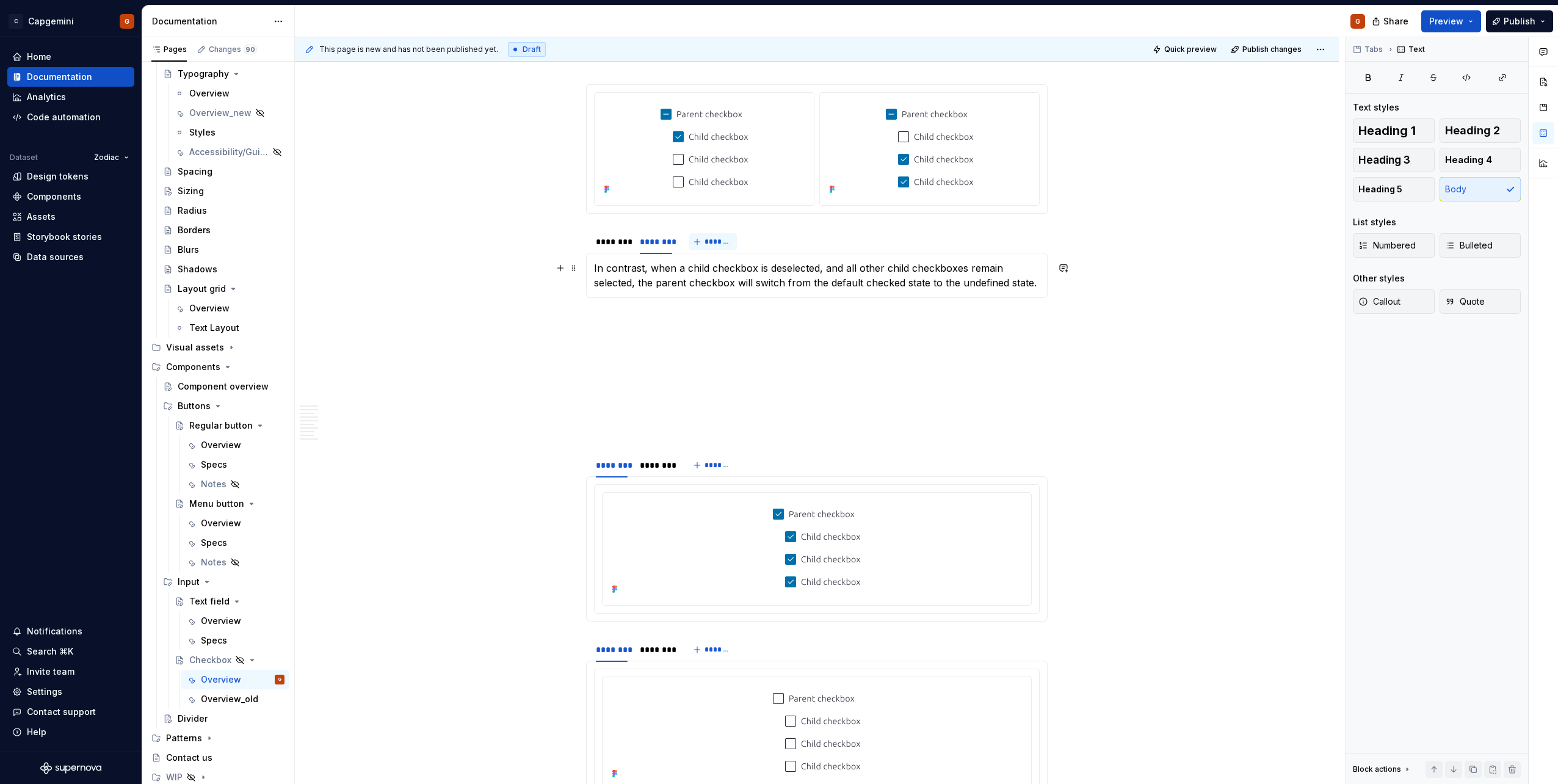
scroll to position [2256, 0]
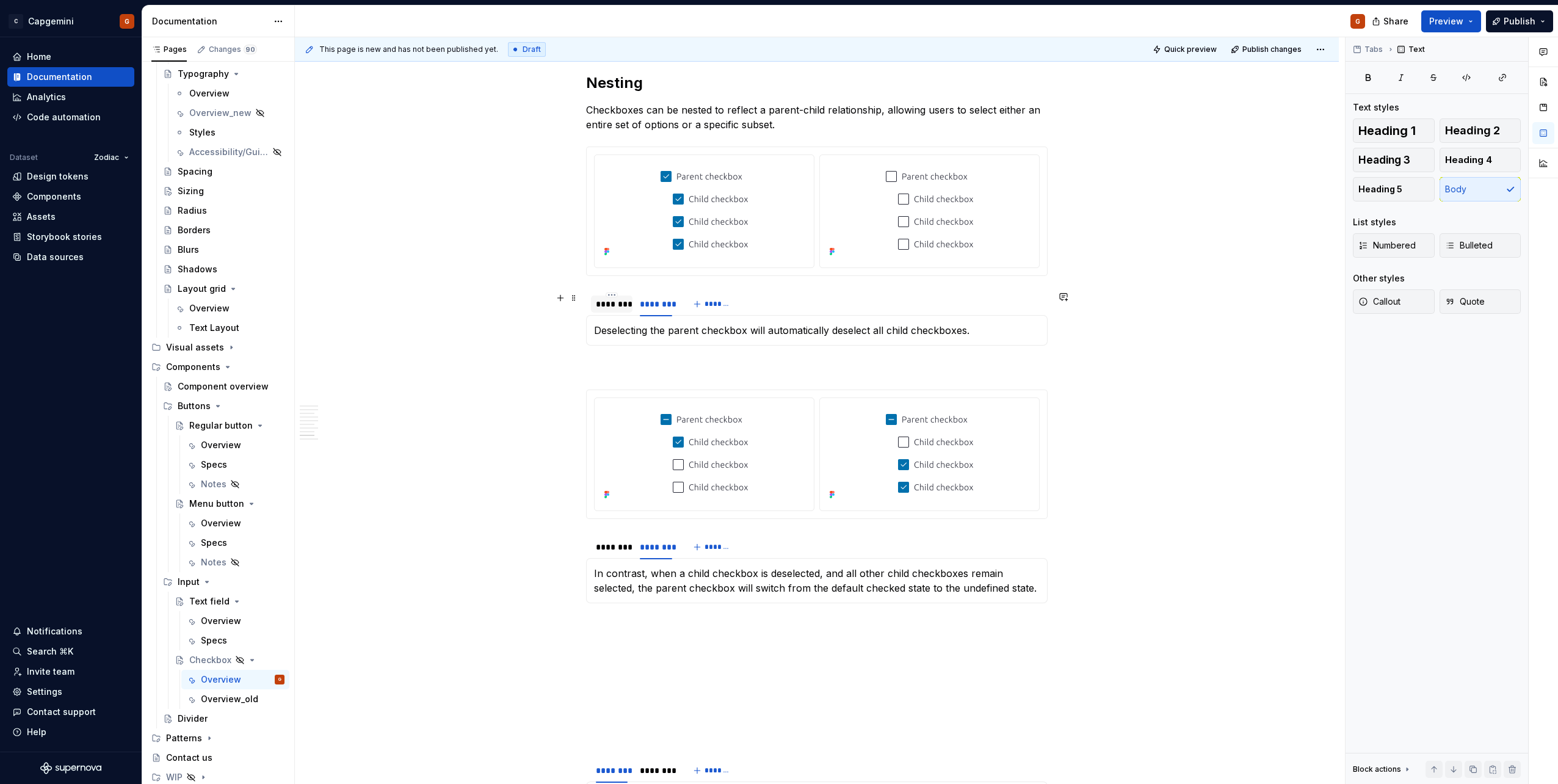
click at [618, 303] on div "********" at bounding box center [611, 304] width 32 height 12
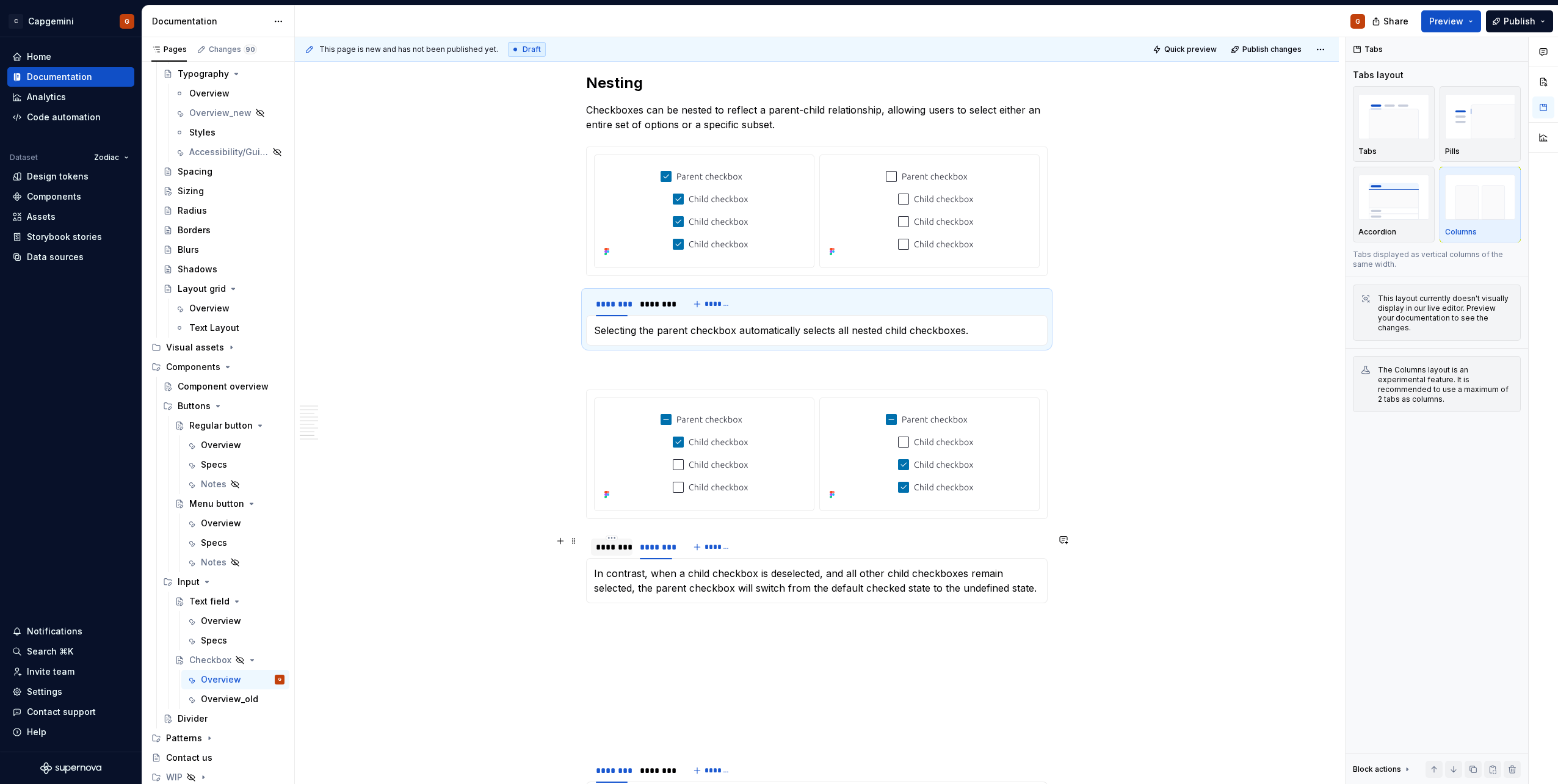
click at [606, 392] on div "********" at bounding box center [611, 546] width 32 height 12
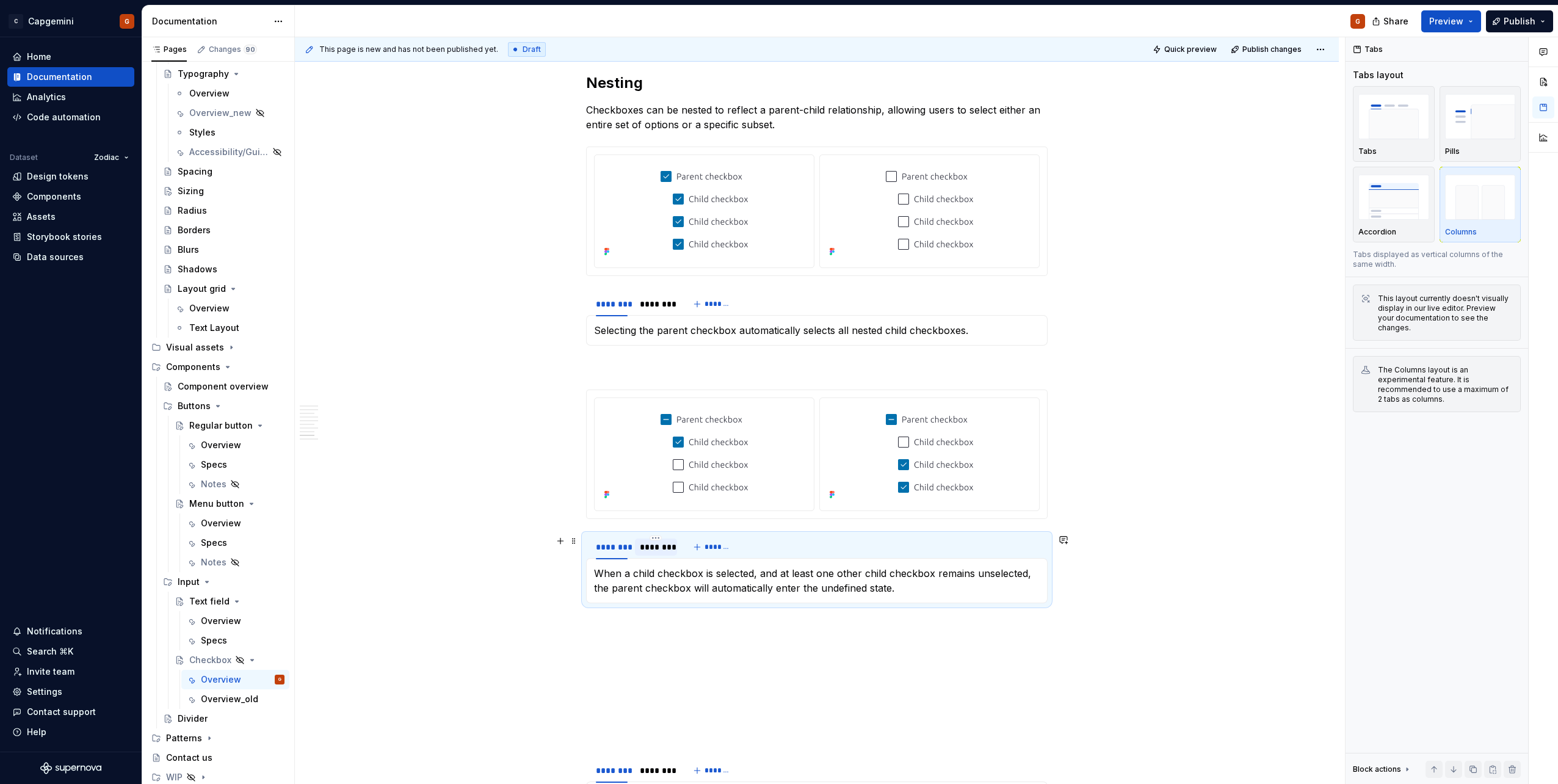
click at [645, 392] on div "********" at bounding box center [655, 546] width 32 height 12
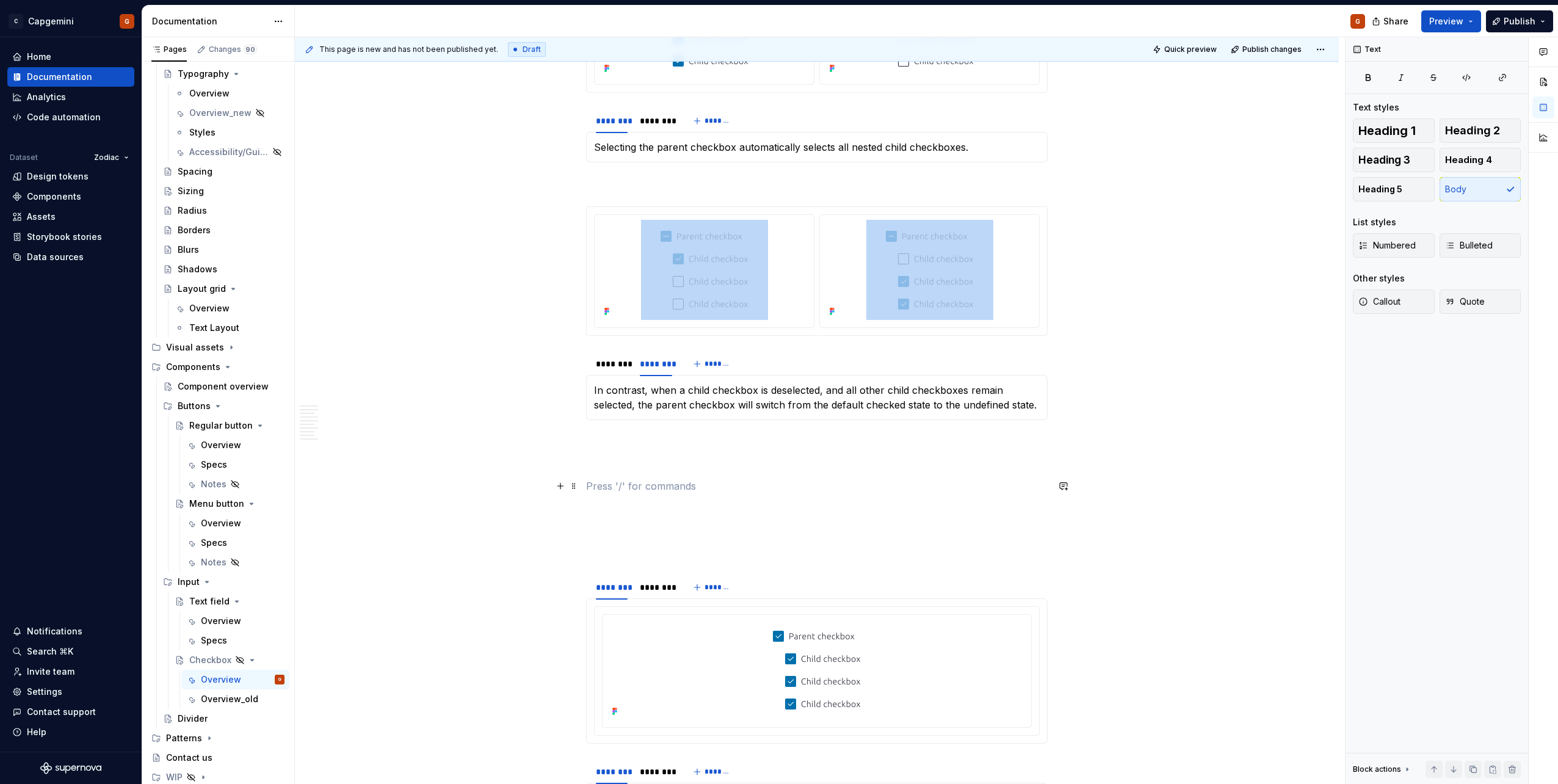
click at [692, 392] on p at bounding box center [816, 486] width 461 height 14
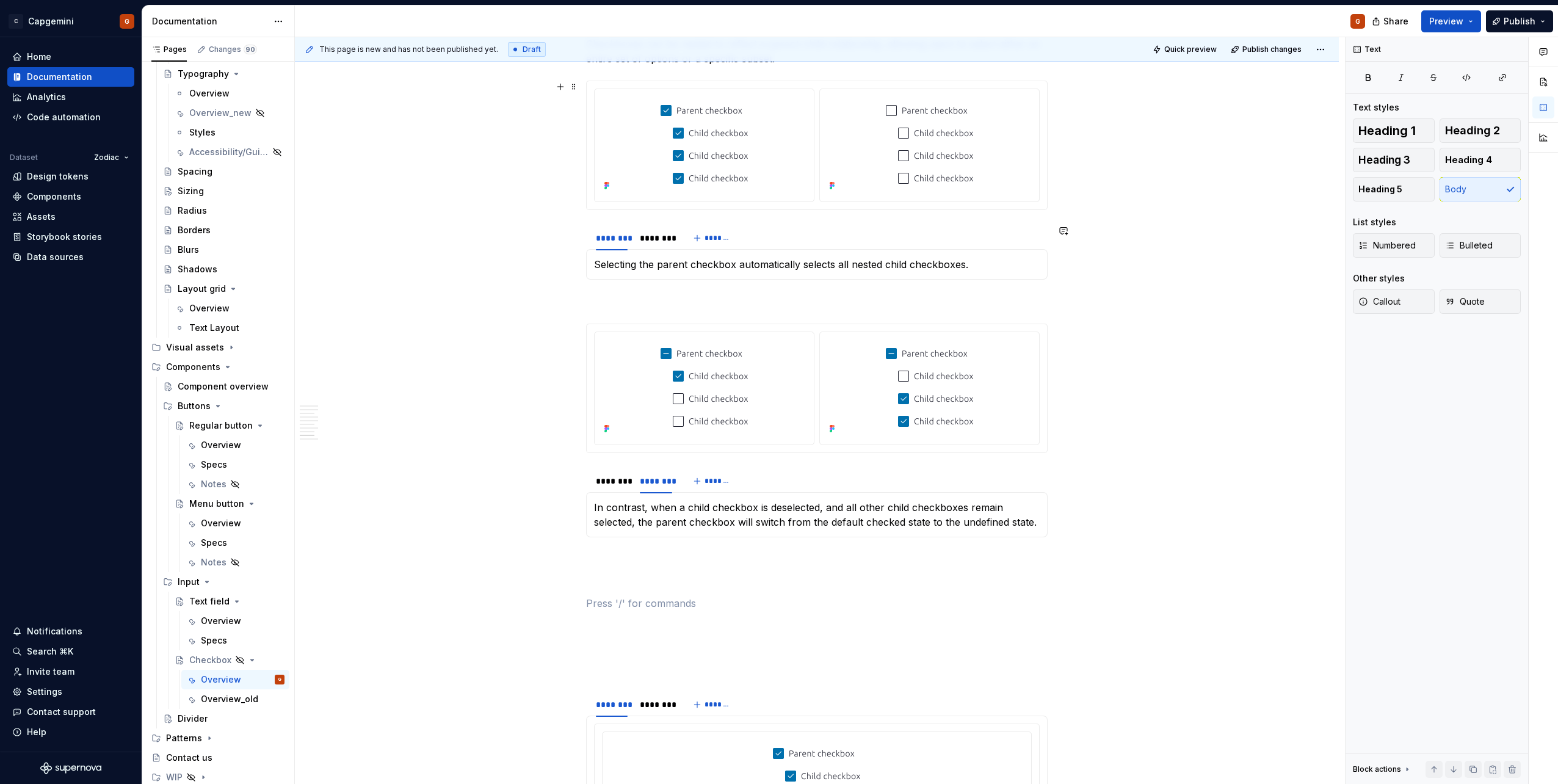
scroll to position [2195, 0]
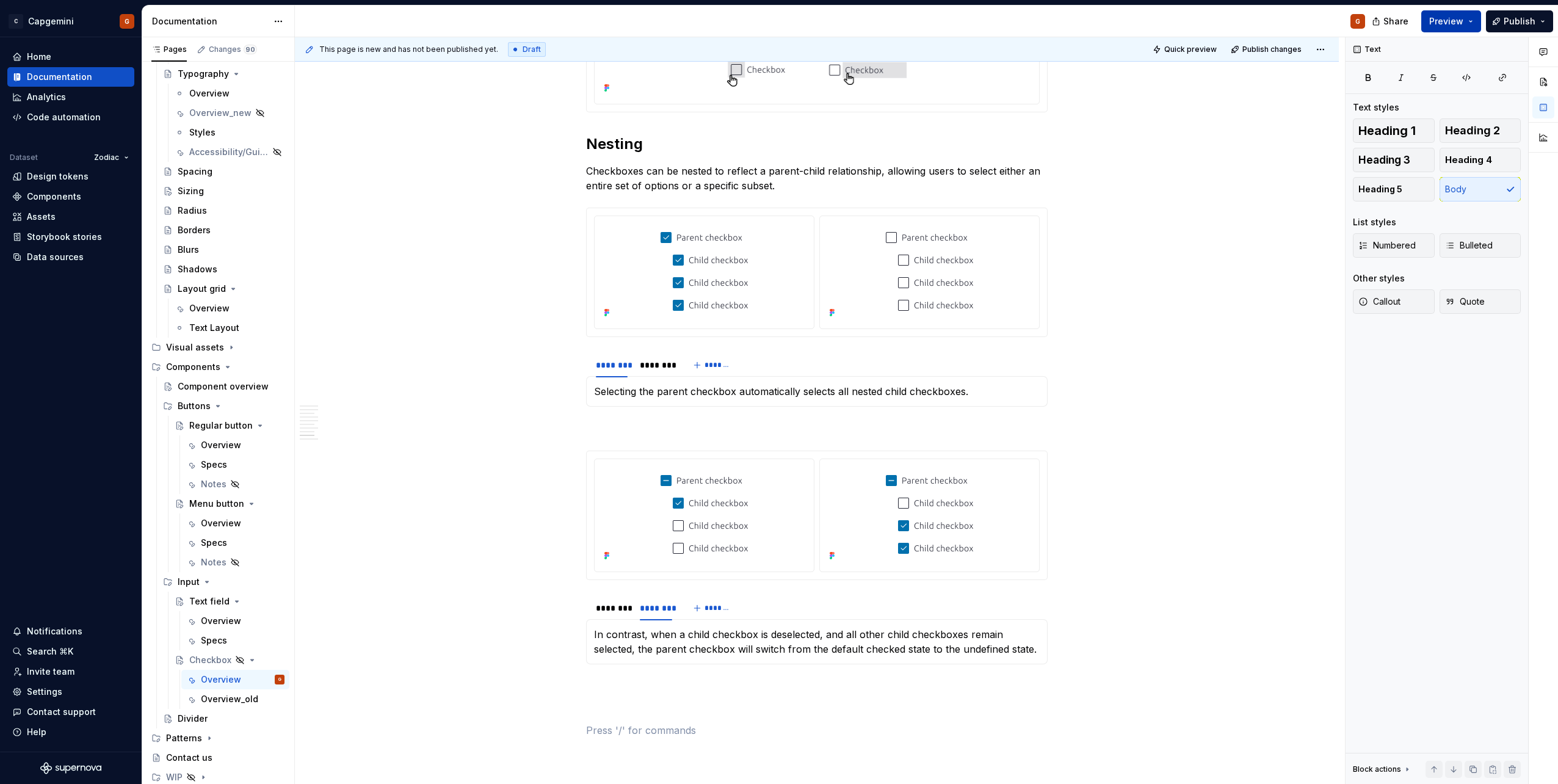
click at [776, 20] on span "Preview" at bounding box center [1446, 21] width 34 height 12
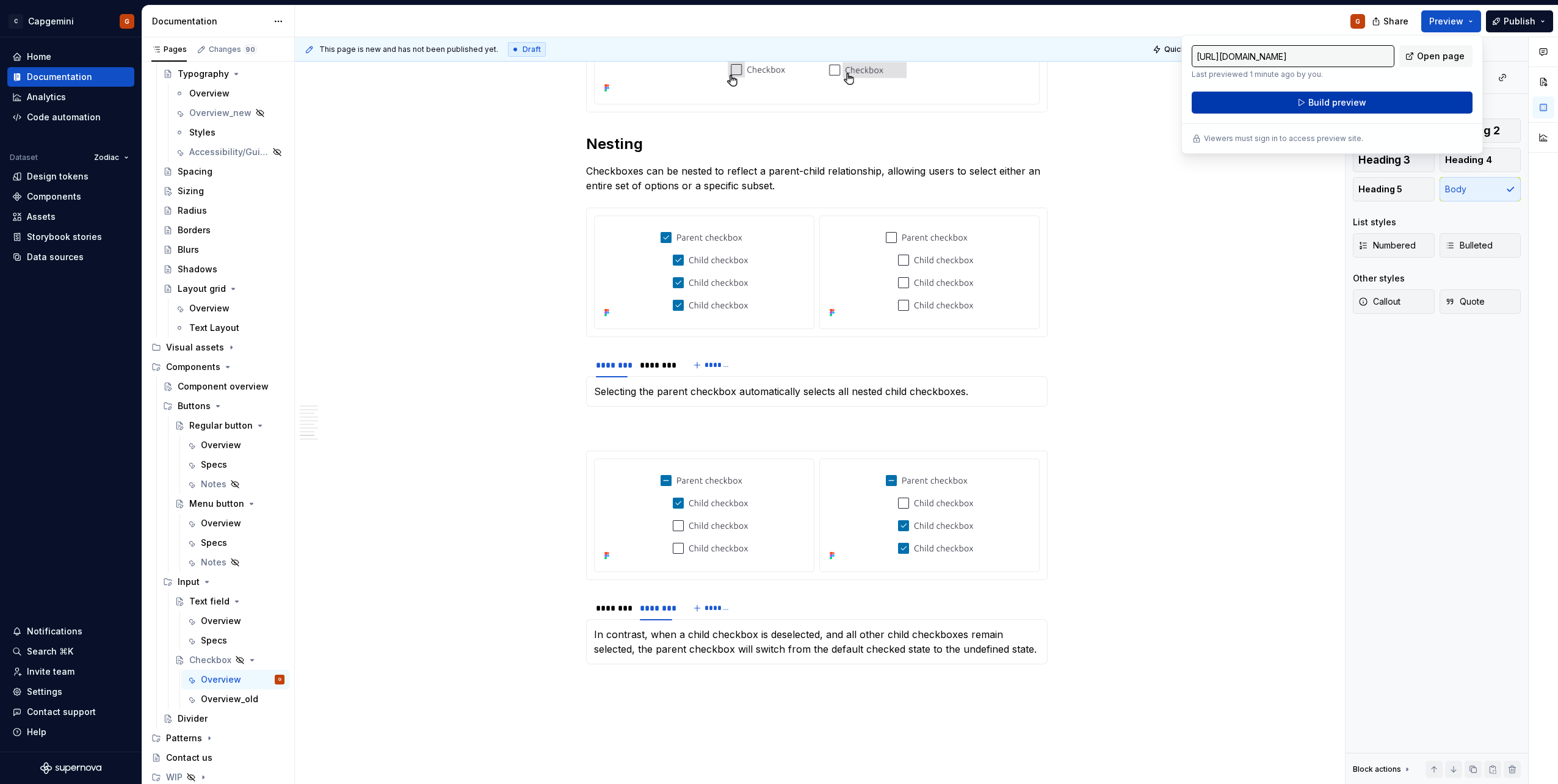
drag, startPoint x: 1457, startPoint y: 20, endPoint x: 1402, endPoint y: 102, distance: 98.7
click at [776, 102] on button "Build preview" at bounding box center [1332, 102] width 281 height 22
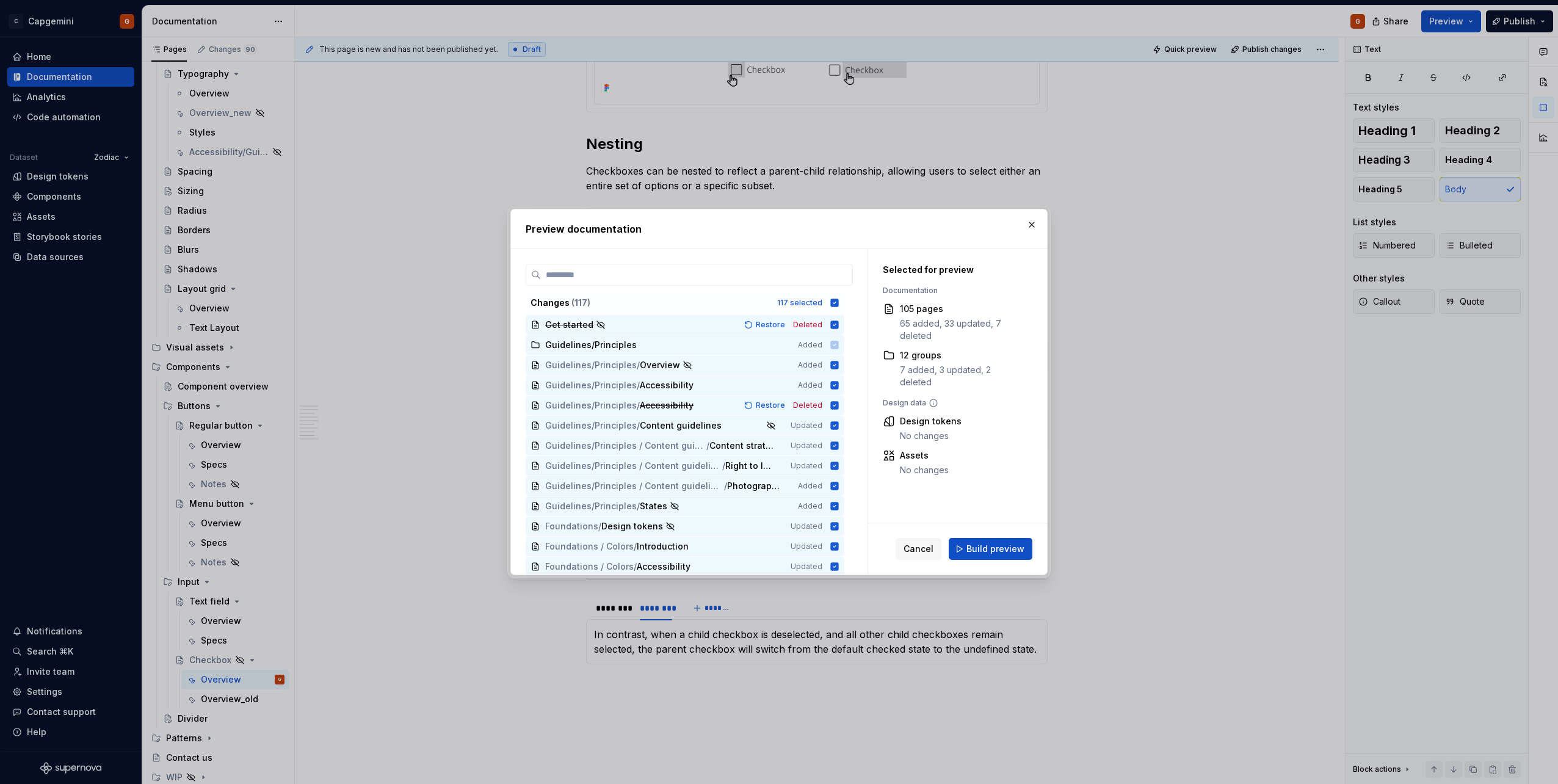
click at [776, 392] on div "Preview documentation Changes ( 117 ) 117 selected Get started Restore Deleted …" at bounding box center [779, 392] width 537 height 366
click at [776, 392] on span "Build preview" at bounding box center [995, 549] width 58 height 12
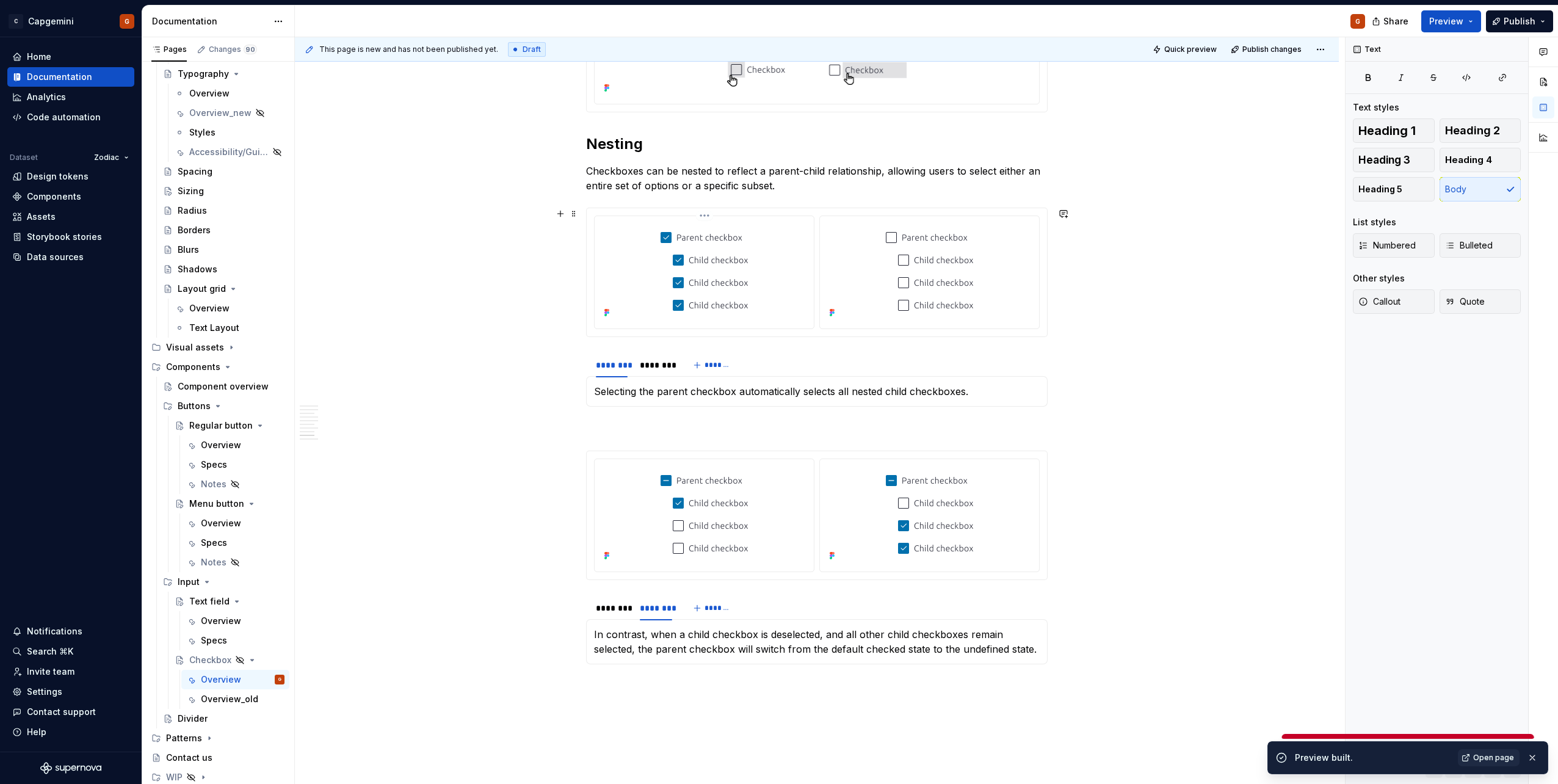
scroll to position [2135, 0]
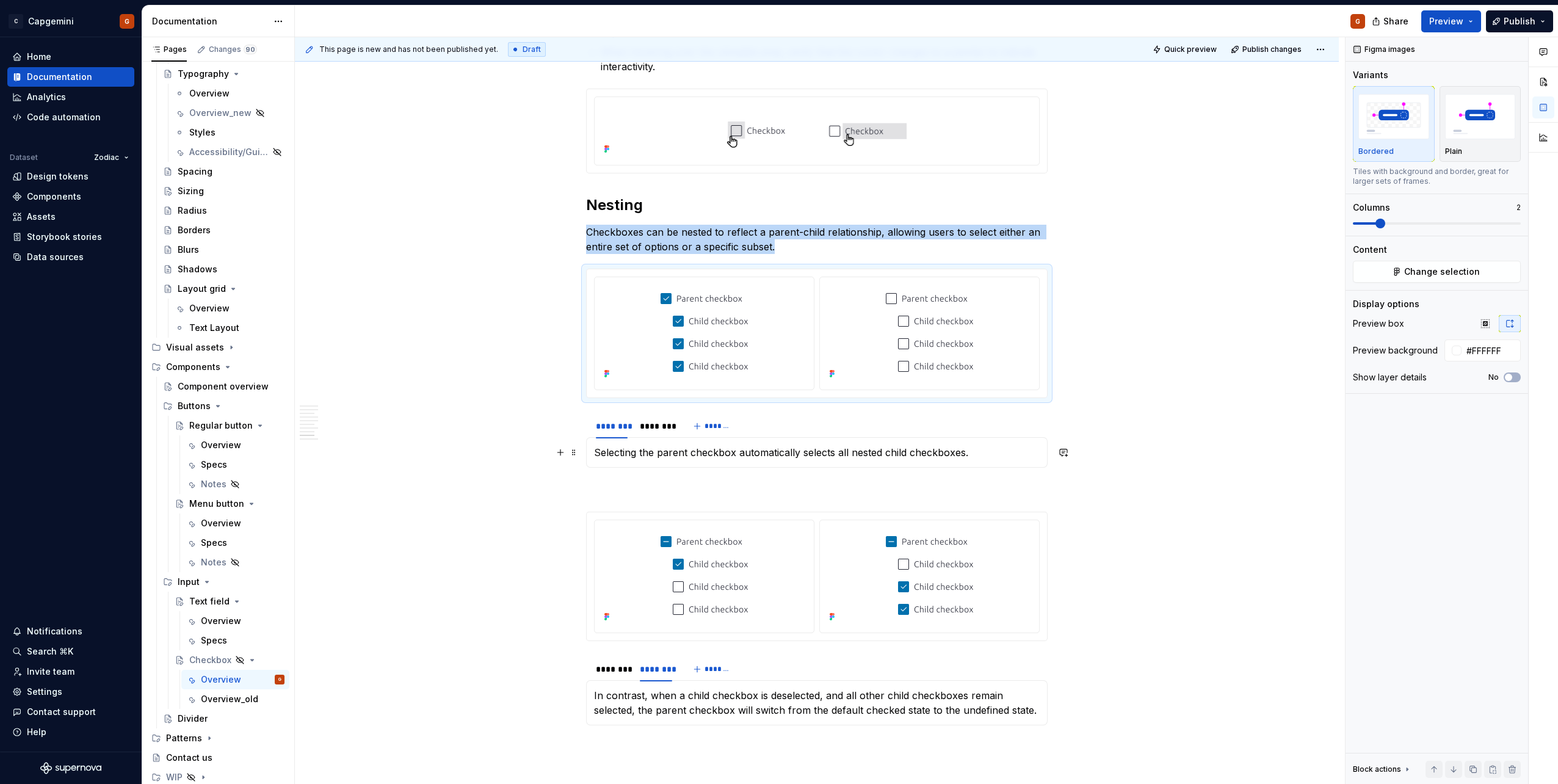
type textarea "*"
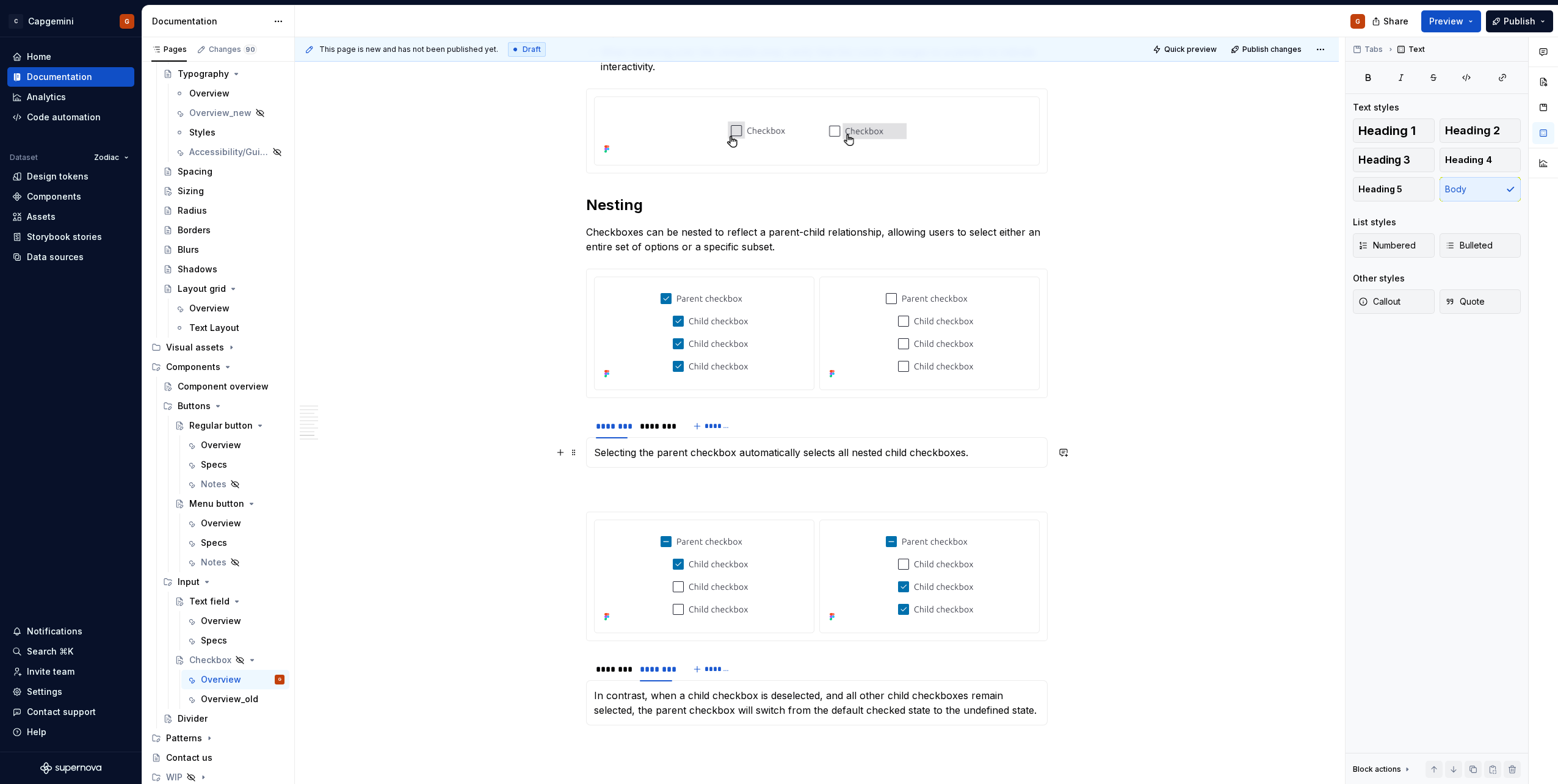
click at [667, 392] on p "Selecting the parent checkbox automatically selects all nested child checkboxes." at bounding box center [816, 452] width 446 height 14
click at [667, 392] on p "Selecting the parent checkbox automatically selects all nested child checkboxes." at bounding box center [816, 452] width 446 height 14
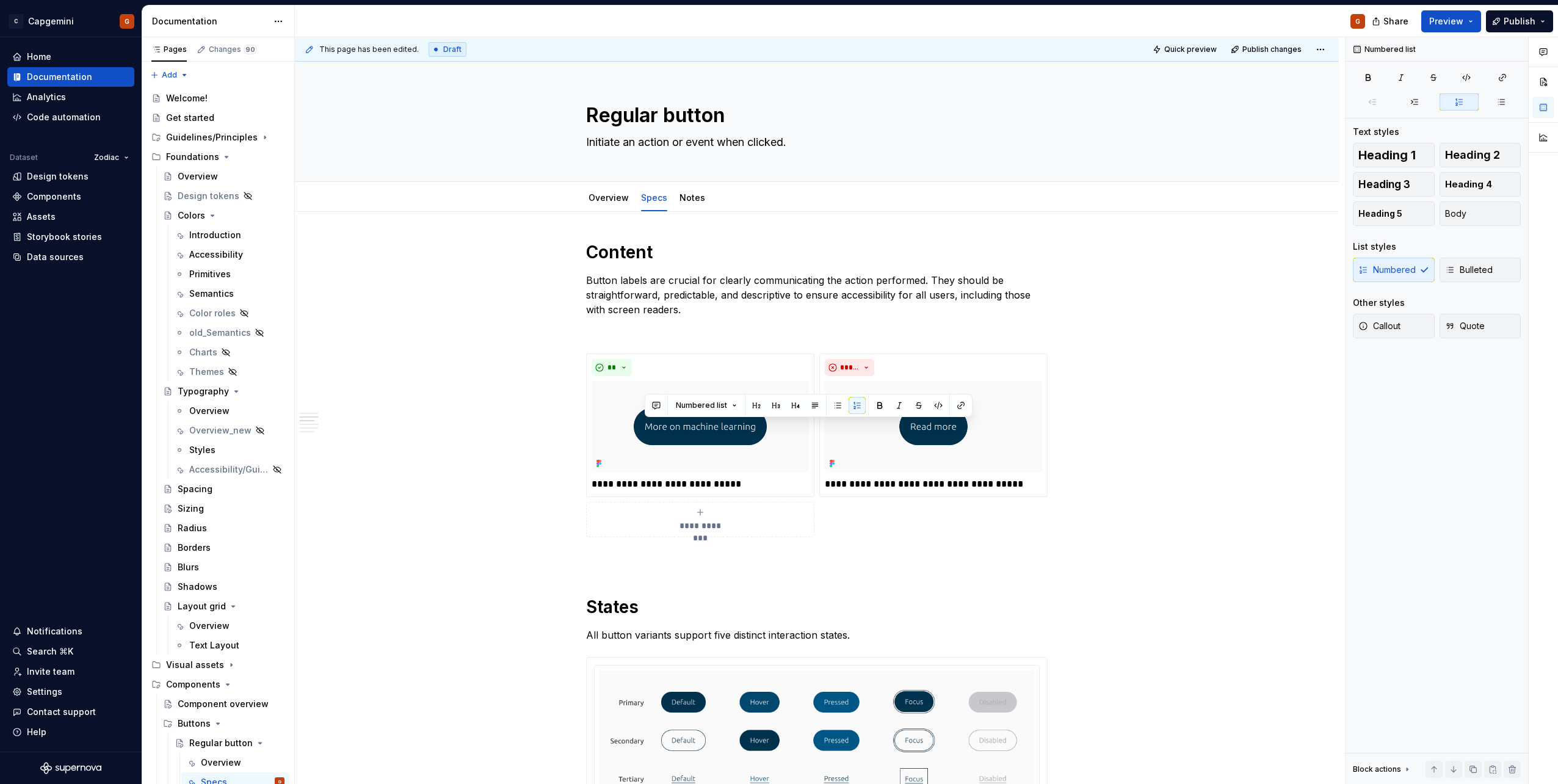
scroll to position [488, 0]
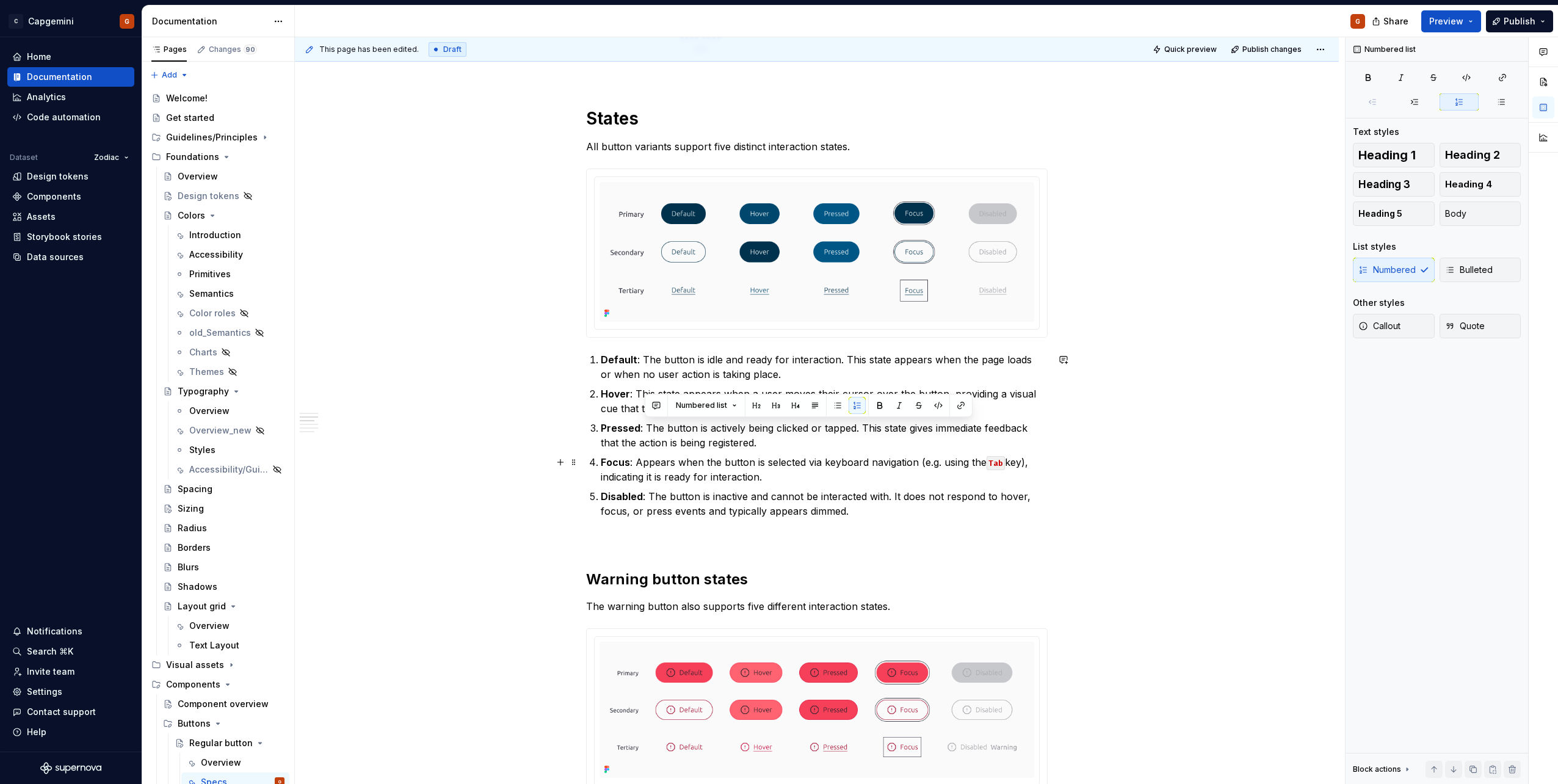
click at [740, 477] on p "Focus : Appears when the button is selected via keyboard navigation (e.g. using…" at bounding box center [824, 469] width 447 height 30
type textarea "*"
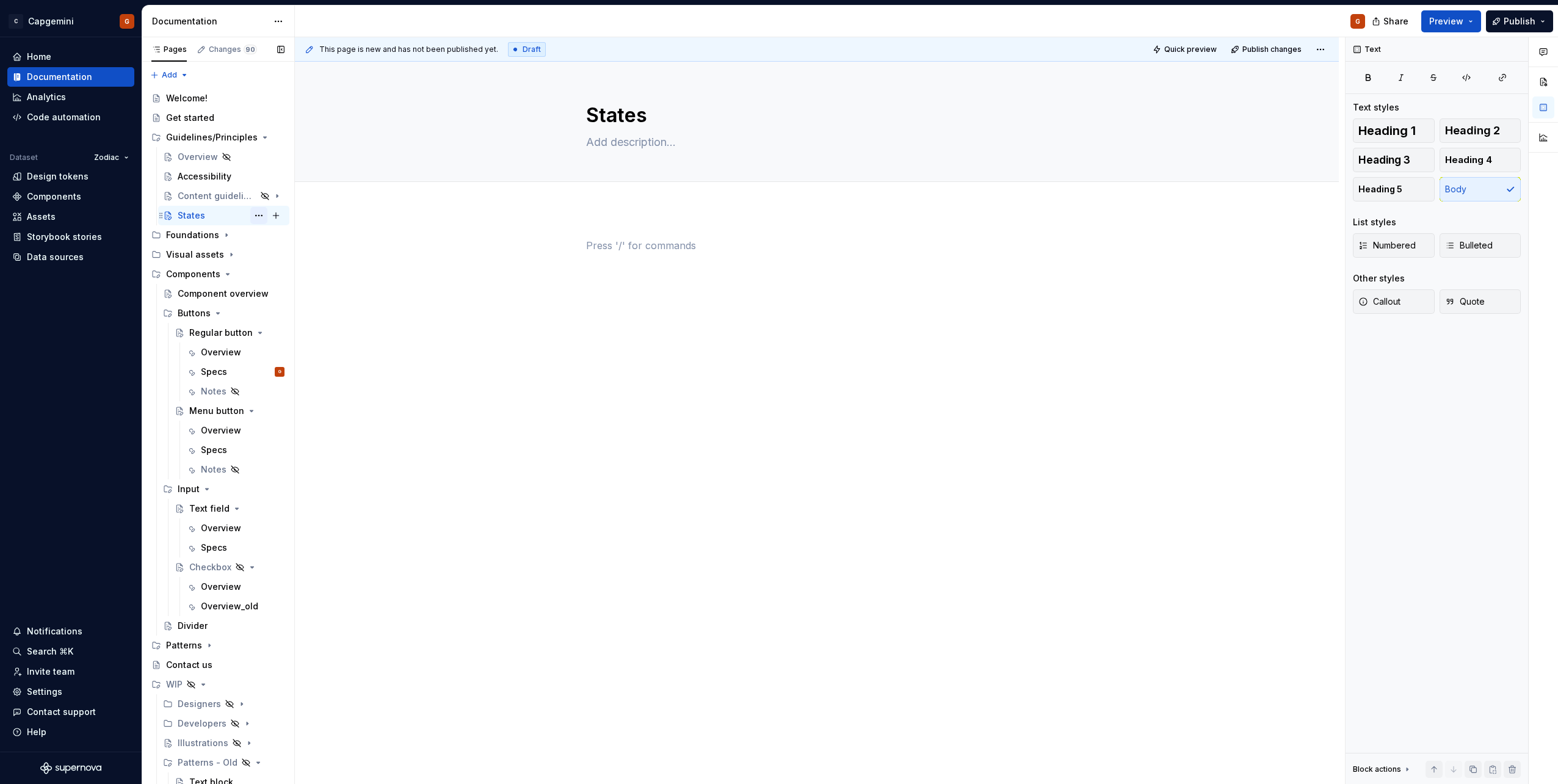
click at [255, 218] on button "Page tree" at bounding box center [259, 215] width 17 height 17
click at [285, 297] on div "Hide page" at bounding box center [326, 300] width 120 height 12
type textarea "*"
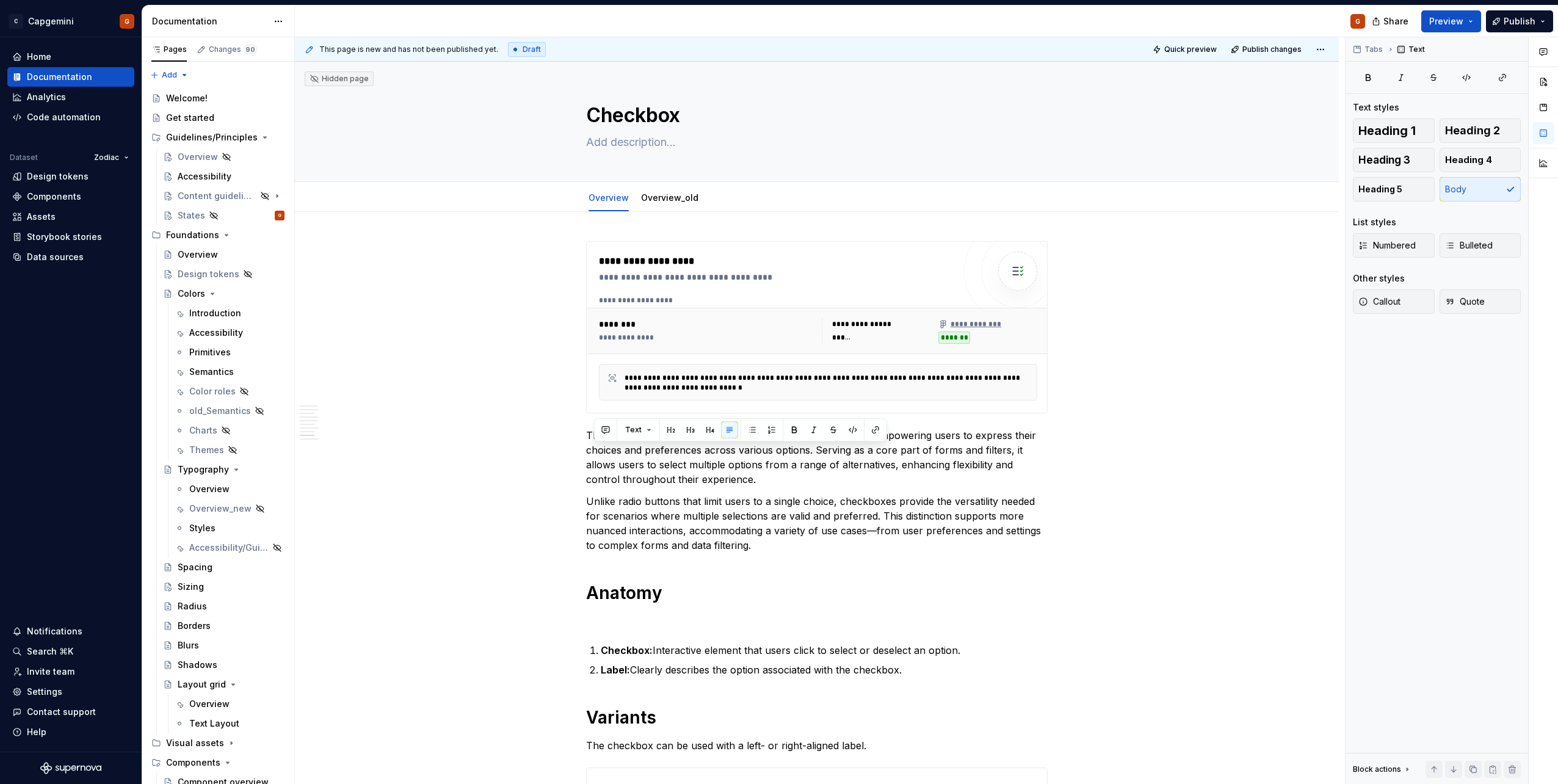
scroll to position [2135, 0]
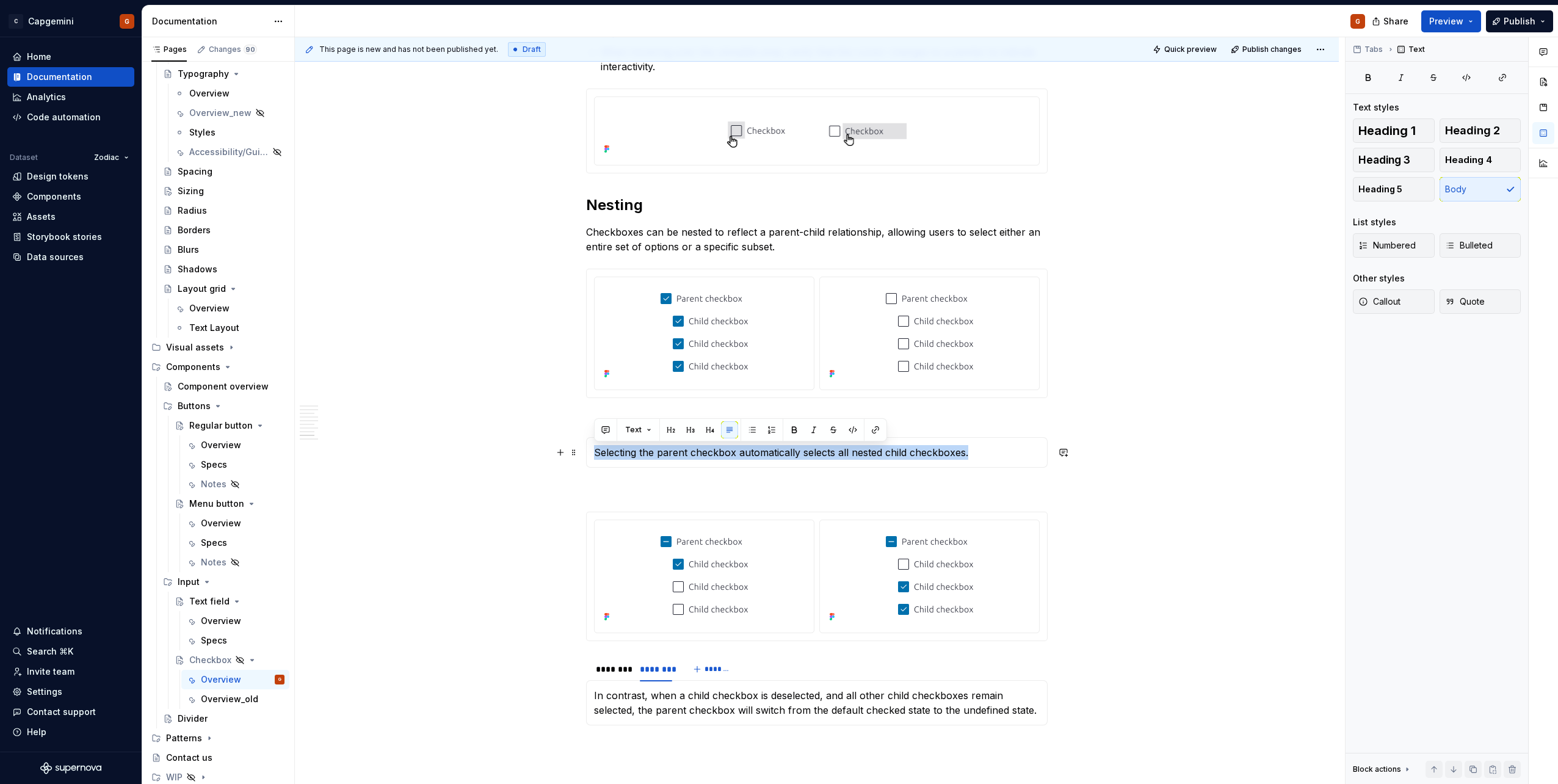
click at [655, 458] on p "Selecting the parent checkbox automatically selects all nested child checkboxes." at bounding box center [816, 452] width 446 height 14
click at [654, 457] on p "Selecting the parent checkbox automatically selects all nested child checkboxes." at bounding box center [816, 452] width 446 height 14
click at [652, 455] on p "Selecting the parent checkbox automatically selects all nested child checkboxes." at bounding box center [816, 452] width 446 height 14
copy p "Selecting the parent checkbox automatically selects all nested child checkboxes."
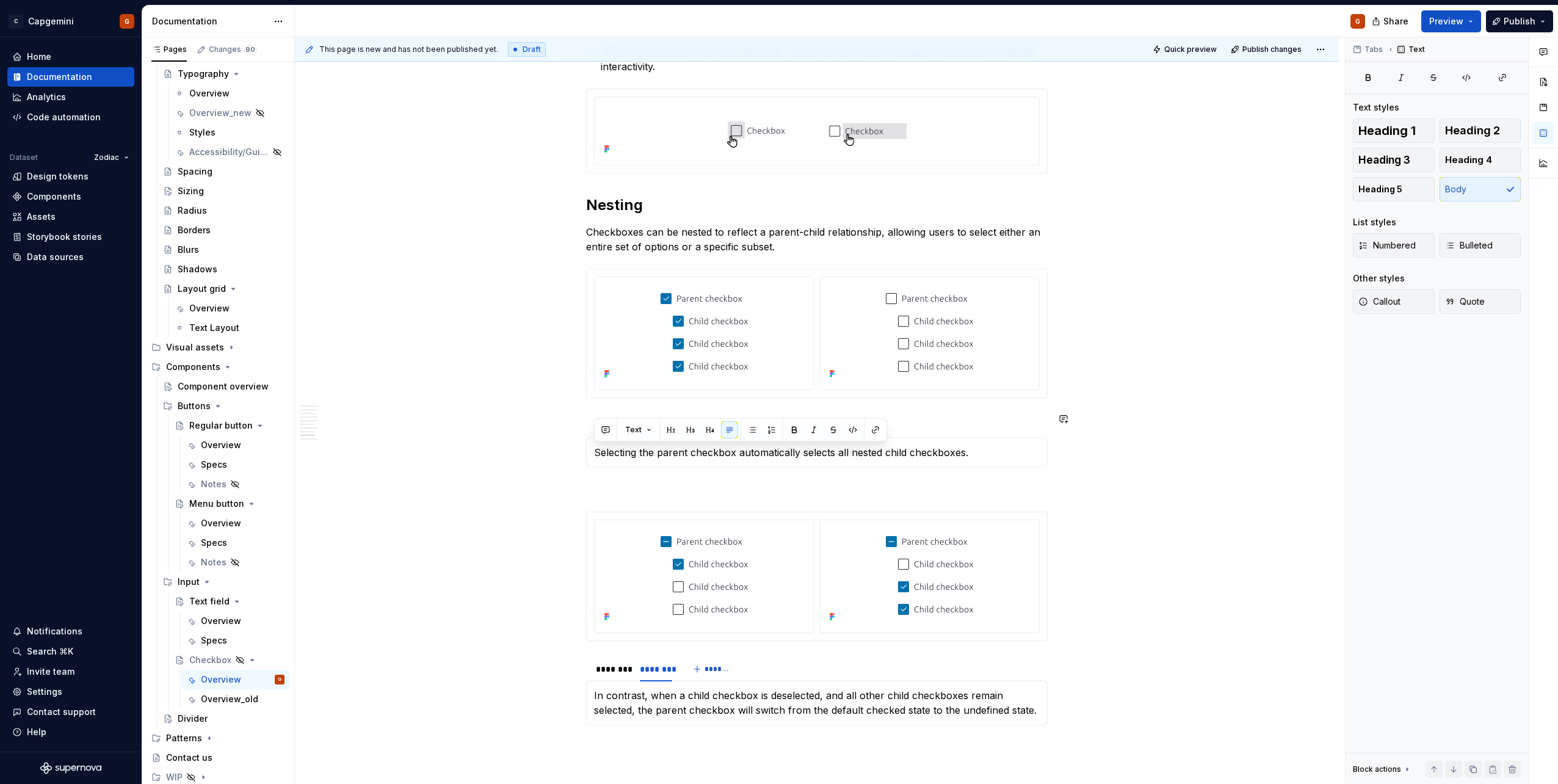
click at [558, 274] on button "button" at bounding box center [560, 275] width 17 height 17
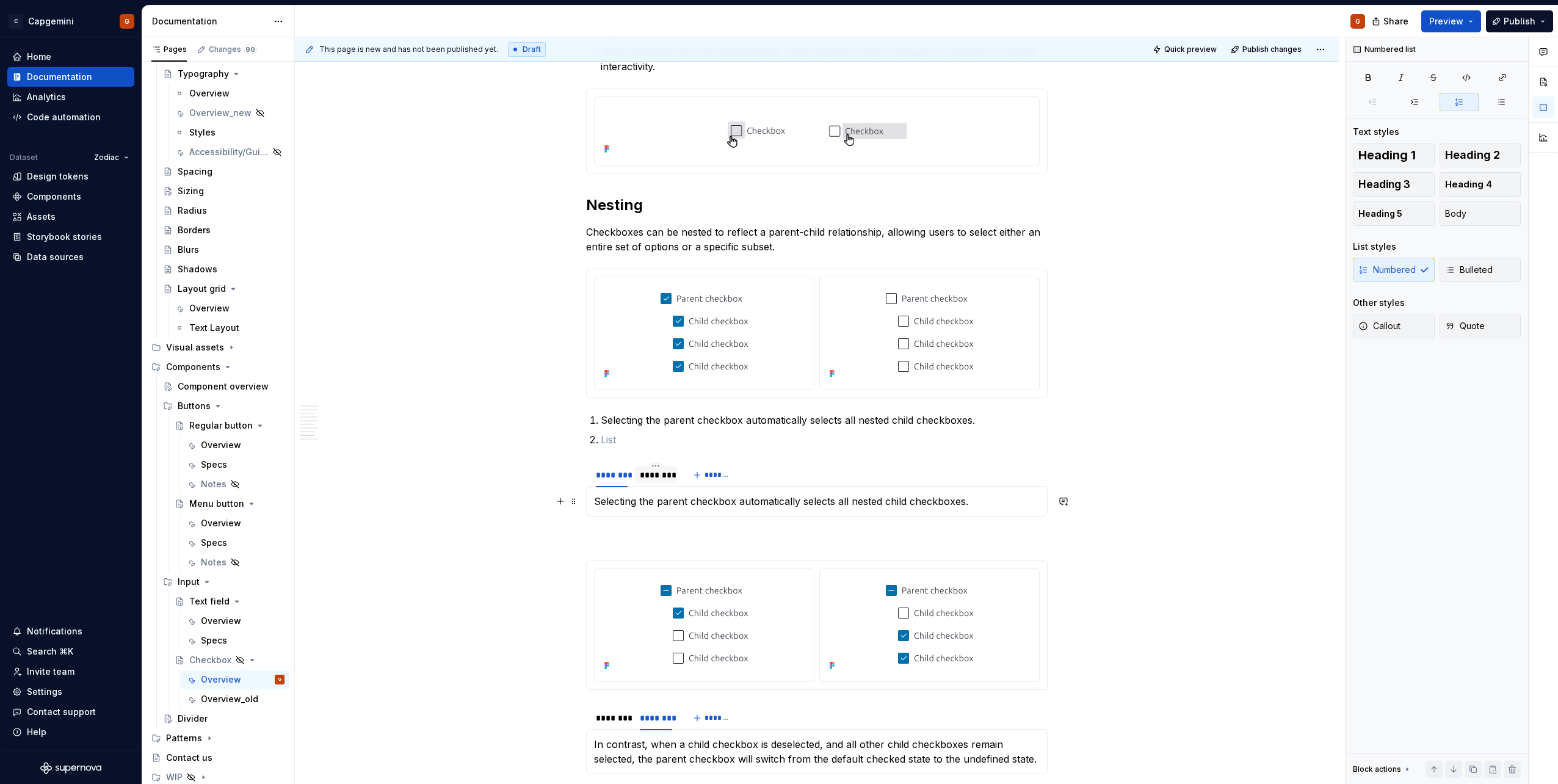
click at [664, 471] on div "********" at bounding box center [655, 474] width 32 height 12
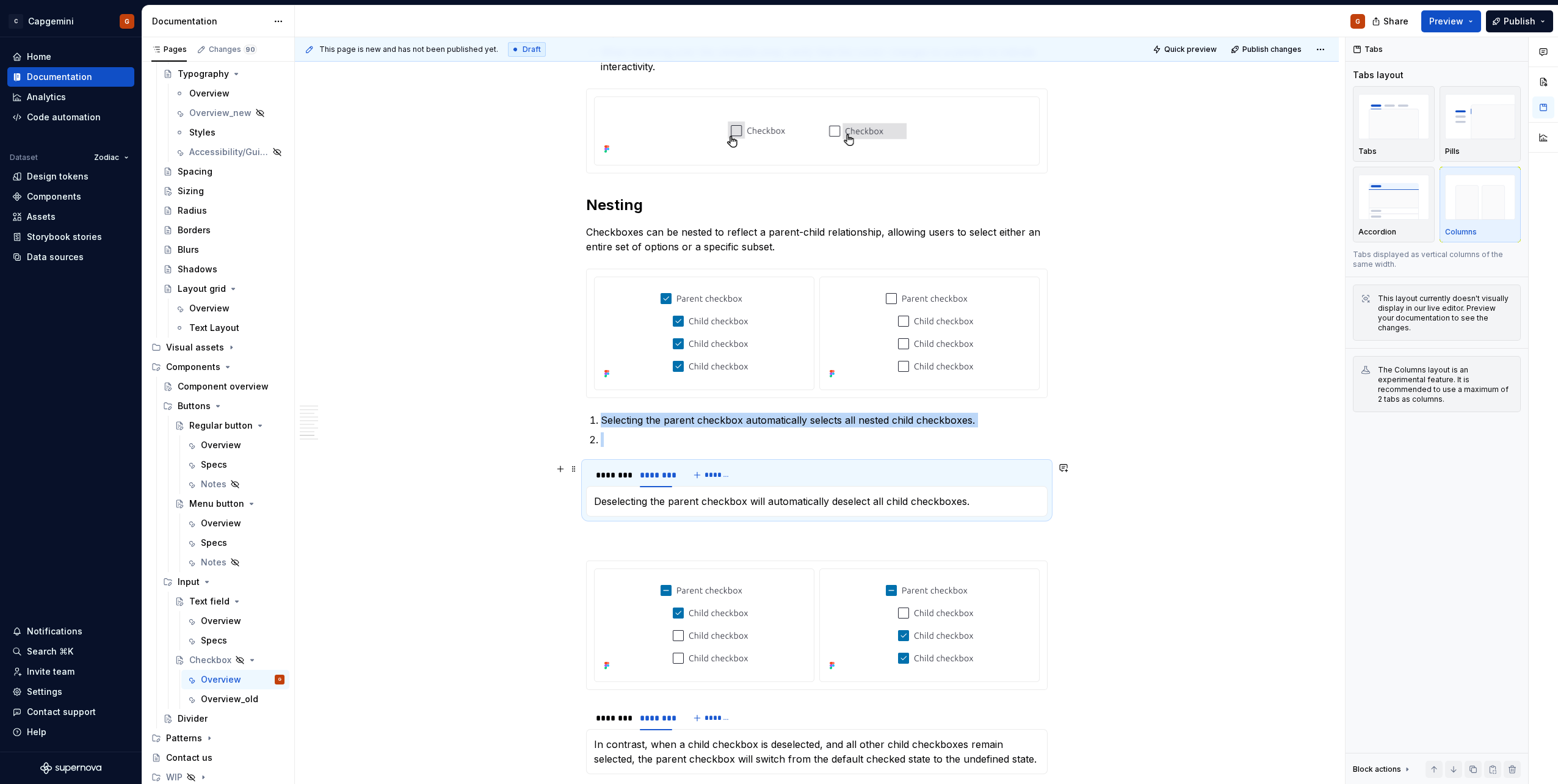
click at [655, 495] on p "Deselecting the parent checkbox will automatically deselect all child checkboxe…" at bounding box center [816, 501] width 446 height 14
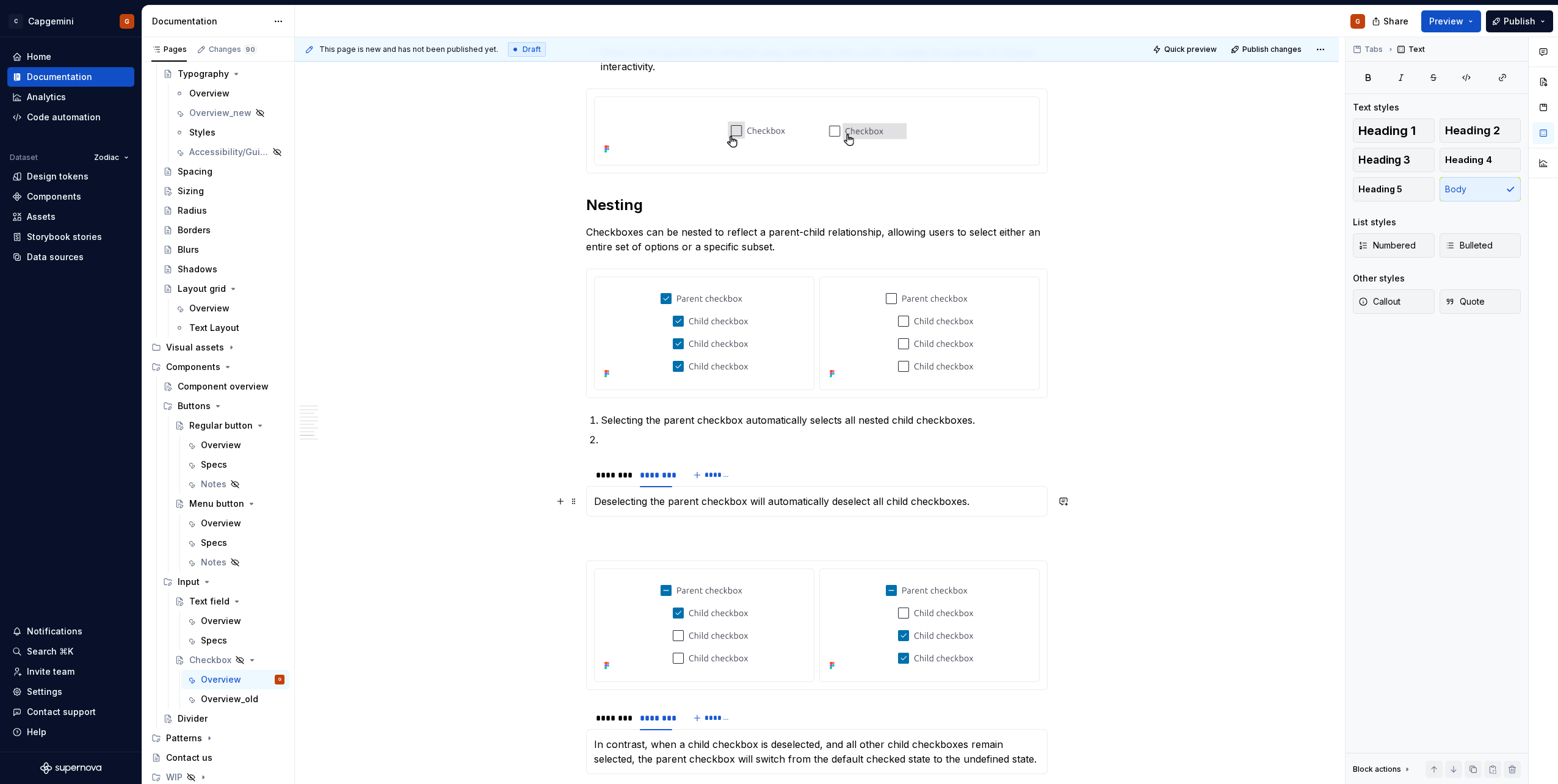
click at [655, 495] on p "Deselecting the parent checkbox will automatically deselect all child checkboxe…" at bounding box center [816, 501] width 446 height 14
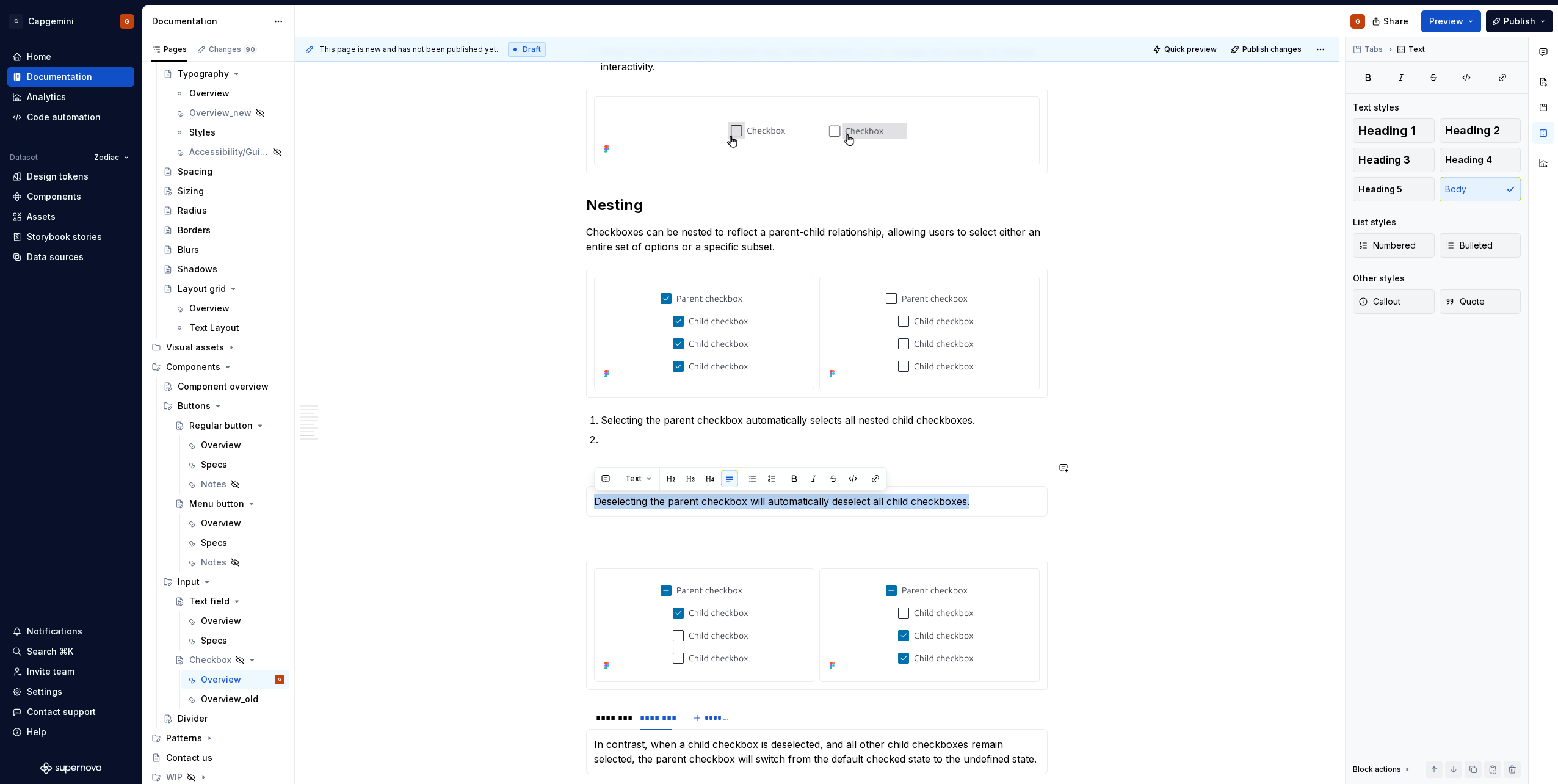
copy p "Deselecting the parent checkbox will automatically deselect all child checkboxe…"
click at [623, 437] on p at bounding box center [824, 439] width 447 height 14
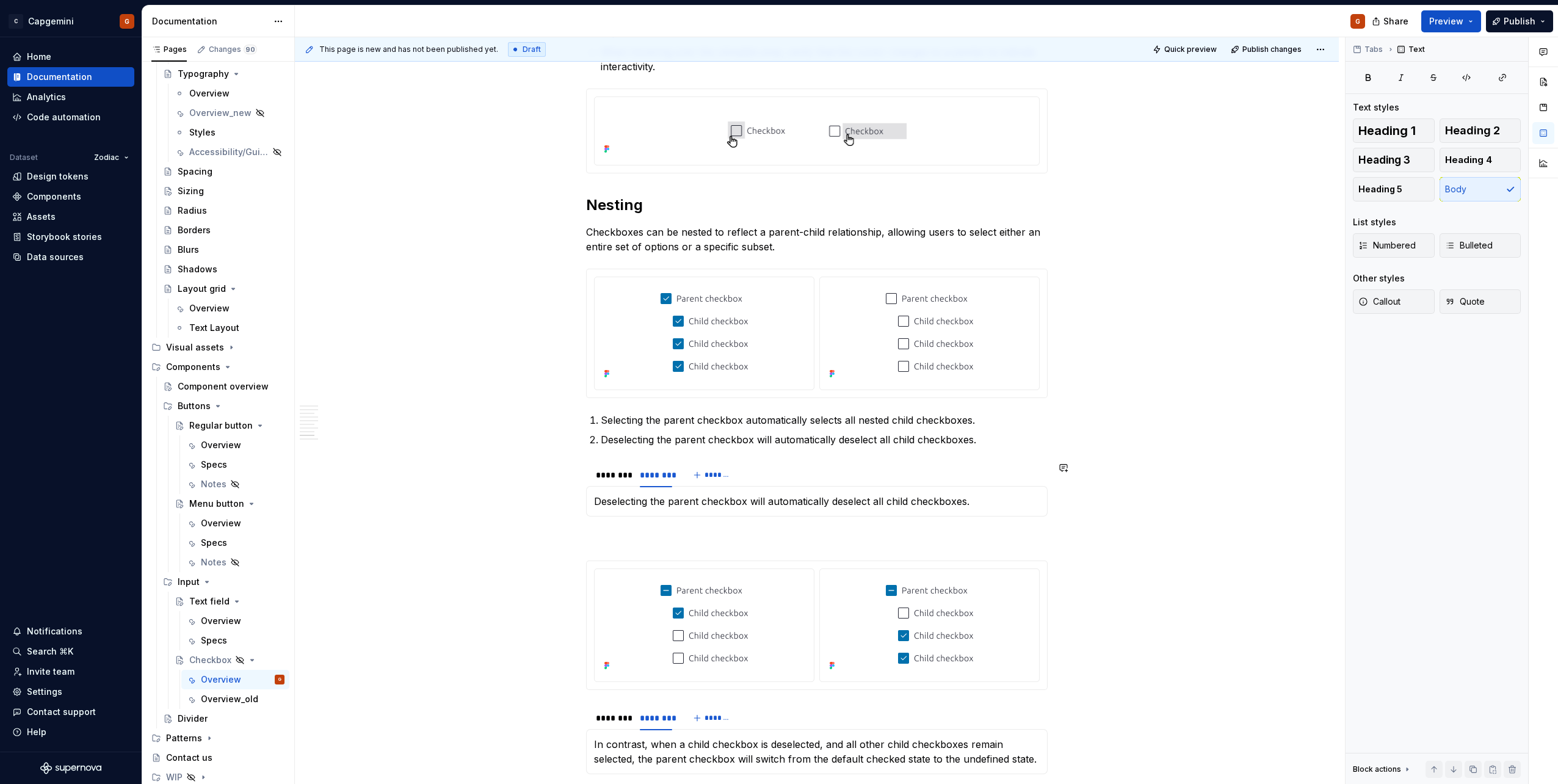
click at [672, 512] on div "Selecting the parent checkbox automatically selects all nested child checkboxes…" at bounding box center [816, 501] width 461 height 30
click at [605, 480] on div "********" at bounding box center [611, 474] width 32 height 12
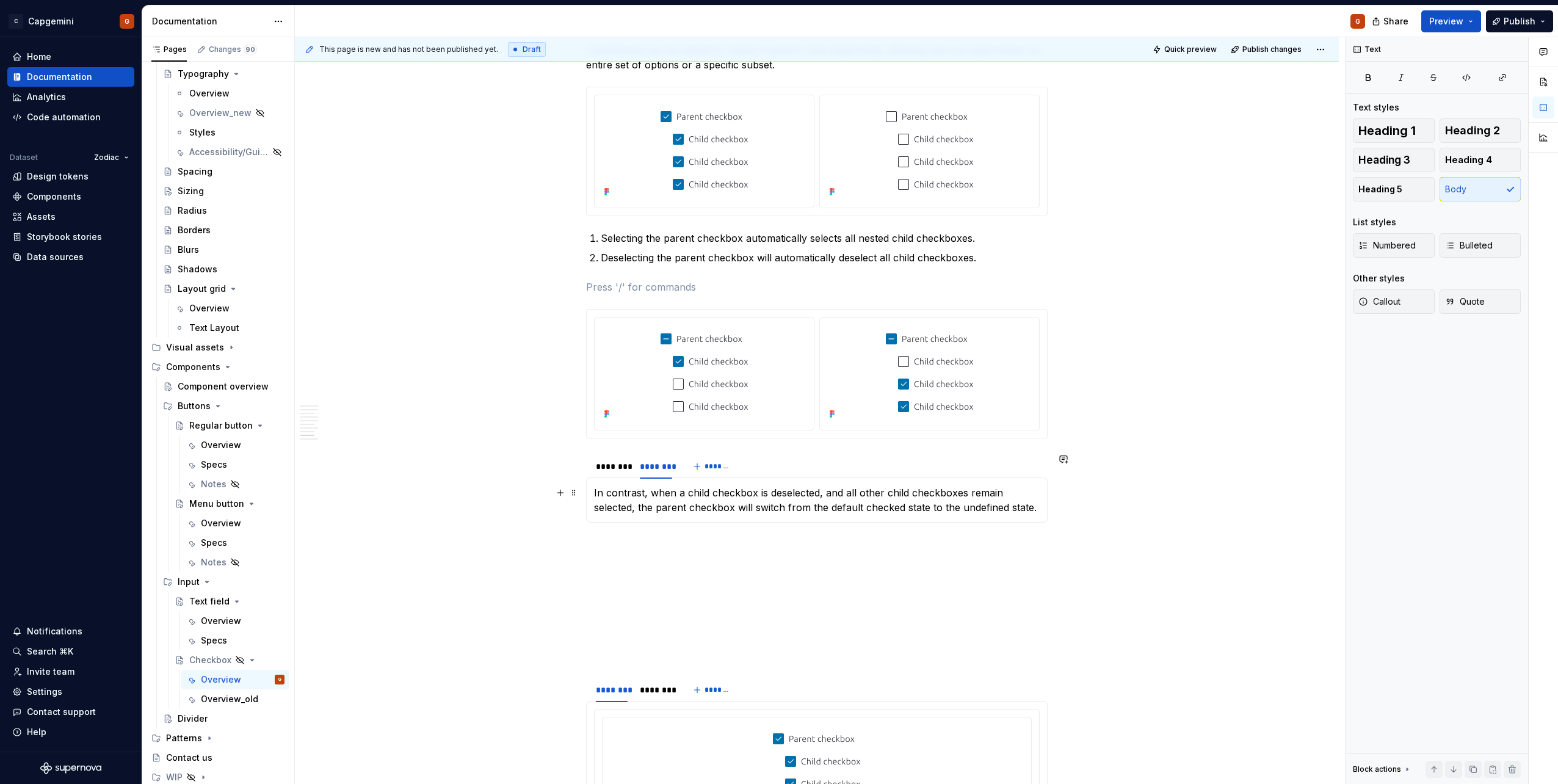
scroll to position [2317, 0]
click at [624, 451] on section "******** ******** ******* When a child checkbox is selected, and at least one o…" at bounding box center [816, 486] width 461 height 70
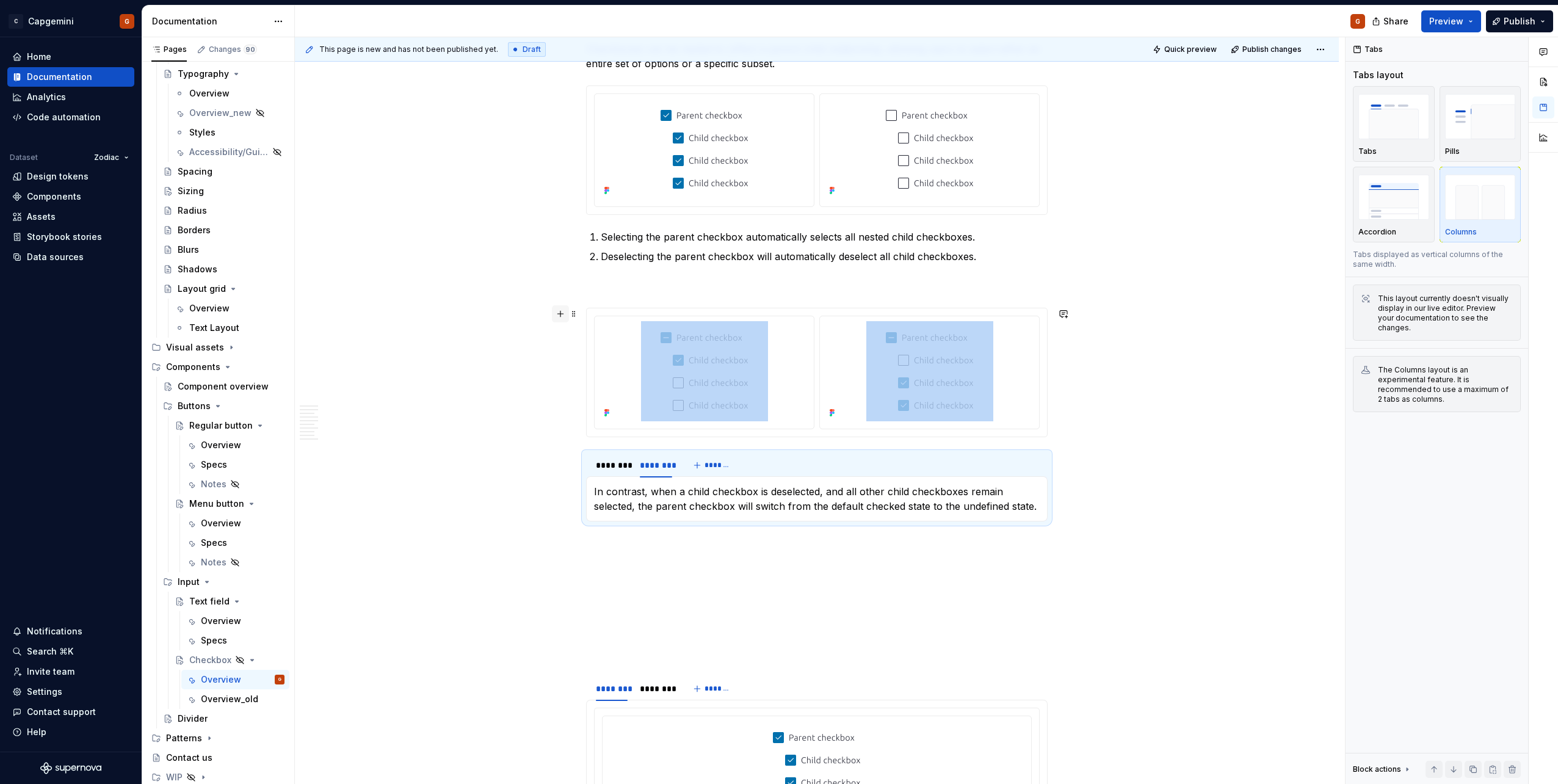
click at [555, 316] on button "button" at bounding box center [560, 314] width 17 height 17
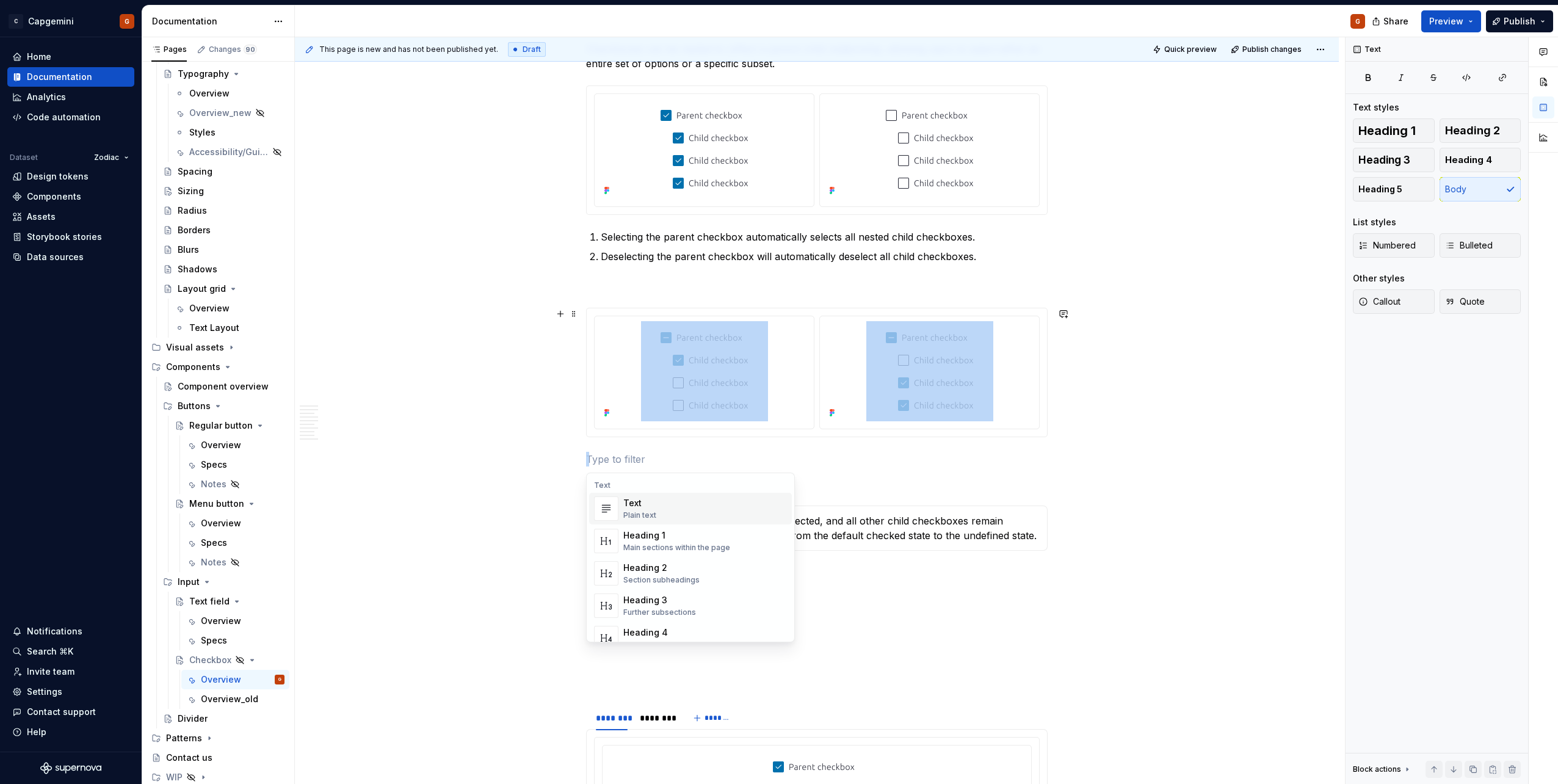
click at [613, 461] on p at bounding box center [816, 459] width 461 height 14
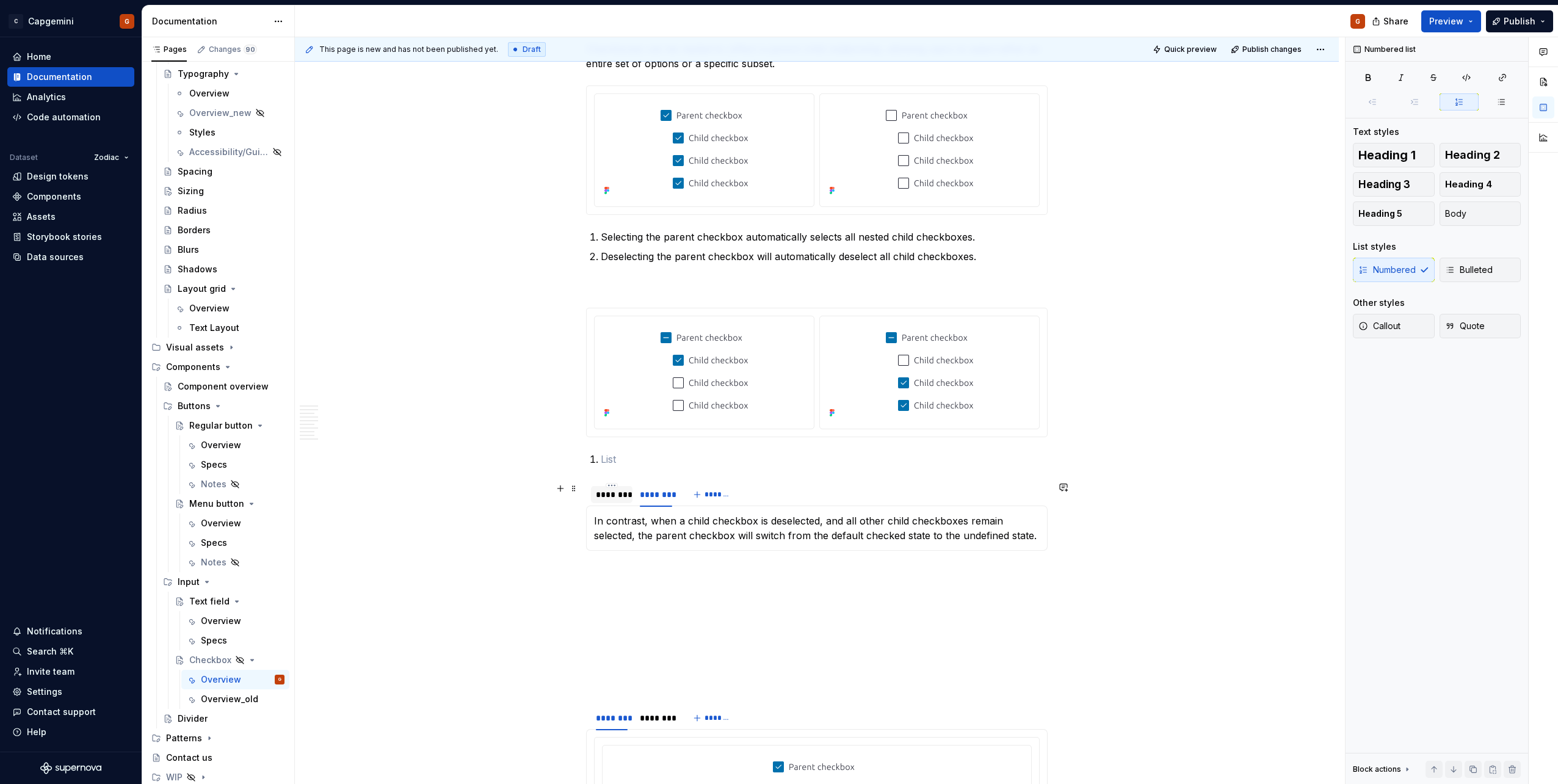
click at [620, 495] on div "********" at bounding box center [611, 494] width 32 height 12
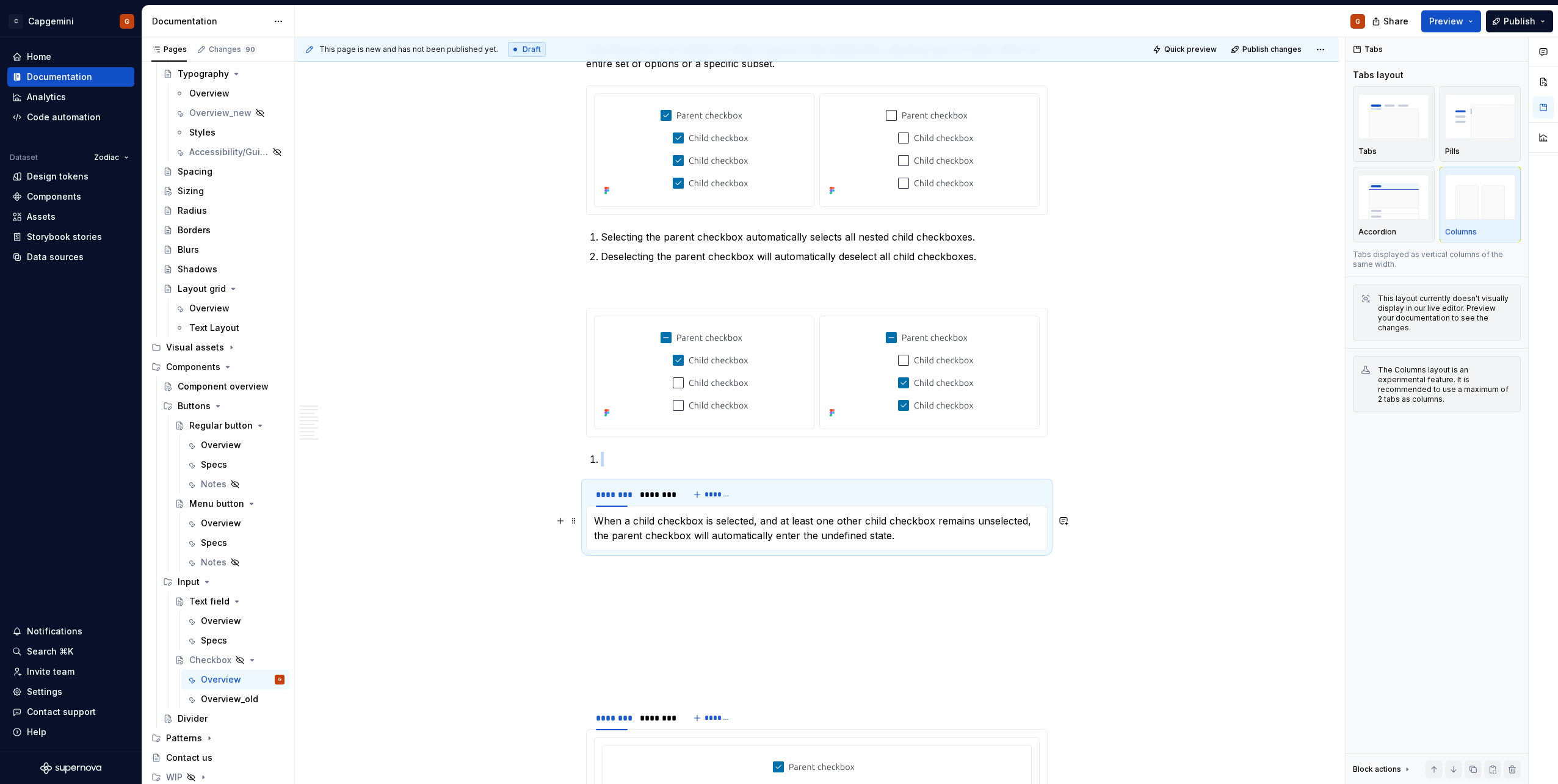
click at [645, 528] on p "When a child checkbox is selected, and at least one other child checkbox remain…" at bounding box center [816, 528] width 446 height 30
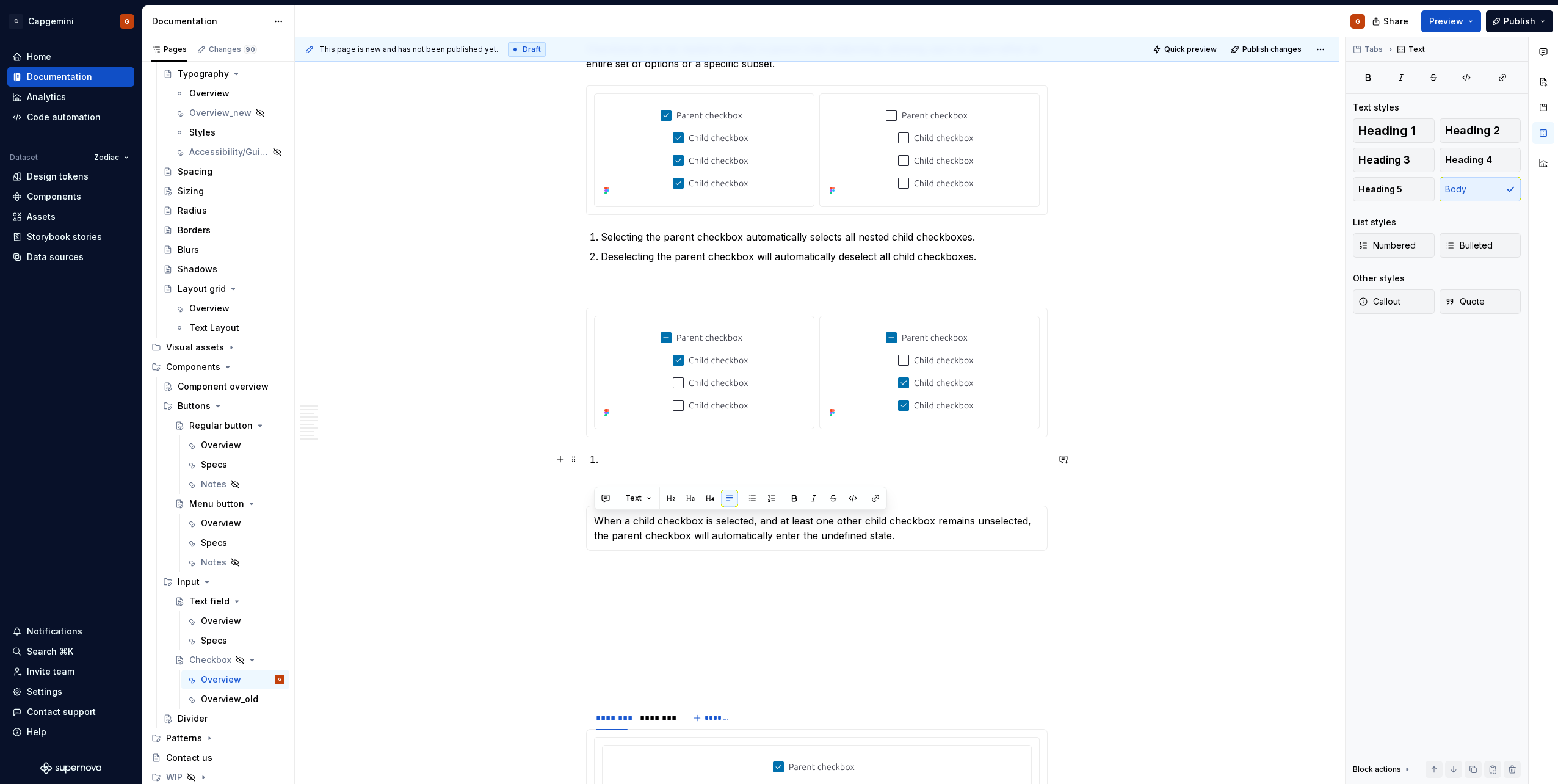
click at [622, 459] on p at bounding box center [824, 459] width 447 height 14
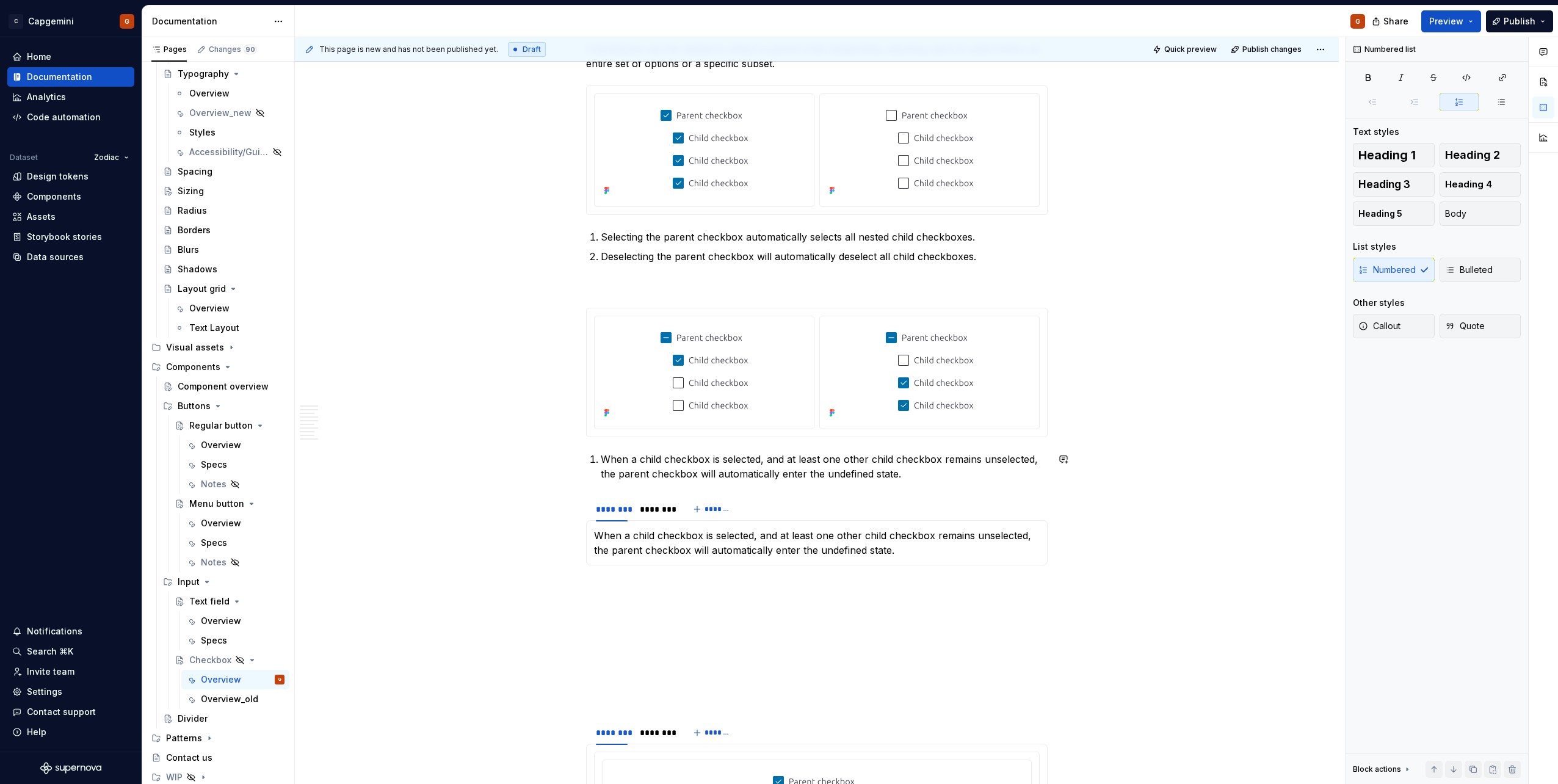
click at [654, 499] on html "C Capgemini G Home Documentation Analytics Code automation Dataset Zodiac Desig…" at bounding box center [779, 392] width 1558 height 784
click at [626, 475] on html "C Capgemini G Home Documentation Analytics Code automation Dataset Zodiac Desig…" at bounding box center [779, 392] width 1558 height 784
click at [916, 472] on p "When a child checkbox is selected, and at least one other child checkbox remain…" at bounding box center [824, 466] width 447 height 30
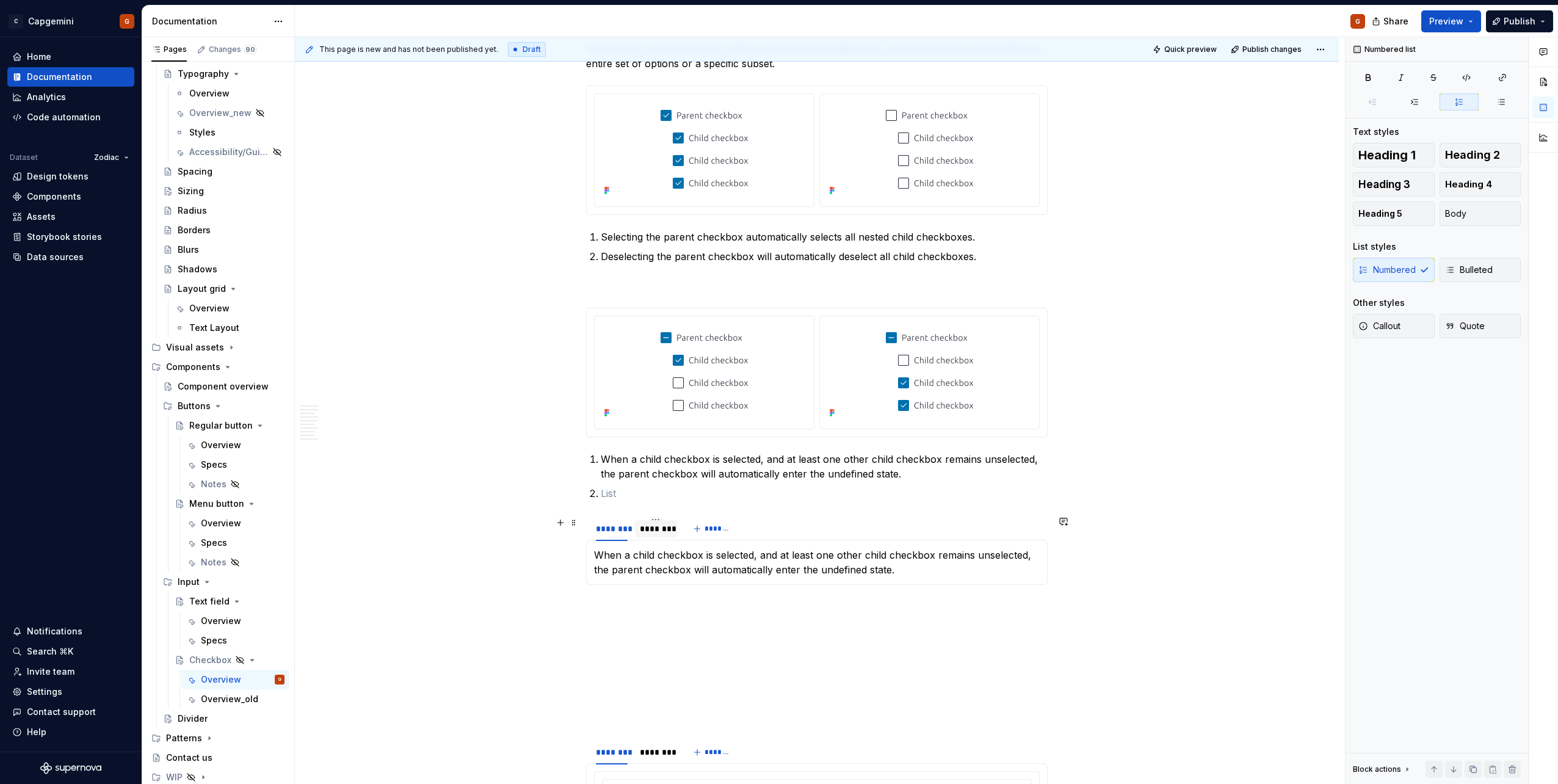
click at [666, 528] on div "********" at bounding box center [655, 528] width 32 height 12
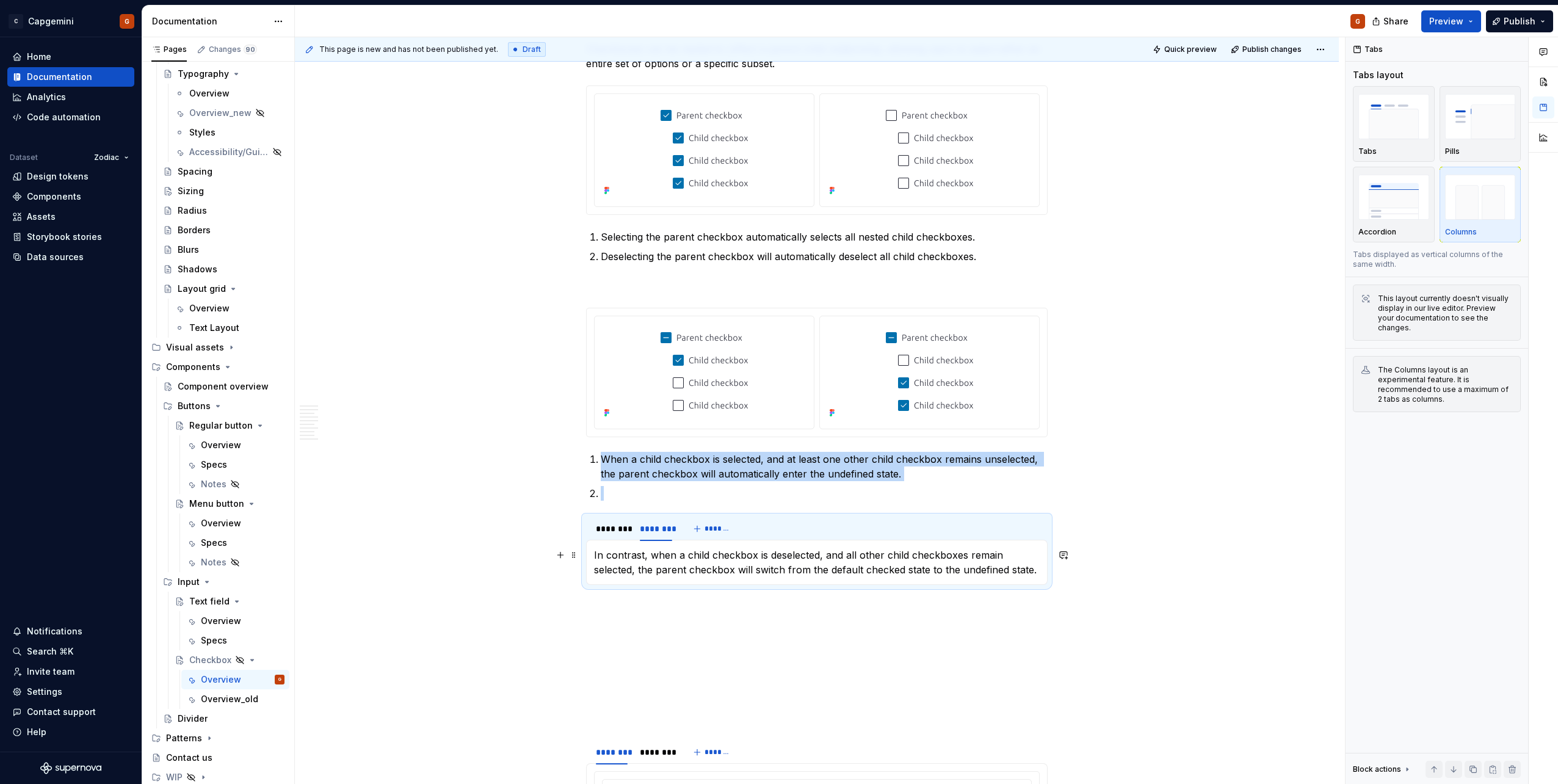
click at [667, 553] on p "In contrast, when a child checkbox is deselected, and all other child checkboxe…" at bounding box center [816, 562] width 446 height 30
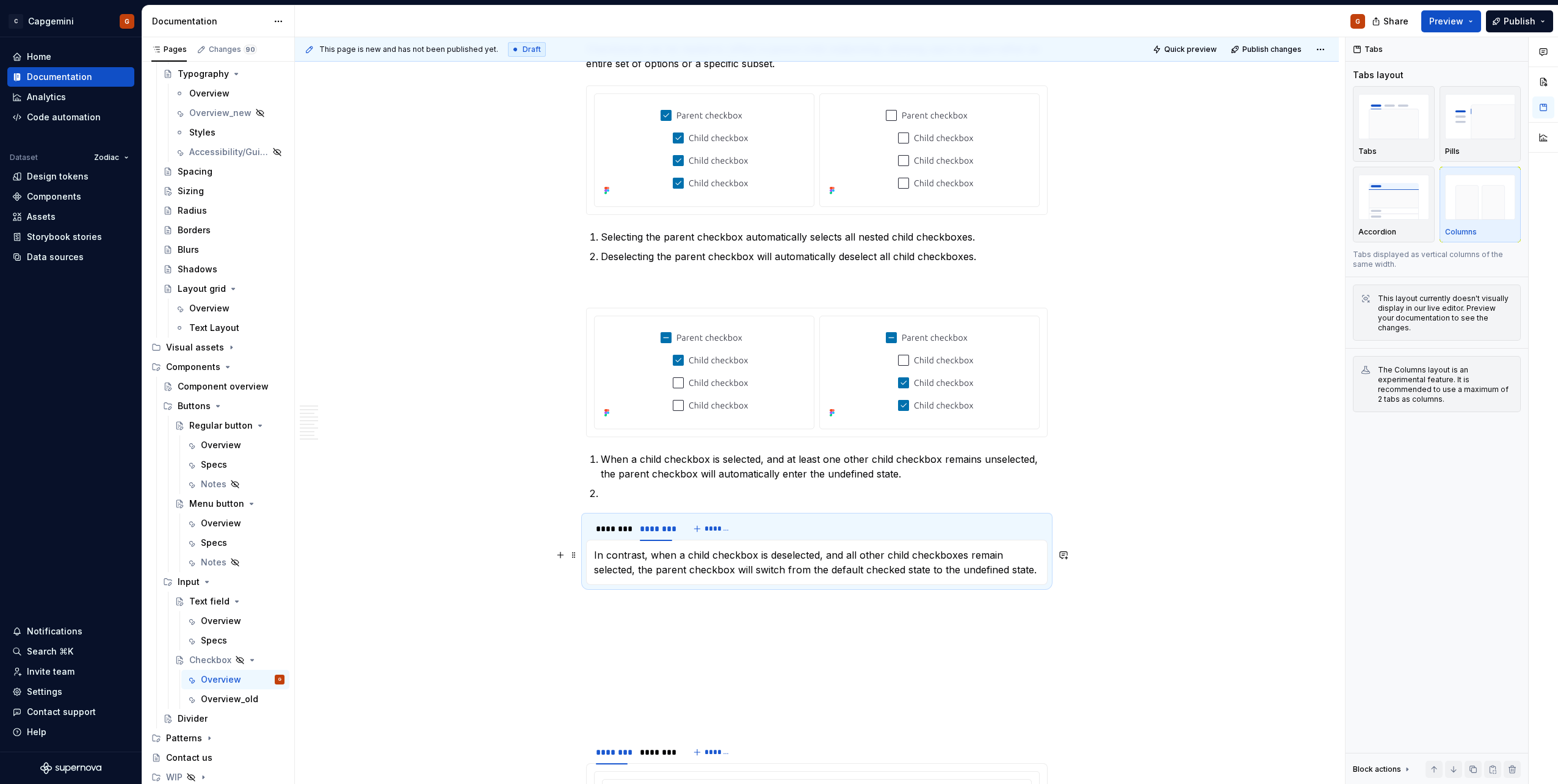
click at [667, 553] on p "In contrast, when a child checkbox is deselected, and all other child checkboxe…" at bounding box center [816, 562] width 446 height 30
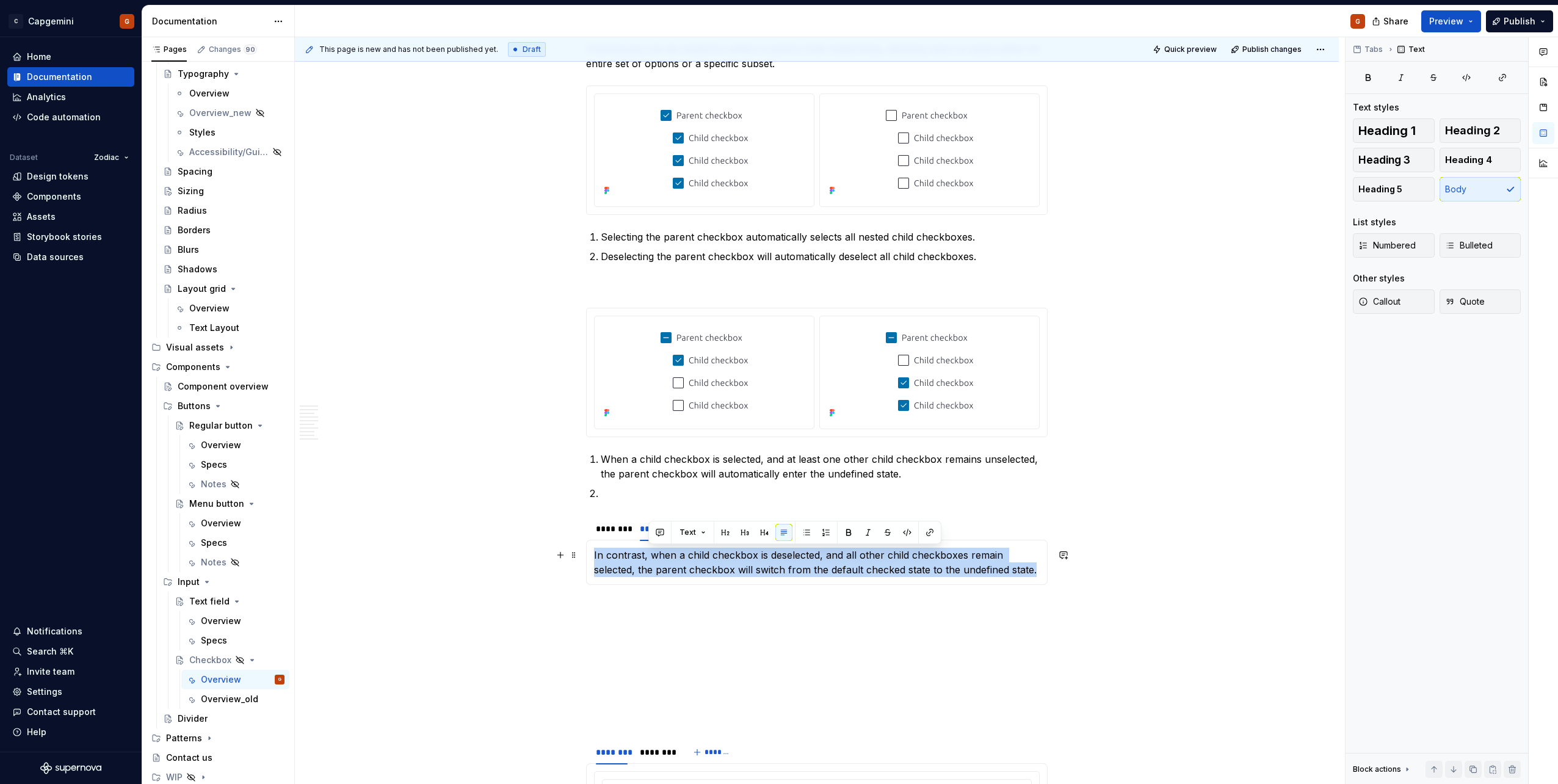
click at [667, 553] on p "In contrast, when a child checkbox is deselected, and all other child checkboxe…" at bounding box center [816, 562] width 446 height 30
copy p "In contrast, when a child checkbox is deselected, and all other child checkboxe…"
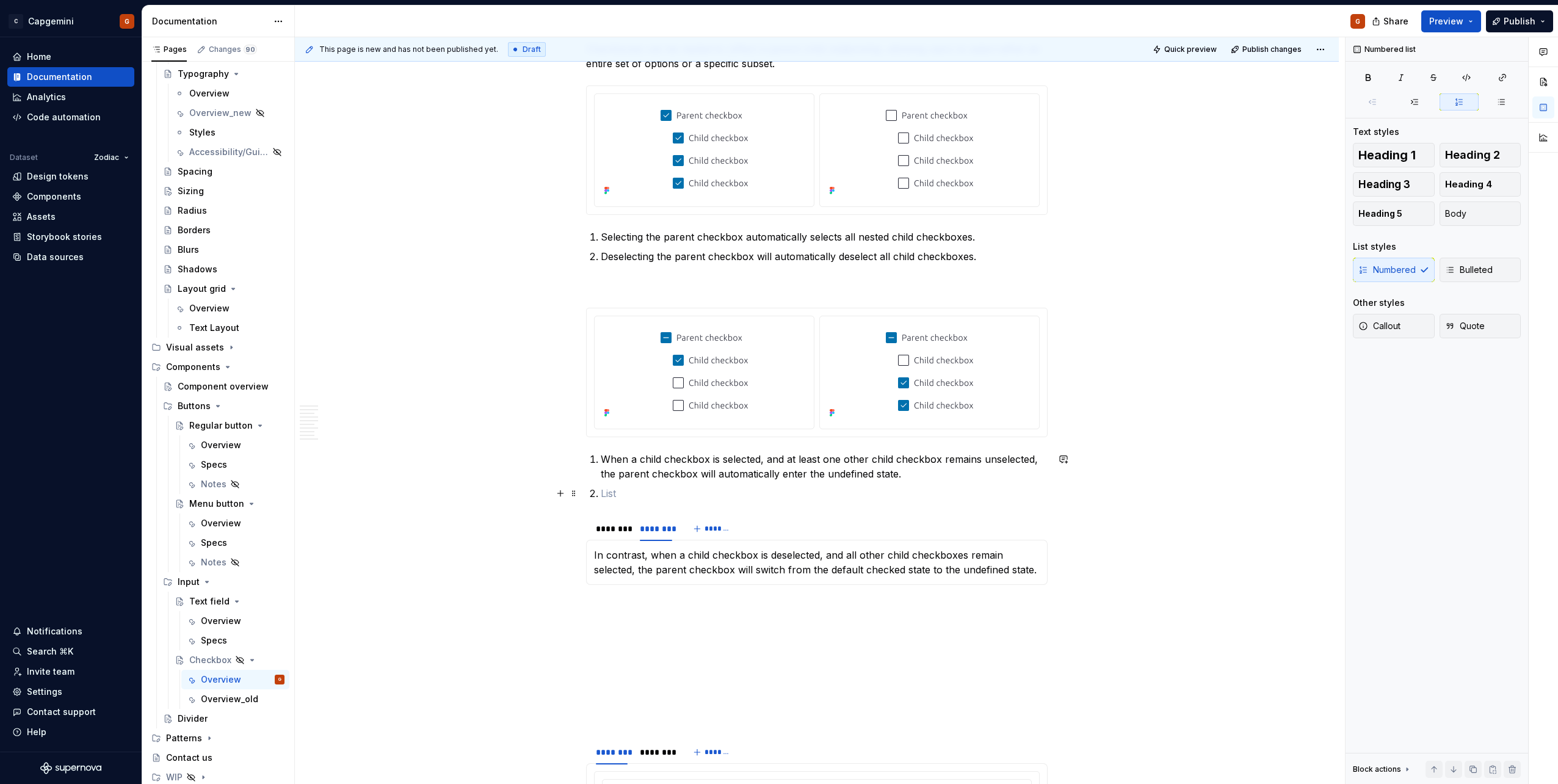
click at [616, 486] on p at bounding box center [824, 493] width 447 height 14
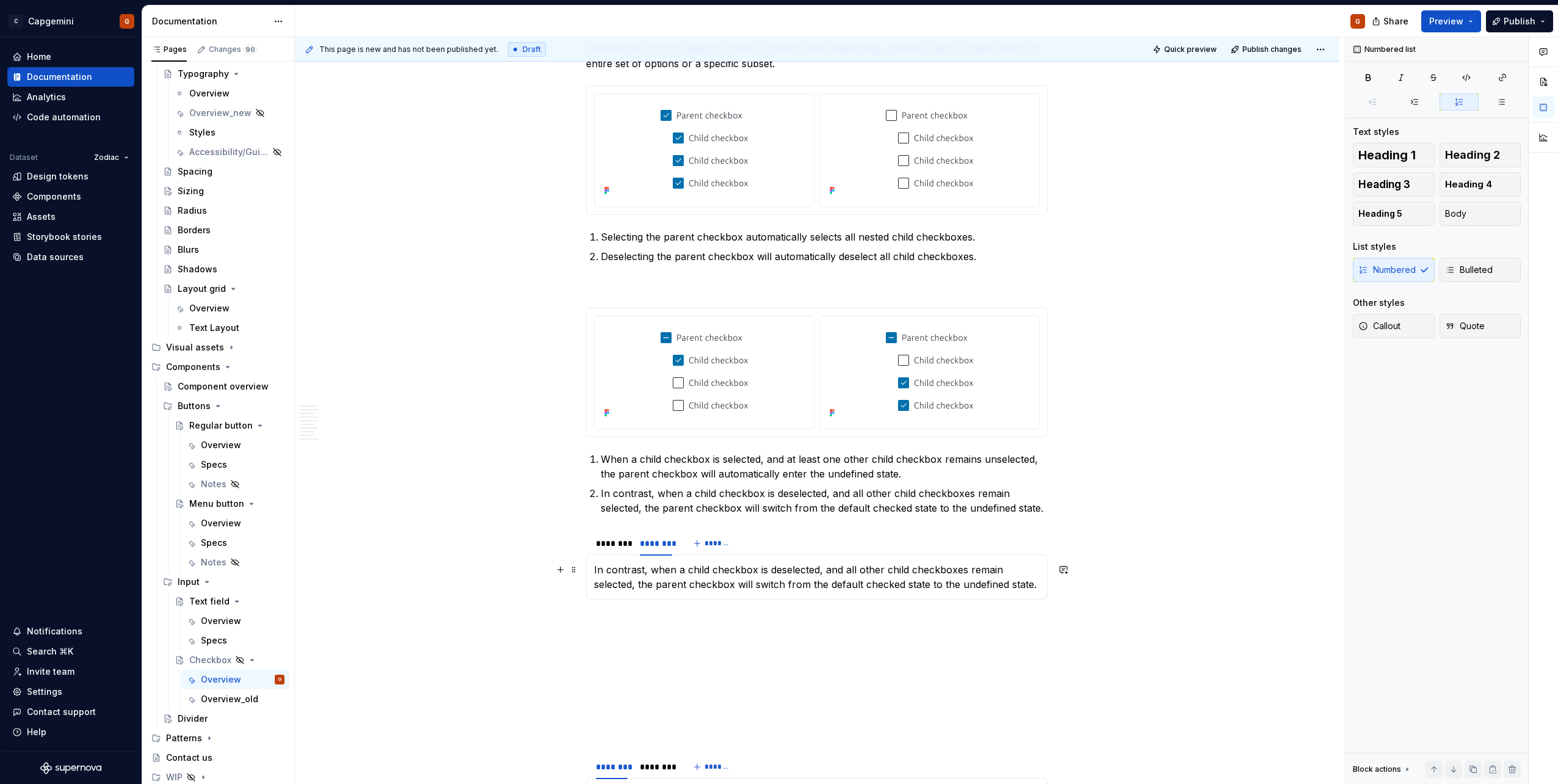
click at [651, 581] on p "In contrast, when a child checkbox is deselected, and all other child checkboxe…" at bounding box center [816, 577] width 446 height 30
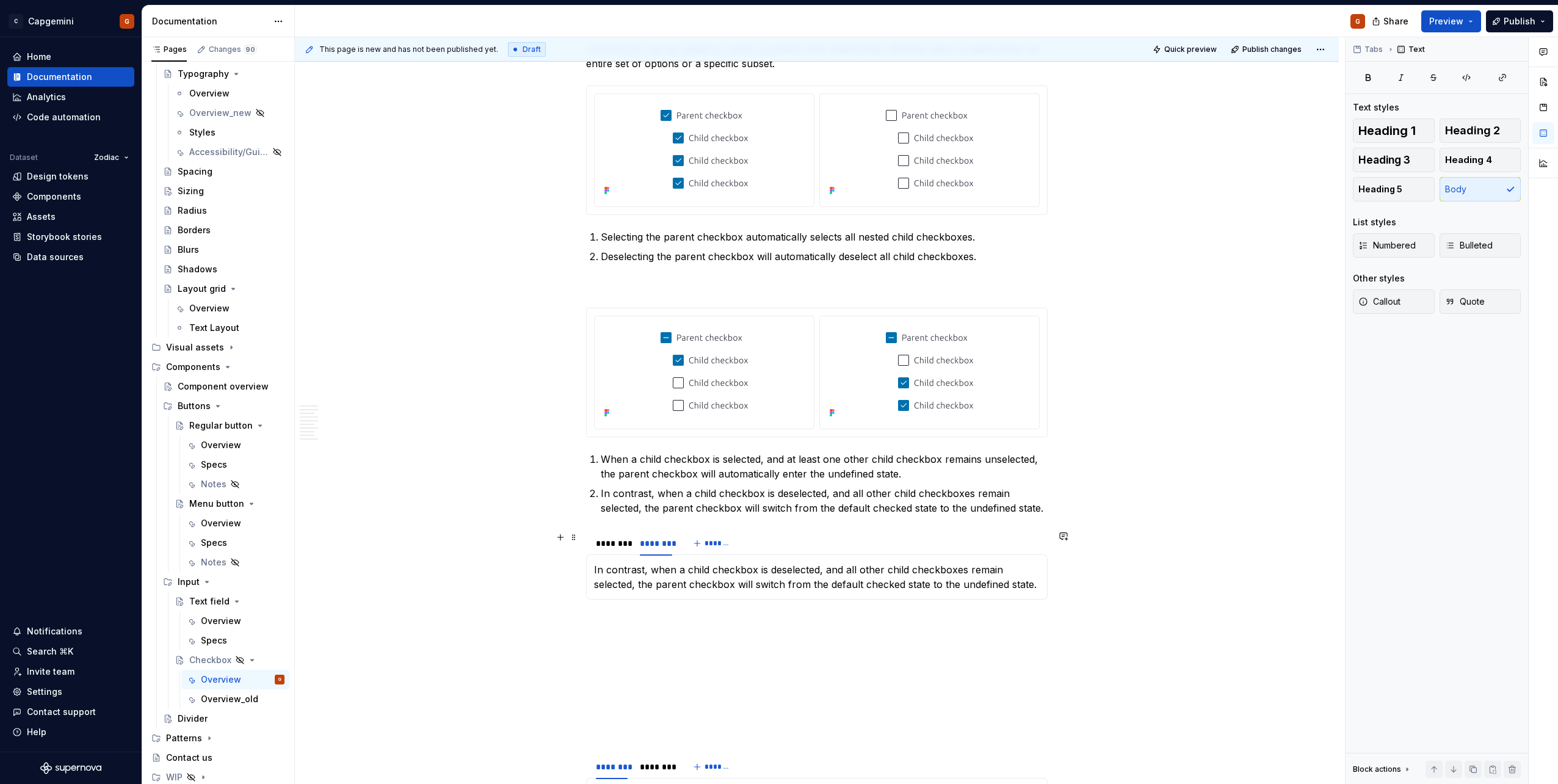
click at [787, 540] on div "******** ******** *******" at bounding box center [816, 544] width 461 height 24
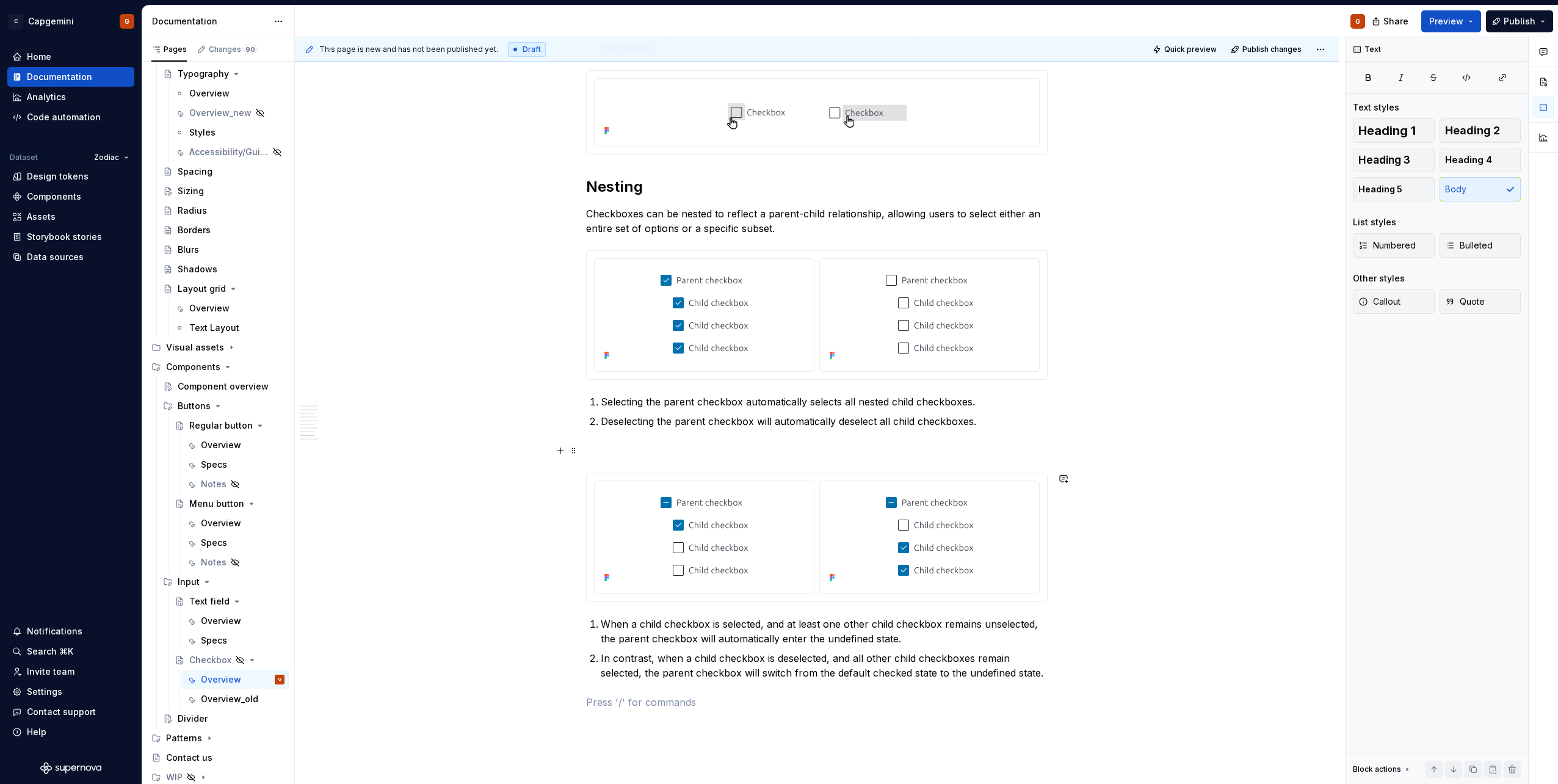
scroll to position [2073, 0]
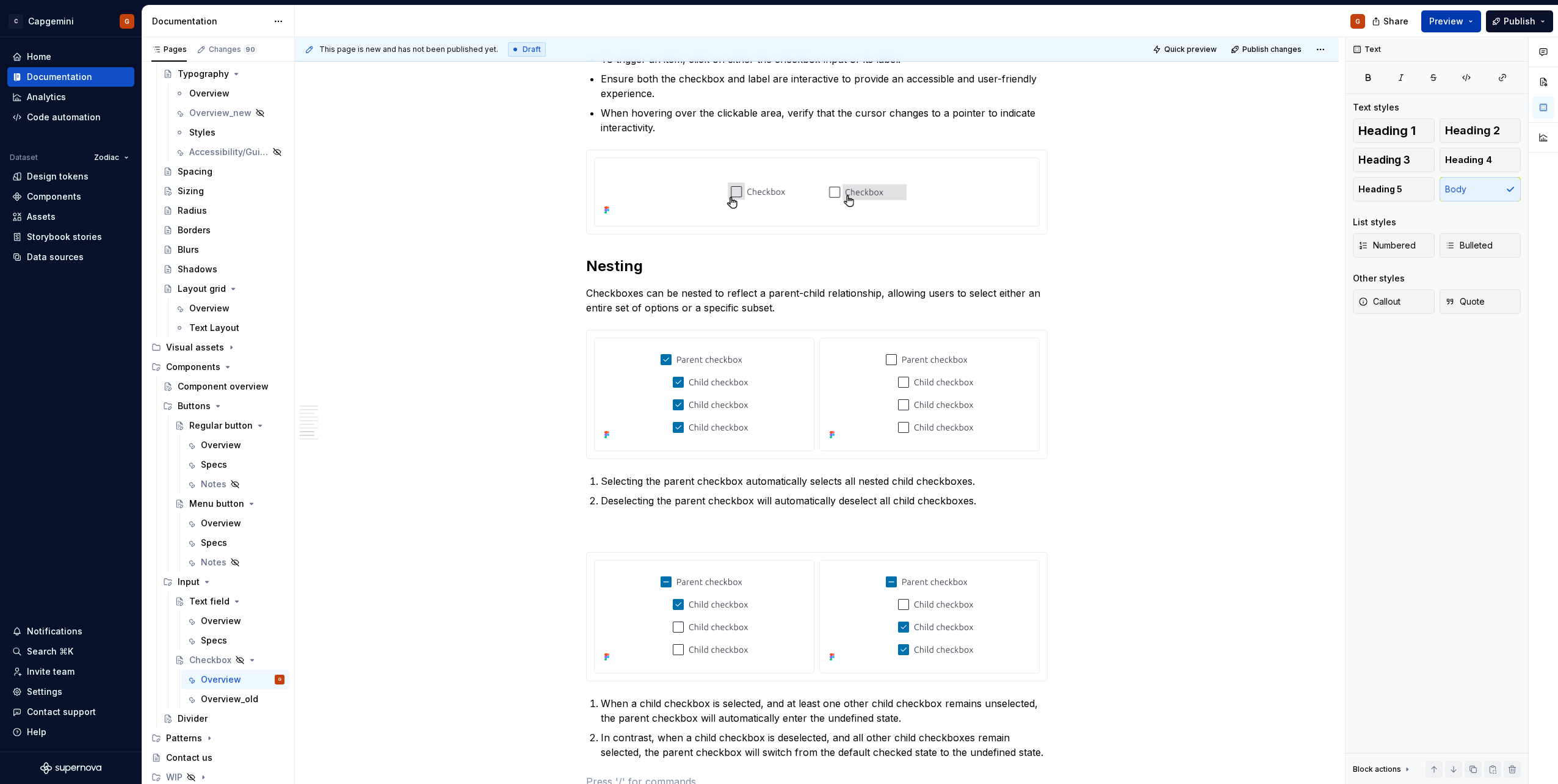
click at [1469, 19] on button "Preview" at bounding box center [1451, 21] width 60 height 22
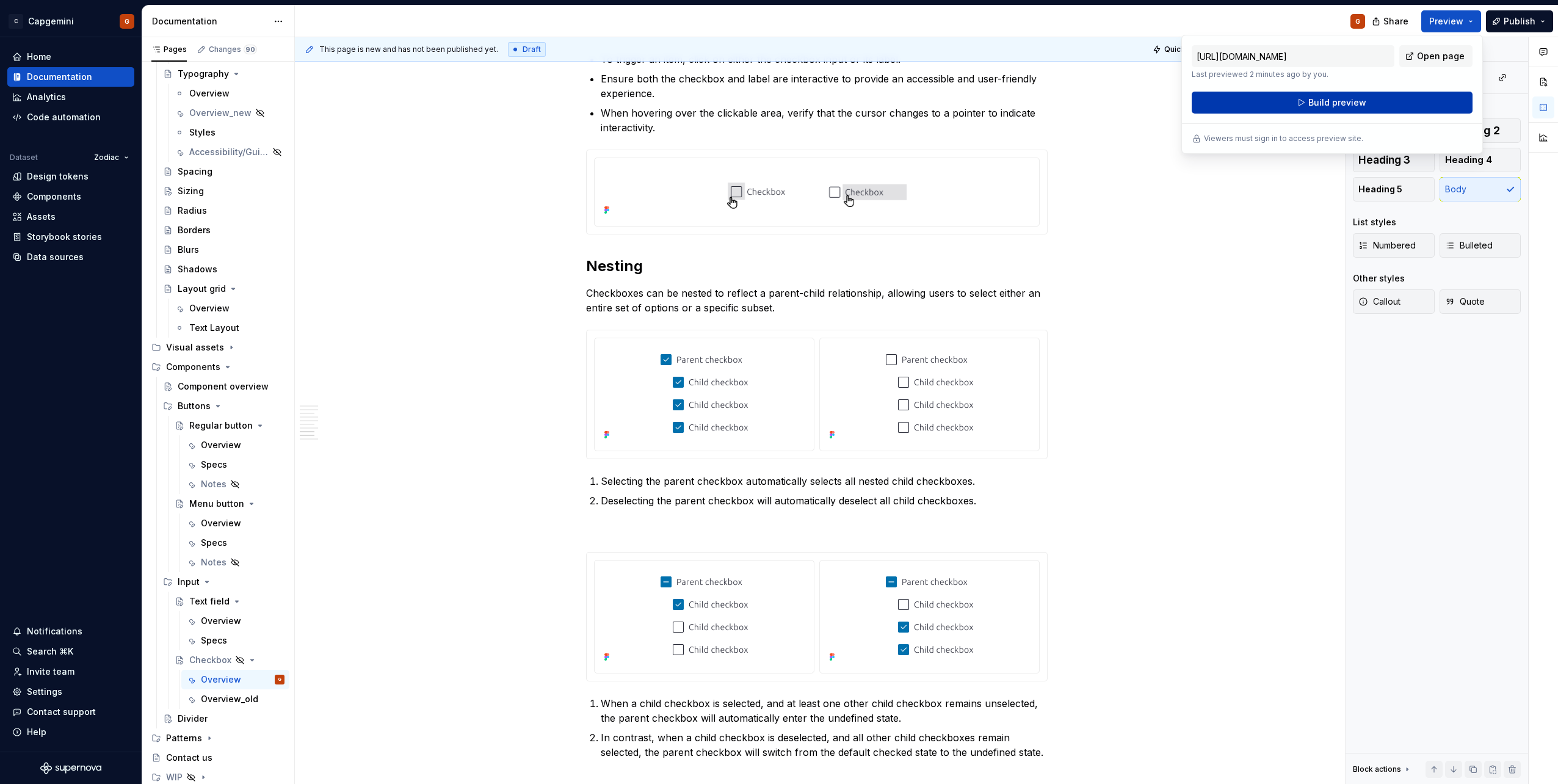
drag, startPoint x: 1469, startPoint y: 19, endPoint x: 1366, endPoint y: 107, distance: 135.5
click at [1366, 107] on button "Build preview" at bounding box center [1332, 102] width 281 height 22
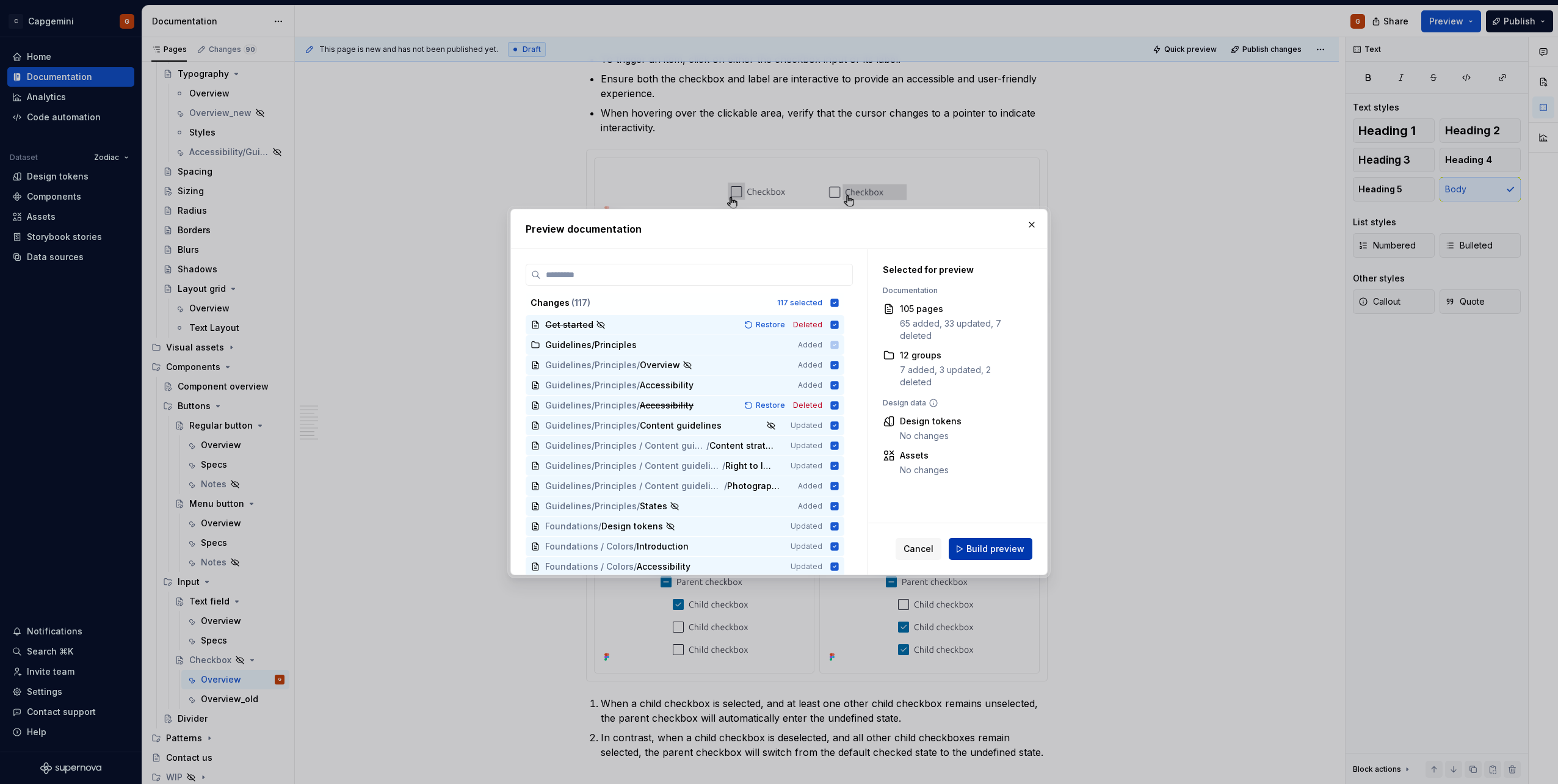
click at [1016, 551] on span "Build preview" at bounding box center [995, 549] width 58 height 12
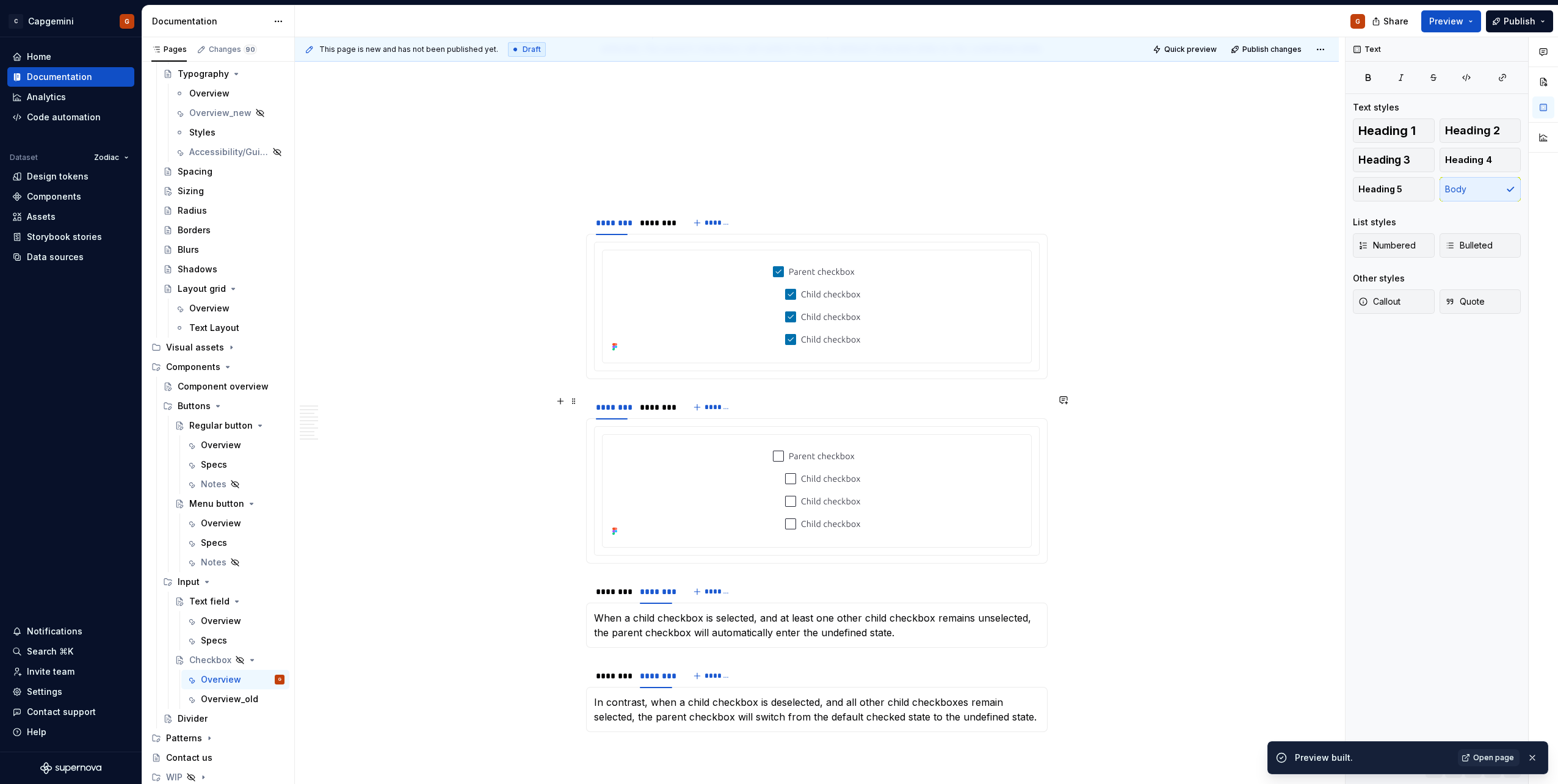
scroll to position [2806, 0]
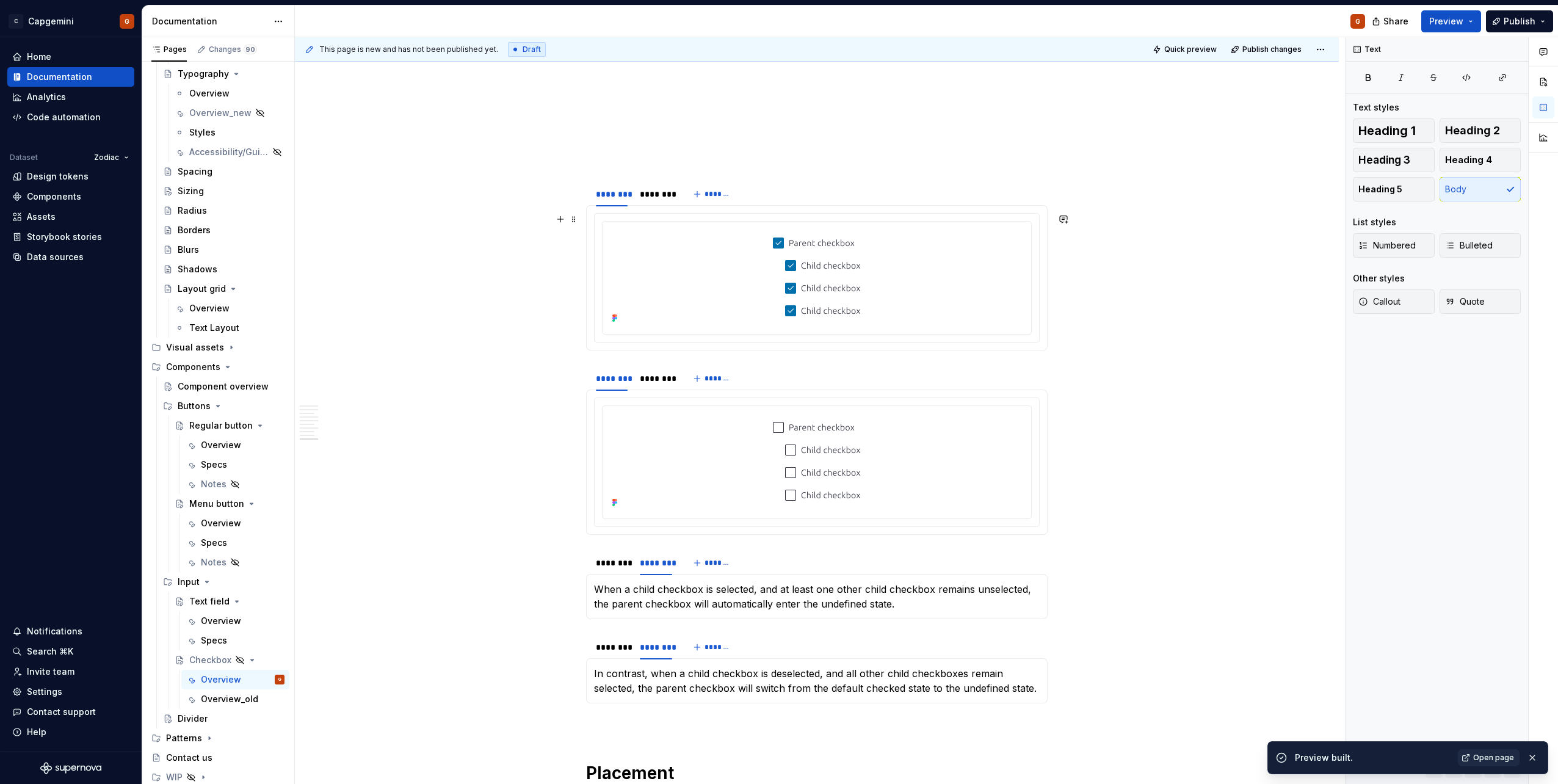
click at [1040, 227] on div at bounding box center [816, 278] width 446 height 130
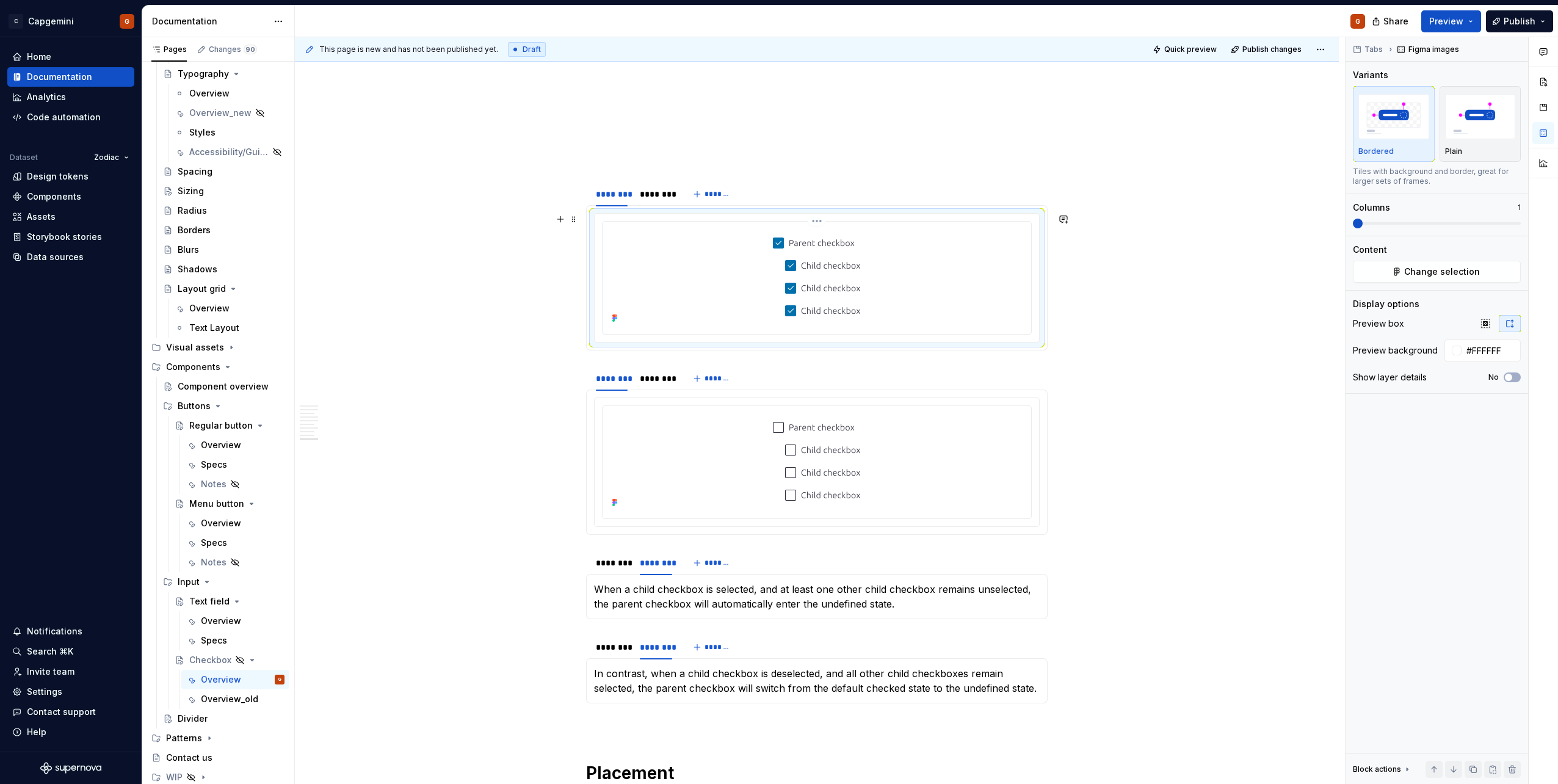
click at [872, 243] on img at bounding box center [816, 276] width 127 height 100
click at [761, 194] on div "******** ******** *******" at bounding box center [816, 194] width 461 height 24
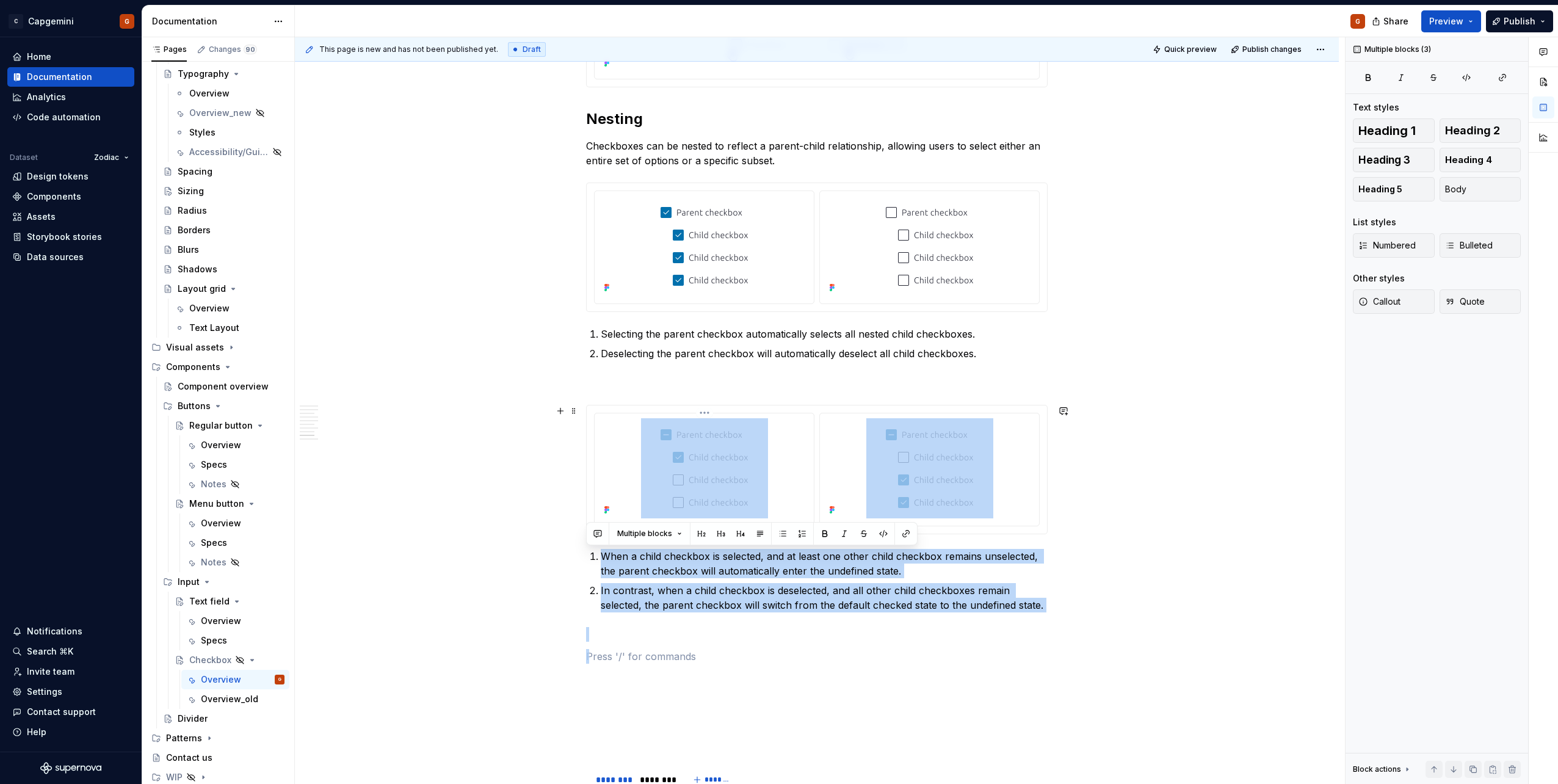
scroll to position [2073, 0]
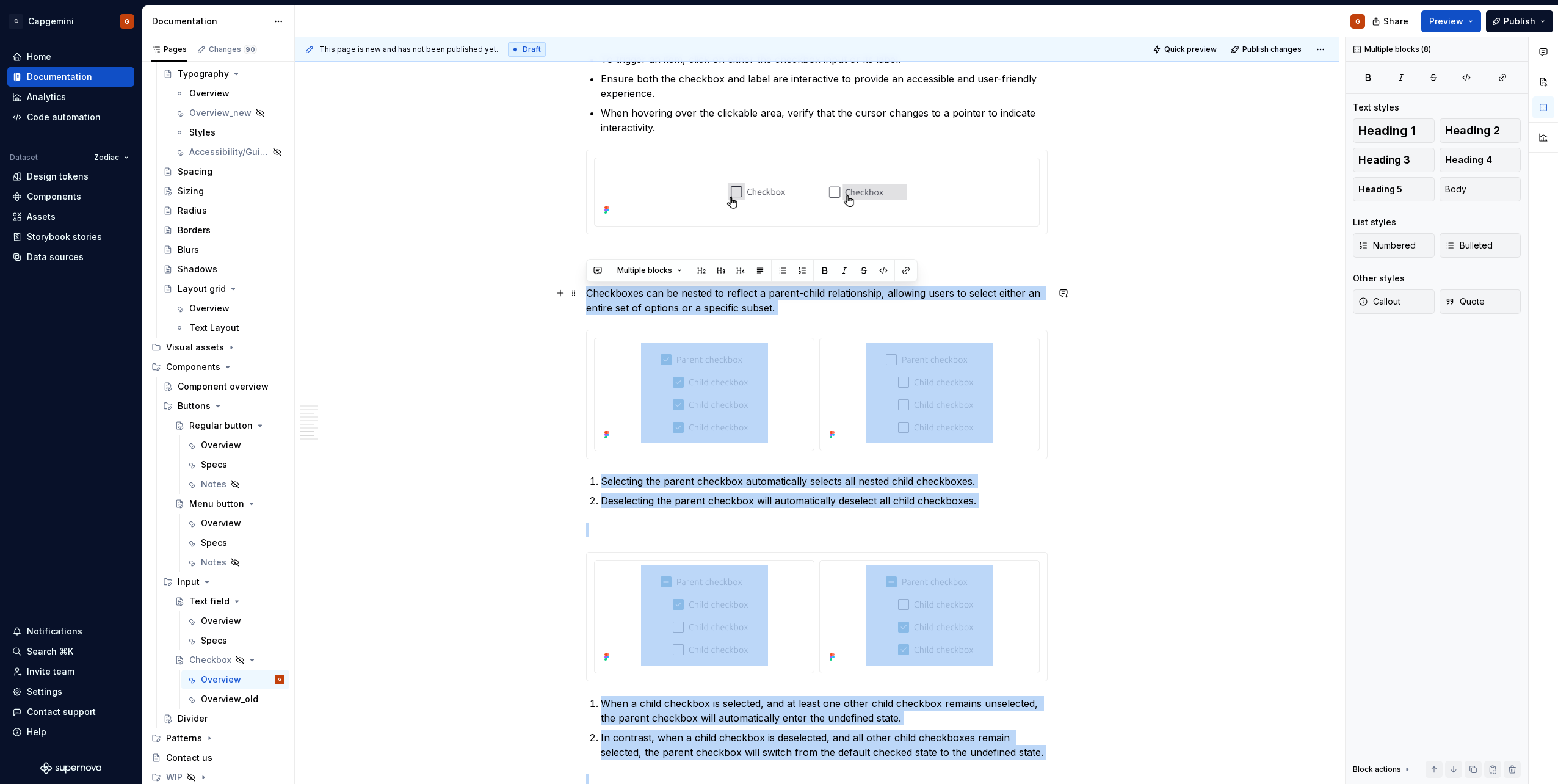
drag, startPoint x: 812, startPoint y: 485, endPoint x: 582, endPoint y: 293, distance: 299.6
click at [582, 293] on div "**********" at bounding box center [816, 96] width 1044 height 3917
click at [727, 423] on img at bounding box center [704, 392] width 127 height 100
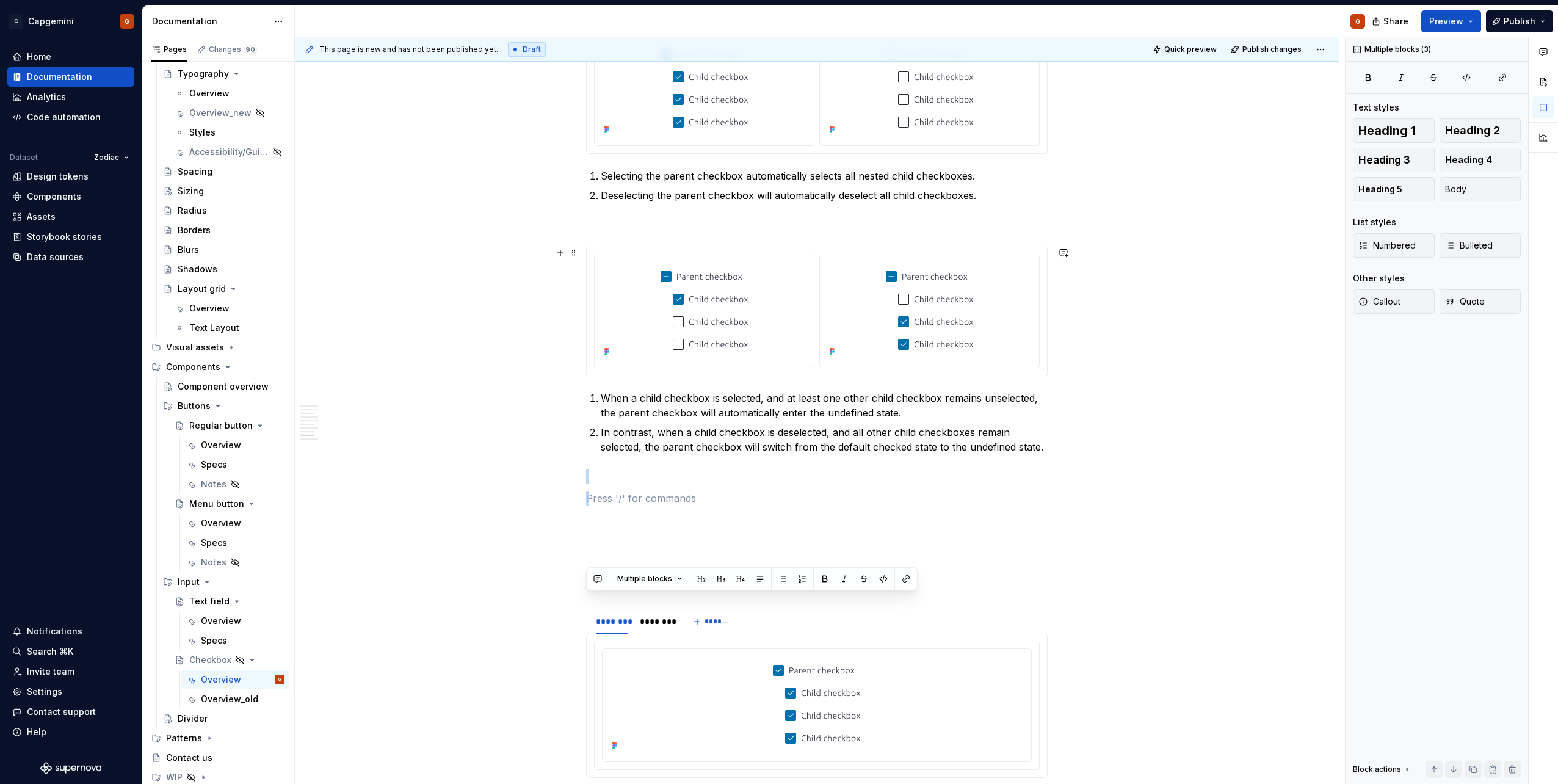
scroll to position [2135, 0]
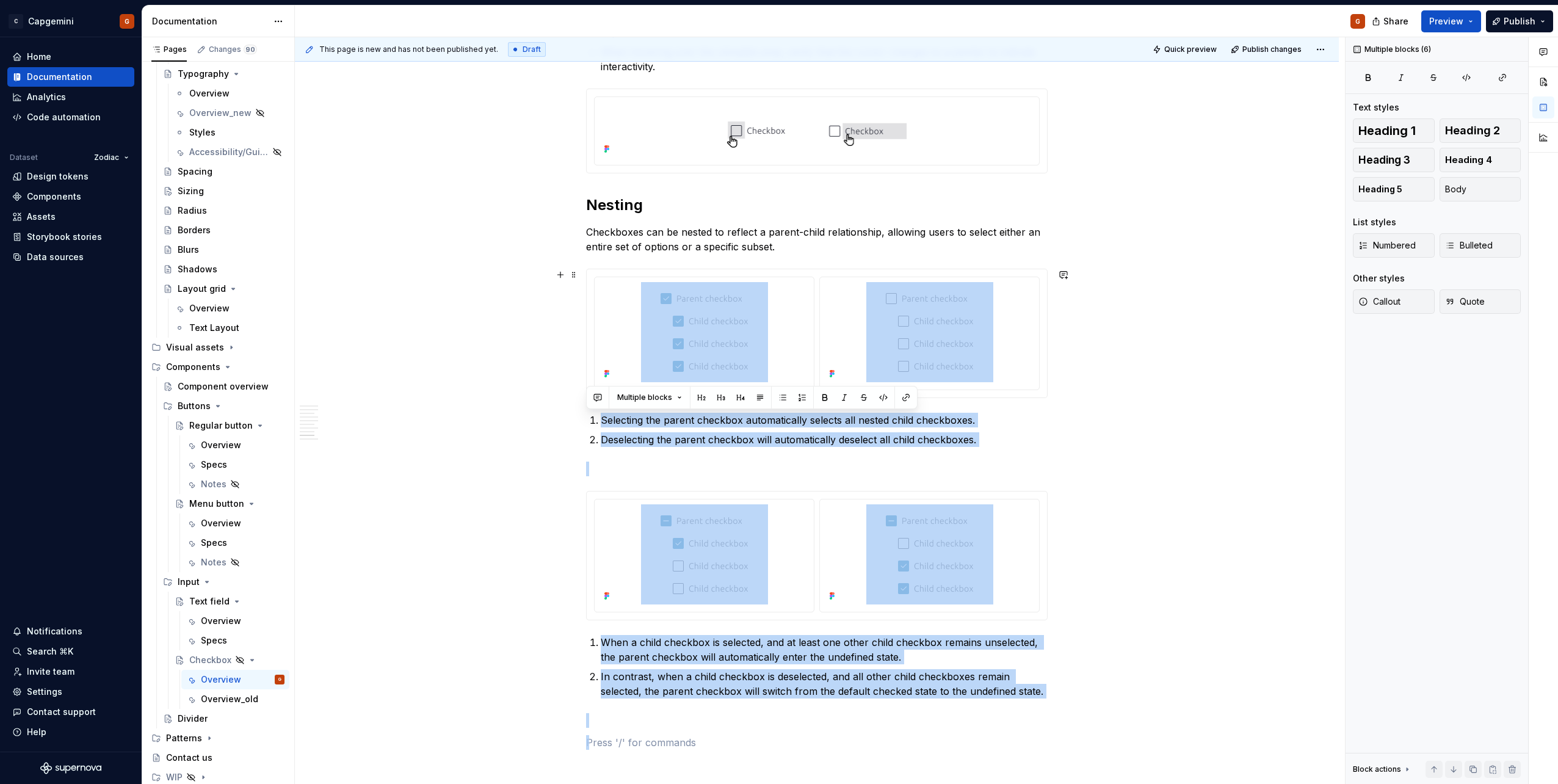
drag, startPoint x: 674, startPoint y: 495, endPoint x: 590, endPoint y: 271, distance: 239.2
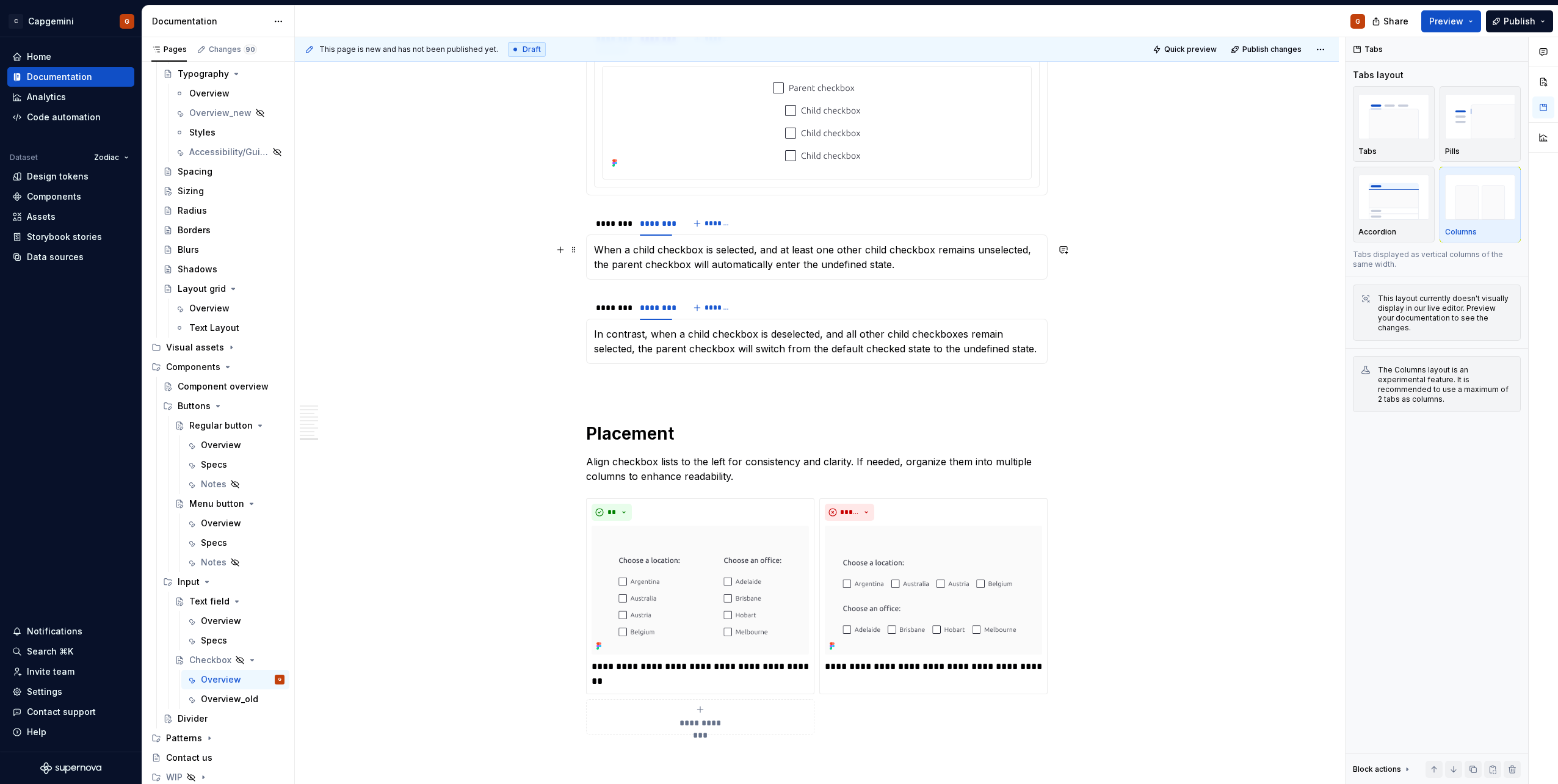
scroll to position [2379, 0]
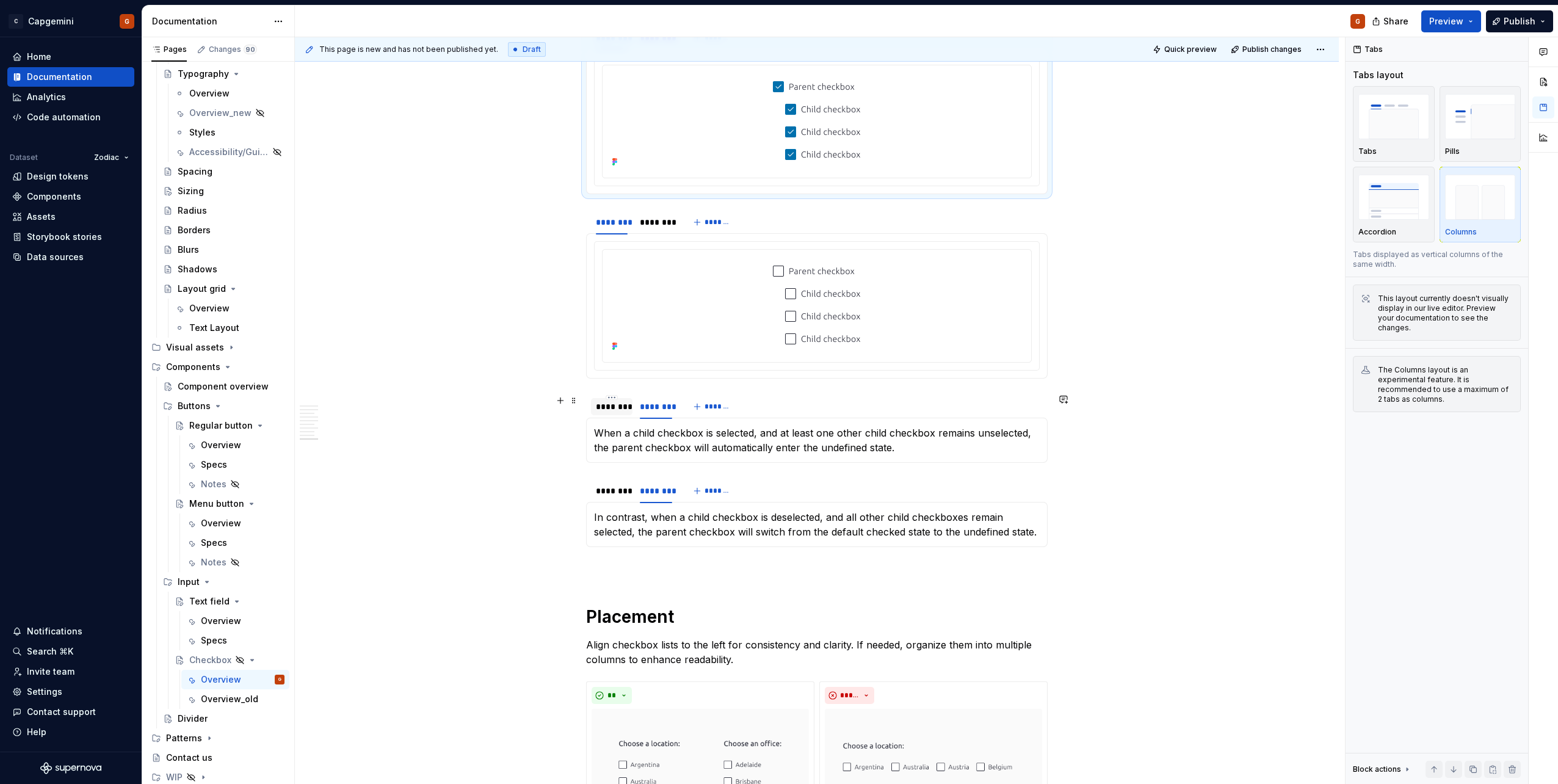
click at [600, 413] on div "********" at bounding box center [612, 407] width 42 height 17
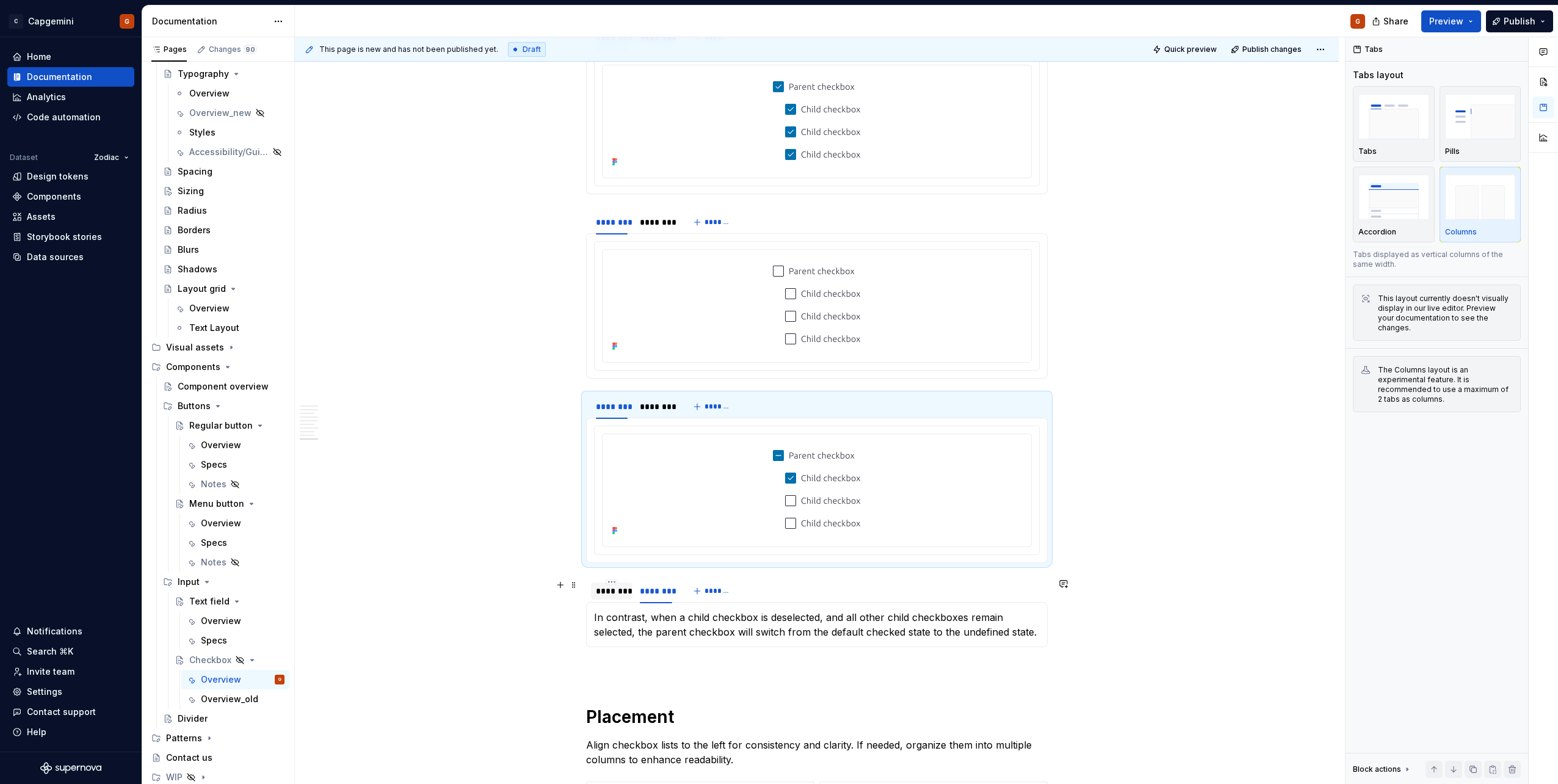
click at [608, 598] on div "********" at bounding box center [612, 591] width 42 height 17
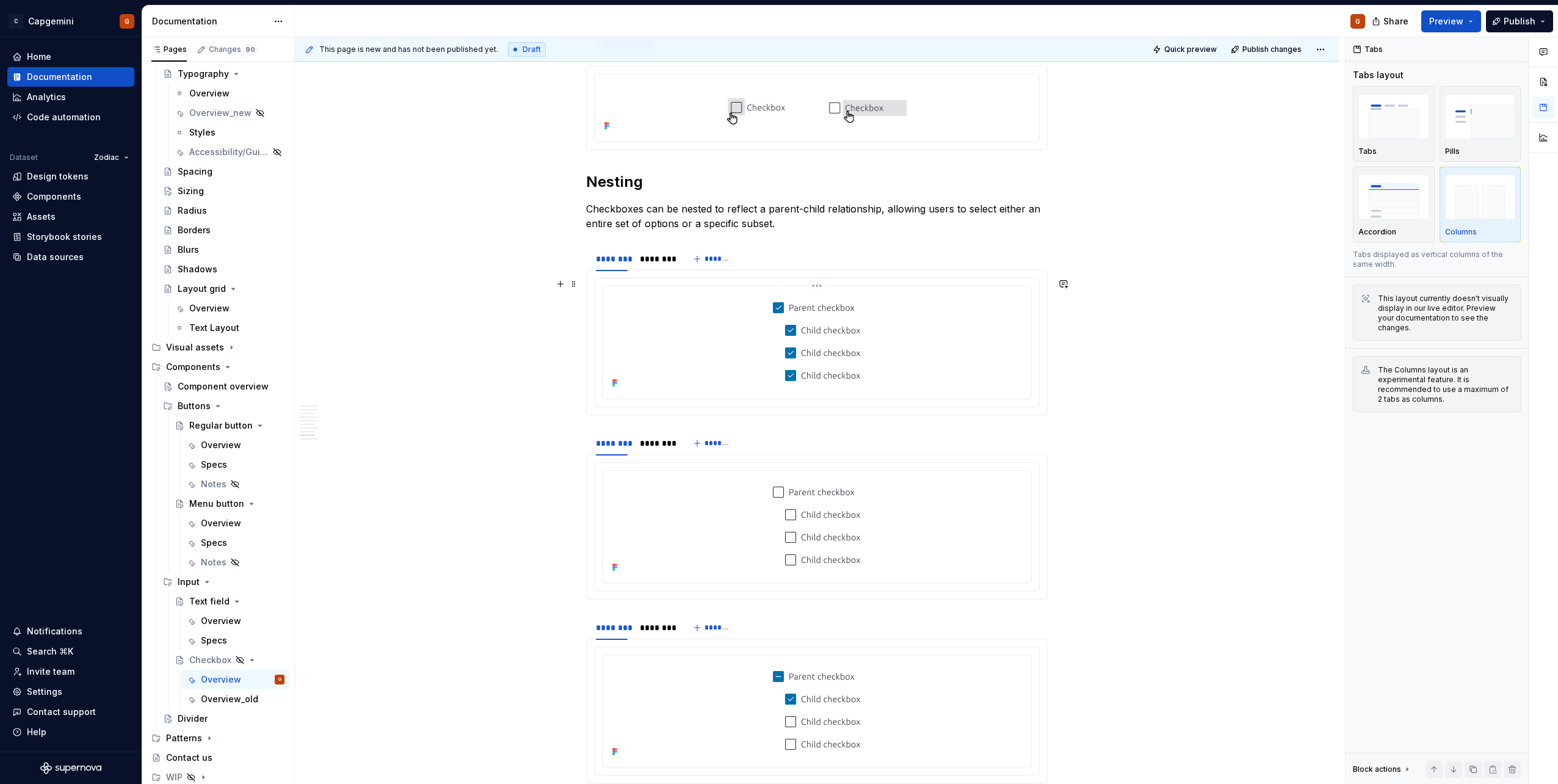
scroll to position [2135, 0]
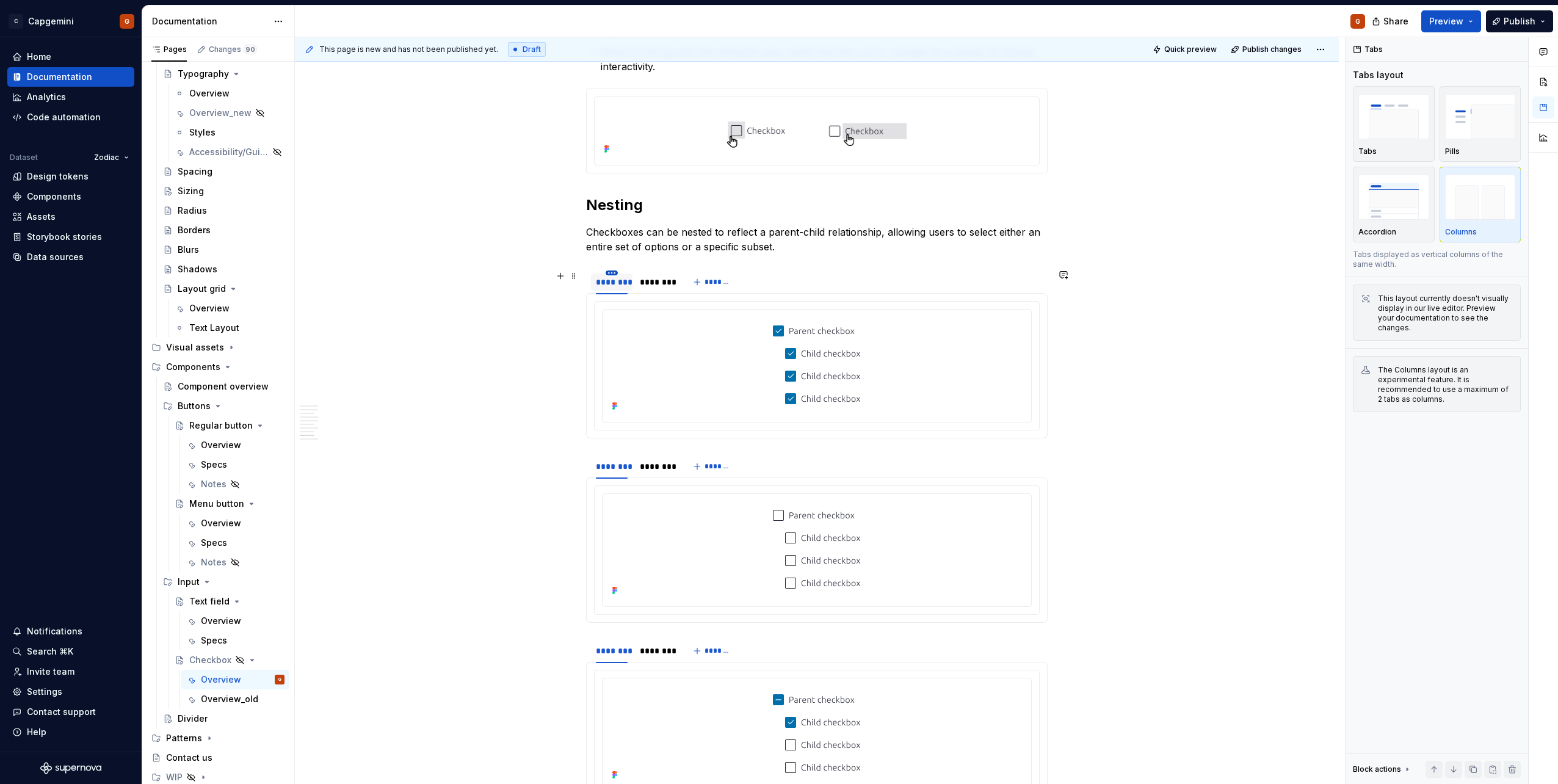
click at [614, 271] on html "C Capgemini G Home Documentation Analytics Code automation Dataset Zodiac Desig…" at bounding box center [779, 392] width 1558 height 784
click at [603, 407] on html "C Capgemini G Home Documentation Analytics Code automation Dataset Zodiac Desig…" at bounding box center [779, 392] width 1558 height 784
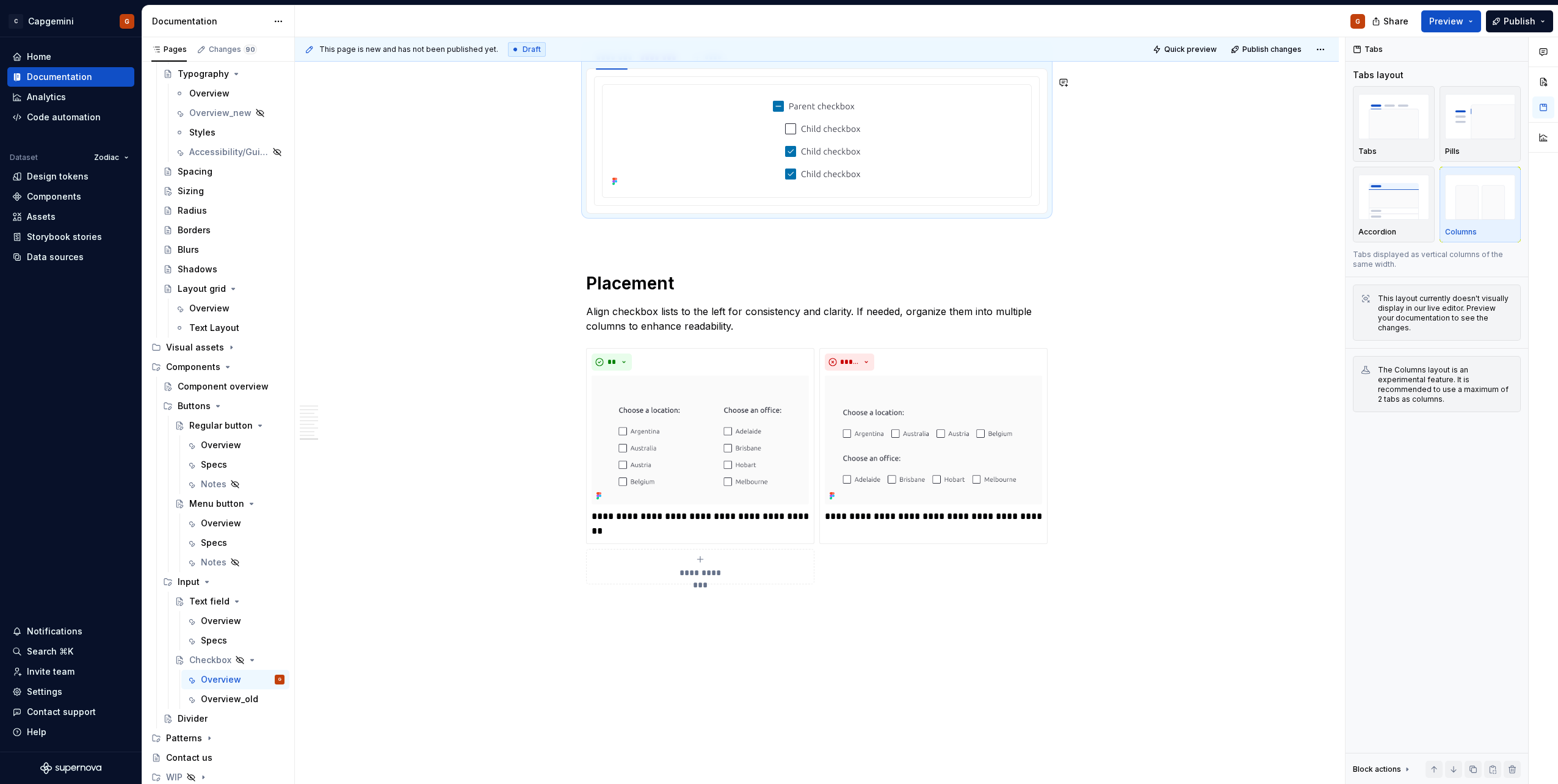
scroll to position [2961, 0]
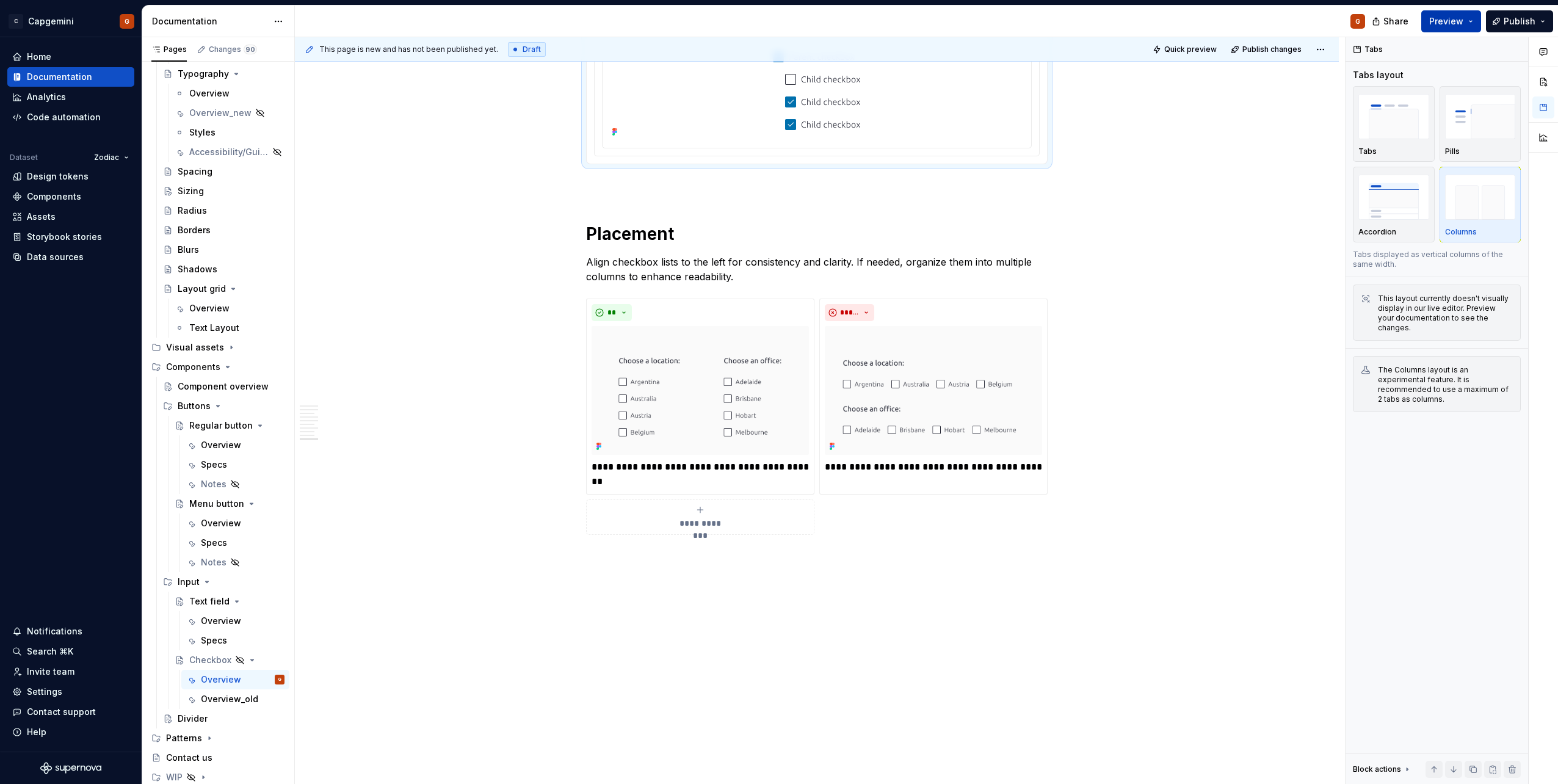
click at [1459, 21] on span "Preview" at bounding box center [1446, 21] width 34 height 12
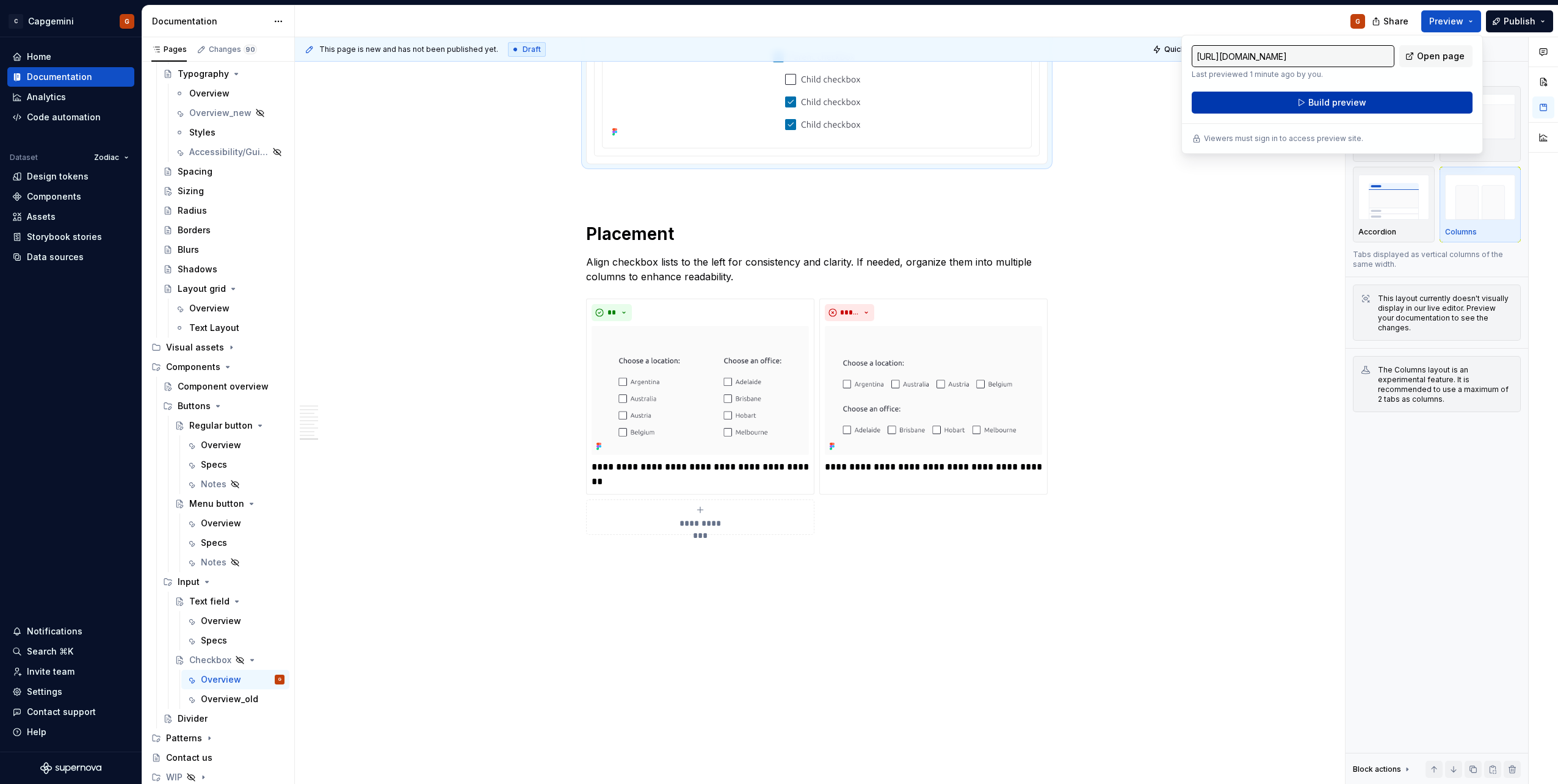
click at [1397, 94] on button "Build preview" at bounding box center [1332, 102] width 281 height 22
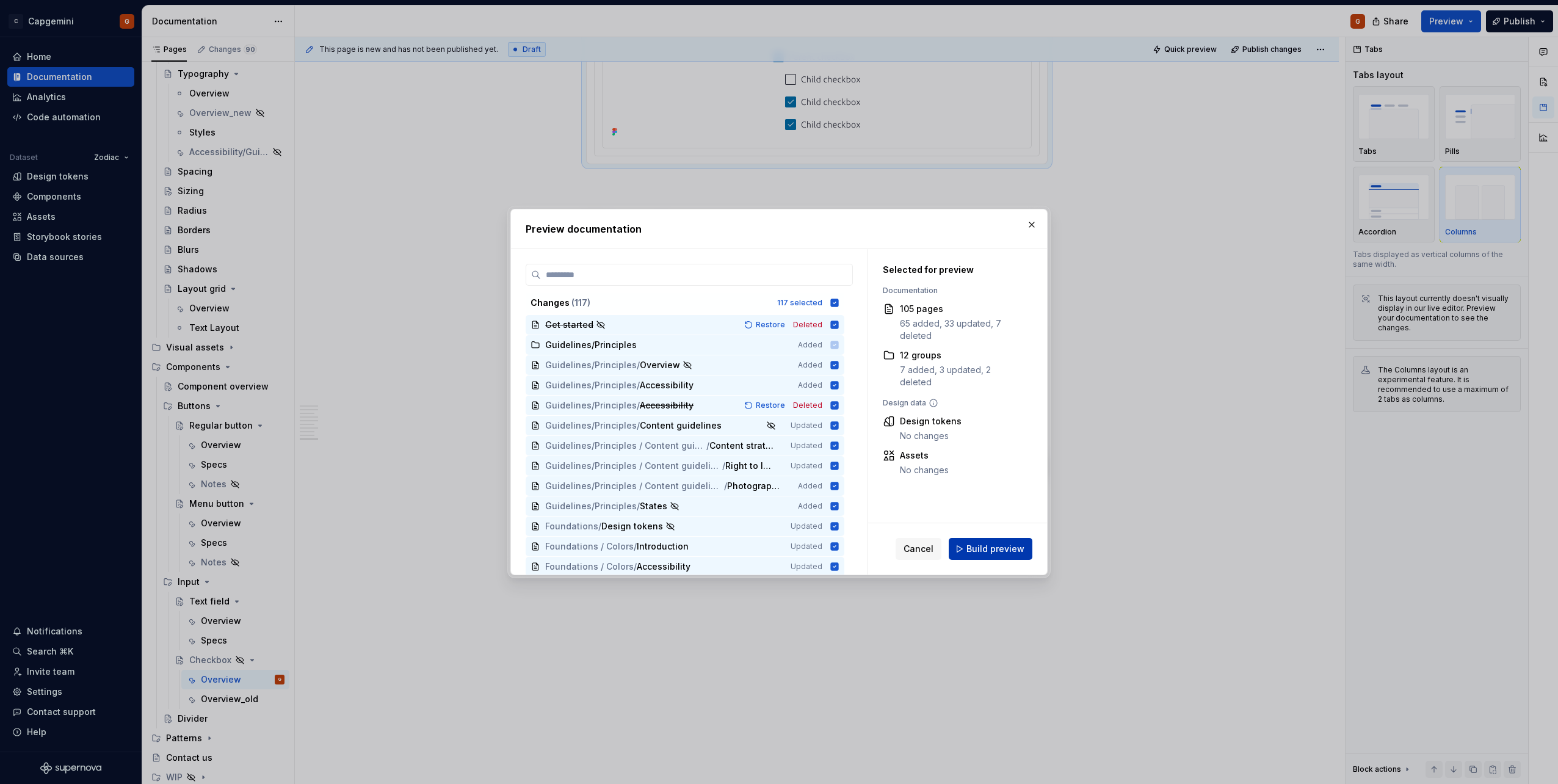
click at [1017, 548] on span "Build preview" at bounding box center [995, 549] width 58 height 12
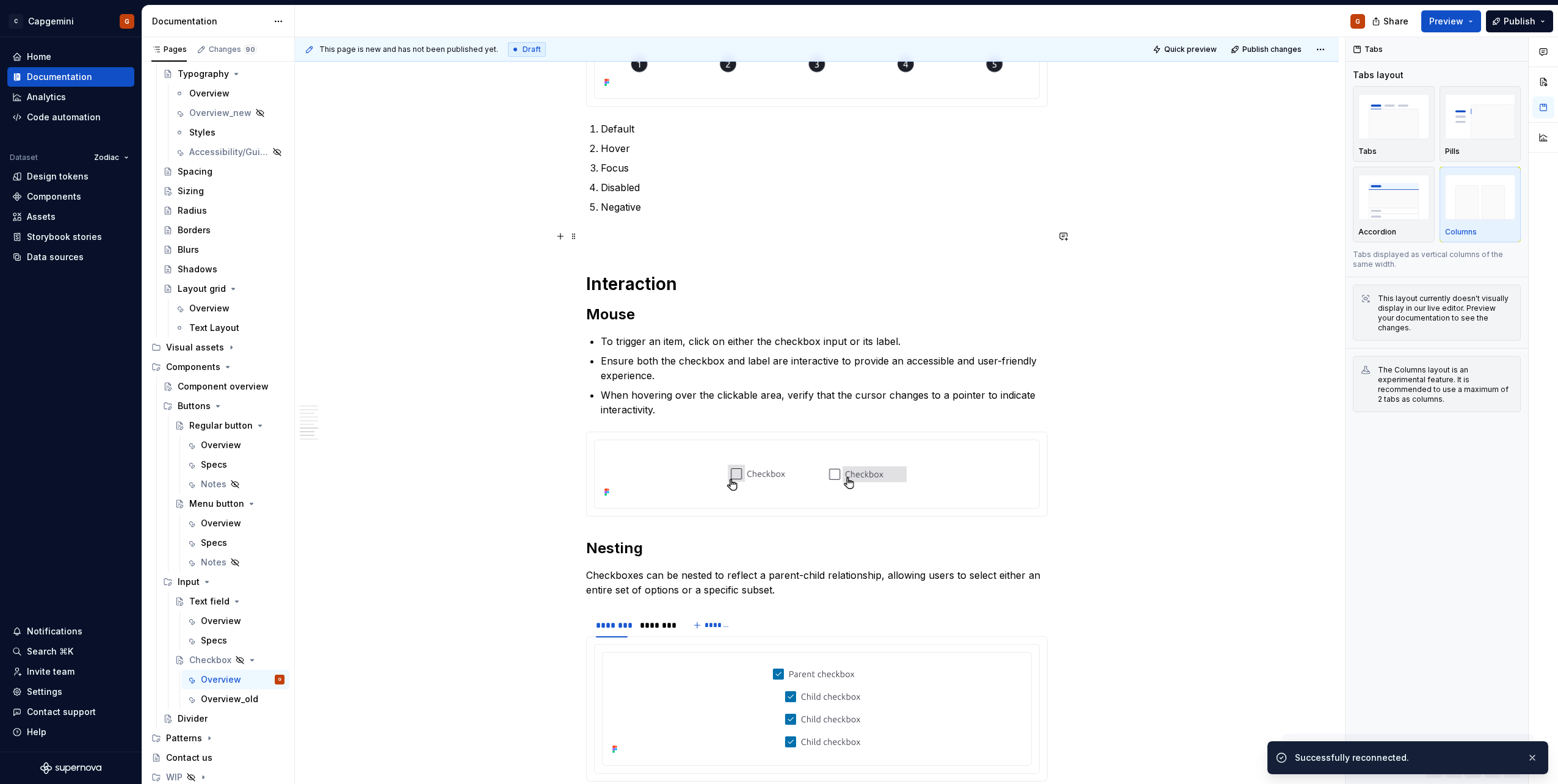
scroll to position [1618, 0]
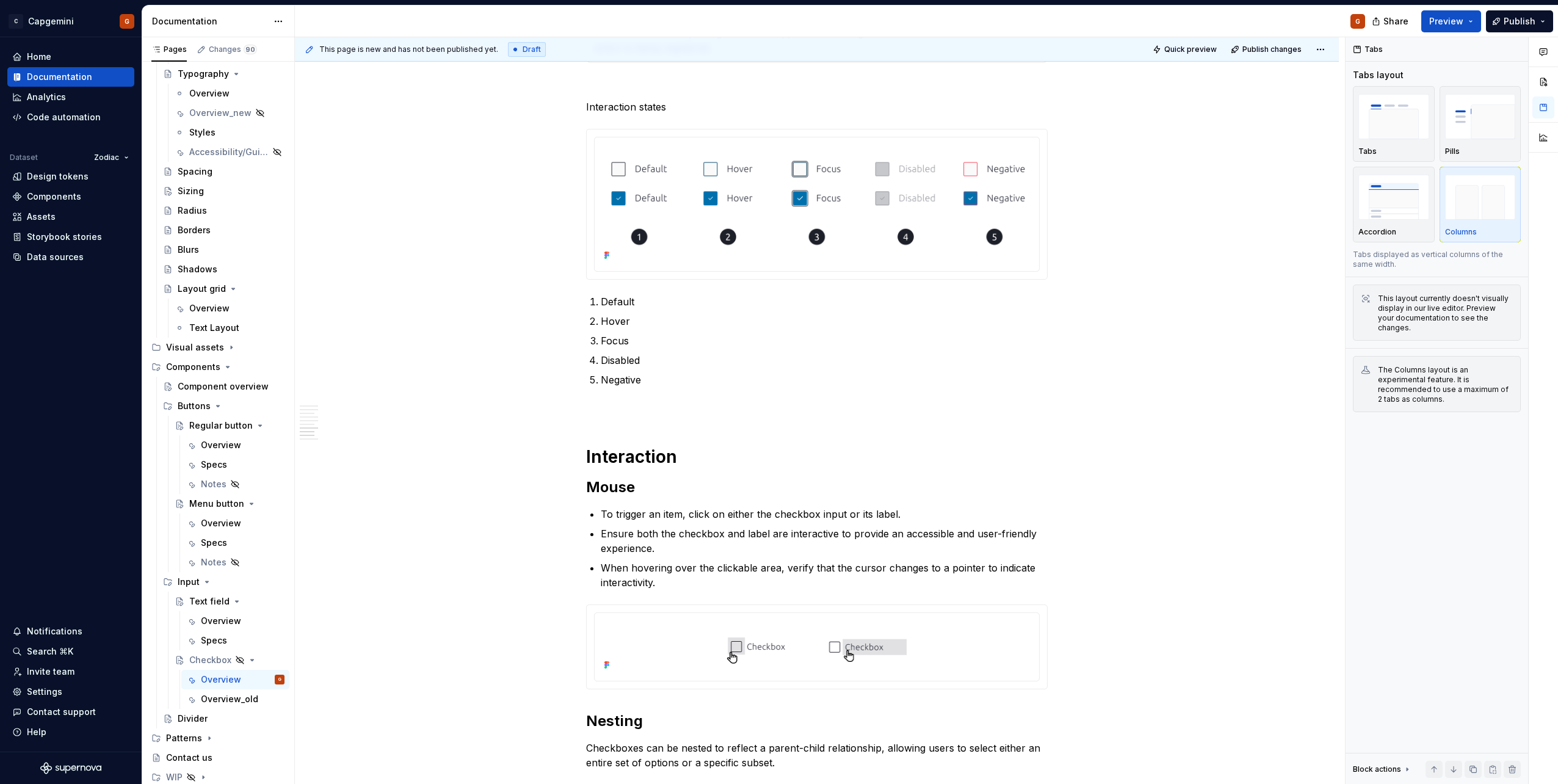
type textarea "*"
